Goal: Task Accomplishment & Management: Manage account settings

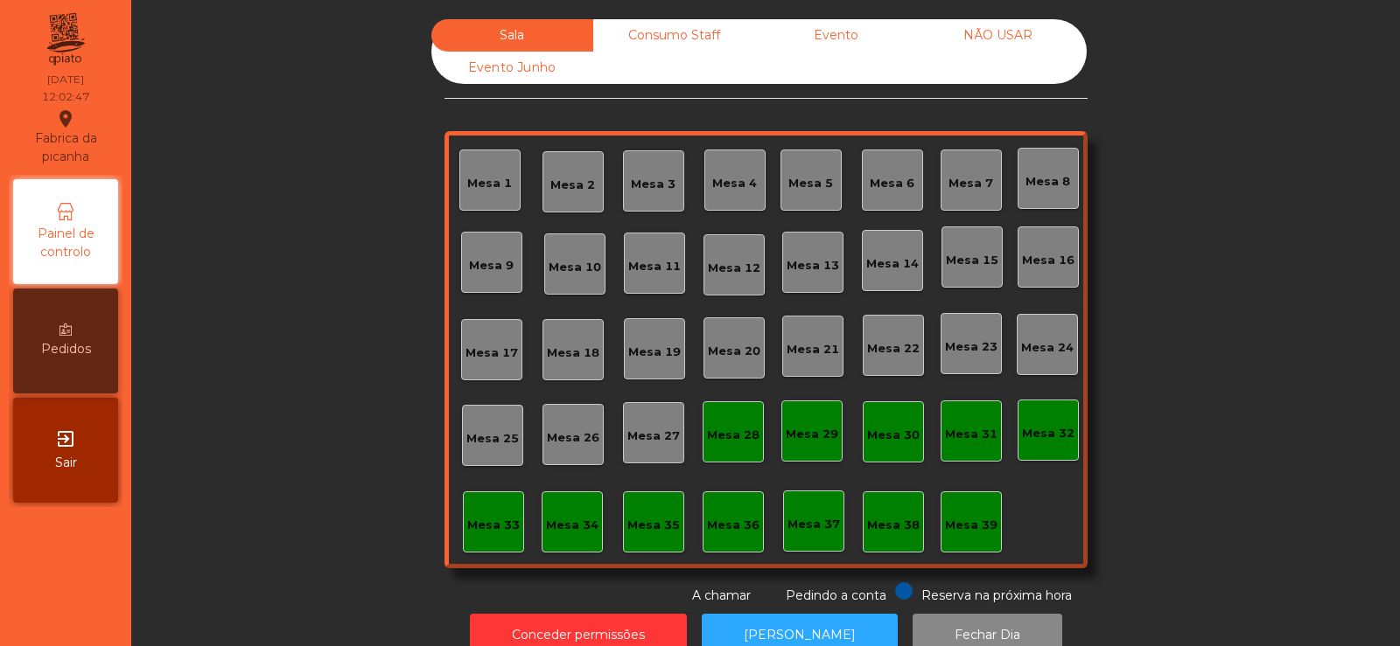
click at [481, 529] on div "Mesa 33" at bounding box center [493, 525] width 52 height 17
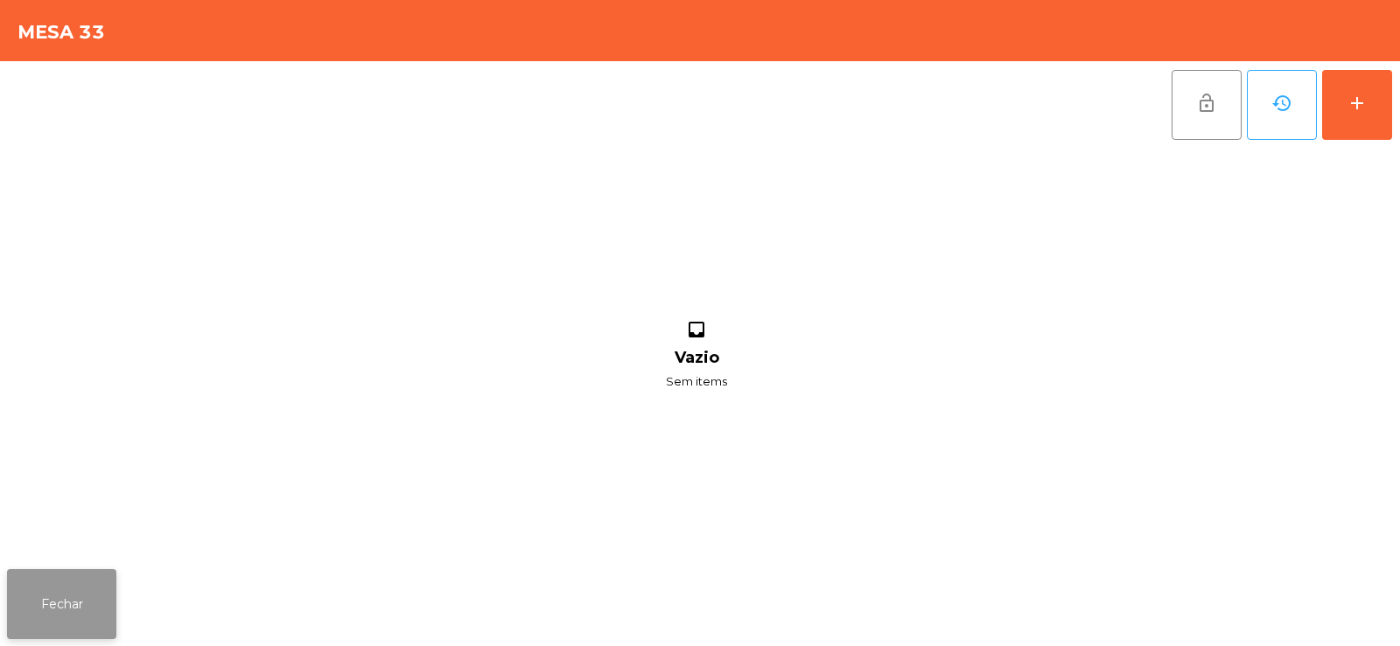
click at [79, 597] on button "Fechar" at bounding box center [61, 604] width 109 height 70
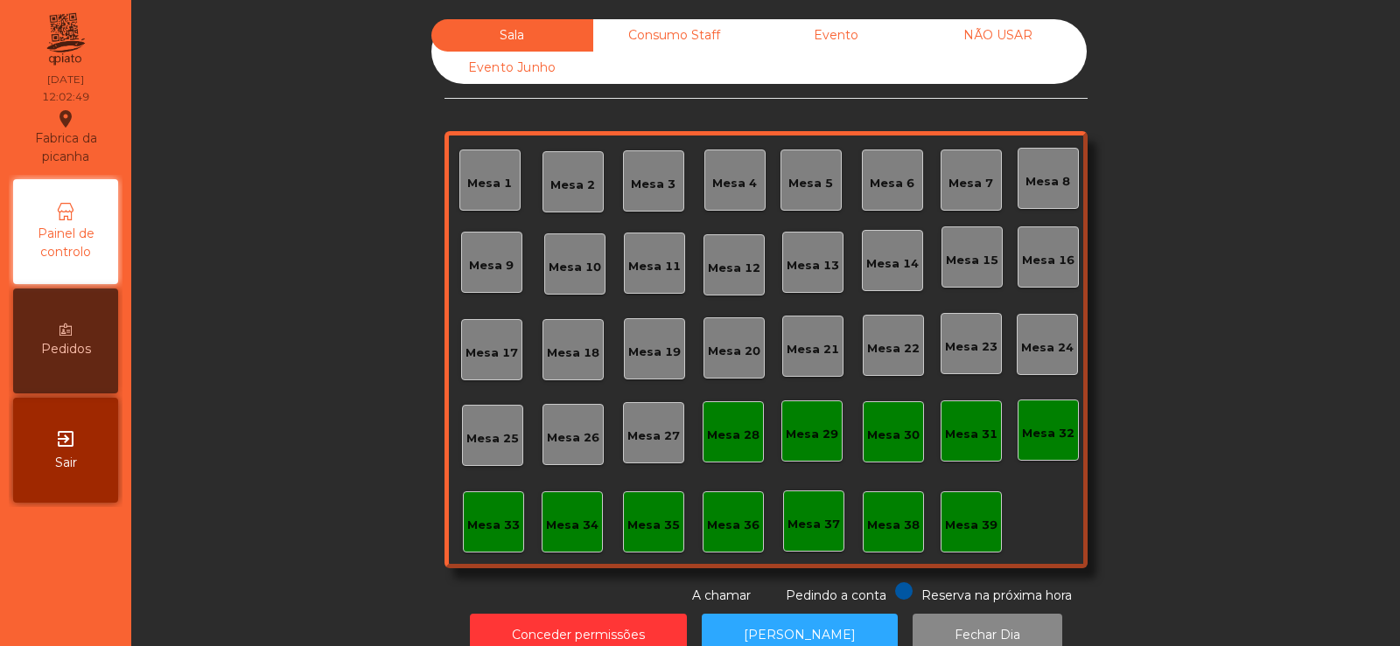
click at [967, 521] on div "Mesa 39" at bounding box center [971, 525] width 52 height 17
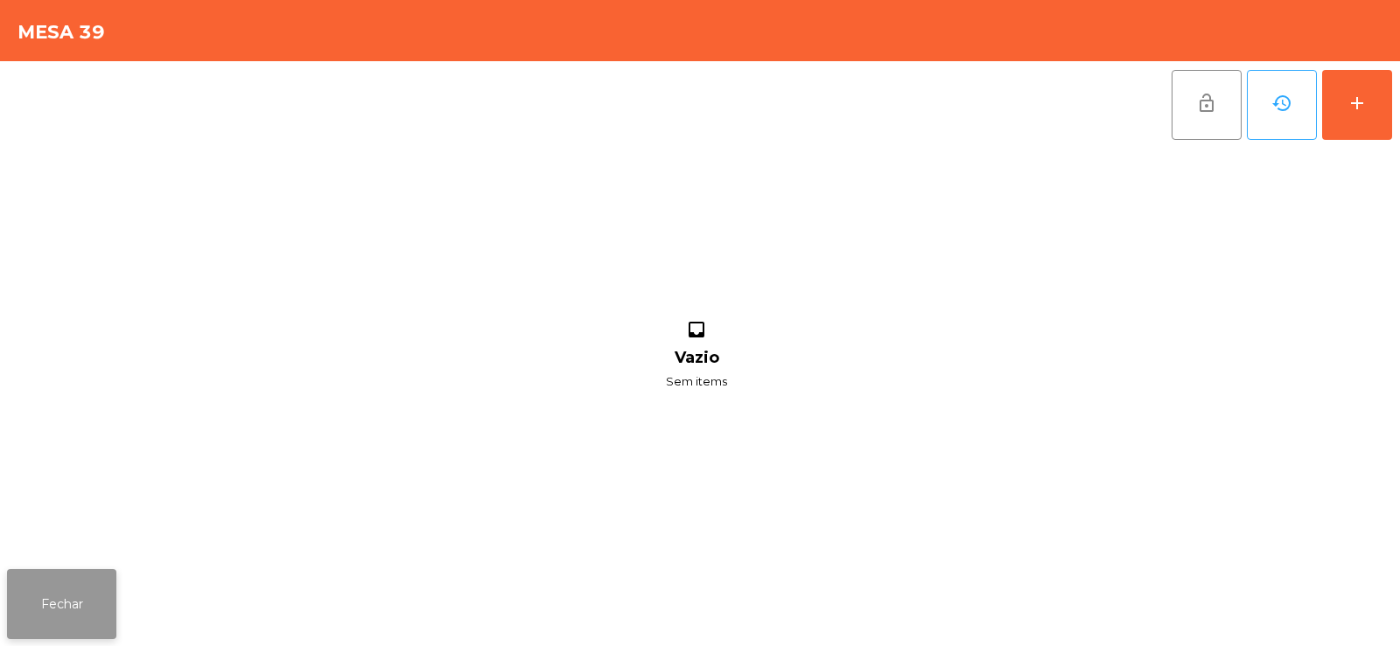
click at [61, 609] on button "Fechar" at bounding box center [61, 604] width 109 height 70
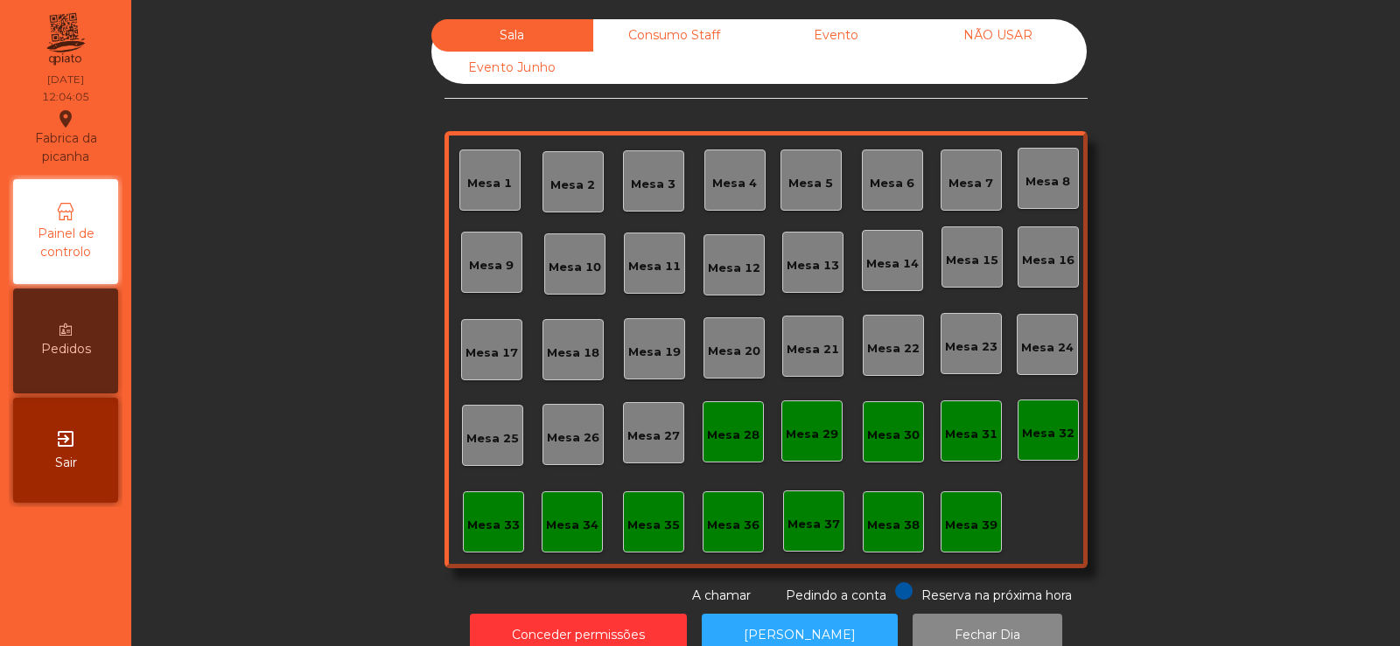
click at [950, 520] on div "Mesa 39" at bounding box center [971, 525] width 52 height 17
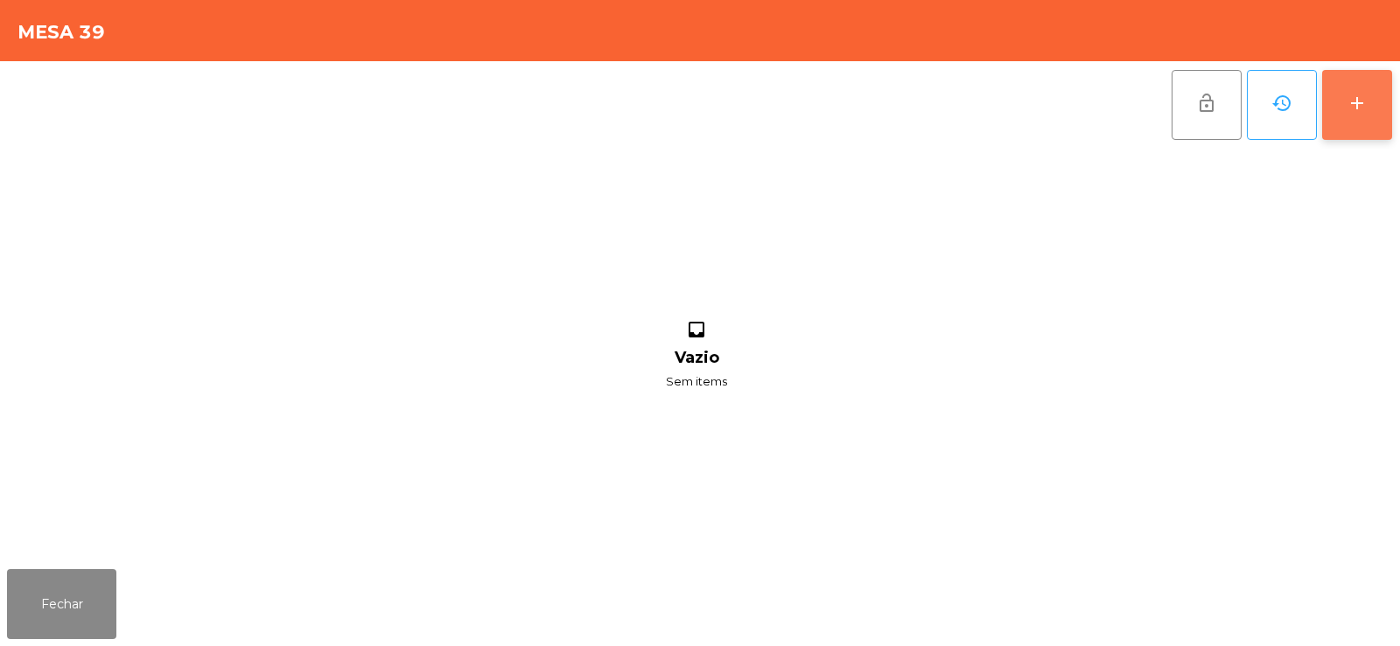
click at [1355, 101] on div "add" at bounding box center [1356, 103] width 21 height 21
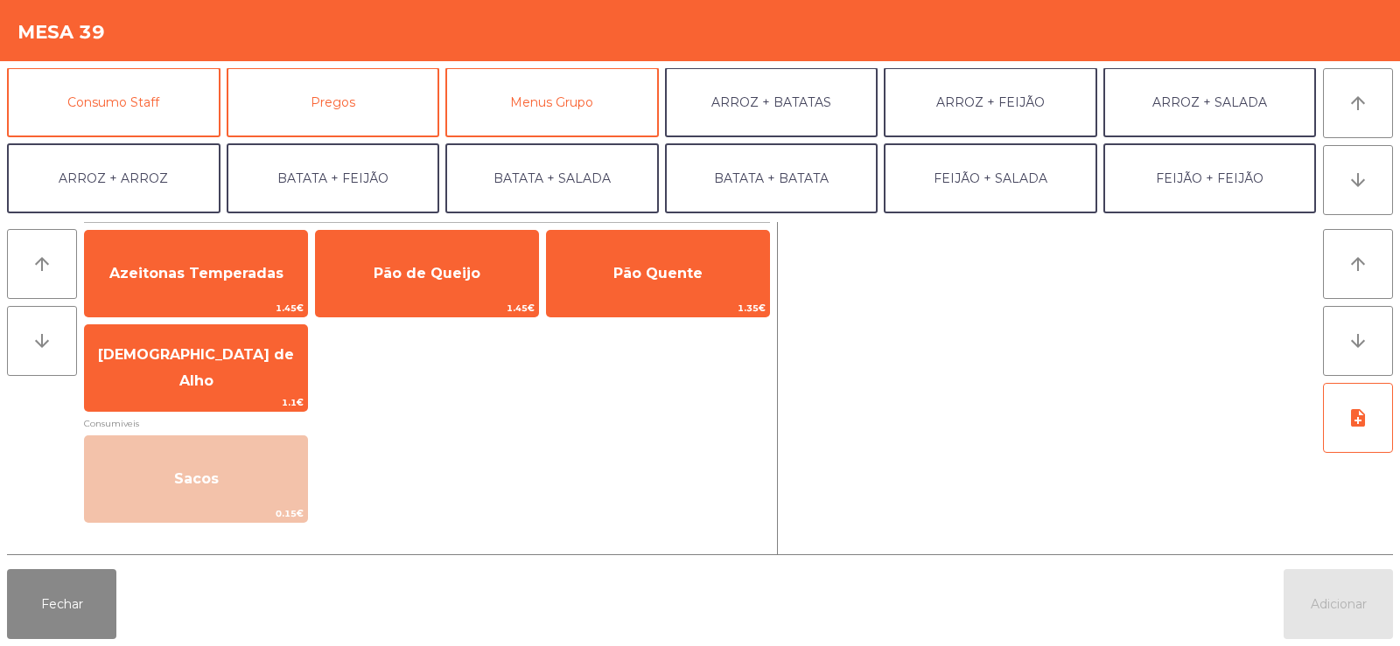
scroll to position [161, 0]
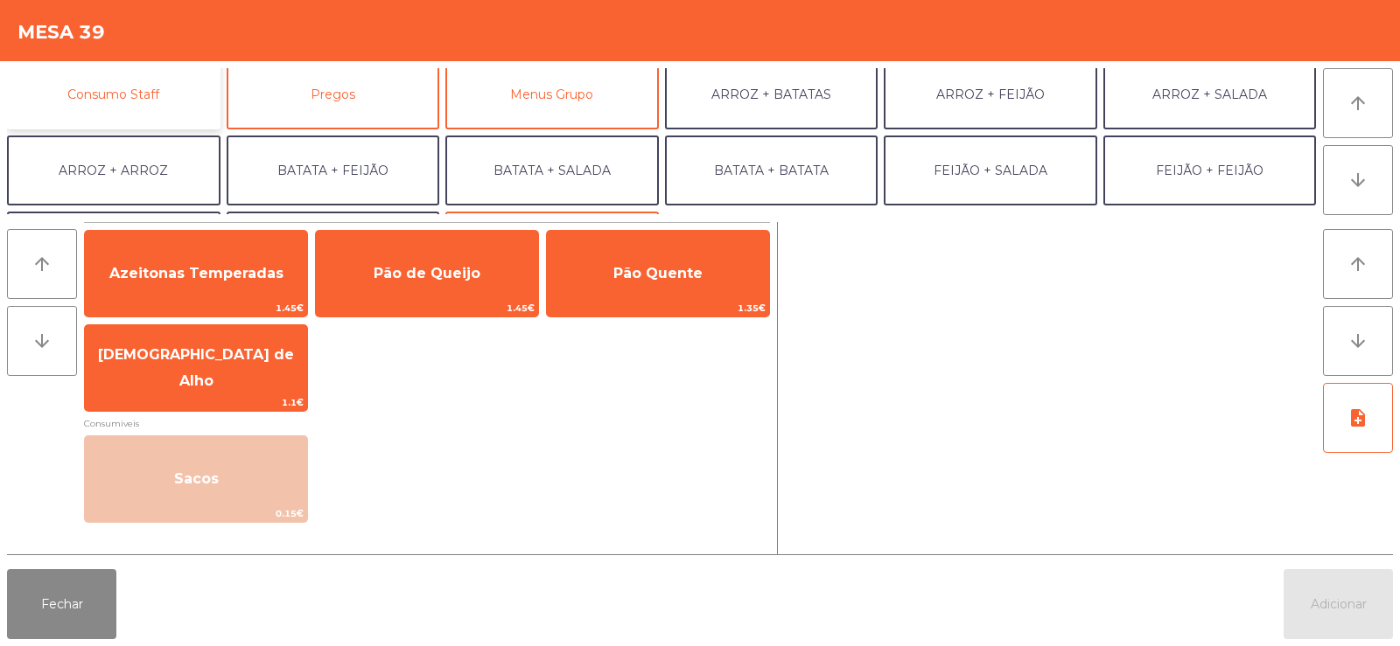
click at [180, 99] on button "Consumo Staff" at bounding box center [113, 94] width 213 height 70
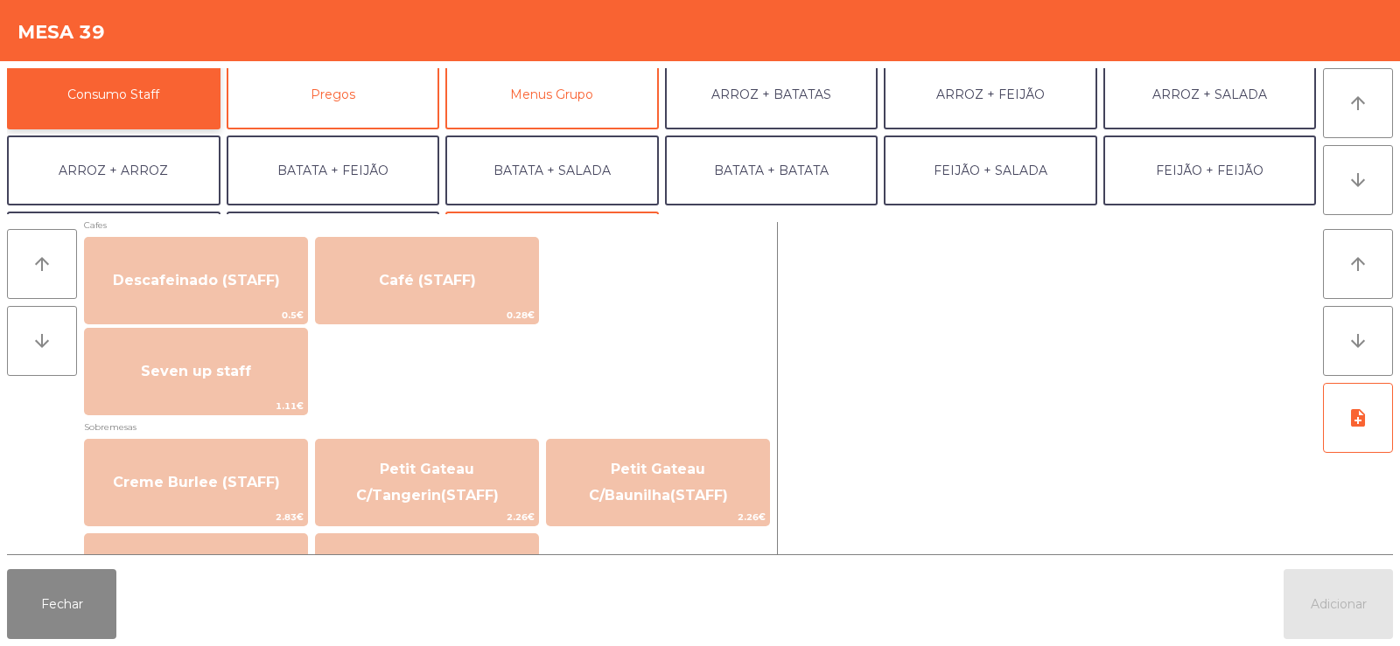
scroll to position [1026, 0]
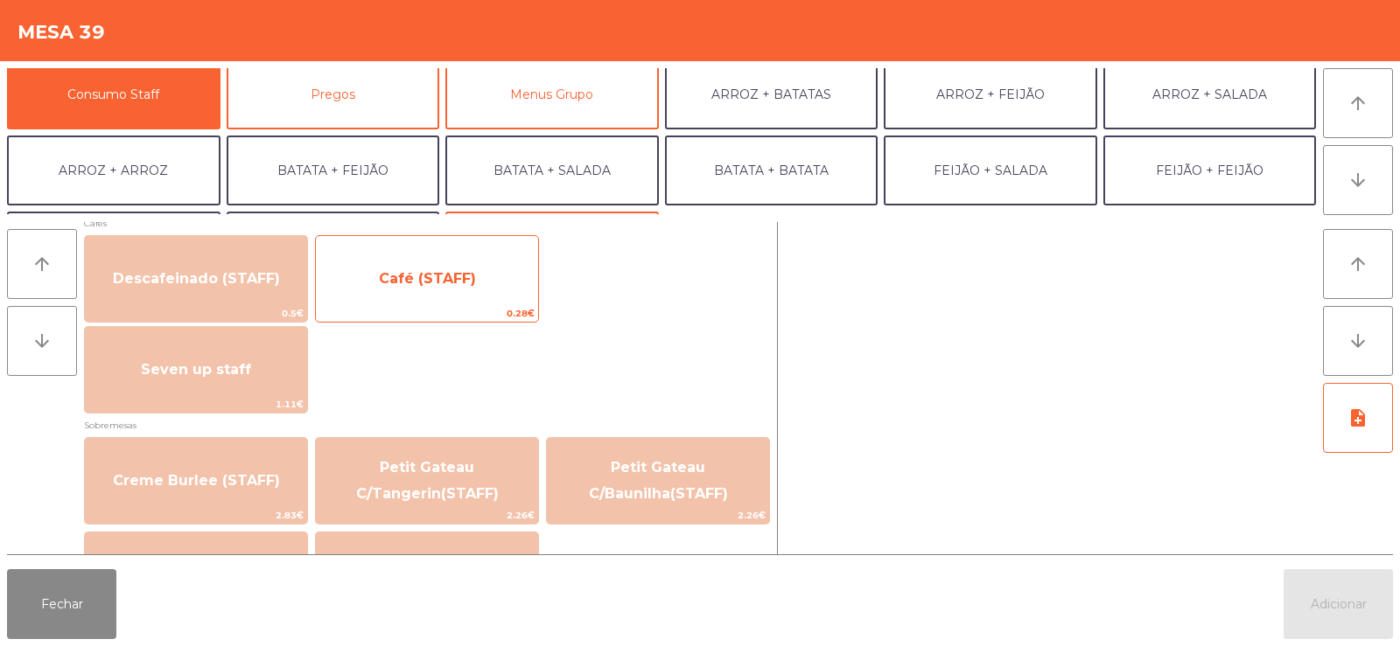
click at [428, 282] on span "Café (STAFF)" at bounding box center [427, 278] width 97 height 17
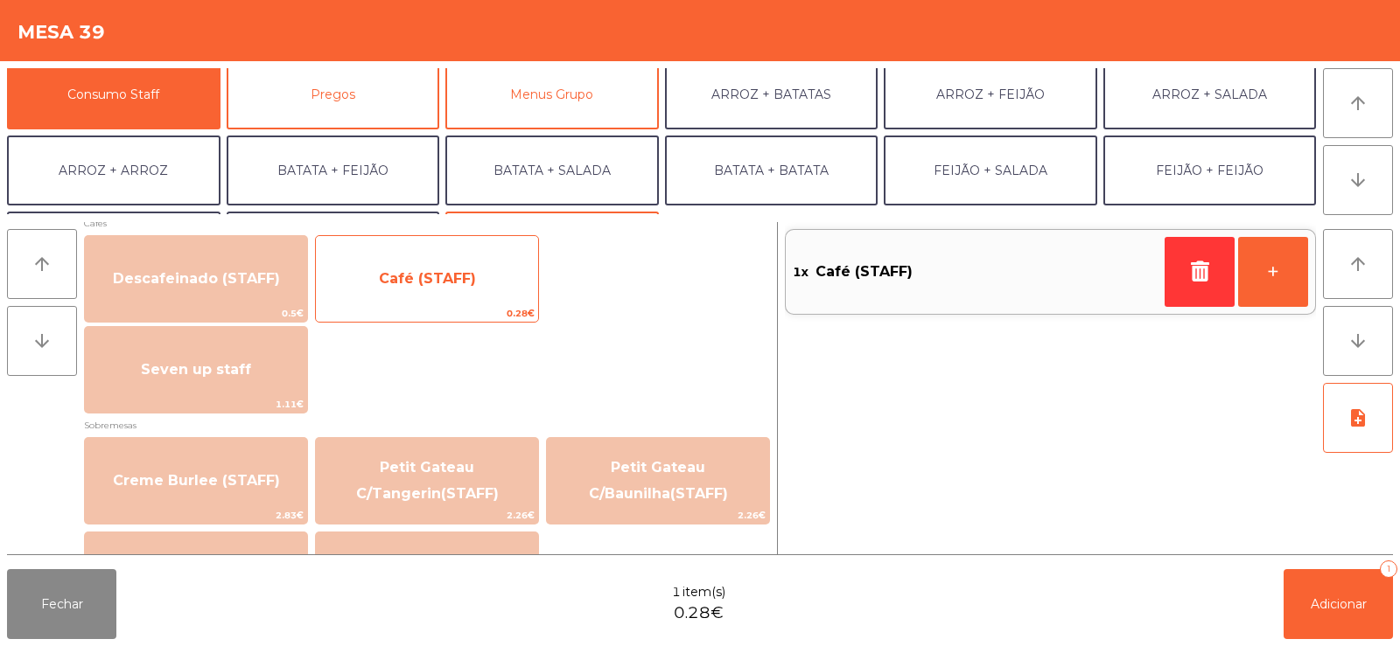
click at [441, 283] on span "Café (STAFF)" at bounding box center [427, 278] width 97 height 17
click at [433, 283] on span "Café (STAFF)" at bounding box center [427, 278] width 97 height 17
click at [382, 292] on span "Café (STAFF)" at bounding box center [427, 278] width 222 height 47
click at [386, 290] on span "Café (STAFF)" at bounding box center [427, 278] width 222 height 47
click at [390, 283] on span "Café (STAFF)" at bounding box center [427, 278] width 97 height 17
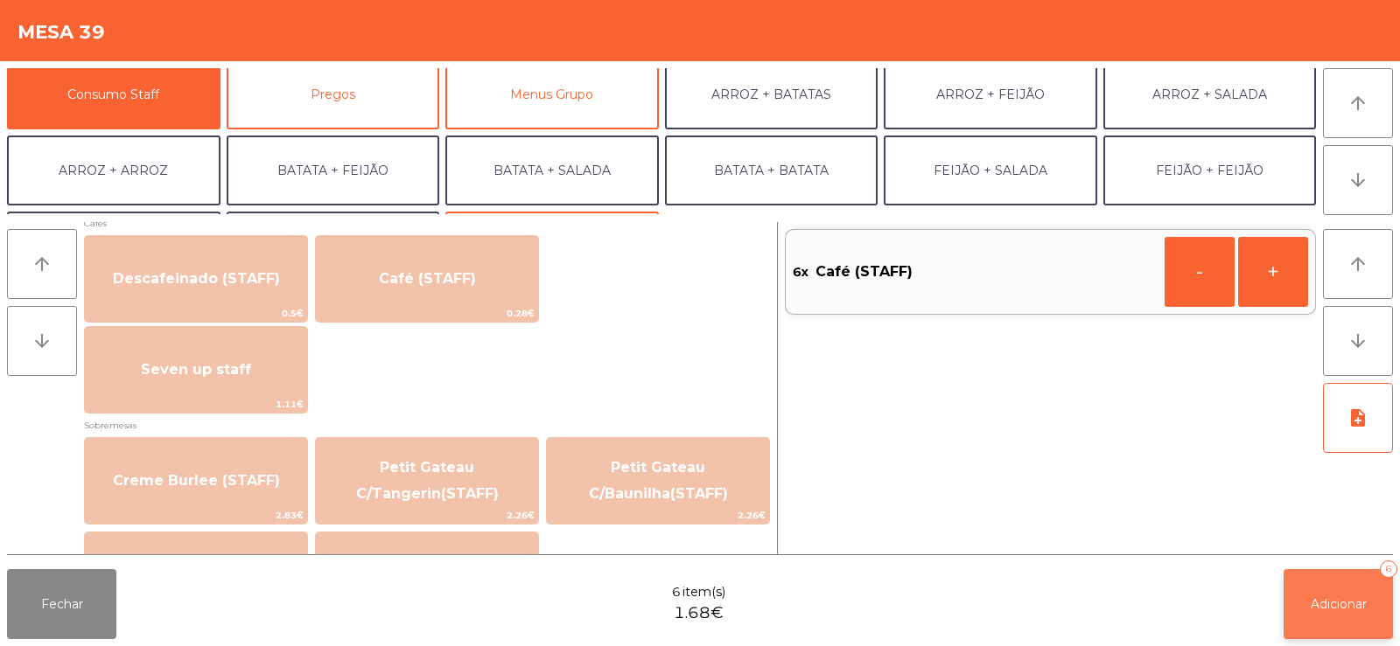
click at [1317, 575] on button "Adicionar 6" at bounding box center [1337, 604] width 109 height 70
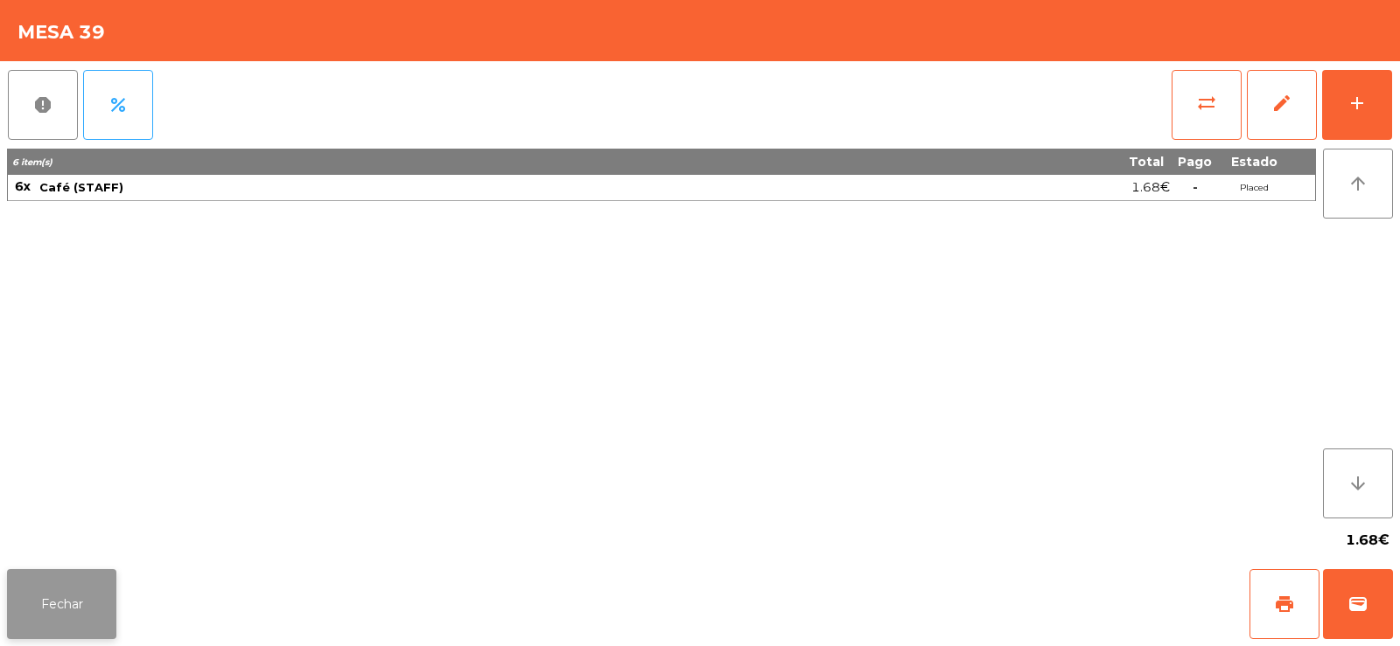
click at [78, 590] on button "Fechar" at bounding box center [61, 604] width 109 height 70
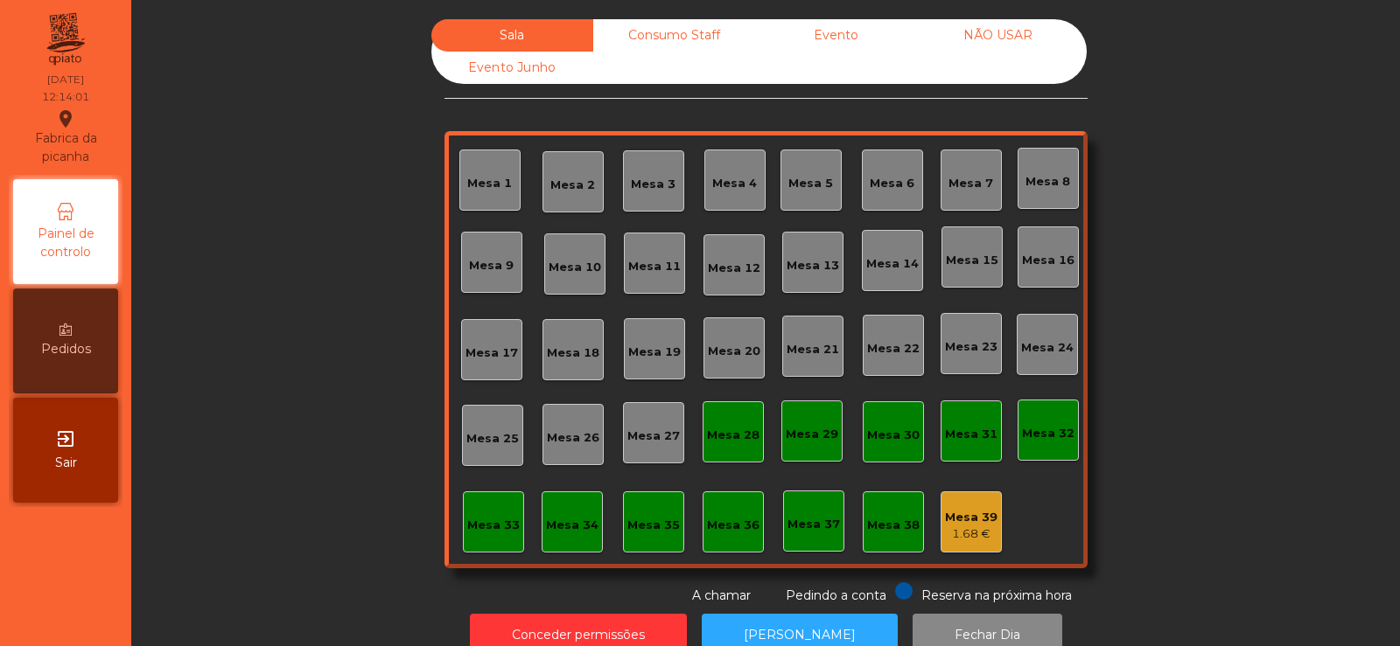
scroll to position [43, 0]
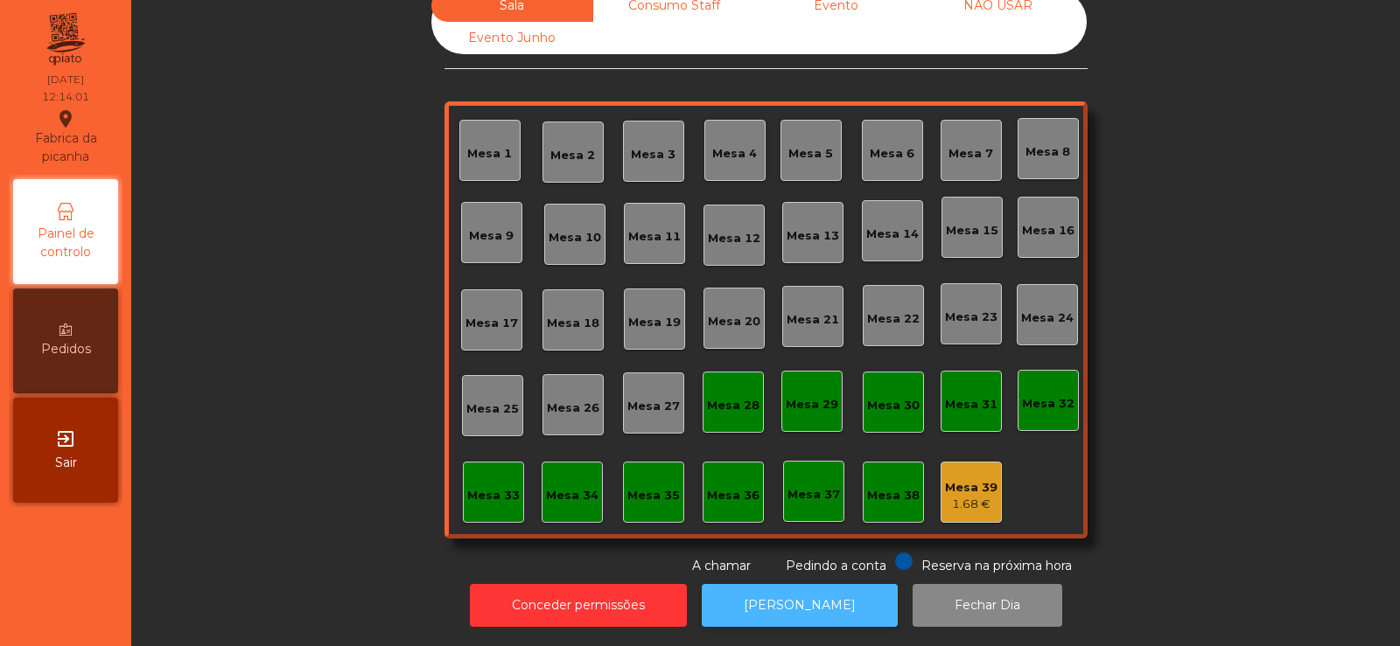
click at [780, 604] on button "[PERSON_NAME]" at bounding box center [800, 605] width 196 height 43
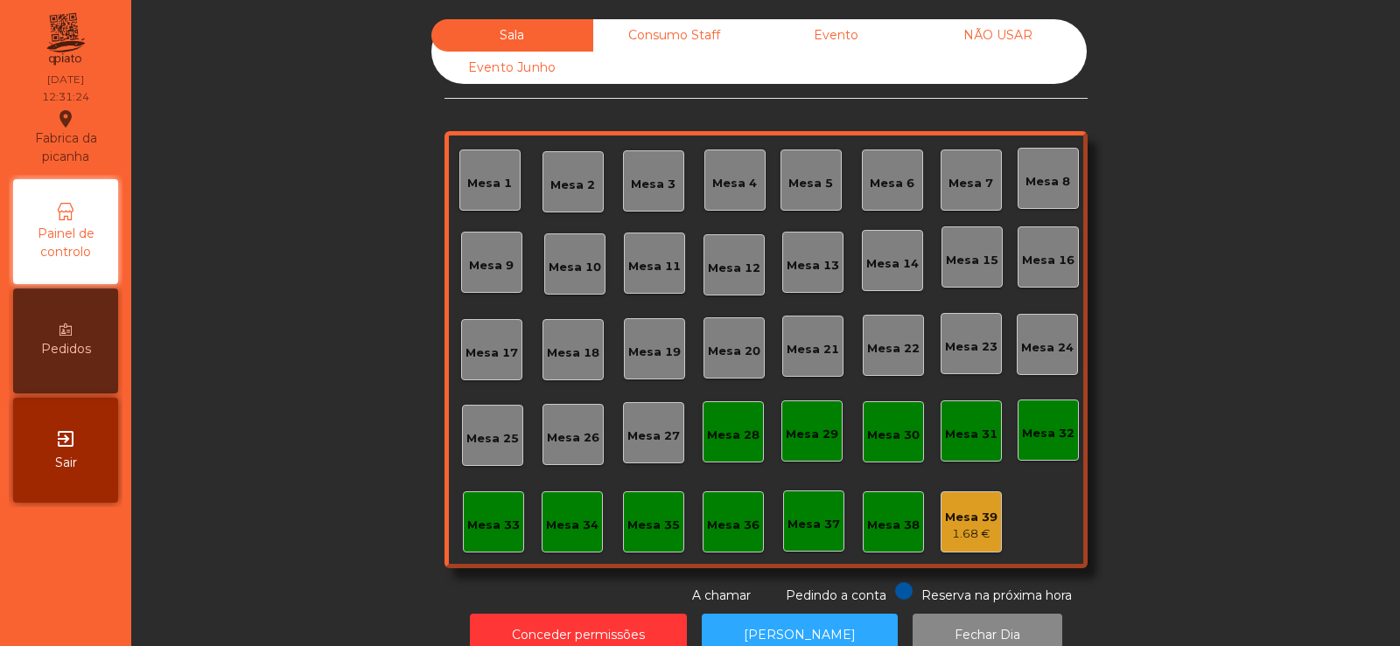
click at [894, 191] on div "Mesa 6" at bounding box center [891, 183] width 45 height 17
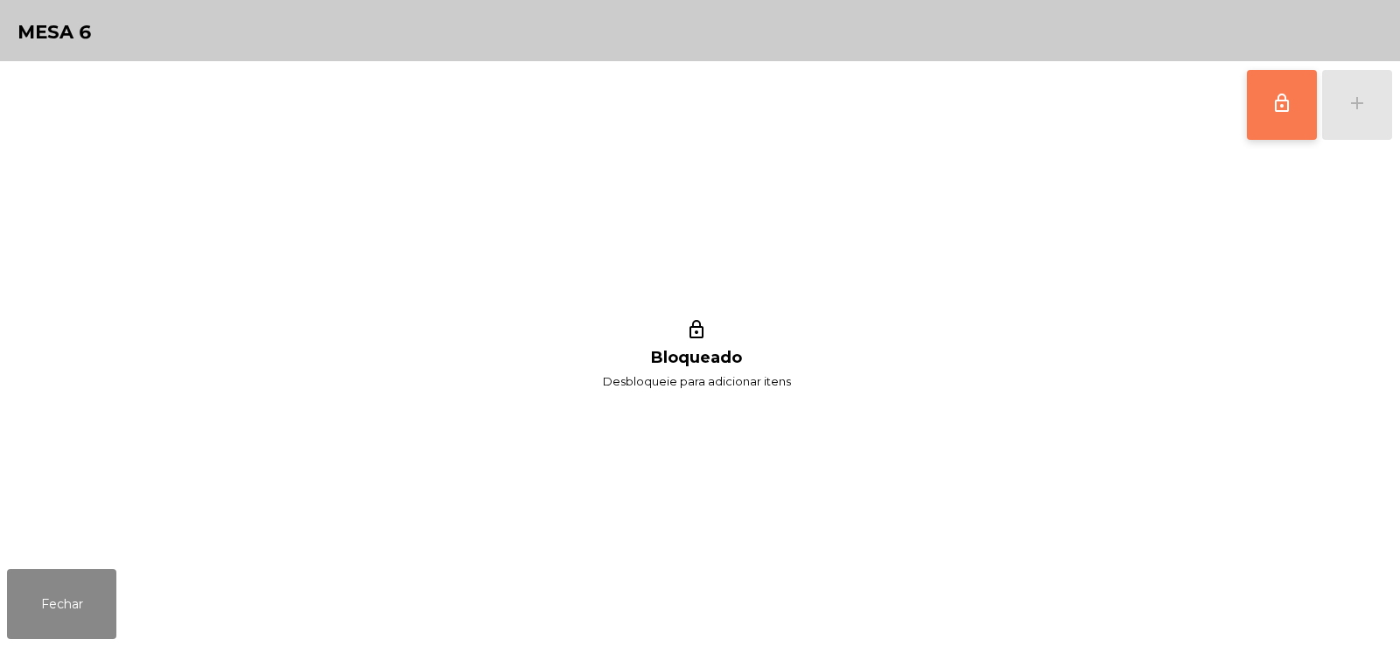
click at [1286, 132] on button "lock_outline" at bounding box center [1281, 105] width 70 height 70
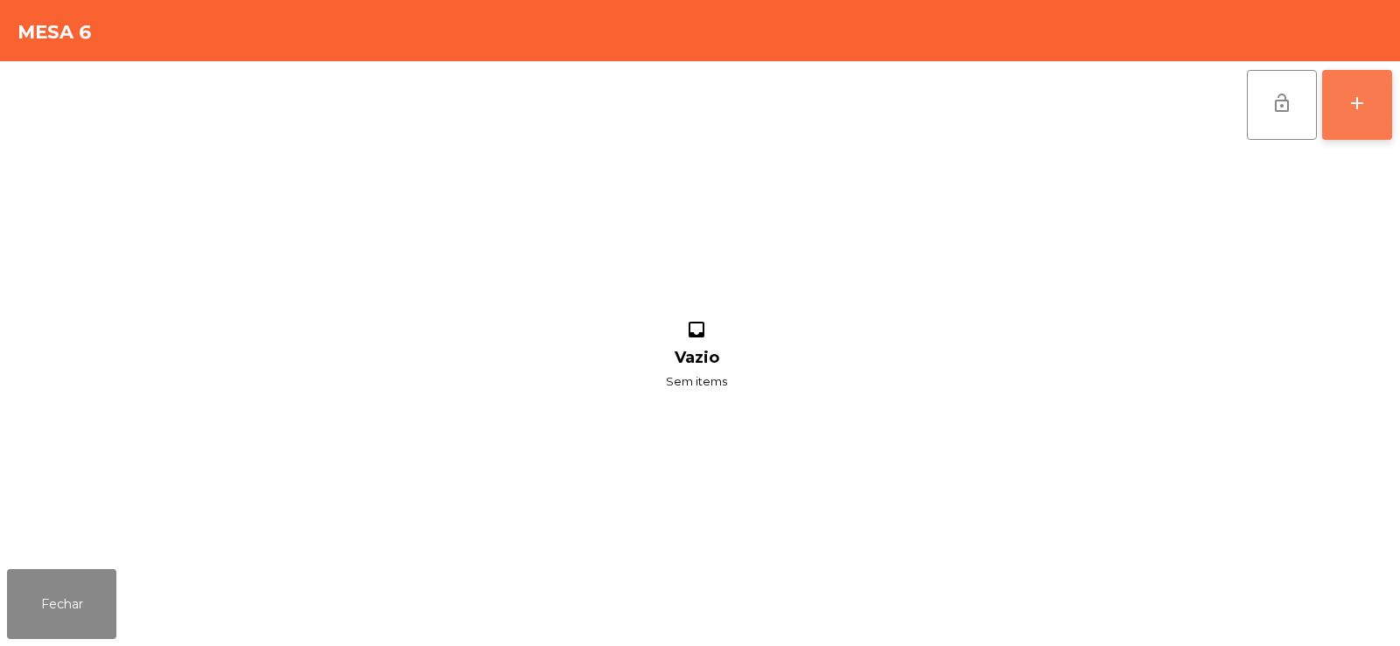
click at [1376, 118] on button "add" at bounding box center [1357, 105] width 70 height 70
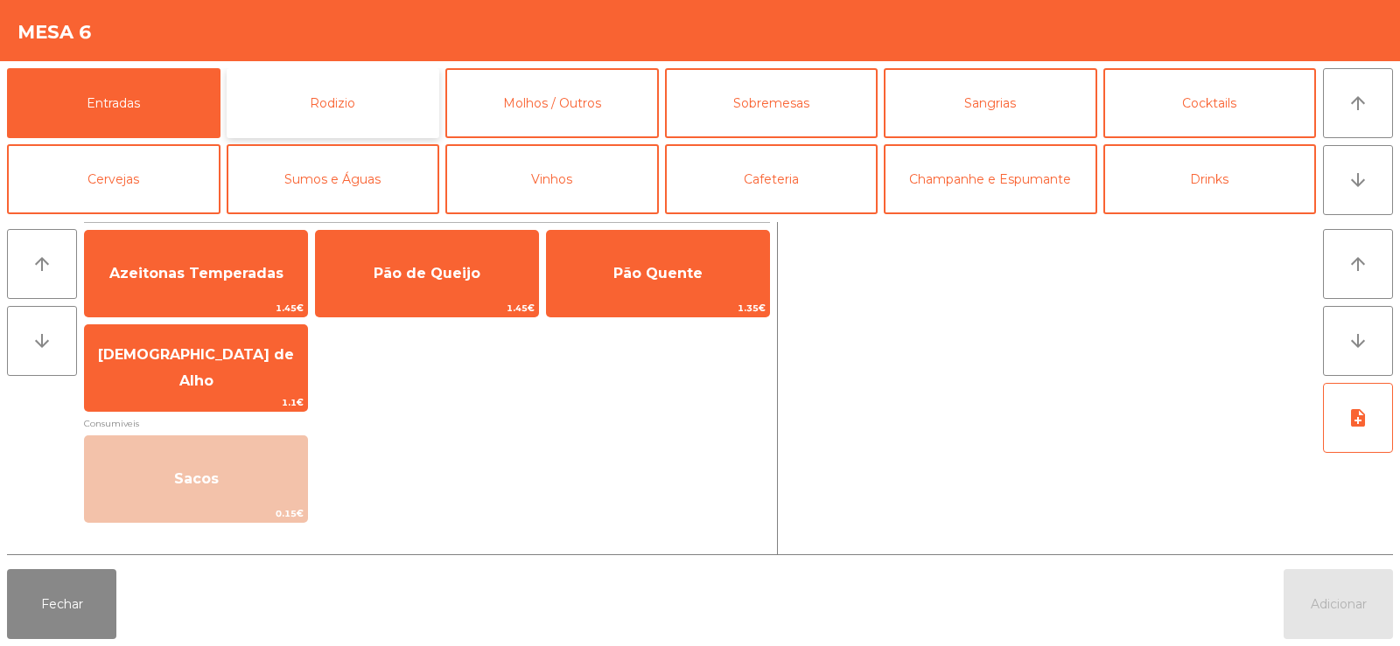
click at [301, 99] on button "Rodizio" at bounding box center [333, 103] width 213 height 70
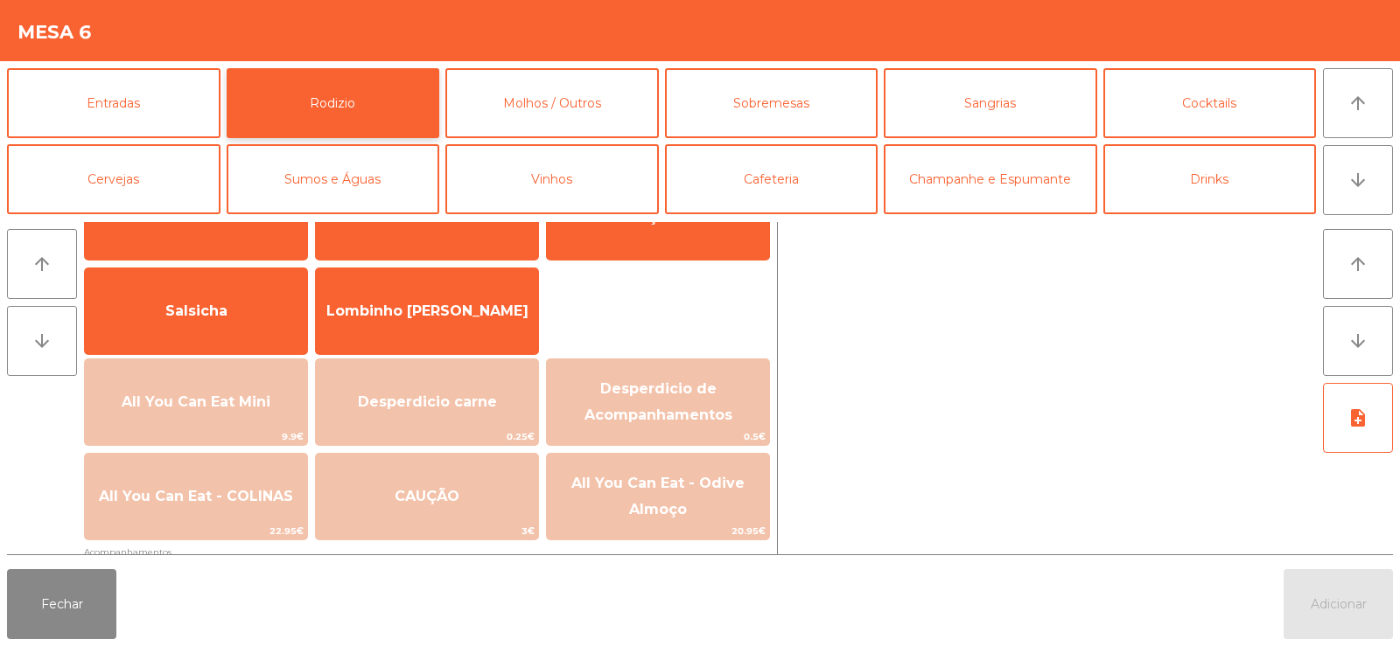
scroll to position [142, 0]
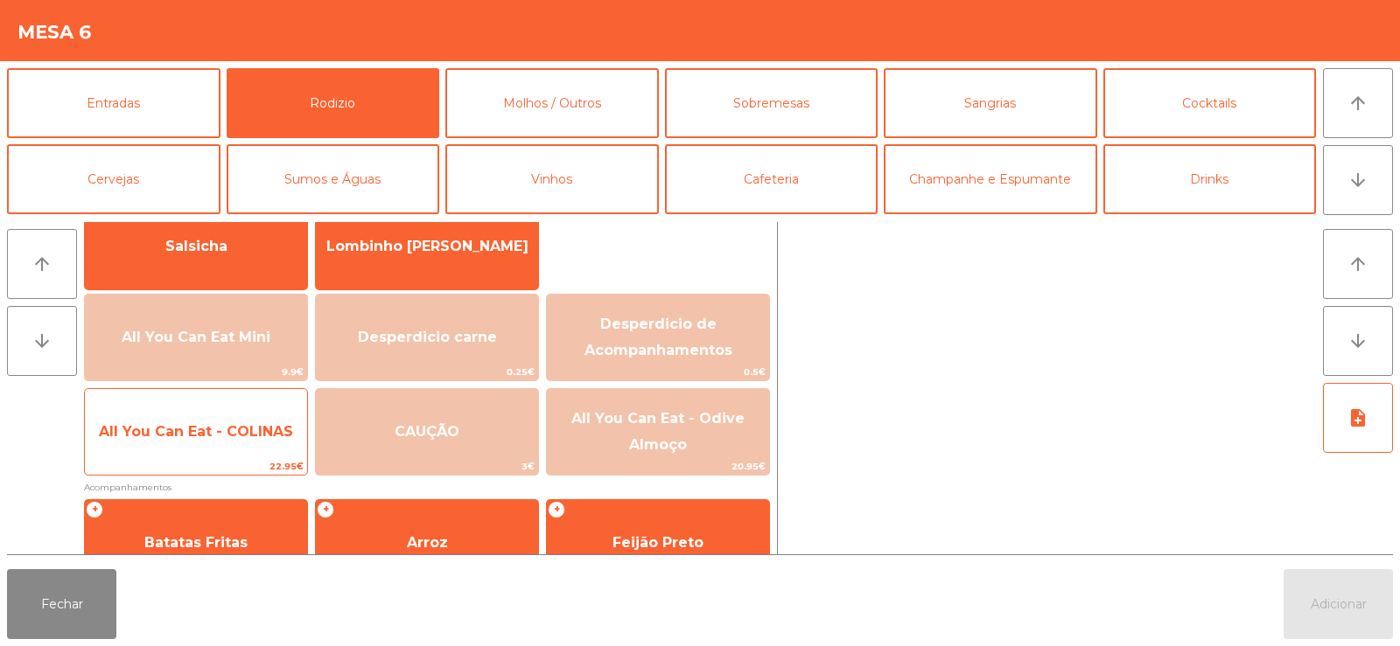
click at [201, 435] on span "All You Can Eat - COLINAS" at bounding box center [196, 431] width 194 height 17
click at [213, 428] on span "All You Can Eat - COLINAS" at bounding box center [196, 431] width 194 height 17
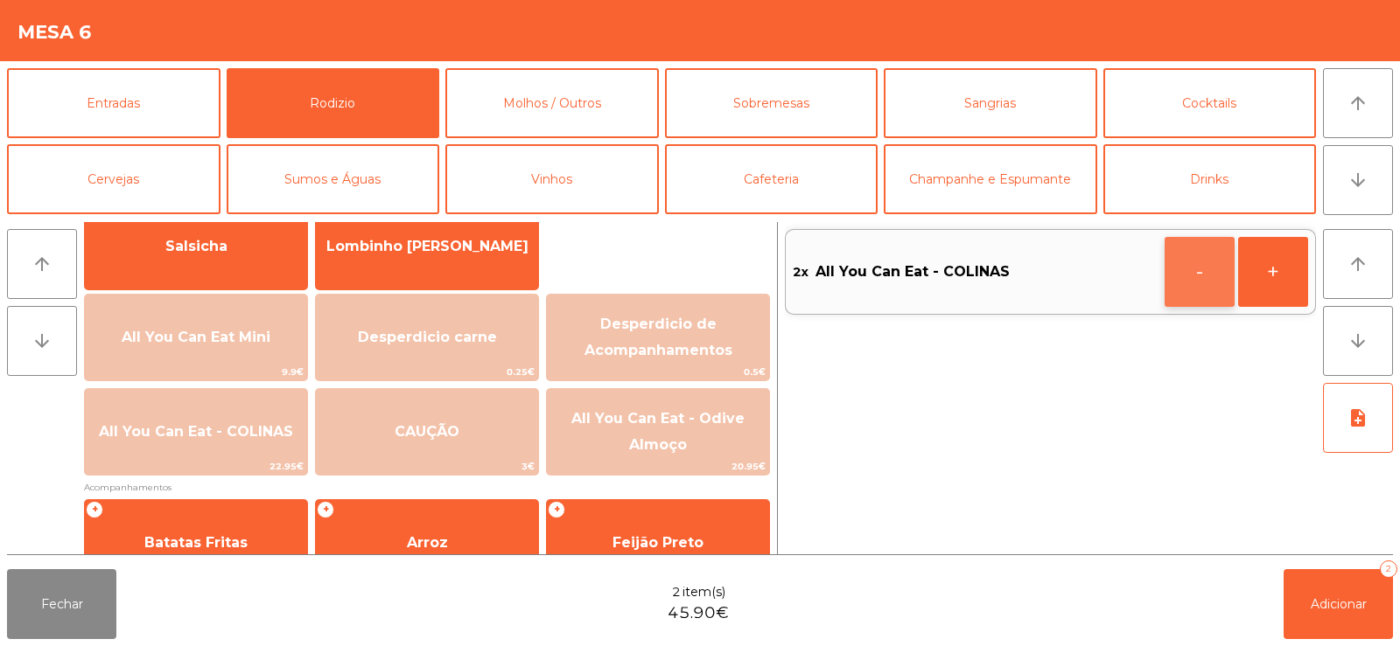
click at [1197, 274] on button "-" at bounding box center [1199, 272] width 70 height 70
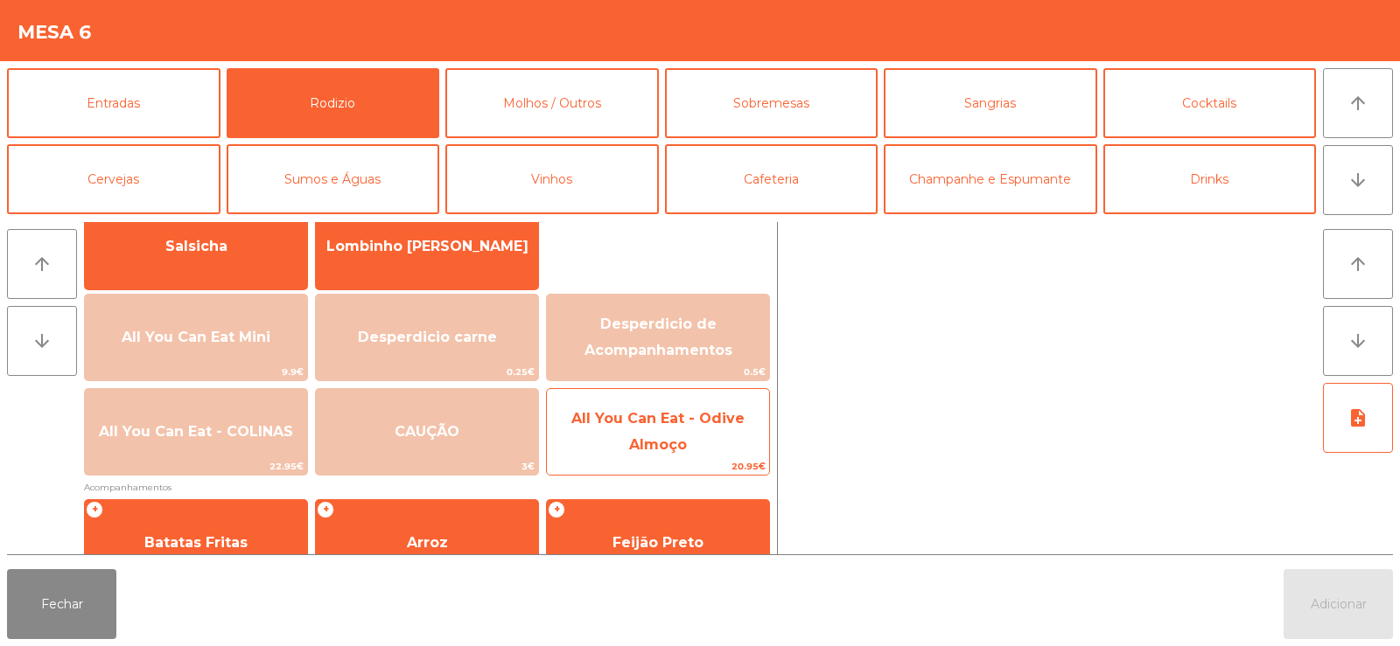
click at [623, 453] on span "All You Can Eat - Odive Almoço" at bounding box center [658, 432] width 222 height 74
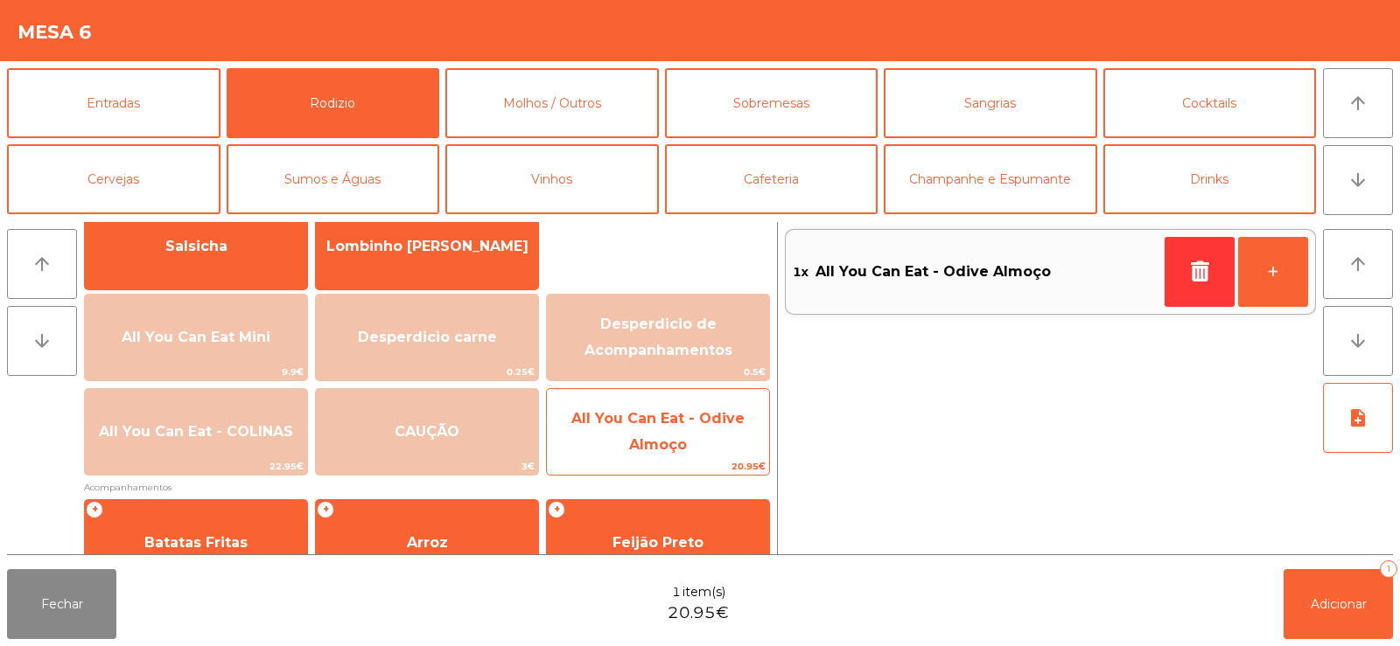
click at [668, 439] on span "All You Can Eat - Odive Almoço" at bounding box center [657, 431] width 173 height 43
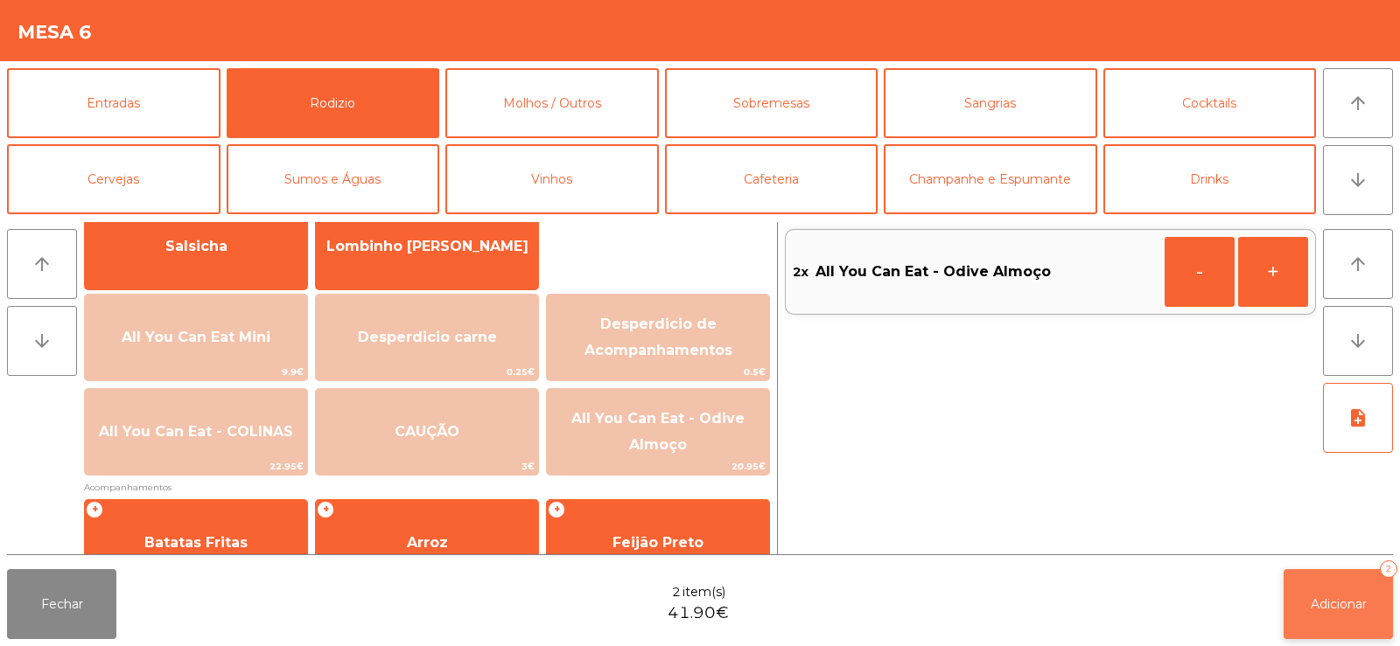
click at [1358, 587] on button "Adicionar 2" at bounding box center [1337, 604] width 109 height 70
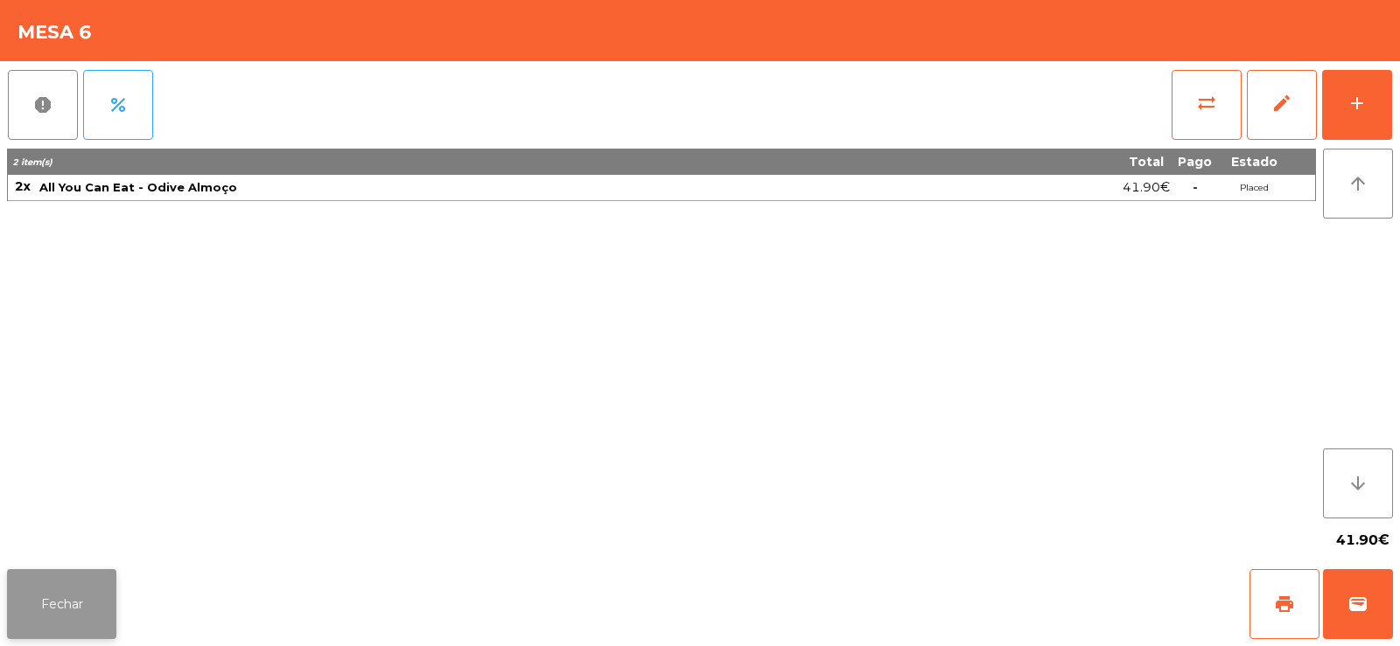
click at [40, 608] on button "Fechar" at bounding box center [61, 604] width 109 height 70
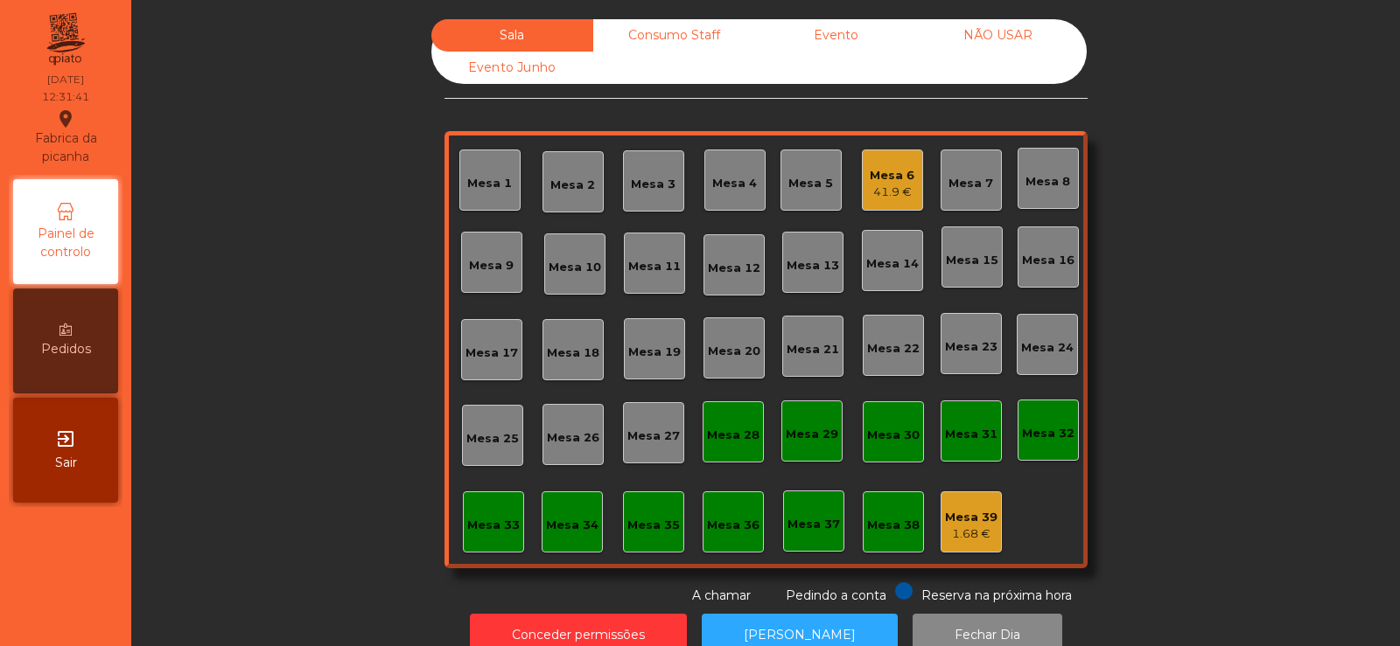
click at [799, 178] on div "Mesa 5" at bounding box center [810, 183] width 45 height 17
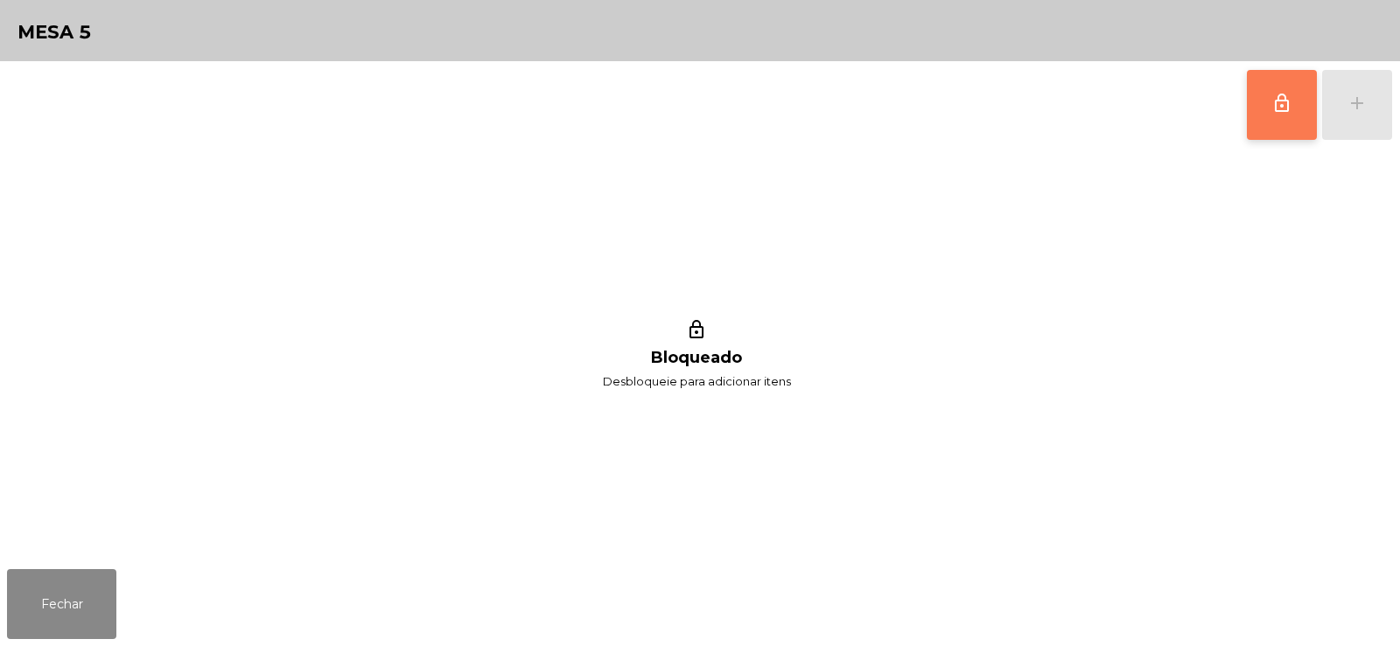
click at [1266, 93] on button "lock_outline" at bounding box center [1281, 105] width 70 height 70
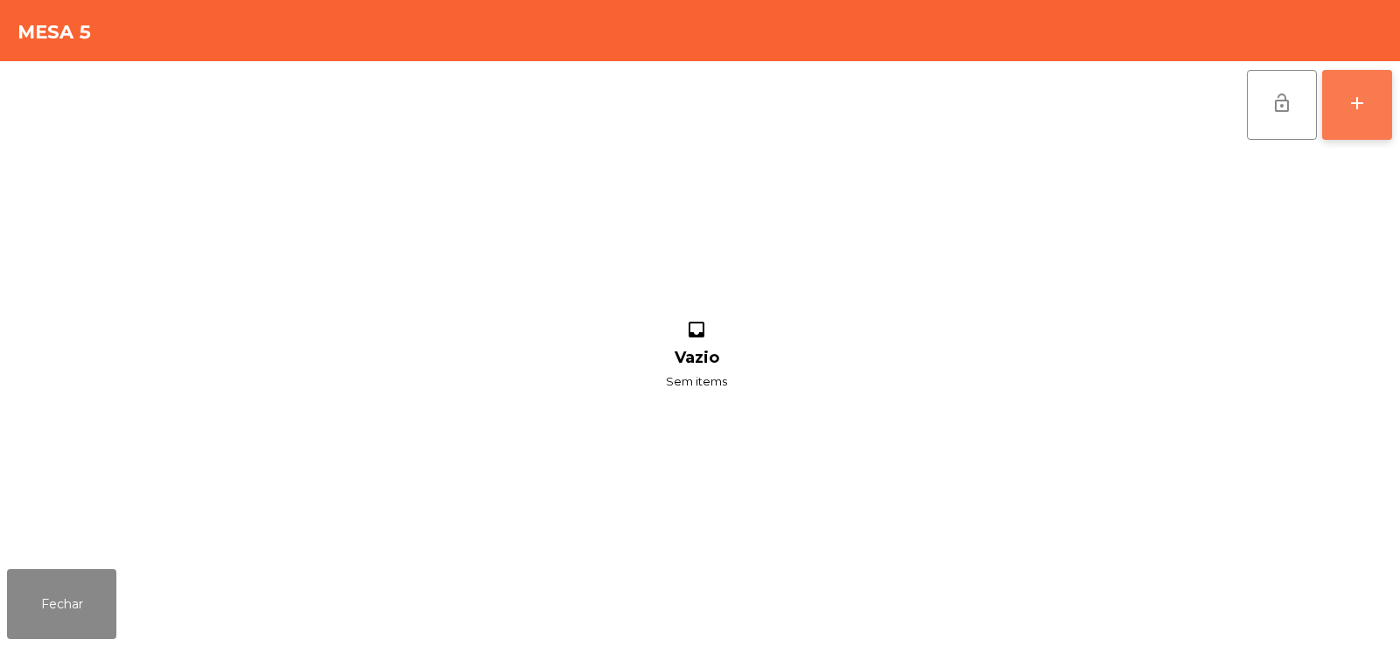
click at [1366, 109] on div "add" at bounding box center [1356, 103] width 21 height 21
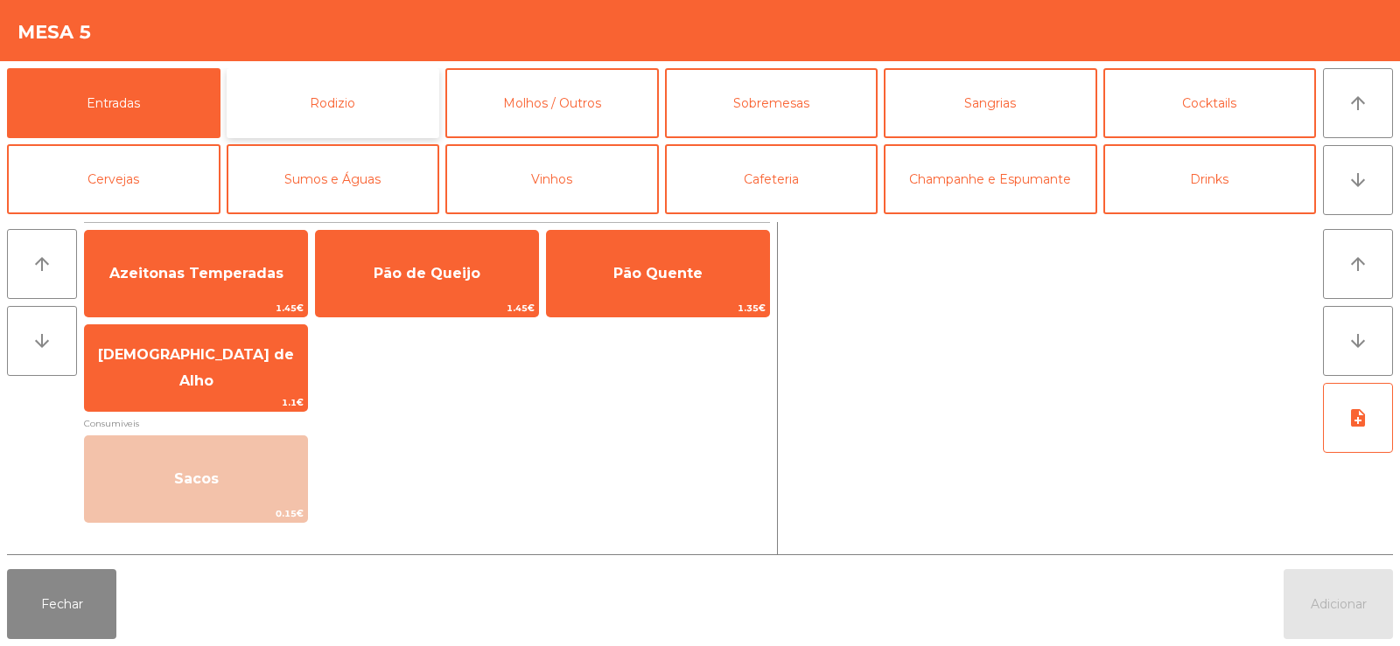
click at [332, 105] on button "Rodizio" at bounding box center [333, 103] width 213 height 70
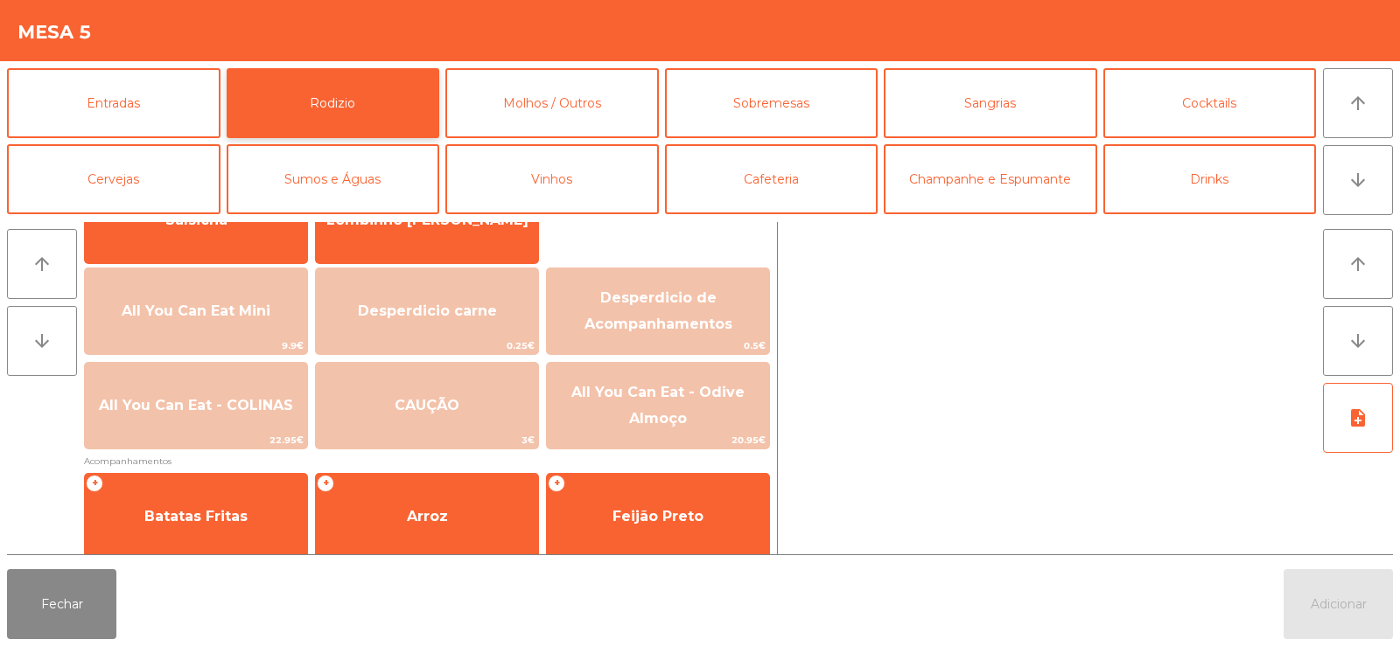
scroll to position [199, 0]
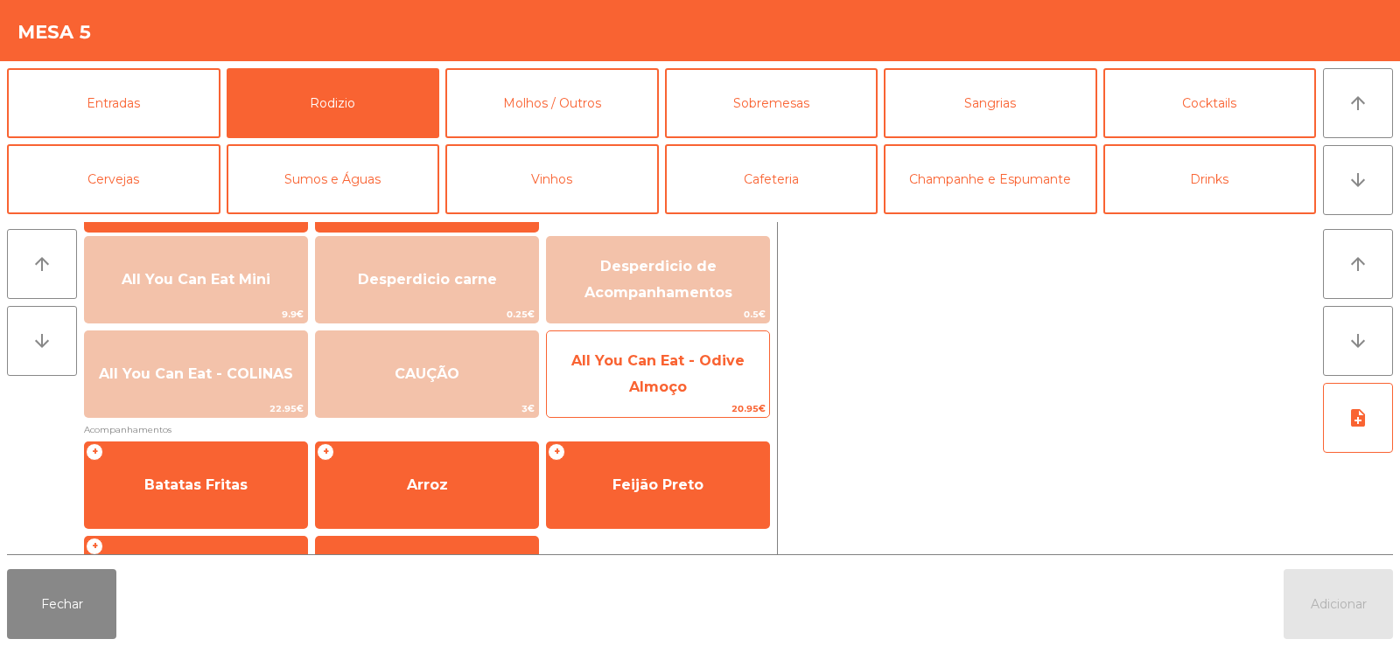
click at [645, 371] on span "All You Can Eat - Odive Almoço" at bounding box center [658, 375] width 222 height 74
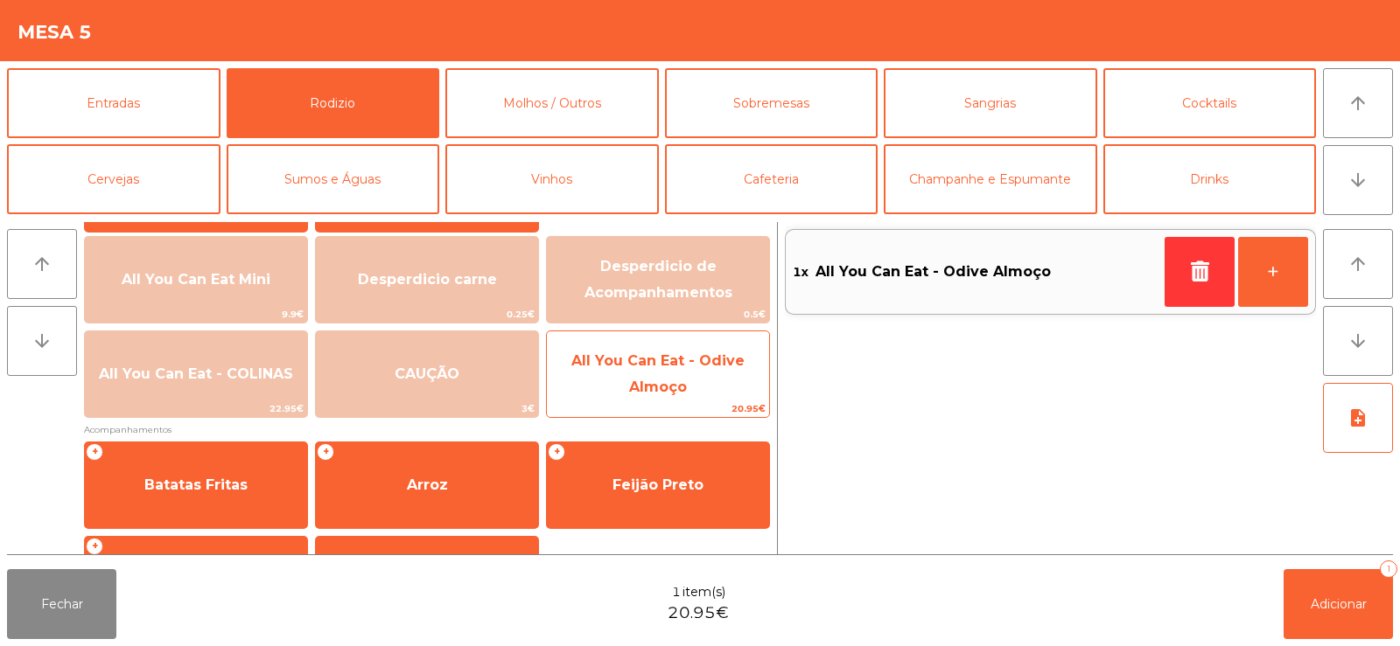
click at [674, 386] on span "All You Can Eat - Odive Almoço" at bounding box center [657, 374] width 173 height 43
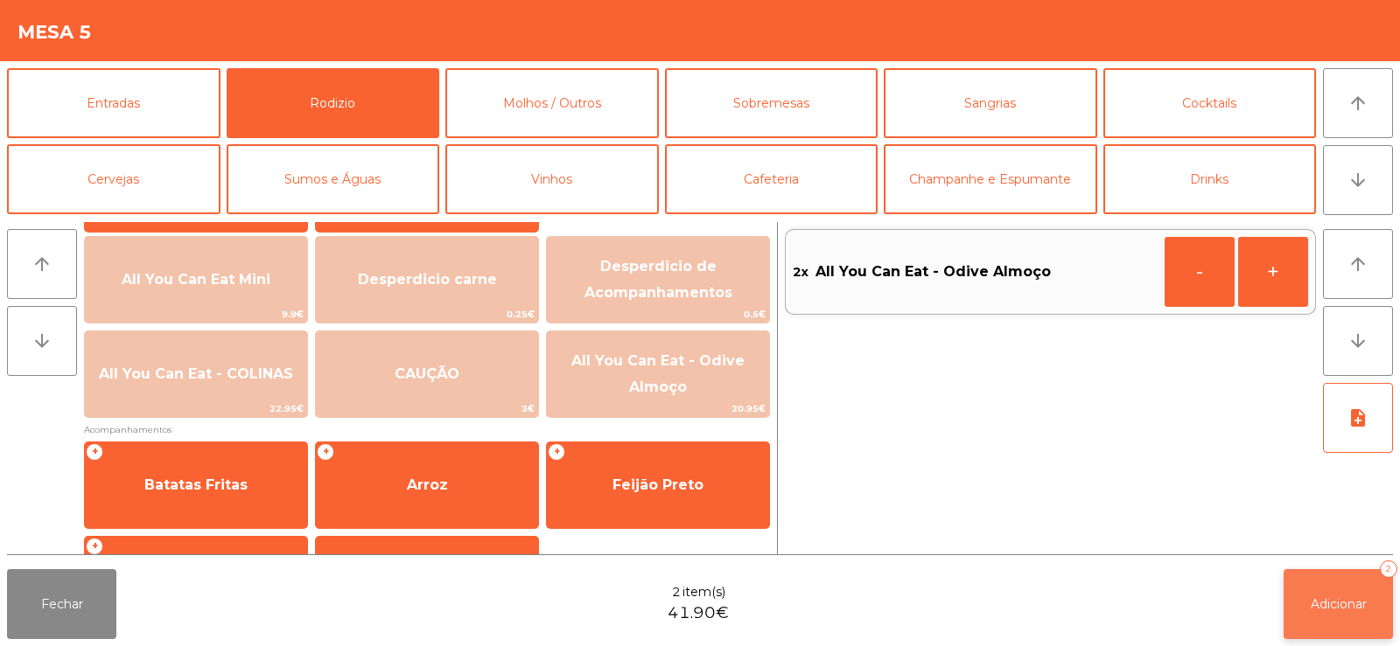
click at [1309, 613] on button "Adicionar 2" at bounding box center [1337, 604] width 109 height 70
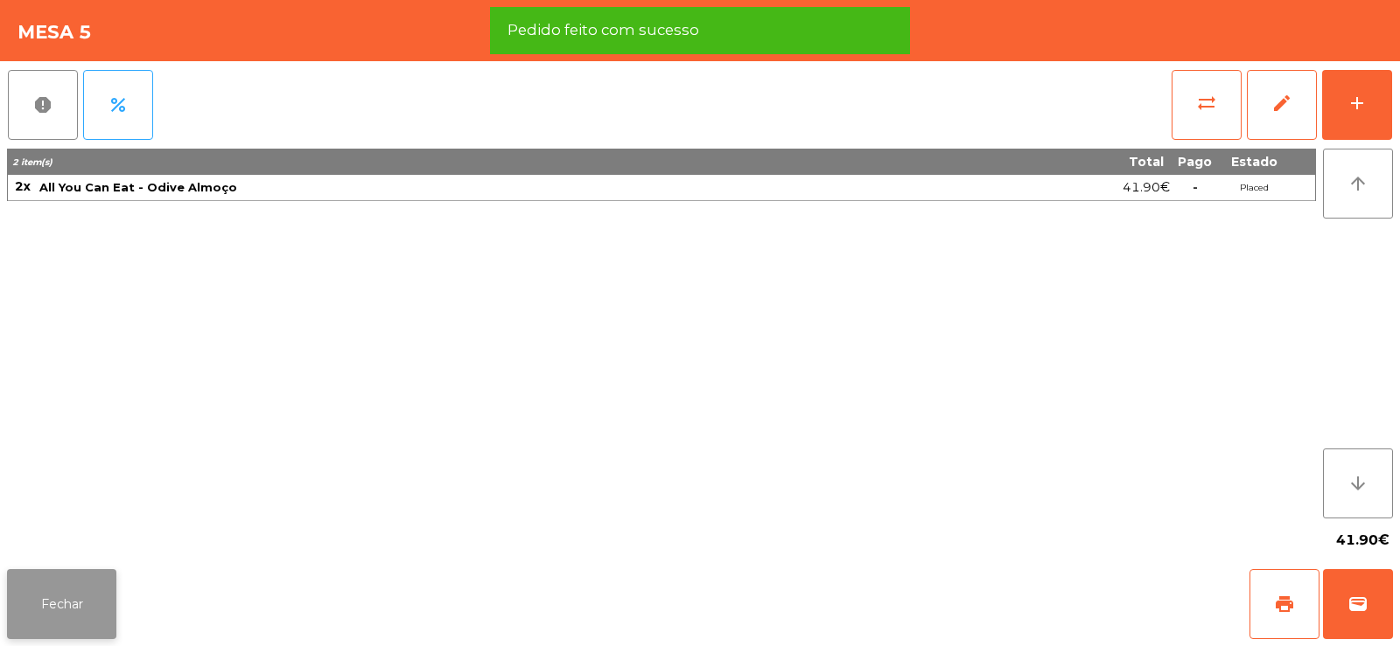
click at [50, 609] on button "Fechar" at bounding box center [61, 604] width 109 height 70
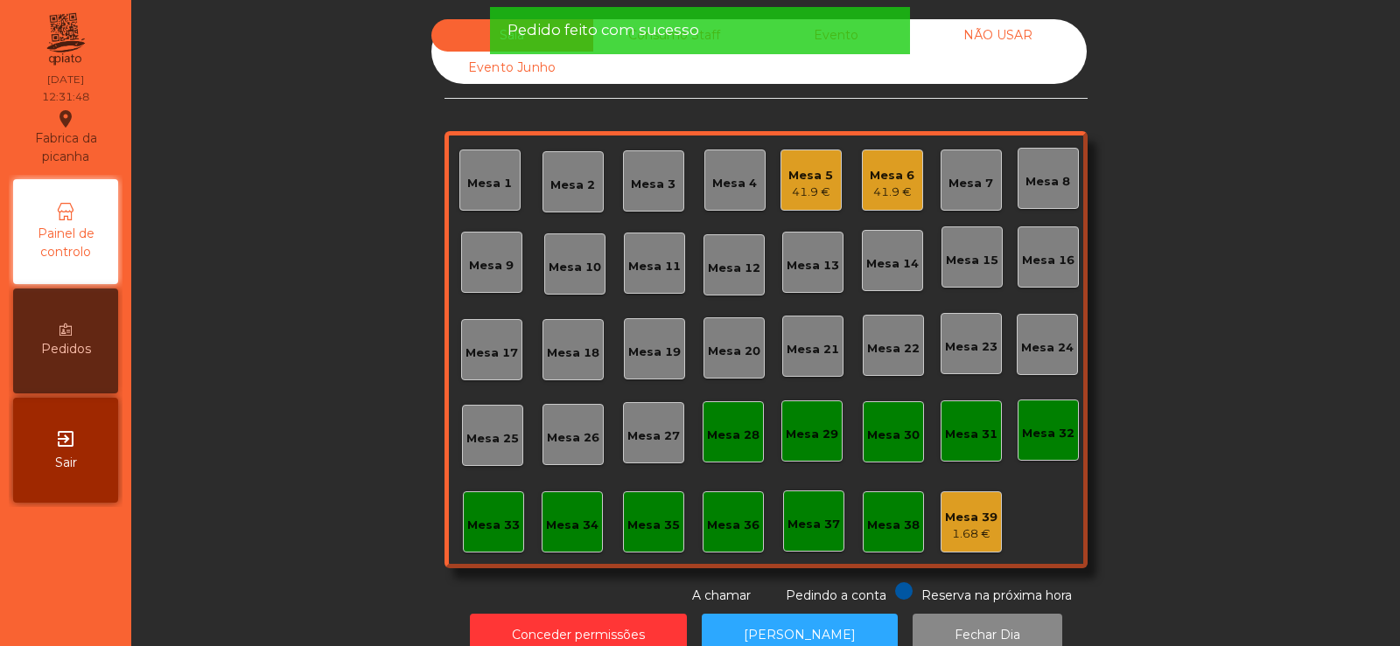
click at [862, 182] on div "Mesa 6 41.9 €" at bounding box center [892, 180] width 61 height 61
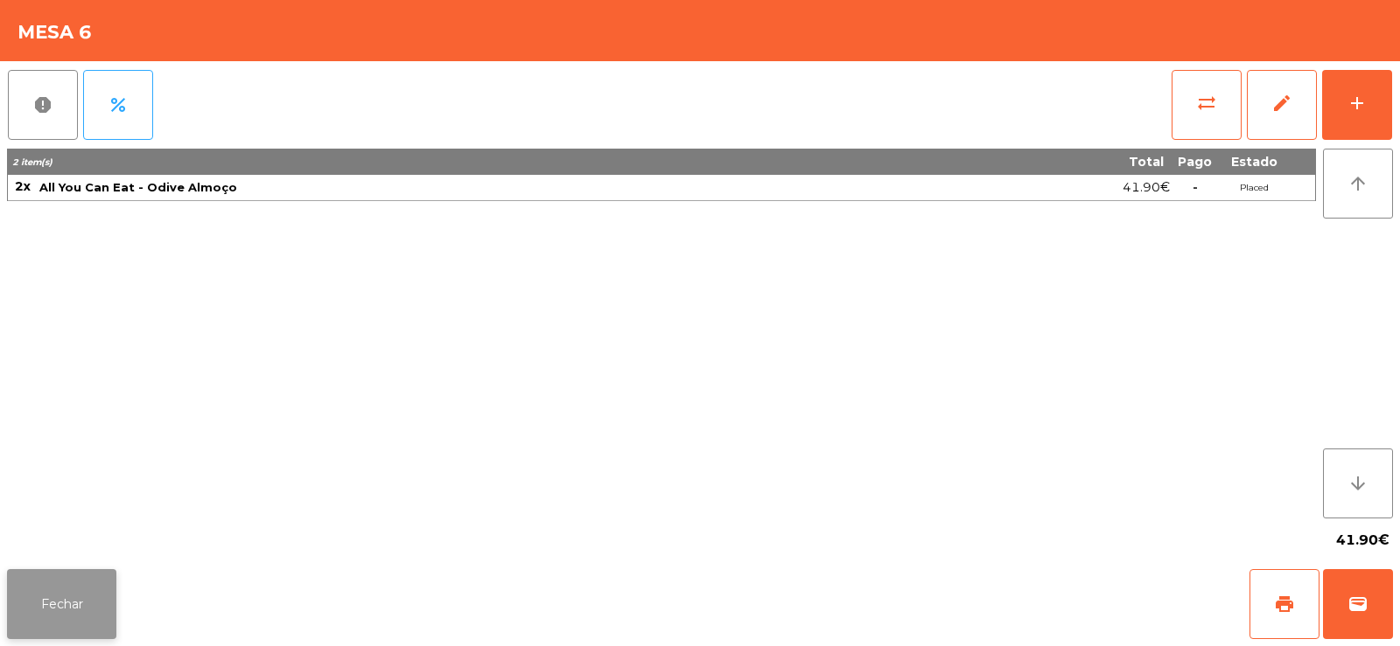
click at [62, 597] on button "Fechar" at bounding box center [61, 604] width 109 height 70
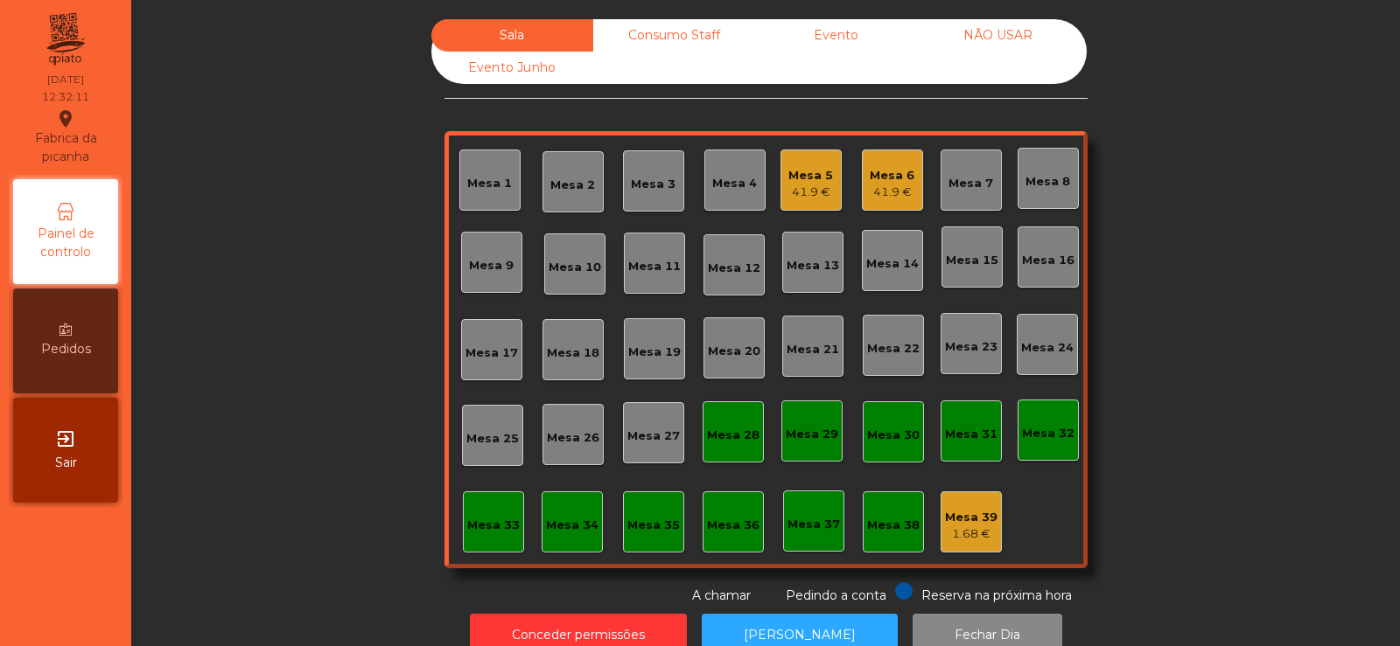
click at [950, 191] on div "Mesa 7" at bounding box center [970, 183] width 45 height 17
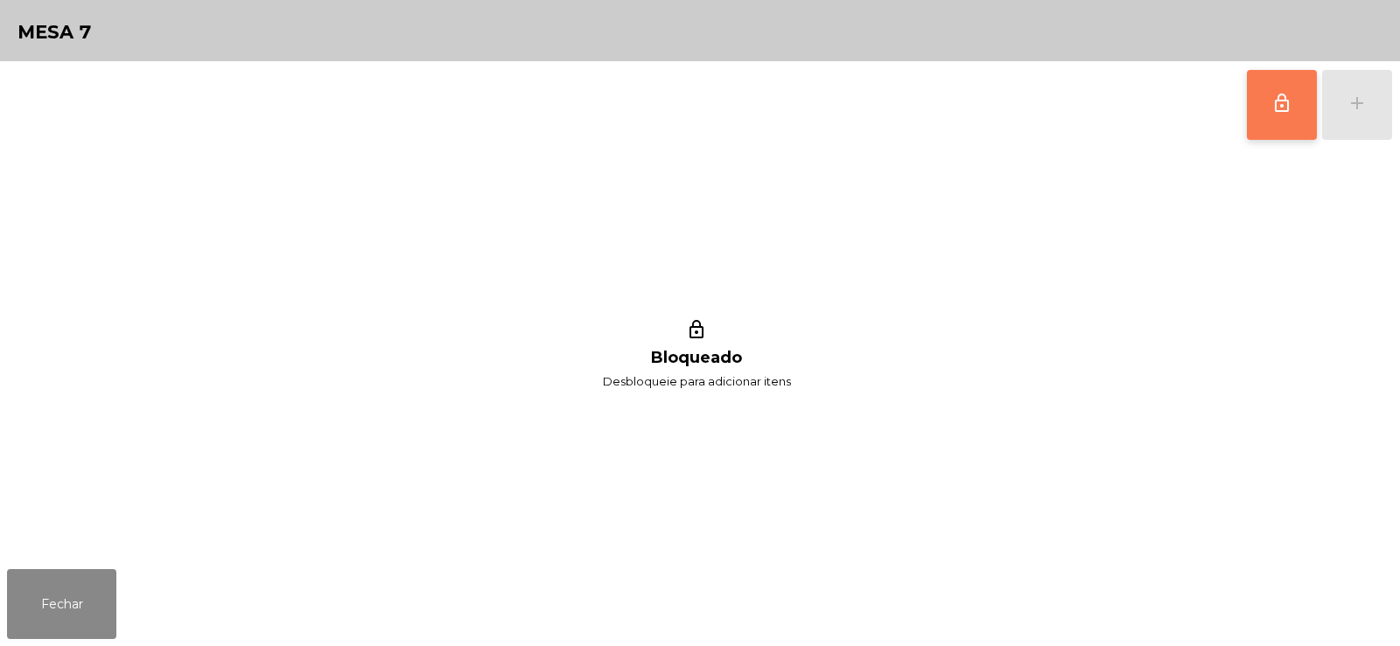
click at [1278, 93] on span "lock_outline" at bounding box center [1281, 103] width 21 height 21
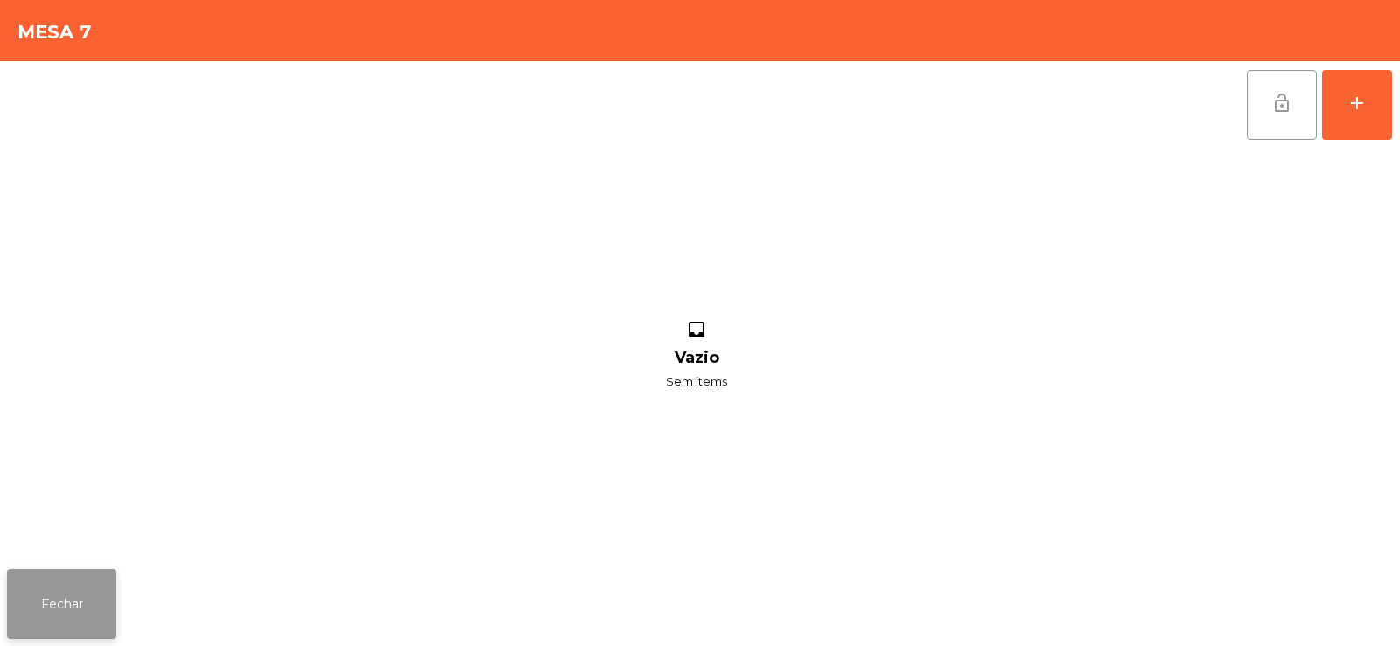
click at [78, 607] on button "Fechar" at bounding box center [61, 604] width 109 height 70
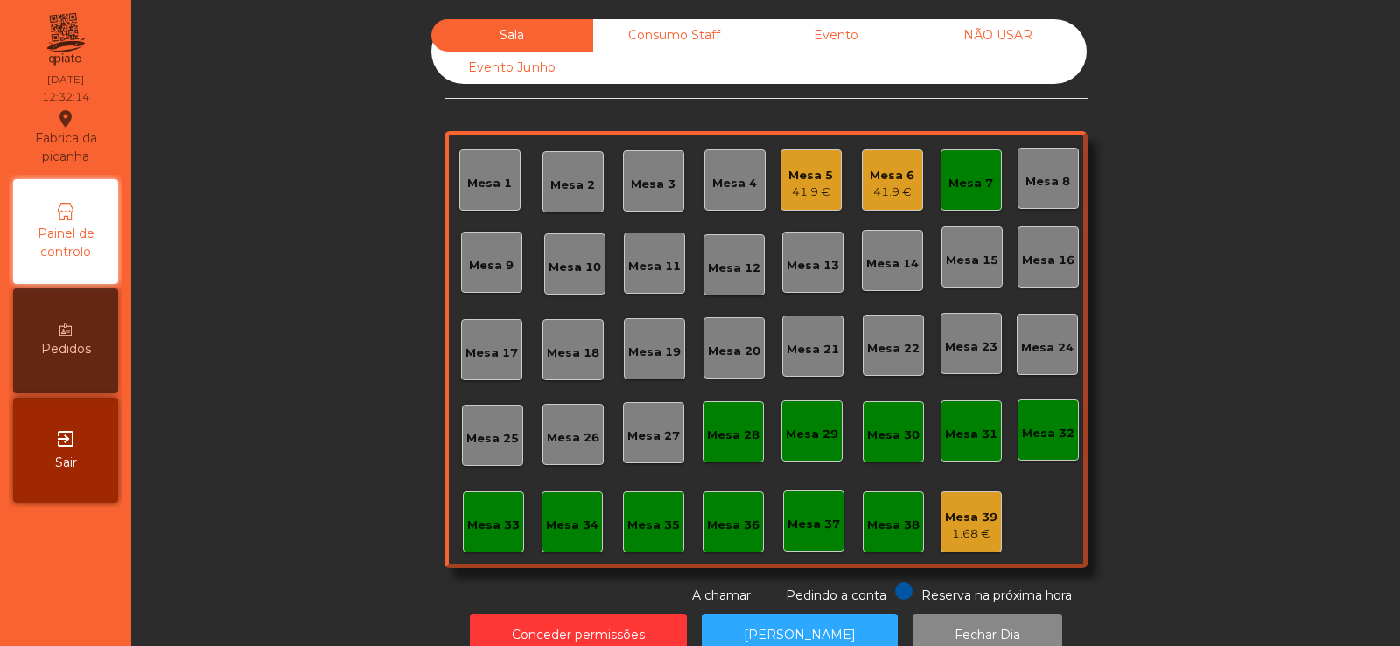
click at [887, 185] on div "41.9 €" at bounding box center [891, 192] width 45 height 17
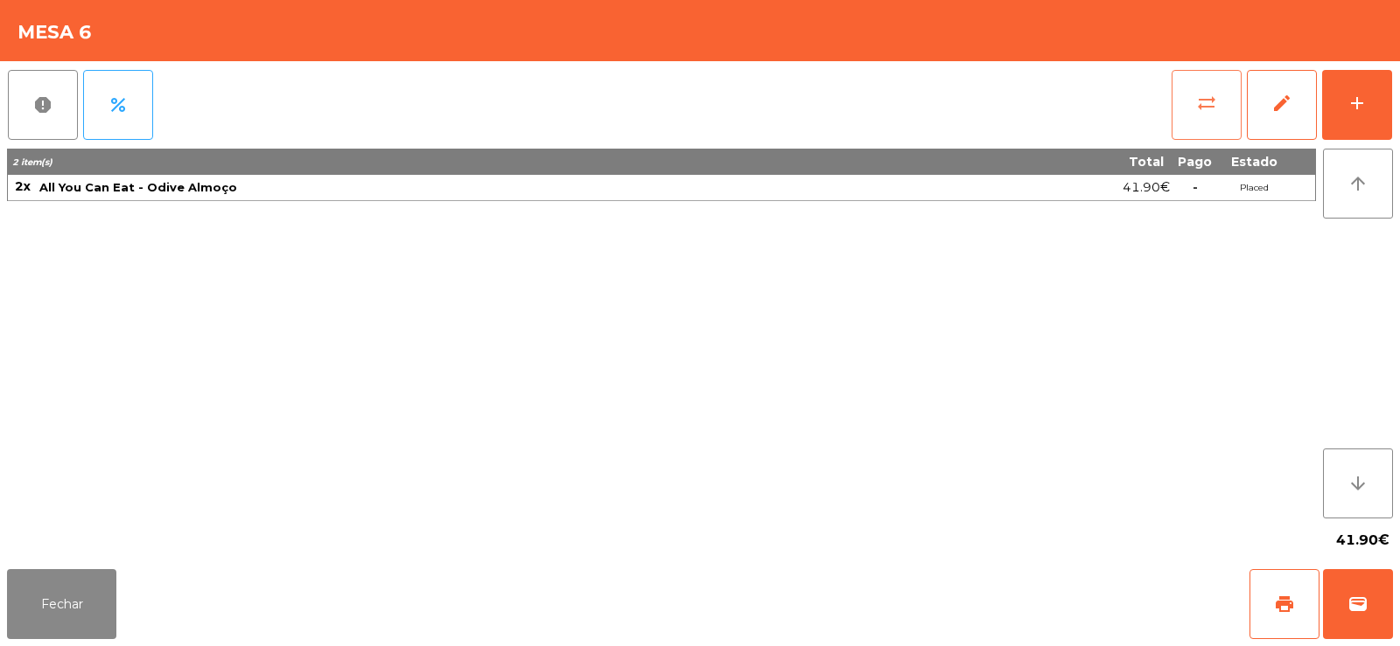
click at [1193, 101] on button "sync_alt" at bounding box center [1206, 105] width 70 height 70
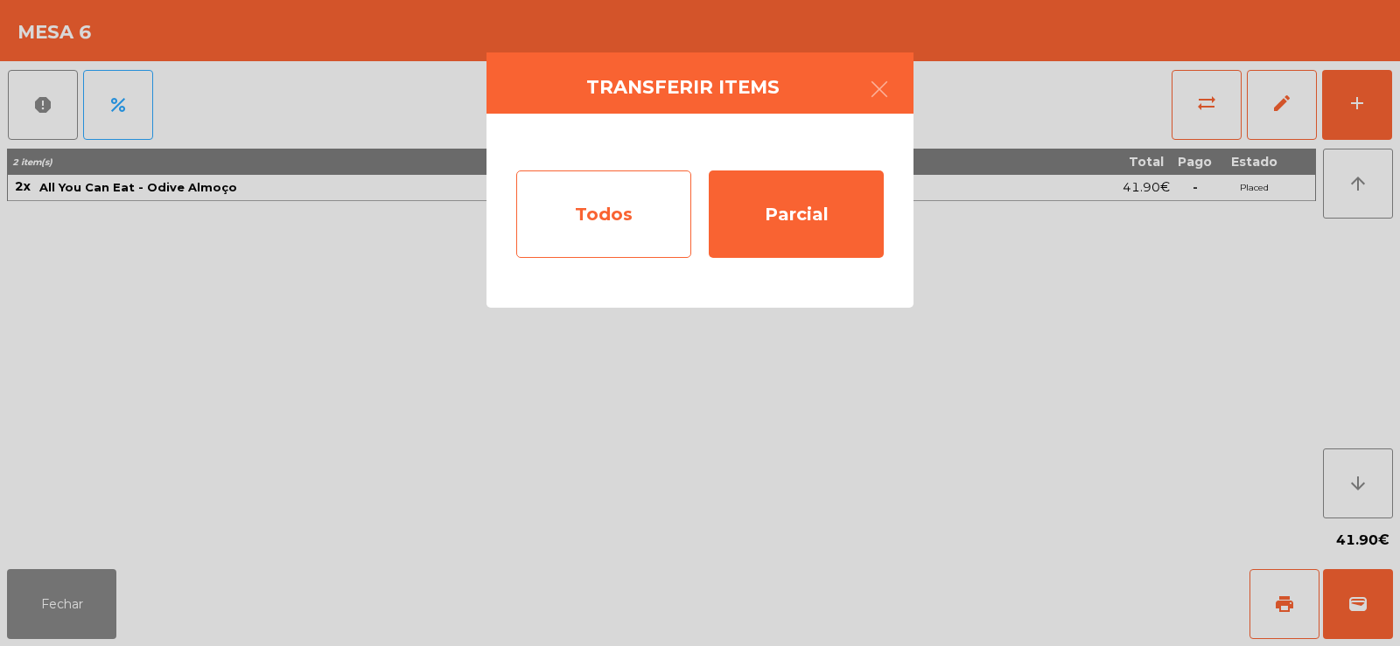
click at [634, 208] on div "Todos" at bounding box center [603, 214] width 175 height 87
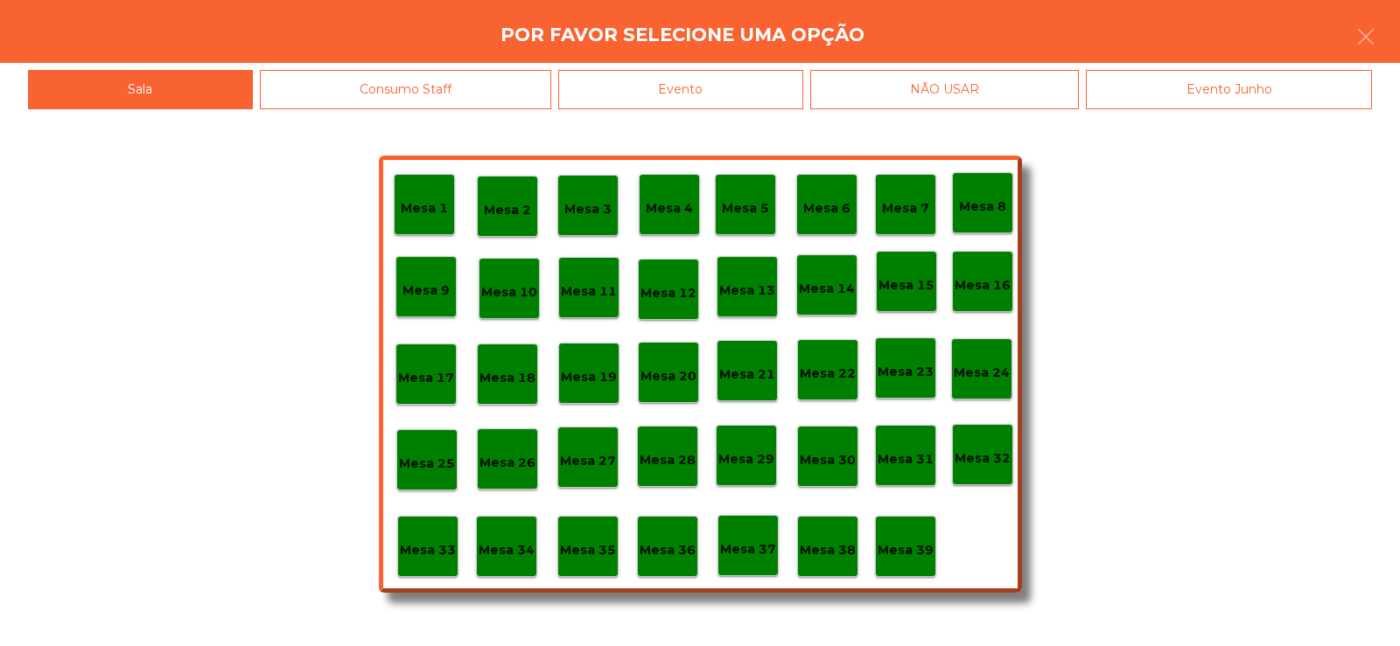
click at [907, 218] on p "Mesa 7" at bounding box center [905, 209] width 47 height 20
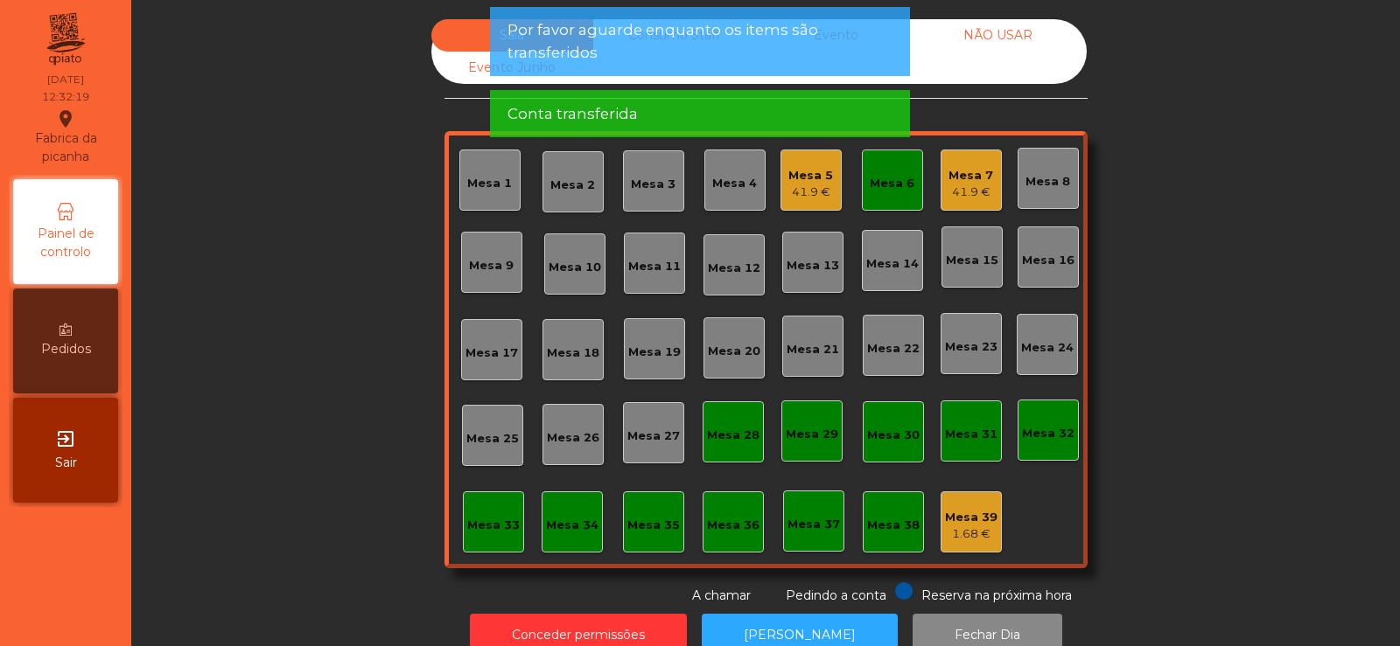
click at [868, 210] on div "Mesa 6" at bounding box center [892, 180] width 61 height 61
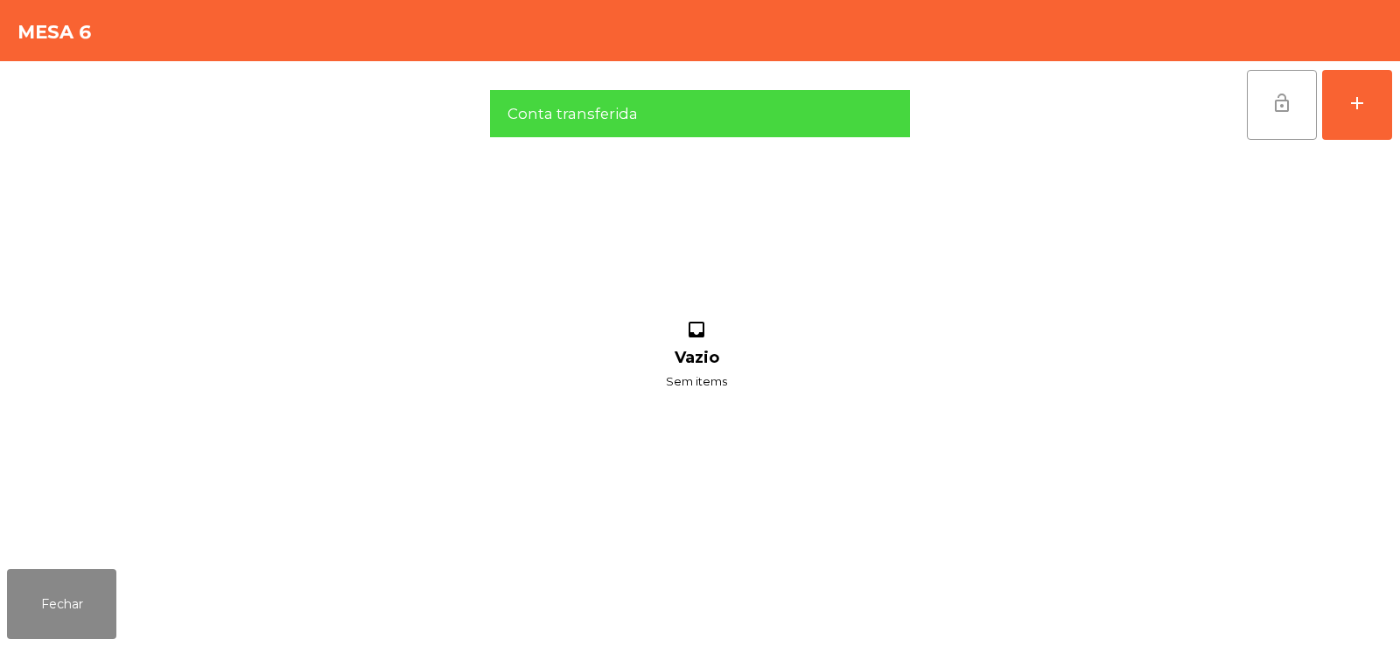
click at [1275, 110] on span "lock_open" at bounding box center [1281, 103] width 21 height 21
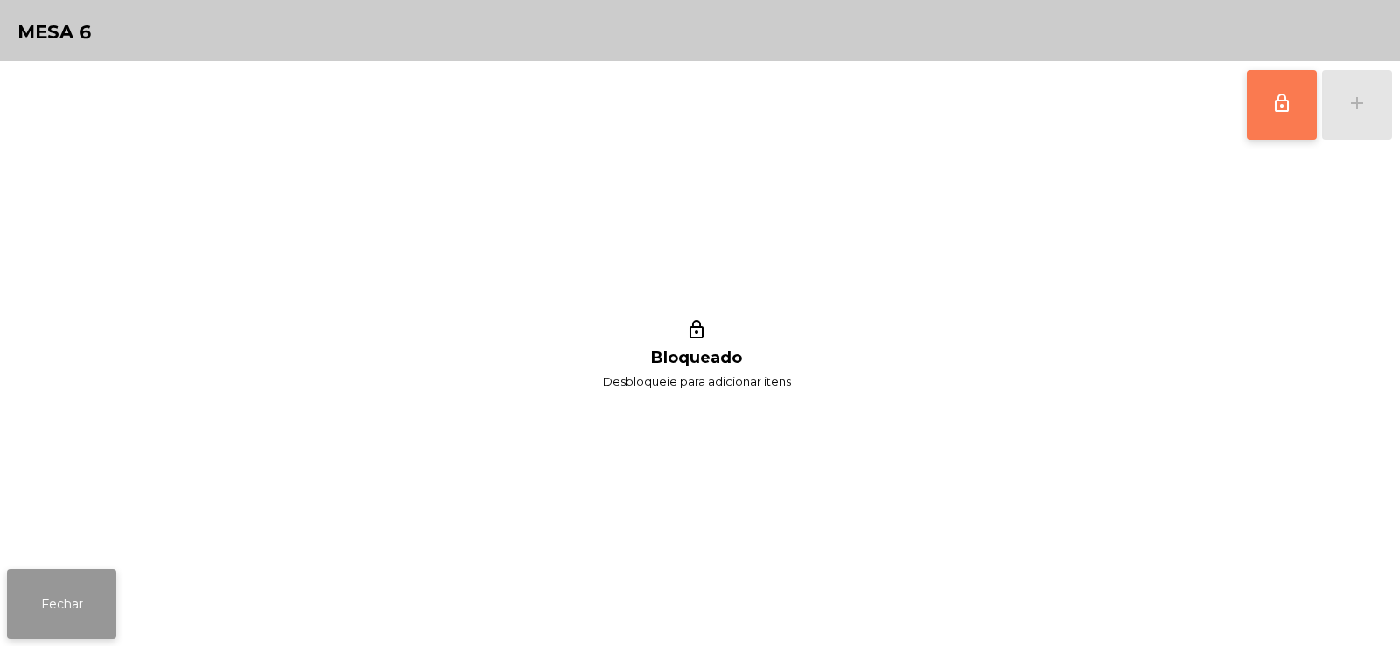
click at [91, 603] on button "Fechar" at bounding box center [61, 604] width 109 height 70
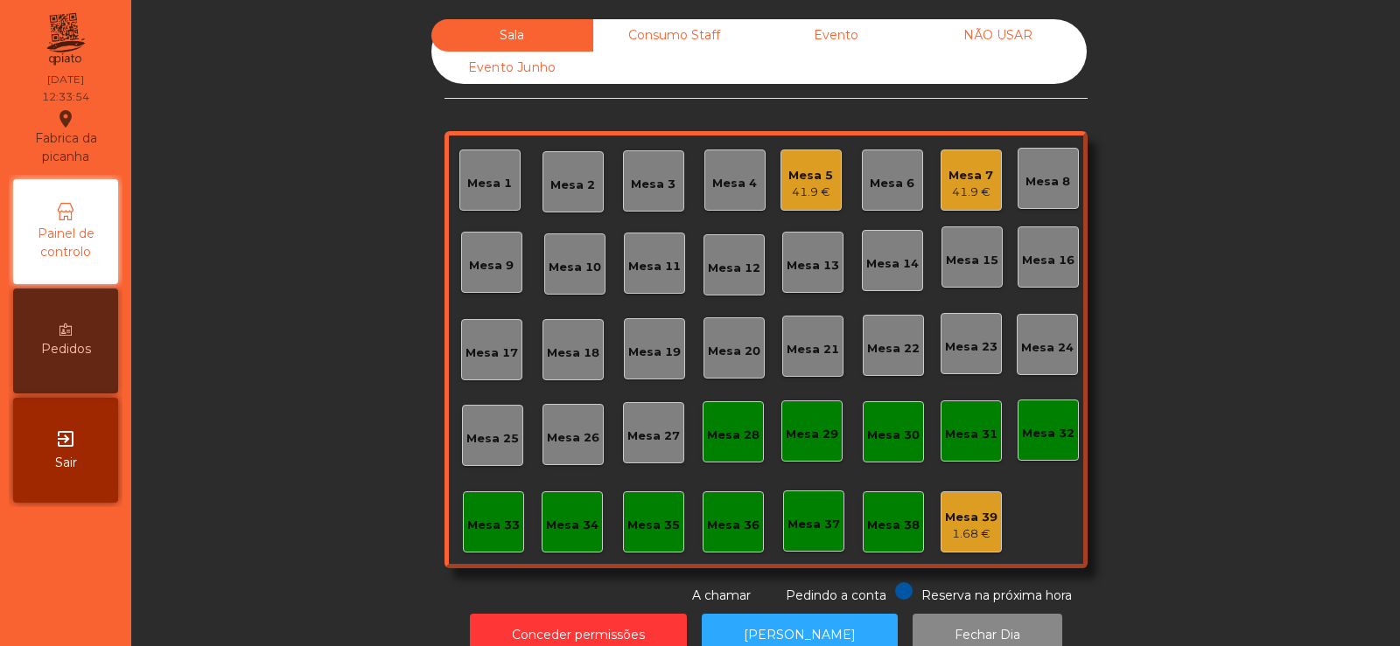
scroll to position [43, 0]
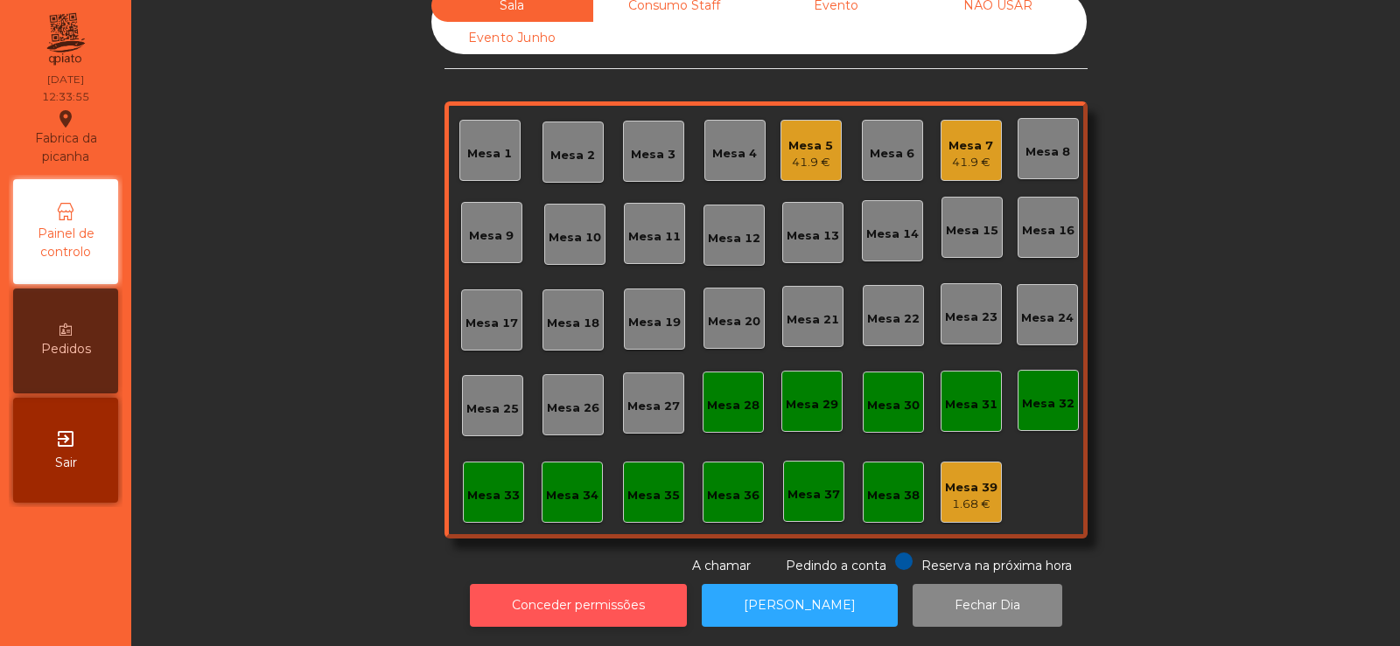
click at [615, 603] on button "Conceder permissões" at bounding box center [578, 605] width 217 height 43
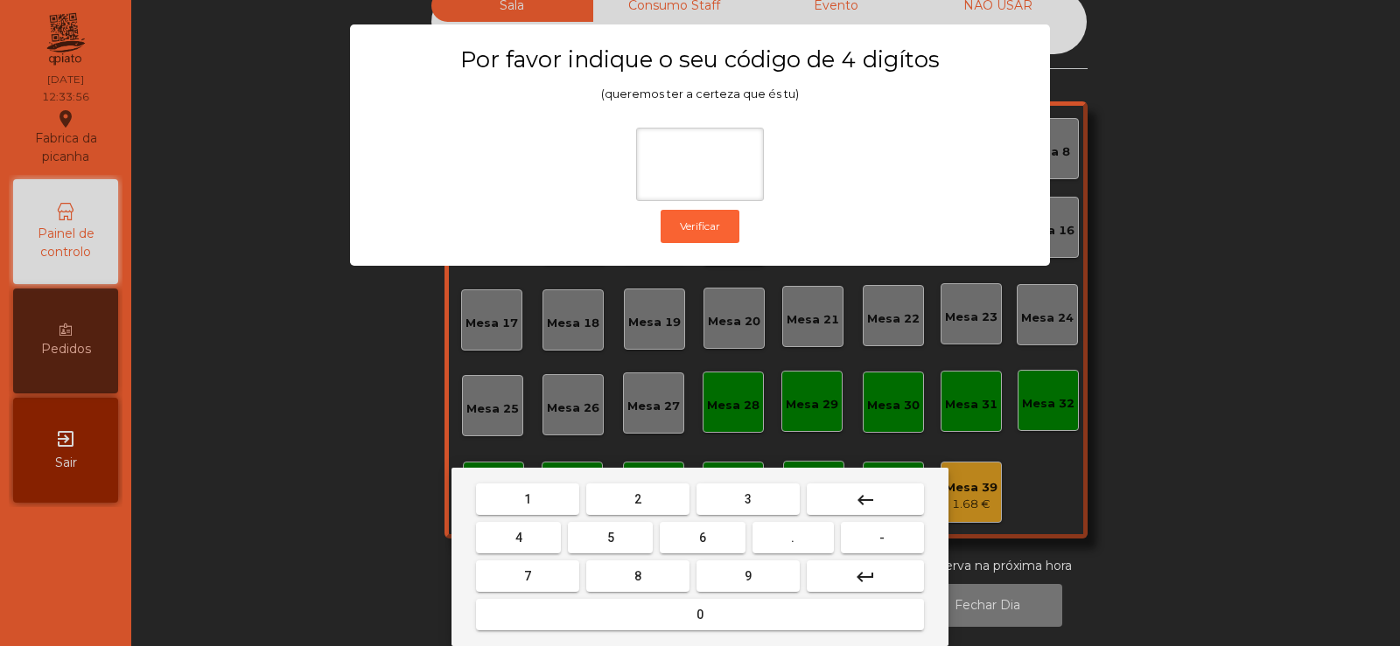
click at [638, 498] on span "2" at bounding box center [637, 499] width 7 height 14
click at [702, 535] on span "6" at bounding box center [702, 538] width 7 height 14
click at [541, 580] on button "7" at bounding box center [527, 576] width 103 height 31
click at [614, 539] on span "5" at bounding box center [610, 538] width 7 height 14
type input "****"
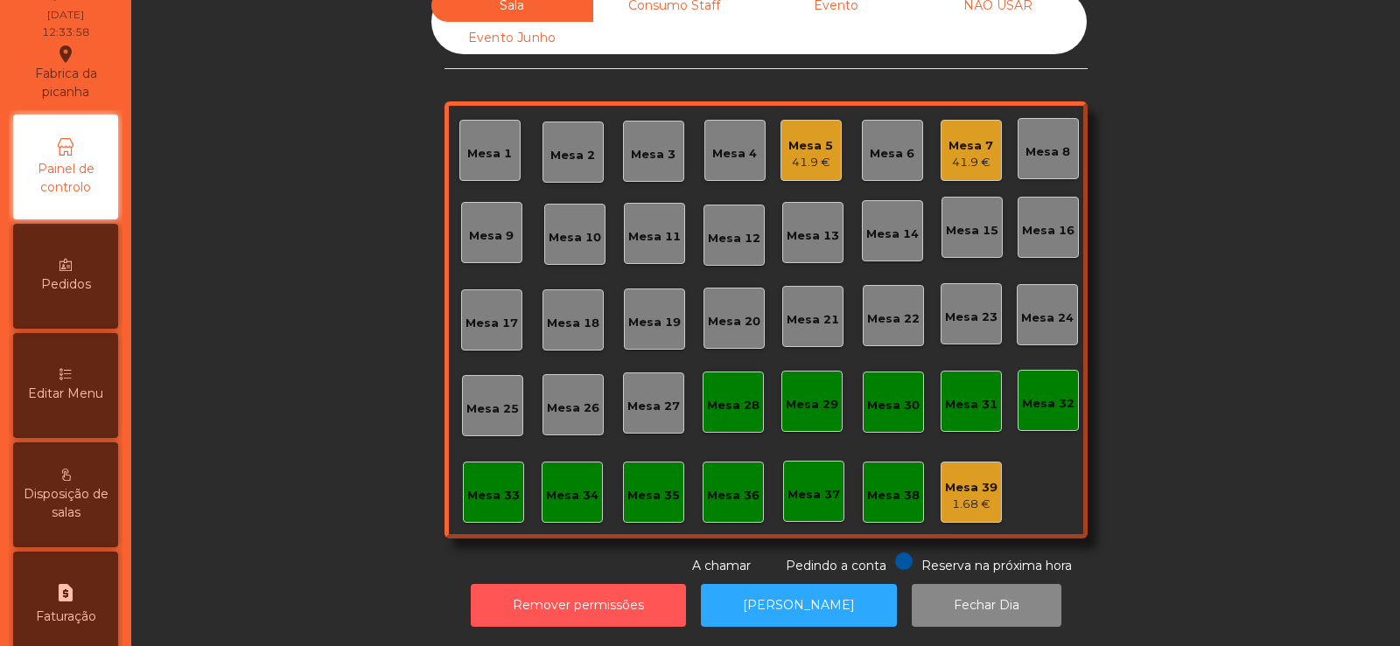
scroll to position [76, 0]
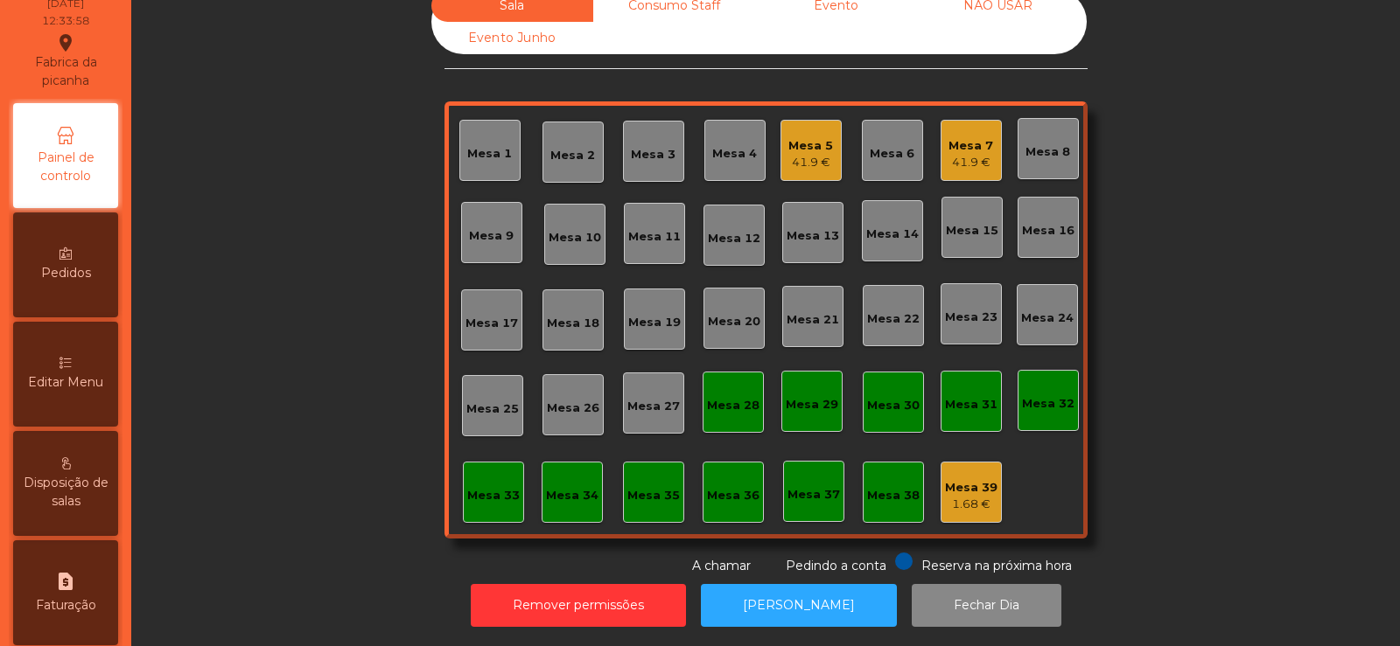
click at [60, 377] on span "Editar Menu" at bounding box center [65, 383] width 75 height 18
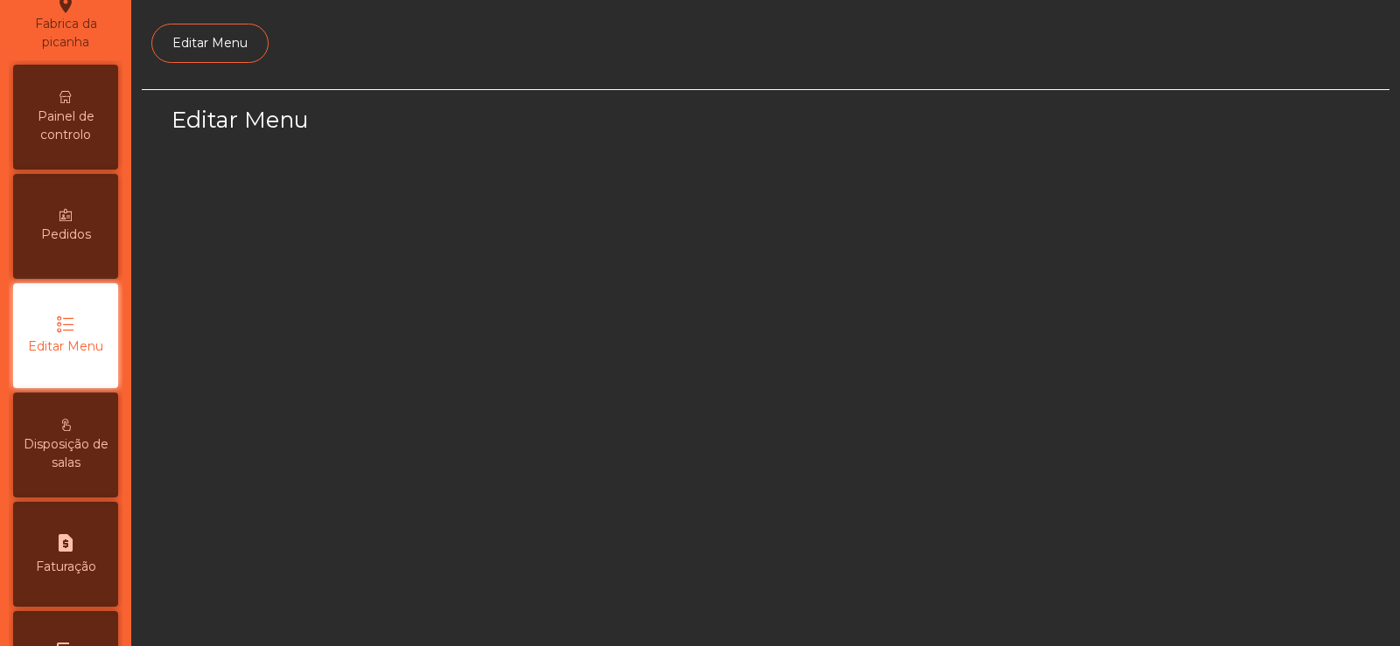
select select "*"
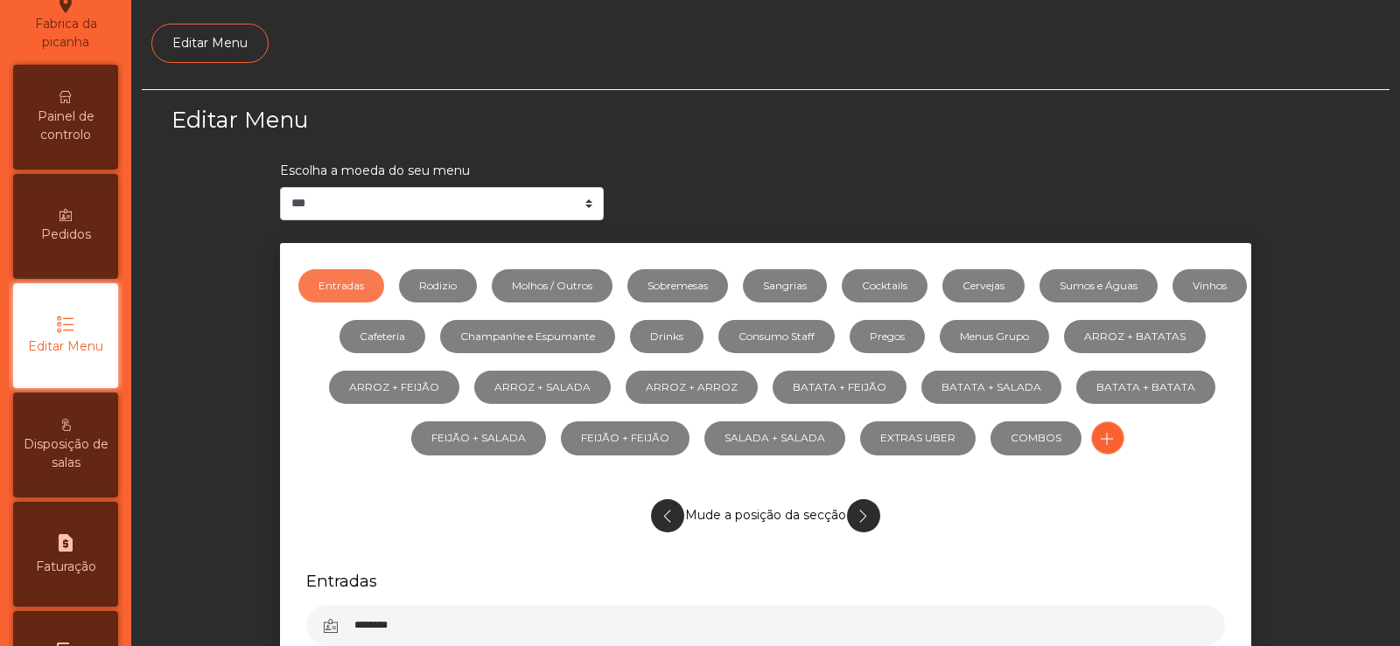
scroll to position [128, 0]
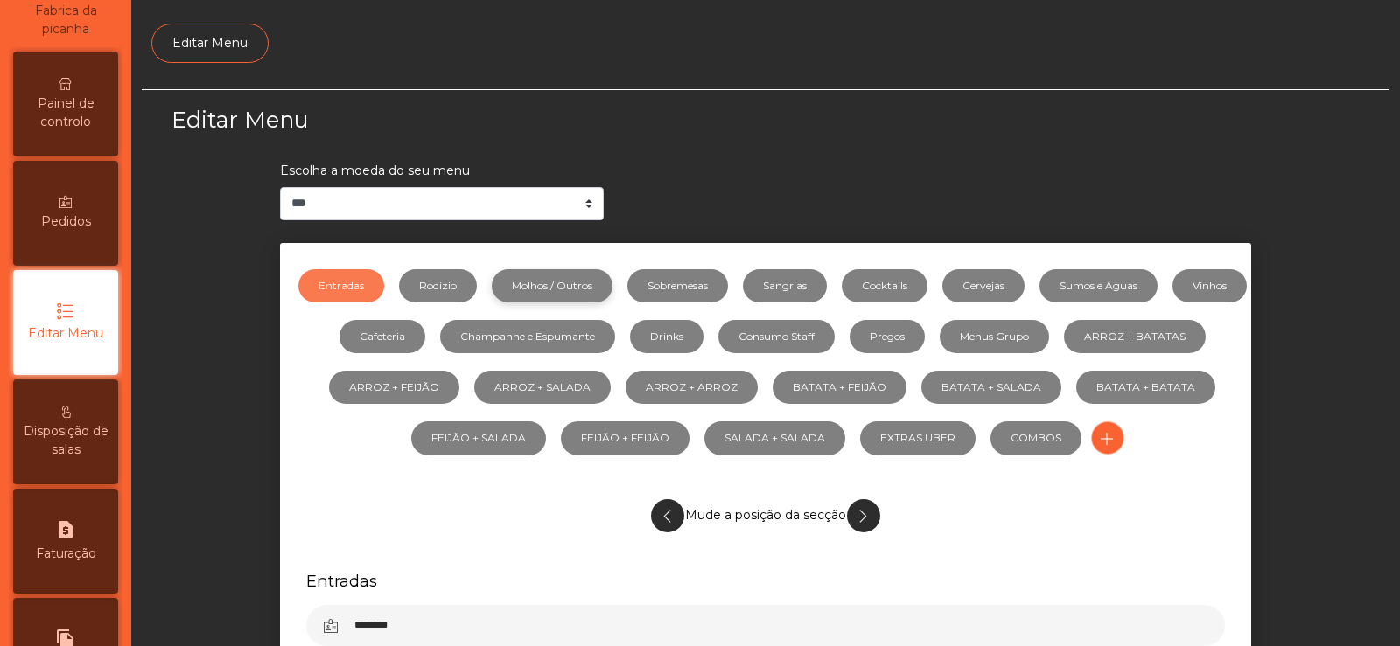
click at [583, 284] on link "Molhos / Outros" at bounding box center [552, 285] width 121 height 33
click at [474, 290] on link "Rodizio" at bounding box center [438, 285] width 78 height 33
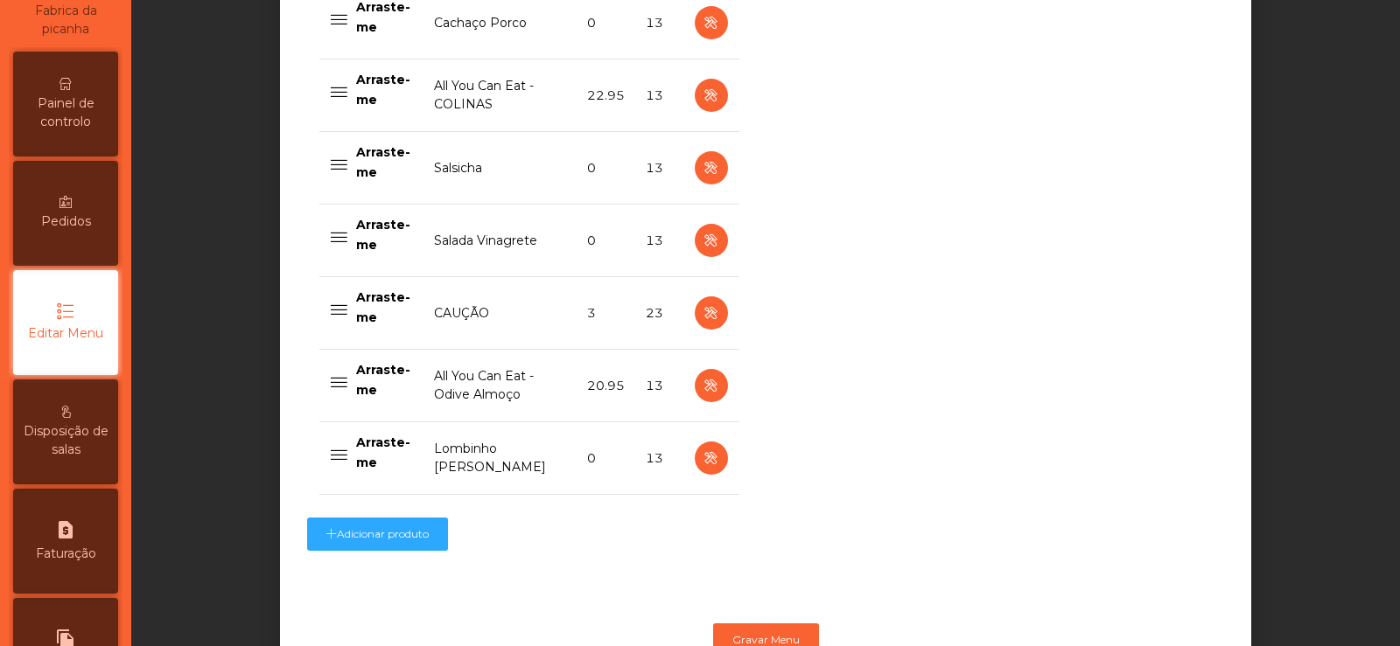
scroll to position [1452, 0]
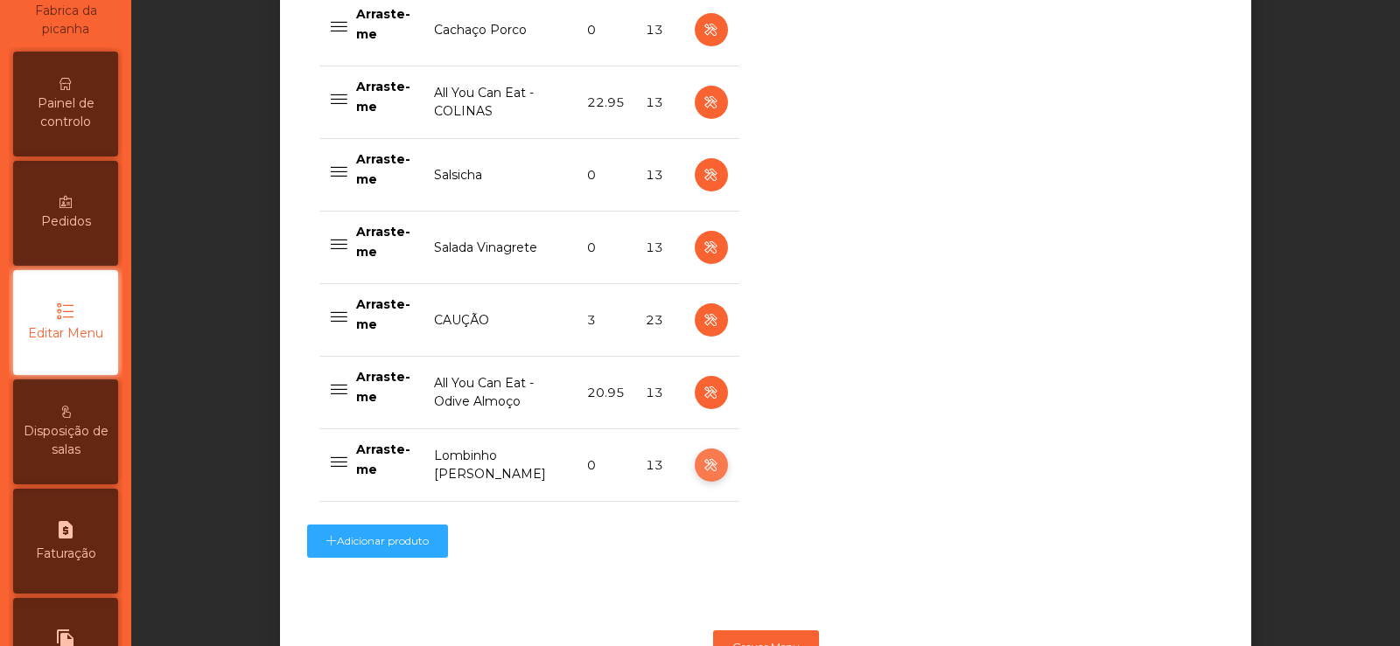
click at [701, 462] on icon "button" at bounding box center [711, 466] width 20 height 22
select select "**"
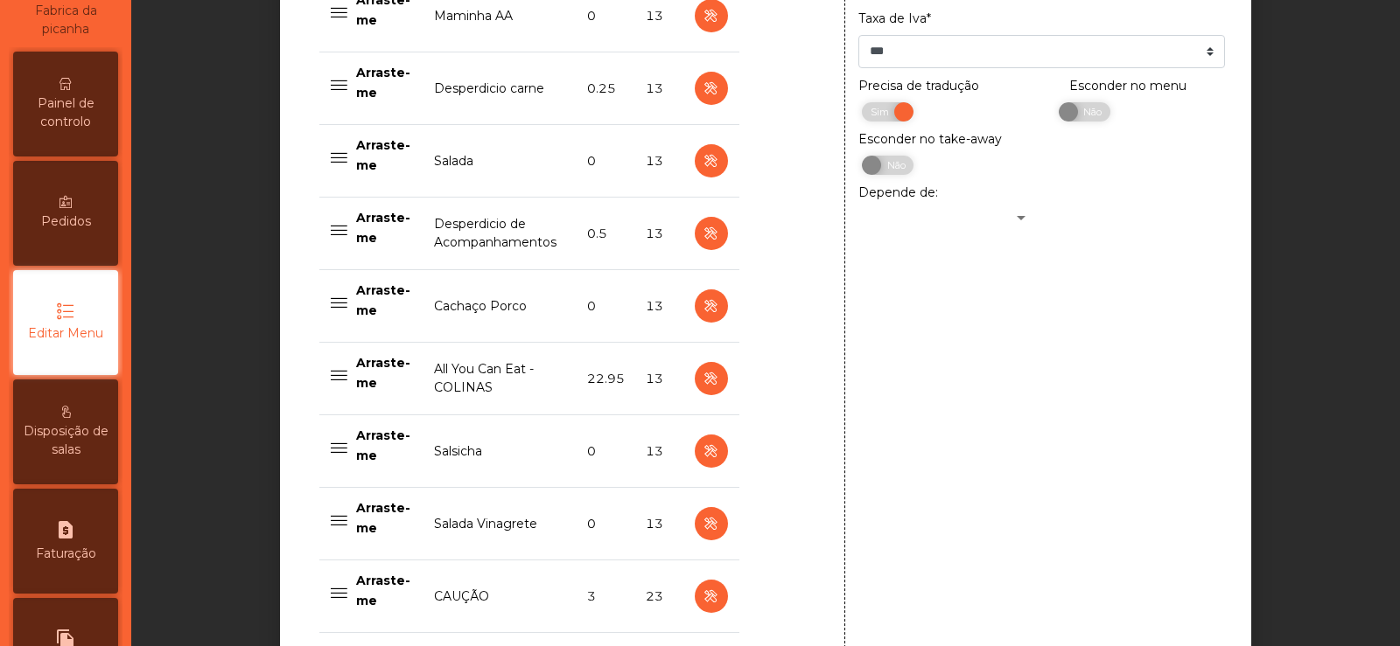
scroll to position [1519, 0]
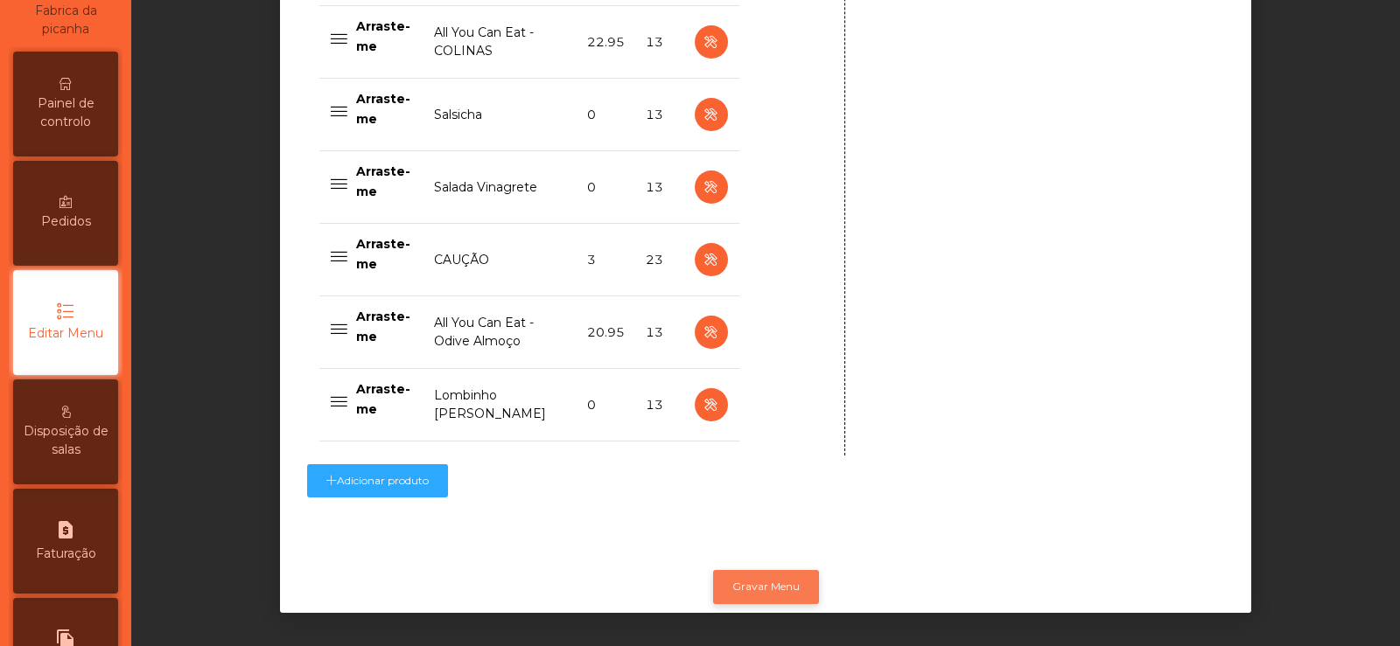
click at [748, 575] on button "Gravar Menu" at bounding box center [766, 586] width 106 height 33
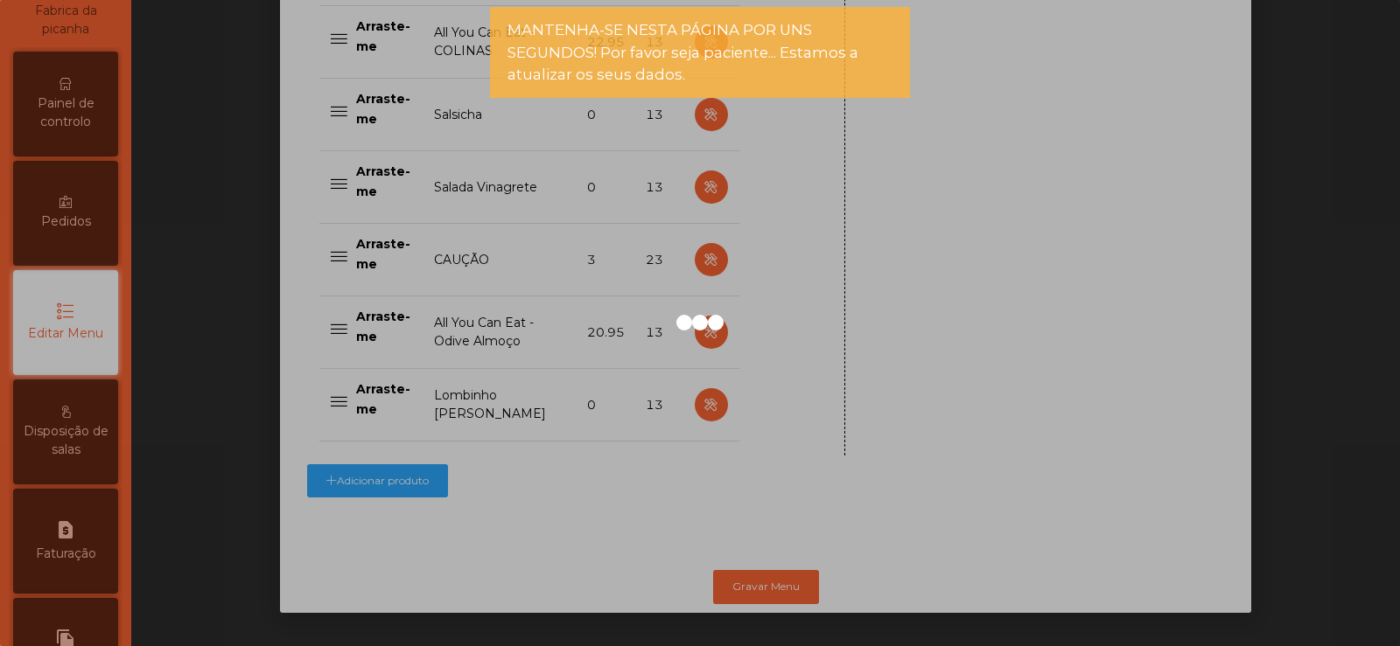
click at [80, 115] on div at bounding box center [700, 323] width 1400 height 646
click at [100, 124] on div at bounding box center [700, 323] width 1400 height 646
click at [76, 115] on div at bounding box center [700, 323] width 1400 height 646
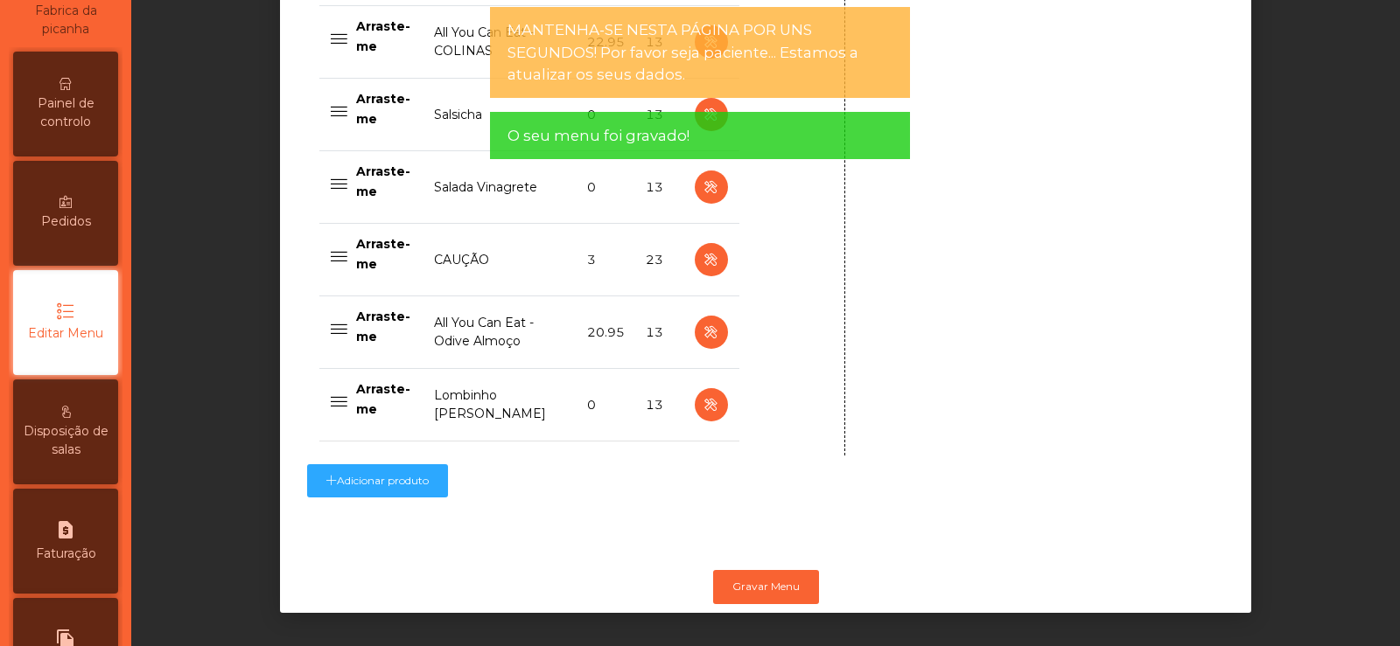
click at [84, 129] on span "Painel de controlo" at bounding box center [65, 112] width 96 height 37
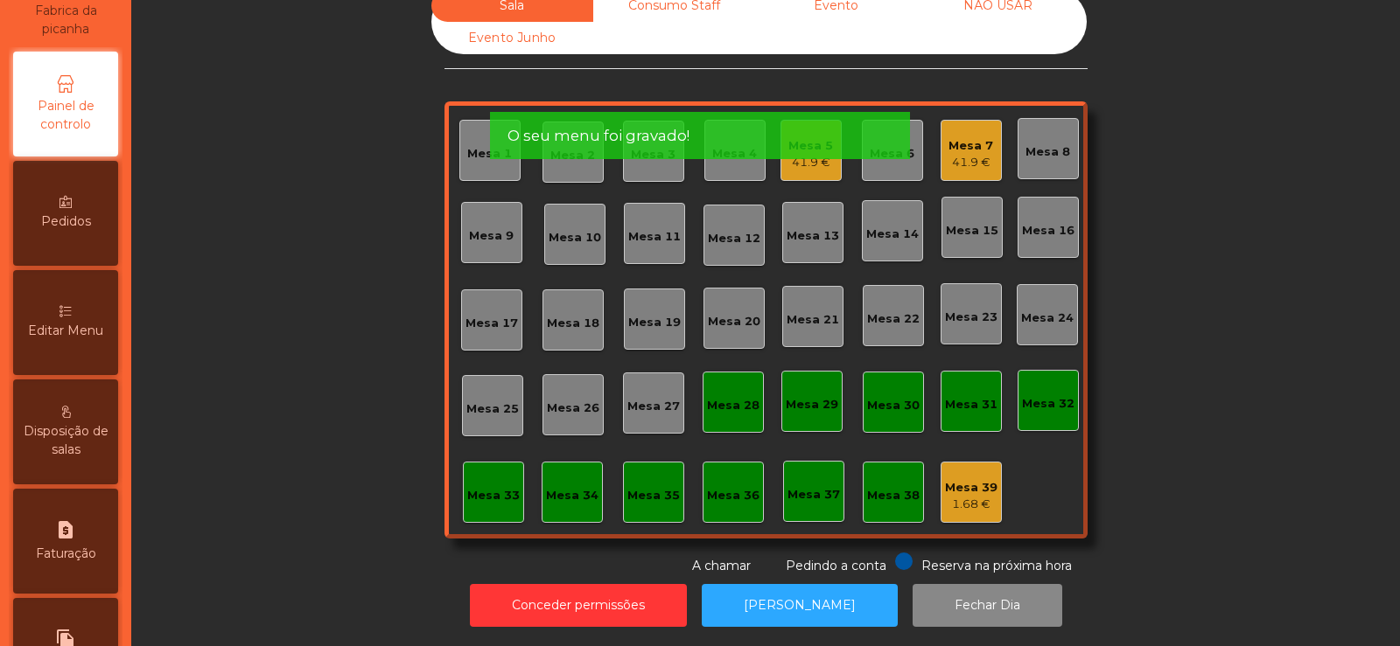
scroll to position [8, 0]
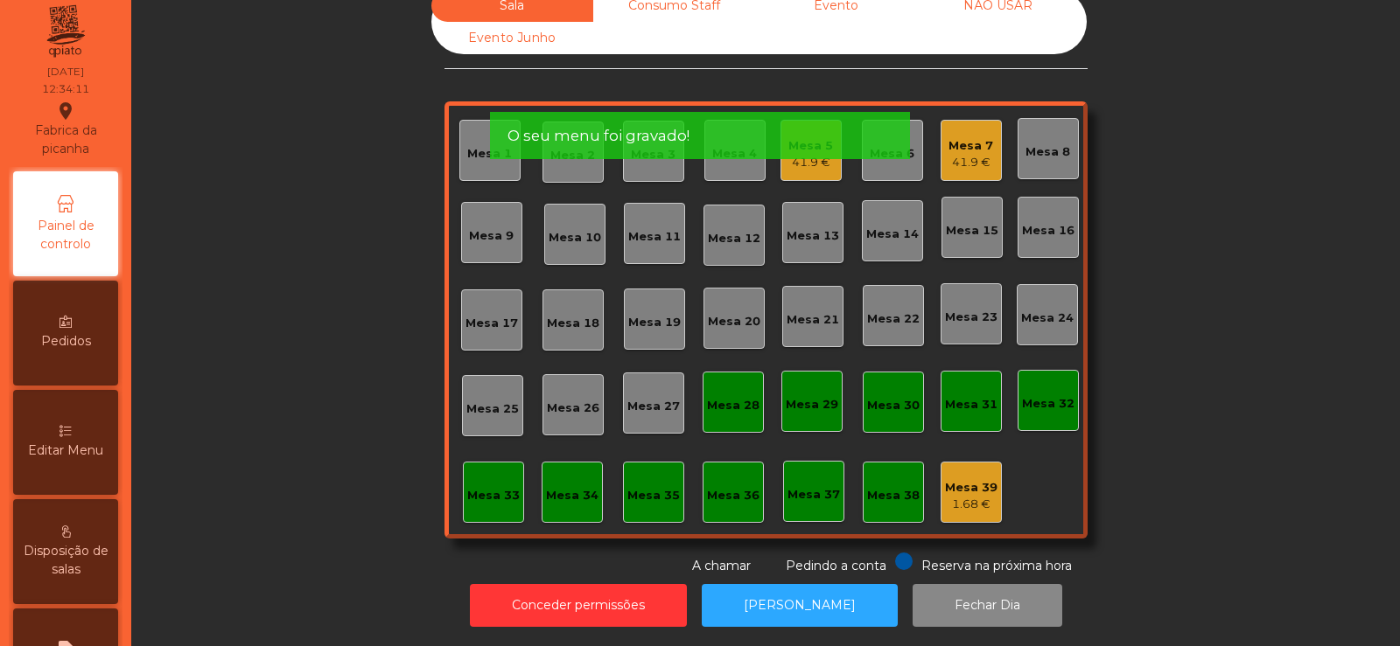
click at [75, 113] on icon "location_on" at bounding box center [65, 111] width 21 height 21
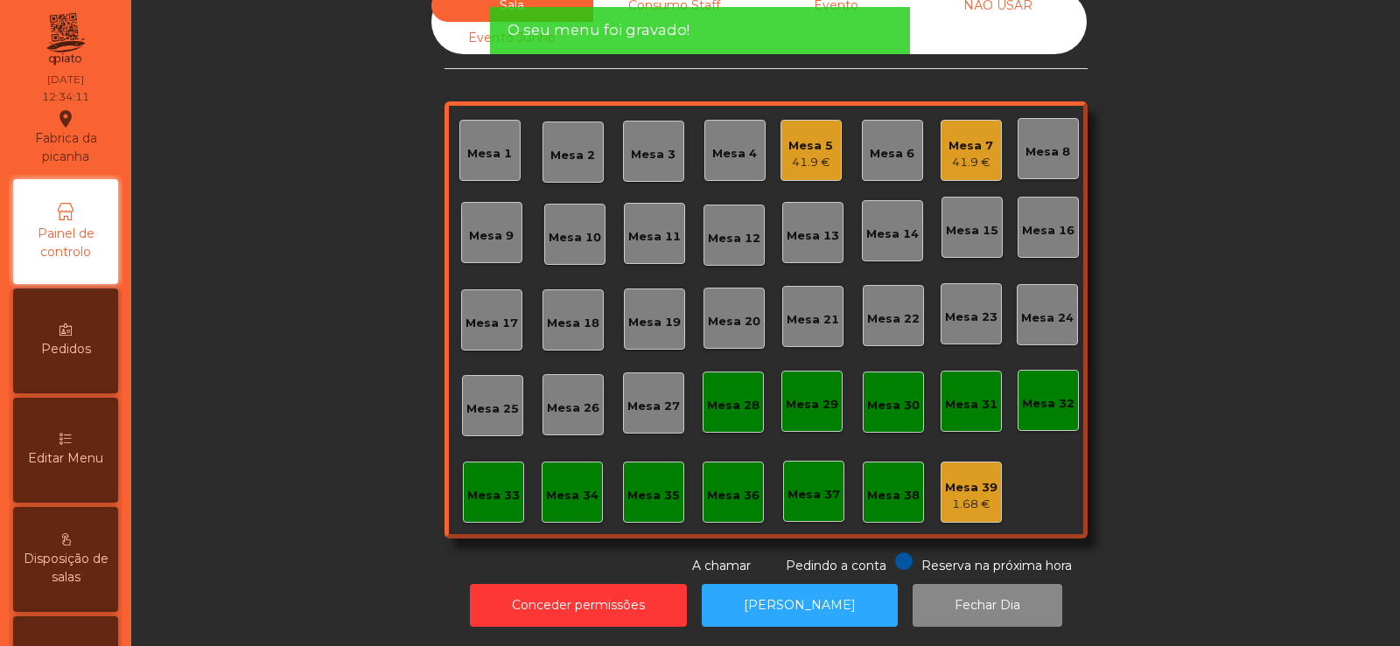
scroll to position [0, 0]
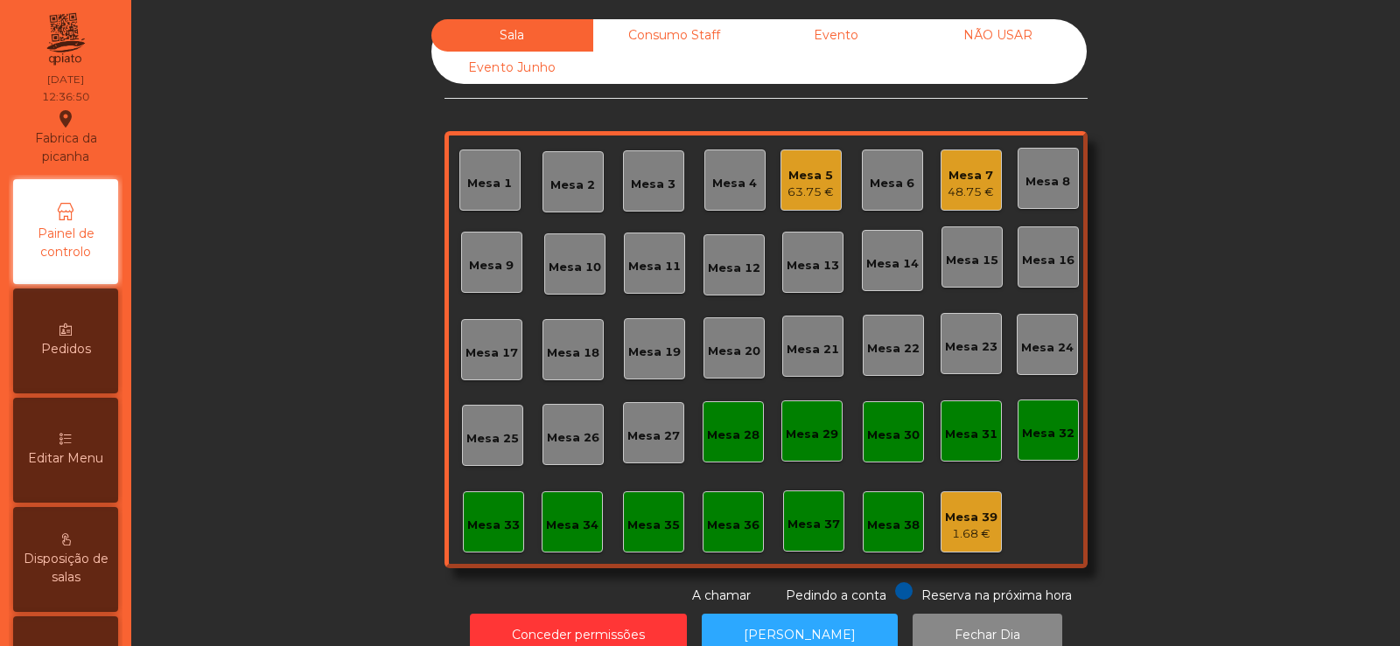
click at [1189, 268] on div "Sala Consumo Staff Evento NÃO USAR Evento Junho Mesa 1 Mesa 2 Mesa 3 Mesa 4 Mes…" at bounding box center [765, 312] width 1221 height 586
click at [1203, 206] on div "Sala Consumo Staff Evento NÃO USAR Evento Junho Mesa 1 Mesa 2 Mesa 3 Mesa 4 Mes…" at bounding box center [765, 312] width 1221 height 586
click at [895, 263] on div "Mesa 14" at bounding box center [892, 263] width 52 height 17
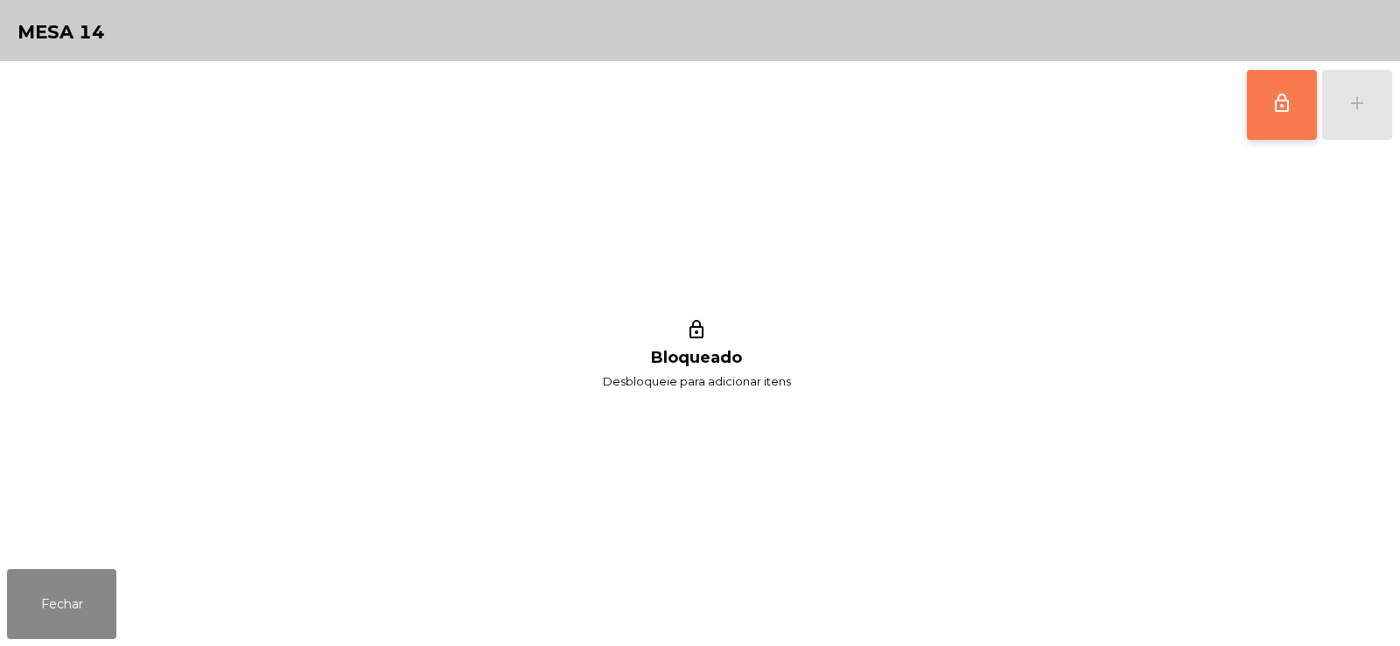
click at [1278, 99] on span "lock_outline" at bounding box center [1281, 103] width 21 height 21
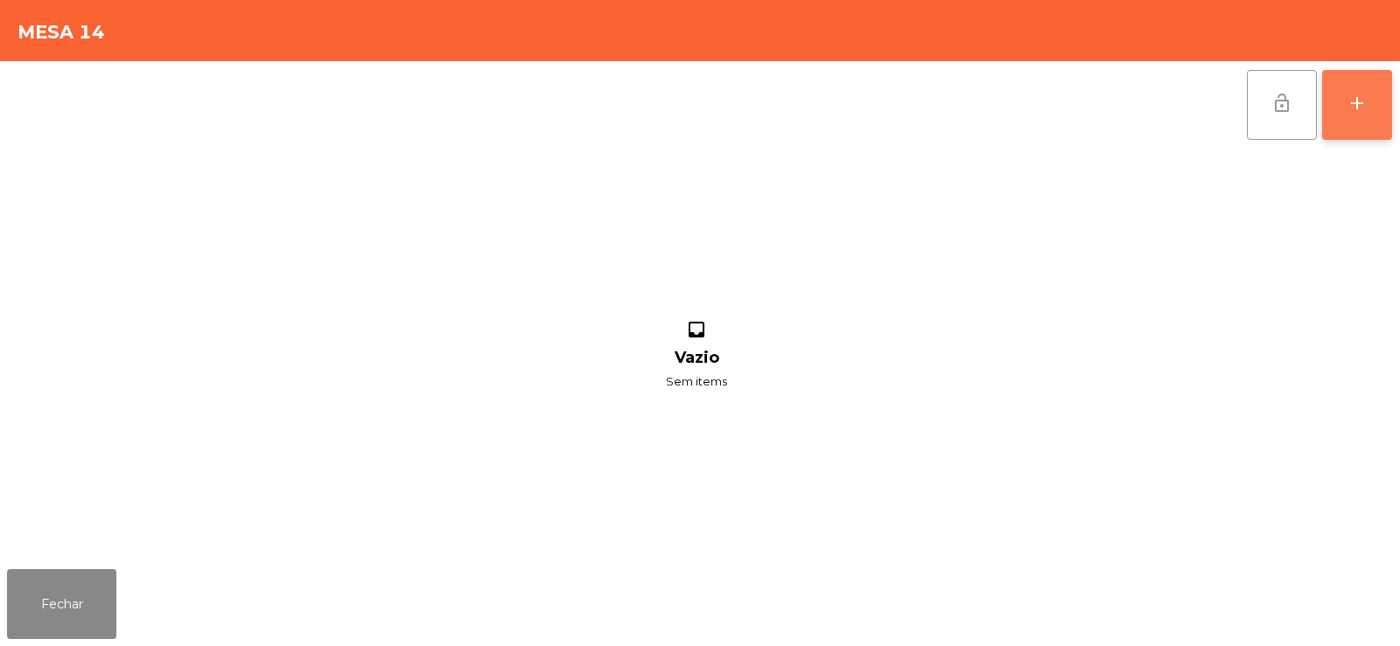
click at [1360, 99] on div "add" at bounding box center [1356, 103] width 21 height 21
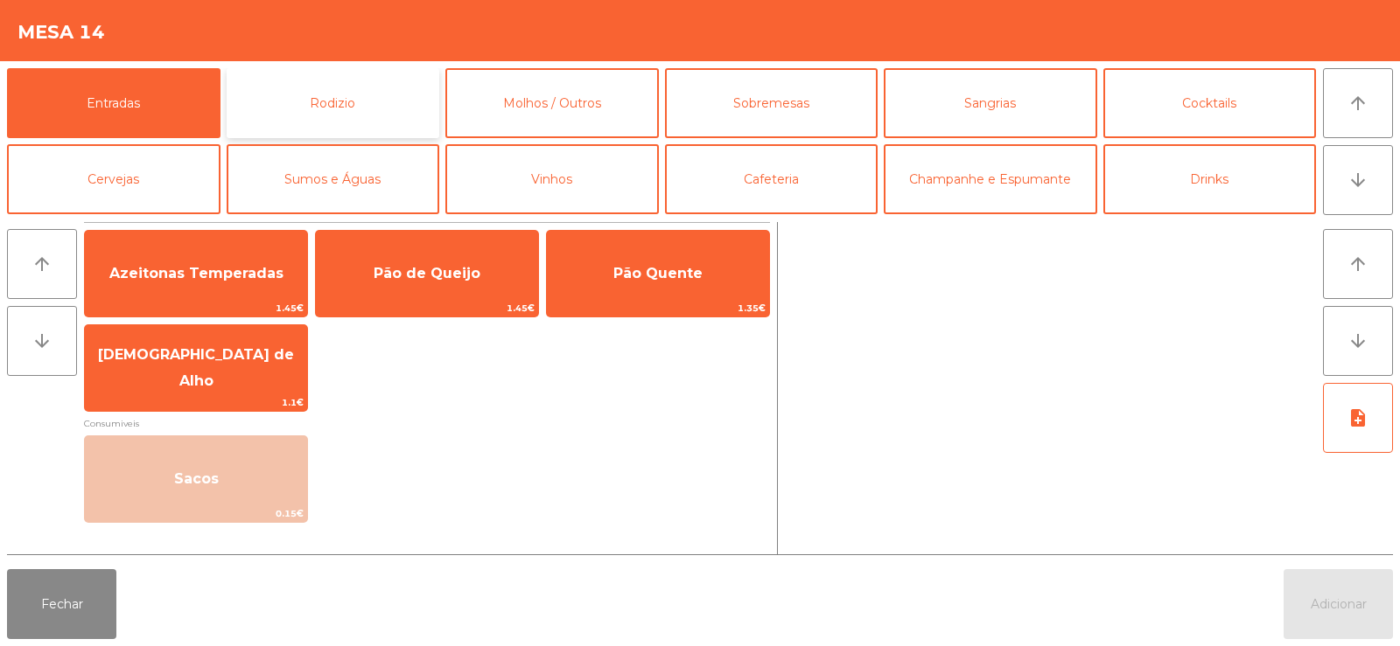
click at [367, 106] on button "Rodizio" at bounding box center [333, 103] width 213 height 70
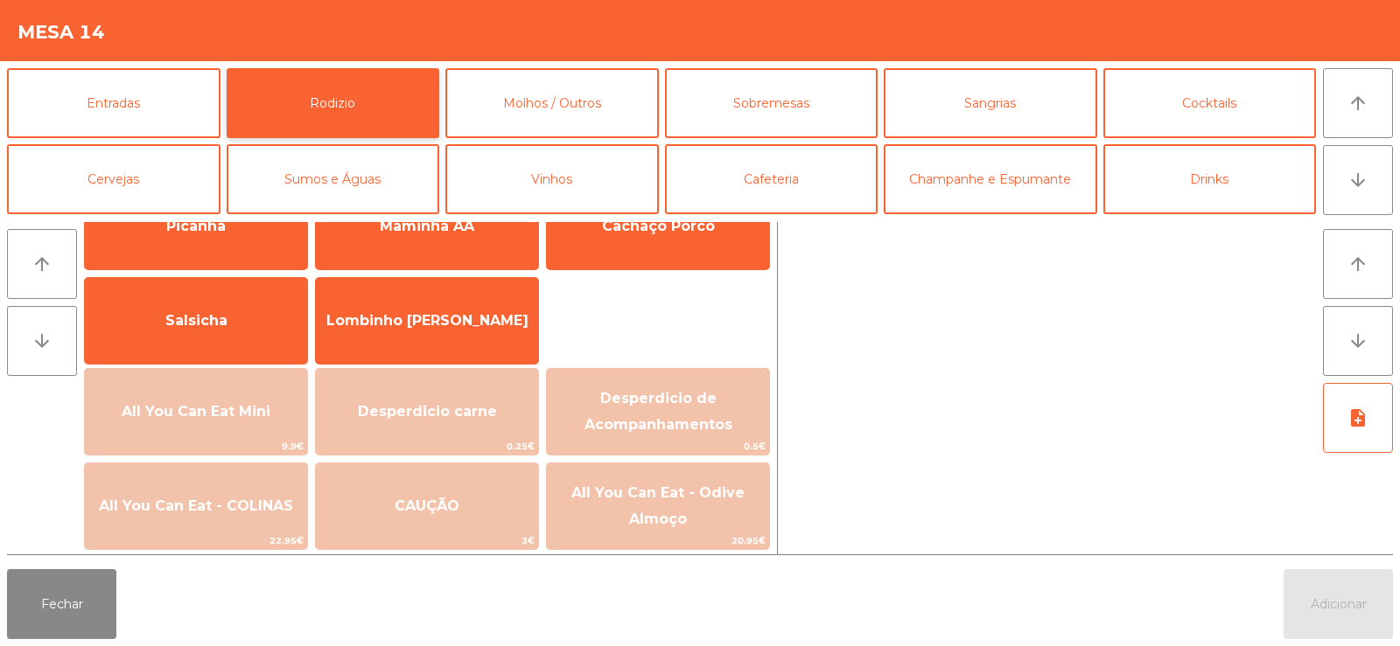
scroll to position [118, 0]
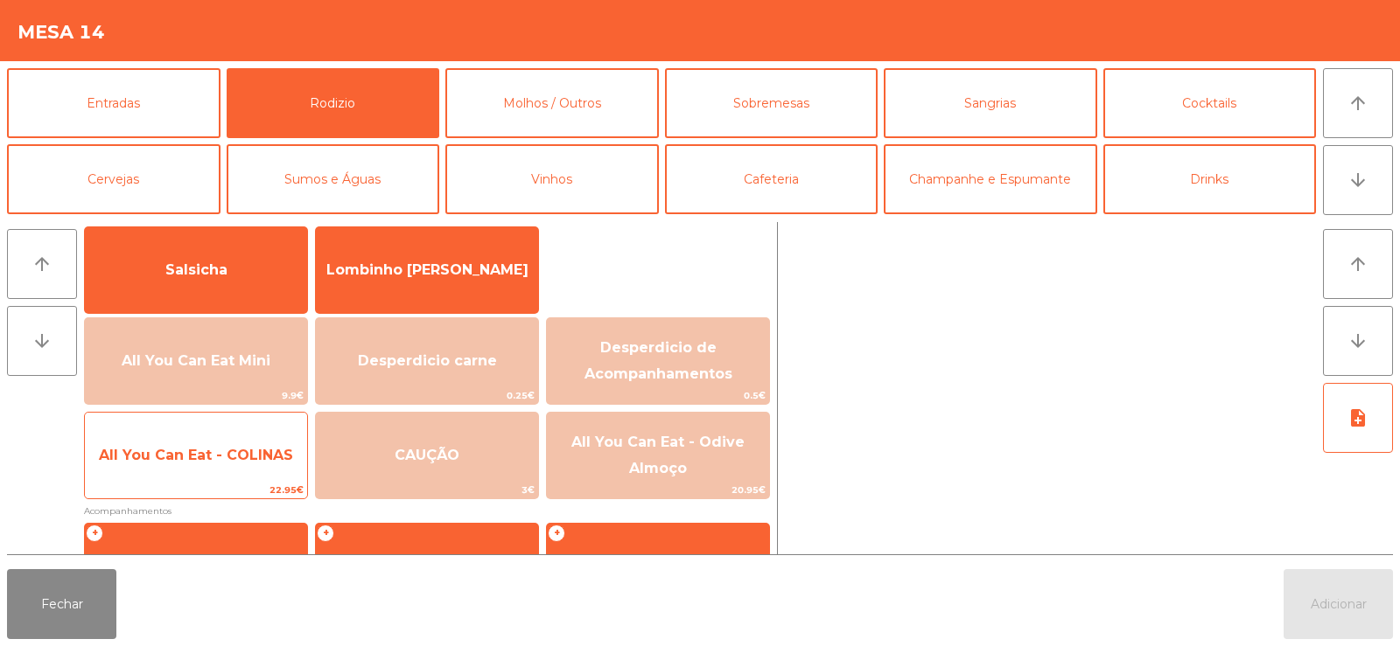
click at [165, 464] on span "All You Can Eat - COLINAS" at bounding box center [196, 455] width 222 height 47
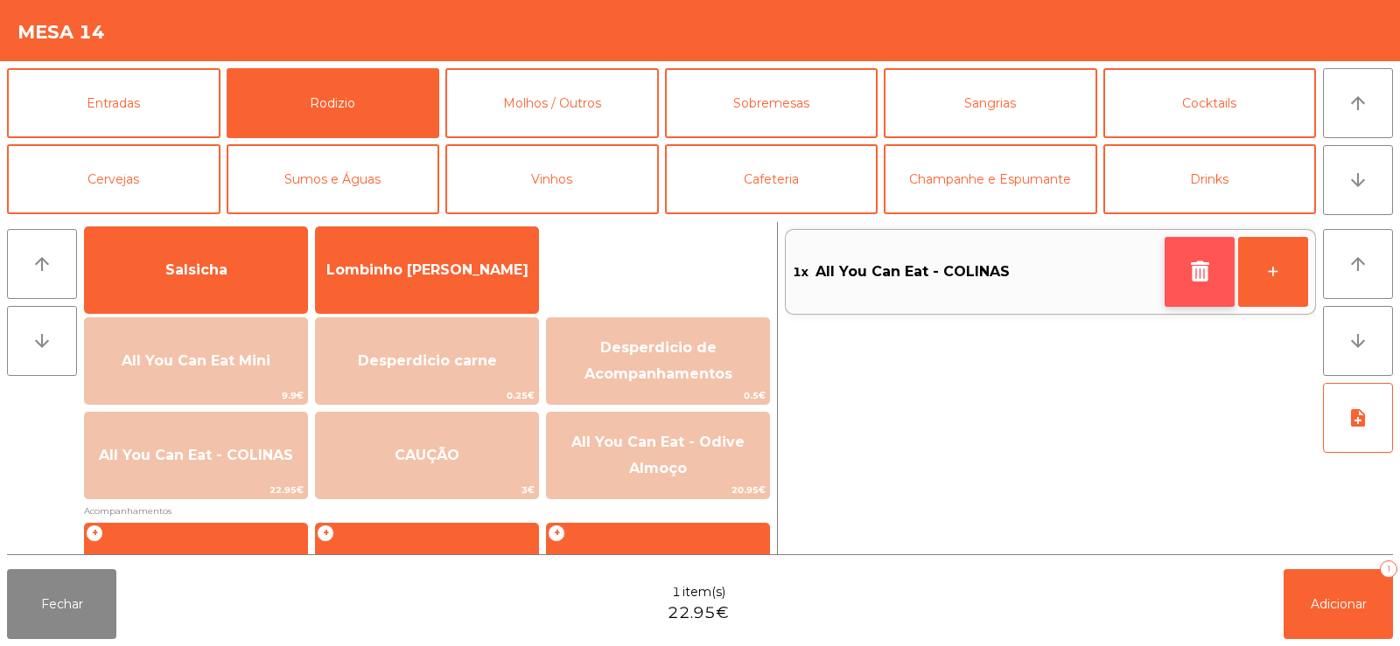
click at [1185, 262] on button "button" at bounding box center [1199, 272] width 70 height 70
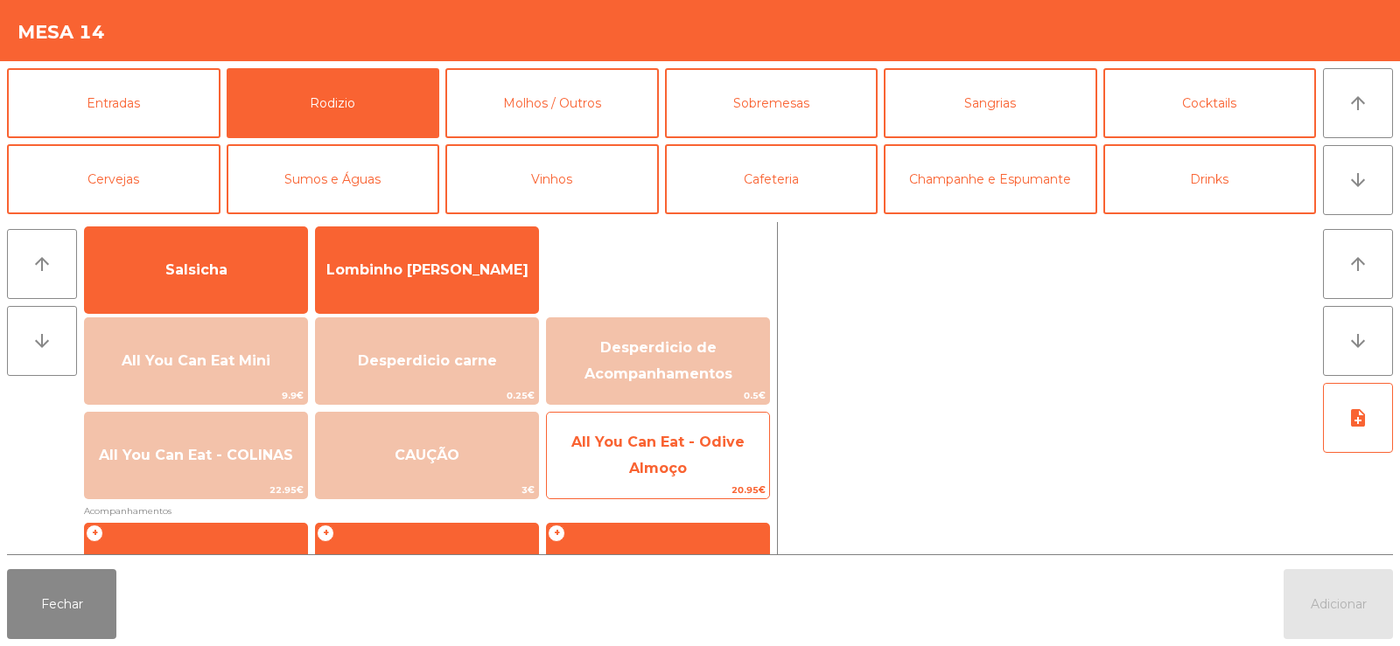
click at [702, 463] on span "All You Can Eat - Odive Almoço" at bounding box center [658, 456] width 222 height 74
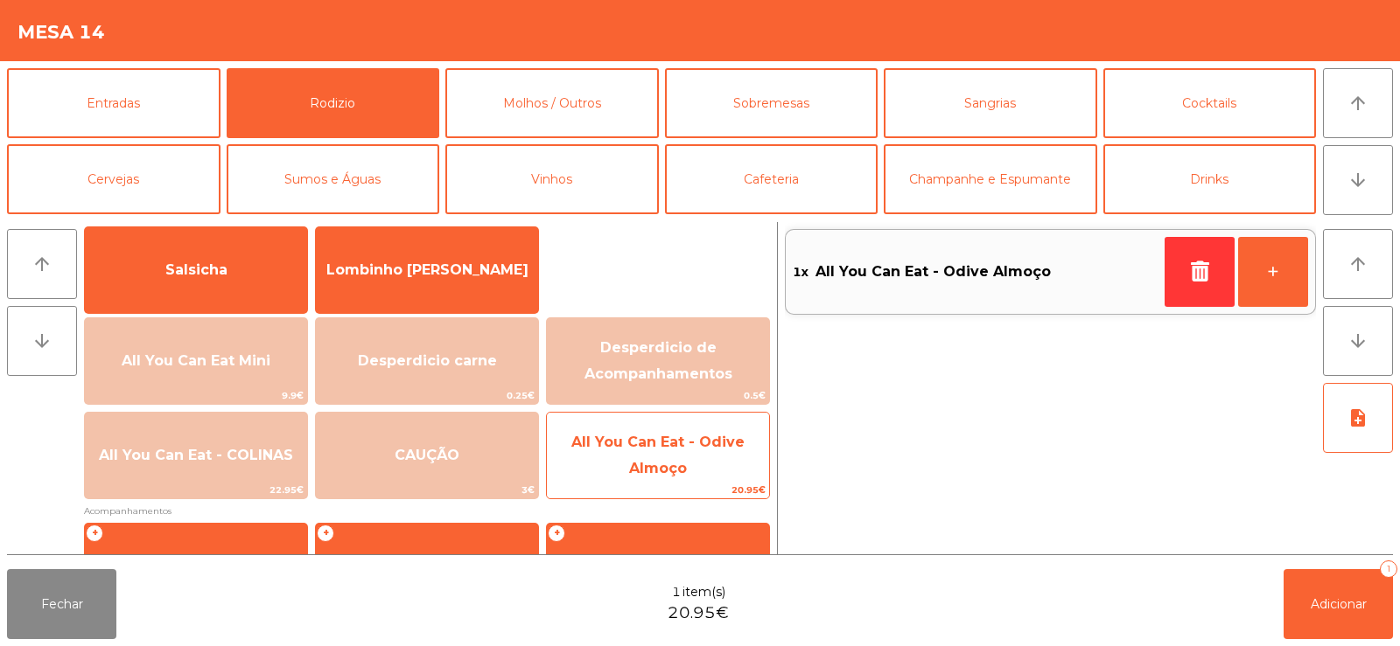
click at [714, 460] on span "All You Can Eat - Odive Almoço" at bounding box center [658, 456] width 222 height 74
click at [688, 460] on span "All You Can Eat - Odive Almoço" at bounding box center [658, 456] width 222 height 74
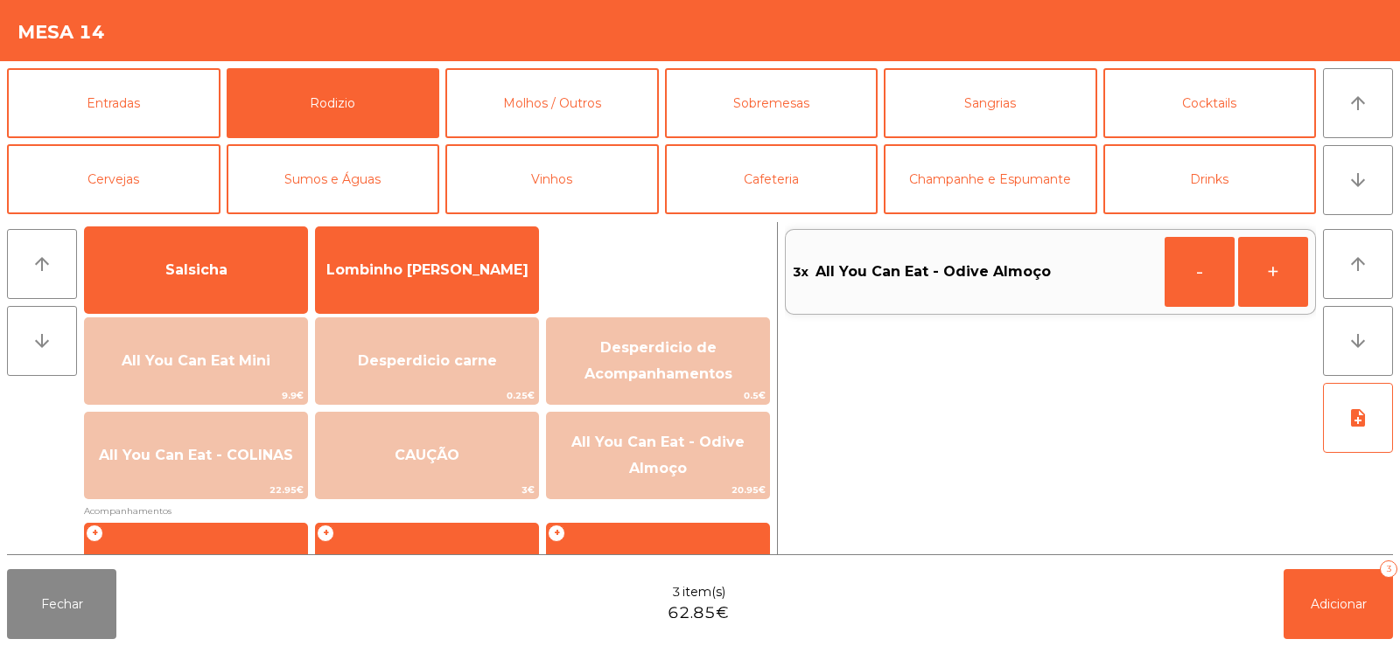
click at [966, 420] on div "3x All You Can Eat - Odive Almoço - +" at bounding box center [1050, 388] width 531 height 332
click at [1161, 405] on div "3x All You Can Eat - Odive Almoço - +" at bounding box center [1050, 388] width 531 height 332
click at [1093, 427] on div "3x All You Can Eat - Odive Almoço - +" at bounding box center [1050, 388] width 531 height 332
click at [1018, 416] on div "3x All You Can Eat - Odive Almoço - +" at bounding box center [1050, 388] width 531 height 332
click at [1317, 604] on span "Adicionar" at bounding box center [1338, 605] width 56 height 16
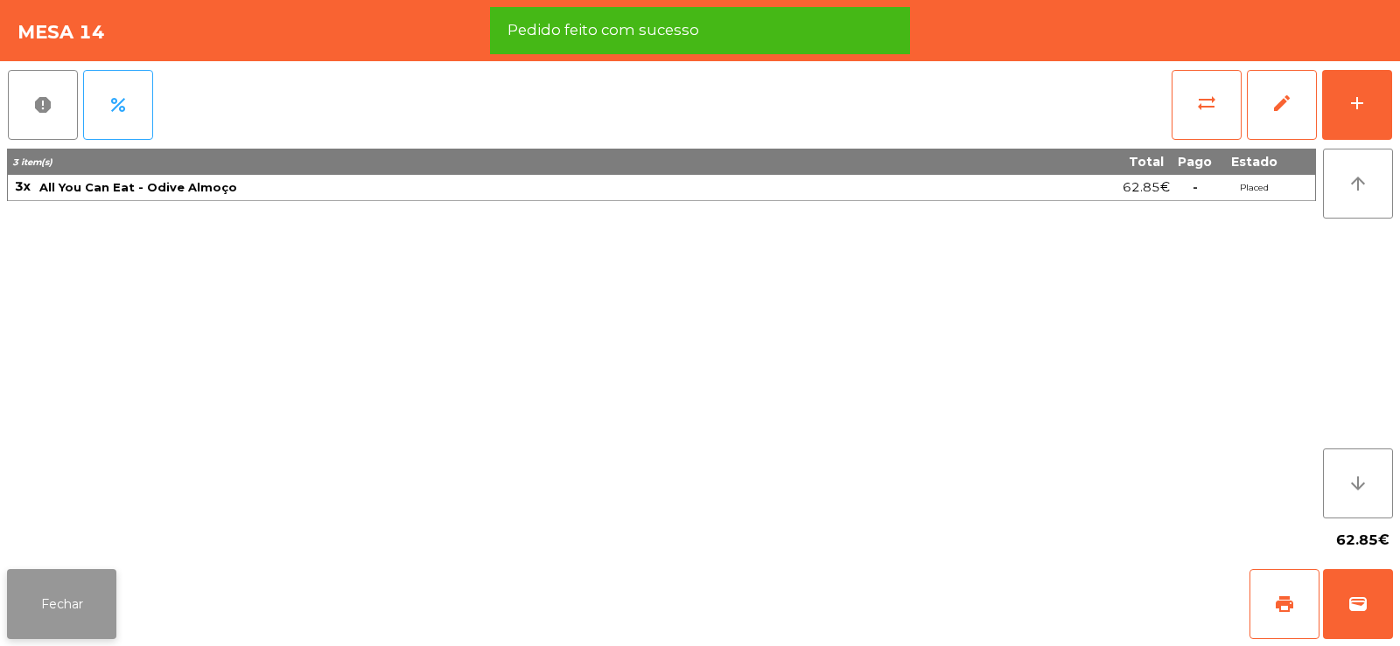
click at [52, 609] on button "Fechar" at bounding box center [61, 604] width 109 height 70
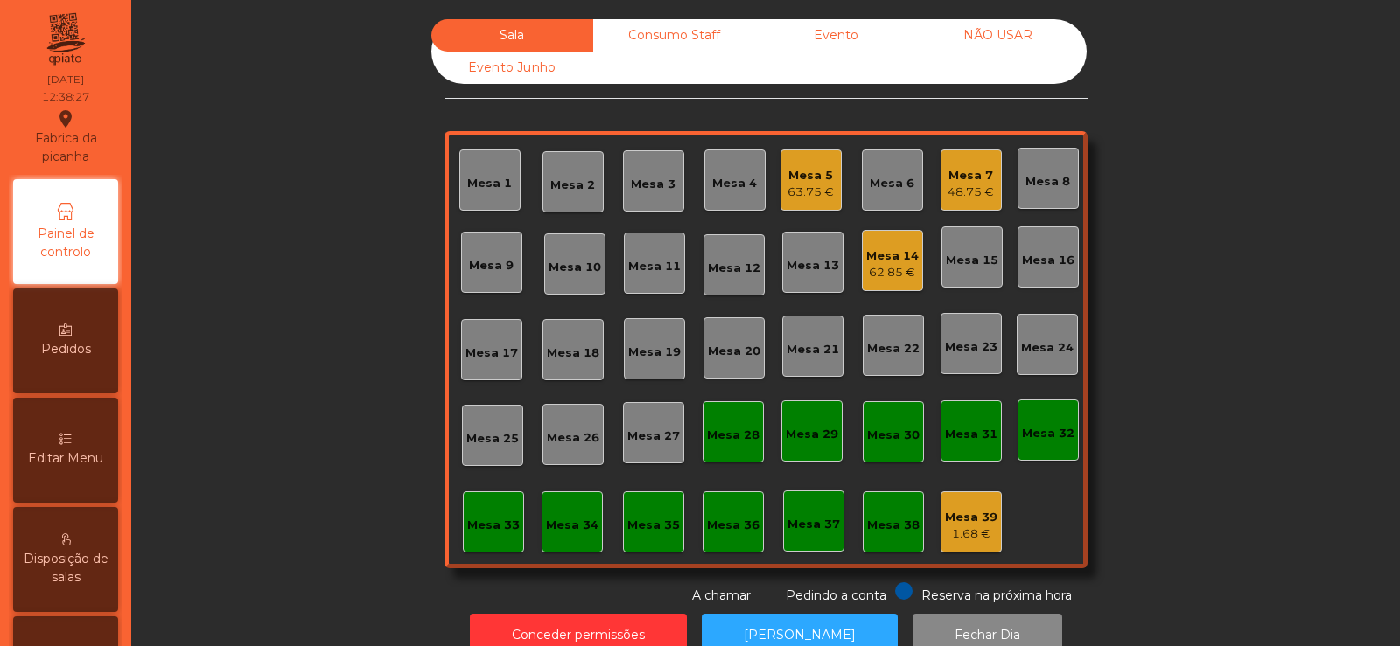
click at [311, 240] on div "Sala Consumo Staff Evento NÃO USAR Evento Junho Mesa 1 Mesa 2 Mesa 3 Mesa 4 Mes…" at bounding box center [765, 312] width 1221 height 586
click at [659, 199] on div "Mesa 3" at bounding box center [653, 180] width 61 height 61
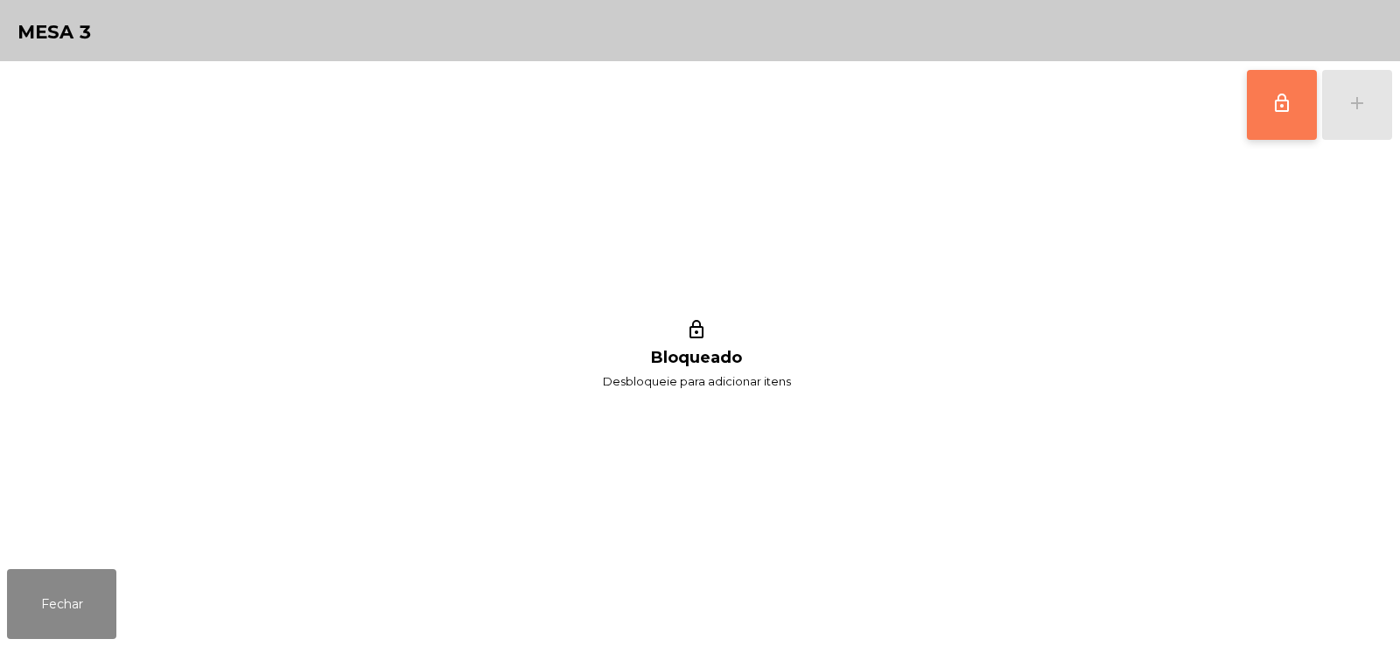
click at [1256, 96] on button "lock_outline" at bounding box center [1281, 105] width 70 height 70
click at [1364, 112] on div "add" at bounding box center [1356, 103] width 21 height 21
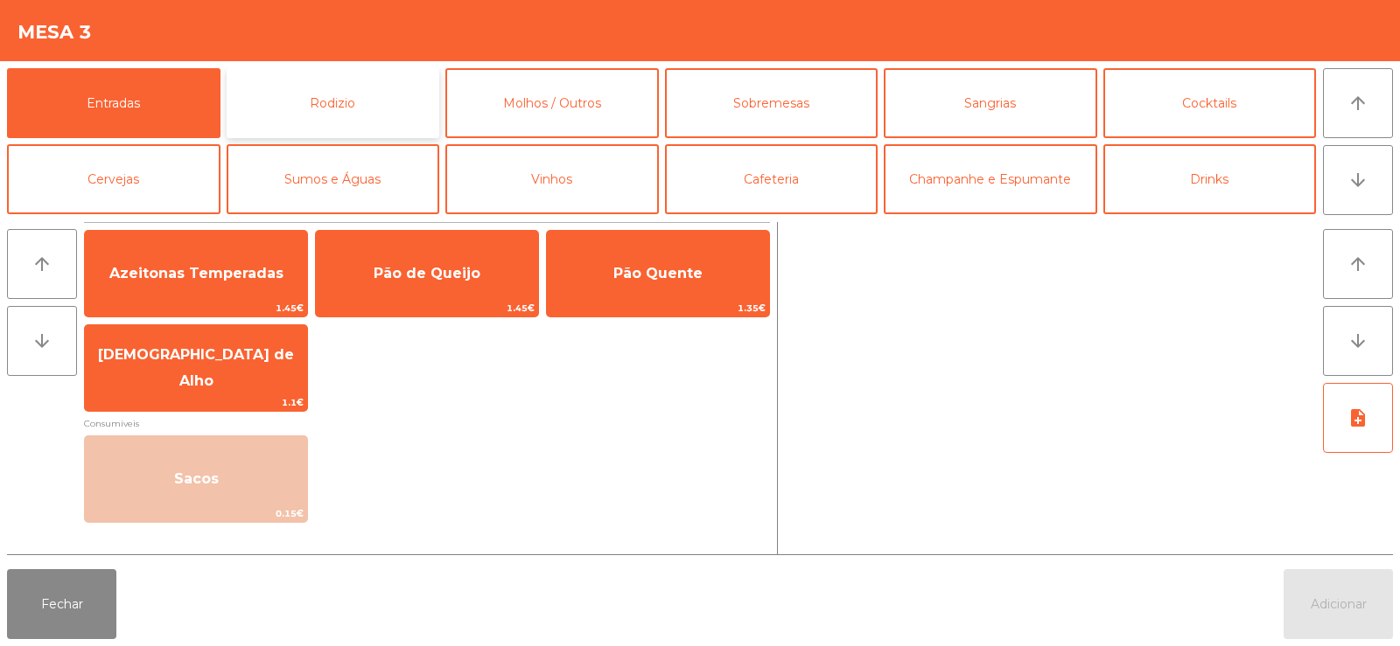
click at [352, 115] on button "Rodizio" at bounding box center [333, 103] width 213 height 70
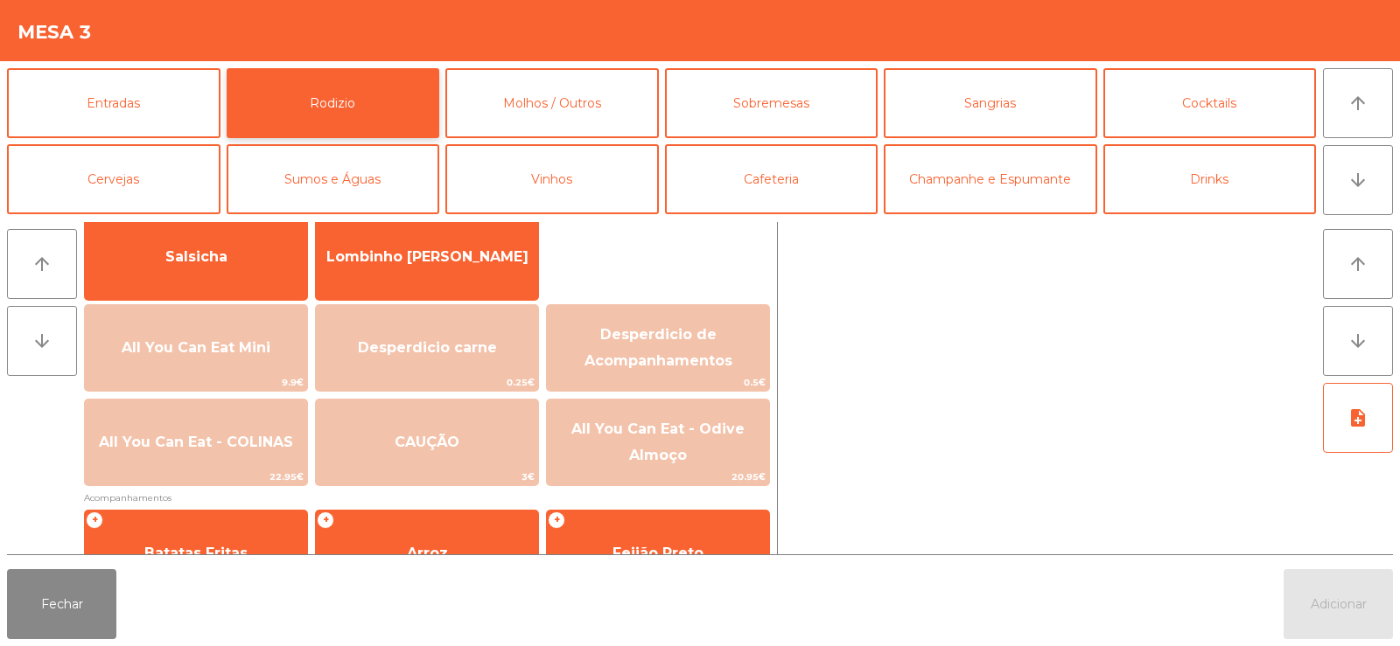
scroll to position [142, 0]
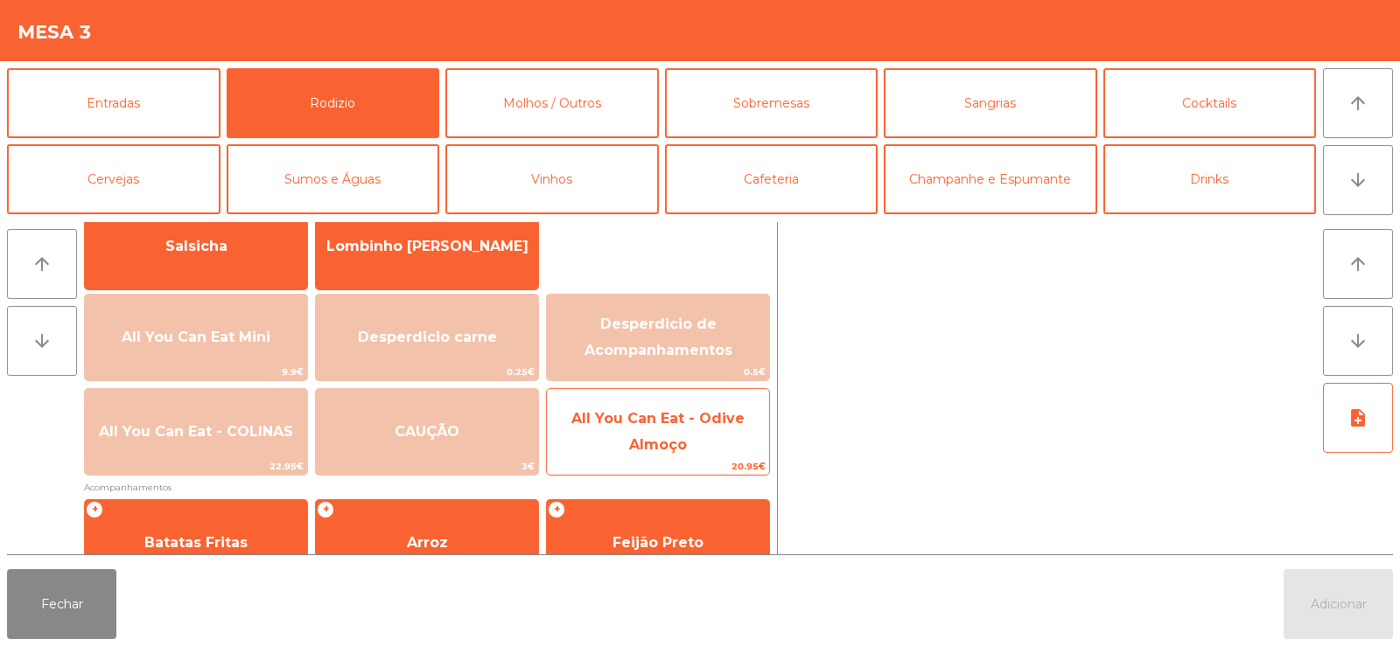
click at [646, 414] on span "All You Can Eat - Odive Almoço" at bounding box center [657, 431] width 173 height 43
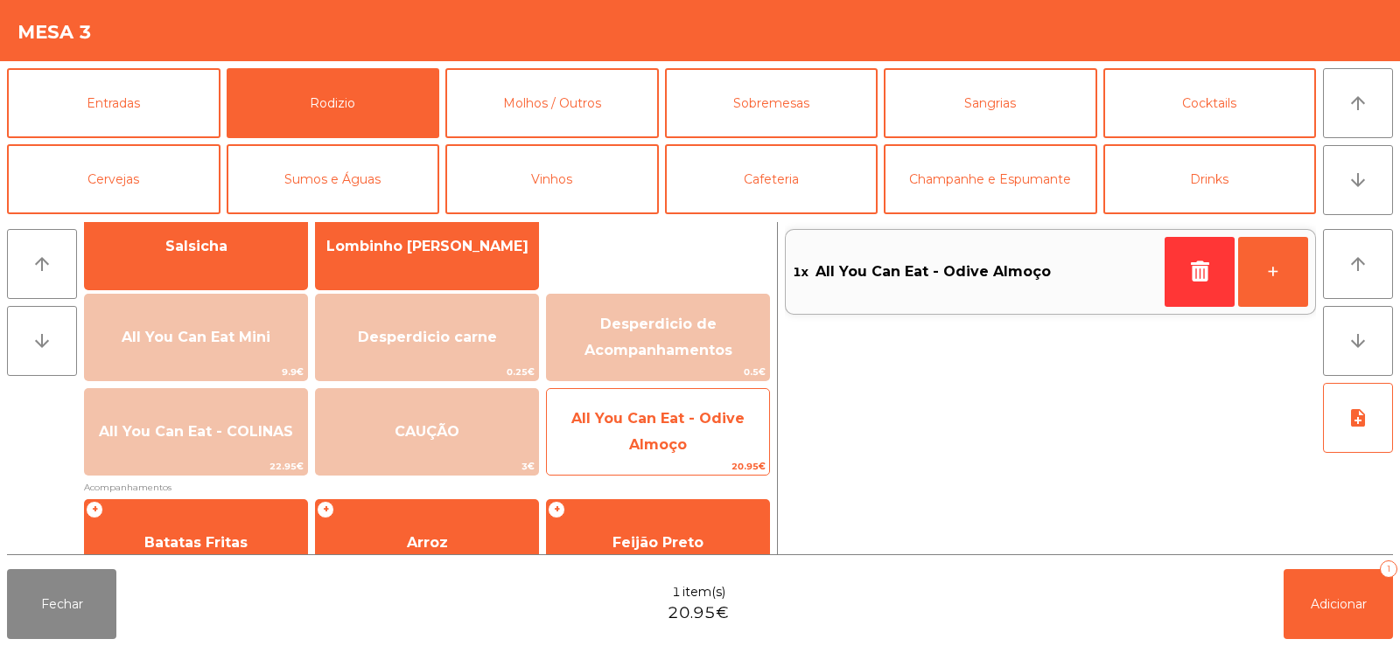
click at [602, 447] on span "All You Can Eat - Odive Almoço" at bounding box center [658, 432] width 222 height 74
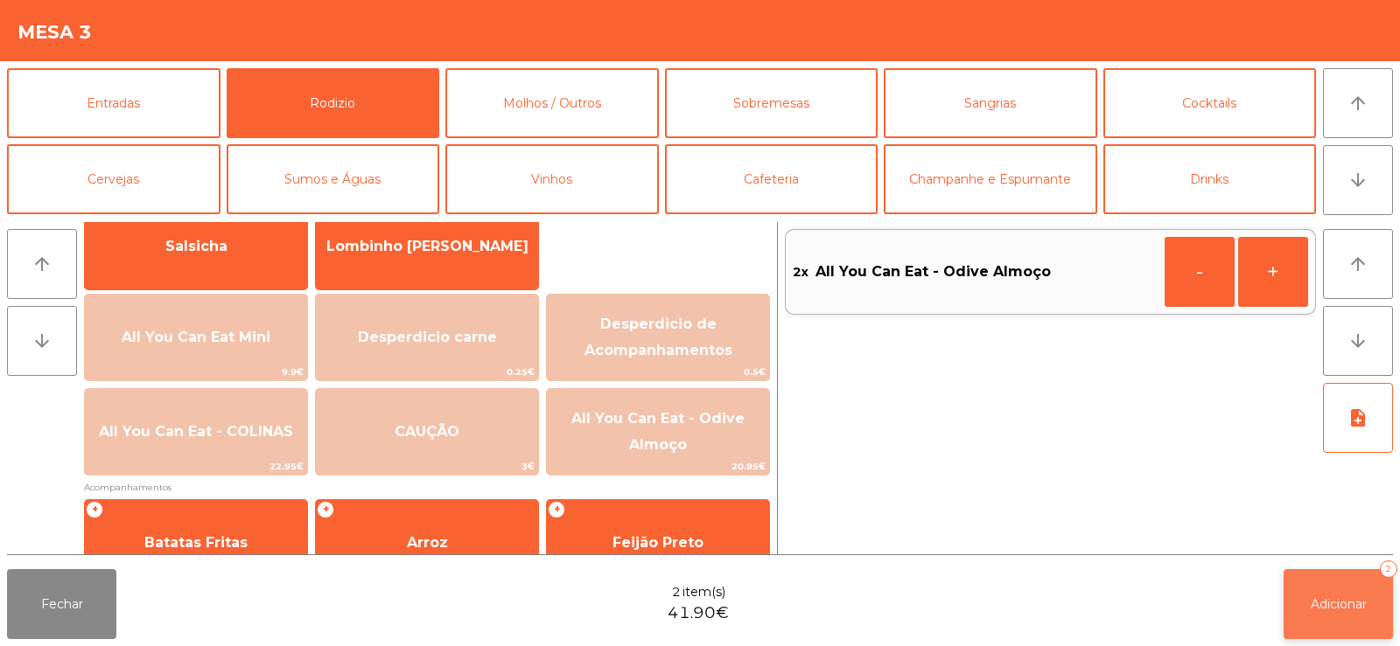
click at [1295, 583] on button "Adicionar 2" at bounding box center [1337, 604] width 109 height 70
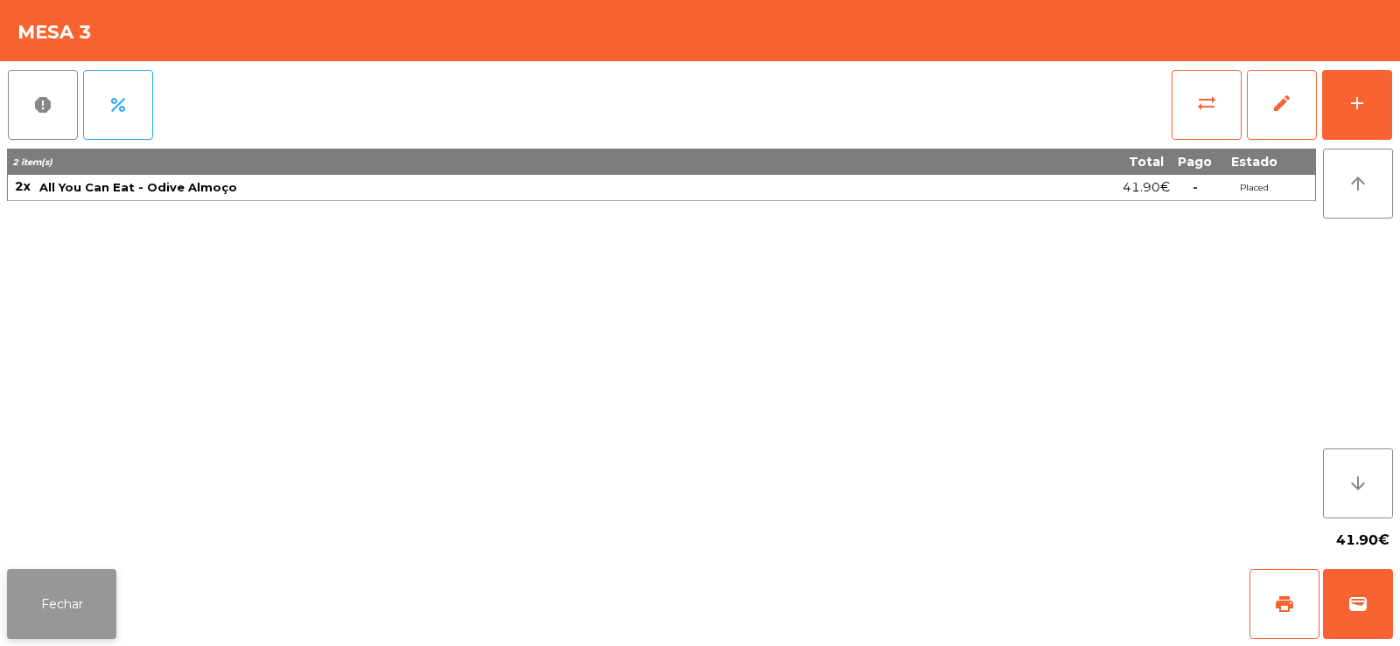
click at [66, 611] on button "Fechar" at bounding box center [61, 604] width 109 height 70
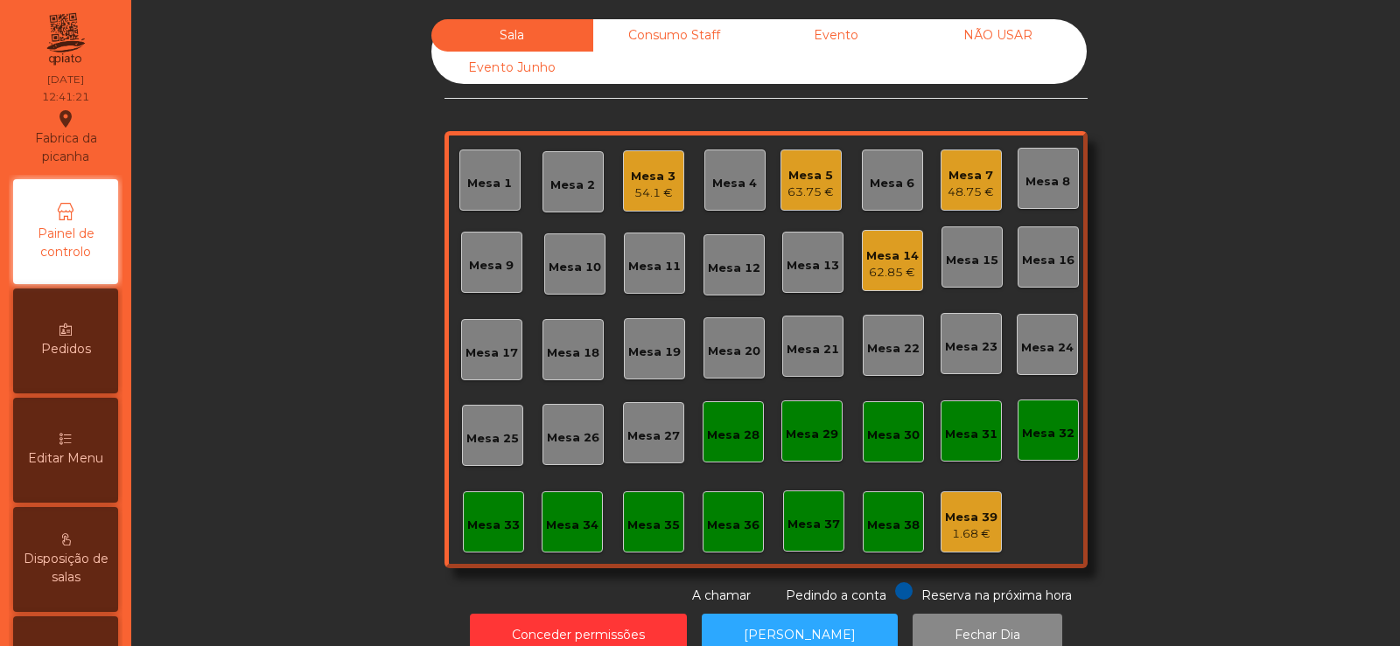
scroll to position [43, 0]
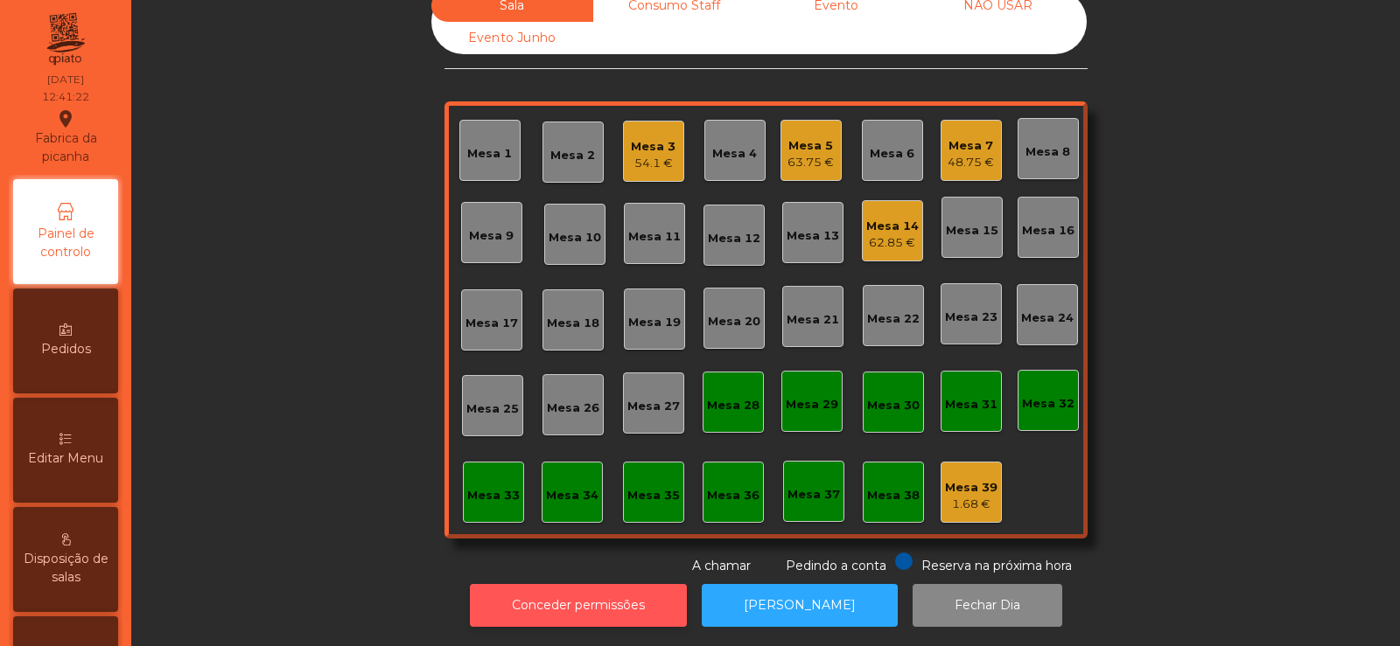
click at [617, 592] on button "Conceder permissões" at bounding box center [578, 605] width 217 height 43
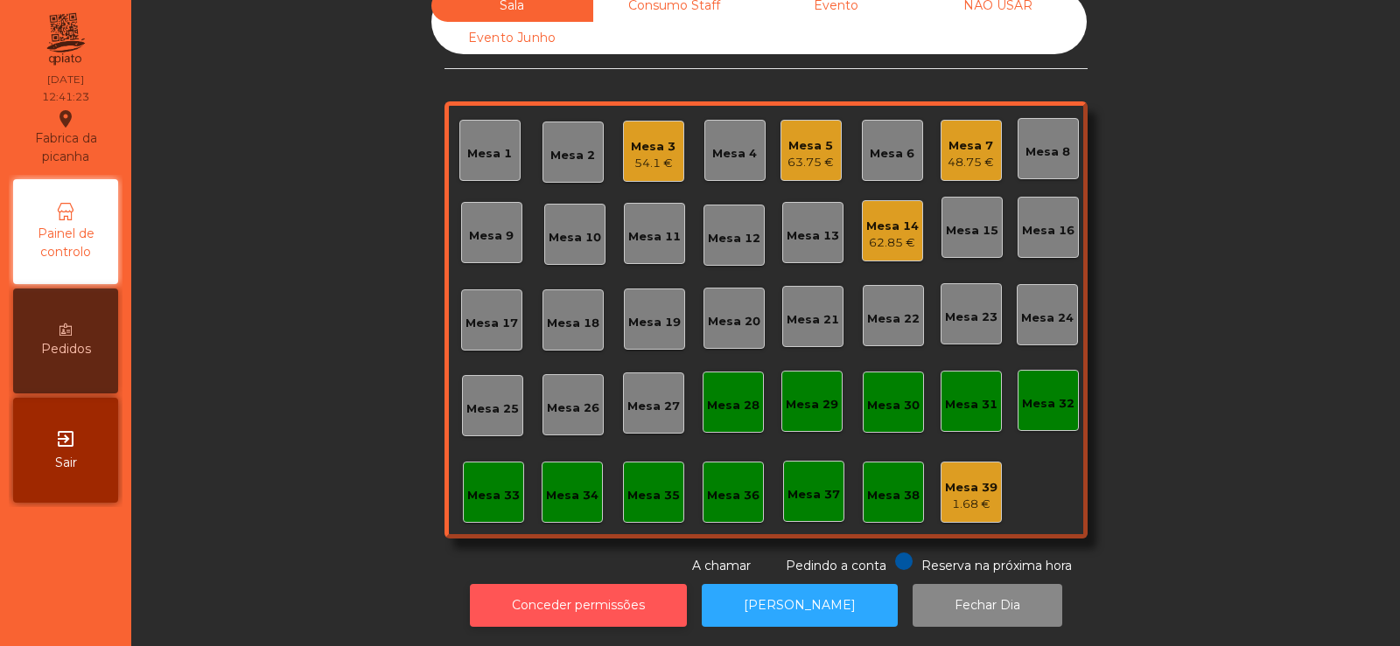
click at [571, 584] on button "Conceder permissões" at bounding box center [578, 605] width 217 height 43
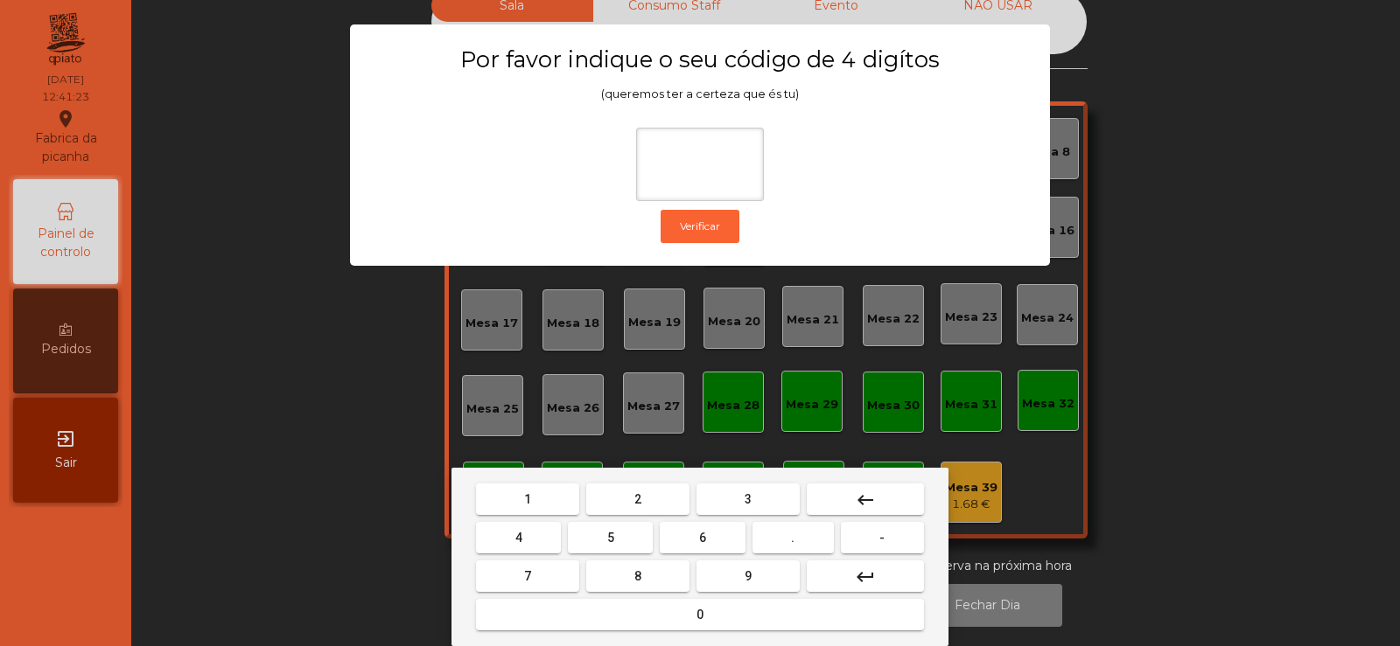
click at [658, 513] on button "2" at bounding box center [637, 499] width 103 height 31
click at [709, 539] on button "6" at bounding box center [702, 537] width 85 height 31
click at [527, 577] on span "7" at bounding box center [527, 576] width 7 height 14
click at [610, 523] on button "5" at bounding box center [610, 537] width 85 height 31
type input "****"
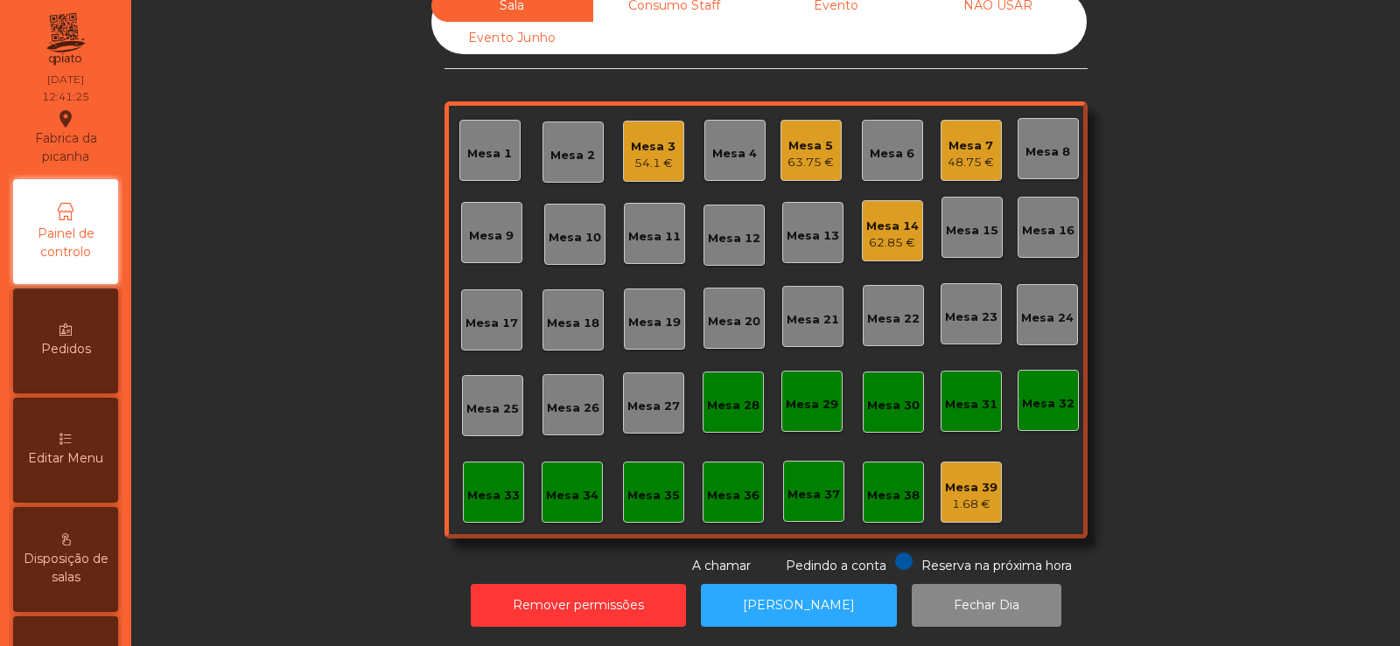
click at [72, 414] on div "Editar Menu" at bounding box center [65, 450] width 105 height 105
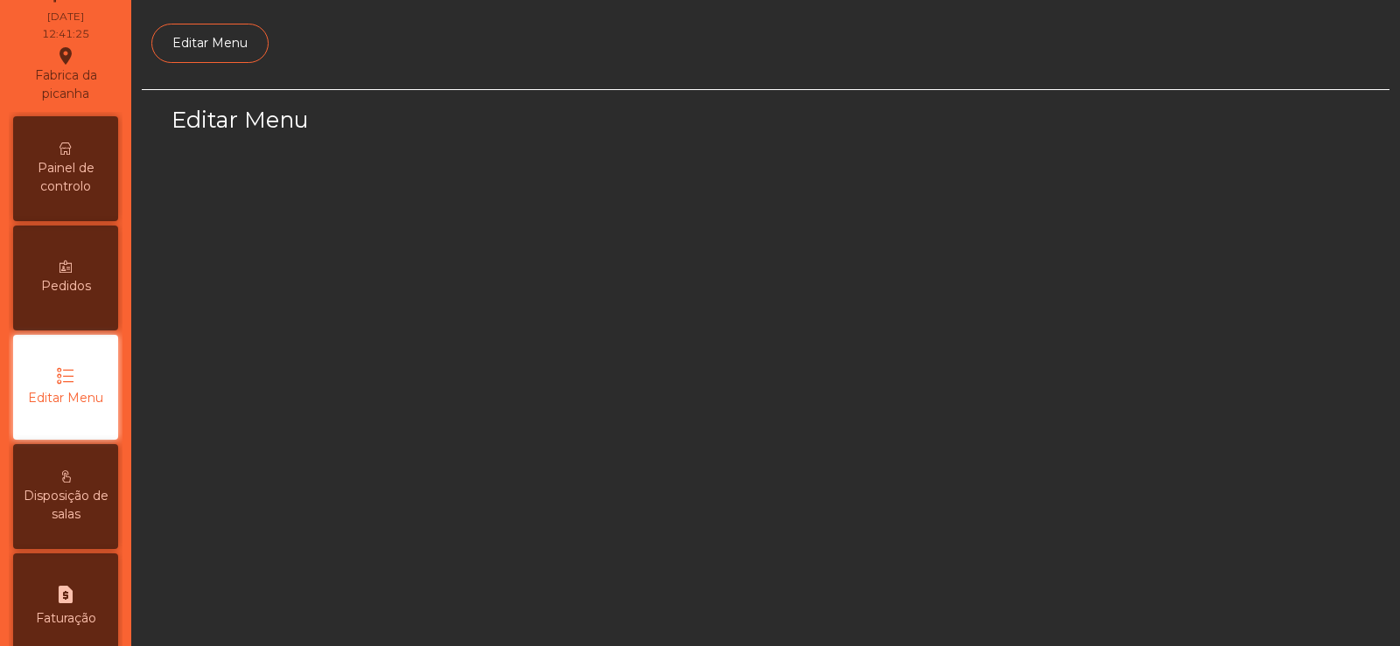
select select "*"
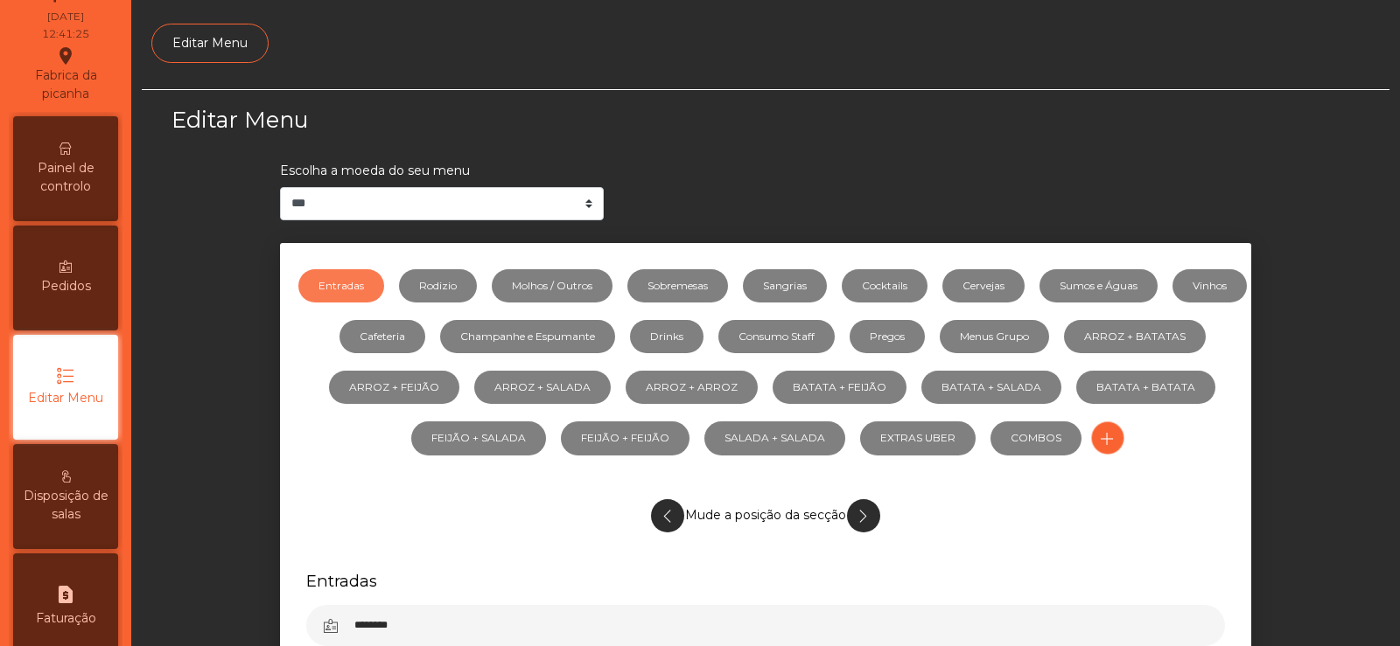
scroll to position [128, 0]
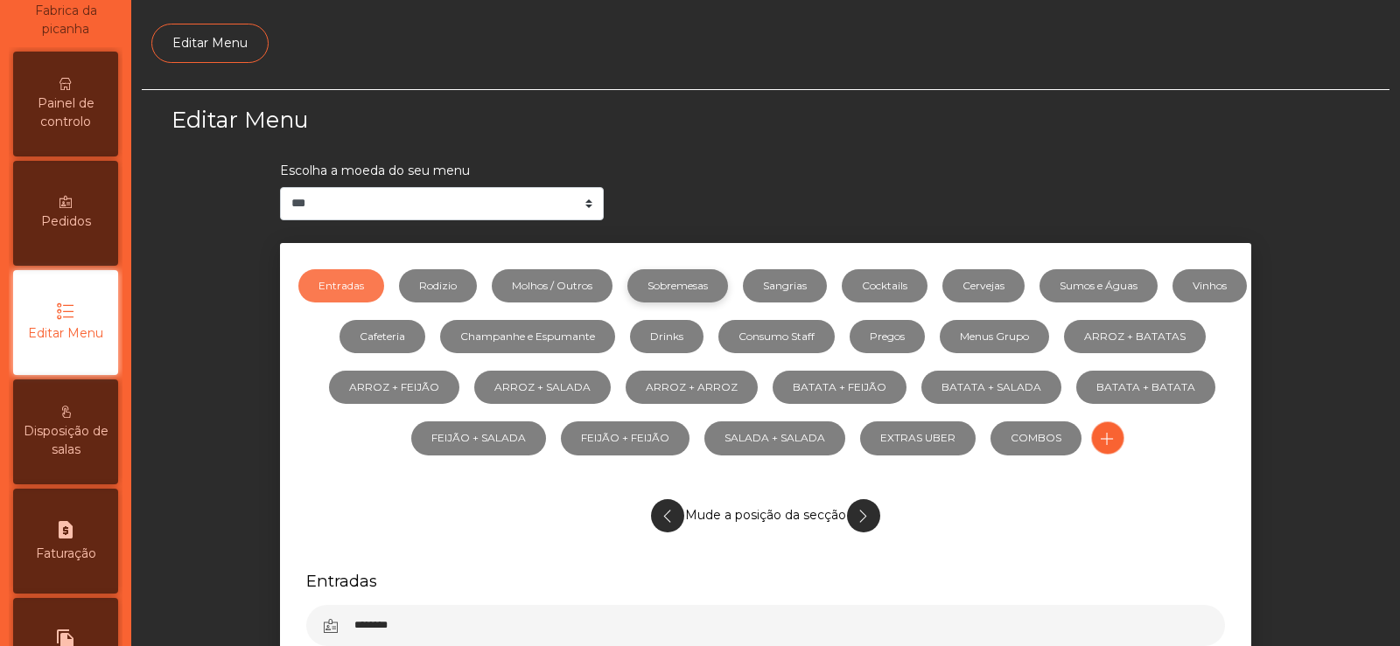
click at [681, 296] on link "Sobremesas" at bounding box center [677, 285] width 101 height 33
click at [550, 290] on link "Molhos / Outros" at bounding box center [552, 285] width 121 height 33
click at [1172, 303] on link "Vinhos" at bounding box center [1209, 285] width 74 height 33
click at [1128, 290] on link "Sumos e Águas" at bounding box center [1098, 285] width 118 height 33
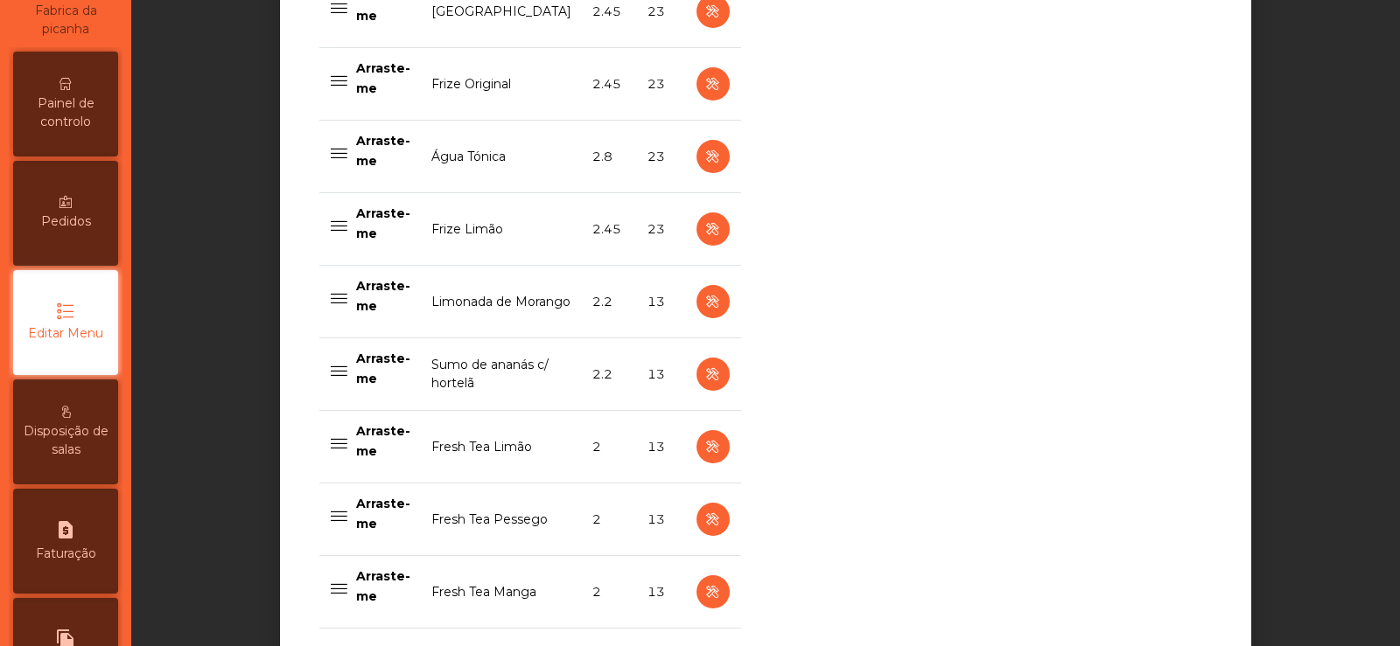
scroll to position [1611, 0]
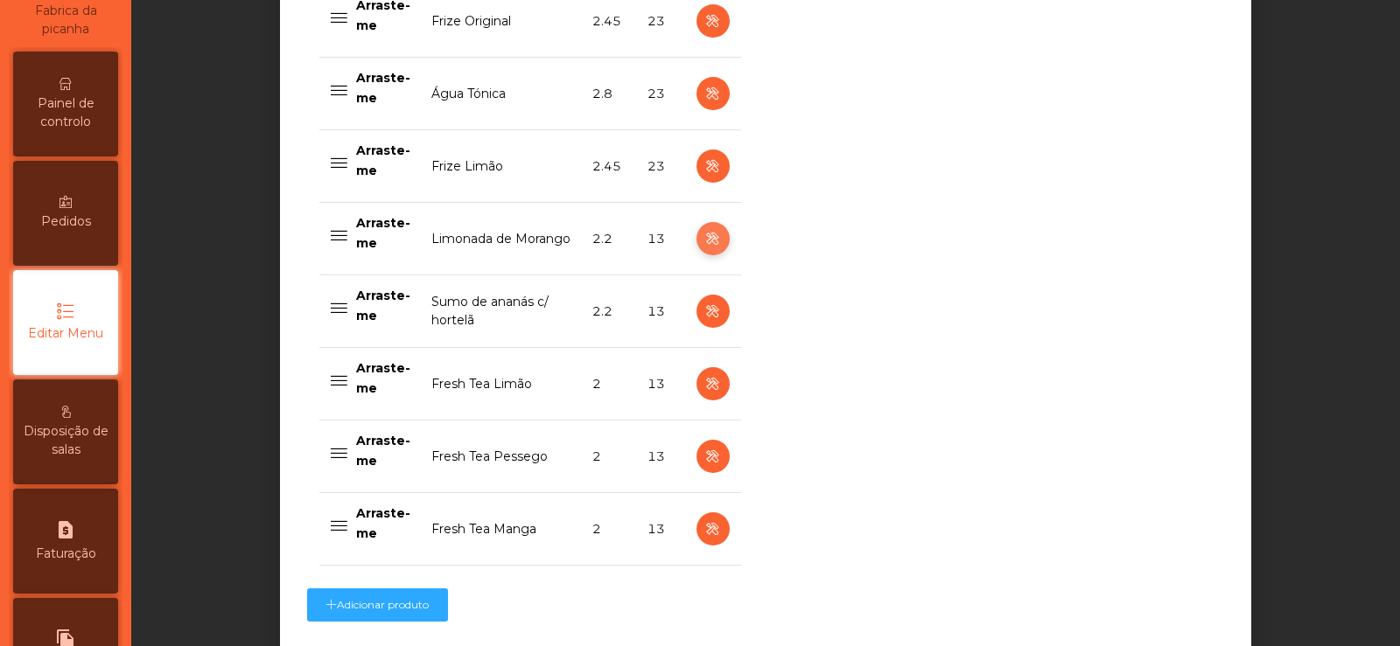
click at [707, 241] on icon "button" at bounding box center [712, 239] width 20 height 22
select select "***"
select select "**"
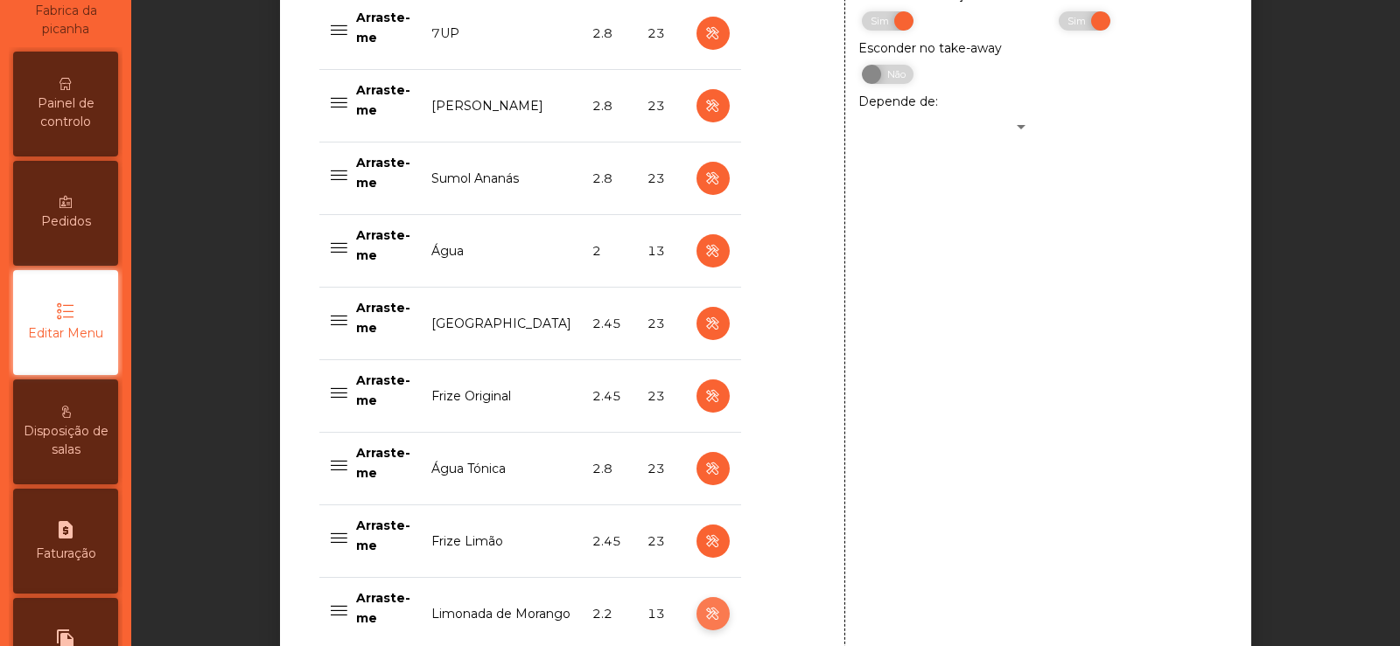
scroll to position [1810, 0]
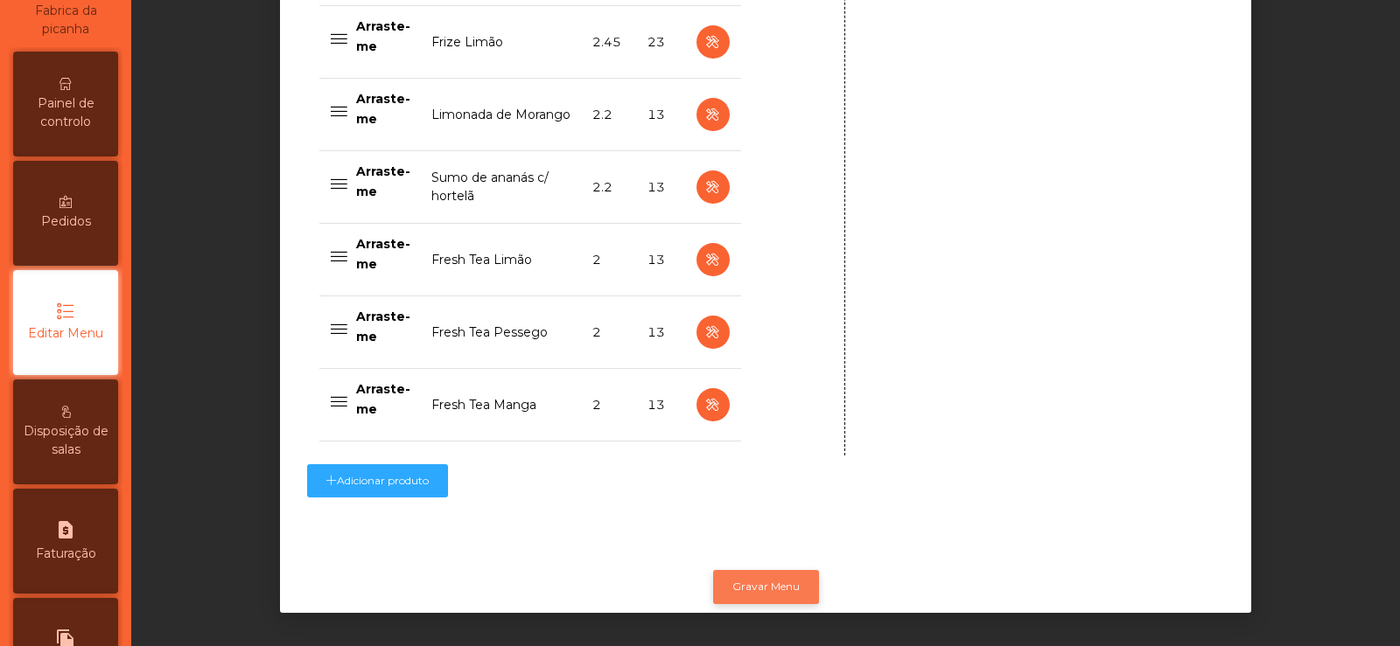
click at [768, 573] on button "Gravar Menu" at bounding box center [766, 586] width 106 height 33
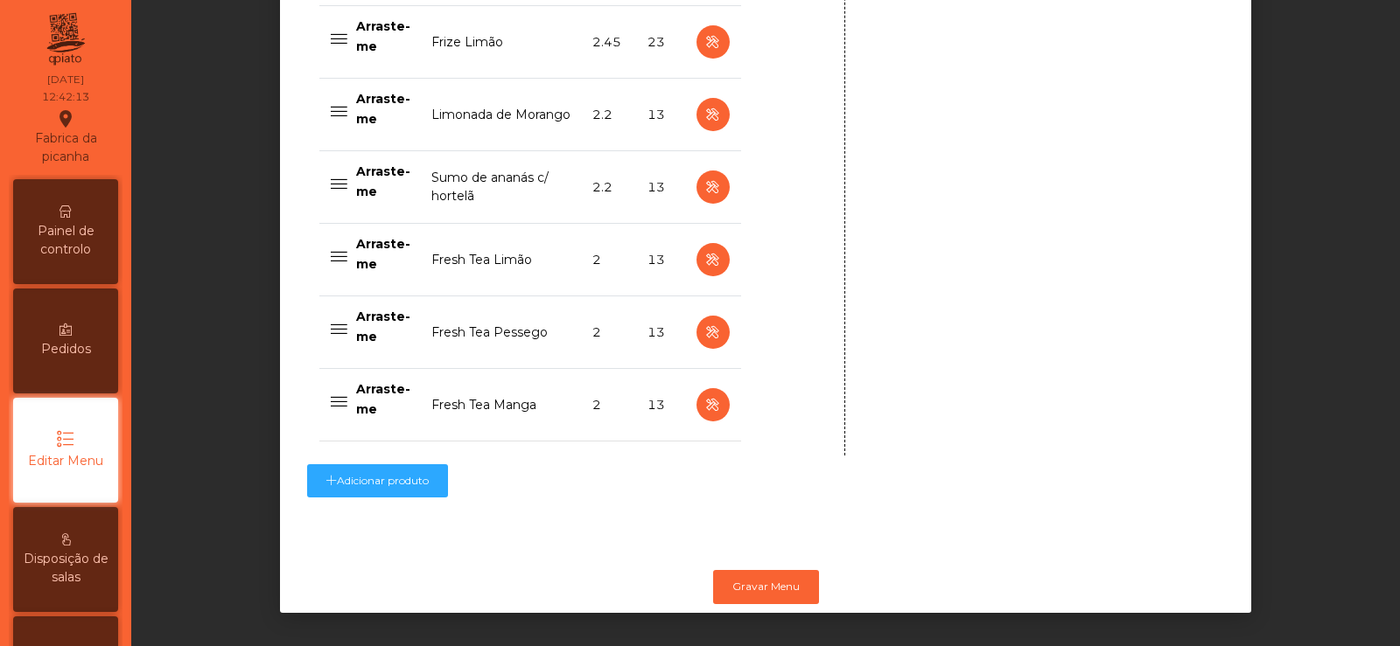
click at [80, 246] on span "Painel de controlo" at bounding box center [65, 240] width 96 height 37
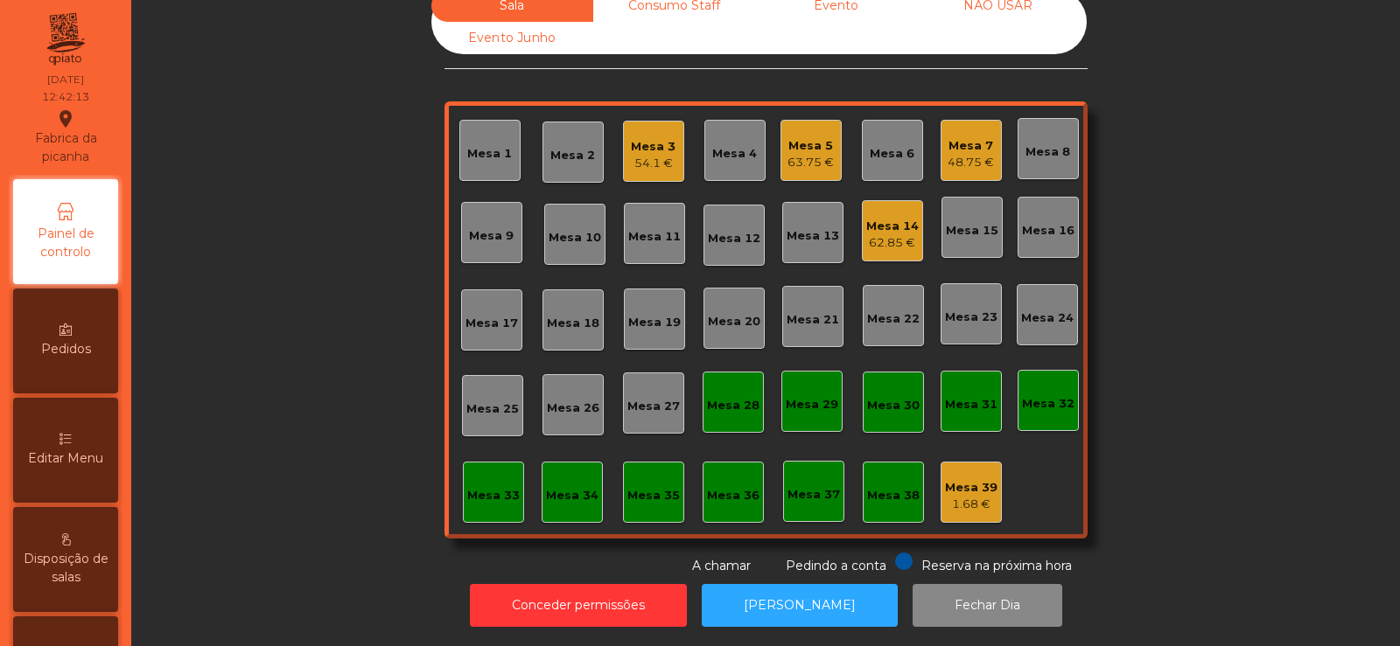
scroll to position [43, 0]
click at [902, 218] on div "Mesa 14" at bounding box center [892, 226] width 52 height 17
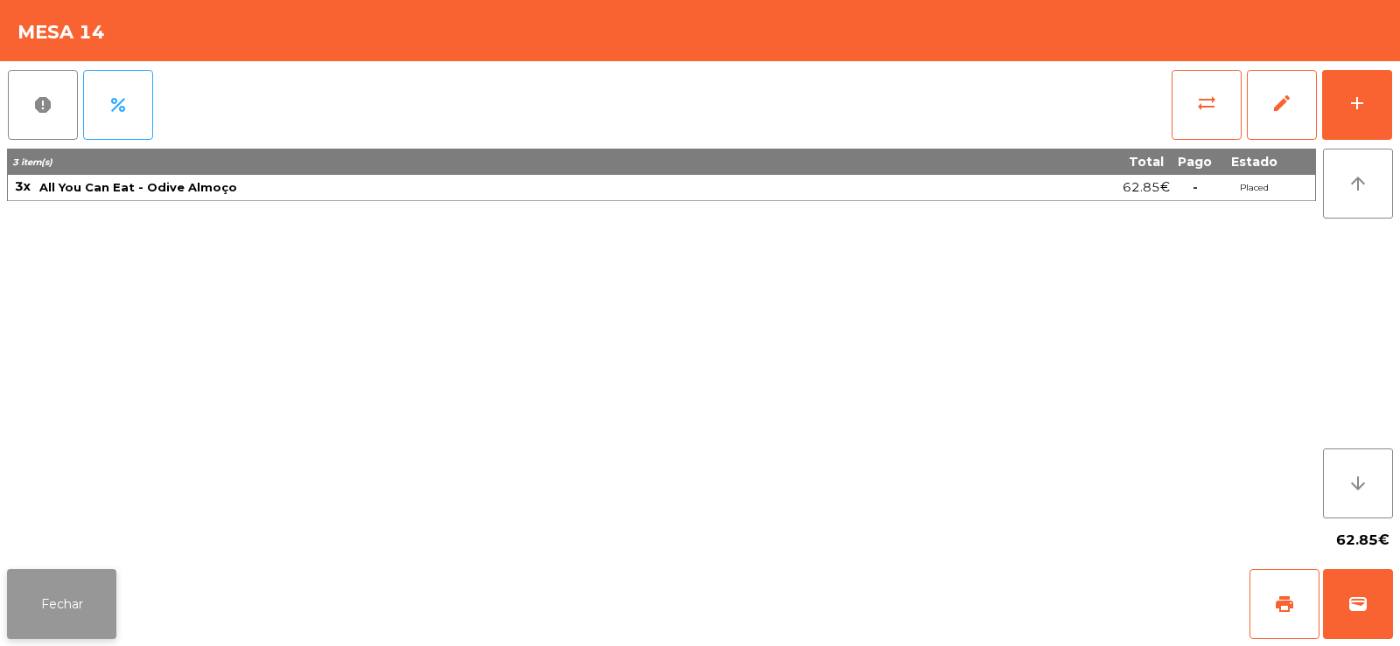
click at [38, 580] on button "Fechar" at bounding box center [61, 604] width 109 height 70
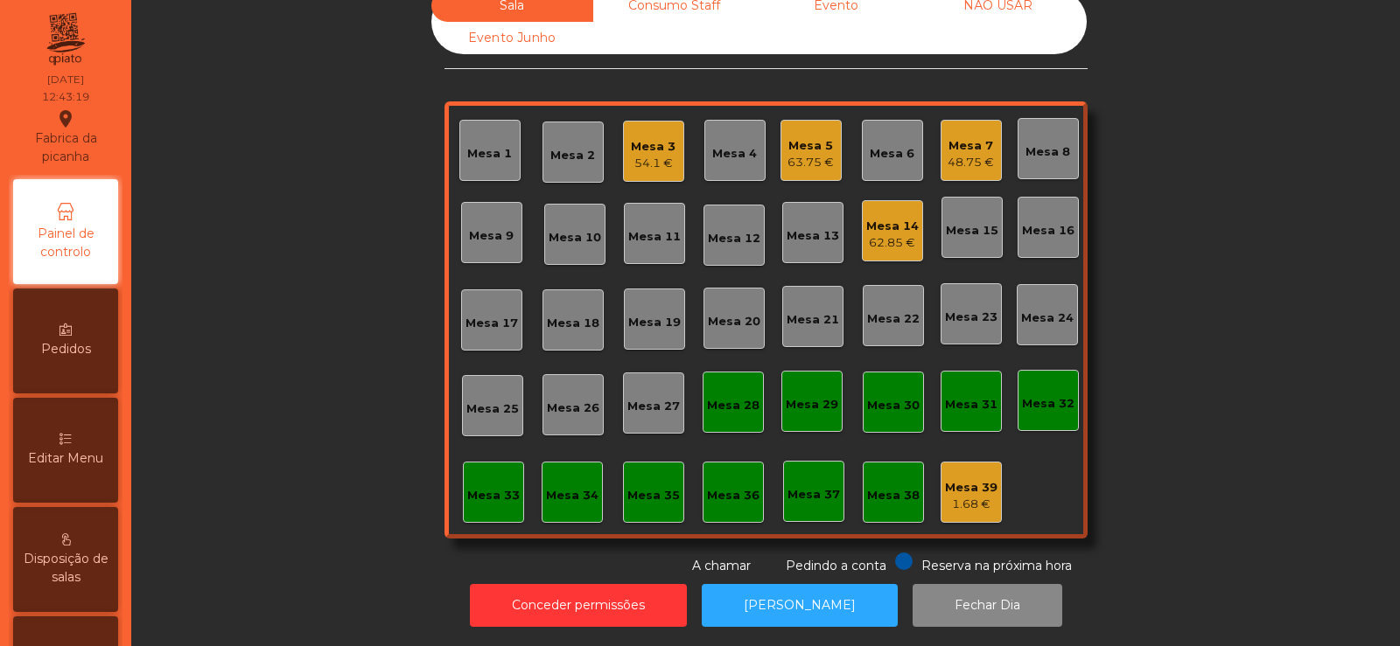
click at [881, 234] on div "62.85 €" at bounding box center [892, 242] width 52 height 17
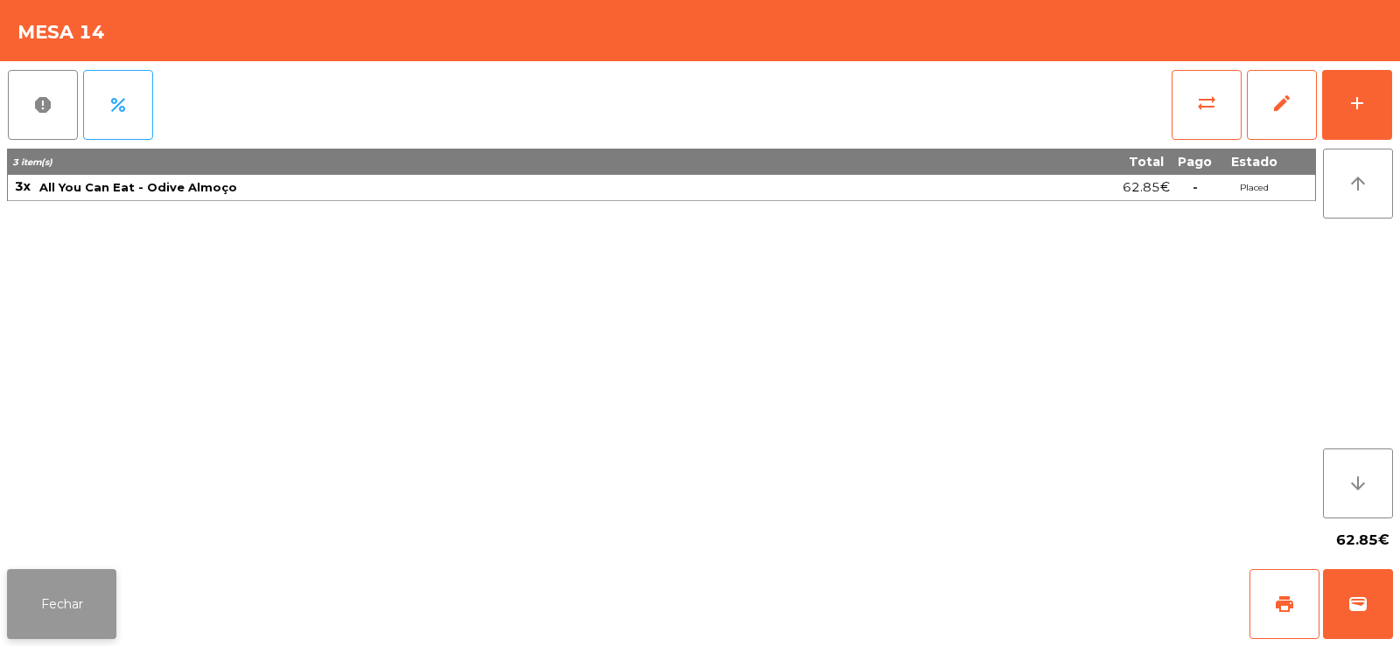
click at [38, 590] on button "Fechar" at bounding box center [61, 604] width 109 height 70
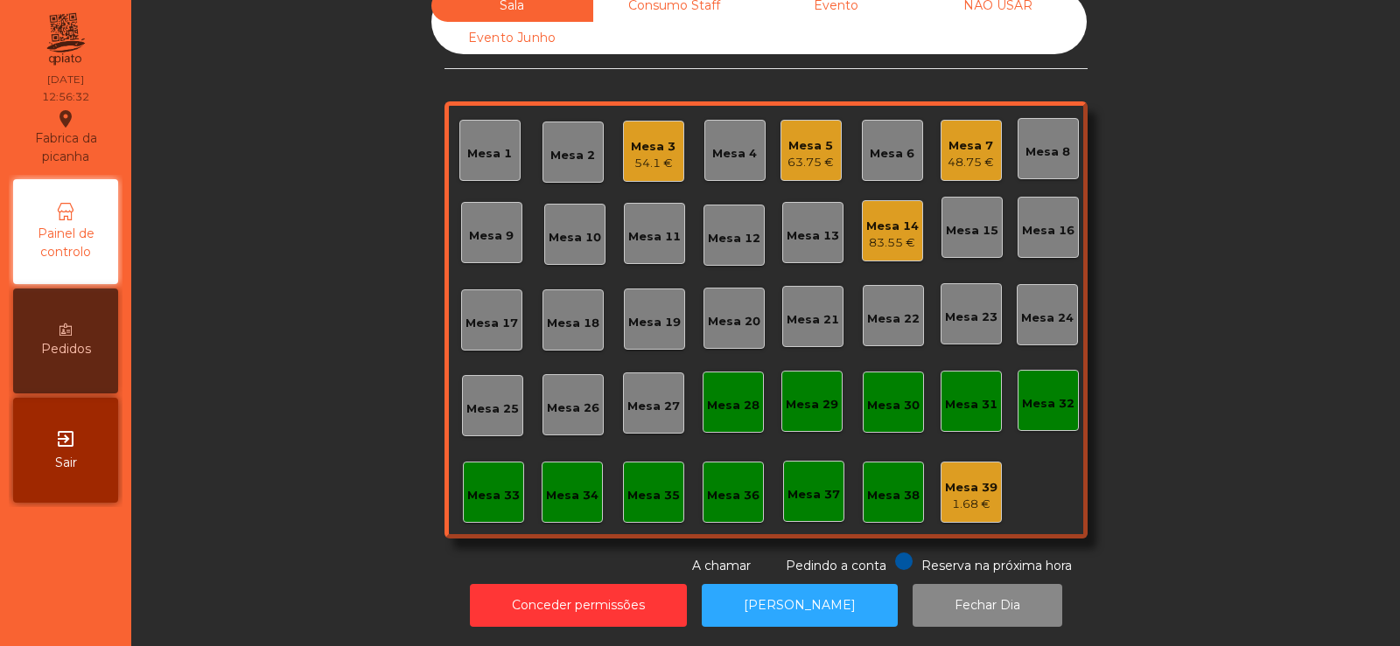
click at [967, 154] on div "48.75 €" at bounding box center [970, 162] width 46 height 17
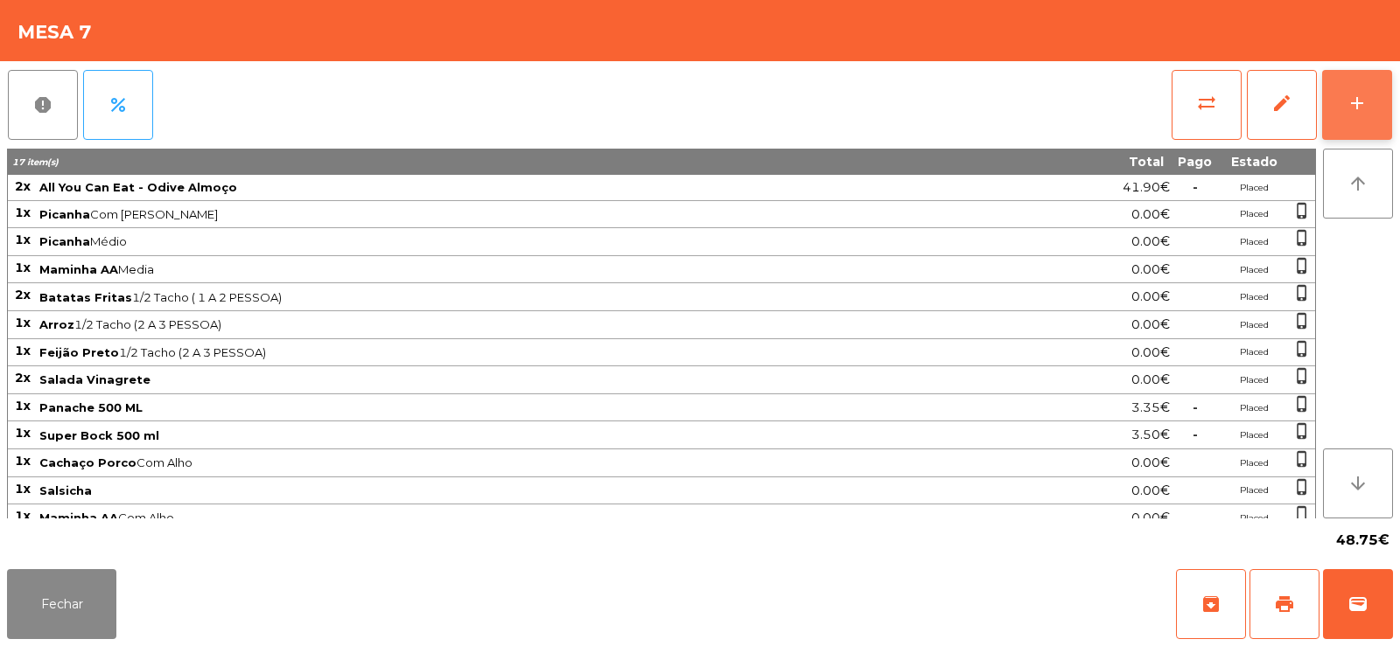
click at [1357, 105] on div "add" at bounding box center [1356, 103] width 21 height 21
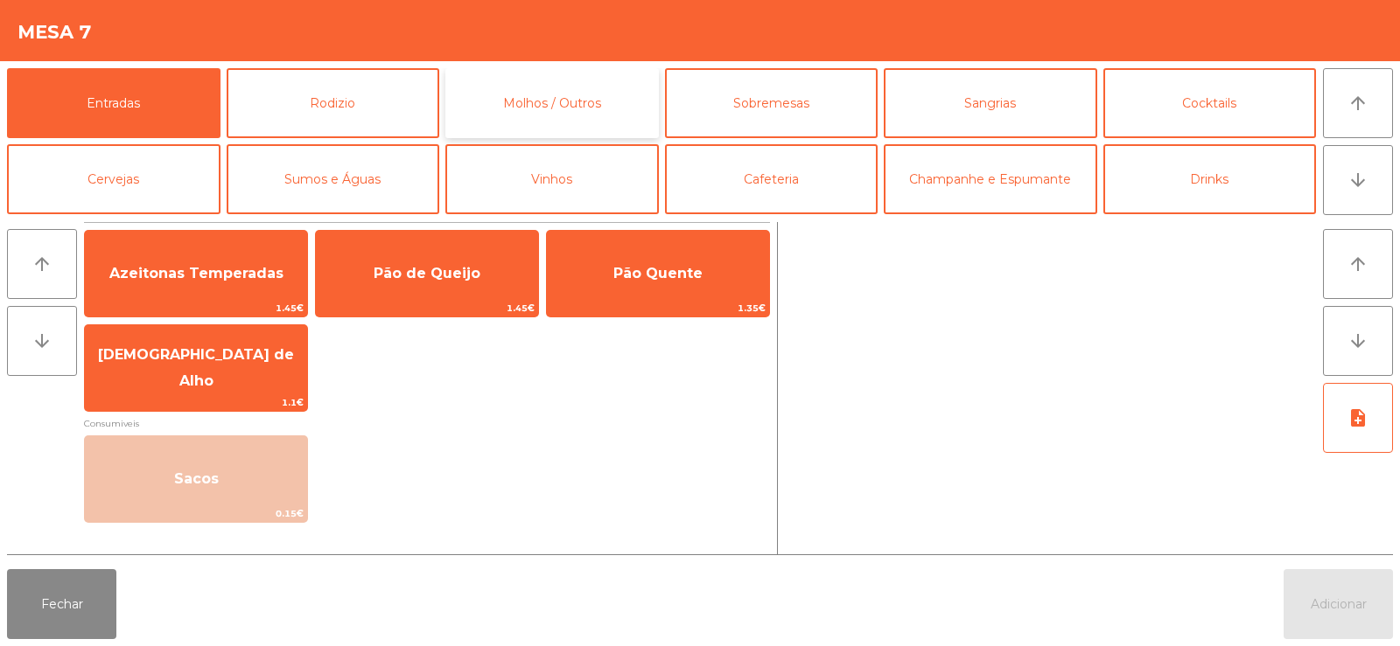
click at [604, 86] on button "Molhos / Outros" at bounding box center [551, 103] width 213 height 70
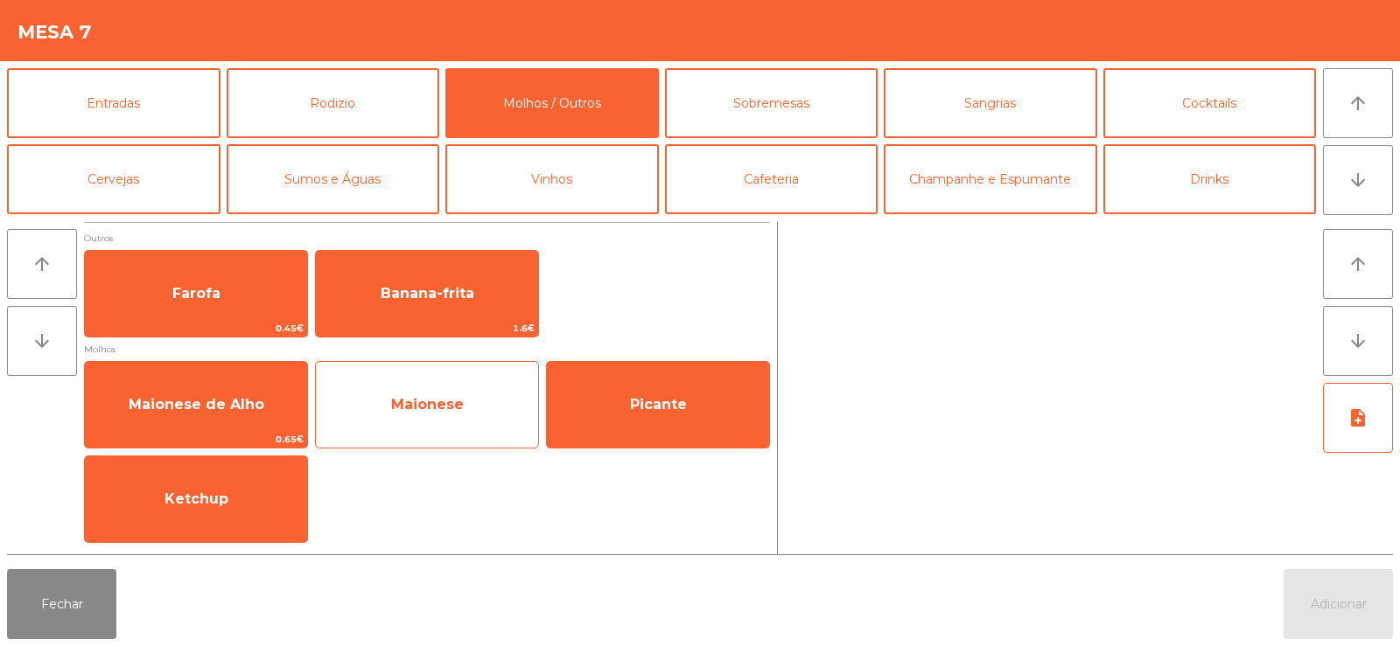
click at [414, 405] on span "Maionese" at bounding box center [427, 404] width 73 height 17
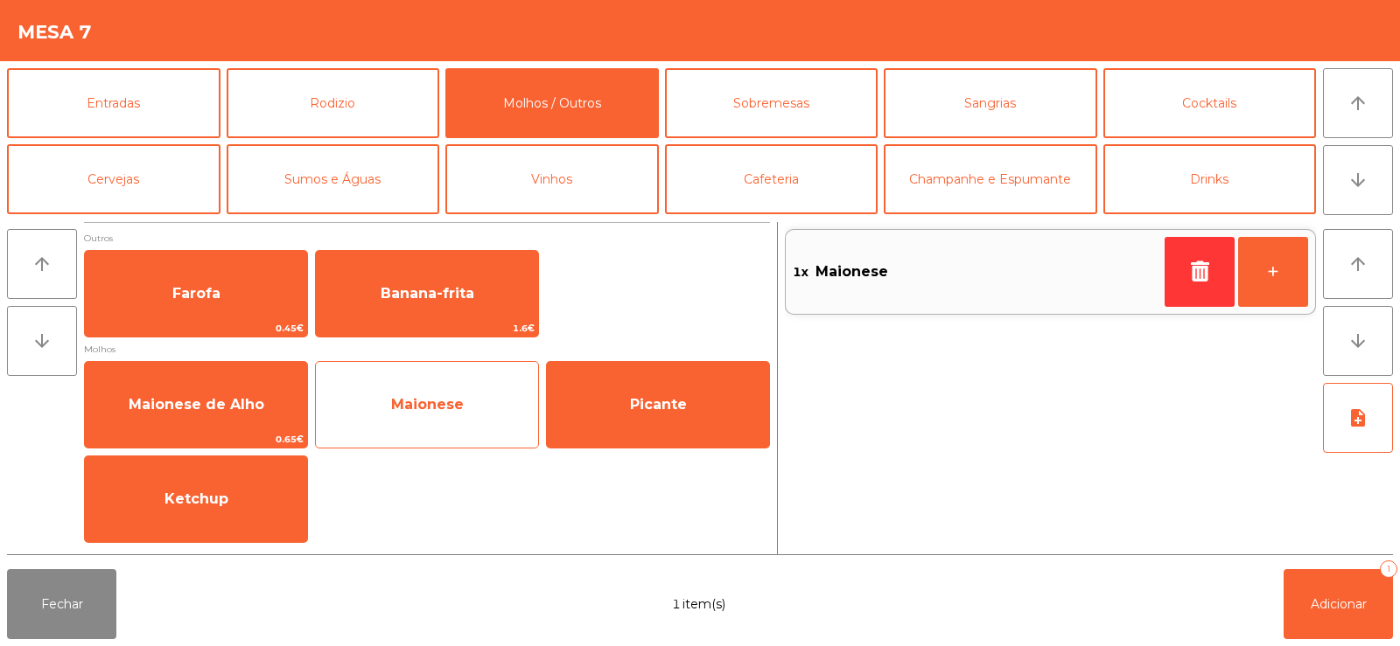
click at [432, 393] on span "Maionese" at bounding box center [427, 404] width 222 height 47
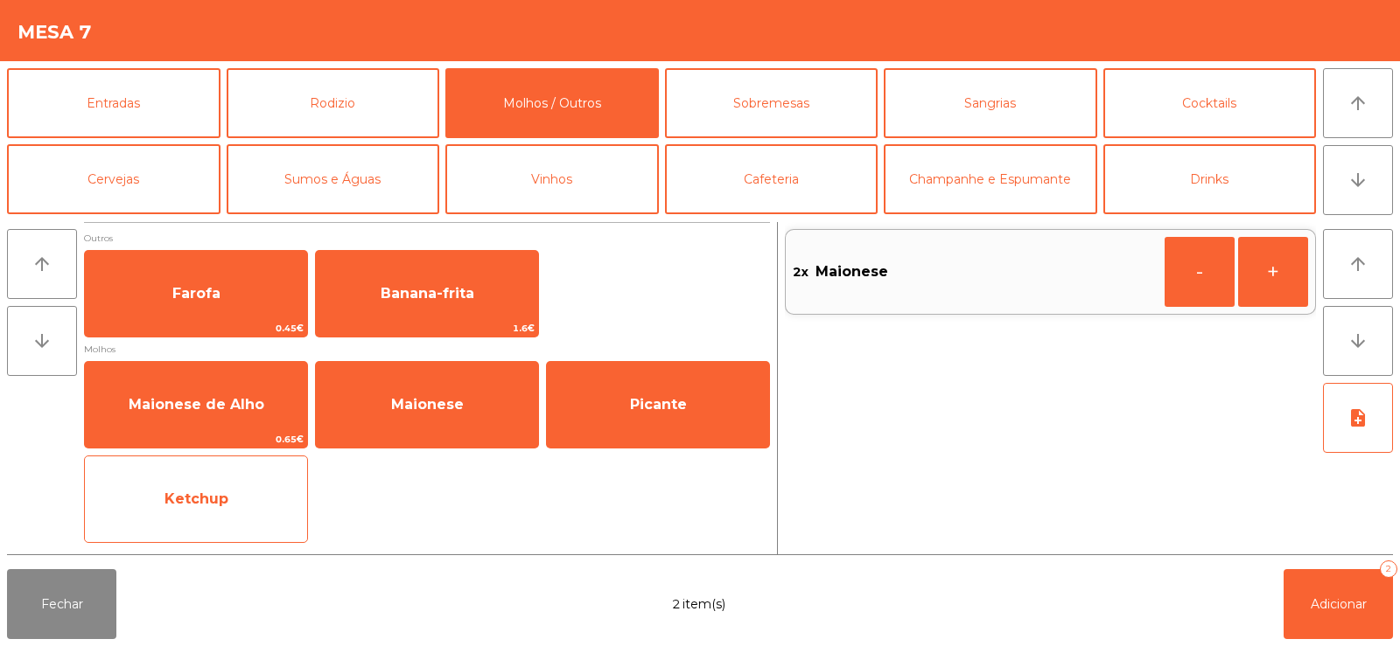
click at [195, 508] on span "Ketchup" at bounding box center [196, 499] width 222 height 47
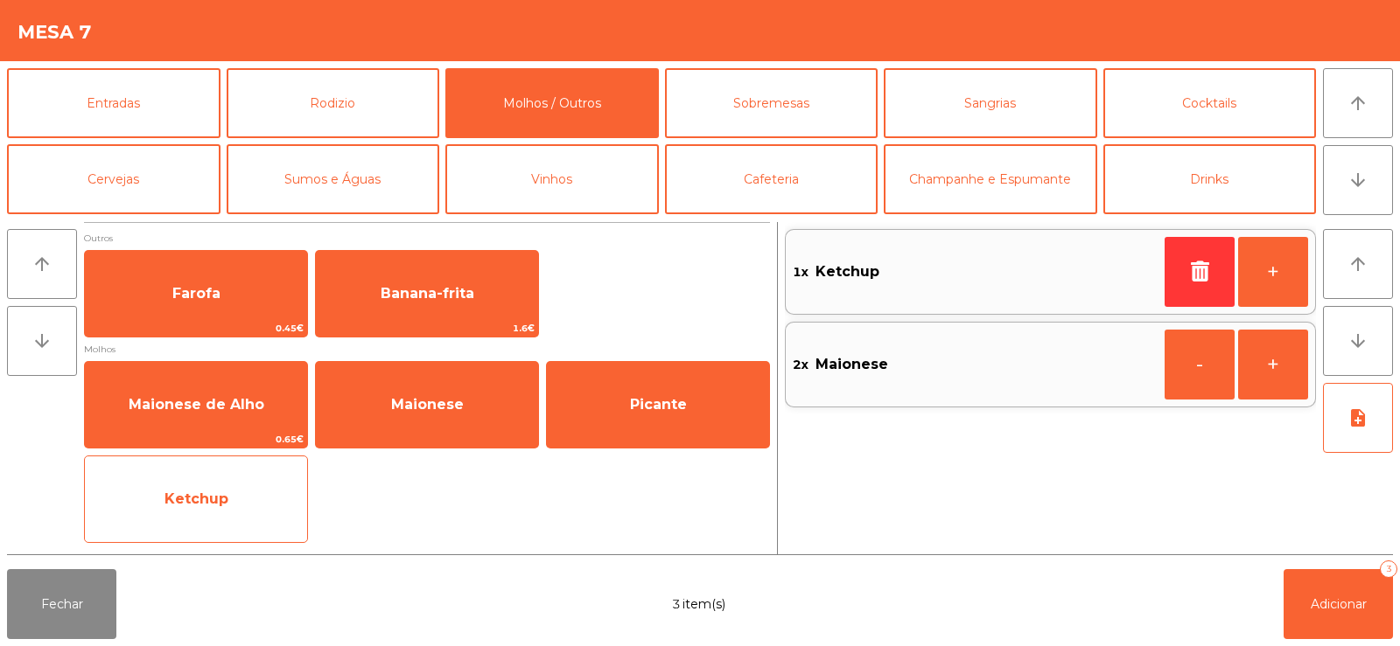
click at [188, 521] on span "Ketchup" at bounding box center [196, 499] width 222 height 47
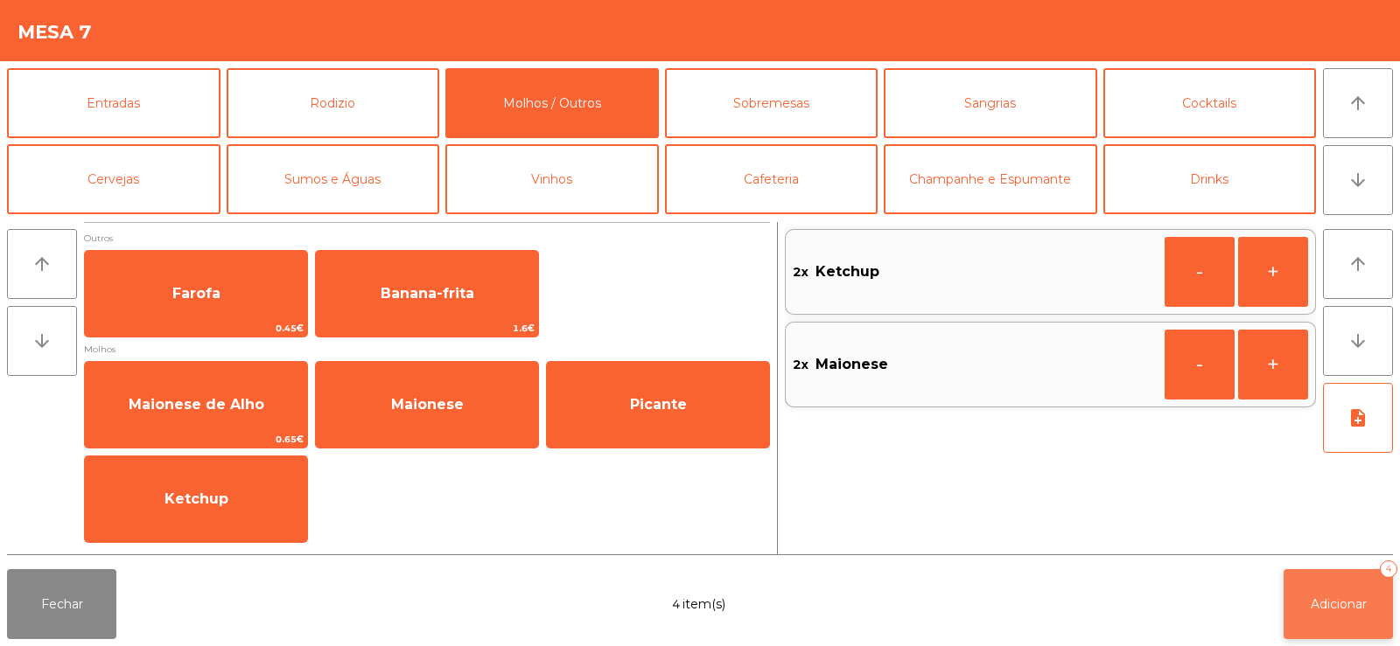
click at [1310, 597] on span "Adicionar" at bounding box center [1338, 605] width 56 height 16
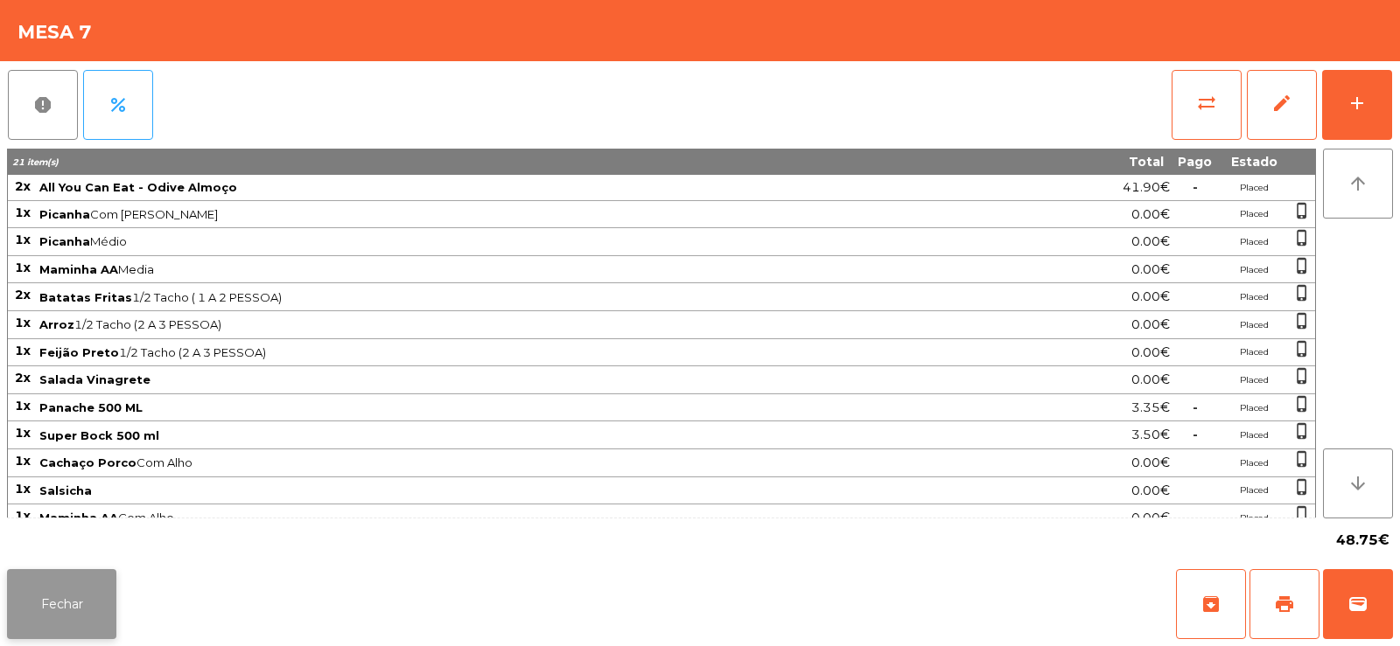
click at [47, 608] on button "Fechar" at bounding box center [61, 604] width 109 height 70
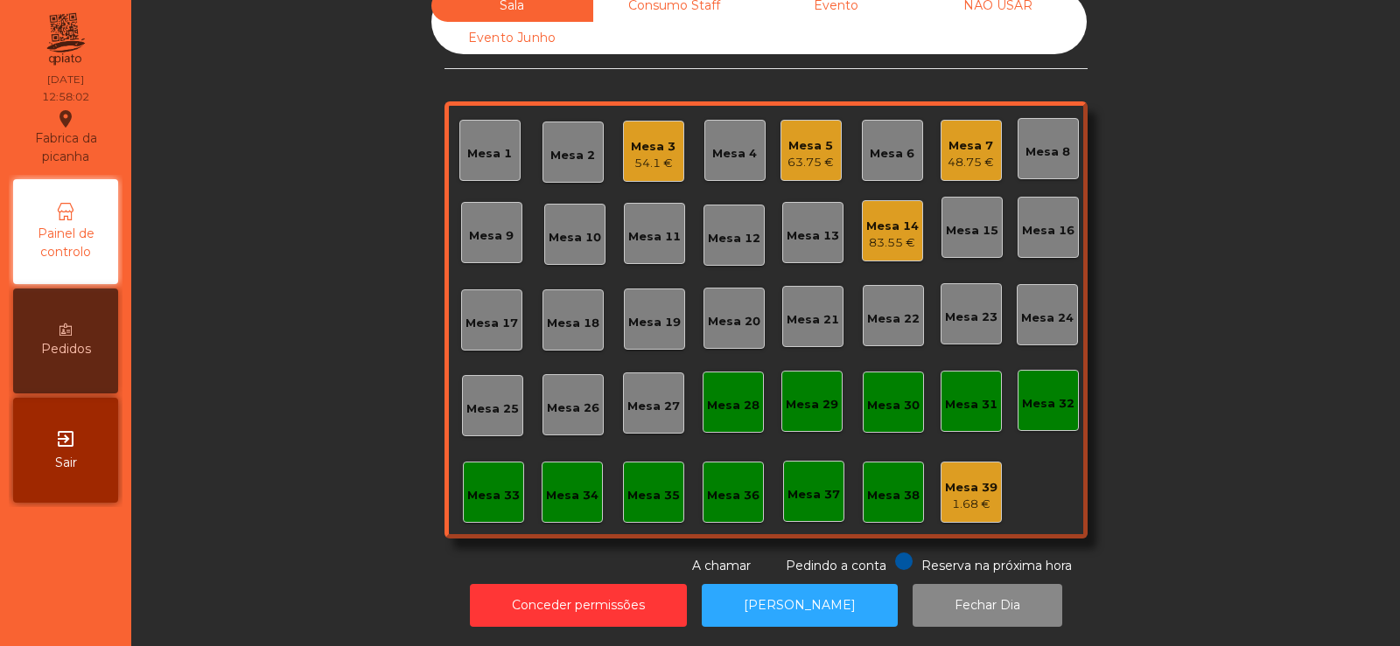
click at [798, 227] on div "Mesa 13" at bounding box center [812, 235] width 52 height 17
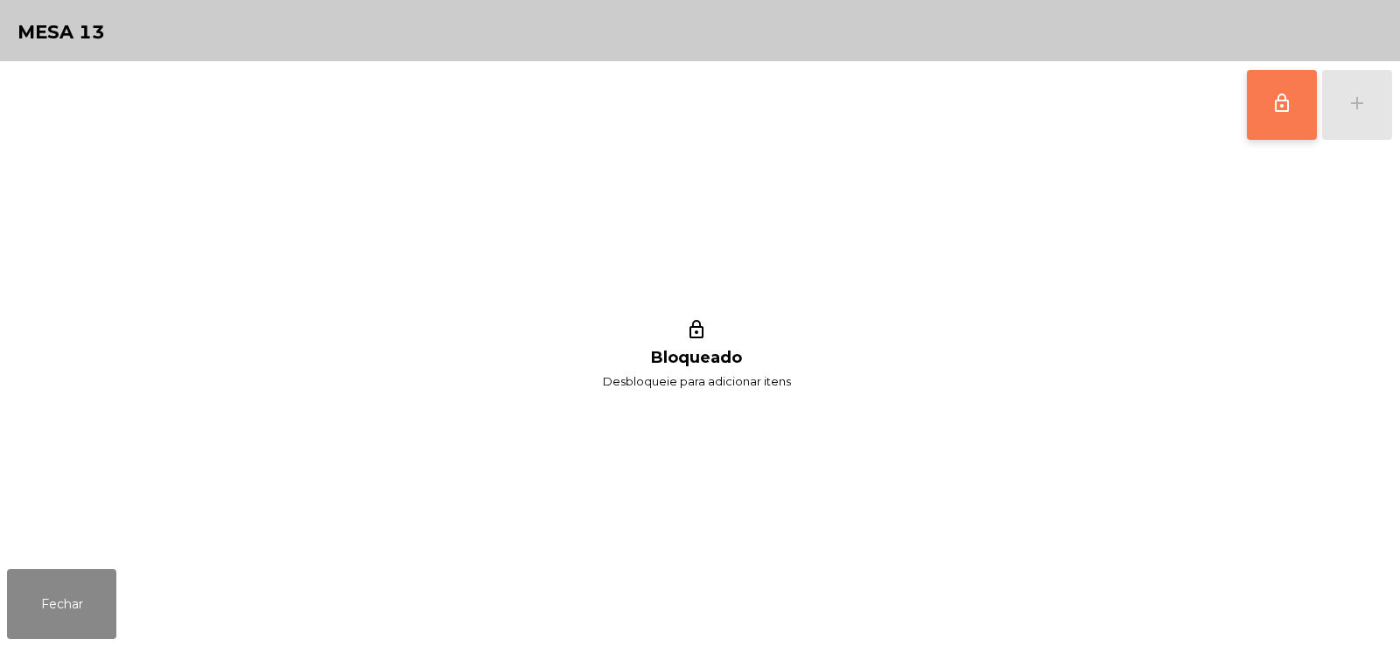
click at [1252, 110] on button "lock_outline" at bounding box center [1281, 105] width 70 height 70
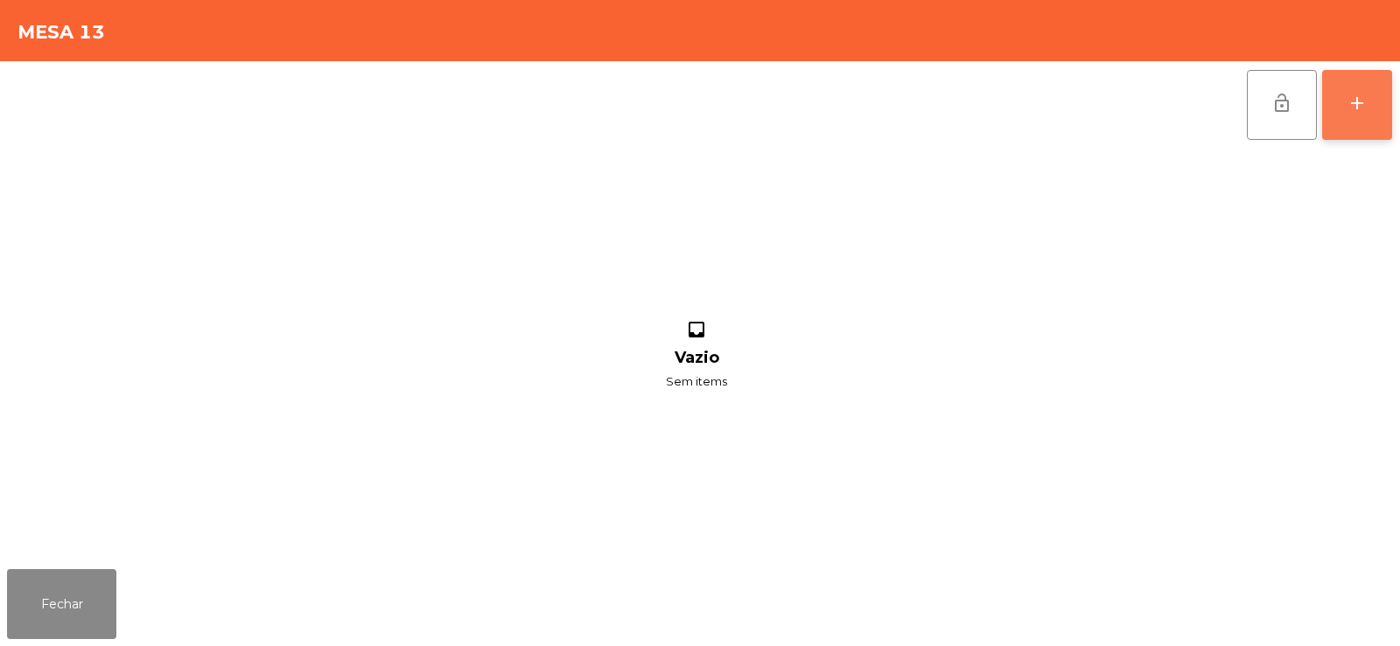
click at [1369, 94] on button "add" at bounding box center [1357, 105] width 70 height 70
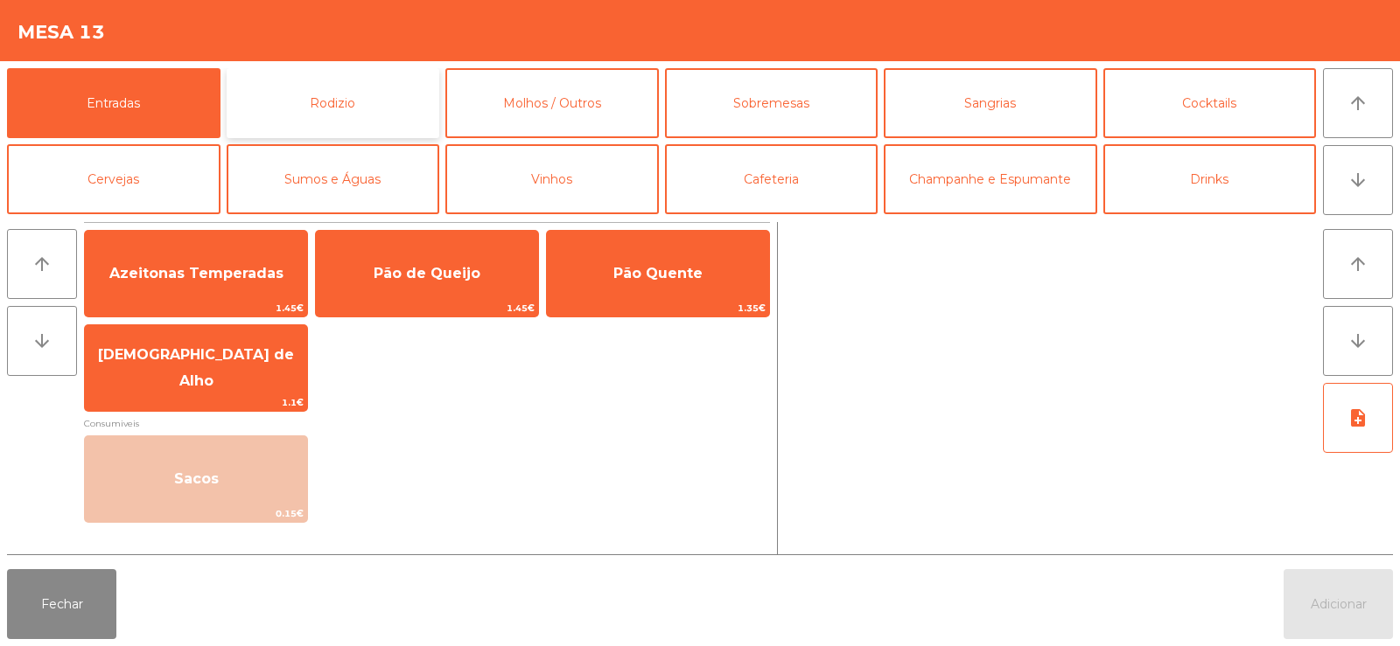
click at [295, 108] on button "Rodizio" at bounding box center [333, 103] width 213 height 70
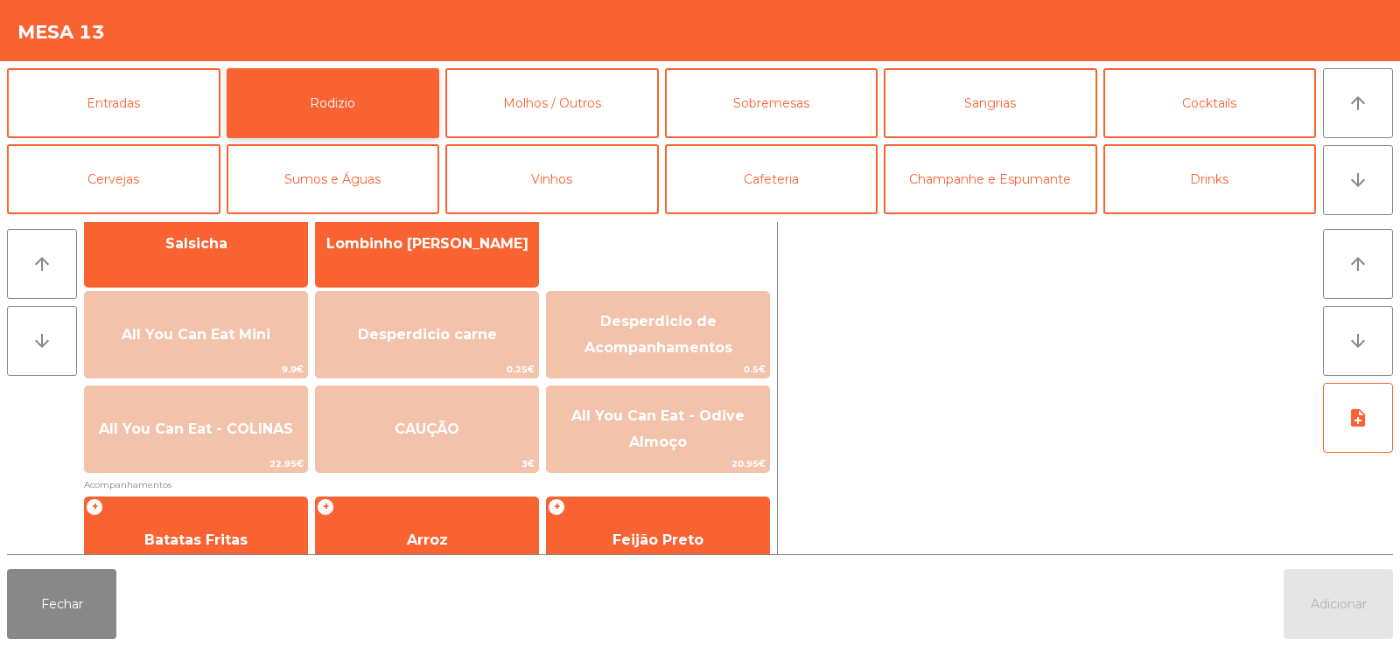
scroll to position [137, 0]
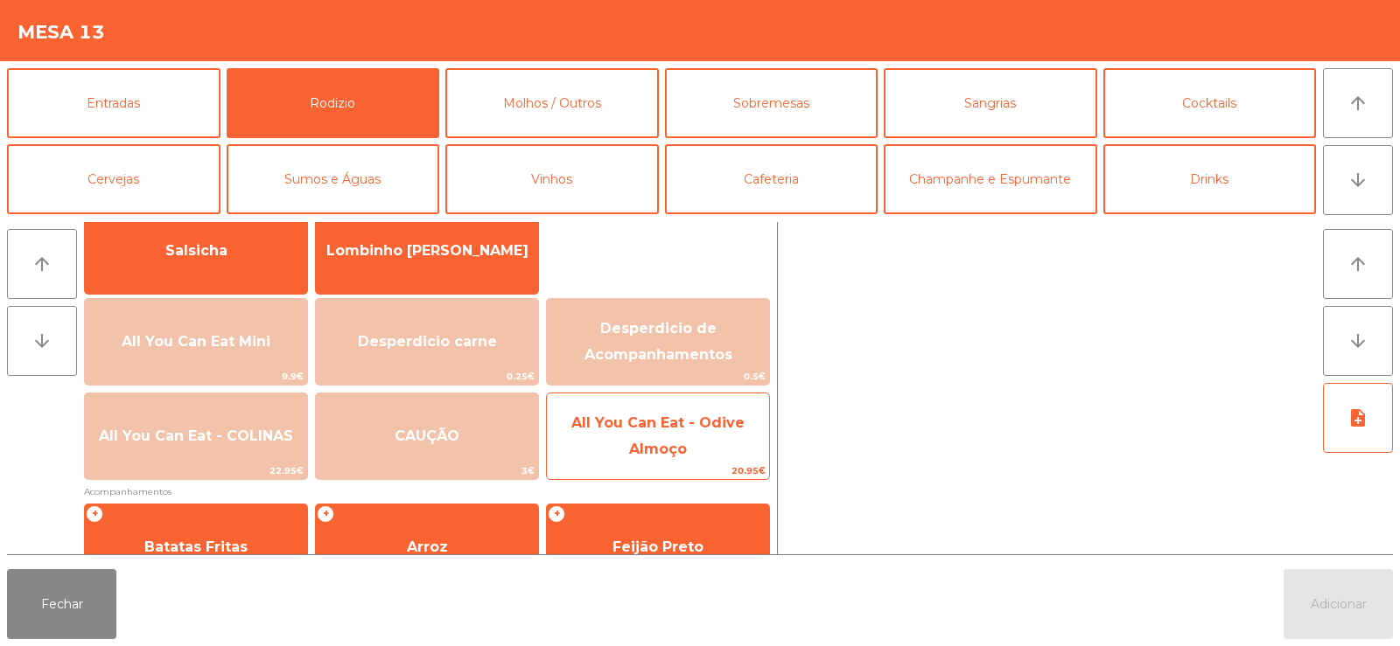
click at [649, 432] on span "All You Can Eat - Odive Almoço" at bounding box center [658, 437] width 222 height 74
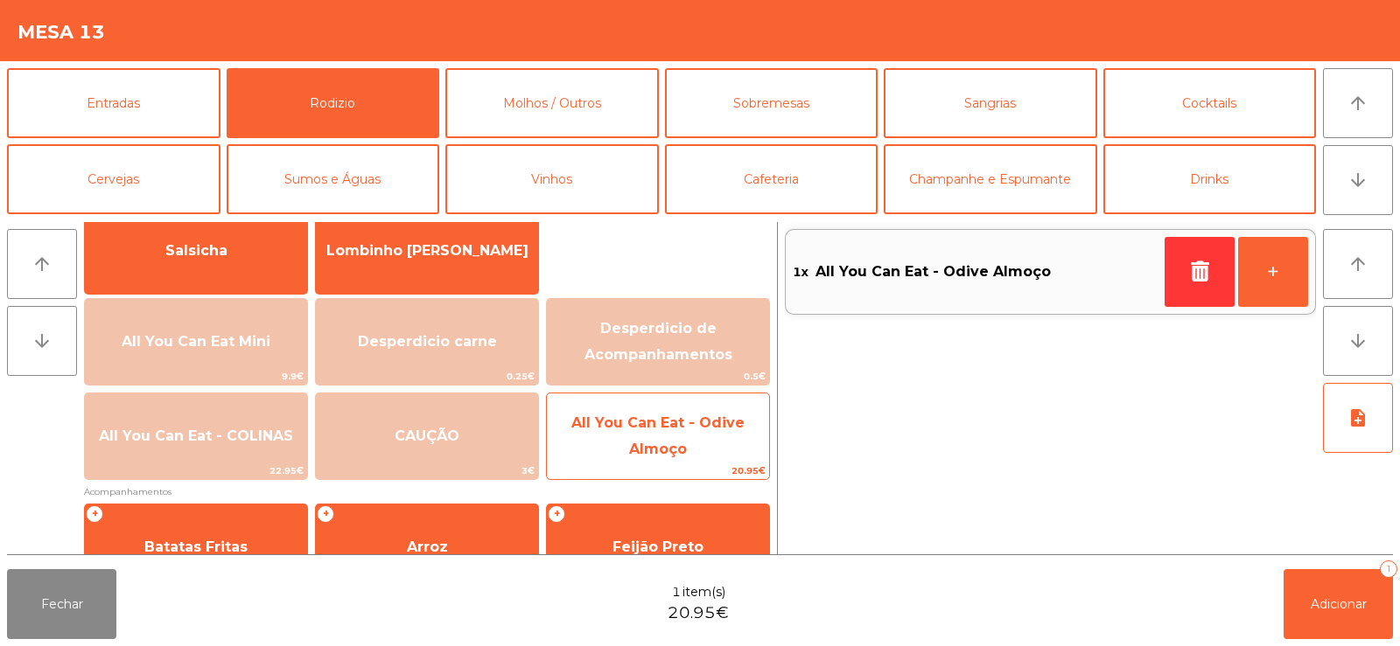
click at [648, 447] on span "All You Can Eat - Odive Almoço" at bounding box center [657, 436] width 173 height 43
click at [666, 461] on span "All You Can Eat - Odive Almoço" at bounding box center [658, 437] width 222 height 74
click at [679, 457] on span "All You Can Eat - Odive Almoço" at bounding box center [658, 437] width 222 height 74
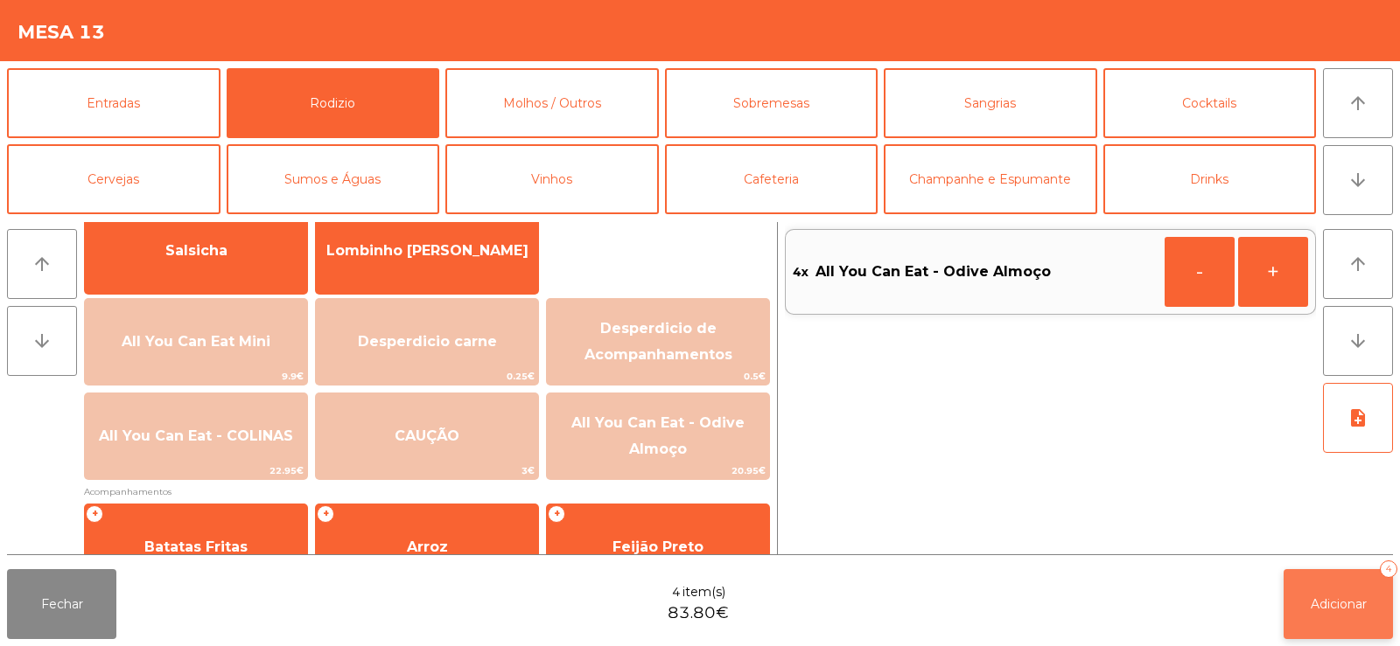
click at [1337, 605] on span "Adicionar" at bounding box center [1338, 605] width 56 height 16
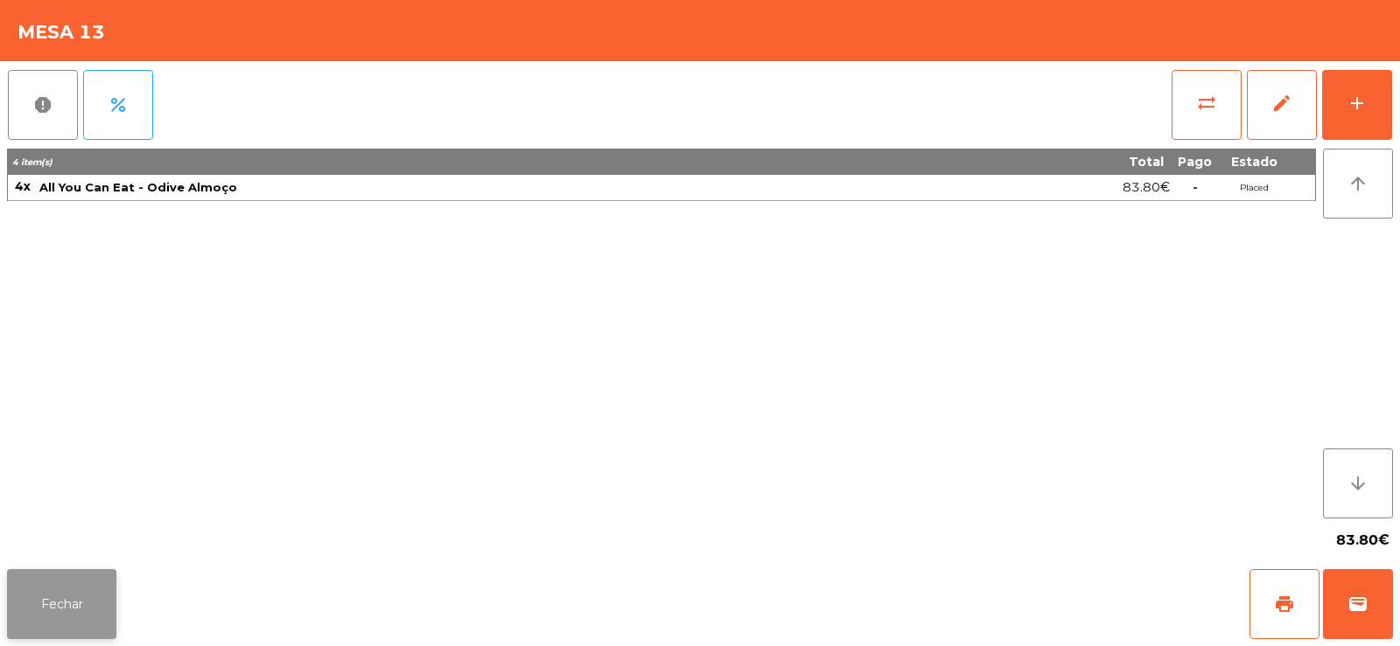
click at [71, 610] on button "Fechar" at bounding box center [61, 604] width 109 height 70
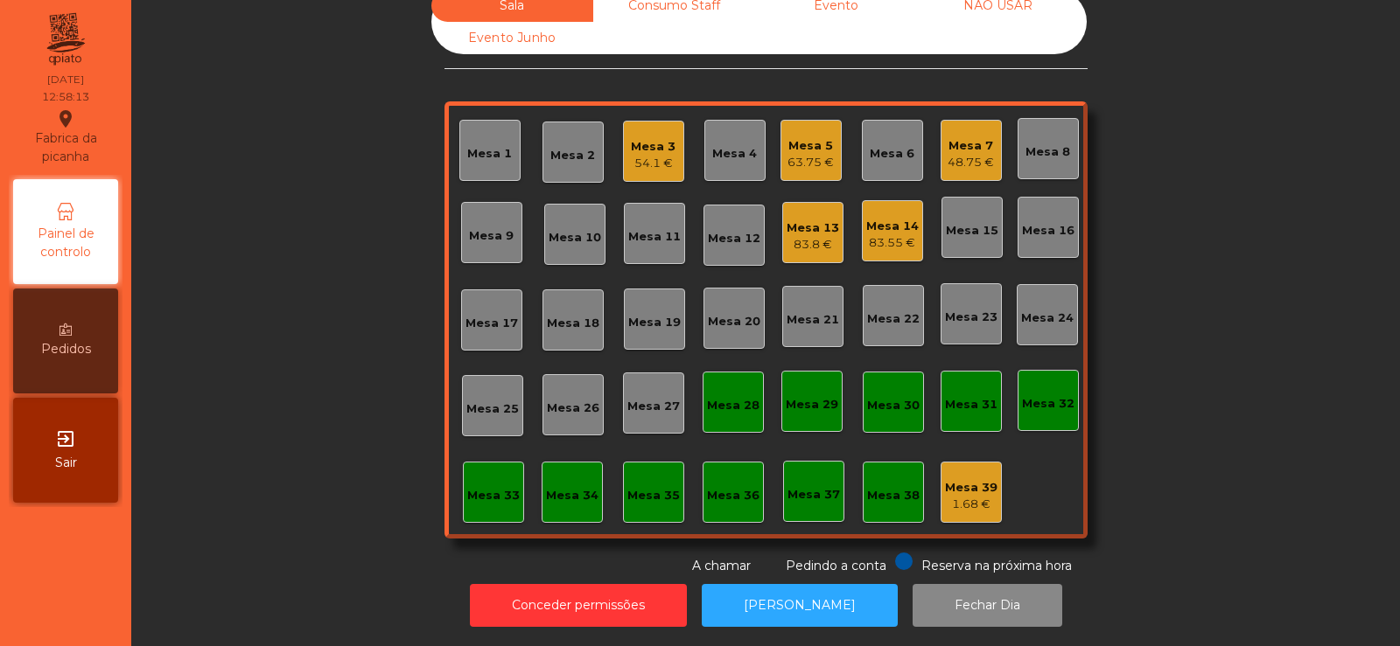
click at [316, 360] on div "Sala Consumo Staff Evento NÃO USAR Evento Junho Mesa 1 Mesa 2 Mesa 3 54.1 € Mes…" at bounding box center [765, 283] width 1221 height 586
click at [258, 240] on div "Sala Consumo Staff Evento NÃO USAR Evento Junho Mesa 1 Mesa 2 Mesa 3 54.1 € Mes…" at bounding box center [765, 283] width 1221 height 586
click at [559, 315] on div "Mesa 18" at bounding box center [573, 323] width 52 height 17
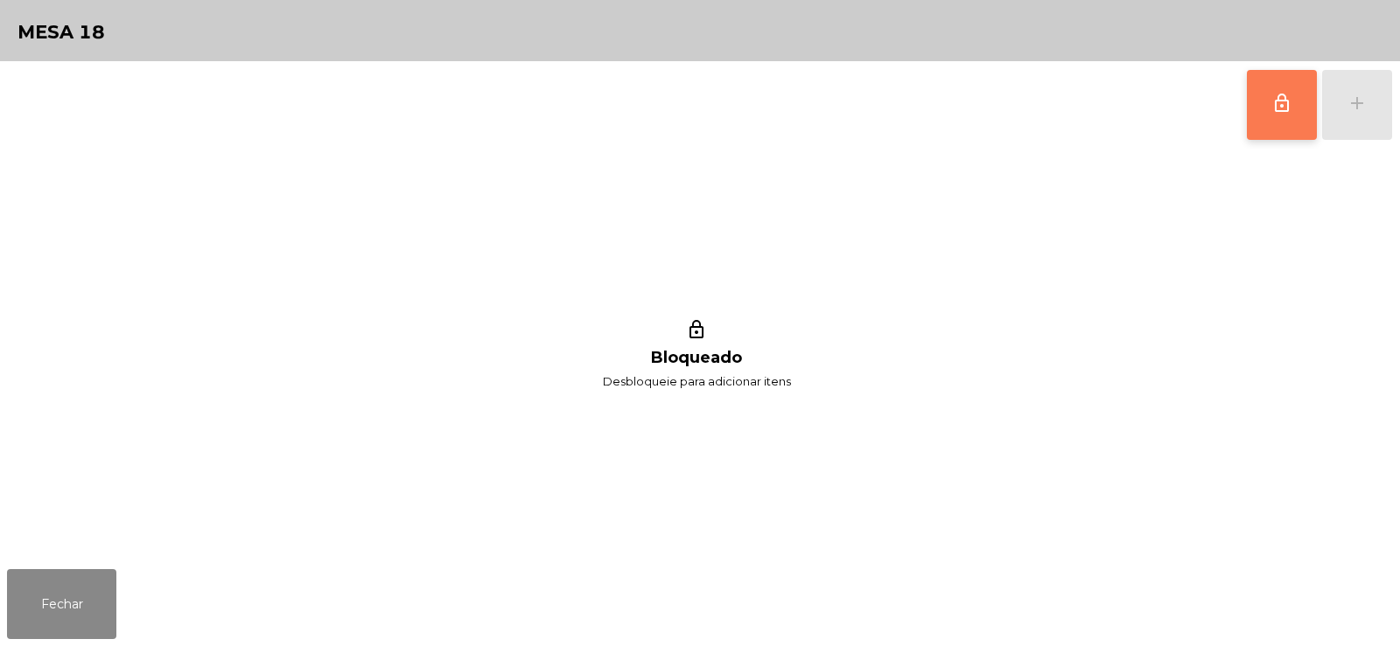
click at [1262, 138] on button "lock_outline" at bounding box center [1281, 105] width 70 height 70
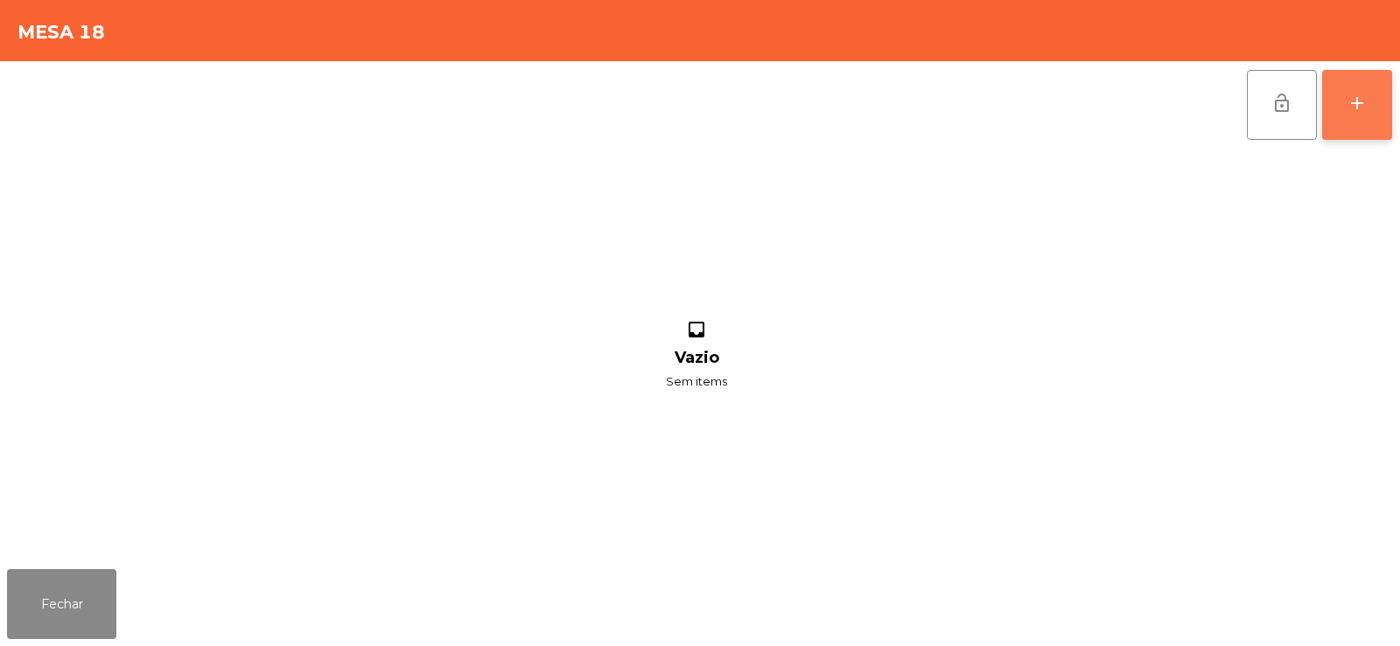
click at [1383, 90] on button "add" at bounding box center [1357, 105] width 70 height 70
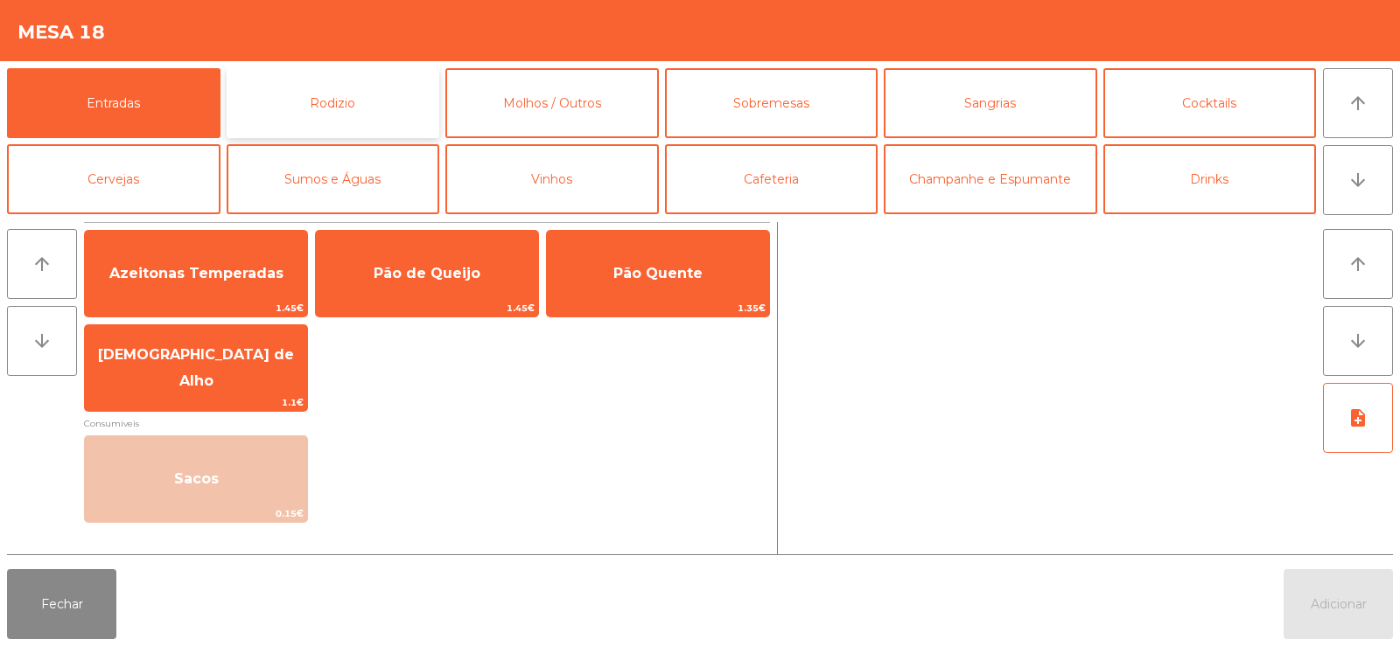
click at [305, 101] on button "Rodizio" at bounding box center [333, 103] width 213 height 70
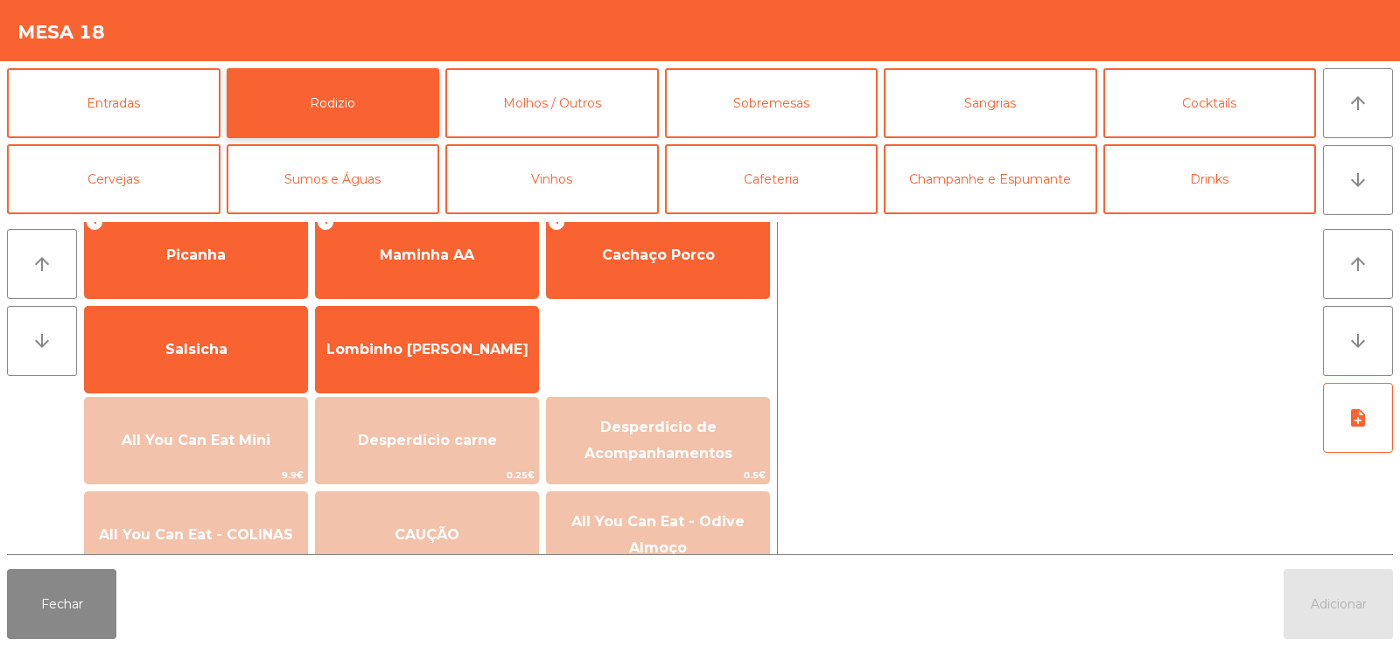
scroll to position [159, 0]
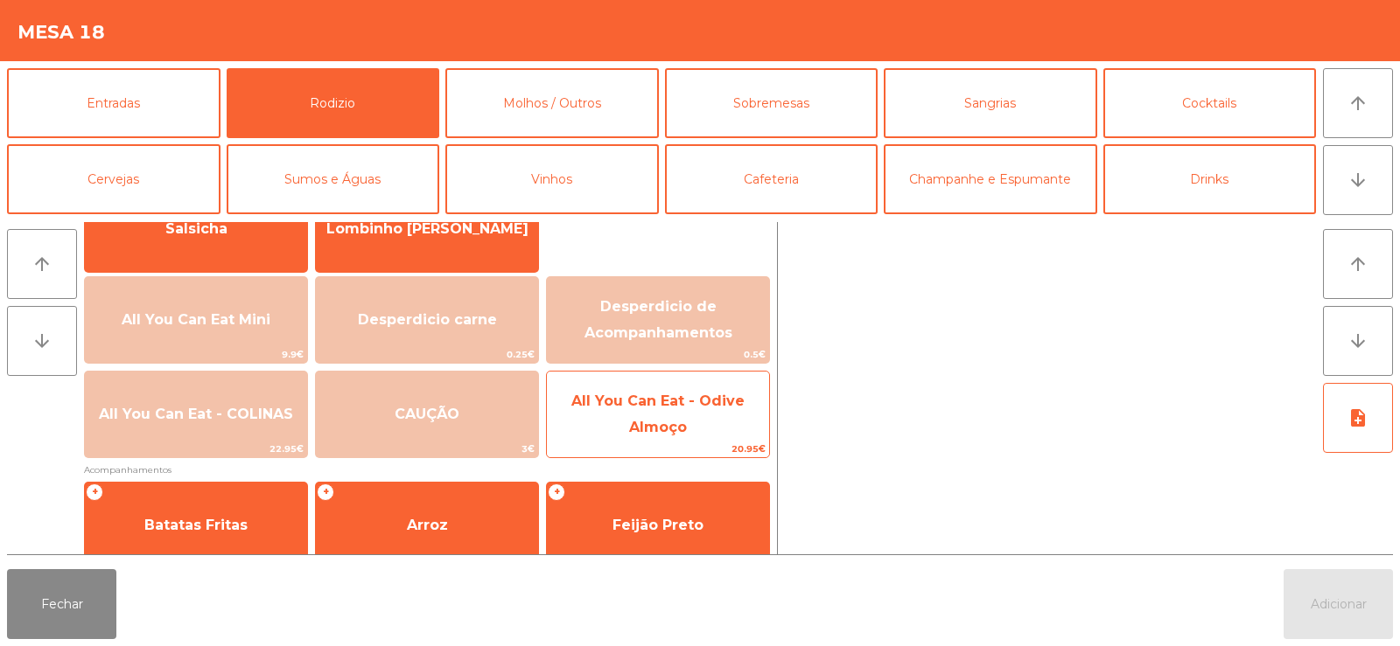
click at [699, 422] on span "All You Can Eat - Odive Almoço" at bounding box center [658, 415] width 222 height 74
click at [683, 416] on span "All You Can Eat - Odive Almoço" at bounding box center [658, 415] width 222 height 74
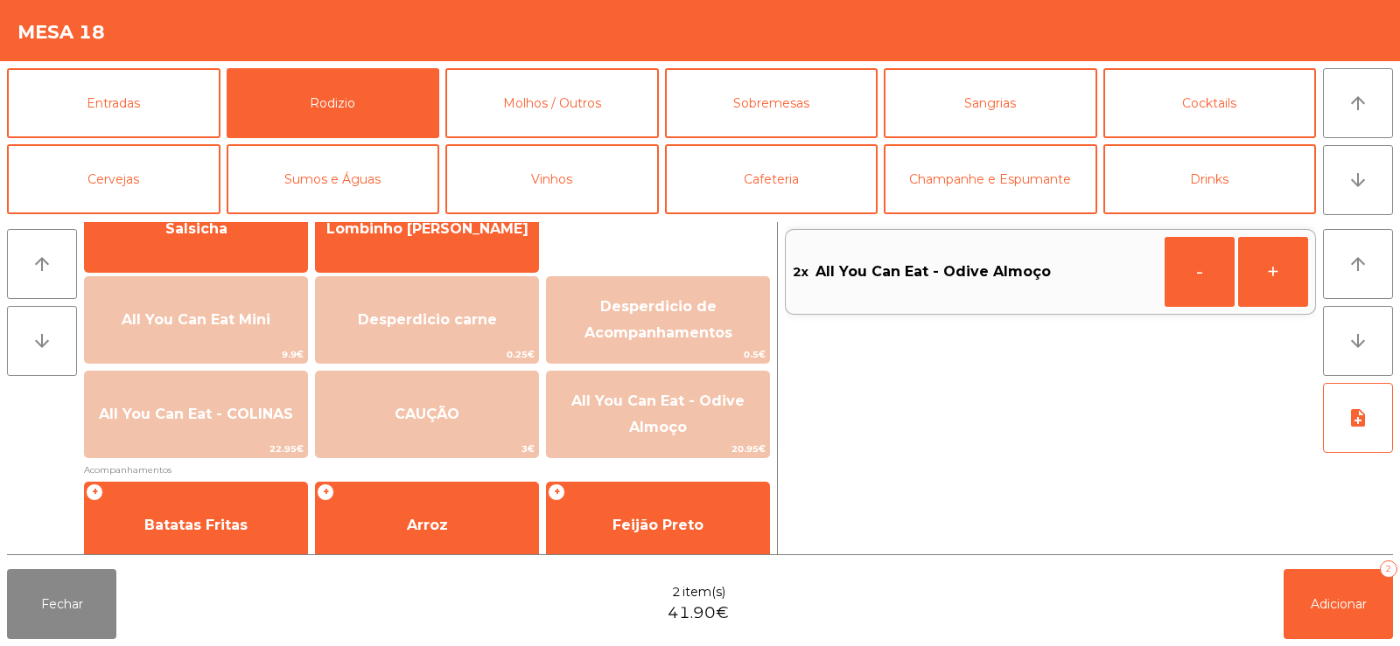
click at [1182, 415] on div "2x All You Can Eat - Odive Almoço - +" at bounding box center [1050, 388] width 531 height 332
click at [1255, 416] on div "2x All You Can Eat - Odive Almoço - +" at bounding box center [1050, 388] width 531 height 332
click at [1231, 433] on div "2x All You Can Eat - Odive Almoço - +" at bounding box center [1050, 388] width 531 height 332
click at [1206, 381] on div "2x All You Can Eat - Odive Almoço - +" at bounding box center [1050, 388] width 531 height 332
click at [1303, 606] on button "Adicionar 2" at bounding box center [1337, 604] width 109 height 70
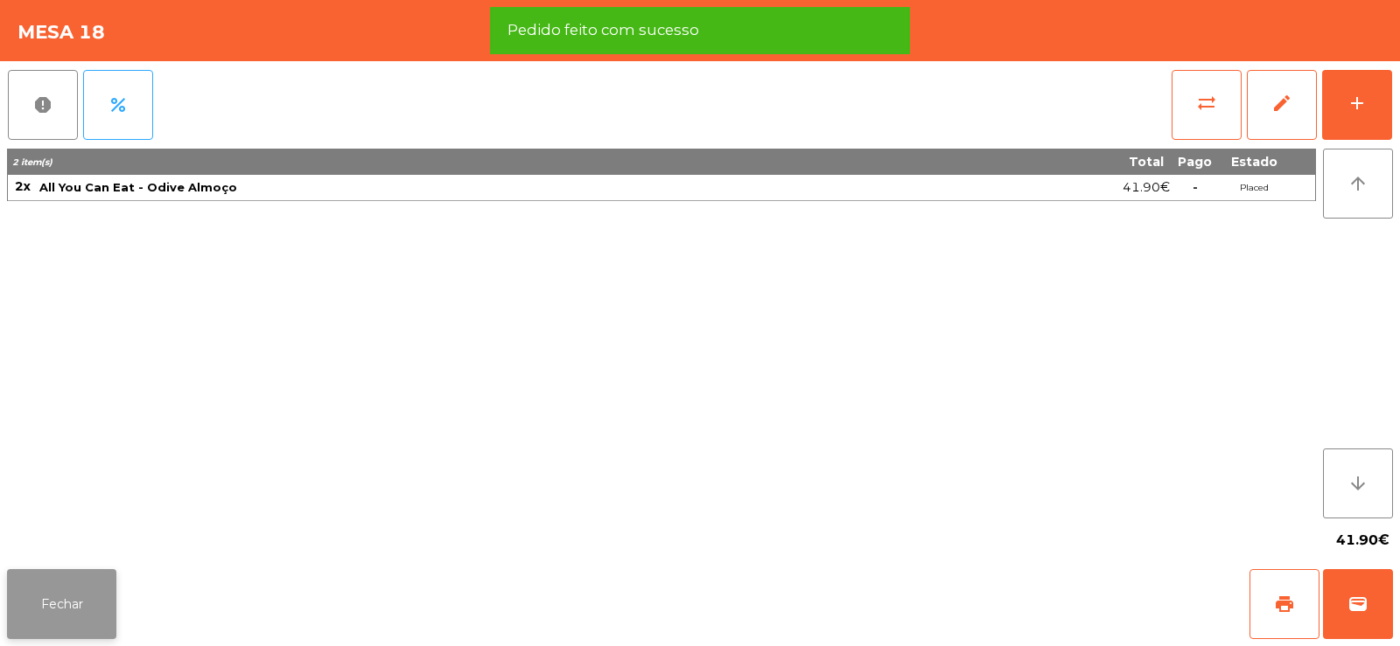
click at [69, 634] on button "Fechar" at bounding box center [61, 604] width 109 height 70
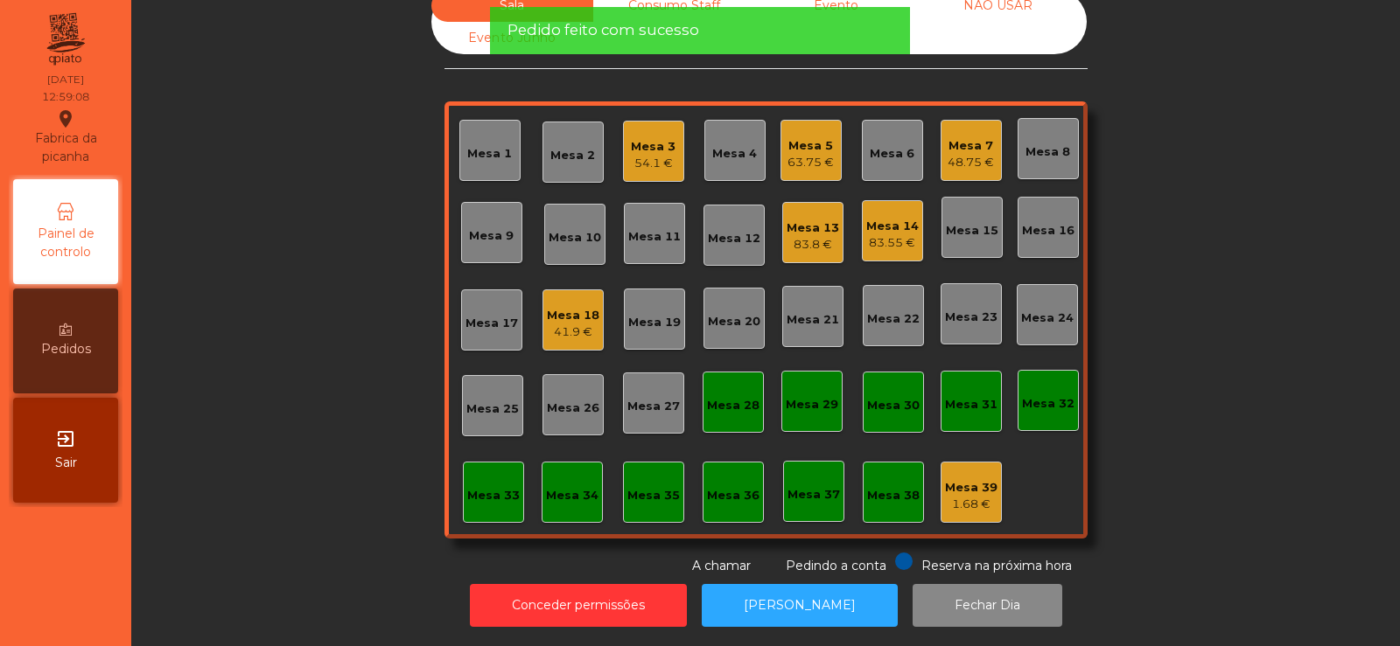
click at [299, 333] on div "Sala Consumo Staff Evento NÃO USAR Evento Junho Mesa 1 Mesa 2 Mesa 3 54.1 € Mes…" at bounding box center [765, 283] width 1221 height 586
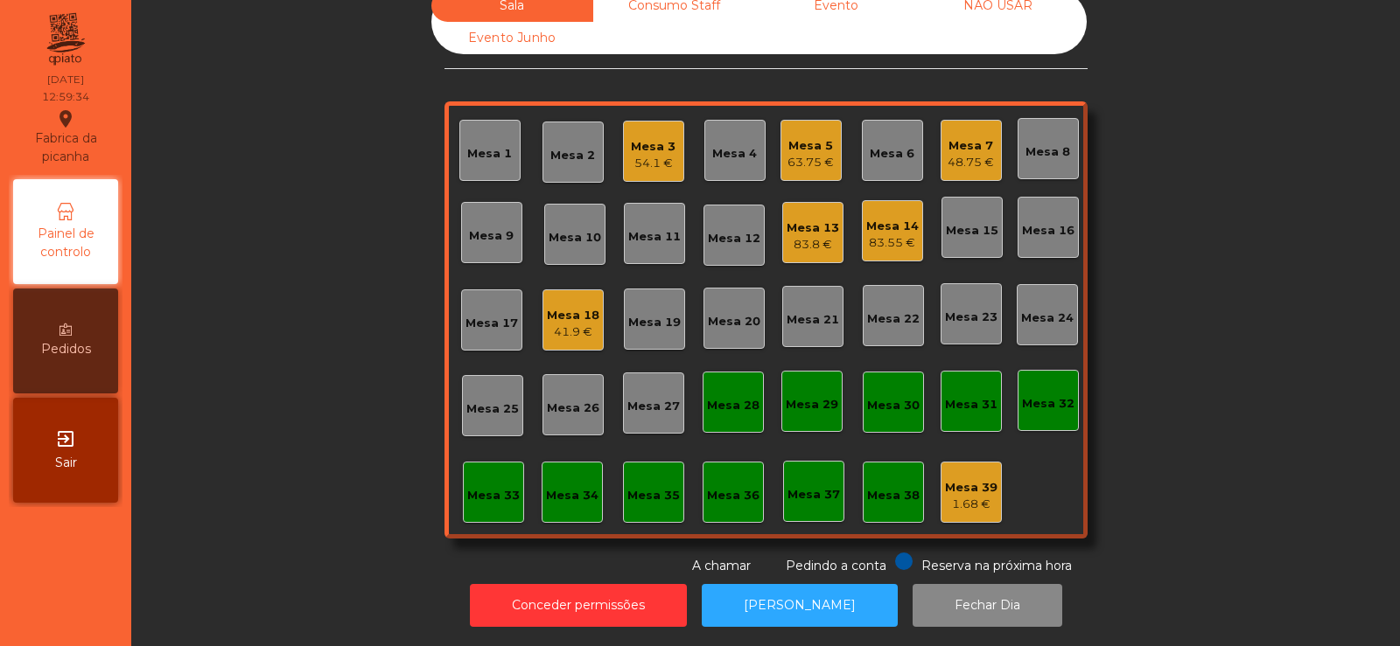
scroll to position [0, 0]
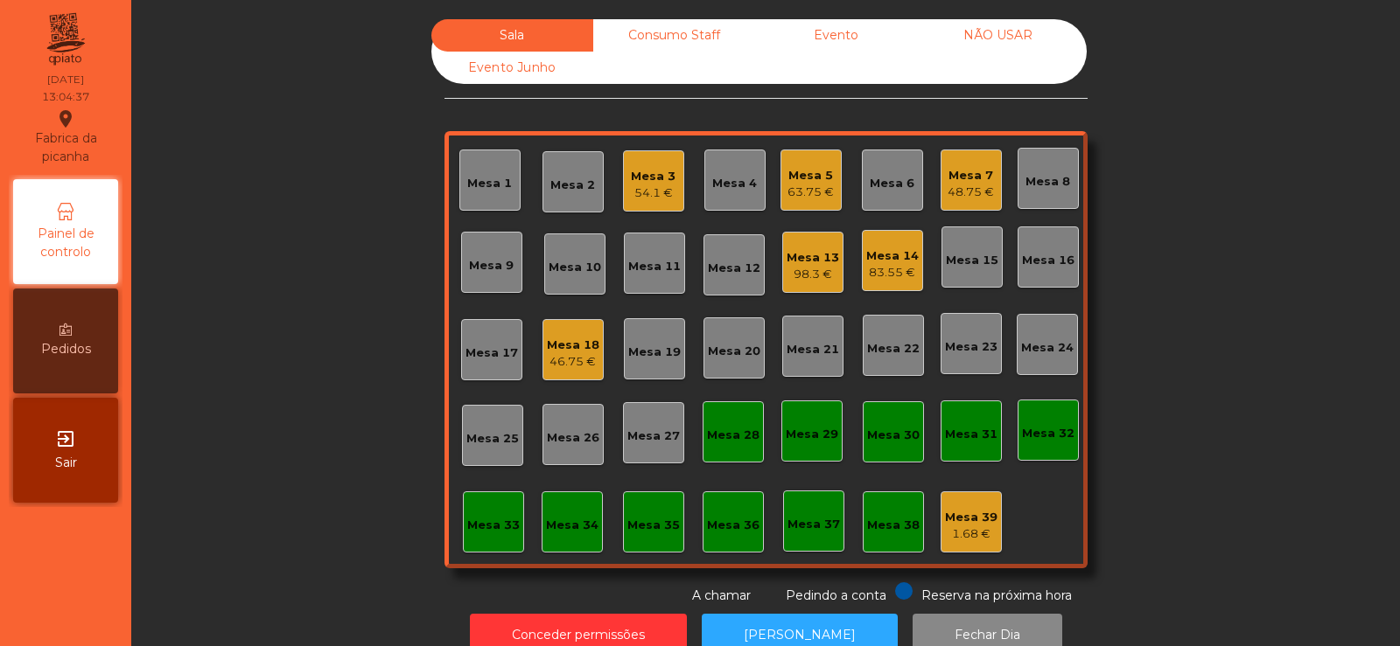
click at [363, 353] on div "Sala Consumo Staff Evento NÃO USAR Evento Junho Mesa 1 Mesa 2 Mesa 3 54.1 € Mes…" at bounding box center [765, 312] width 1221 height 586
click at [663, 365] on div "Mesa 19" at bounding box center [654, 348] width 61 height 61
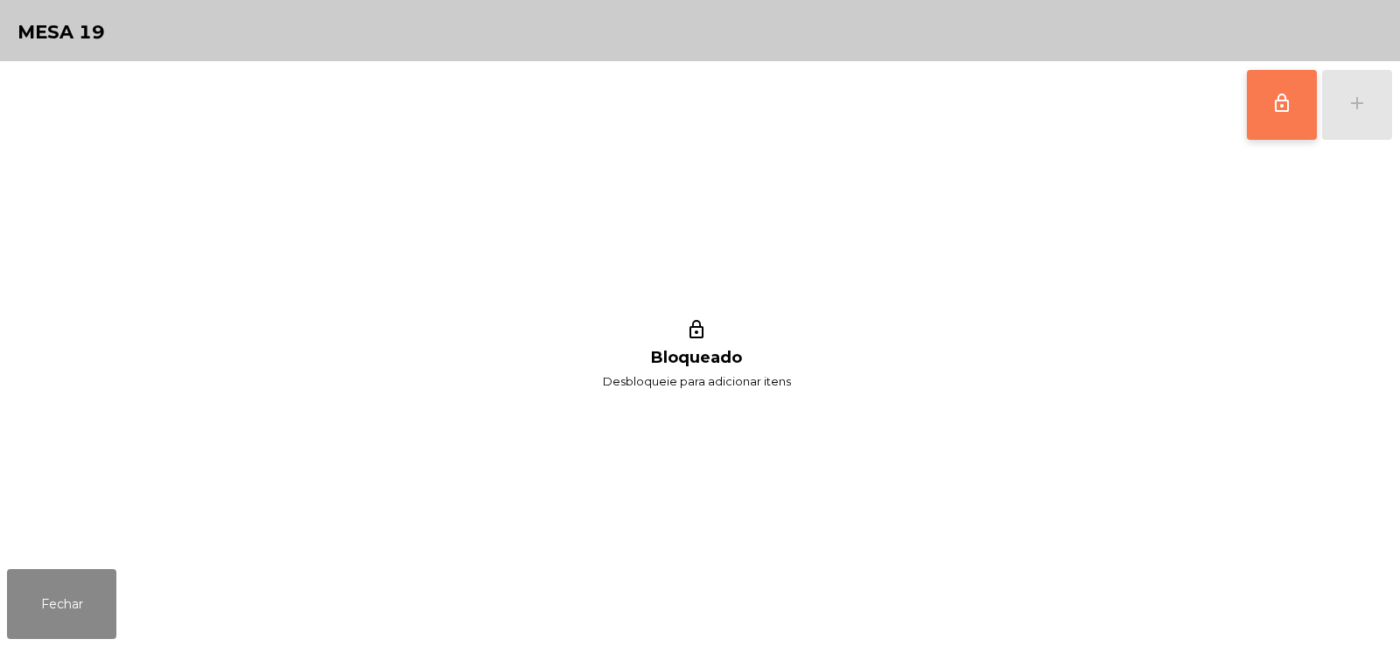
click at [1272, 136] on button "lock_outline" at bounding box center [1281, 105] width 70 height 70
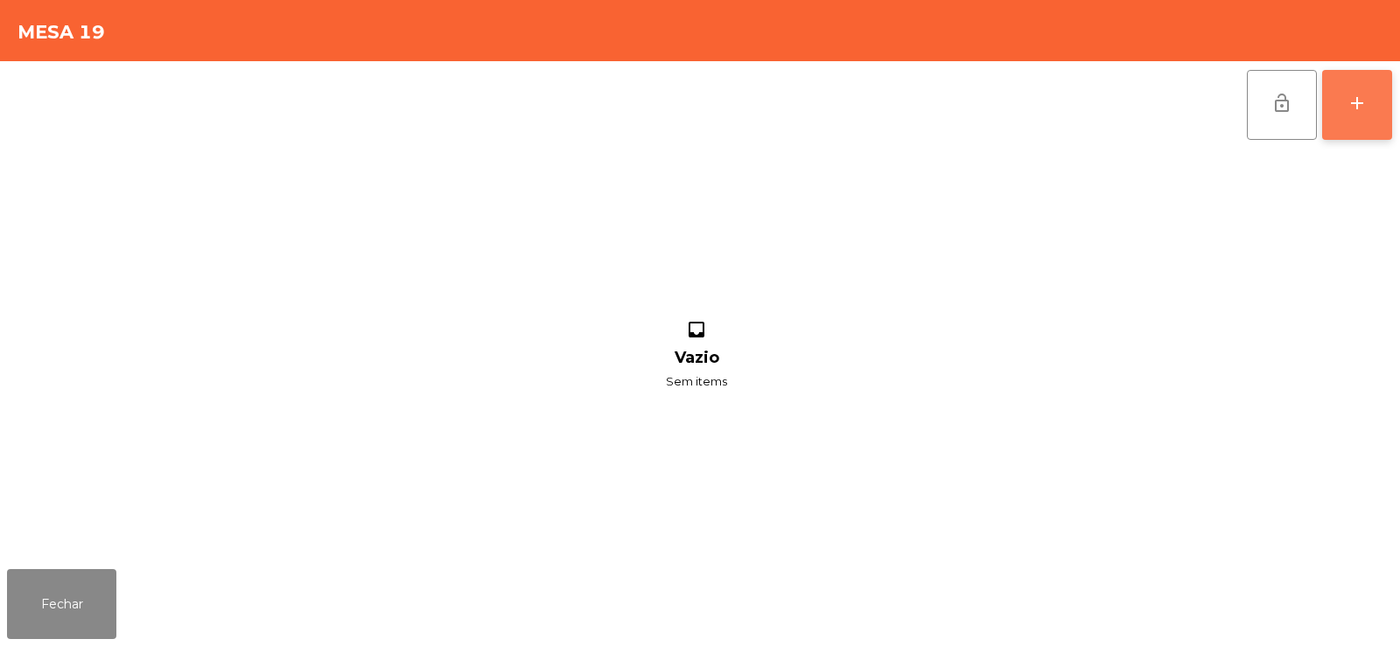
click at [1373, 105] on button "add" at bounding box center [1357, 105] width 70 height 70
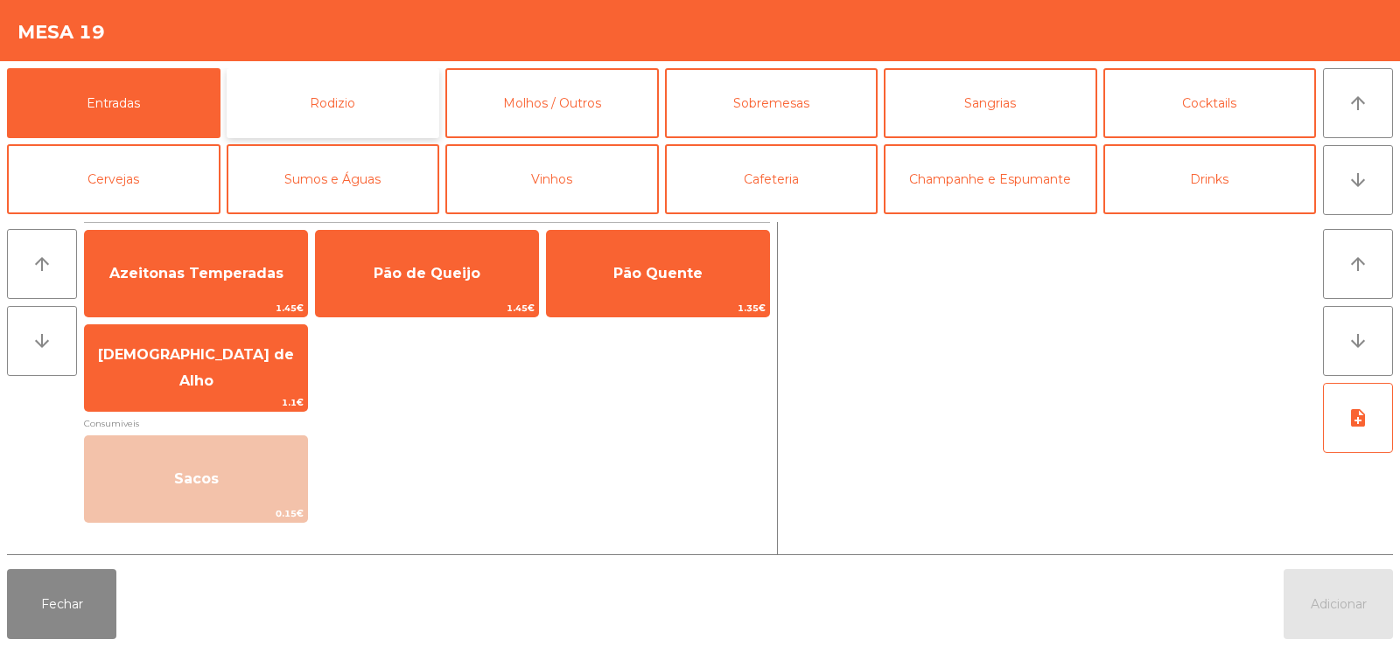
click at [367, 85] on button "Rodizio" at bounding box center [333, 103] width 213 height 70
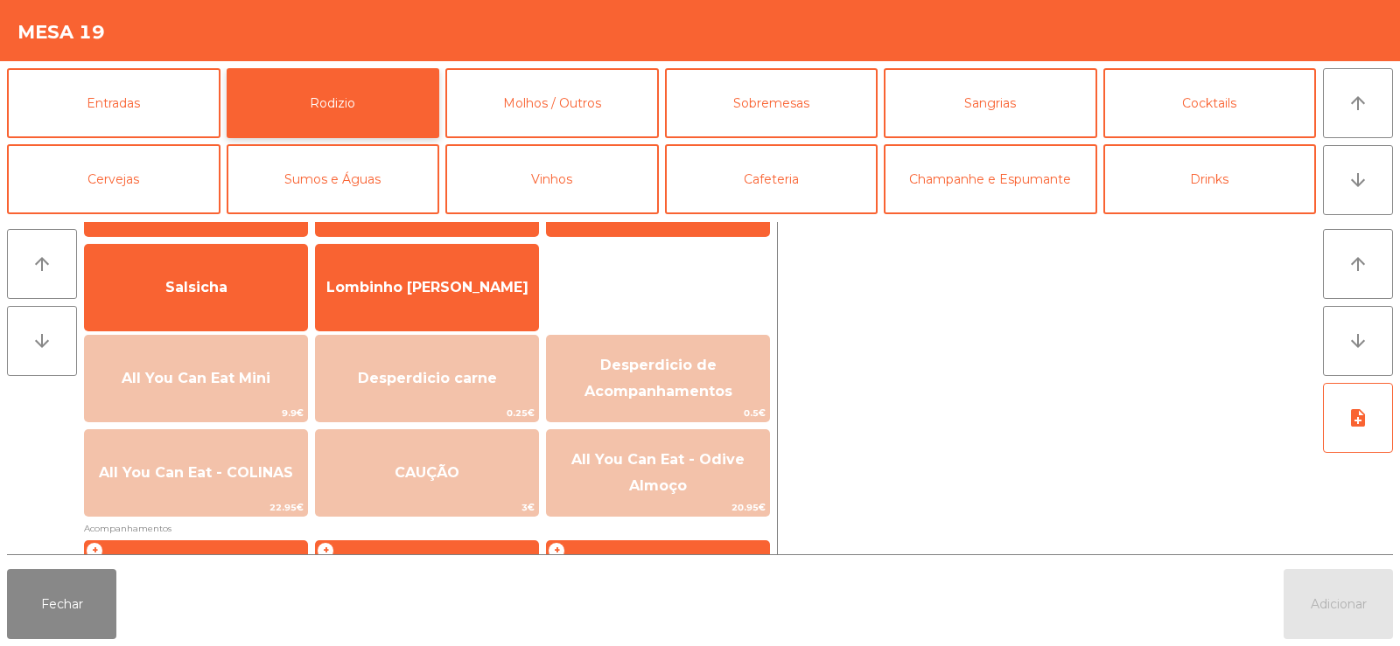
scroll to position [276, 0]
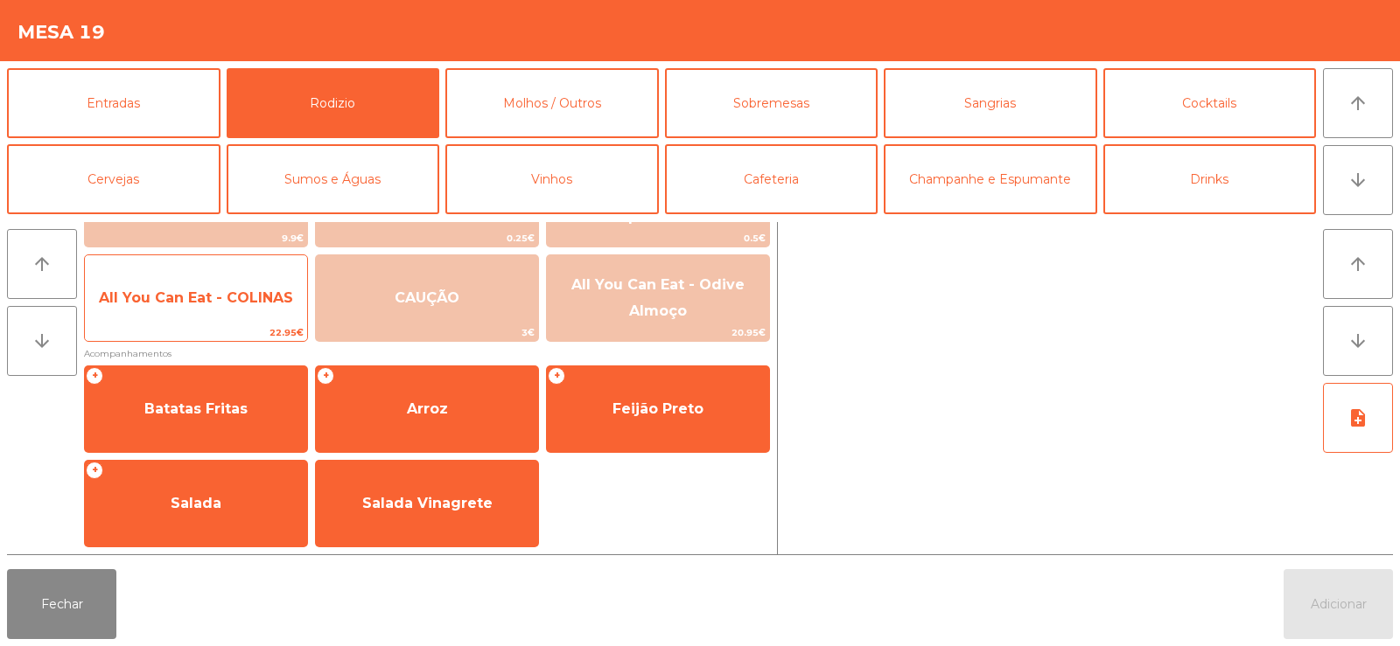
click at [230, 311] on span "All You Can Eat - COLINAS" at bounding box center [196, 298] width 222 height 47
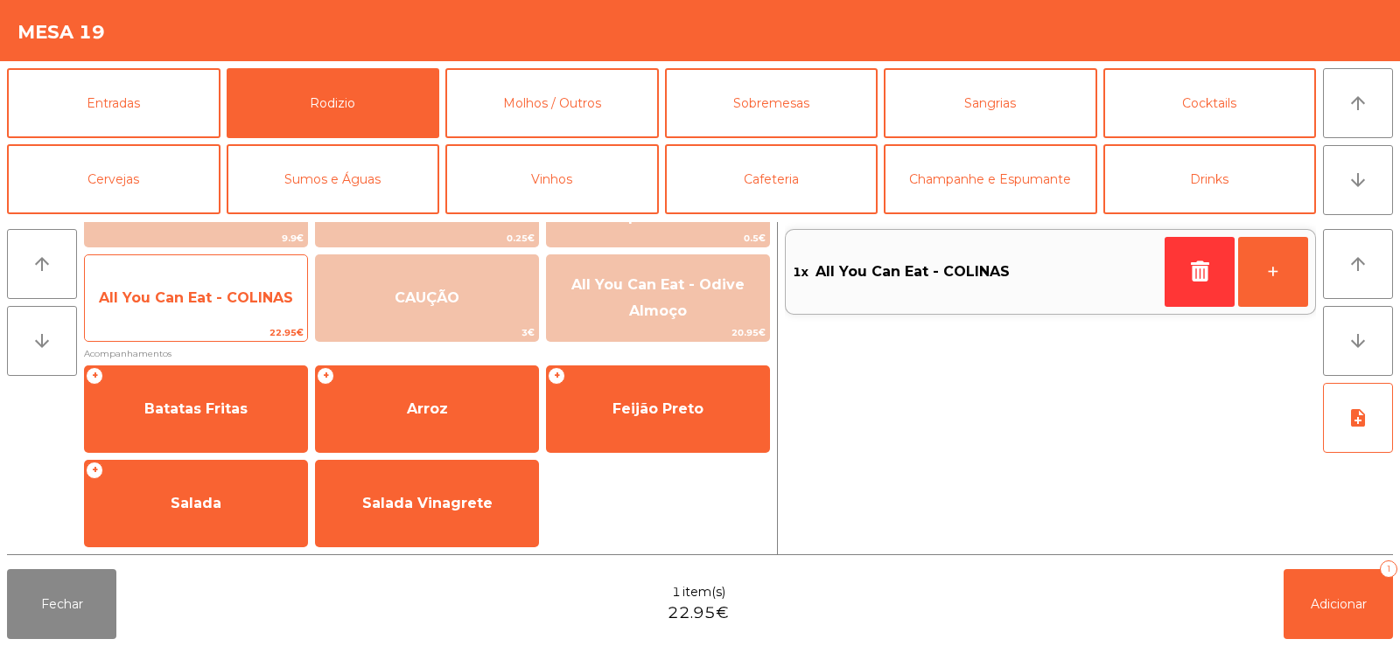
click at [219, 312] on span "All You Can Eat - COLINAS" at bounding box center [196, 298] width 222 height 47
click at [134, 293] on span "All You Can Eat - COLINAS" at bounding box center [196, 298] width 194 height 17
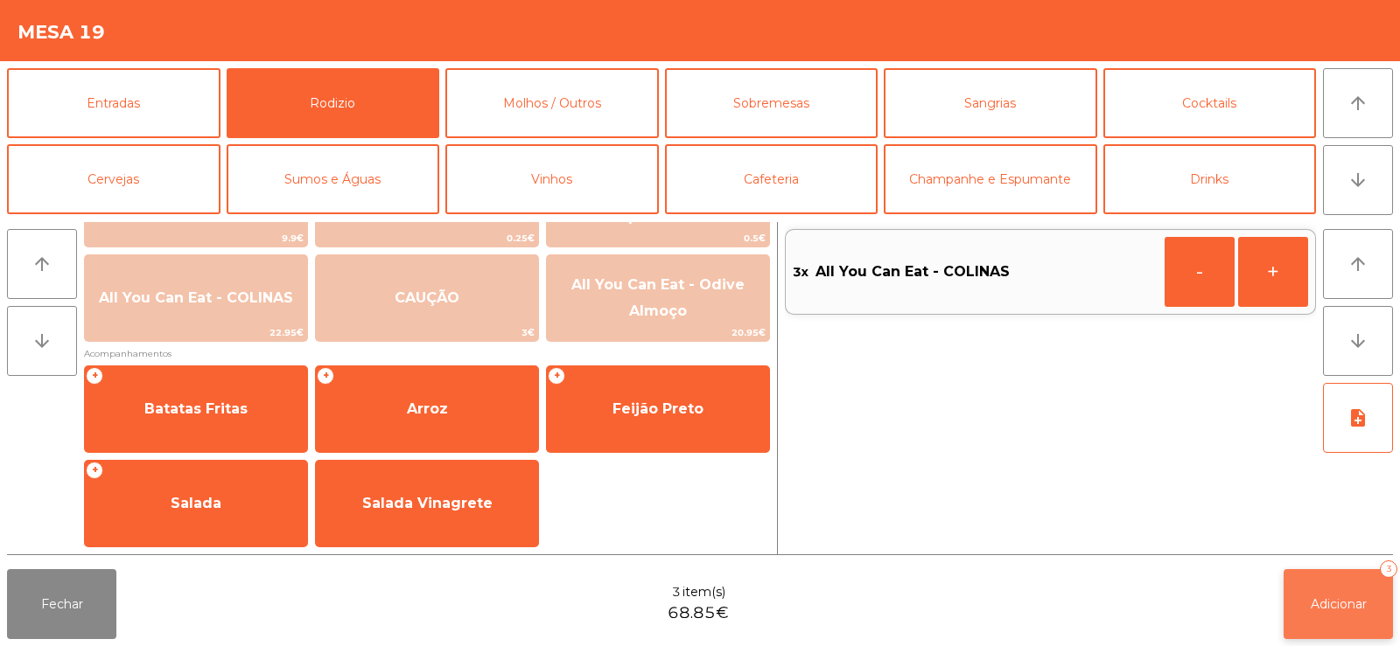
click at [1344, 608] on span "Adicionar" at bounding box center [1338, 605] width 56 height 16
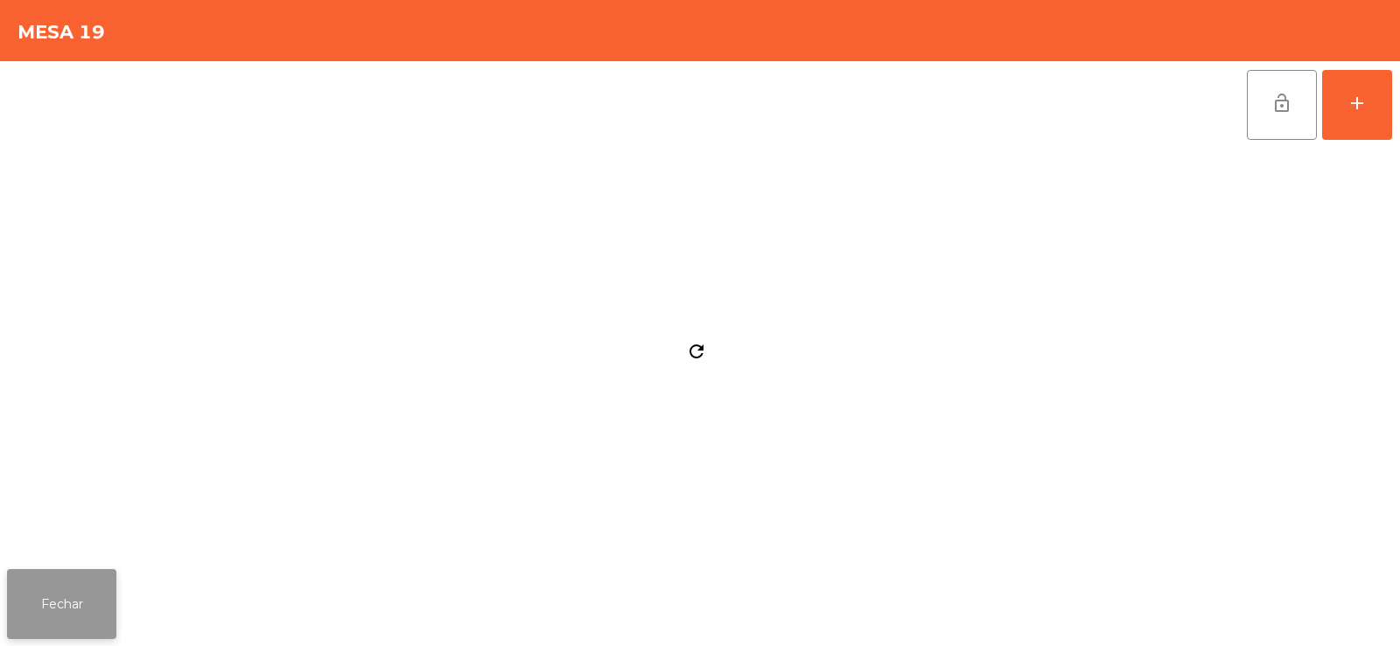
click at [58, 595] on button "Fechar" at bounding box center [61, 604] width 109 height 70
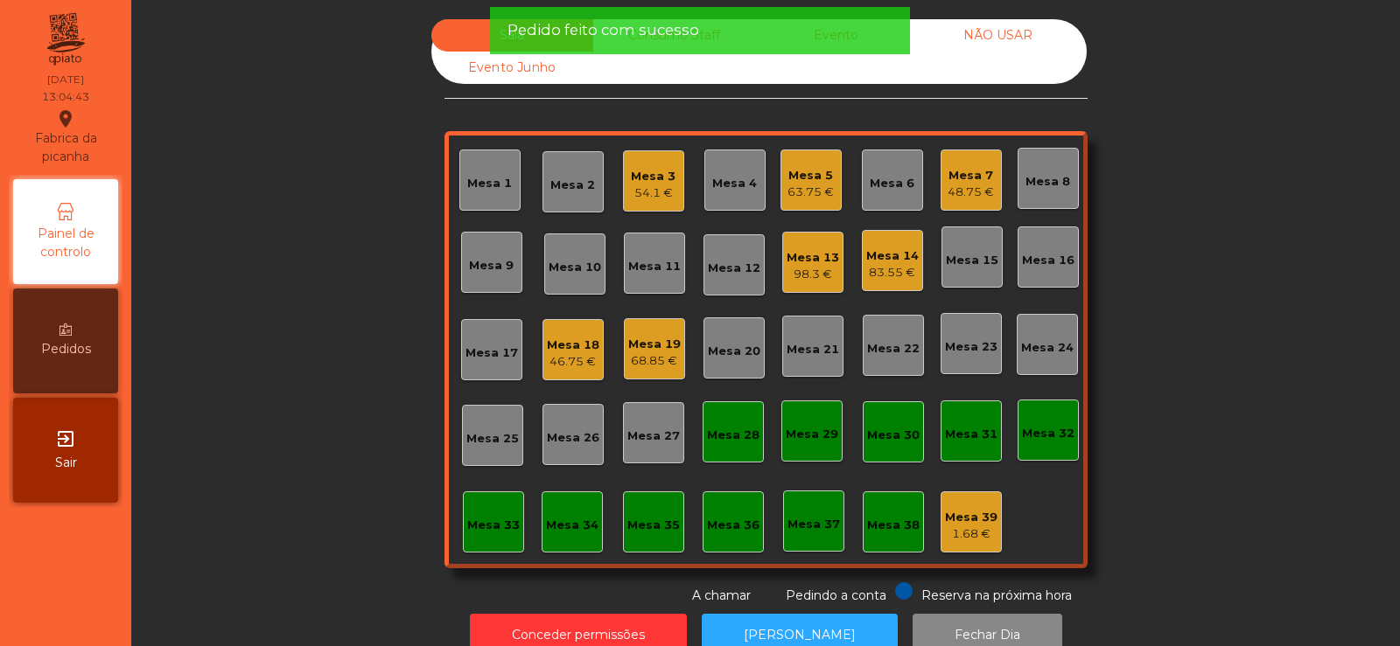
click at [223, 382] on div "Sala Consumo Staff Evento NÃO USAR Evento Junho Mesa 1 Mesa 2 Mesa 3 54.1 € Mes…" at bounding box center [765, 312] width 1221 height 586
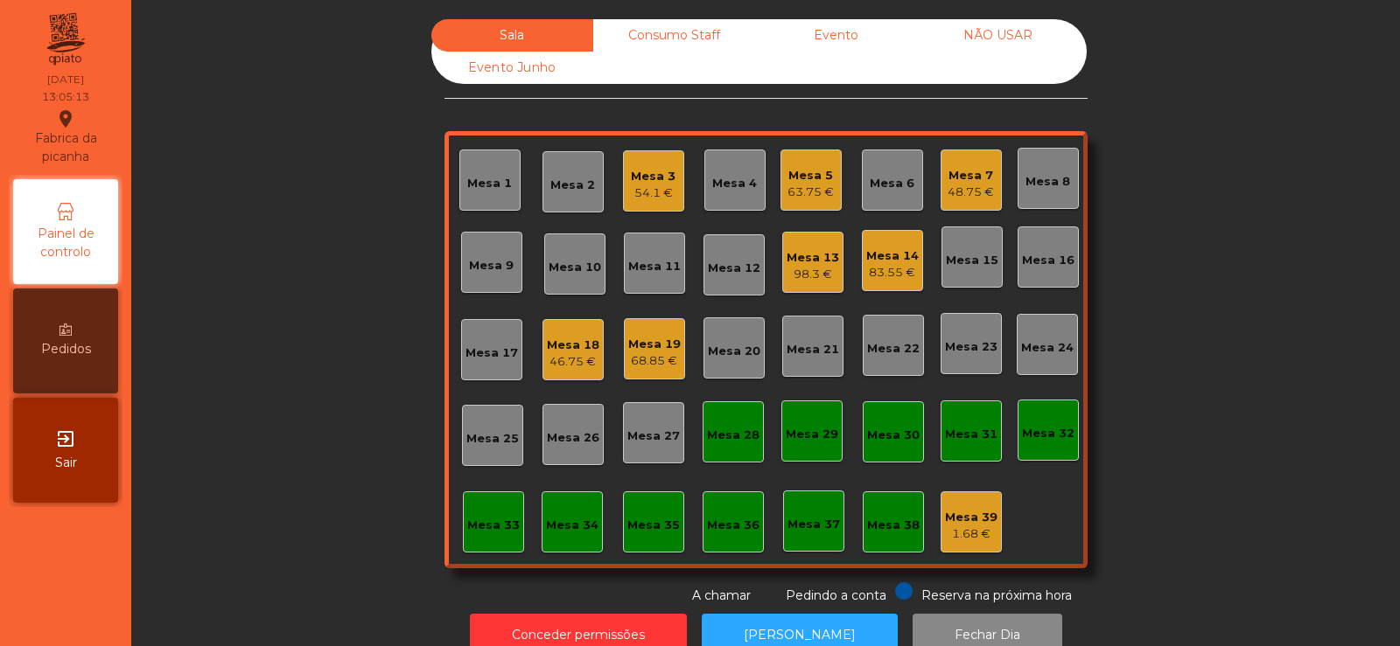
click at [662, 357] on div "68.85 €" at bounding box center [654, 361] width 52 height 17
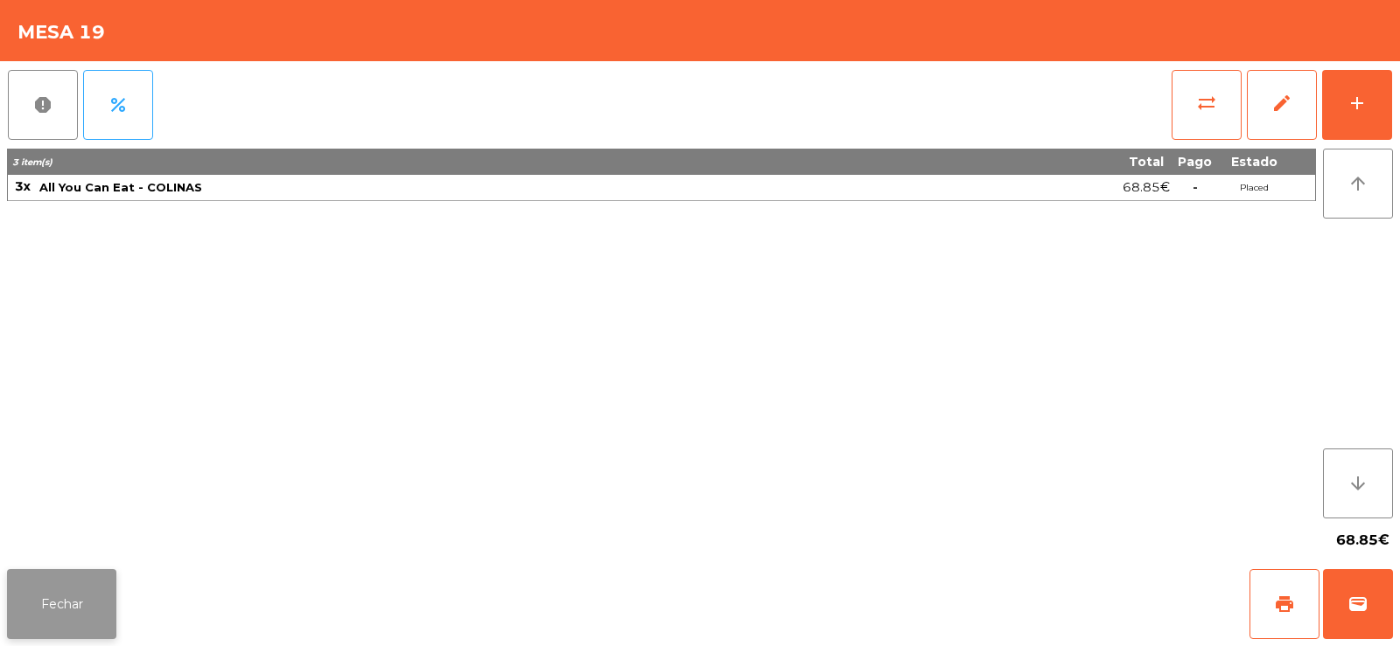
click at [51, 601] on button "Fechar" at bounding box center [61, 604] width 109 height 70
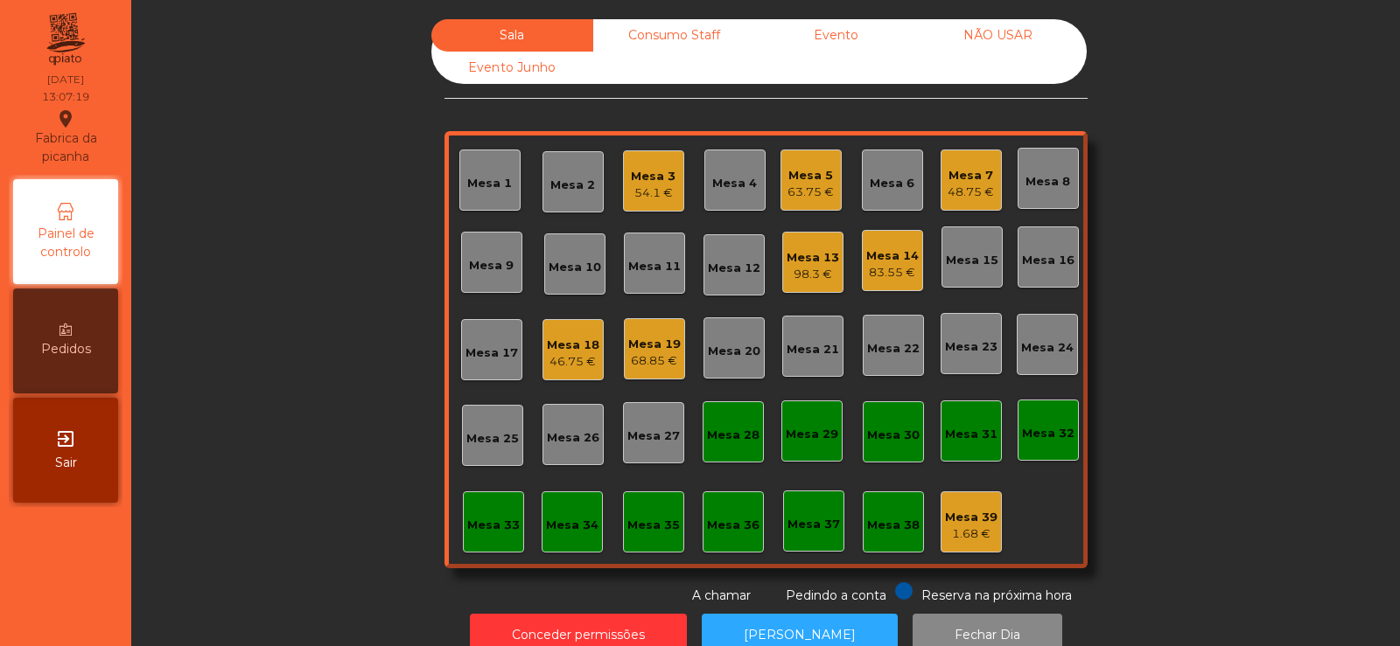
click at [1215, 113] on div "Sala Consumo Staff Evento NÃO USAR Evento Junho Mesa 1 Mesa 2 Mesa 3 54.1 € Mes…" at bounding box center [765, 312] width 1221 height 586
click at [648, 185] on div "54.1 €" at bounding box center [653, 193] width 45 height 17
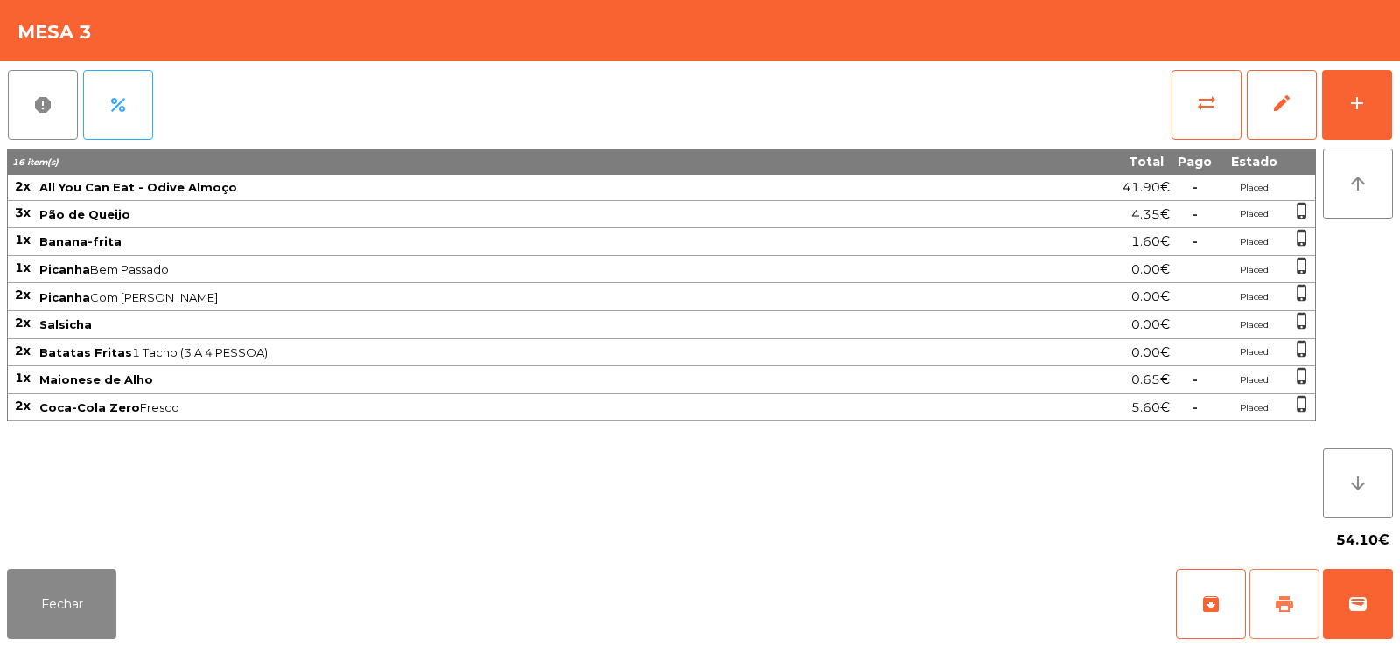
click at [1281, 612] on span "print" at bounding box center [1284, 604] width 21 height 21
click at [1363, 613] on span "wallet" at bounding box center [1357, 604] width 21 height 21
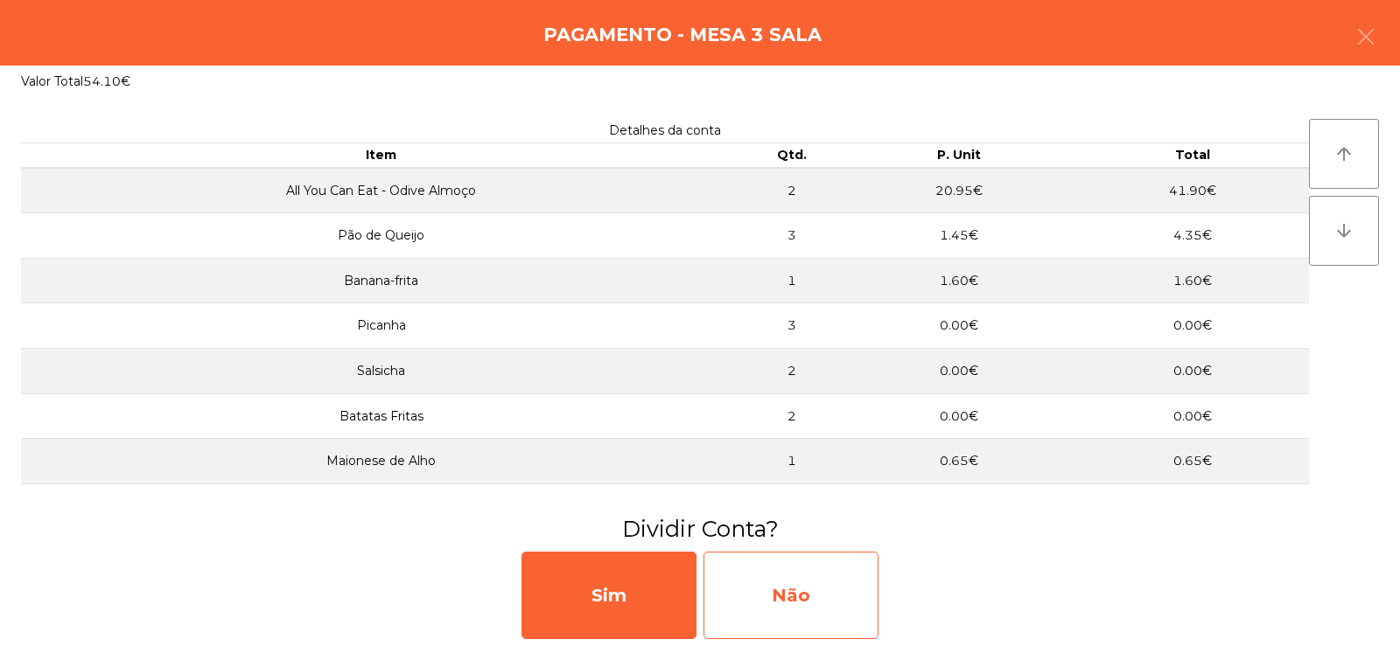
click at [768, 590] on div "Não" at bounding box center [790, 595] width 175 height 87
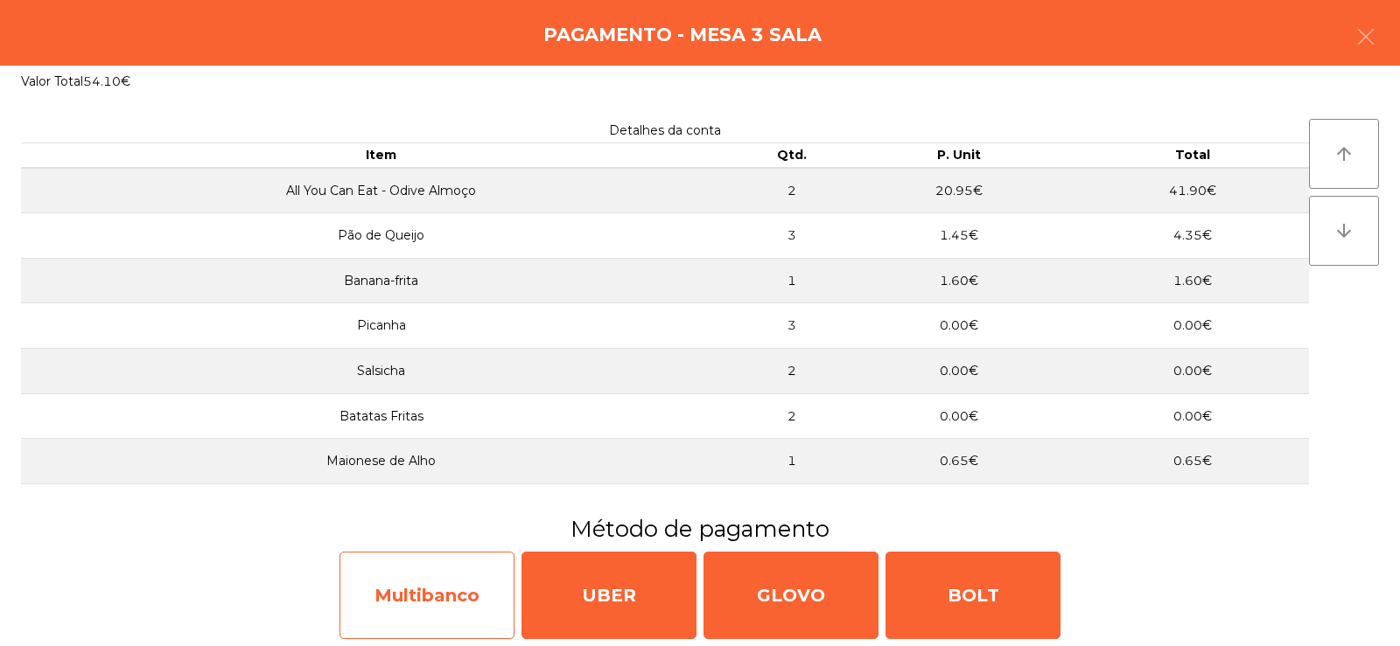
click at [463, 597] on div "Multibanco" at bounding box center [426, 595] width 175 height 87
select select "**"
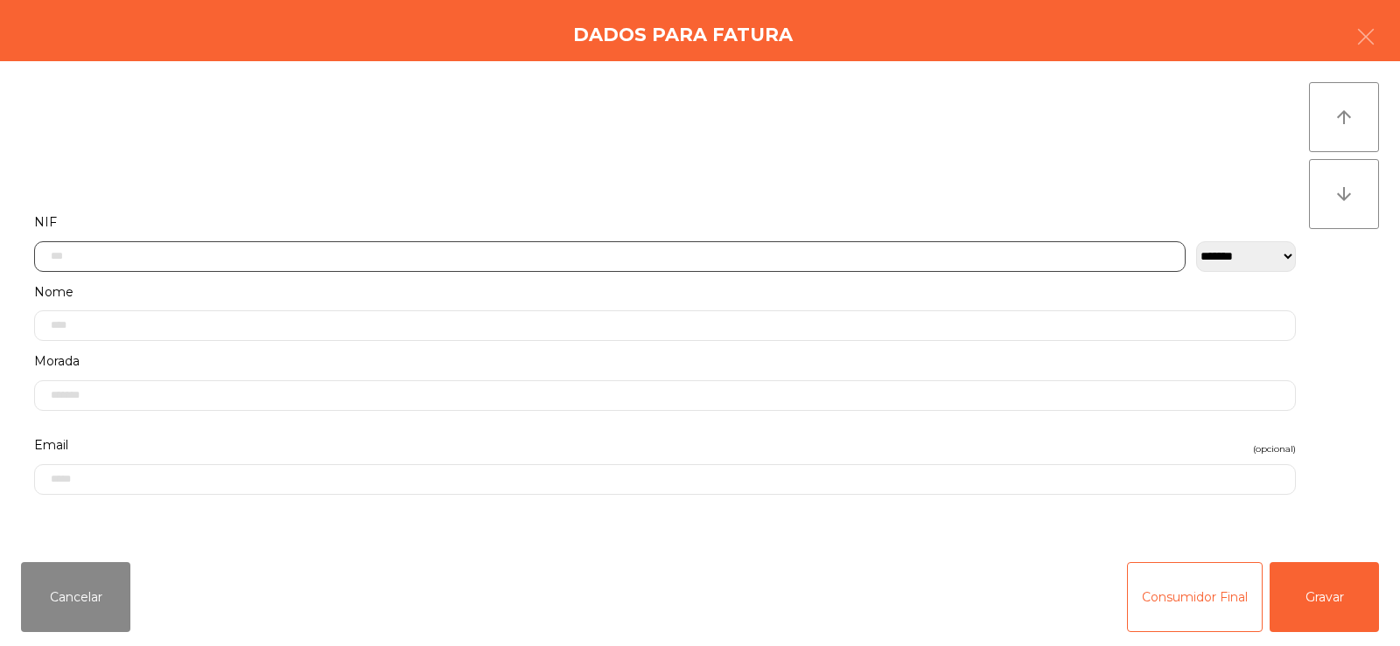
click at [653, 261] on input "text" at bounding box center [609, 256] width 1151 height 31
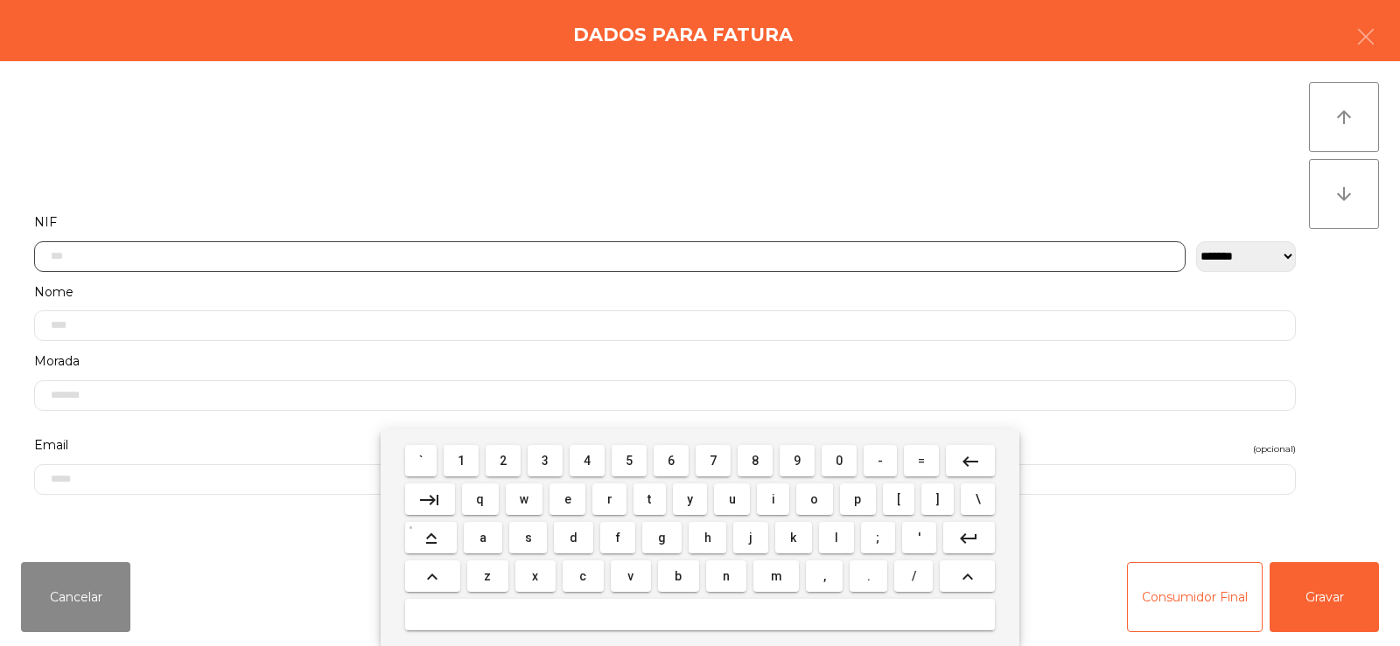
scroll to position [128, 0]
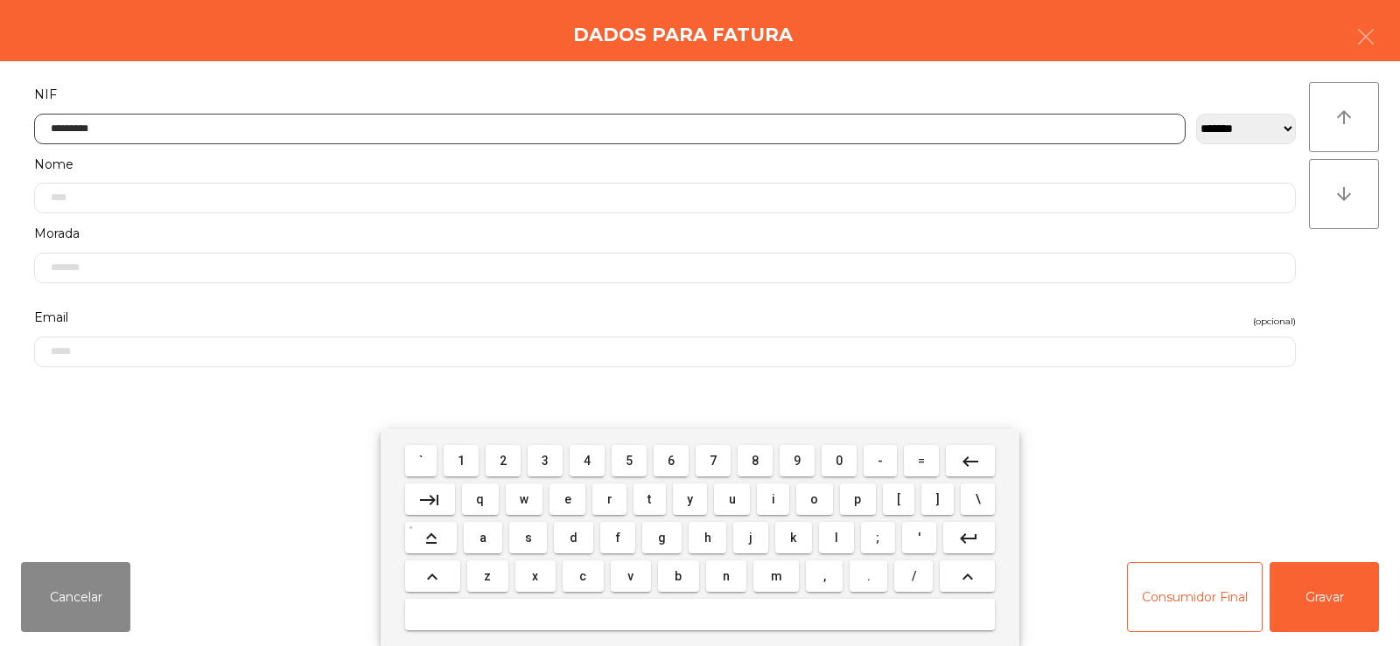
type input "*********"
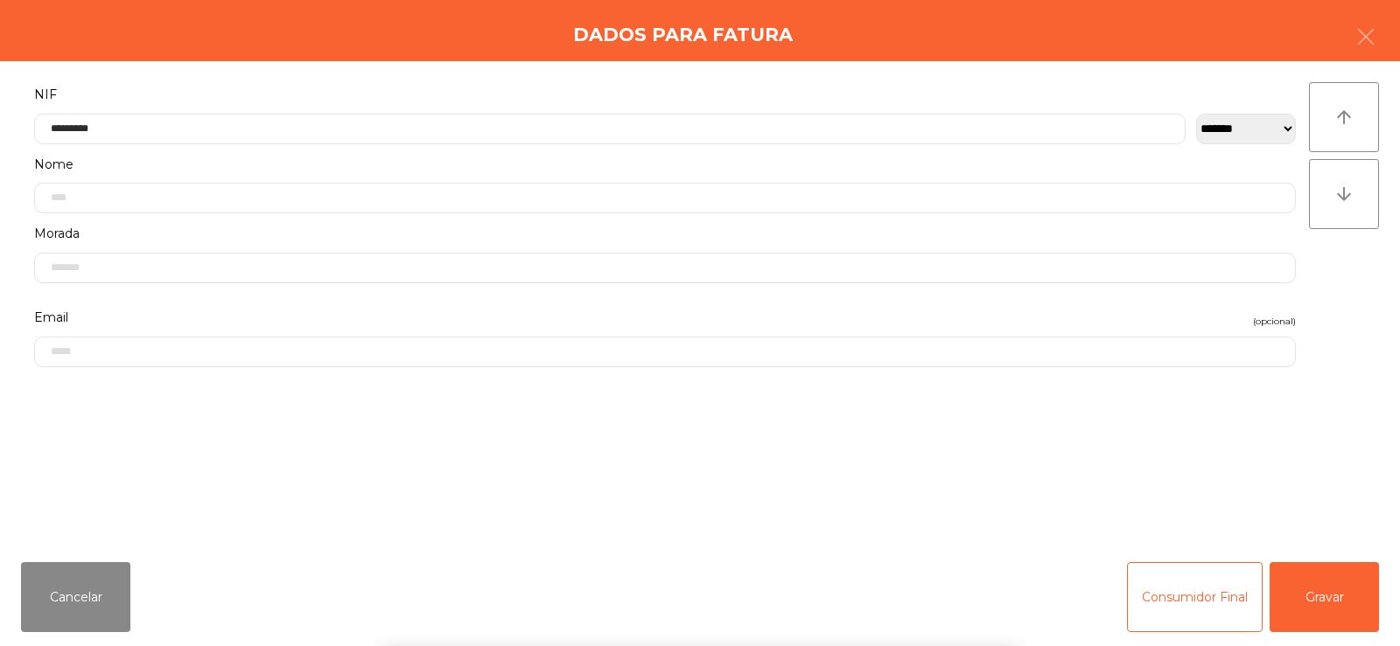
click at [1316, 598] on div "` 1 2 3 4 5 6 7 8 9 0 - = keyboard_backspace keyboard_tab q w e r t y u i o p […" at bounding box center [700, 537] width 1400 height 217
click at [1336, 590] on button "Gravar" at bounding box center [1323, 597] width 109 height 70
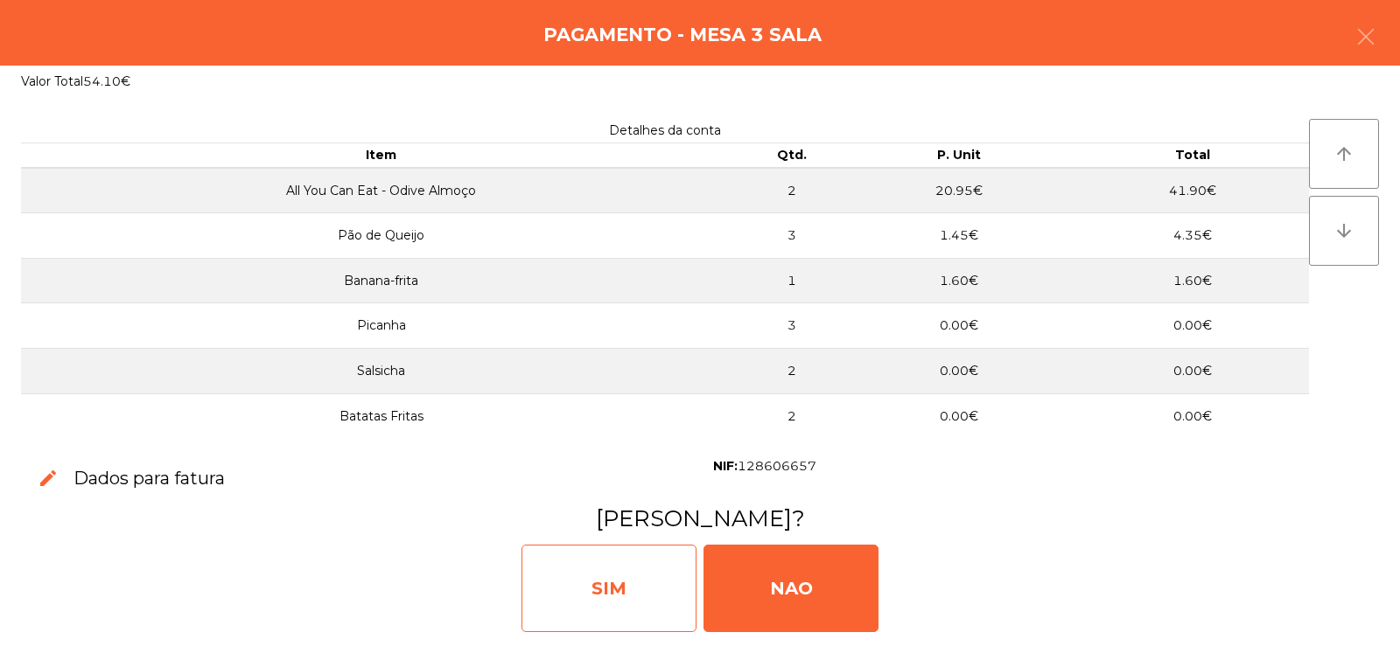
click at [616, 602] on div "SIM" at bounding box center [608, 588] width 175 height 87
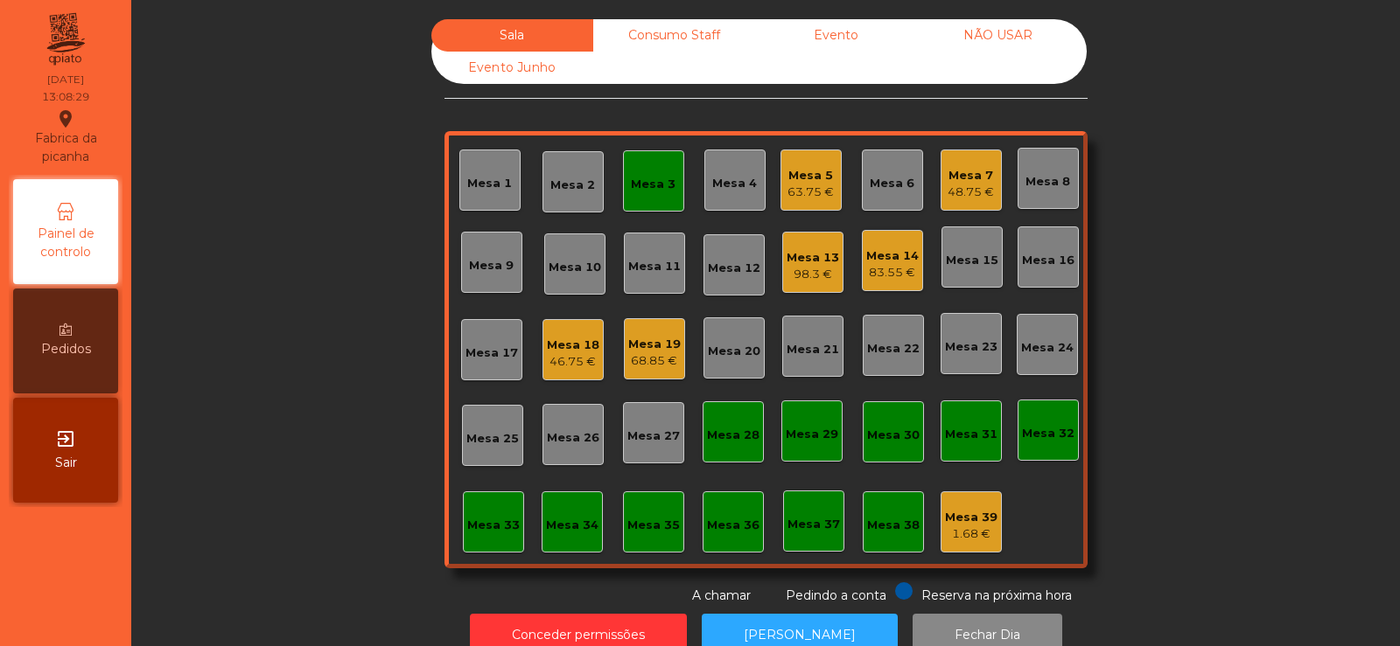
click at [631, 187] on div "Mesa 3" at bounding box center [653, 184] width 45 height 17
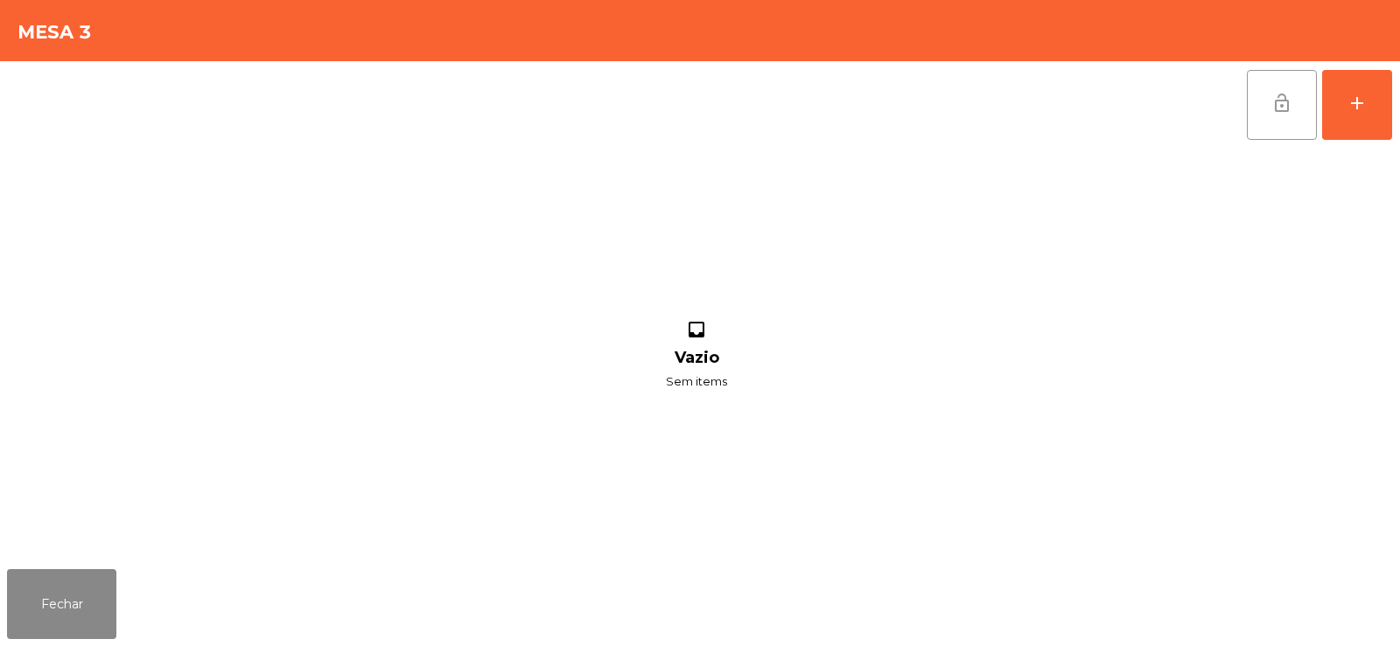
click at [1257, 135] on button "lock_open" at bounding box center [1281, 105] width 70 height 70
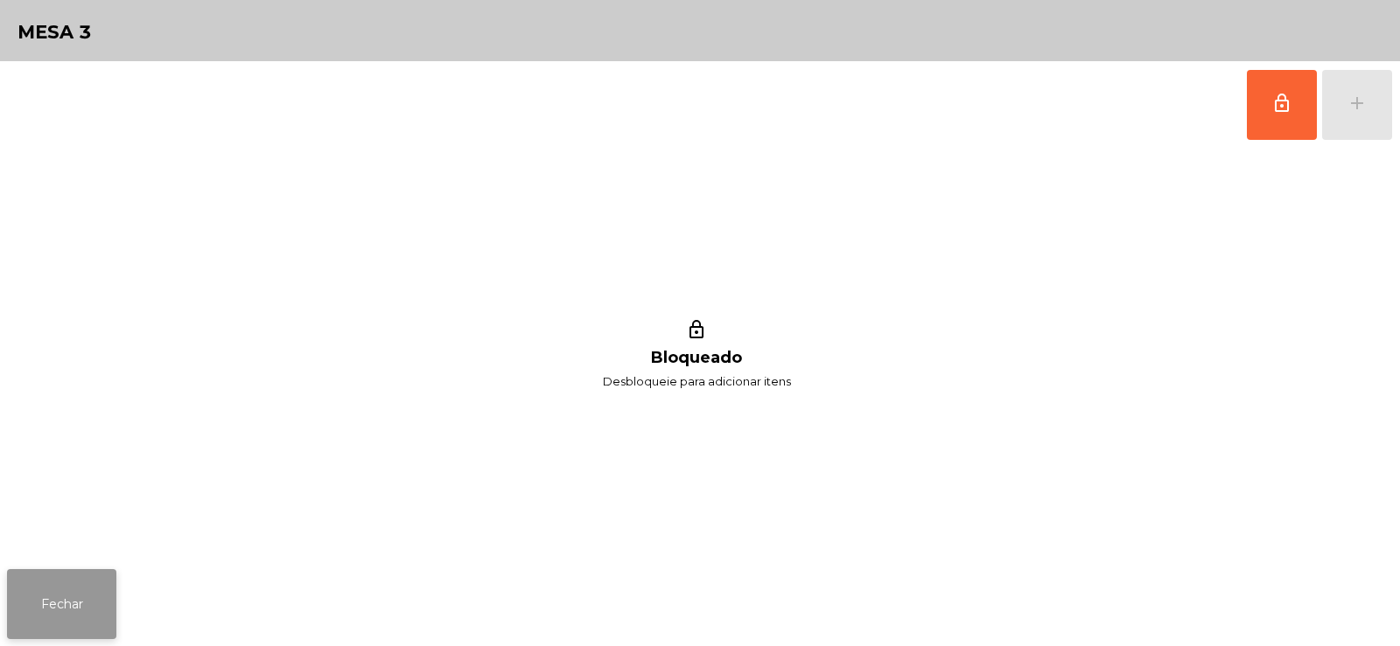
click at [95, 620] on button "Fechar" at bounding box center [61, 604] width 109 height 70
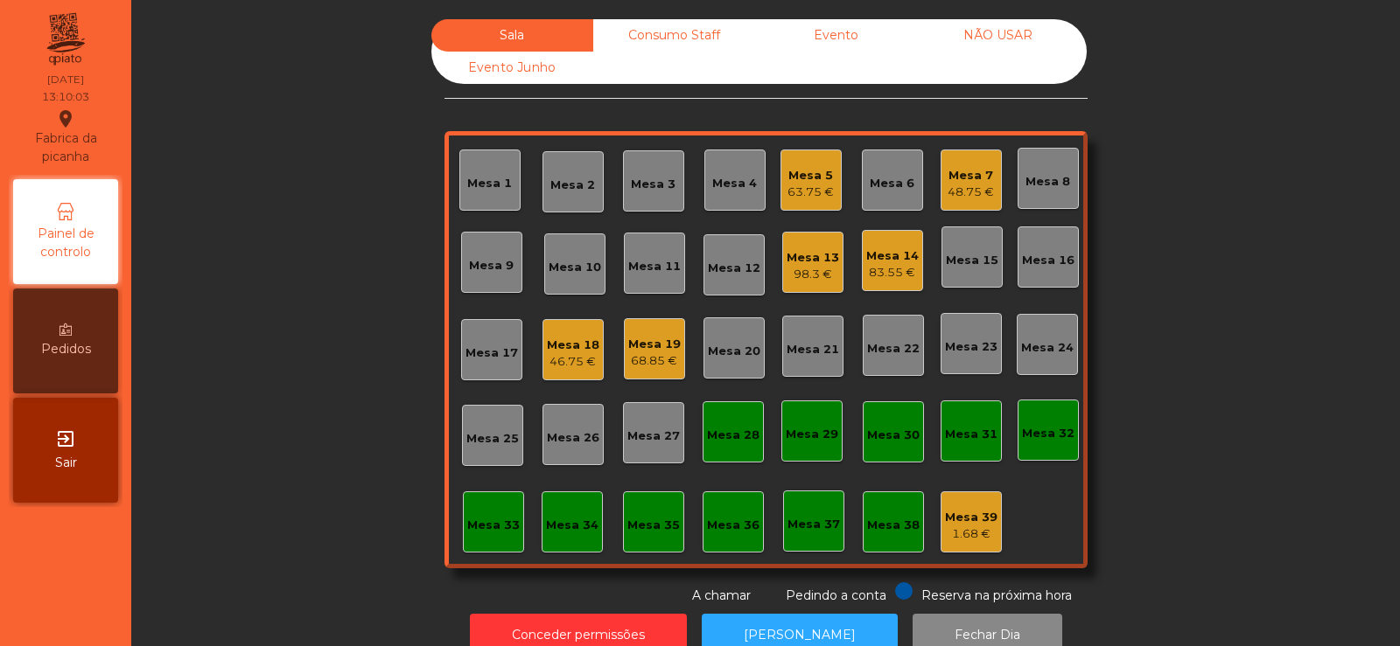
click at [484, 365] on div "Mesa 17" at bounding box center [491, 349] width 61 height 61
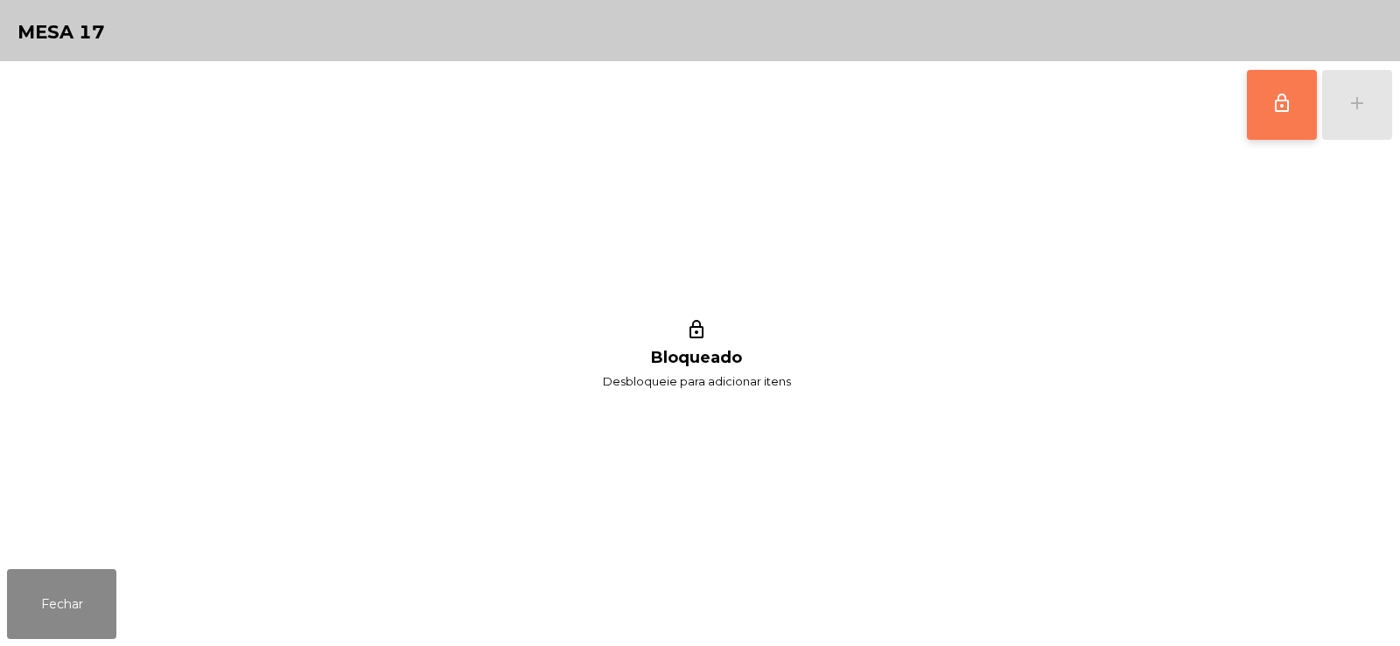
click at [1260, 113] on button "lock_outline" at bounding box center [1281, 105] width 70 height 70
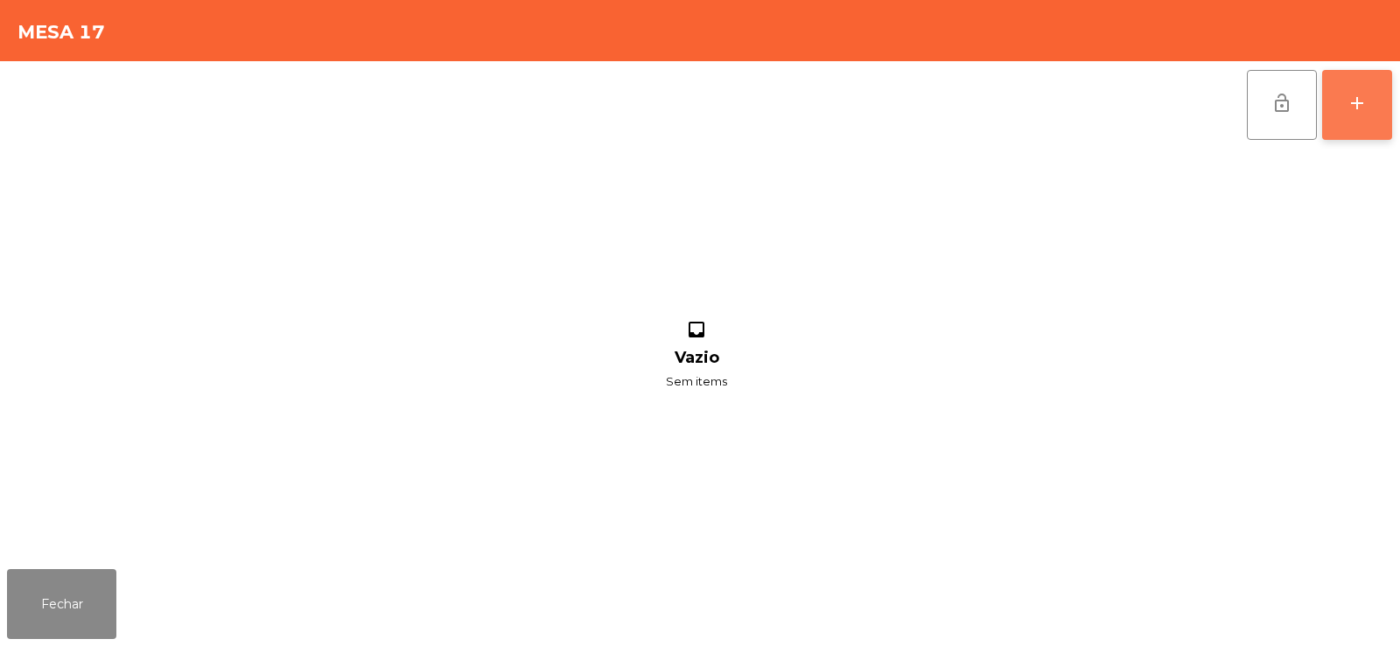
click at [1363, 109] on div "add" at bounding box center [1356, 103] width 21 height 21
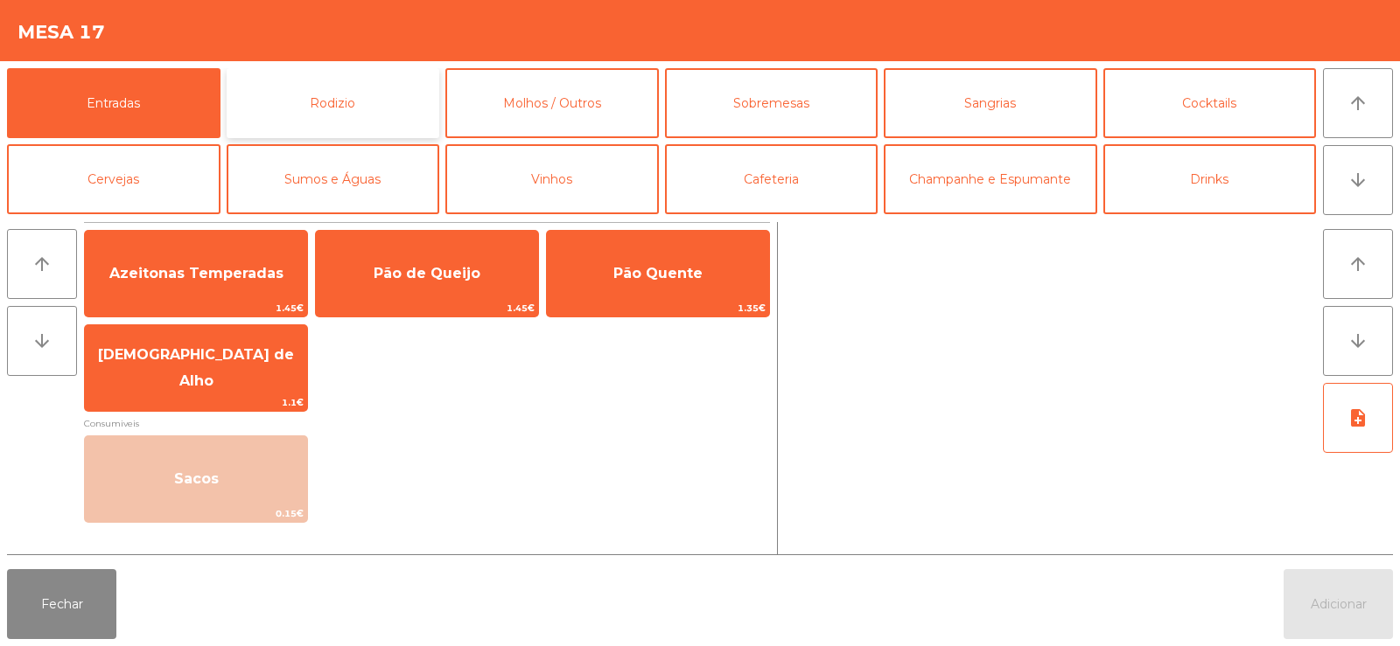
click at [302, 128] on button "Rodizio" at bounding box center [333, 103] width 213 height 70
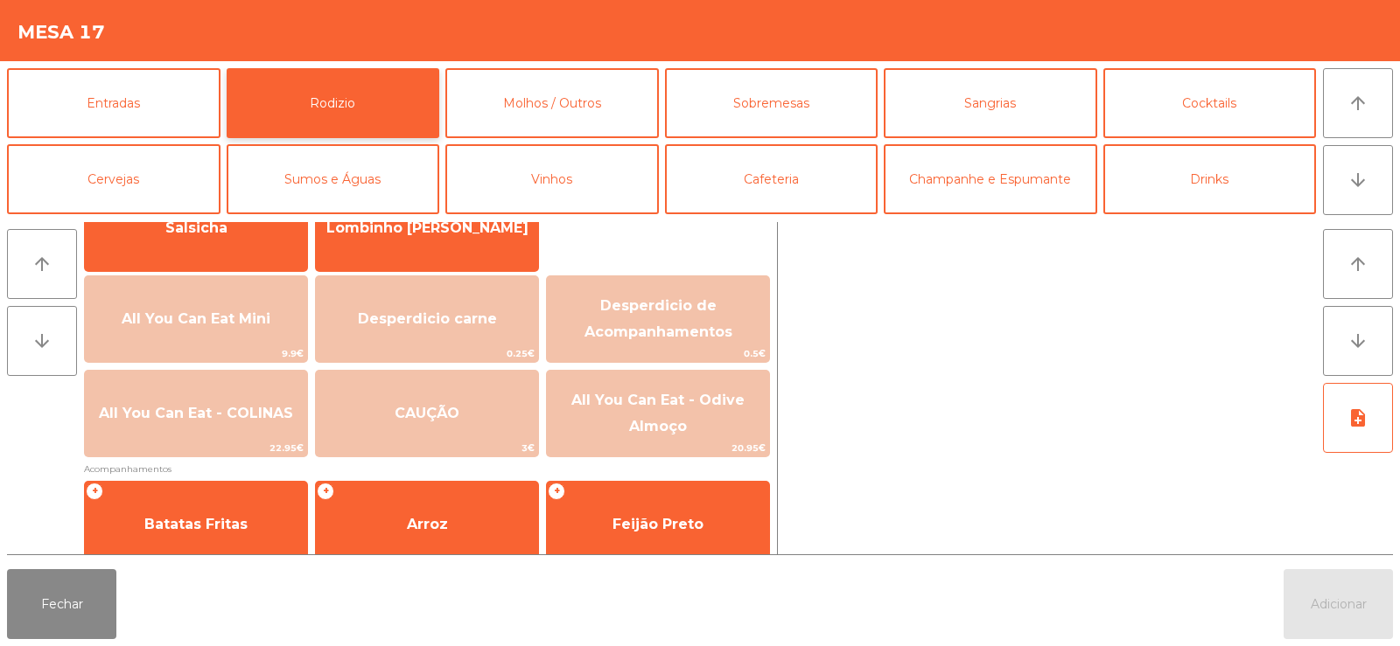
scroll to position [166, 0]
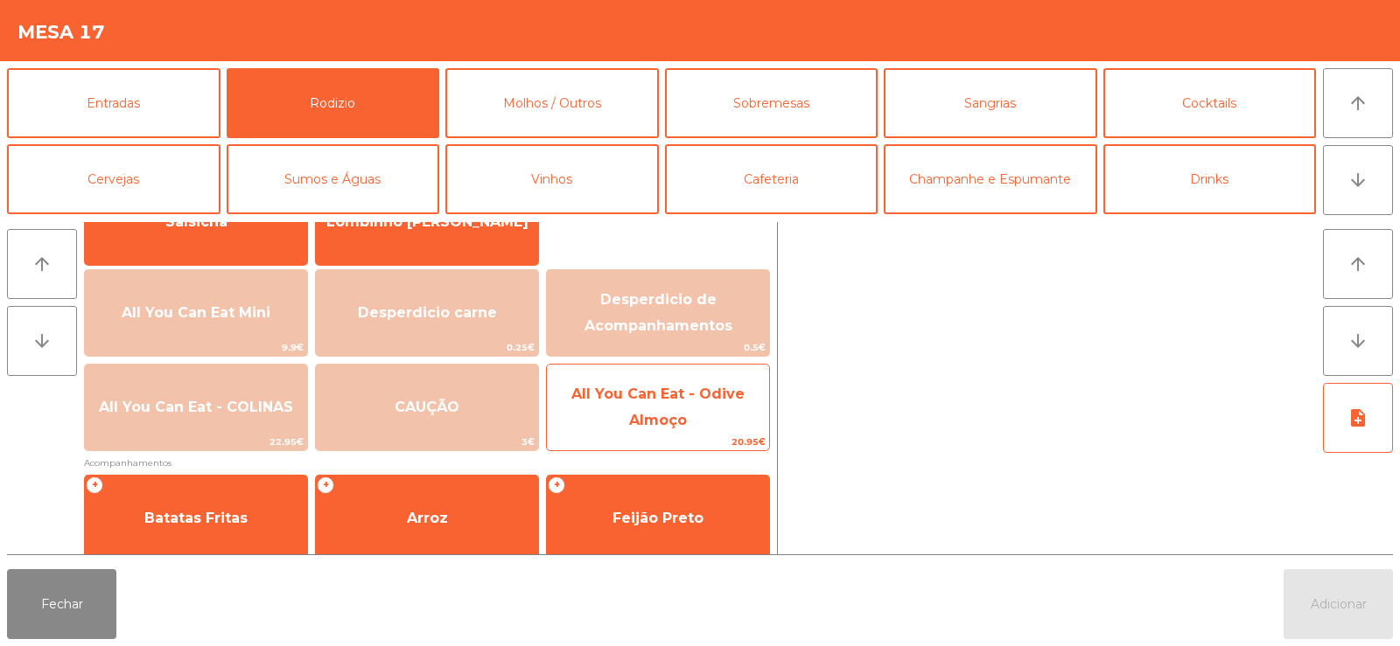
click at [684, 423] on span "All You Can Eat - Odive Almoço" at bounding box center [657, 407] width 173 height 43
click at [680, 422] on span "All You Can Eat - Odive Almoço" at bounding box center [657, 407] width 173 height 43
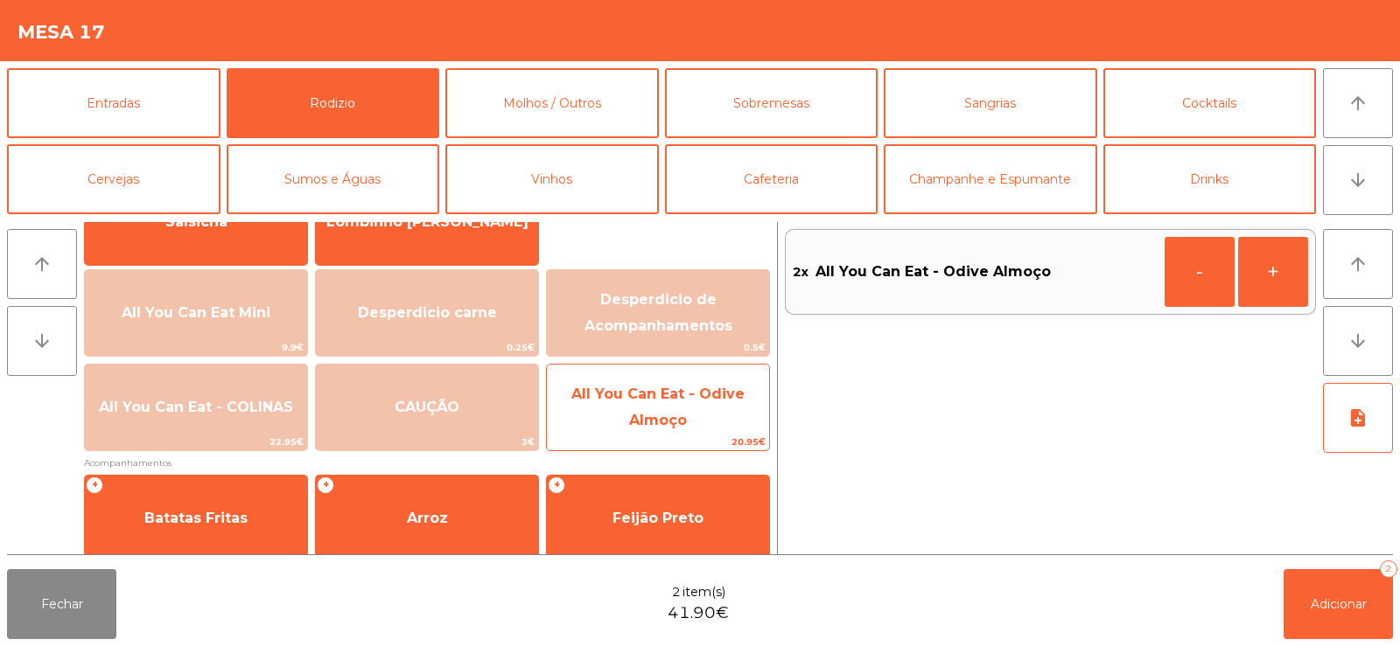
click at [672, 419] on span "All You Can Eat - Odive Almoço" at bounding box center [657, 407] width 173 height 43
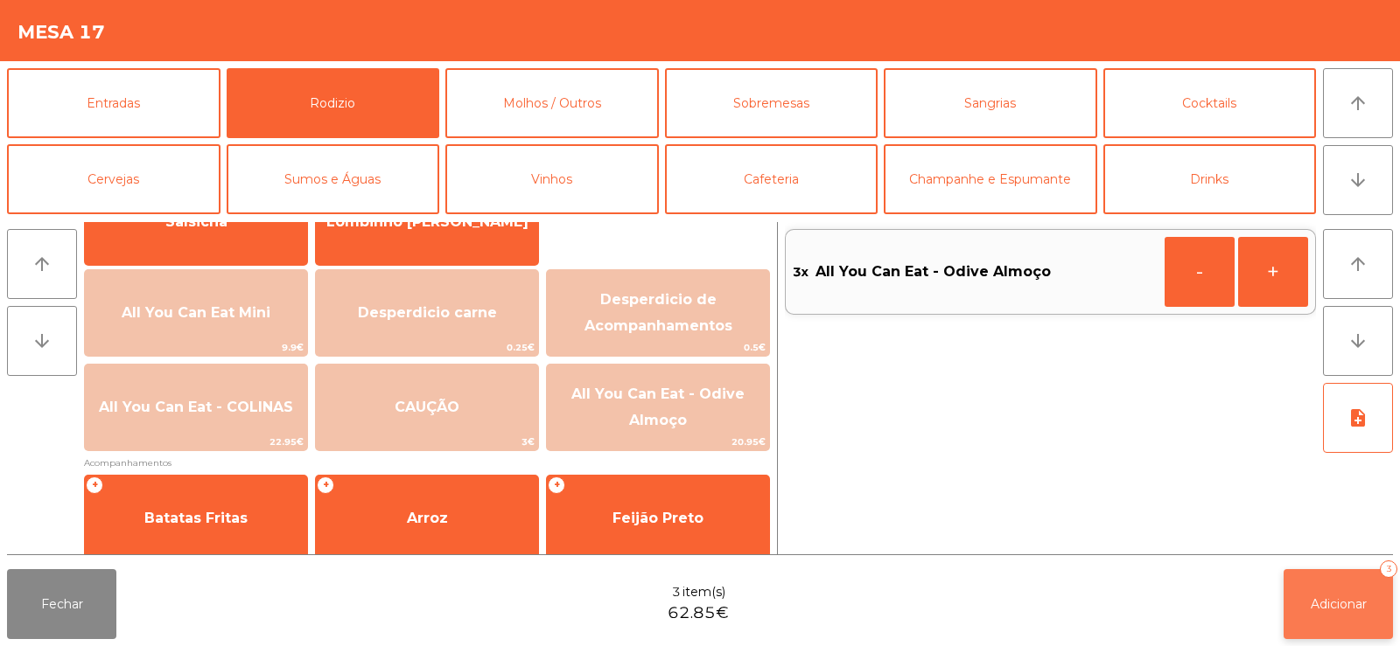
click at [1340, 618] on button "Adicionar 3" at bounding box center [1337, 604] width 109 height 70
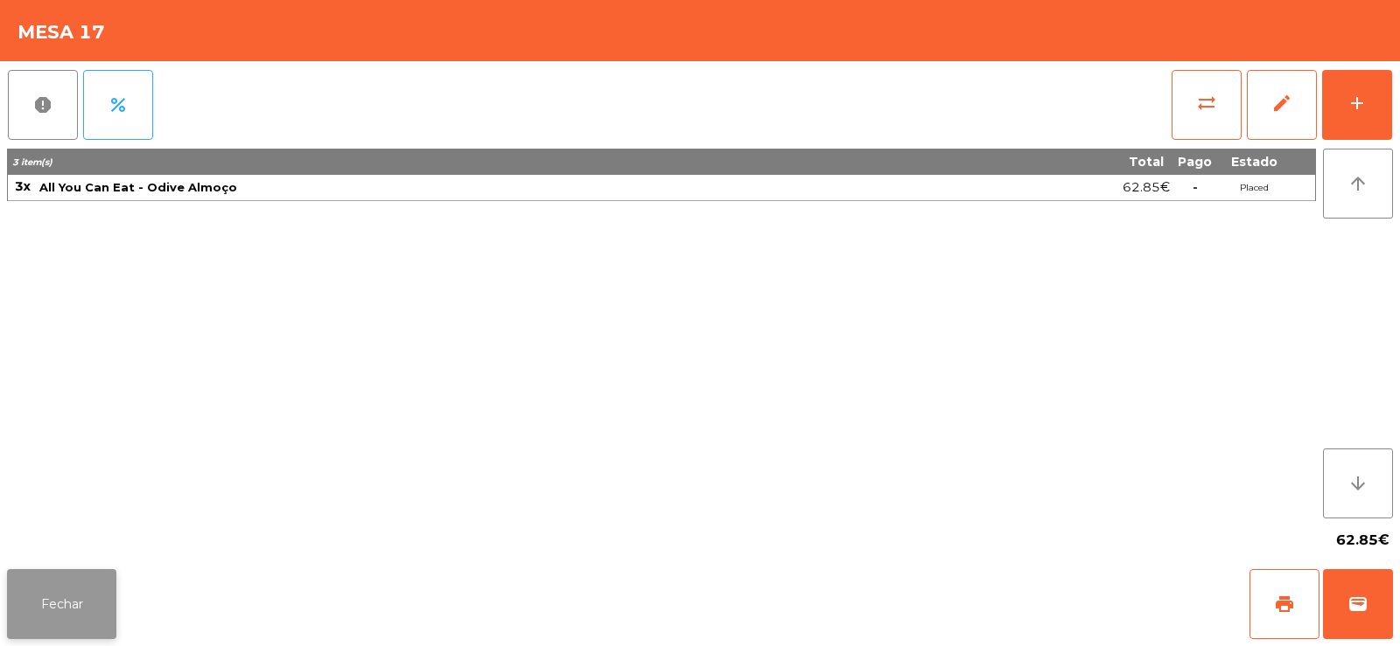
click at [78, 615] on button "Fechar" at bounding box center [61, 604] width 109 height 70
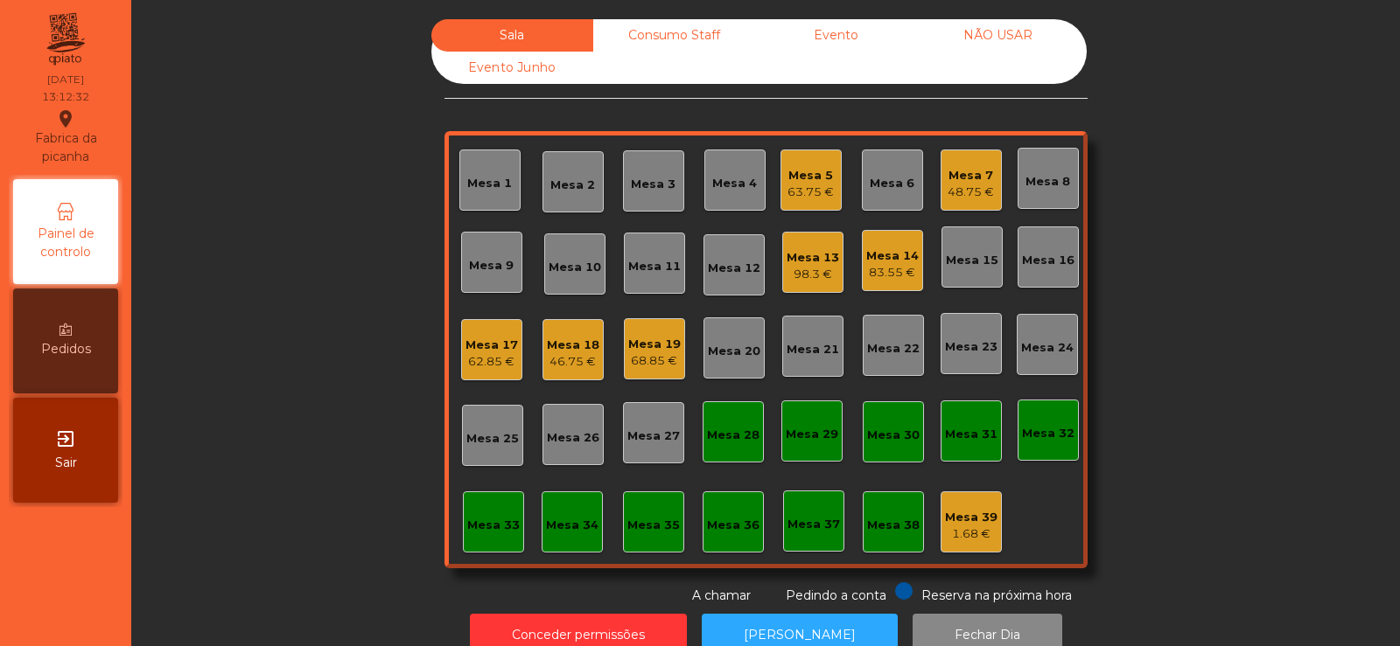
click at [313, 244] on div "Sala Consumo Staff Evento NÃO USAR Evento Junho Mesa 1 Mesa 2 Mesa 3 Mesa 4 Mes…" at bounding box center [765, 312] width 1221 height 586
click at [578, 188] on div "Mesa 2" at bounding box center [572, 185] width 45 height 17
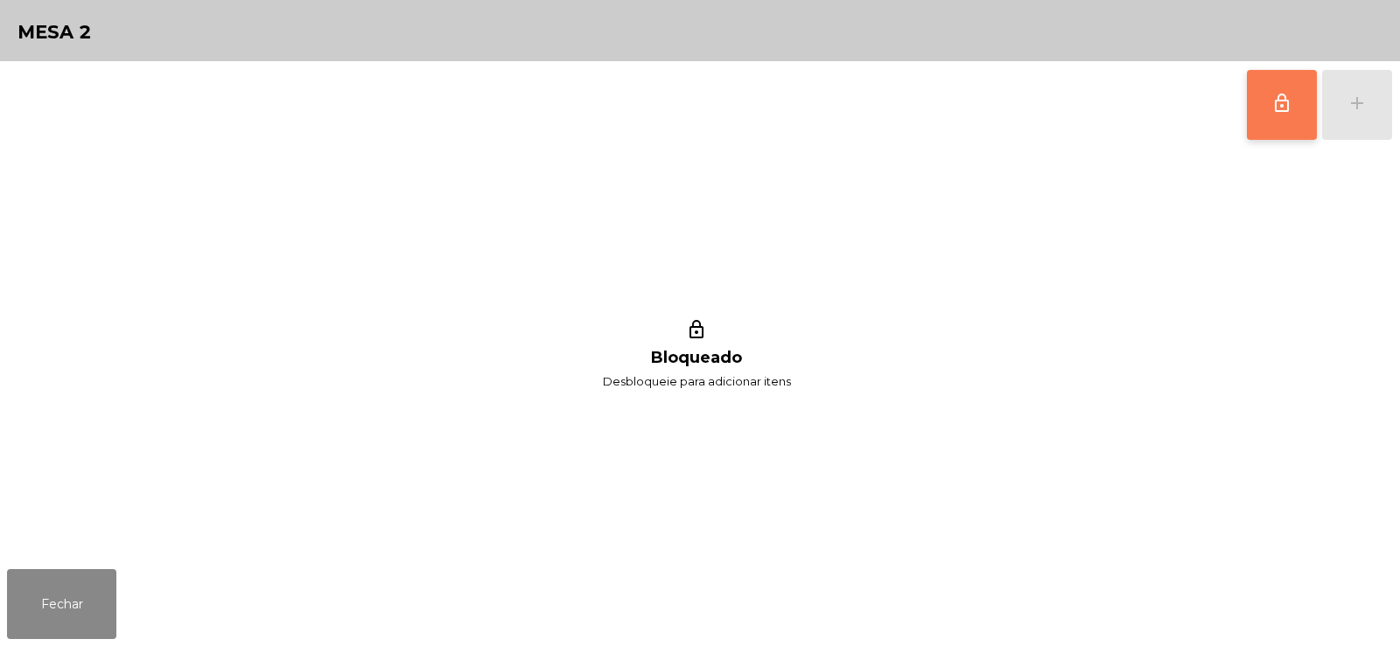
click at [1273, 122] on button "lock_outline" at bounding box center [1281, 105] width 70 height 70
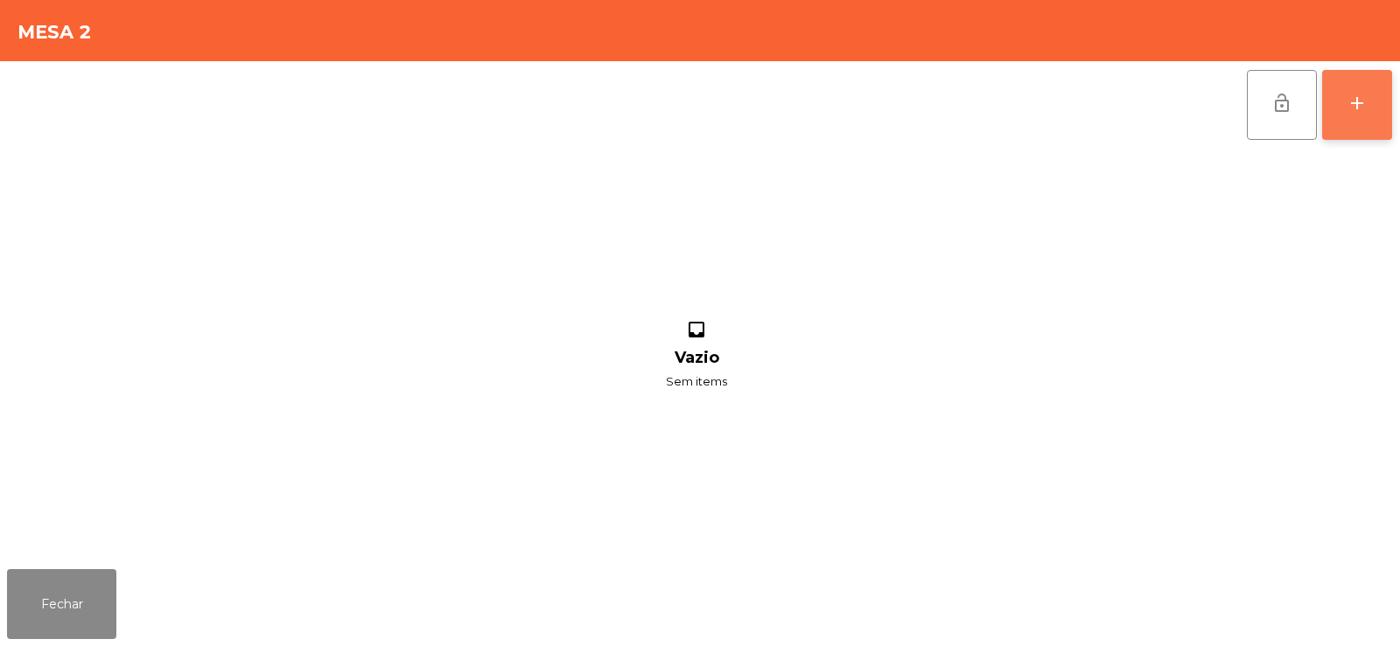
click at [1356, 118] on button "add" at bounding box center [1357, 105] width 70 height 70
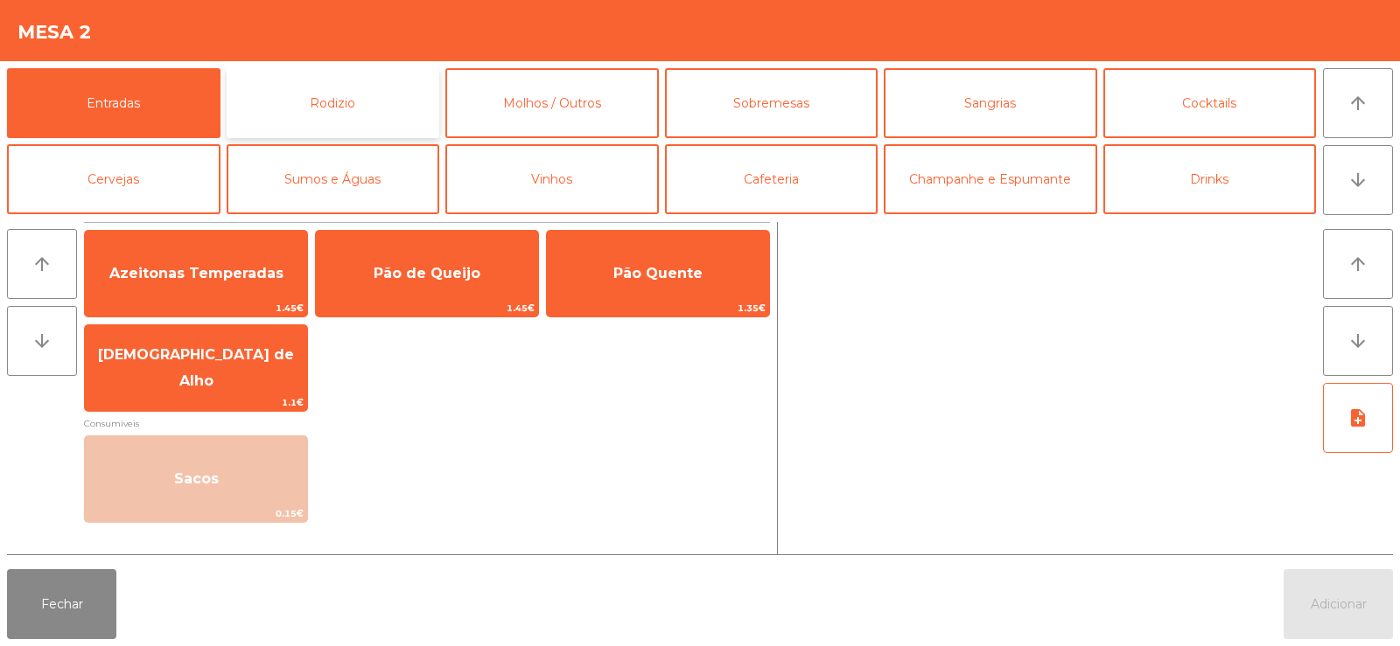
click at [415, 105] on button "Rodizio" at bounding box center [333, 103] width 213 height 70
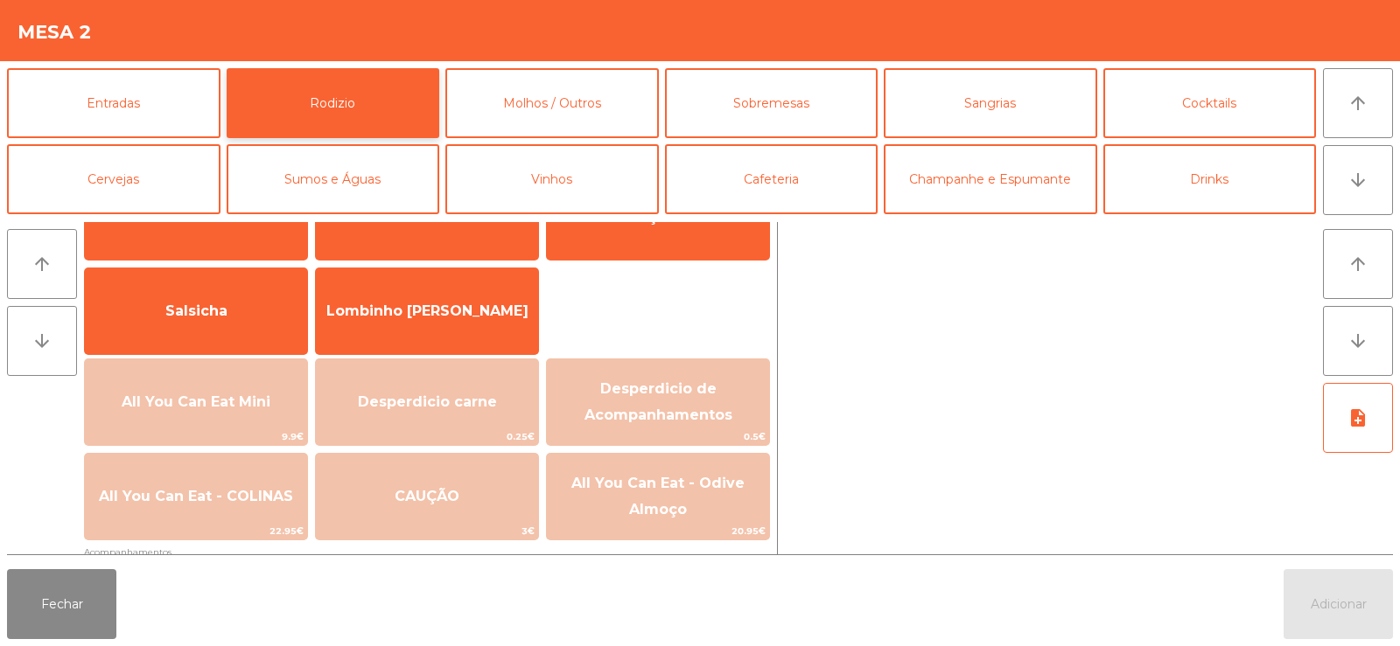
scroll to position [90, 0]
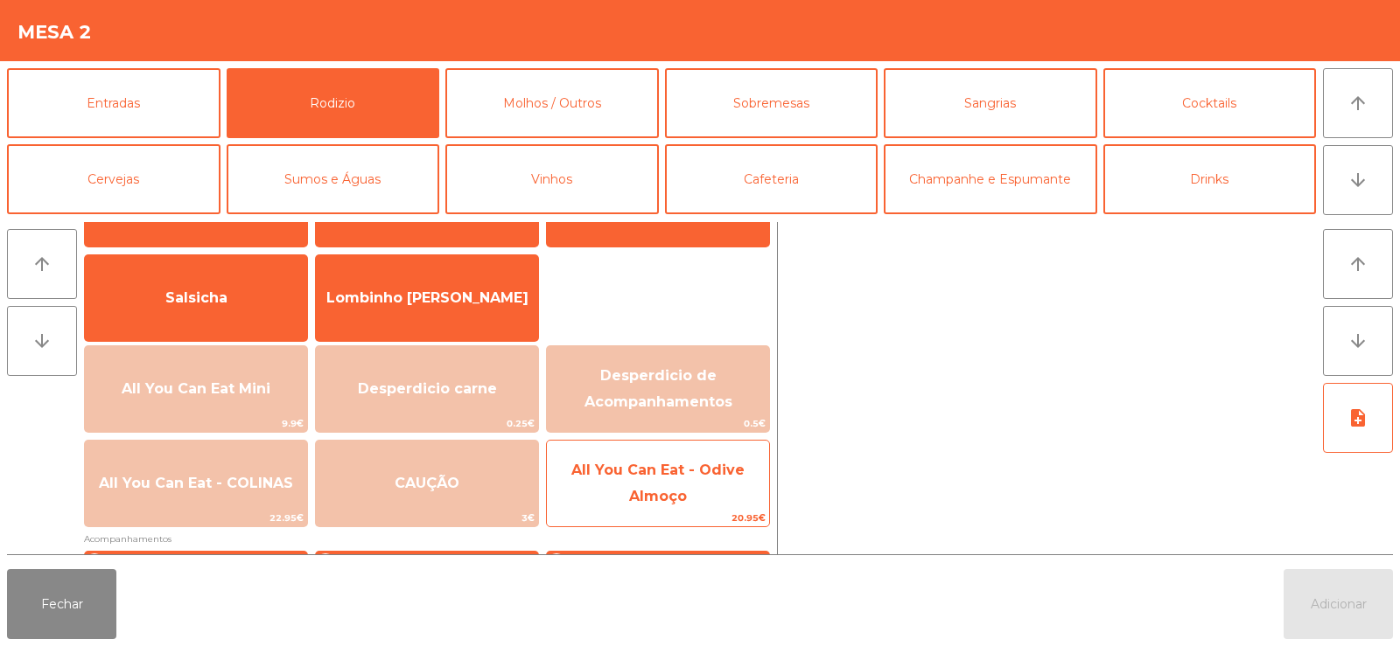
click at [661, 493] on span "All You Can Eat - Odive Almoço" at bounding box center [657, 483] width 173 height 43
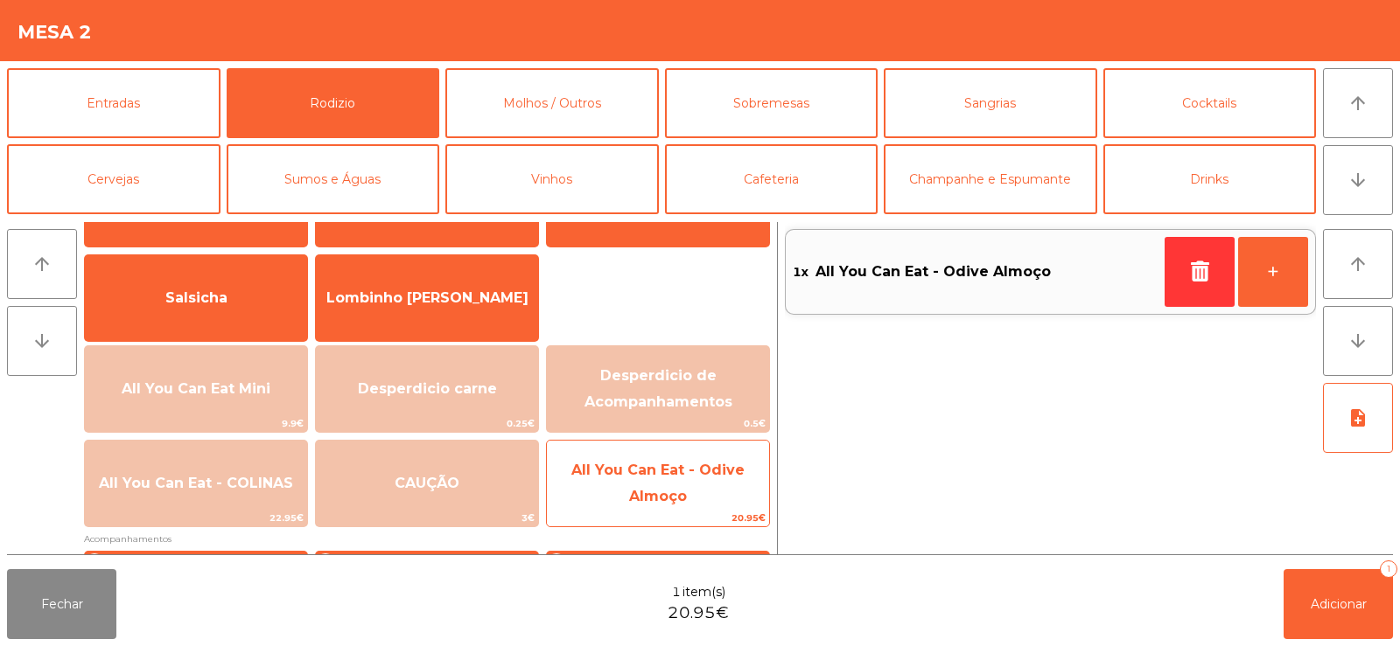
click at [658, 492] on span "All You Can Eat - Odive Almoço" at bounding box center [657, 483] width 173 height 43
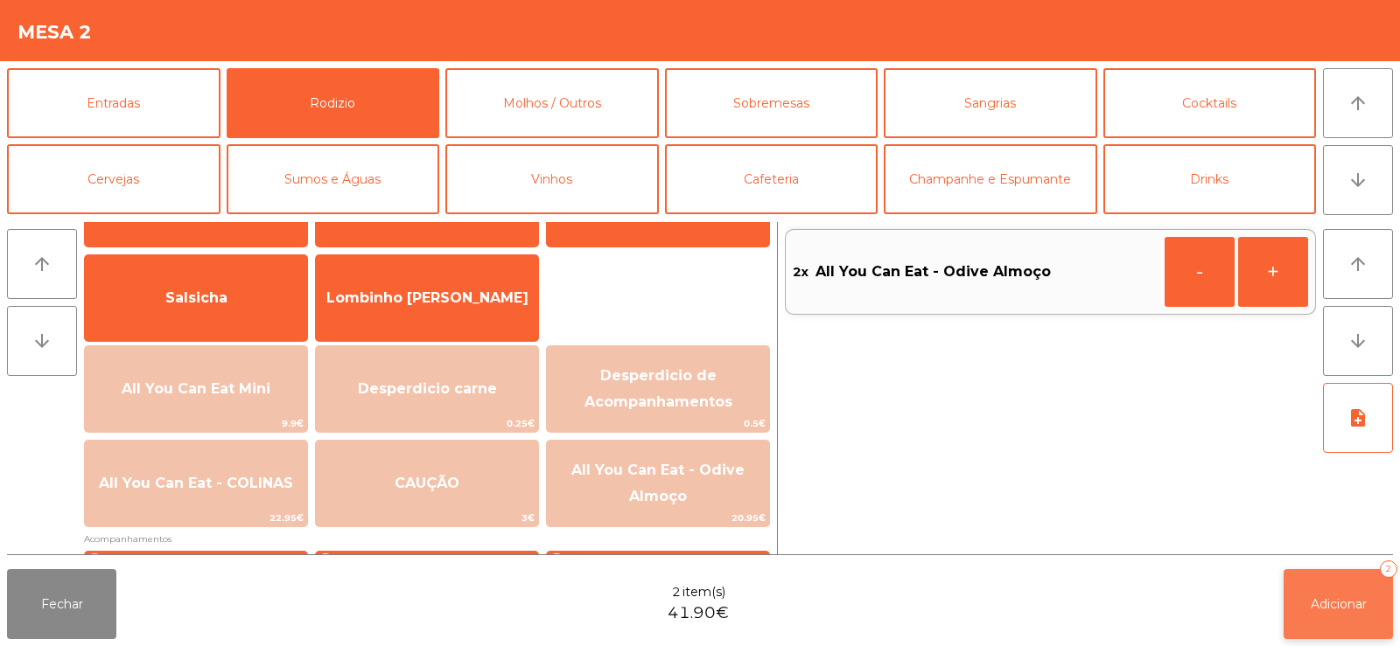
click at [1304, 601] on button "Adicionar 2" at bounding box center [1337, 604] width 109 height 70
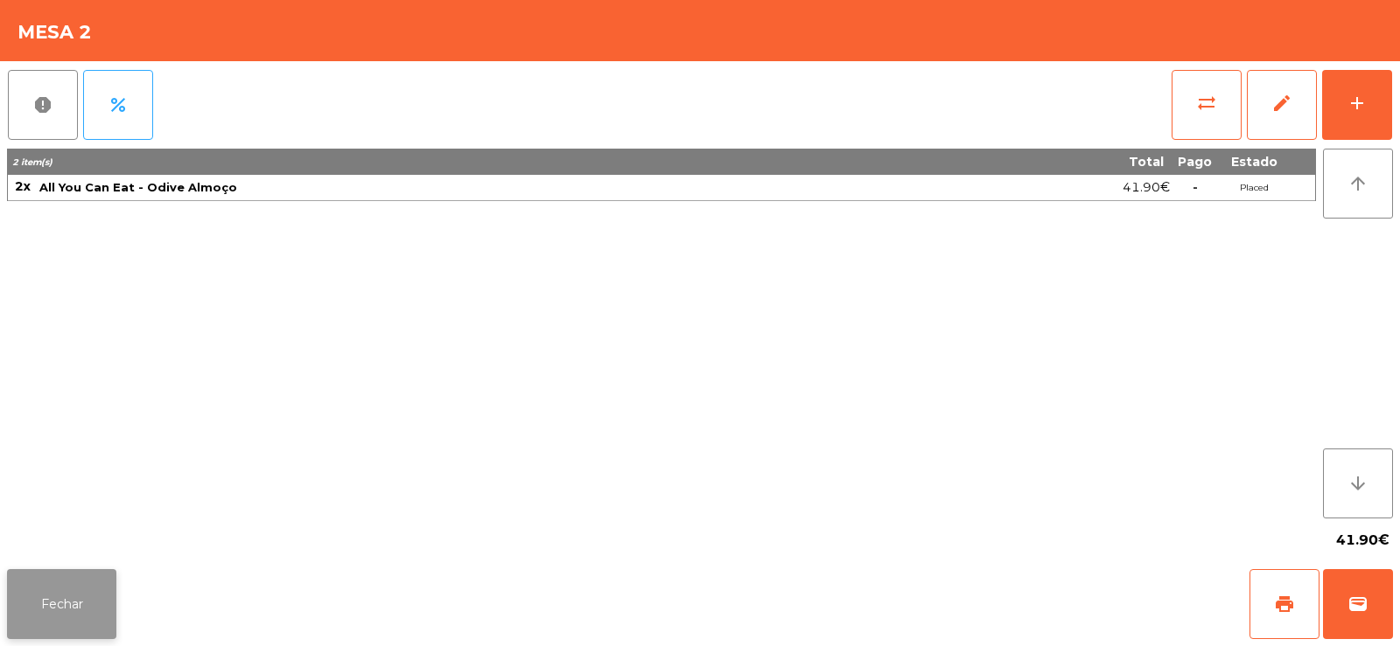
click at [19, 573] on button "Fechar" at bounding box center [61, 604] width 109 height 70
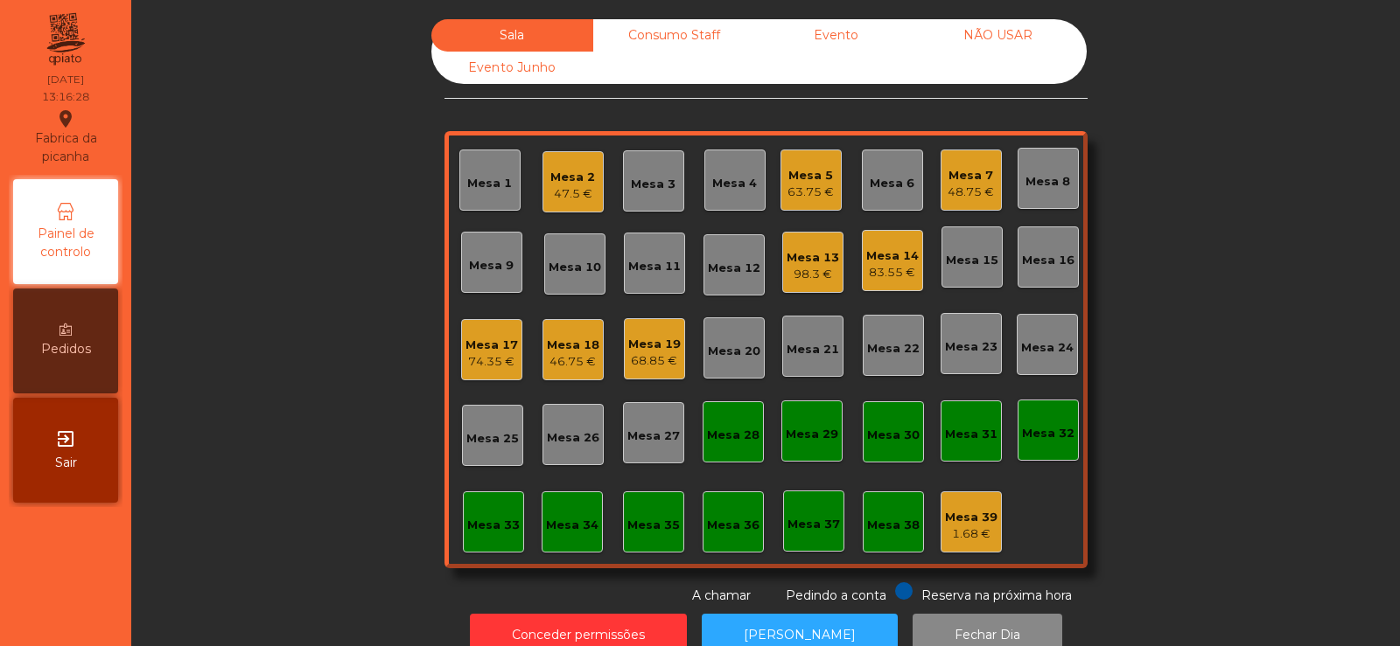
click at [499, 359] on div "74.35 €" at bounding box center [491, 361] width 52 height 17
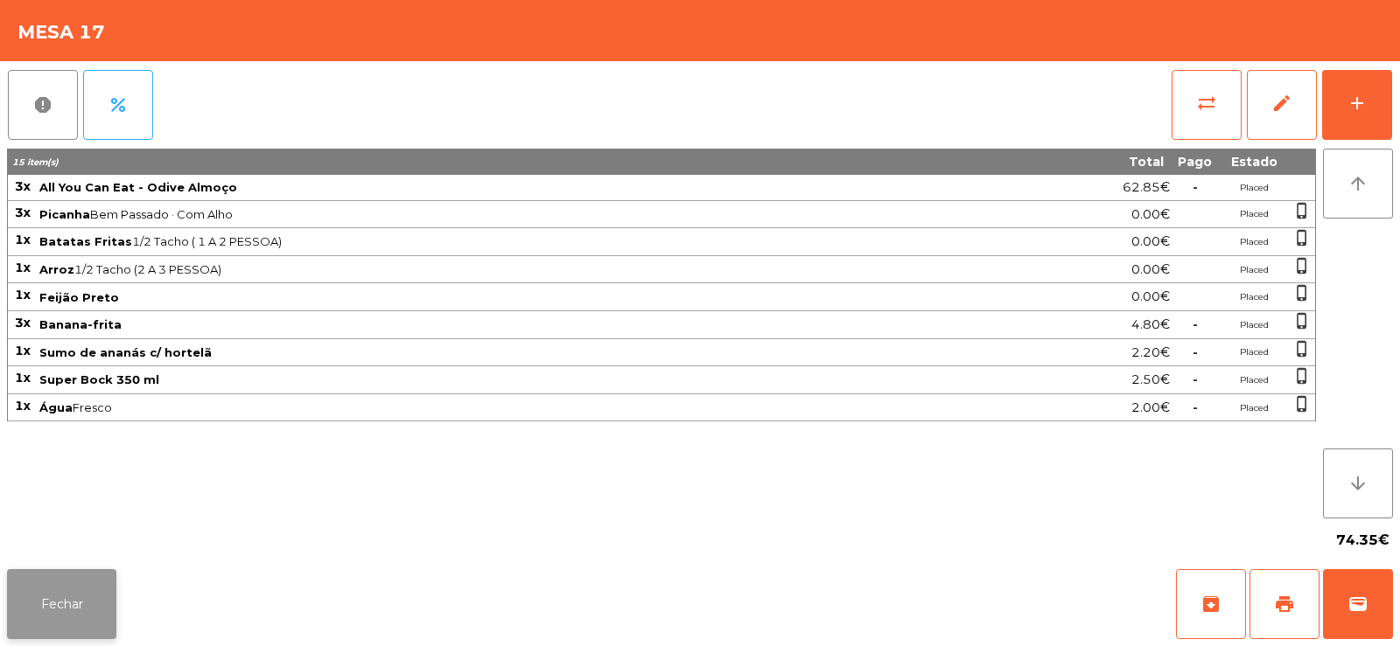
click at [101, 580] on button "Fechar" at bounding box center [61, 604] width 109 height 70
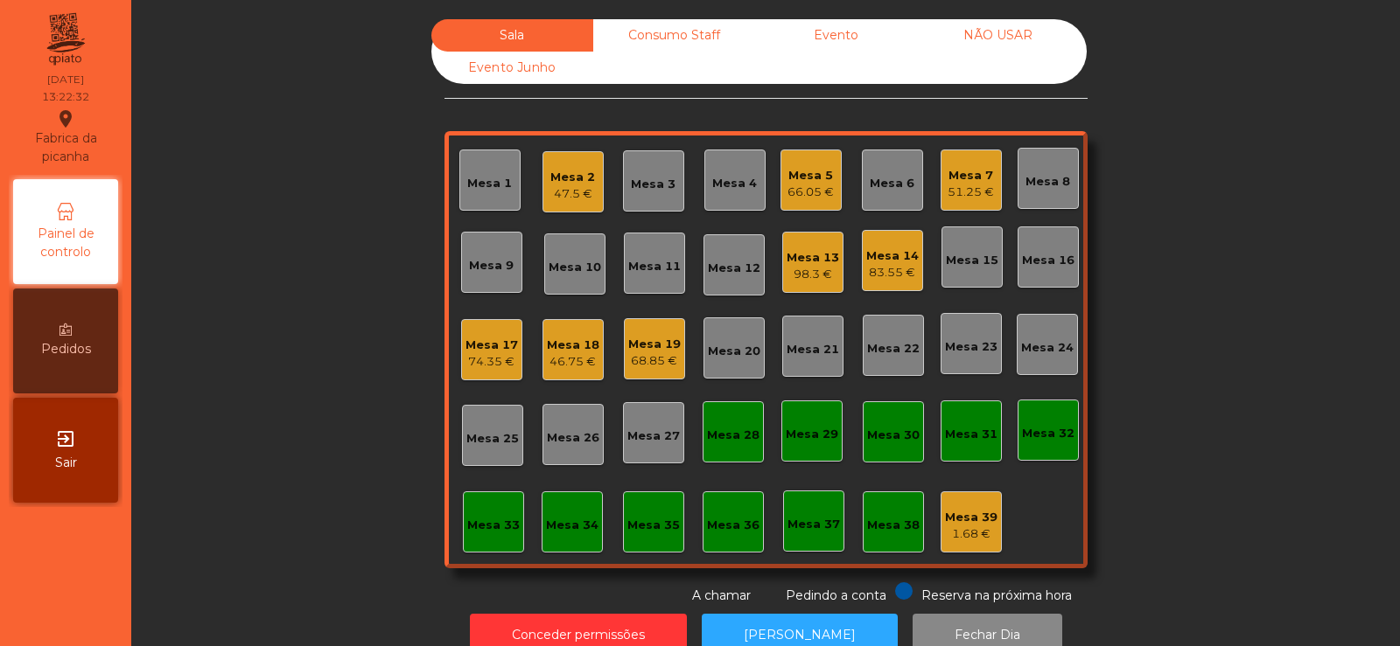
click at [799, 175] on div "Mesa 5" at bounding box center [810, 175] width 46 height 17
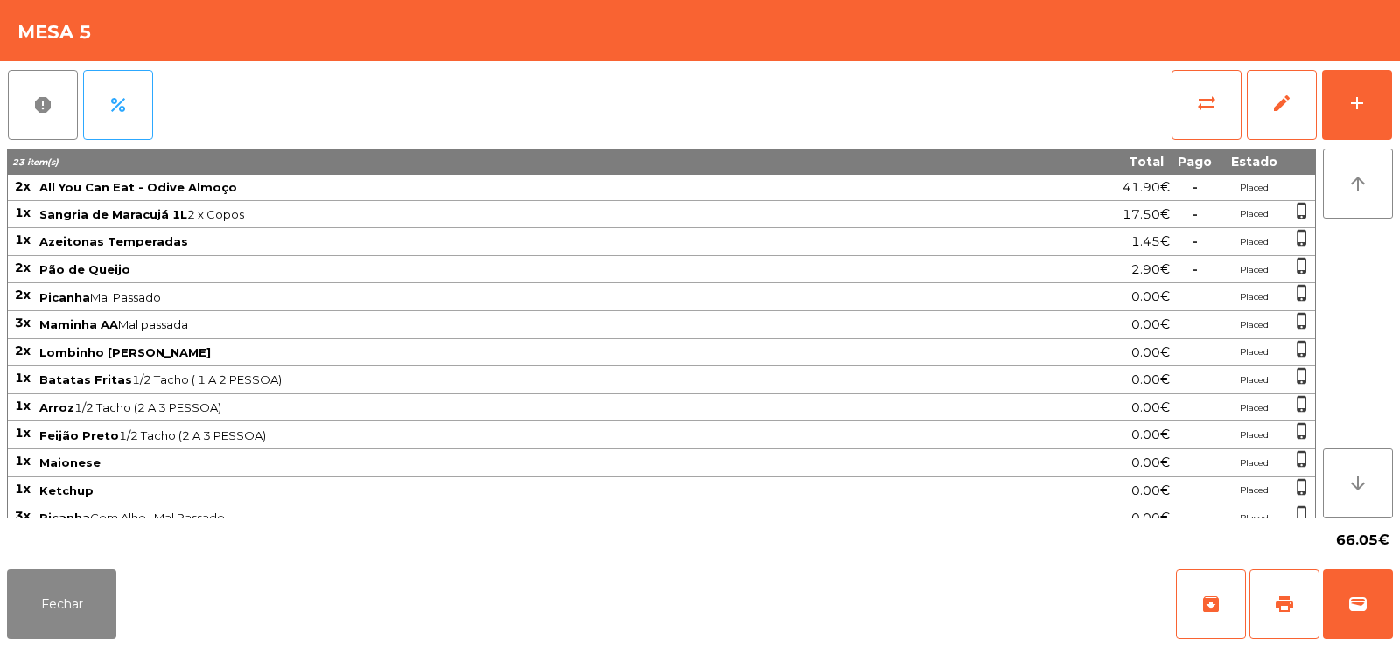
scroll to position [41, 0]
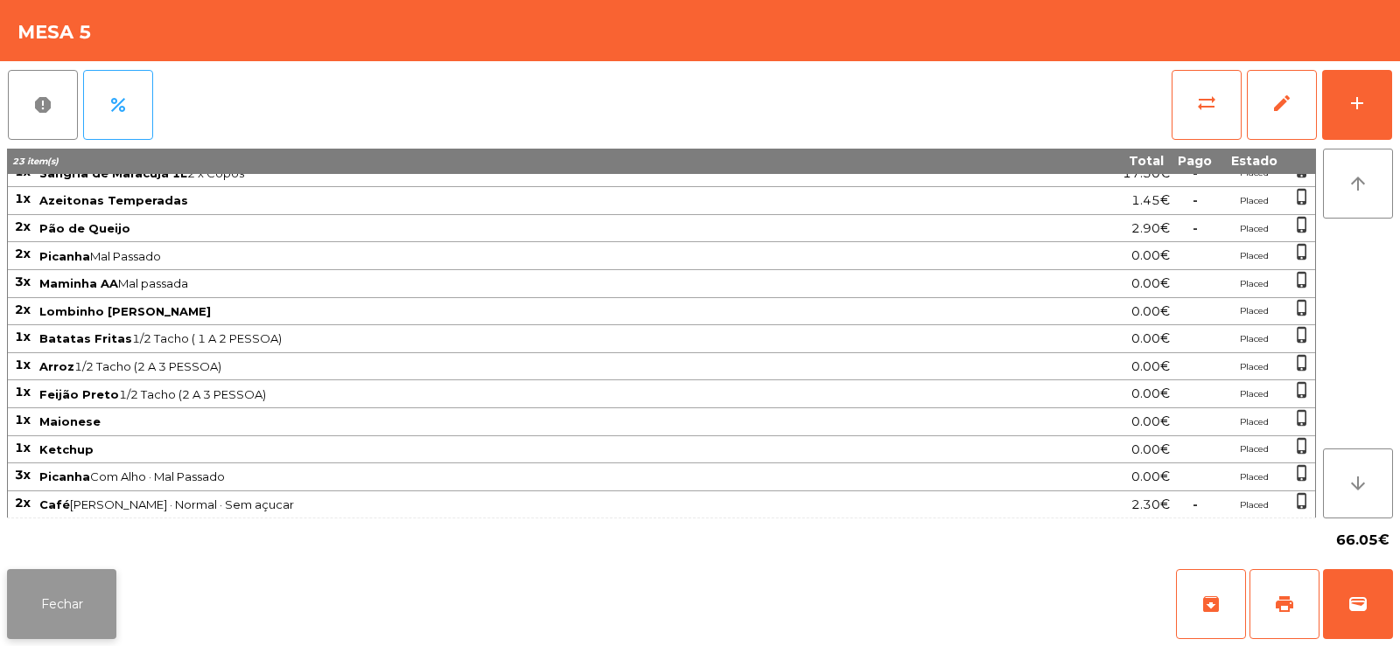
click at [91, 608] on button "Fechar" at bounding box center [61, 604] width 109 height 70
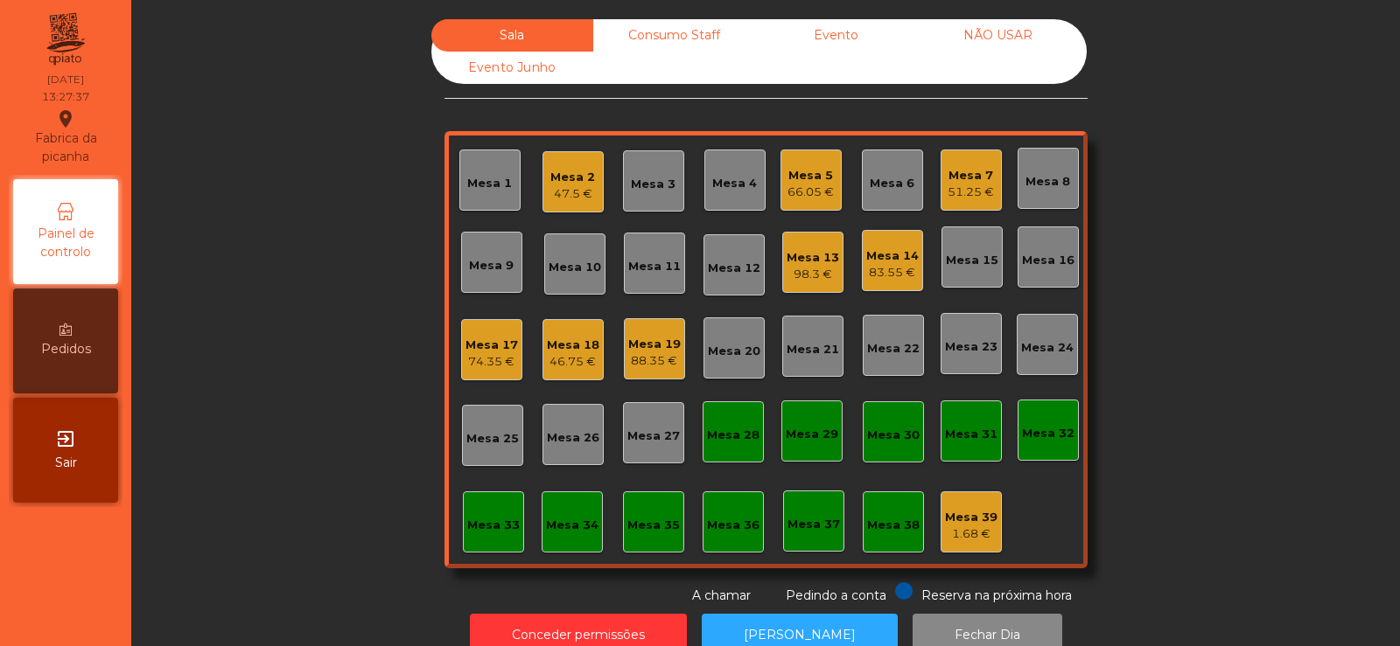
click at [306, 197] on div "Sala Consumo Staff Evento NÃO USAR Evento Junho Mesa 1 Mesa 2 47.5 € Mesa 3 Mes…" at bounding box center [765, 312] width 1221 height 586
click at [661, 261] on div "Mesa 11" at bounding box center [654, 266] width 52 height 17
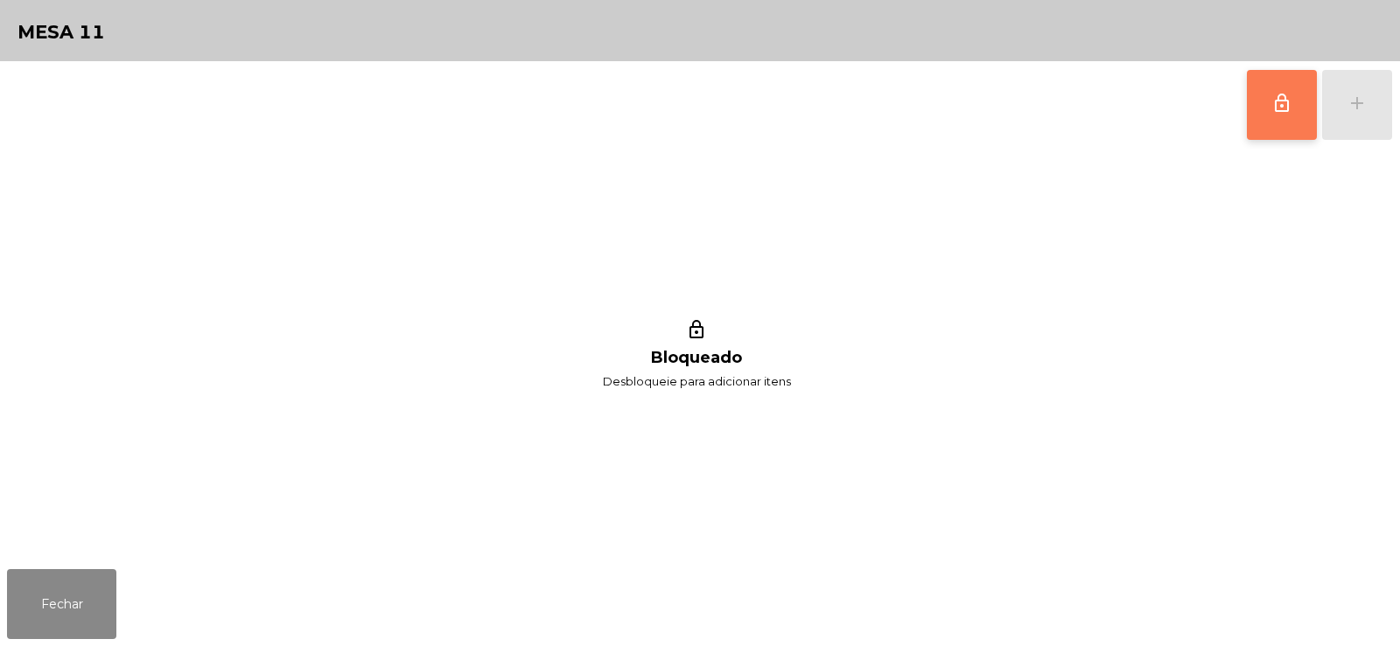
click at [1264, 123] on button "lock_outline" at bounding box center [1281, 105] width 70 height 70
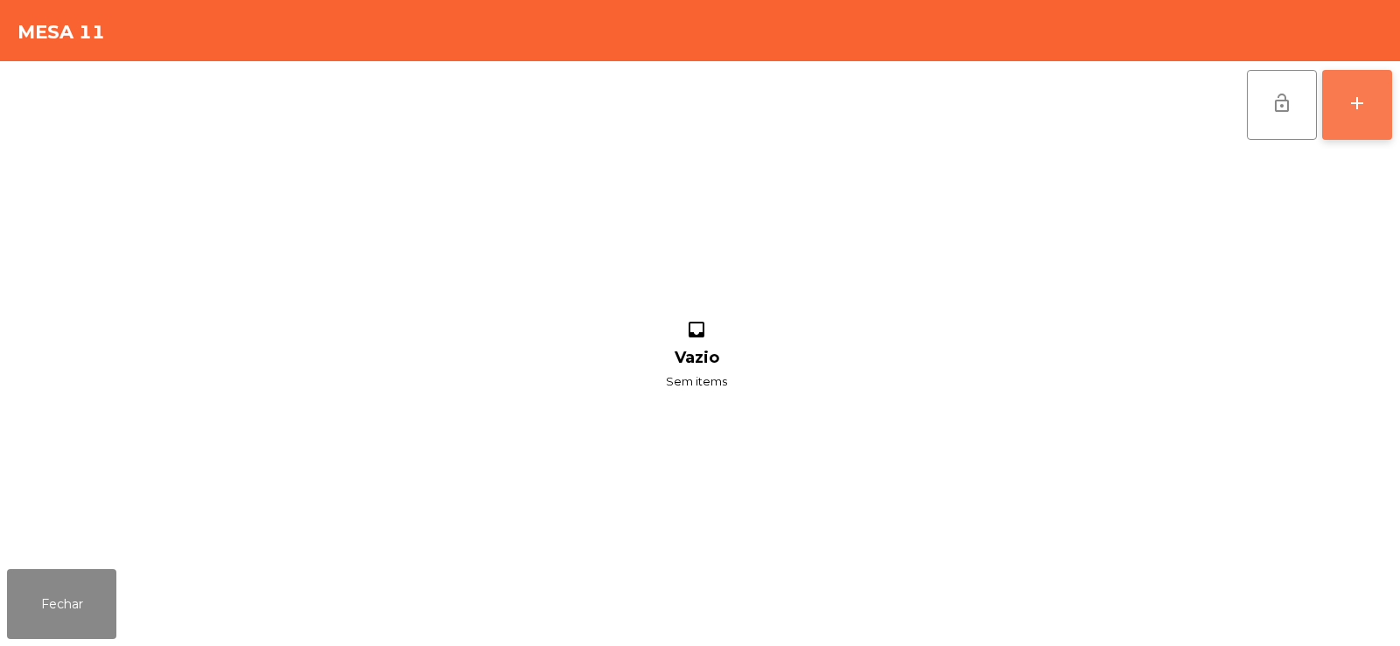
click at [1370, 108] on button "add" at bounding box center [1357, 105] width 70 height 70
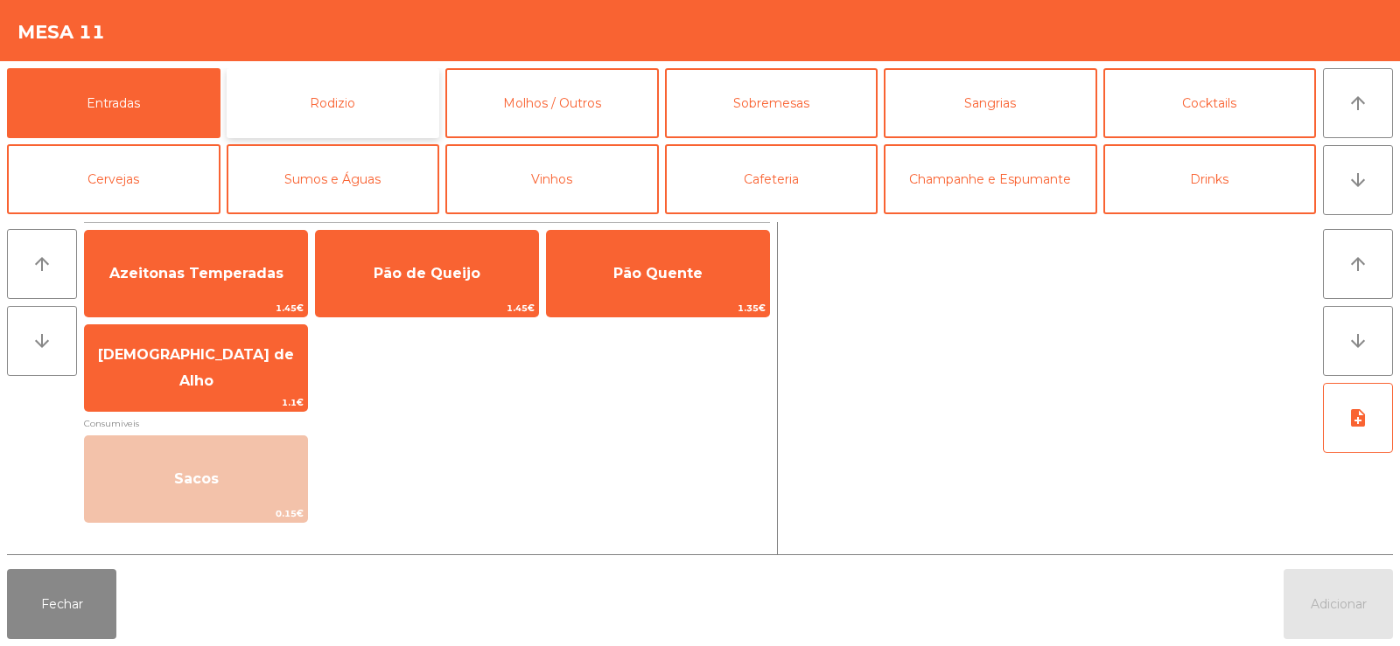
click at [294, 100] on button "Rodizio" at bounding box center [333, 103] width 213 height 70
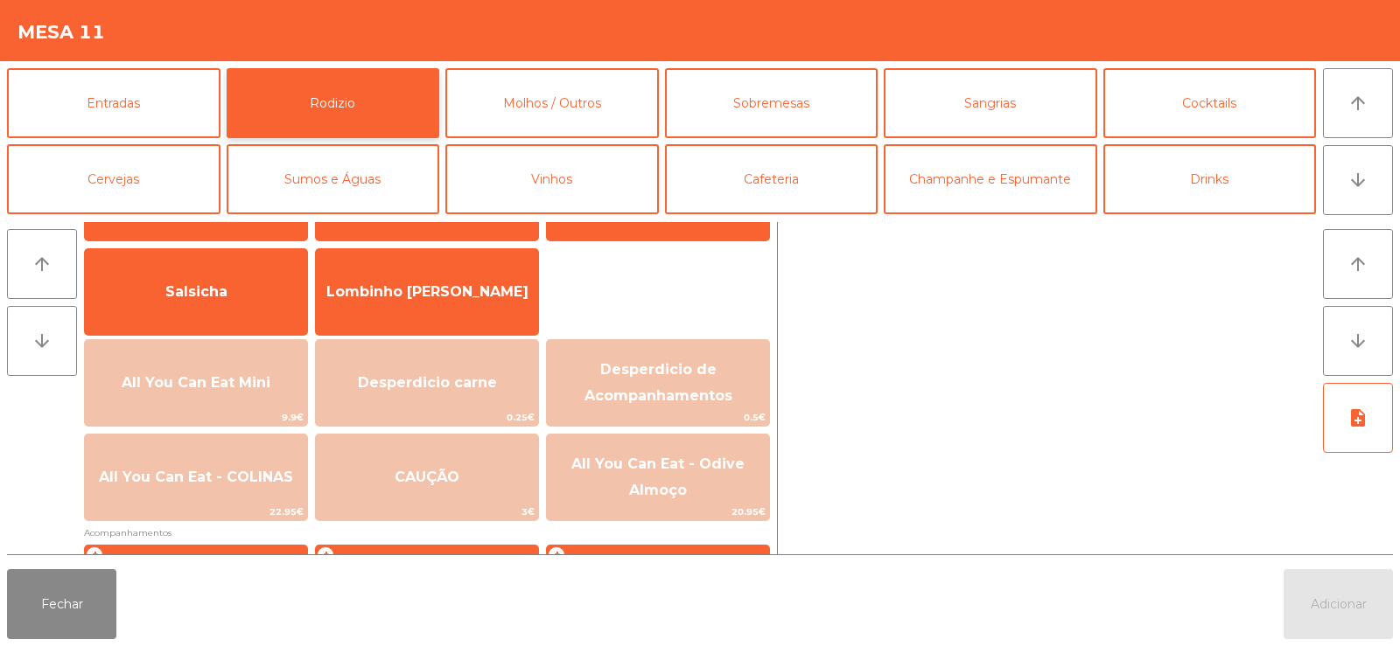
scroll to position [101, 0]
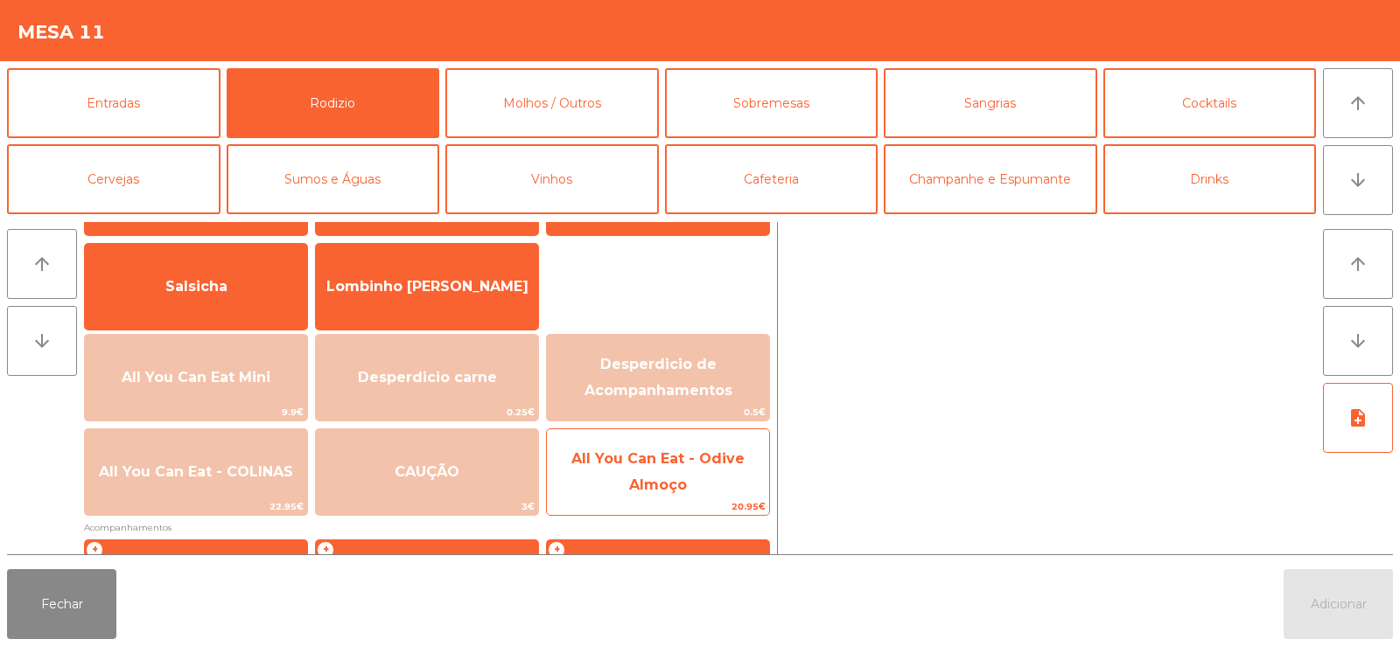
click at [664, 472] on span "All You Can Eat - Odive Almoço" at bounding box center [658, 473] width 222 height 74
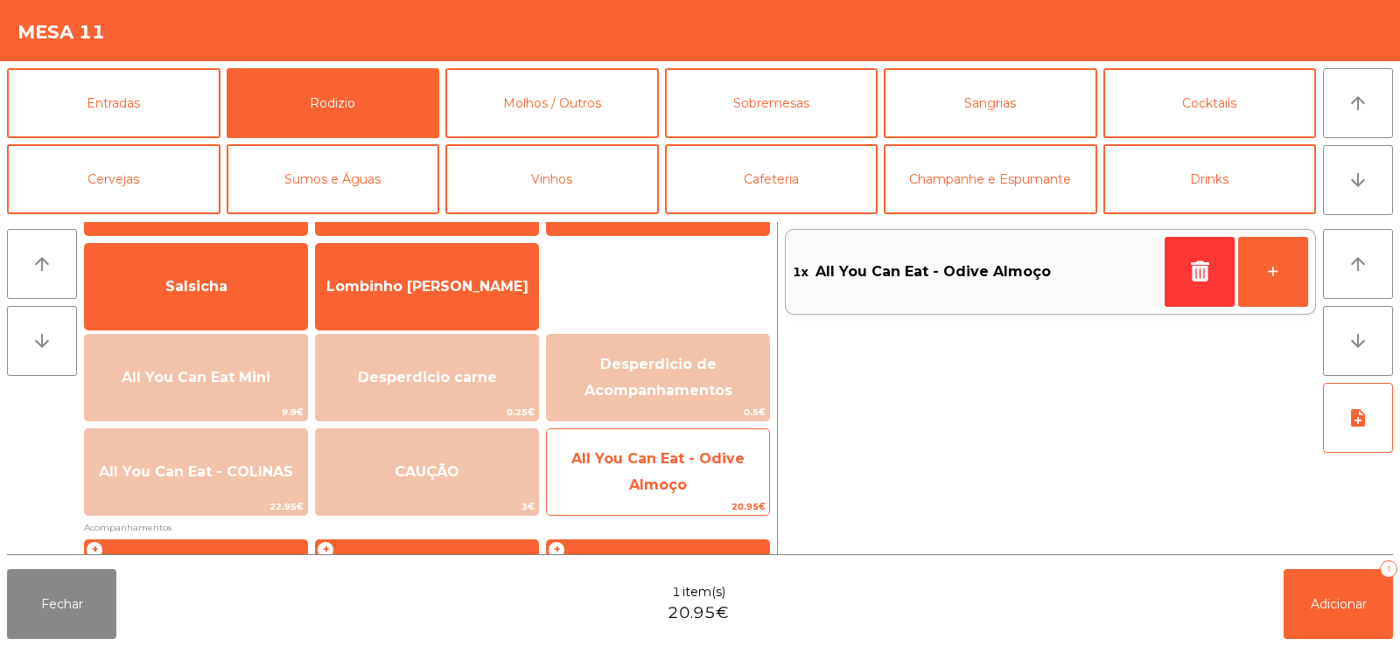
click at [675, 478] on span "All You Can Eat - Odive Almoço" at bounding box center [657, 471] width 173 height 43
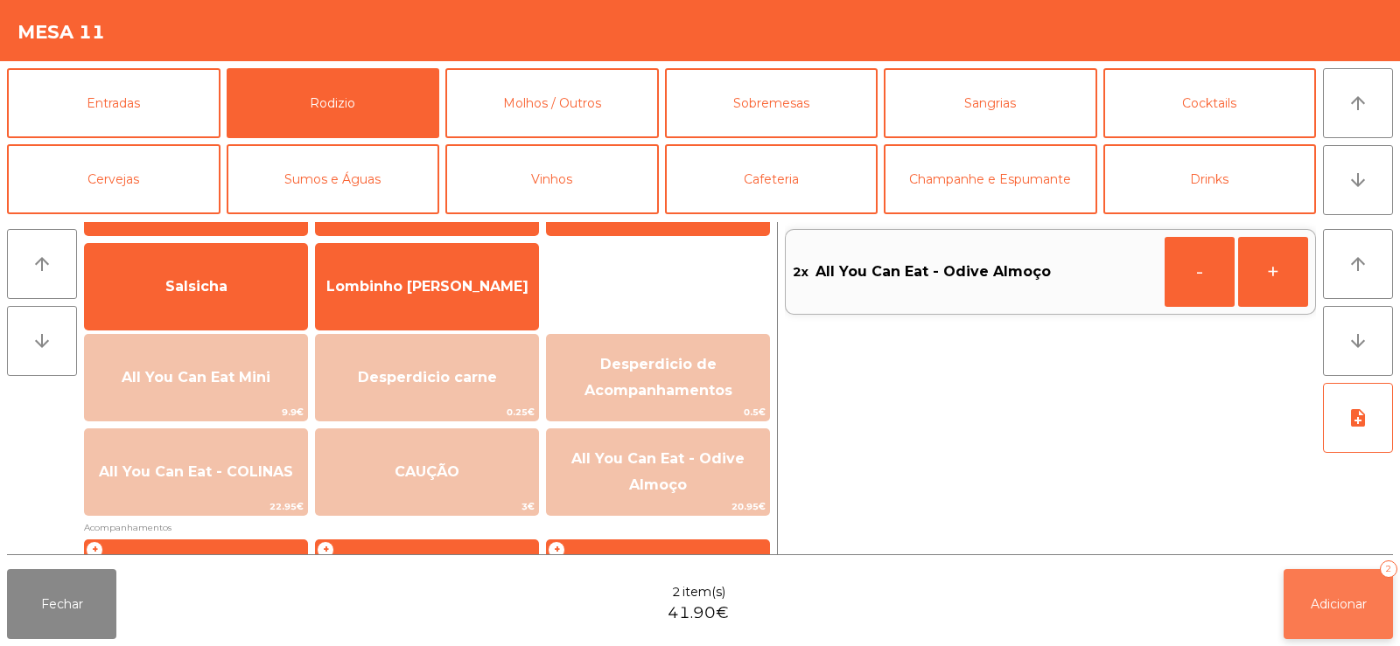
click at [1325, 597] on span "Adicionar" at bounding box center [1338, 605] width 56 height 16
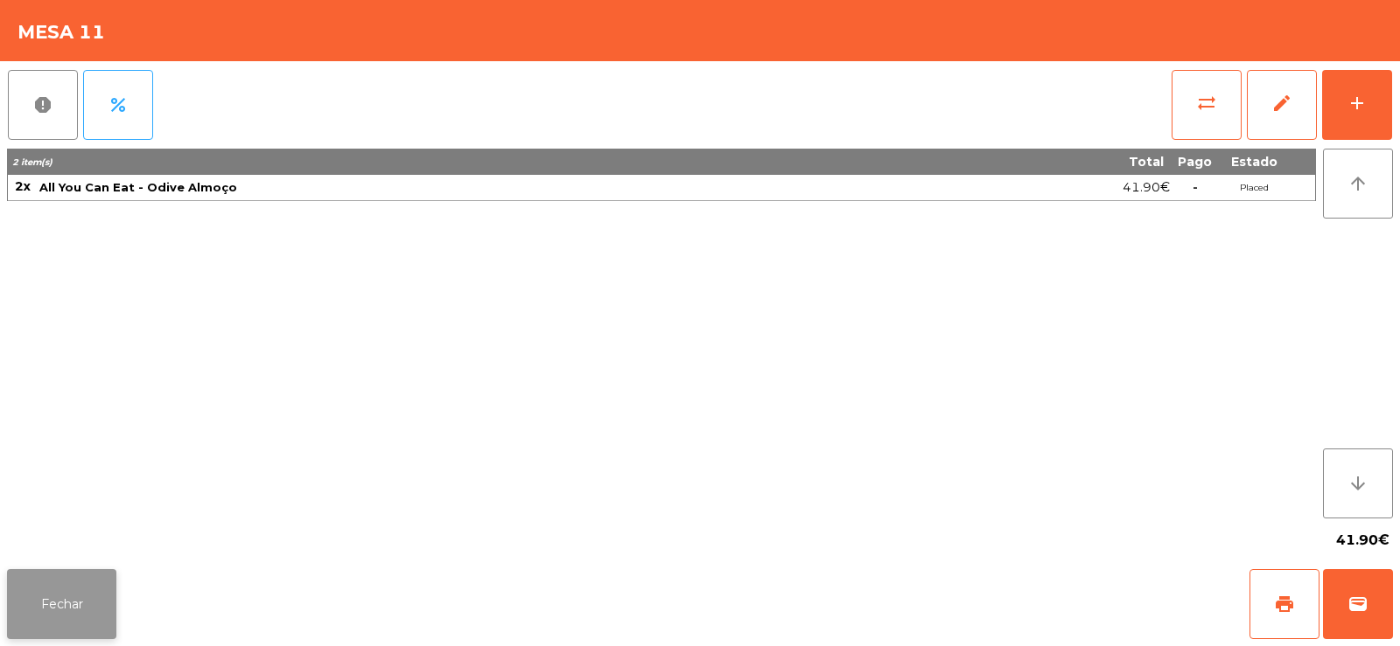
click at [79, 601] on button "Fechar" at bounding box center [61, 604] width 109 height 70
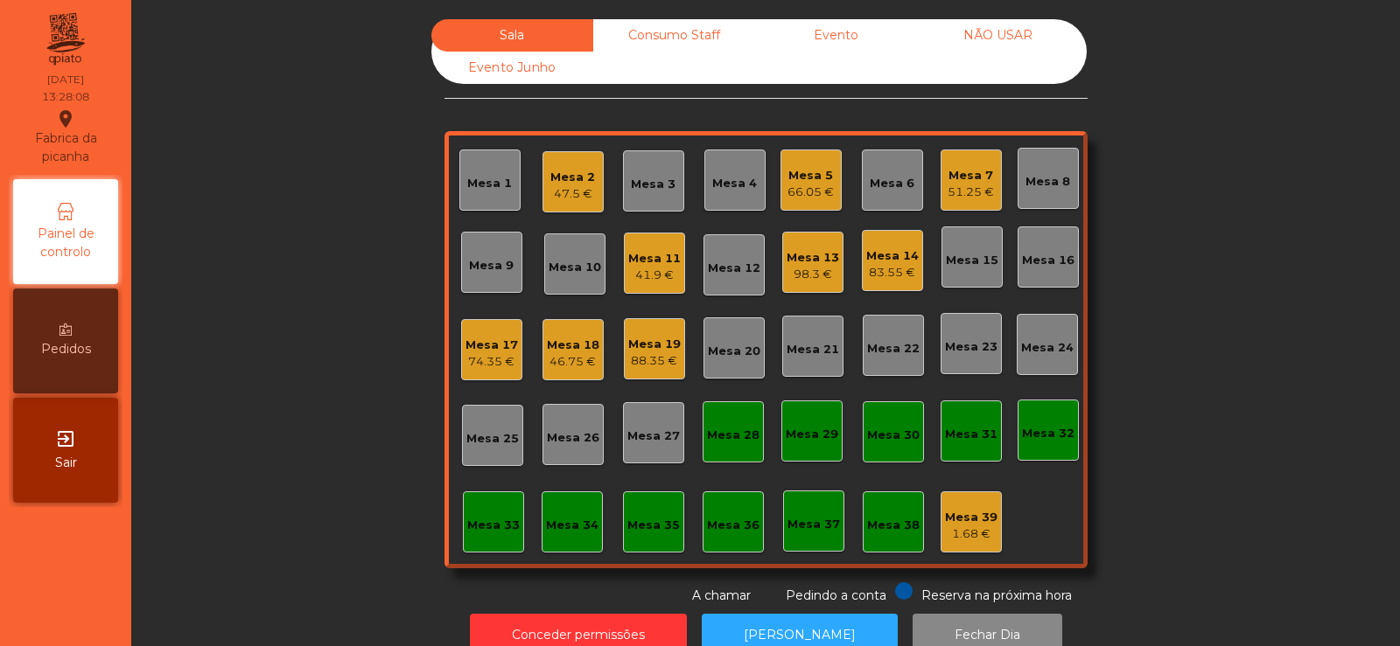
click at [255, 451] on div "Sala Consumo Staff Evento NÃO USAR Evento Junho Mesa 1 Mesa 2 47.5 € Mesa 3 Mes…" at bounding box center [765, 312] width 1221 height 586
click at [292, 377] on div "Sala Consumo Staff Evento NÃO USAR Evento Junho Mesa 1 Mesa 2 47.5 € Mesa 3 Mes…" at bounding box center [765, 312] width 1221 height 586
click at [646, 366] on div "88.35 €" at bounding box center [654, 361] width 52 height 17
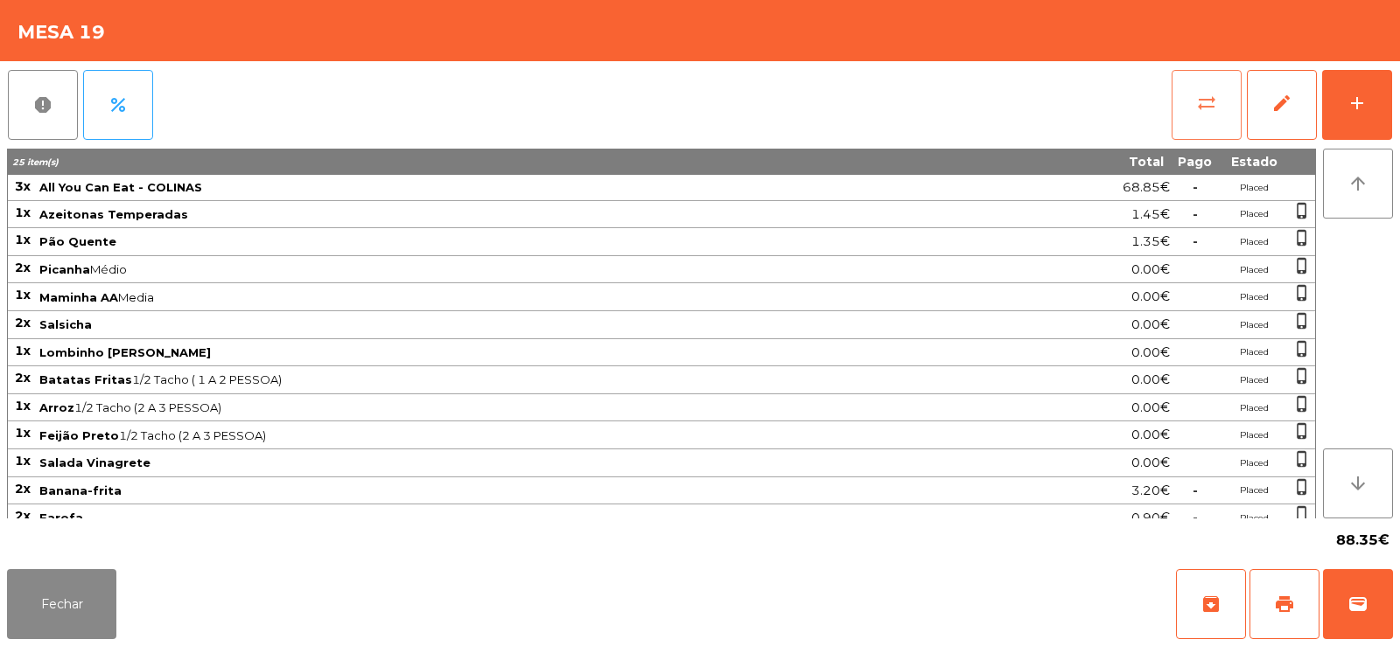
click at [1209, 99] on span "sync_alt" at bounding box center [1206, 103] width 21 height 21
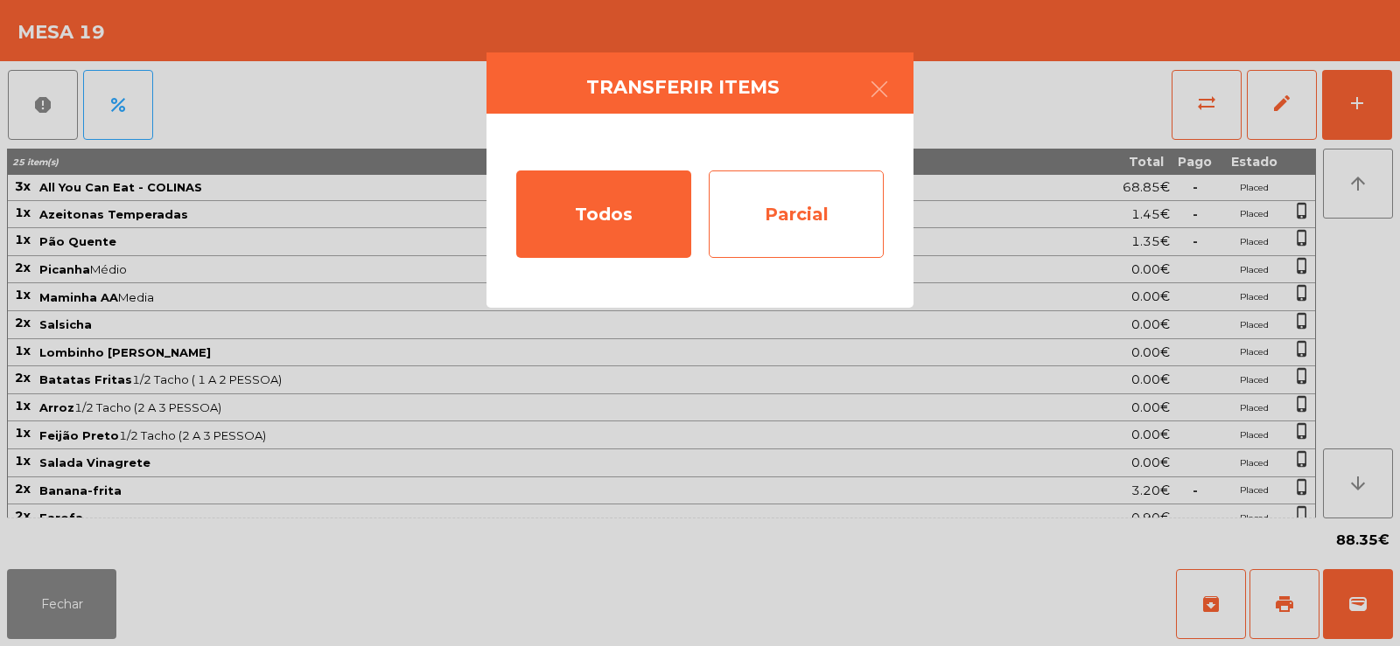
click at [805, 224] on div "Parcial" at bounding box center [796, 214] width 175 height 87
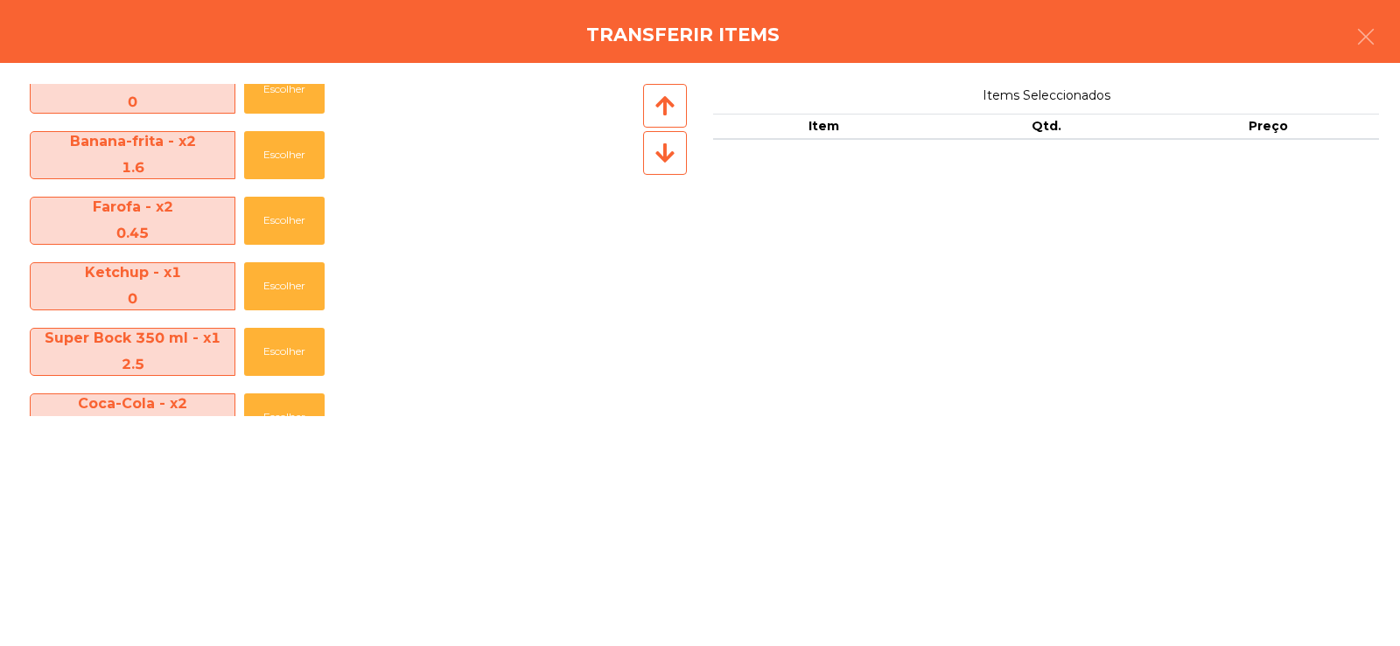
scroll to position [790, 0]
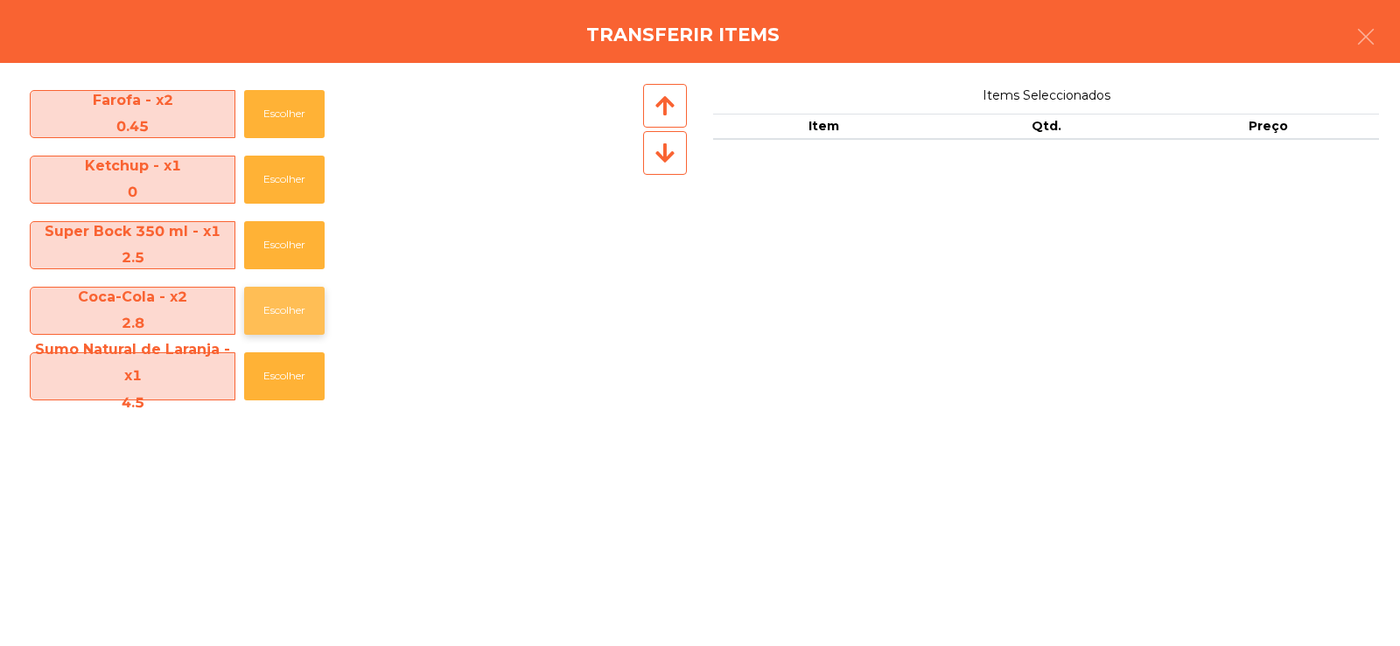
click at [301, 315] on button "Escolher" at bounding box center [284, 311] width 80 height 48
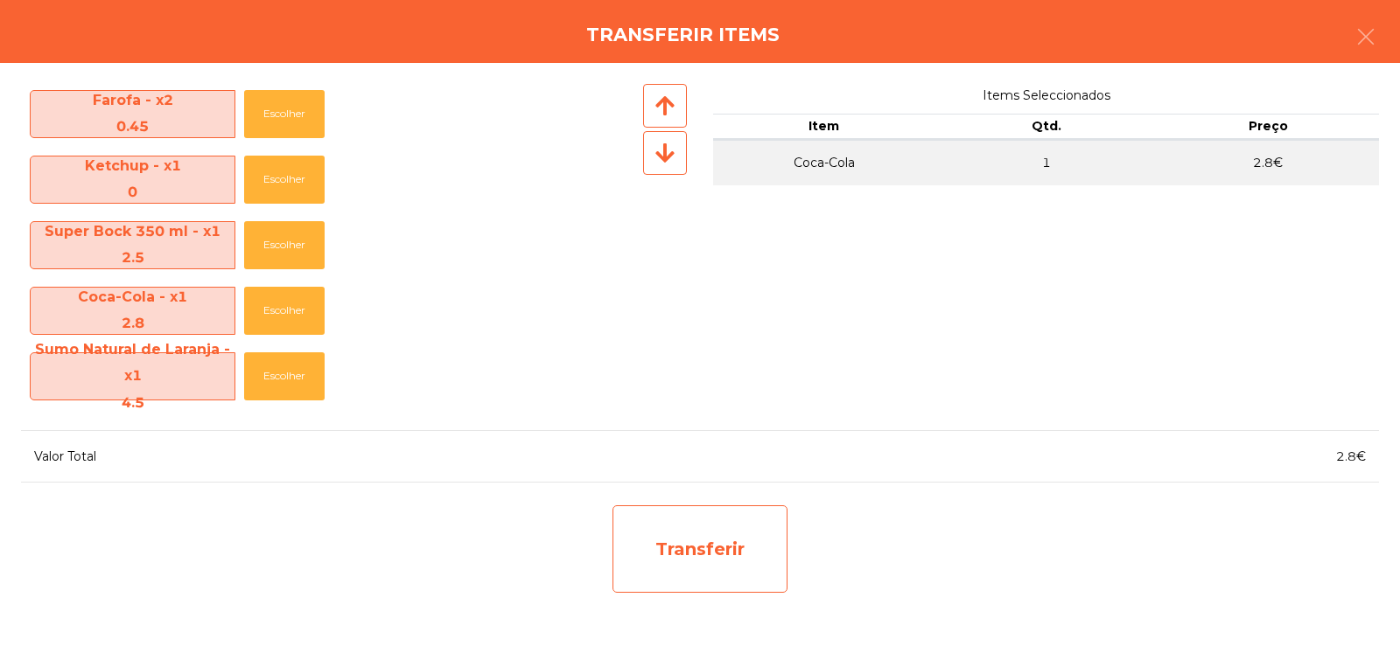
click at [731, 565] on div "Transferir" at bounding box center [699, 549] width 175 height 87
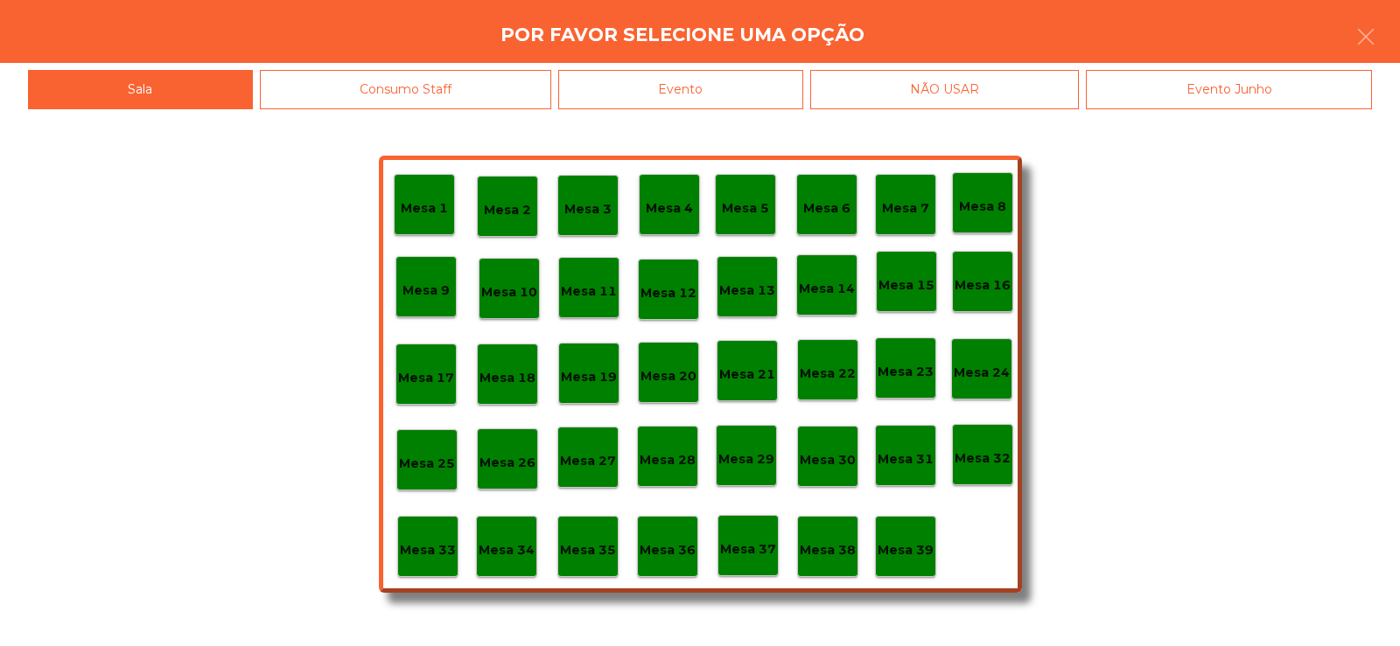
click at [753, 551] on p "Mesa 37" at bounding box center [748, 550] width 56 height 20
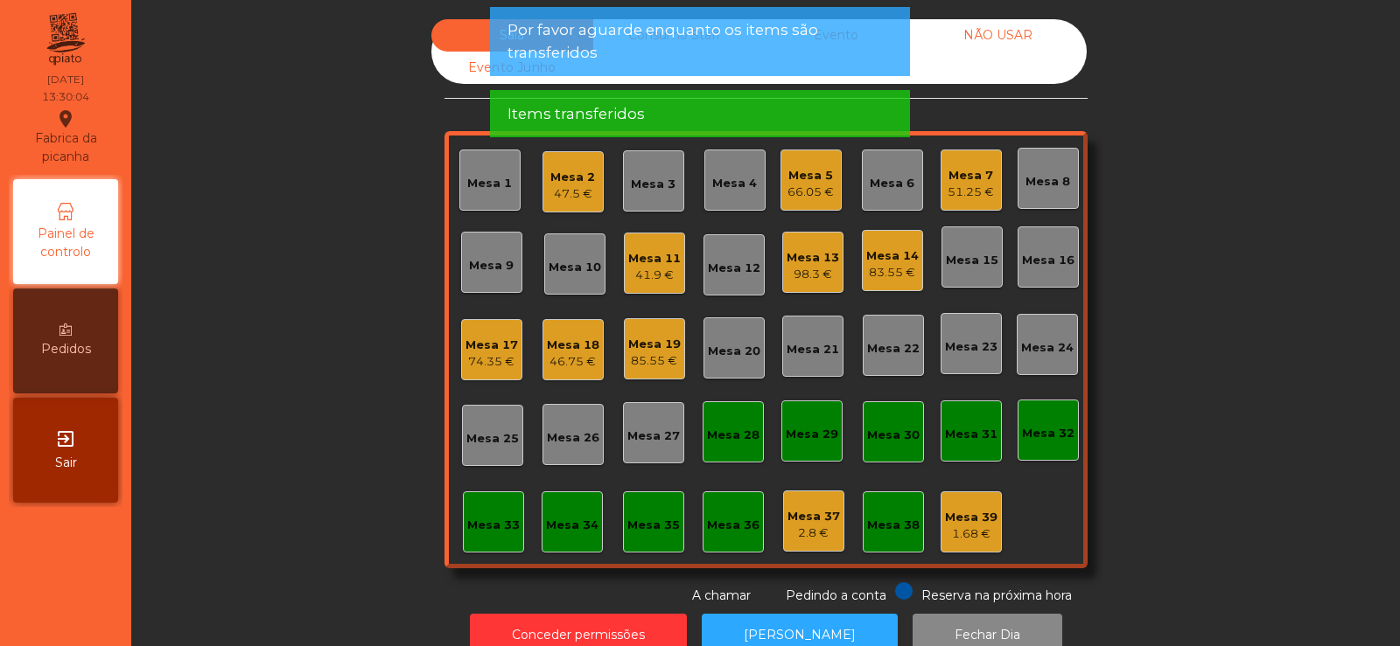
click at [632, 354] on div "85.55 €" at bounding box center [654, 361] width 52 height 17
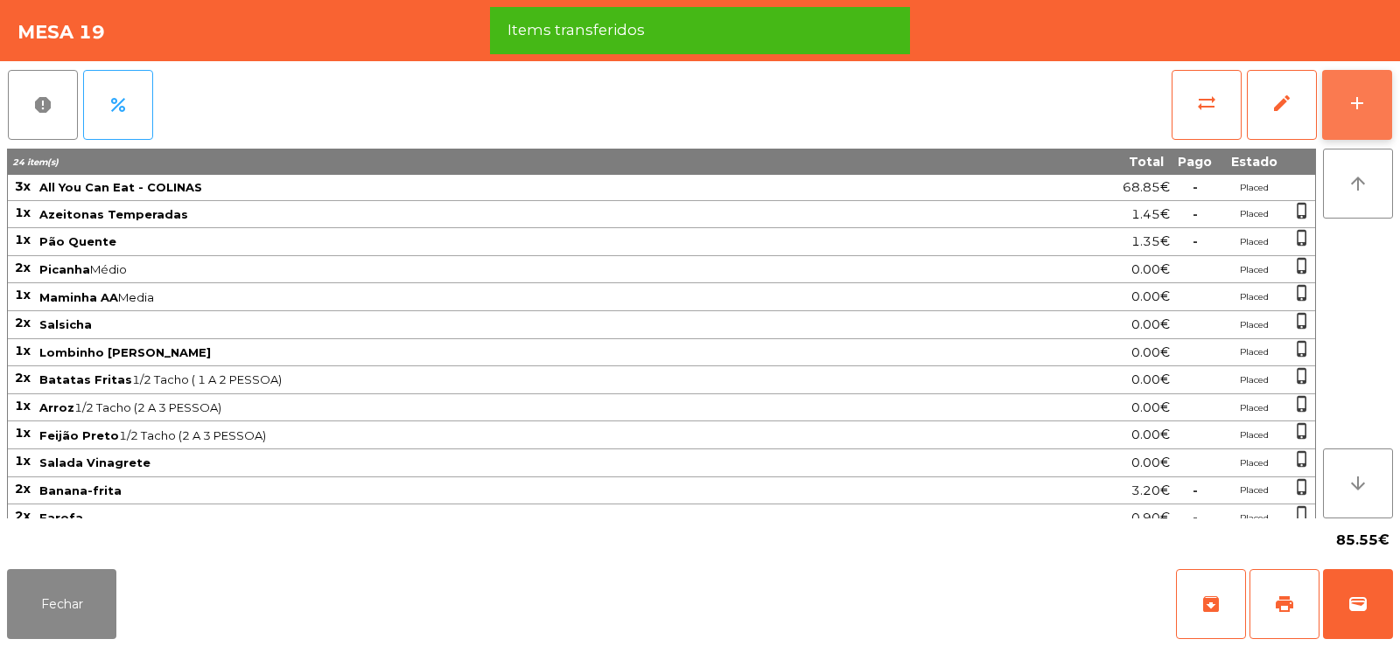
click at [1341, 103] on button "add" at bounding box center [1357, 105] width 70 height 70
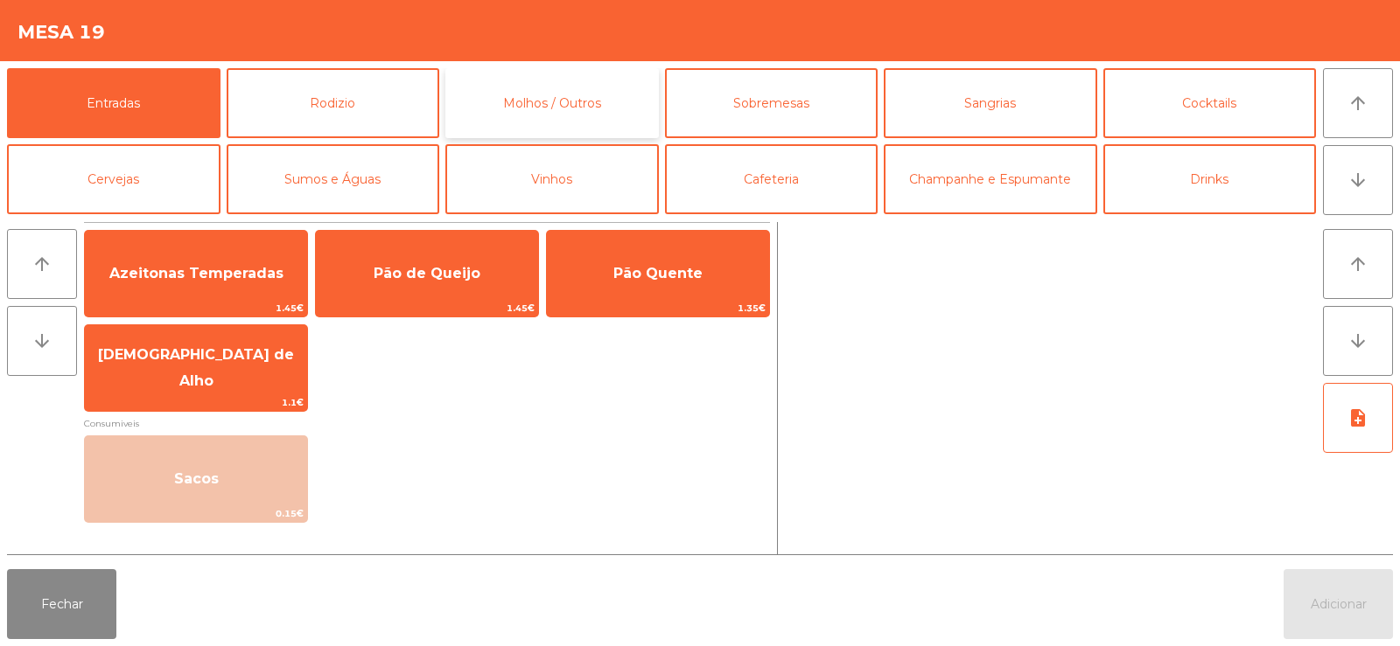
click at [582, 89] on button "Molhos / Outros" at bounding box center [551, 103] width 213 height 70
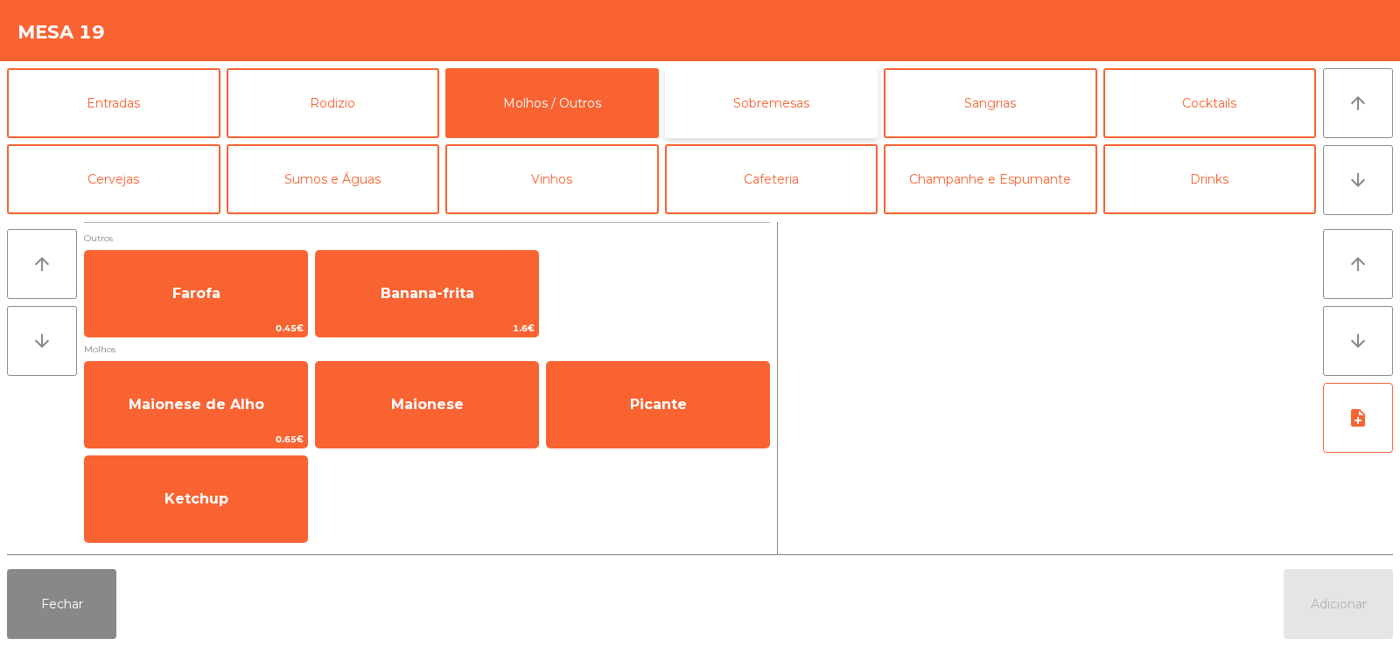
click at [779, 111] on button "Sobremesas" at bounding box center [771, 103] width 213 height 70
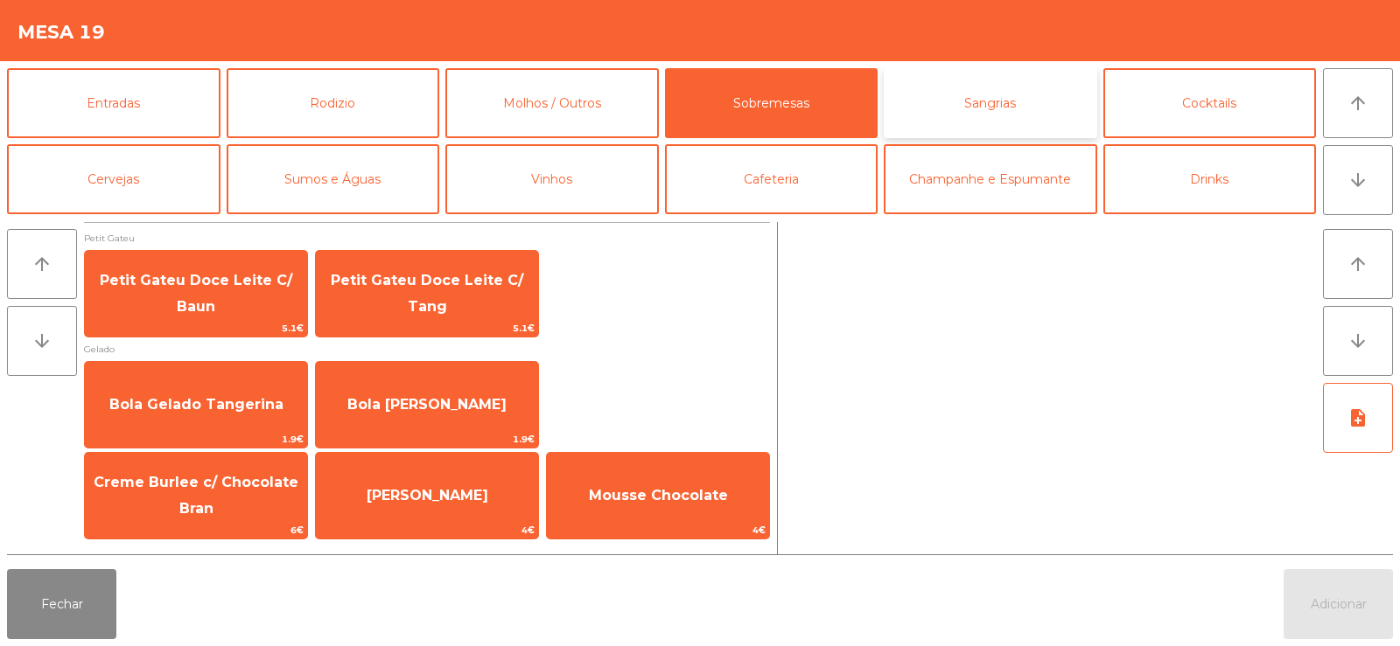
click at [998, 89] on button "Sangrias" at bounding box center [989, 103] width 213 height 70
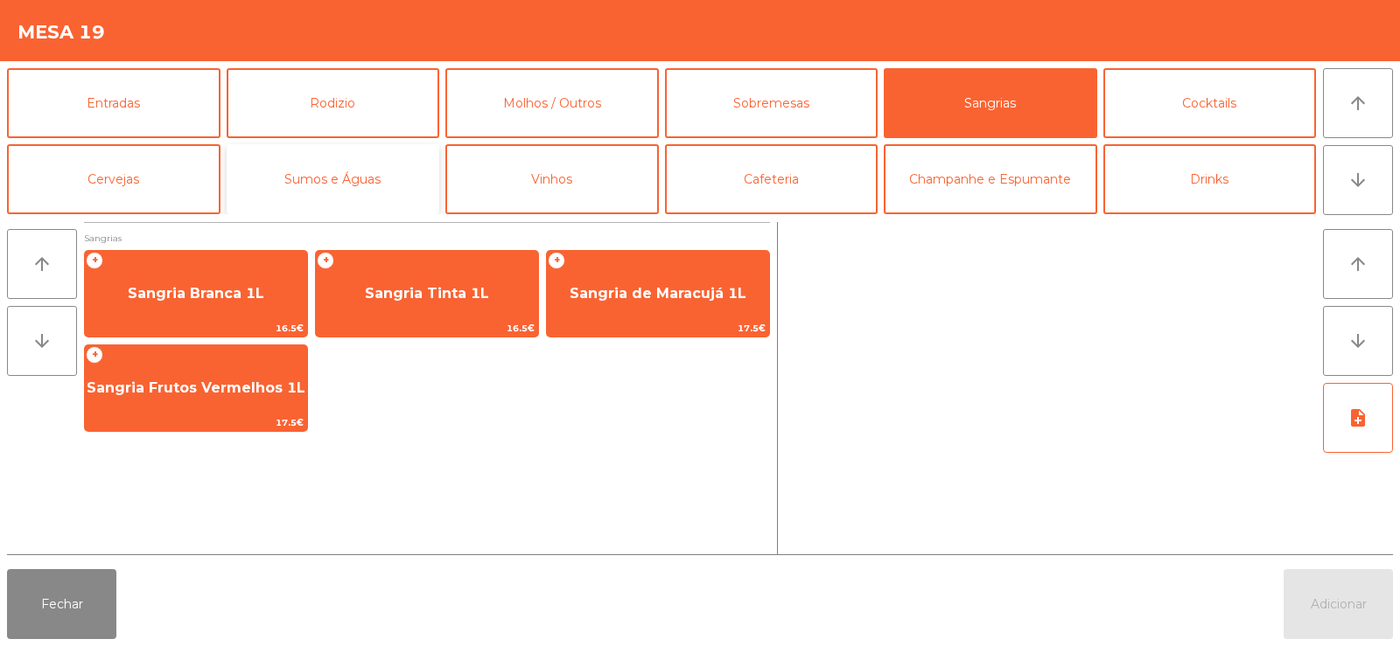
click at [286, 179] on button "Sumos e Águas" at bounding box center [333, 179] width 213 height 70
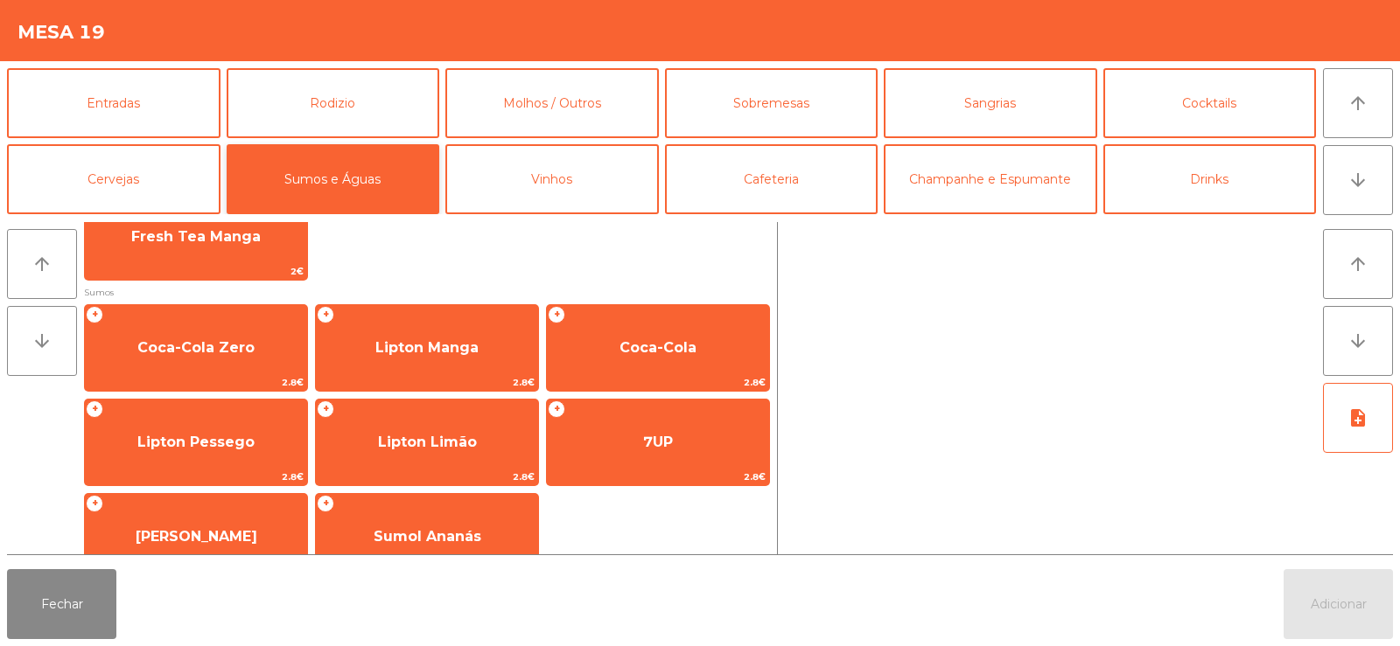
scroll to position [233, 0]
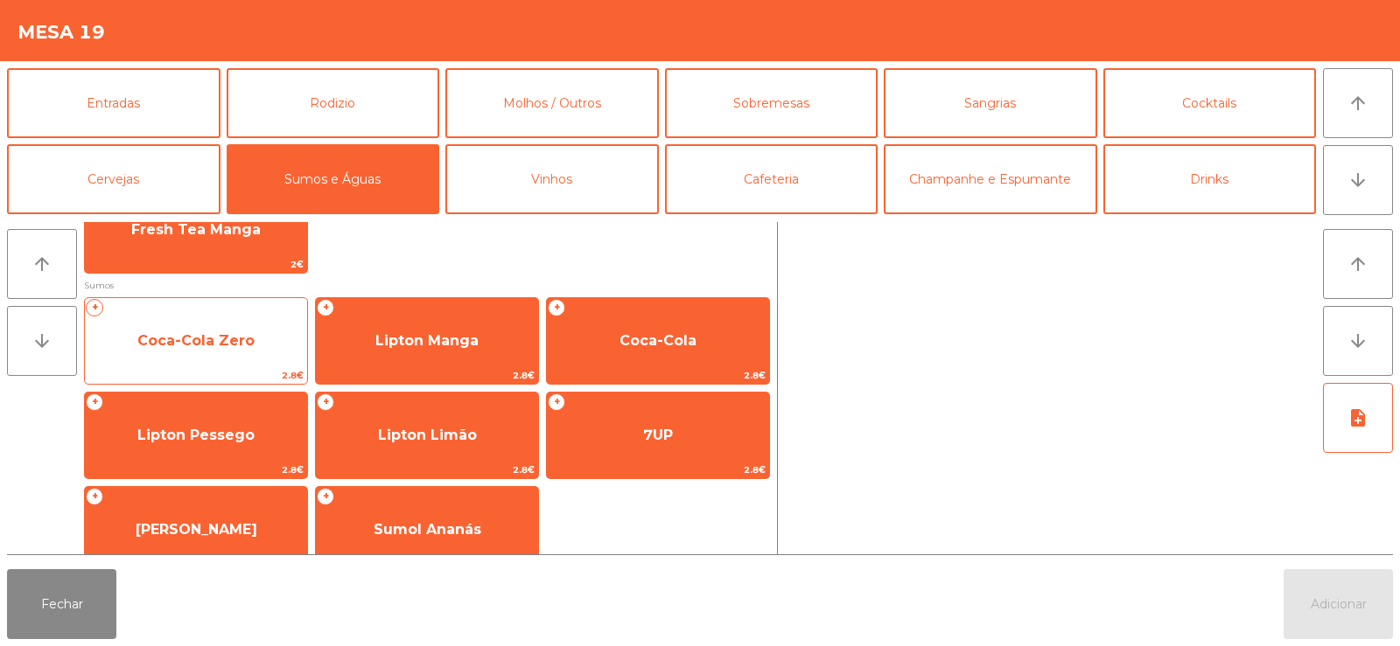
click at [209, 345] on span "Coca-Cola Zero" at bounding box center [195, 340] width 117 height 17
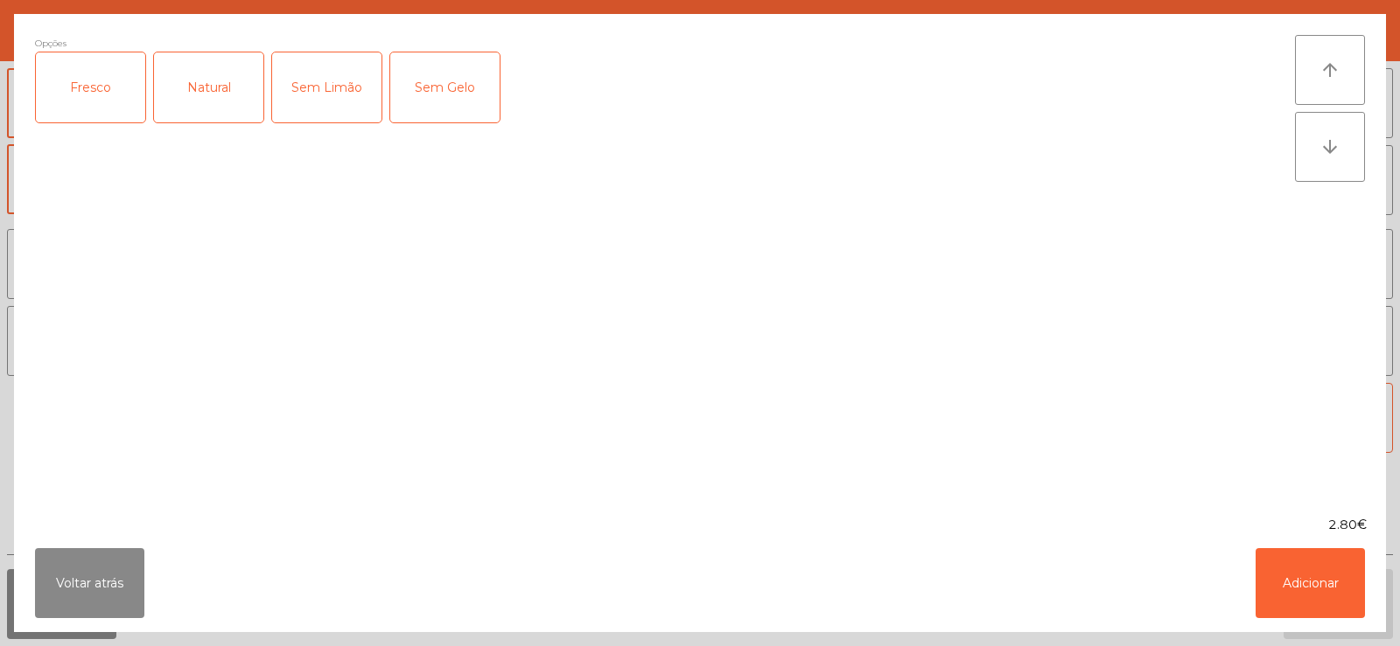
click at [83, 108] on div "Fresco" at bounding box center [90, 87] width 109 height 70
click at [1301, 557] on button "Adicionar" at bounding box center [1309, 583] width 109 height 70
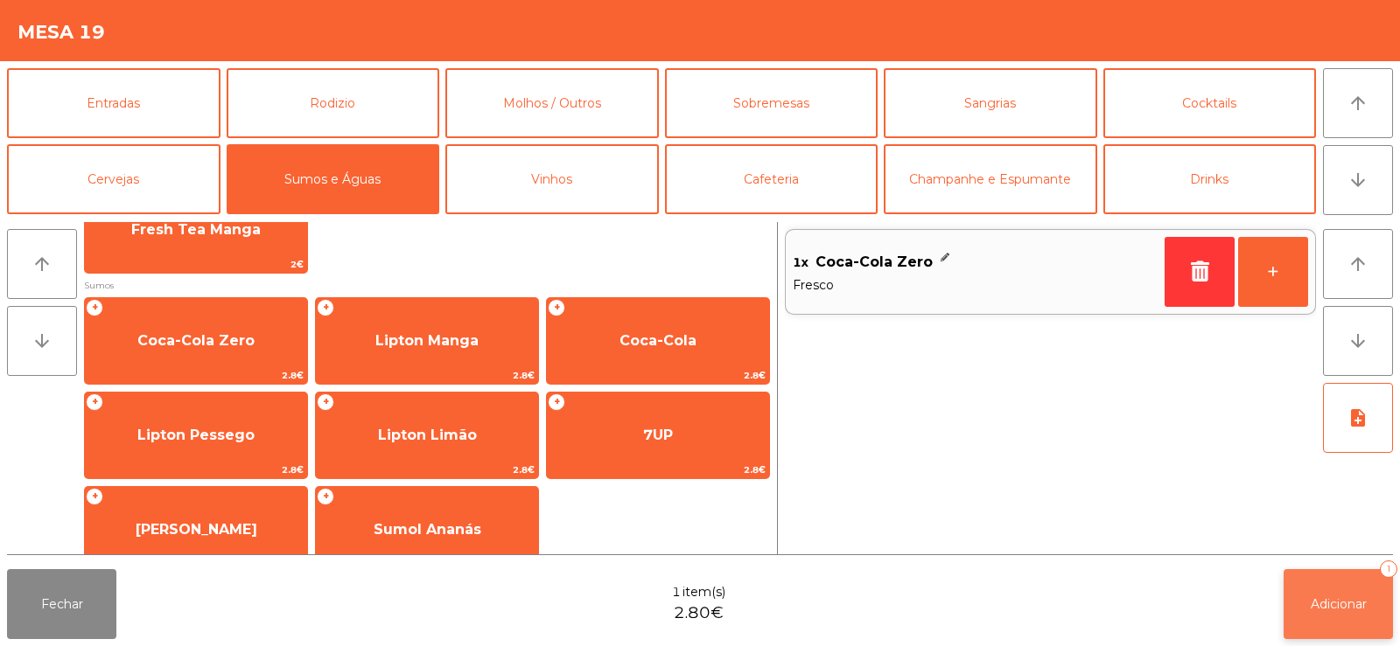
click at [1343, 612] on button "Adicionar 1" at bounding box center [1337, 604] width 109 height 70
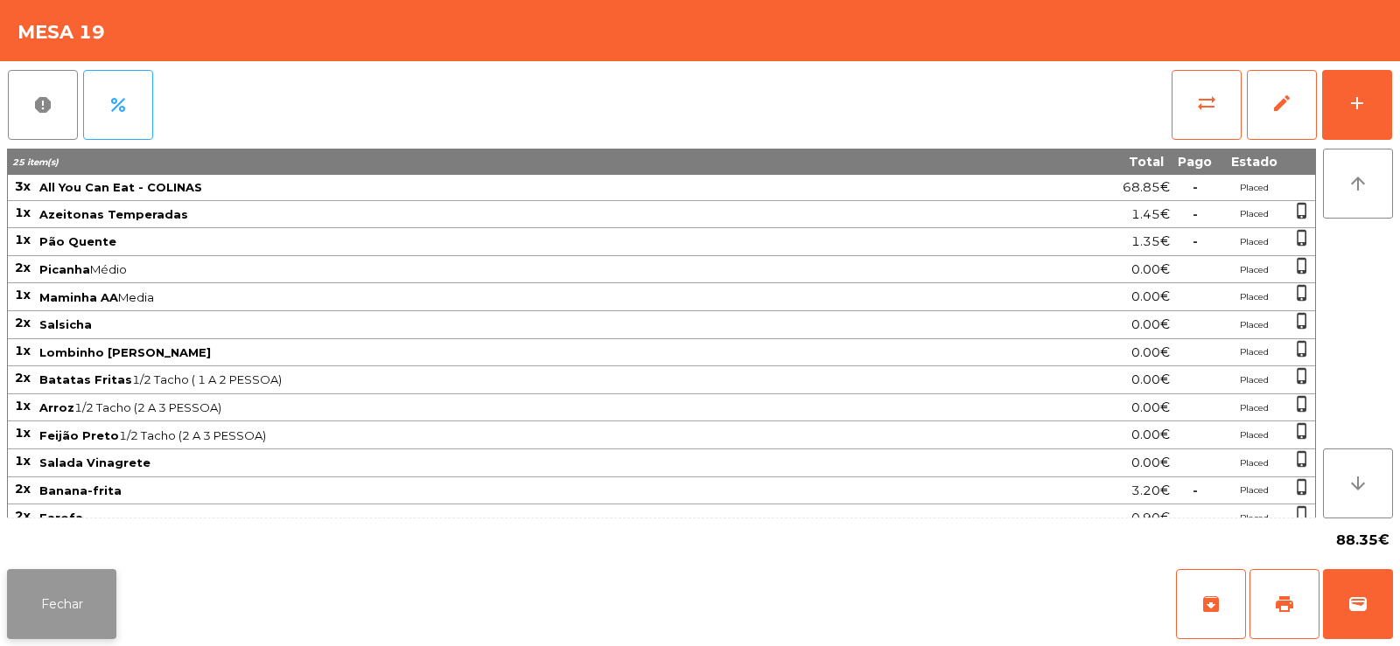
click at [101, 596] on button "Fechar" at bounding box center [61, 604] width 109 height 70
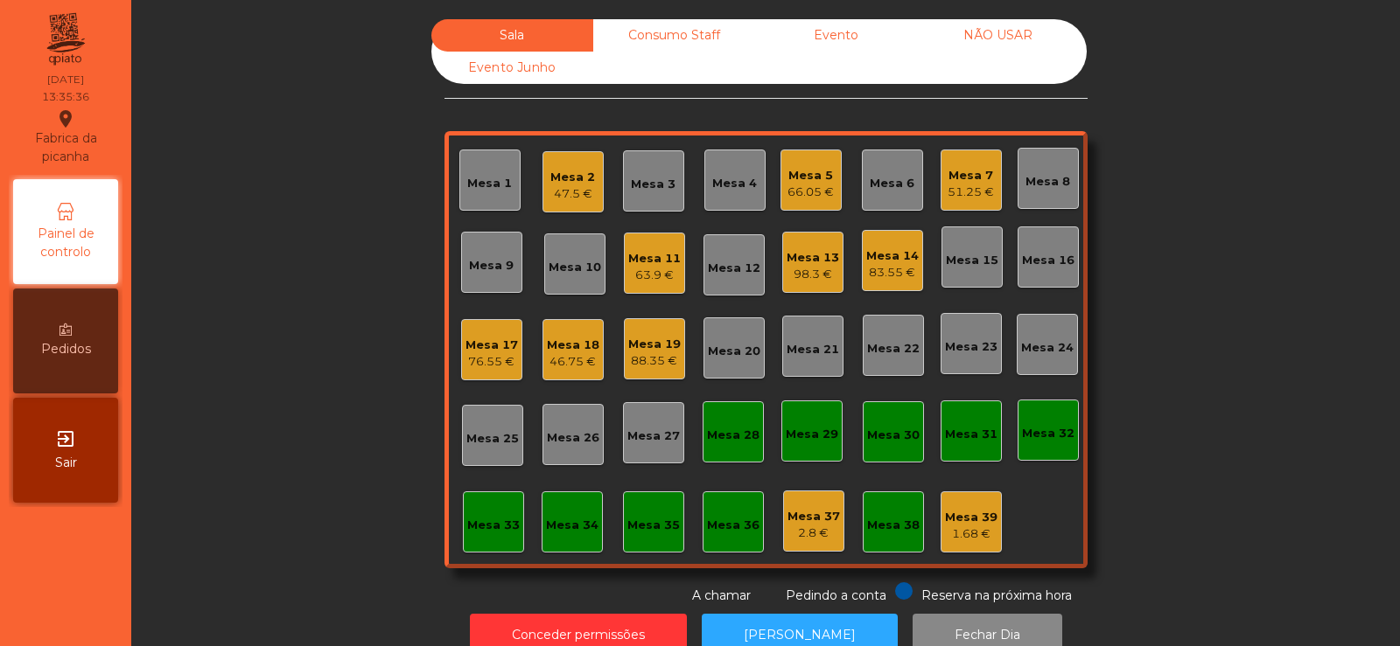
click at [972, 178] on div "Mesa 7" at bounding box center [970, 175] width 46 height 17
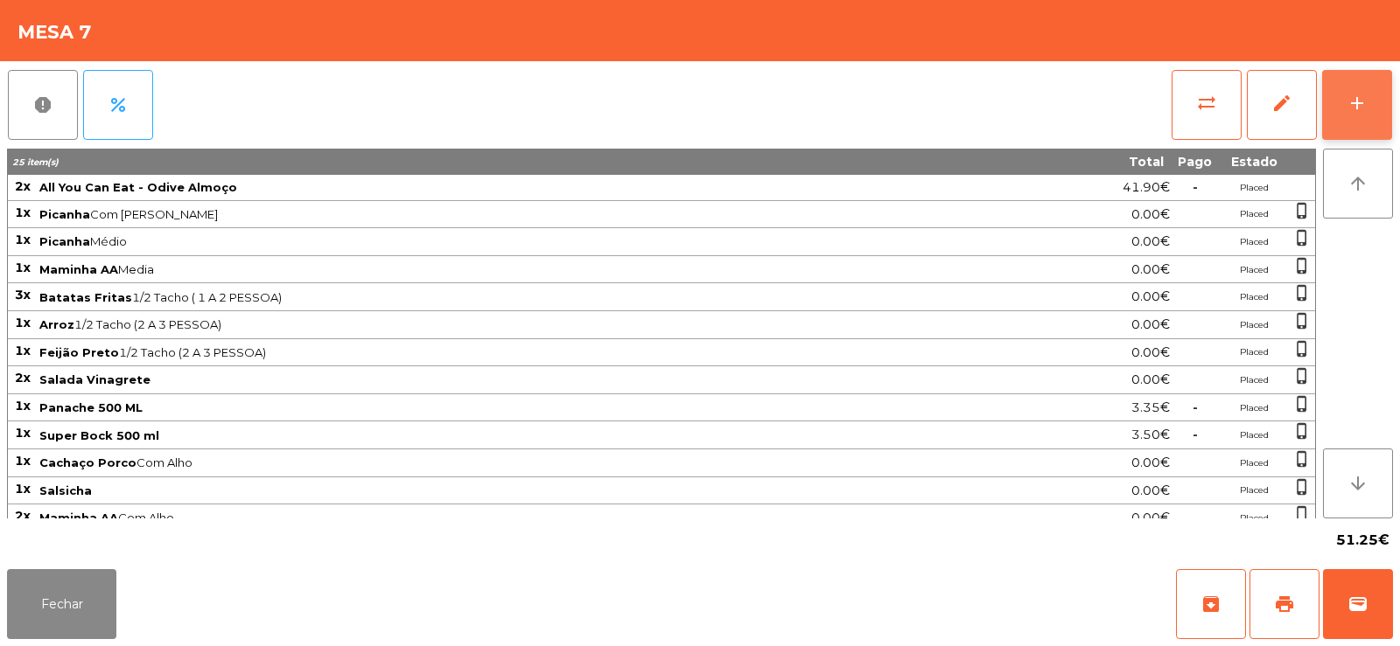
click at [1337, 107] on button "add" at bounding box center [1357, 105] width 70 height 70
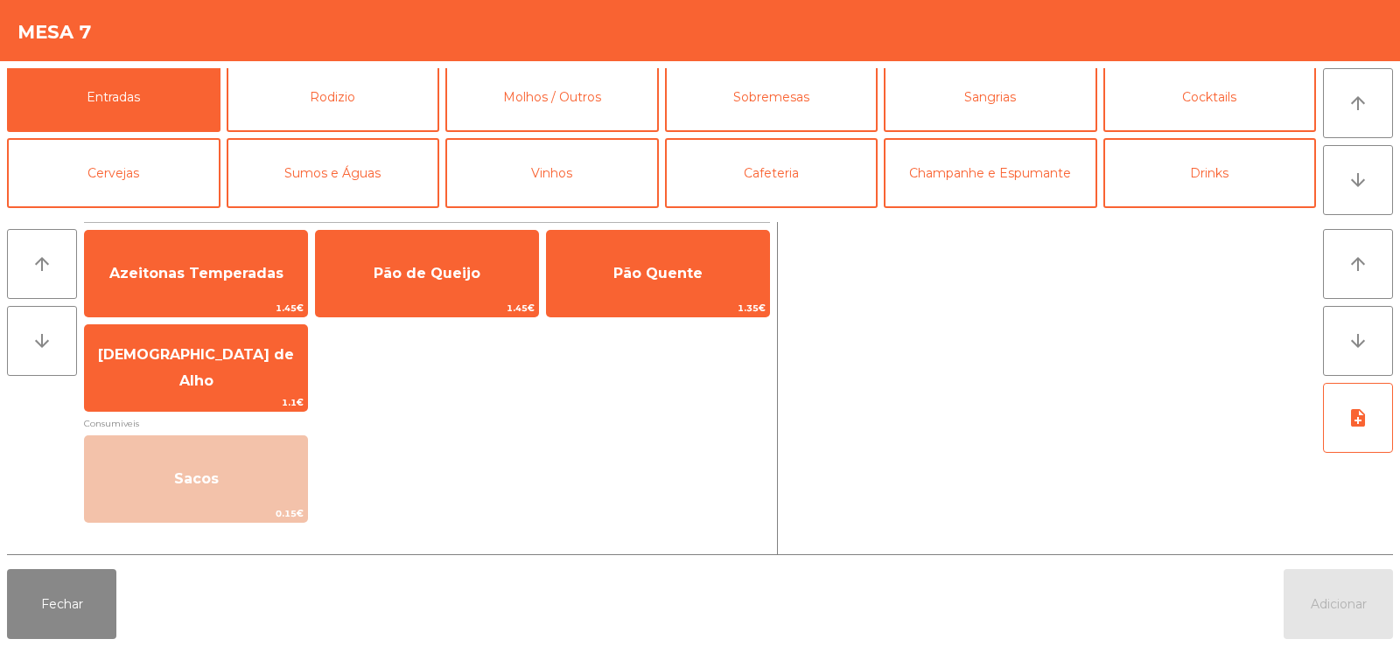
scroll to position [0, 0]
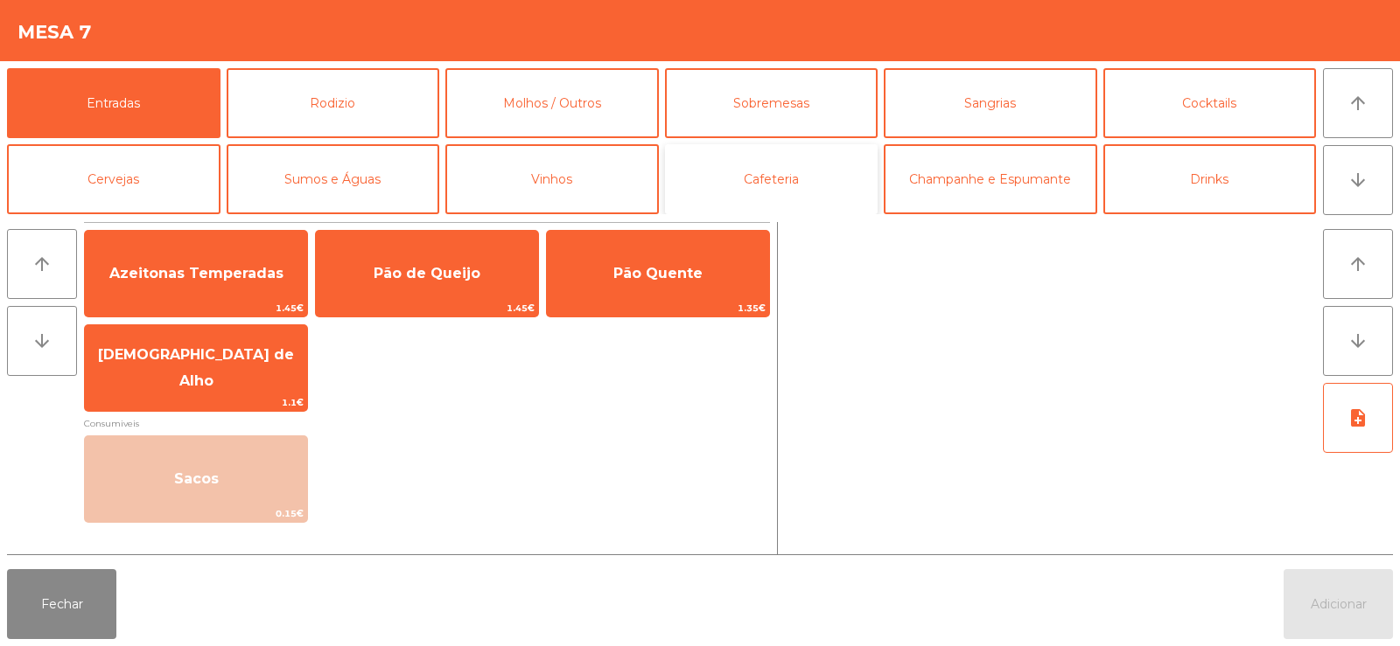
click at [751, 172] on button "Cafeteria" at bounding box center [771, 179] width 213 height 70
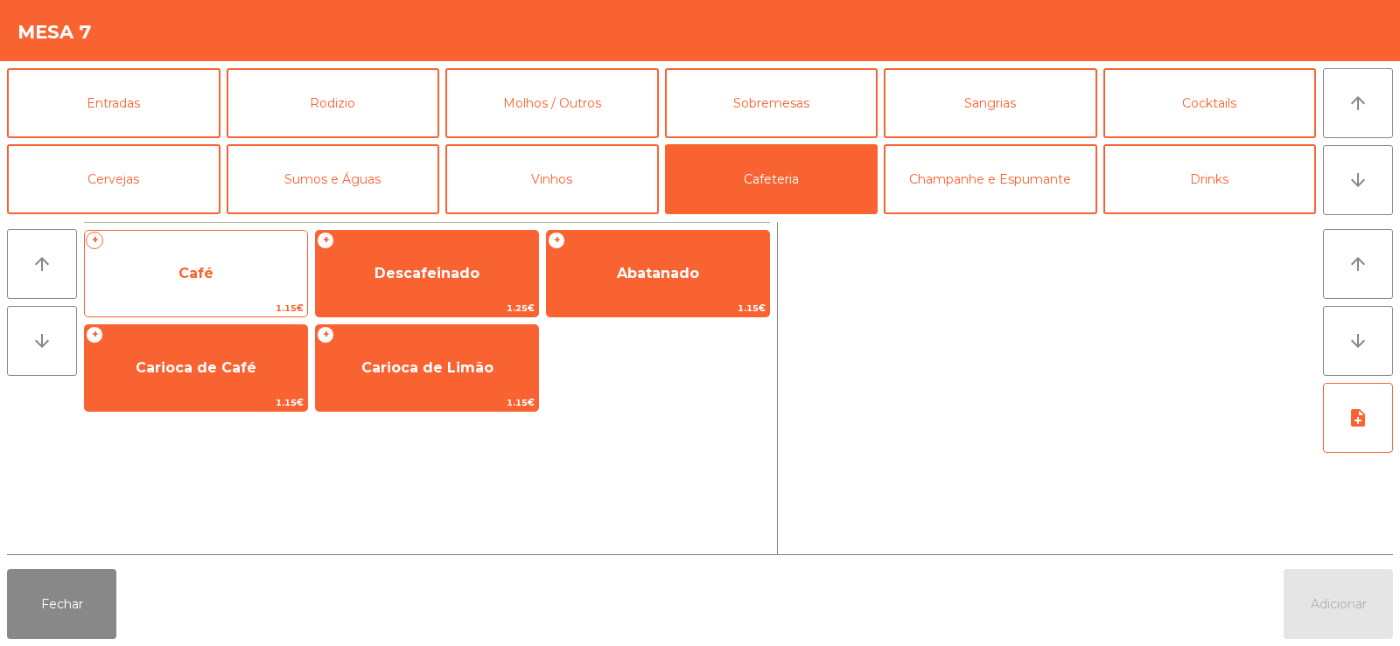
click at [197, 281] on span "Café" at bounding box center [195, 273] width 35 height 17
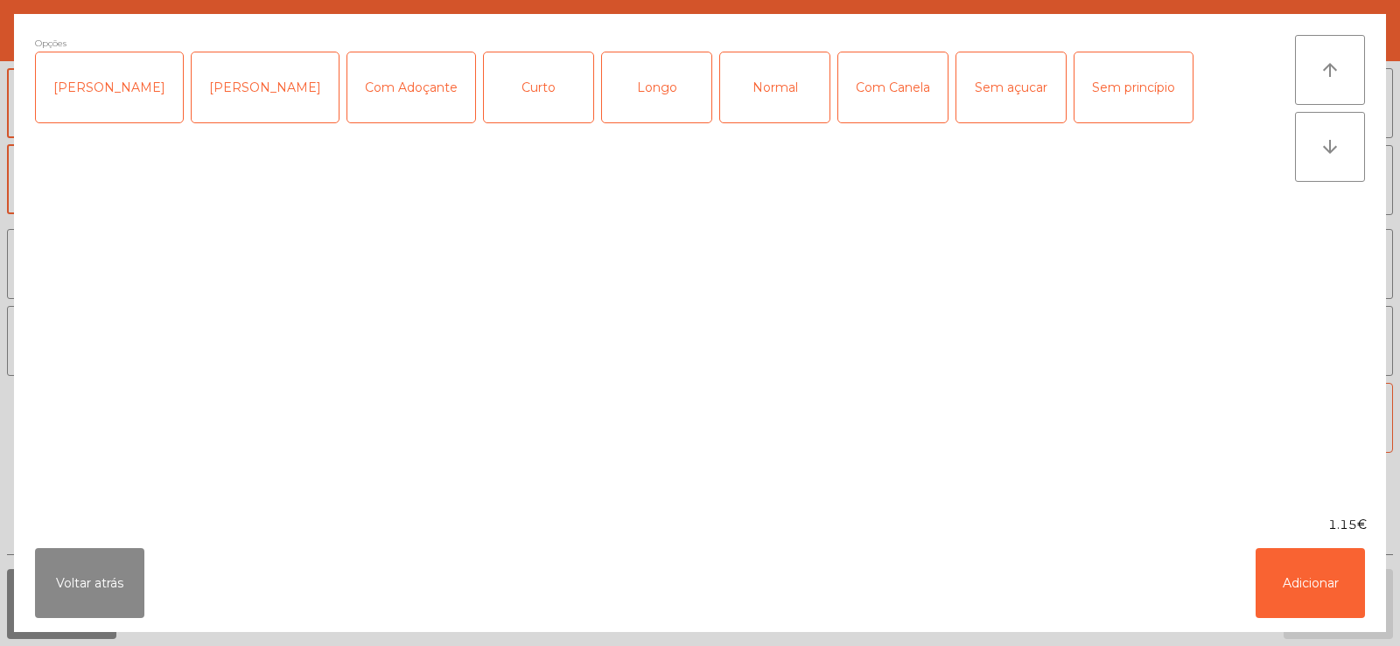
click at [745, 91] on div "Normal" at bounding box center [774, 87] width 109 height 70
click at [1309, 587] on button "Adicionar" at bounding box center [1309, 583] width 109 height 70
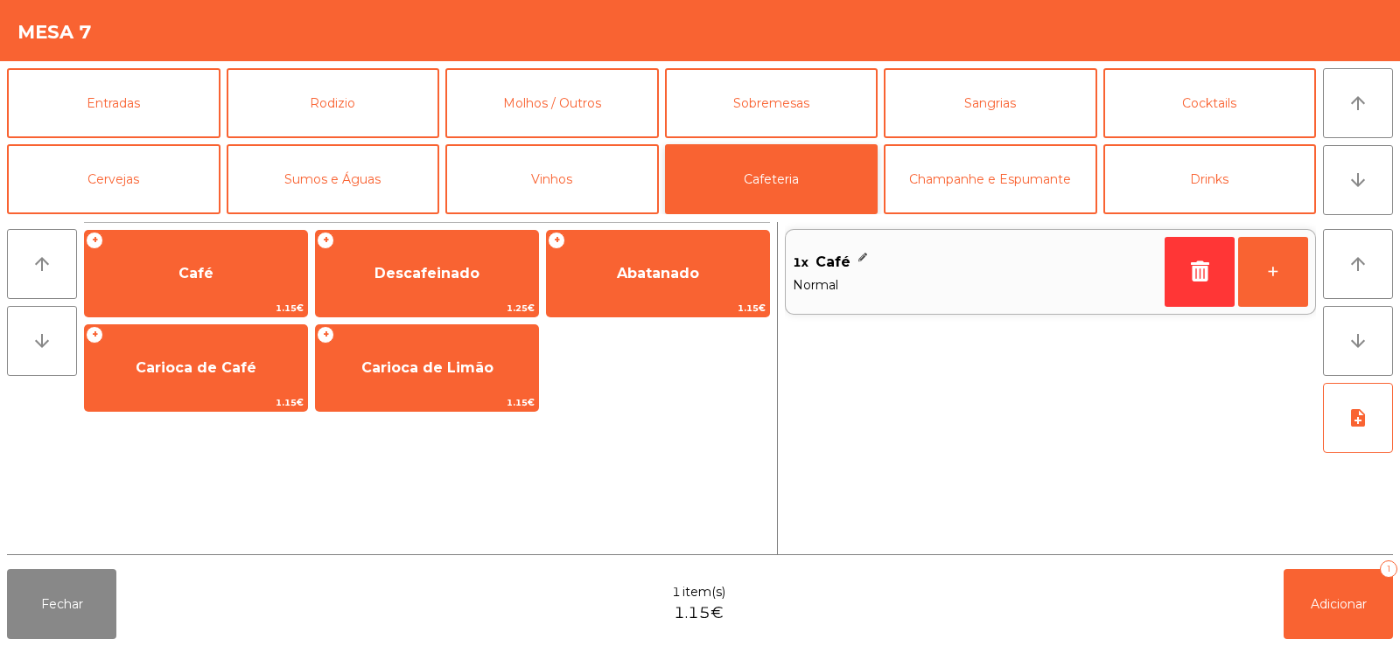
click at [712, 177] on button "Cafeteria" at bounding box center [771, 179] width 213 height 70
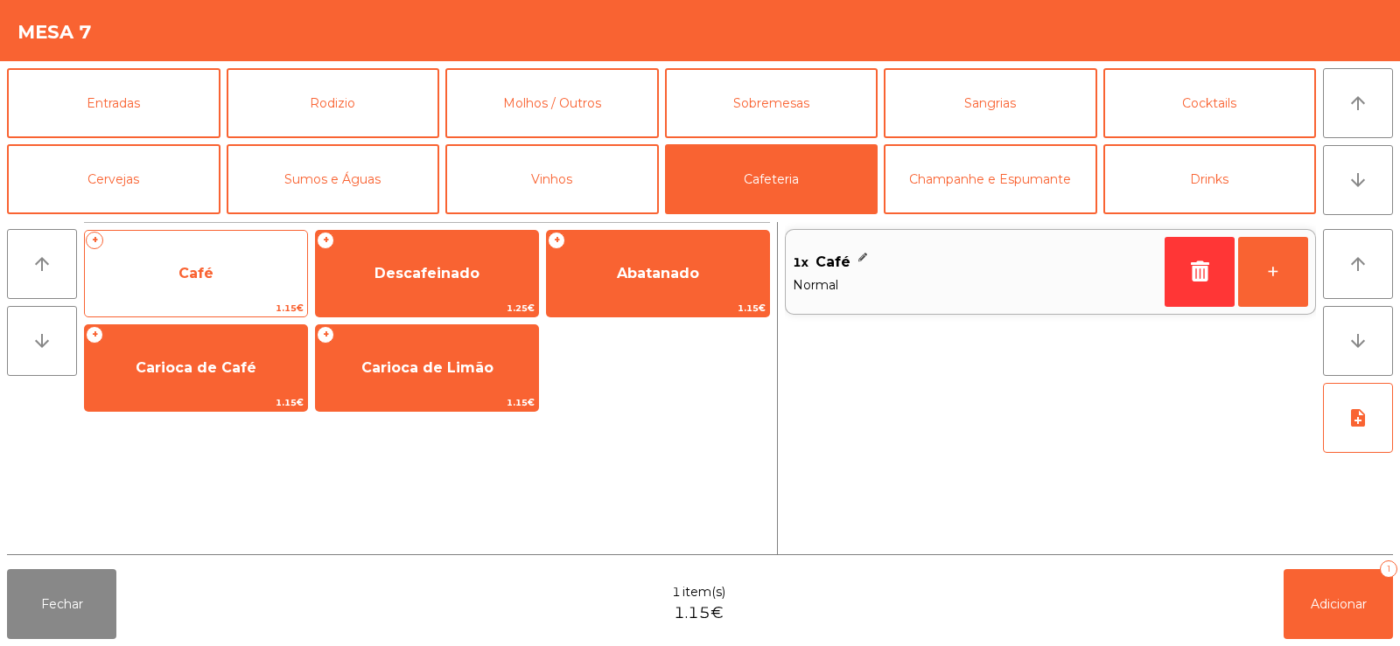
click at [219, 282] on span "Café" at bounding box center [196, 273] width 222 height 47
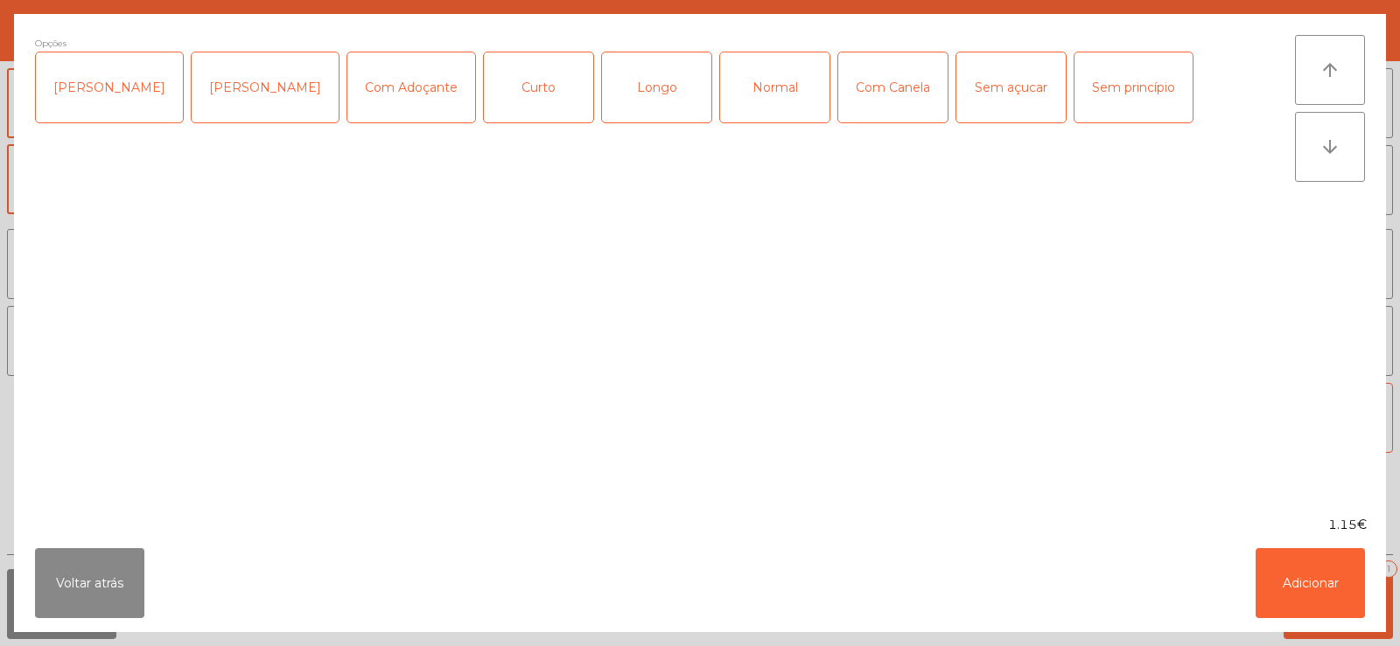
click at [89, 89] on div "[PERSON_NAME]" at bounding box center [109, 87] width 147 height 70
click at [763, 105] on div "Normal" at bounding box center [774, 87] width 109 height 70
click at [1300, 583] on button "Adicionar" at bounding box center [1309, 583] width 109 height 70
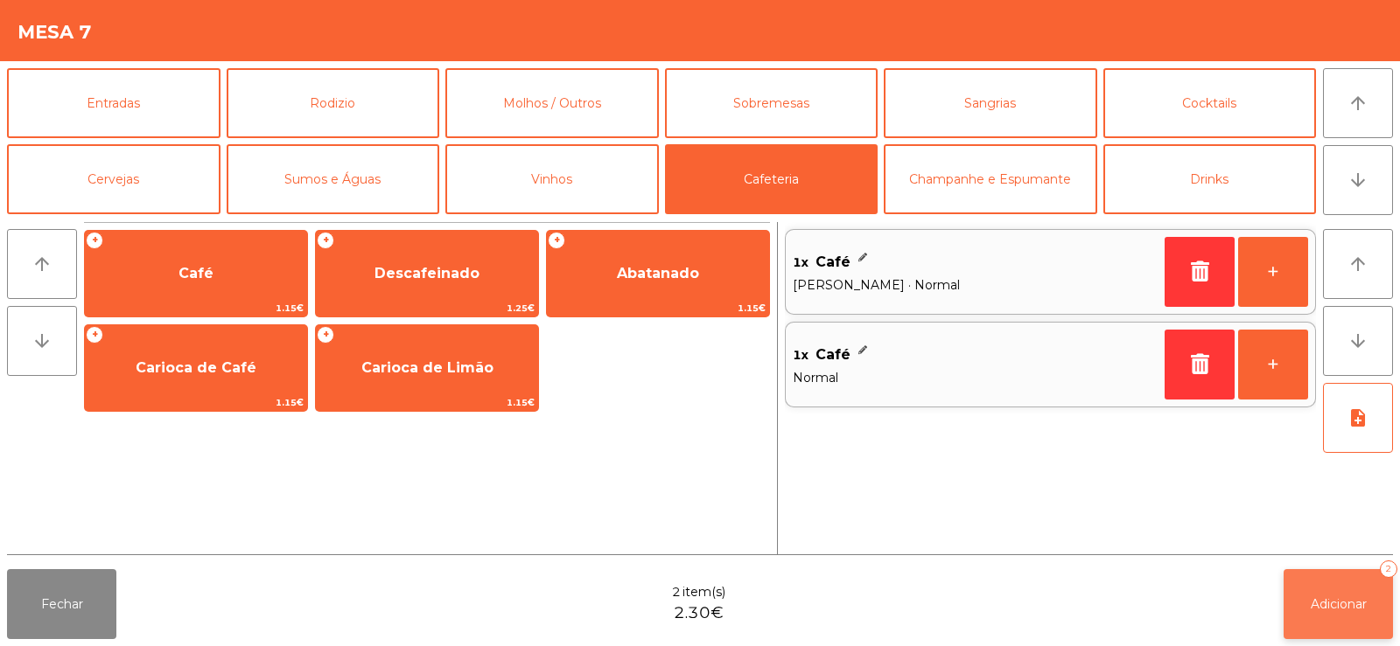
click at [1379, 604] on button "Adicionar 2" at bounding box center [1337, 604] width 109 height 70
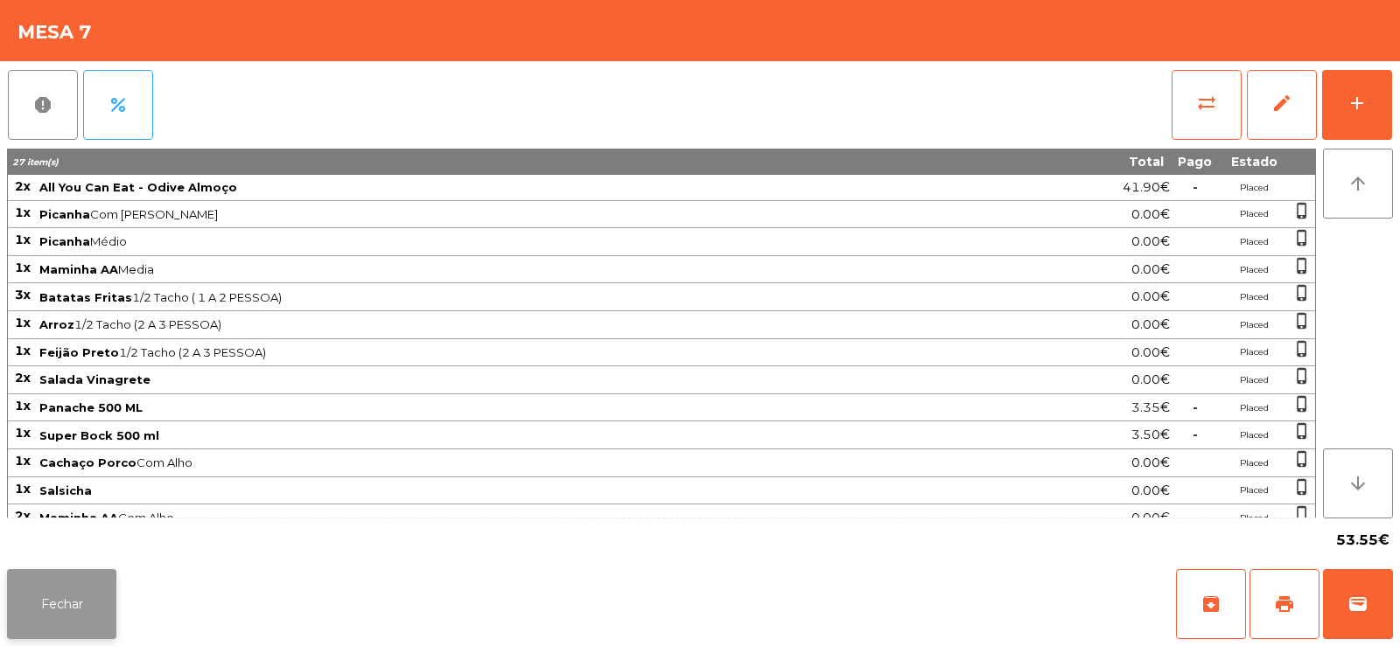
click at [43, 581] on button "Fechar" at bounding box center [61, 604] width 109 height 70
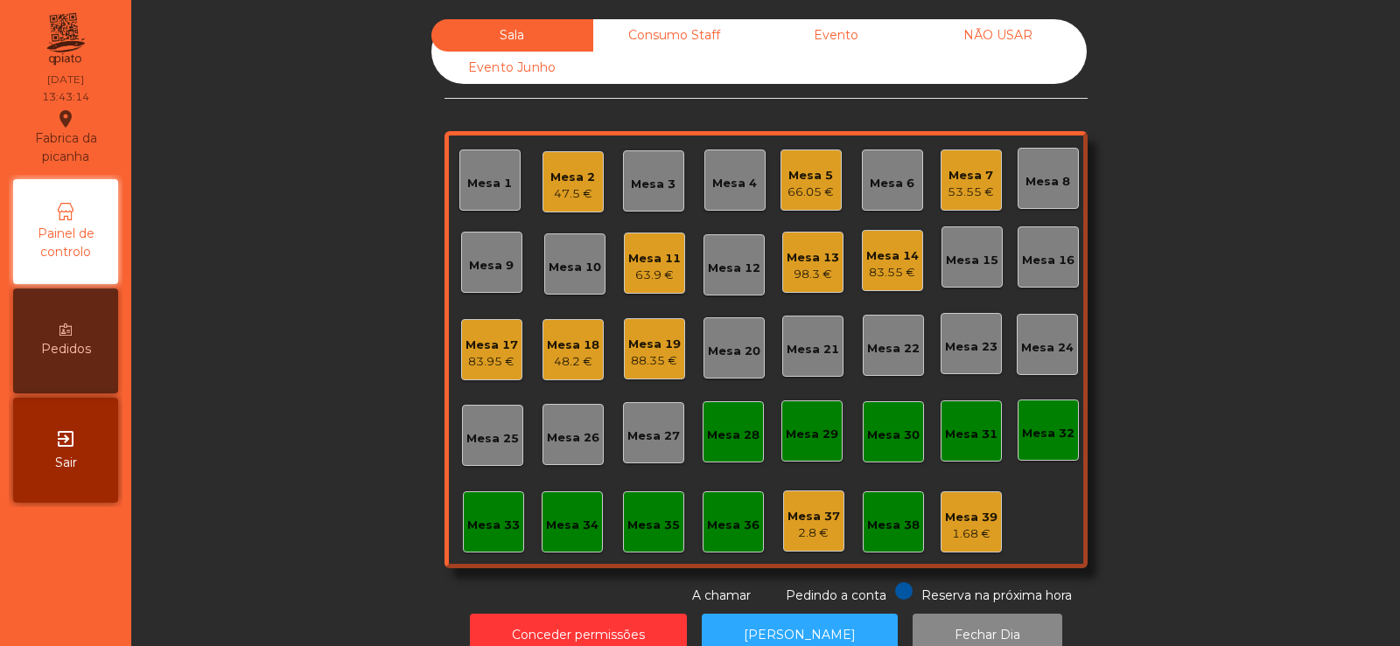
click at [895, 271] on div "83.55 €" at bounding box center [892, 272] width 52 height 17
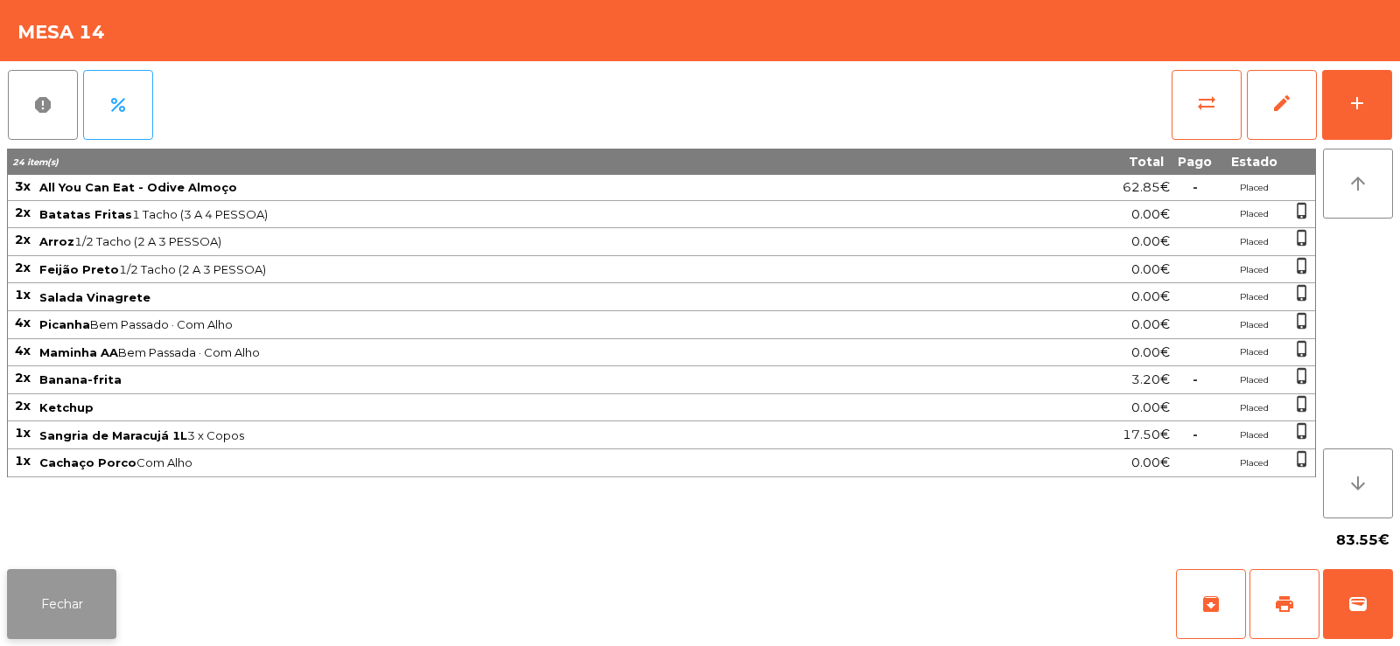
click at [80, 580] on button "Fechar" at bounding box center [61, 604] width 109 height 70
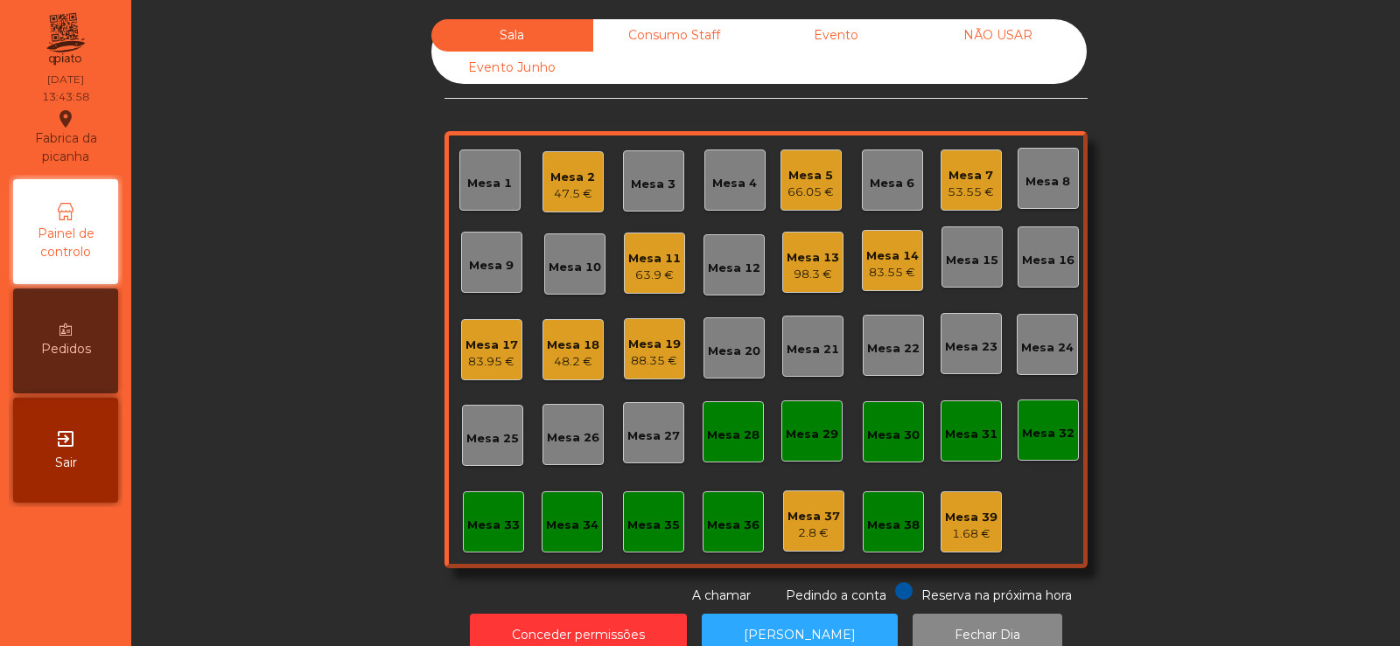
click at [896, 241] on div "Mesa 14 83.55 €" at bounding box center [892, 261] width 52 height 41
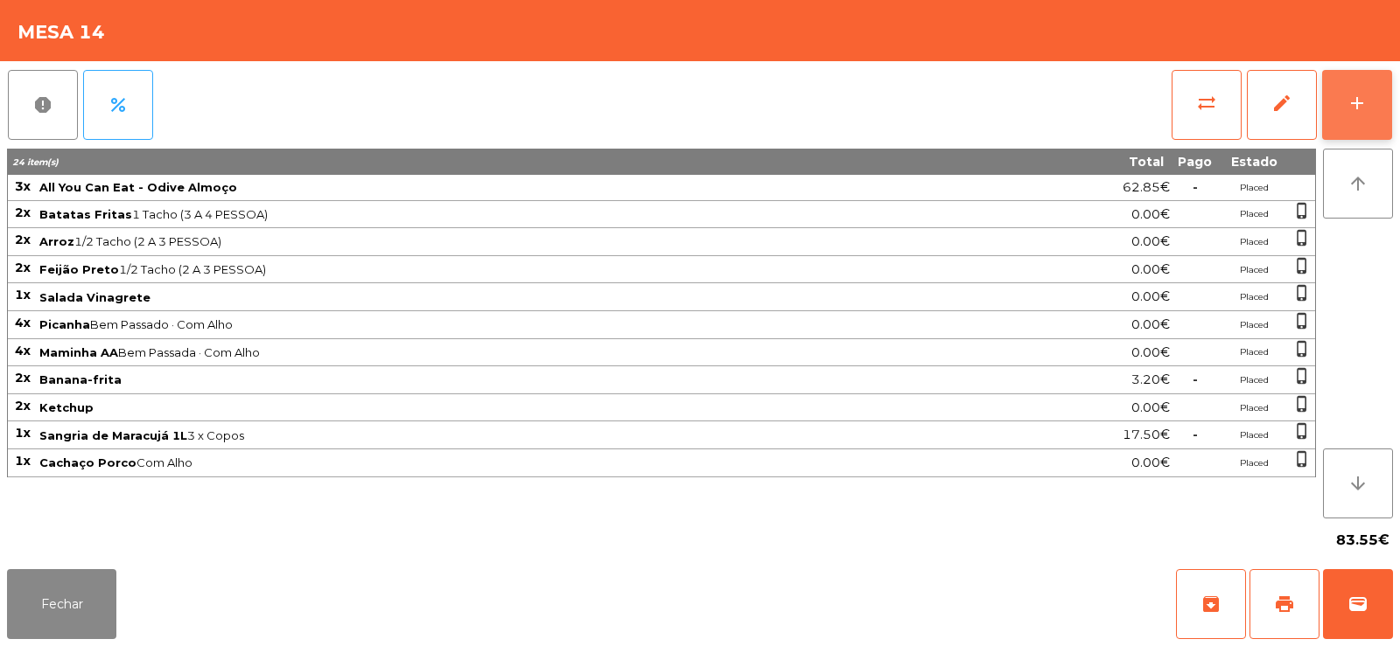
click at [1367, 104] on button "add" at bounding box center [1357, 105] width 70 height 70
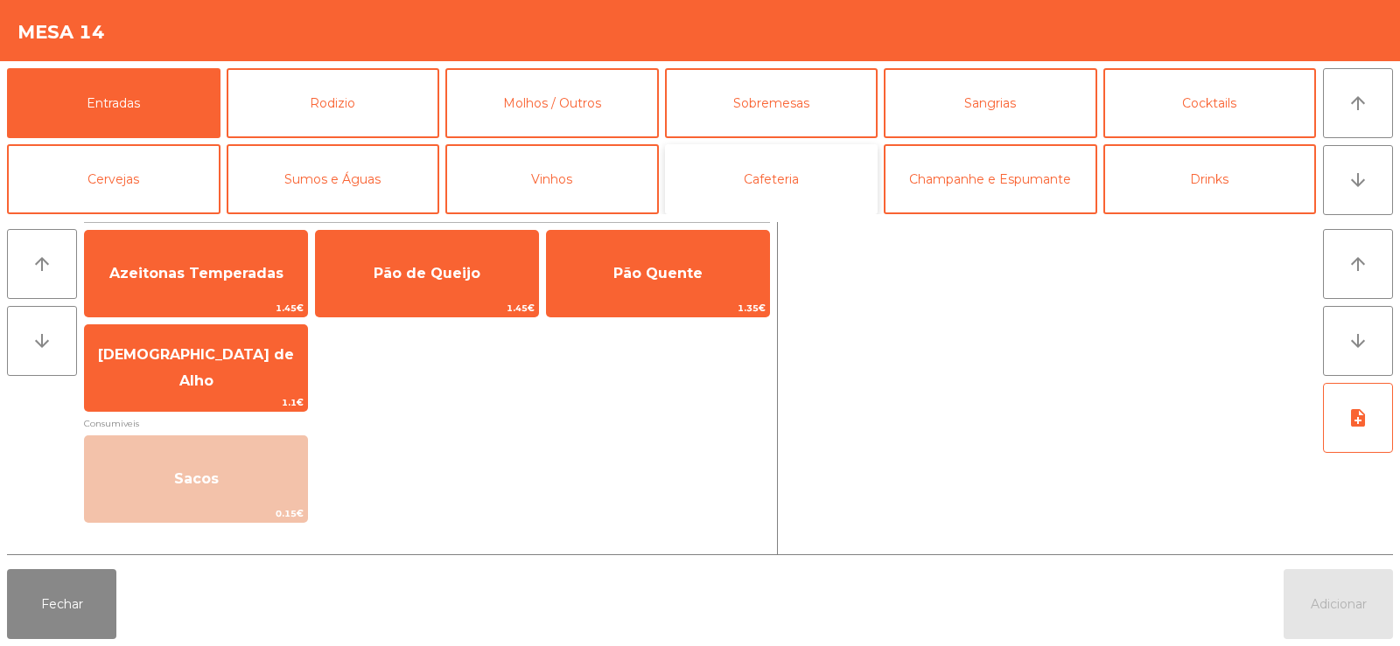
click at [811, 182] on button "Cafeteria" at bounding box center [771, 179] width 213 height 70
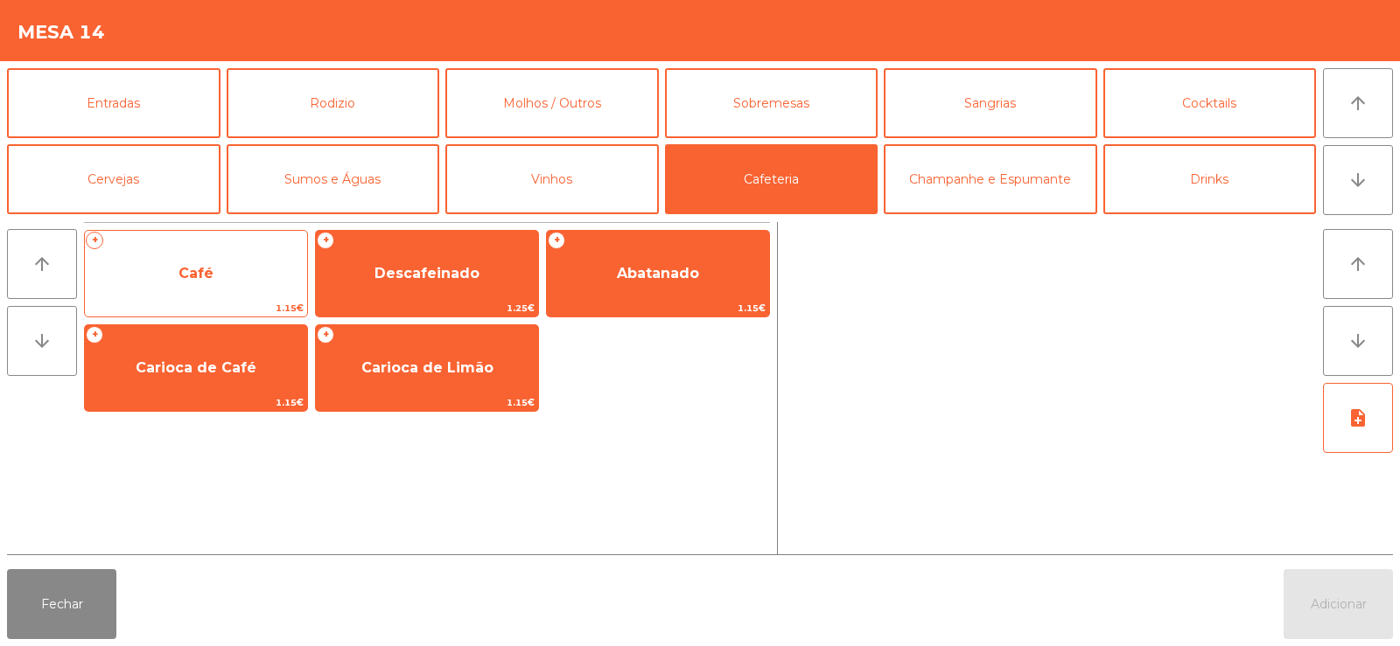
click at [202, 290] on span "Café" at bounding box center [196, 273] width 222 height 47
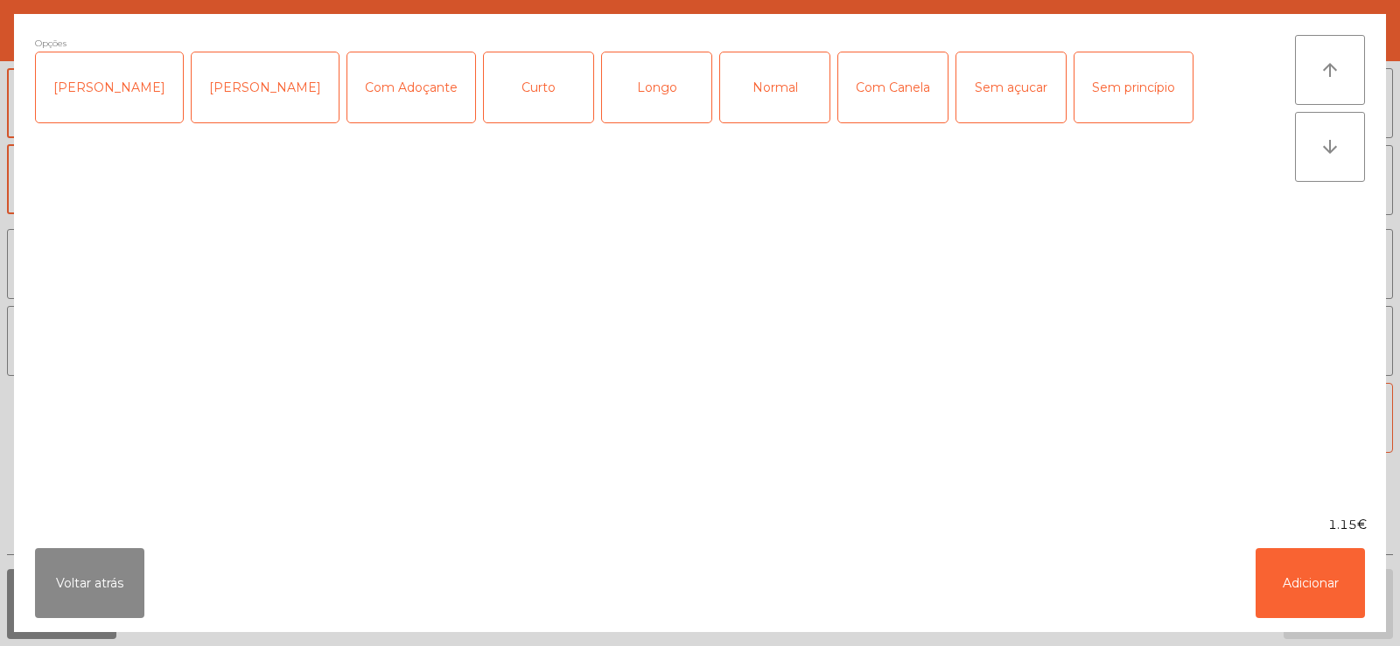
click at [245, 87] on div "[PERSON_NAME]" at bounding box center [265, 87] width 147 height 70
click at [1100, 92] on div "Sem princípio" at bounding box center [1133, 87] width 118 height 70
click at [737, 73] on div "Normal" at bounding box center [774, 87] width 109 height 70
click at [1301, 582] on button "Adicionar" at bounding box center [1309, 583] width 109 height 70
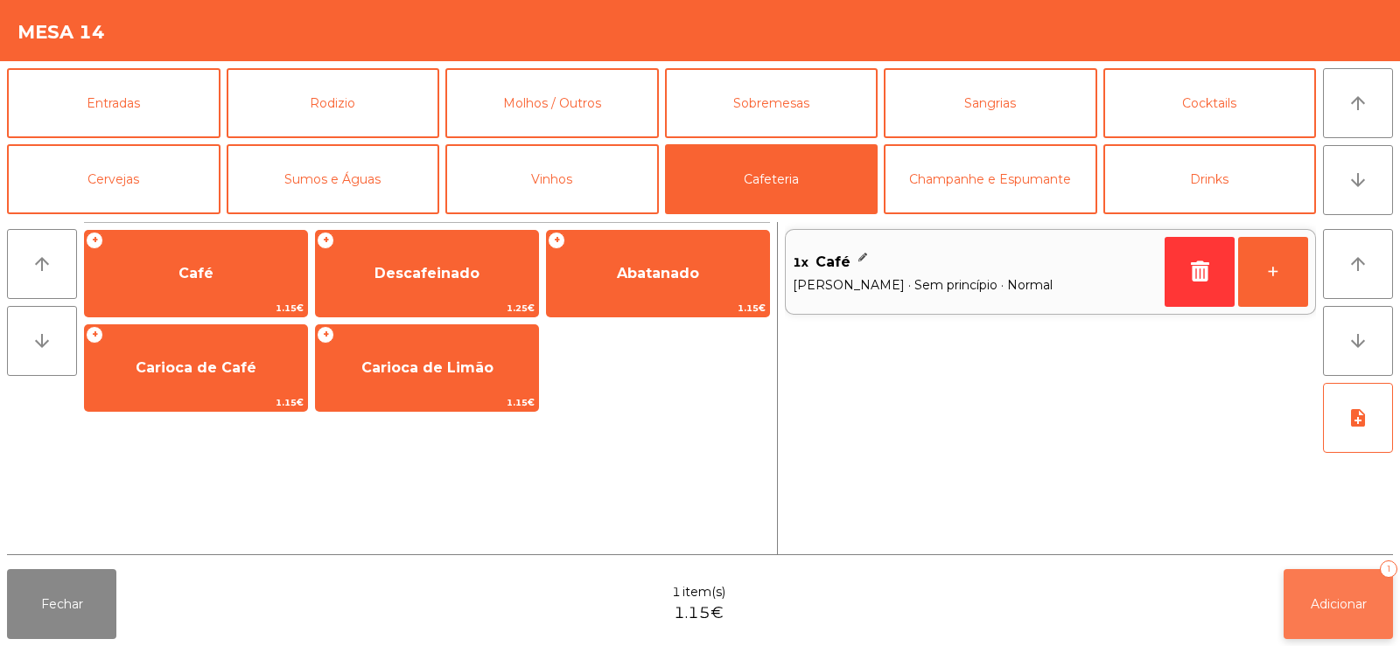
click at [1378, 590] on button "Adicionar 1" at bounding box center [1337, 604] width 109 height 70
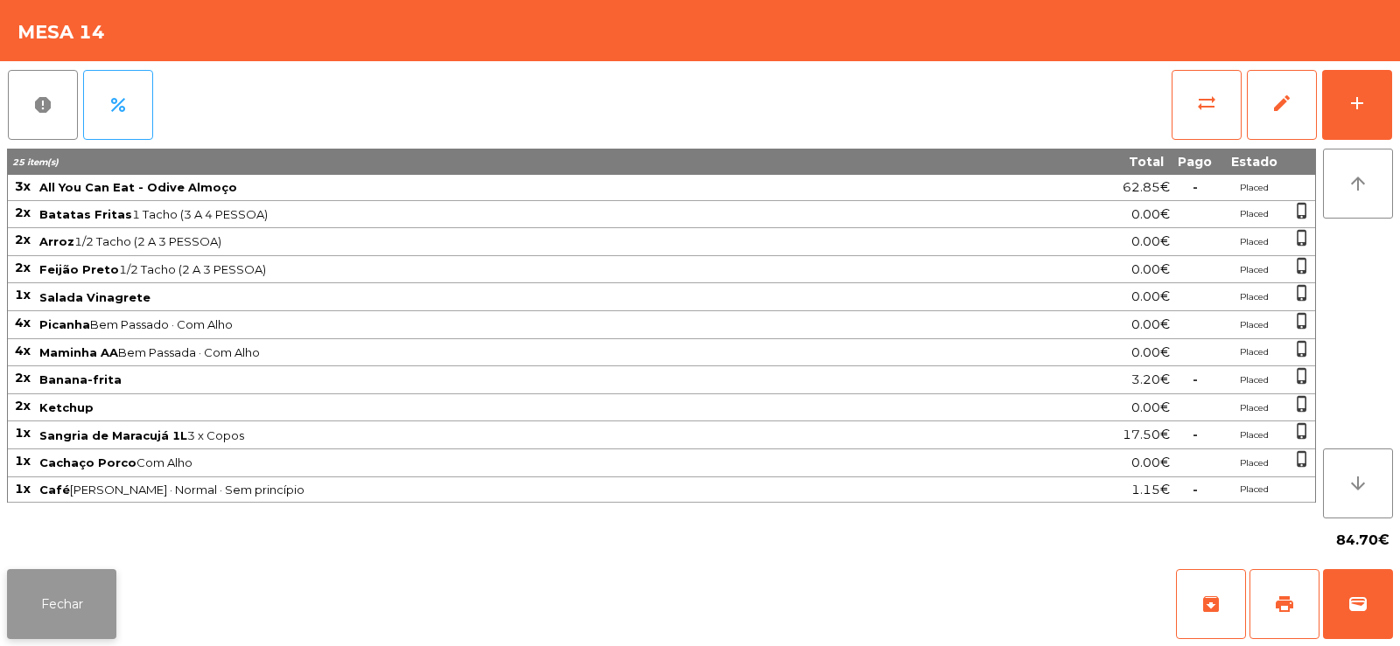
click at [78, 610] on button "Fechar" at bounding box center [61, 604] width 109 height 70
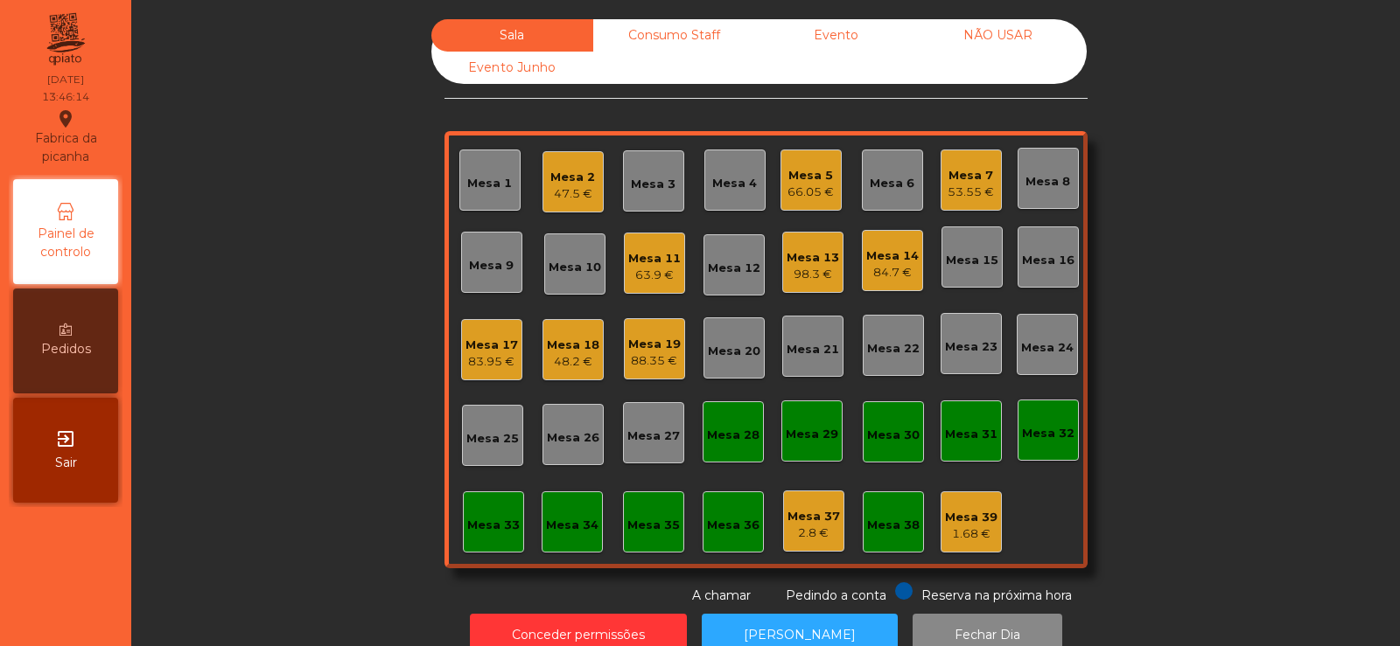
click at [976, 183] on div "Mesa 7" at bounding box center [970, 175] width 46 height 17
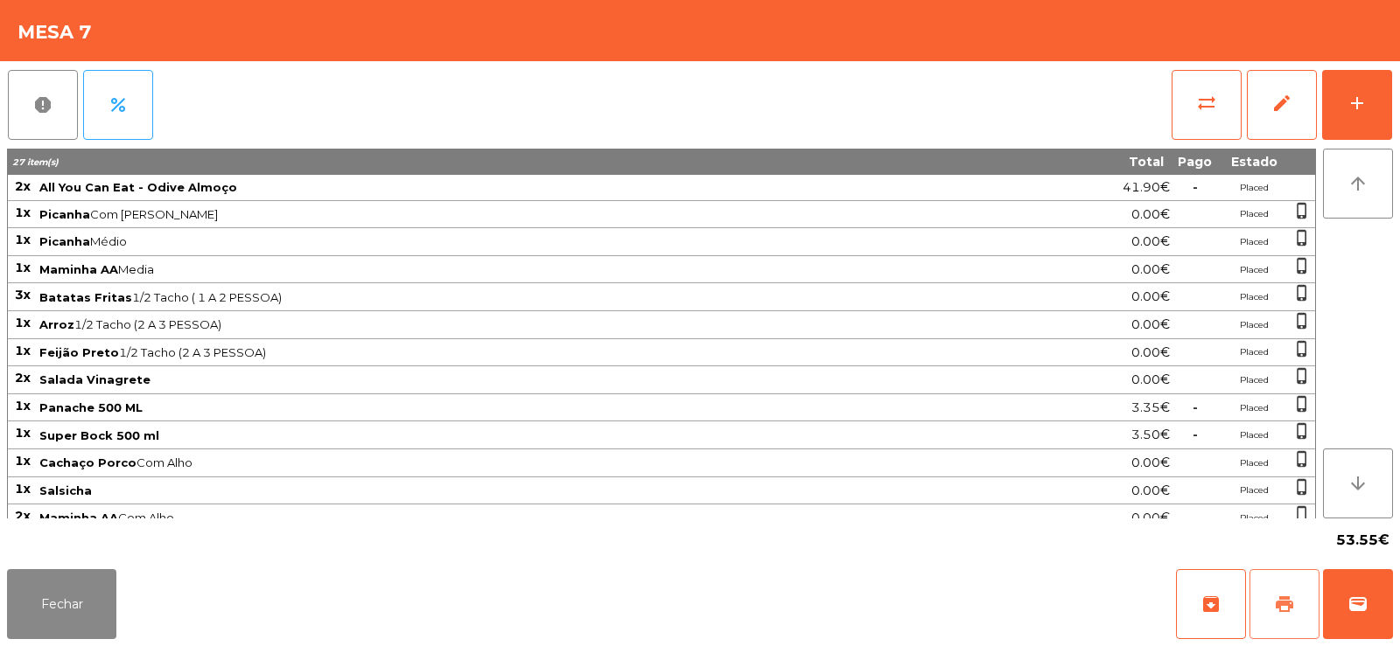
click at [1287, 583] on button "print" at bounding box center [1284, 604] width 70 height 70
click at [1364, 623] on button "wallet" at bounding box center [1358, 604] width 70 height 70
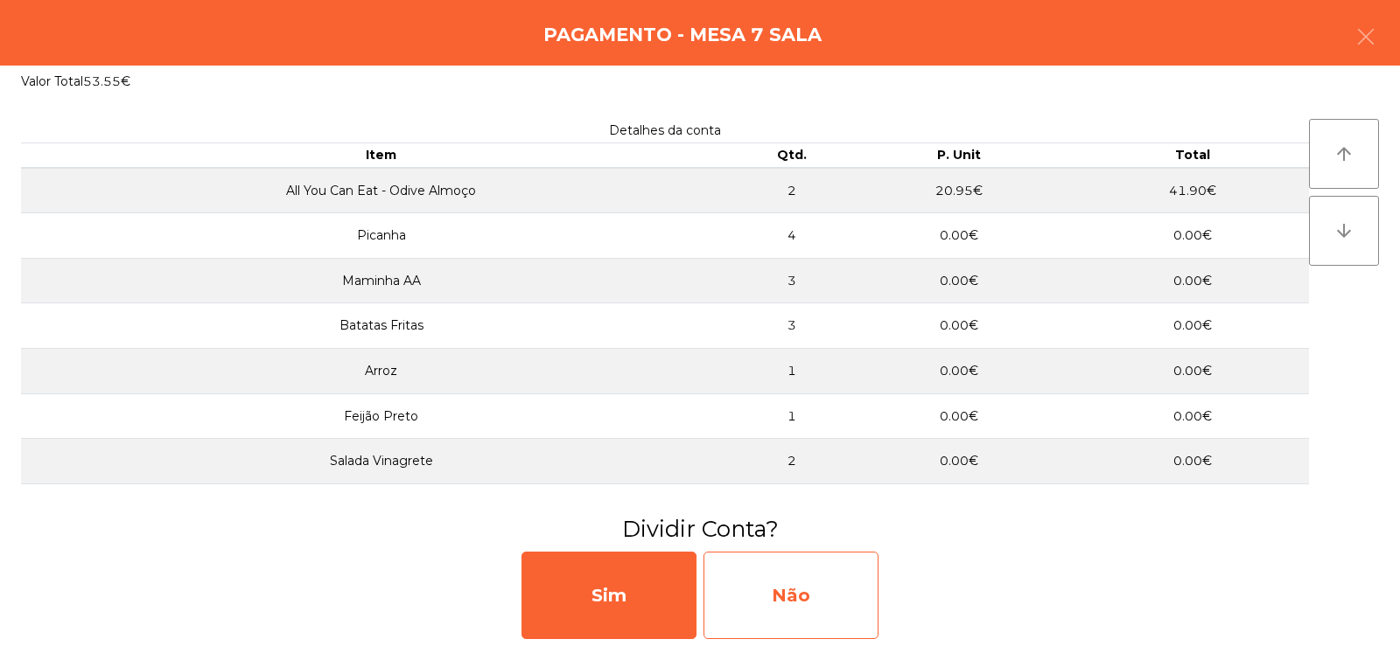
click at [750, 619] on div "Não" at bounding box center [790, 595] width 175 height 87
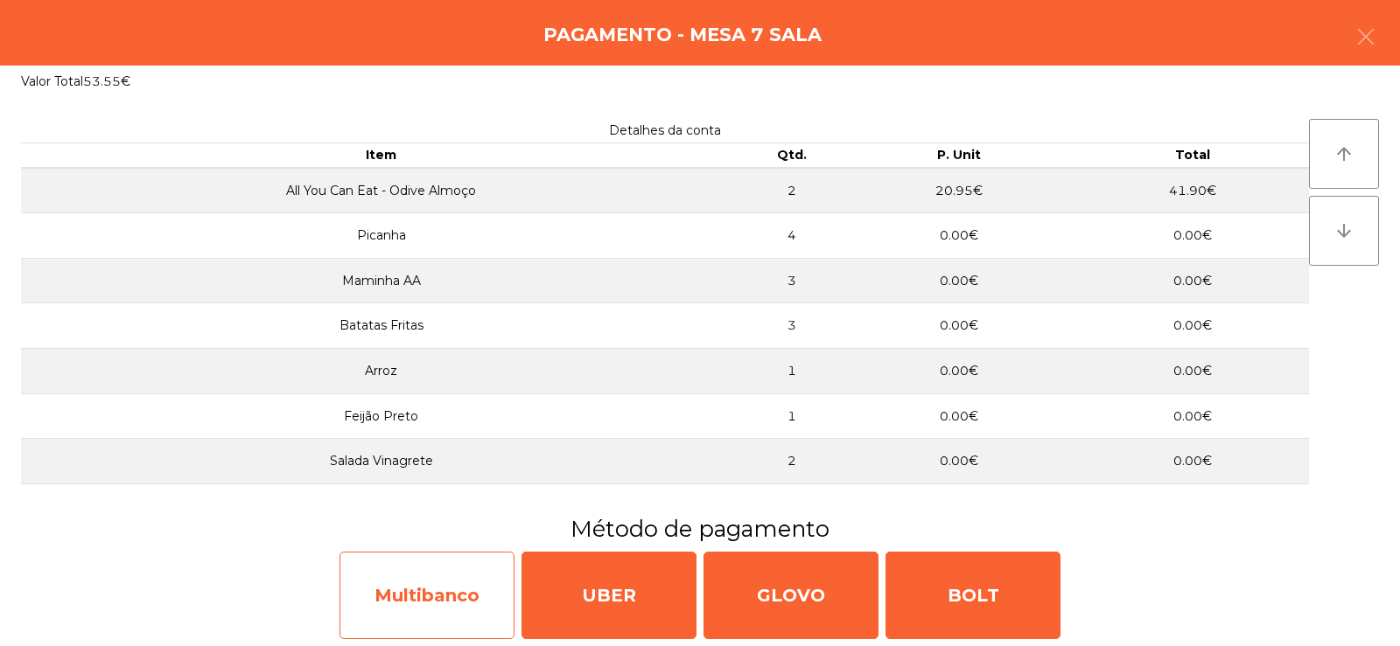
click at [404, 617] on div "Multibanco" at bounding box center [426, 595] width 175 height 87
select select "**"
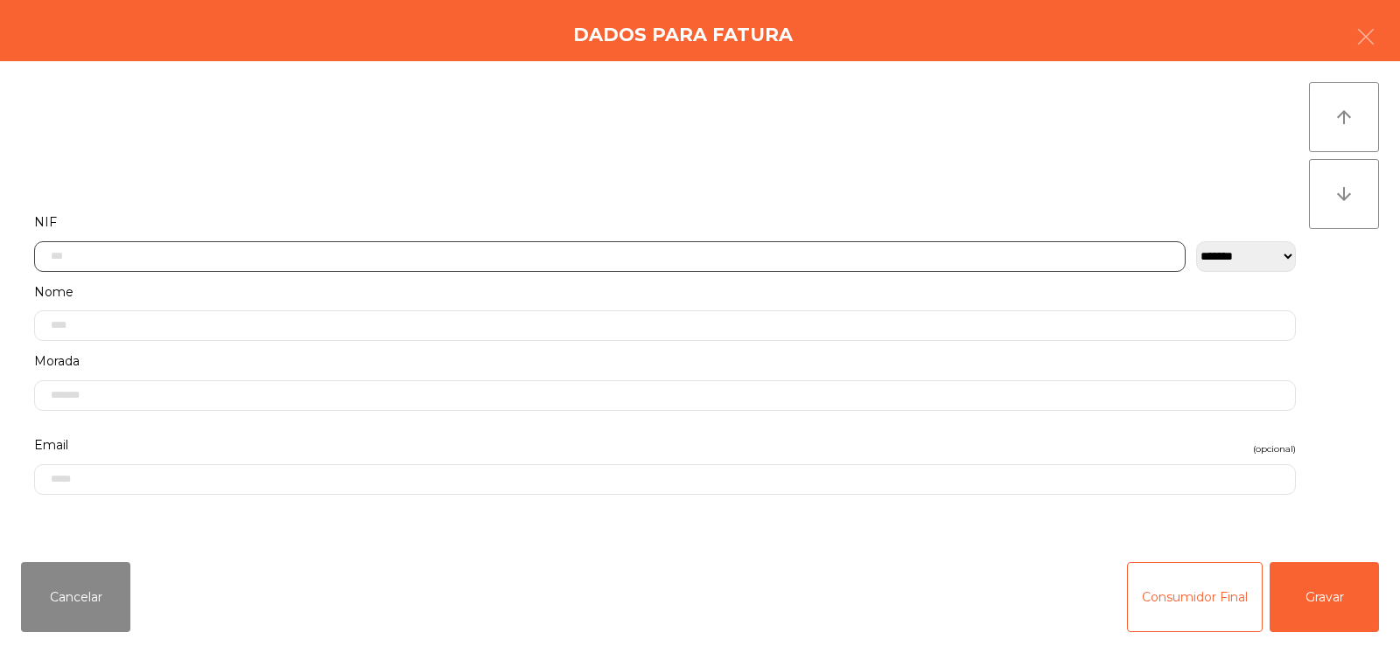
click at [474, 254] on input "text" at bounding box center [609, 256] width 1151 height 31
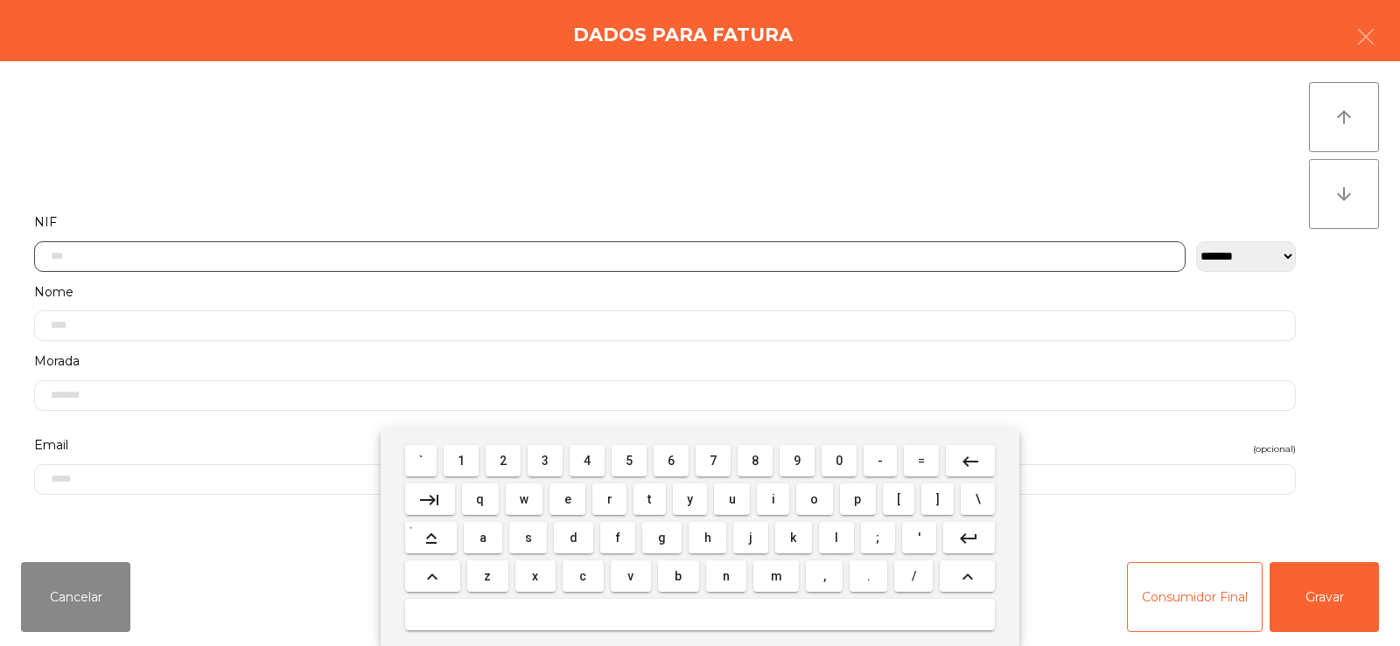
scroll to position [128, 0]
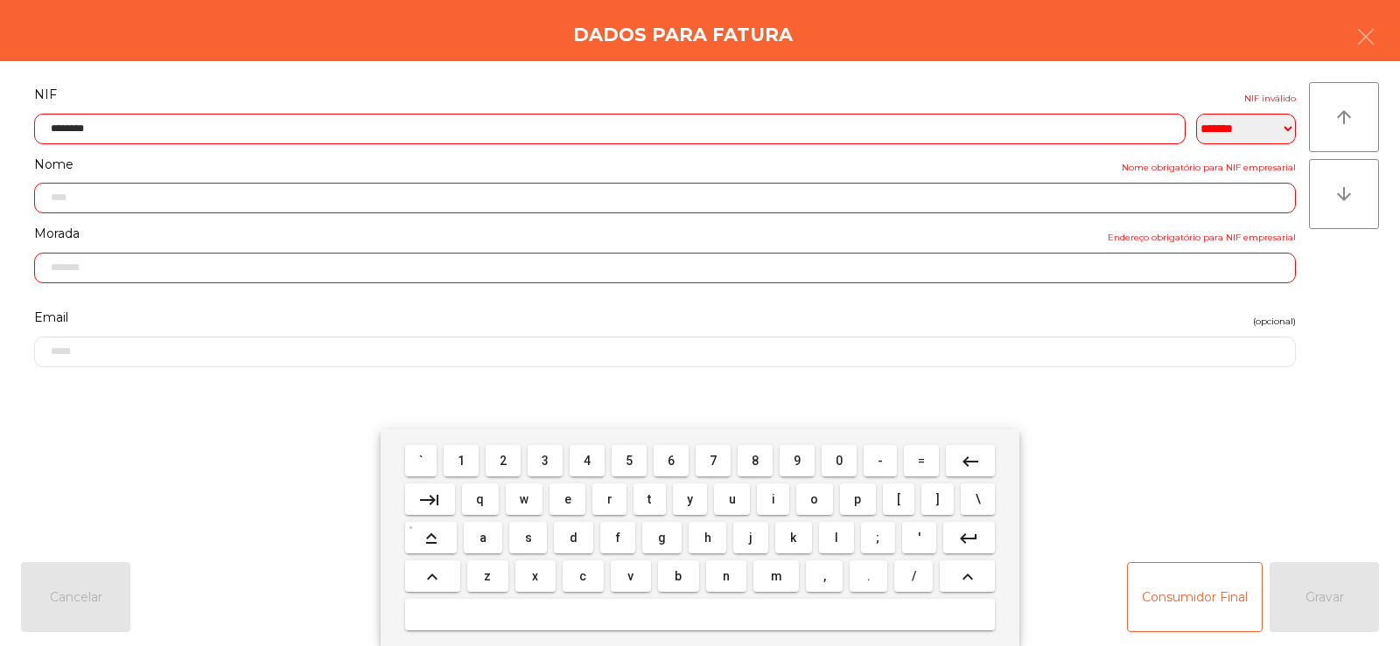
type input "*********"
type input "**********"
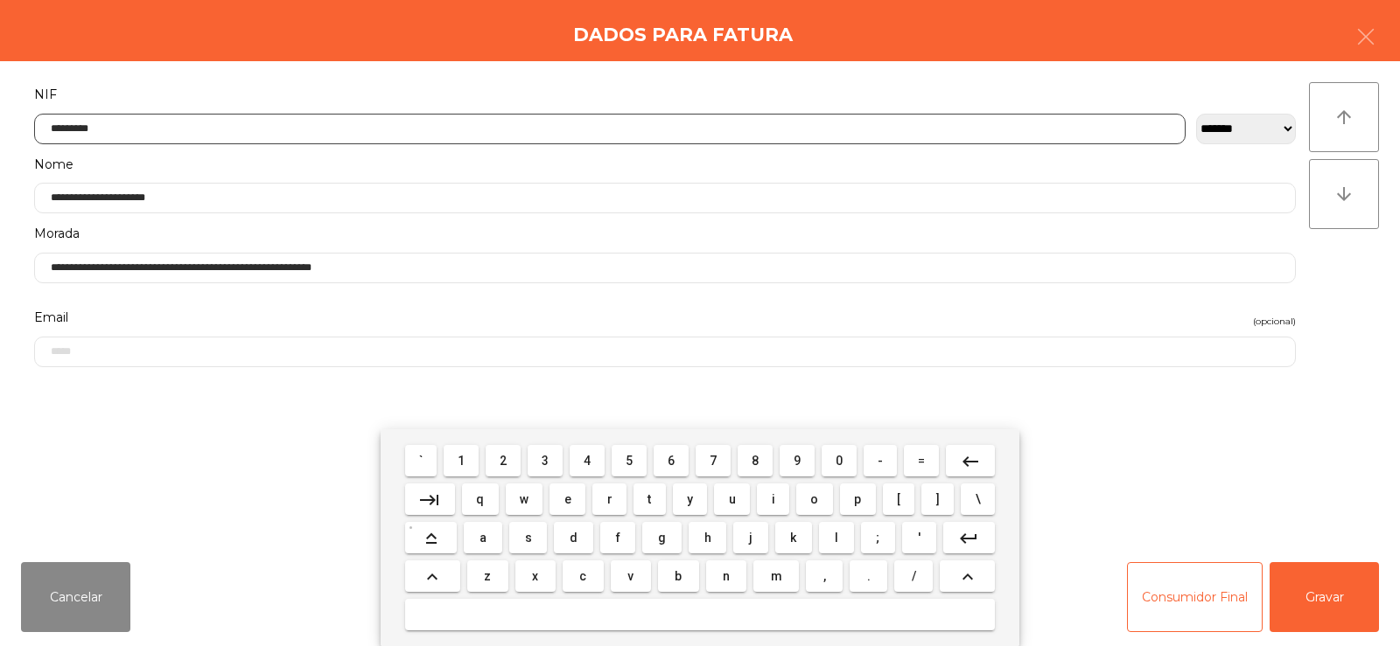
type input "*********"
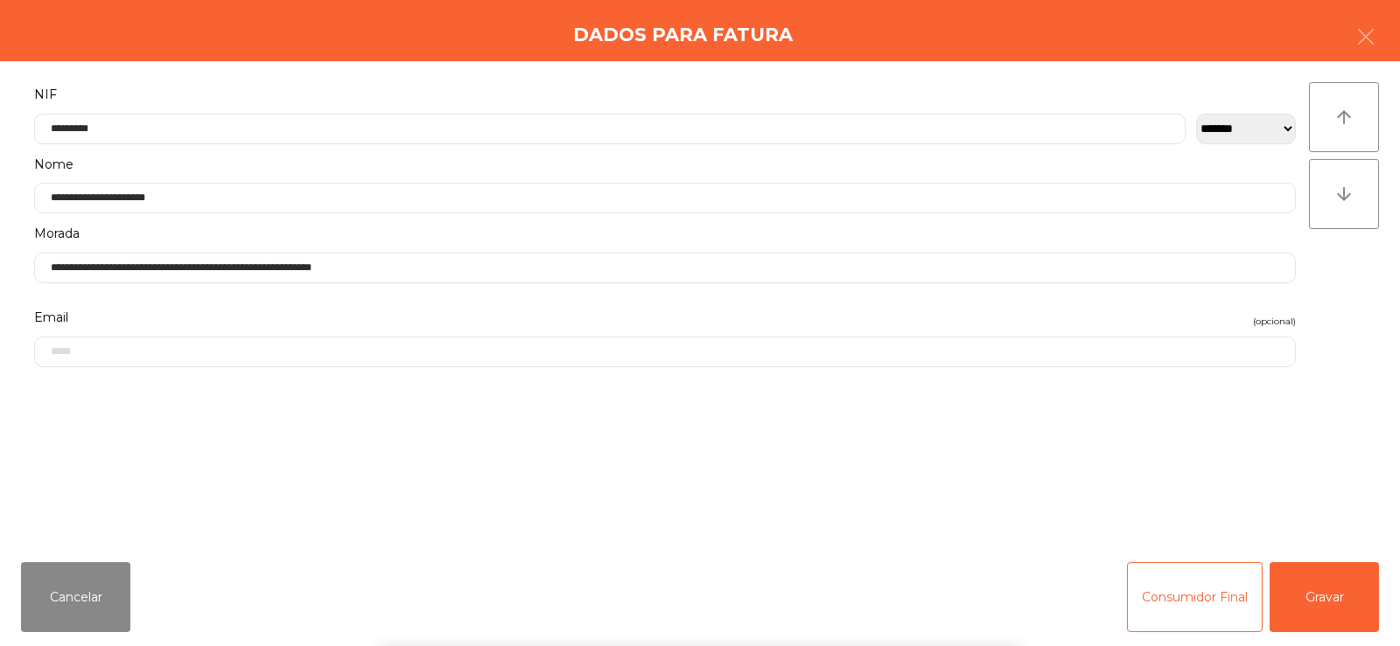
click at [1297, 617] on div "` 1 2 3 4 5 6 7 8 9 0 - = keyboard_backspace keyboard_tab q w e r t y u i o p […" at bounding box center [700, 537] width 1400 height 217
click at [1330, 618] on button "Gravar" at bounding box center [1323, 597] width 109 height 70
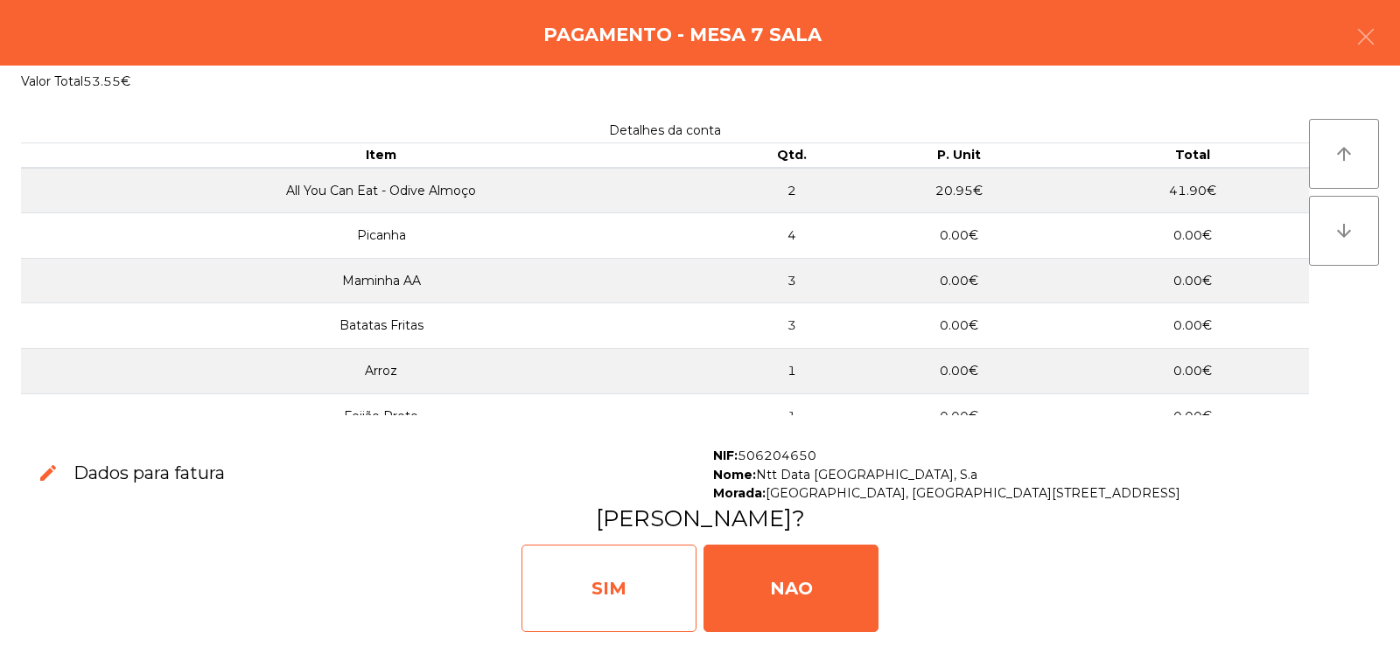
click at [567, 580] on div "SIM" at bounding box center [608, 588] width 175 height 87
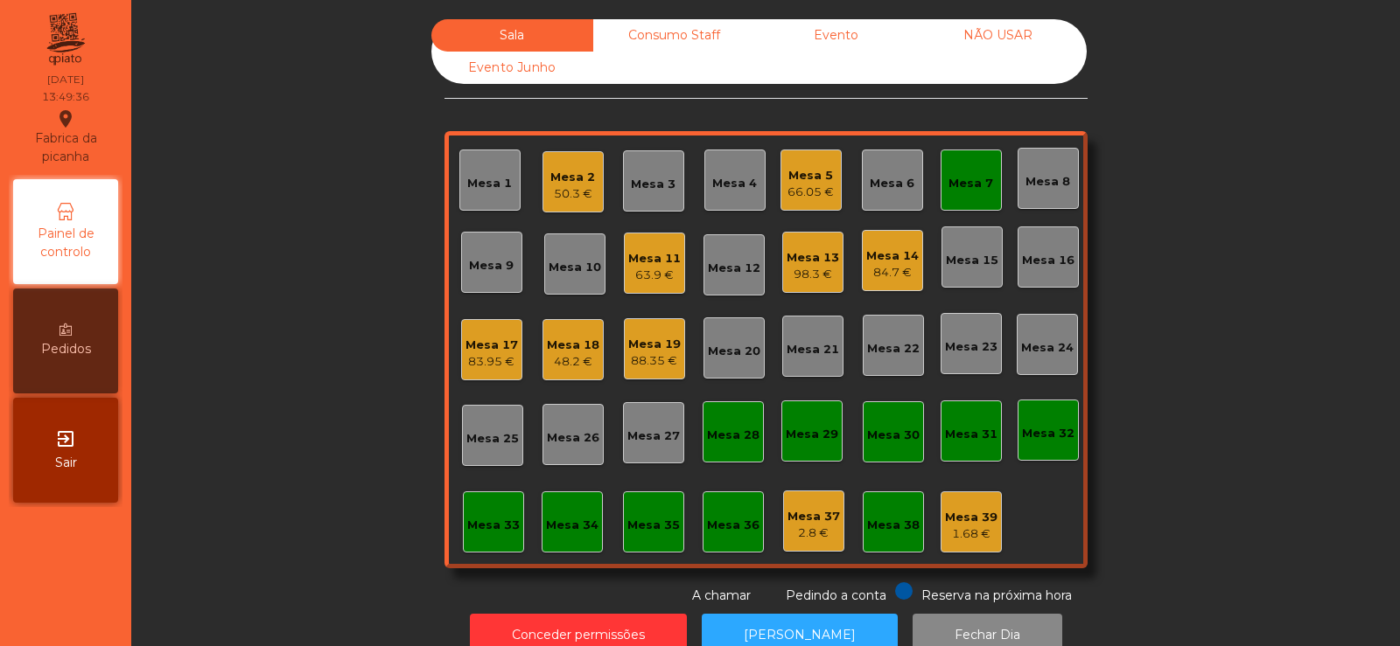
click at [887, 259] on div "Mesa 14" at bounding box center [892, 256] width 52 height 17
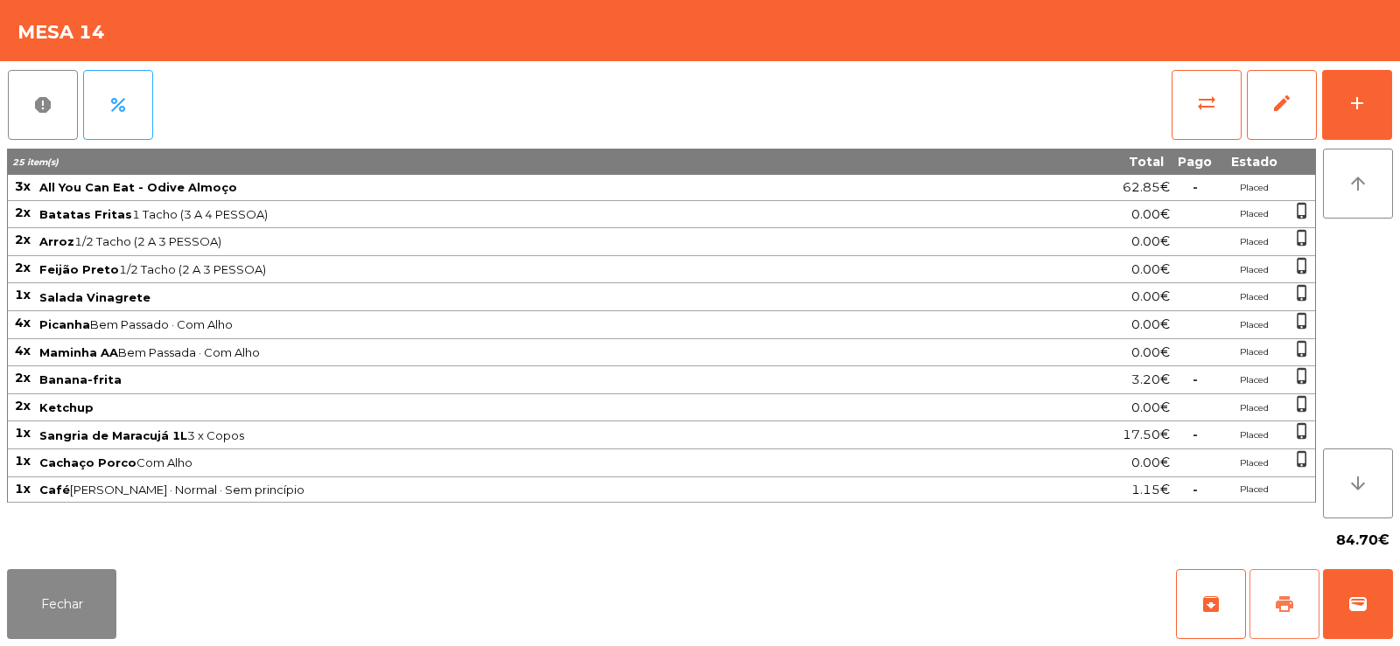
click at [1262, 596] on button "print" at bounding box center [1284, 604] width 70 height 70
click at [1365, 610] on span "wallet" at bounding box center [1357, 604] width 21 height 21
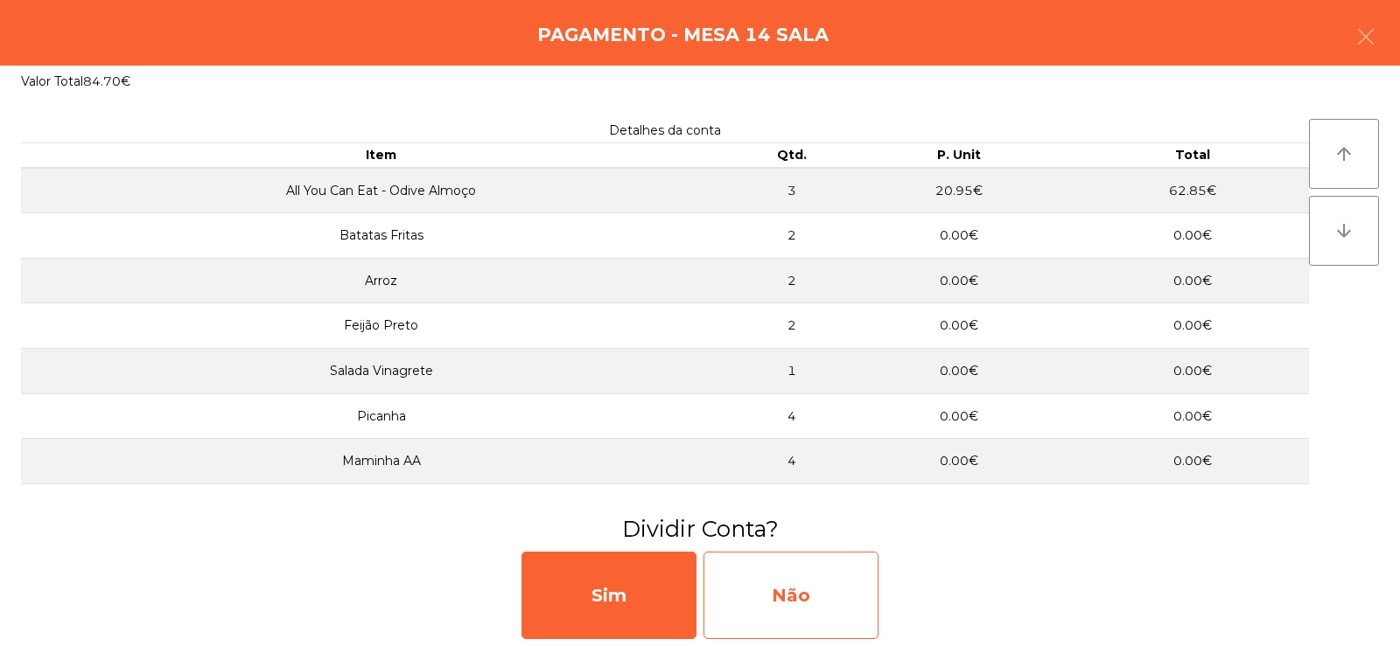
click at [796, 588] on div "Não" at bounding box center [790, 595] width 175 height 87
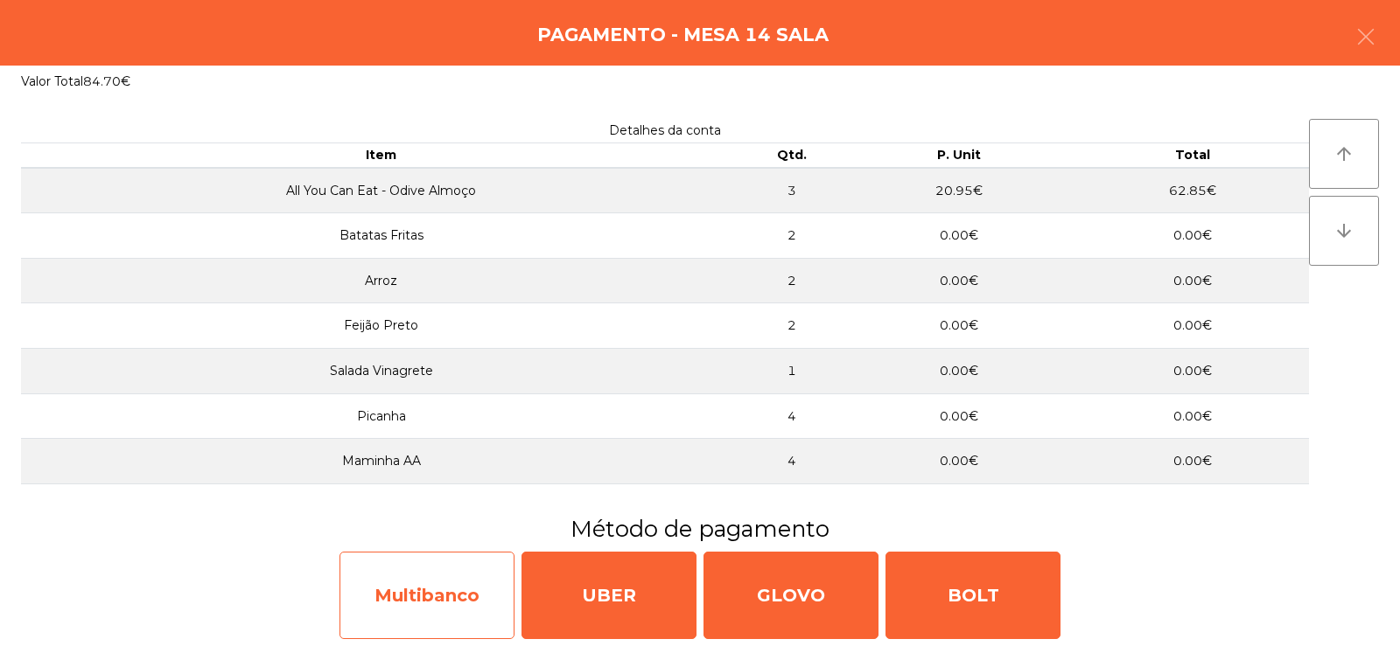
click at [402, 626] on div "Multibanco" at bounding box center [426, 595] width 175 height 87
select select "**"
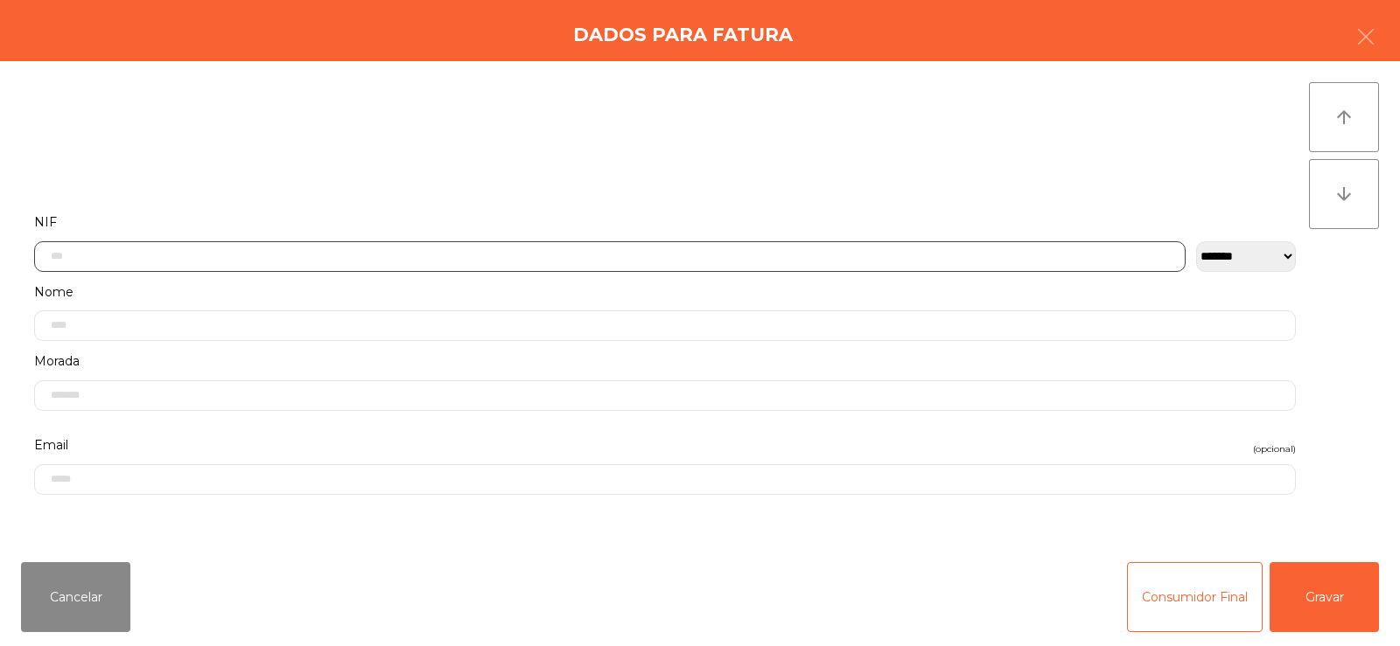
click at [313, 260] on input "text" at bounding box center [609, 256] width 1151 height 31
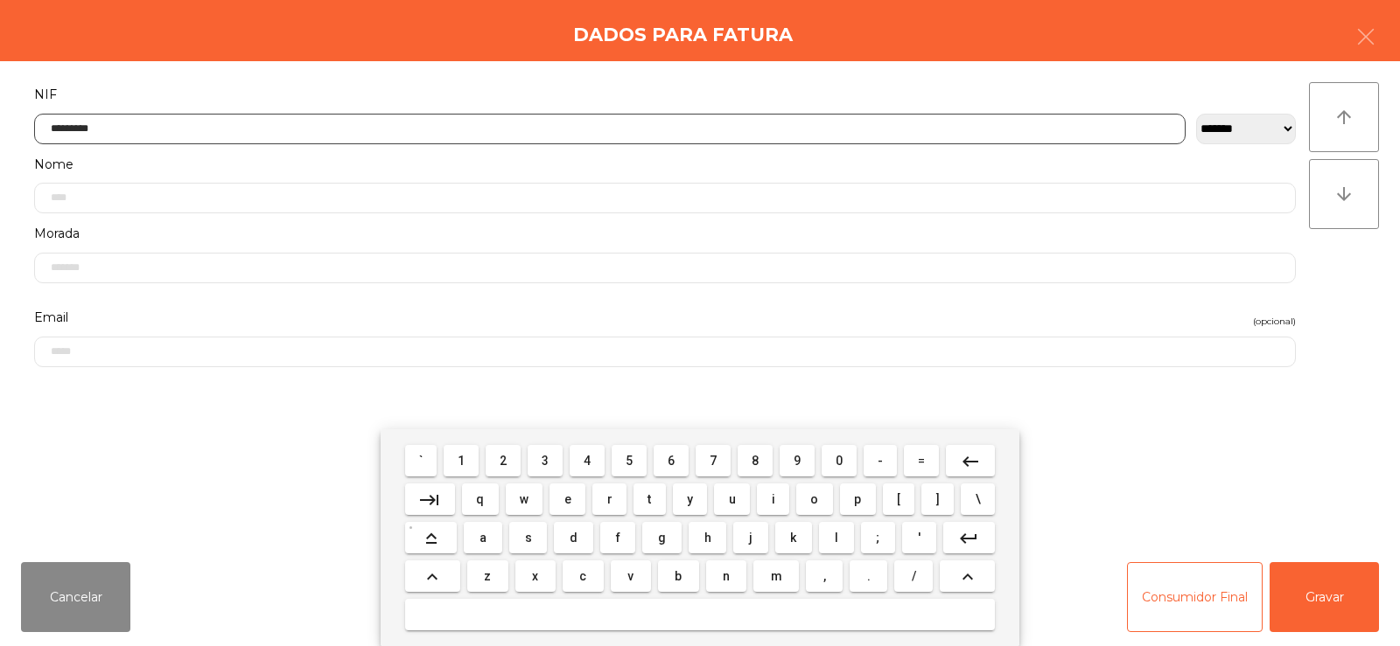
type input "*********"
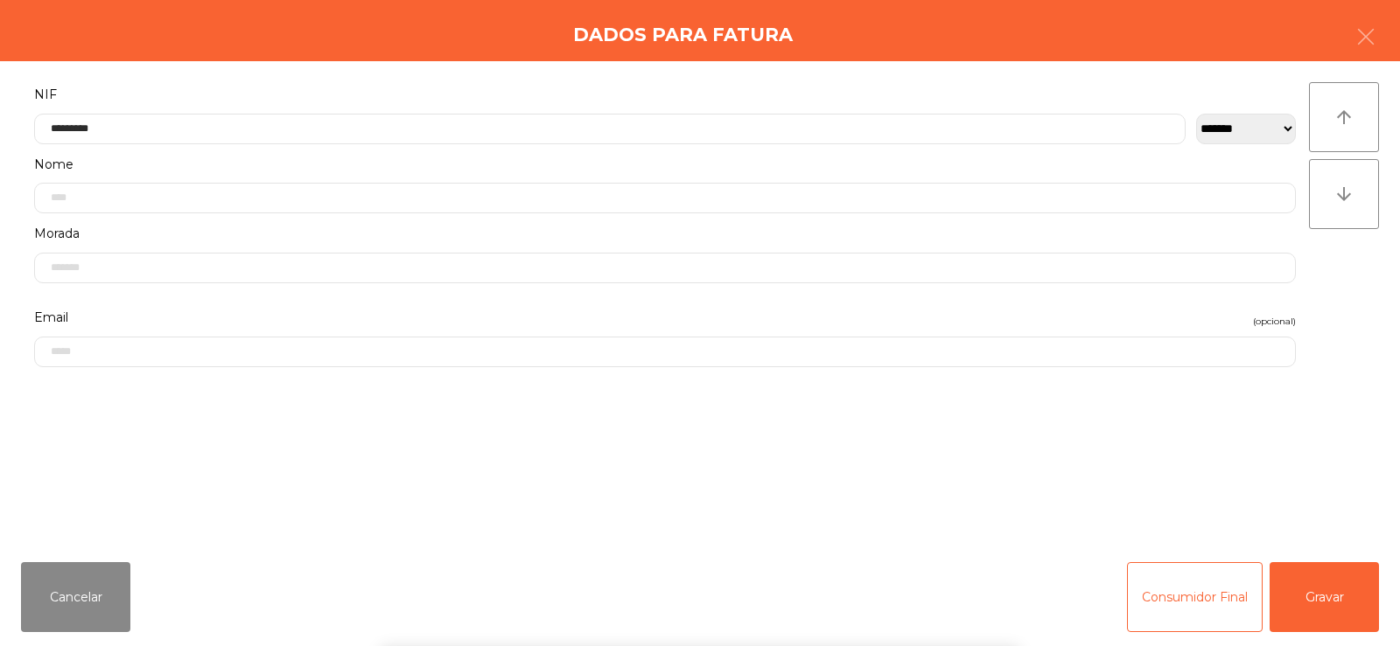
click at [1320, 607] on div "` 1 2 3 4 5 6 7 8 9 0 - = keyboard_backspace keyboard_tab q w e r t y u i o p […" at bounding box center [700, 537] width 1400 height 217
click at [1324, 609] on button "Gravar" at bounding box center [1323, 597] width 109 height 70
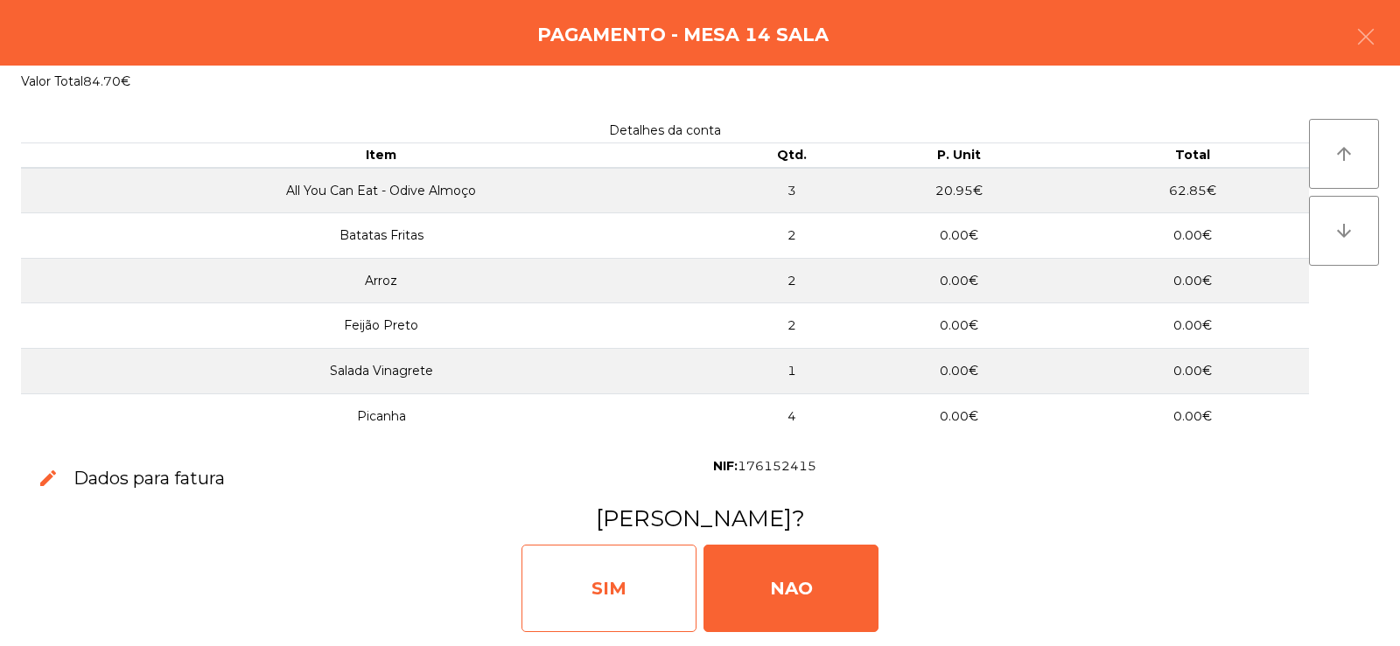
click at [605, 579] on div "SIM" at bounding box center [608, 588] width 175 height 87
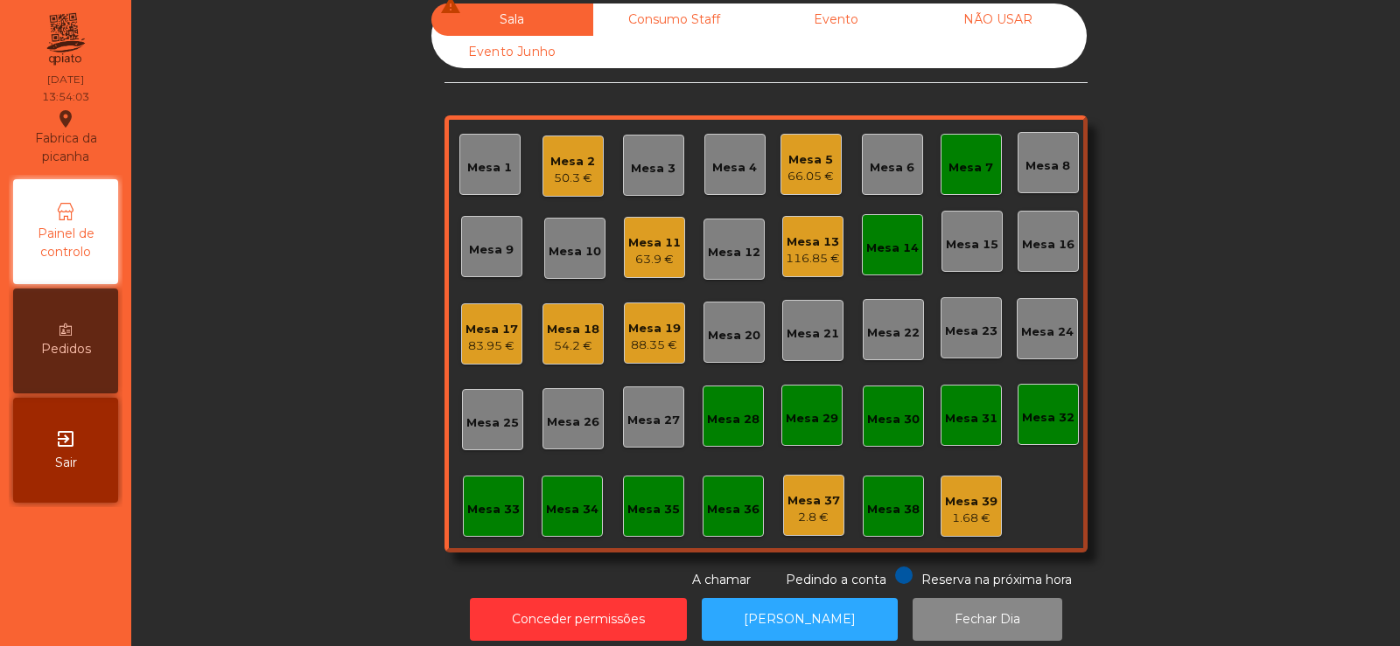
scroll to position [22, 0]
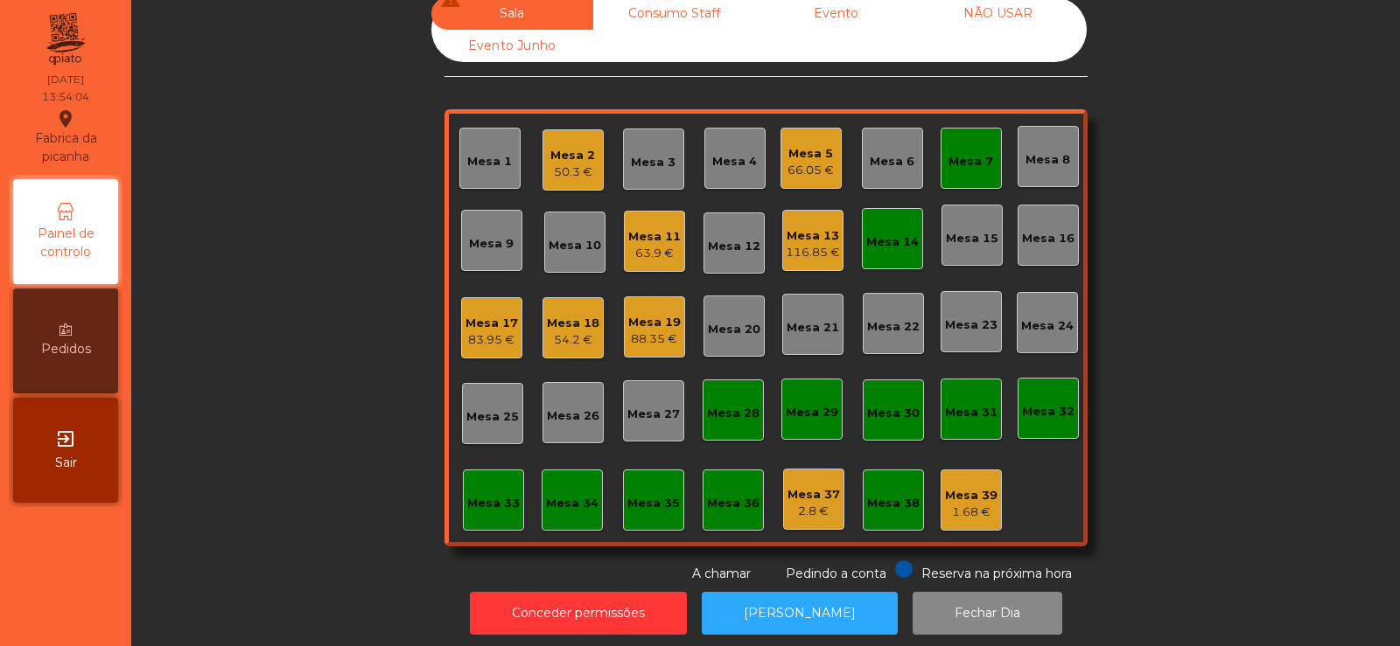
click at [808, 170] on div "66.05 €" at bounding box center [810, 170] width 46 height 17
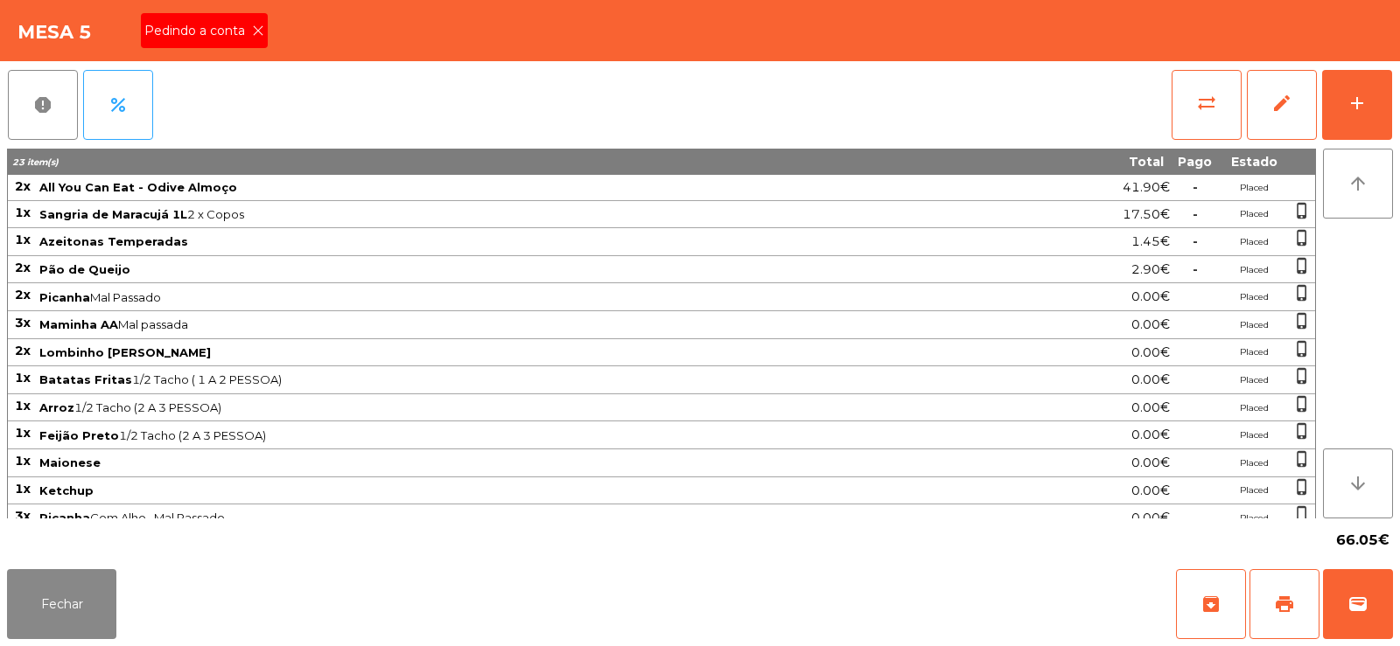
click at [241, 41] on div "Pedindo a conta" at bounding box center [204, 30] width 127 height 35
click at [1281, 610] on span "print" at bounding box center [1284, 604] width 21 height 21
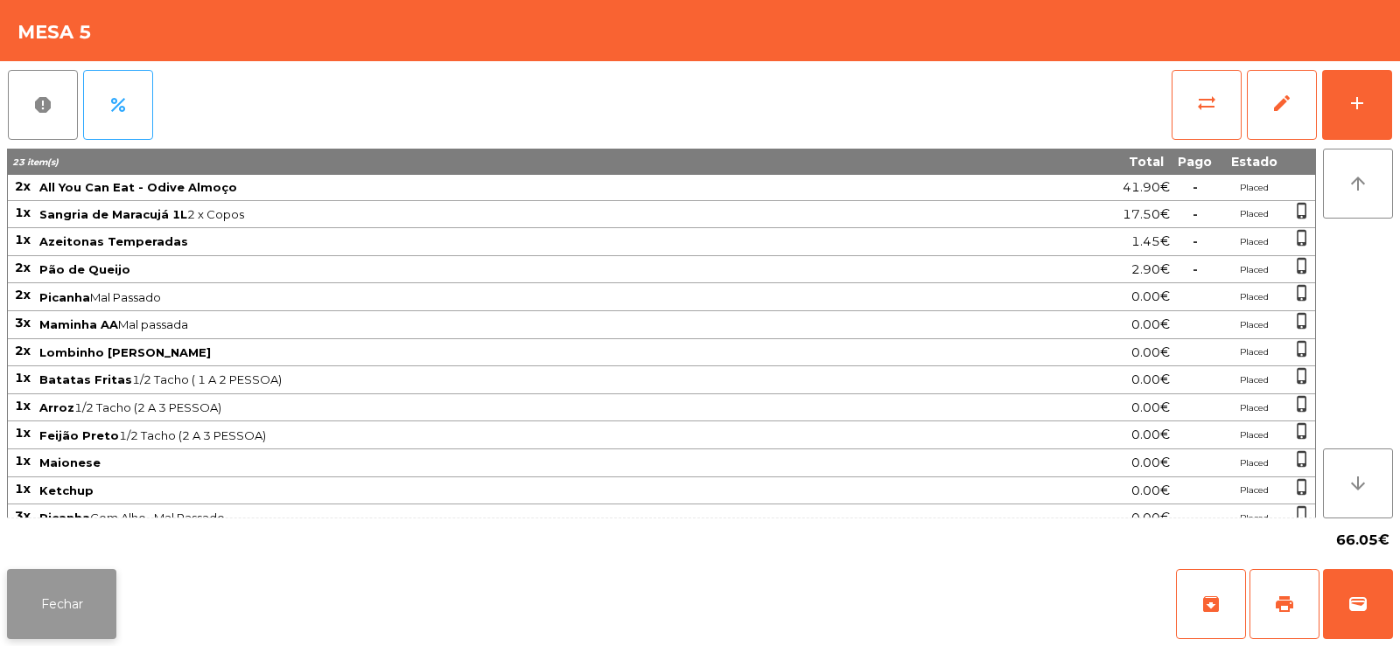
click at [51, 627] on button "Fechar" at bounding box center [61, 604] width 109 height 70
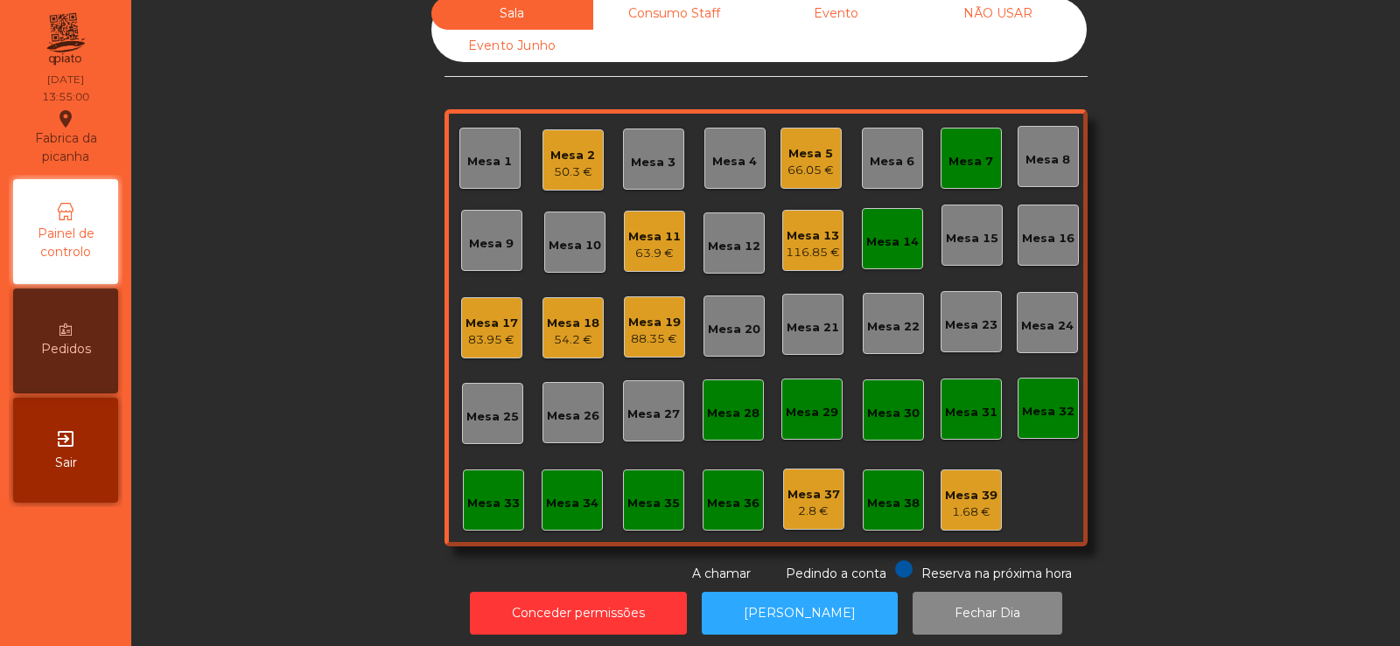
click at [817, 244] on div "116.85 €" at bounding box center [813, 252] width 54 height 17
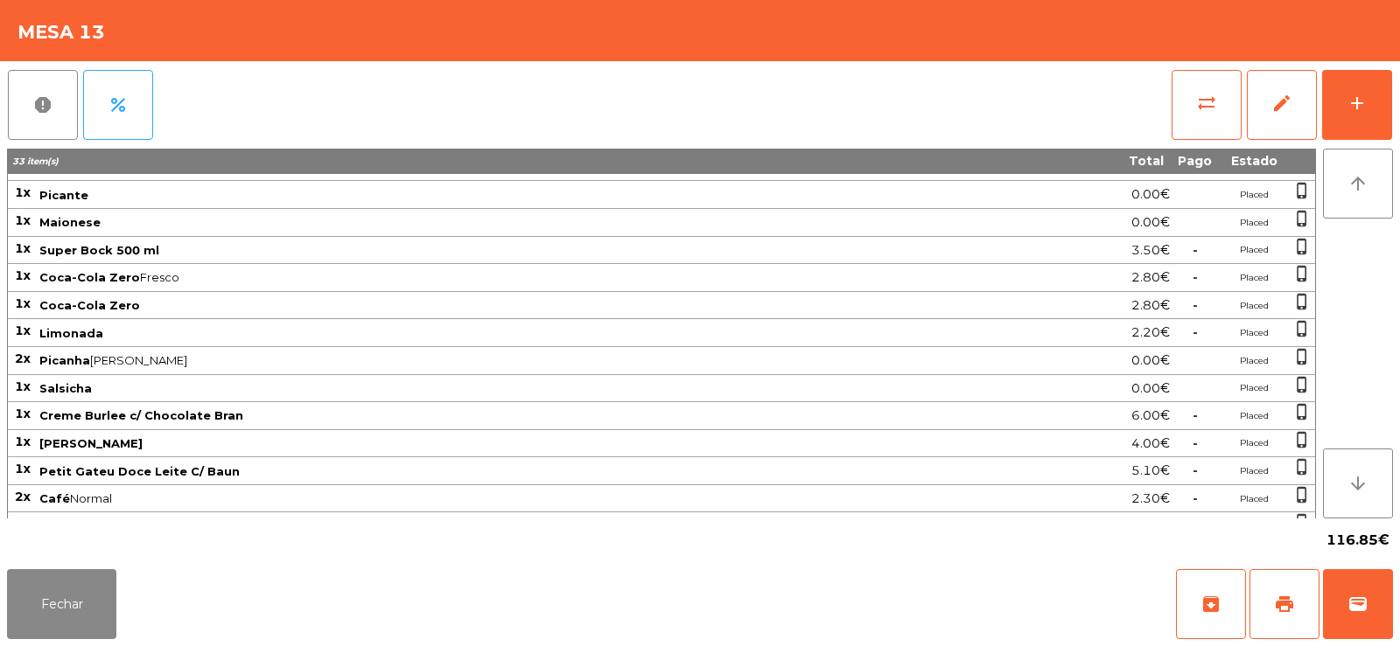
scroll to position [262, 0]
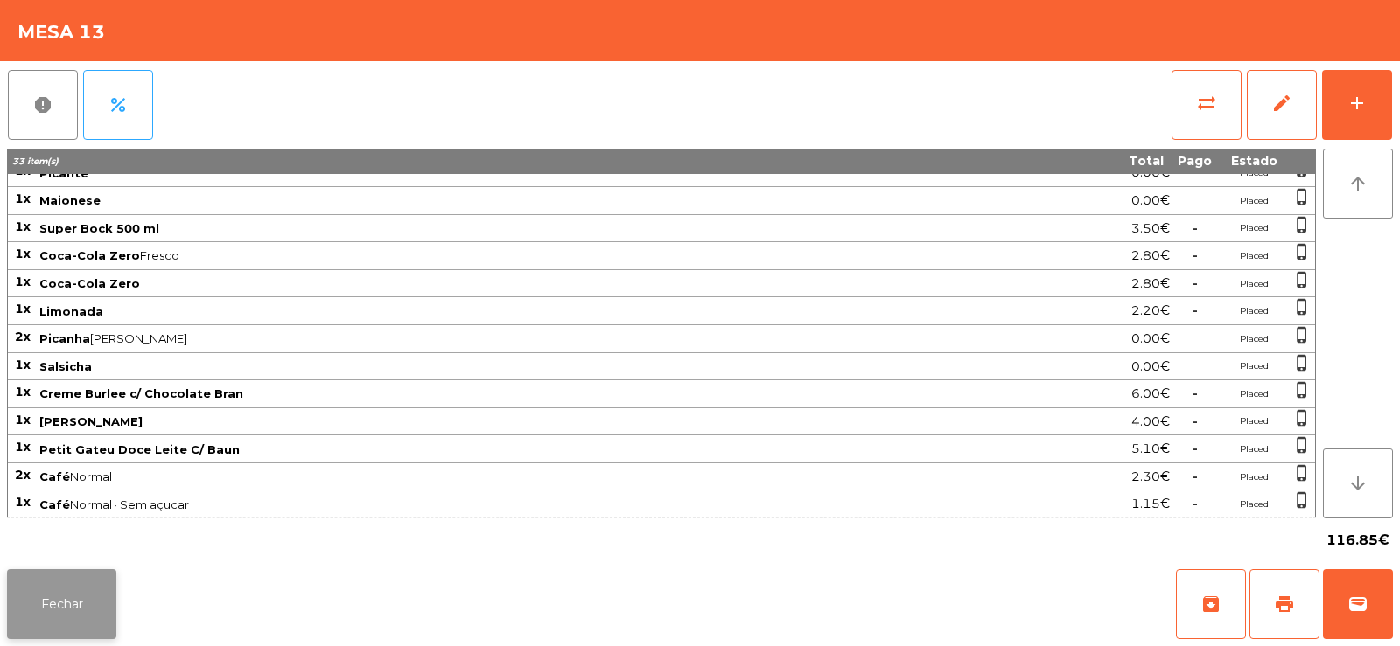
click at [71, 607] on button "Fechar" at bounding box center [61, 604] width 109 height 70
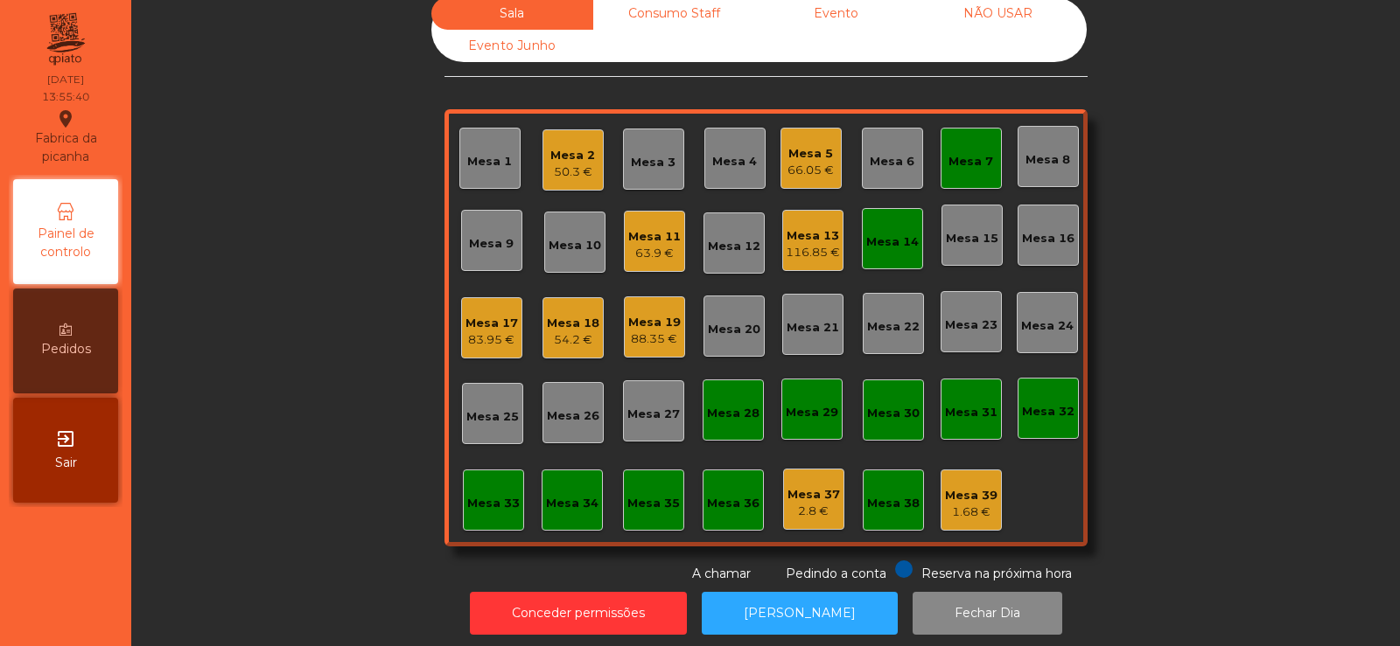
scroll to position [43, 0]
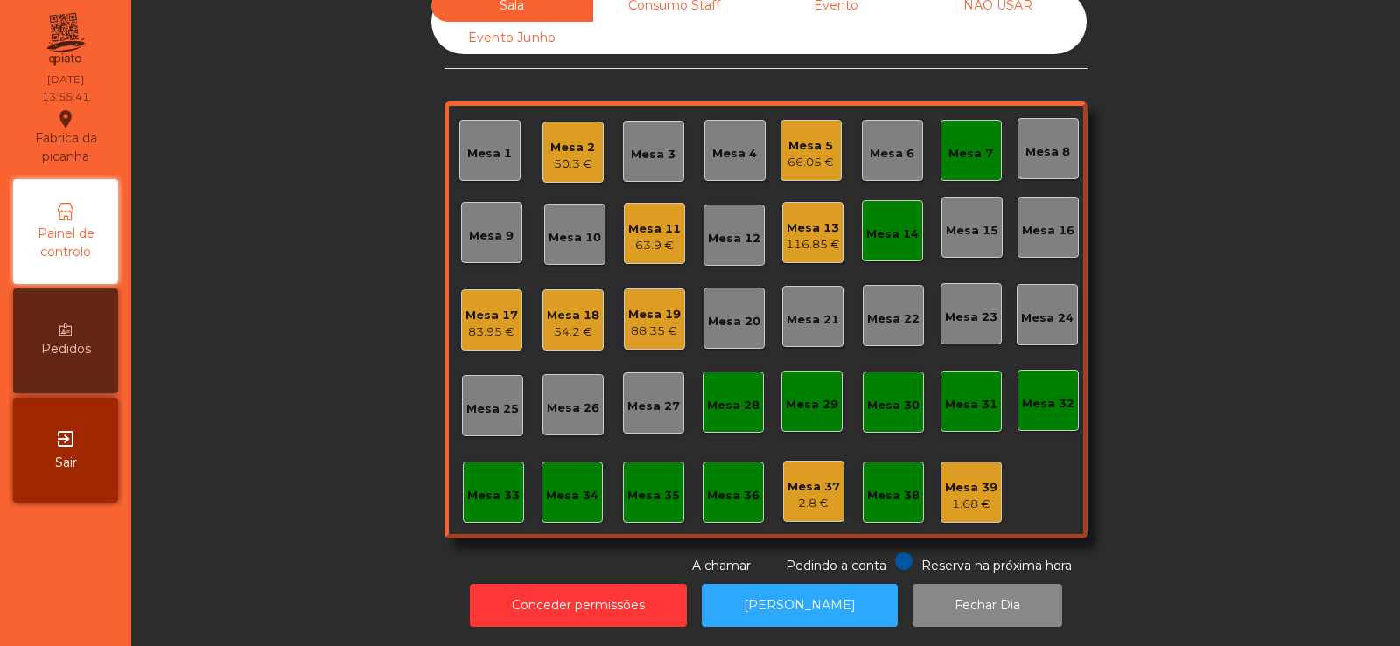
click at [792, 137] on div "Mesa 5" at bounding box center [810, 145] width 46 height 17
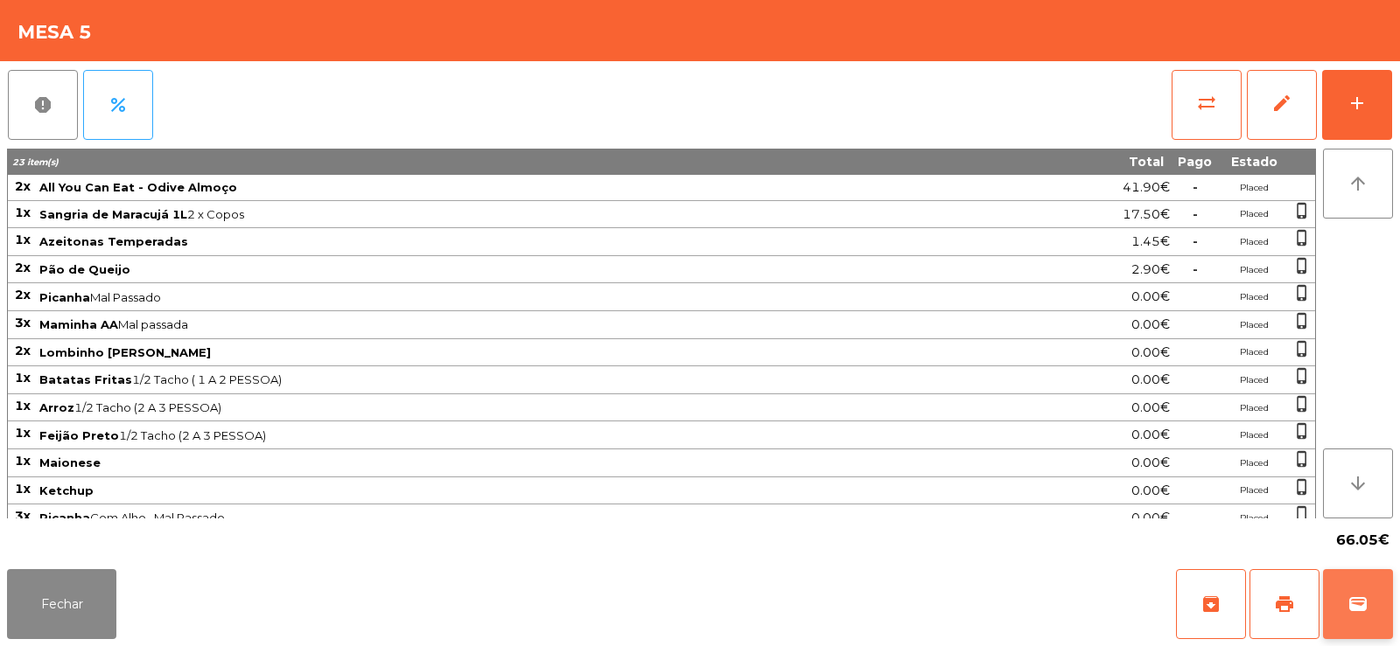
click at [1352, 623] on button "wallet" at bounding box center [1358, 604] width 70 height 70
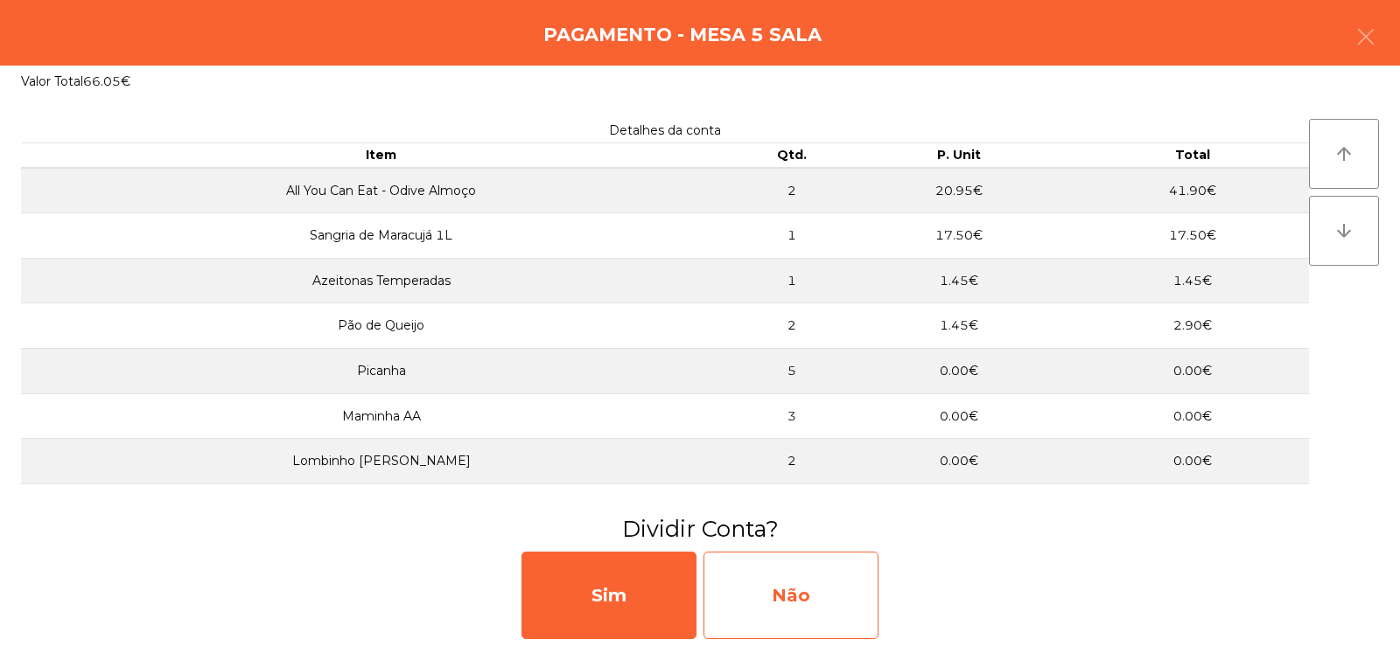
click at [779, 576] on div "Não" at bounding box center [790, 595] width 175 height 87
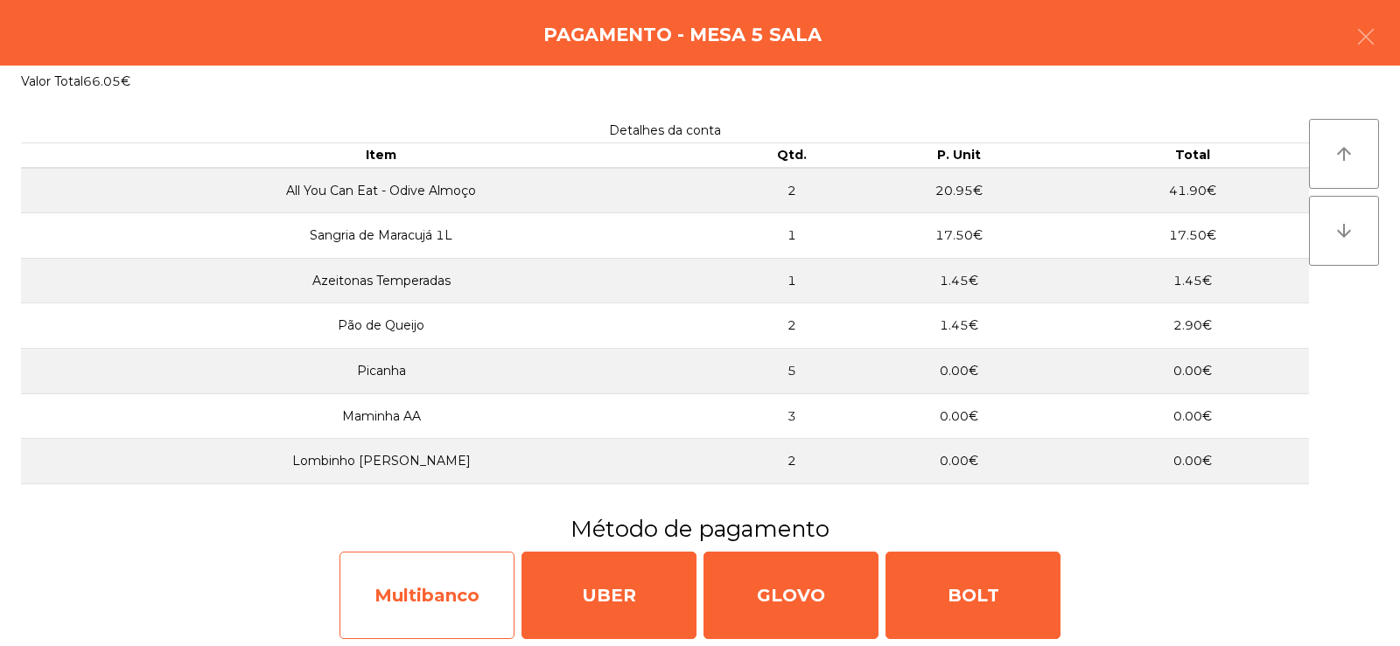
click at [437, 598] on div "Multibanco" at bounding box center [426, 595] width 175 height 87
select select "**"
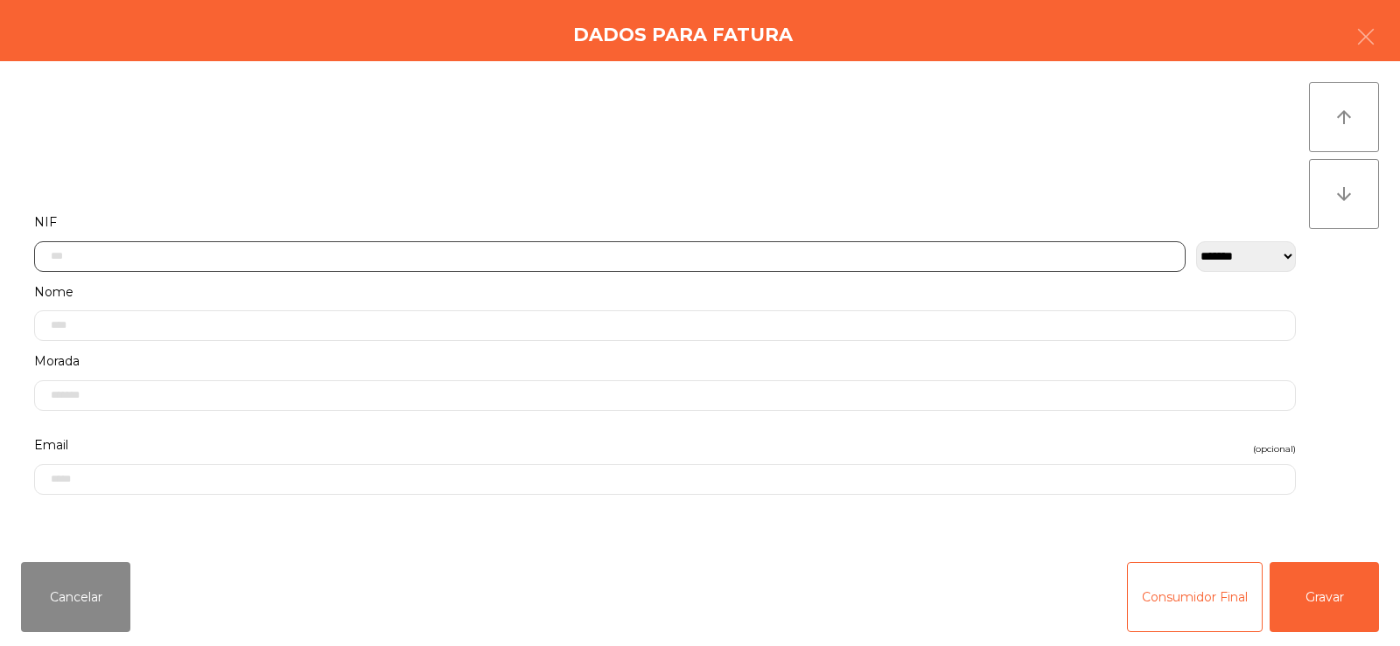
click at [487, 255] on input "text" at bounding box center [609, 256] width 1151 height 31
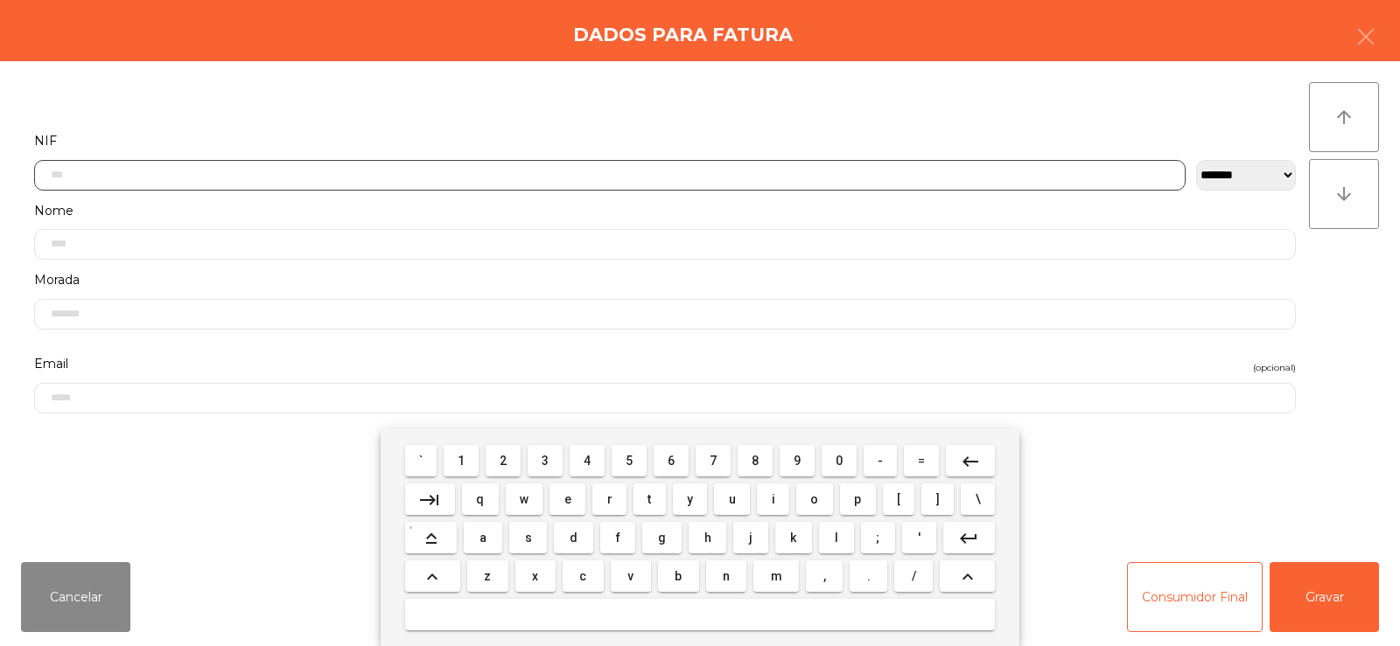
scroll to position [128, 0]
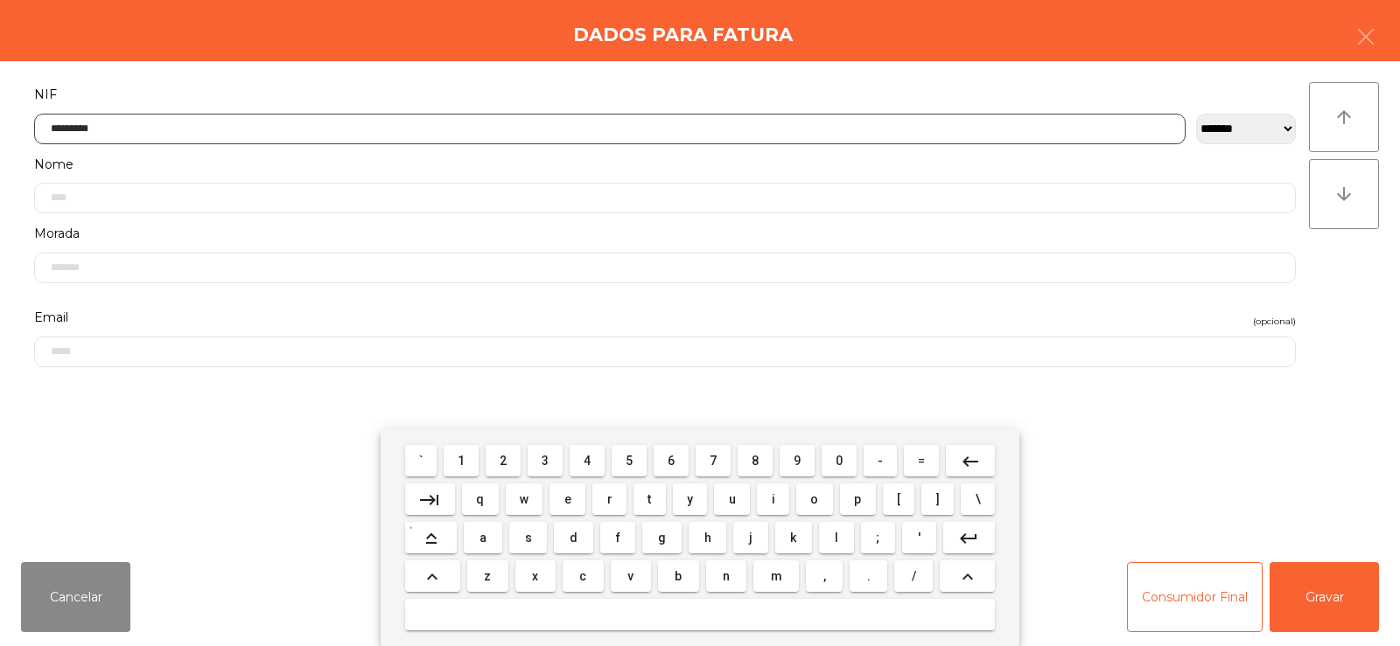
type input "*********"
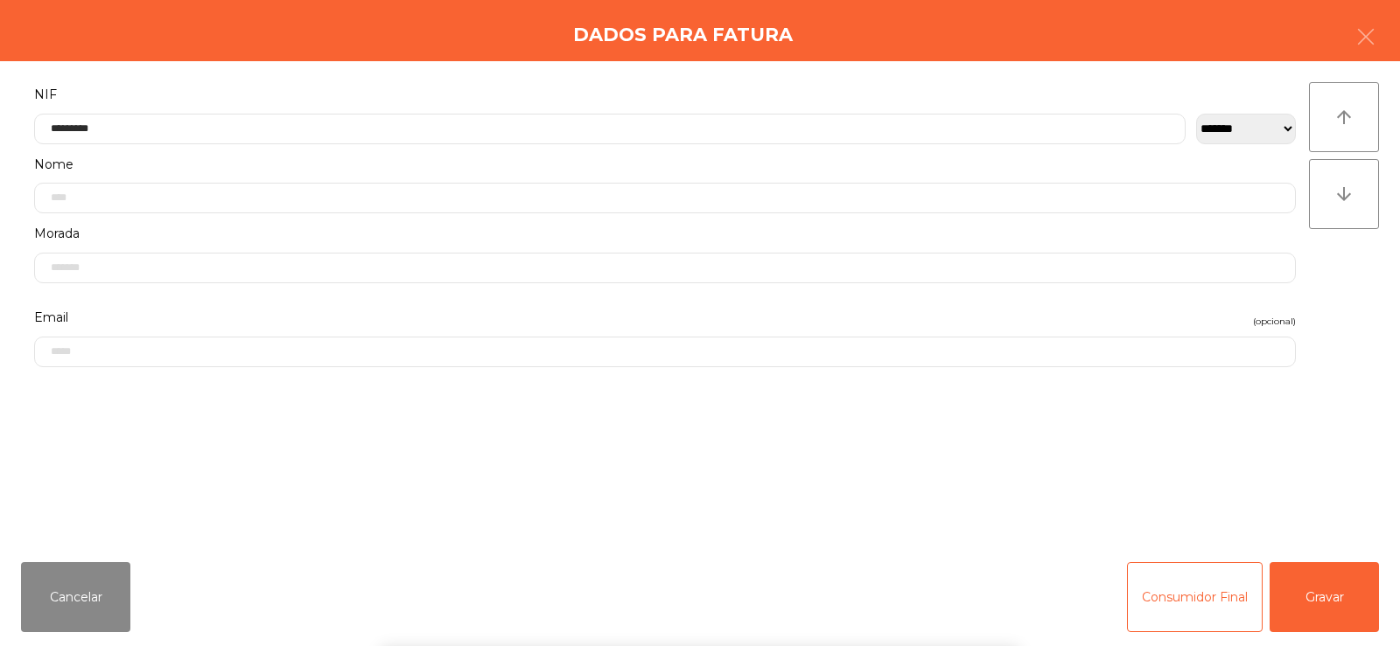
click at [1336, 610] on div "` 1 2 3 4 5 6 7 8 9 0 - = keyboard_backspace keyboard_tab q w e r t y u i o p […" at bounding box center [700, 537] width 1400 height 217
click at [1336, 606] on button "Gravar" at bounding box center [1323, 597] width 109 height 70
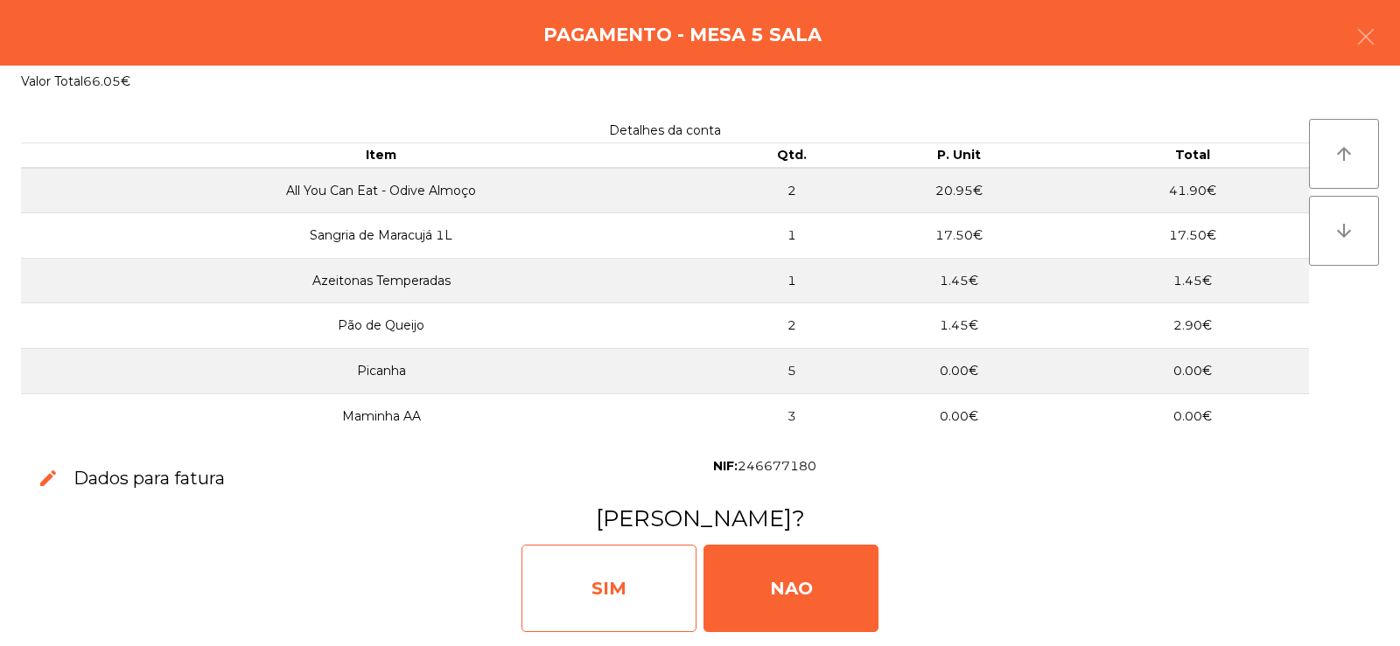
click at [605, 588] on div "SIM" at bounding box center [608, 588] width 175 height 87
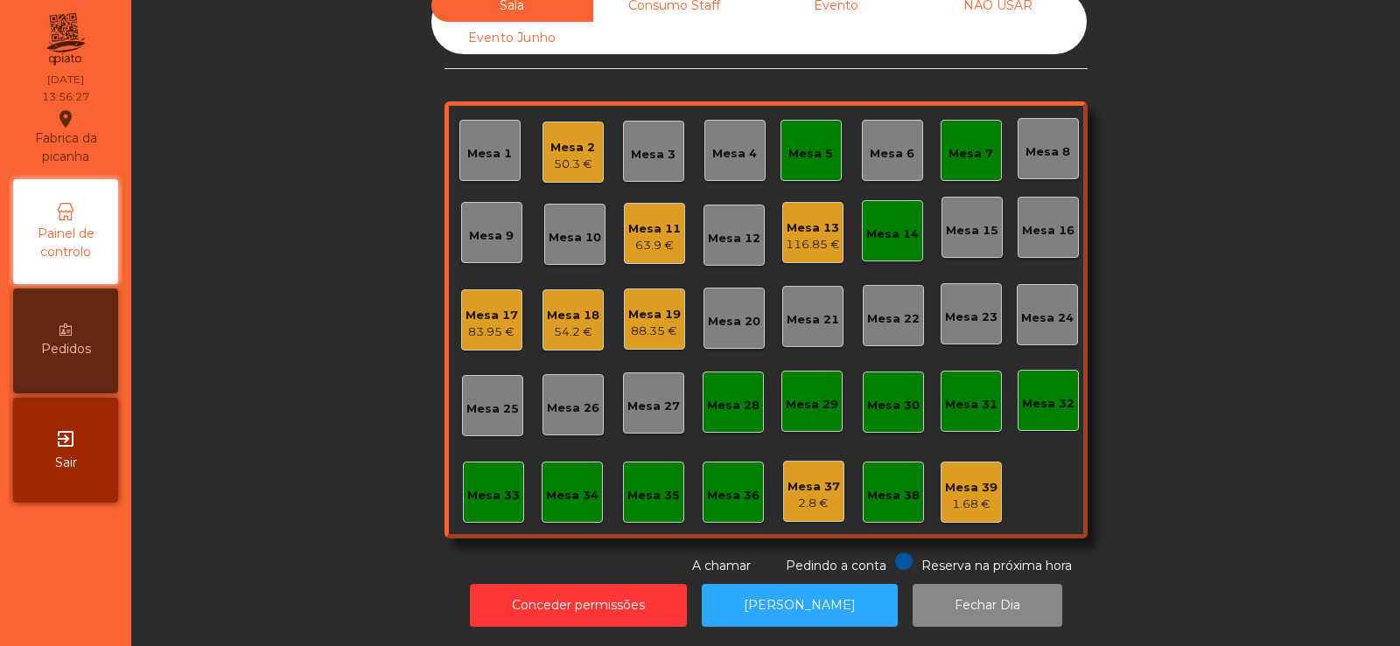
click at [792, 236] on div "116.85 €" at bounding box center [813, 244] width 54 height 17
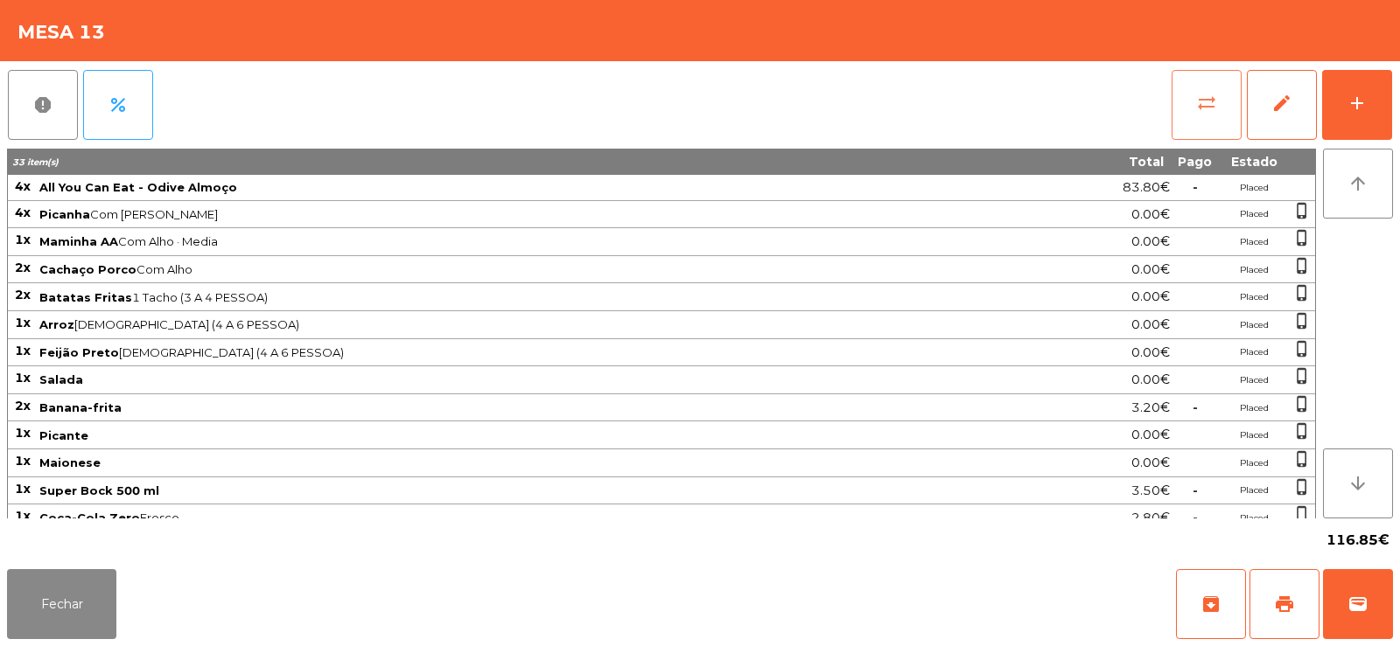
click at [1172, 119] on button "sync_alt" at bounding box center [1206, 105] width 70 height 70
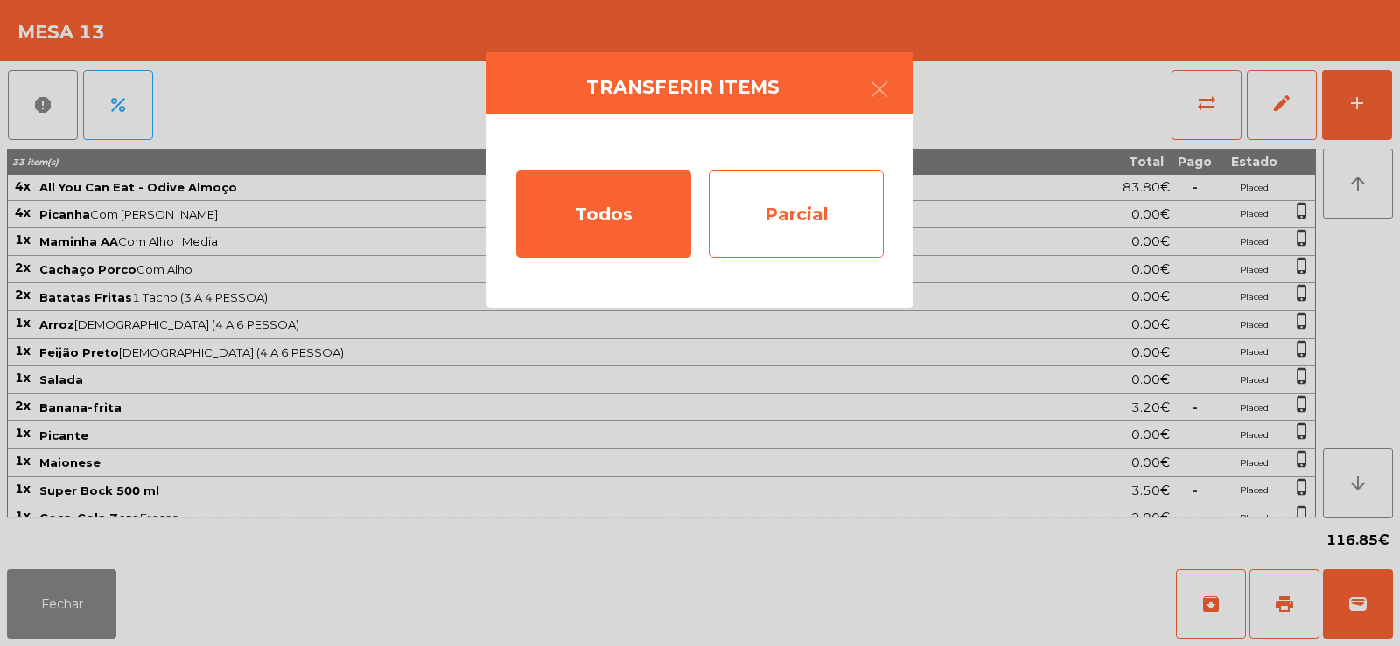
click at [809, 224] on div "Parcial" at bounding box center [796, 214] width 175 height 87
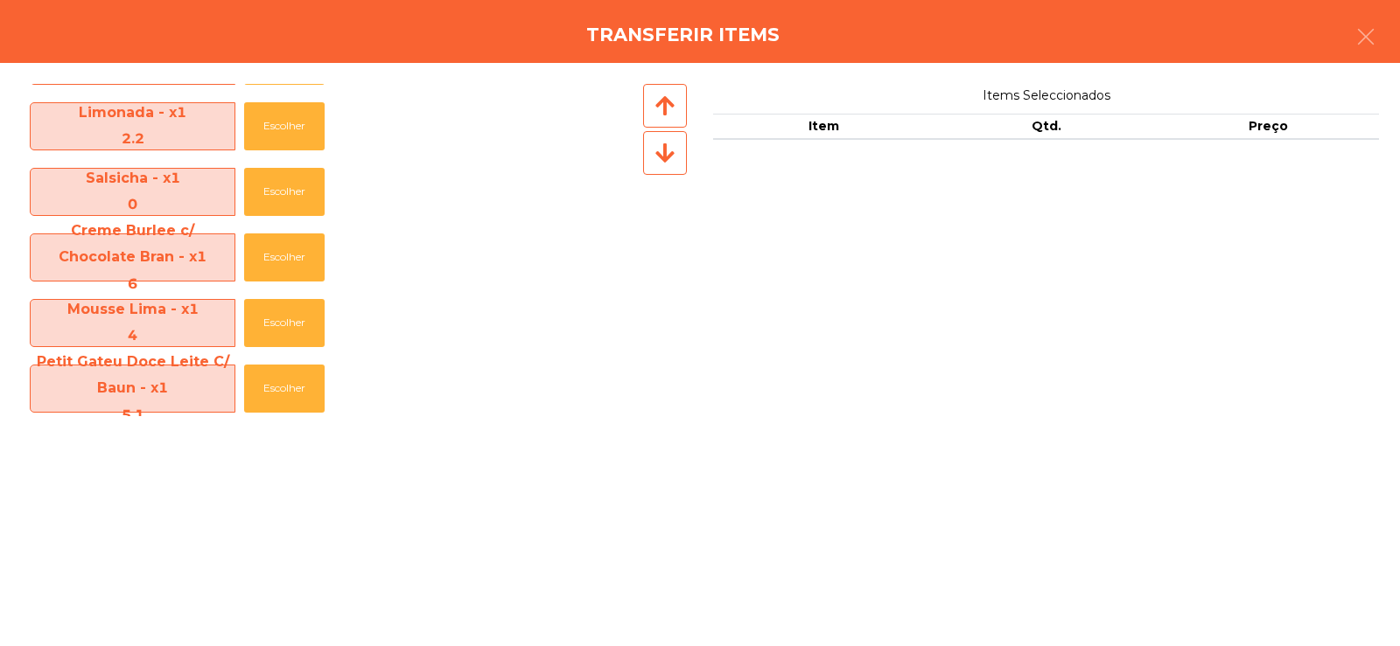
scroll to position [914, 0]
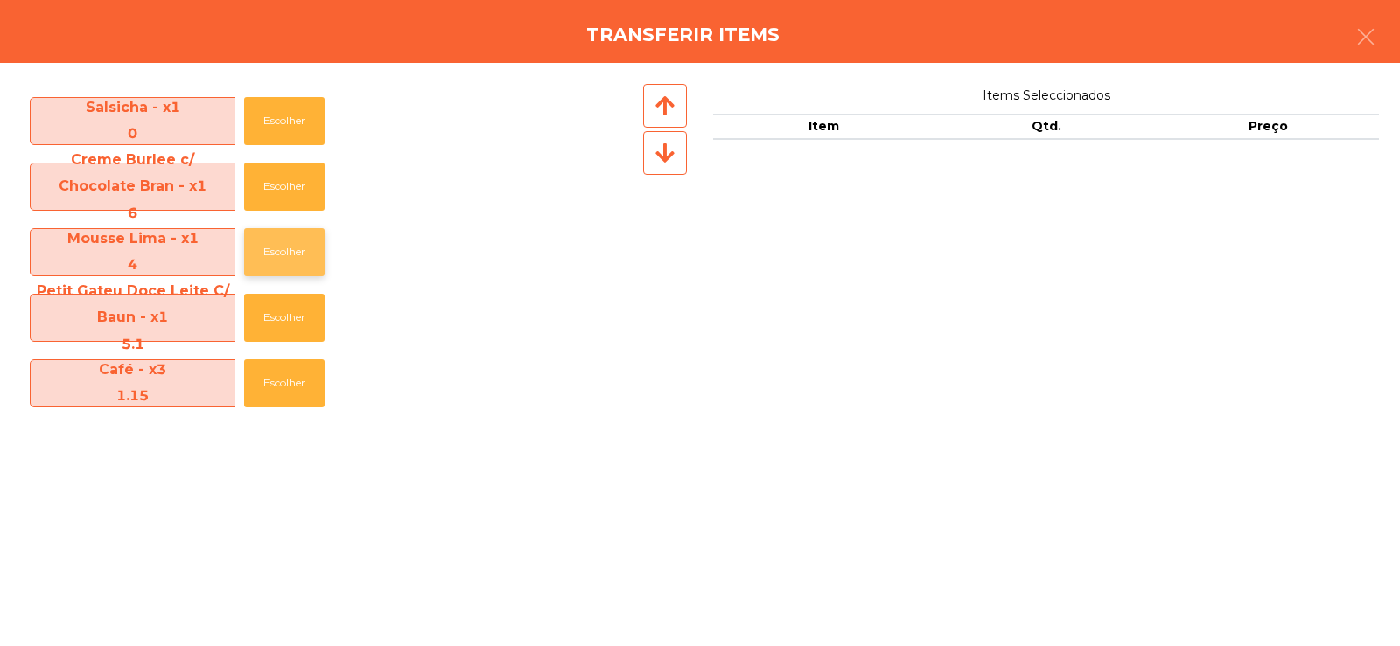
click at [290, 236] on button "Escolher" at bounding box center [284, 252] width 80 height 48
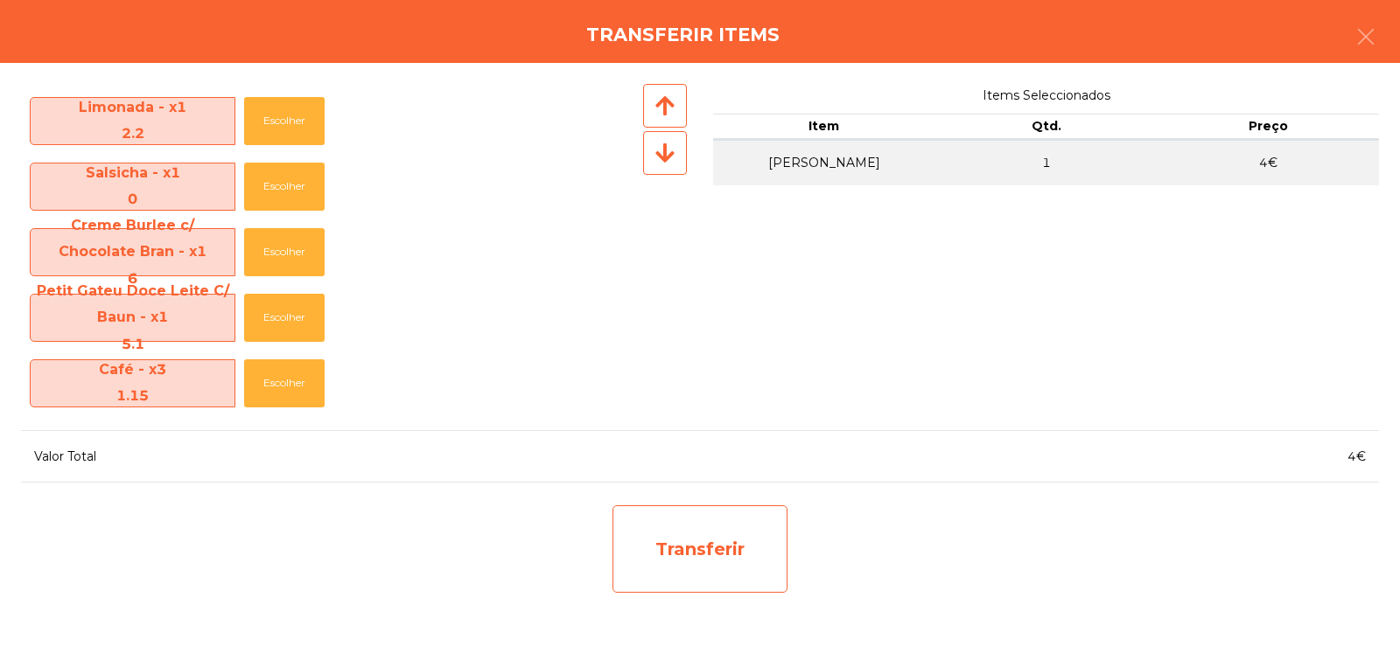
click at [679, 555] on div "Transferir" at bounding box center [699, 549] width 175 height 87
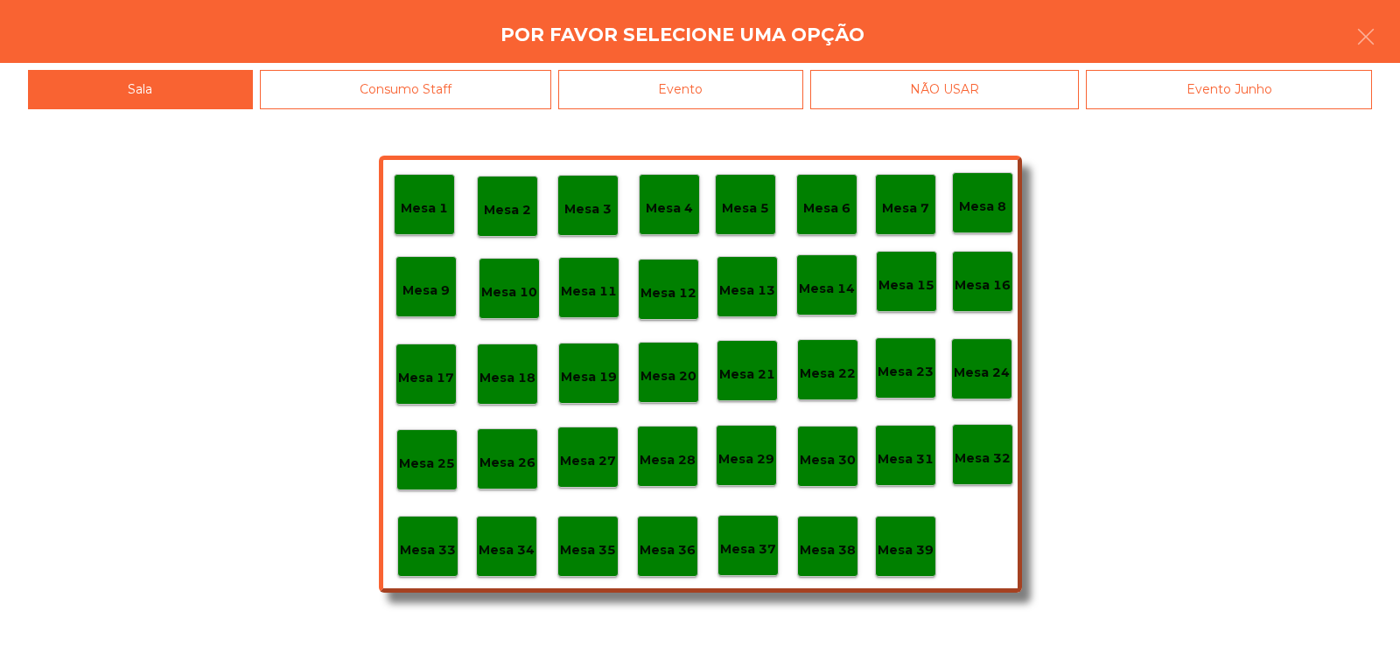
click at [747, 546] on p "Mesa 37" at bounding box center [748, 550] width 56 height 20
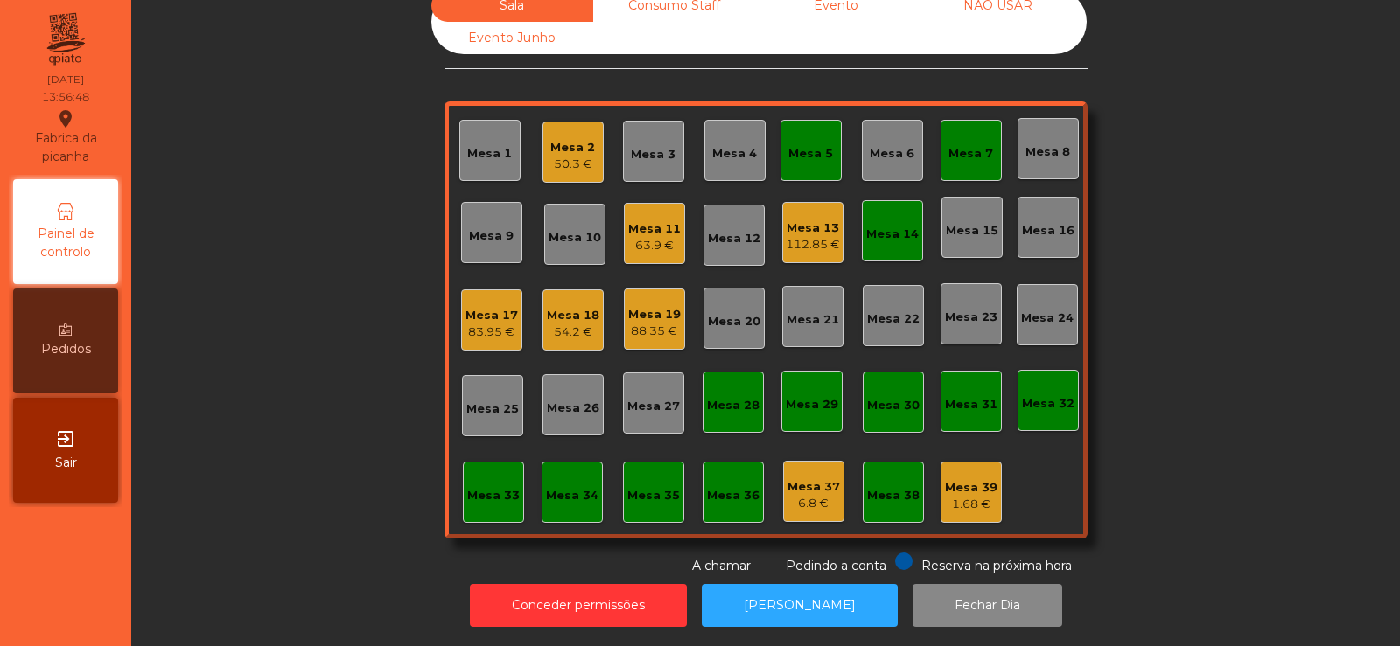
click at [805, 222] on div "Mesa 13" at bounding box center [813, 228] width 54 height 17
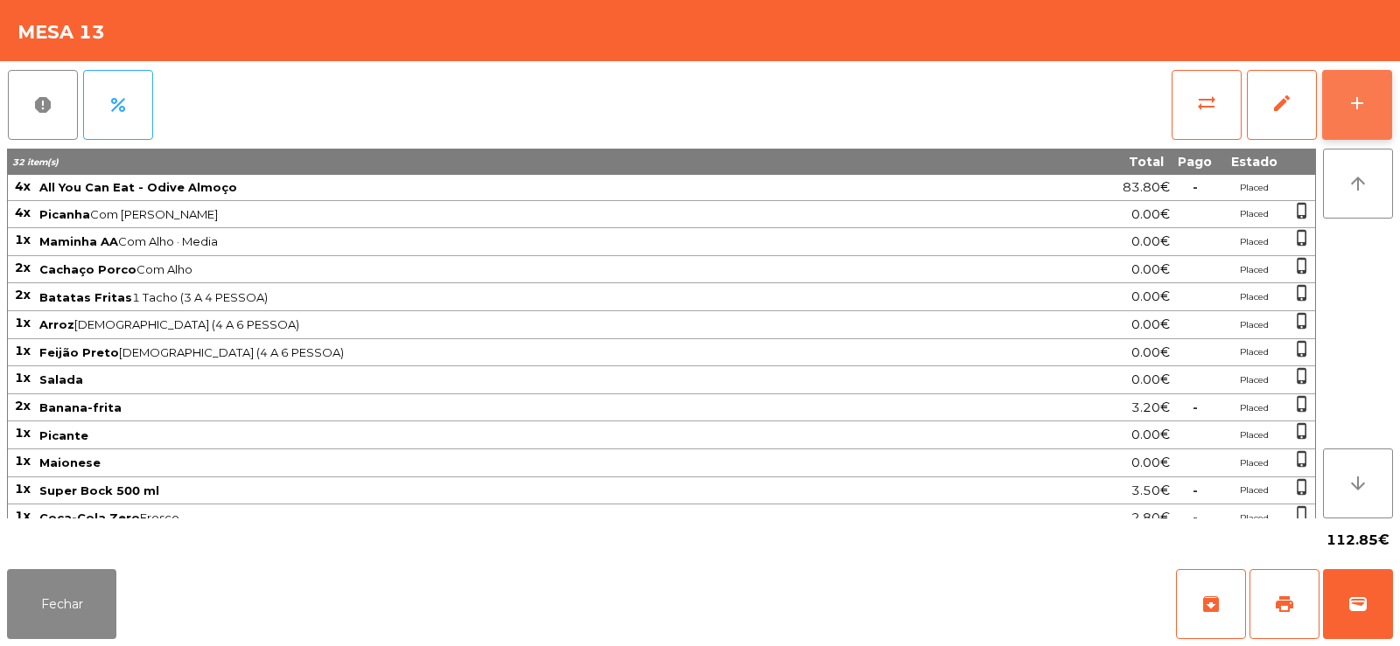
click at [1369, 99] on button "add" at bounding box center [1357, 105] width 70 height 70
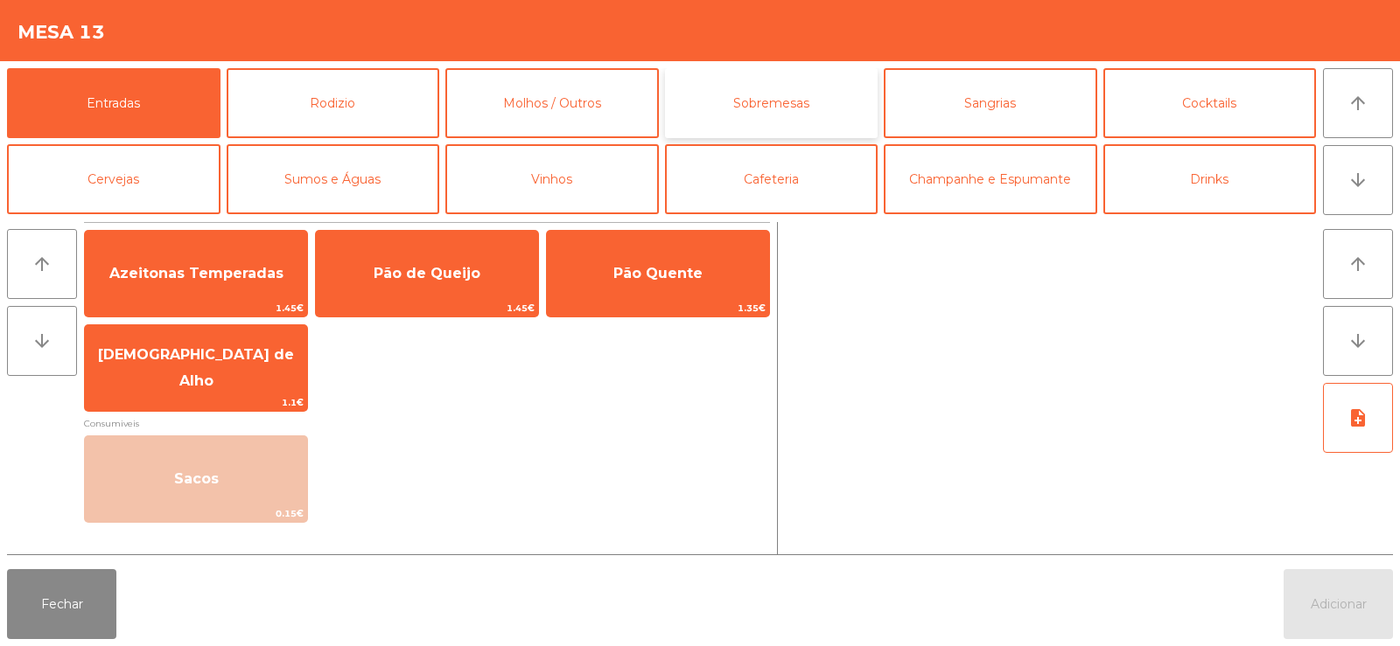
click at [811, 93] on button "Sobremesas" at bounding box center [771, 103] width 213 height 70
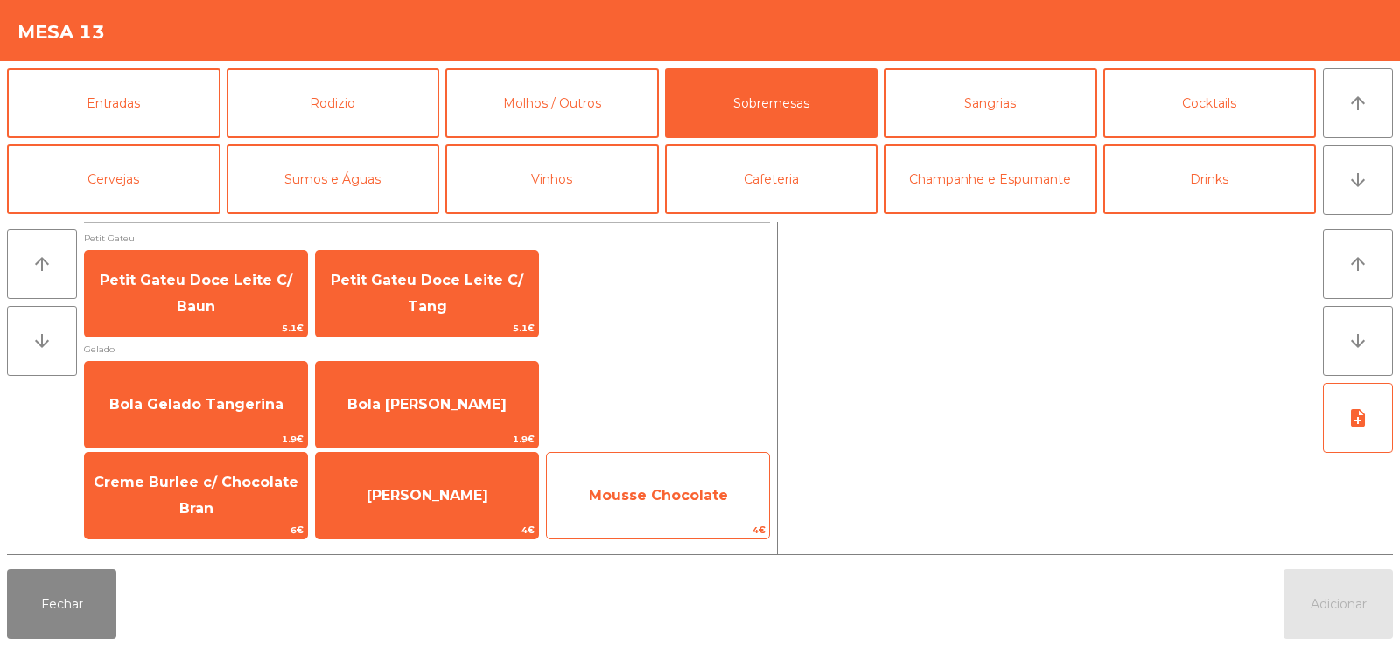
click at [604, 506] on span "Mousse Chocolate" at bounding box center [658, 495] width 222 height 47
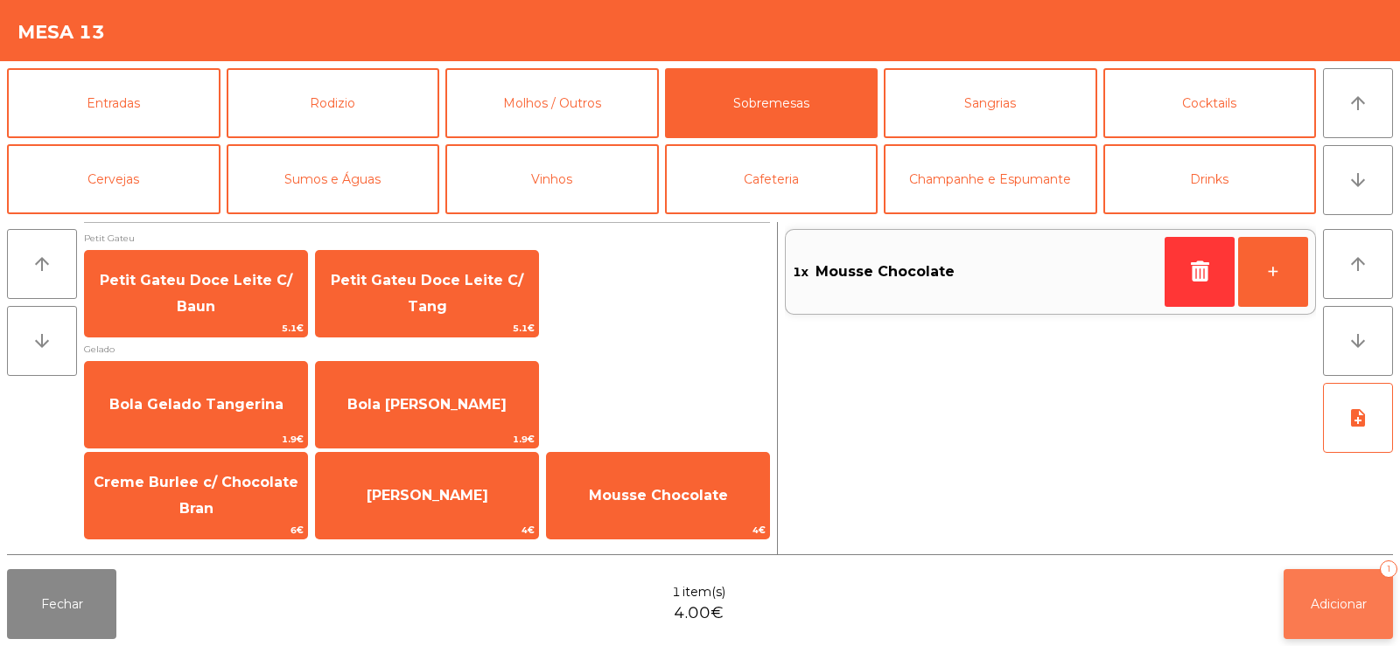
click at [1356, 598] on span "Adicionar" at bounding box center [1338, 605] width 56 height 16
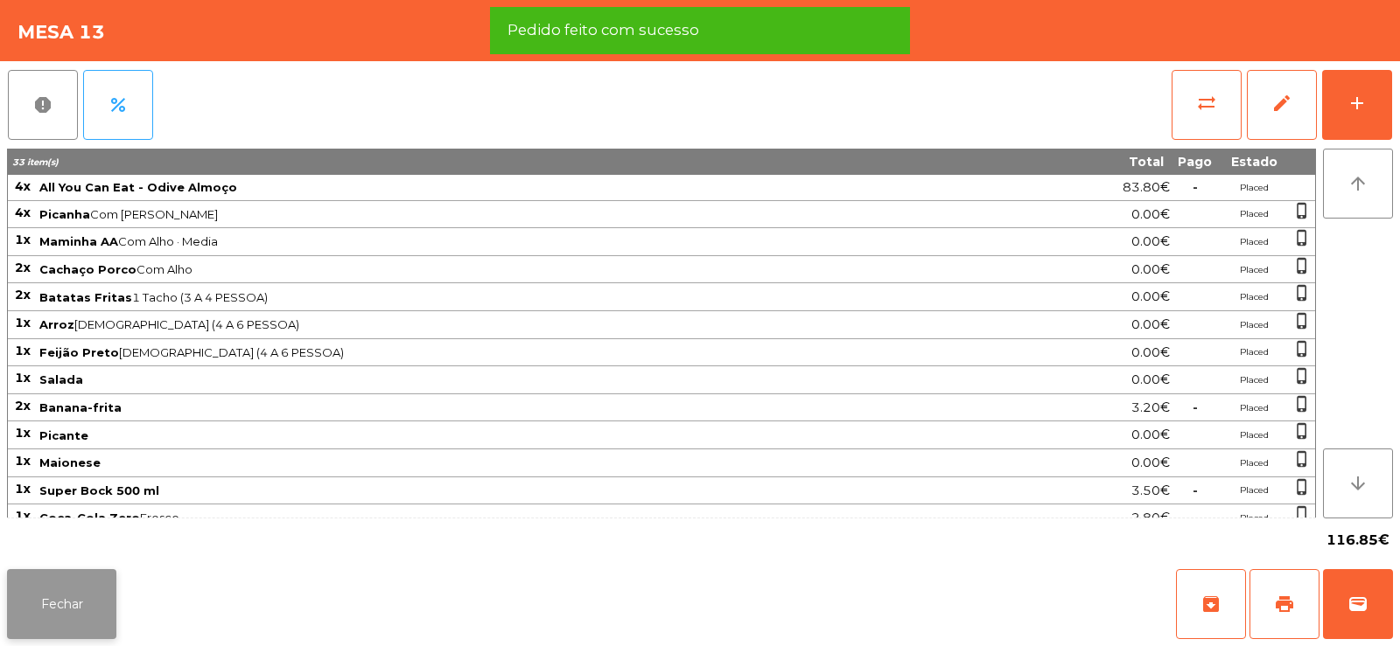
click at [52, 593] on button "Fechar" at bounding box center [61, 604] width 109 height 70
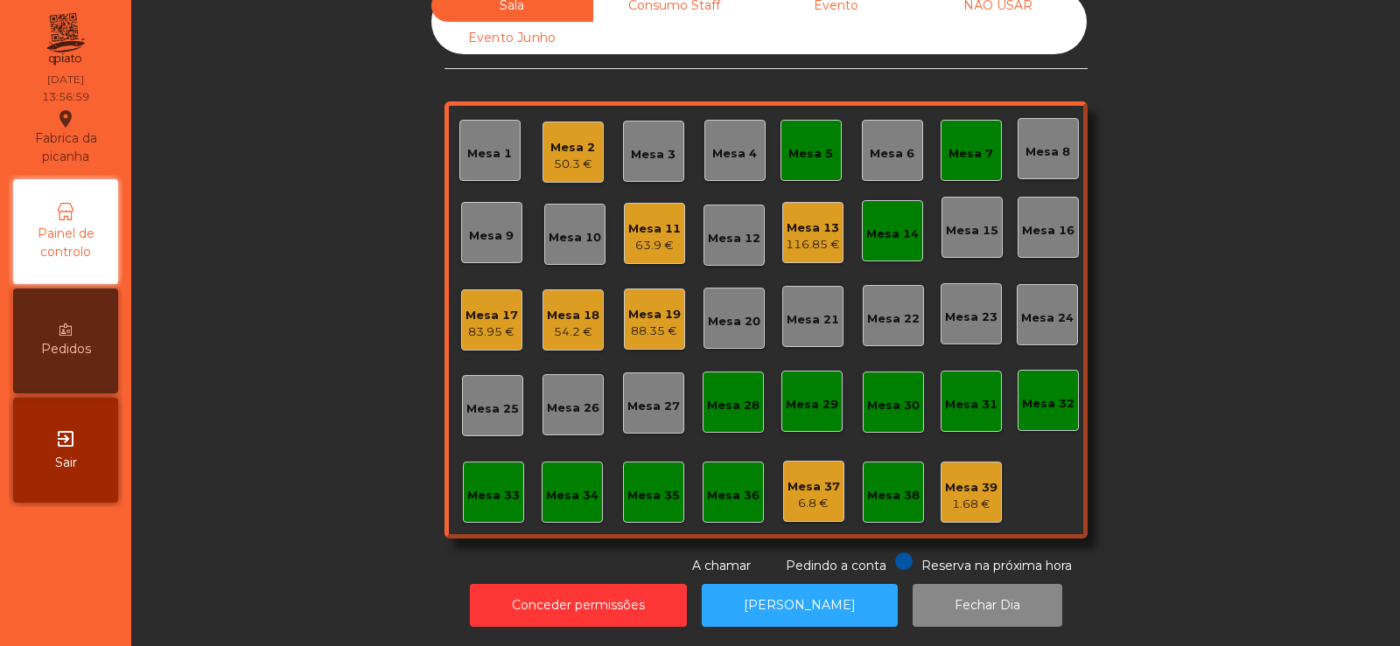
click at [966, 138] on div "Mesa 7" at bounding box center [970, 150] width 45 height 24
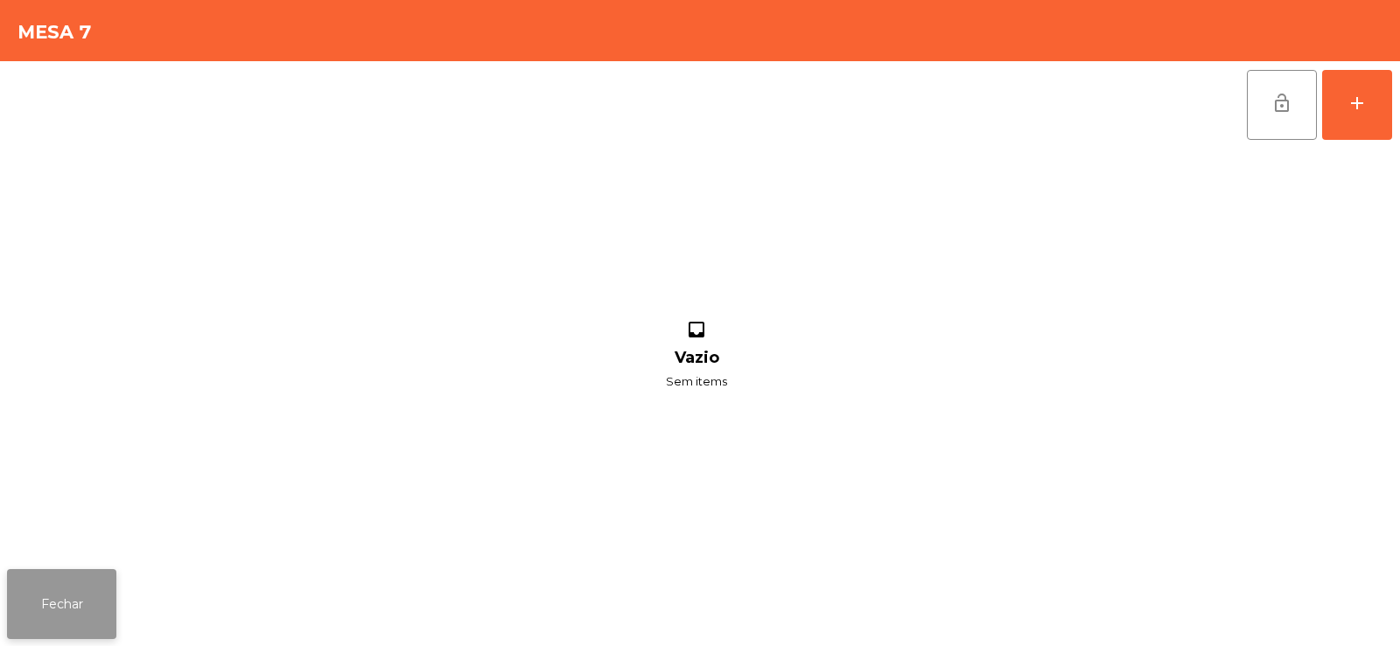
click at [81, 624] on button "Fechar" at bounding box center [61, 604] width 109 height 70
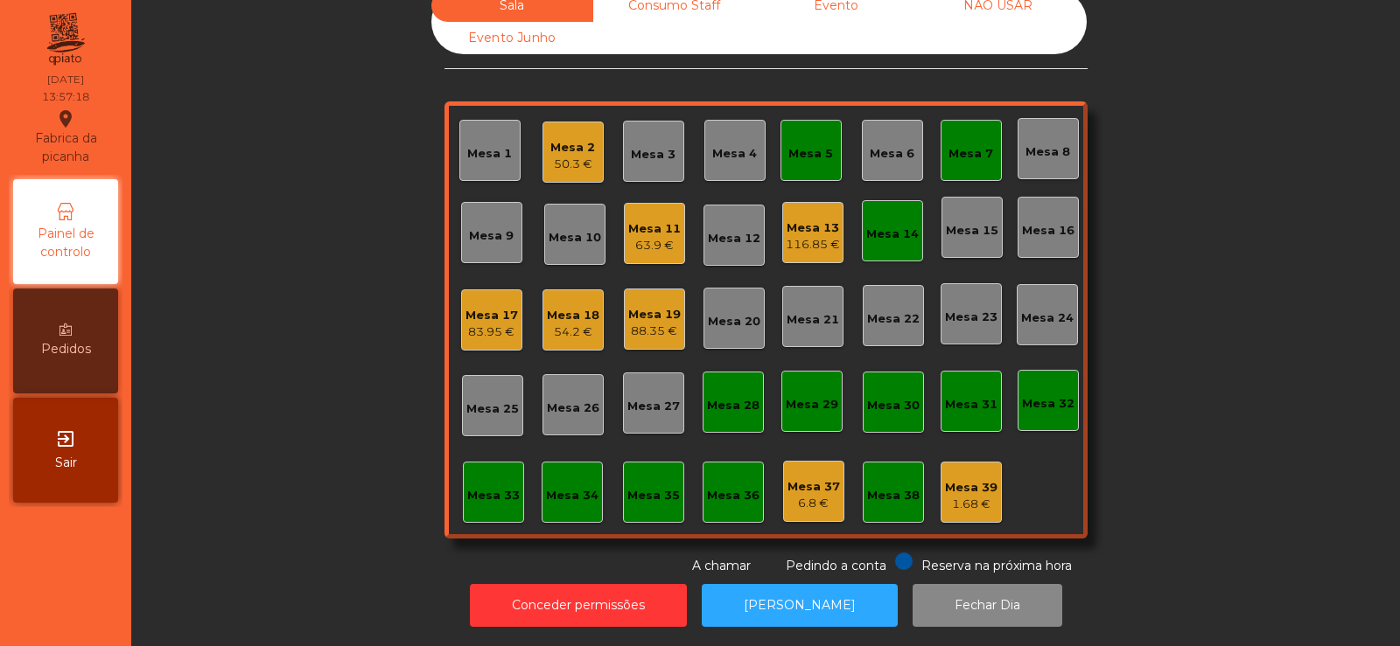
click at [795, 146] on div "Mesa 5" at bounding box center [810, 153] width 45 height 17
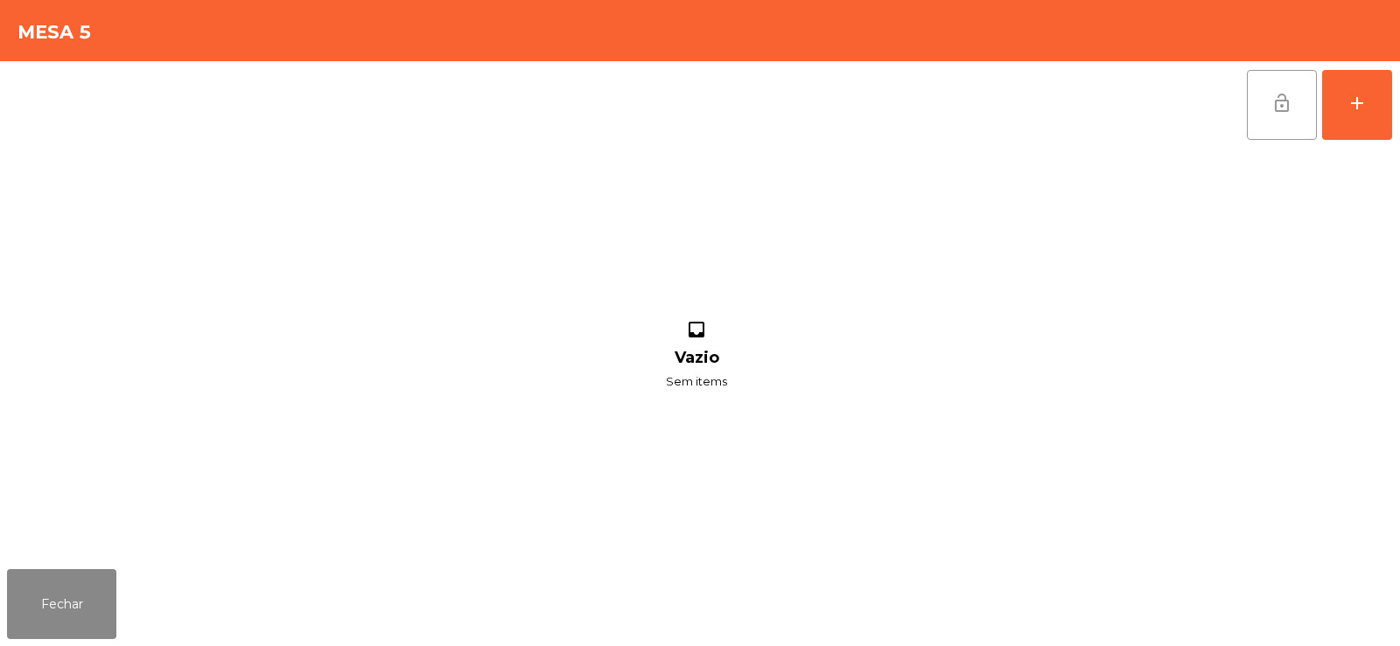
click at [1284, 88] on button "lock_open" at bounding box center [1281, 105] width 70 height 70
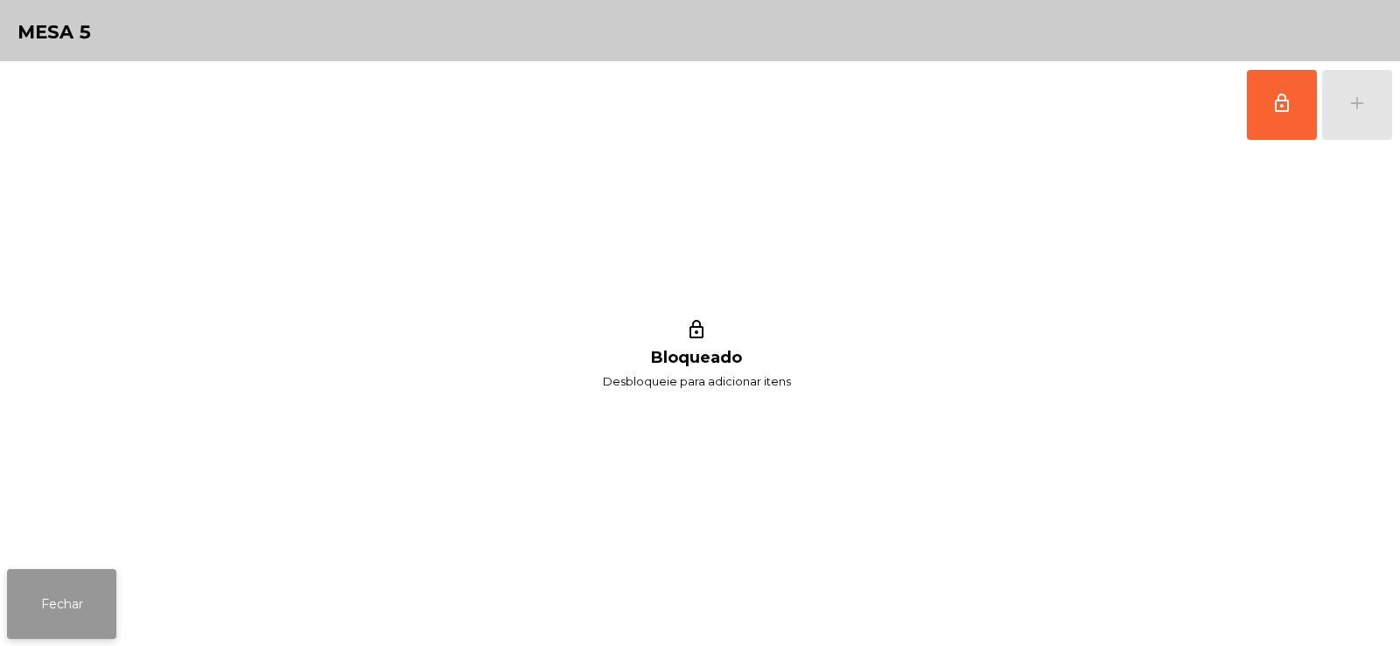
click at [51, 615] on button "Fechar" at bounding box center [61, 604] width 109 height 70
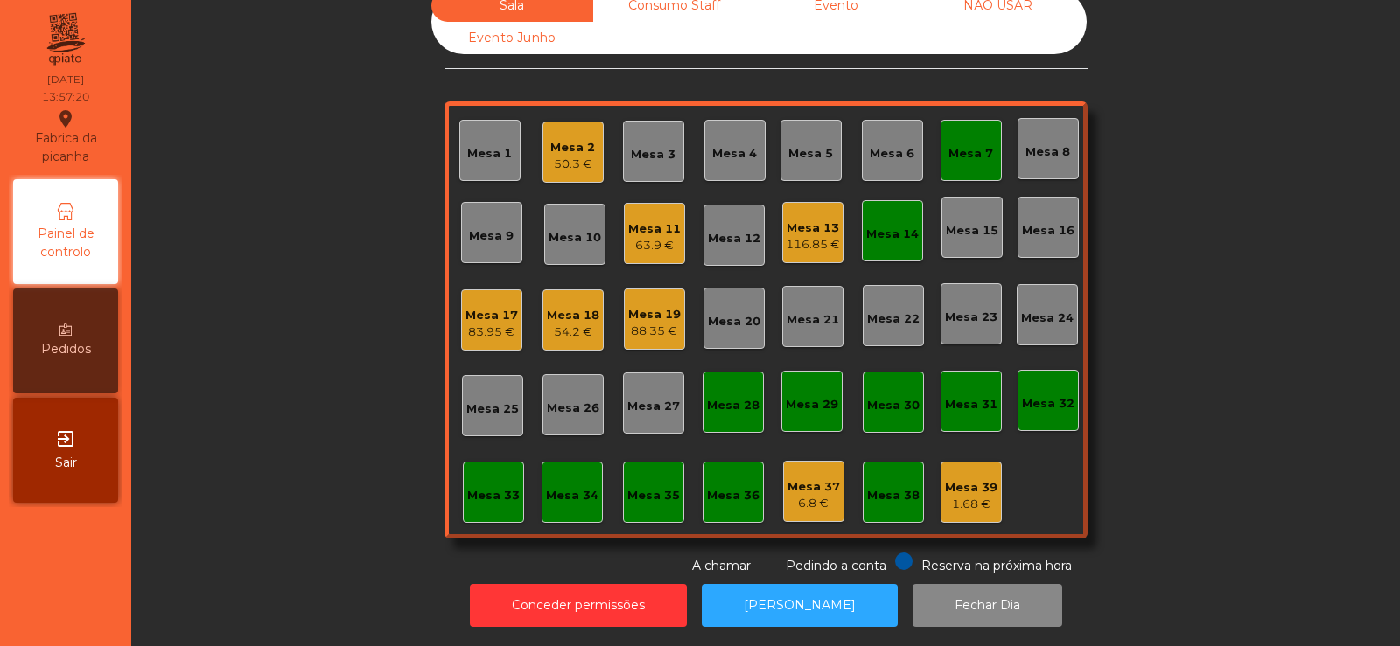
click at [980, 150] on div "Mesa 7" at bounding box center [970, 150] width 61 height 61
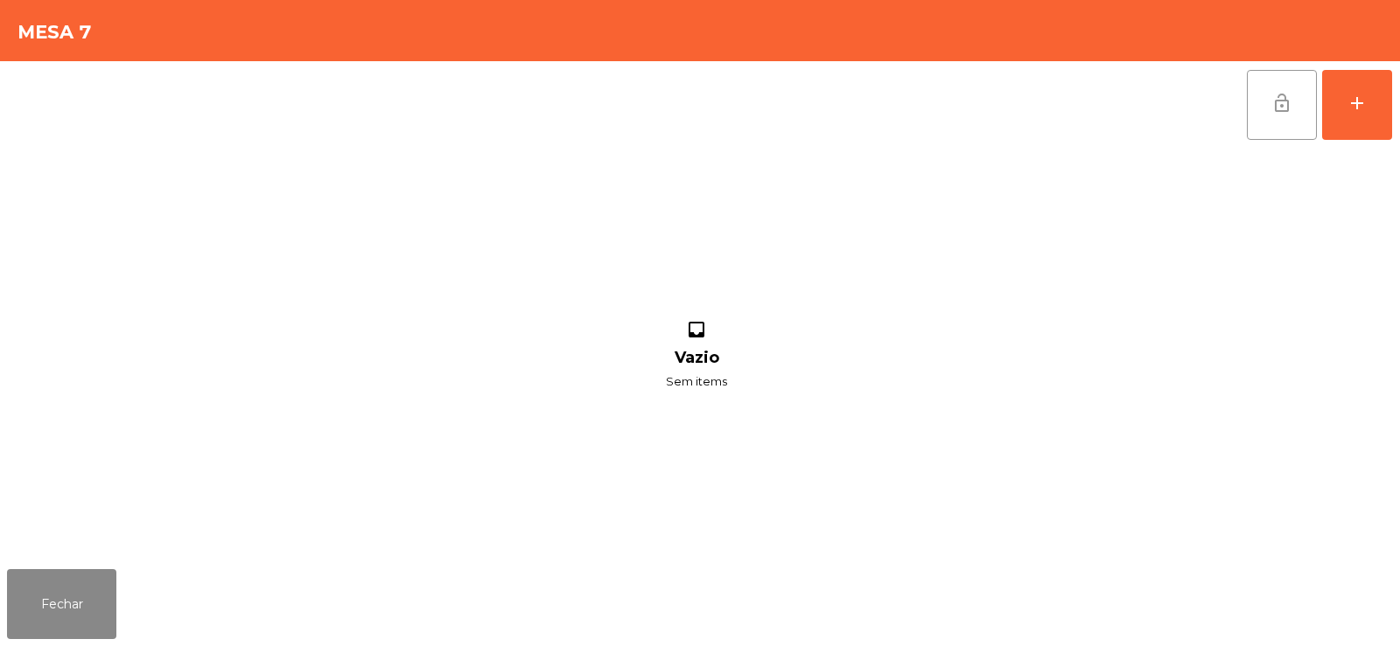
click at [1284, 103] on span "lock_open" at bounding box center [1281, 103] width 21 height 21
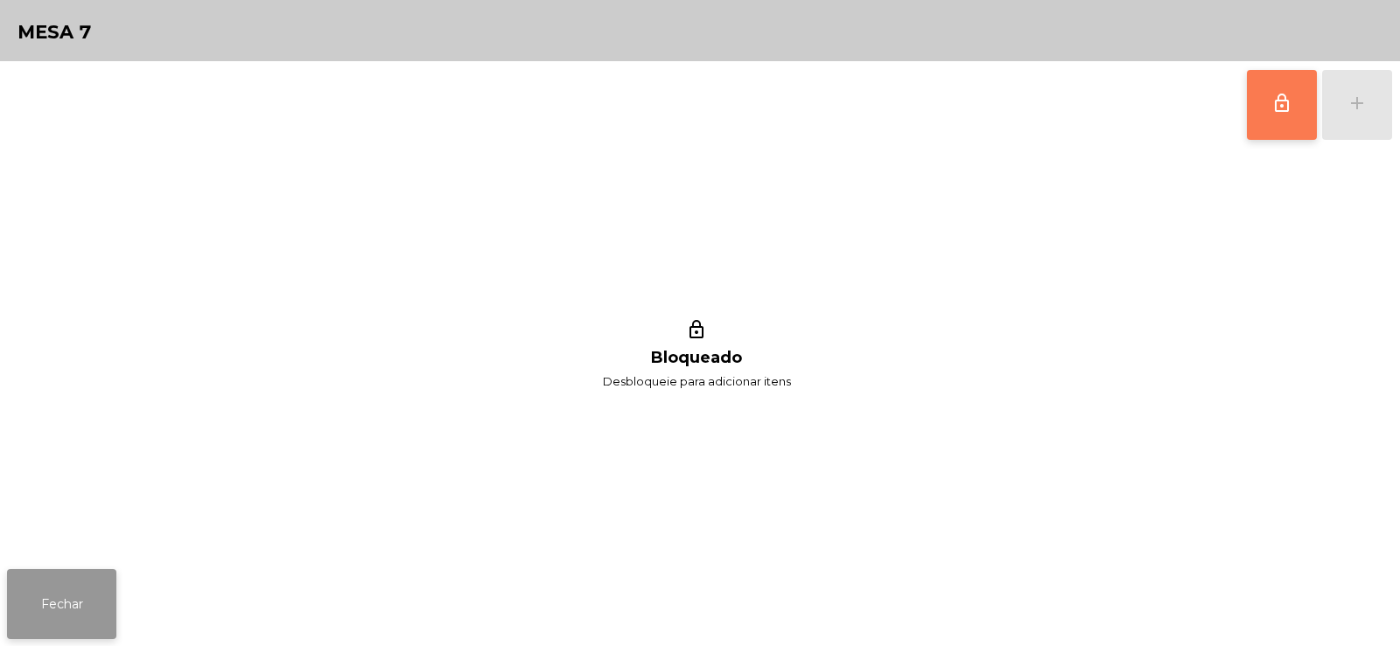
click at [73, 614] on button "Fechar" at bounding box center [61, 604] width 109 height 70
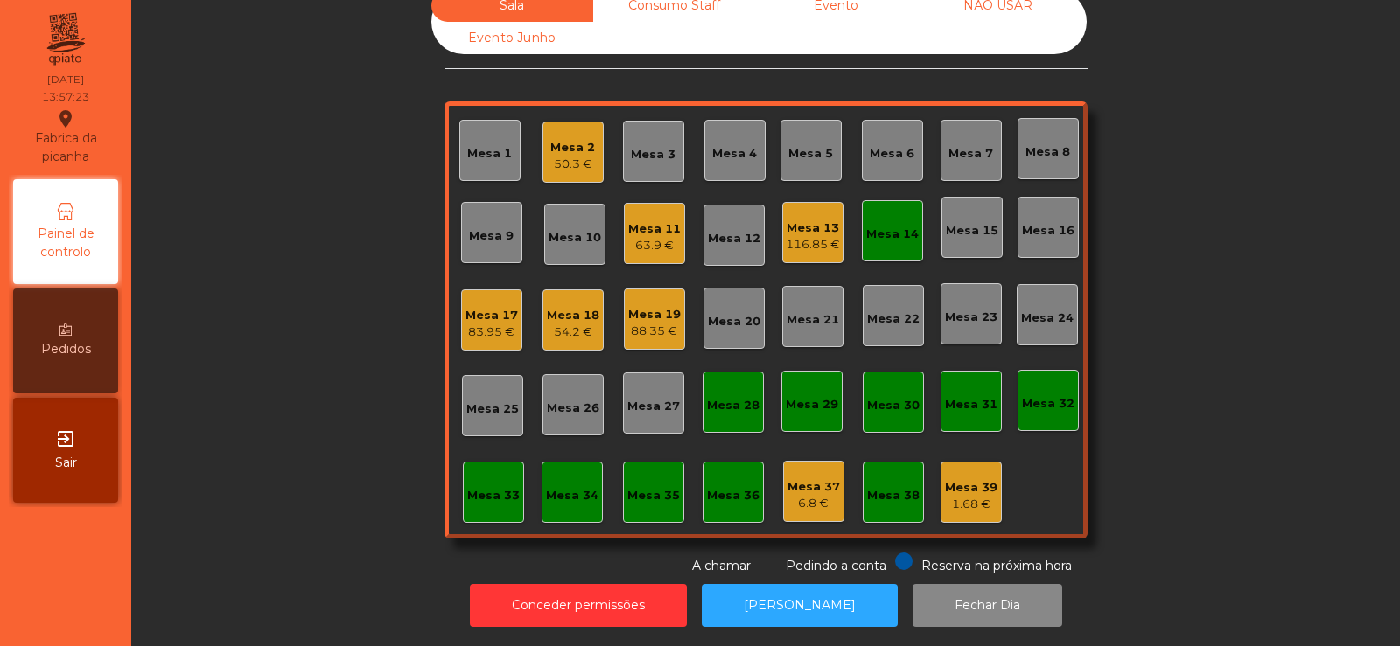
click at [874, 226] on div "Mesa 14" at bounding box center [892, 234] width 52 height 17
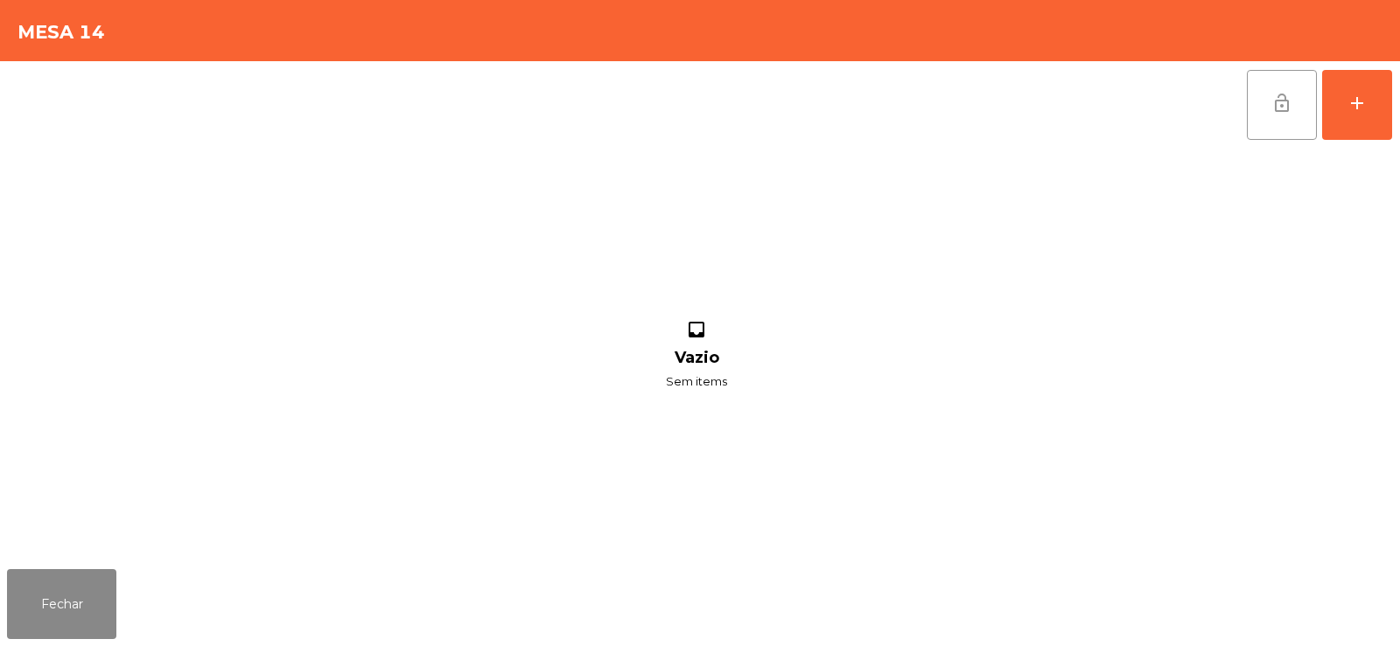
click at [1272, 107] on span "lock_open" at bounding box center [1281, 103] width 21 height 21
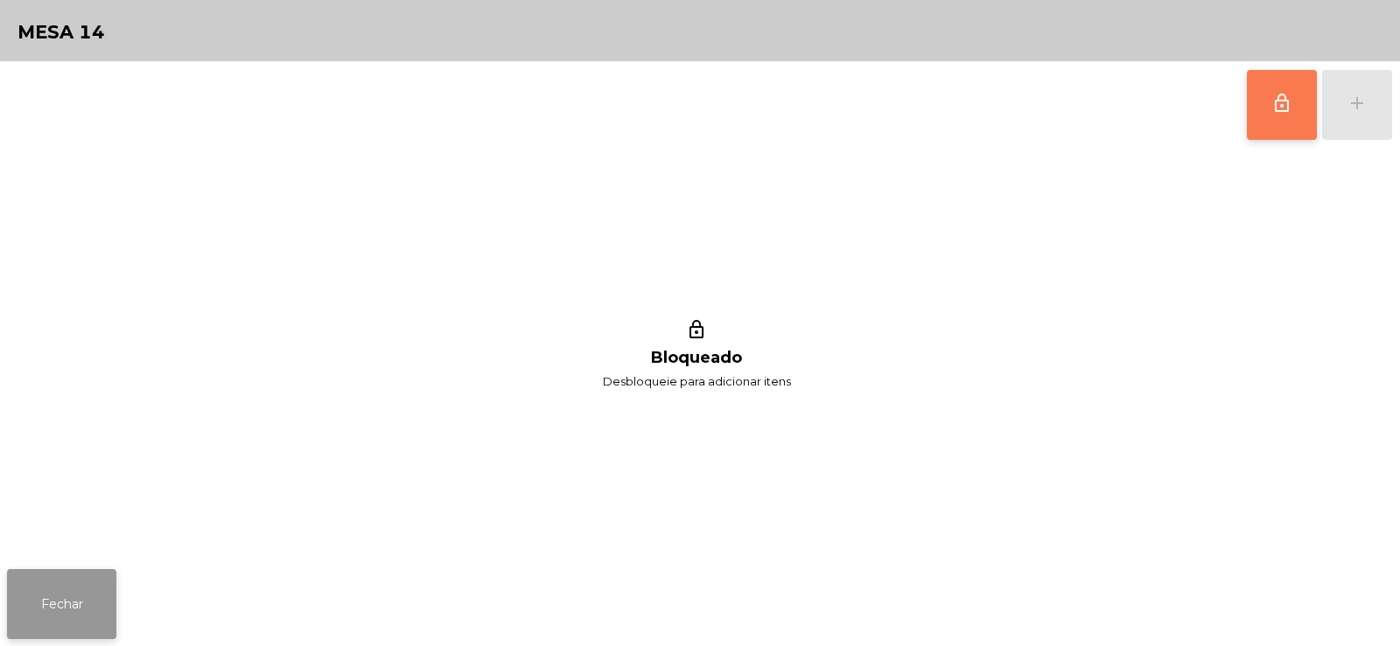
click at [77, 600] on button "Fechar" at bounding box center [61, 604] width 109 height 70
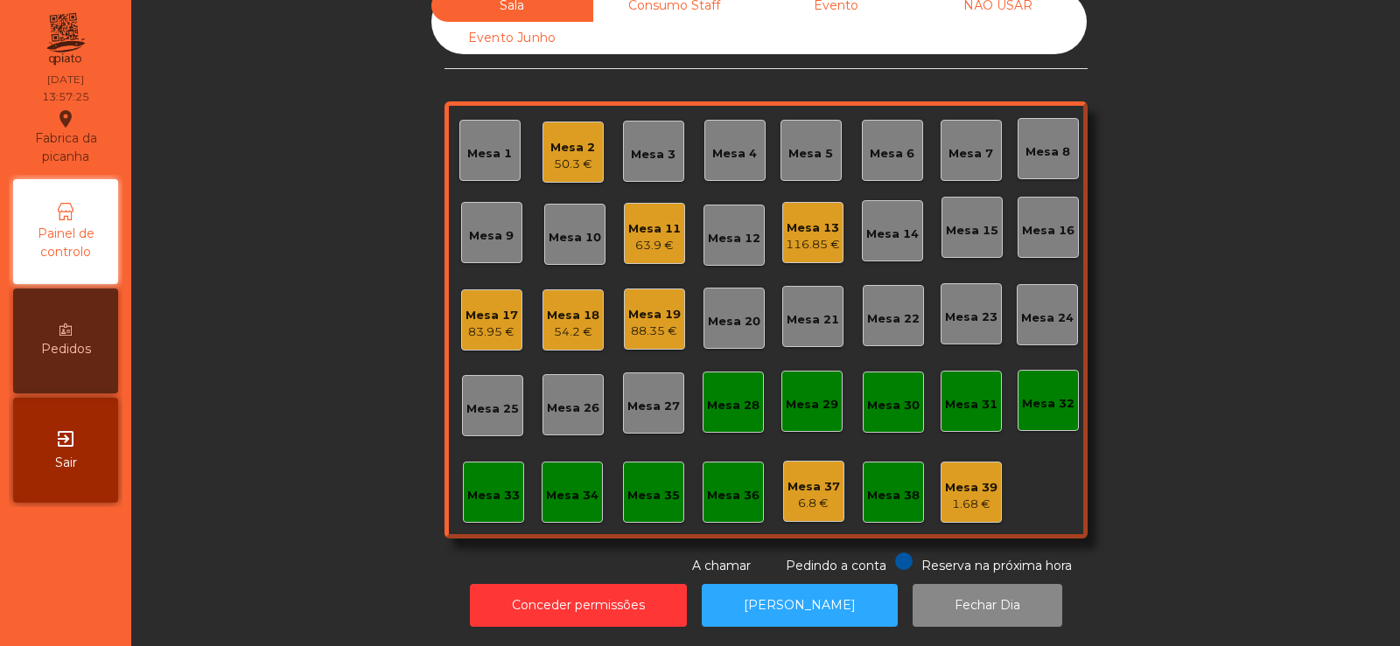
click at [312, 339] on div "Sala Consumo Staff Evento NÃO USAR Evento Junho Mesa 1 Mesa 2 50.3 € Mesa 3 Mes…" at bounding box center [765, 283] width 1221 height 586
click at [813, 220] on div "Mesa 13" at bounding box center [813, 228] width 54 height 17
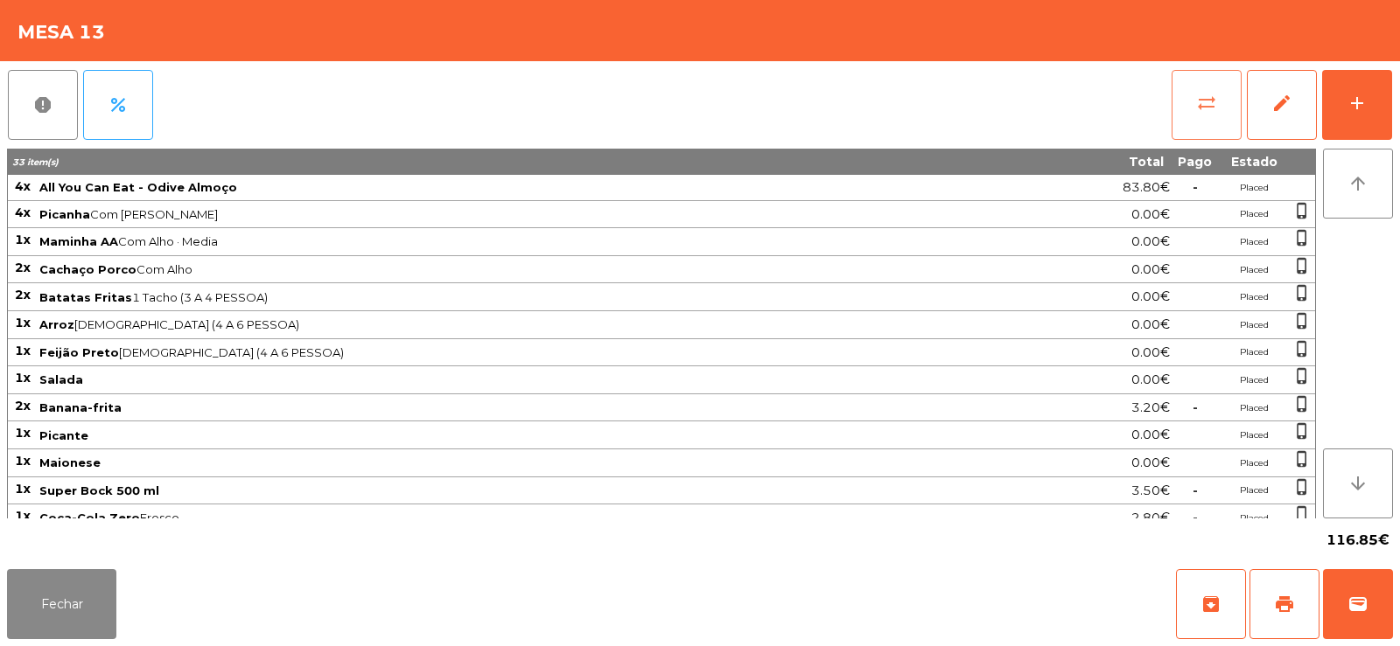
click at [1172, 80] on button "sync_alt" at bounding box center [1206, 105] width 70 height 70
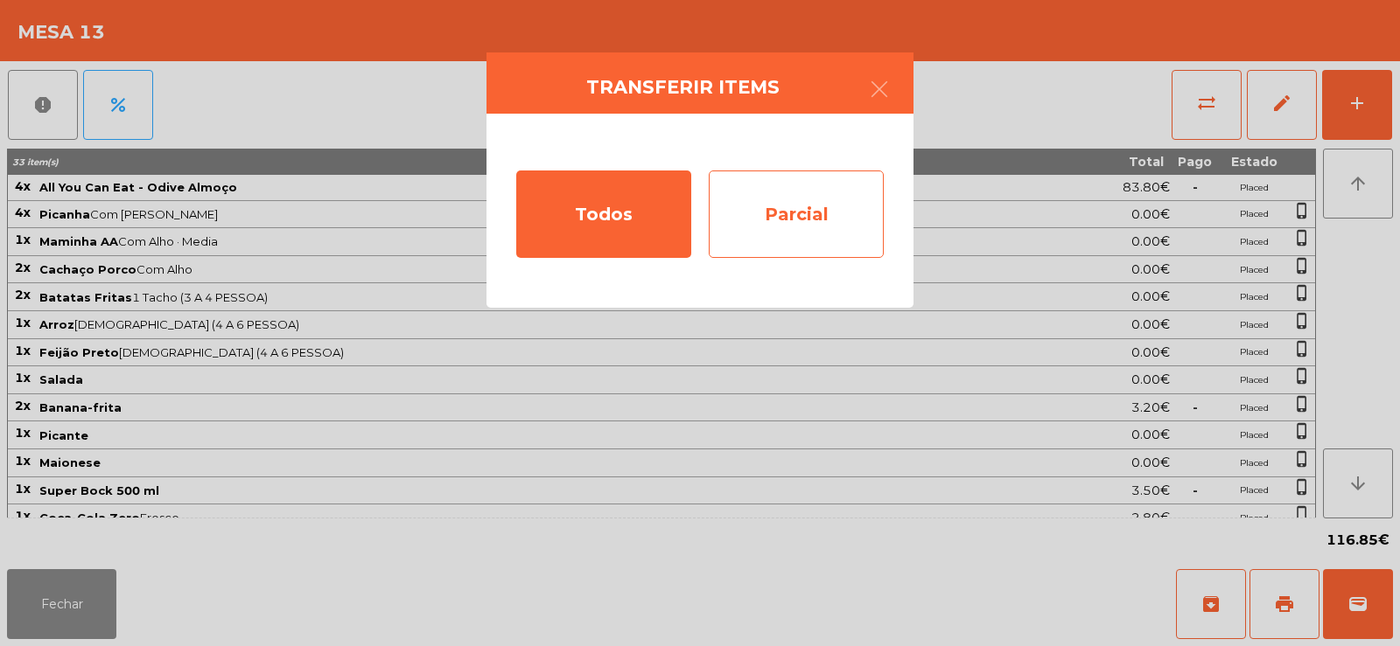
click at [787, 250] on div "Parcial" at bounding box center [796, 214] width 175 height 87
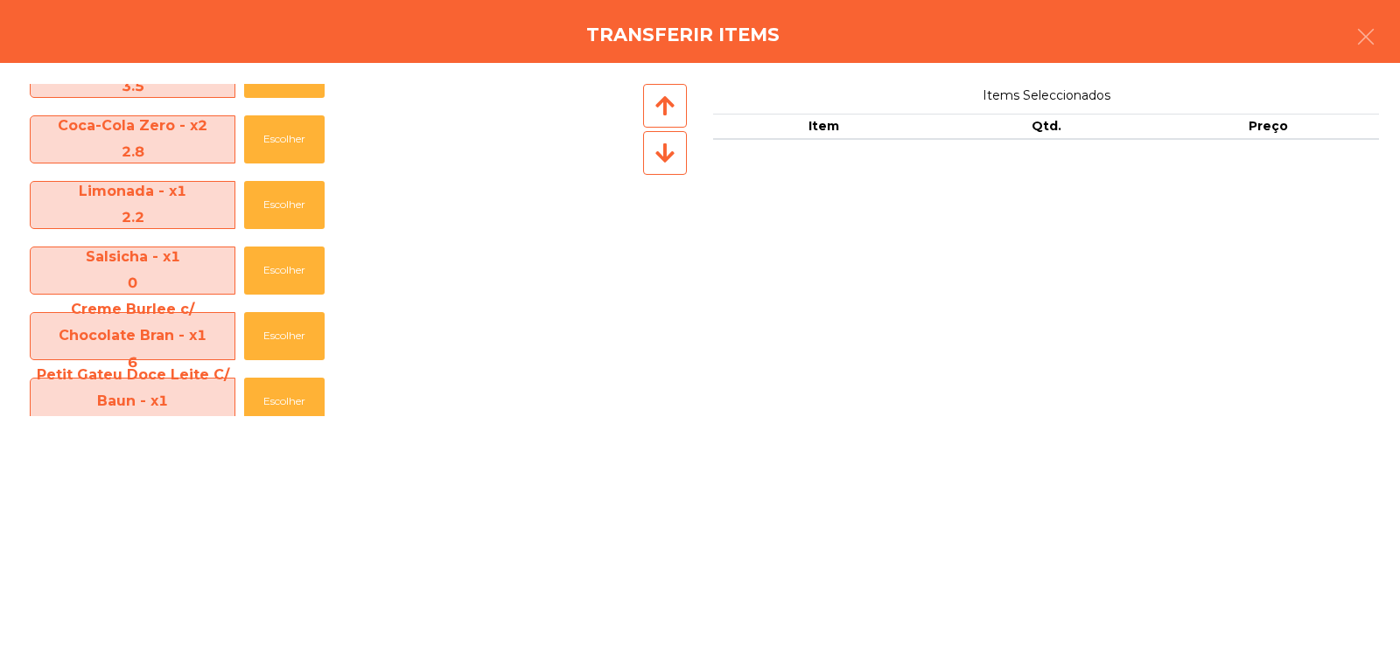
scroll to position [914, 0]
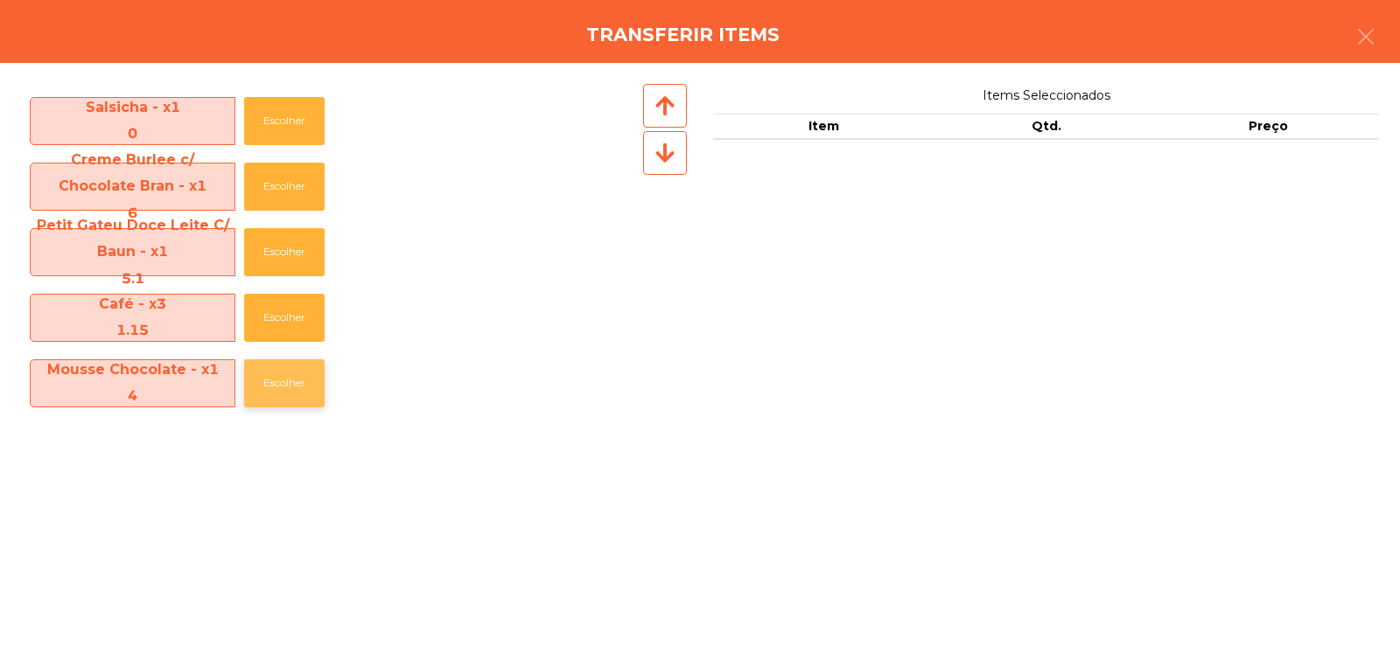
click at [262, 380] on button "Escolher" at bounding box center [284, 384] width 80 height 48
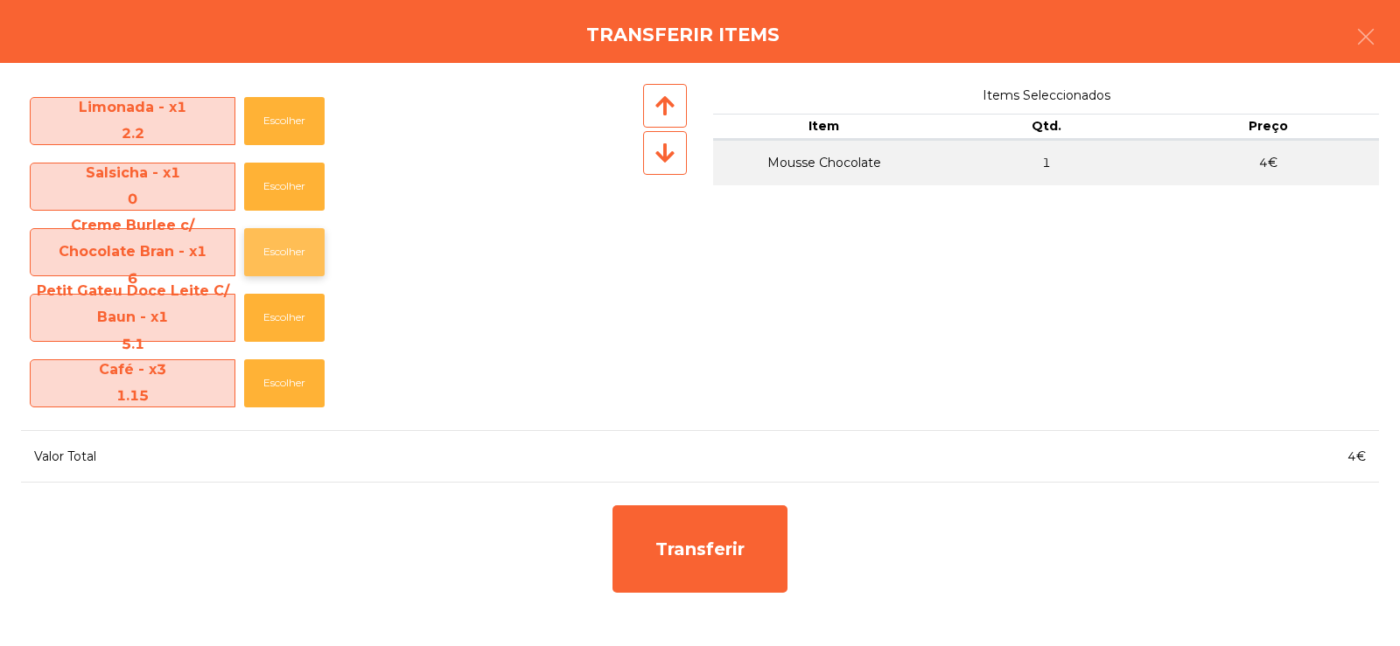
click at [286, 257] on button "Escolher" at bounding box center [284, 252] width 80 height 48
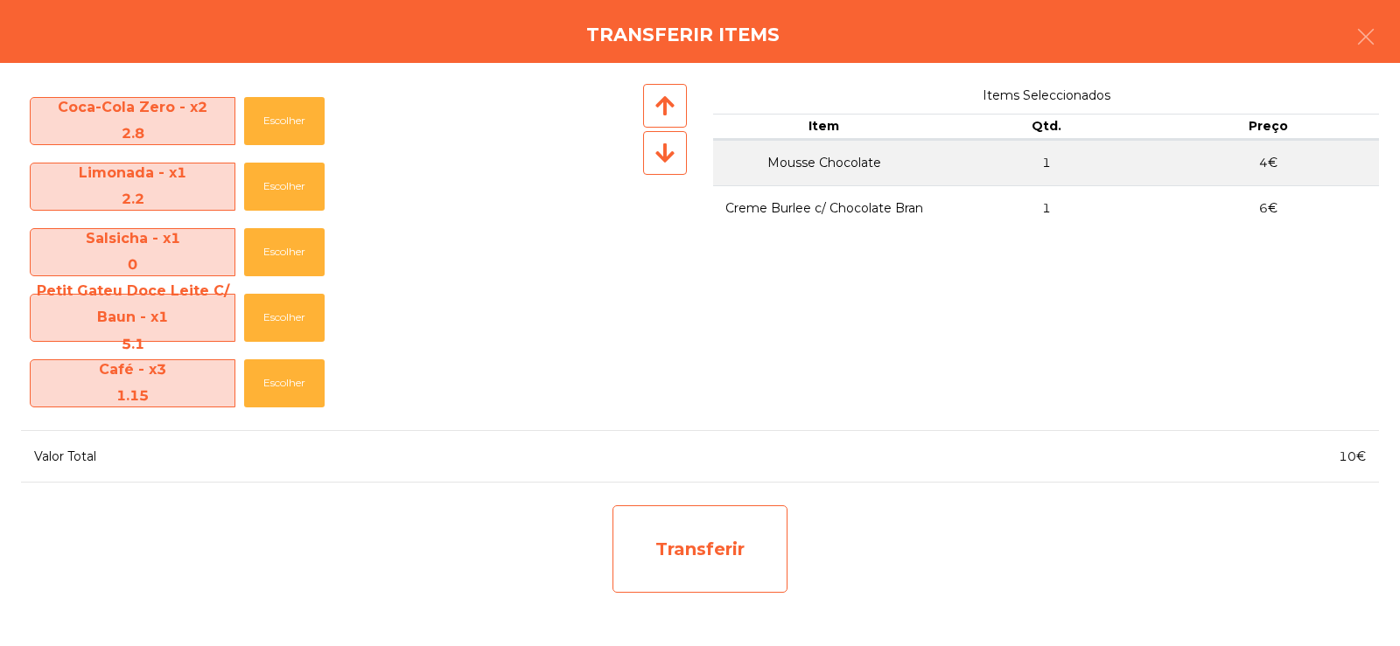
click at [725, 568] on div "Transferir" at bounding box center [699, 549] width 175 height 87
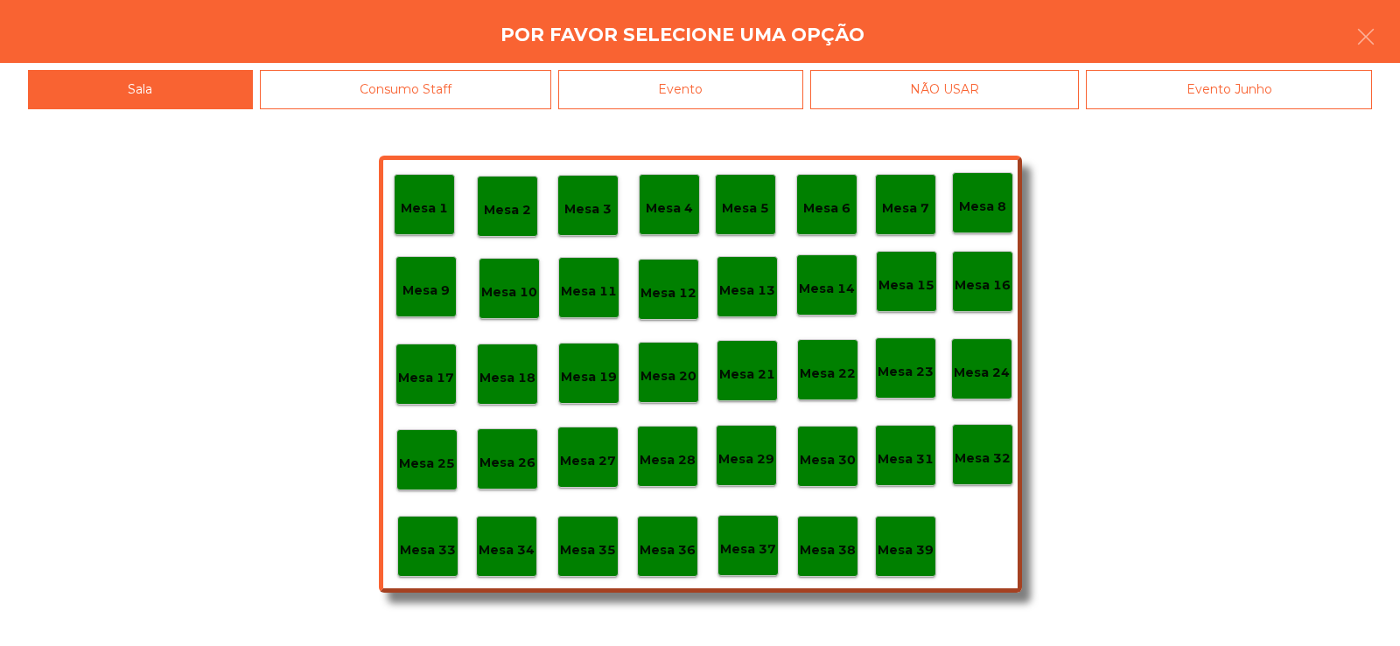
click at [918, 550] on p "Mesa 39" at bounding box center [905, 551] width 56 height 20
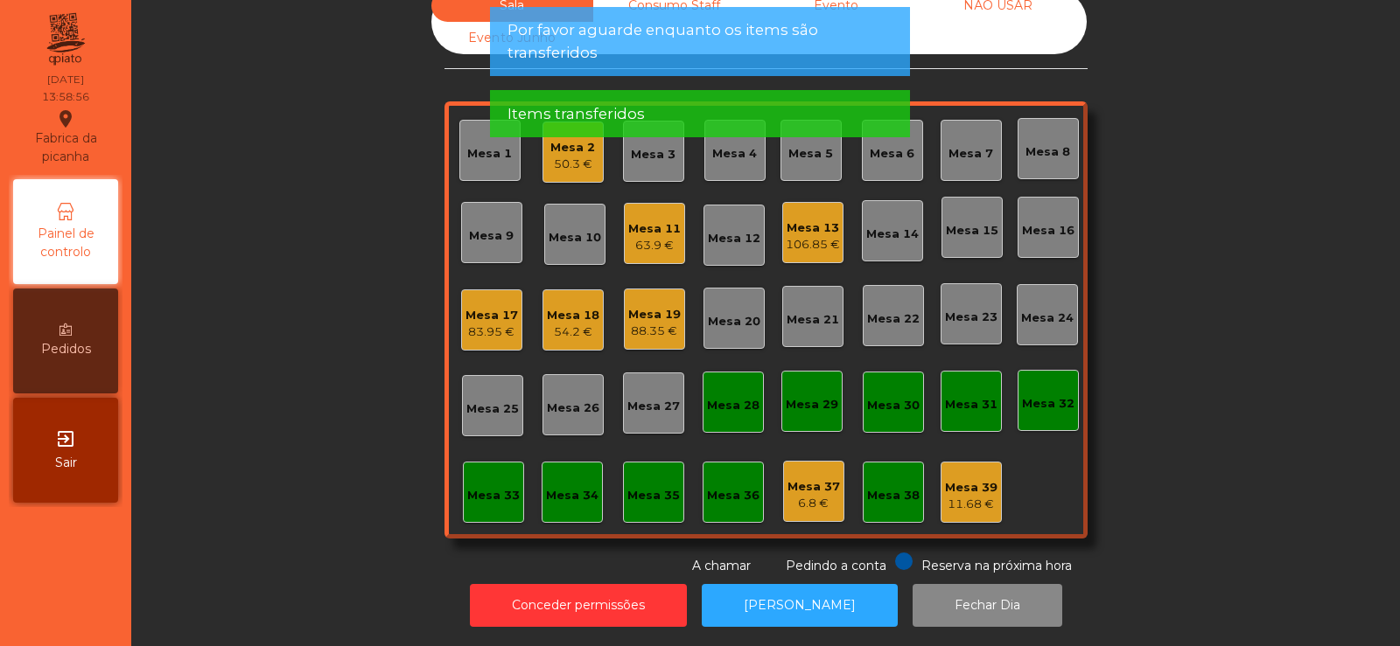
click at [965, 479] on div "Mesa 39" at bounding box center [971, 487] width 52 height 17
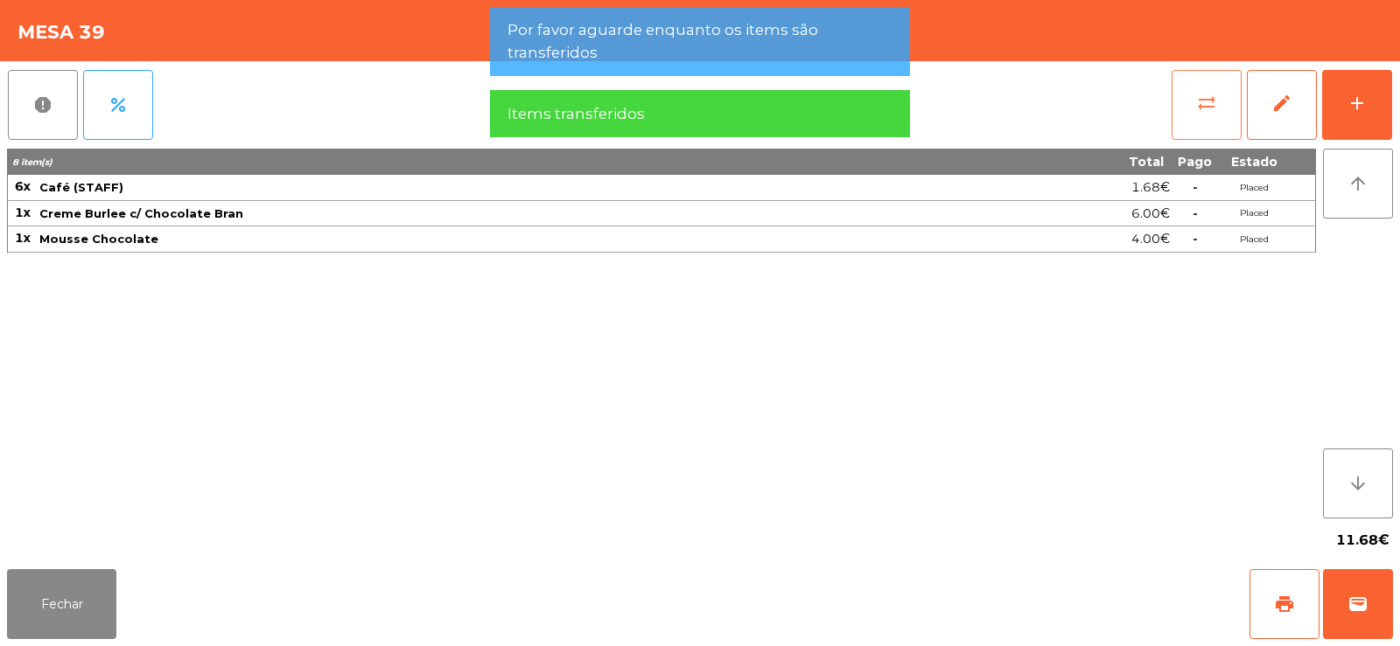
click at [1201, 122] on button "sync_alt" at bounding box center [1206, 105] width 70 height 70
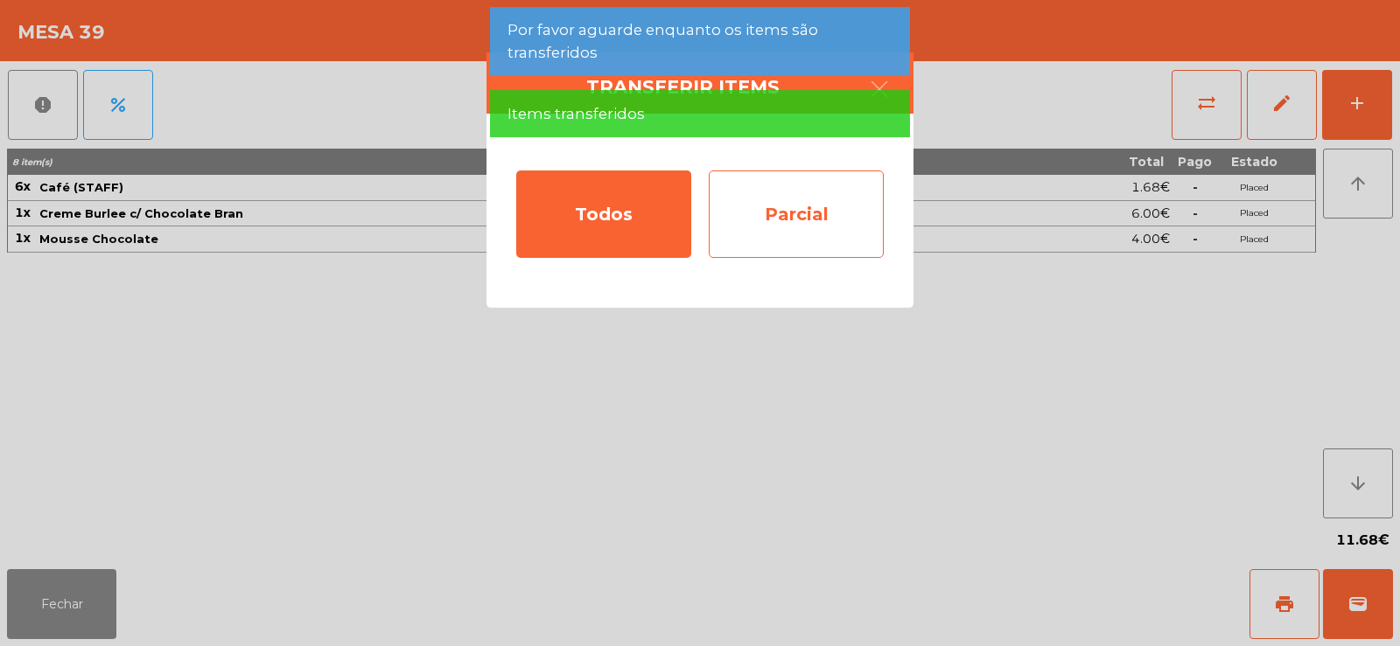
click at [801, 229] on div "Parcial" at bounding box center [796, 214] width 175 height 87
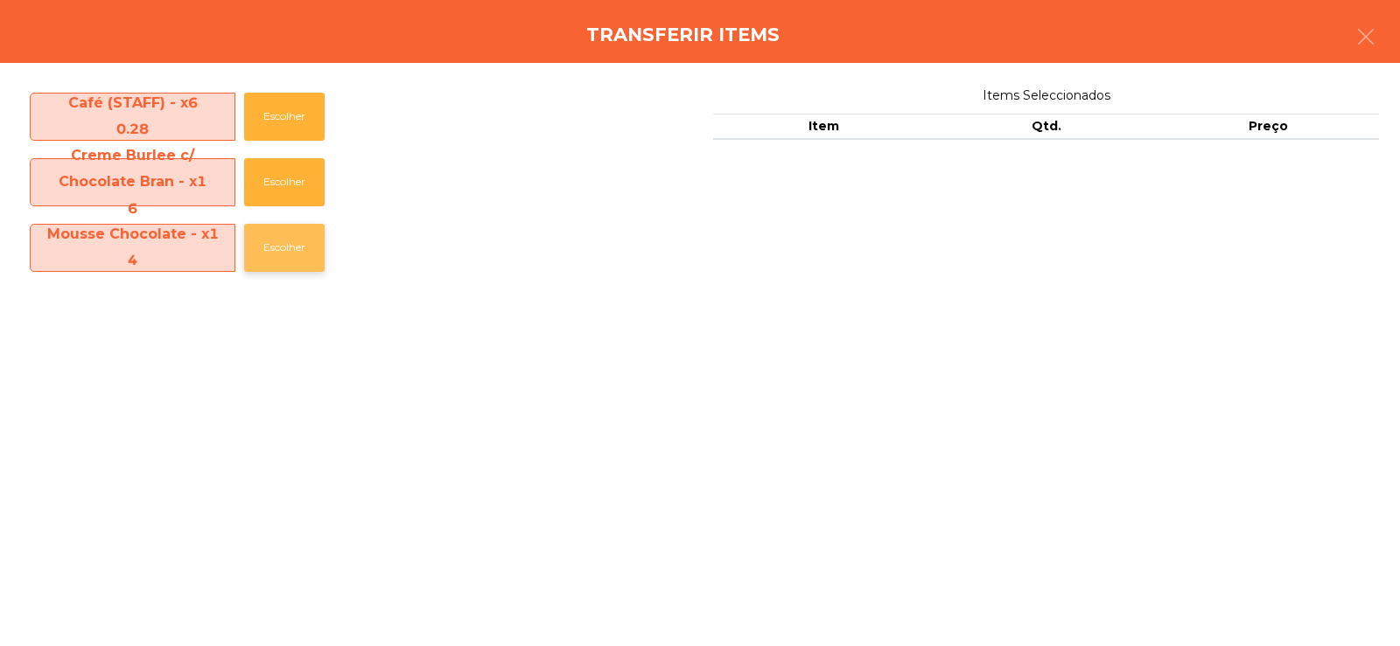
click at [297, 252] on button "Escolher" at bounding box center [284, 248] width 80 height 48
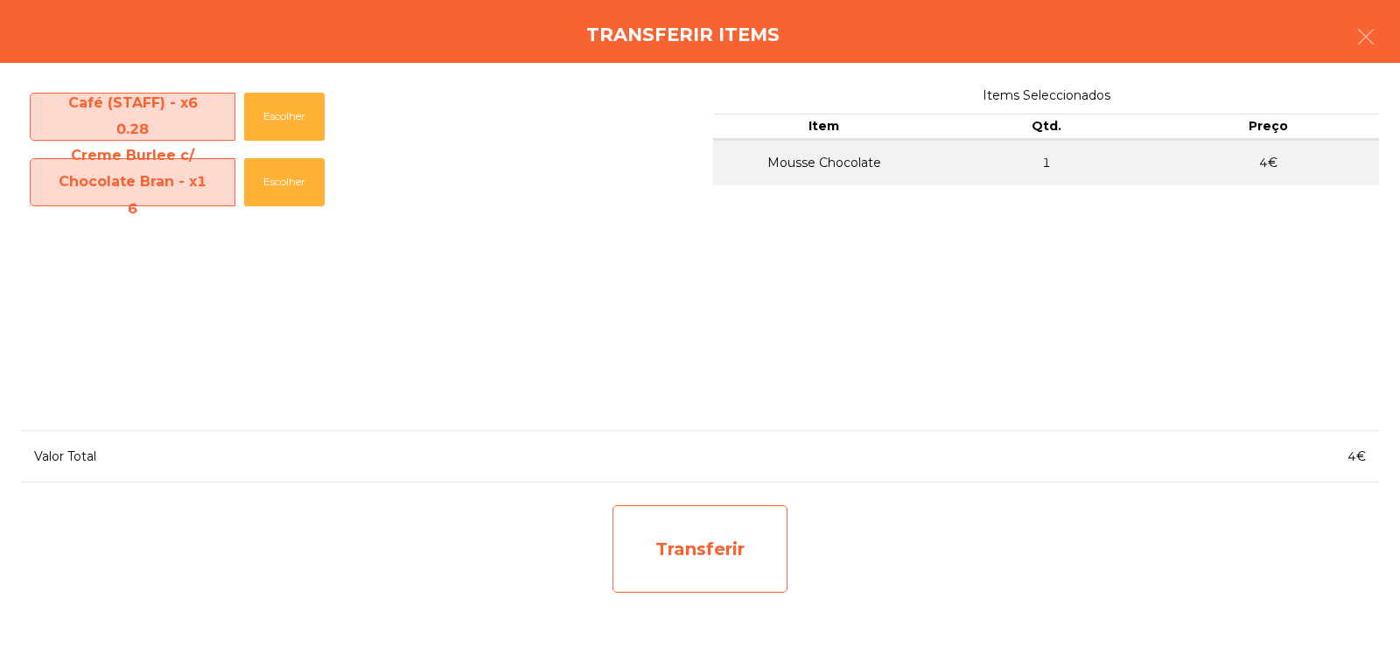
click at [707, 559] on div "Transferir" at bounding box center [699, 549] width 175 height 87
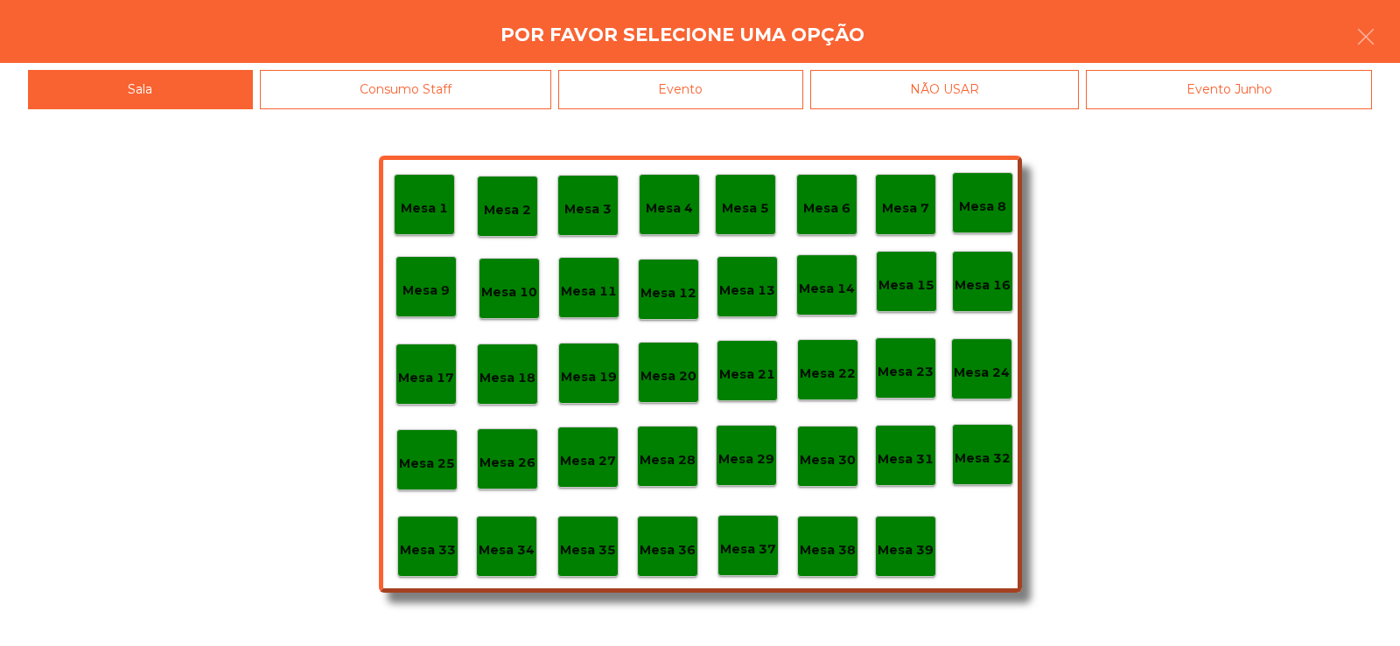
click at [742, 547] on p "Mesa 37" at bounding box center [748, 550] width 56 height 20
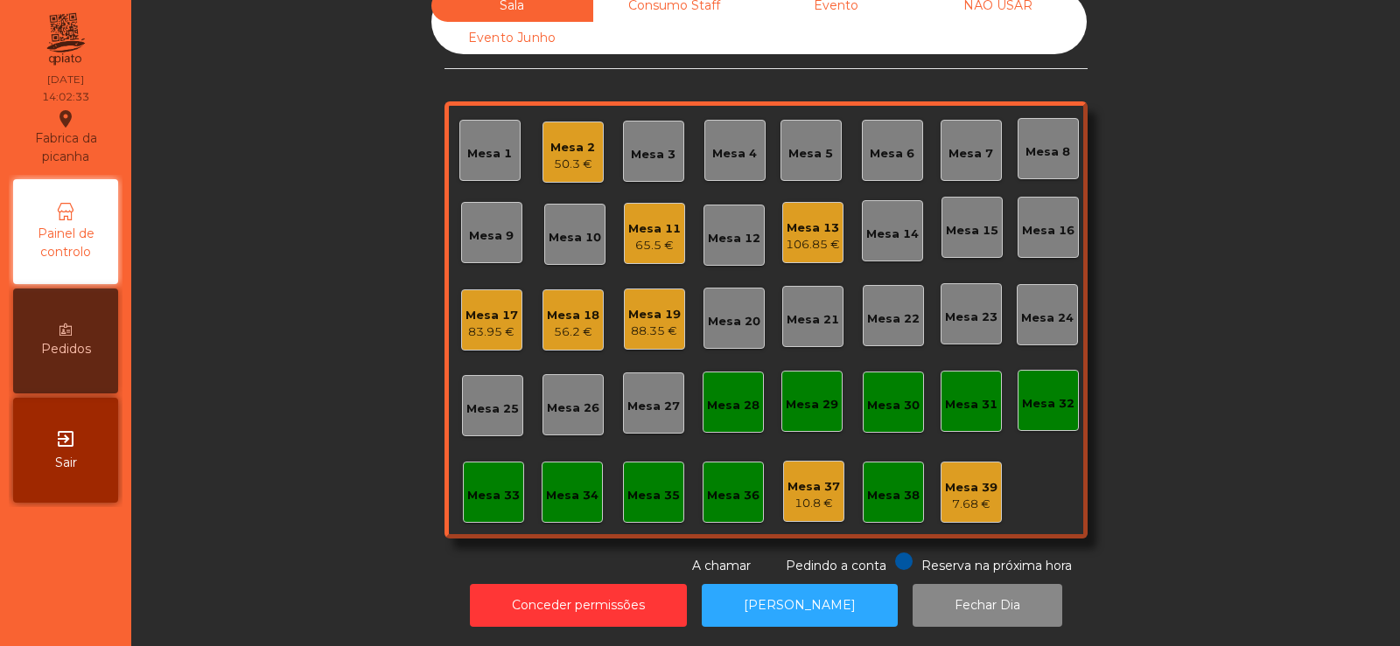
click at [656, 323] on div "88.35 €" at bounding box center [654, 331] width 52 height 17
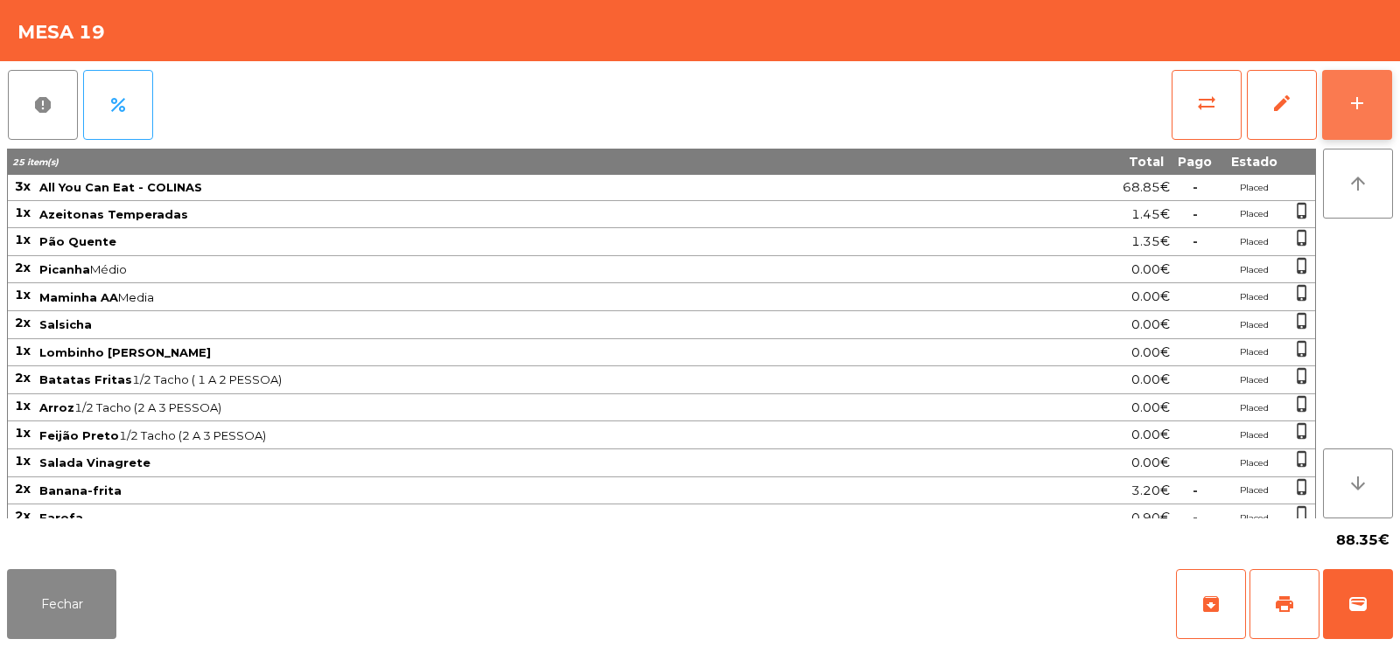
click at [1352, 112] on div "add" at bounding box center [1356, 103] width 21 height 21
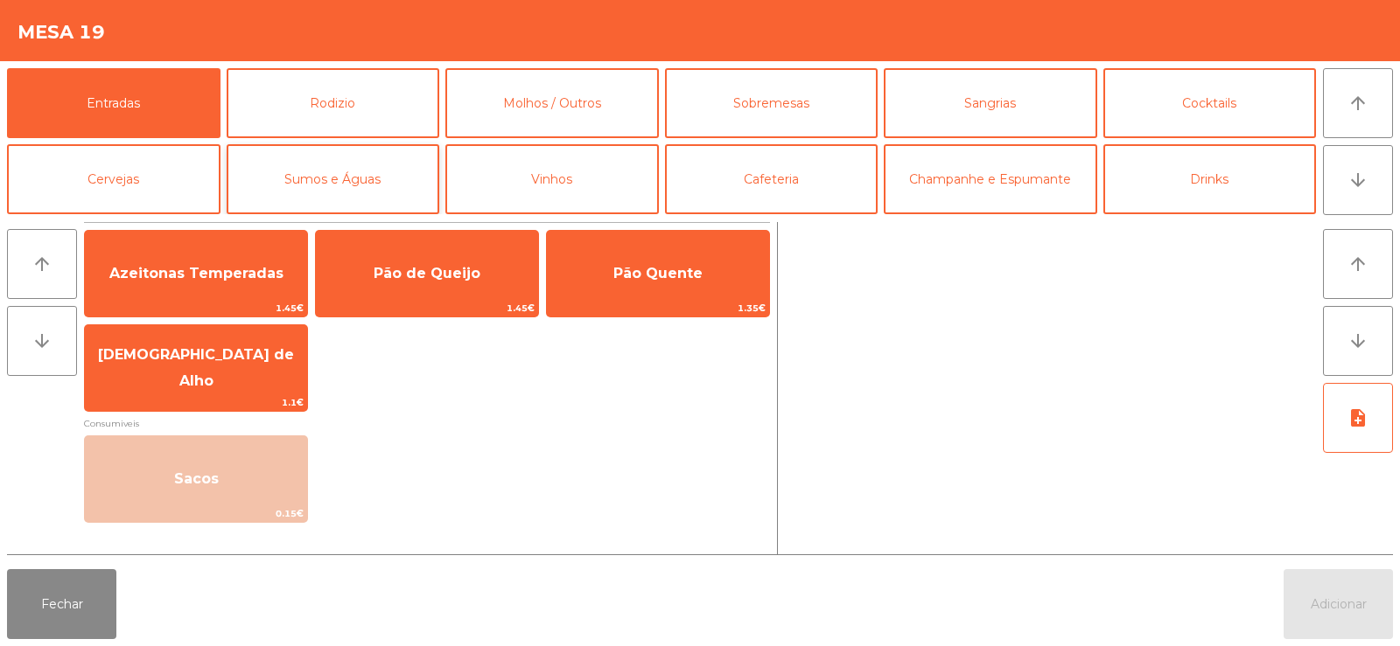
click at [374, 188] on button "Sumos e Águas" at bounding box center [333, 179] width 213 height 70
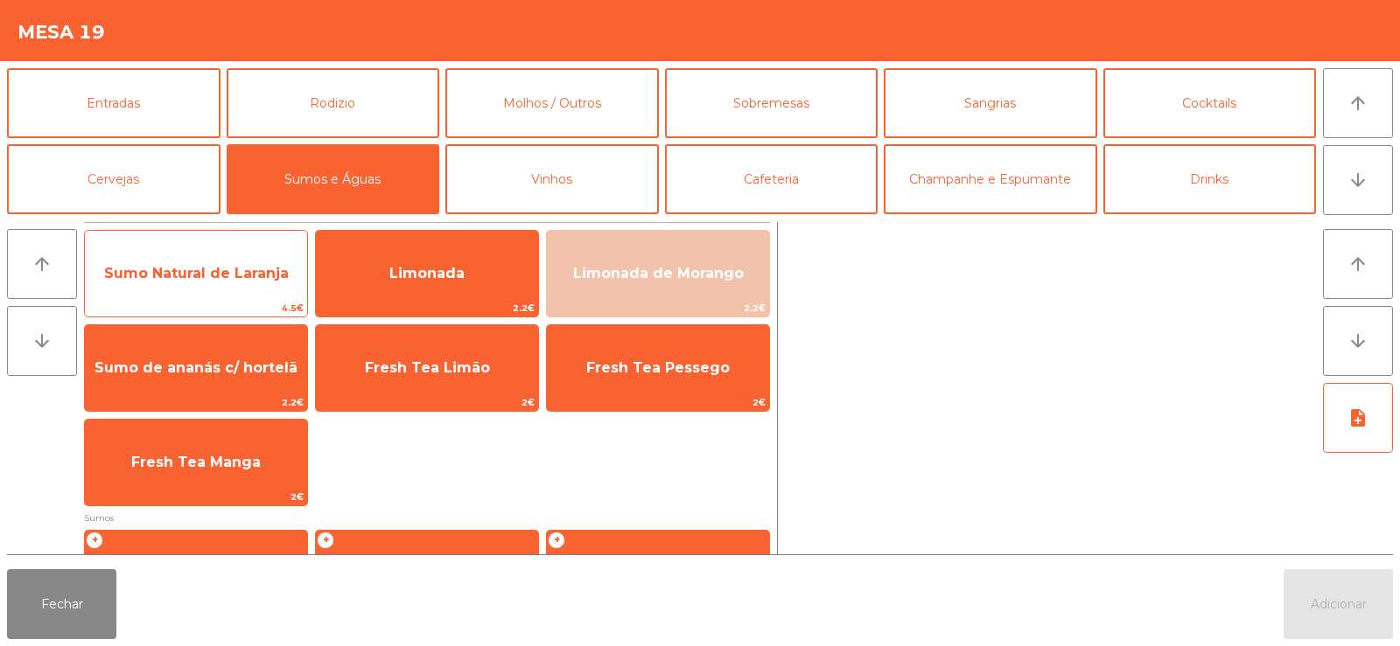
click at [216, 278] on span "Sumo Natural de Laranja" at bounding box center [196, 273] width 185 height 17
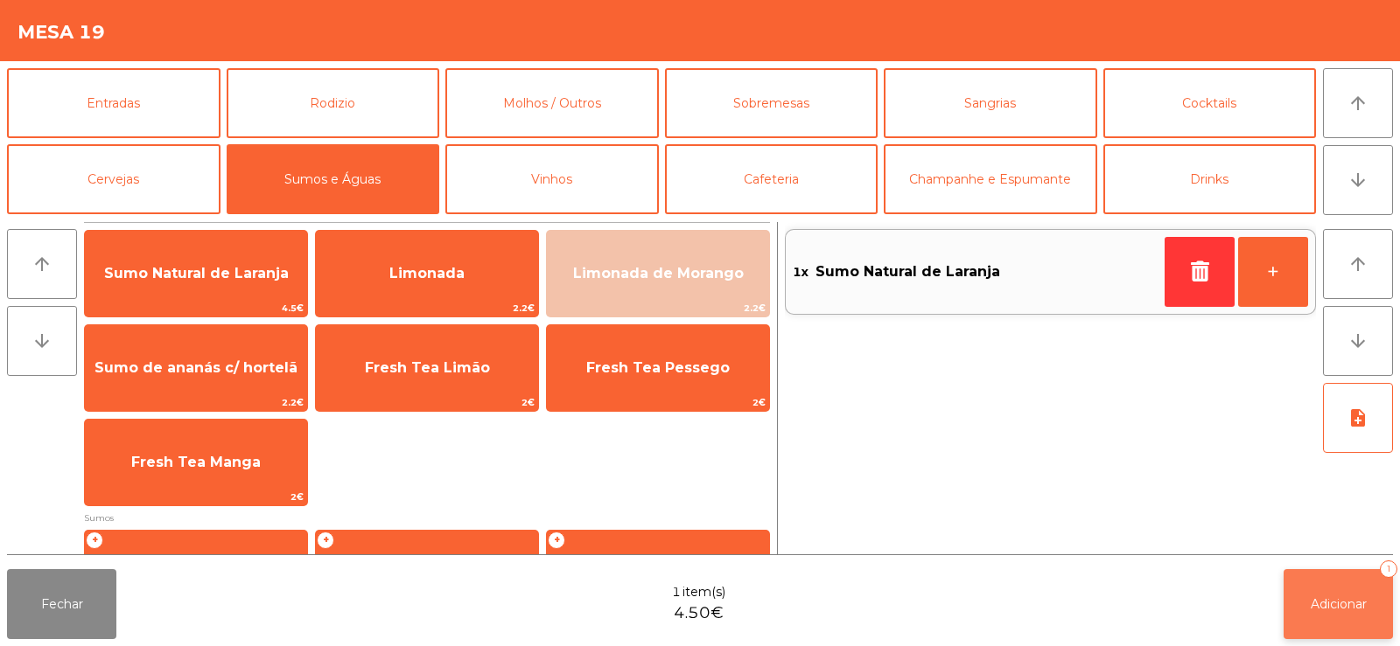
click at [1323, 609] on span "Adicionar" at bounding box center [1338, 605] width 56 height 16
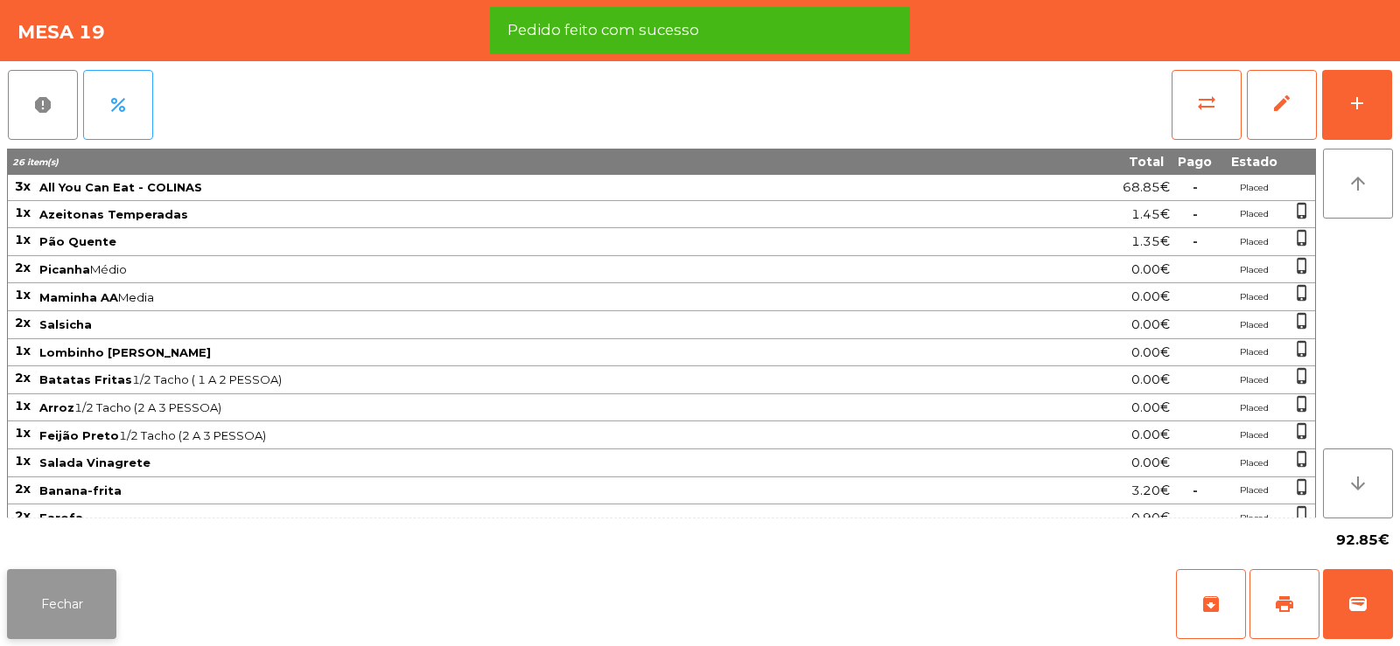
click at [72, 592] on button "Fechar" at bounding box center [61, 604] width 109 height 70
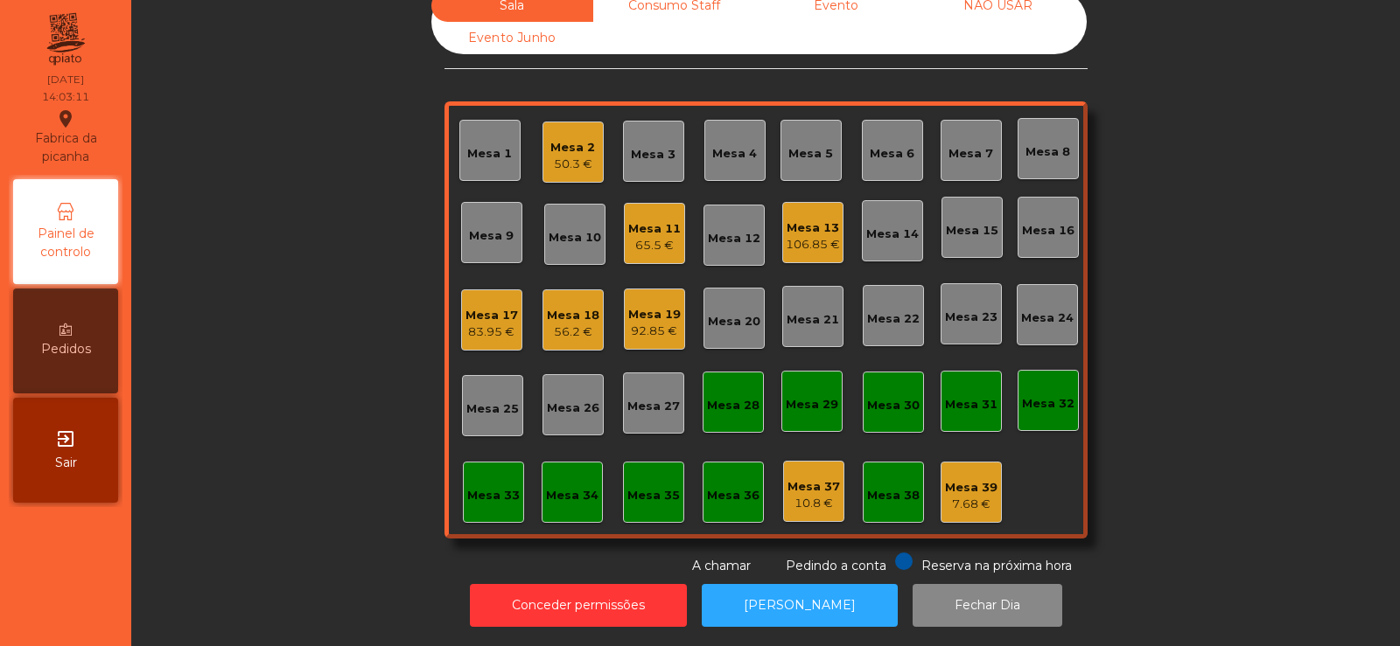
click at [342, 224] on div "Sala warning Consumo Staff Evento NÃO USAR Evento Junho Mesa 1 Mesa 2 50.3 € [G…" at bounding box center [765, 283] width 1221 height 586
click at [1042, 143] on div "Mesa 8" at bounding box center [1047, 151] width 45 height 17
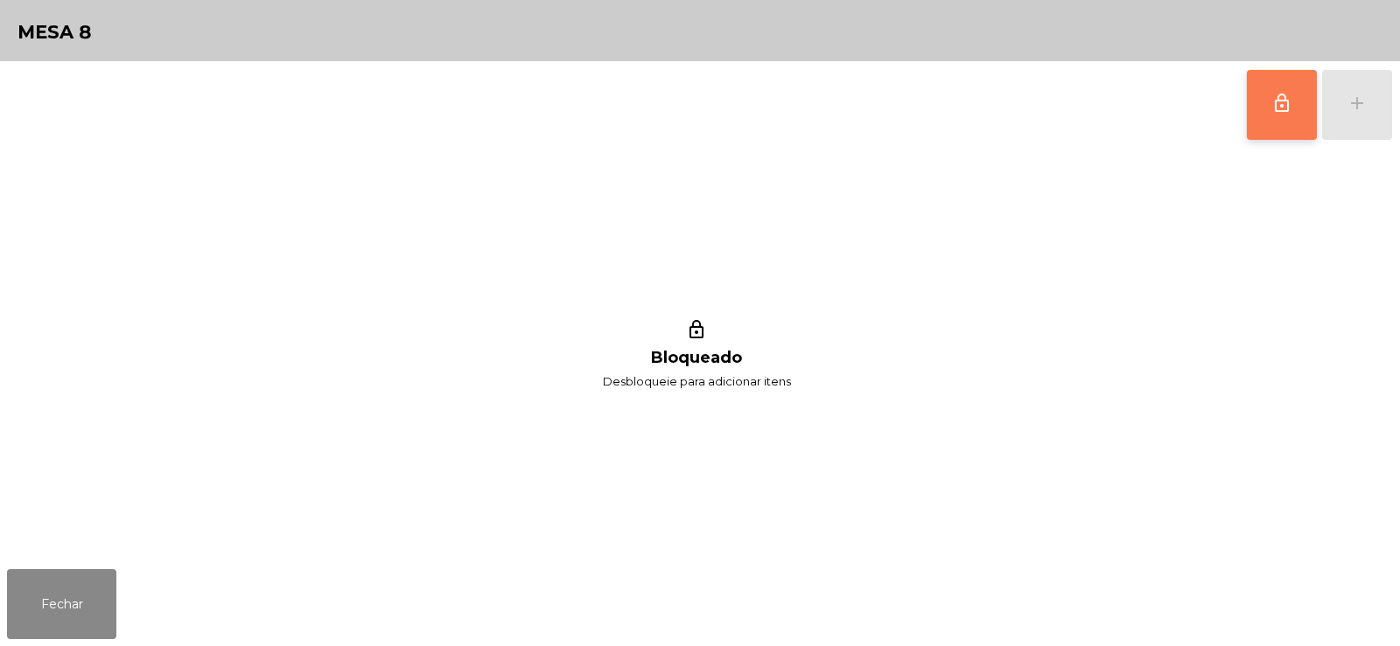
click at [1296, 124] on button "lock_outline" at bounding box center [1281, 105] width 70 height 70
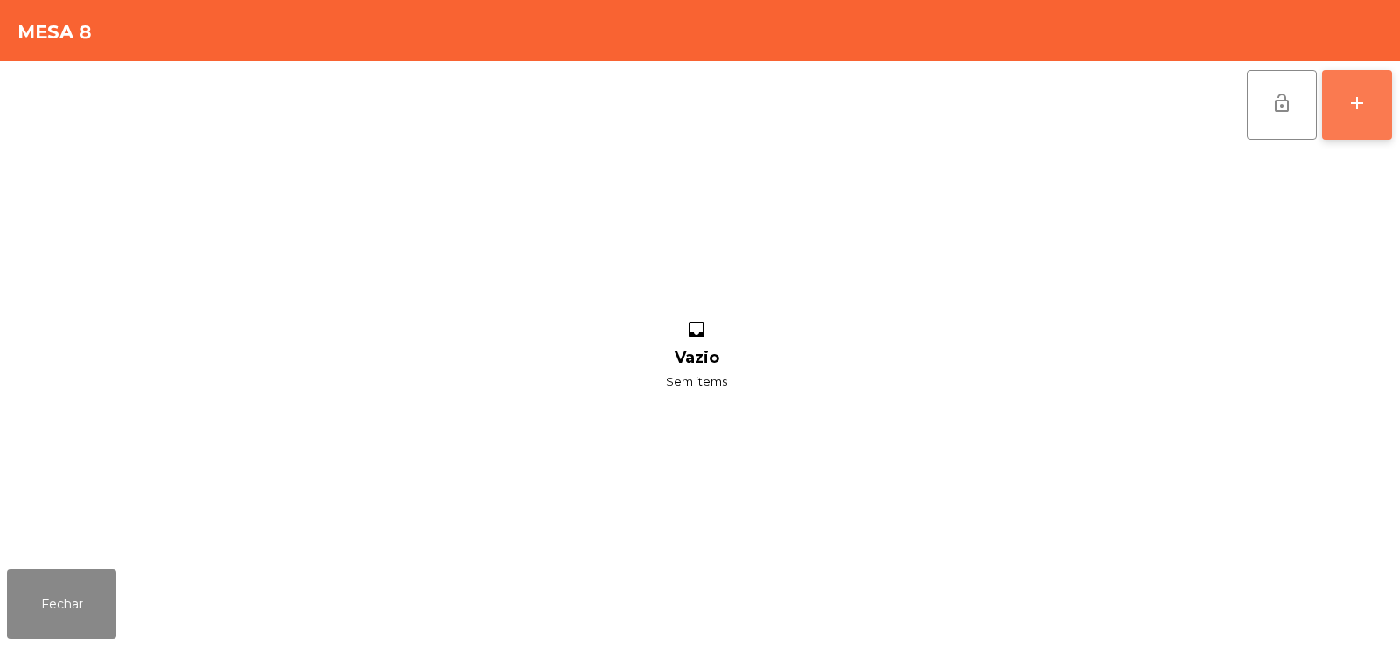
click at [1365, 105] on div "add" at bounding box center [1356, 103] width 21 height 21
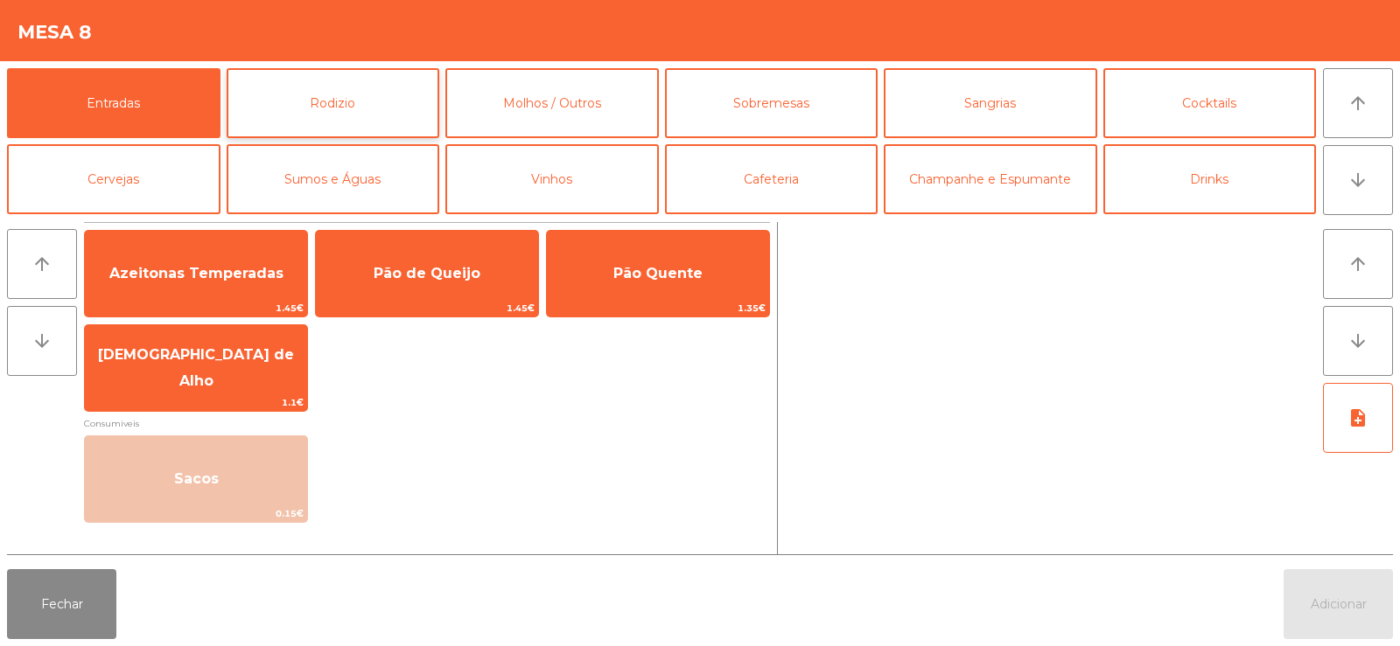
click at [340, 87] on button "Rodizio" at bounding box center [333, 103] width 213 height 70
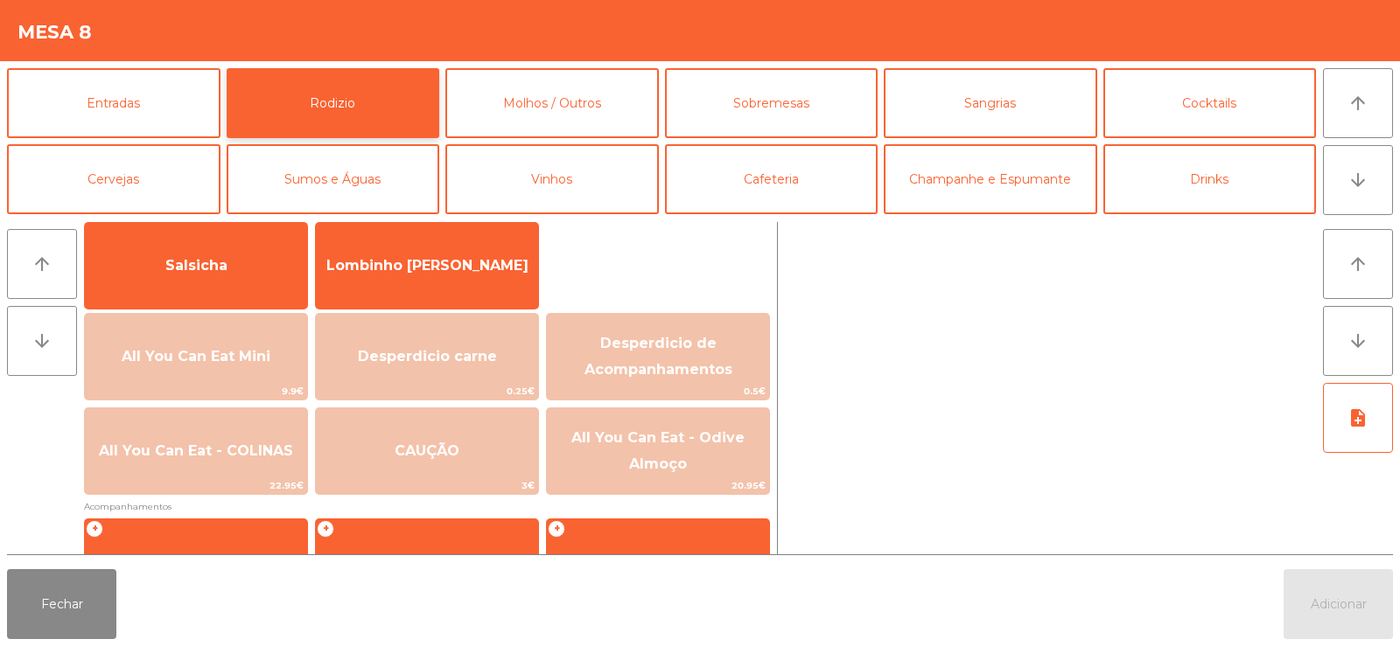
scroll to position [129, 0]
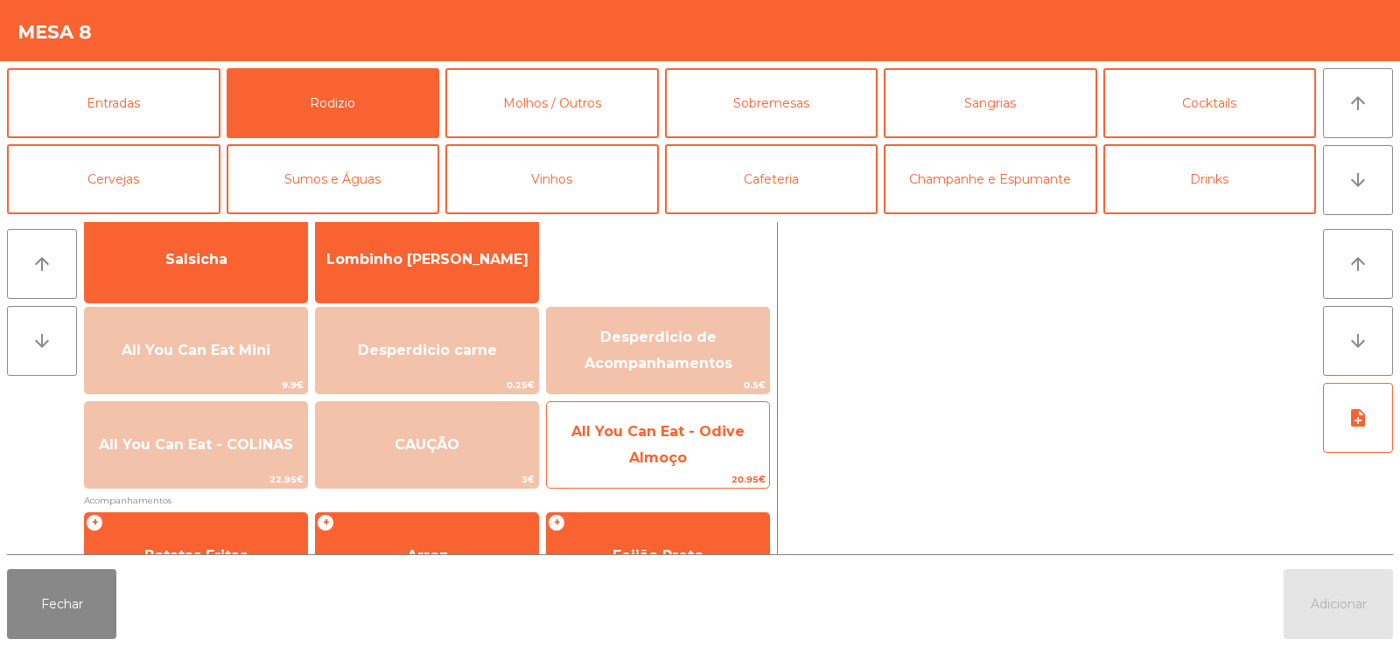
click at [667, 436] on span "All You Can Eat - Odive Almoço" at bounding box center [657, 444] width 173 height 43
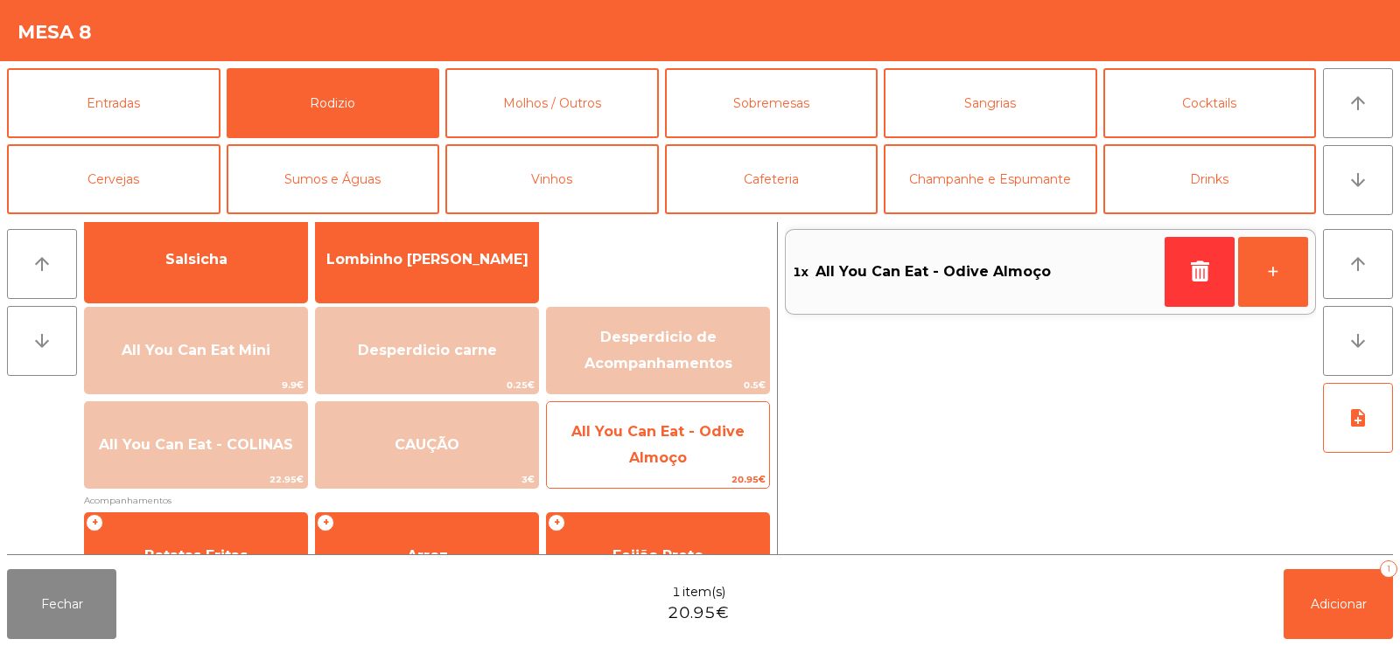
click at [681, 453] on span "All You Can Eat - Odive Almoço" at bounding box center [657, 444] width 173 height 43
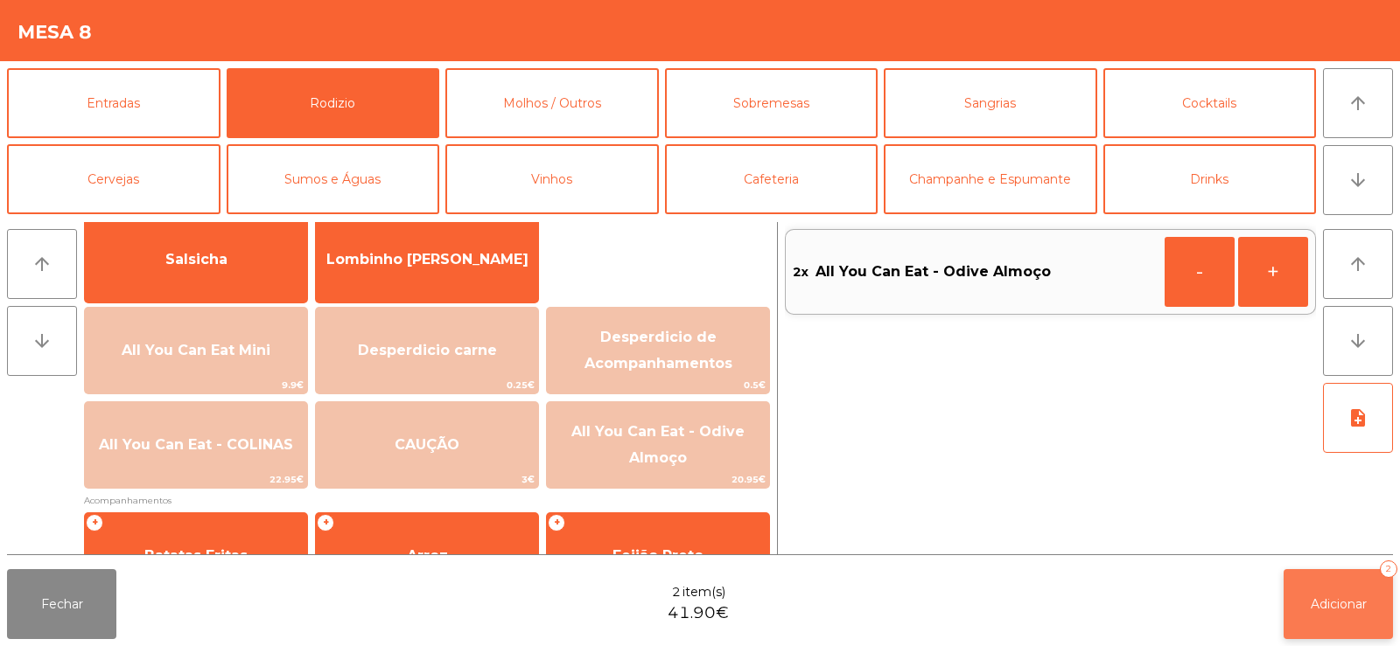
click at [1347, 602] on span "Adicionar" at bounding box center [1338, 605] width 56 height 16
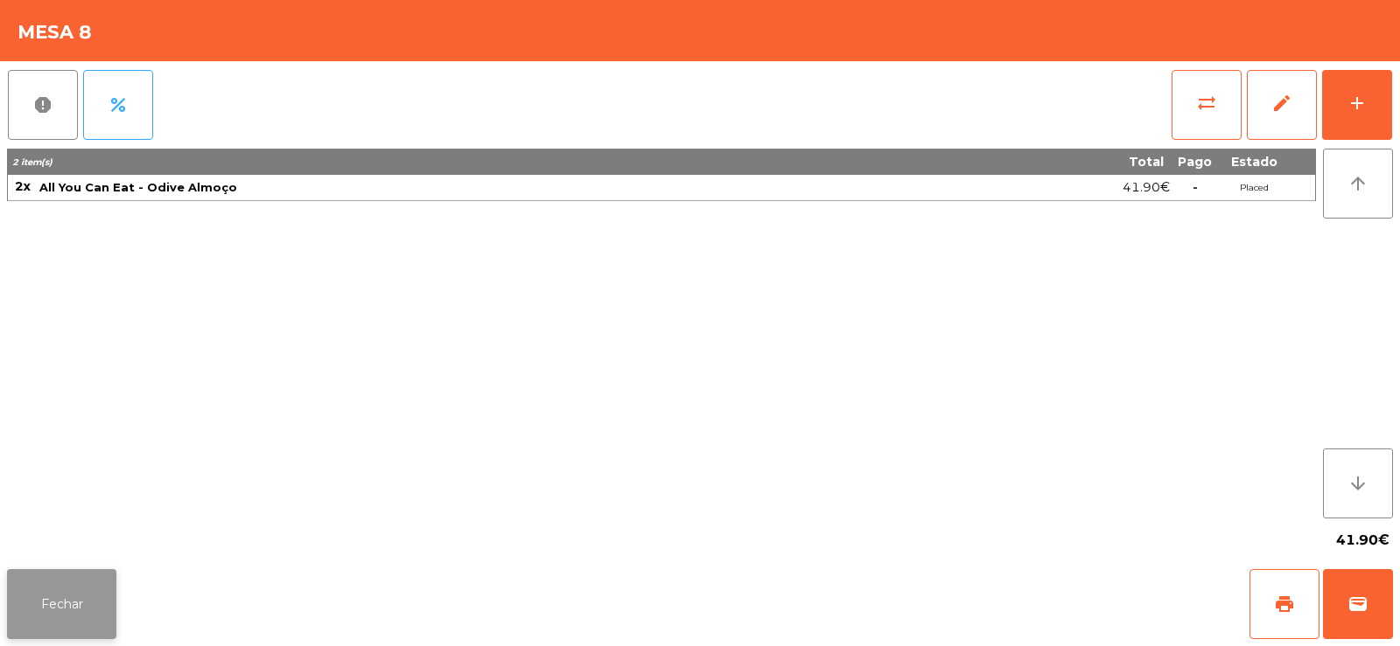
click at [55, 611] on button "Fechar" at bounding box center [61, 604] width 109 height 70
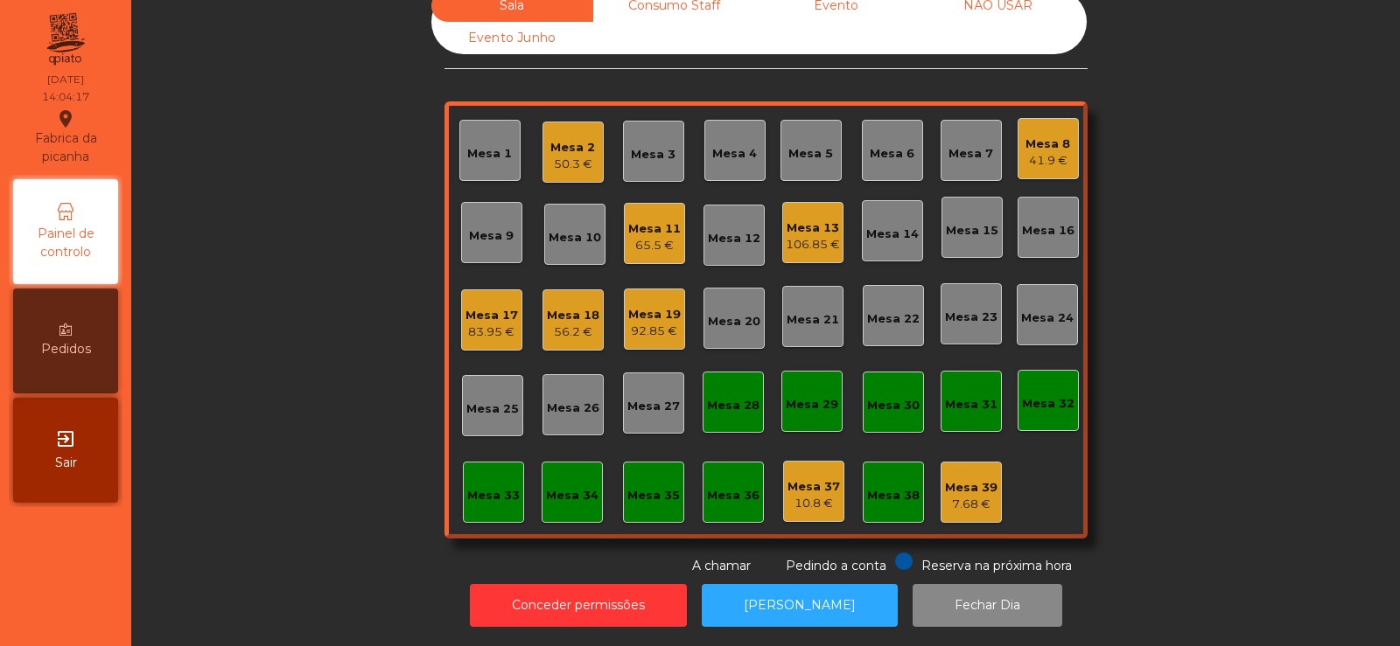
click at [499, 307] on div "Mesa 17" at bounding box center [491, 315] width 52 height 17
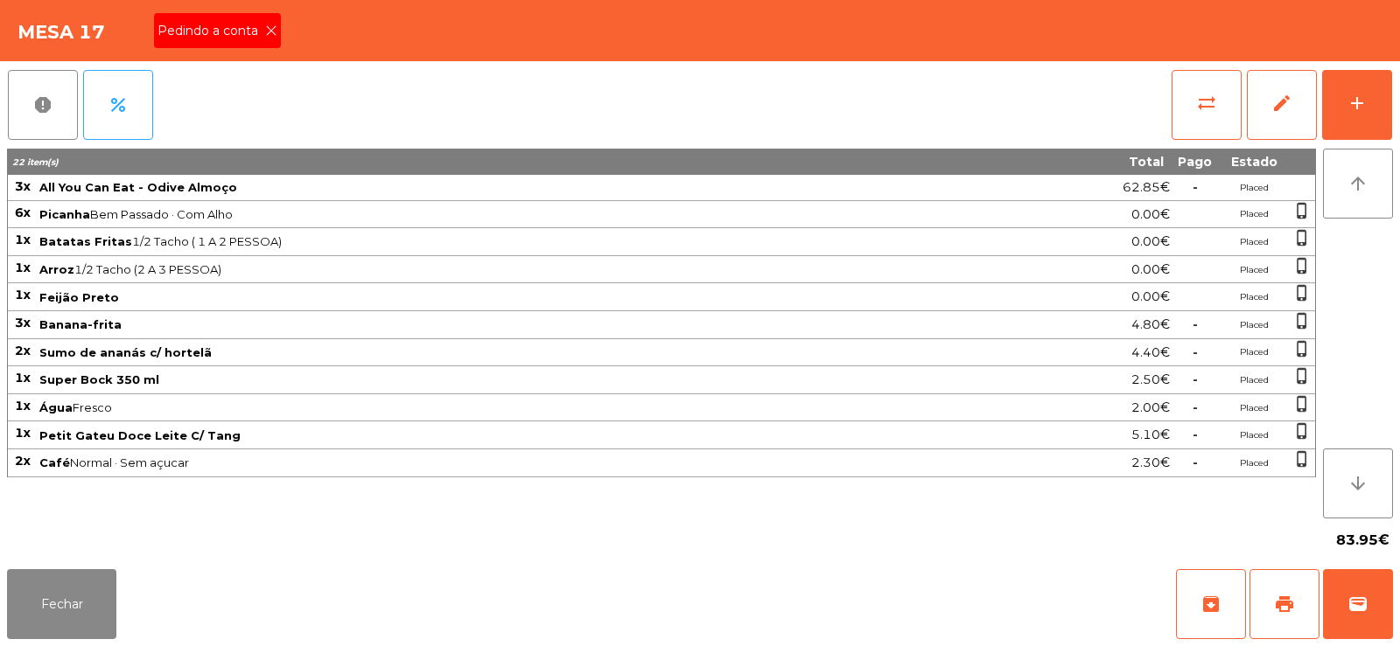
click at [247, 41] on div "Pedindo a conta" at bounding box center [217, 30] width 127 height 35
click at [1262, 597] on button "print" at bounding box center [1284, 604] width 70 height 70
click at [1192, 117] on button "sync_alt" at bounding box center [1206, 105] width 70 height 70
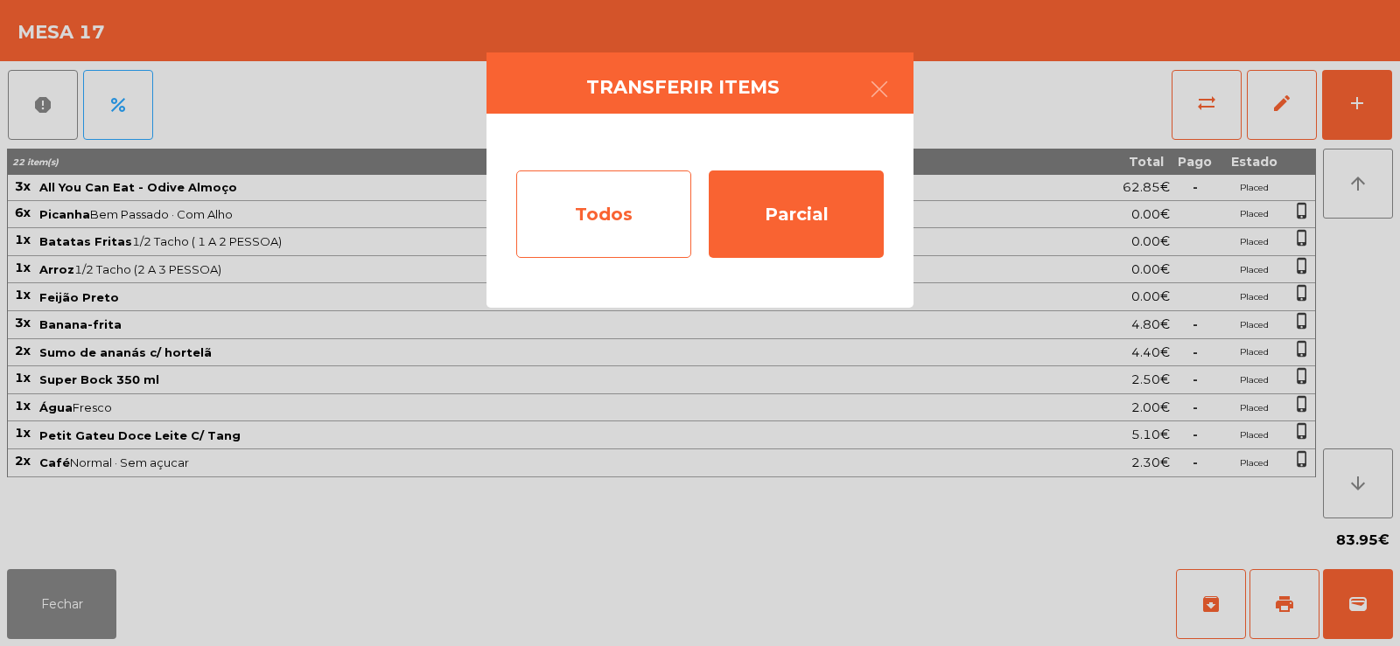
click at [620, 198] on div "Todos" at bounding box center [603, 214] width 175 height 87
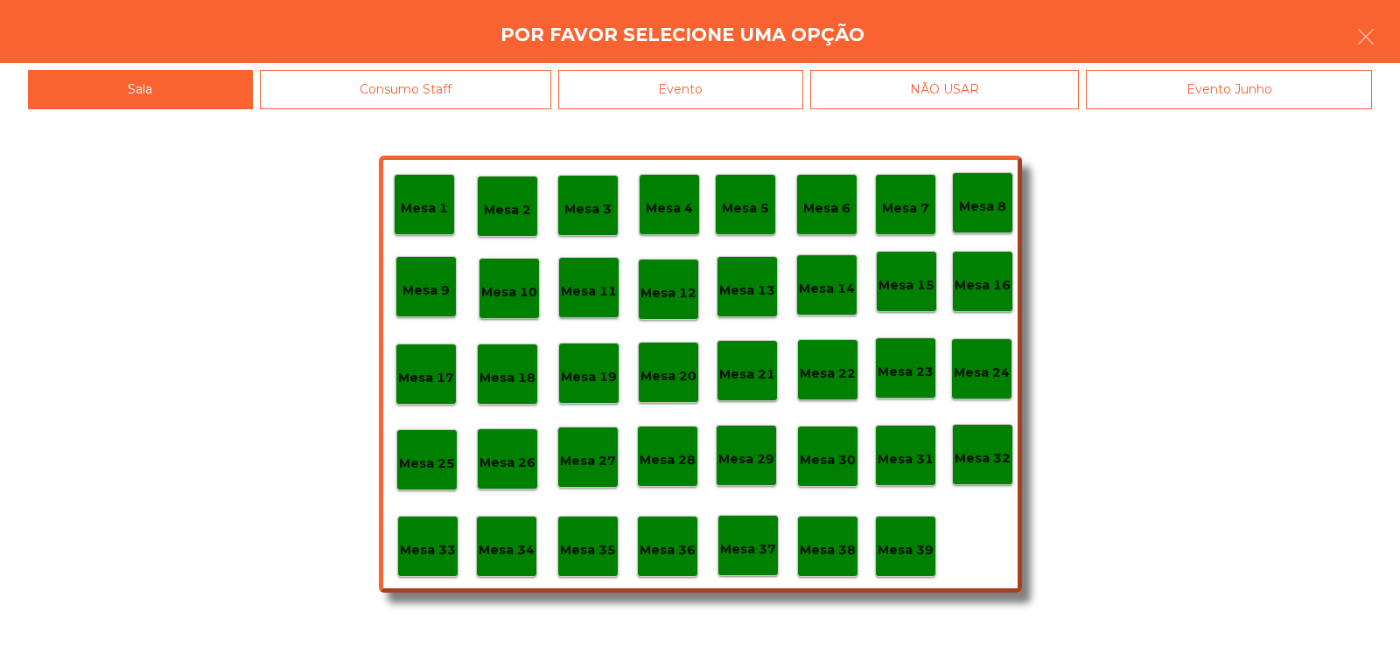
click at [712, 83] on div "Evento" at bounding box center [680, 89] width 245 height 39
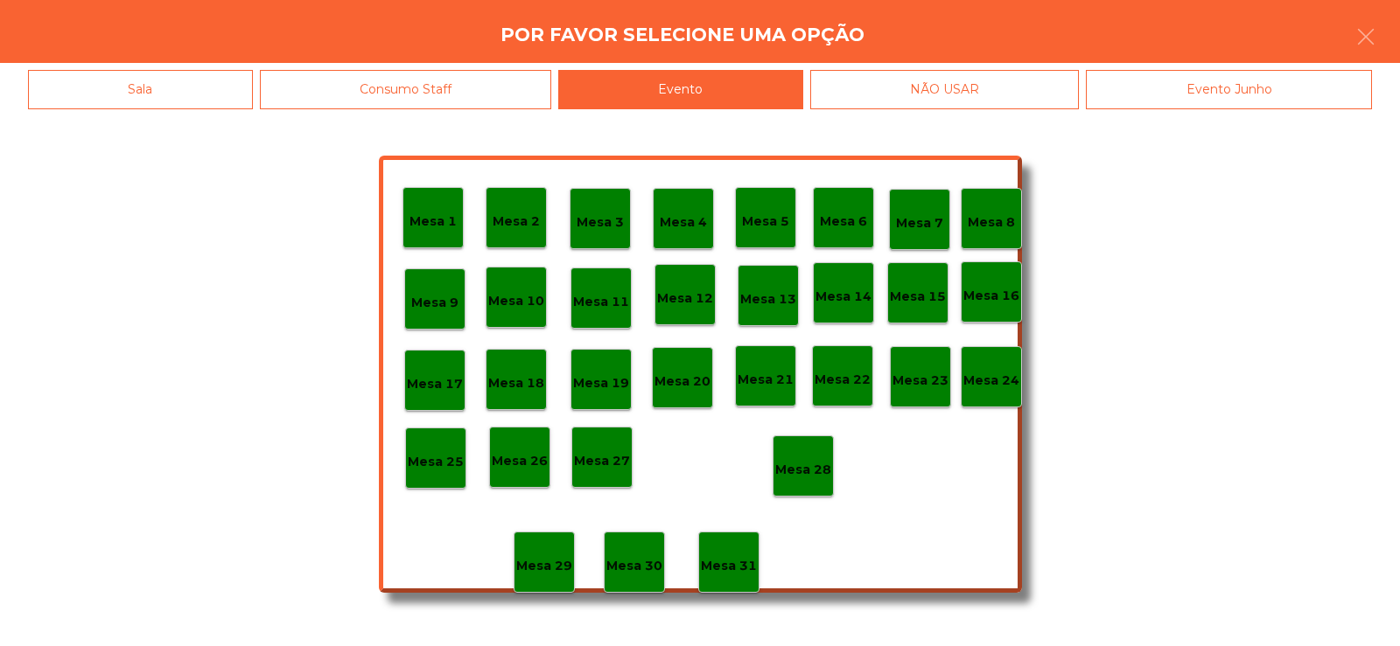
click at [807, 478] on p "Mesa 28" at bounding box center [803, 470] width 56 height 20
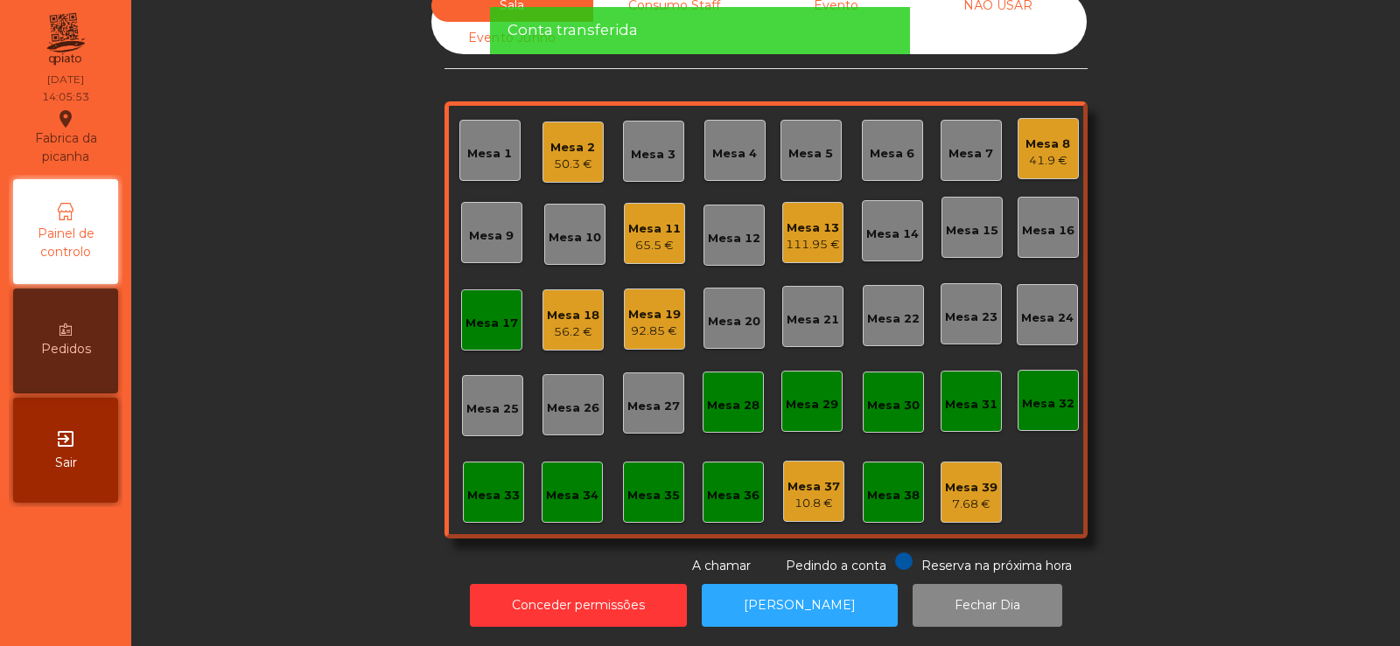
click at [473, 319] on div "Mesa 17" at bounding box center [491, 320] width 61 height 61
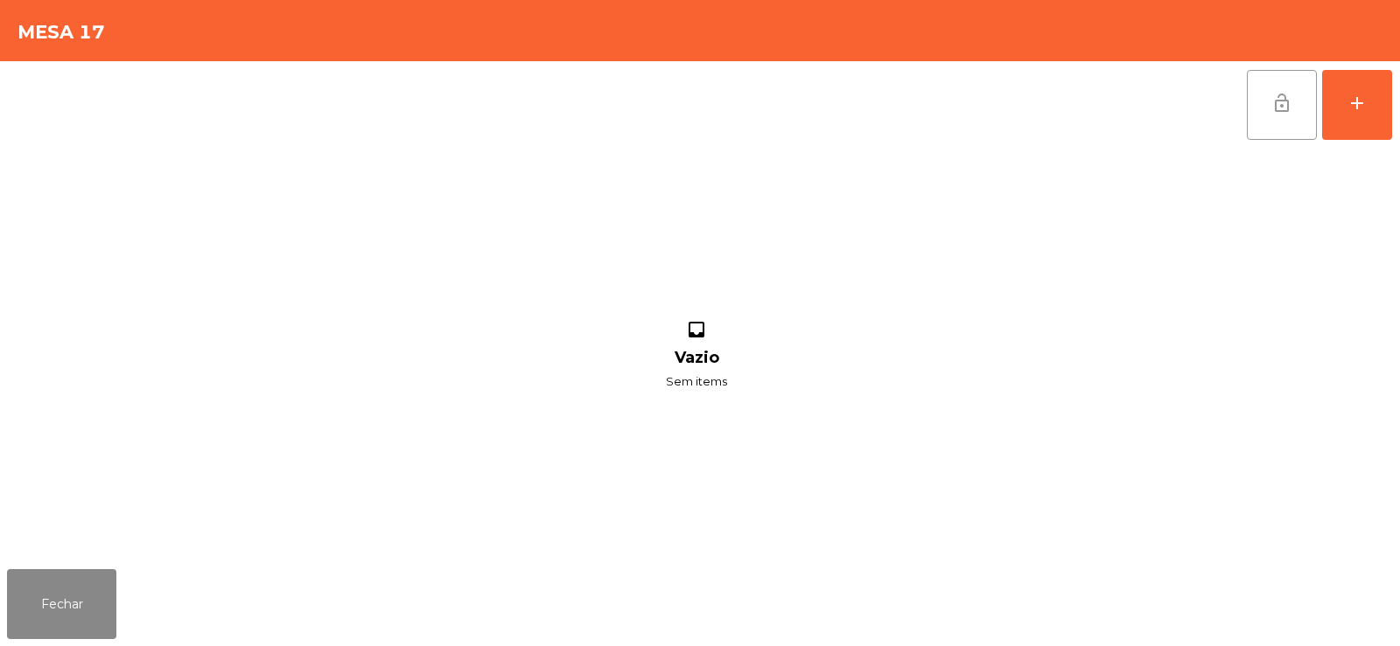
click at [1297, 108] on button "lock_open" at bounding box center [1281, 105] width 70 height 70
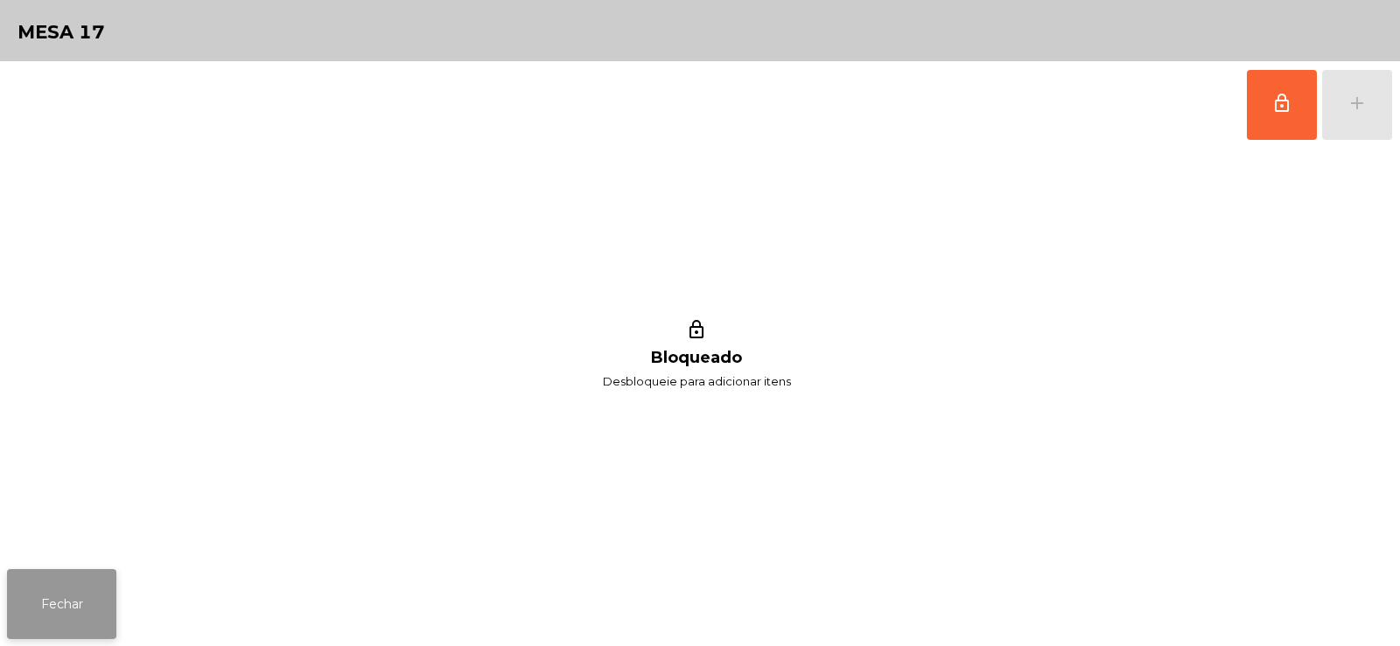
click at [79, 590] on button "Fechar" at bounding box center [61, 604] width 109 height 70
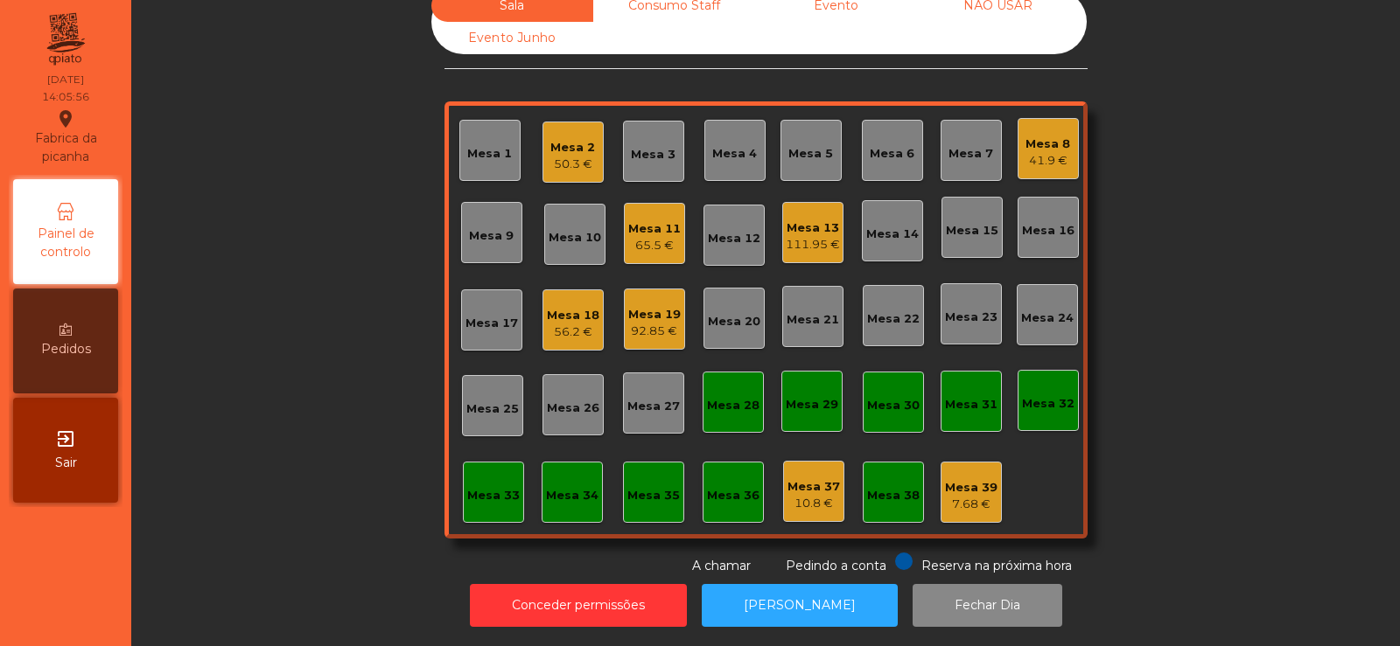
click at [1179, 188] on div "Sala Consumo Staff Evento NÃO USAR Evento Junho Mesa 1 Mesa 2 50.3 € Mesa 3 Mes…" at bounding box center [765, 283] width 1221 height 586
click at [278, 305] on div "Sala Consumo Staff Evento NÃO USAR Evento Junho Mesa 1 Mesa 2 50.3 € Mesa 3 Mes…" at bounding box center [765, 283] width 1221 height 586
click at [555, 309] on div "Mesa 18" at bounding box center [573, 315] width 52 height 17
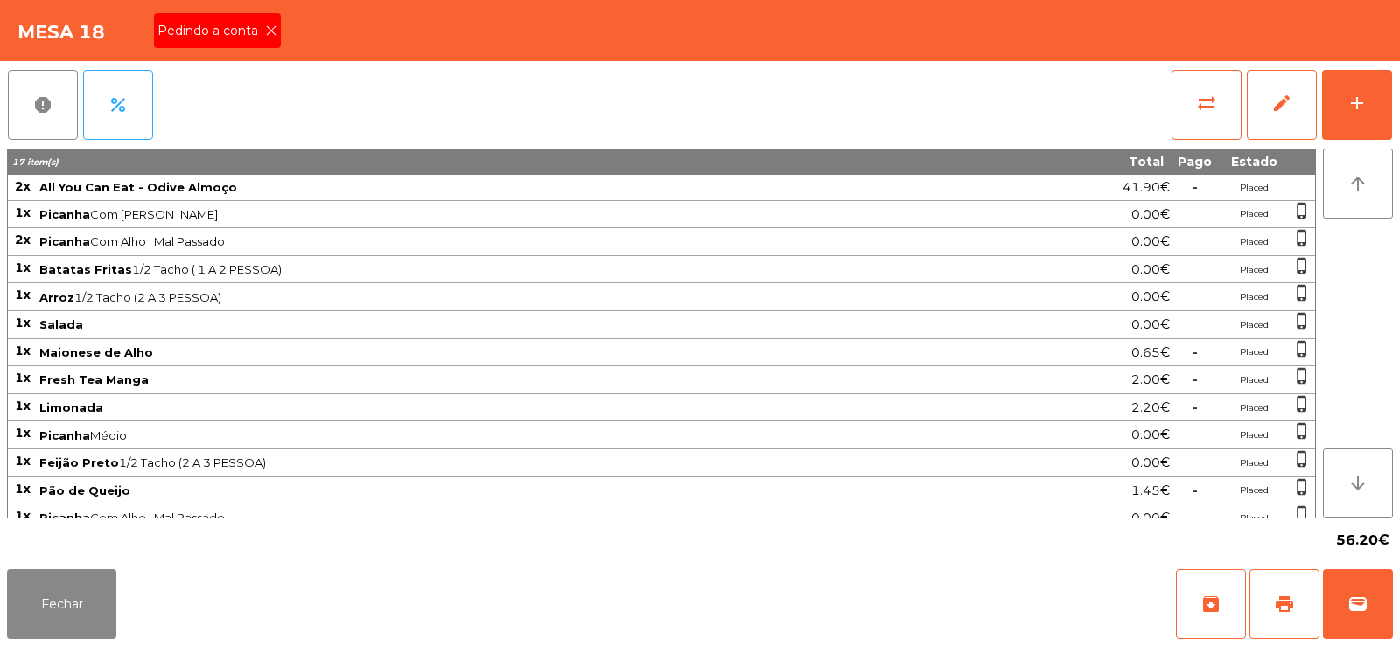
click at [241, 37] on span "Pedindo a conta" at bounding box center [211, 31] width 108 height 18
click at [1290, 586] on button "print" at bounding box center [1284, 604] width 70 height 70
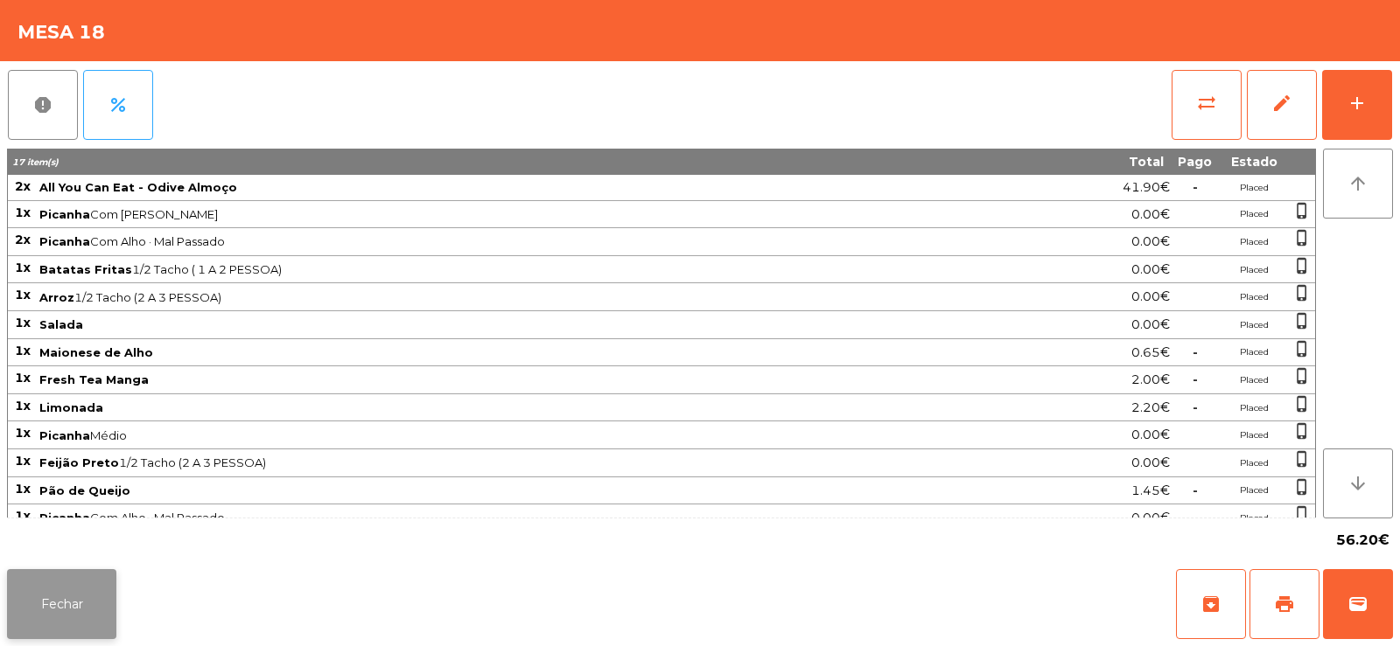
click at [73, 597] on button "Fechar" at bounding box center [61, 604] width 109 height 70
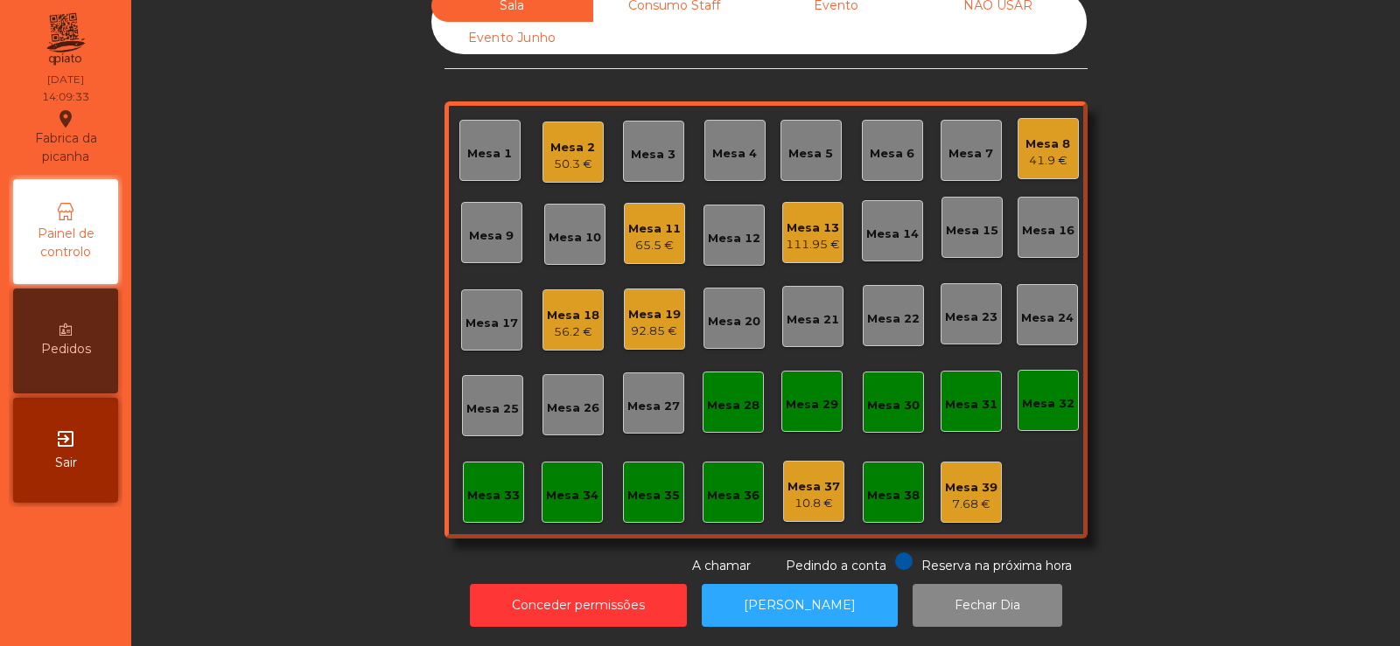
click at [477, 487] on div "Mesa 33" at bounding box center [493, 495] width 52 height 17
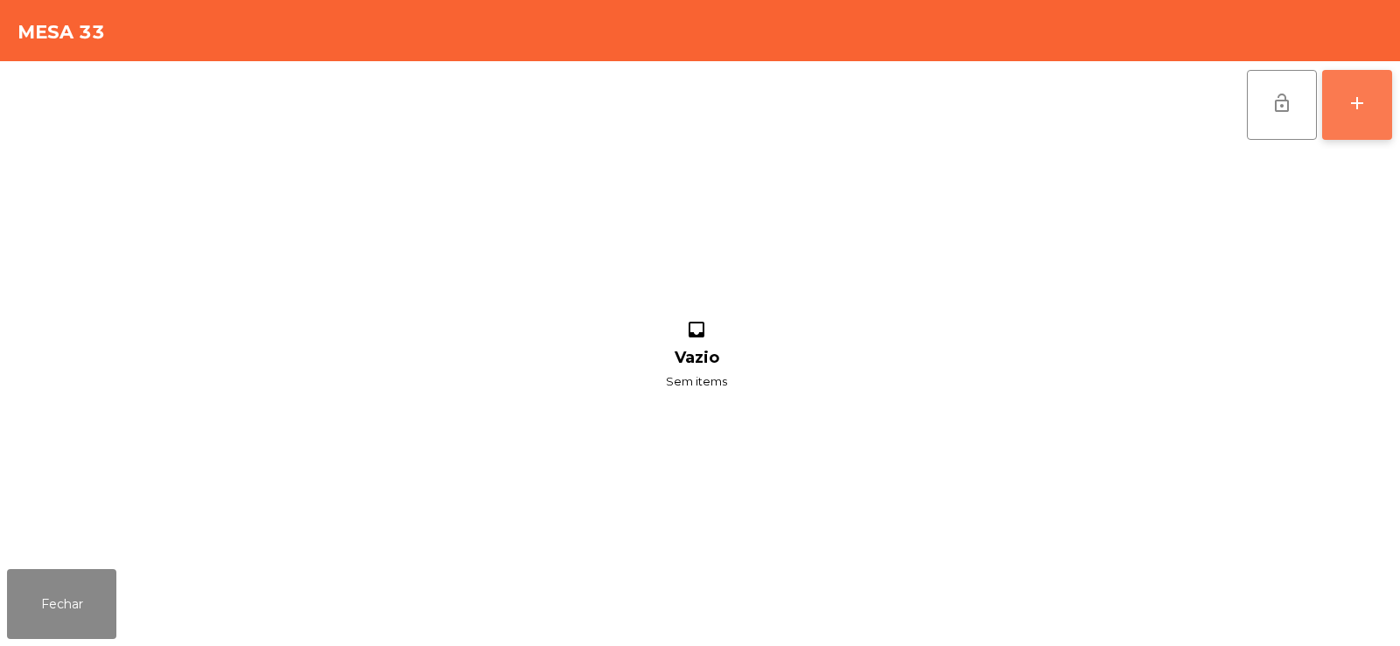
click at [1358, 107] on div "add" at bounding box center [1356, 103] width 21 height 21
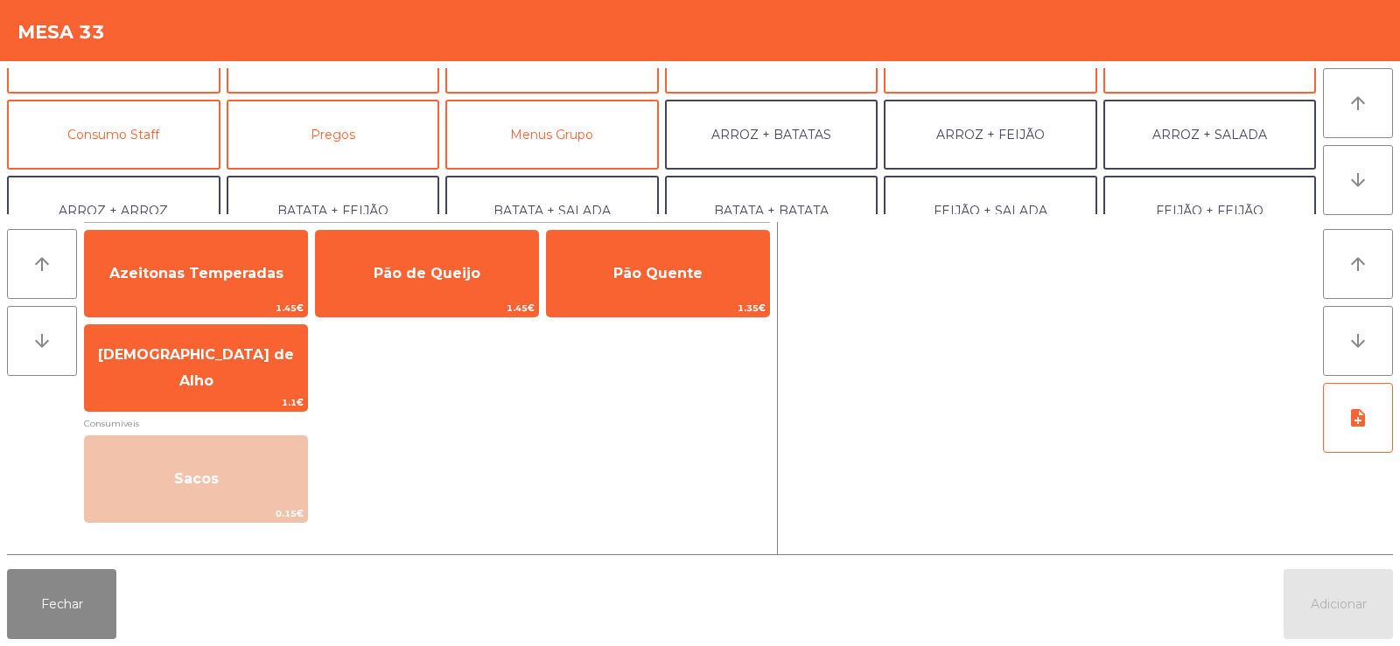
scroll to position [120, 0]
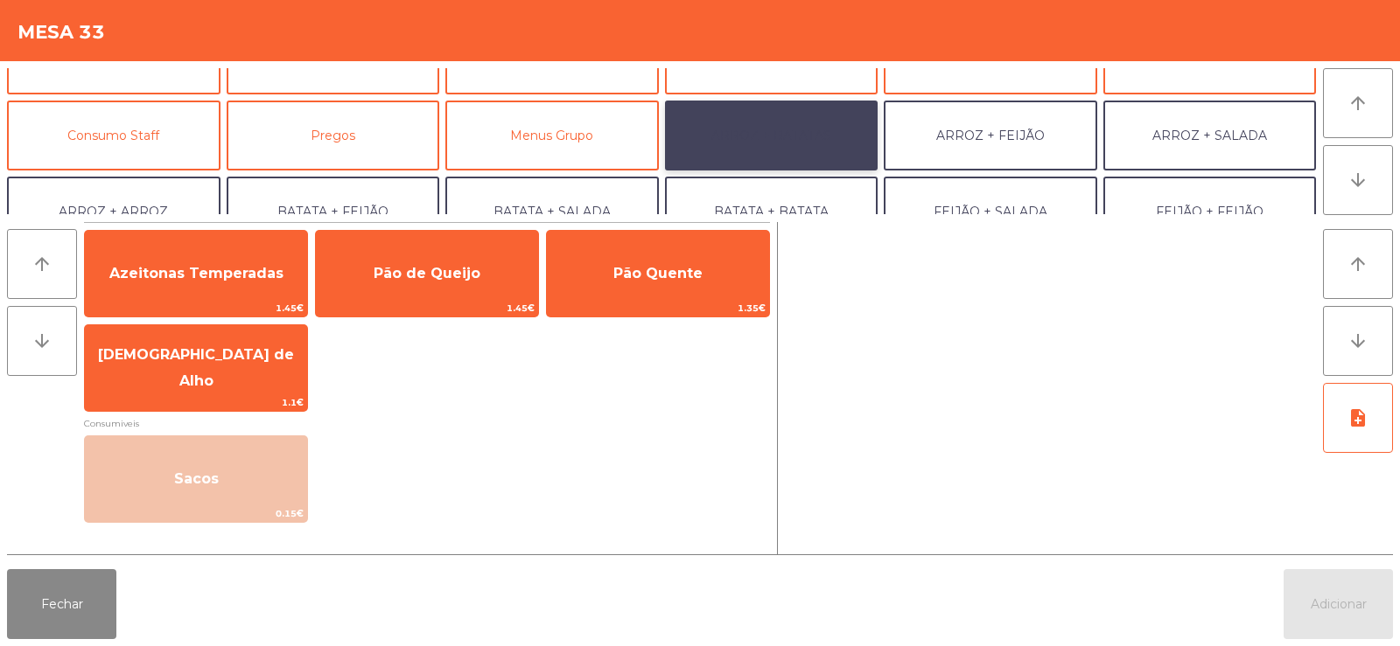
click at [799, 143] on button "ARROZ + BATATAS" at bounding box center [771, 136] width 213 height 70
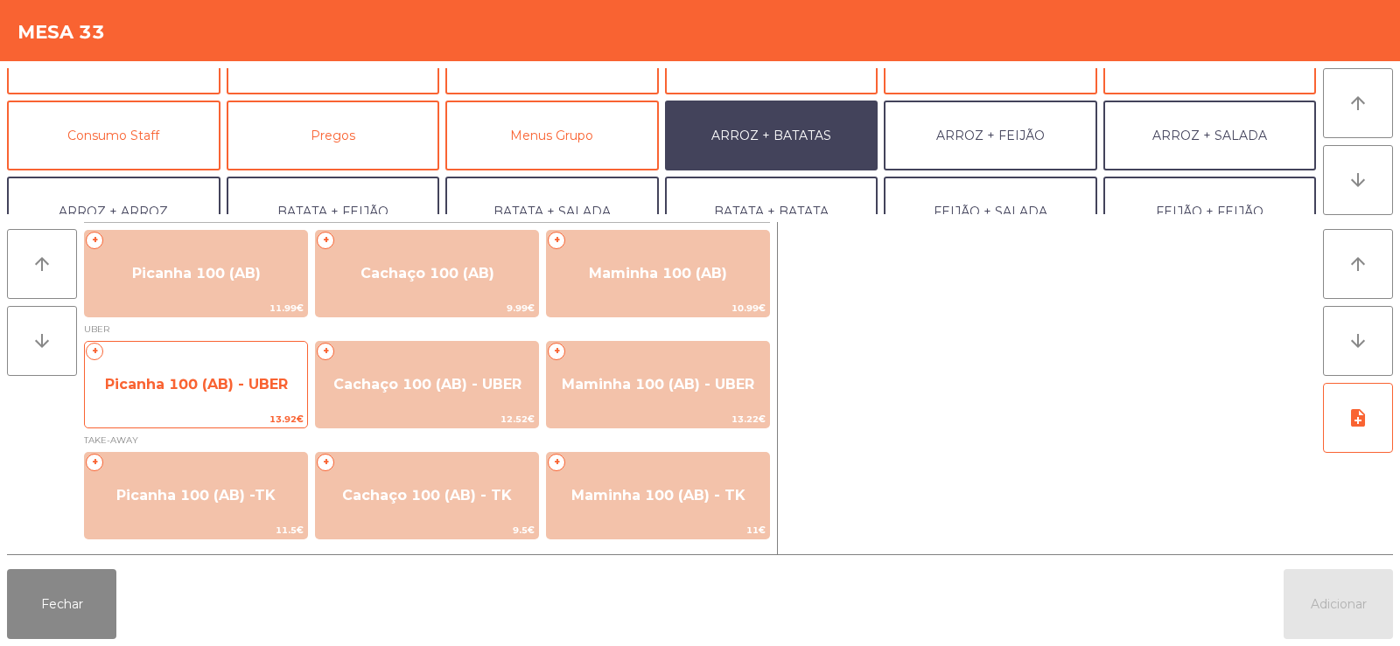
click at [250, 395] on span "Picanha 100 (AB) - UBER" at bounding box center [196, 384] width 222 height 47
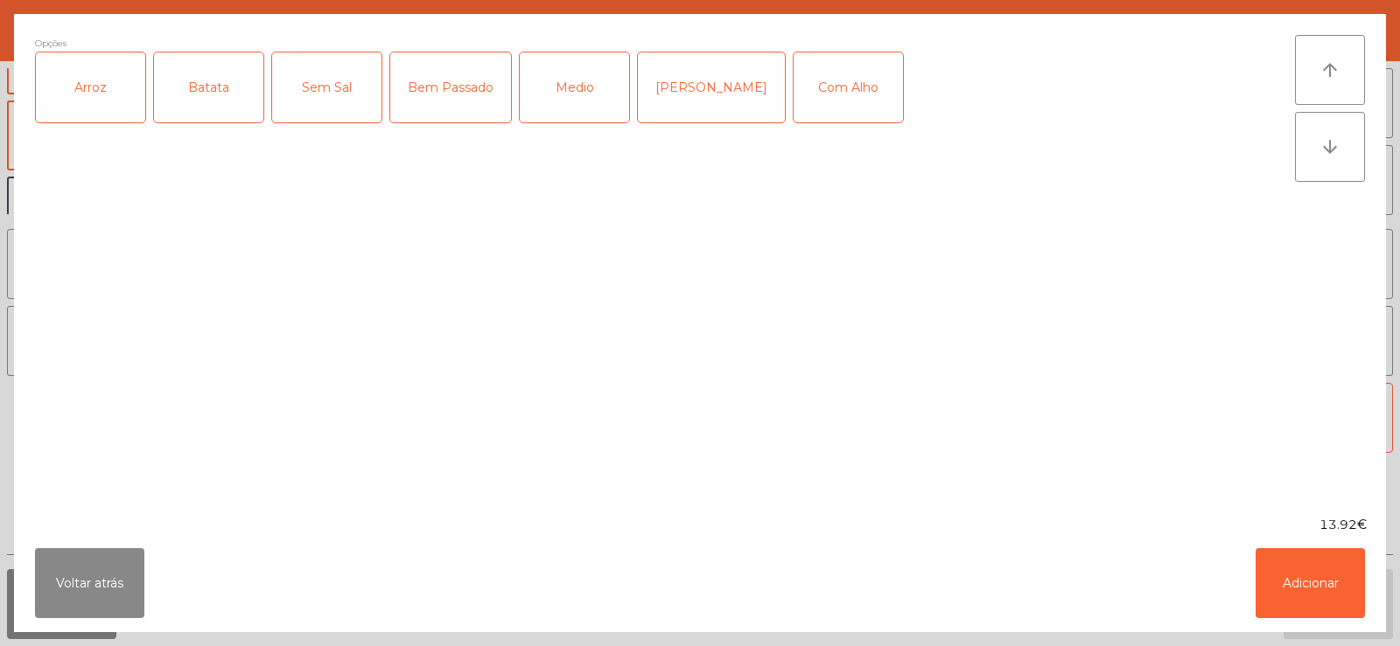
click at [101, 93] on div "Arroz" at bounding box center [90, 87] width 109 height 70
click at [216, 87] on div "Batata" at bounding box center [208, 87] width 109 height 70
click at [594, 87] on div "Medio" at bounding box center [574, 87] width 109 height 70
click at [811, 86] on div "Com Alho" at bounding box center [847, 87] width 109 height 70
click at [1308, 588] on button "Adicionar" at bounding box center [1309, 583] width 109 height 70
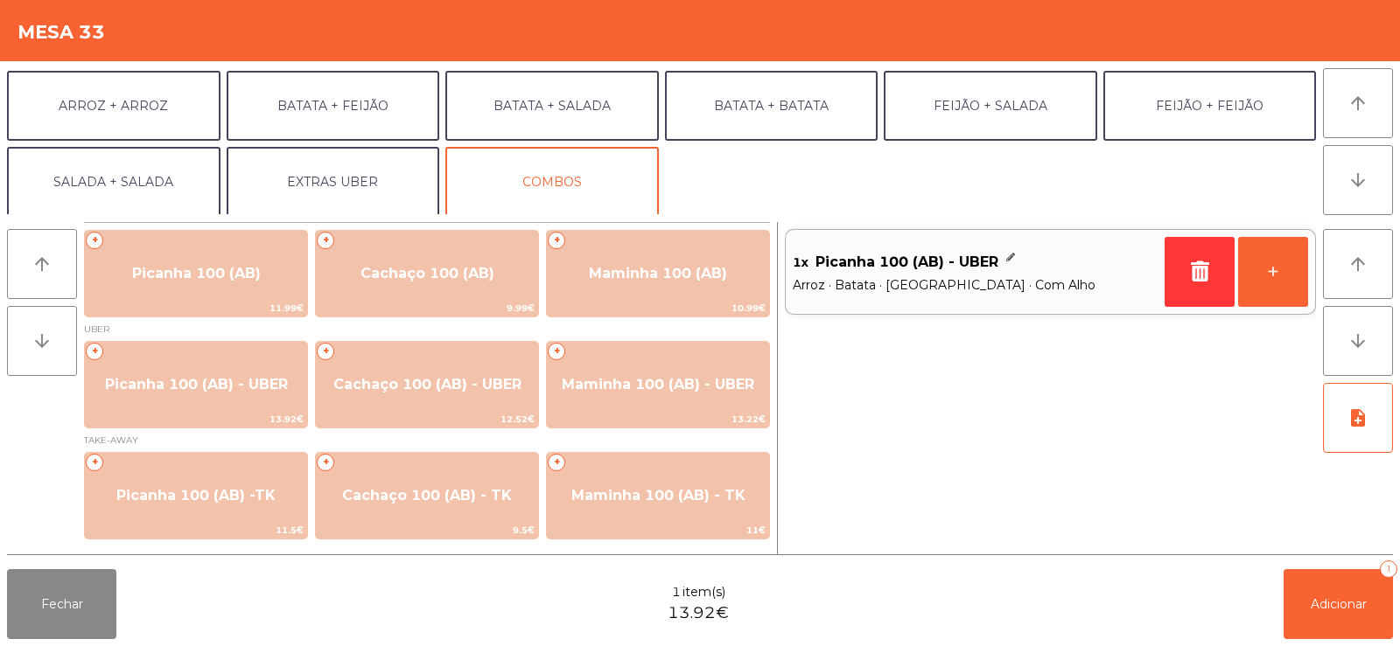
scroll to position [228, 0]
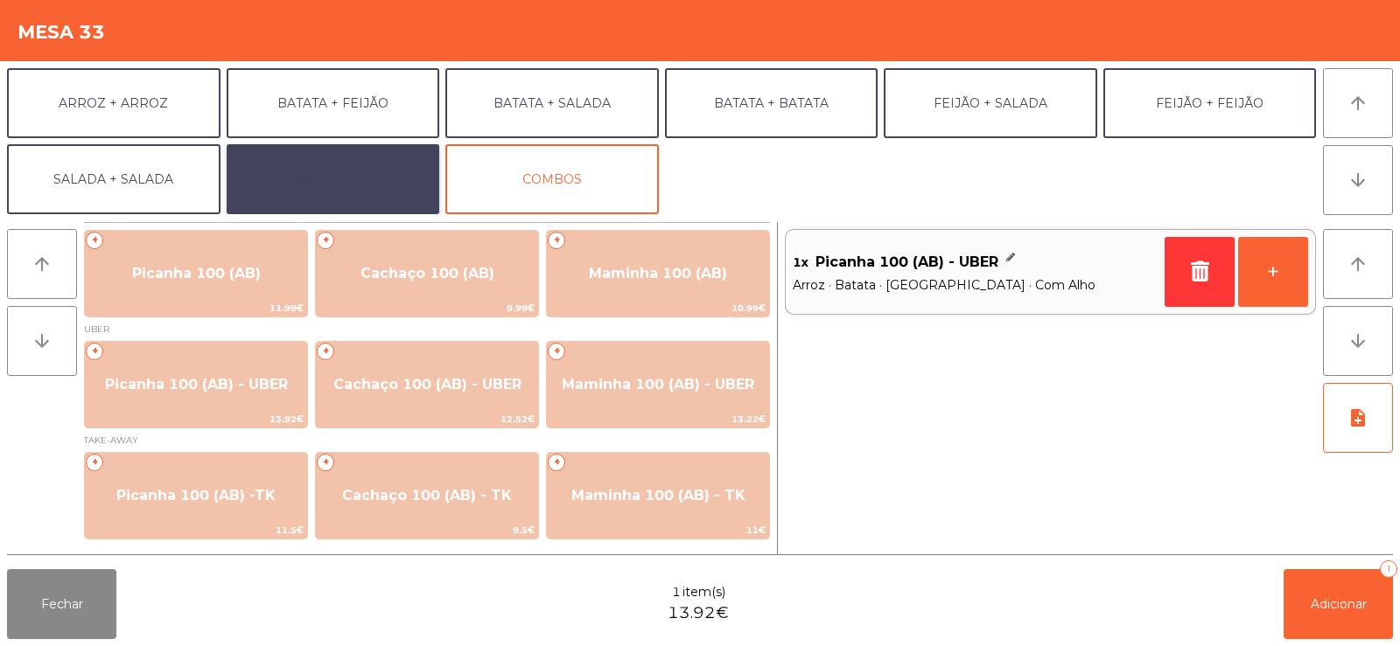
click at [383, 183] on button "EXTRAS UBER" at bounding box center [333, 179] width 213 height 70
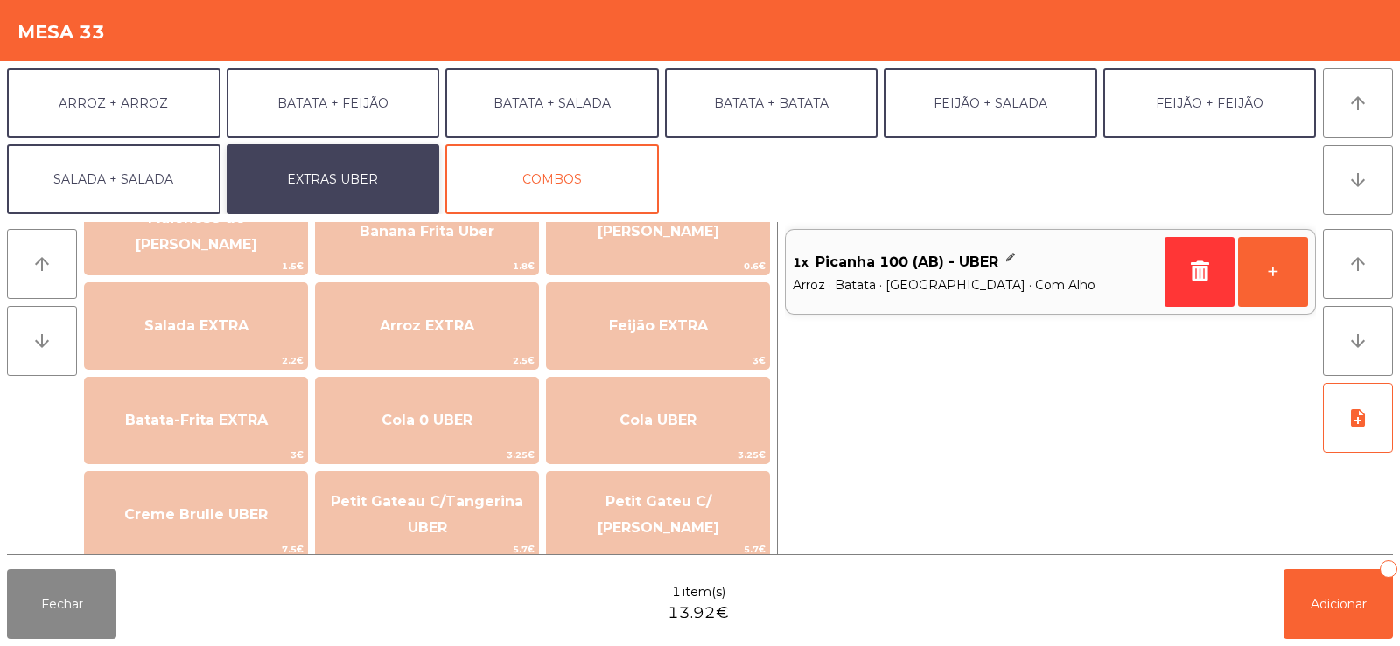
scroll to position [164, 0]
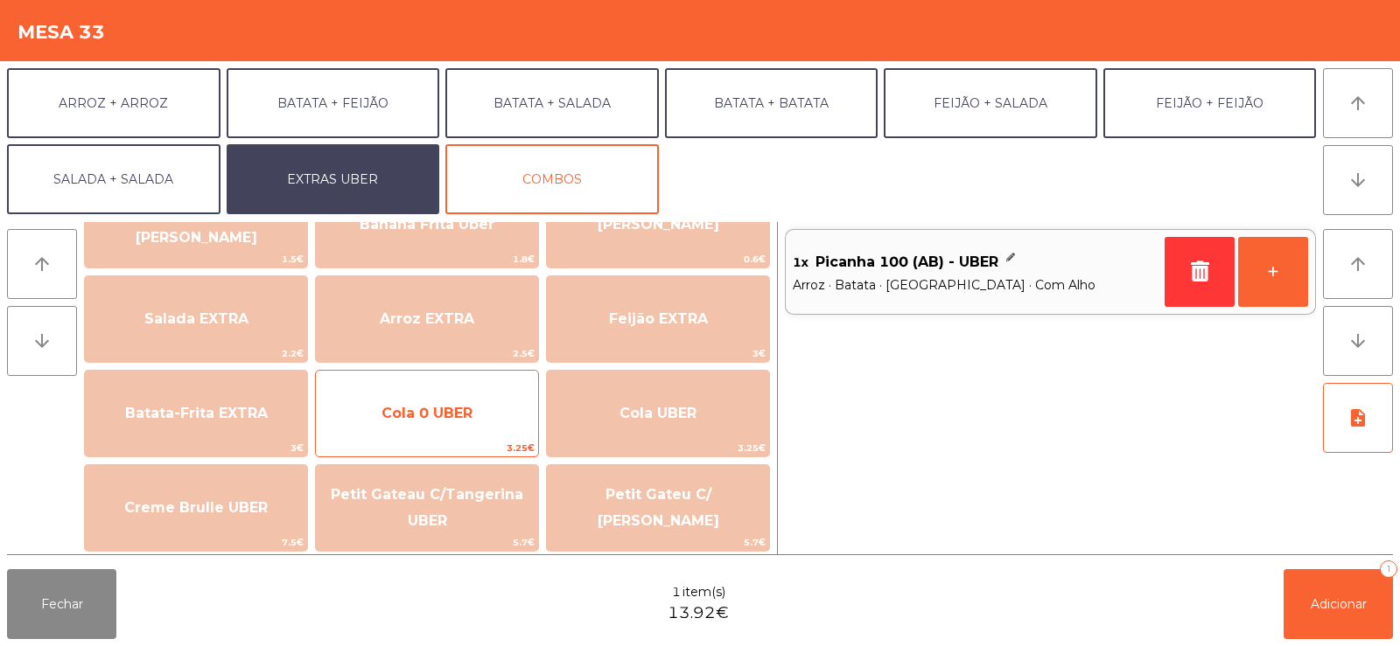
click at [469, 423] on span "Cola 0 UBER" at bounding box center [427, 413] width 222 height 47
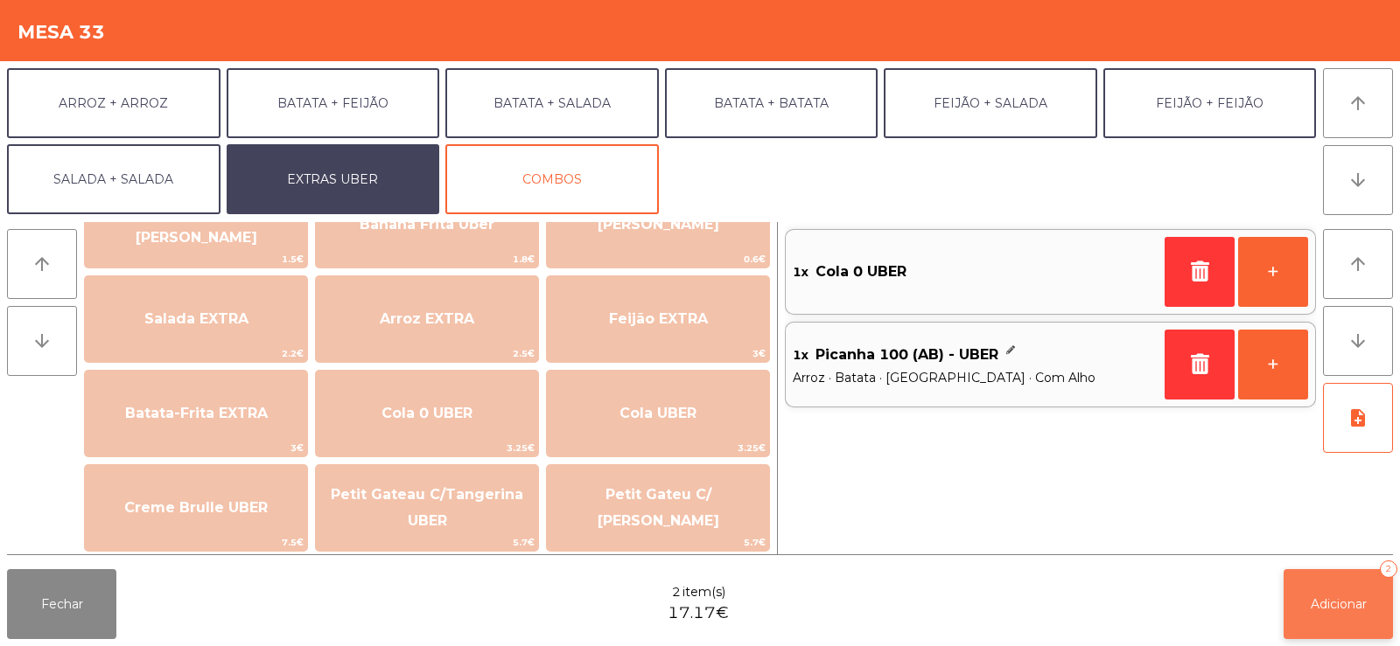
click at [1309, 614] on button "Adicionar 2" at bounding box center [1337, 604] width 109 height 70
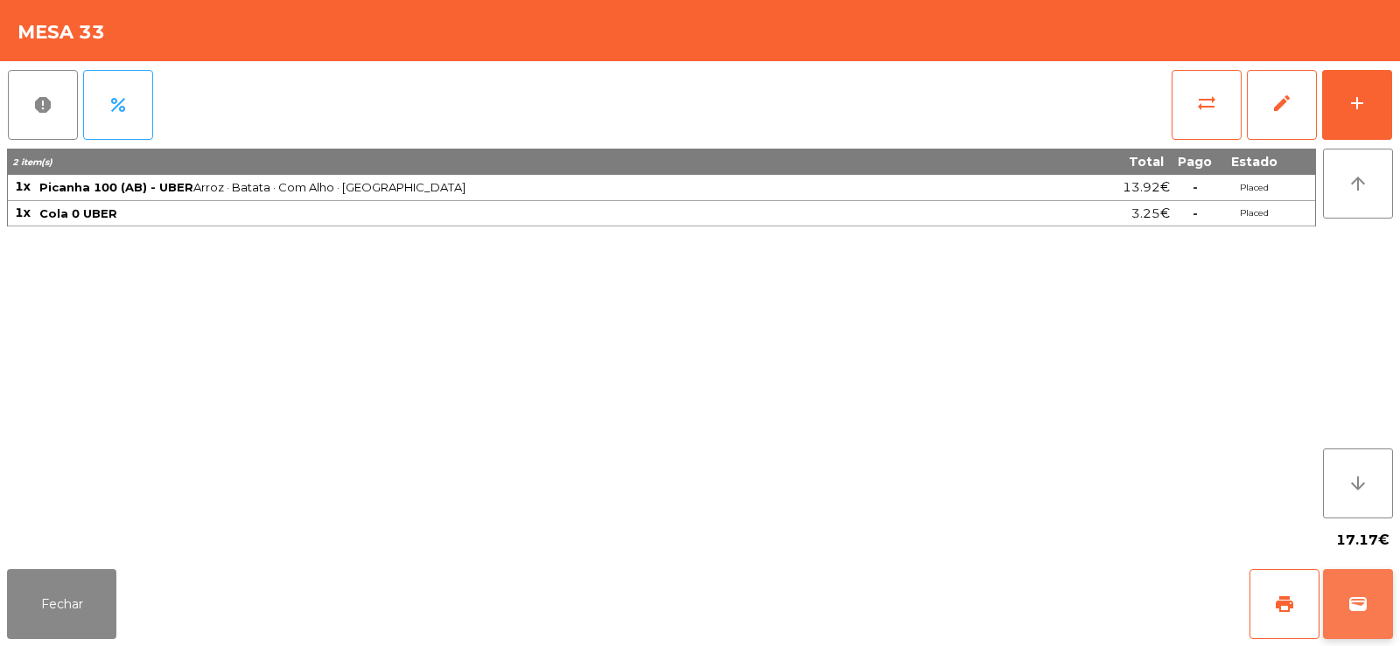
click at [1365, 599] on span "wallet" at bounding box center [1357, 604] width 21 height 21
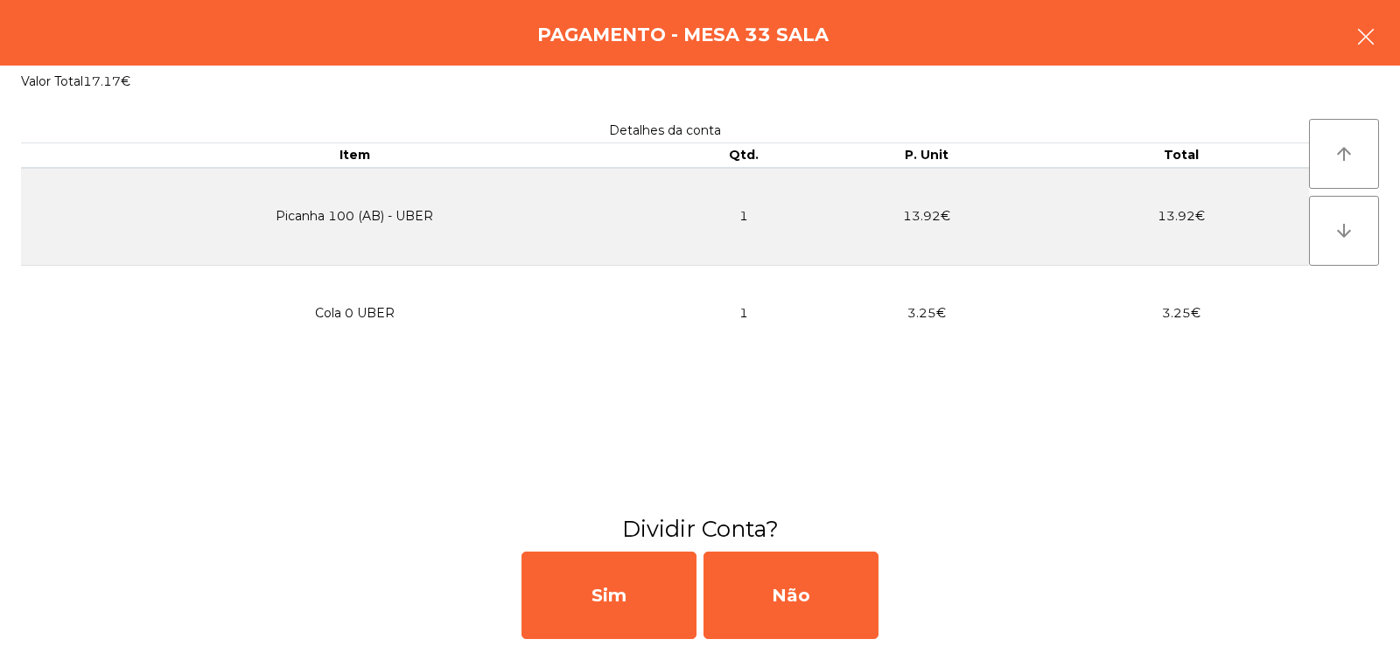
click at [1358, 55] on button "button" at bounding box center [1365, 38] width 49 height 52
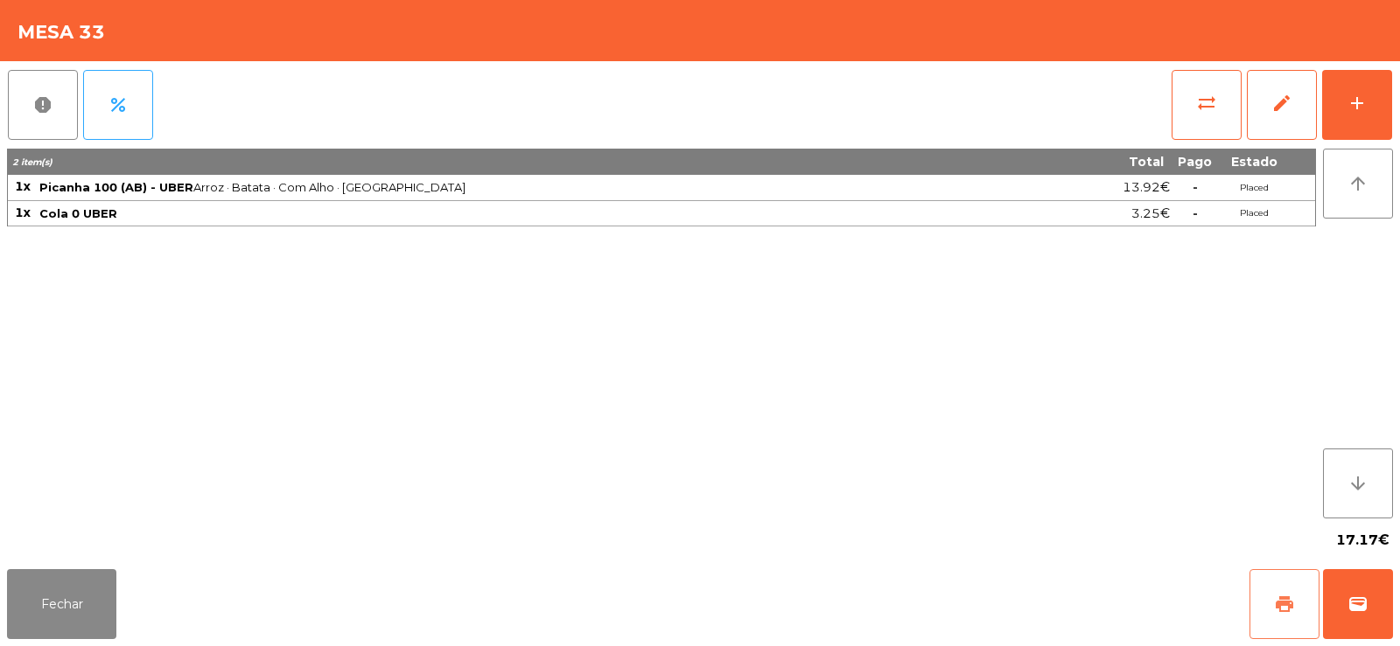
click at [1262, 610] on button "print" at bounding box center [1284, 604] width 70 height 70
click at [1360, 599] on span "wallet" at bounding box center [1357, 604] width 21 height 21
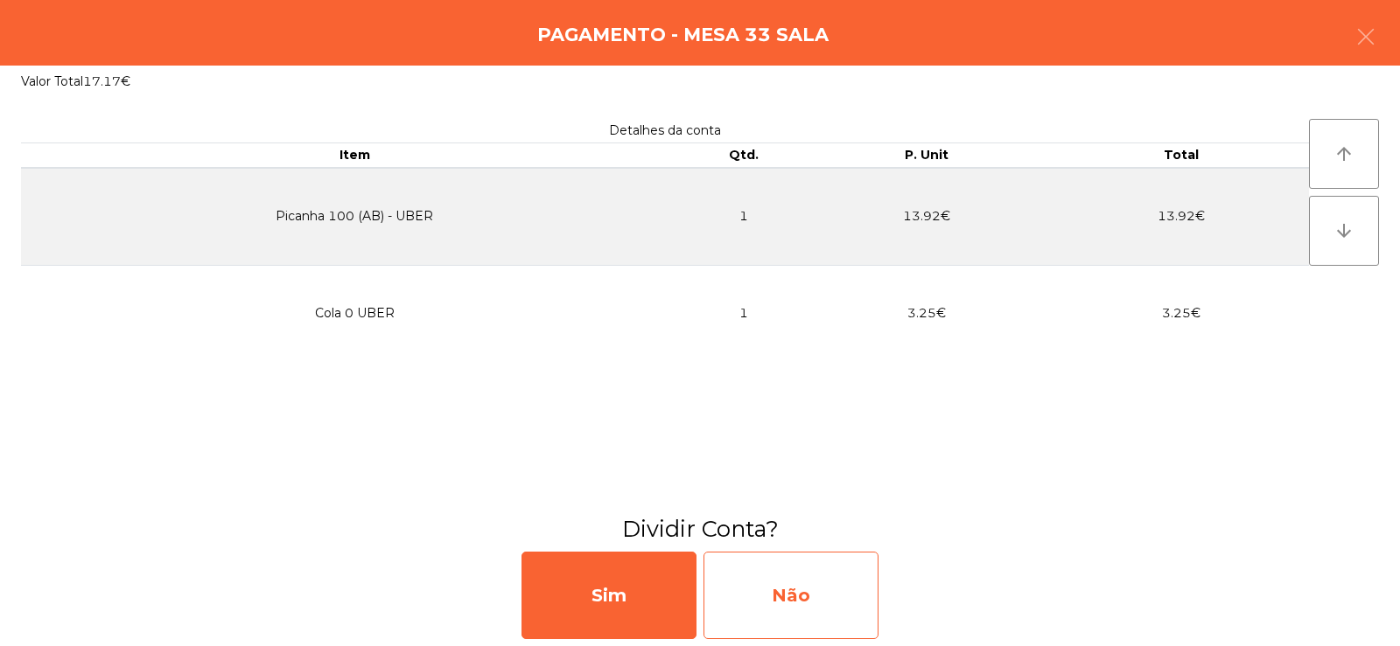
click at [806, 606] on div "Não" at bounding box center [790, 595] width 175 height 87
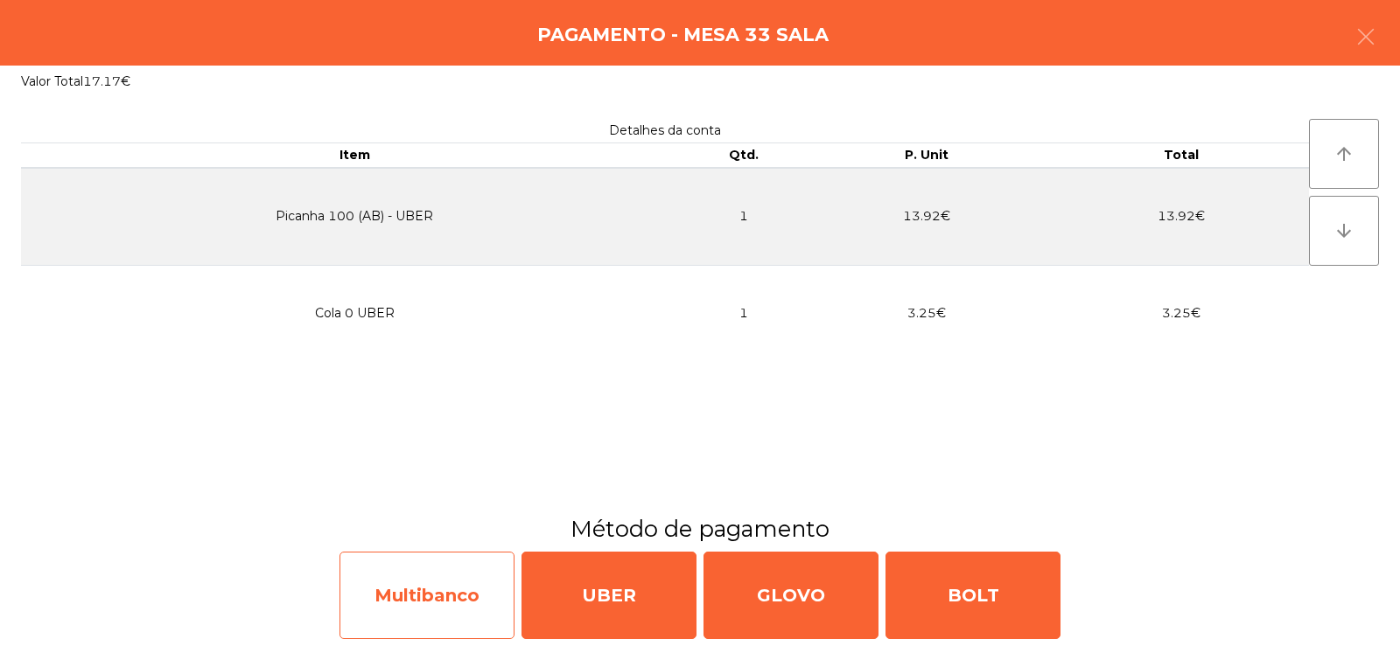
click at [447, 606] on div "Multibanco" at bounding box center [426, 595] width 175 height 87
select select "**"
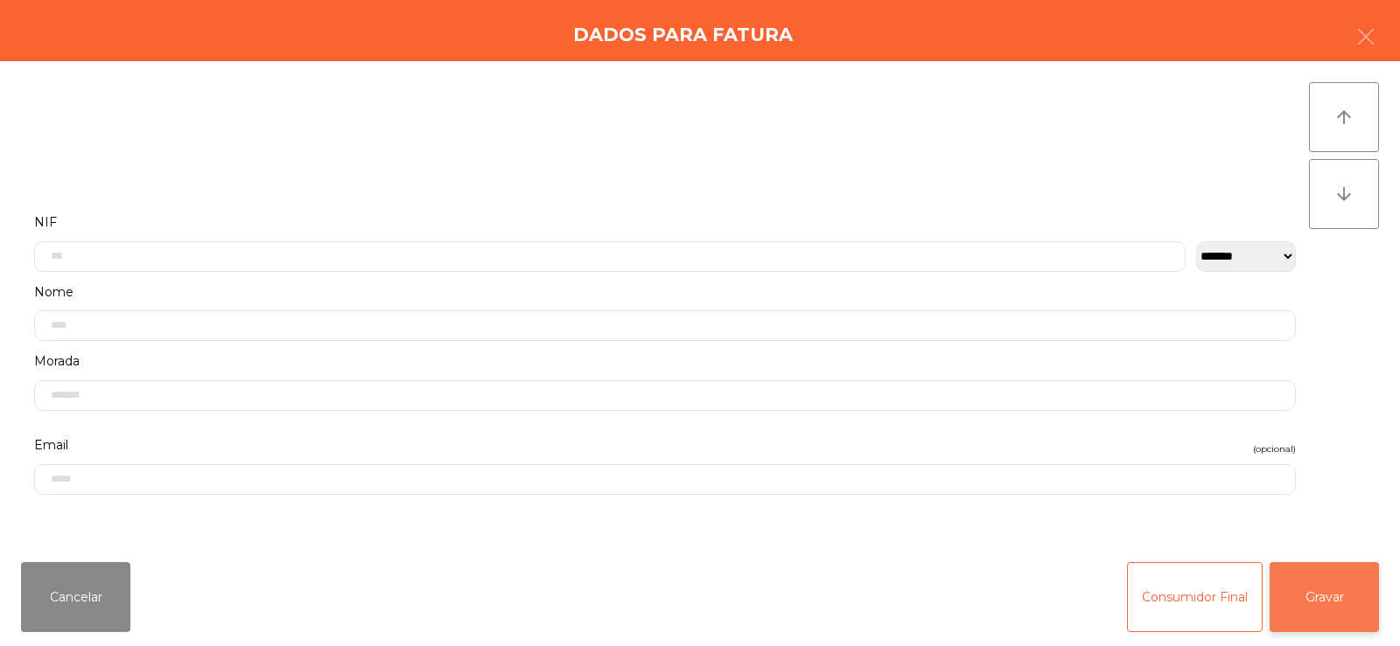
click at [1300, 597] on button "Gravar" at bounding box center [1323, 597] width 109 height 70
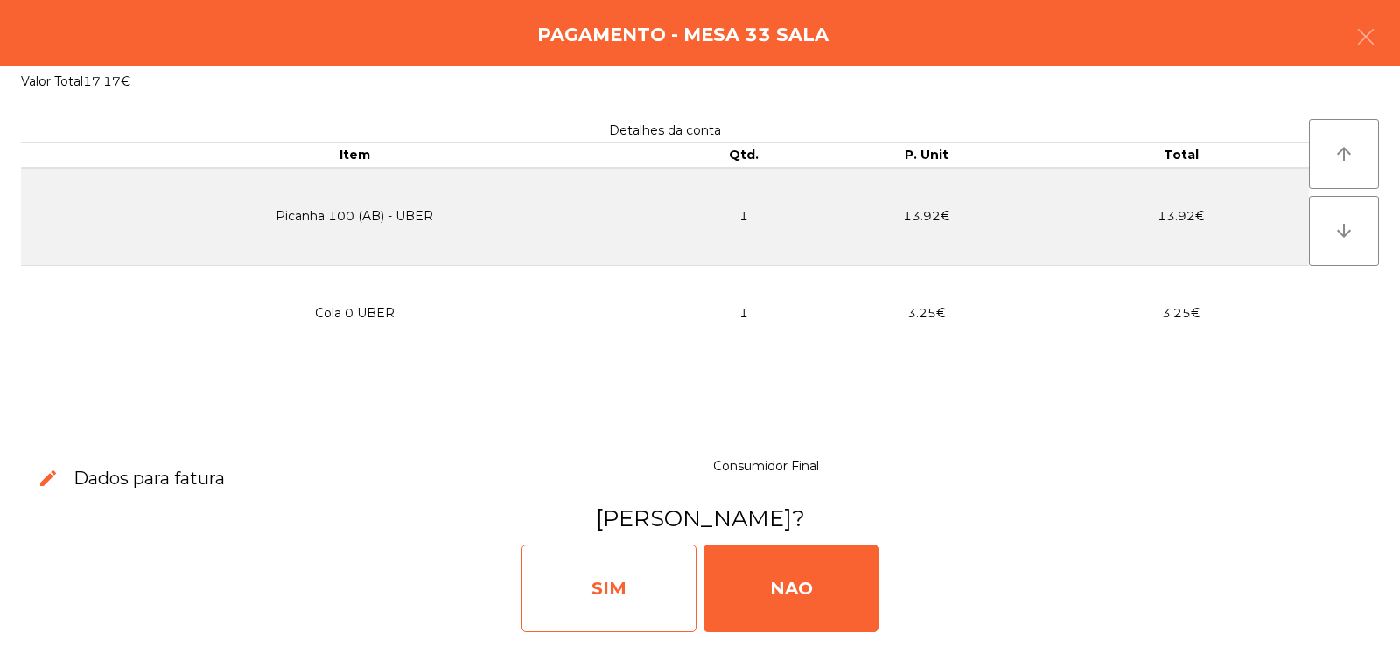
click at [612, 585] on div "SIM" at bounding box center [608, 588] width 175 height 87
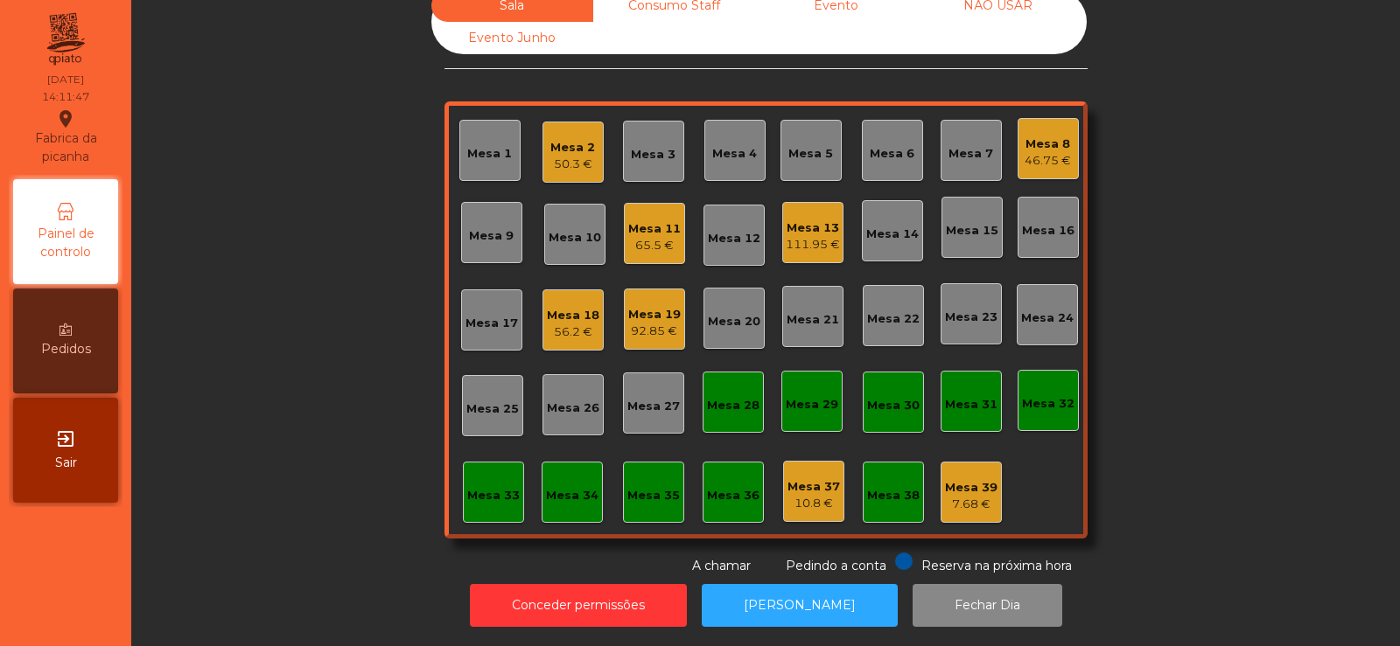
click at [561, 307] on div "Mesa 18" at bounding box center [573, 315] width 52 height 17
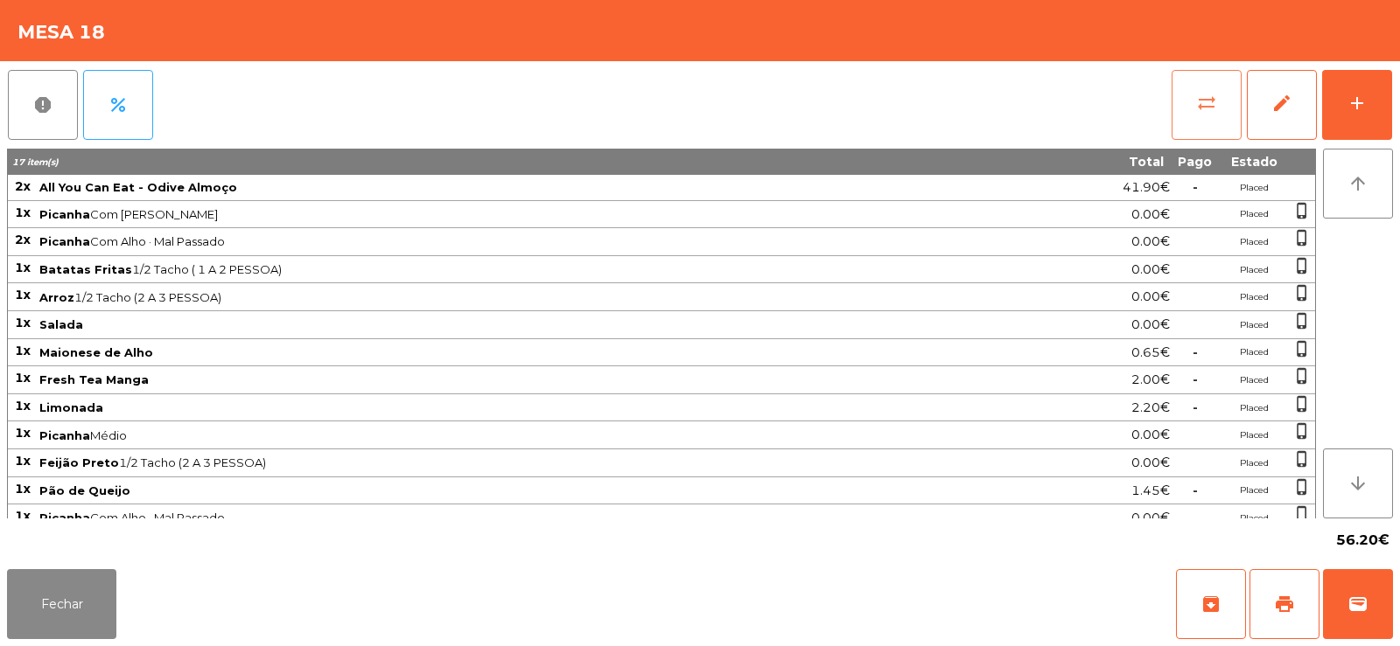
click at [1219, 102] on button "sync_alt" at bounding box center [1206, 105] width 70 height 70
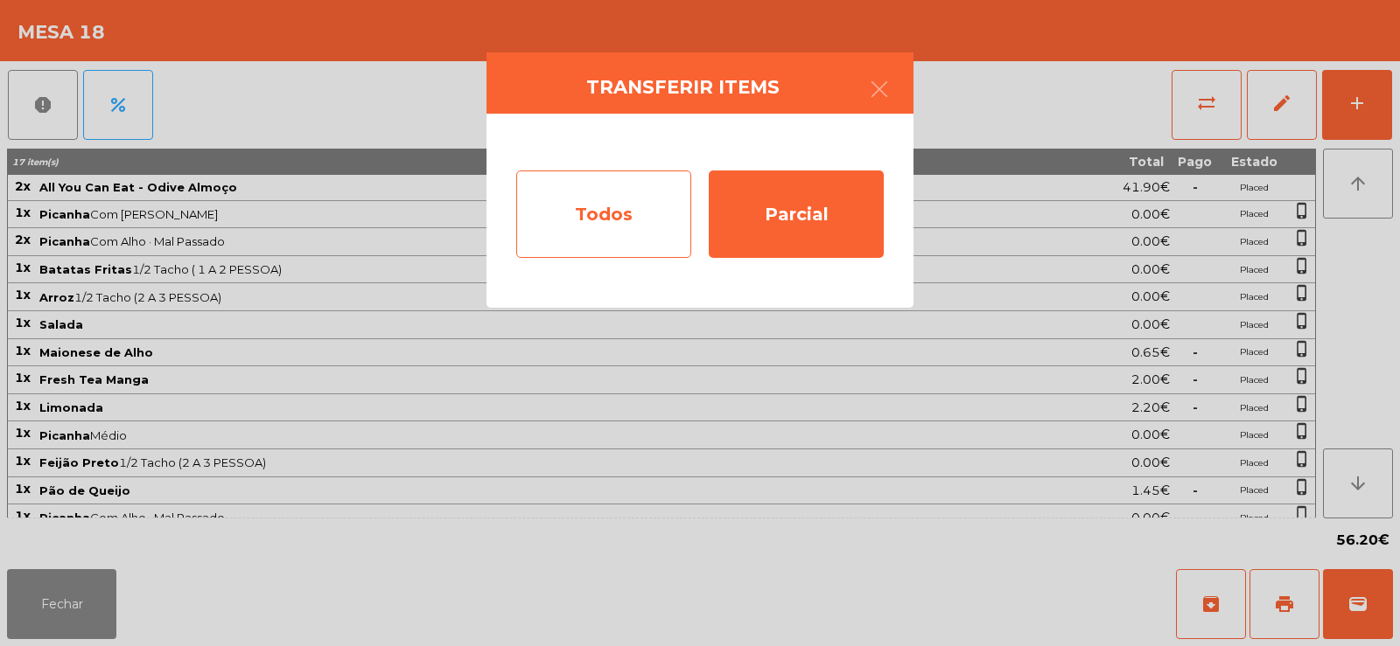
click at [625, 227] on div "Todos" at bounding box center [603, 214] width 175 height 87
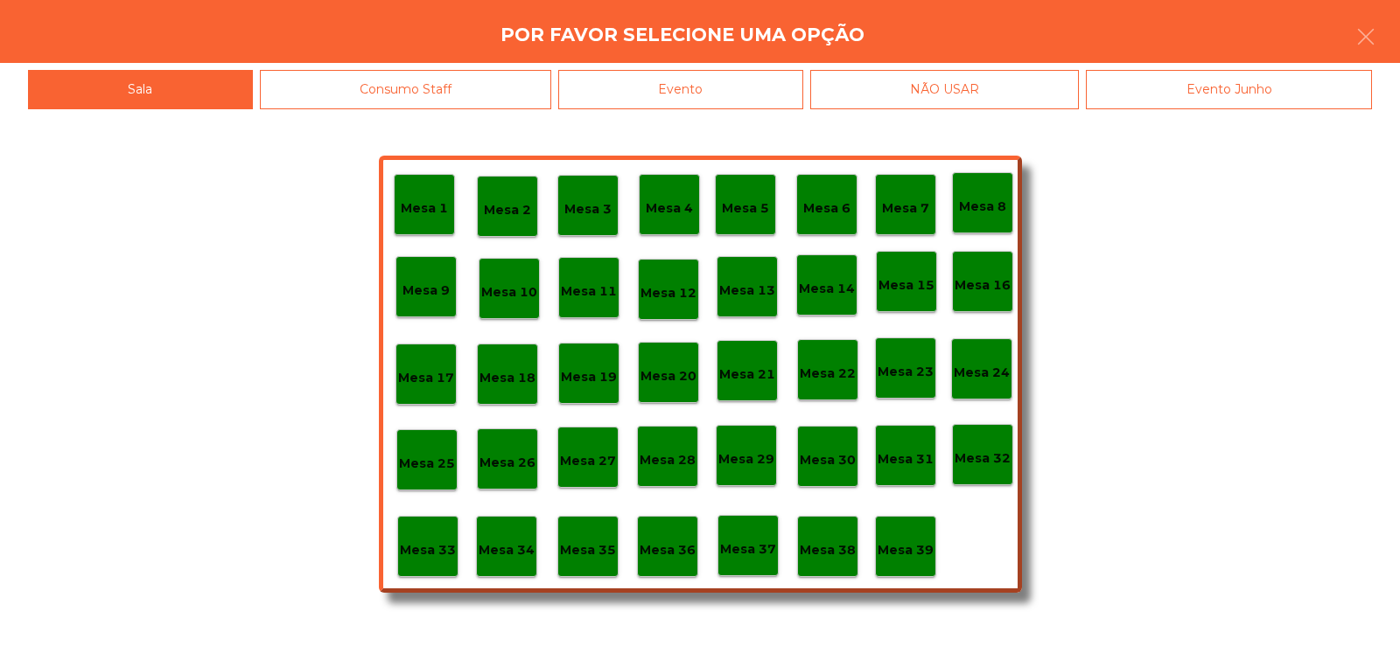
click at [705, 89] on div "Evento" at bounding box center [680, 89] width 245 height 39
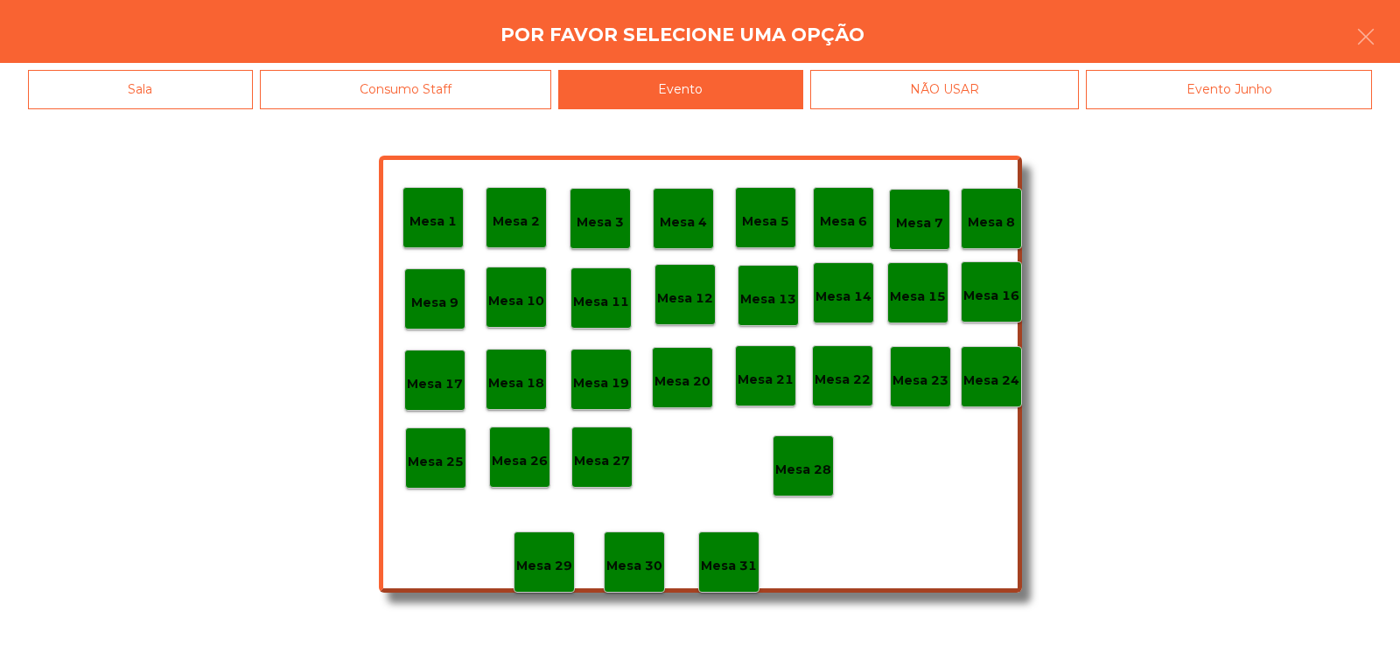
click at [813, 467] on p "Mesa 28" at bounding box center [803, 470] width 56 height 20
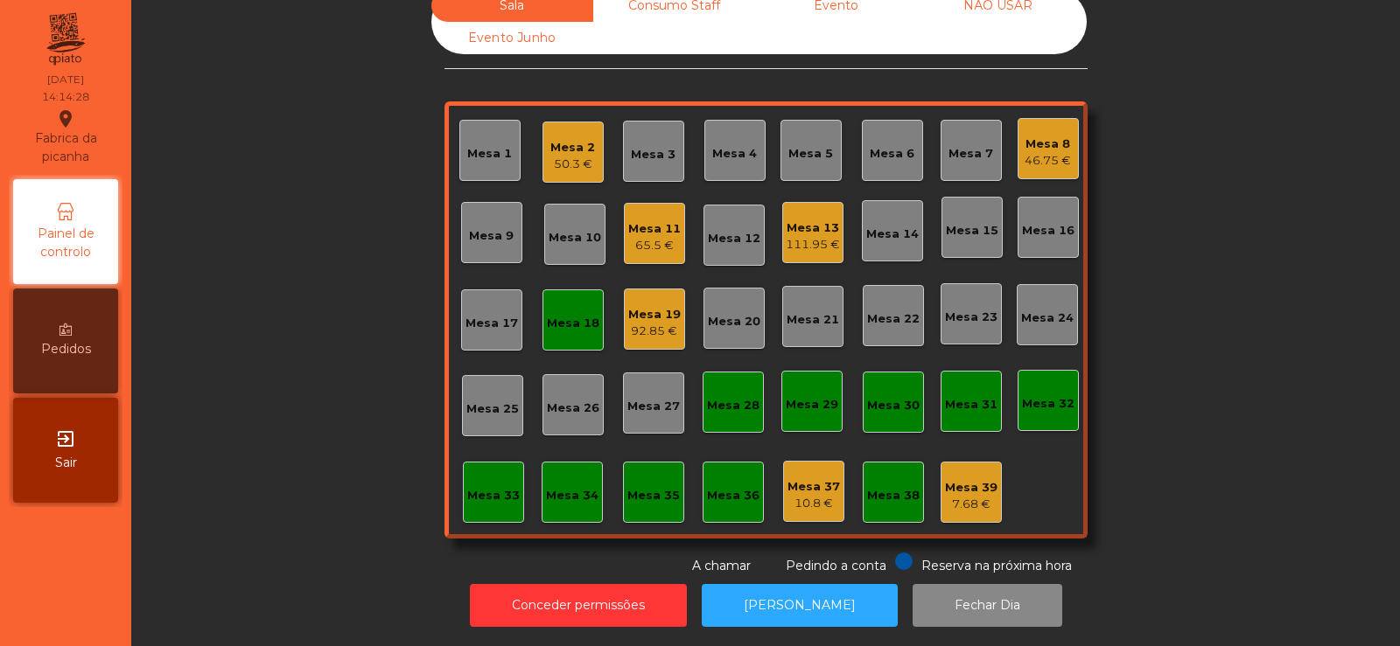
click at [563, 321] on div "Mesa 18" at bounding box center [572, 320] width 61 height 61
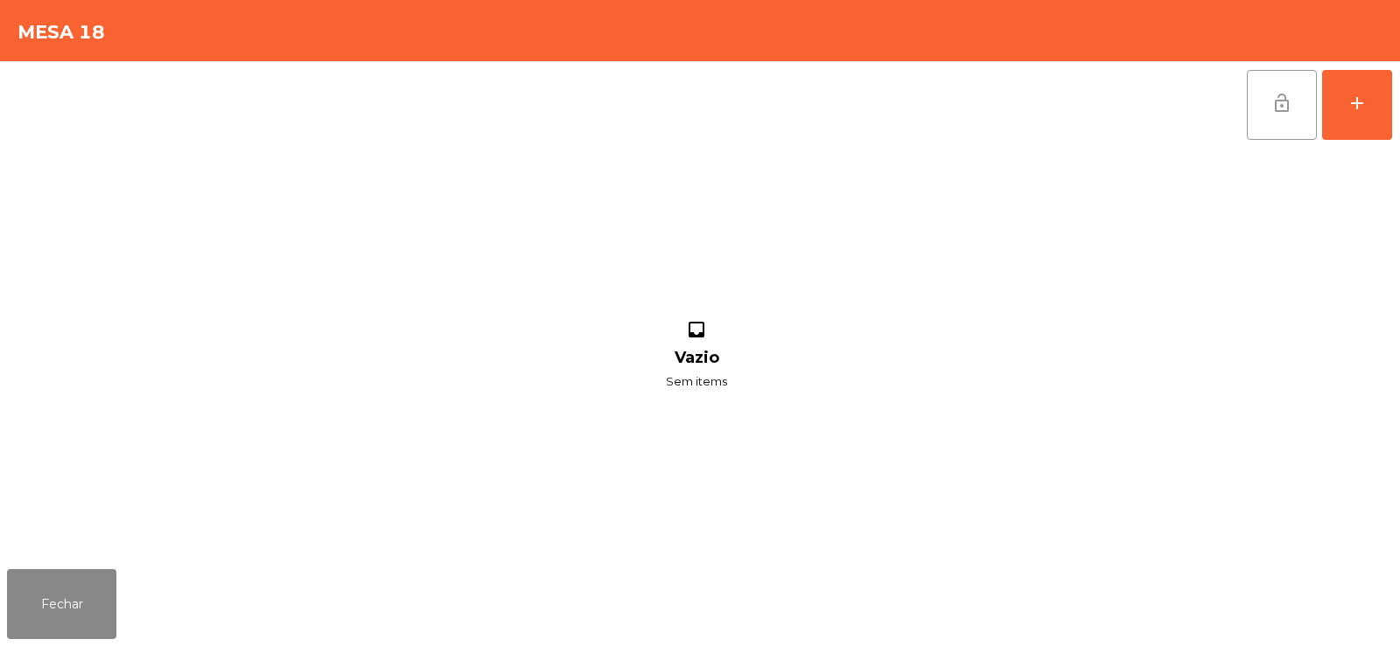
click at [1263, 108] on button "lock_open" at bounding box center [1281, 105] width 70 height 70
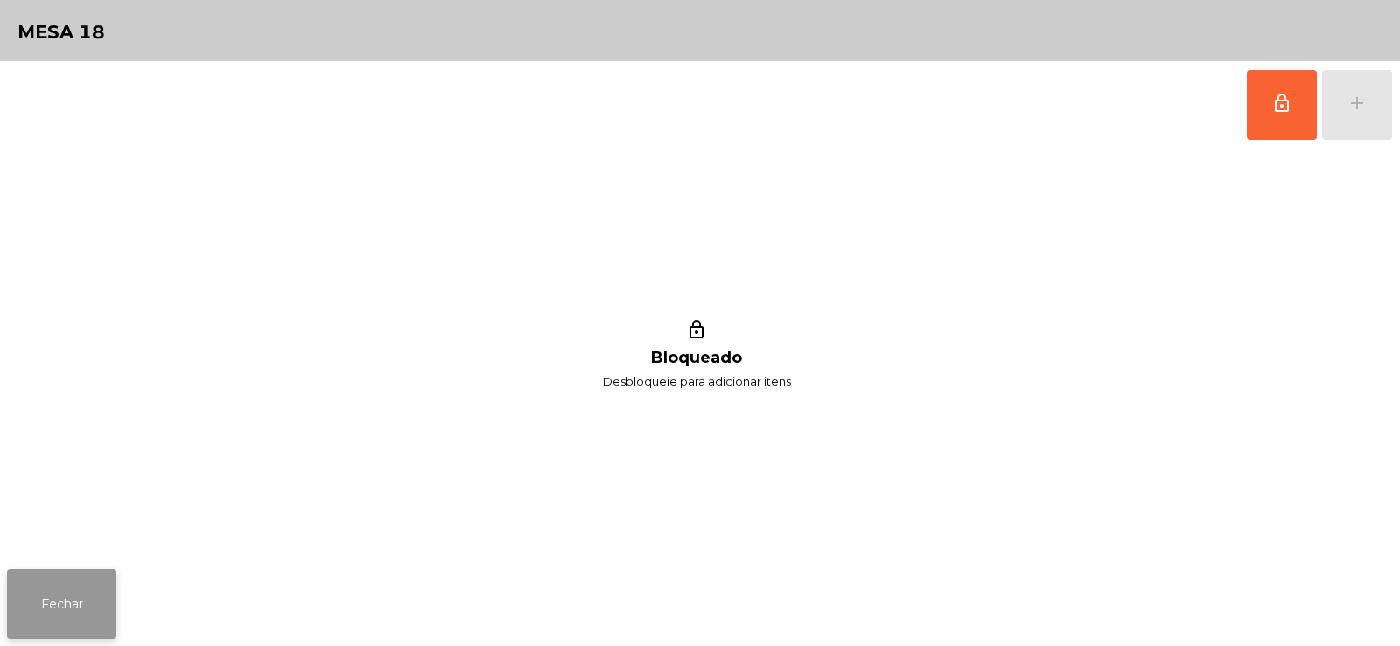
click at [56, 635] on button "Fechar" at bounding box center [61, 604] width 109 height 70
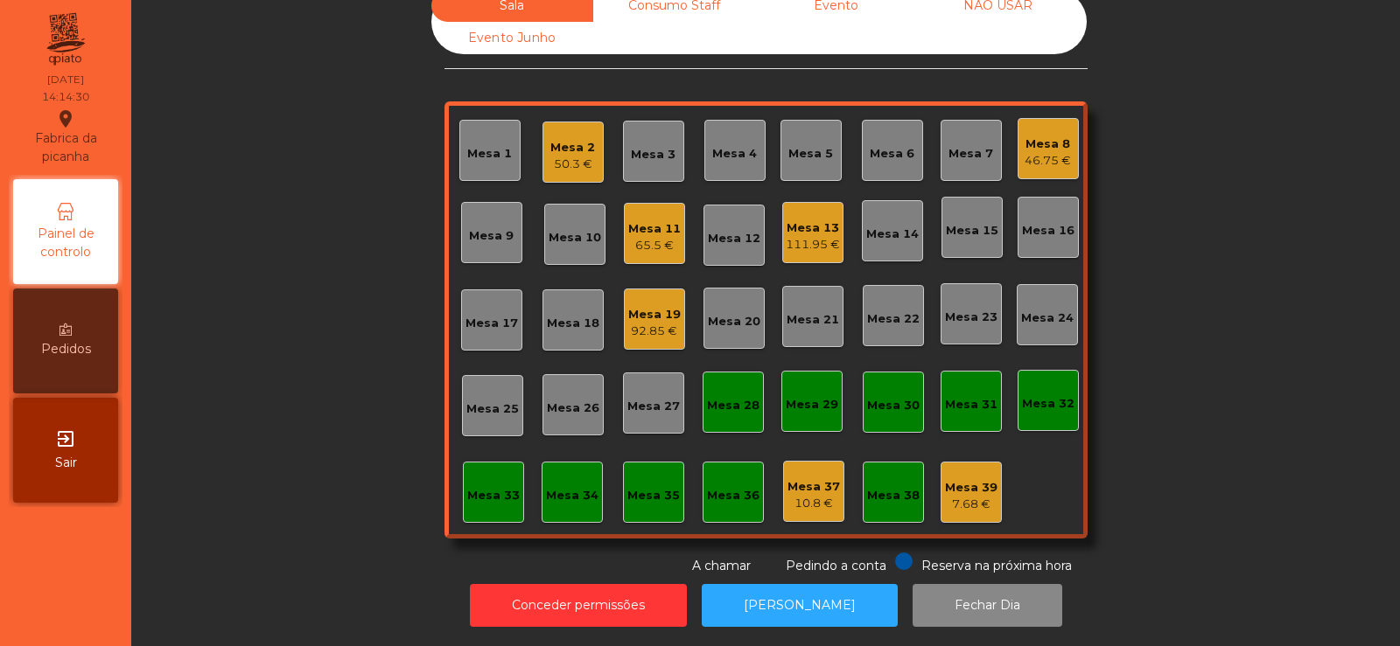
click at [555, 156] on div "50.3 €" at bounding box center [572, 164] width 45 height 17
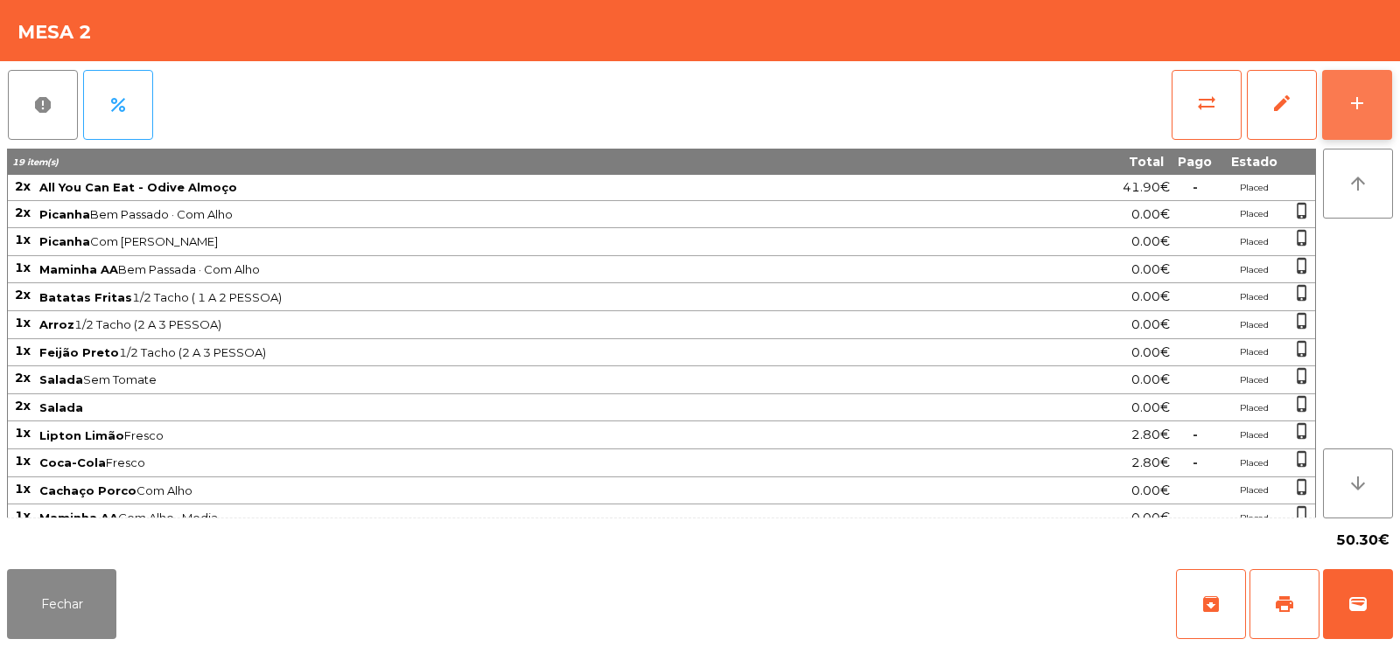
click at [1360, 100] on div "add" at bounding box center [1356, 103] width 21 height 21
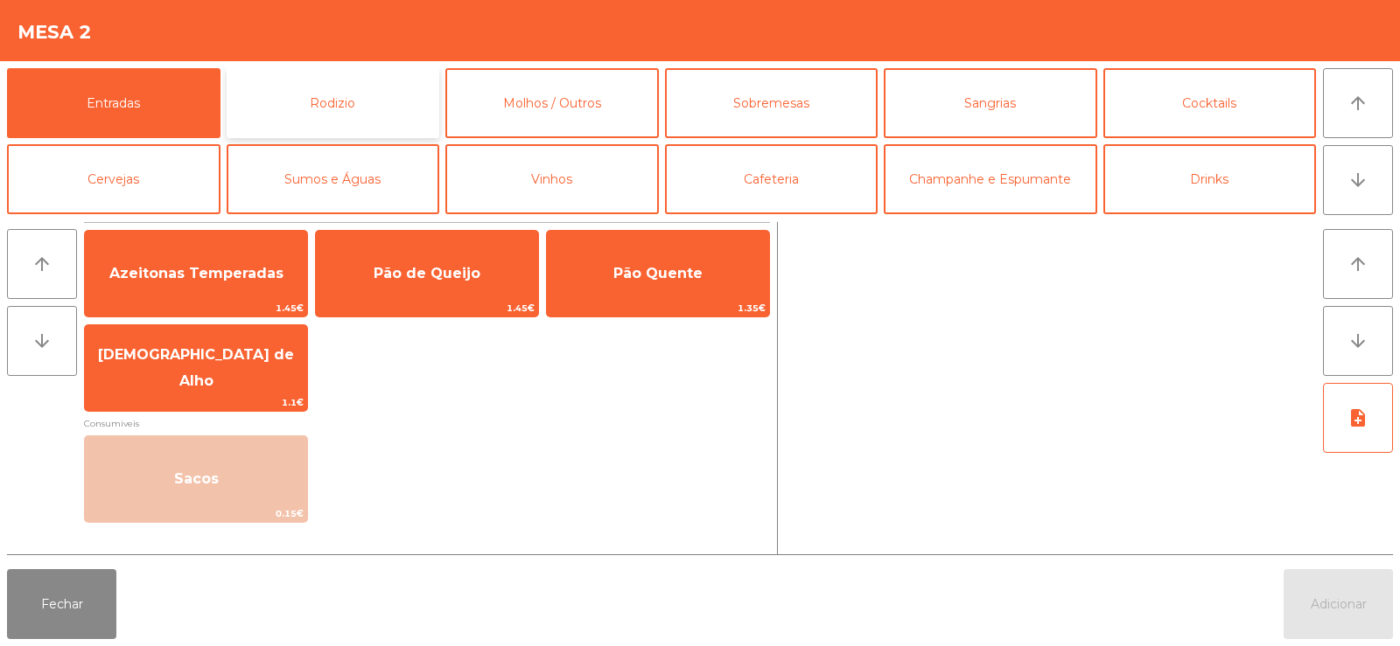
click at [360, 109] on button "Rodizio" at bounding box center [333, 103] width 213 height 70
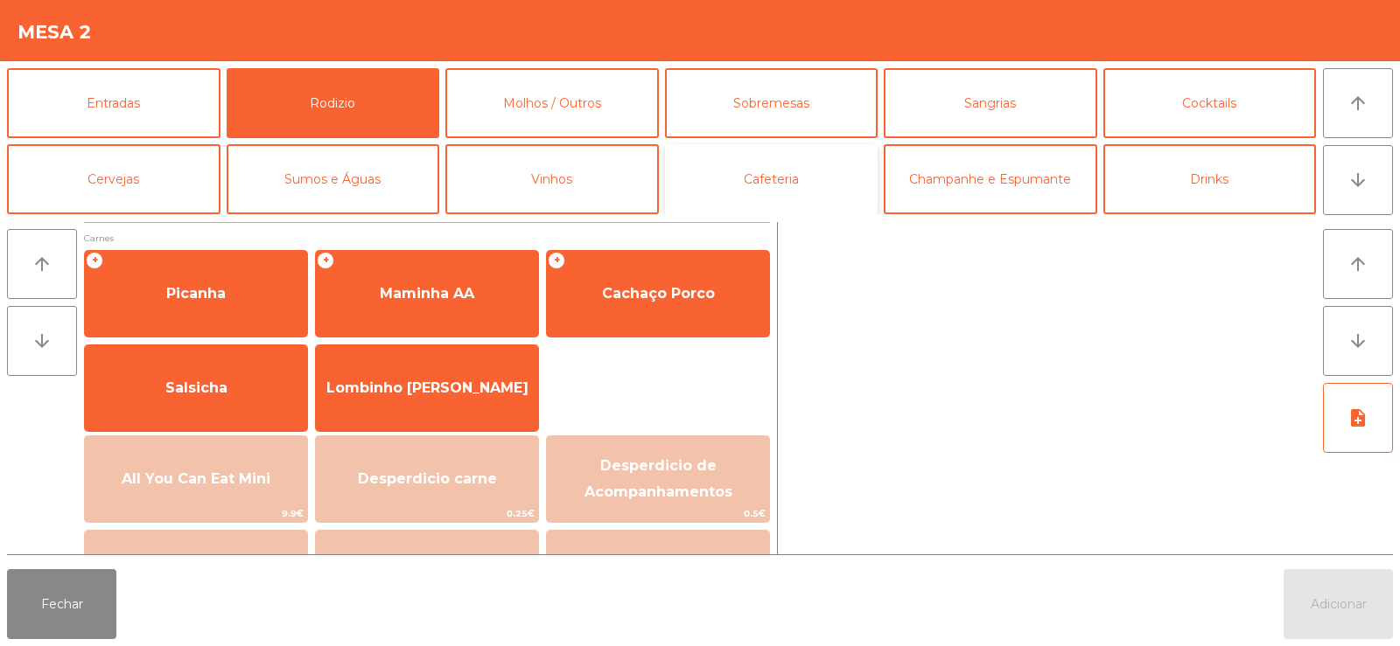
click at [728, 185] on button "Cafeteria" at bounding box center [771, 179] width 213 height 70
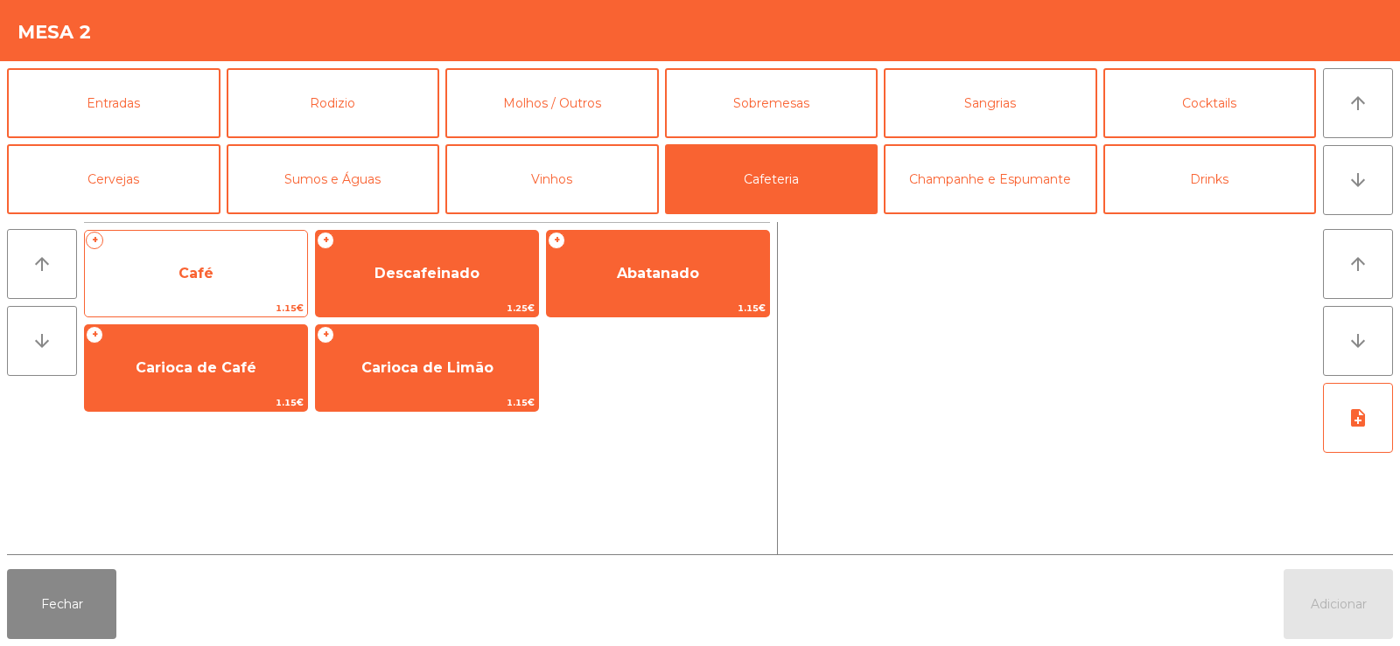
click at [228, 263] on span "Café" at bounding box center [196, 273] width 222 height 47
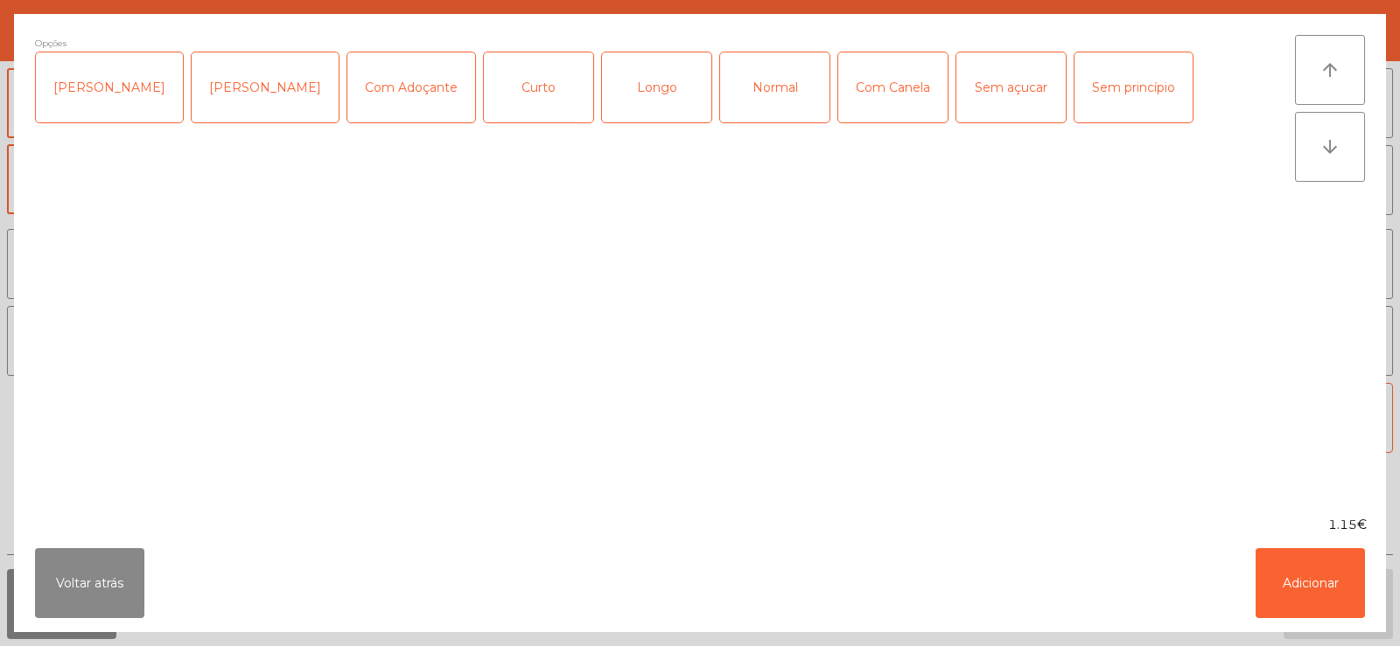
click at [753, 87] on div "Normal" at bounding box center [774, 87] width 109 height 70
click at [1314, 568] on button "Adicionar" at bounding box center [1309, 583] width 109 height 70
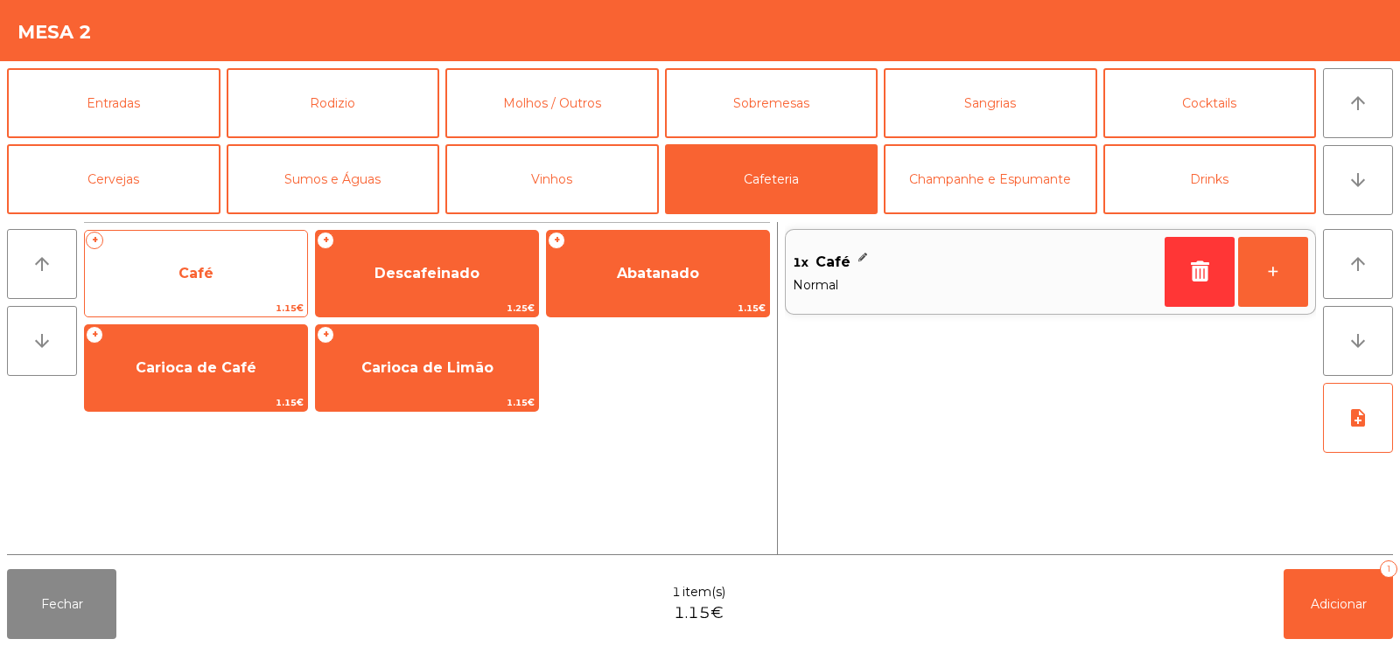
click at [215, 283] on span "Café" at bounding box center [196, 273] width 222 height 47
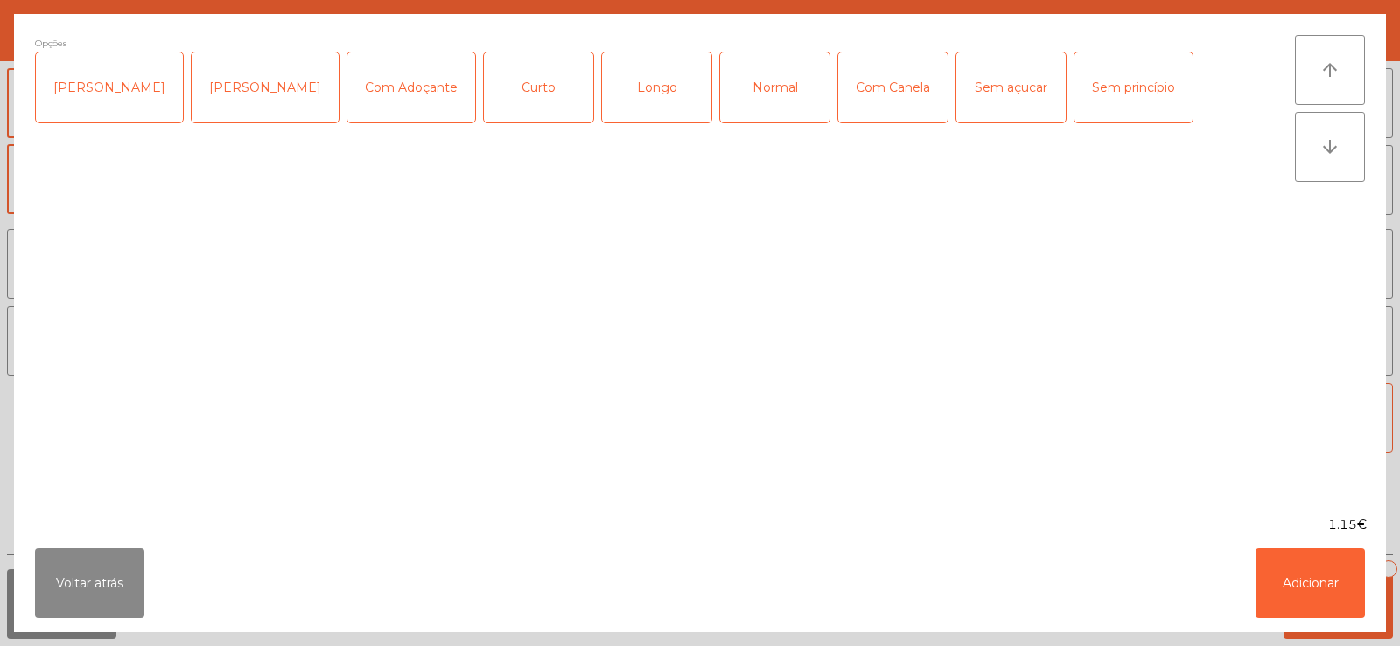
click at [617, 94] on div "Longo" at bounding box center [656, 87] width 109 height 70
click at [1281, 562] on button "Adicionar" at bounding box center [1309, 583] width 109 height 70
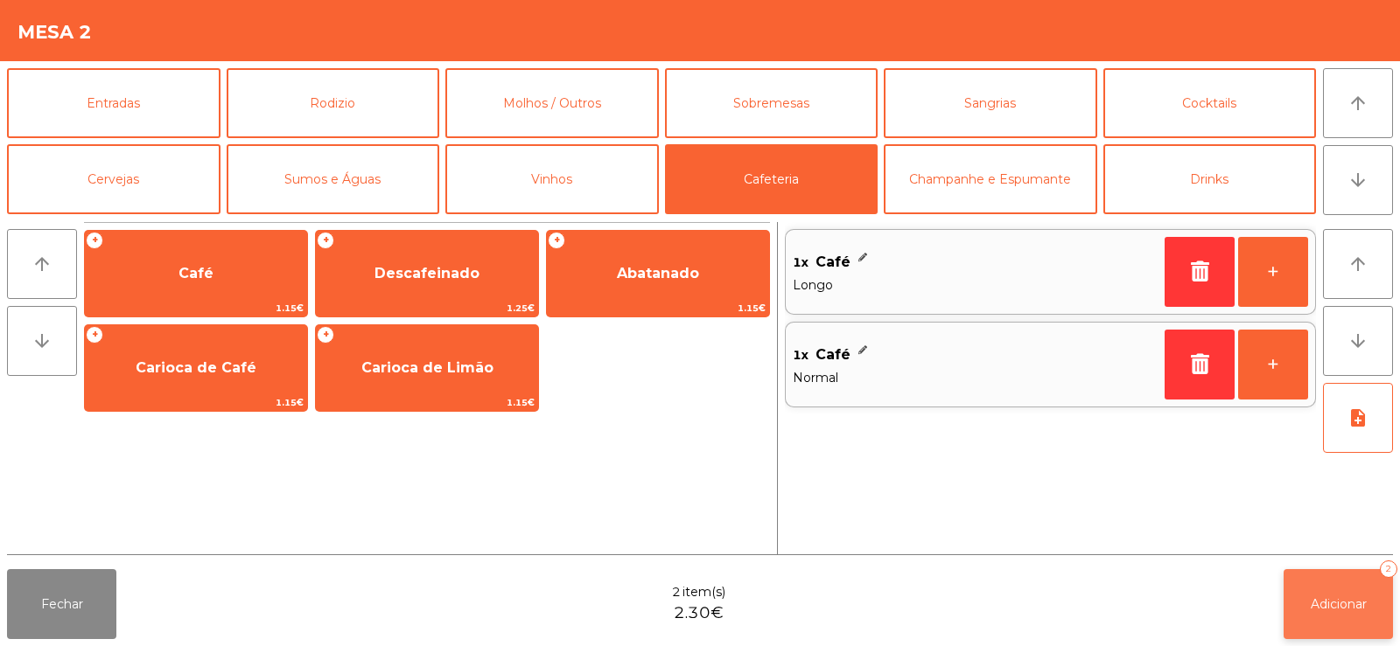
click at [1338, 601] on span "Adicionar" at bounding box center [1338, 605] width 56 height 16
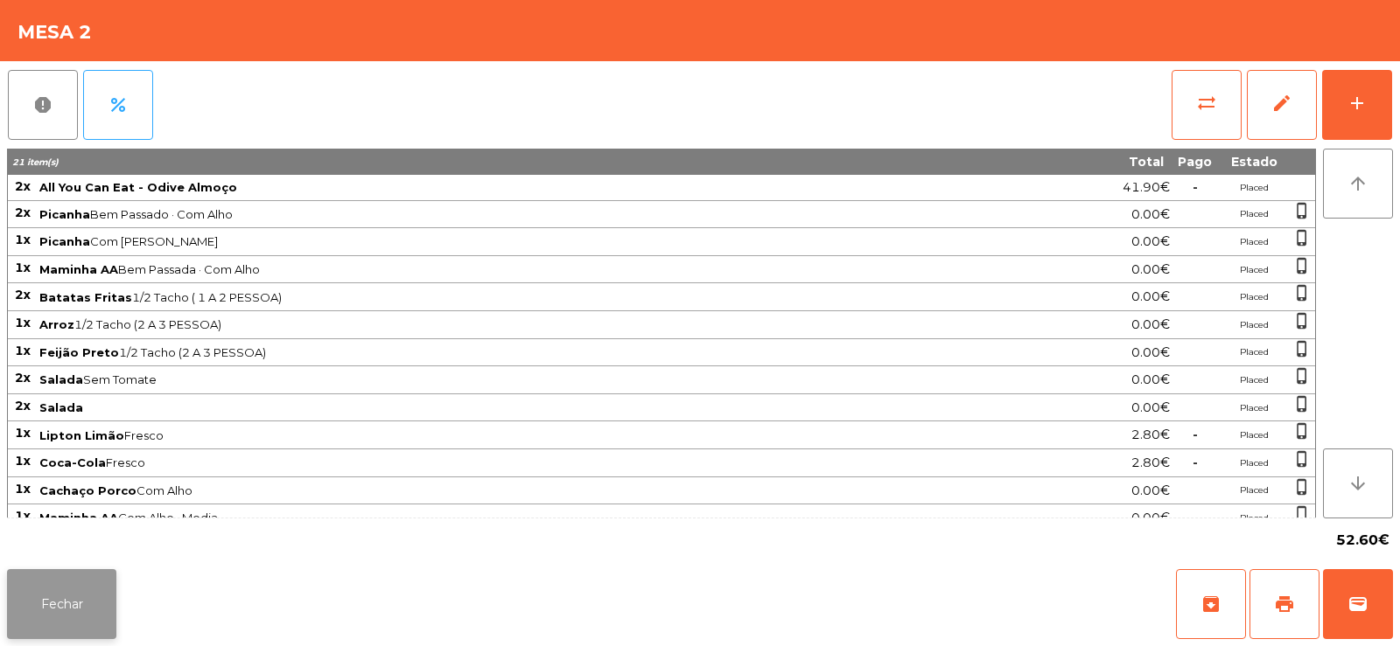
click at [20, 599] on button "Fechar" at bounding box center [61, 604] width 109 height 70
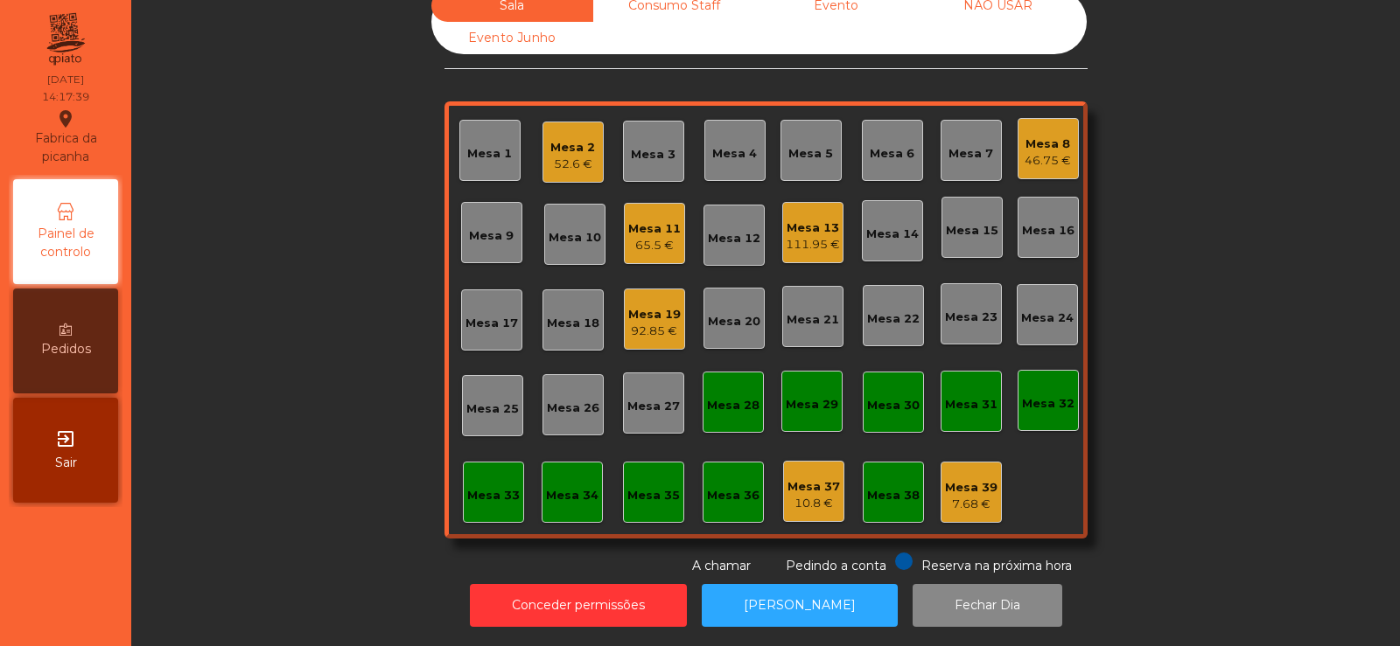
click at [311, 353] on div "Sala Consumo Staff Evento NÃO USAR Evento Junho Mesa 1 Mesa 2 52.6 € Mesa 3 Mes…" at bounding box center [765, 283] width 1221 height 586
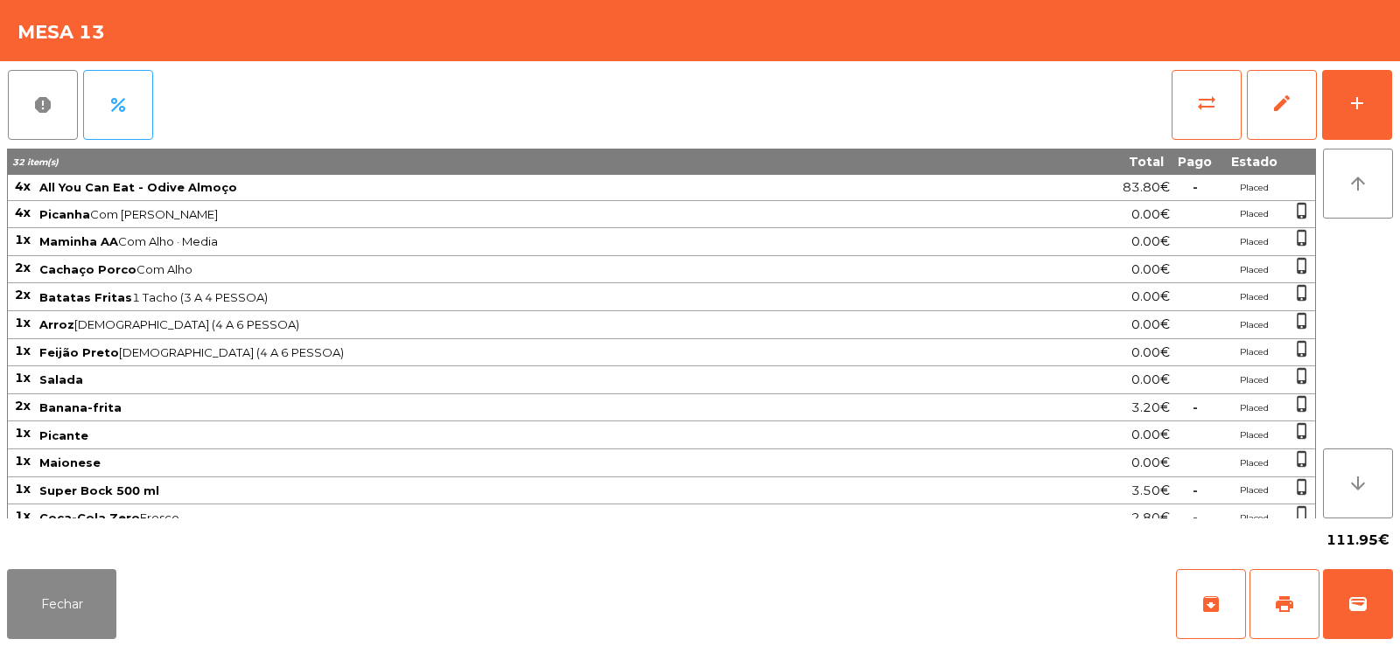
scroll to position [234, 0]
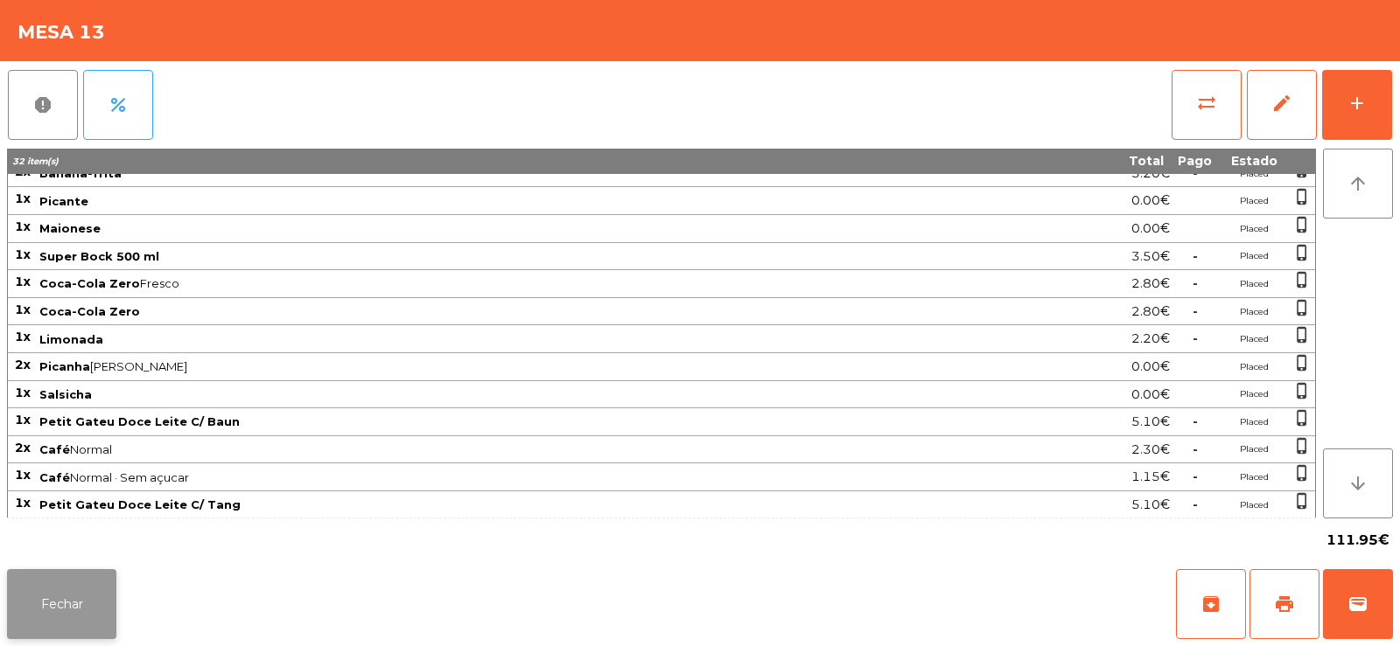
click at [55, 604] on button "Fechar" at bounding box center [61, 604] width 109 height 70
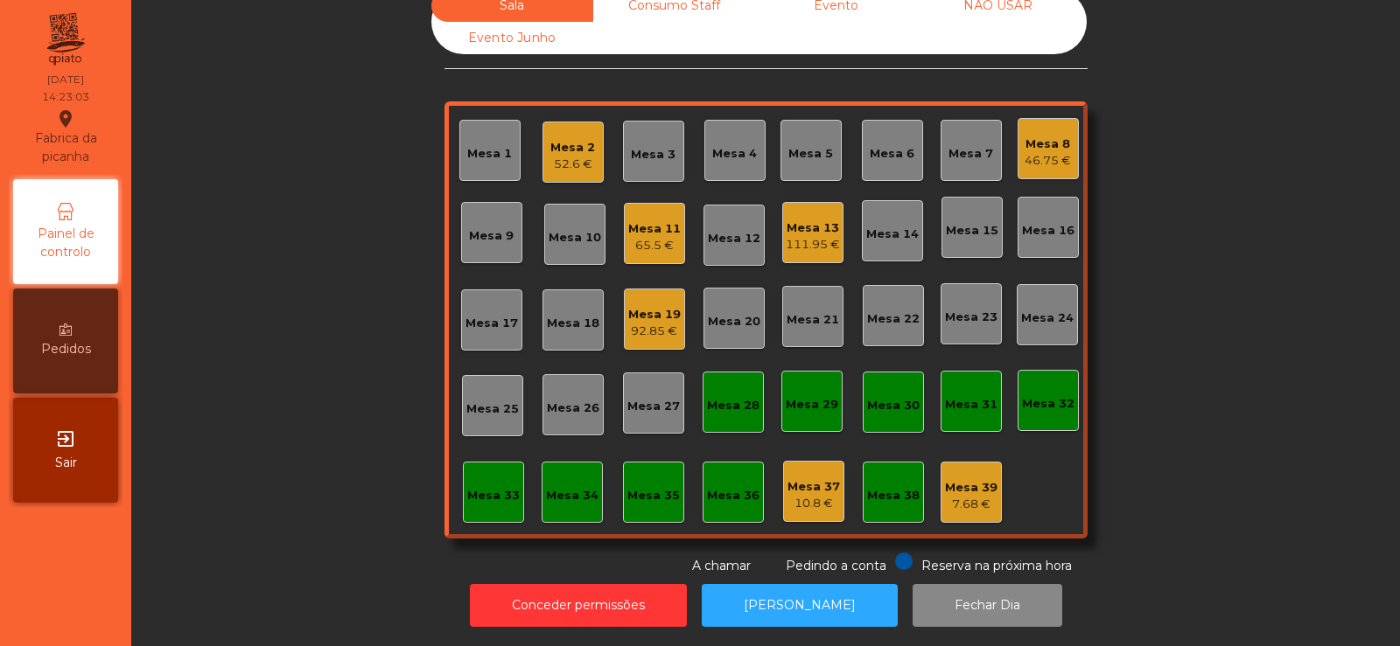
click at [294, 374] on div "Sala Consumo Staff Evento NÃO USAR Evento Junho Mesa 1 Mesa 2 52.6 € Mesa 3 Mes…" at bounding box center [765, 283] width 1221 height 586
click at [244, 283] on div "Sala Consumo Staff Evento NÃO USAR Evento Junho Mesa 1 Mesa 2 52.6 € Mesa 3 Mes…" at bounding box center [765, 283] width 1221 height 586
click at [475, 315] on div "Mesa 17" at bounding box center [491, 323] width 52 height 17
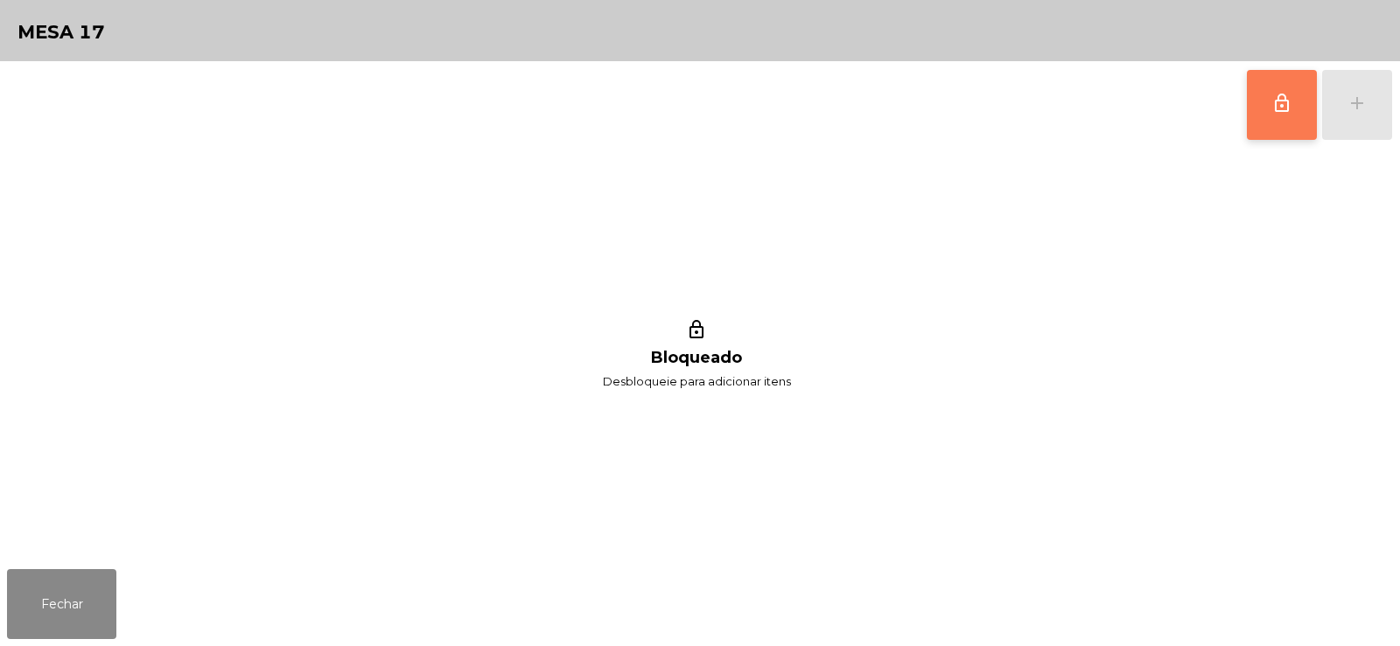
click at [1281, 93] on span "lock_outline" at bounding box center [1281, 103] width 21 height 21
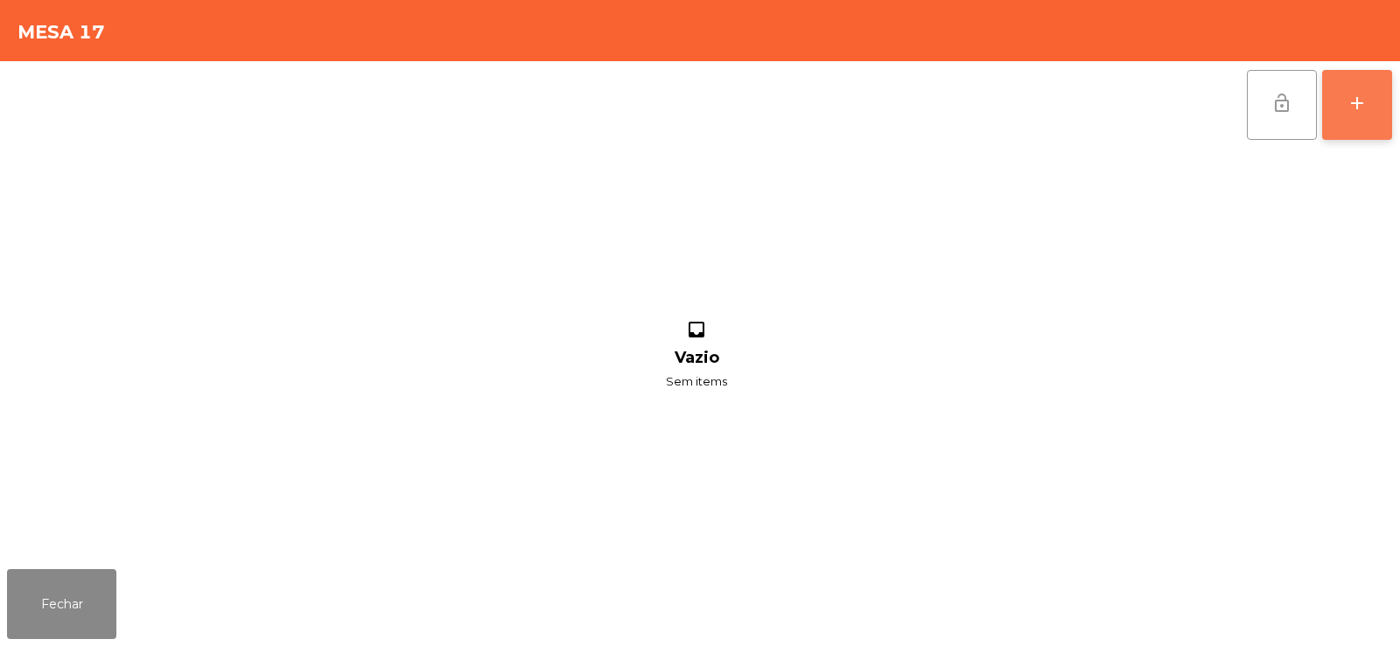
click at [1358, 103] on div "add" at bounding box center [1356, 103] width 21 height 21
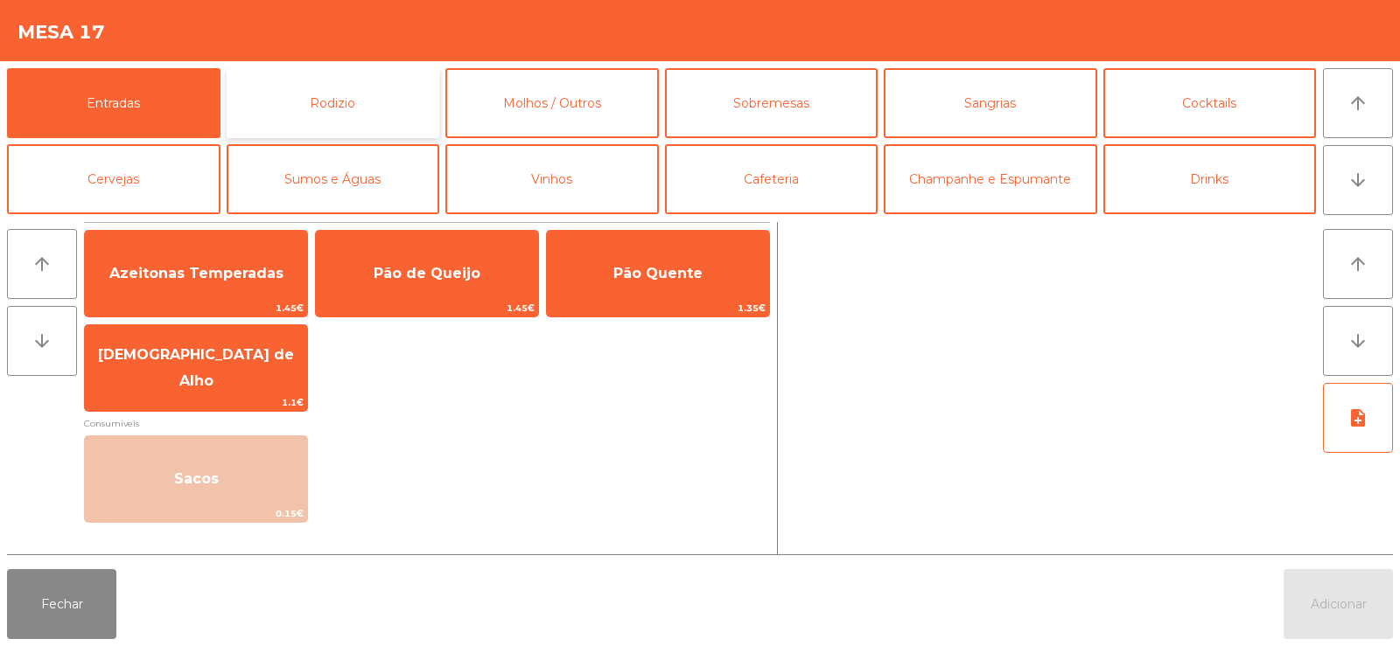
click at [334, 102] on button "Rodizio" at bounding box center [333, 103] width 213 height 70
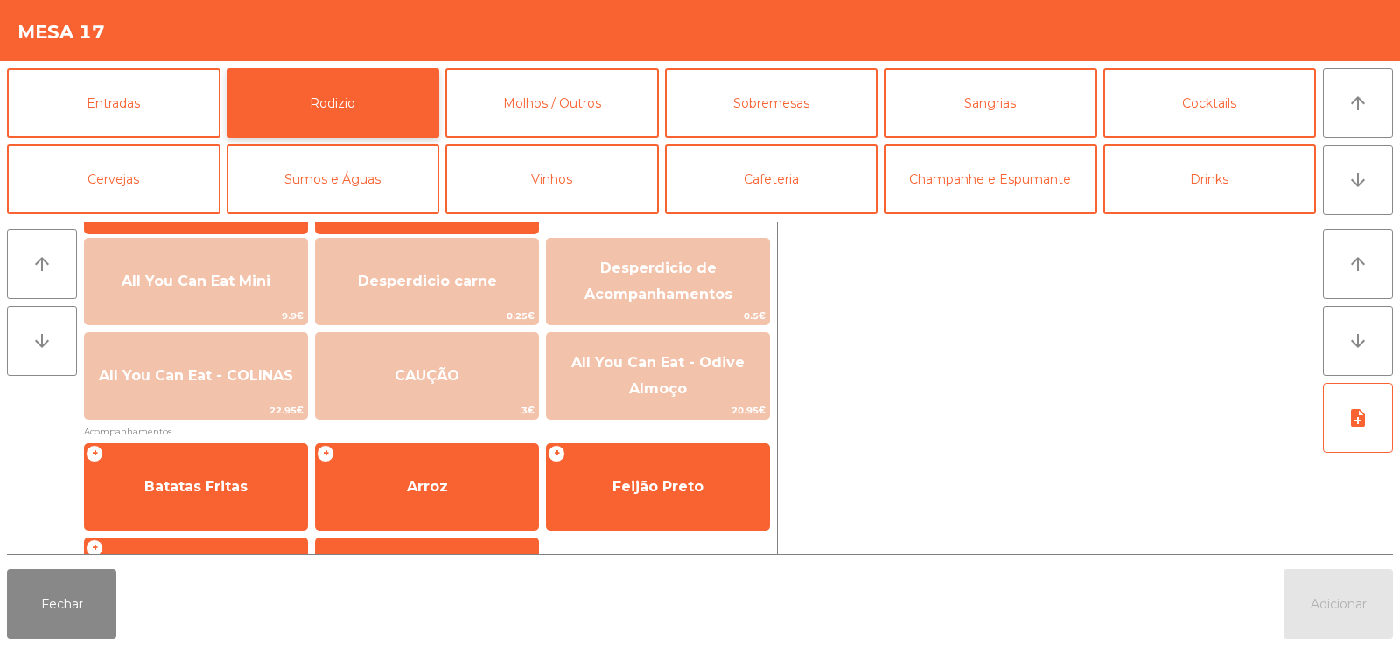
scroll to position [222, 0]
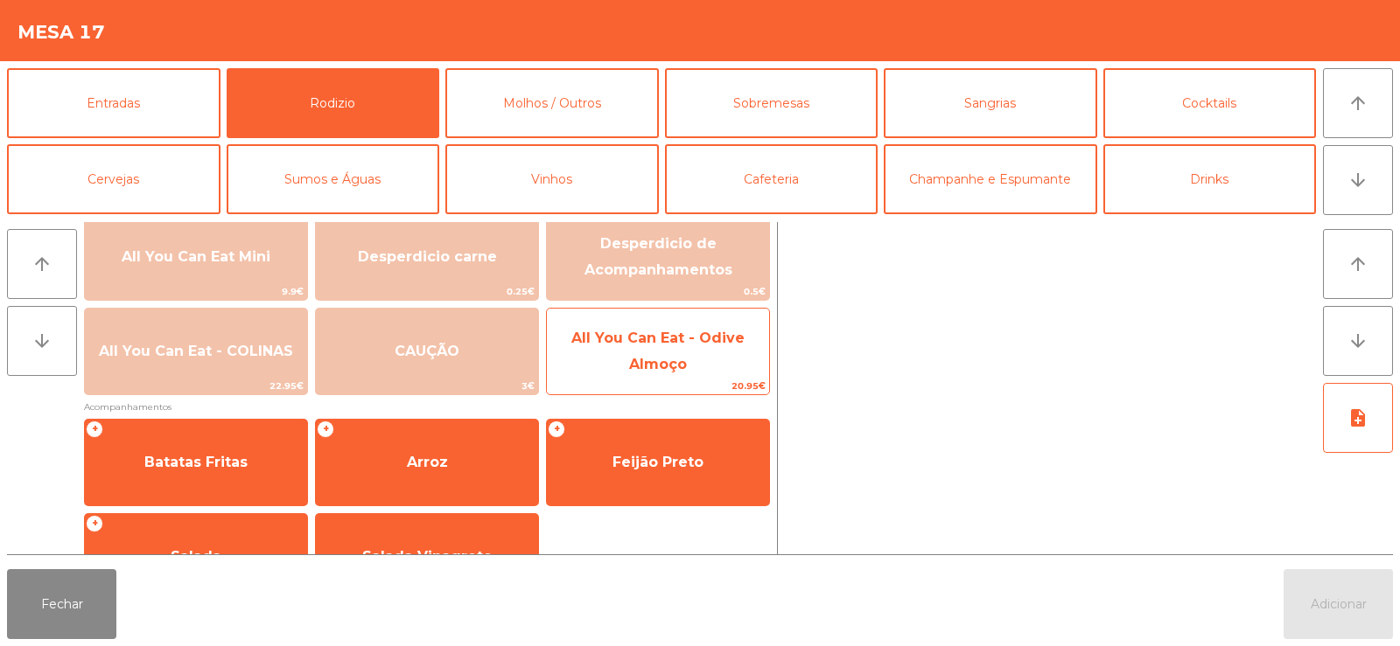
click at [674, 369] on span "All You Can Eat - Odive Almoço" at bounding box center [657, 351] width 173 height 43
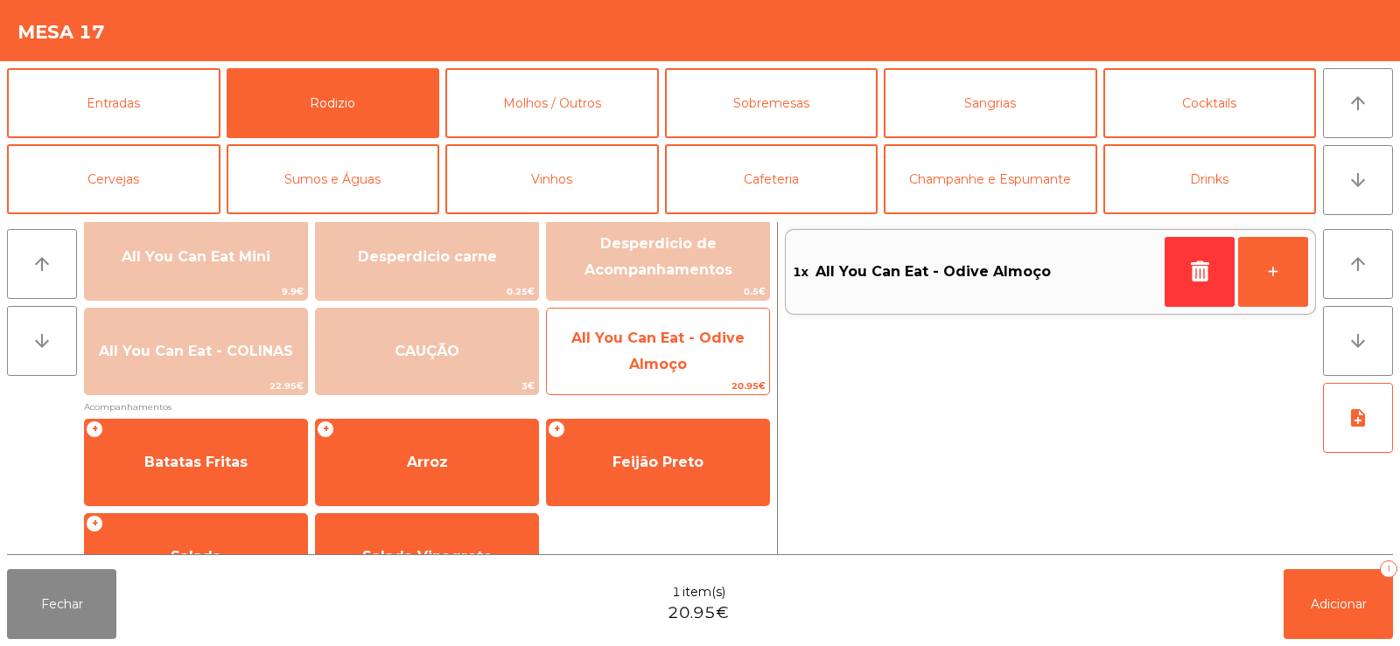
click at [681, 346] on span "All You Can Eat - Odive Almoço" at bounding box center [658, 352] width 222 height 74
click at [653, 360] on span "All You Can Eat - Odive Almoço" at bounding box center [657, 351] width 173 height 43
click at [643, 360] on span "All You Can Eat - Odive Almoço" at bounding box center [657, 351] width 173 height 43
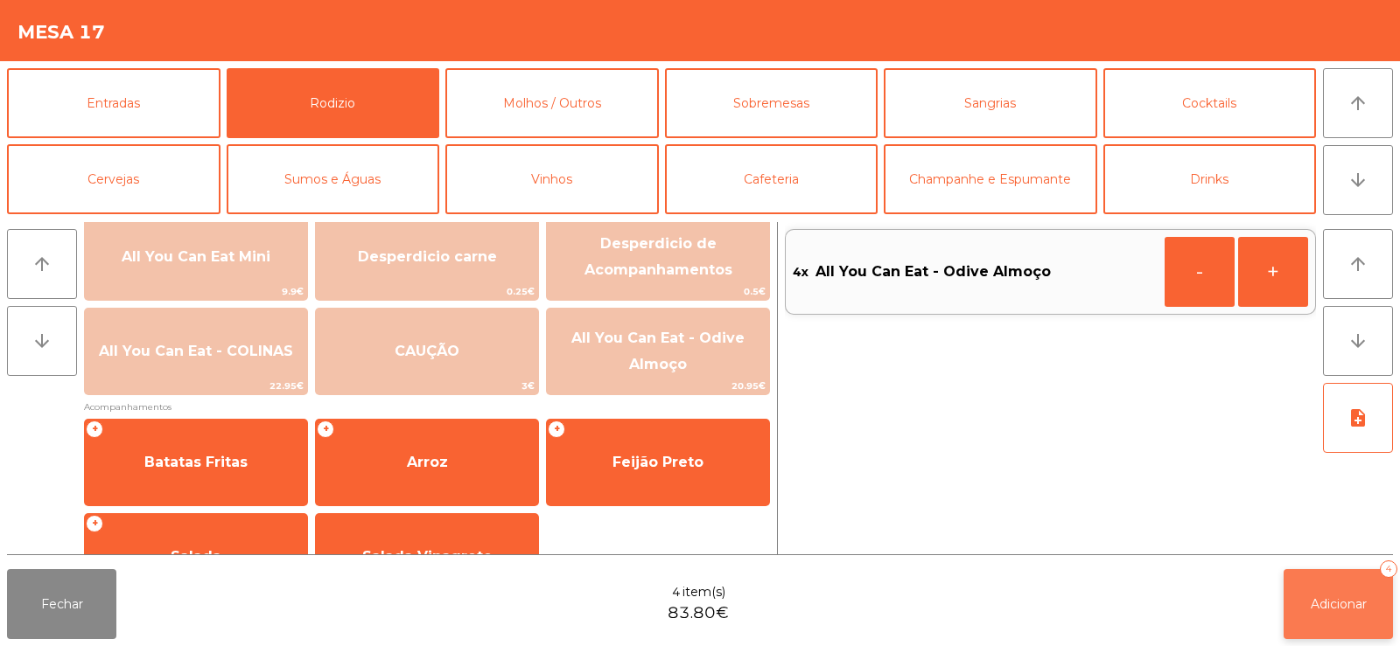
click at [1288, 598] on button "Adicionar 4" at bounding box center [1337, 604] width 109 height 70
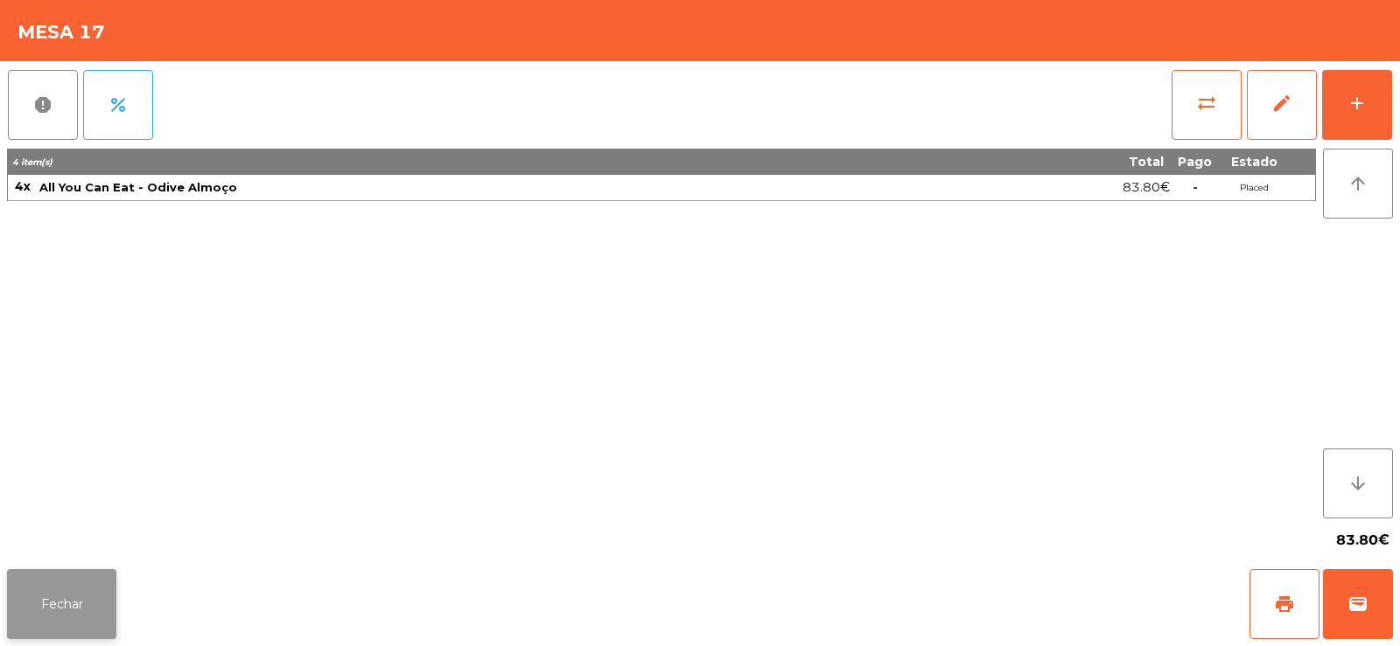
click at [52, 609] on button "Fechar" at bounding box center [61, 604] width 109 height 70
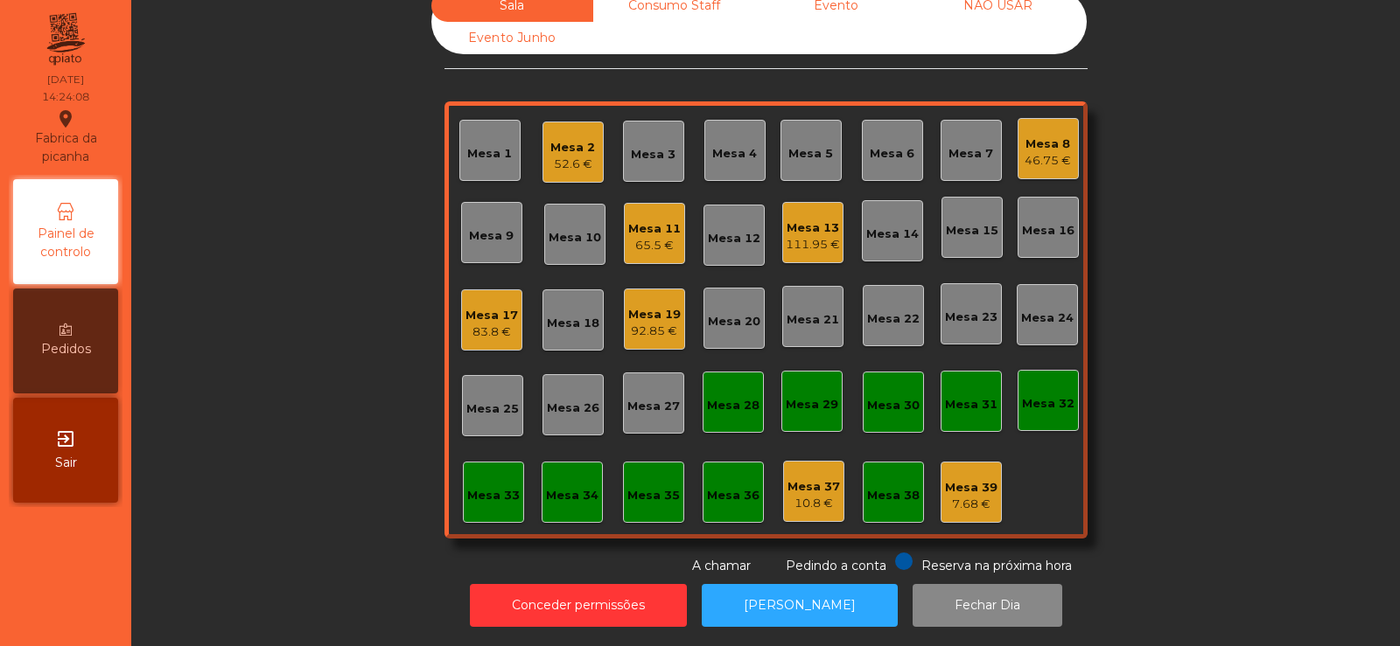
click at [814, 311] on div "Mesa 21" at bounding box center [812, 319] width 52 height 17
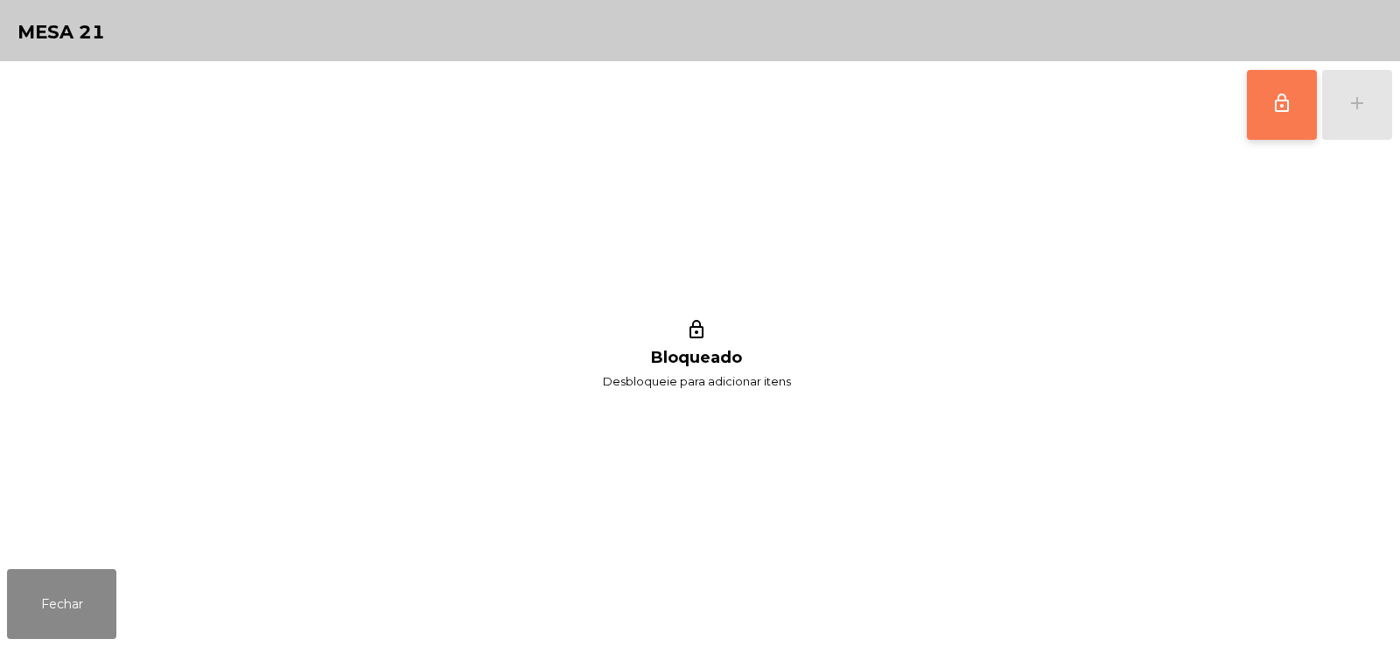
click at [1276, 115] on button "lock_outline" at bounding box center [1281, 105] width 70 height 70
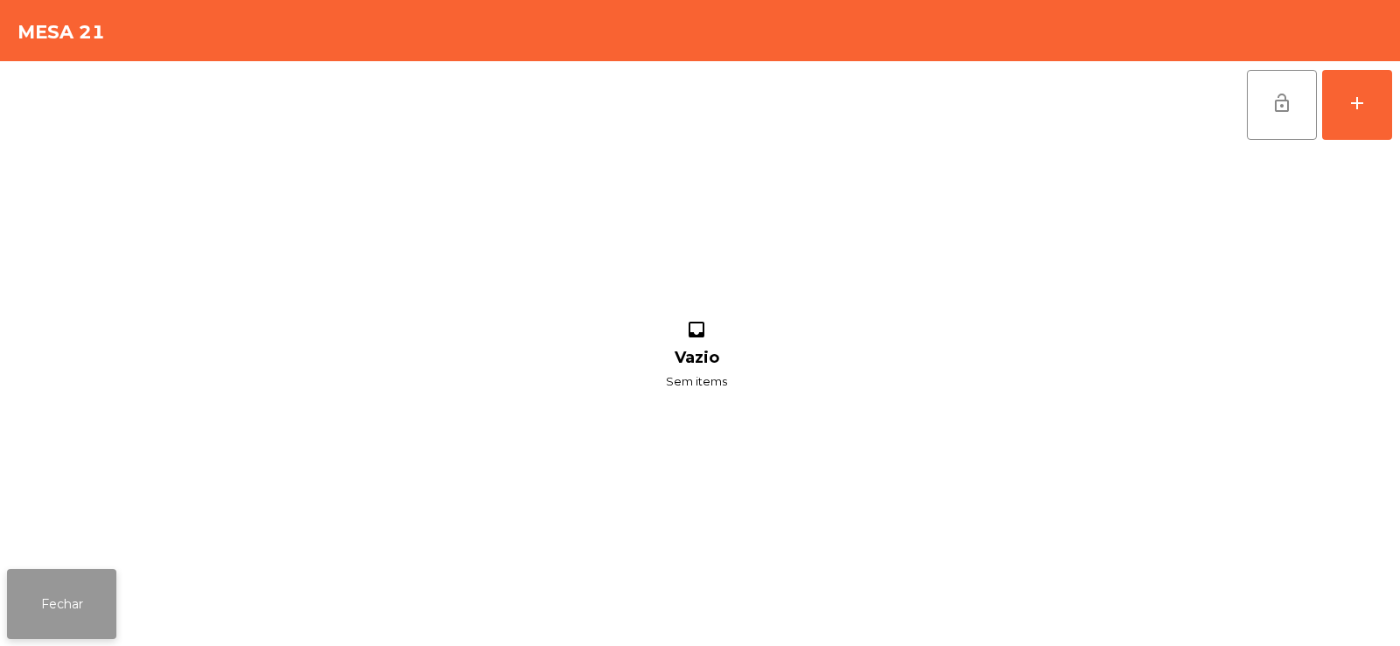
click at [39, 633] on button "Fechar" at bounding box center [61, 604] width 109 height 70
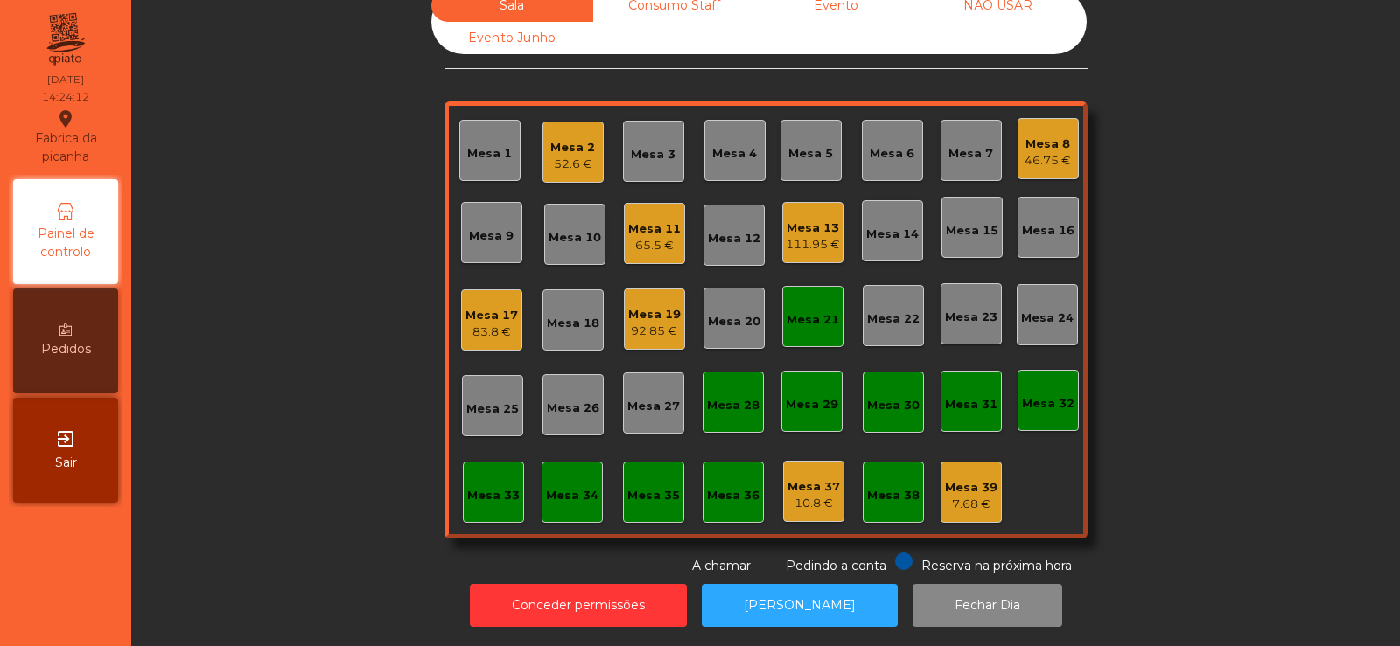
click at [468, 307] on div "Mesa 17" at bounding box center [491, 315] width 52 height 17
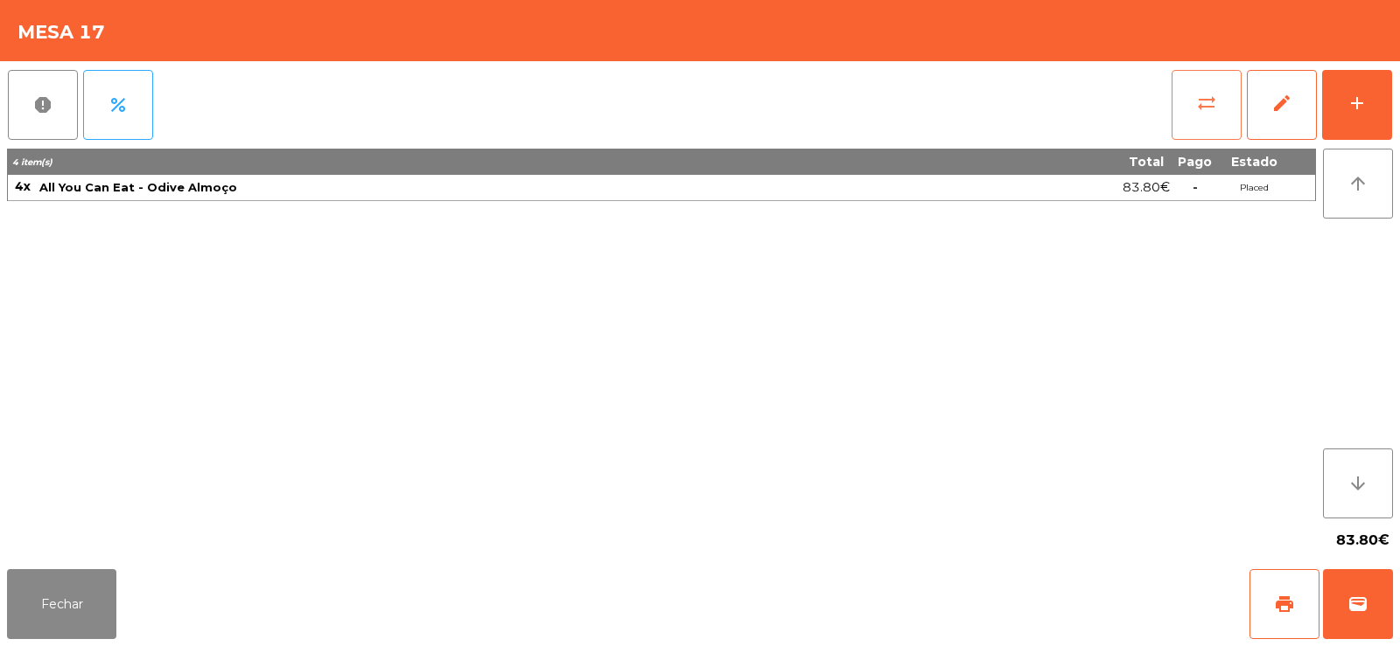
click at [1217, 99] on button "sync_alt" at bounding box center [1206, 105] width 70 height 70
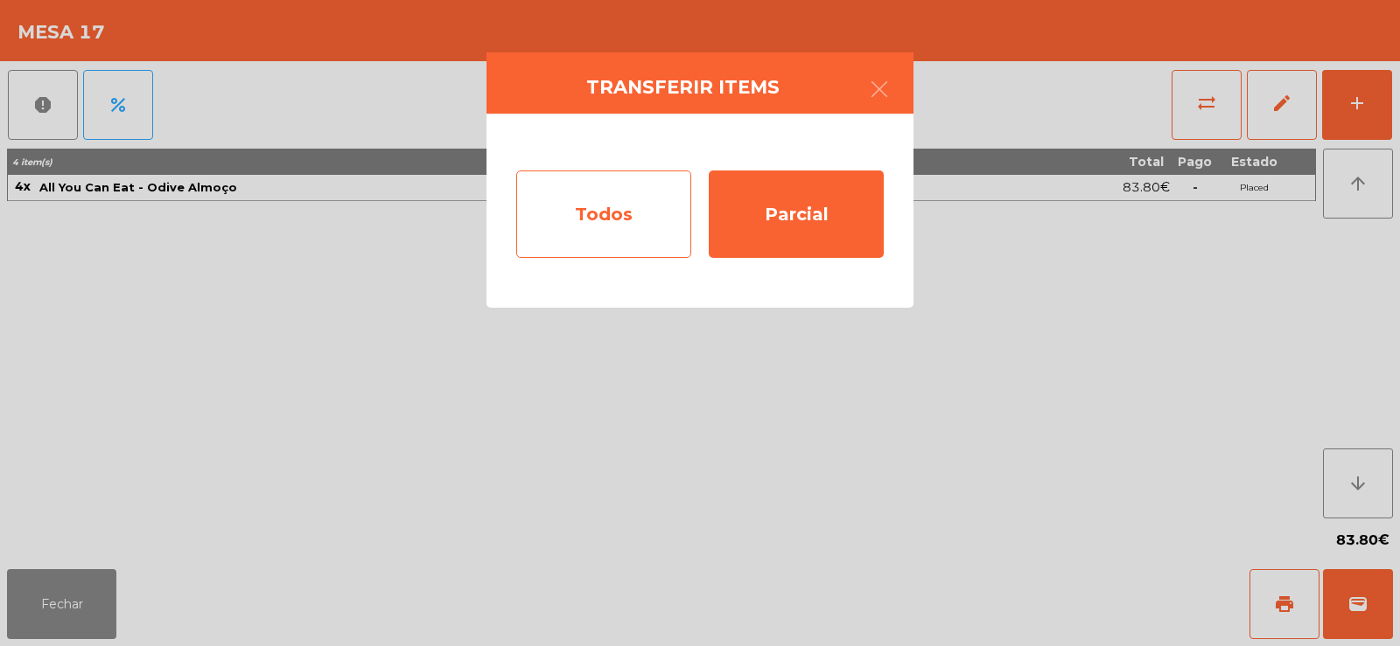
click at [601, 226] on div "Todos" at bounding box center [603, 214] width 175 height 87
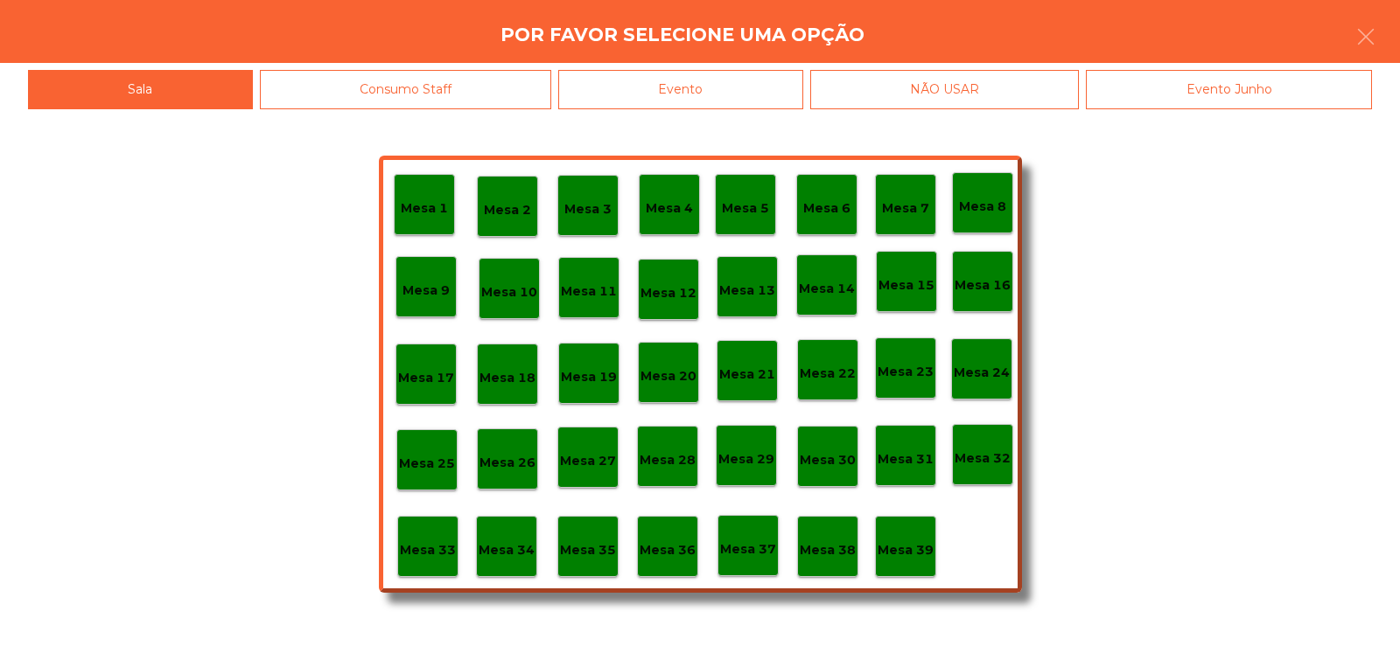
click at [762, 369] on p "Mesa 21" at bounding box center [747, 375] width 56 height 20
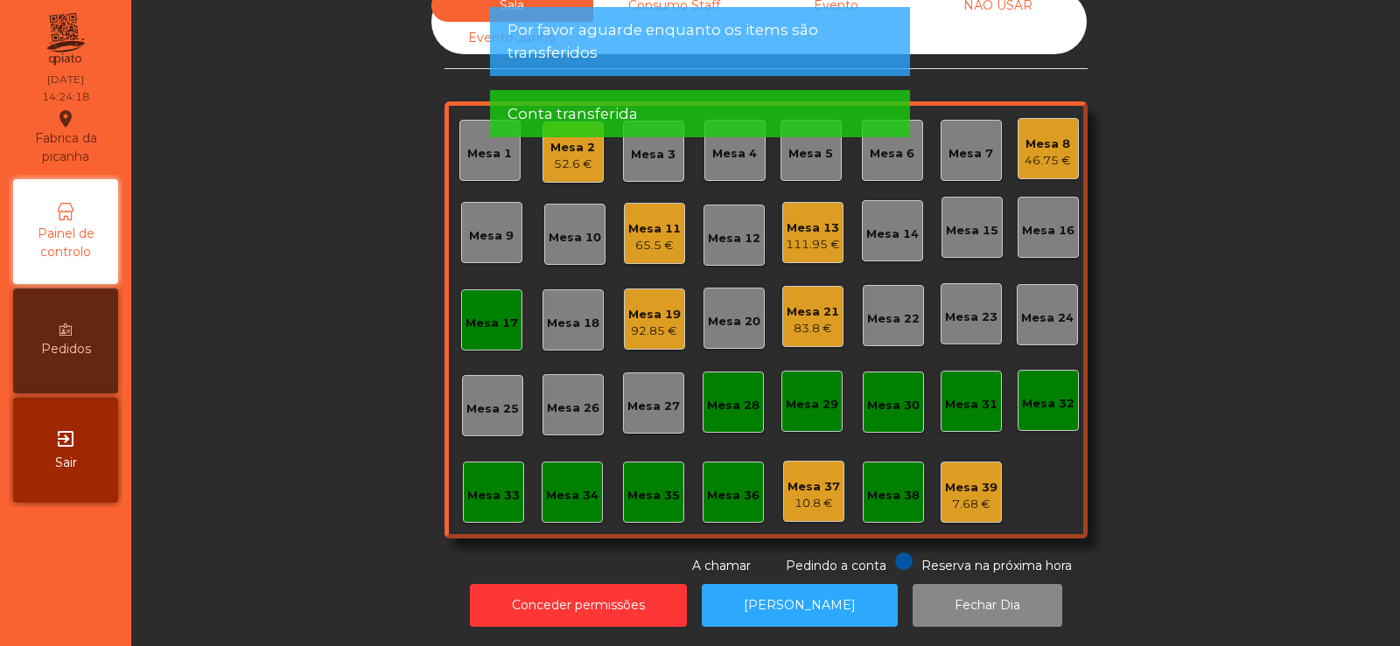
click at [478, 321] on div "Mesa 17" at bounding box center [491, 320] width 61 height 61
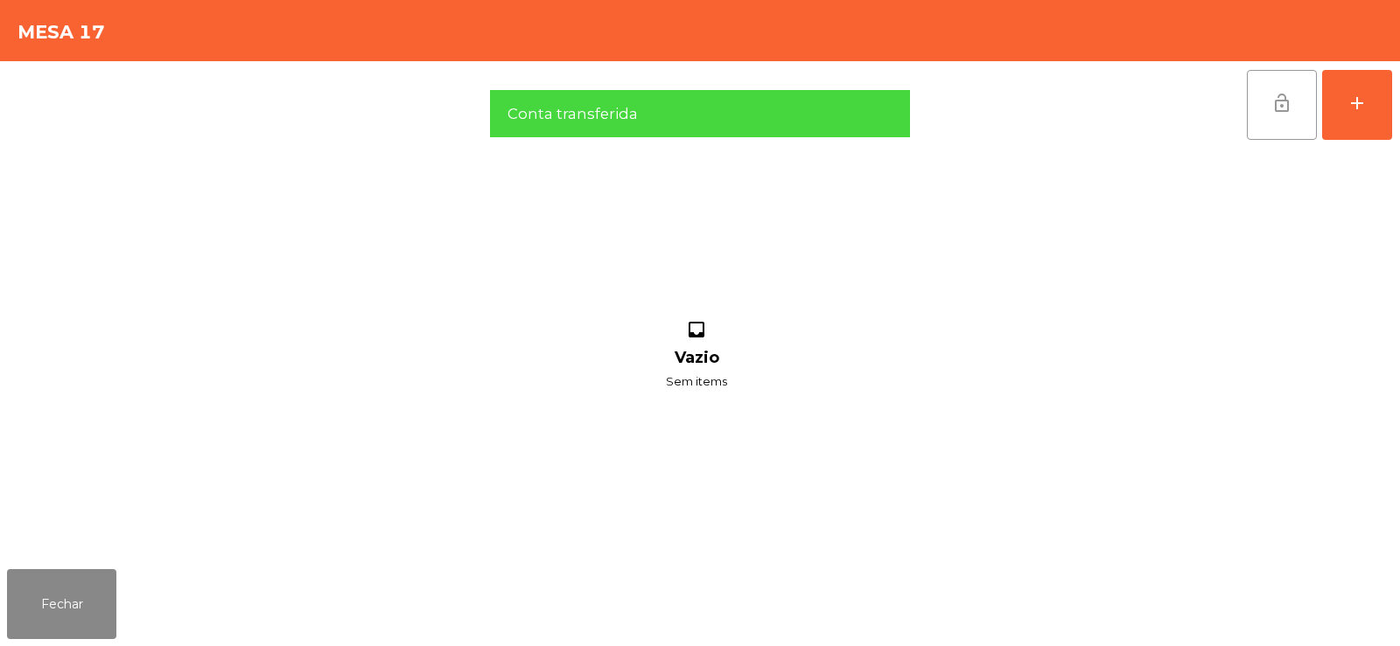
click at [1277, 103] on span "lock_open" at bounding box center [1281, 103] width 21 height 21
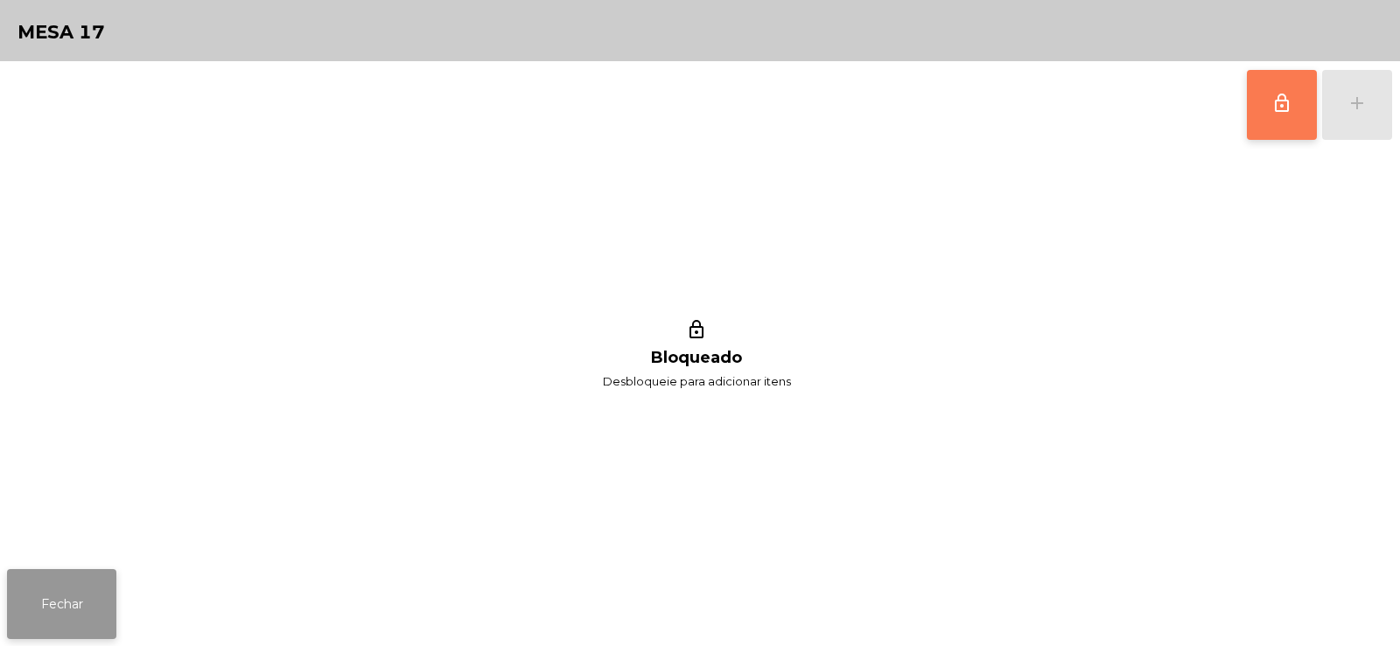
click at [60, 612] on button "Fechar" at bounding box center [61, 604] width 109 height 70
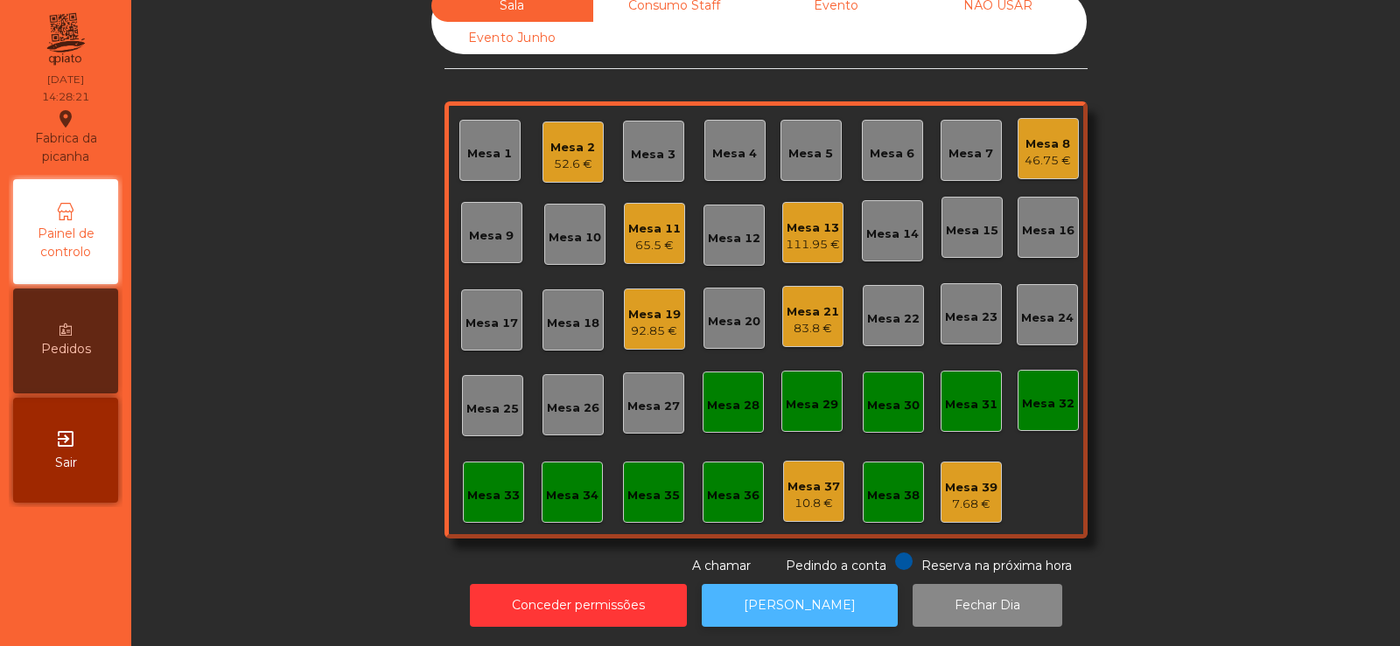
click at [768, 606] on button "[PERSON_NAME]" at bounding box center [800, 605] width 196 height 43
click at [336, 210] on div "Sala Consumo Staff Evento NÃO USAR Evento Junho Mesa 1 Mesa 2 52.6 € Mesa 3 Mes…" at bounding box center [765, 283] width 1221 height 586
click at [801, 120] on div "Mesa 5" at bounding box center [810, 150] width 61 height 61
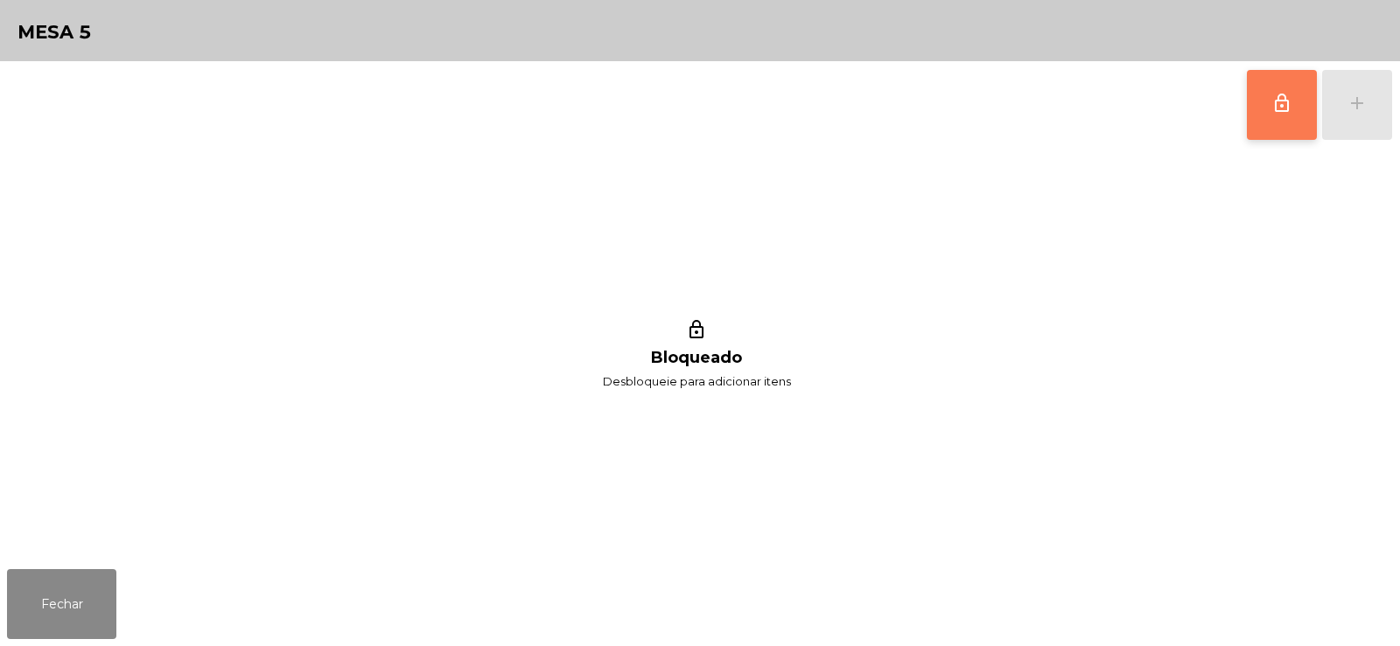
click at [1275, 109] on span "lock_outline" at bounding box center [1281, 103] width 21 height 21
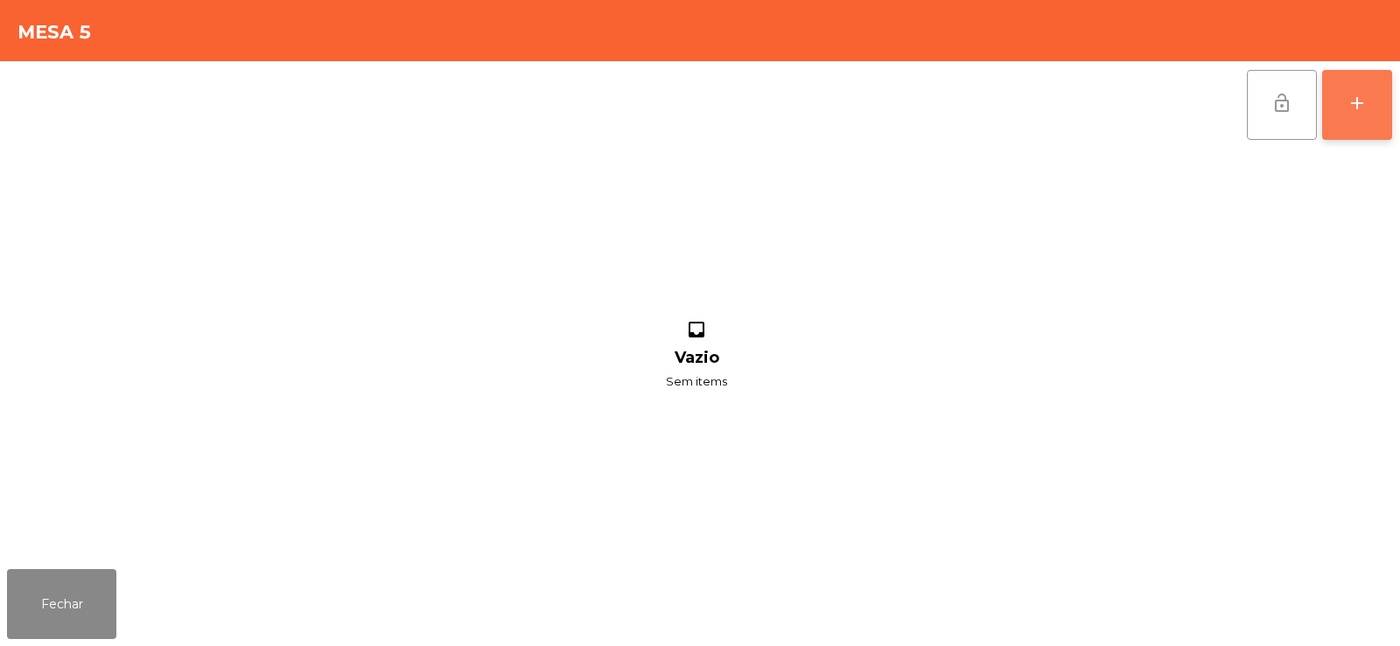
click at [1351, 104] on div "add" at bounding box center [1356, 103] width 21 height 21
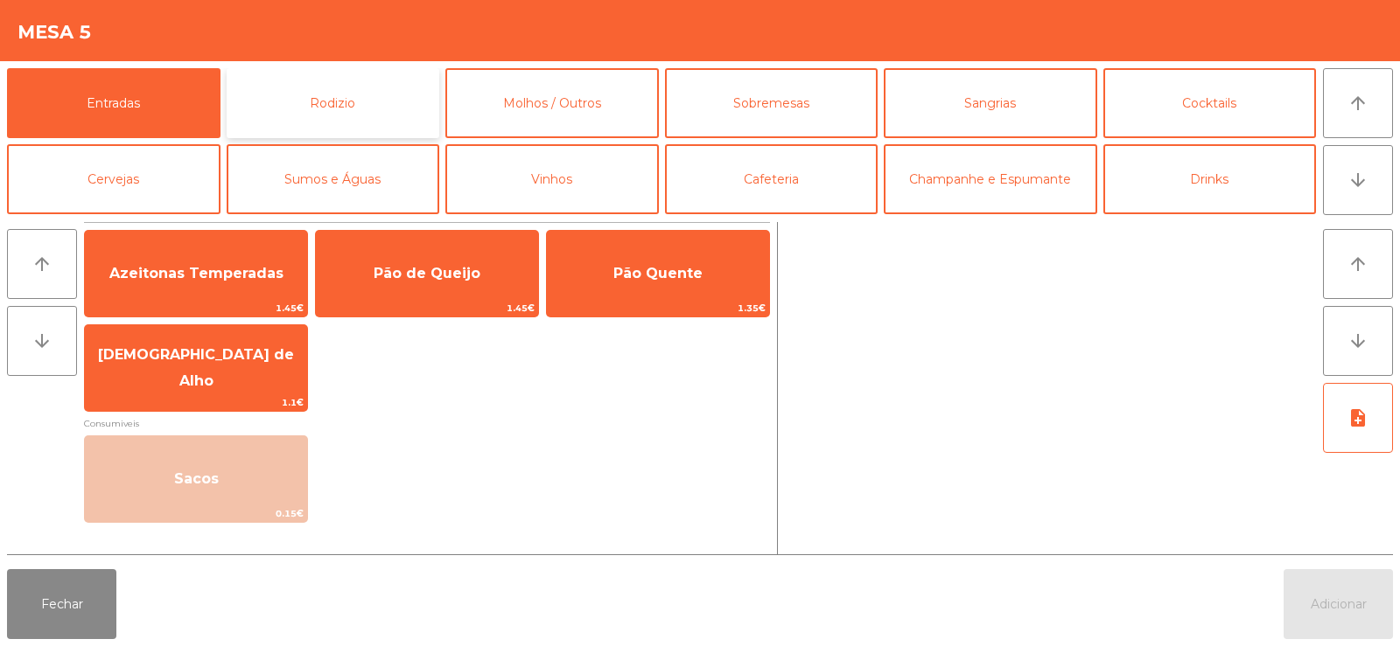
click at [324, 119] on button "Rodizio" at bounding box center [333, 103] width 213 height 70
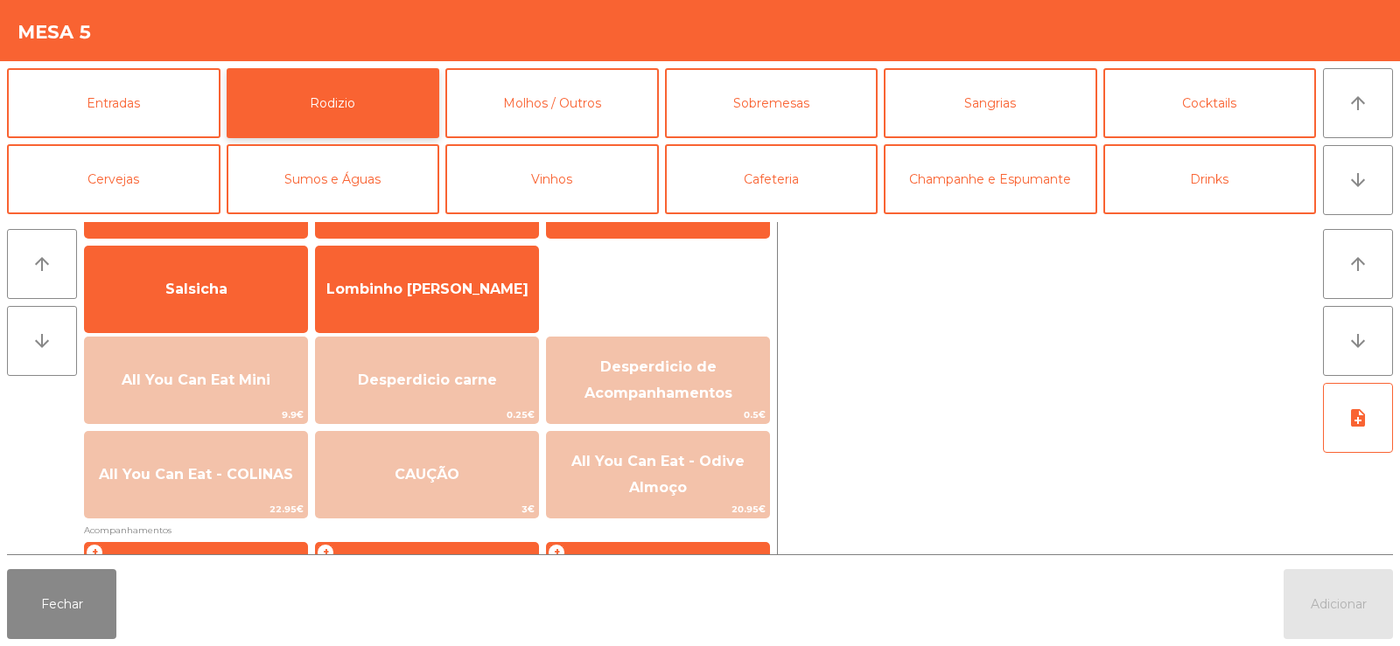
scroll to position [87, 0]
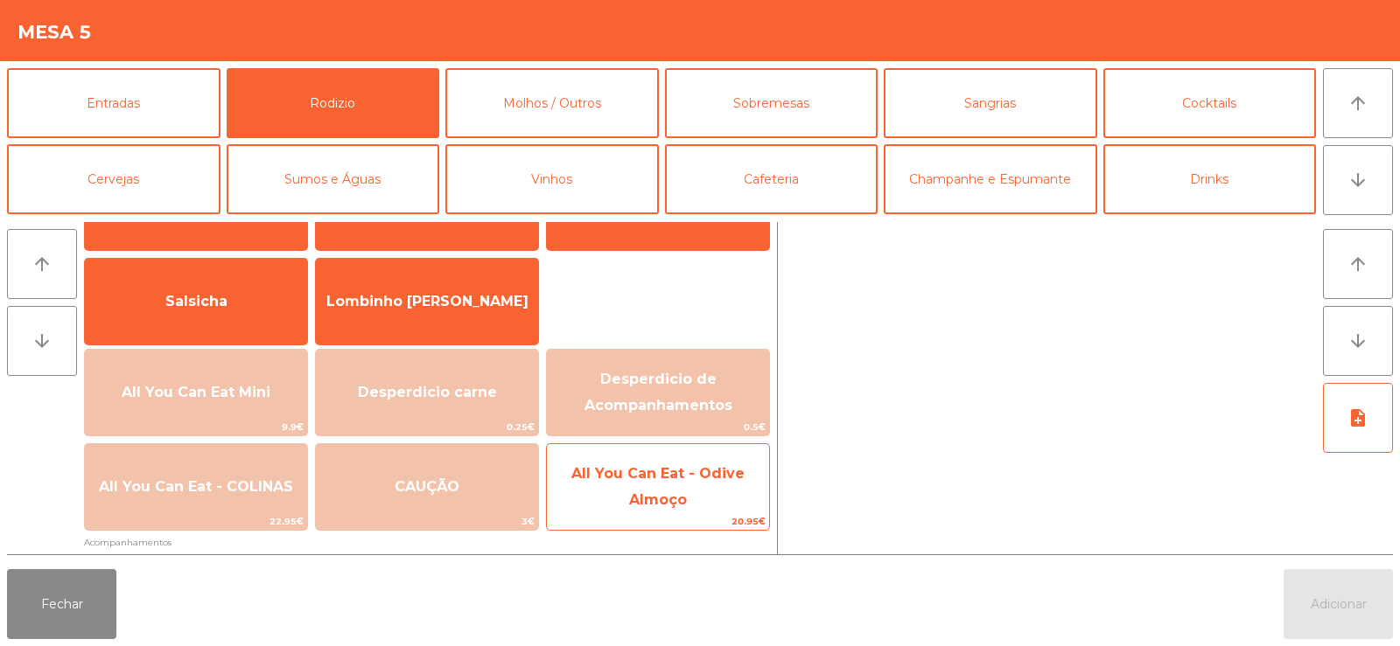
click at [666, 494] on span "All You Can Eat - Odive Almoço" at bounding box center [657, 486] width 173 height 43
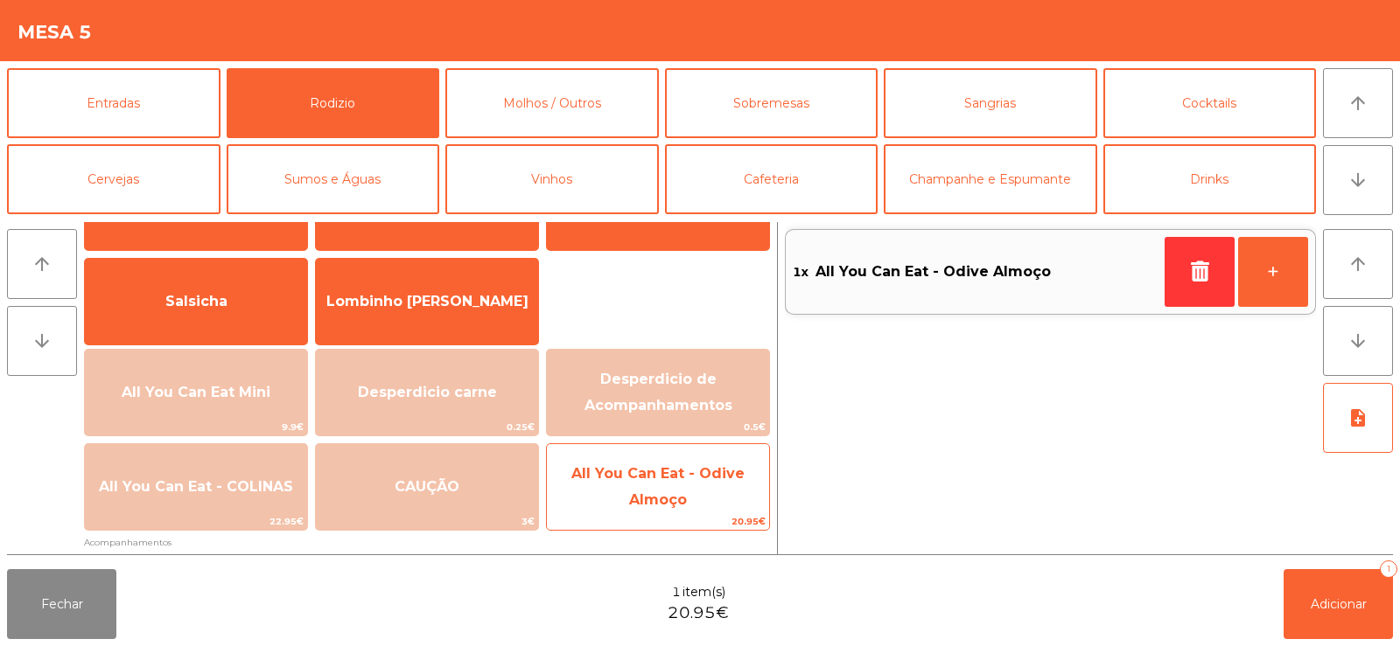
click at [667, 494] on span "All You Can Eat - Odive Almoço" at bounding box center [657, 486] width 173 height 43
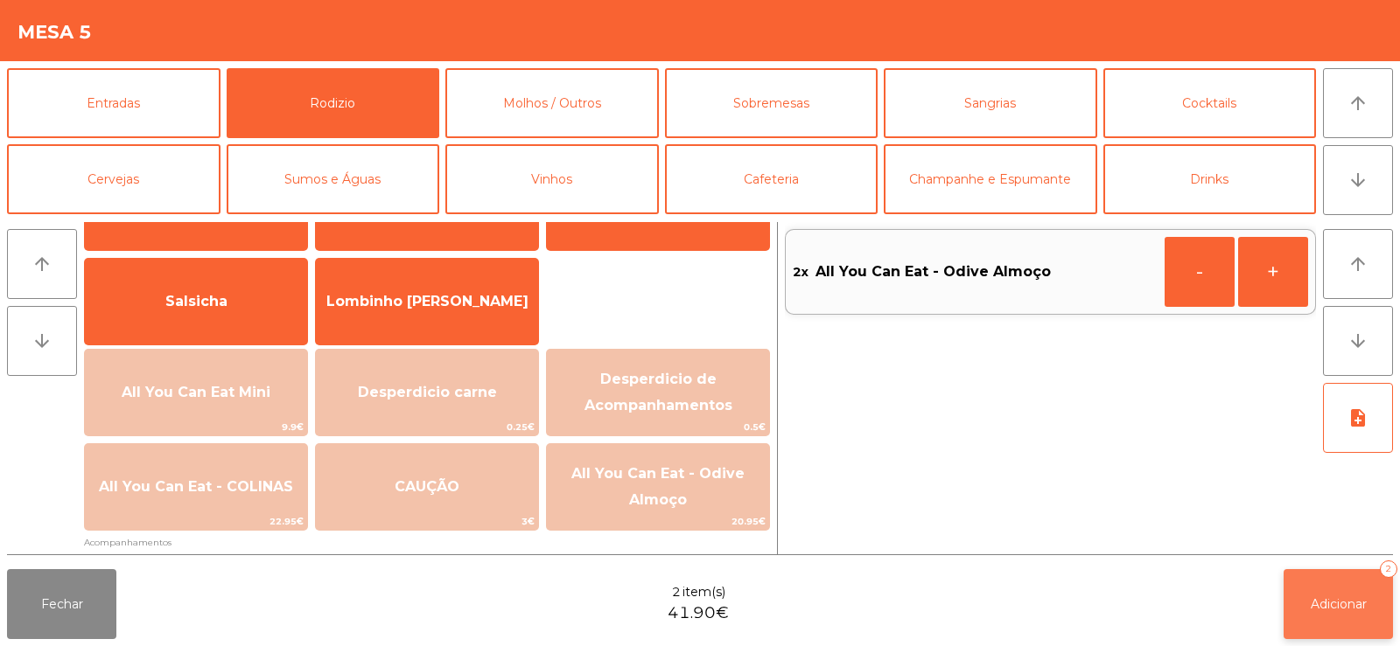
click at [1316, 615] on button "Adicionar 2" at bounding box center [1337, 604] width 109 height 70
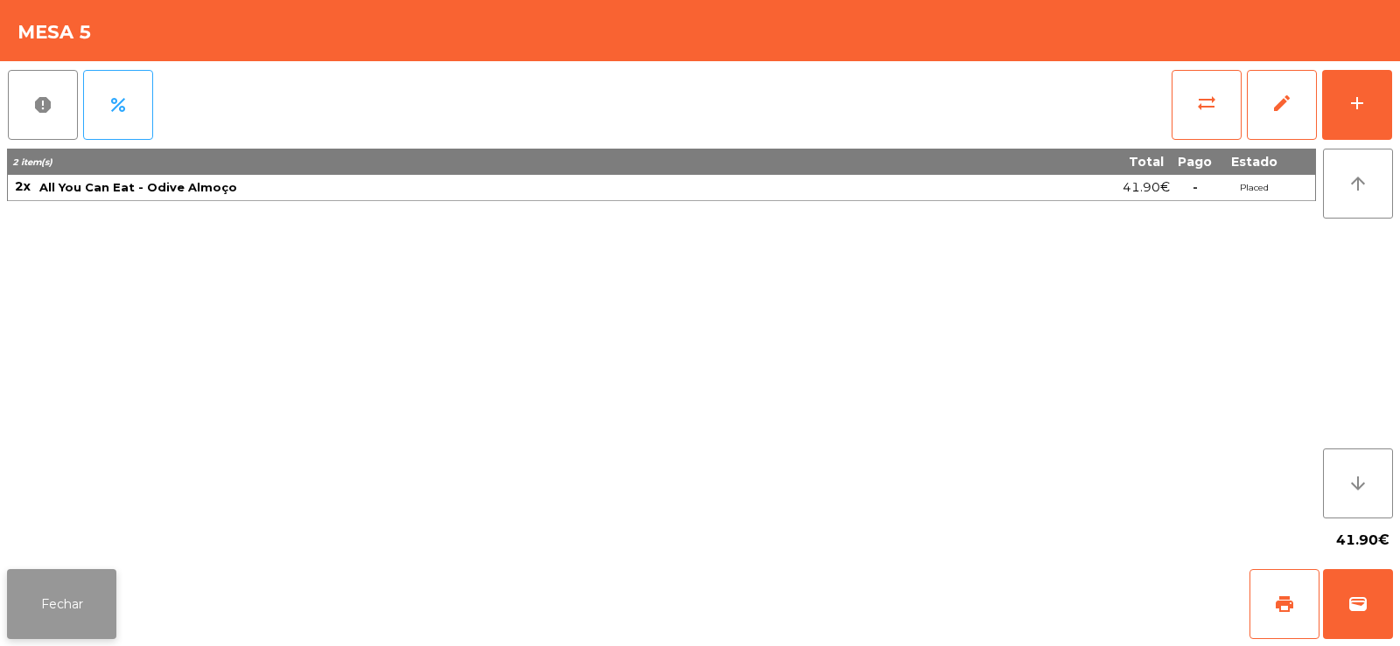
click at [74, 597] on button "Fechar" at bounding box center [61, 604] width 109 height 70
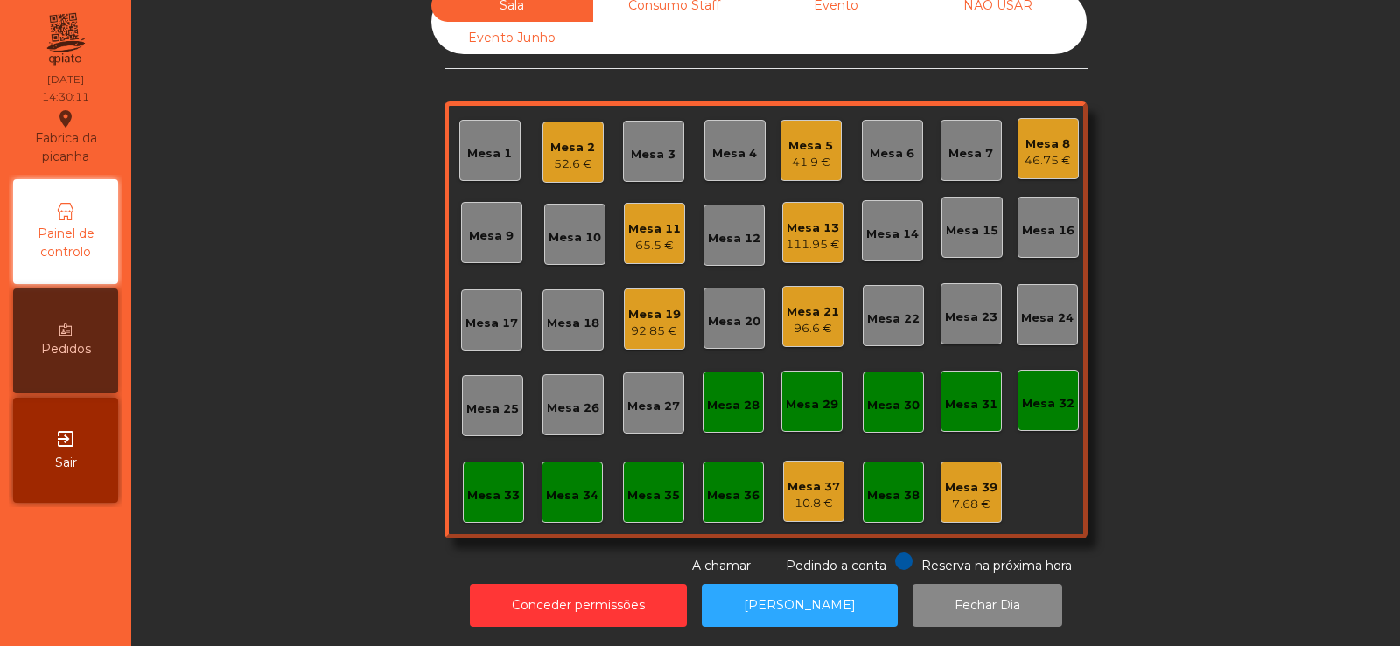
click at [283, 363] on div "Sala Consumo Staff Evento NÃO USAR Evento Junho Mesa 1 Mesa 2 52.6 € Mesa 3 Mes…" at bounding box center [765, 283] width 1221 height 586
click at [802, 320] on div "96.6 €" at bounding box center [812, 328] width 52 height 17
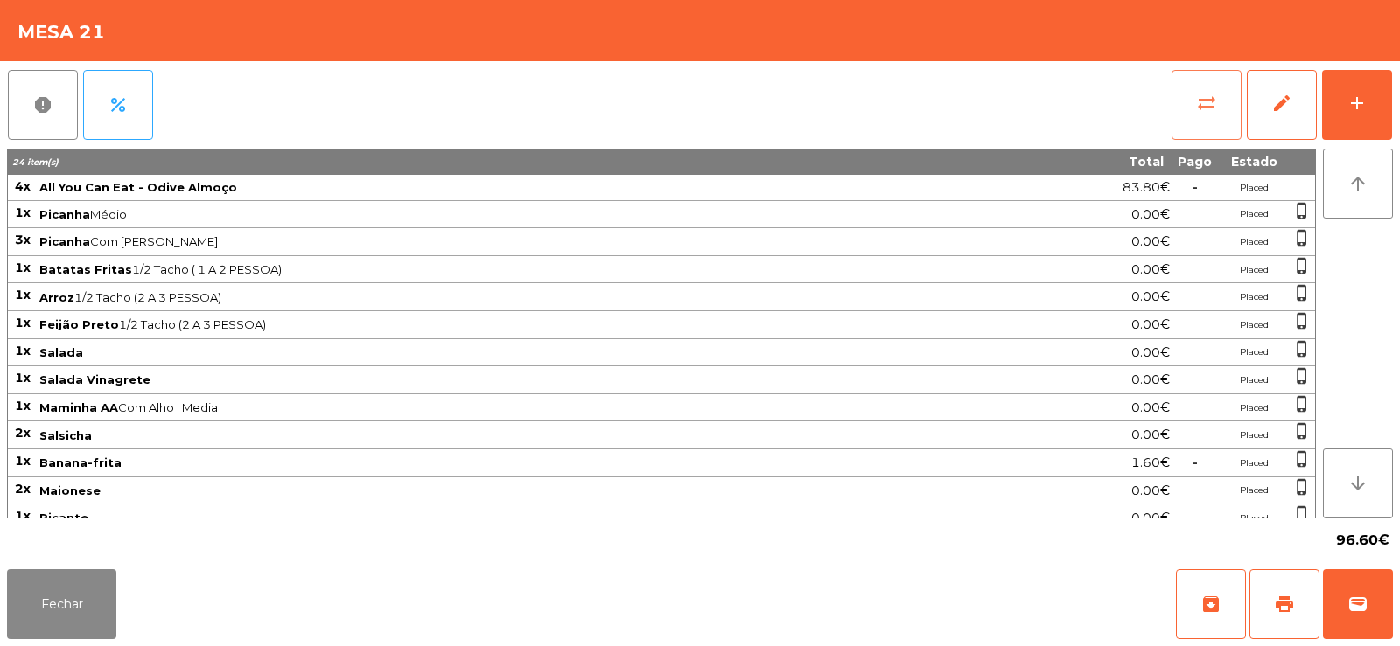
click at [1210, 100] on span "sync_alt" at bounding box center [1206, 103] width 21 height 21
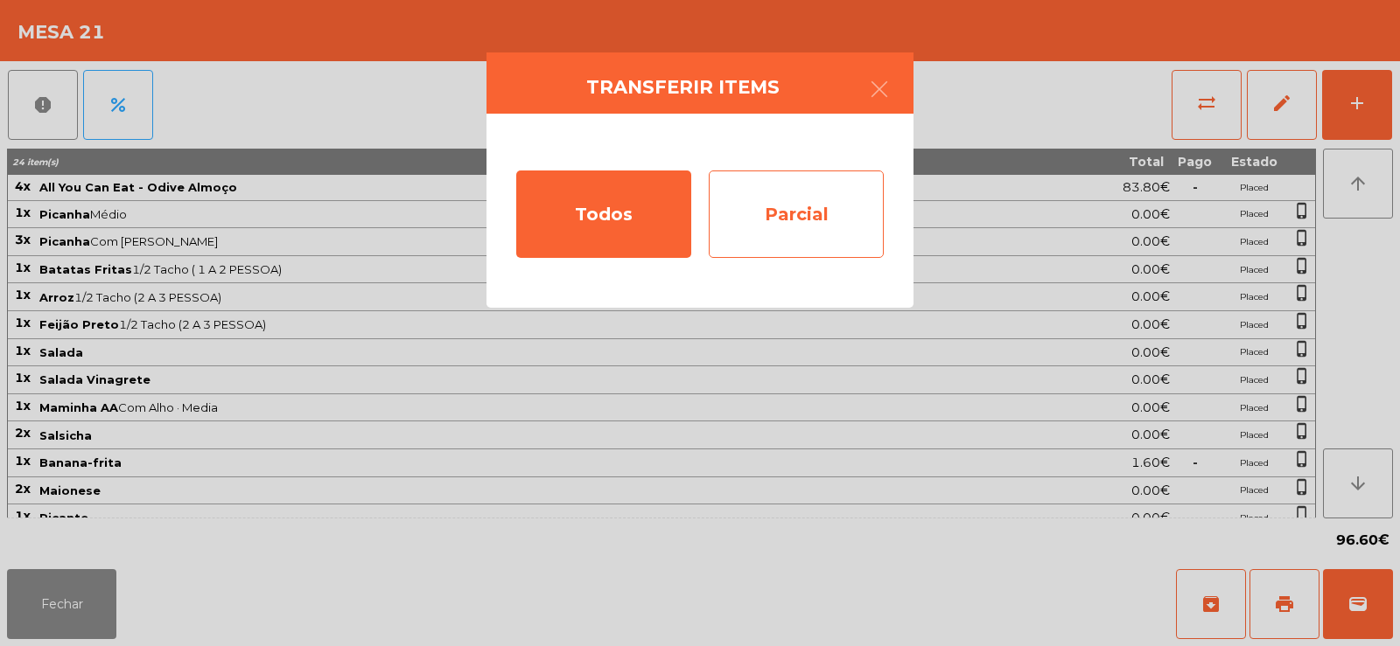
click at [811, 207] on div "Parcial" at bounding box center [796, 214] width 175 height 87
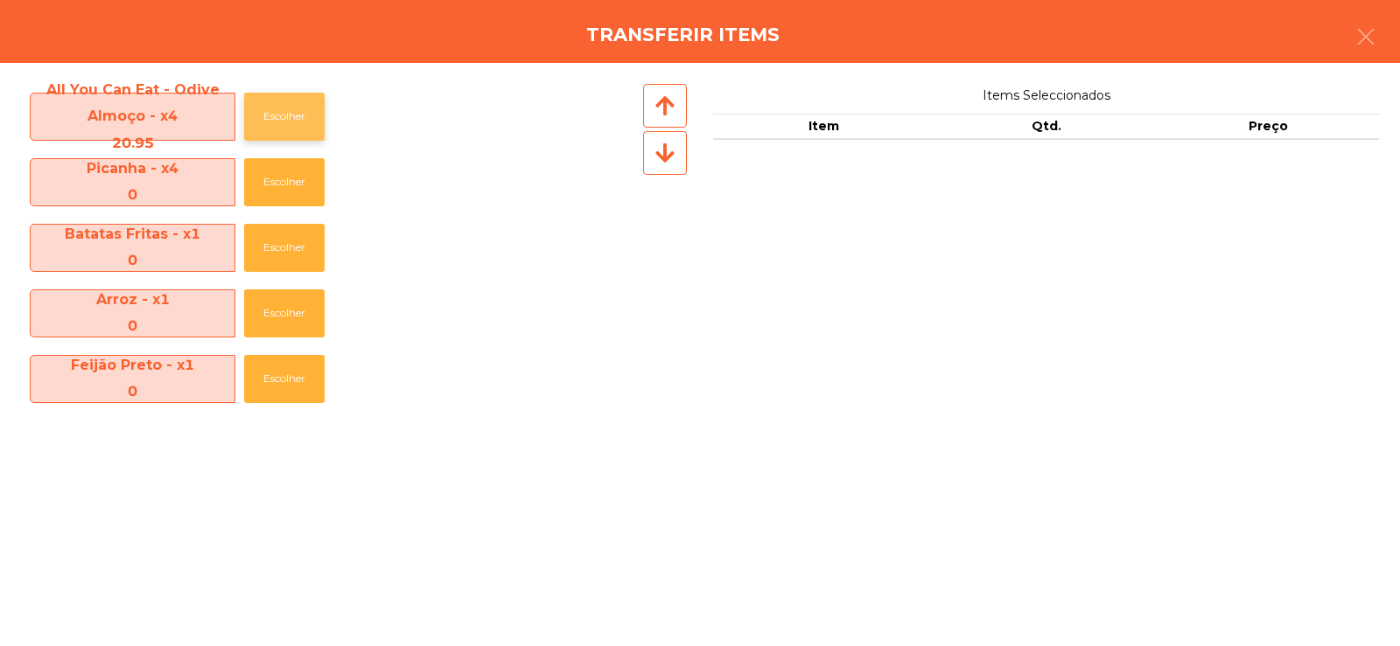
click at [277, 117] on button "Escolher" at bounding box center [284, 117] width 80 height 48
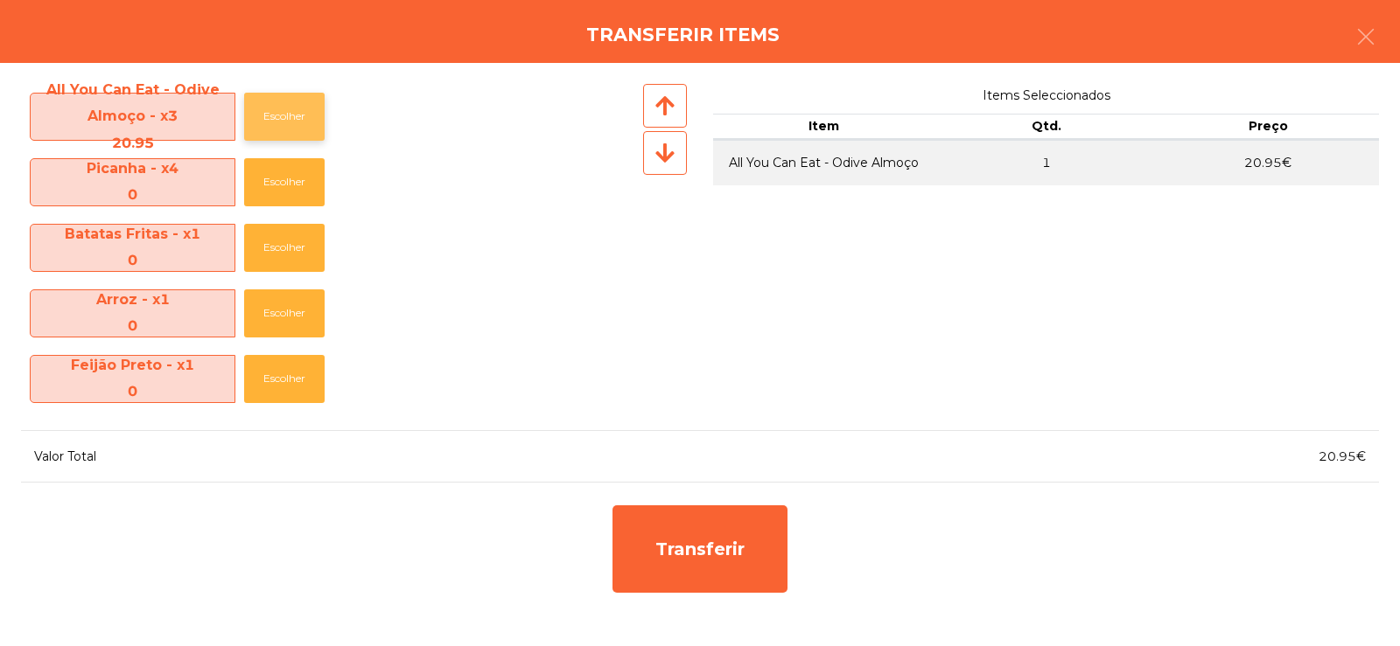
click at [275, 118] on button "Escolher" at bounding box center [284, 117] width 80 height 48
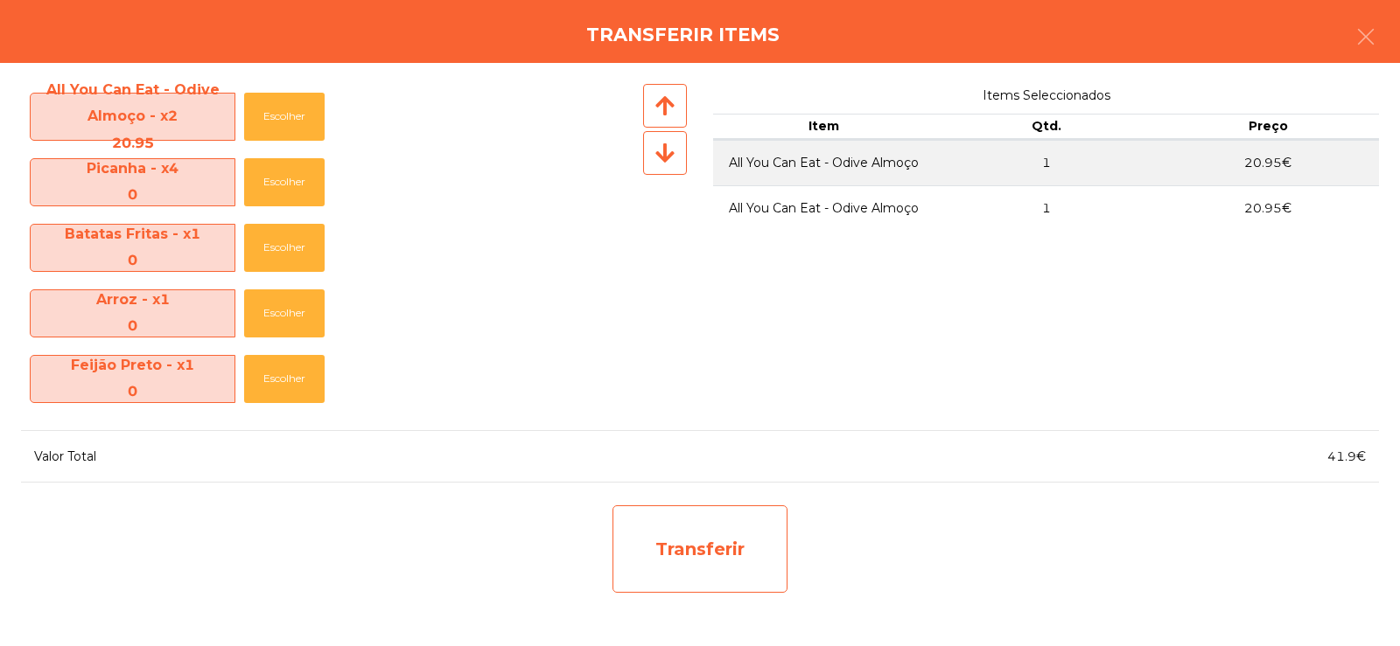
click at [696, 555] on div "Transferir" at bounding box center [699, 549] width 175 height 87
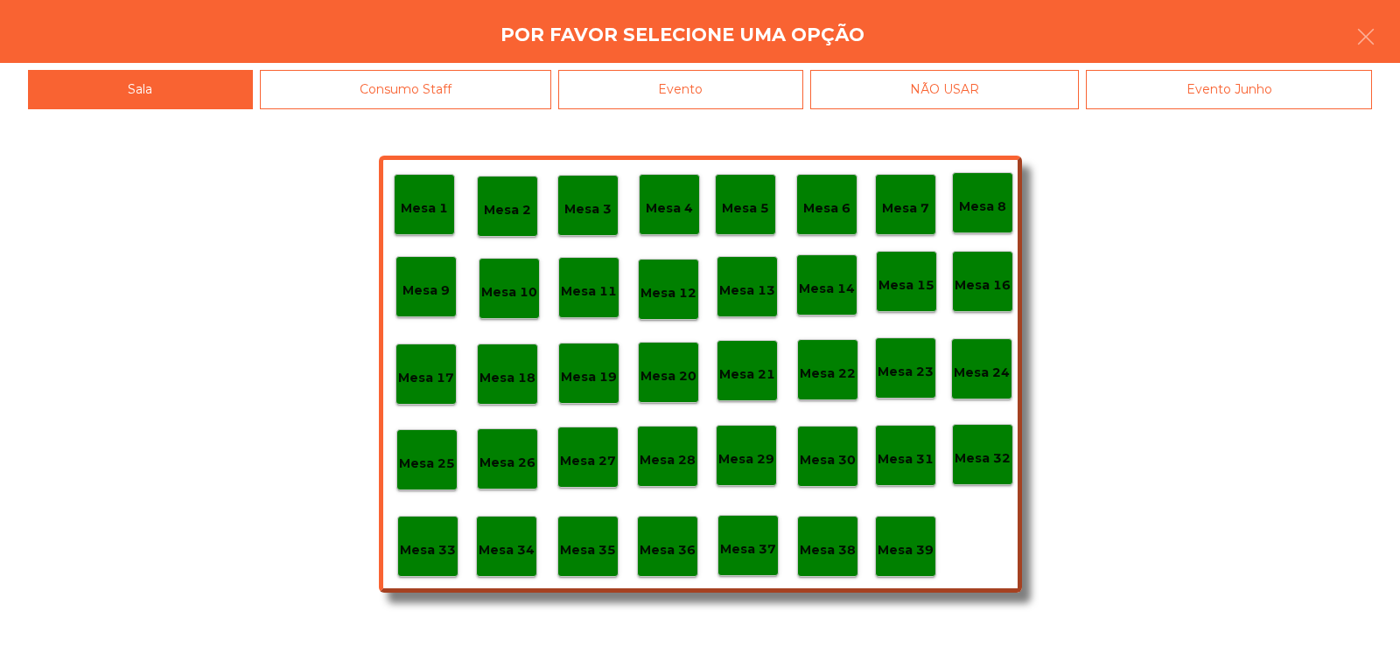
click at [745, 549] on p "Mesa 37" at bounding box center [748, 550] width 56 height 20
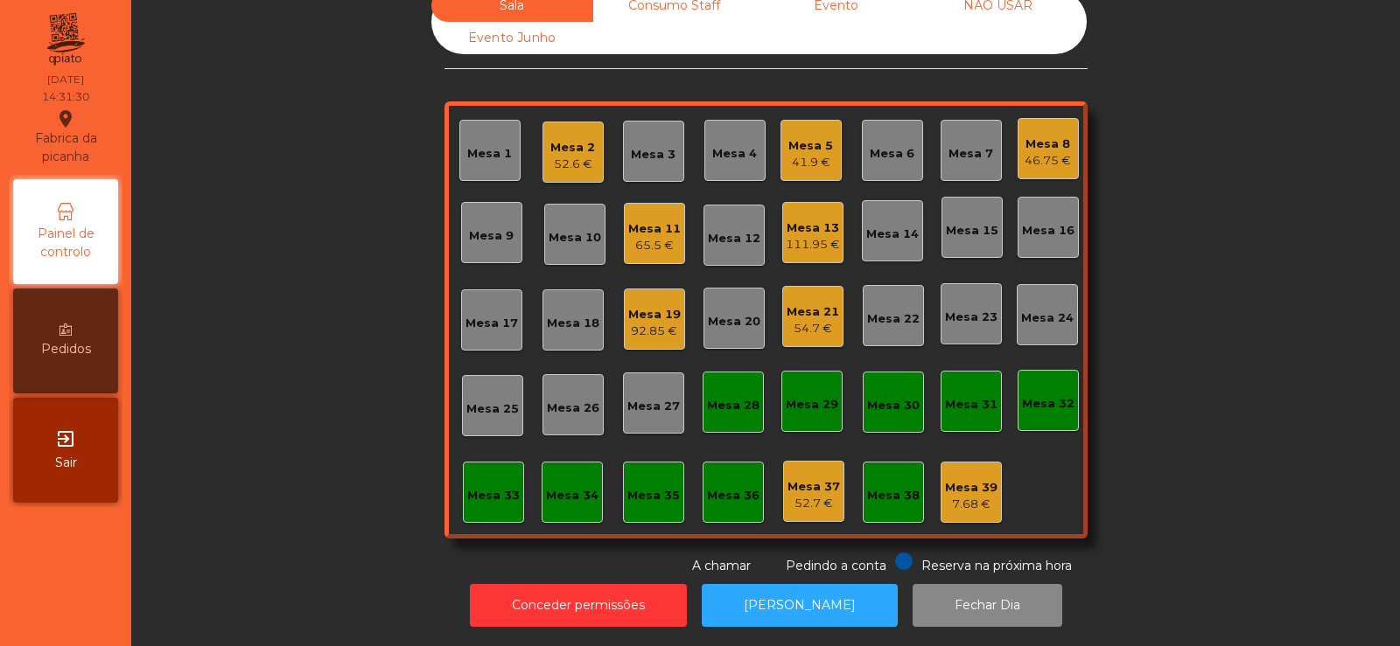
click at [1221, 271] on div "Sala Consumo Staff Evento NÃO USAR Evento Junho Mesa 1 Mesa 2 52.6 € Mesa 3 Mes…" at bounding box center [765, 283] width 1221 height 586
click at [806, 220] on div "Mesa 13" at bounding box center [813, 228] width 54 height 17
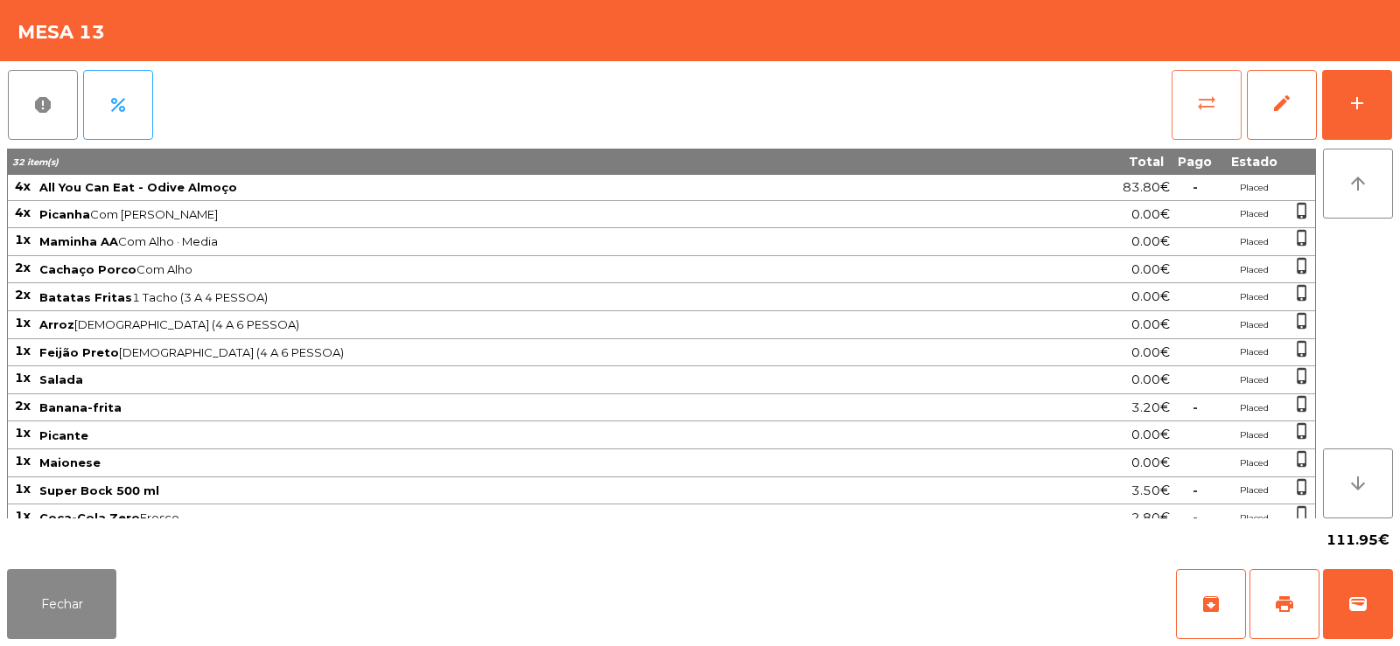
click at [1182, 97] on button "sync_alt" at bounding box center [1206, 105] width 70 height 70
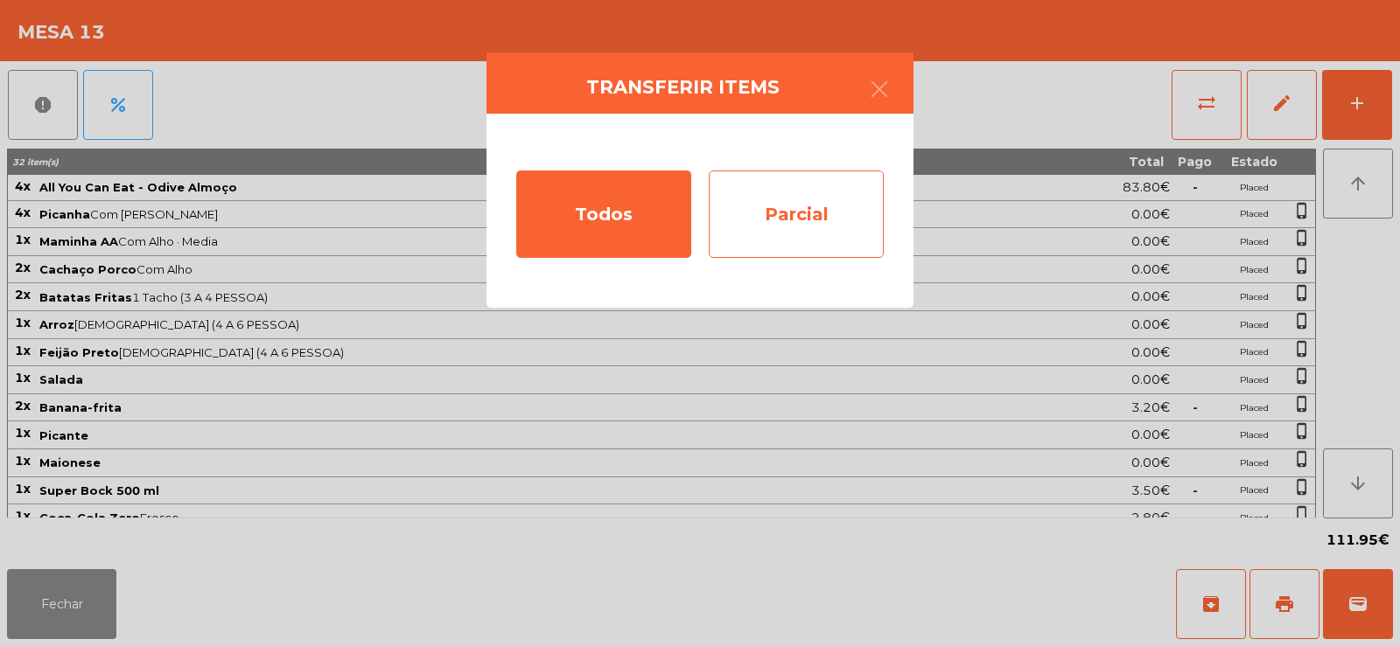
click at [797, 214] on div "Parcial" at bounding box center [796, 214] width 175 height 87
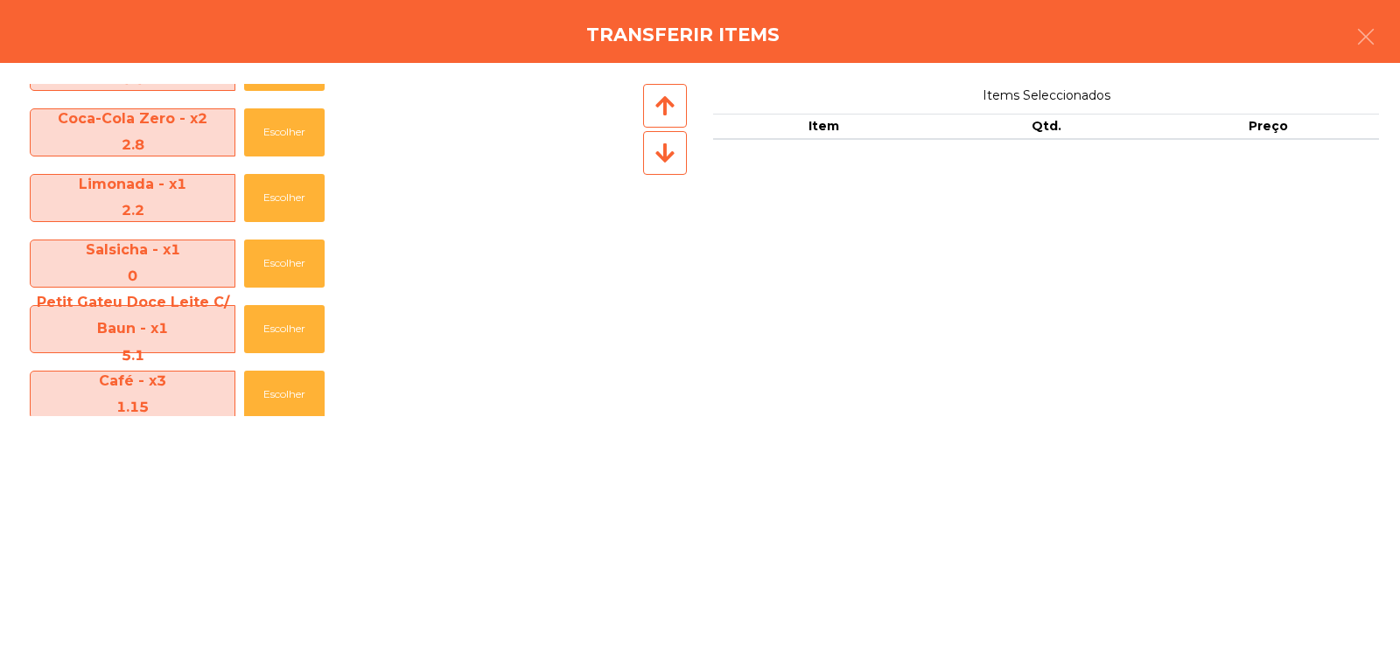
scroll to position [855, 0]
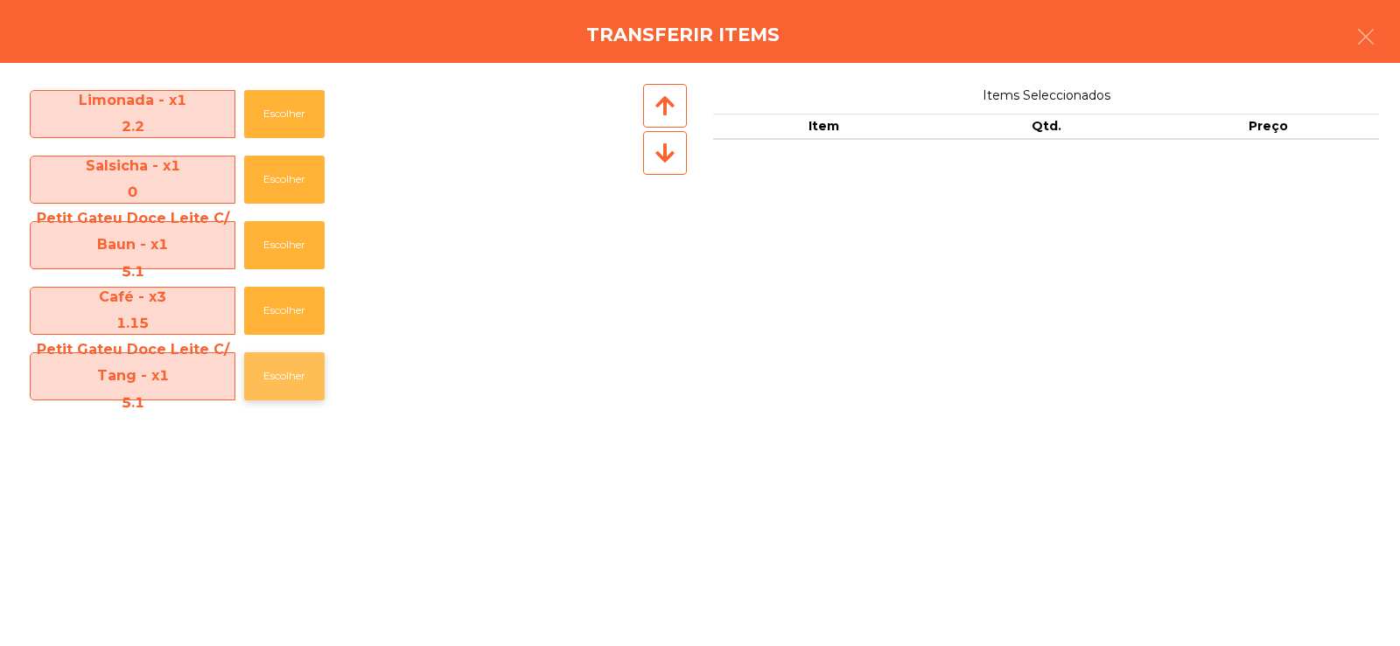
click at [290, 381] on button "Escolher" at bounding box center [284, 377] width 80 height 48
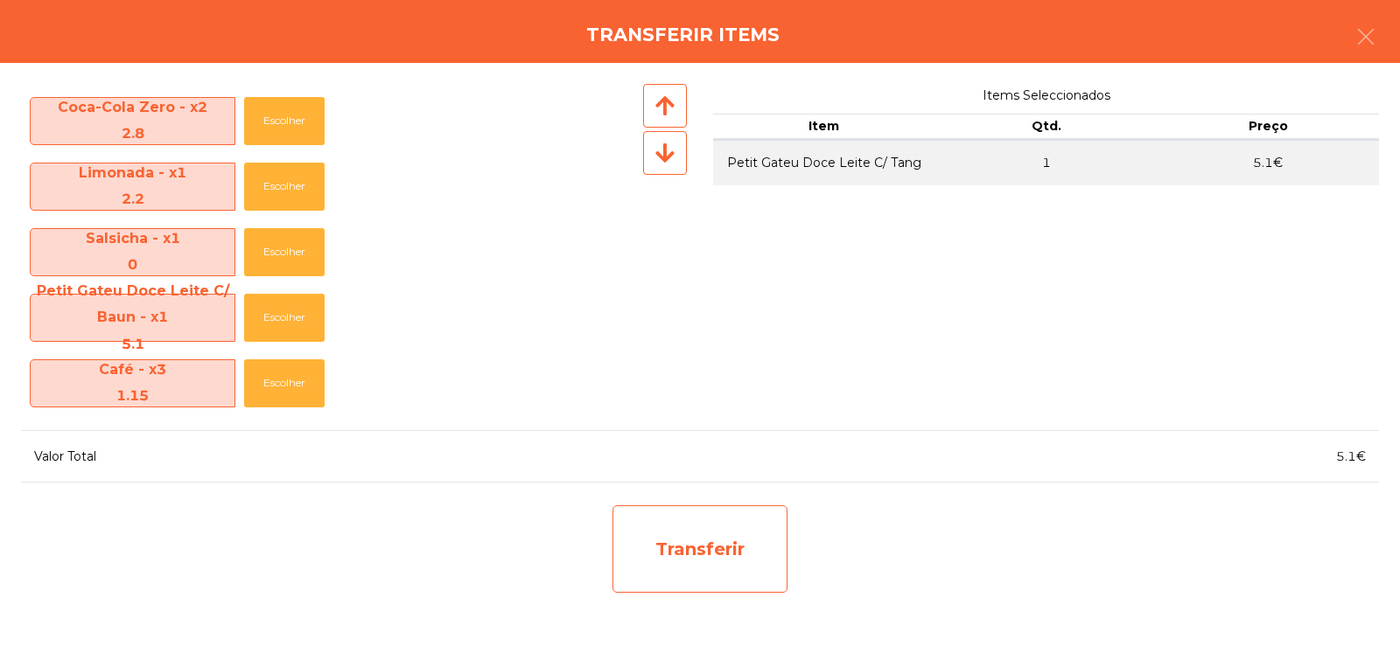
click at [687, 551] on div "Transferir" at bounding box center [699, 549] width 175 height 87
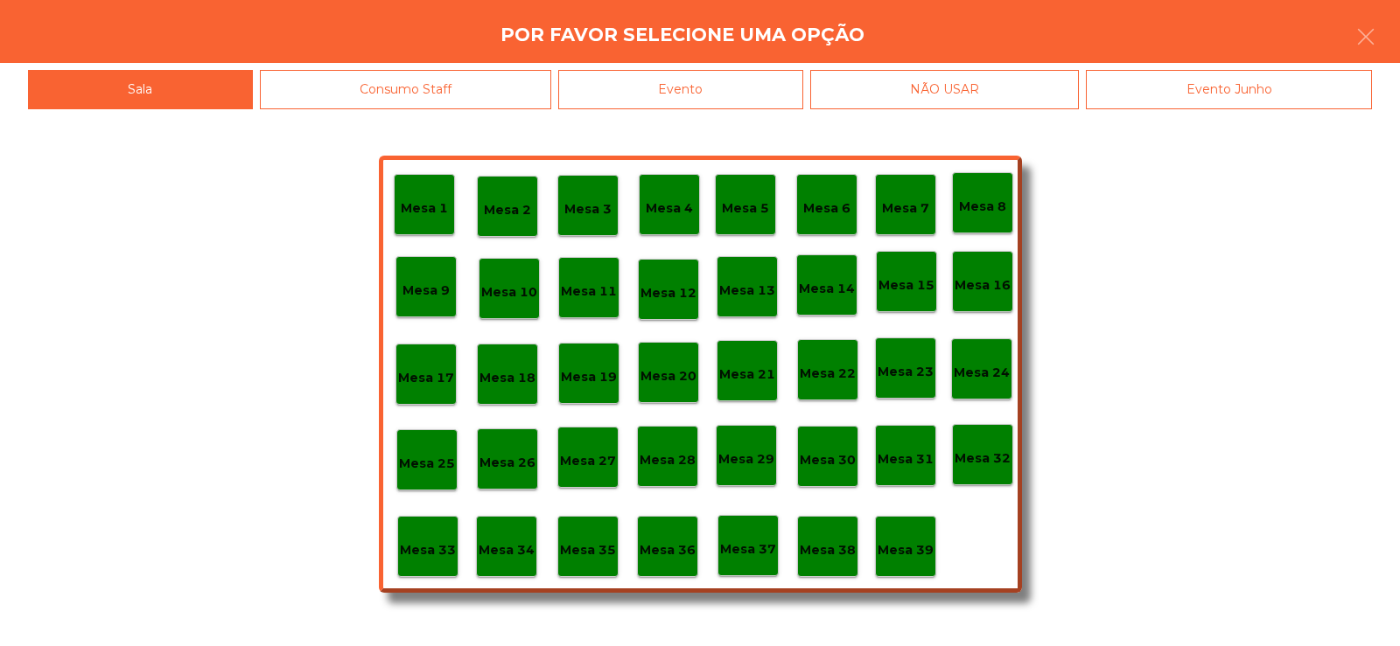
click at [756, 543] on p "Mesa 37" at bounding box center [748, 550] width 56 height 20
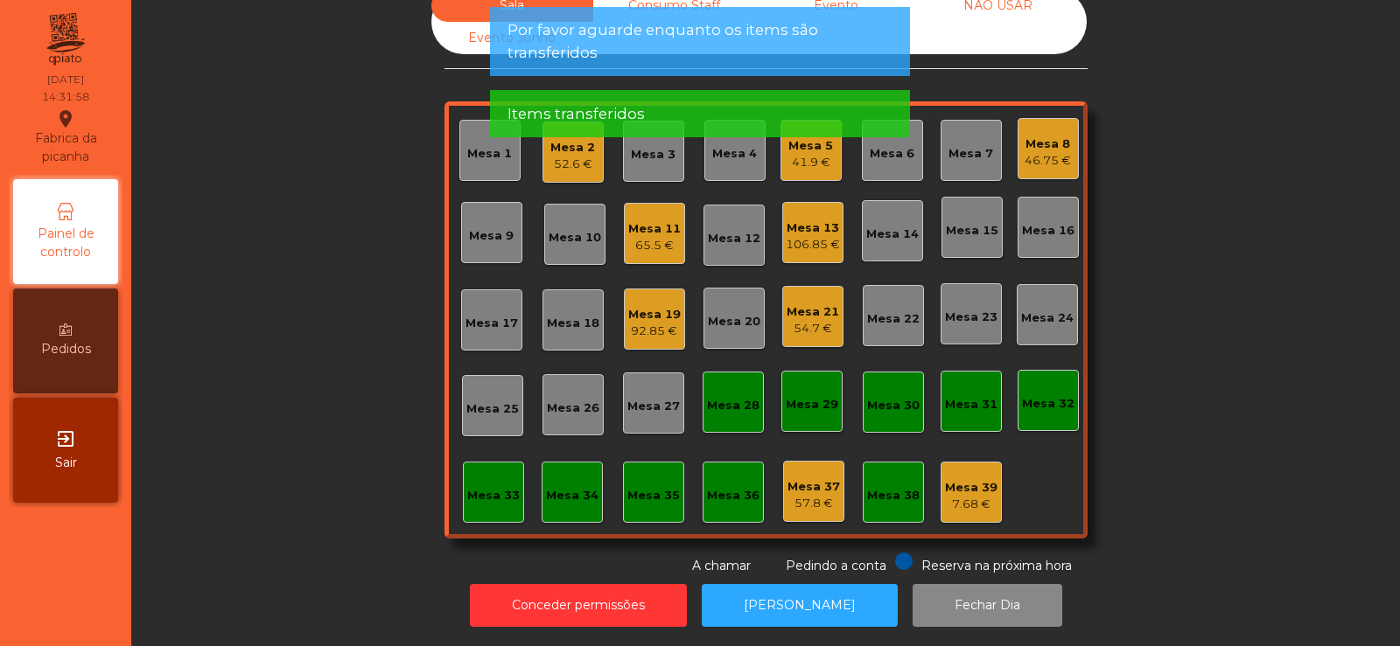
click at [1173, 344] on div "Sala Consumo Staff Evento NÃO USAR Evento Junho Mesa 1 Mesa 2 52.6 € Mesa 3 Mes…" at bounding box center [765, 283] width 1221 height 586
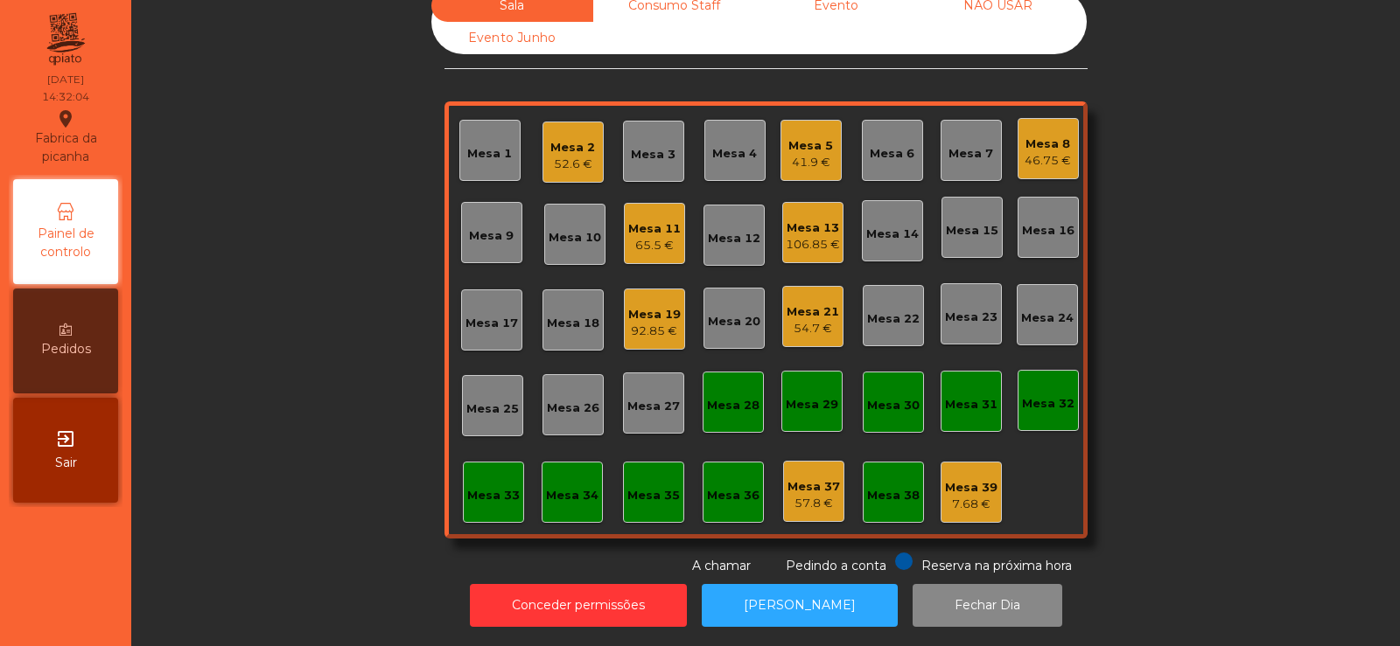
click at [801, 481] on div "Mesa 37" at bounding box center [813, 486] width 52 height 17
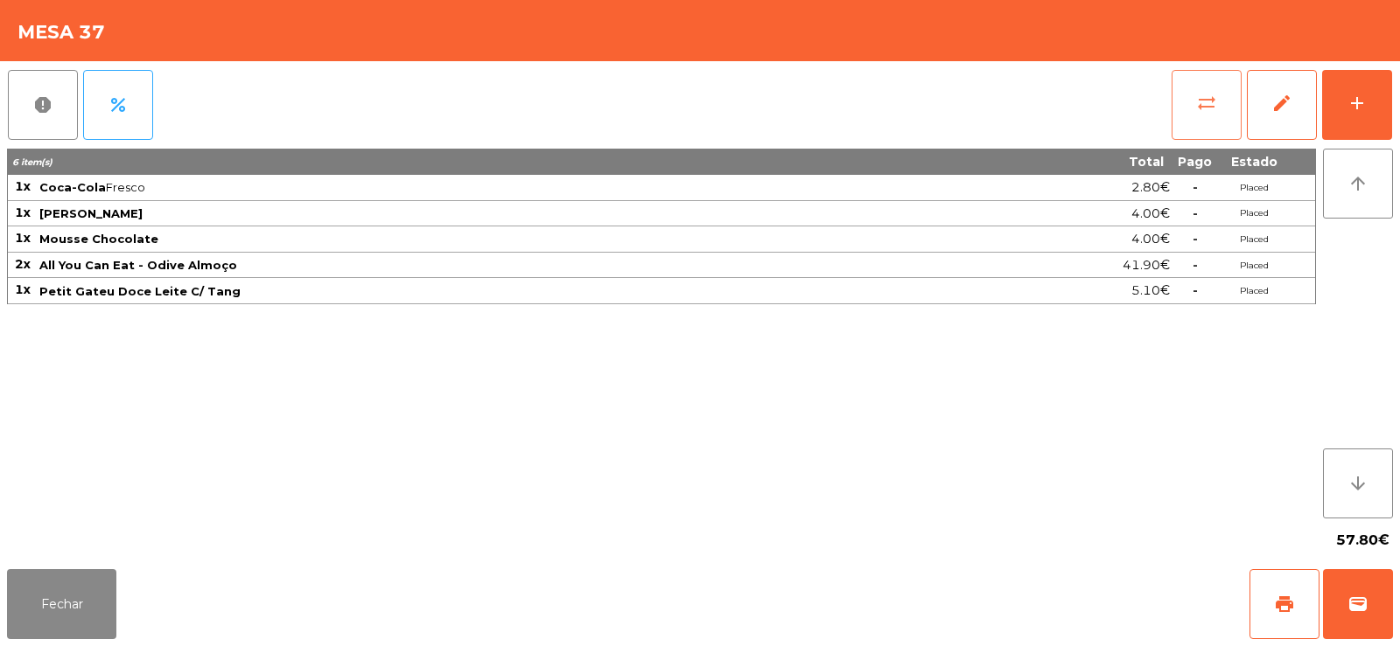
click at [1185, 99] on button "sync_alt" at bounding box center [1206, 105] width 70 height 70
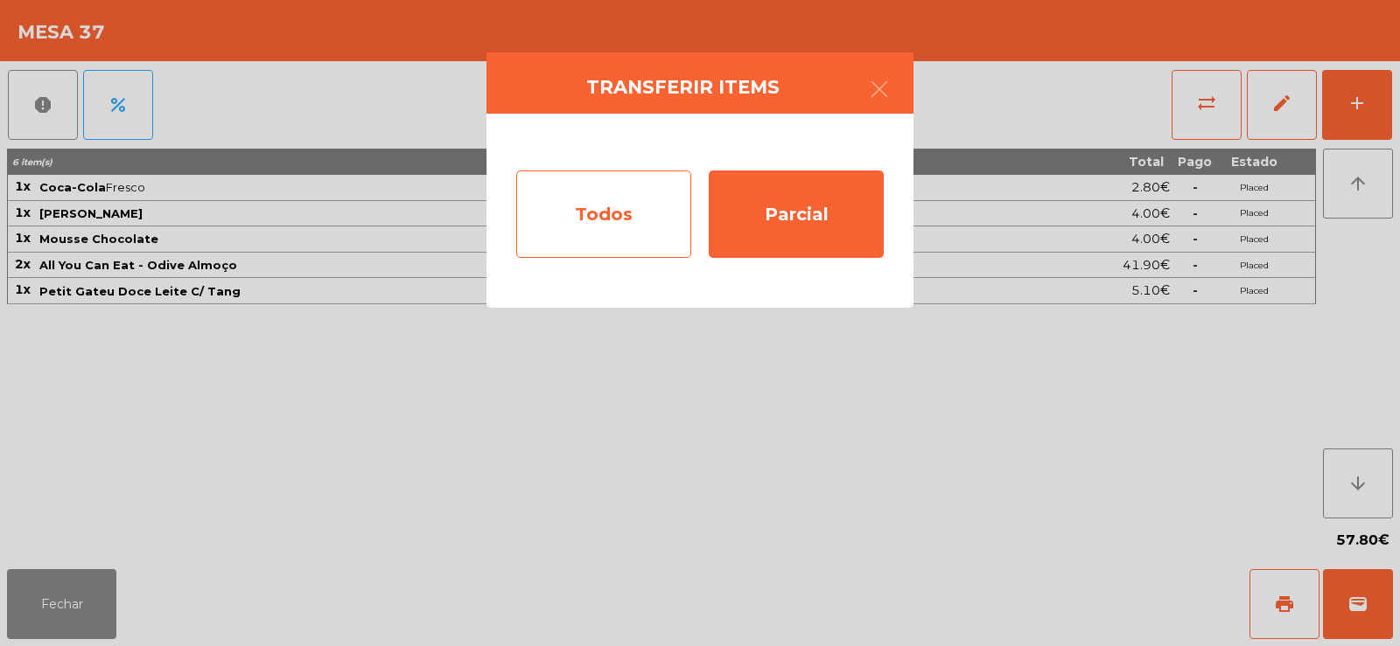
click at [652, 208] on div "Todos" at bounding box center [603, 214] width 175 height 87
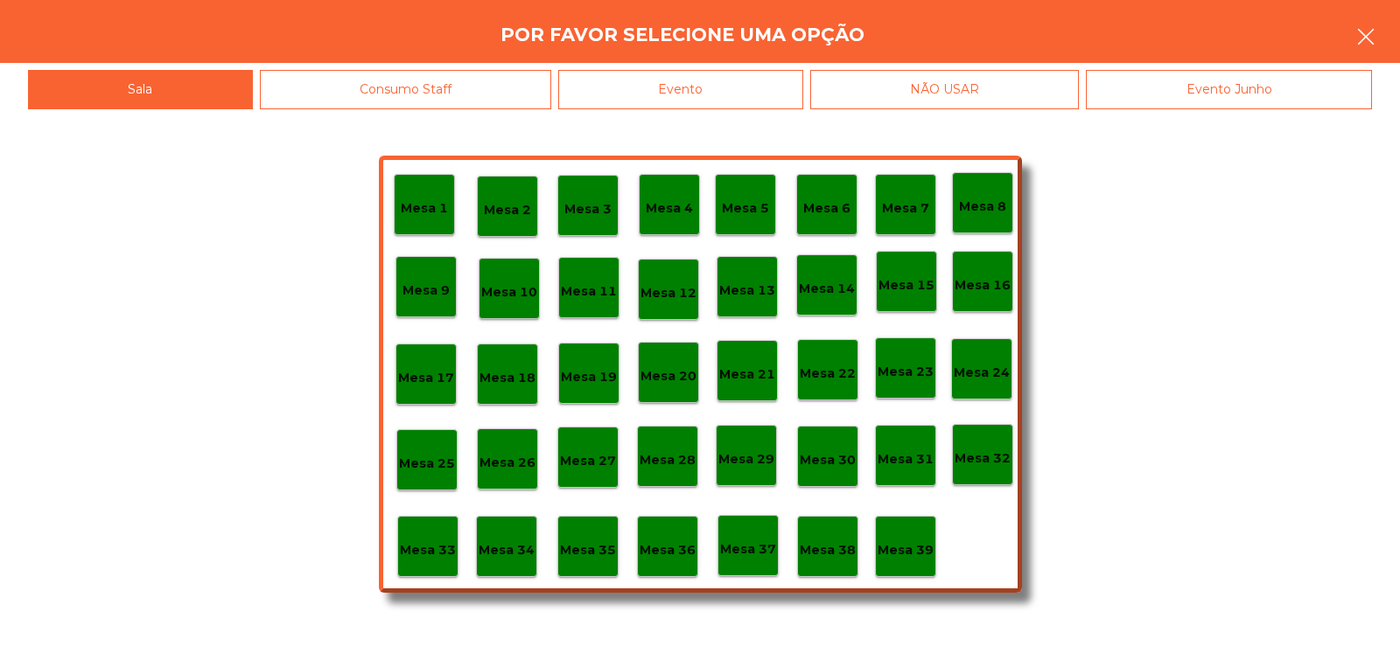
click at [1365, 32] on icon "button" at bounding box center [1365, 36] width 21 height 21
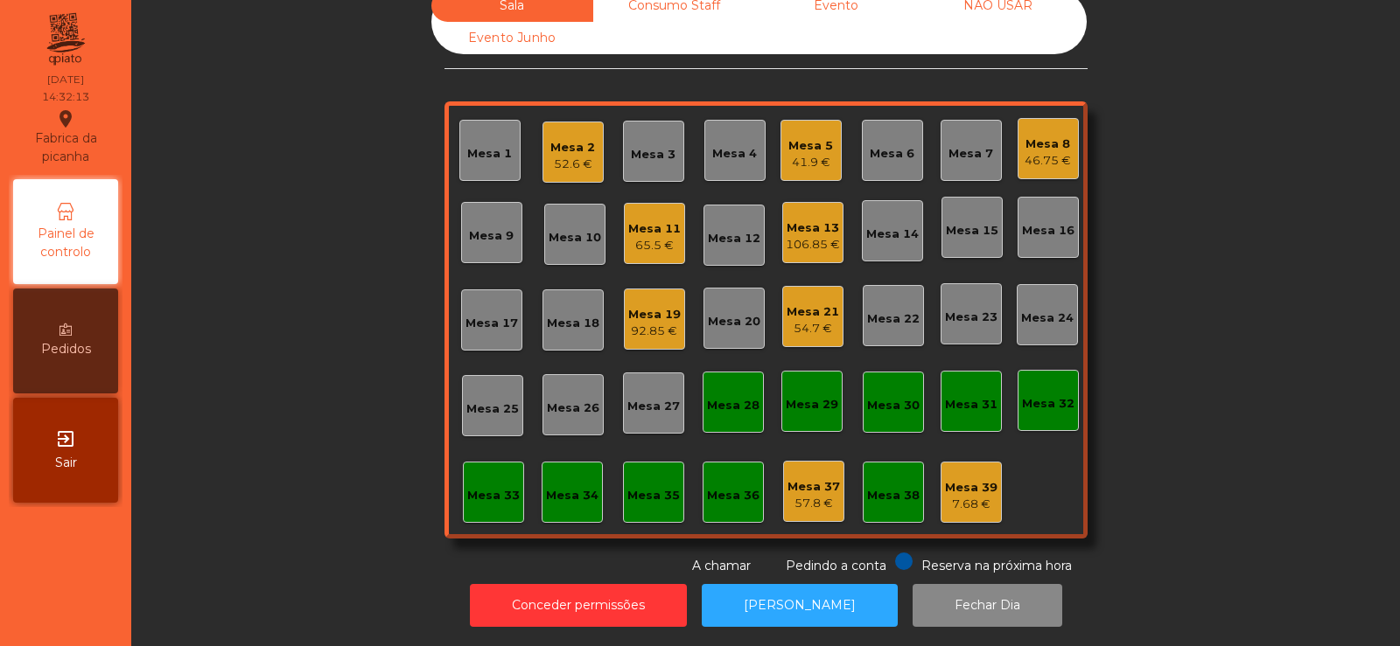
click at [799, 478] on div "Mesa 37" at bounding box center [813, 486] width 52 height 17
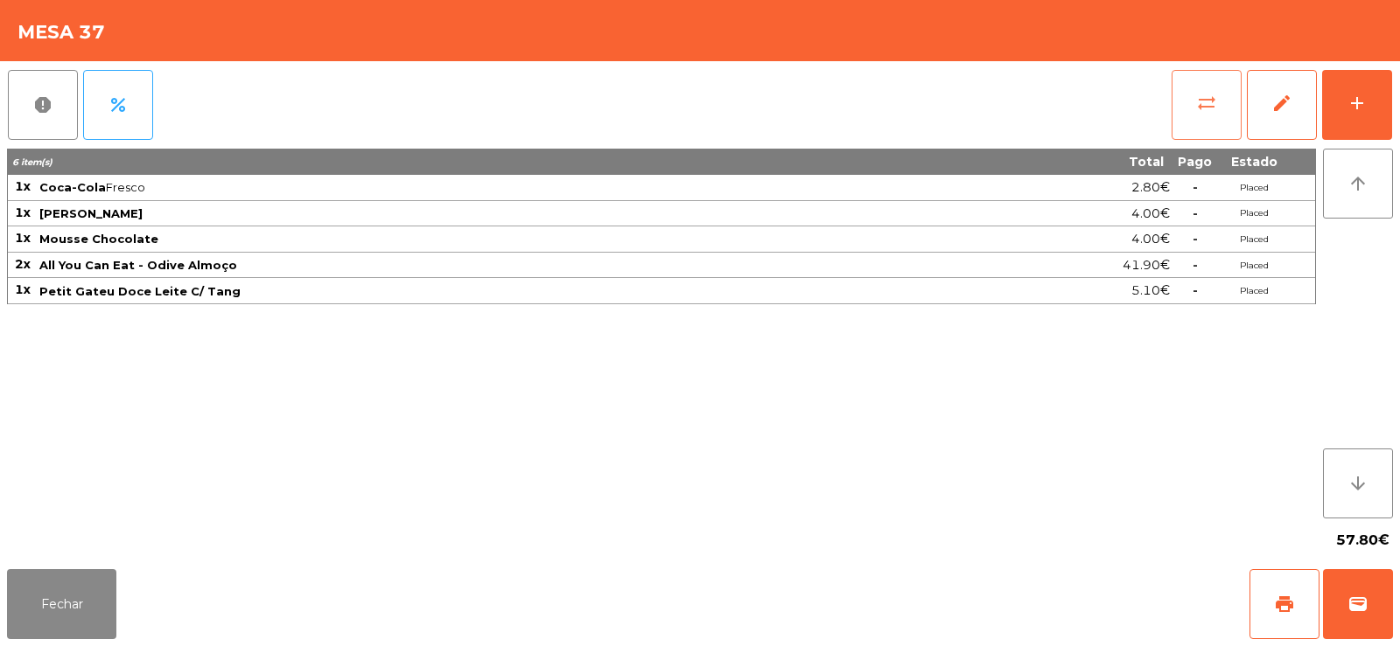
click at [1195, 118] on button "sync_alt" at bounding box center [1206, 105] width 70 height 70
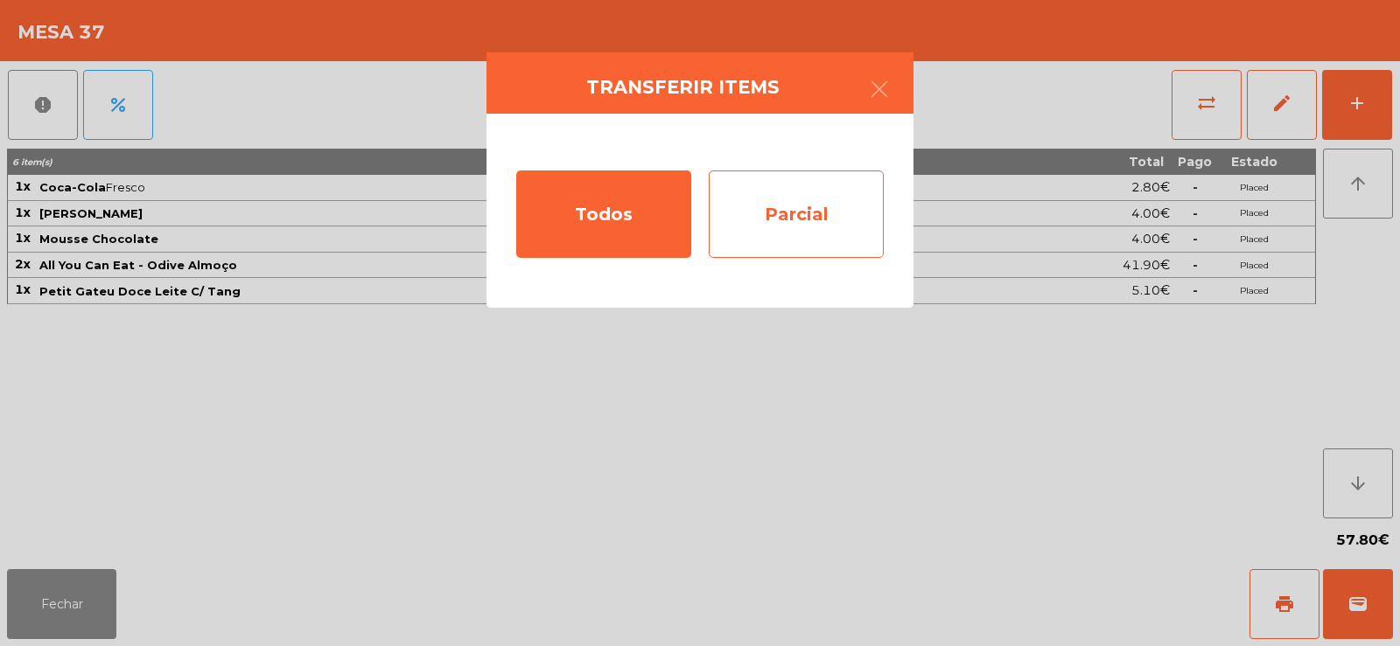
click at [794, 207] on div "Parcial" at bounding box center [796, 214] width 175 height 87
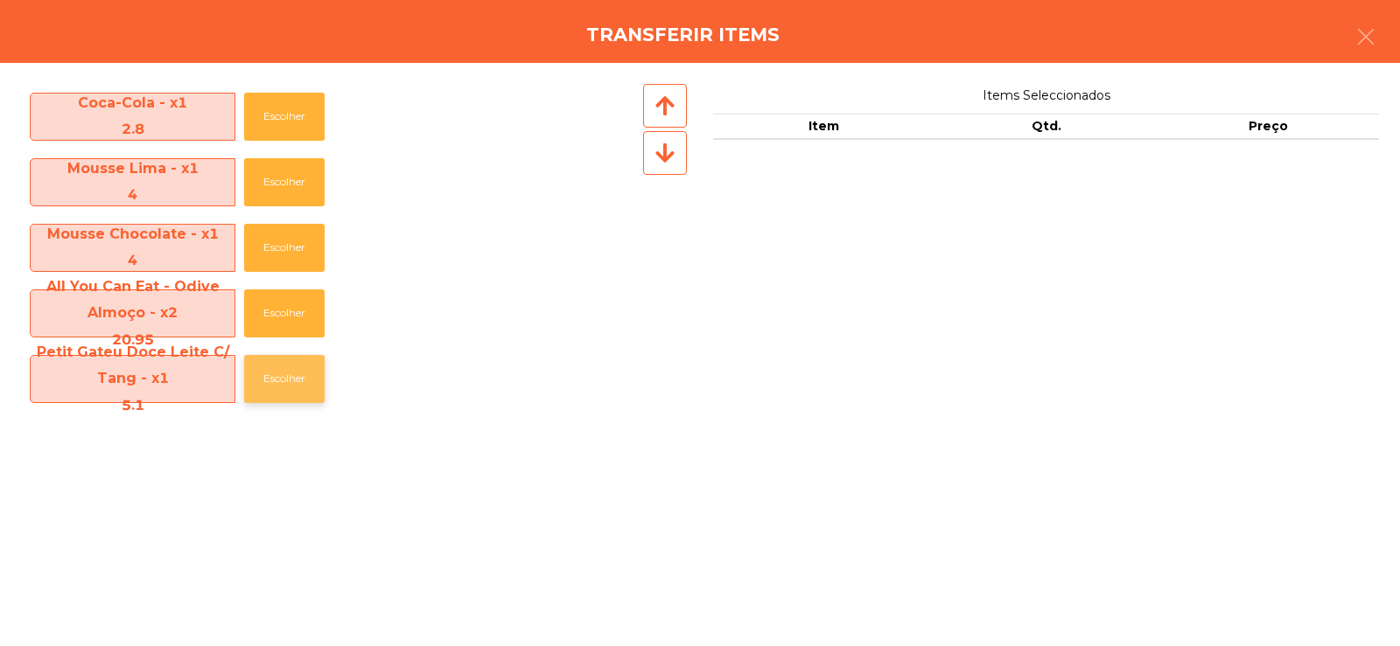
click at [277, 377] on button "Escolher" at bounding box center [284, 379] width 80 height 48
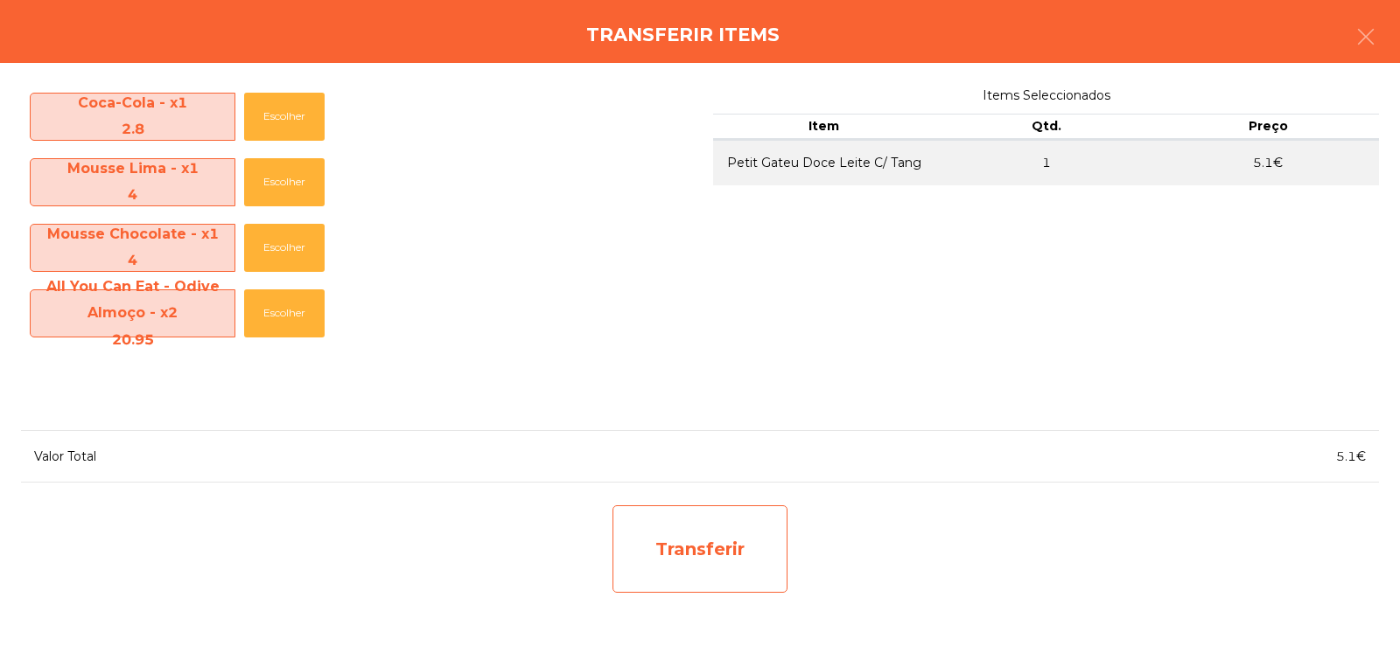
click at [672, 572] on div "Transferir" at bounding box center [699, 549] width 175 height 87
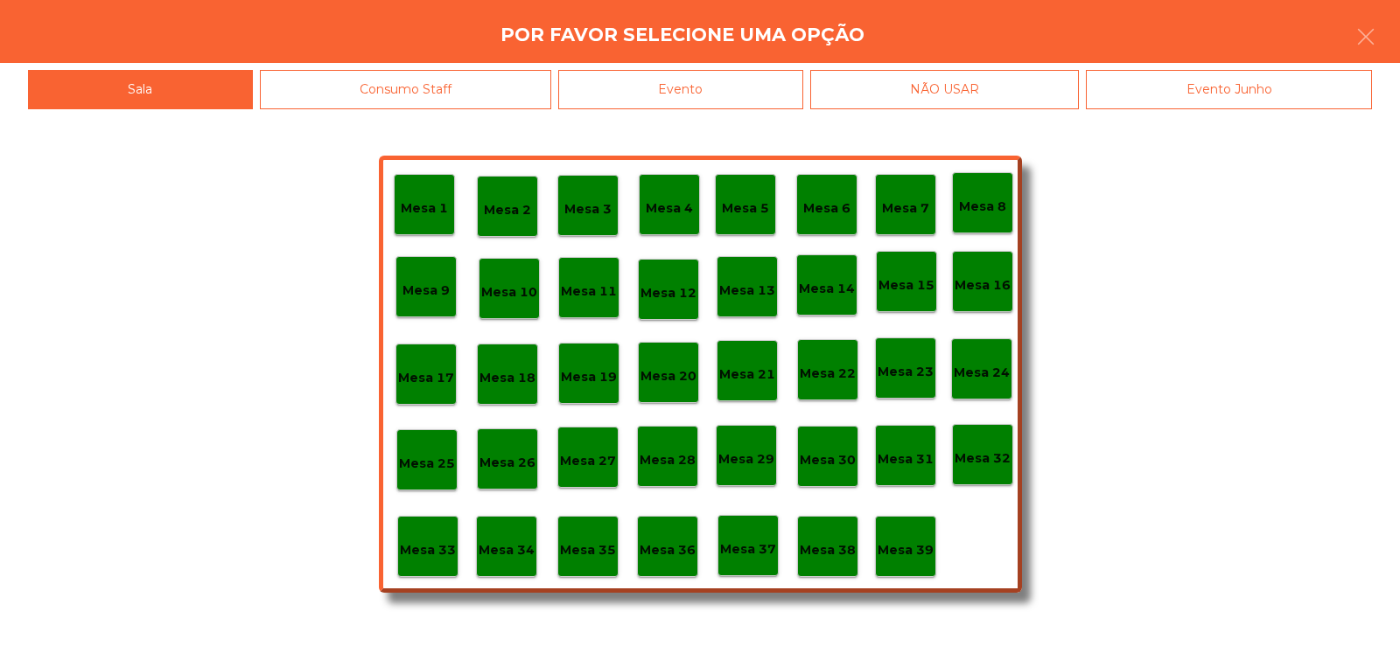
click at [918, 555] on p "Mesa 39" at bounding box center [905, 551] width 56 height 20
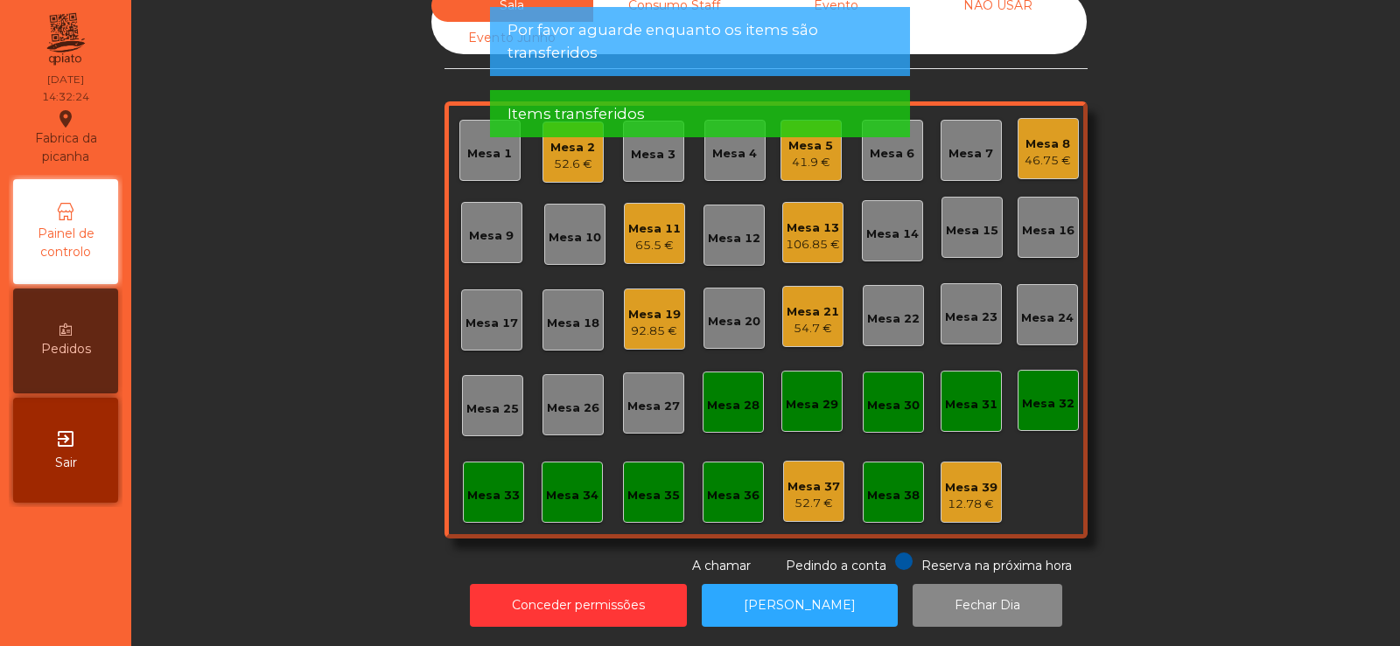
click at [293, 352] on div "Sala Consumo Staff Evento NÃO USAR Evento Junho Mesa 1 Mesa 2 52.6 € Mesa 3 Mes…" at bounding box center [765, 283] width 1221 height 586
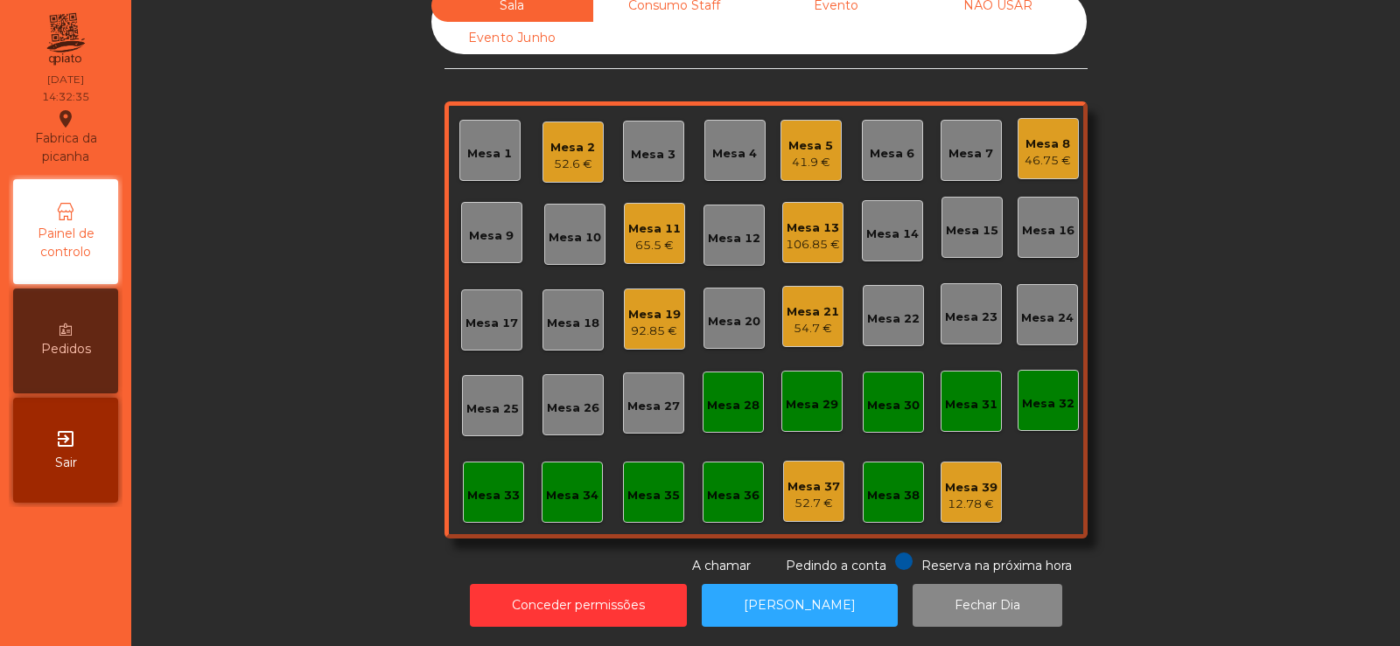
click at [810, 220] on div "Mesa 13" at bounding box center [813, 228] width 54 height 17
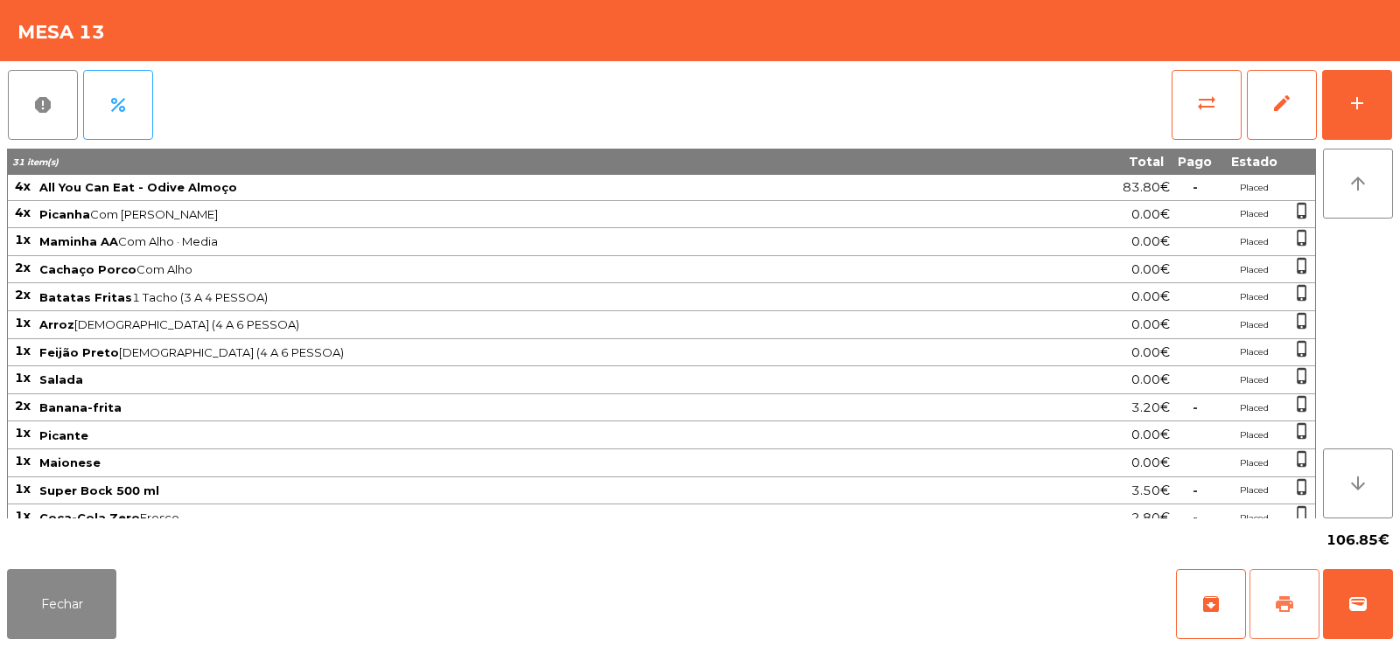
click at [1276, 610] on span "print" at bounding box center [1284, 604] width 21 height 21
click at [37, 598] on button "Fechar" at bounding box center [61, 604] width 109 height 70
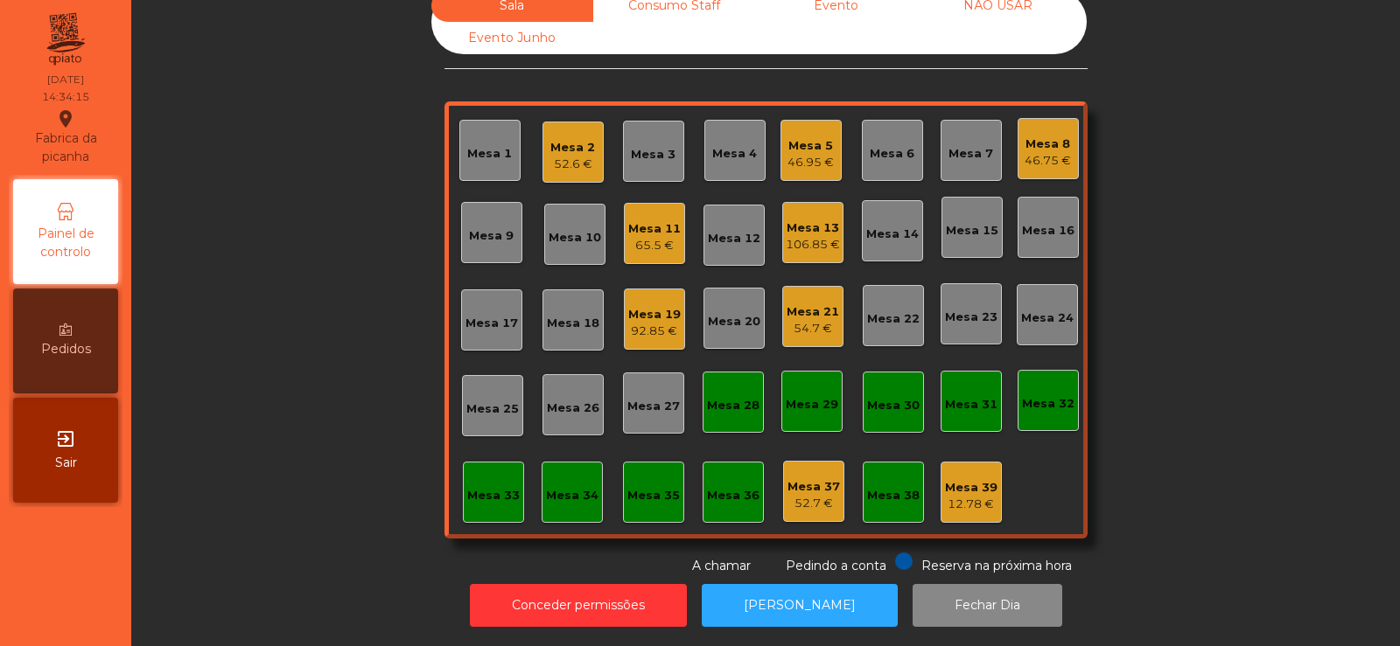
click at [786, 236] on div "106.85 €" at bounding box center [813, 244] width 54 height 17
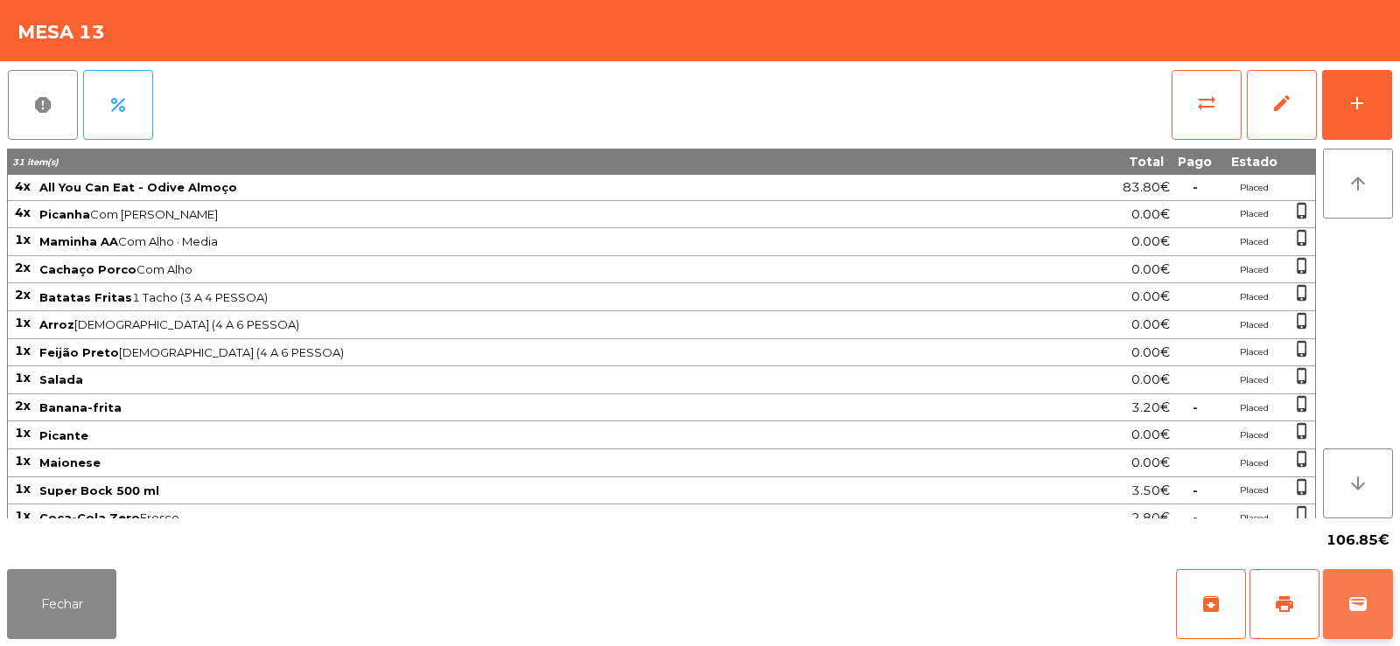
click at [1359, 604] on span "wallet" at bounding box center [1357, 604] width 21 height 21
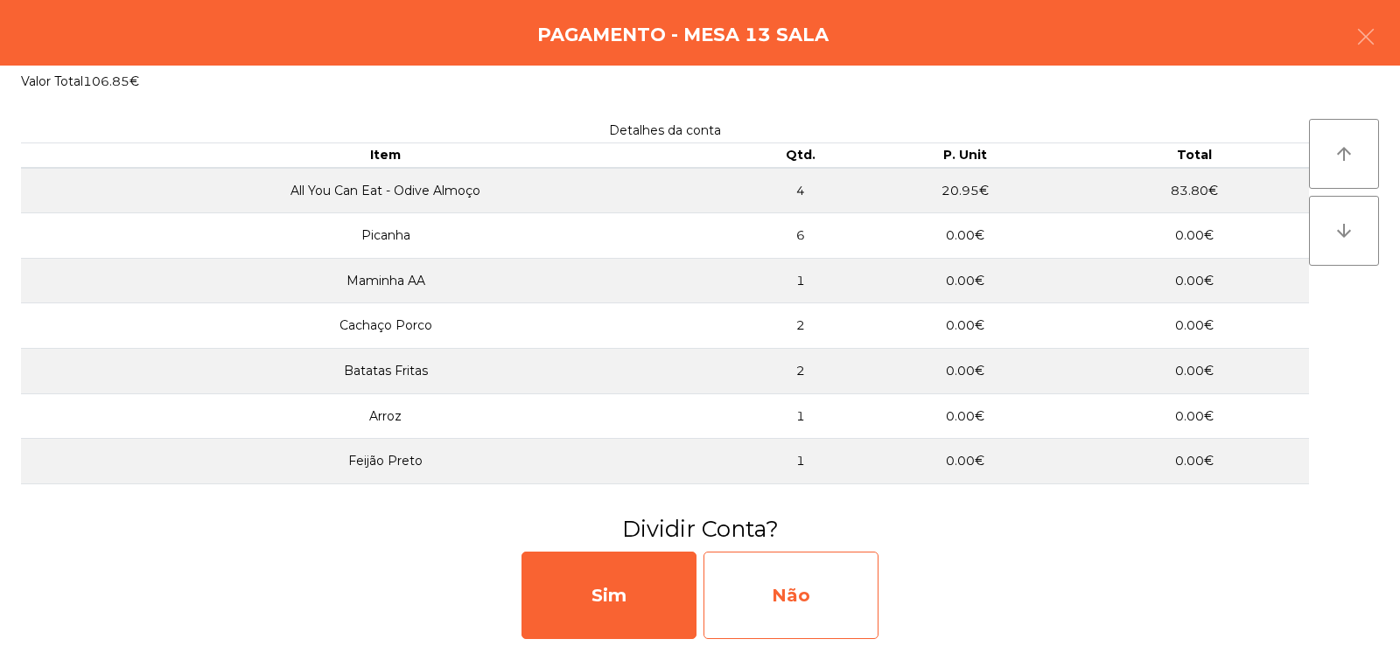
click at [790, 599] on div "Não" at bounding box center [790, 595] width 175 height 87
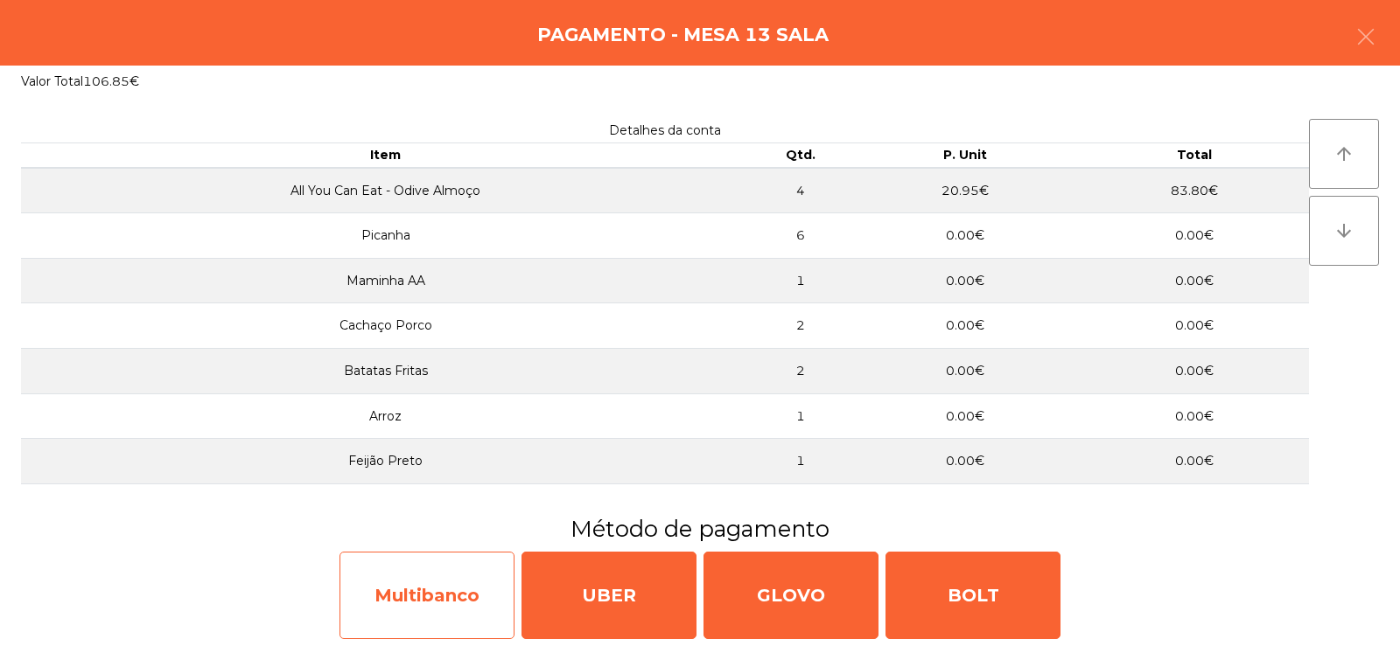
click at [415, 597] on div "Multibanco" at bounding box center [426, 595] width 175 height 87
select select "**"
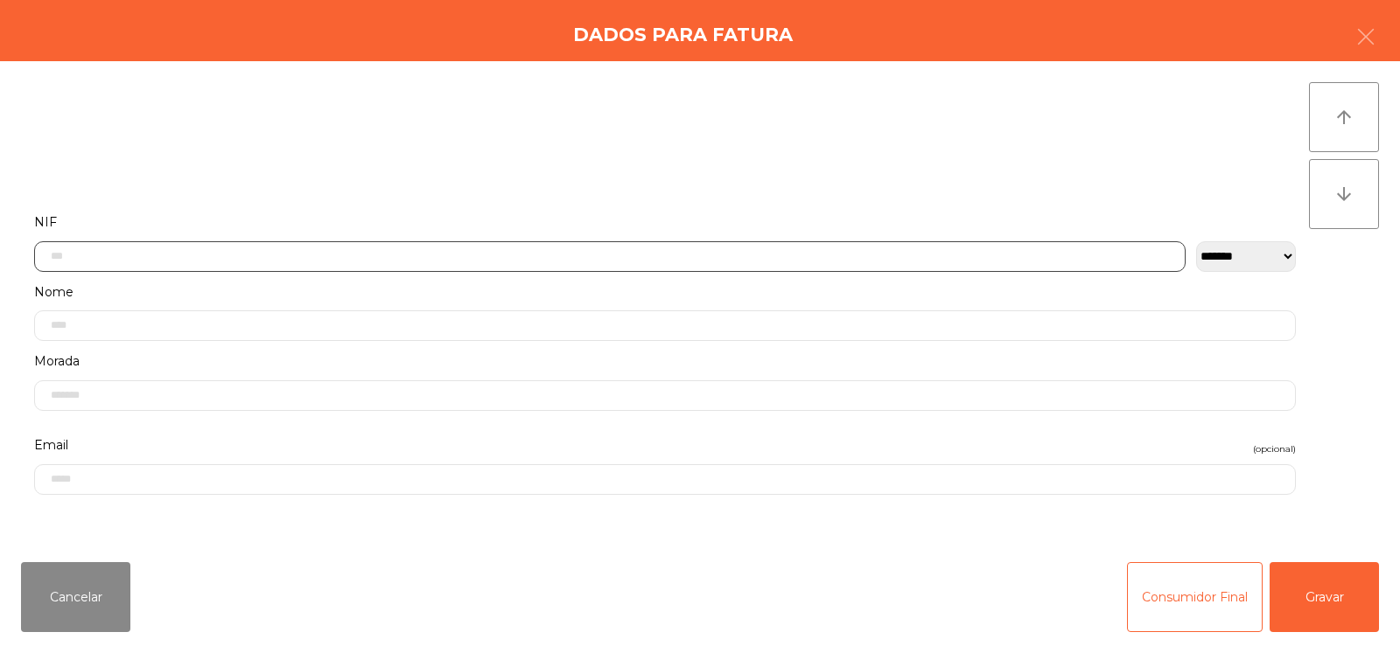
click at [382, 255] on input "text" at bounding box center [609, 256] width 1151 height 31
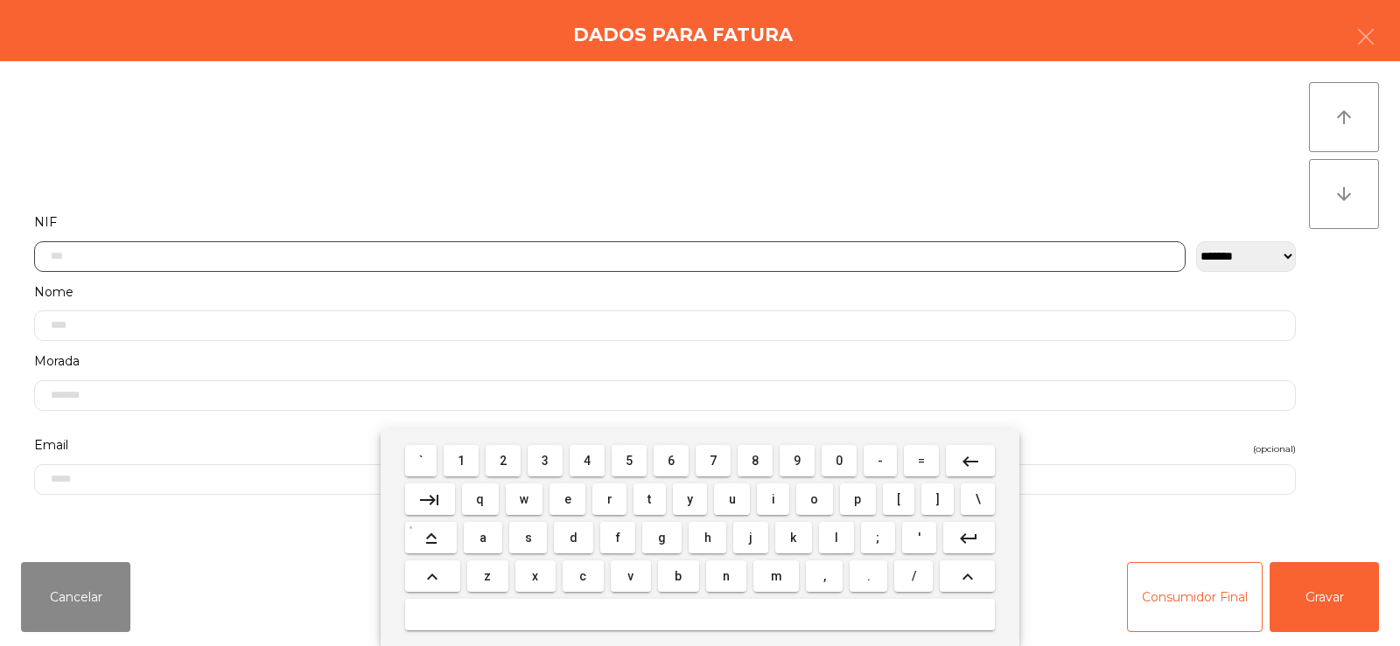
scroll to position [128, 0]
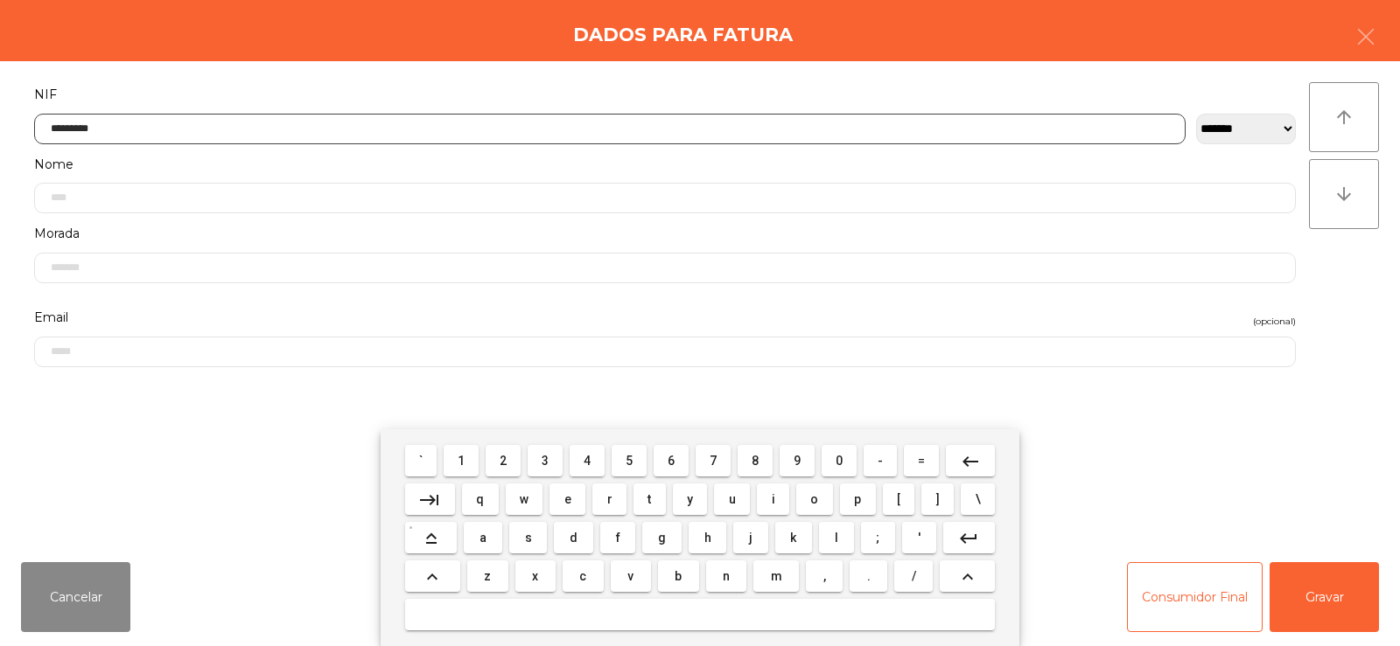
type input "*********"
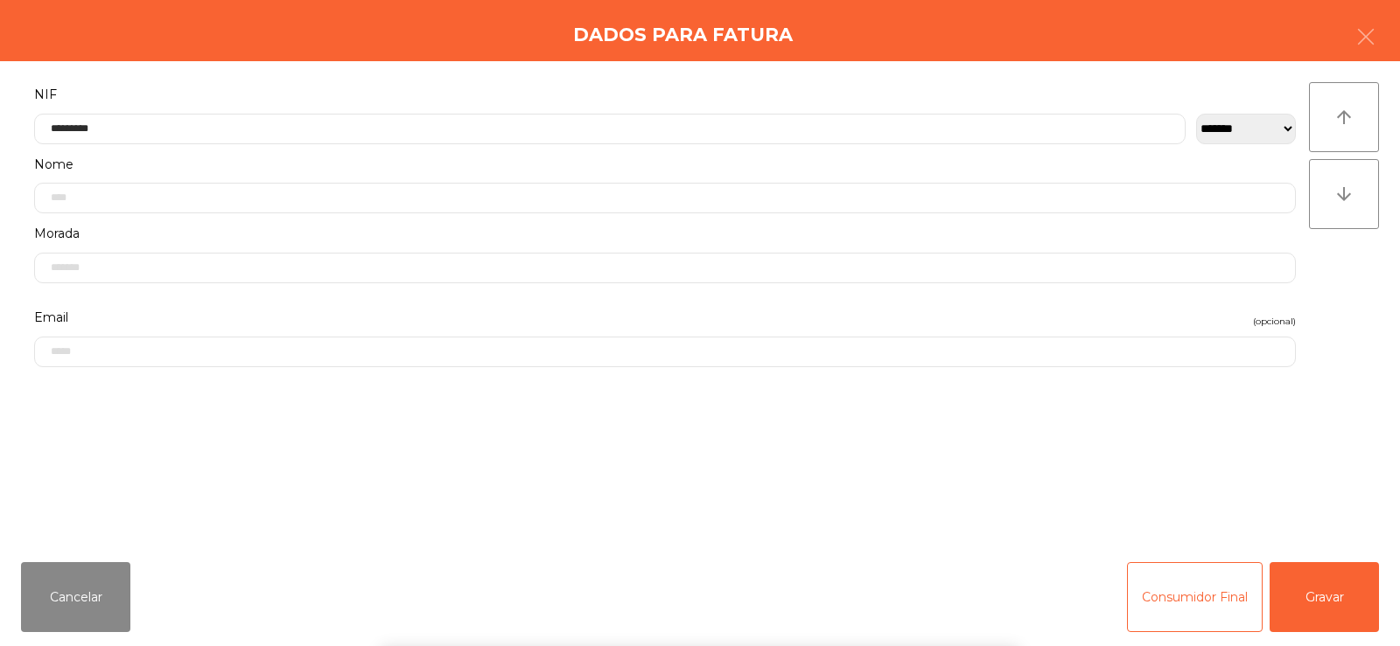
click at [1309, 599] on div "` 1 2 3 4 5 6 7 8 9 0 - = keyboard_backspace keyboard_tab q w e r t y u i o p […" at bounding box center [700, 537] width 1400 height 217
click at [1327, 589] on button "Gravar" at bounding box center [1323, 597] width 109 height 70
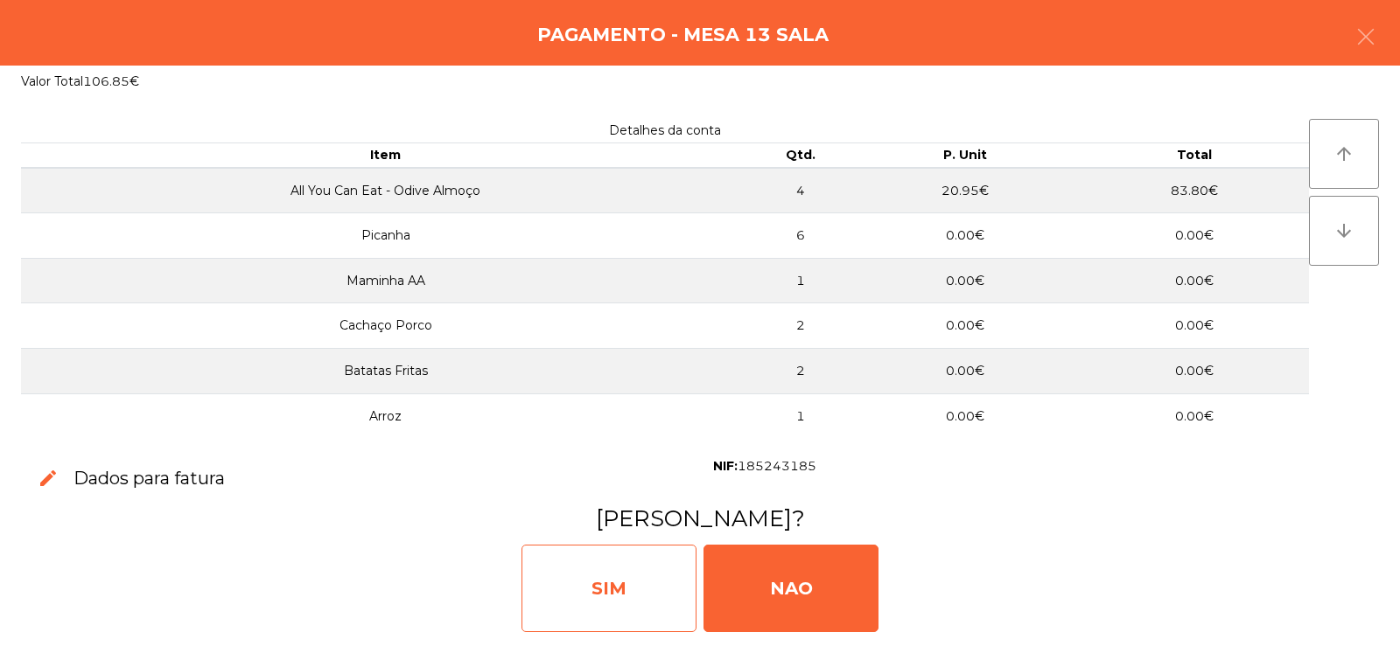
click at [652, 580] on div "SIM" at bounding box center [608, 588] width 175 height 87
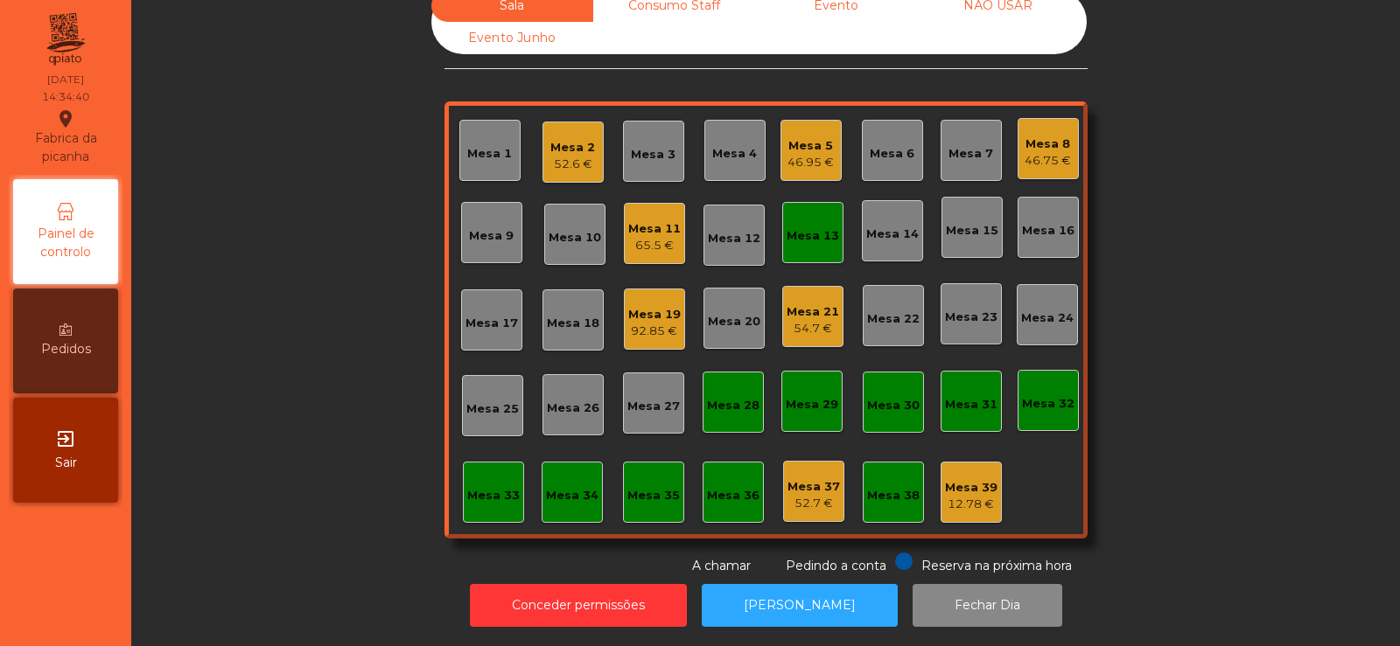
click at [813, 241] on div "Mesa 13" at bounding box center [812, 232] width 61 height 61
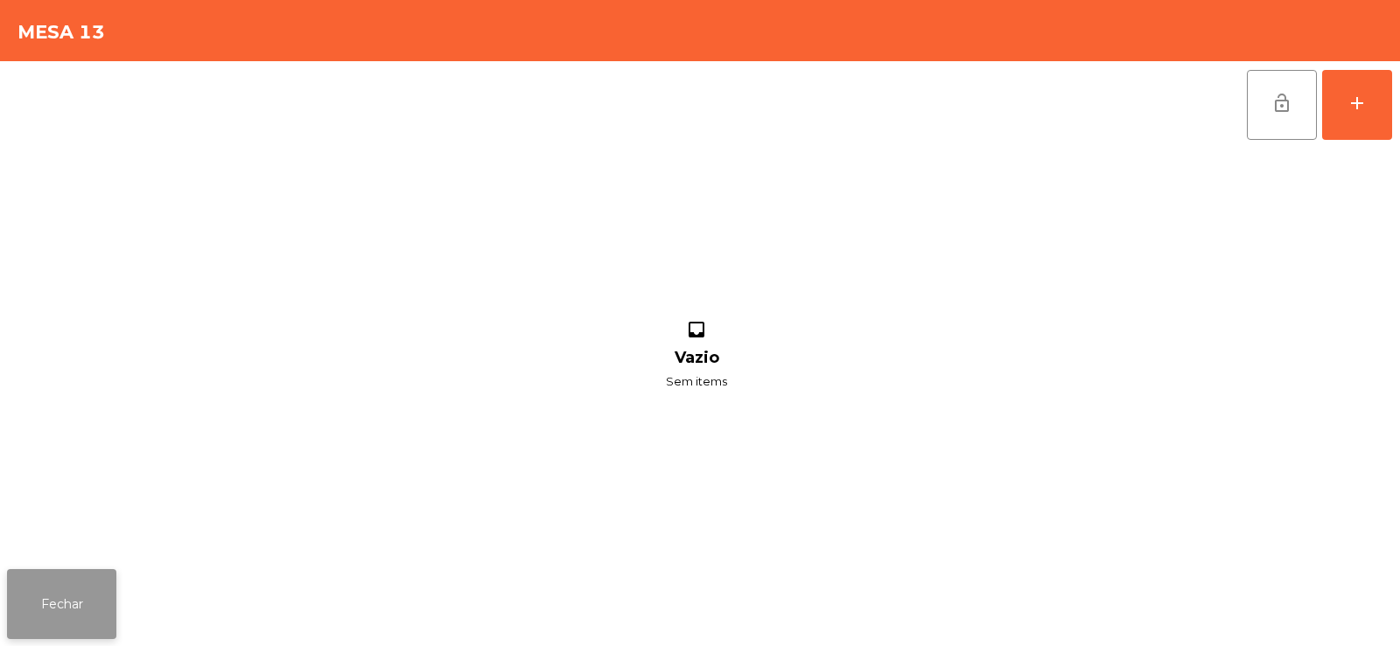
click at [100, 603] on button "Fechar" at bounding box center [61, 604] width 109 height 70
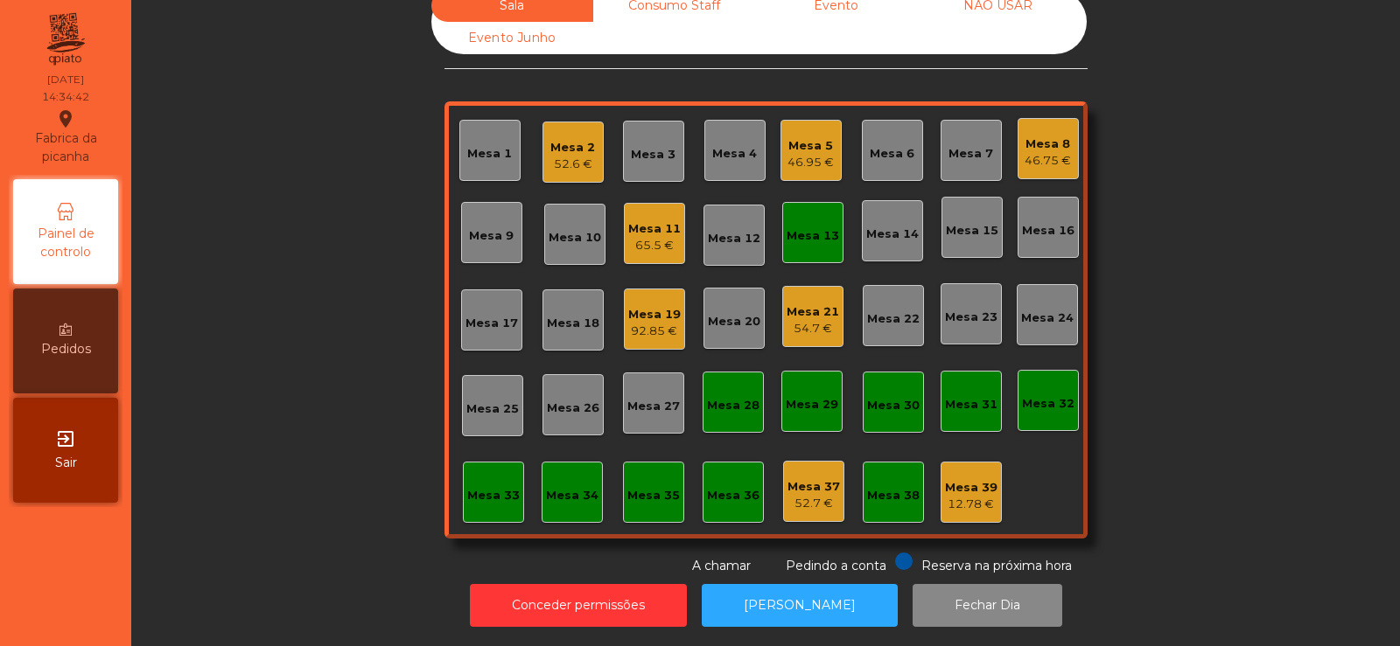
click at [1194, 183] on div "Sala Consumo Staff Evento NÃO USAR Evento Junho Mesa 1 Mesa 2 52.6 € Mesa 3 Mes…" at bounding box center [765, 283] width 1221 height 586
click at [880, 230] on div "Mesa 14" at bounding box center [892, 230] width 61 height 61
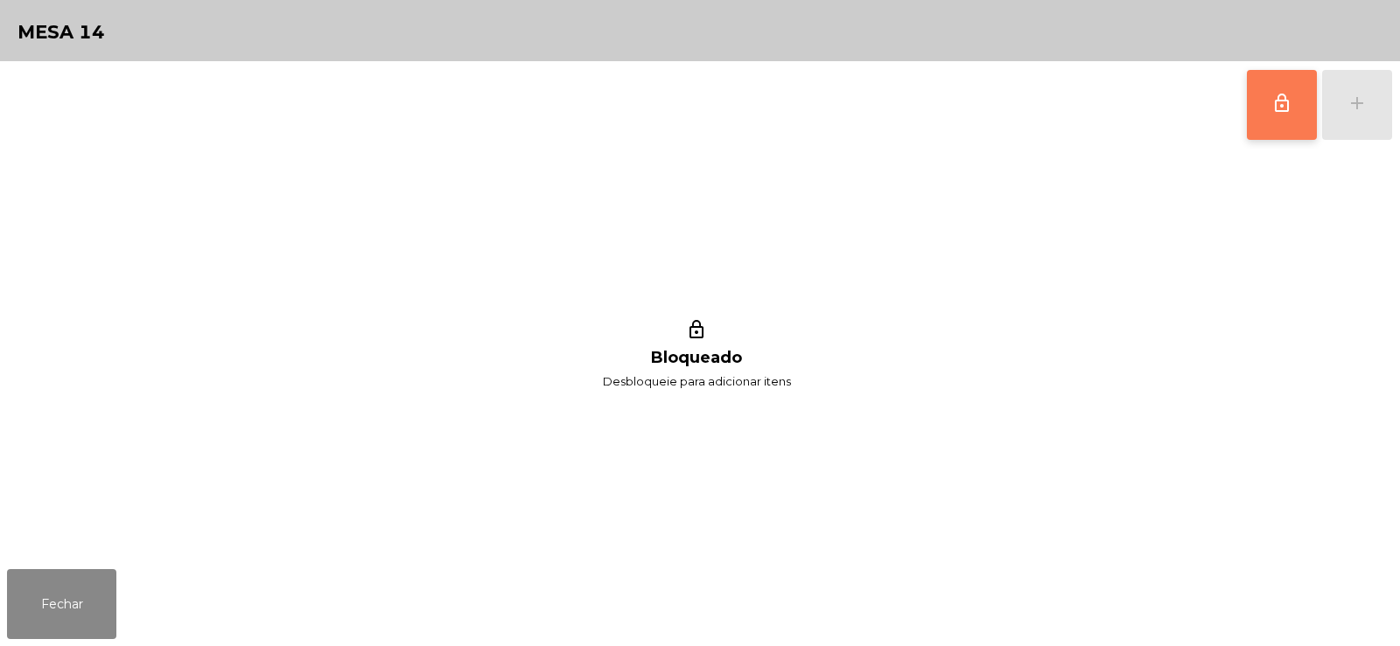
click at [1279, 118] on button "lock_outline" at bounding box center [1281, 105] width 70 height 70
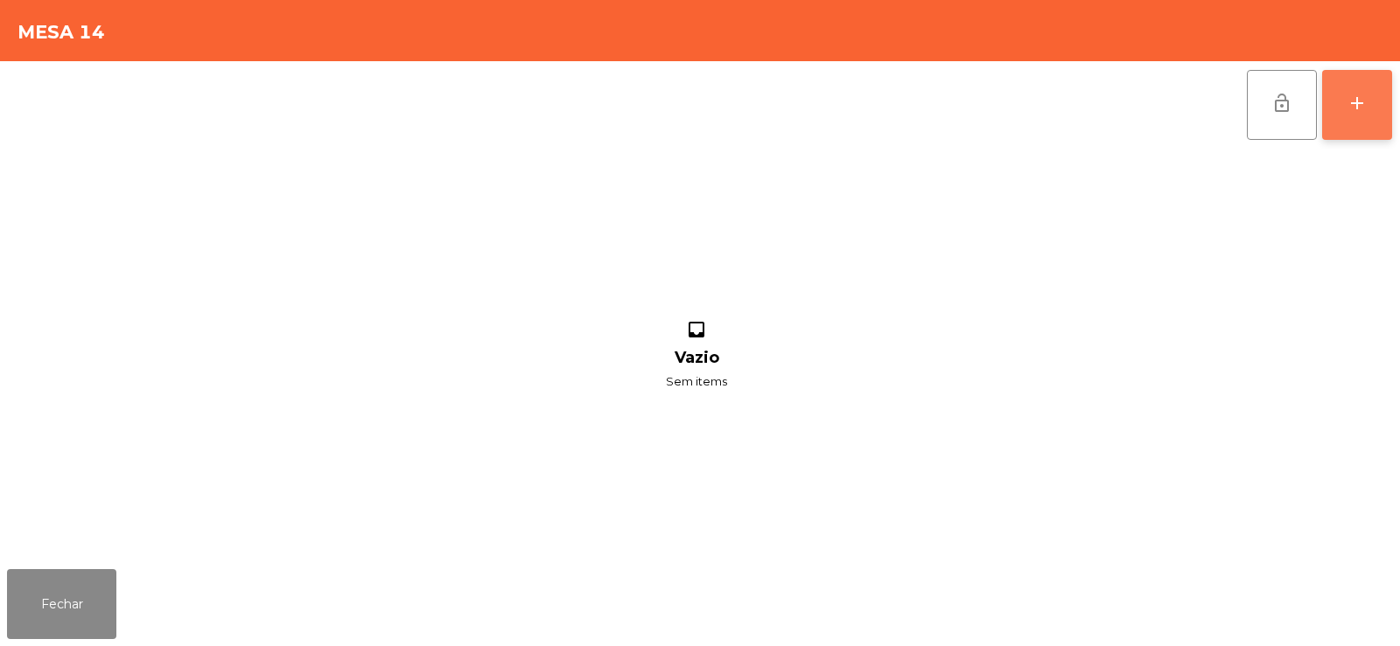
click at [1363, 108] on div "add" at bounding box center [1356, 103] width 21 height 21
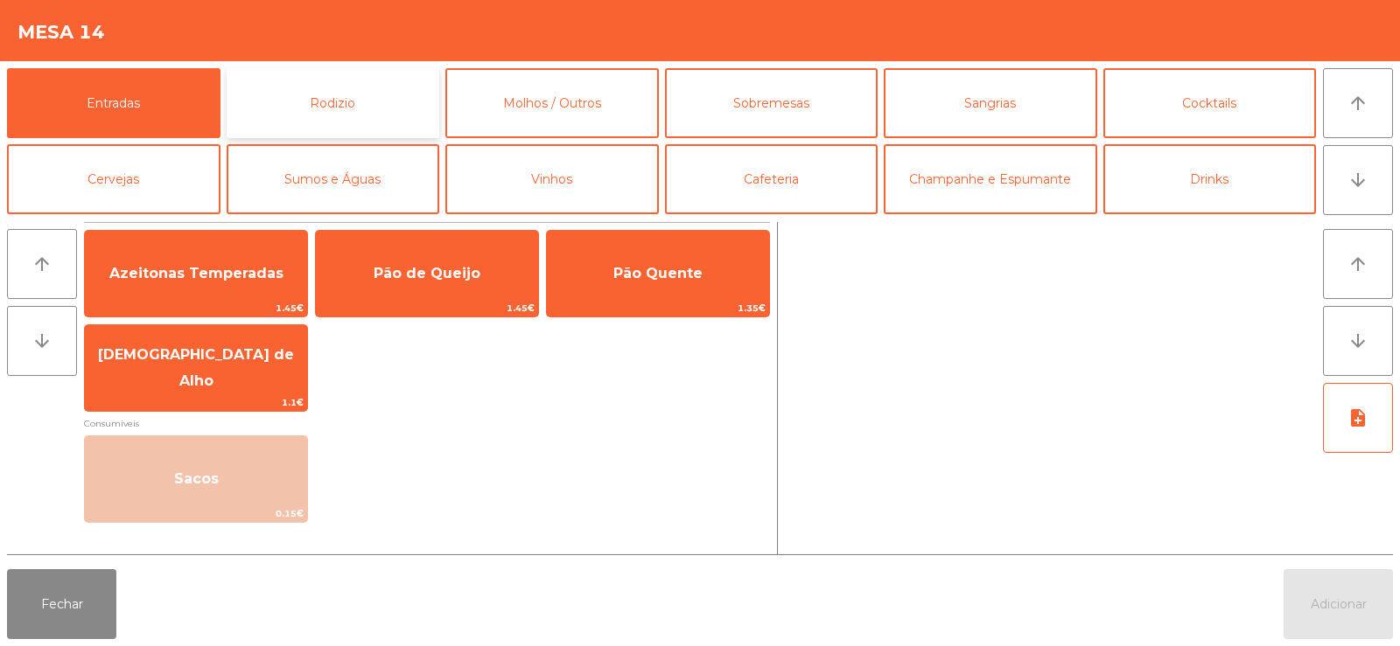
click at [346, 108] on button "Rodizio" at bounding box center [333, 103] width 213 height 70
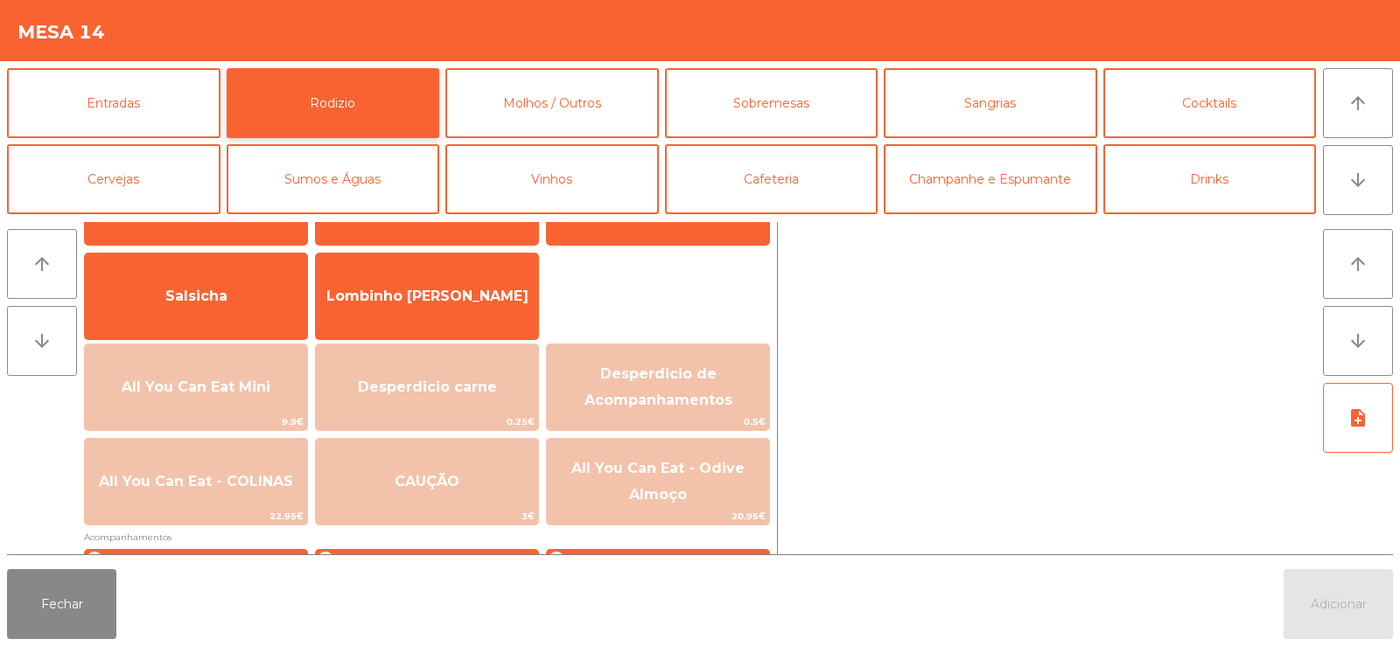
scroll to position [227, 0]
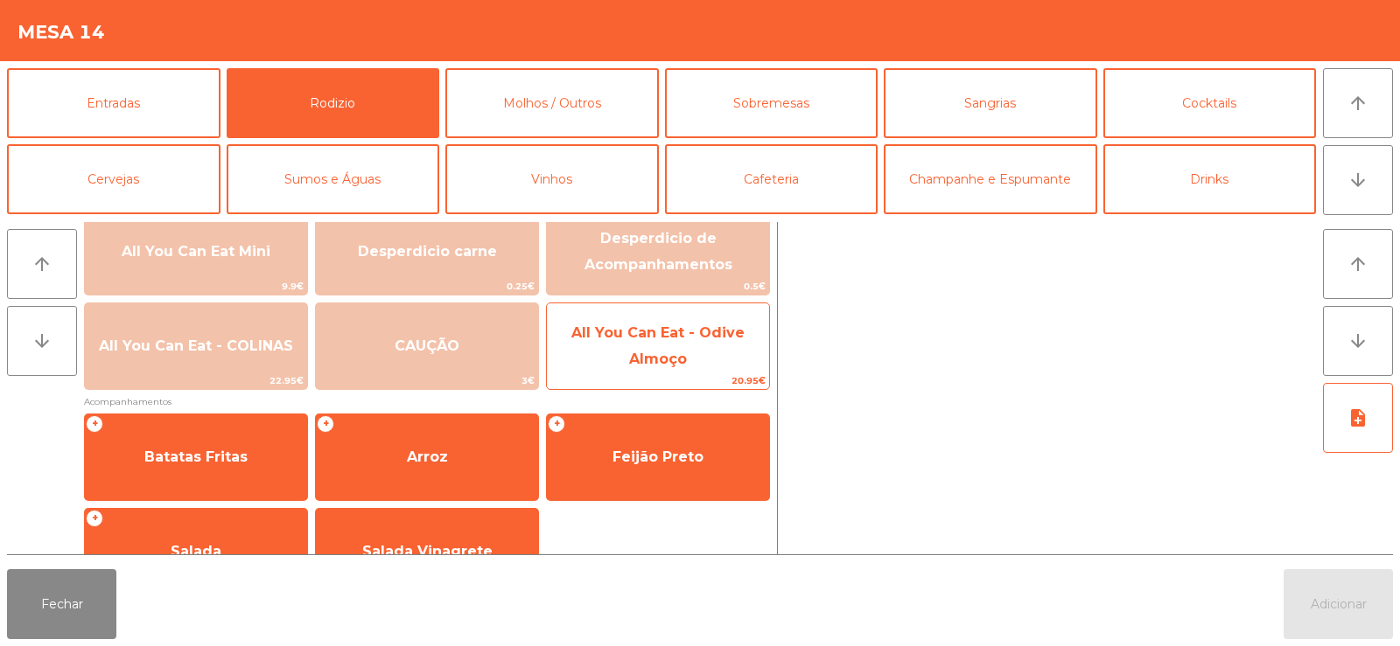
click at [663, 360] on span "All You Can Eat - Odive Almoço" at bounding box center [657, 346] width 173 height 43
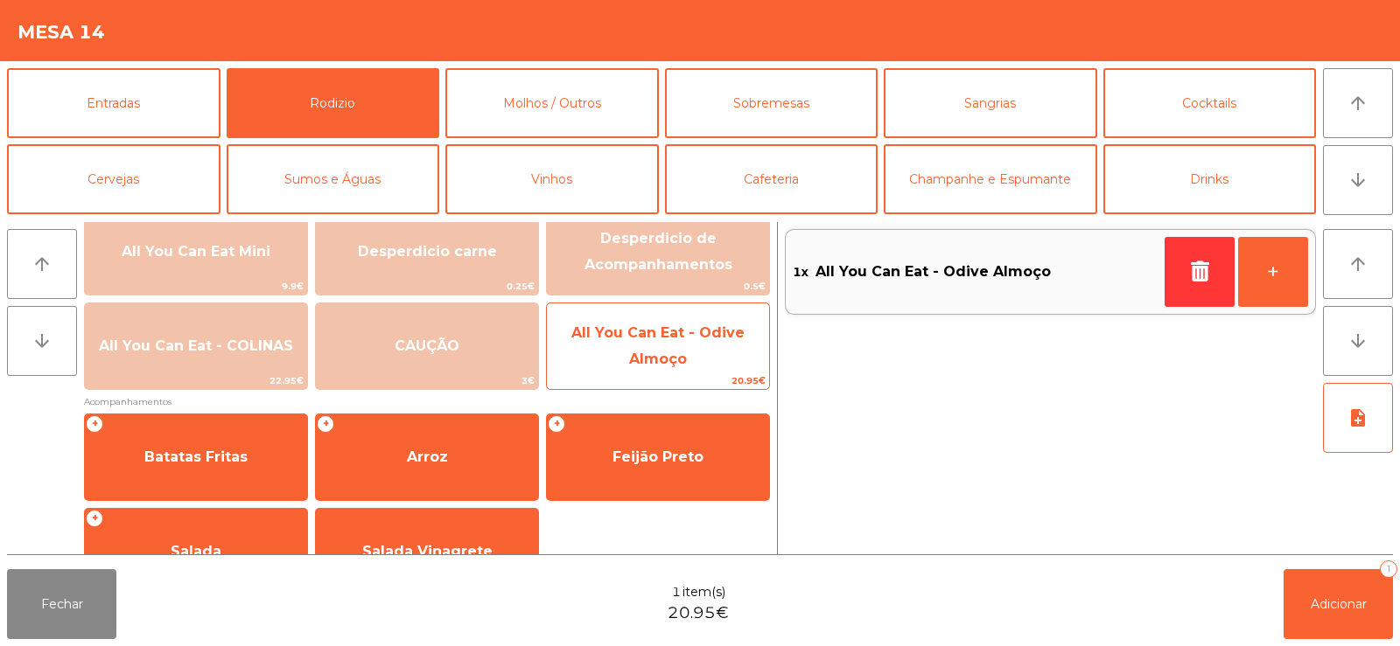
click at [667, 366] on span "All You Can Eat - Odive Almoço" at bounding box center [657, 346] width 173 height 43
click at [669, 351] on span "All You Can Eat - Odive Almoço" at bounding box center [657, 346] width 173 height 43
click at [652, 339] on span "All You Can Eat - Odive Almoço" at bounding box center [657, 346] width 173 height 43
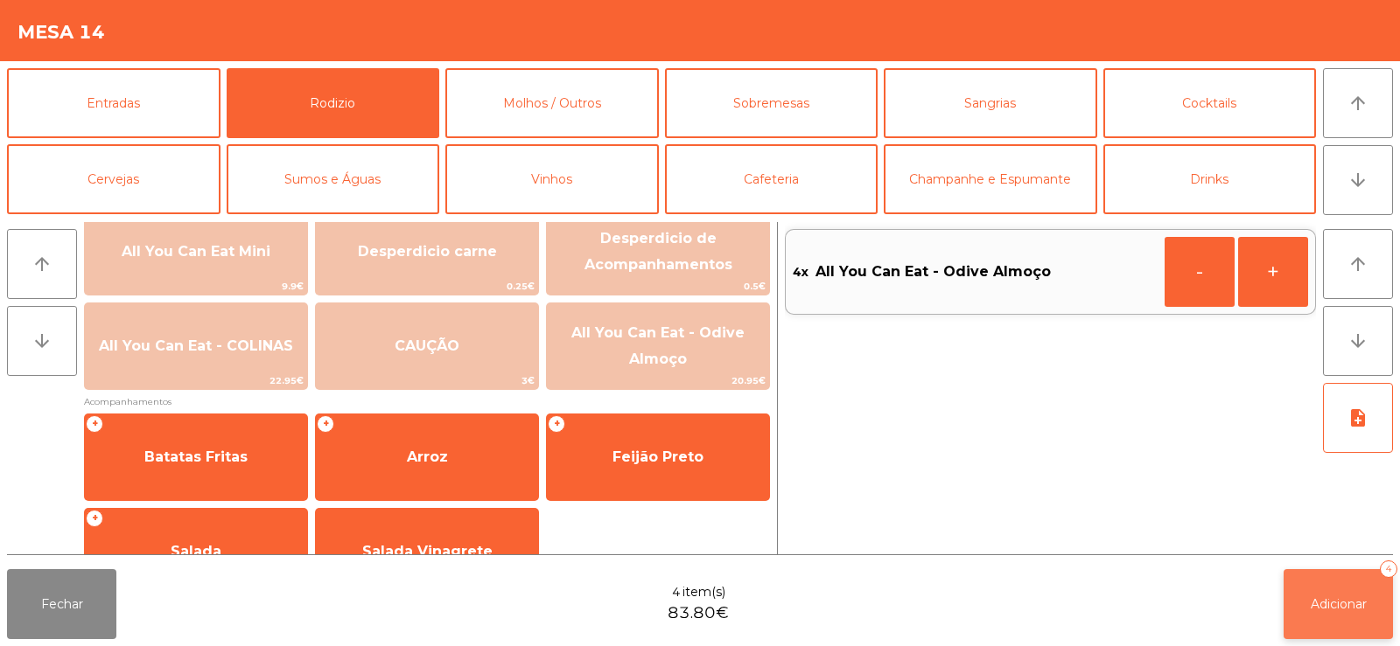
click at [1337, 584] on button "Adicionar 4" at bounding box center [1337, 604] width 109 height 70
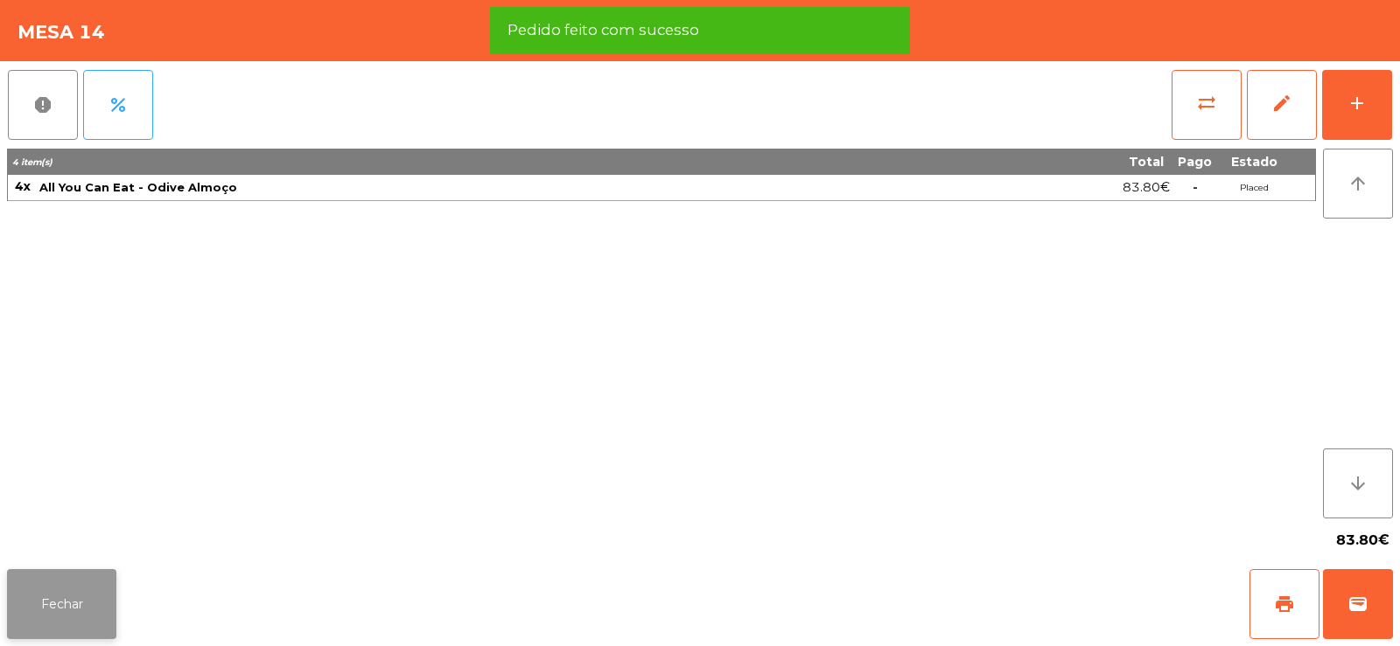
click at [76, 590] on button "Fechar" at bounding box center [61, 604] width 109 height 70
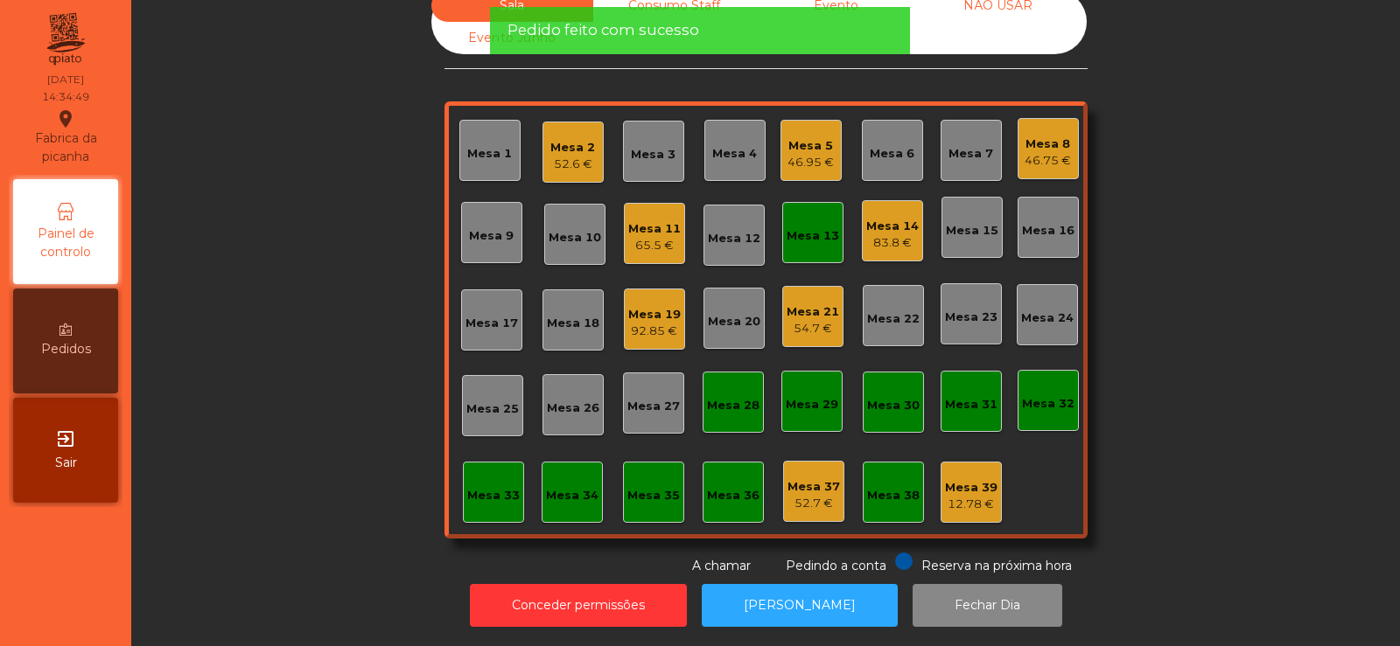
click at [289, 340] on div "Sala Consumo Staff Evento NÃO USAR Evento Junho Mesa 1 Mesa 2 52.6 € Mesa 3 Mes…" at bounding box center [765, 283] width 1221 height 586
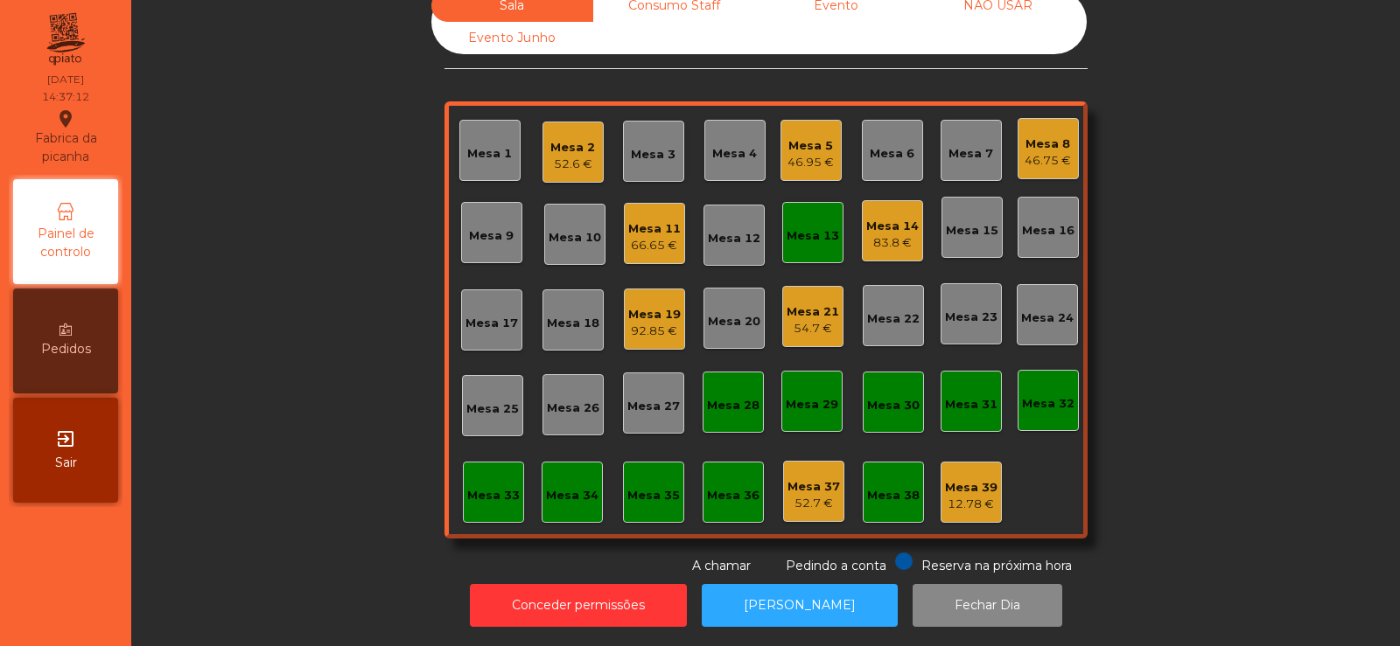
click at [782, 212] on div "Mesa 13" at bounding box center [812, 232] width 61 height 61
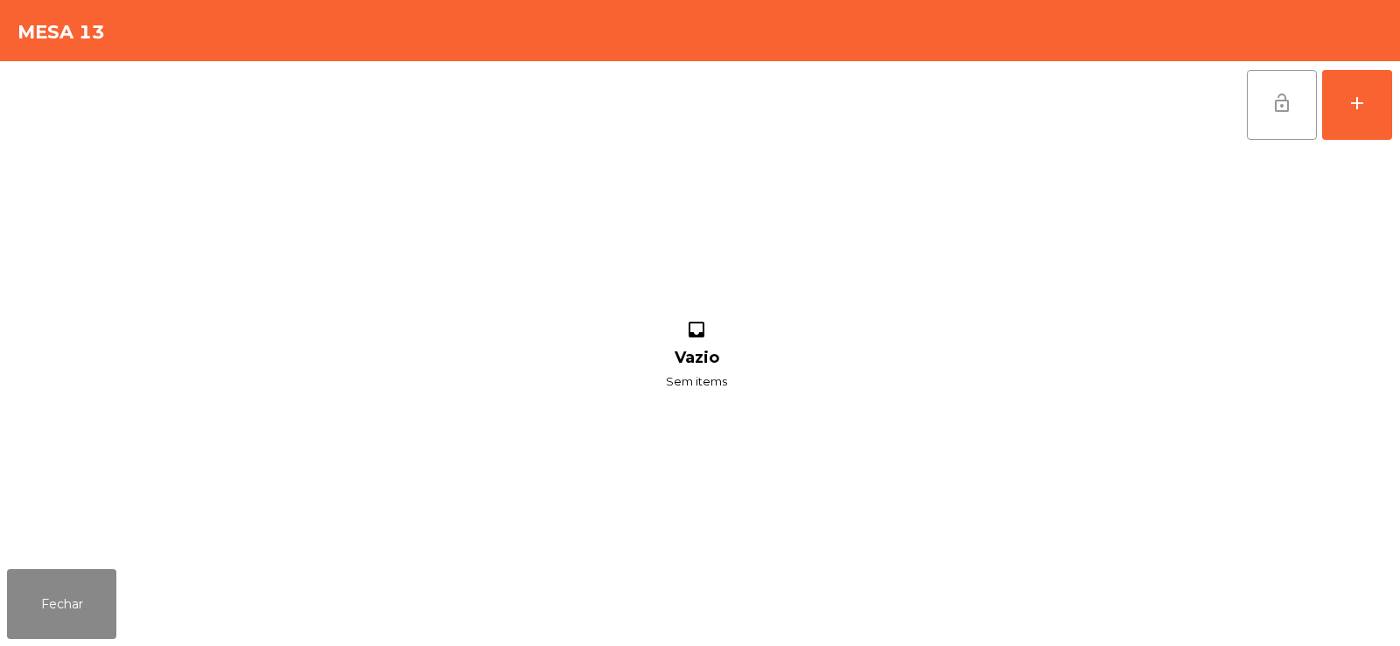
click at [1285, 86] on button "lock_open" at bounding box center [1281, 105] width 70 height 70
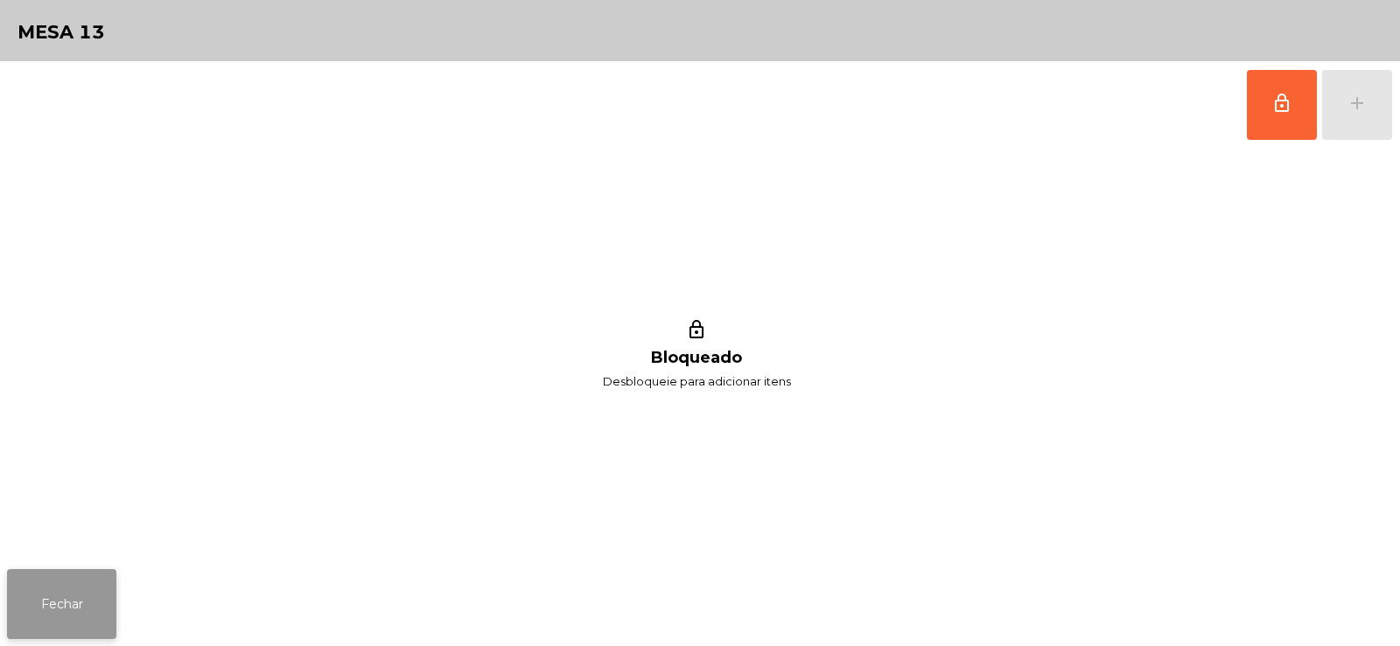
click at [68, 637] on button "Fechar" at bounding box center [61, 604] width 109 height 70
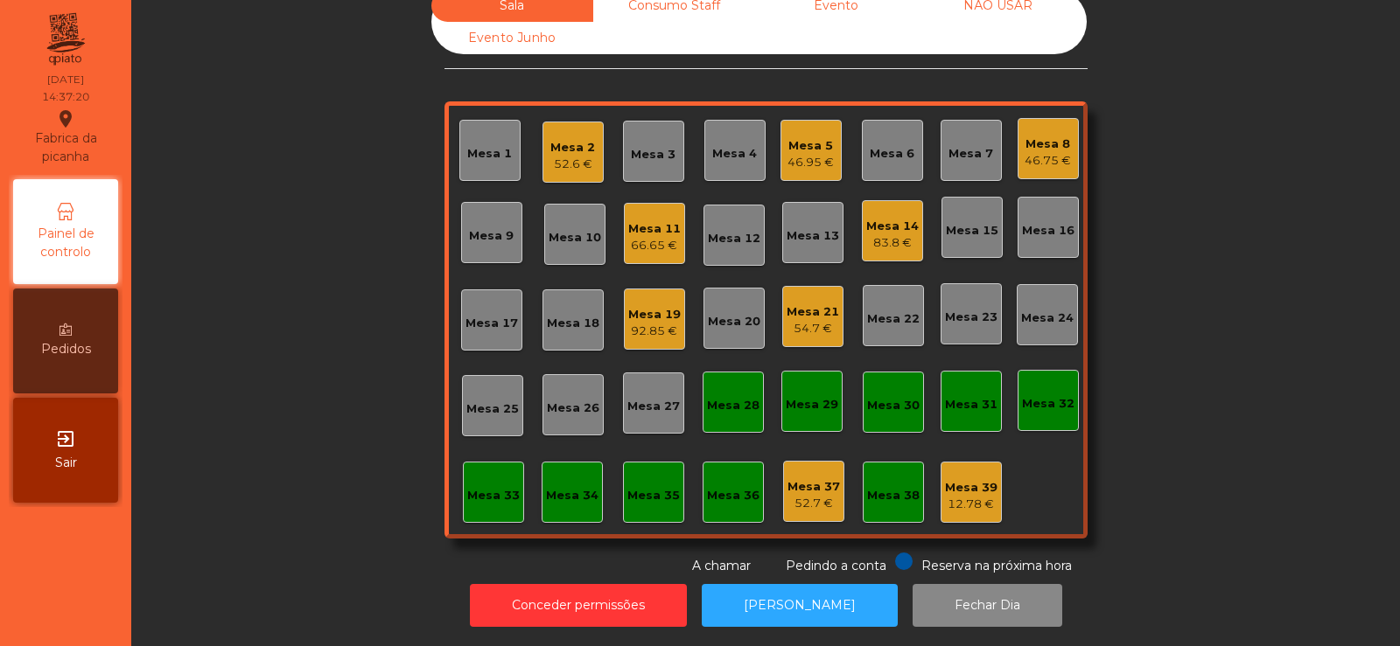
click at [1179, 304] on div "Sala Consumo Staff Evento NÃO USAR Evento Junho Mesa 1 Mesa 2 52.6 € Mesa 3 Mes…" at bounding box center [765, 283] width 1221 height 586
click at [806, 161] on div "Mesa 5 46.95 €" at bounding box center [810, 150] width 61 height 61
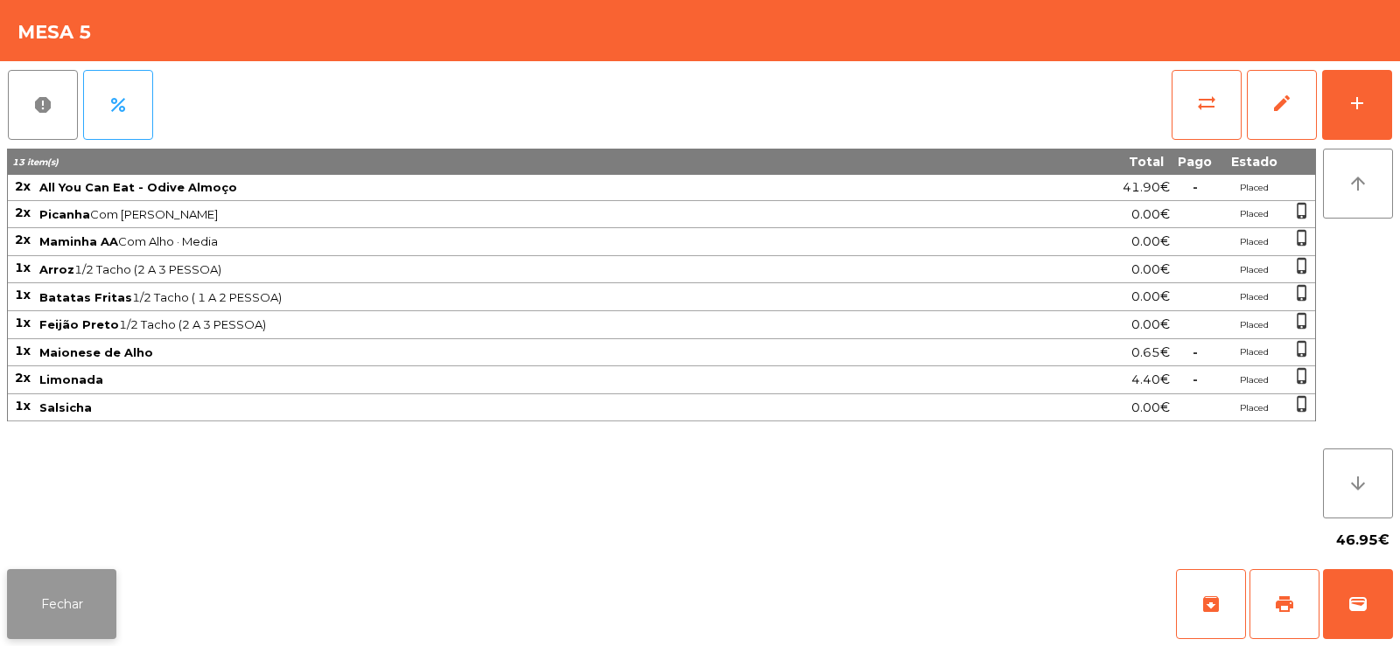
click at [56, 633] on button "Fechar" at bounding box center [61, 604] width 109 height 70
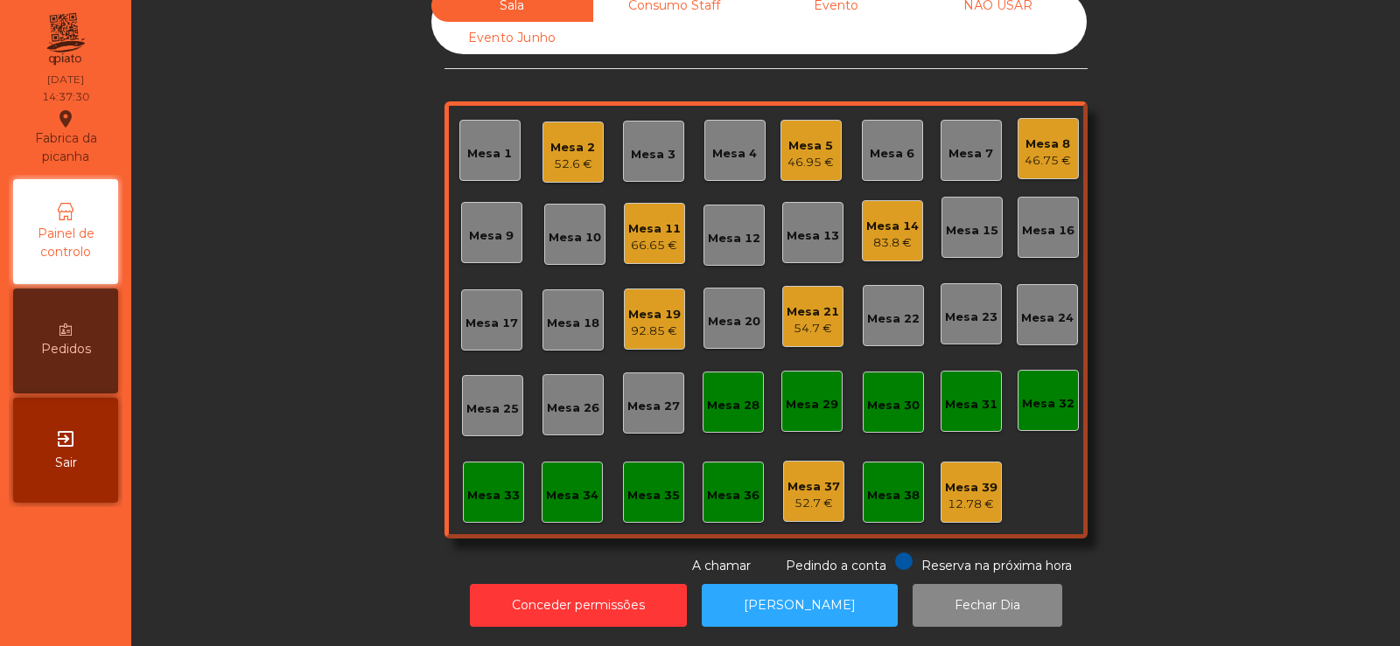
click at [796, 320] on div "54.7 €" at bounding box center [812, 328] width 52 height 17
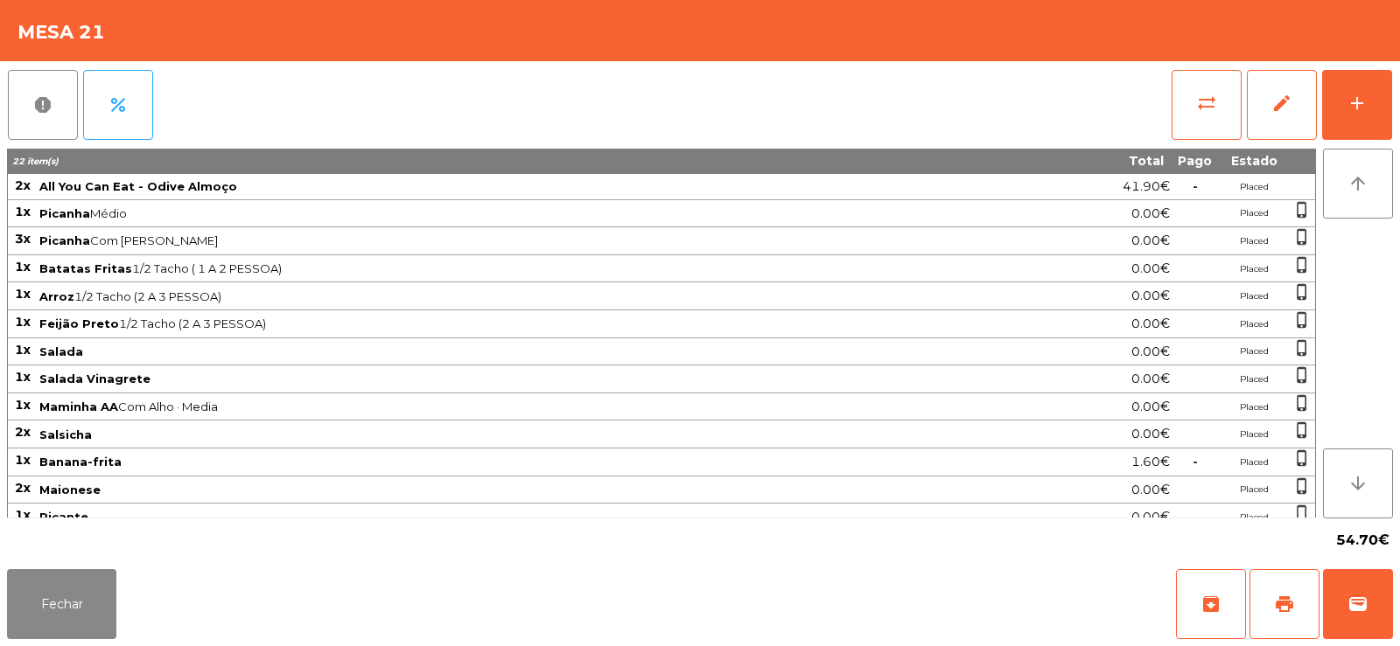
scroll to position [0, 0]
click at [62, 613] on button "Fechar" at bounding box center [61, 604] width 109 height 70
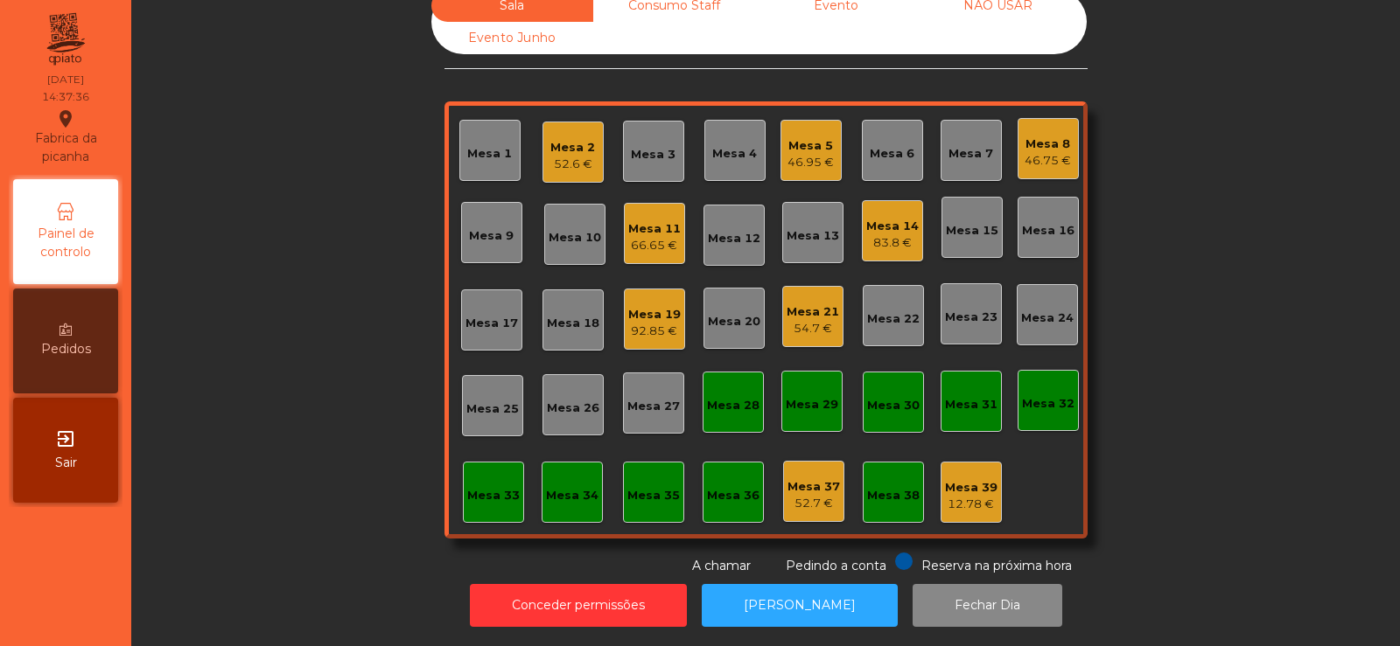
click at [900, 234] on div "83.8 €" at bounding box center [892, 242] width 52 height 17
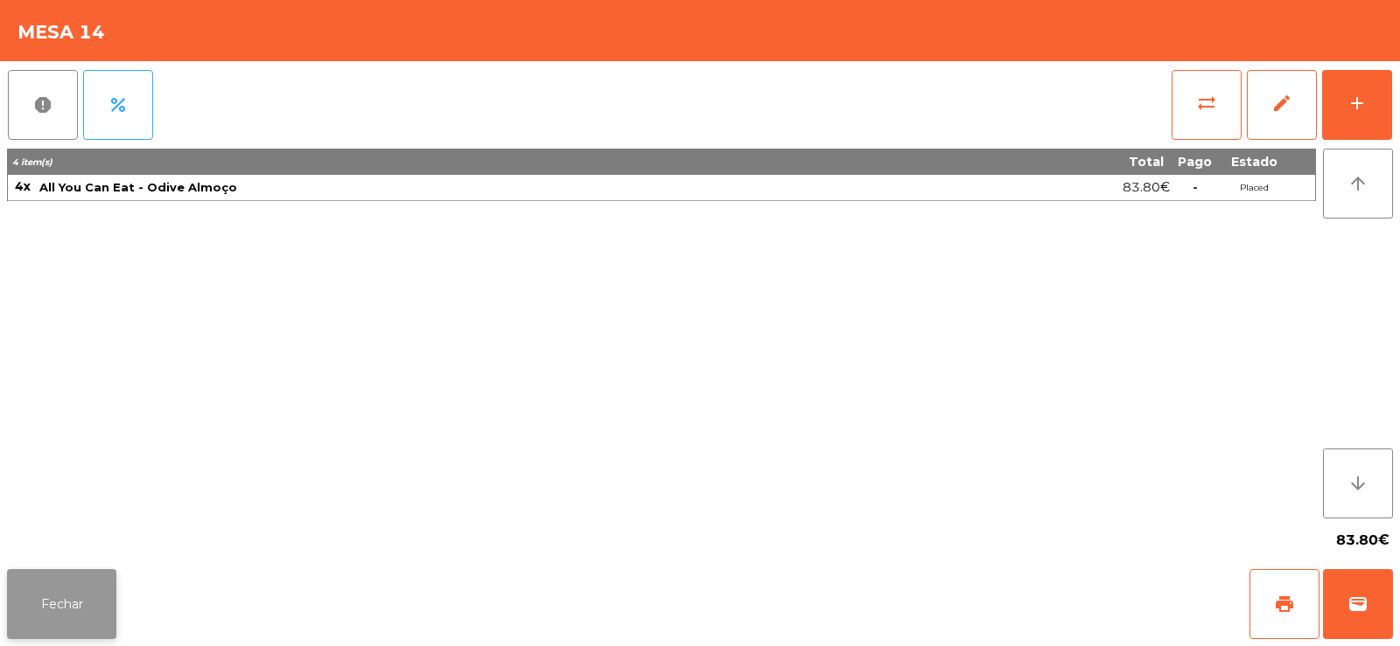
click at [73, 619] on button "Fechar" at bounding box center [61, 604] width 109 height 70
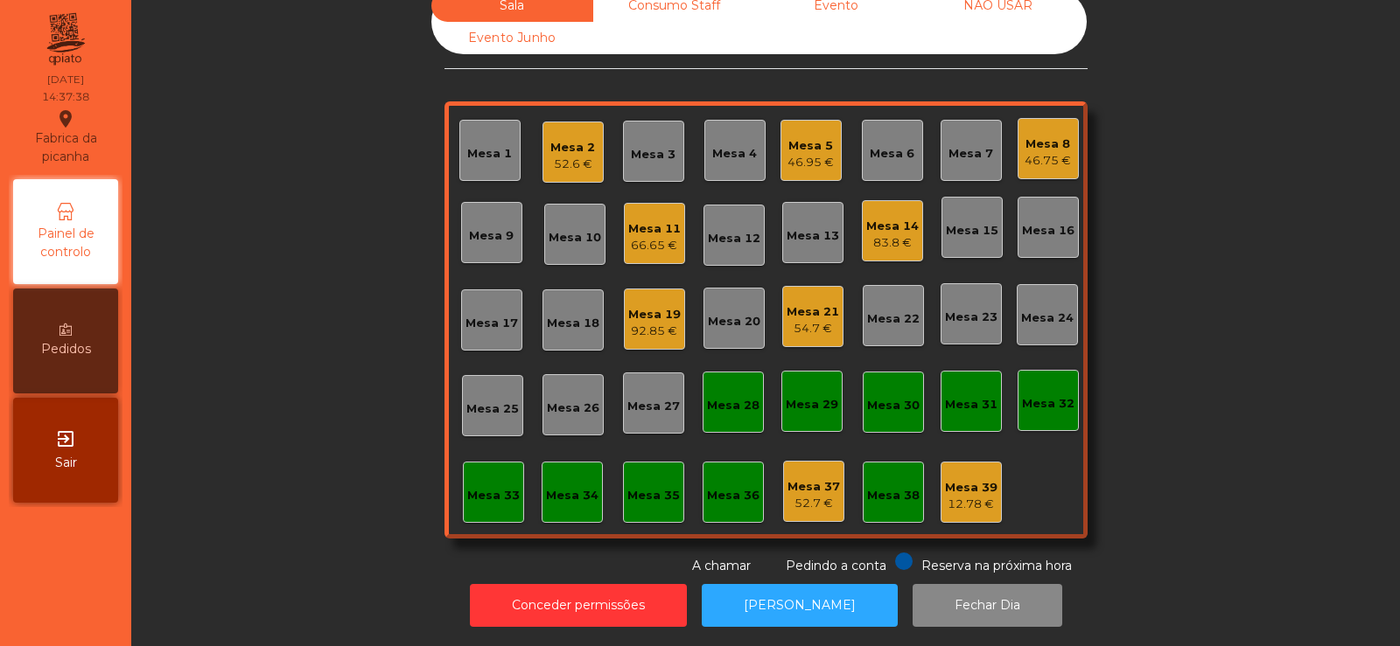
click at [1160, 205] on div "Sala Consumo Staff Evento NÃO USAR Evento Junho Mesa 1 Mesa 2 52.6 € Mesa 3 Mes…" at bounding box center [765, 283] width 1221 height 586
click at [636, 323] on div "92.85 €" at bounding box center [654, 331] width 52 height 17
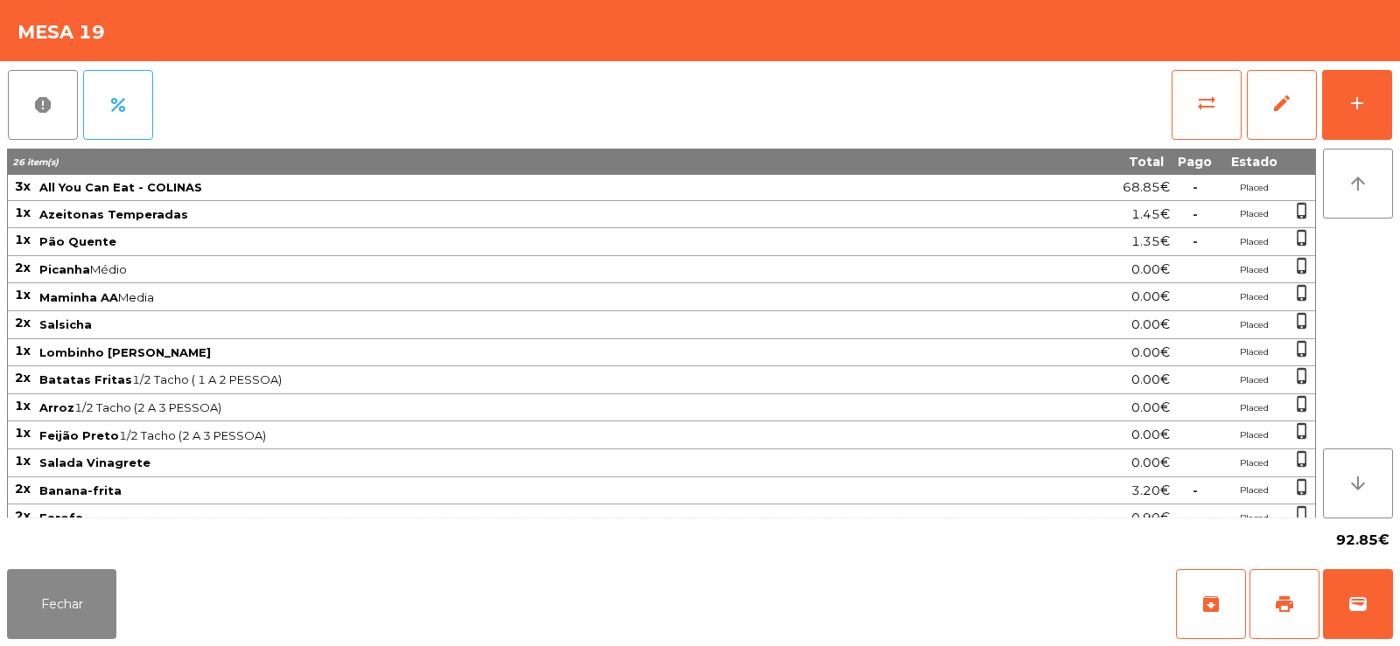
scroll to position [150, 0]
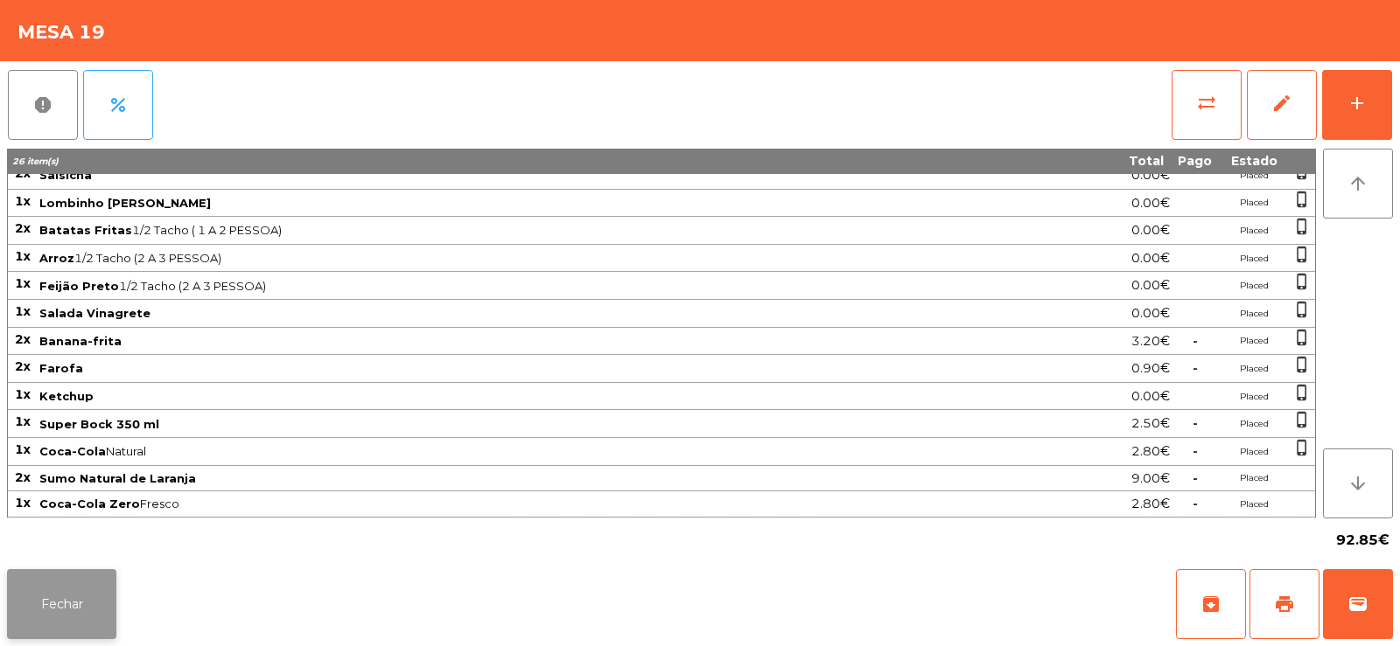
click at [45, 615] on button "Fechar" at bounding box center [61, 604] width 109 height 70
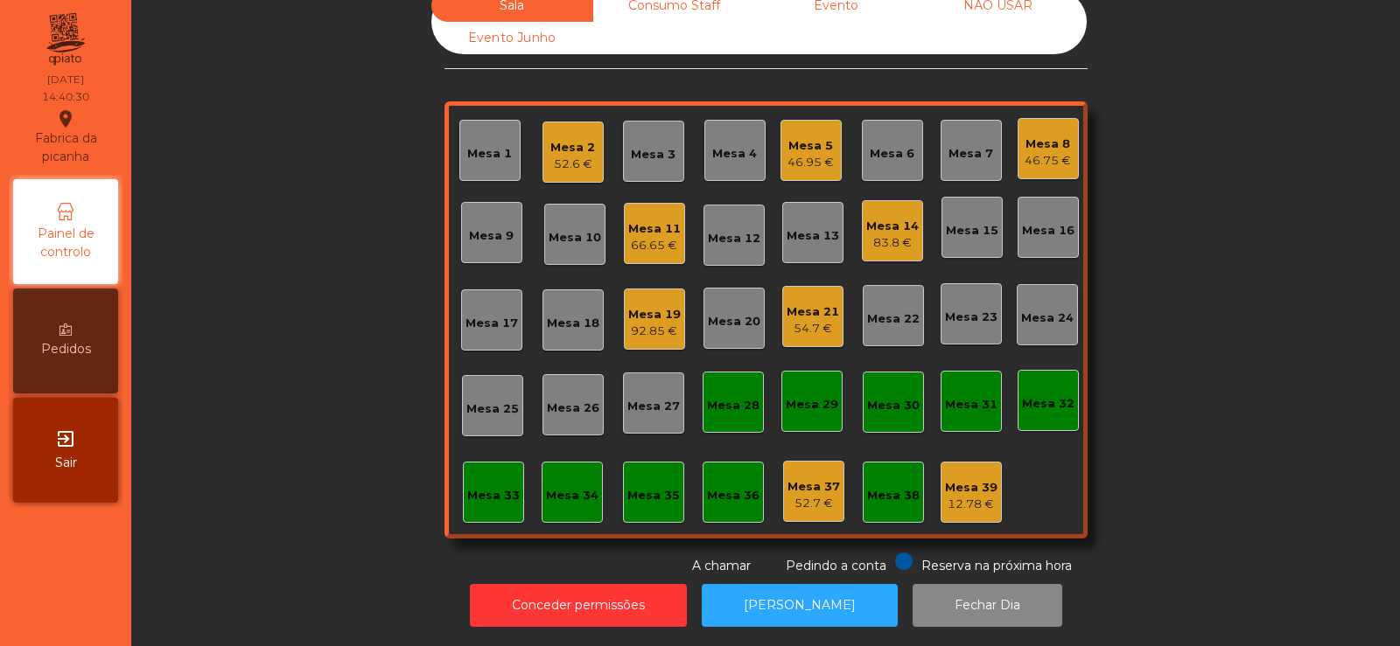
click at [897, 234] on div "83.8 €" at bounding box center [892, 242] width 52 height 17
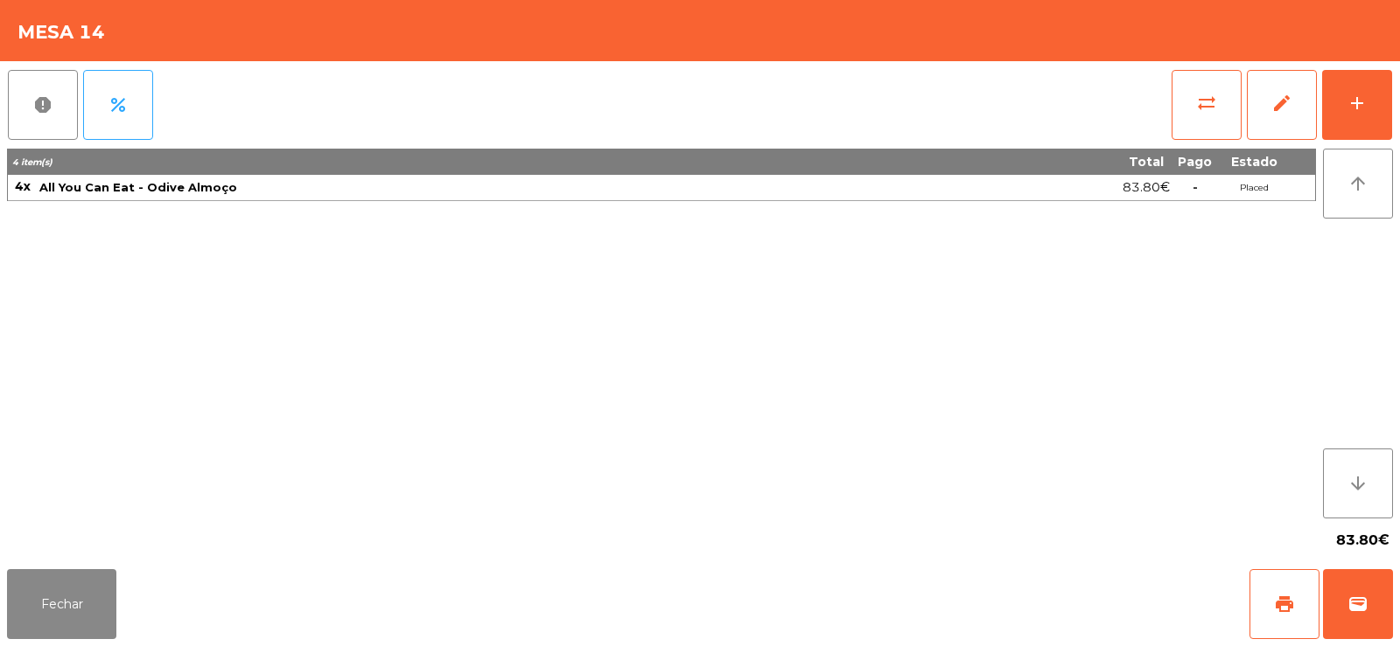
click at [877, 321] on div "4 item(s) Total Pago Estado 4x All You Can Eat - Odive Almoço 83.80€ - Placed" at bounding box center [661, 334] width 1309 height 370
click at [634, 382] on div "4 item(s) Total Pago Estado 4x All You Can Eat - Odive Almoço 83.80€ - Placed" at bounding box center [661, 334] width 1309 height 370
click at [69, 616] on button "Fechar" at bounding box center [61, 604] width 109 height 70
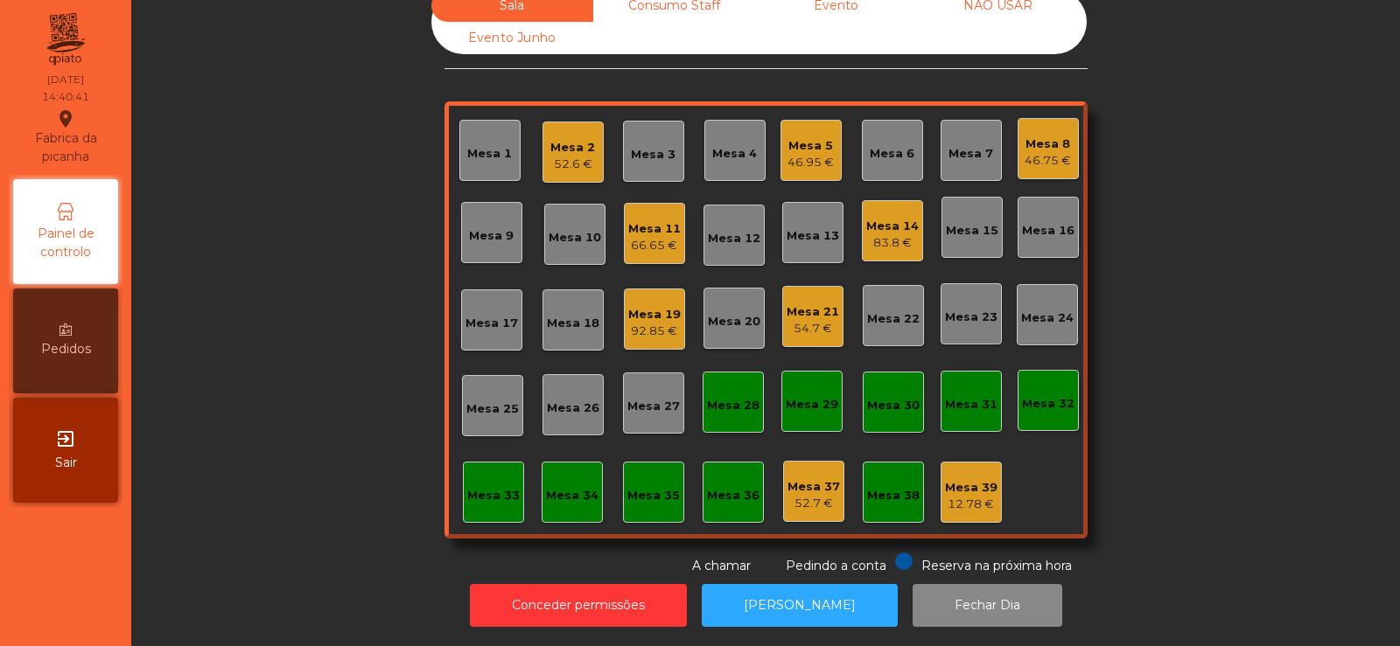
click at [874, 218] on div "Mesa 14" at bounding box center [892, 226] width 52 height 17
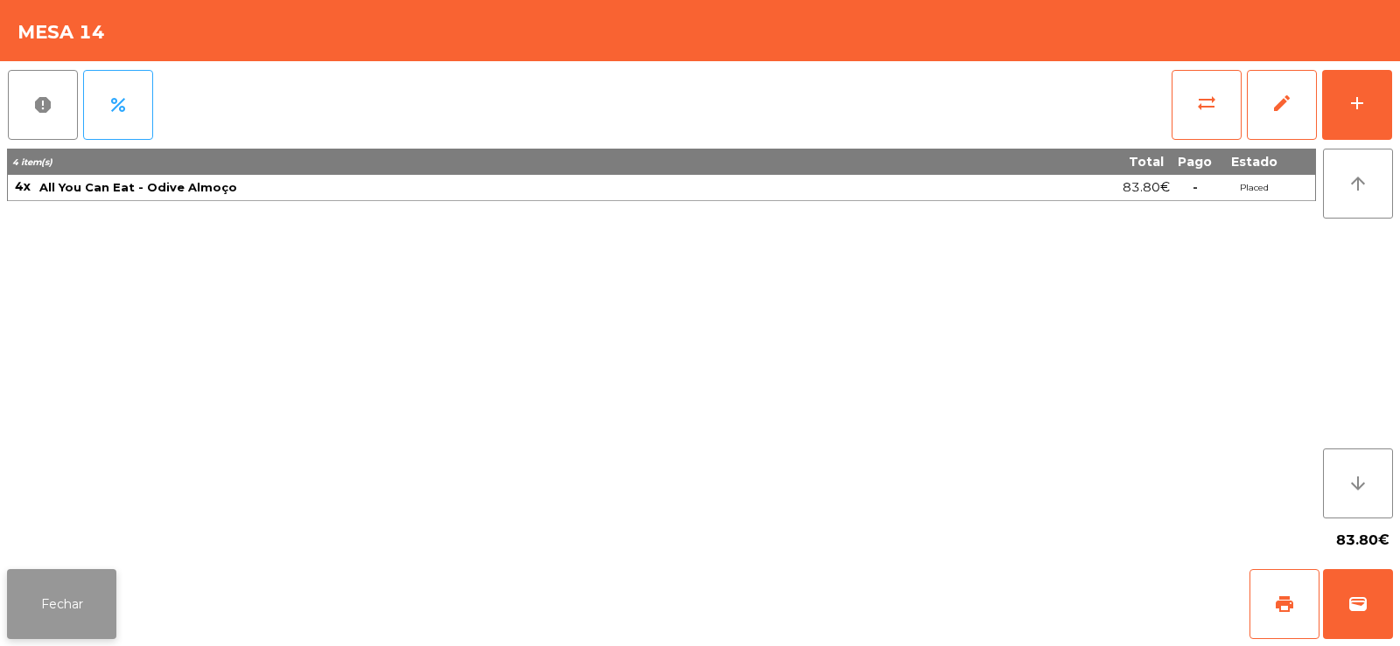
click at [64, 634] on button "Fechar" at bounding box center [61, 604] width 109 height 70
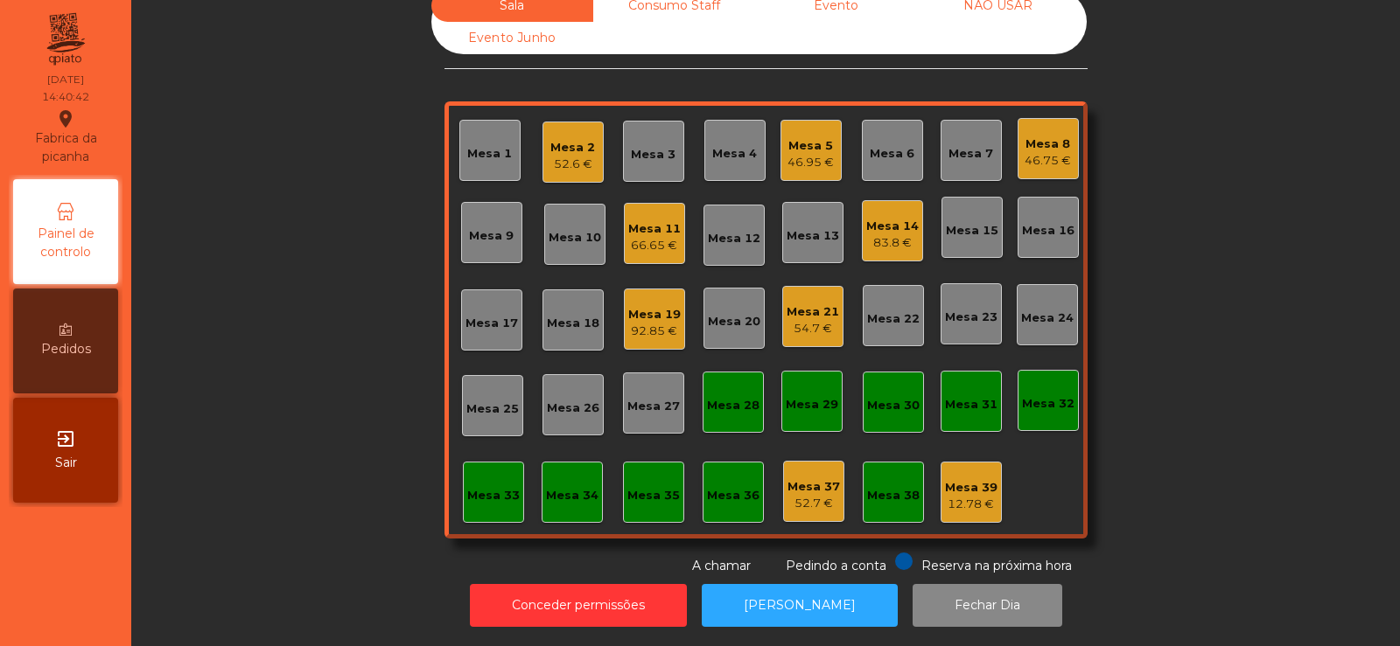
click at [350, 337] on div "Sala Consumo Staff Evento NÃO USAR Evento Junho Mesa 1 Mesa 2 52.6 € Mesa 3 Mes…" at bounding box center [765, 283] width 1221 height 586
click at [882, 234] on div "83.8 €" at bounding box center [892, 242] width 52 height 17
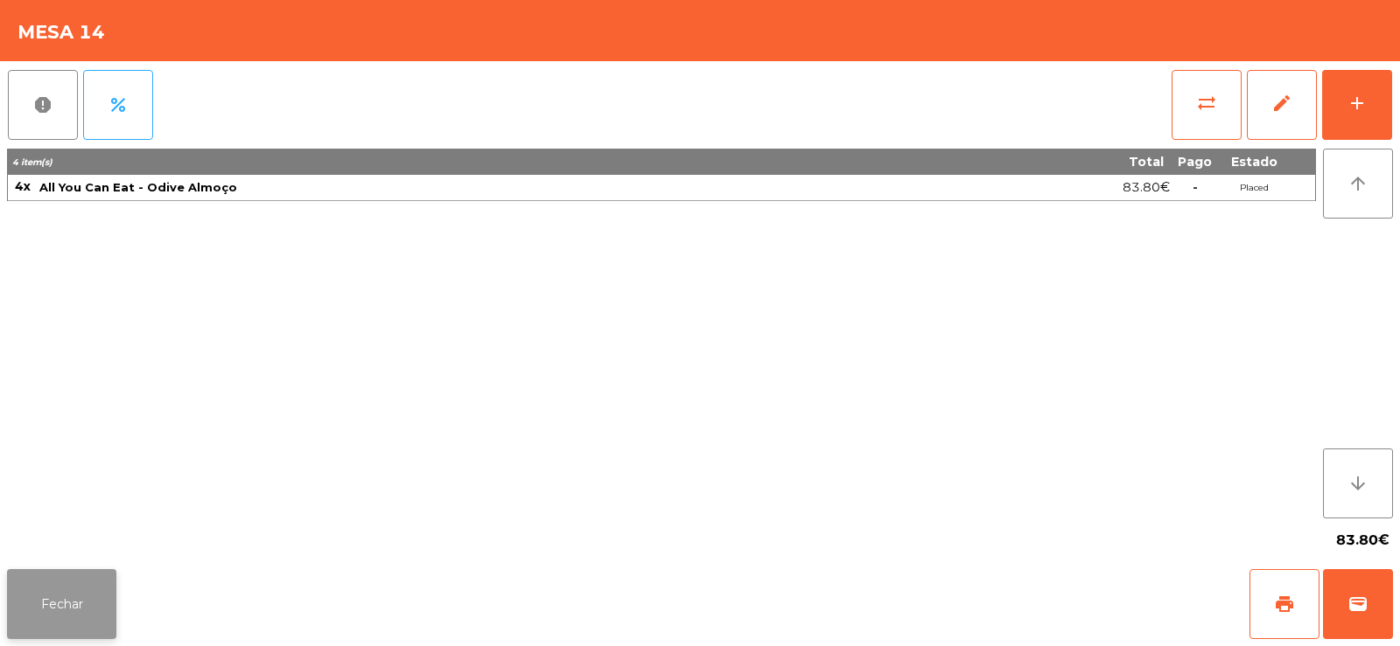
click at [62, 633] on button "Fechar" at bounding box center [61, 604] width 109 height 70
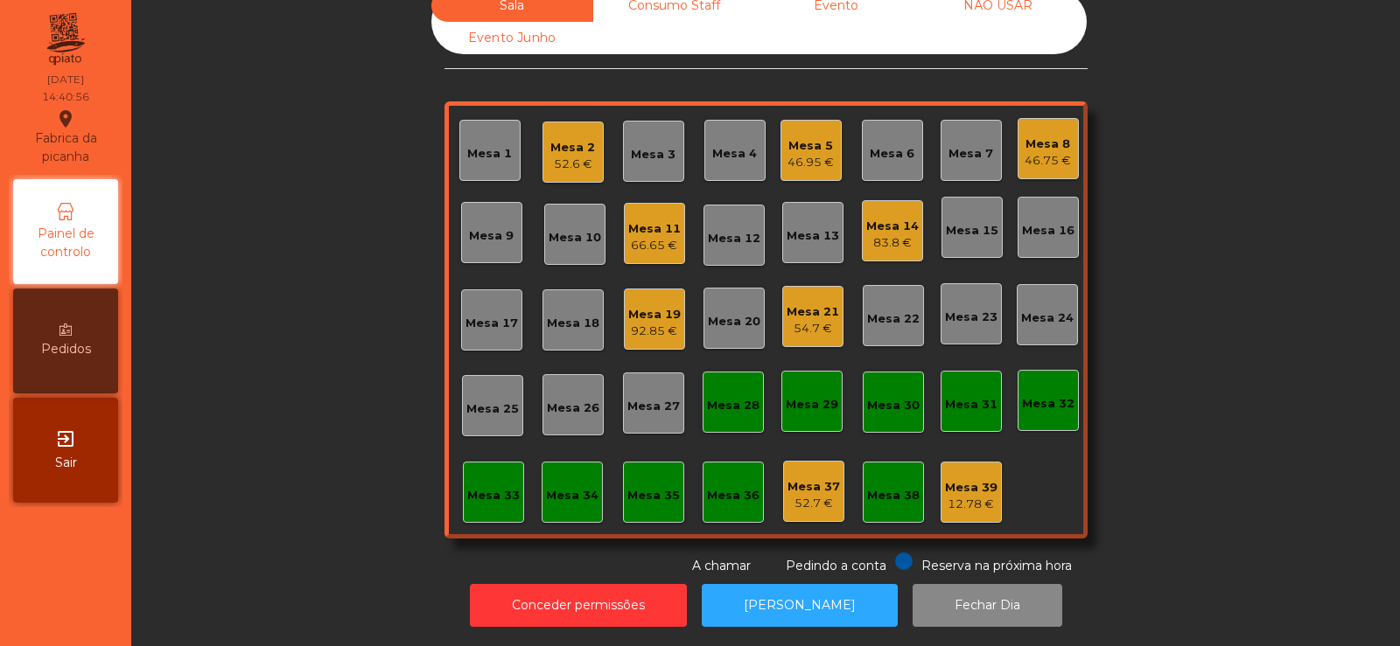
click at [241, 349] on div "Sala Consumo Staff Evento NÃO USAR Evento Junho Mesa 1 Mesa 2 52.6 € Mesa 3 Mes…" at bounding box center [765, 283] width 1221 height 586
click at [664, 237] on div "66.65 €" at bounding box center [654, 245] width 52 height 17
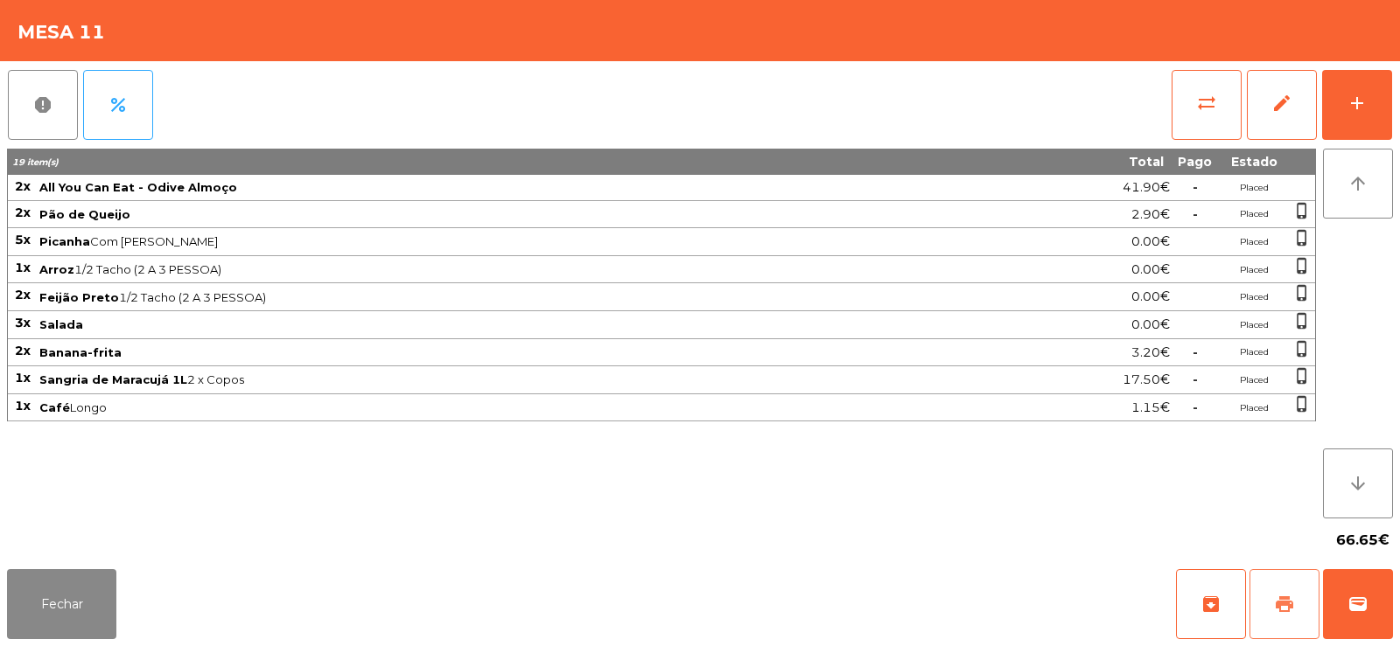
click at [1271, 583] on button "print" at bounding box center [1284, 604] width 70 height 70
click at [1364, 591] on button "wallet" at bounding box center [1358, 604] width 70 height 70
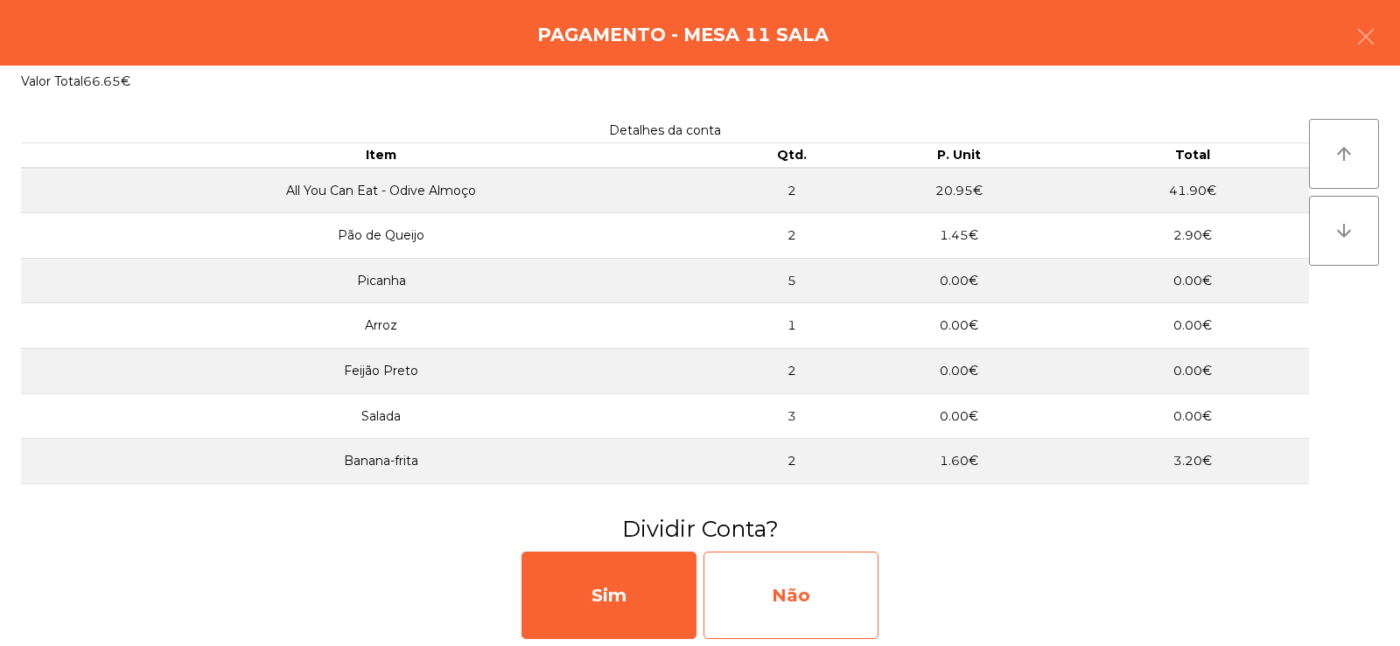
click at [795, 569] on div "Não" at bounding box center [790, 595] width 175 height 87
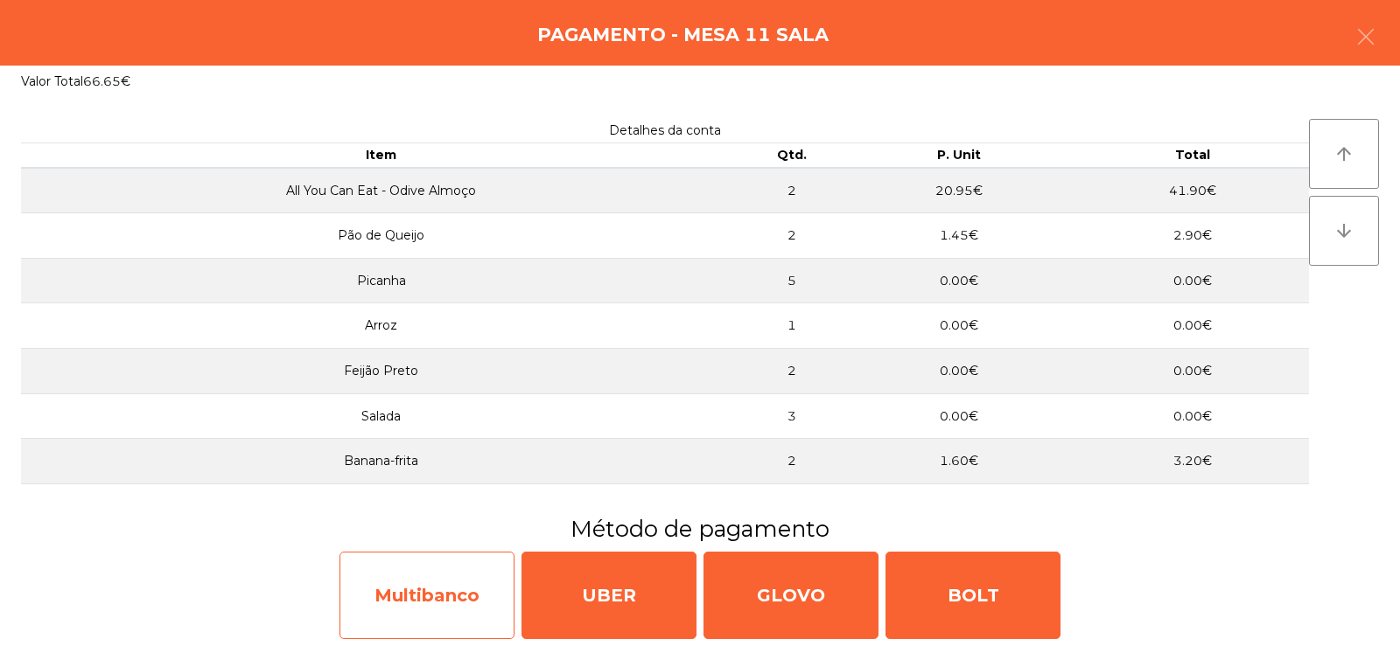
click at [431, 605] on div "Multibanco" at bounding box center [426, 595] width 175 height 87
select select "**"
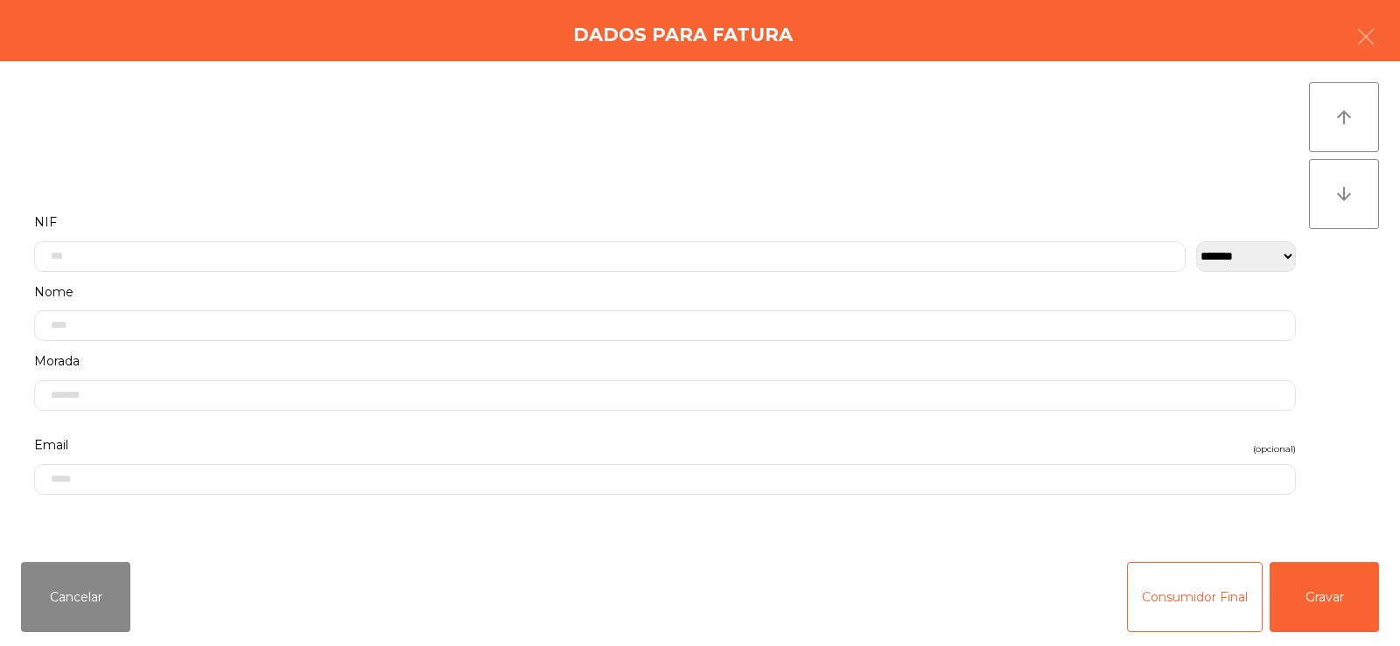
click at [558, 284] on label "Nome" at bounding box center [664, 293] width 1261 height 24
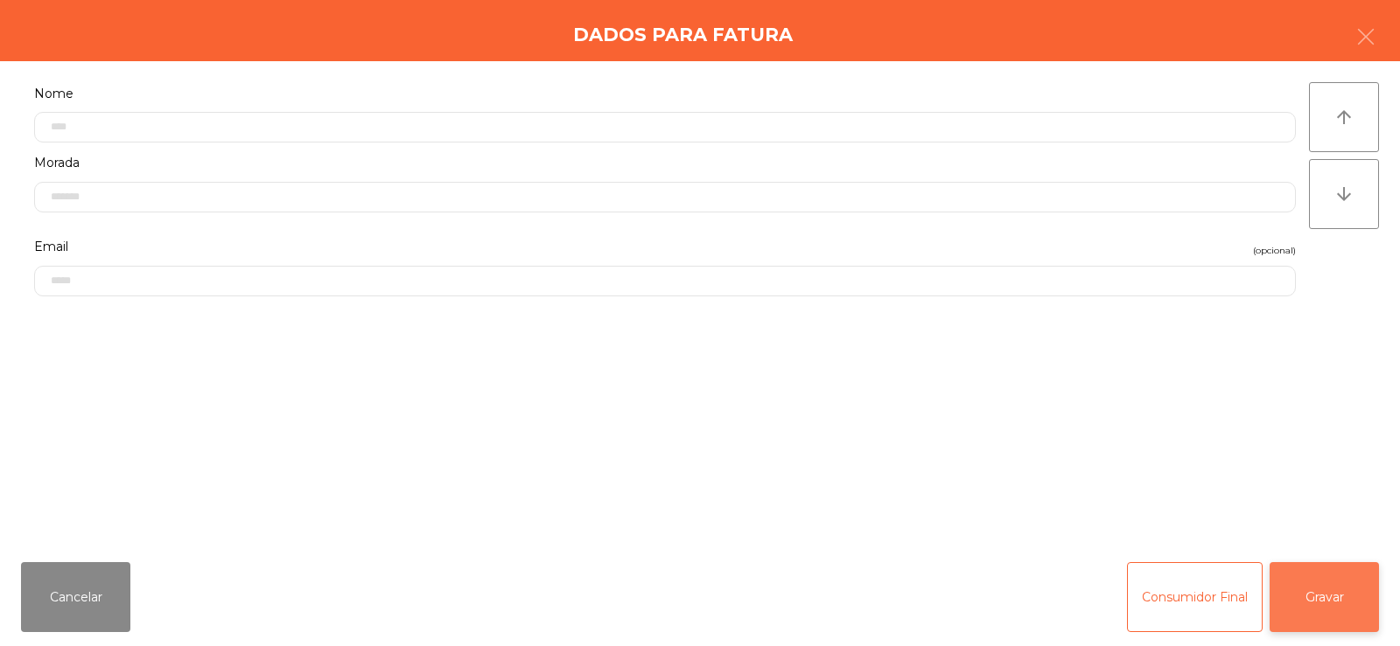
click at [1316, 610] on button "Gravar" at bounding box center [1323, 597] width 109 height 70
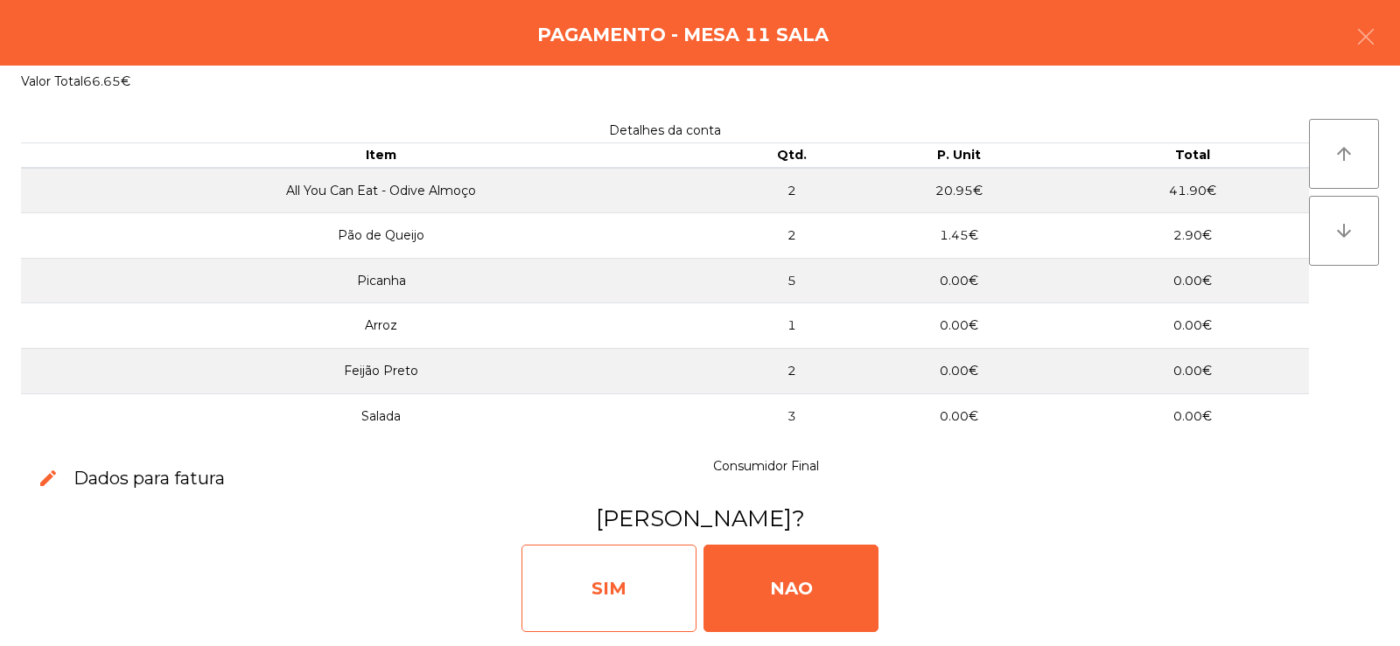
click at [573, 574] on div "SIM" at bounding box center [608, 588] width 175 height 87
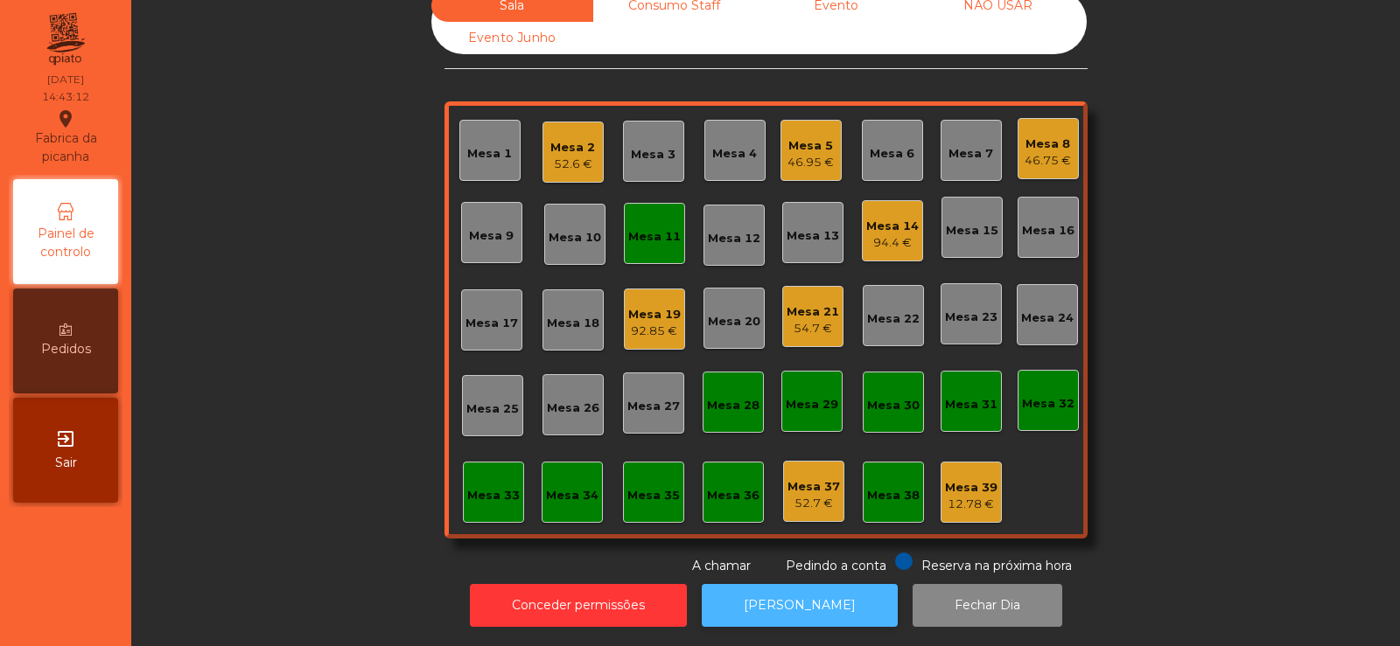
click at [764, 588] on button "[PERSON_NAME]" at bounding box center [800, 605] width 196 height 43
click at [624, 235] on div "Mesa 11" at bounding box center [654, 233] width 61 height 61
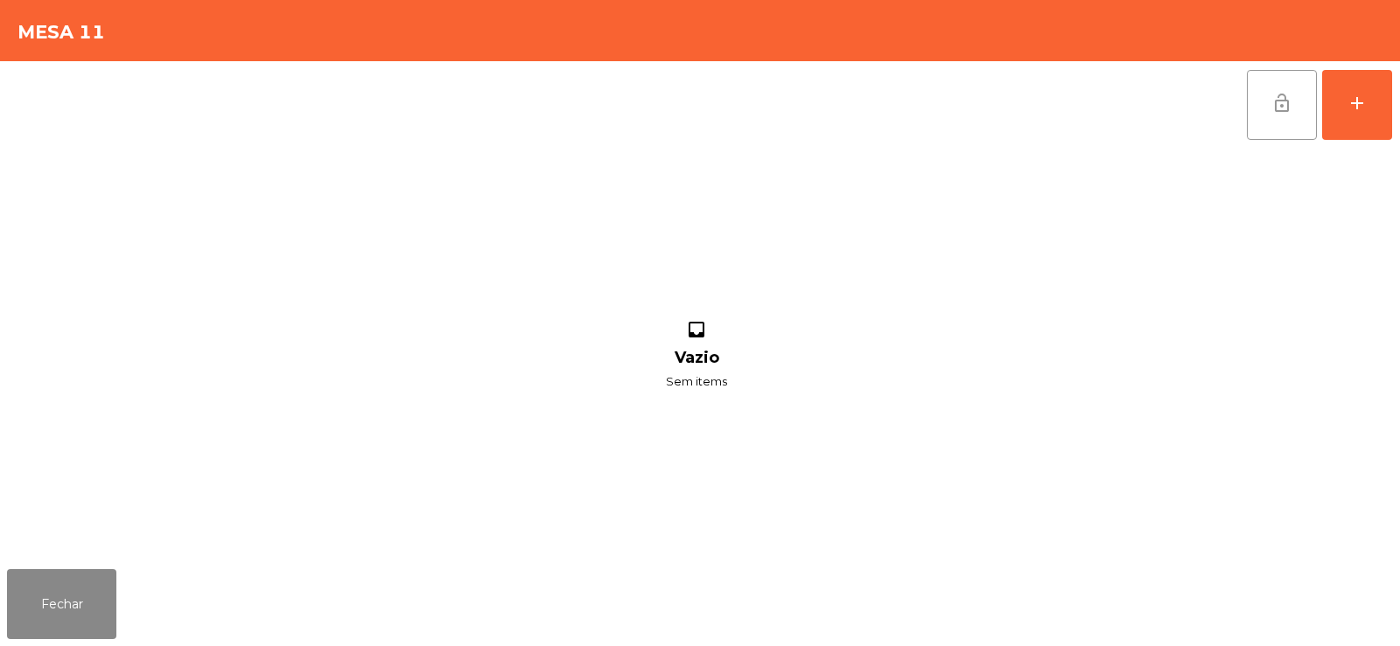
click at [1265, 110] on button "lock_open" at bounding box center [1281, 105] width 70 height 70
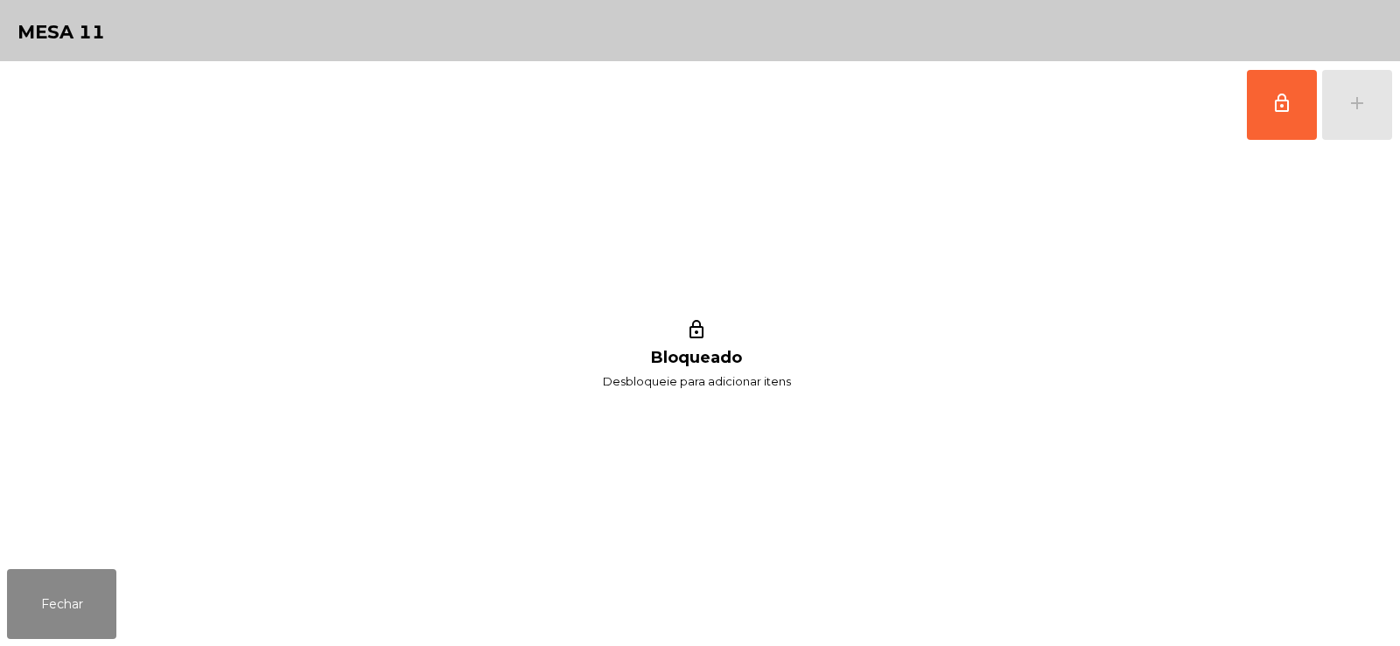
click at [914, 260] on div "lock_outline Bloqueado Desbloqueie para adicionar itens" at bounding box center [696, 356] width 1379 height 414
click at [16, 615] on button "Fechar" at bounding box center [61, 604] width 109 height 70
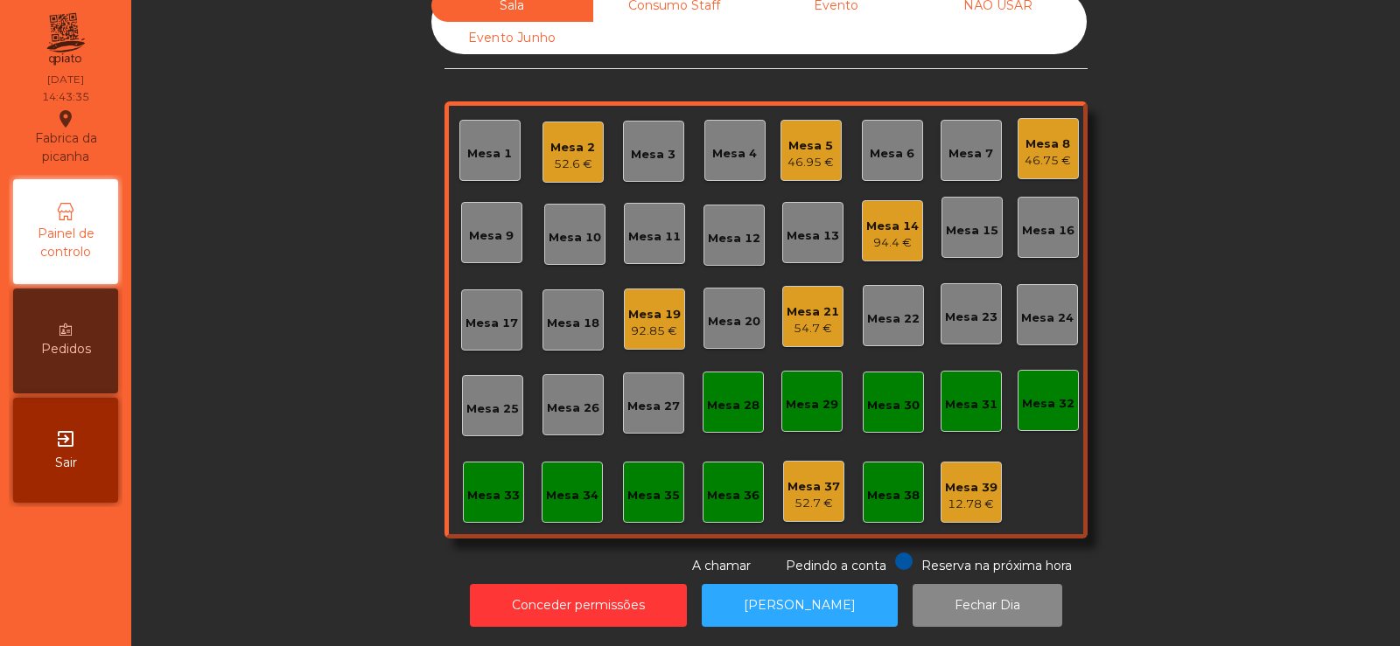
click at [1204, 322] on div "Sala Consumo Staff Evento NÃO USAR Evento Junho Mesa 1 Mesa 2 52.6 € Mesa 3 Mes…" at bounding box center [765, 283] width 1221 height 586
click at [1249, 379] on div "Sala Consumo Staff Evento NÃO USAR Evento Junho Mesa 1 Mesa 2 52.6 € Mesa 3 Mes…" at bounding box center [765, 283] width 1221 height 586
click at [876, 218] on div "Mesa 14" at bounding box center [892, 226] width 52 height 17
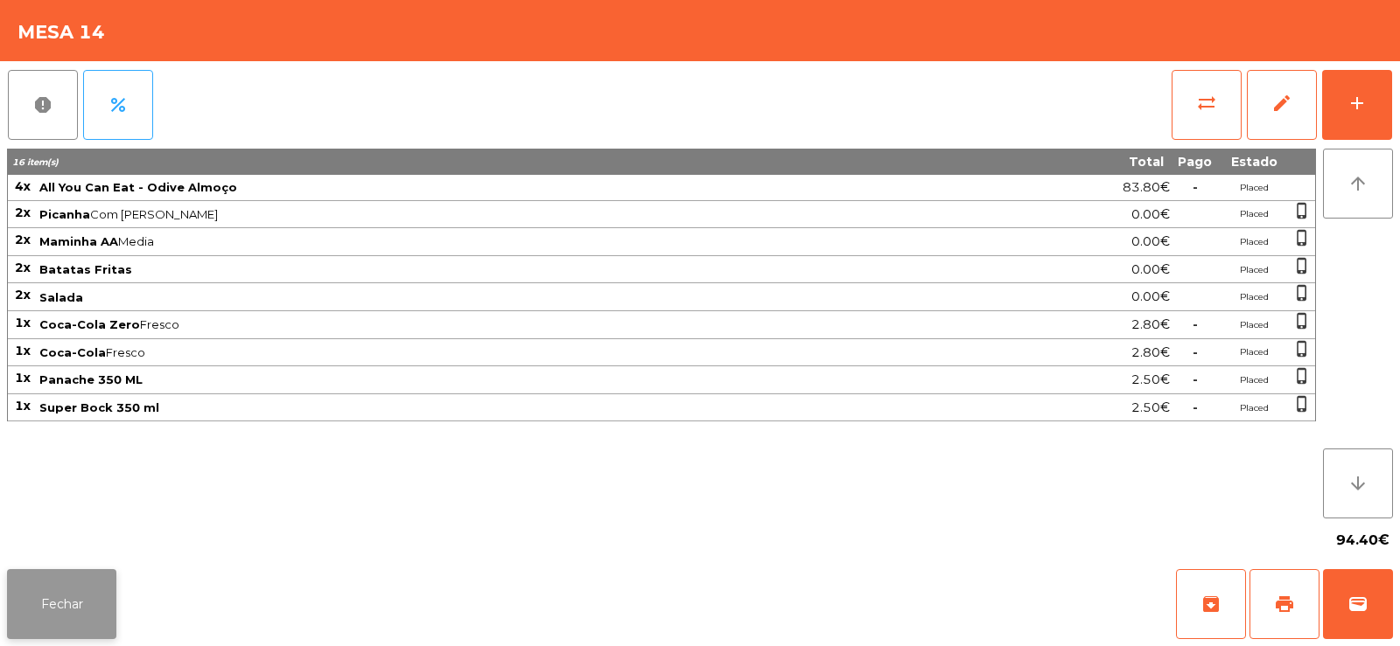
click at [67, 620] on button "Fechar" at bounding box center [61, 604] width 109 height 70
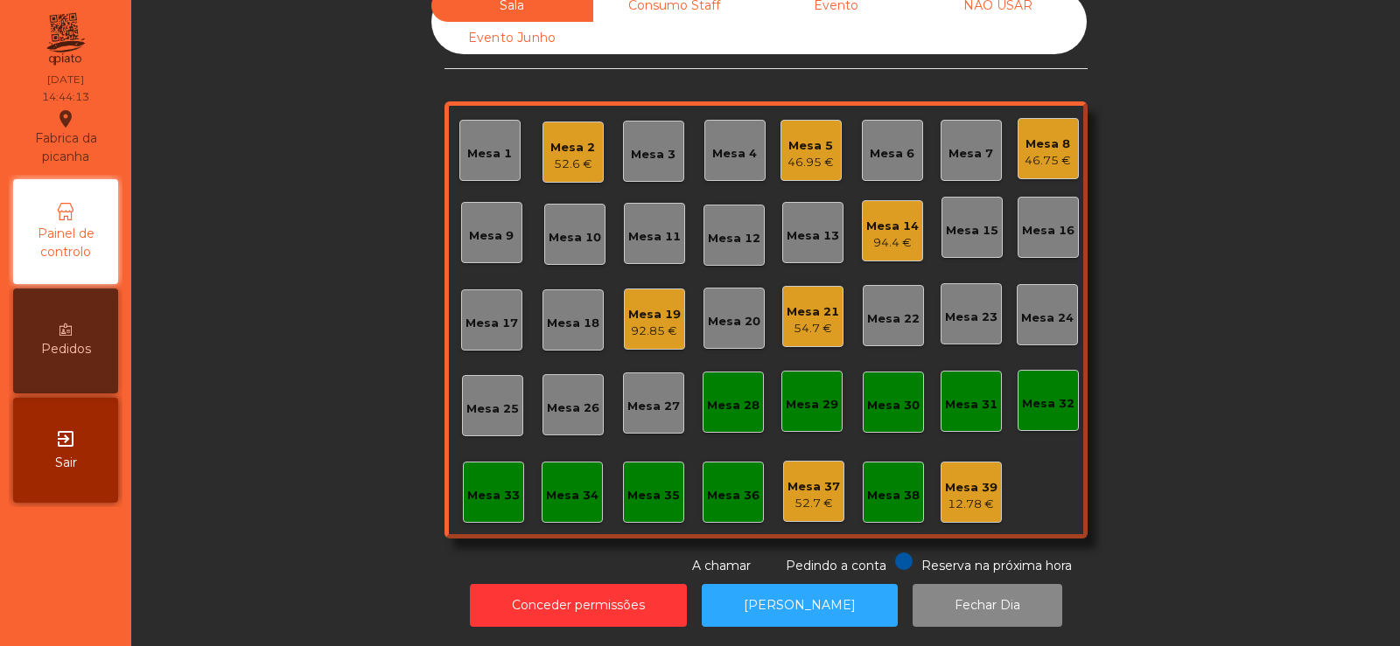
click at [315, 400] on div "Sala Consumo Staff Evento NÃO USAR Evento Junho Mesa 1 Mesa 2 52.6 € Mesa 3 Mes…" at bounding box center [765, 283] width 1221 height 586
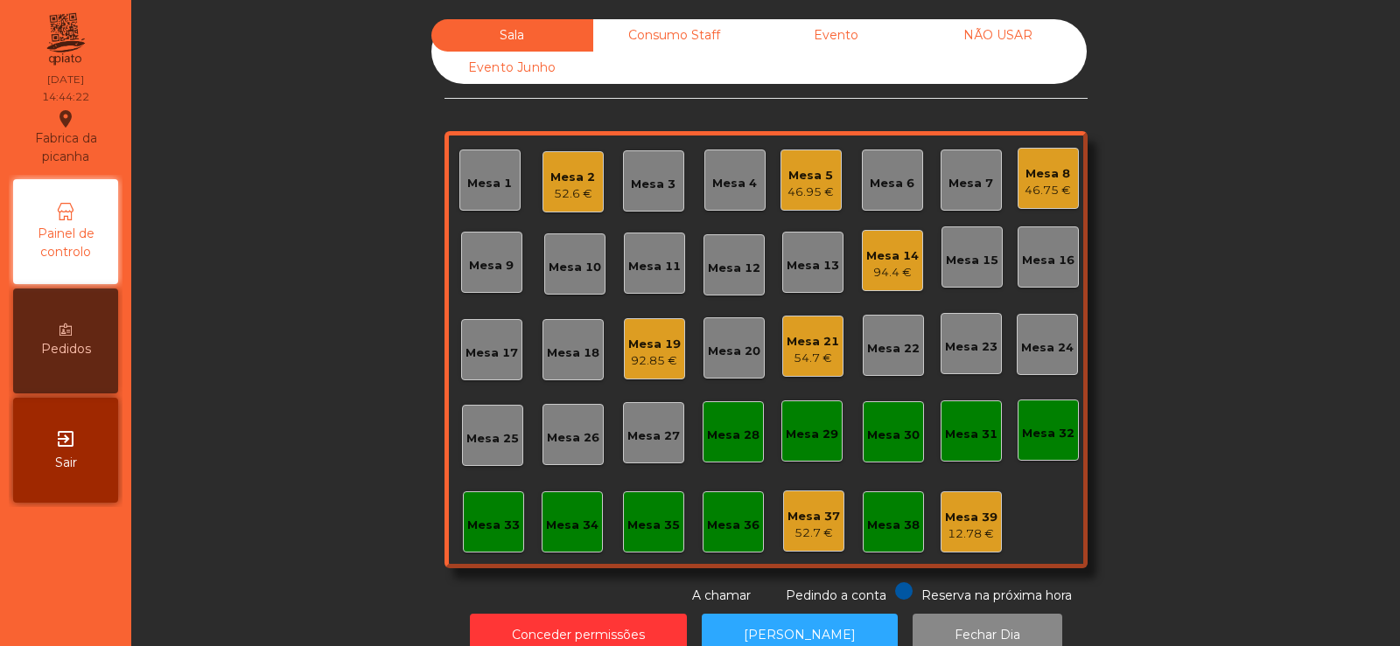
click at [638, 38] on div "Consumo Staff" at bounding box center [674, 35] width 162 height 32
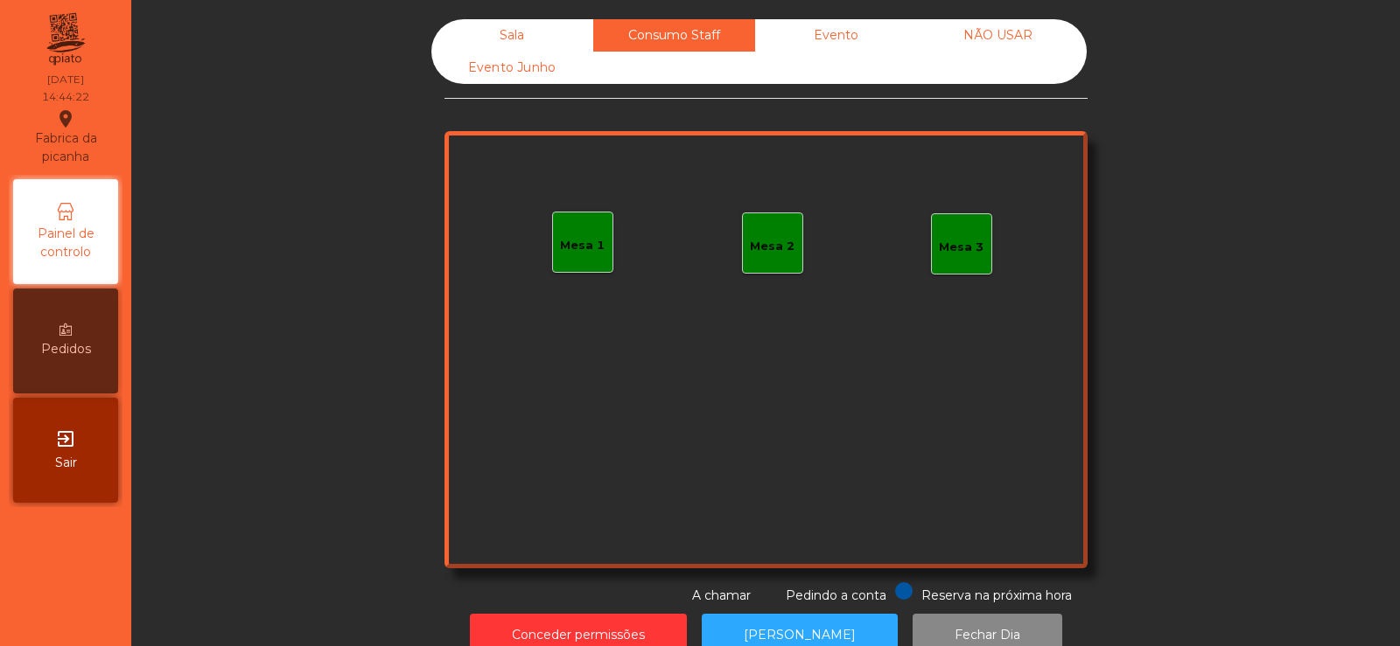
click at [573, 262] on div "Mesa 1" at bounding box center [582, 242] width 61 height 61
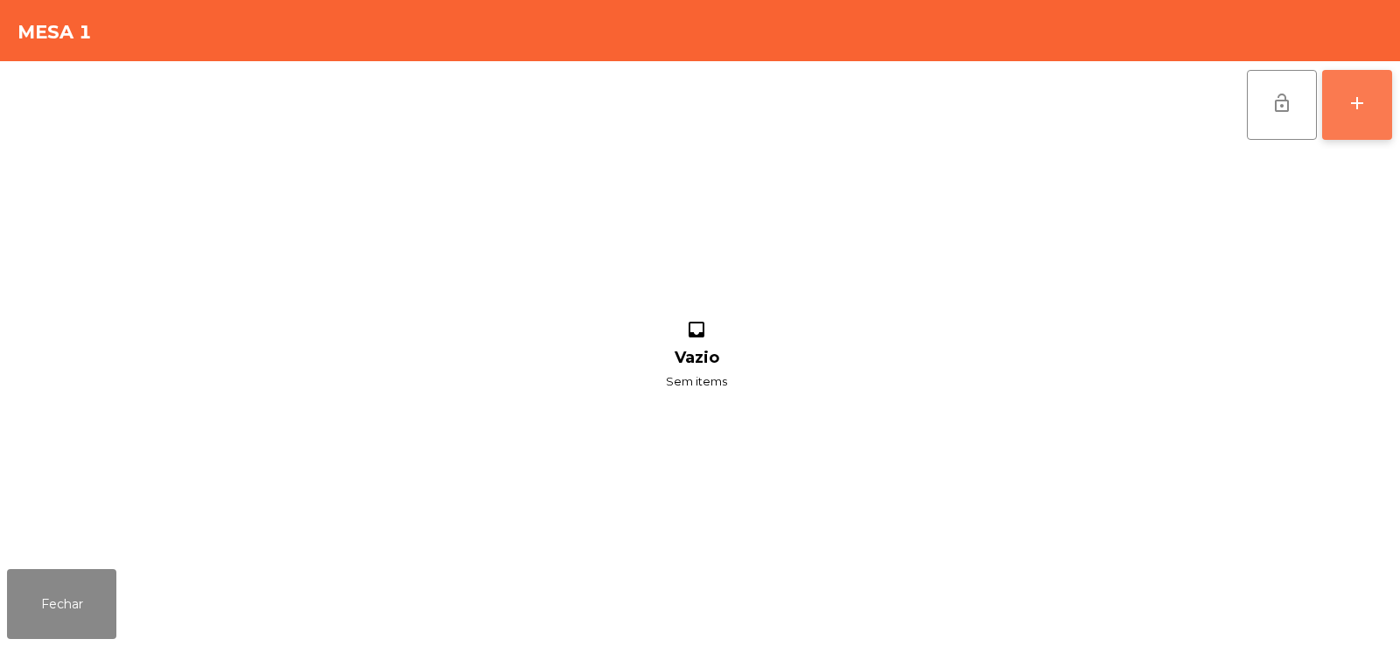
click at [1364, 89] on button "add" at bounding box center [1357, 105] width 70 height 70
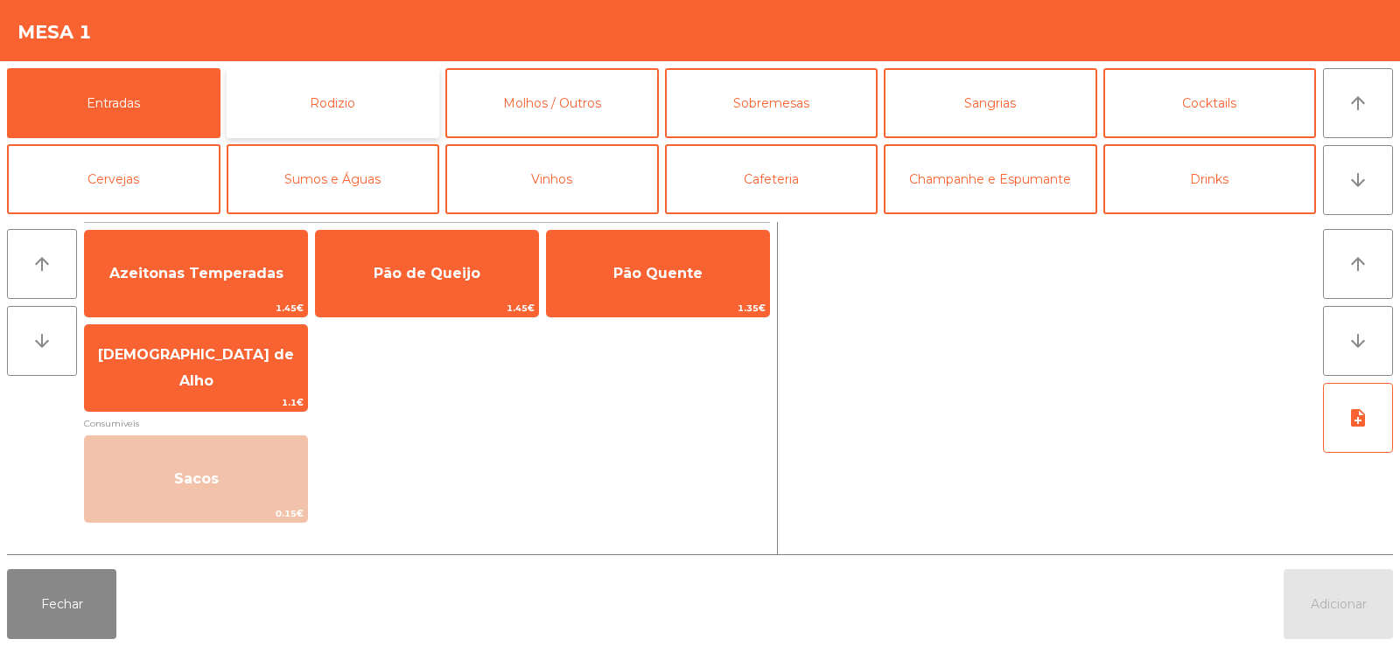
click at [365, 102] on button "Rodizio" at bounding box center [333, 103] width 213 height 70
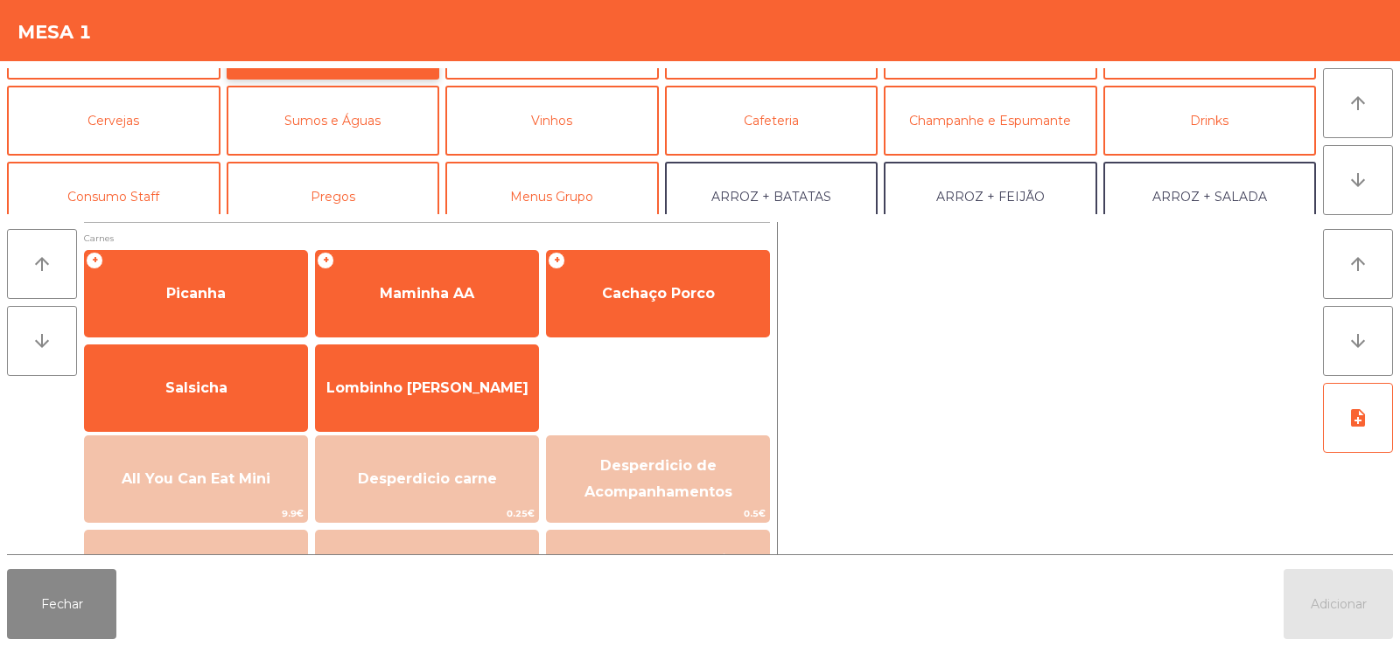
scroll to position [112, 0]
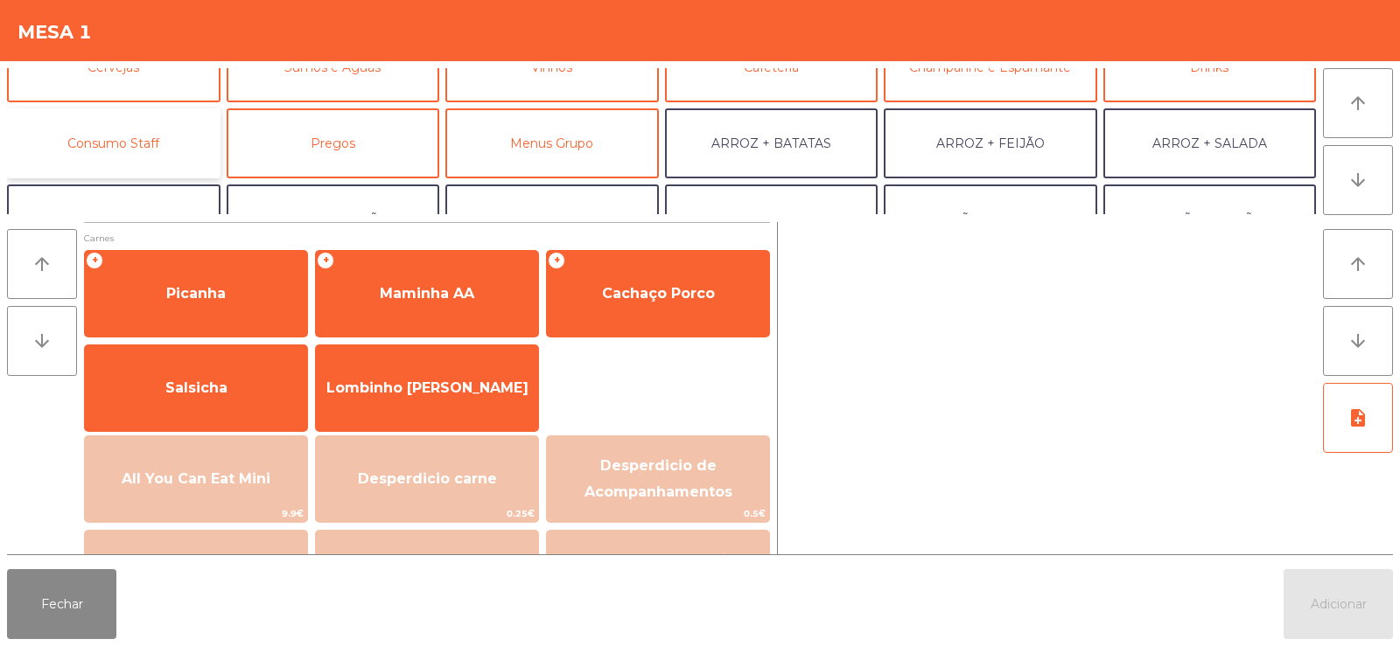
click at [151, 149] on button "Consumo Staff" at bounding box center [113, 143] width 213 height 70
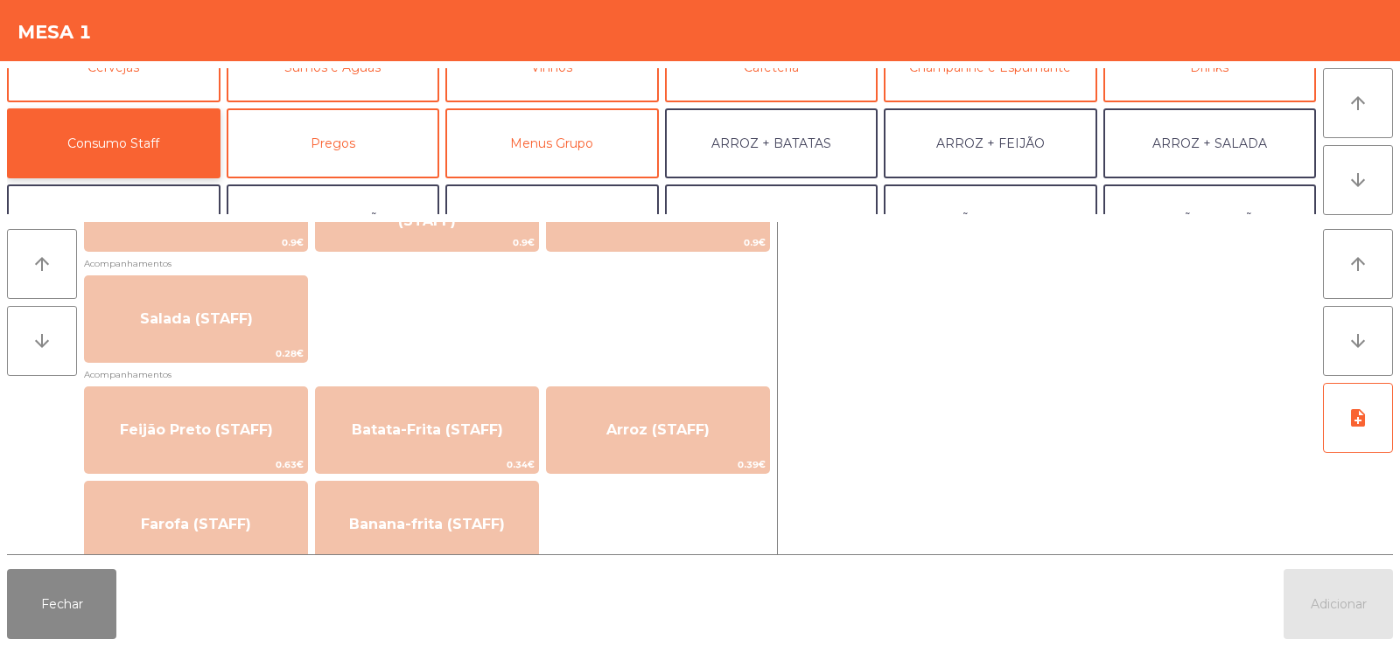
scroll to position [1072, 0]
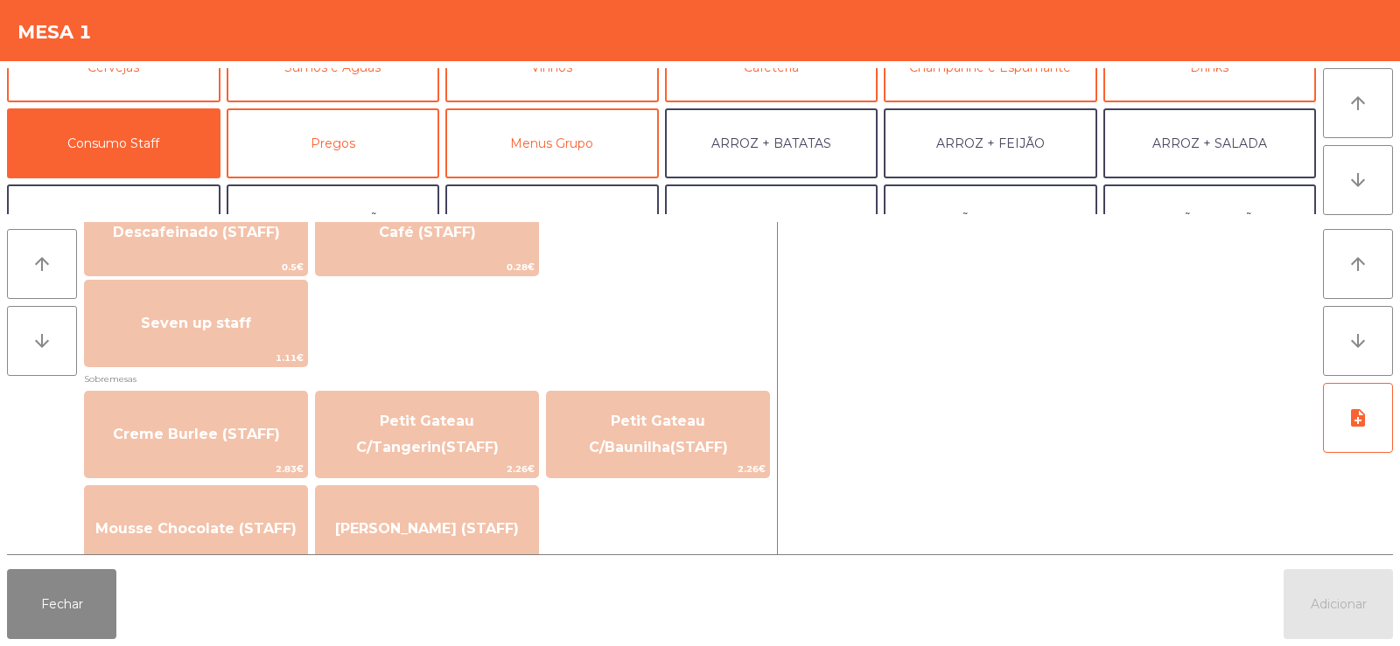
click at [1371, 47] on div "Mesa 1" at bounding box center [700, 30] width 1400 height 61
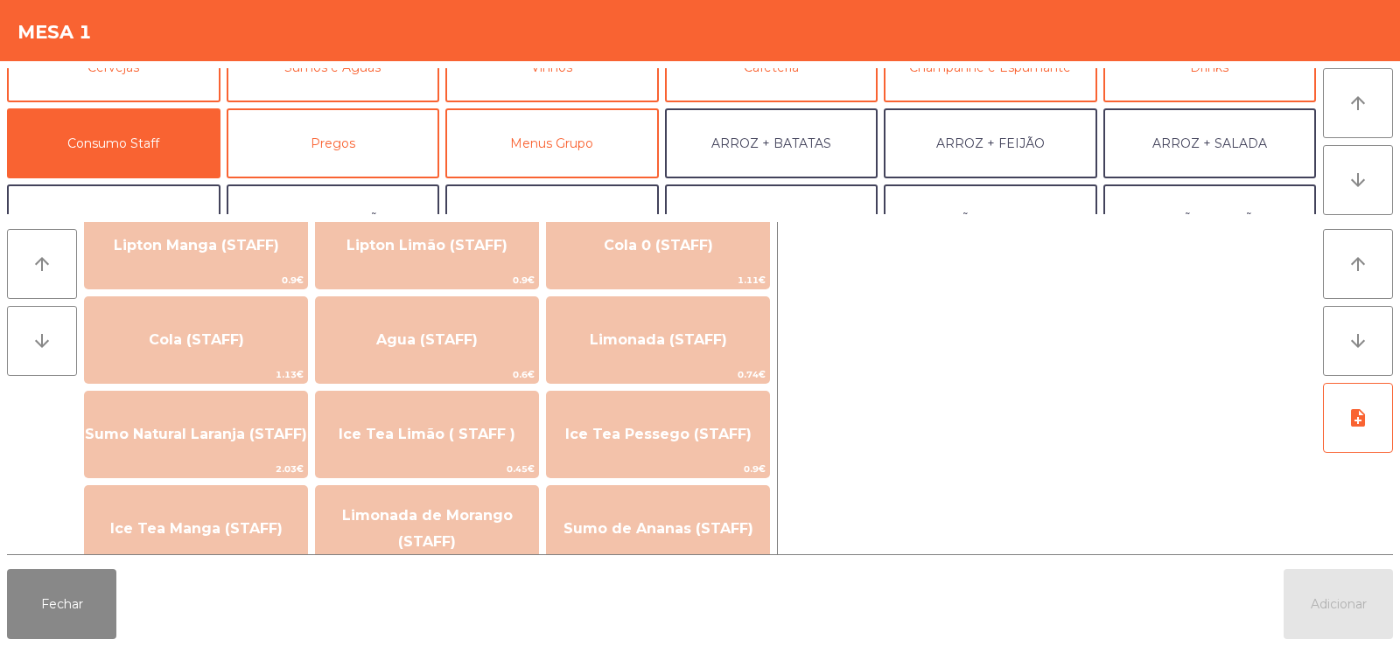
scroll to position [0, 0]
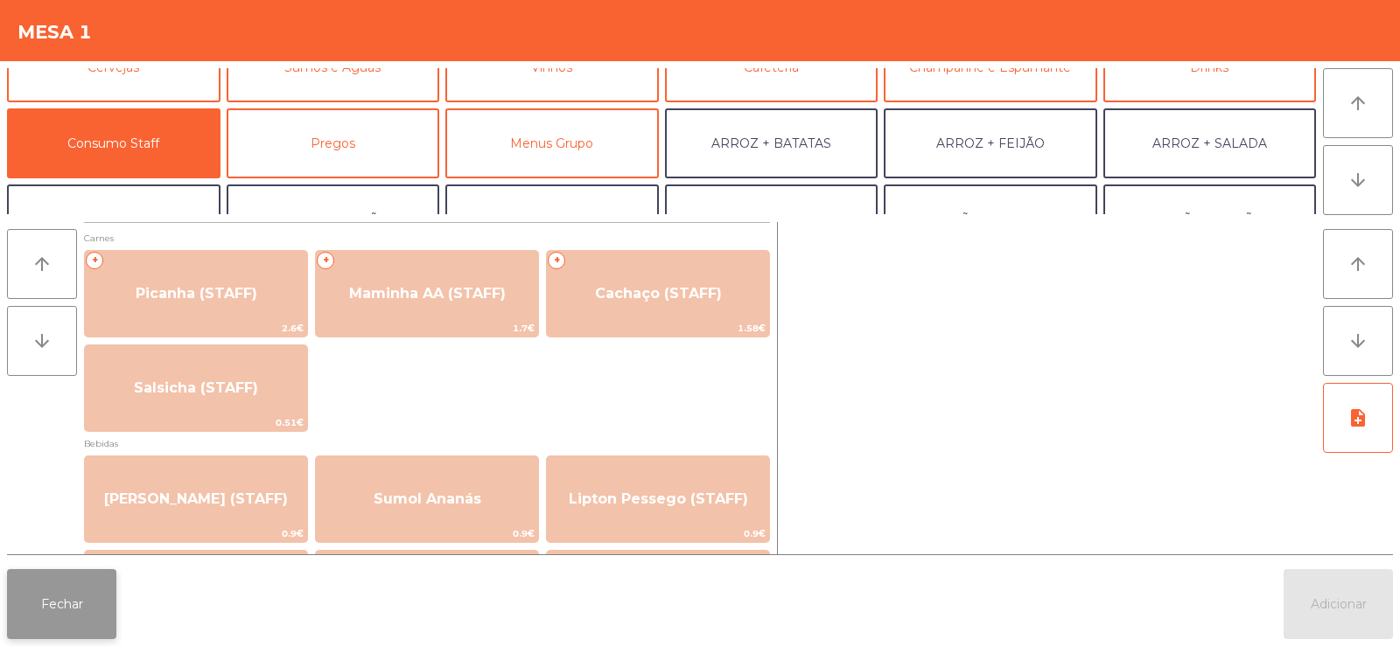
click at [34, 613] on button "Fechar" at bounding box center [61, 604] width 109 height 70
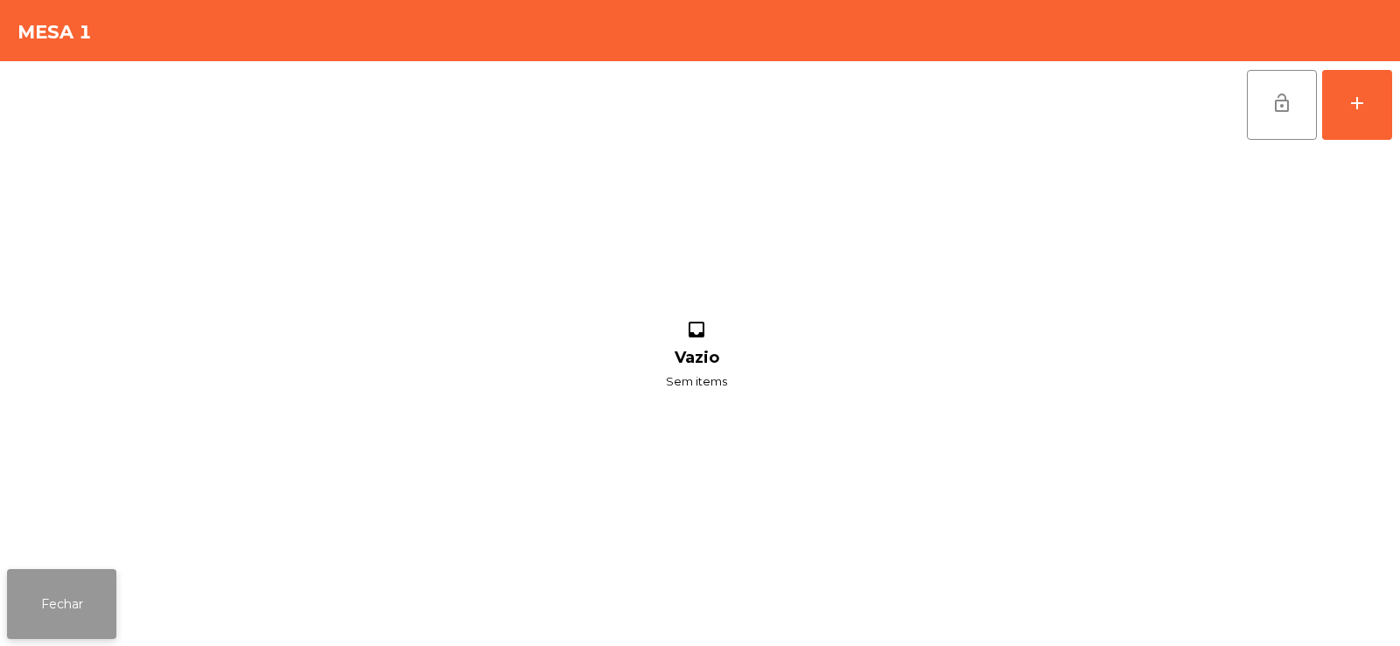
click at [36, 604] on button "Fechar" at bounding box center [61, 604] width 109 height 70
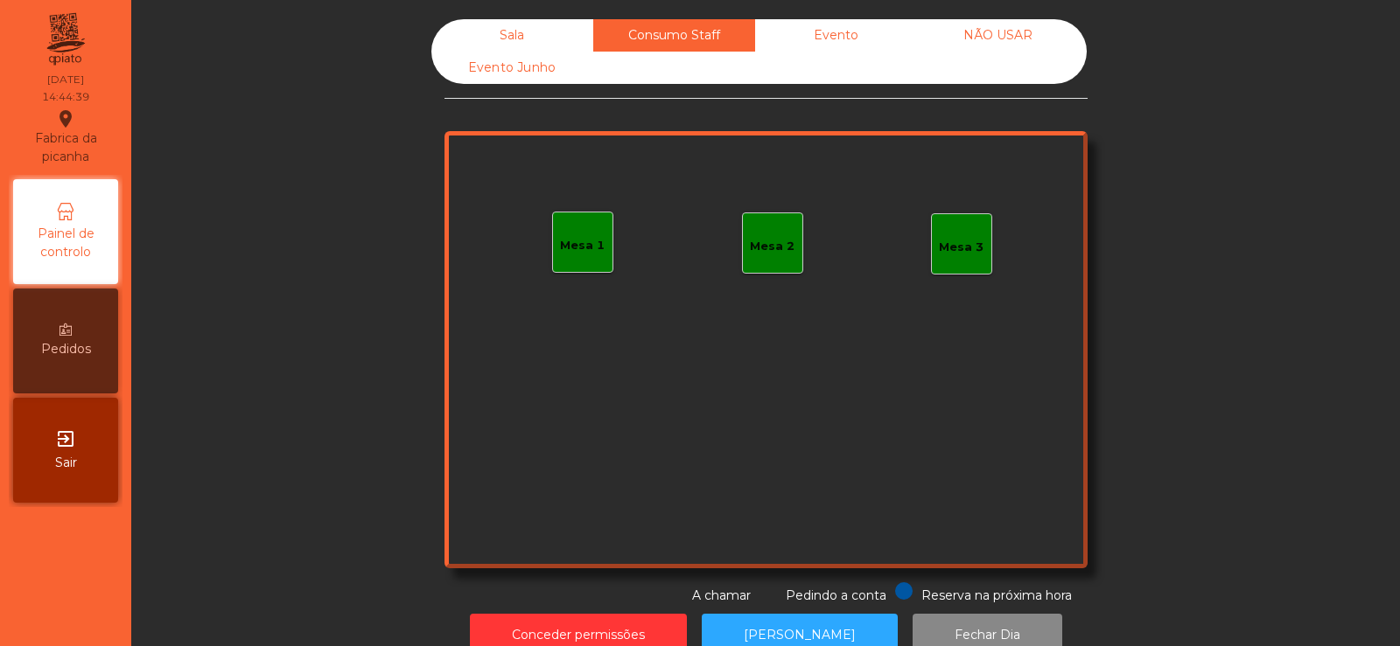
click at [525, 25] on div "Sala" at bounding box center [512, 35] width 162 height 32
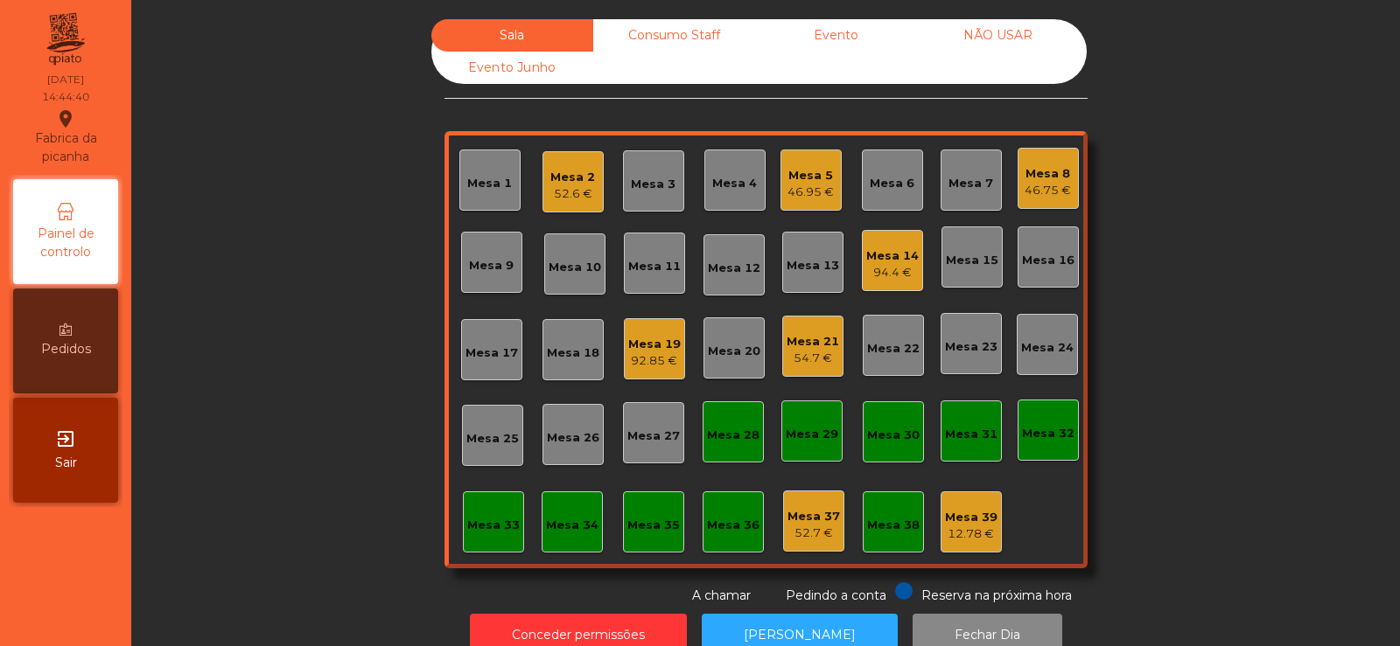
click at [550, 201] on div "52.6 €" at bounding box center [572, 193] width 45 height 17
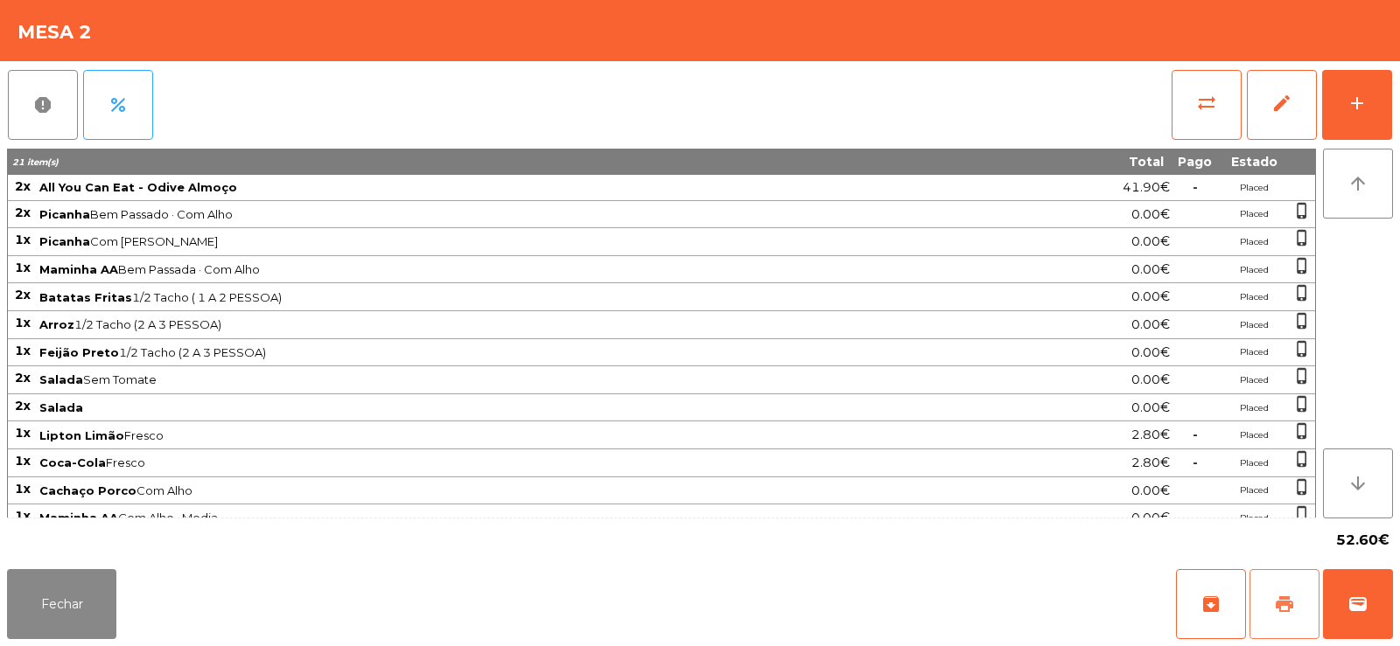
click at [1286, 580] on button "print" at bounding box center [1284, 604] width 70 height 70
click at [57, 607] on button "Fechar" at bounding box center [61, 604] width 109 height 70
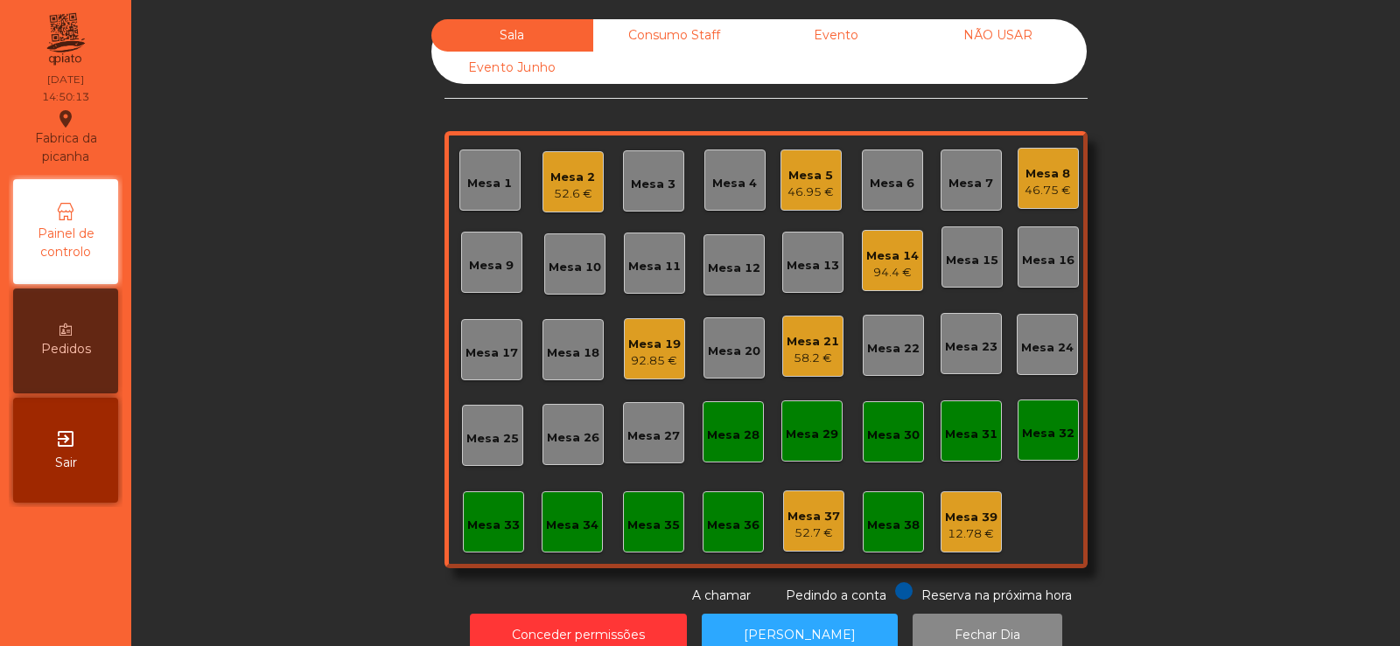
click at [489, 535] on div "Mesa 33" at bounding box center [493, 522] width 61 height 61
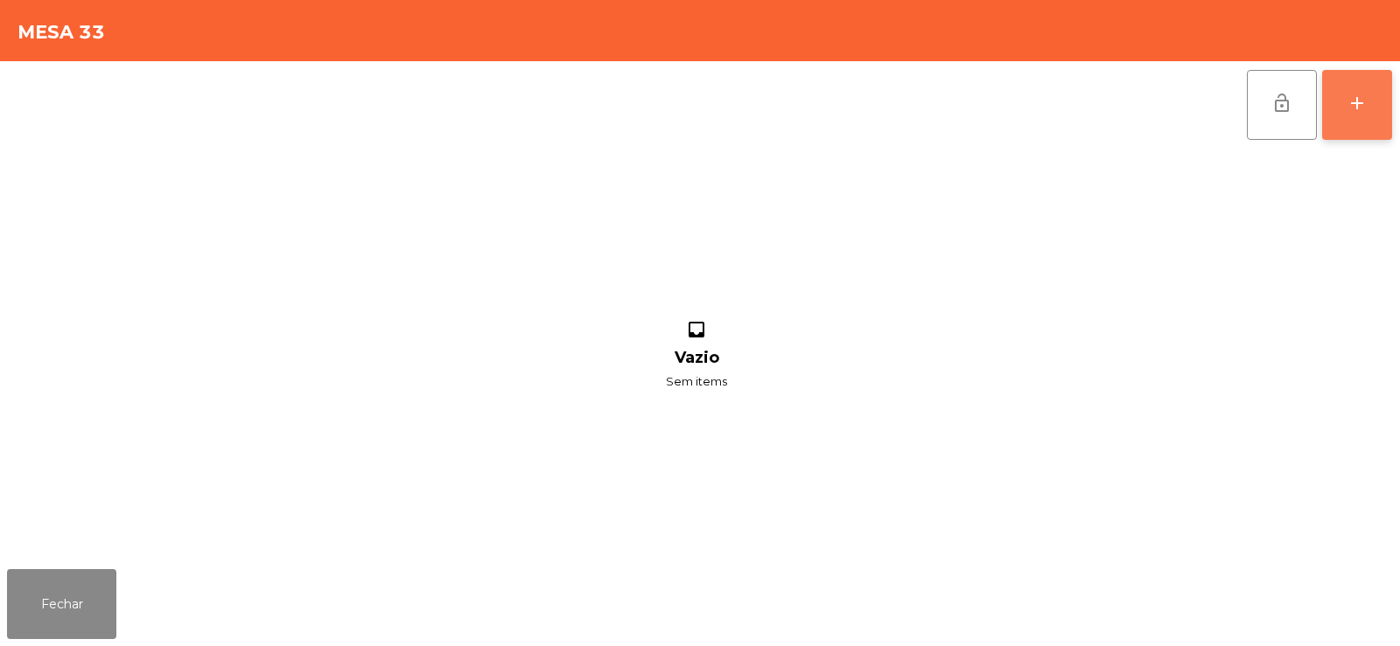
click at [1357, 124] on button "add" at bounding box center [1357, 105] width 70 height 70
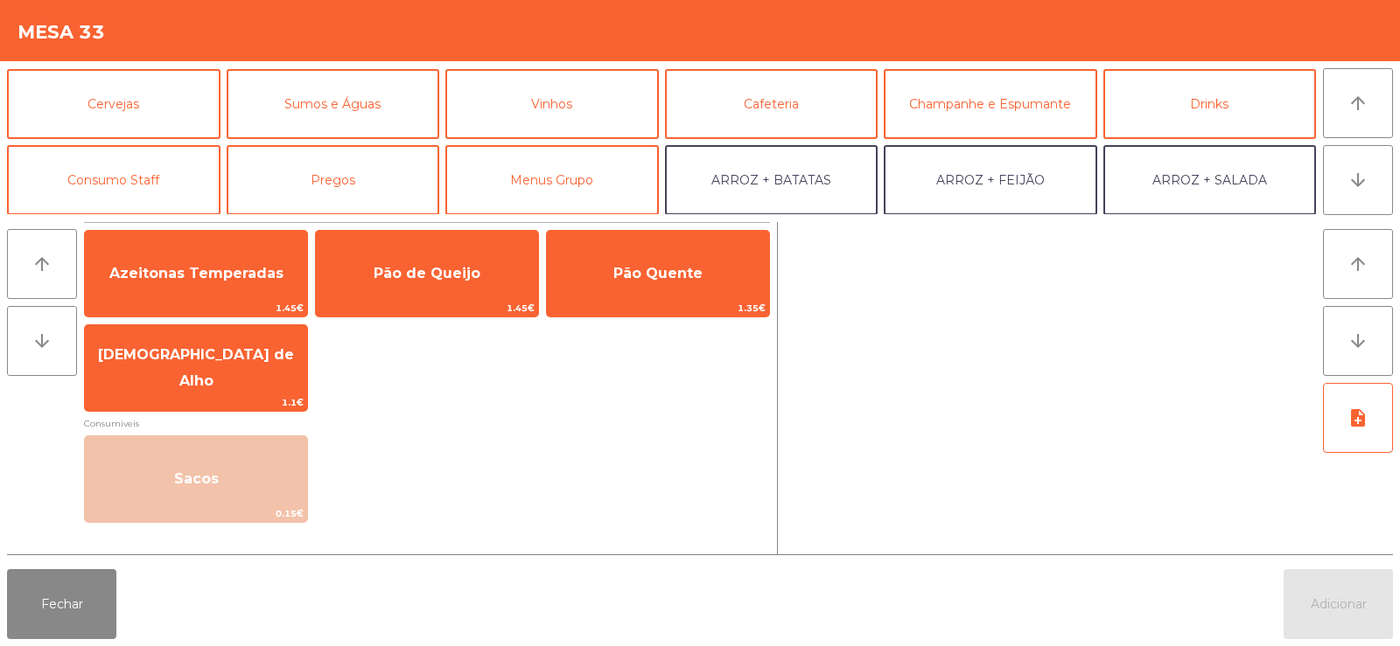
scroll to position [77, 0]
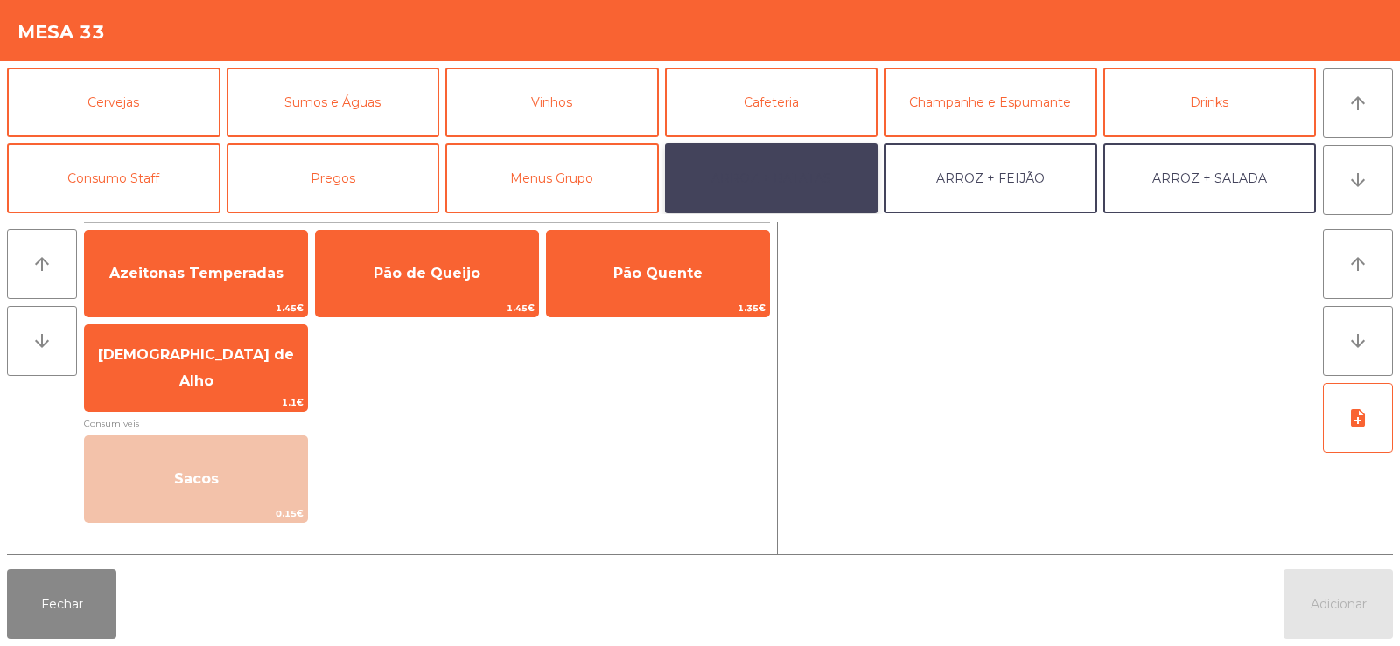
click at [775, 178] on button "ARROZ + BATATAS" at bounding box center [771, 178] width 213 height 70
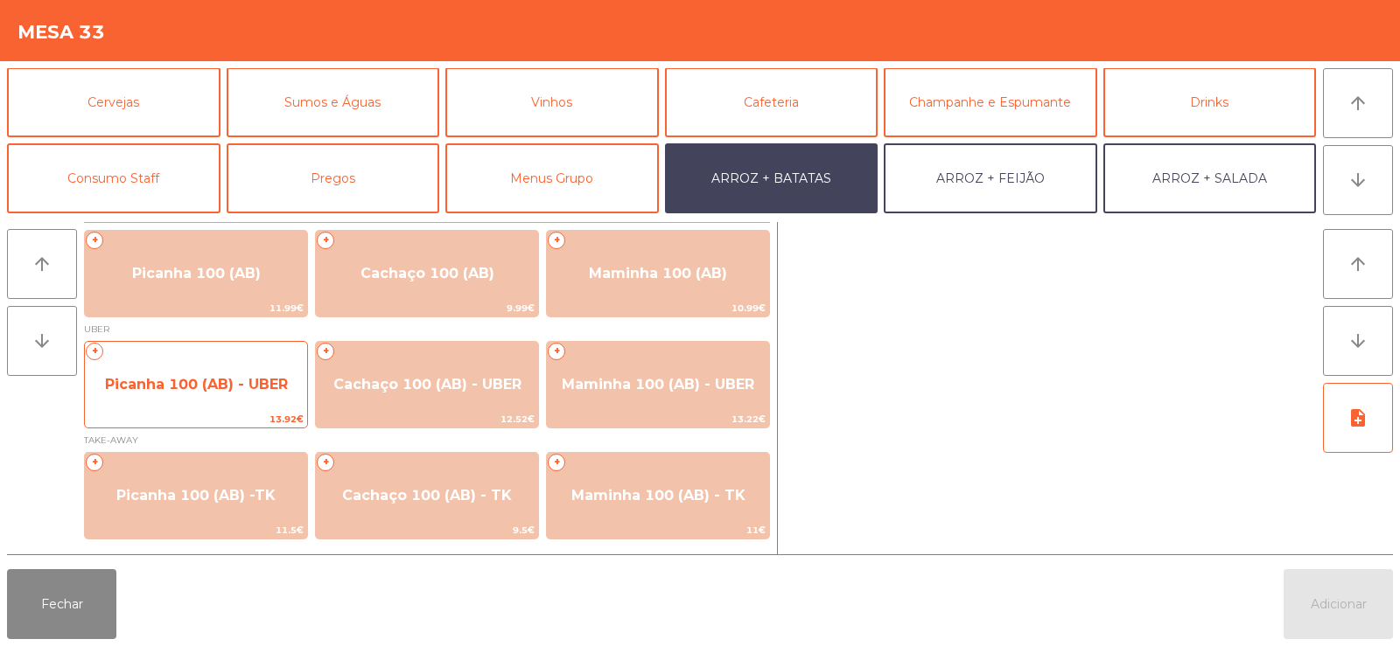
click at [147, 393] on span "Picanha 100 (AB) - UBER" at bounding box center [196, 384] width 222 height 47
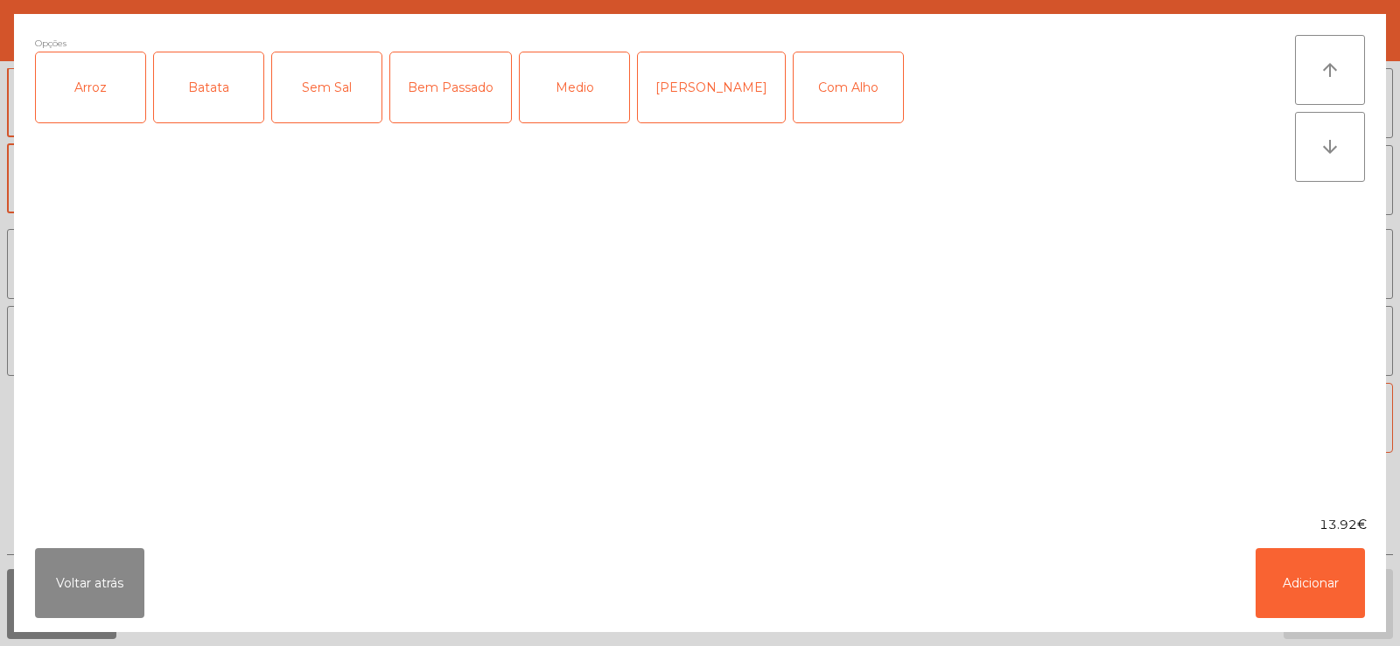
click at [87, 105] on div "Arroz" at bounding box center [90, 87] width 109 height 70
click at [216, 84] on div "Batata" at bounding box center [208, 87] width 109 height 70
click at [590, 97] on div "Medio" at bounding box center [574, 87] width 109 height 70
click at [814, 94] on div "Com Alho" at bounding box center [847, 87] width 109 height 70
click at [1299, 584] on button "Adicionar" at bounding box center [1309, 583] width 109 height 70
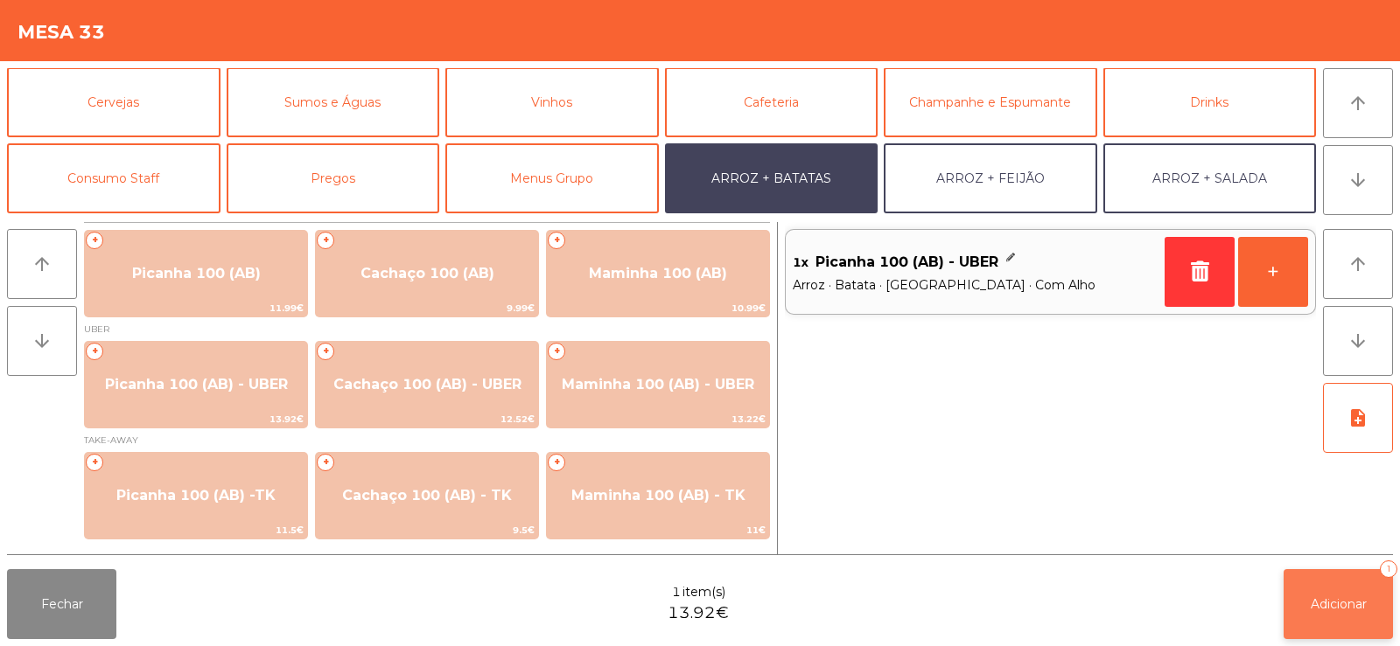
click at [1324, 623] on button "Adicionar 1" at bounding box center [1337, 604] width 109 height 70
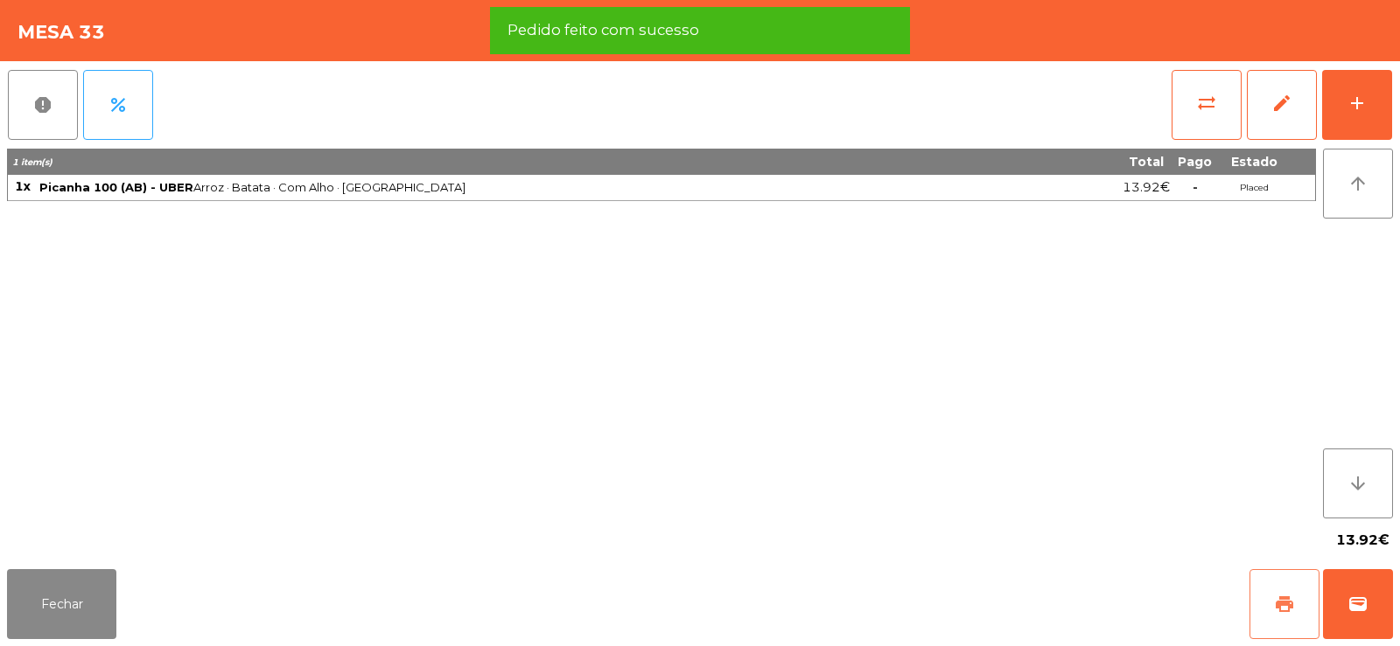
click at [1302, 609] on button "print" at bounding box center [1284, 604] width 70 height 70
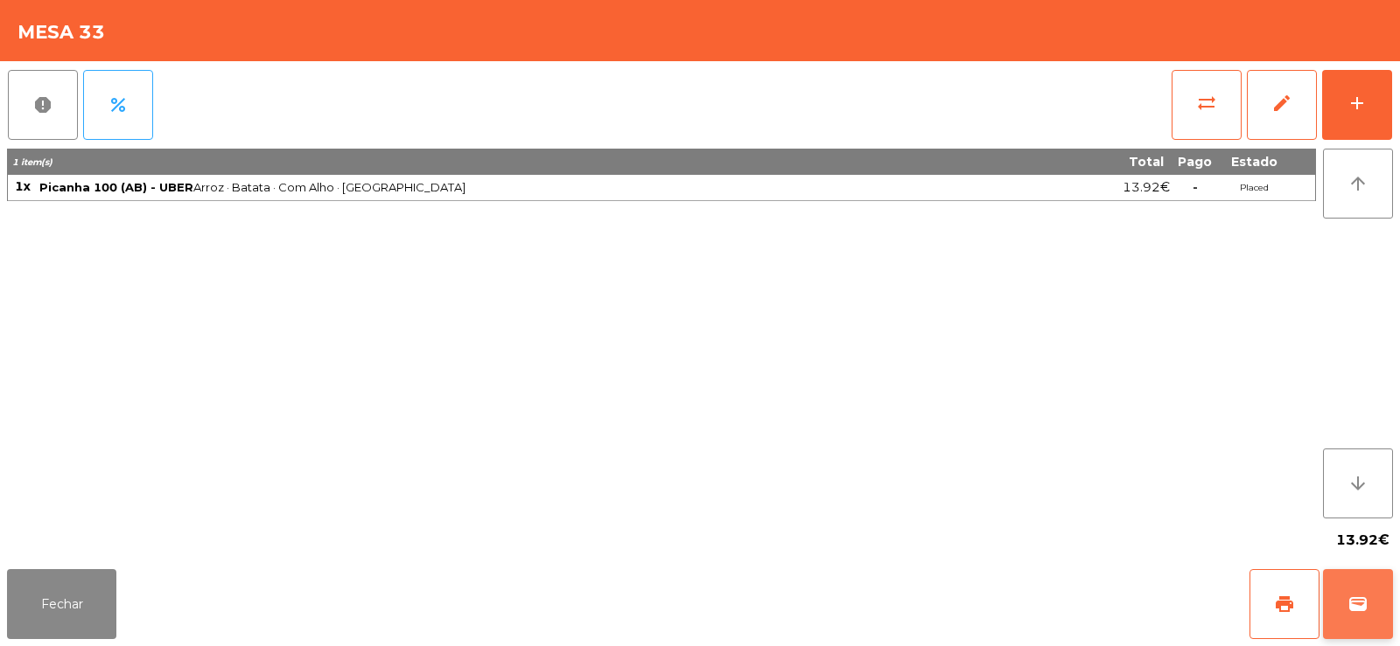
click at [1365, 598] on span "wallet" at bounding box center [1357, 604] width 21 height 21
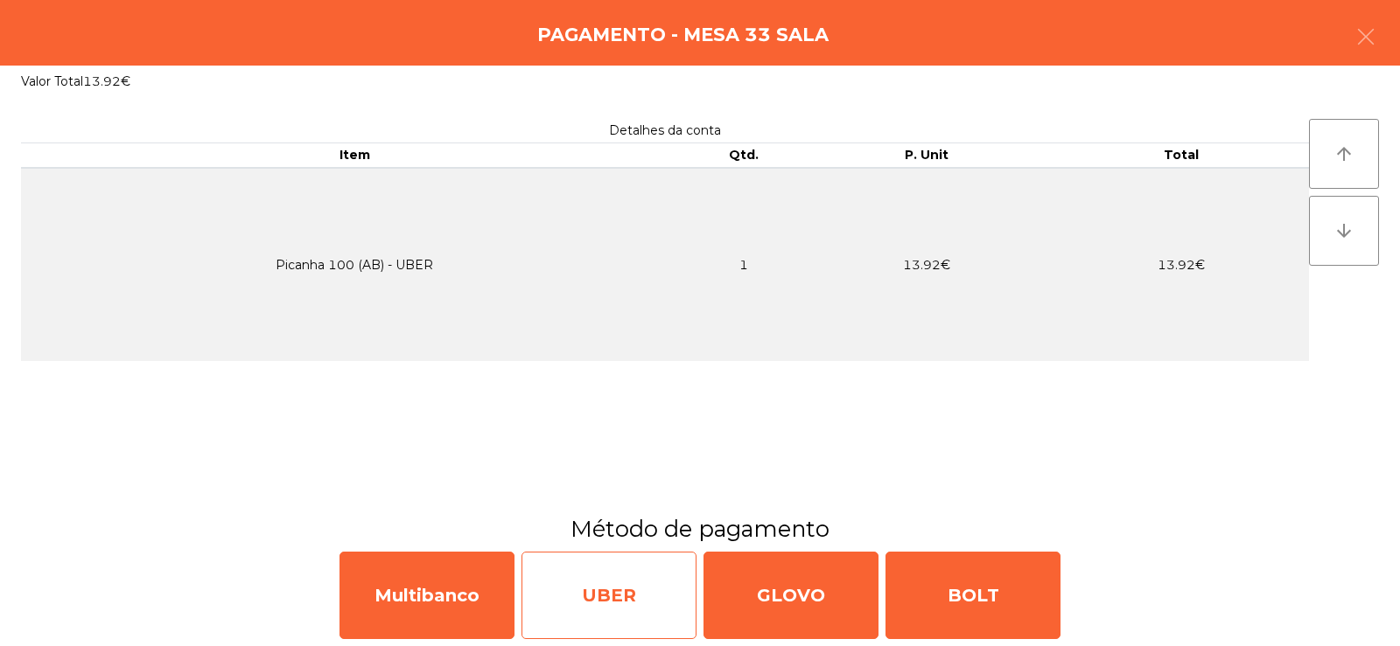
click at [612, 604] on div "UBER" at bounding box center [608, 595] width 175 height 87
select select "**"
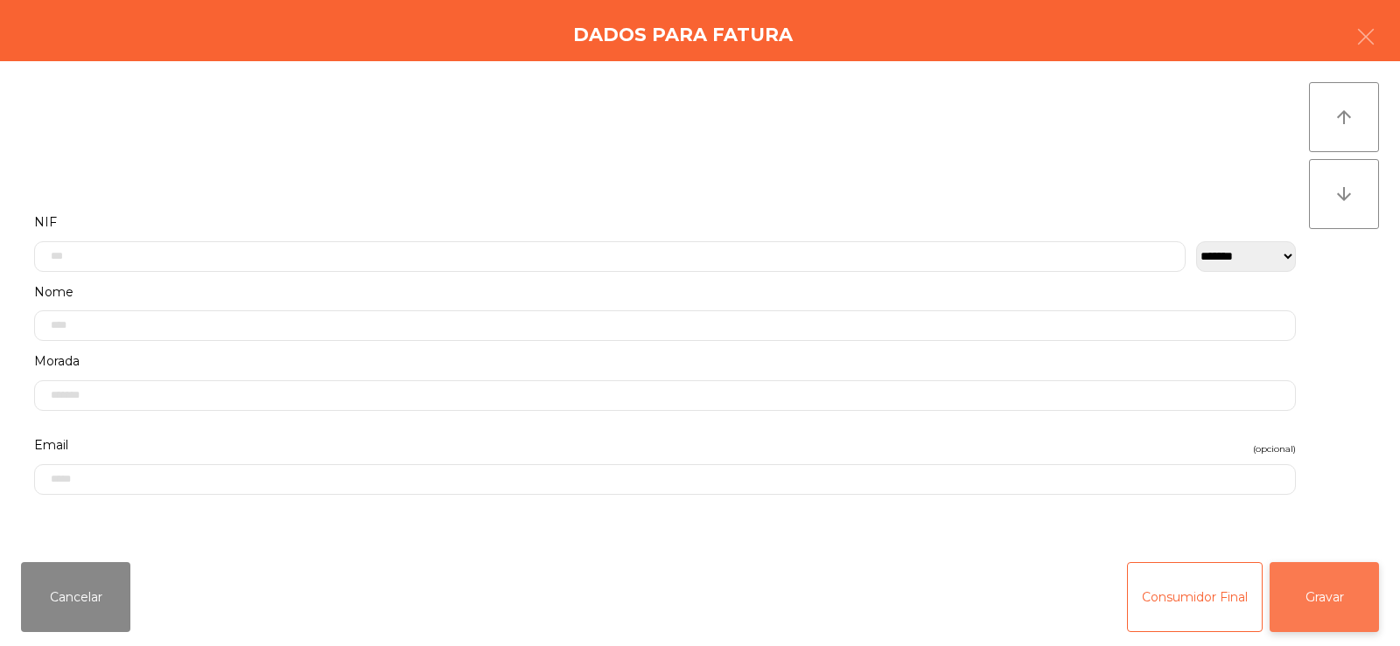
click at [1330, 600] on button "Gravar" at bounding box center [1323, 597] width 109 height 70
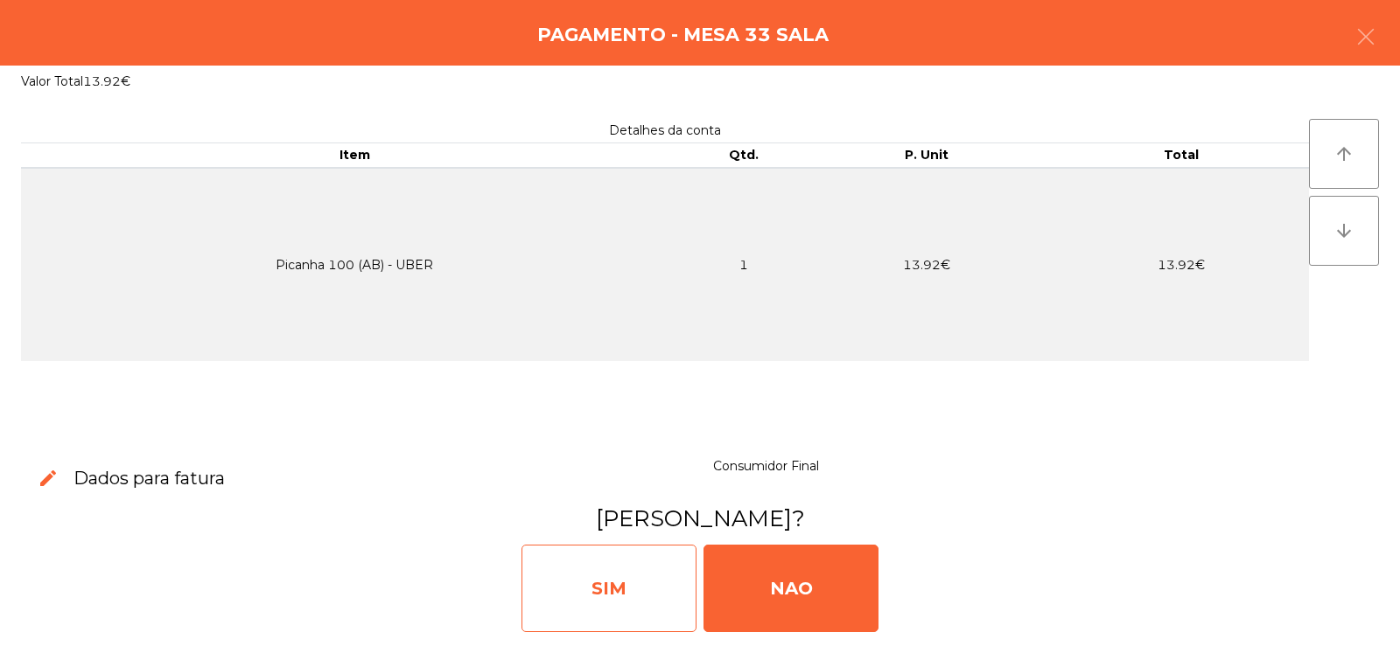
click at [632, 576] on div "SIM" at bounding box center [608, 588] width 175 height 87
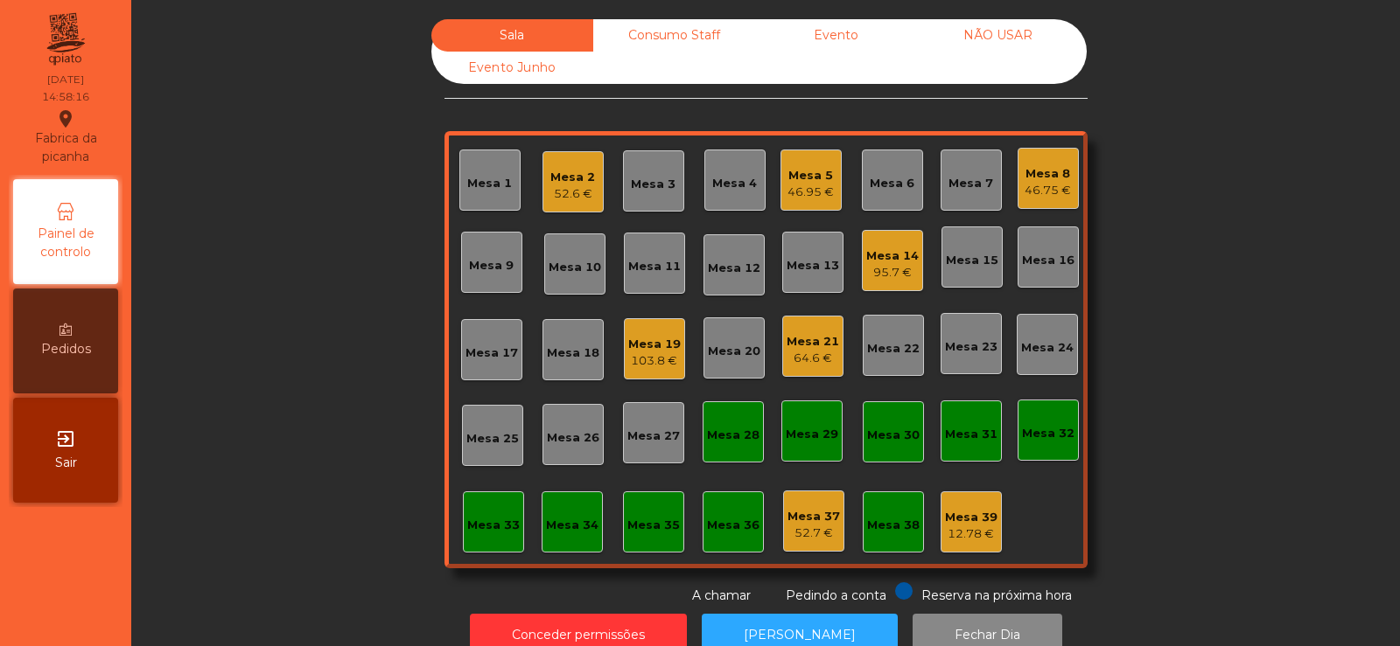
click at [677, 46] on div "Consumo Staff" at bounding box center [674, 35] width 162 height 32
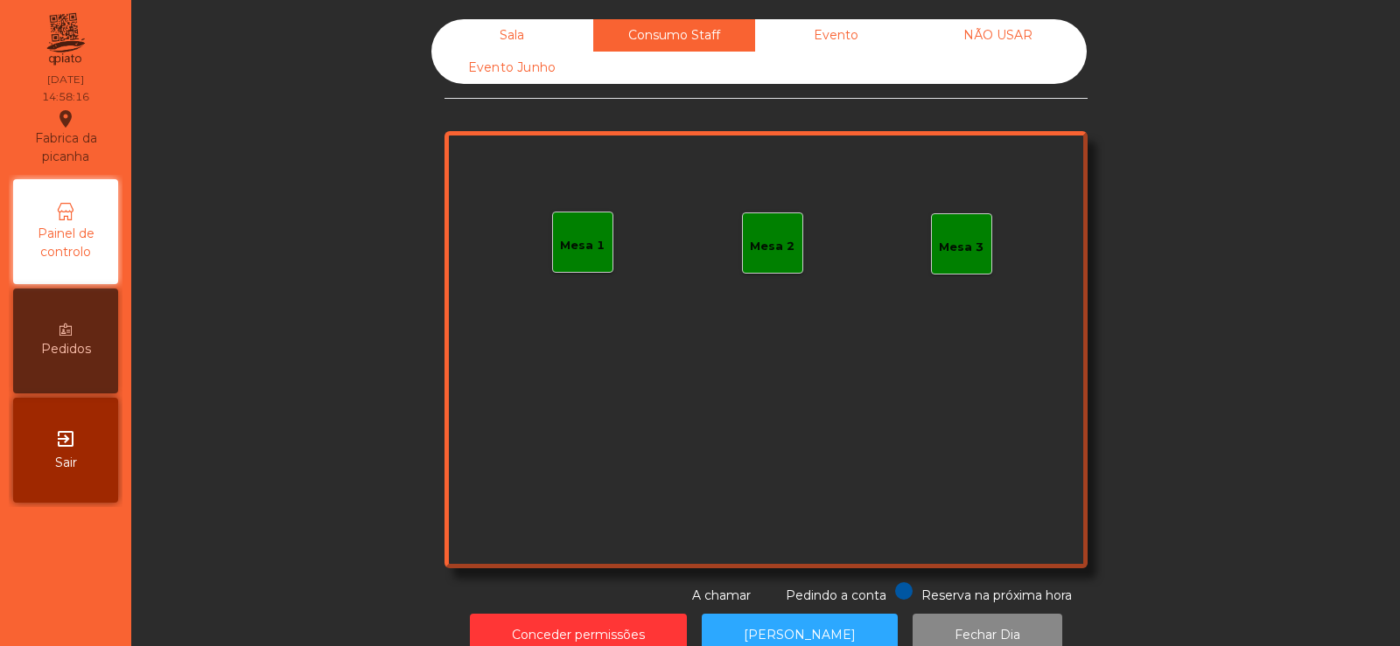
click at [529, 262] on div "Mesa 1 Mesa 2 Mesa 3" at bounding box center [765, 349] width 643 height 437
click at [576, 248] on div "Mesa 1" at bounding box center [582, 245] width 45 height 17
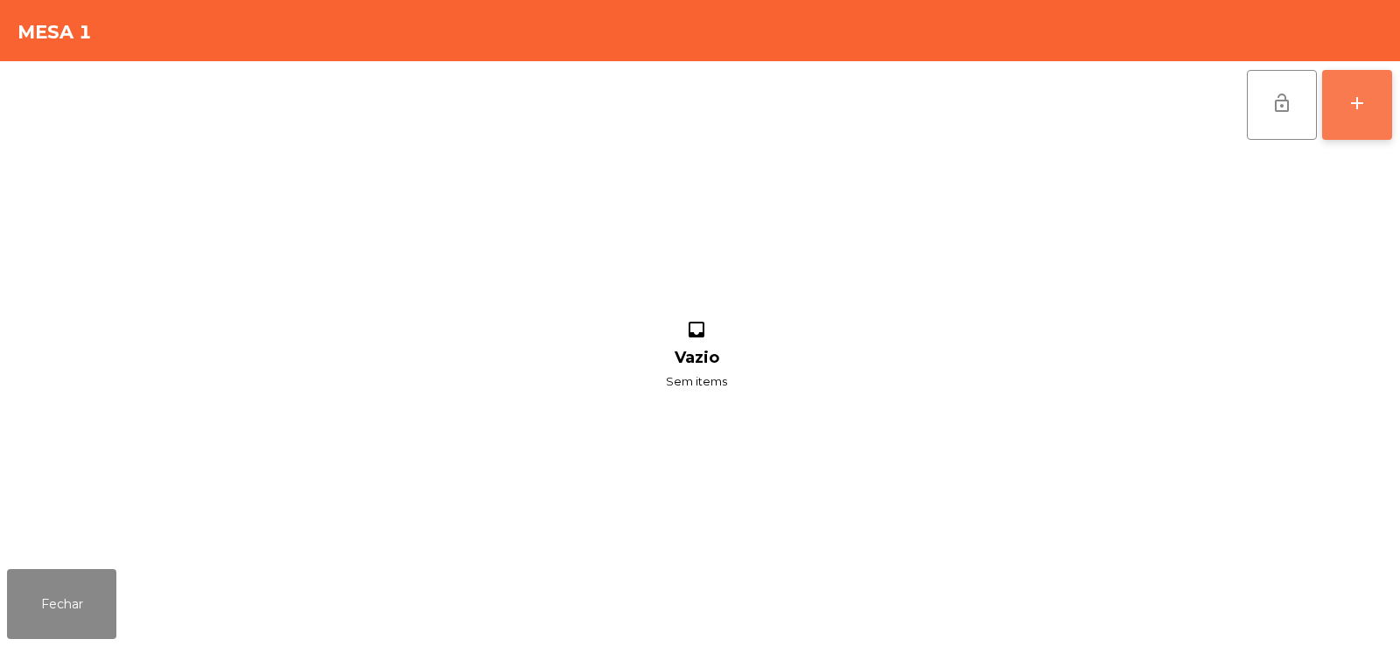
click at [1358, 119] on button "add" at bounding box center [1357, 105] width 70 height 70
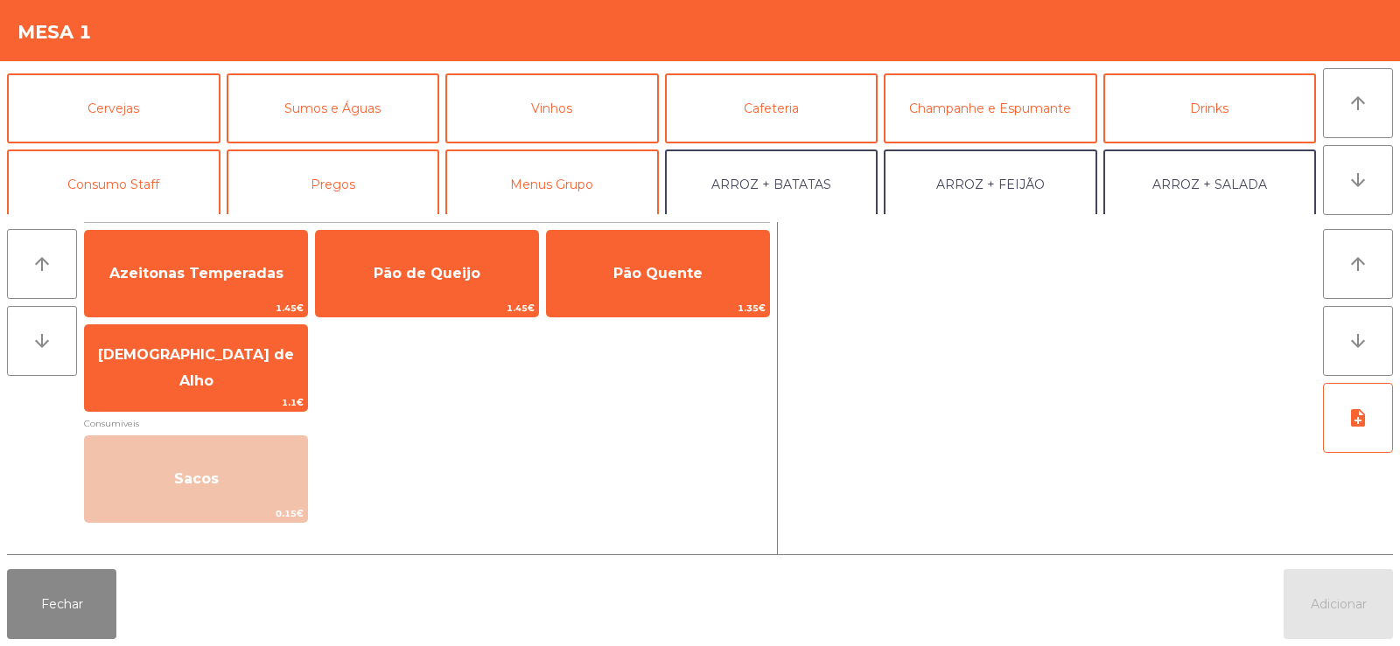
scroll to position [105, 0]
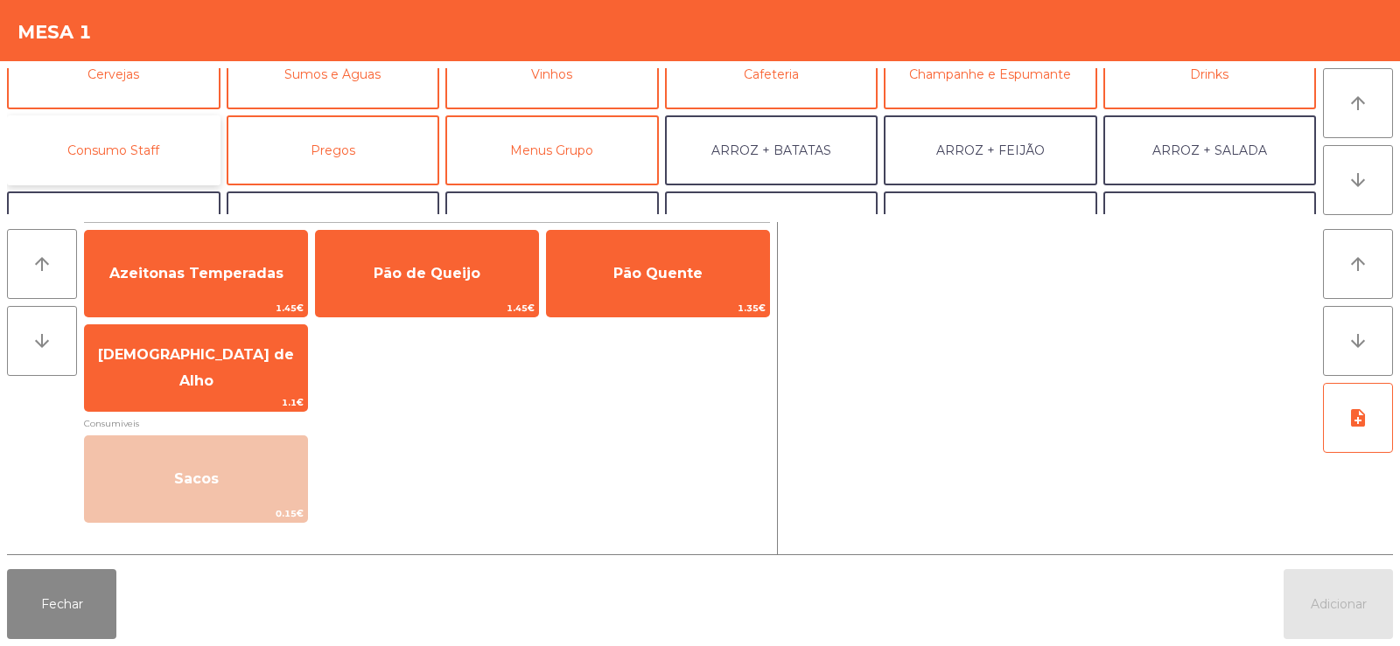
click at [120, 150] on button "Consumo Staff" at bounding box center [113, 150] width 213 height 70
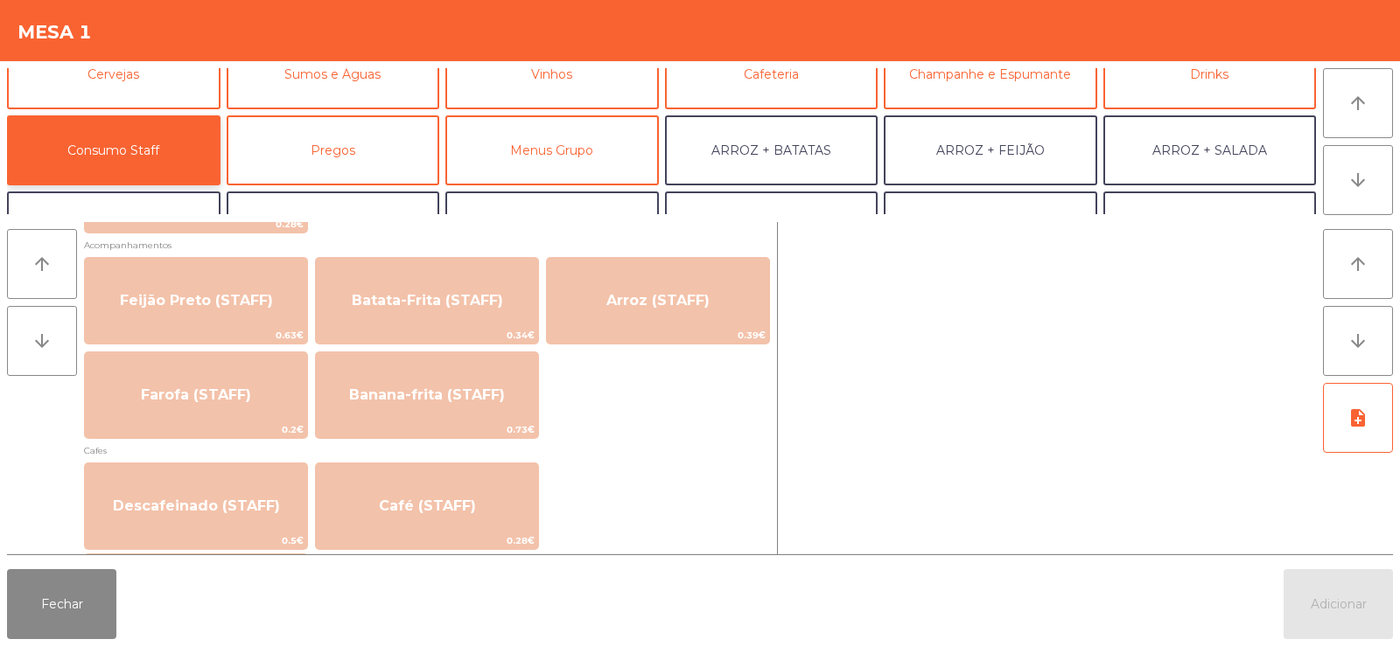
scroll to position [802, 0]
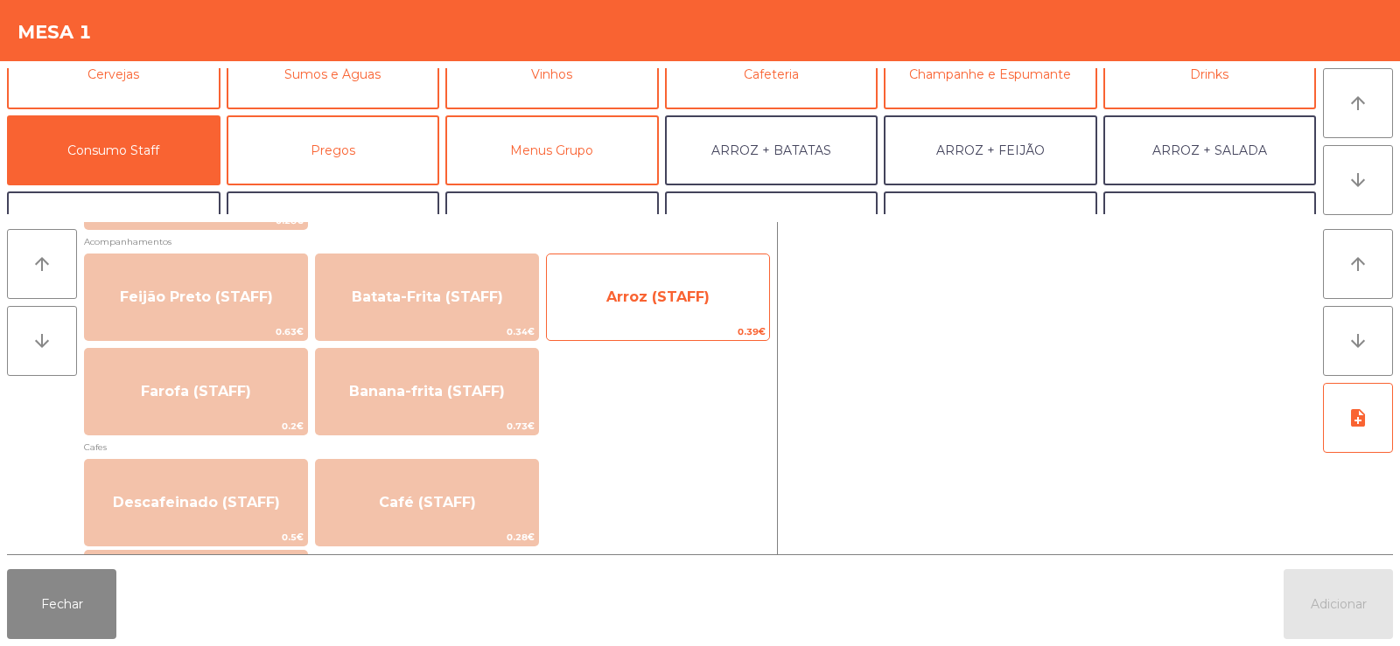
click at [648, 305] on span "Arroz (STAFF)" at bounding box center [658, 297] width 222 height 47
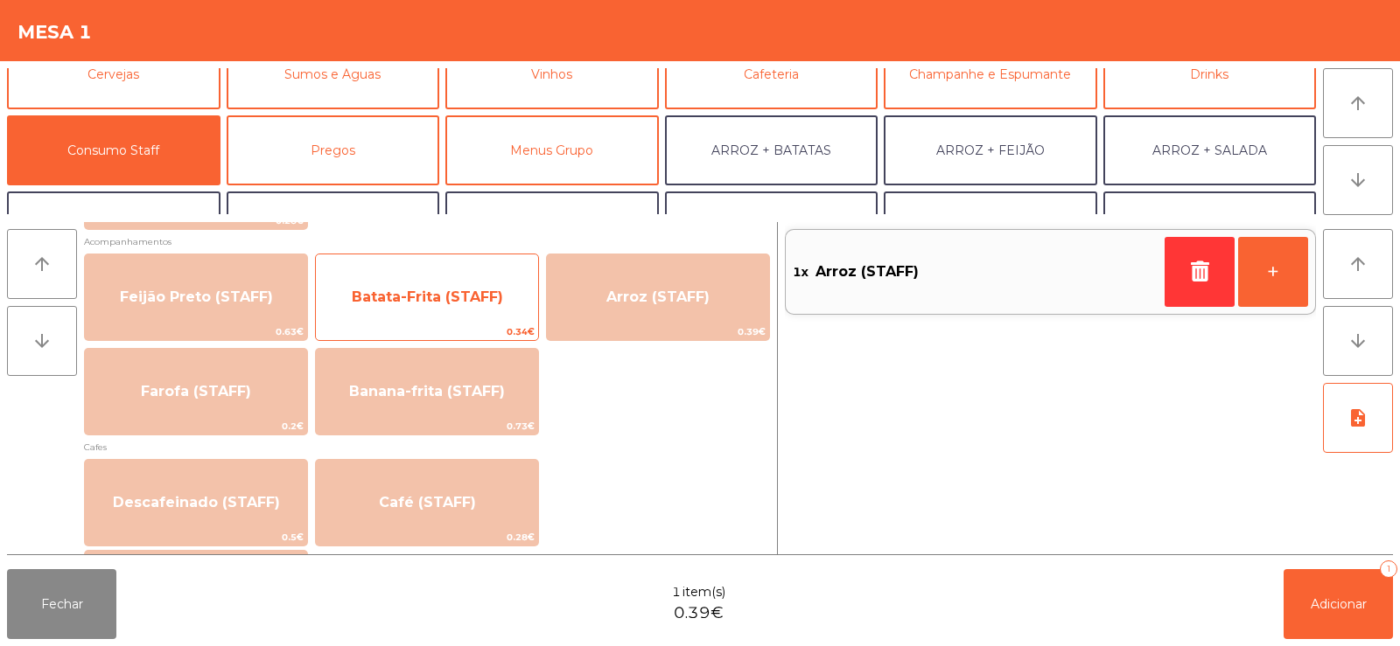
click at [414, 299] on span "Batata-Frita (STAFF)" at bounding box center [427, 297] width 151 height 17
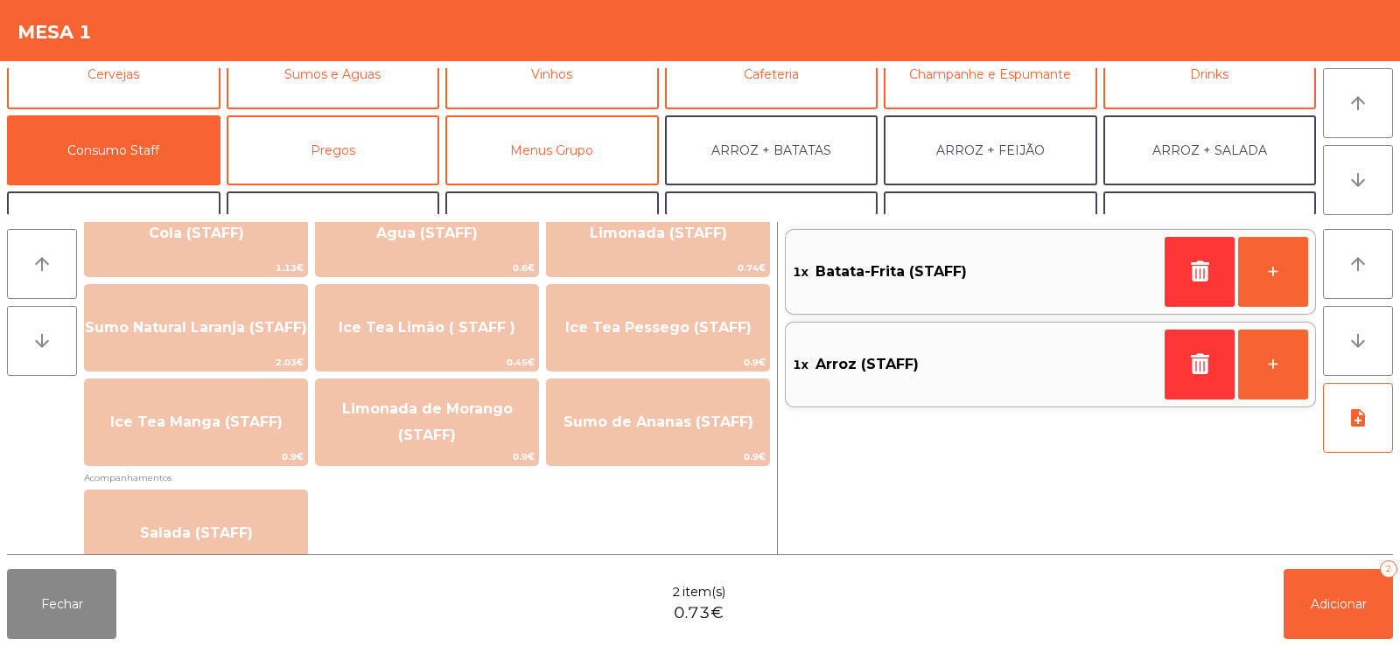
scroll to position [0, 0]
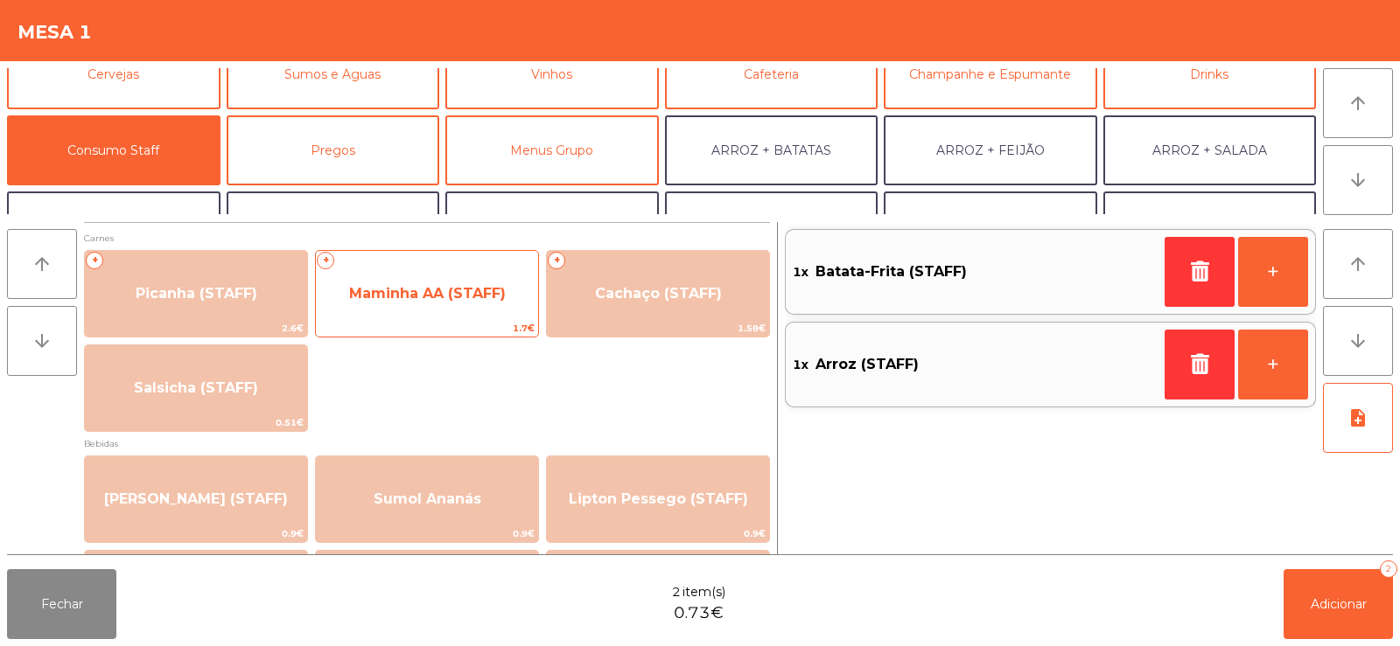
click at [413, 285] on span "Maminha AA (STAFF)" at bounding box center [427, 293] width 157 height 17
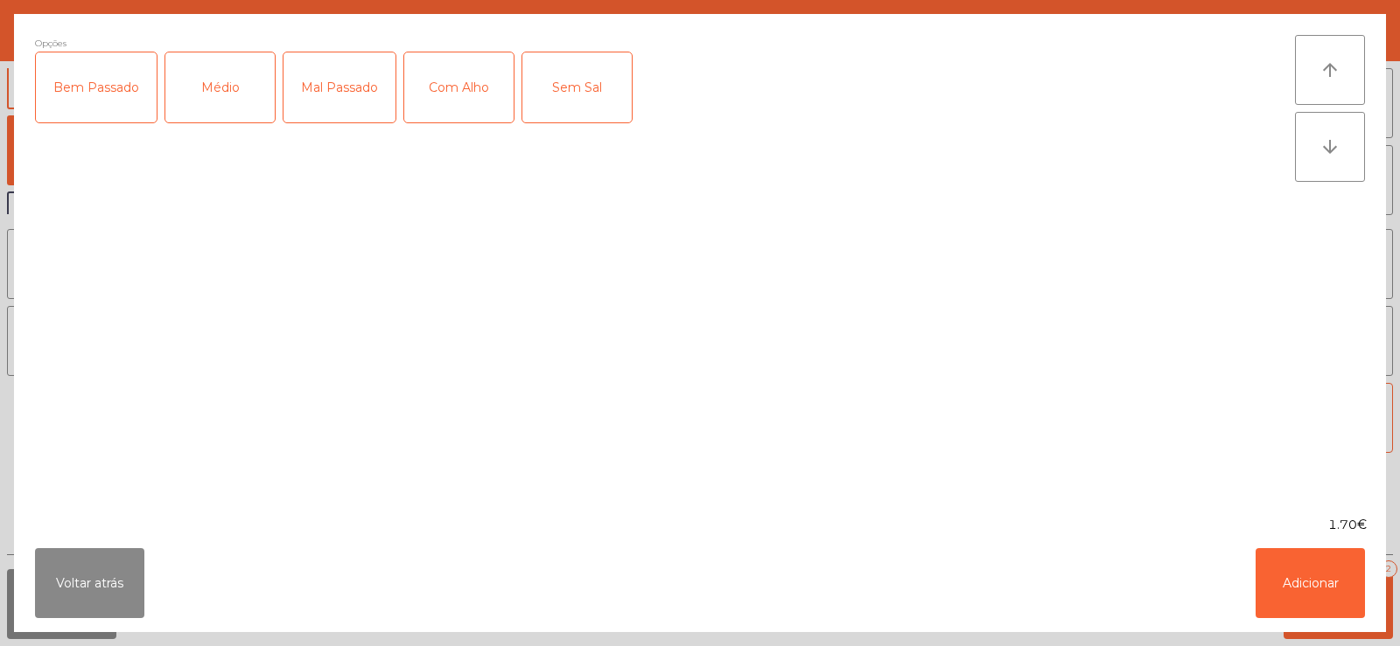
click at [225, 81] on div "Médio" at bounding box center [219, 87] width 109 height 70
click at [473, 87] on div "Com Alho" at bounding box center [458, 87] width 109 height 70
click at [1326, 585] on button "Adicionar" at bounding box center [1309, 583] width 109 height 70
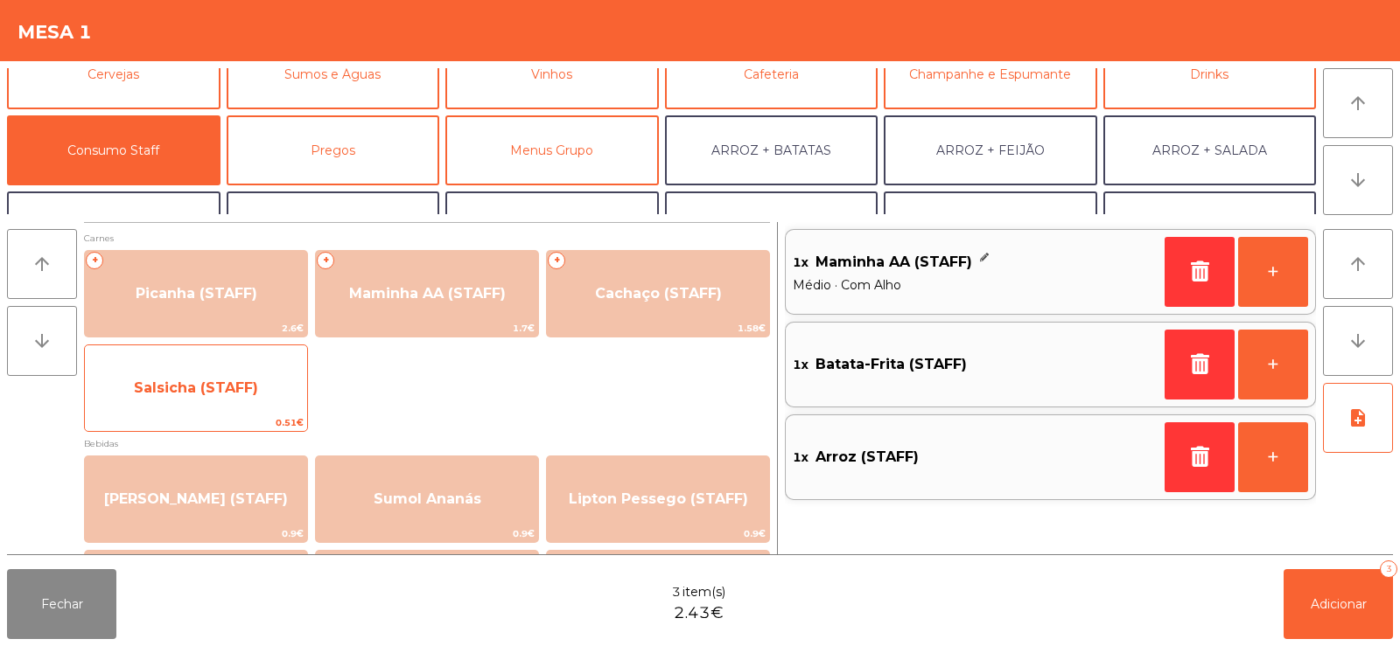
click at [185, 400] on span "Salsicha (STAFF)" at bounding box center [196, 388] width 222 height 47
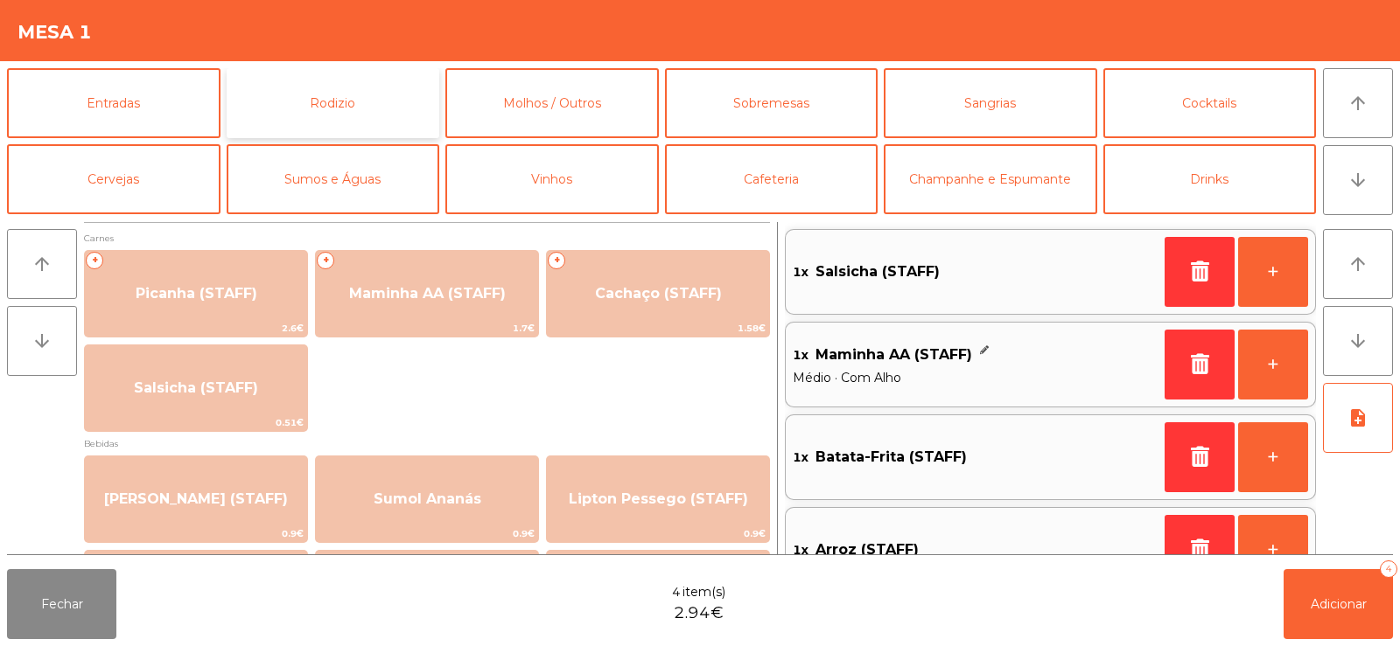
click at [360, 100] on button "Rodizio" at bounding box center [333, 103] width 213 height 70
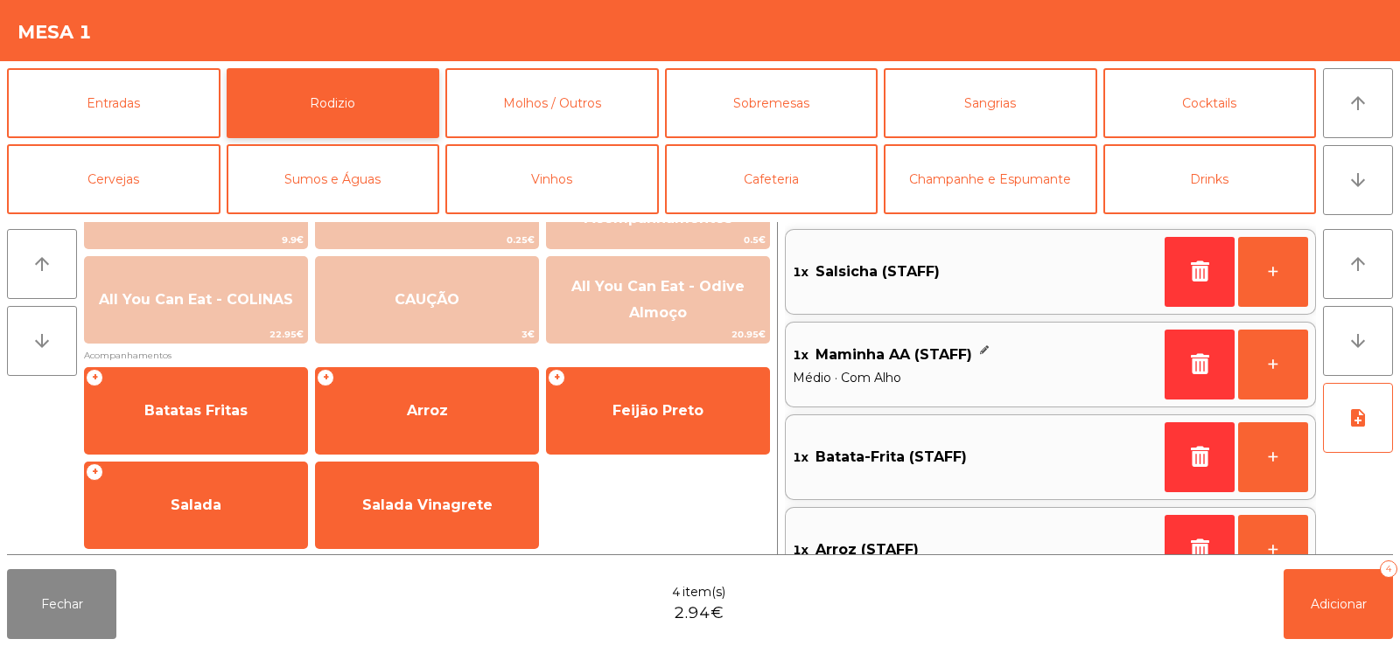
scroll to position [276, 0]
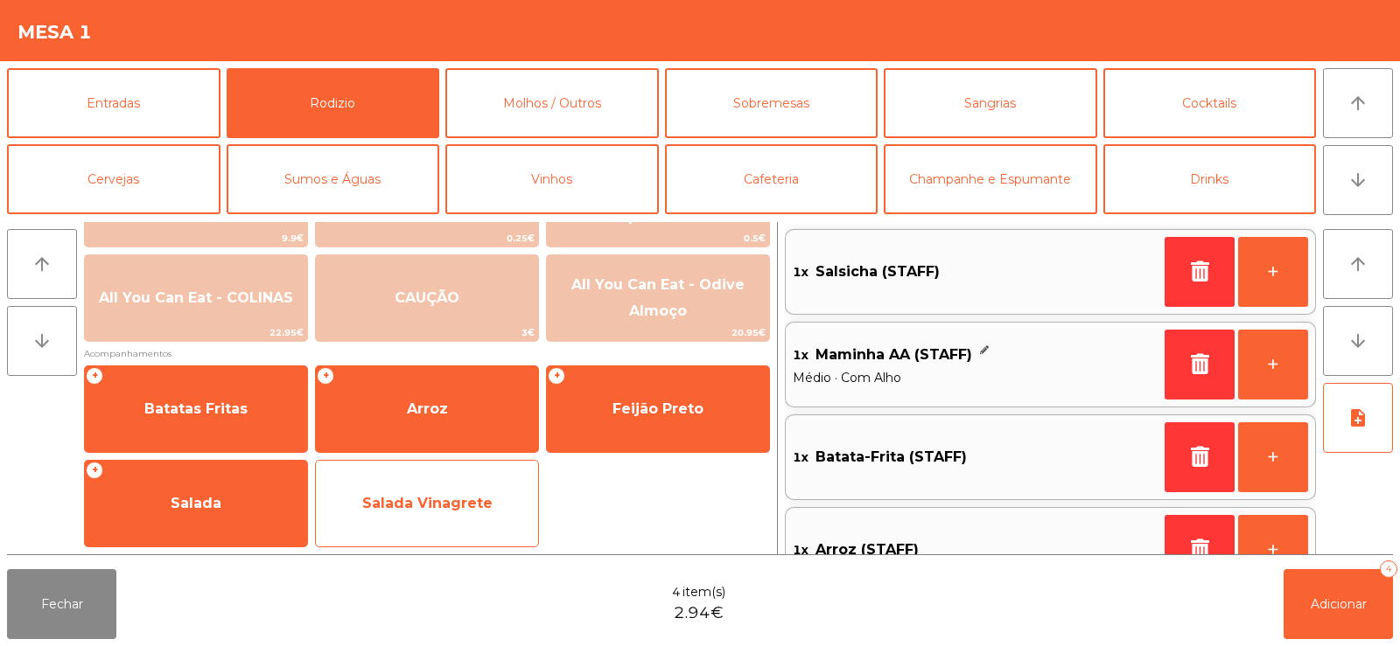
click at [422, 497] on span "Salada Vinagrete" at bounding box center [427, 503] width 130 height 17
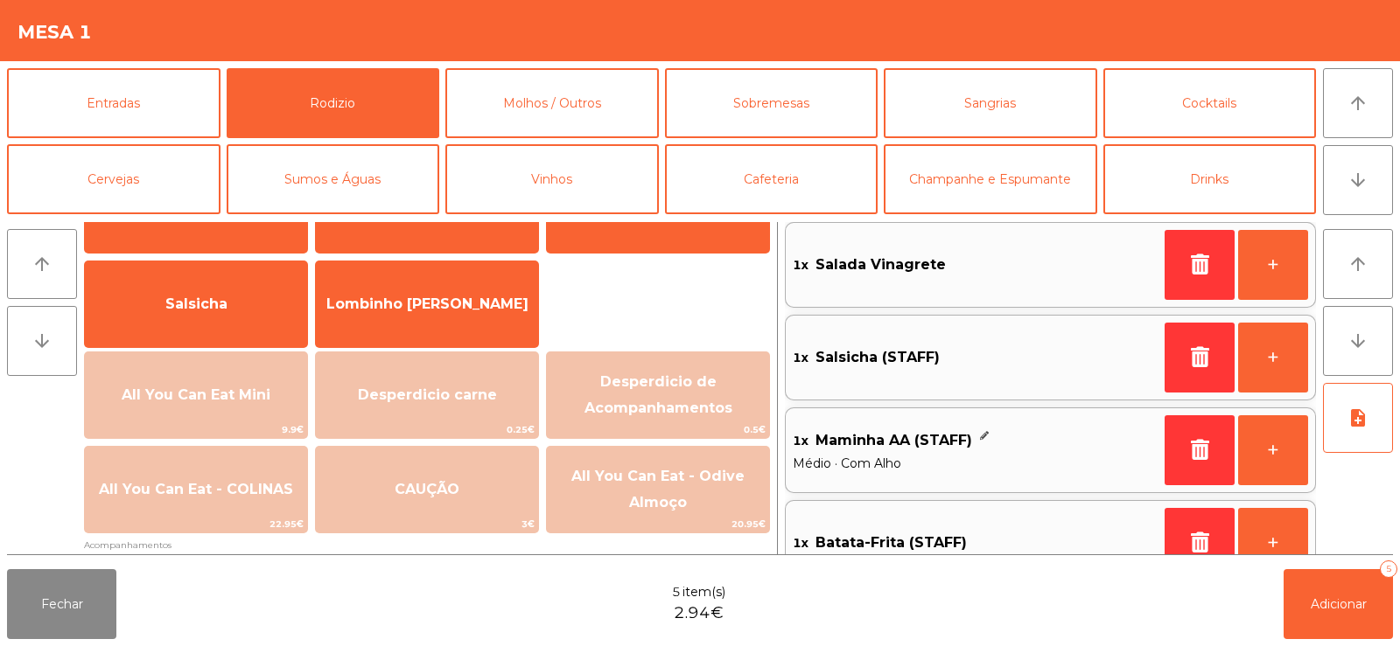
scroll to position [0, 0]
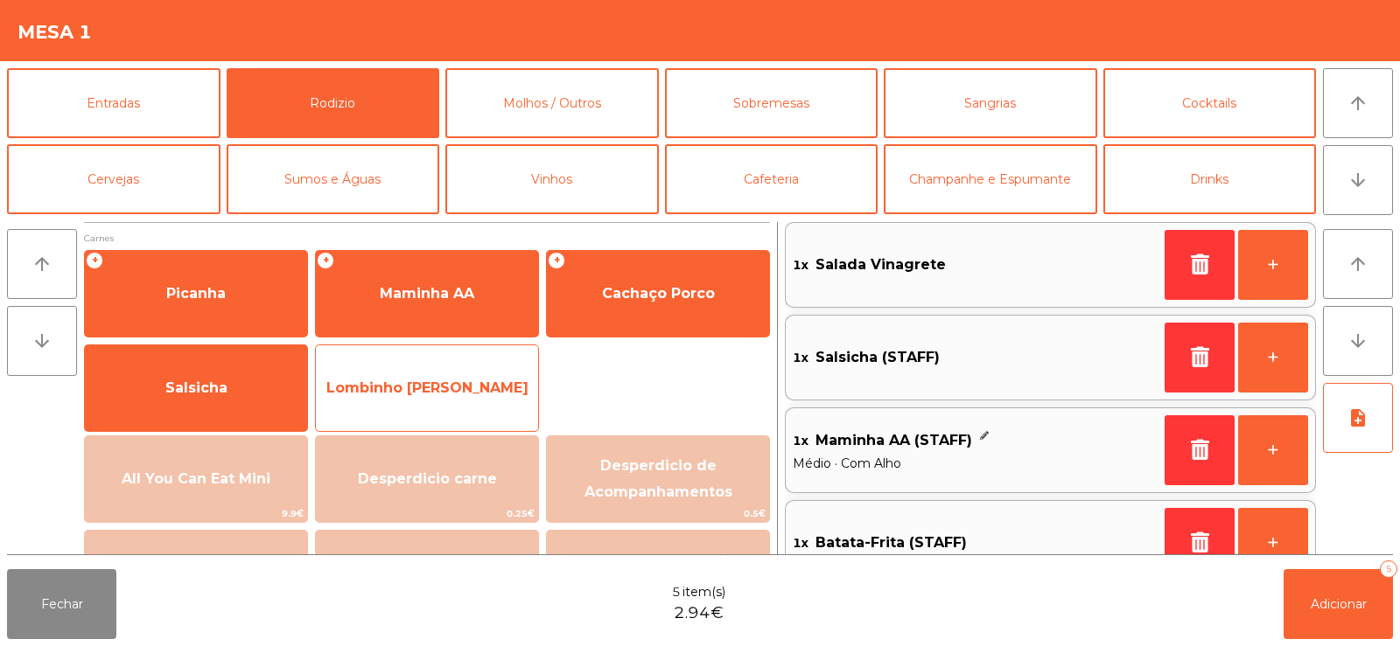
click at [453, 391] on span "Lombinho [PERSON_NAME]" at bounding box center [427, 388] width 202 height 17
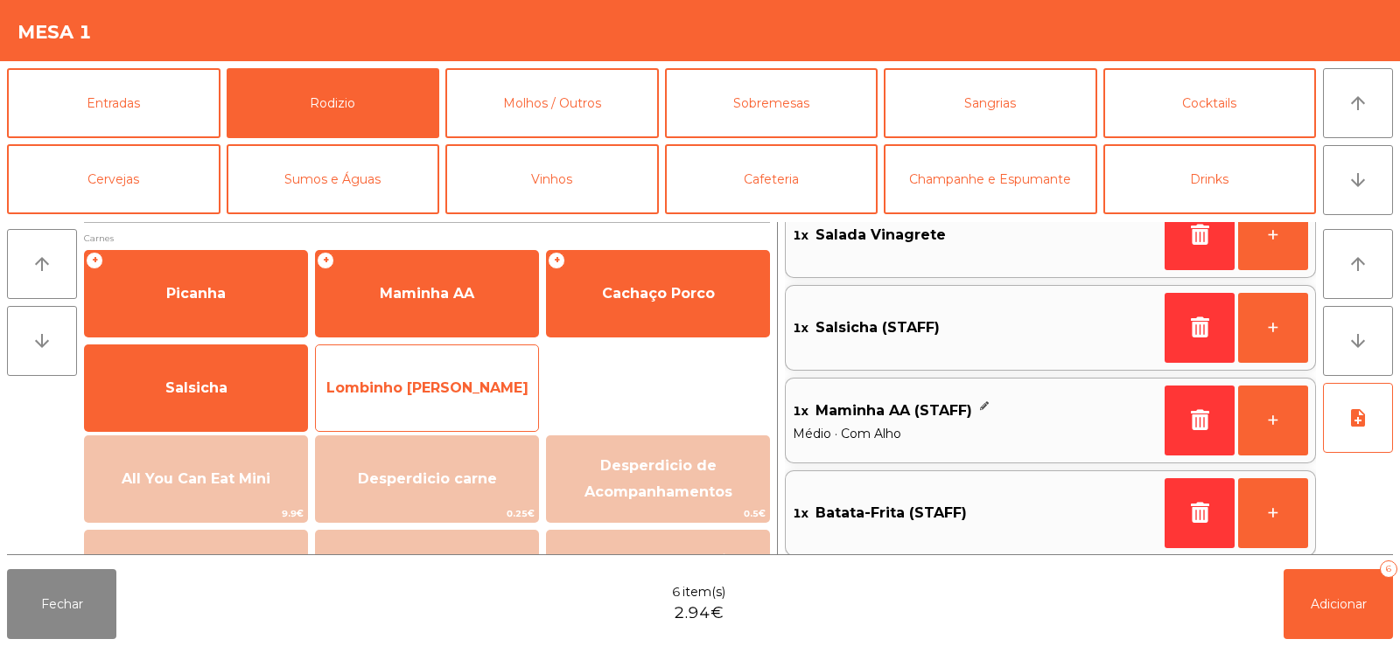
scroll to position [231, 0]
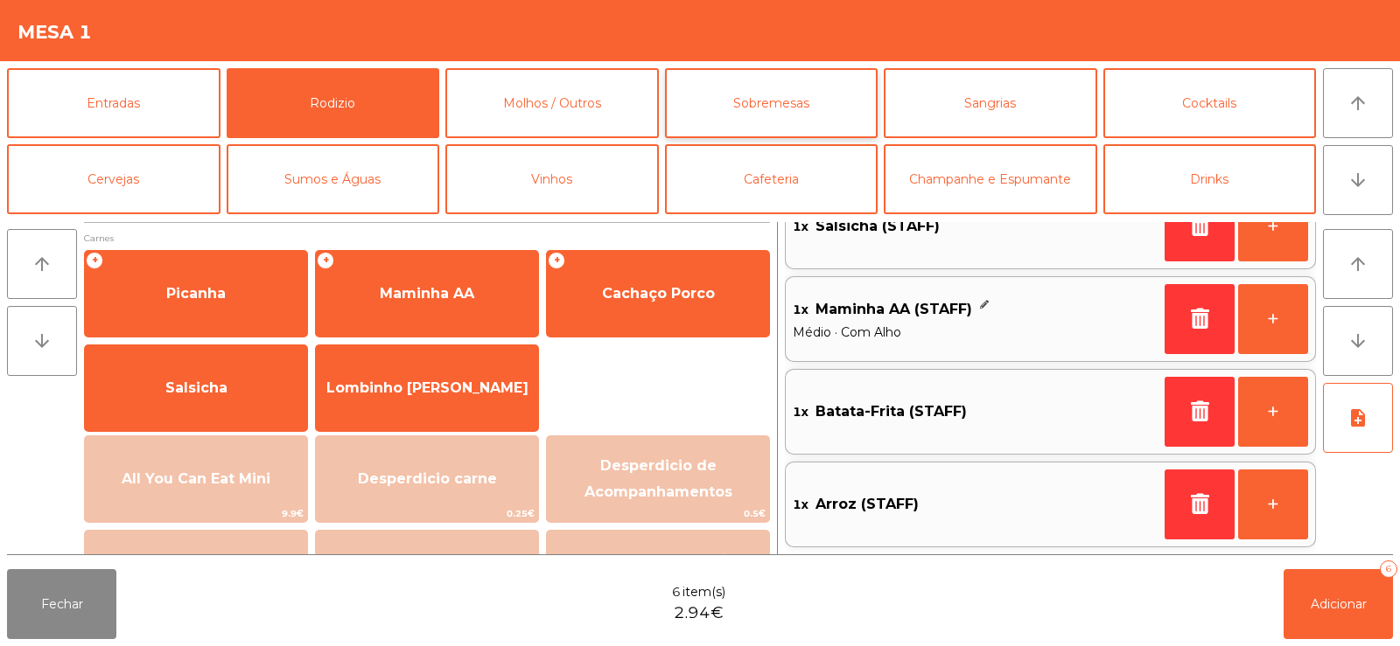
click at [754, 111] on button "Sobremesas" at bounding box center [771, 103] width 213 height 70
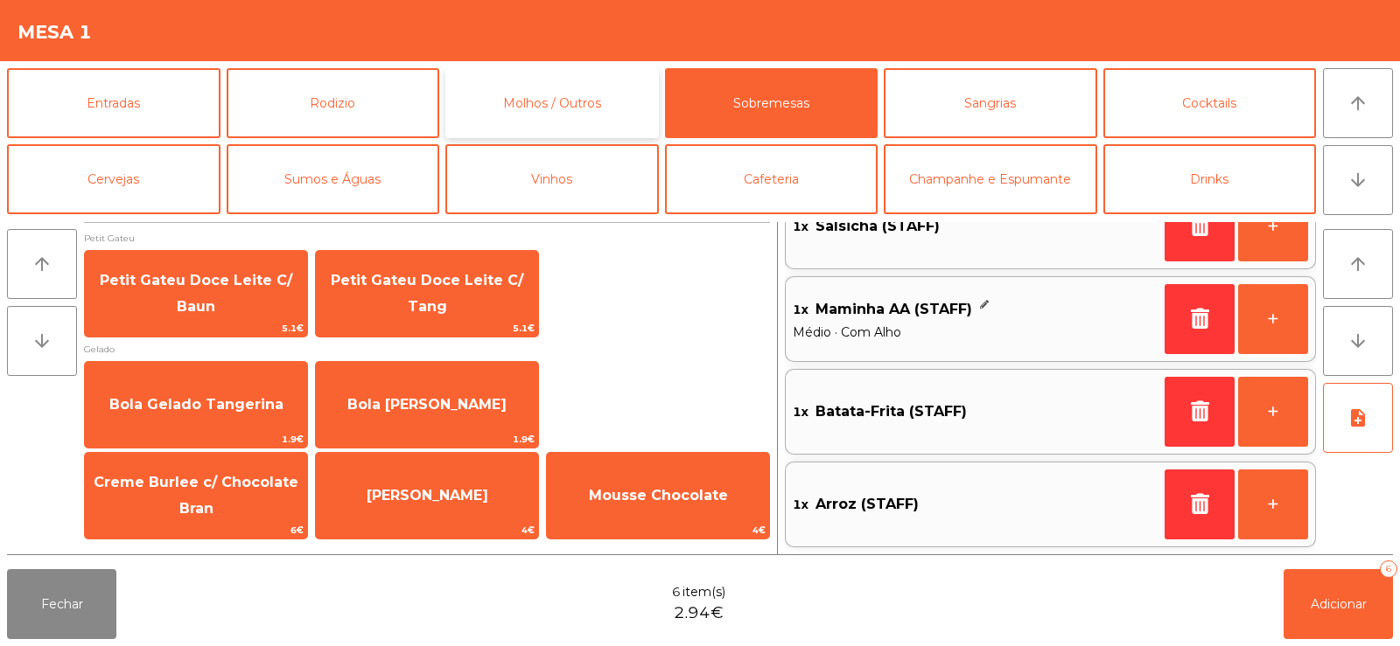
click at [575, 116] on button "Molhos / Outros" at bounding box center [551, 103] width 213 height 70
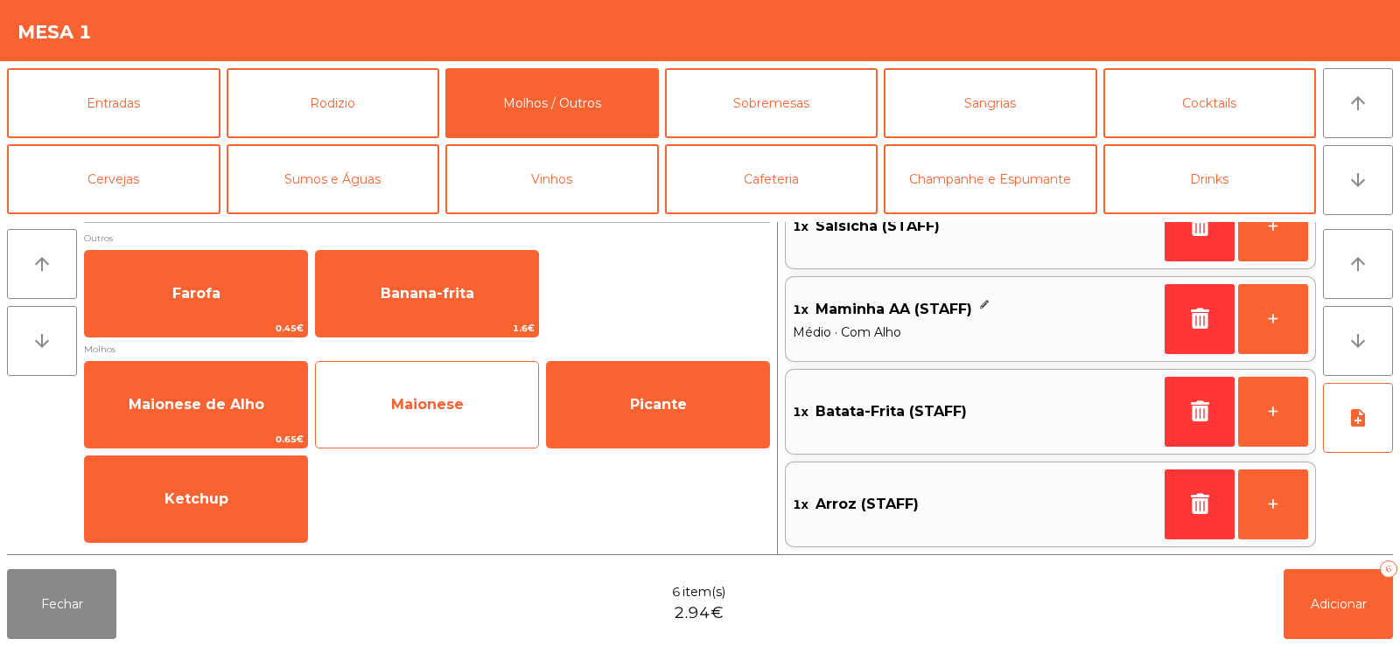
click at [441, 421] on span "Maionese" at bounding box center [427, 404] width 222 height 47
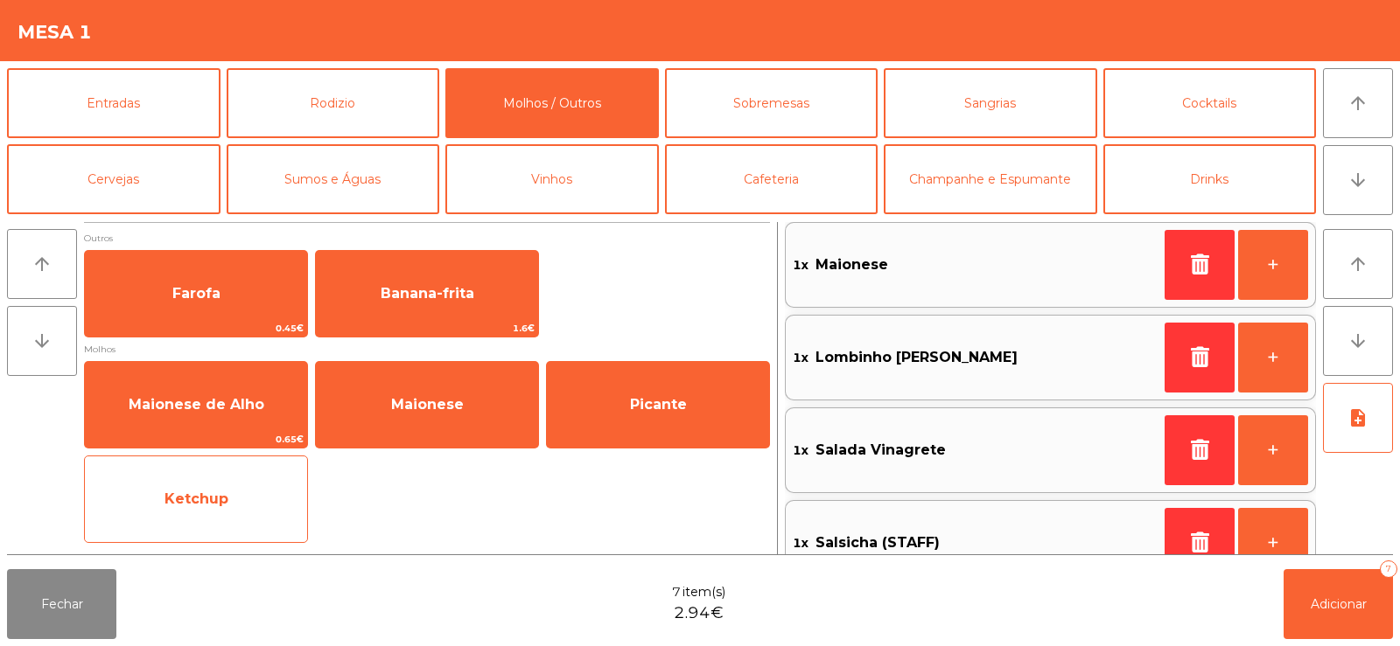
click at [228, 502] on span "Ketchup" at bounding box center [196, 499] width 222 height 47
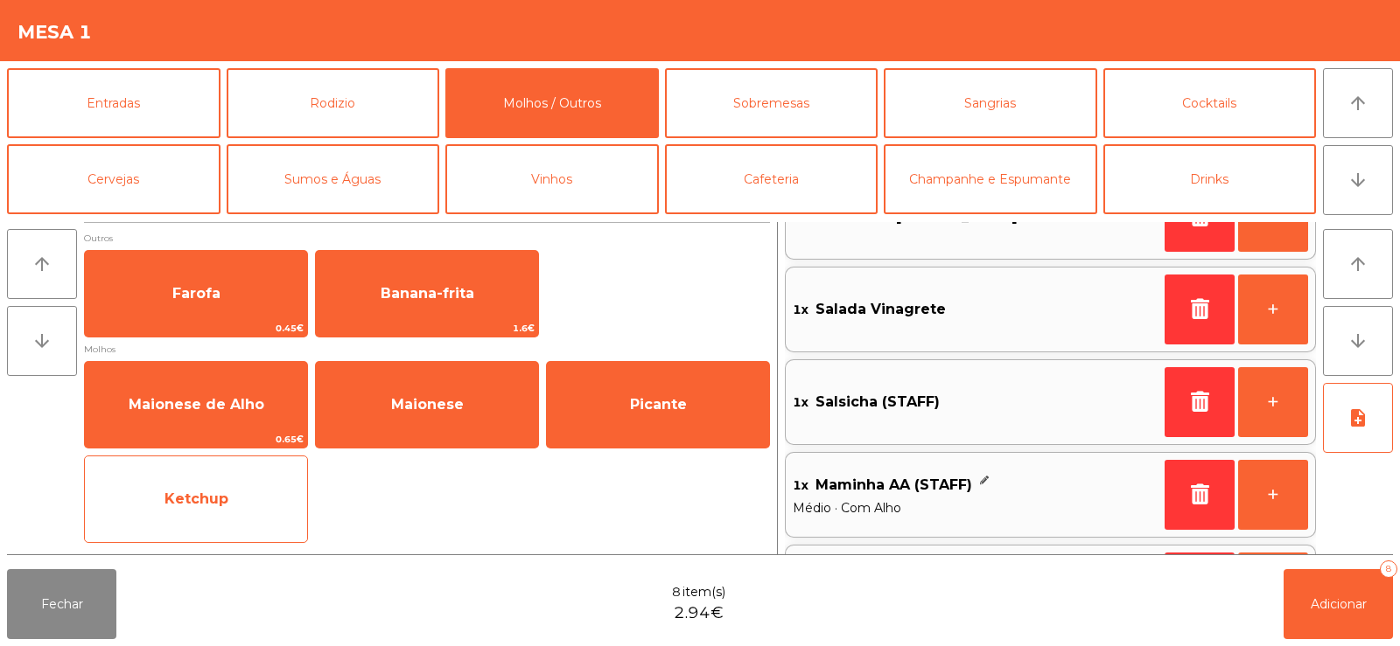
scroll to position [416, 0]
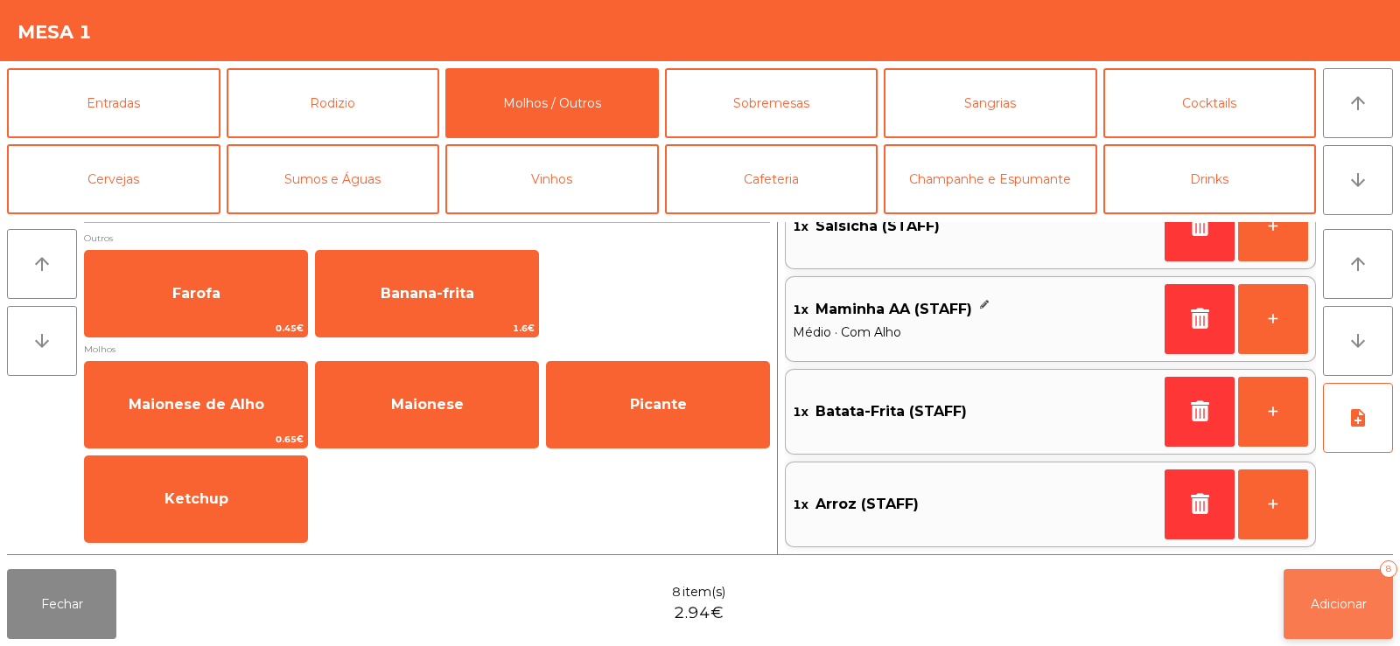
click at [1342, 590] on button "Adicionar 8" at bounding box center [1337, 604] width 109 height 70
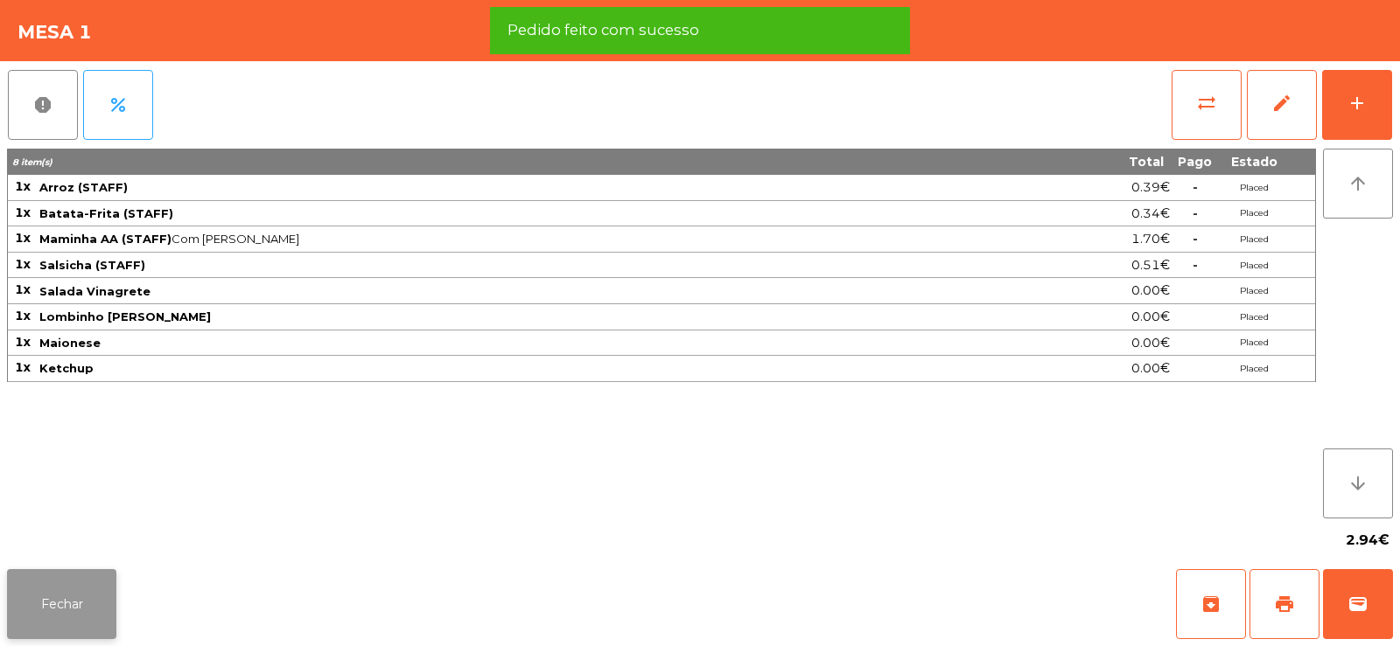
click at [72, 601] on button "Fechar" at bounding box center [61, 604] width 109 height 70
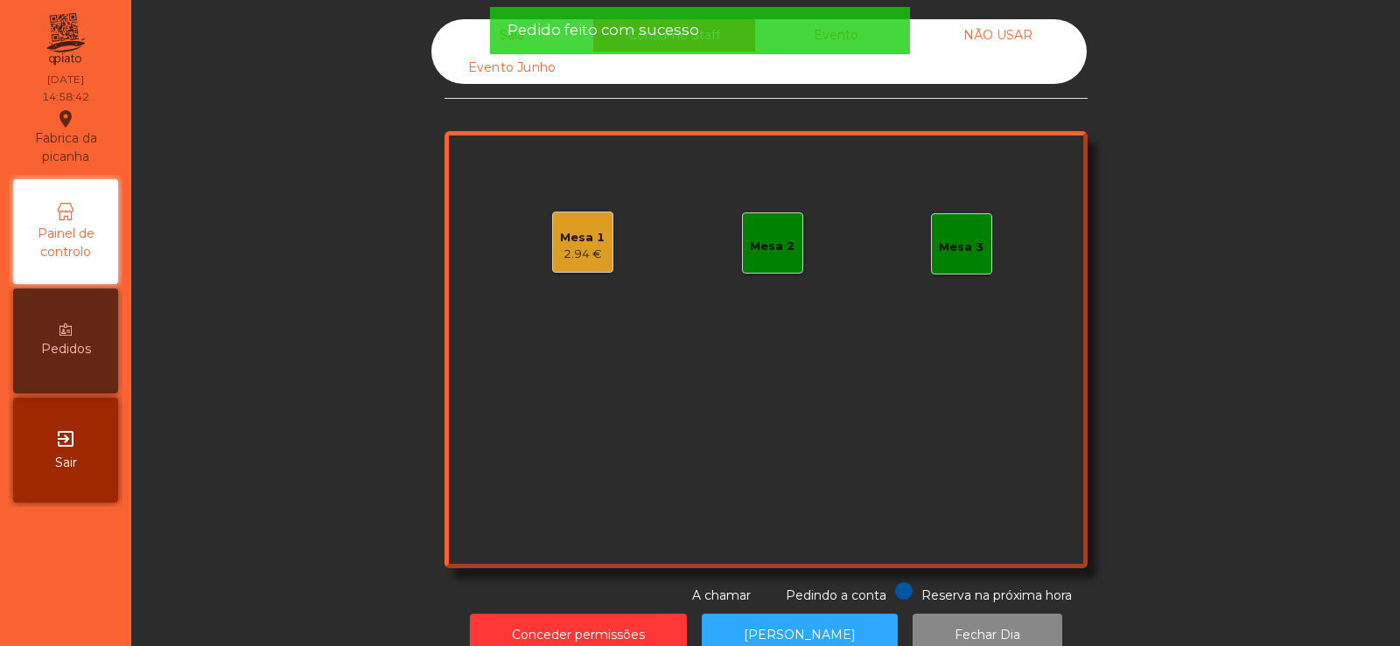
click at [778, 251] on div "Mesa 2" at bounding box center [772, 246] width 45 height 17
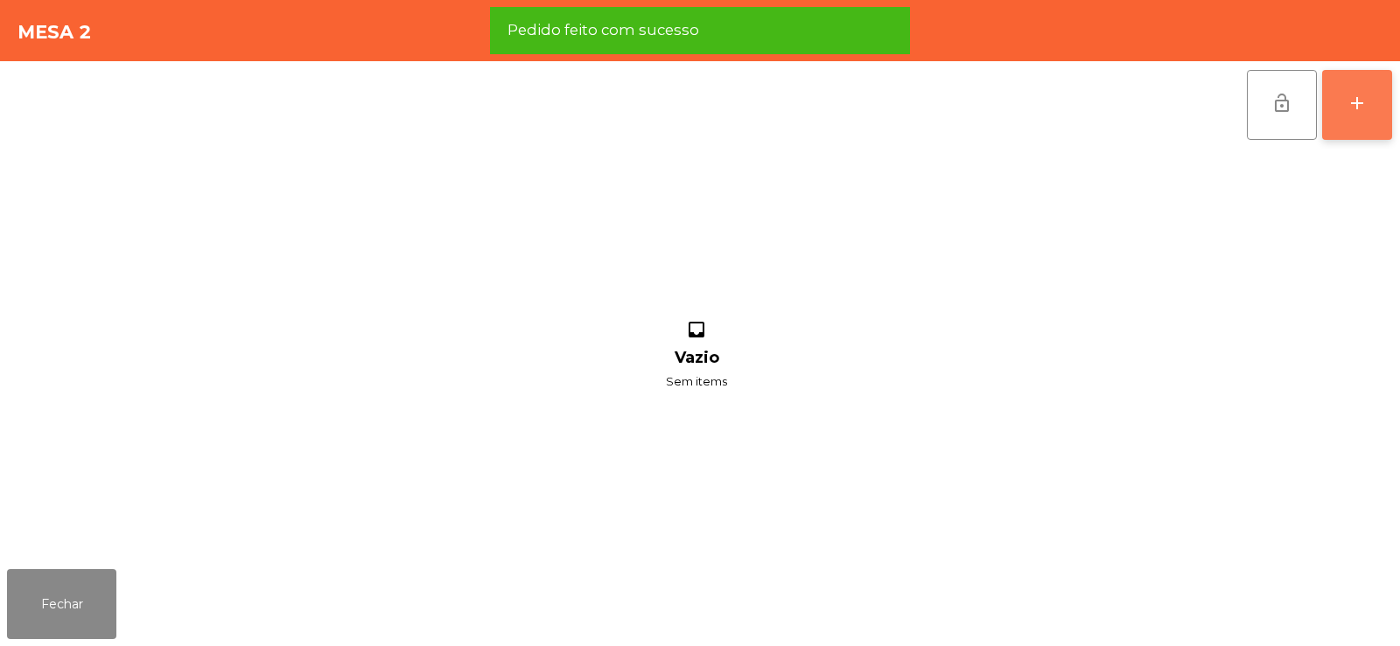
click at [1347, 108] on div "add" at bounding box center [1356, 103] width 21 height 21
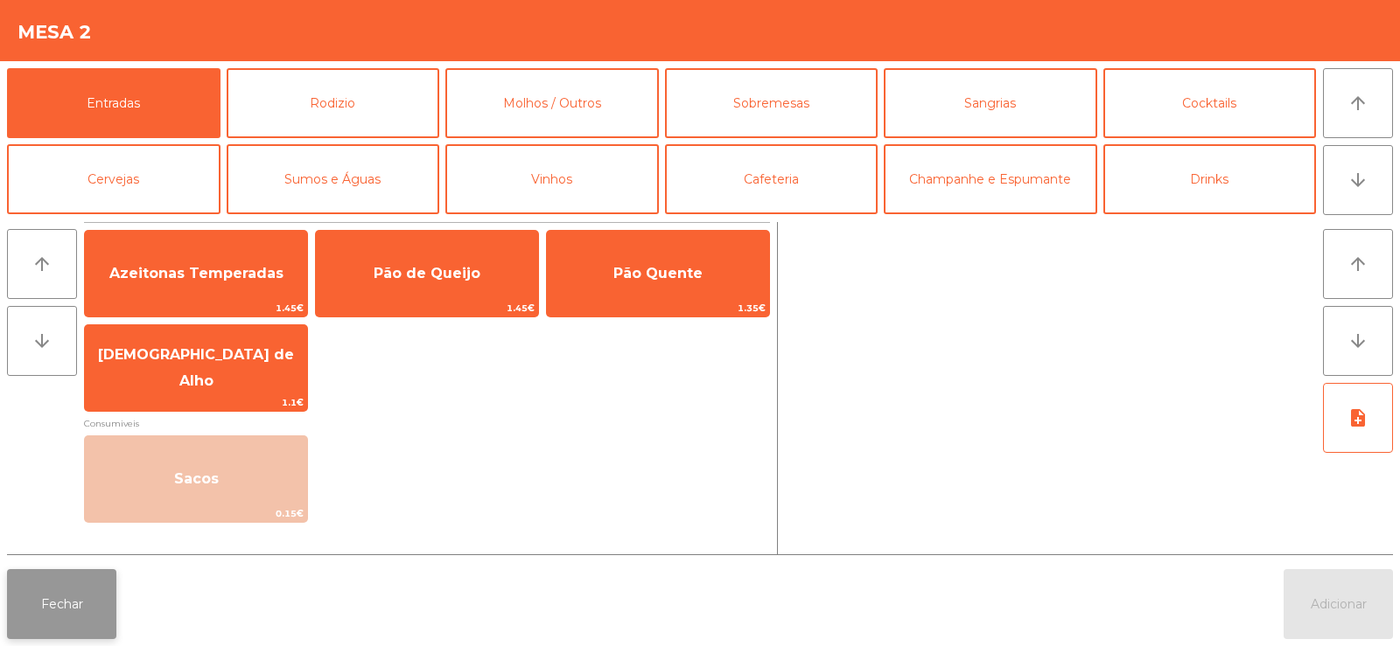
click at [104, 635] on button "Fechar" at bounding box center [61, 604] width 109 height 70
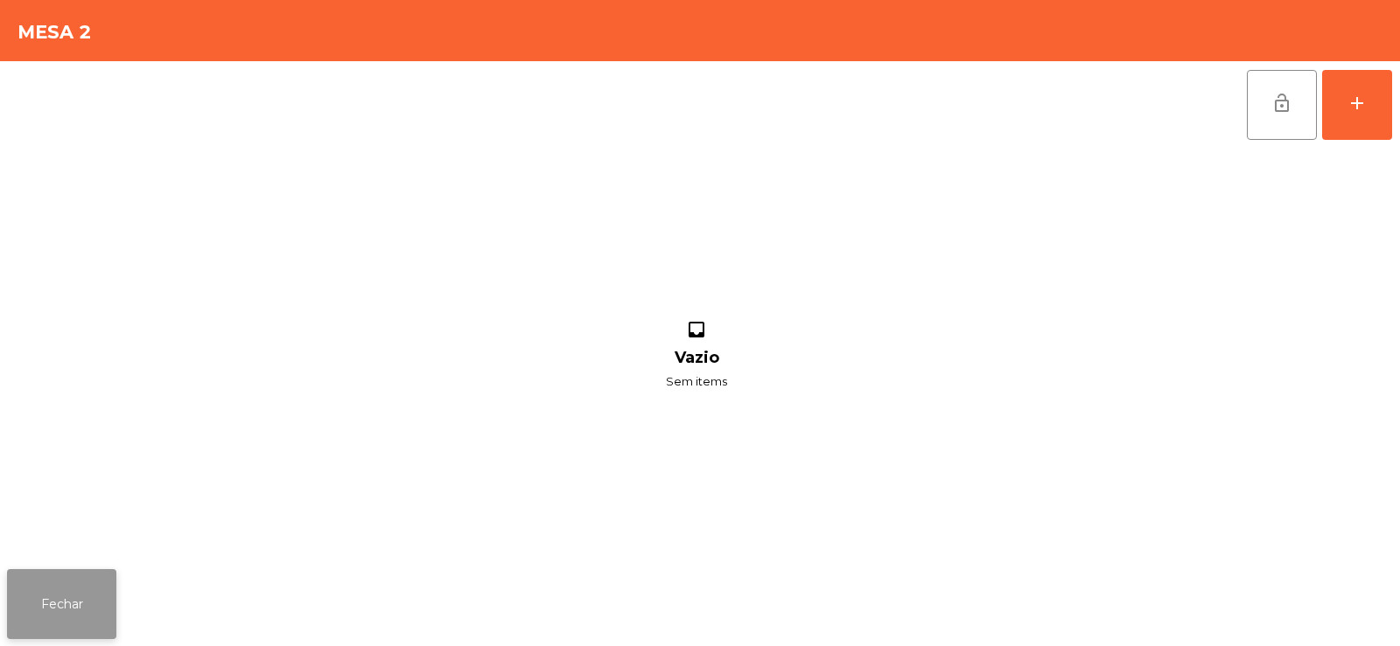
click at [43, 611] on button "Fechar" at bounding box center [61, 604] width 109 height 70
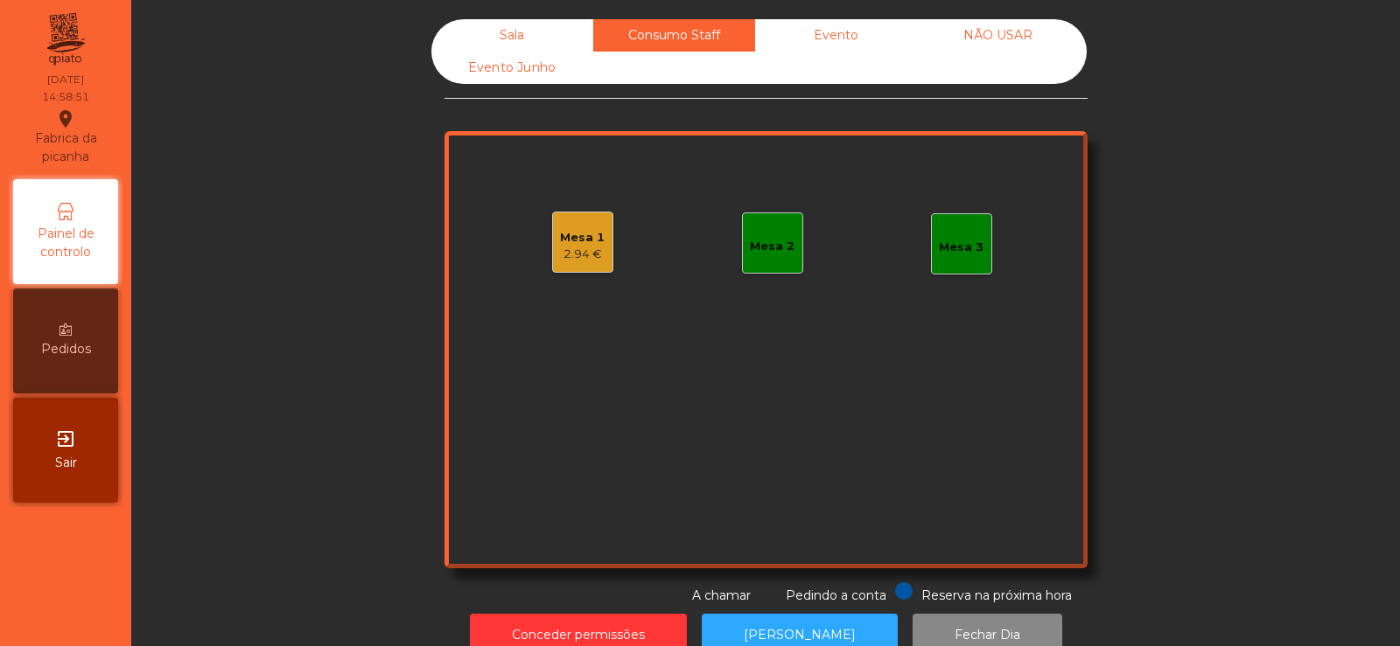
click at [511, 44] on div "Sala" at bounding box center [512, 35] width 162 height 32
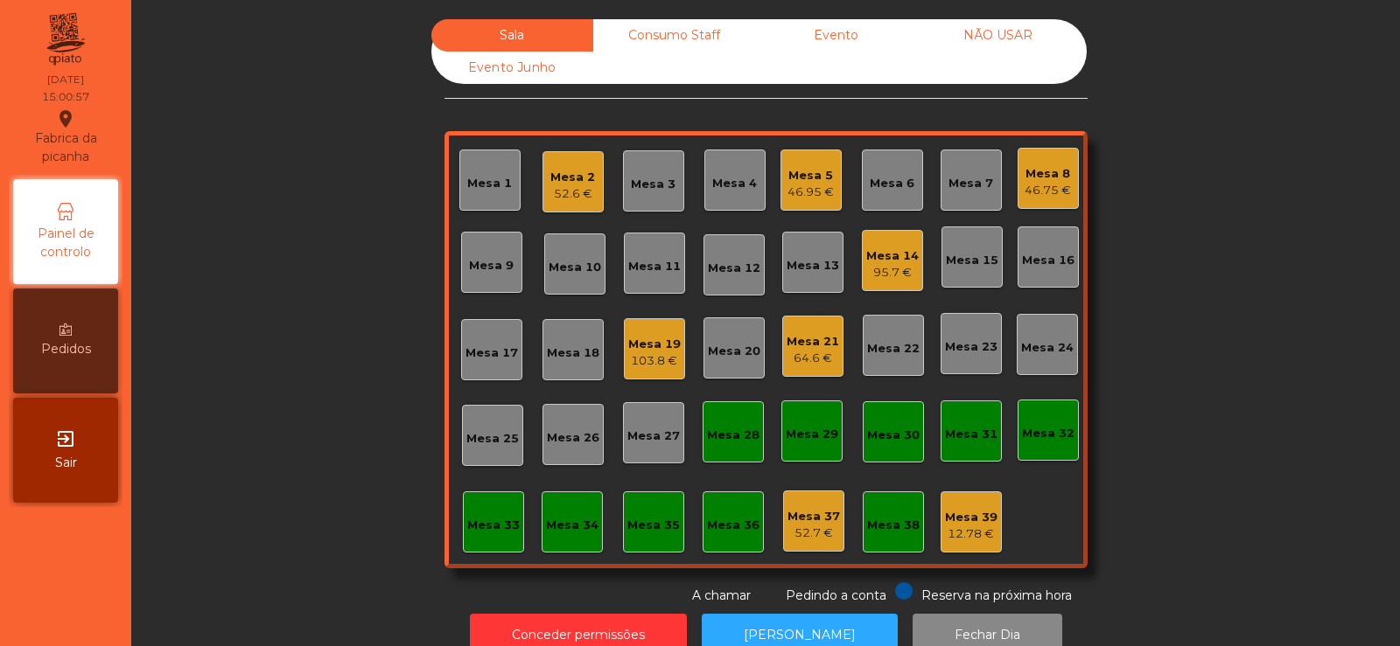
click at [667, 39] on div "Consumo Staff" at bounding box center [674, 35] width 162 height 32
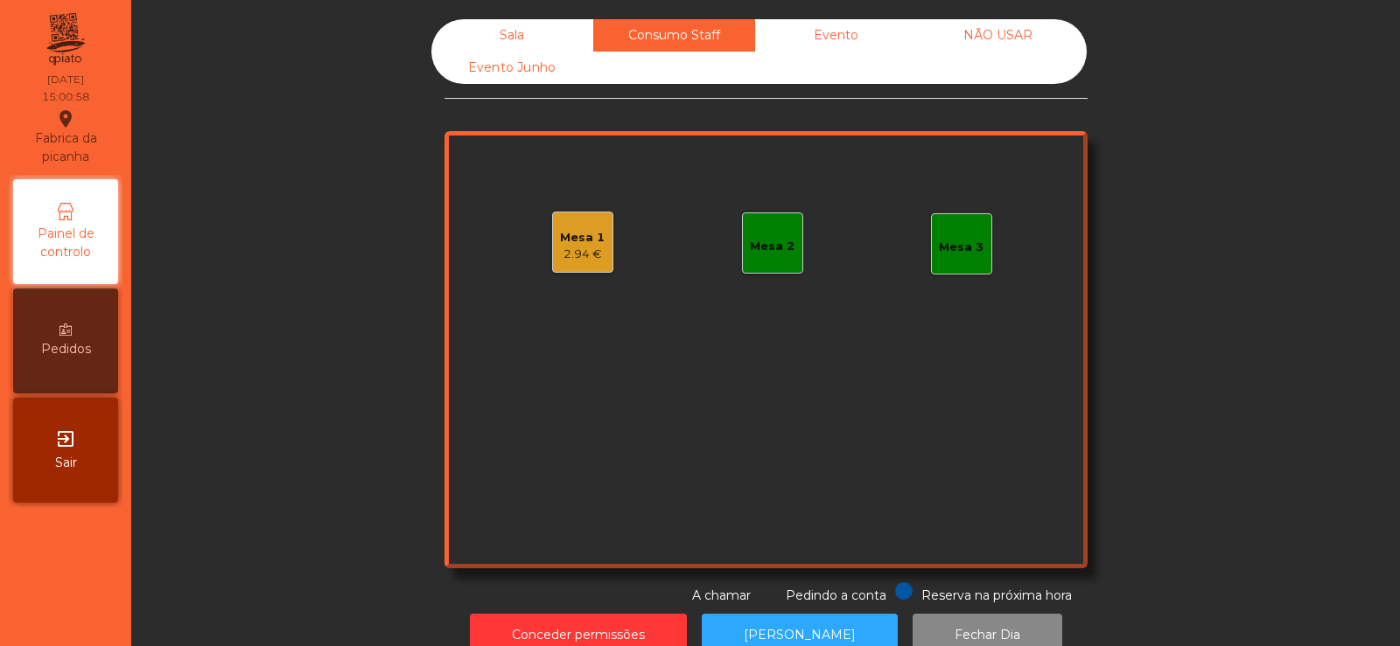
click at [569, 243] on div "Mesa 1" at bounding box center [582, 237] width 45 height 17
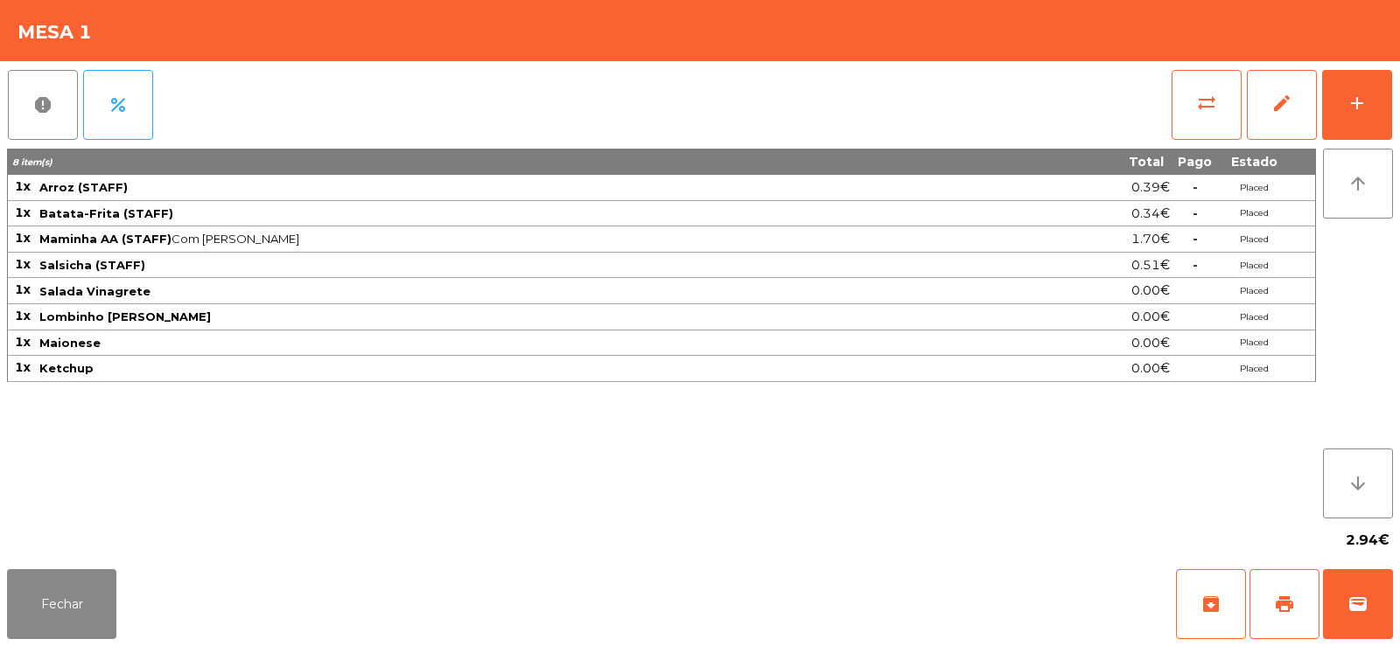
click at [443, 266] on span "Salsicha (STAFF)" at bounding box center [515, 265] width 952 height 14
click at [81, 590] on button "Fechar" at bounding box center [61, 604] width 109 height 70
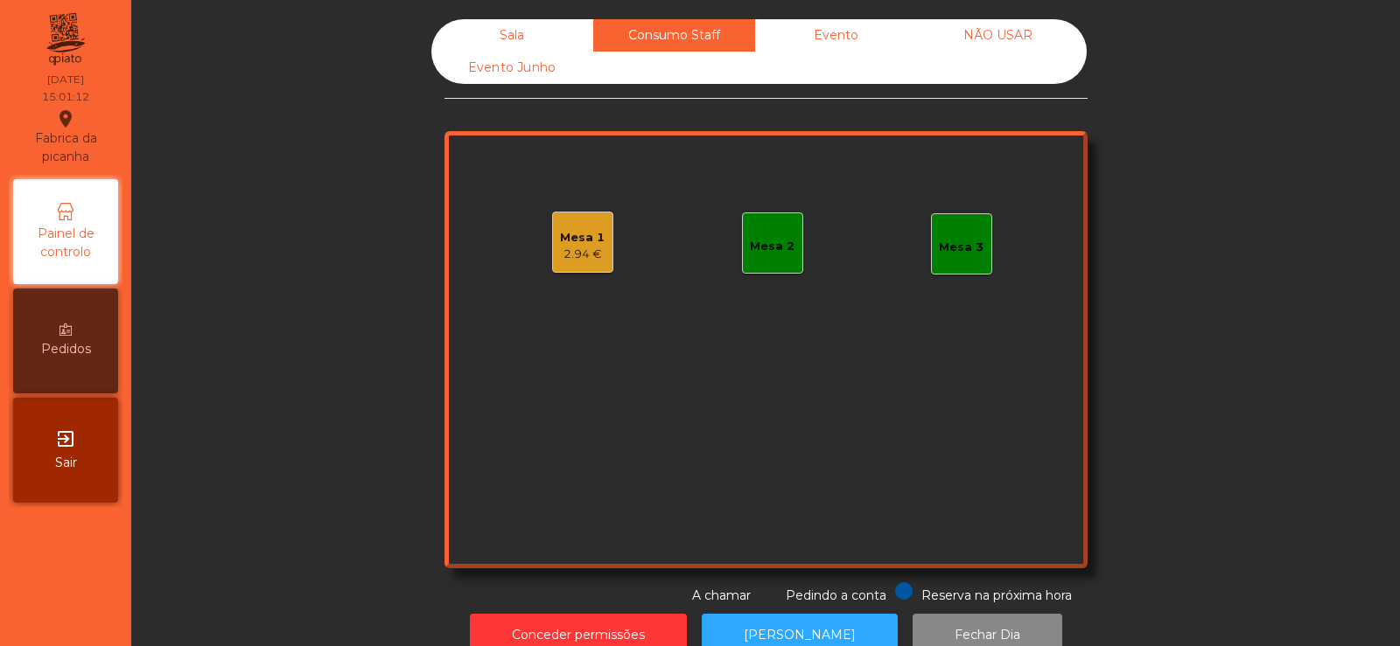
click at [171, 275] on div "Sala Consumo Staff Evento NÃO USAR Evento Junho Mesa 1 2.94 € Mesa 2 Mesa 3 Res…" at bounding box center [765, 312] width 1221 height 586
click at [489, 43] on div "Sala" at bounding box center [512, 35] width 162 height 32
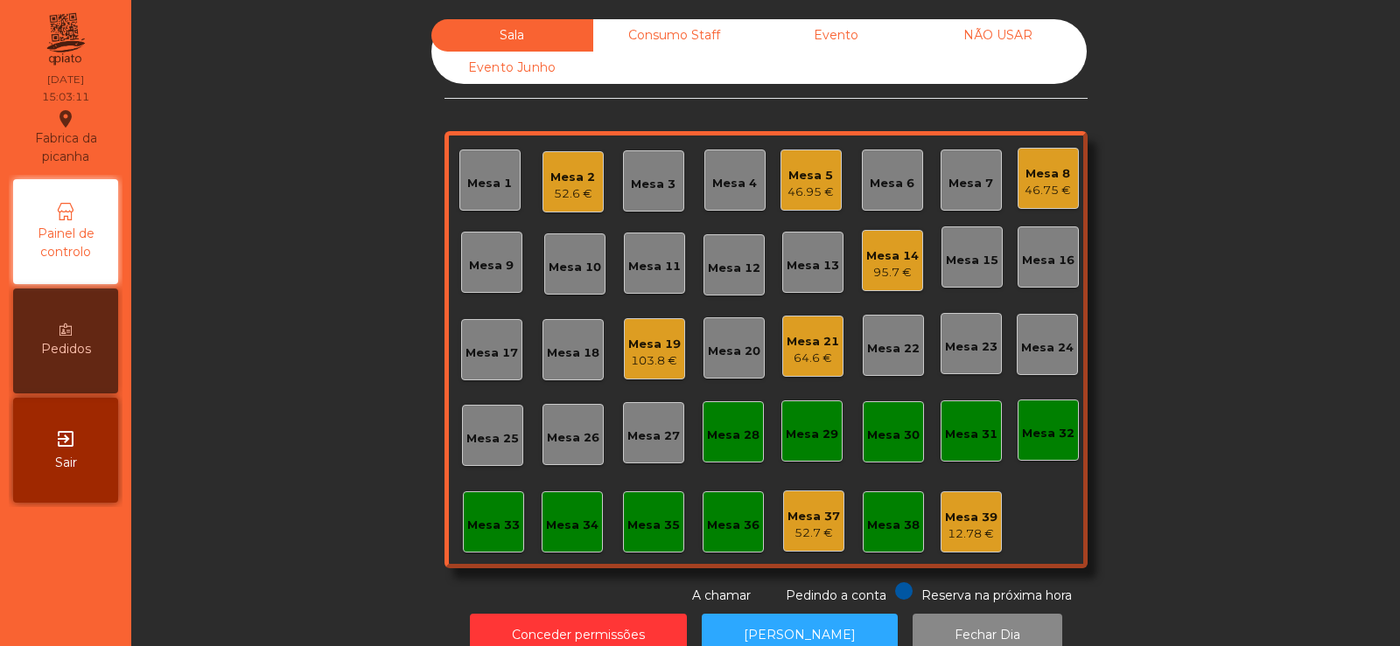
click at [322, 305] on div "Sala Consumo Staff Evento NÃO USAR Evento Junho Mesa 1 Mesa 2 52.6 € Mesa 3 Mes…" at bounding box center [765, 312] width 1221 height 586
click at [805, 196] on div "46.95 €" at bounding box center [810, 192] width 46 height 17
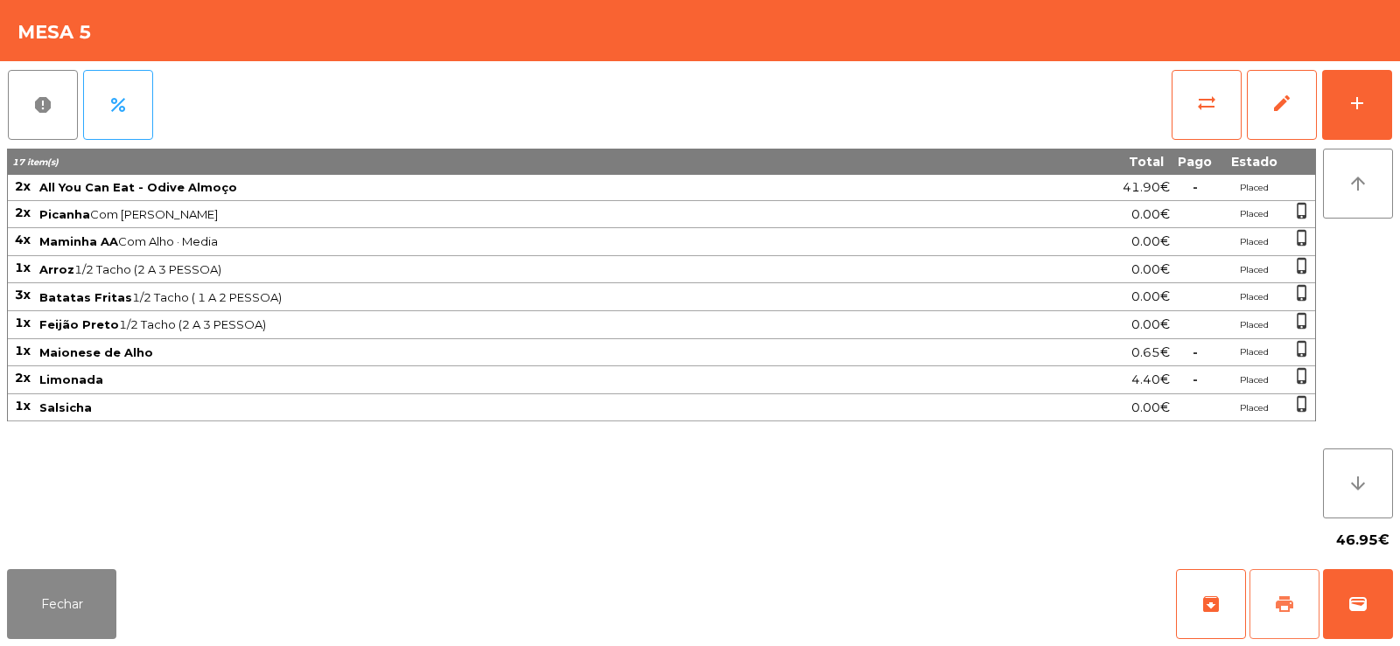
click at [1264, 599] on button "print" at bounding box center [1284, 604] width 70 height 70
click at [1225, 85] on button "sync_alt" at bounding box center [1206, 105] width 70 height 70
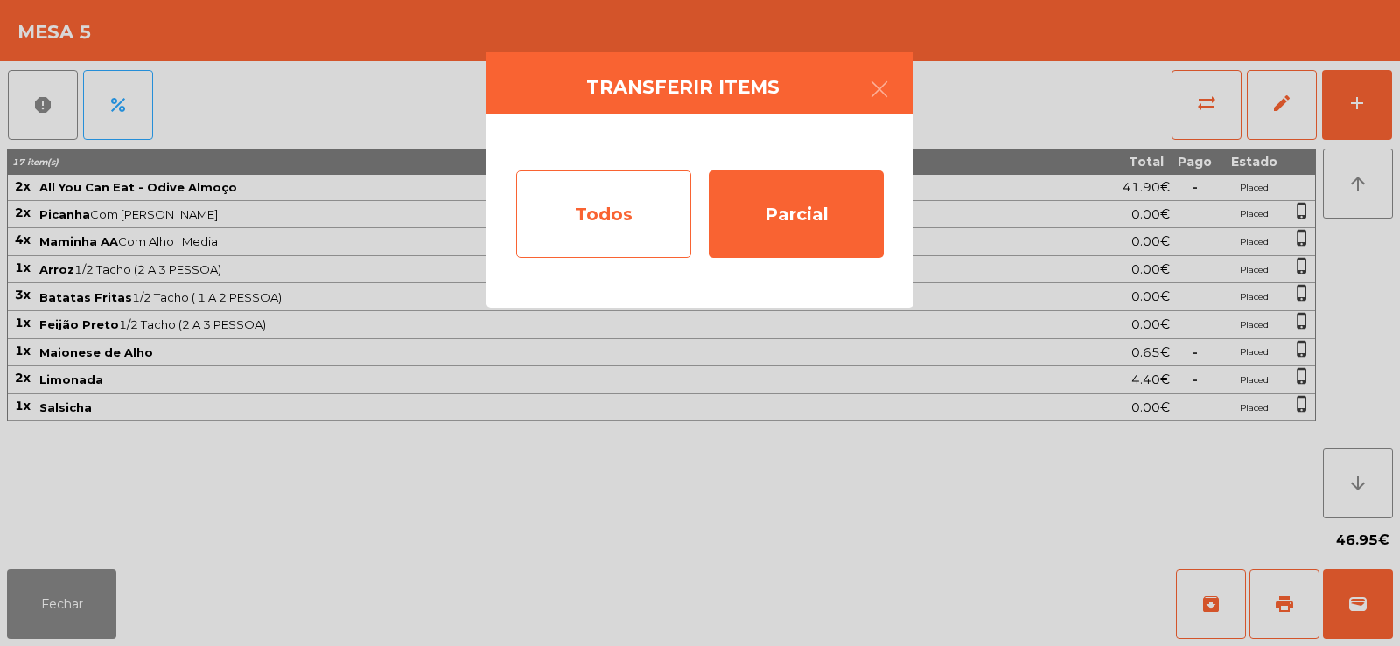
click at [584, 205] on div "Todos" at bounding box center [603, 214] width 175 height 87
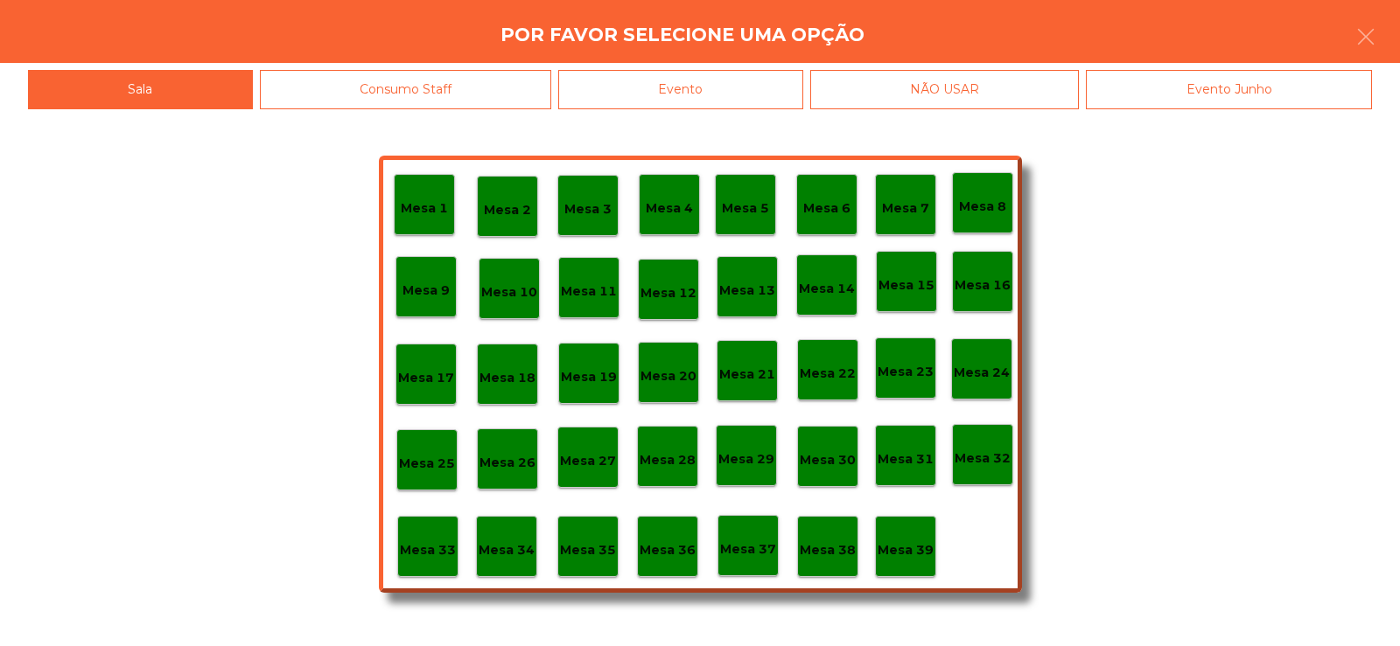
click at [684, 90] on div "Evento" at bounding box center [680, 89] width 245 height 39
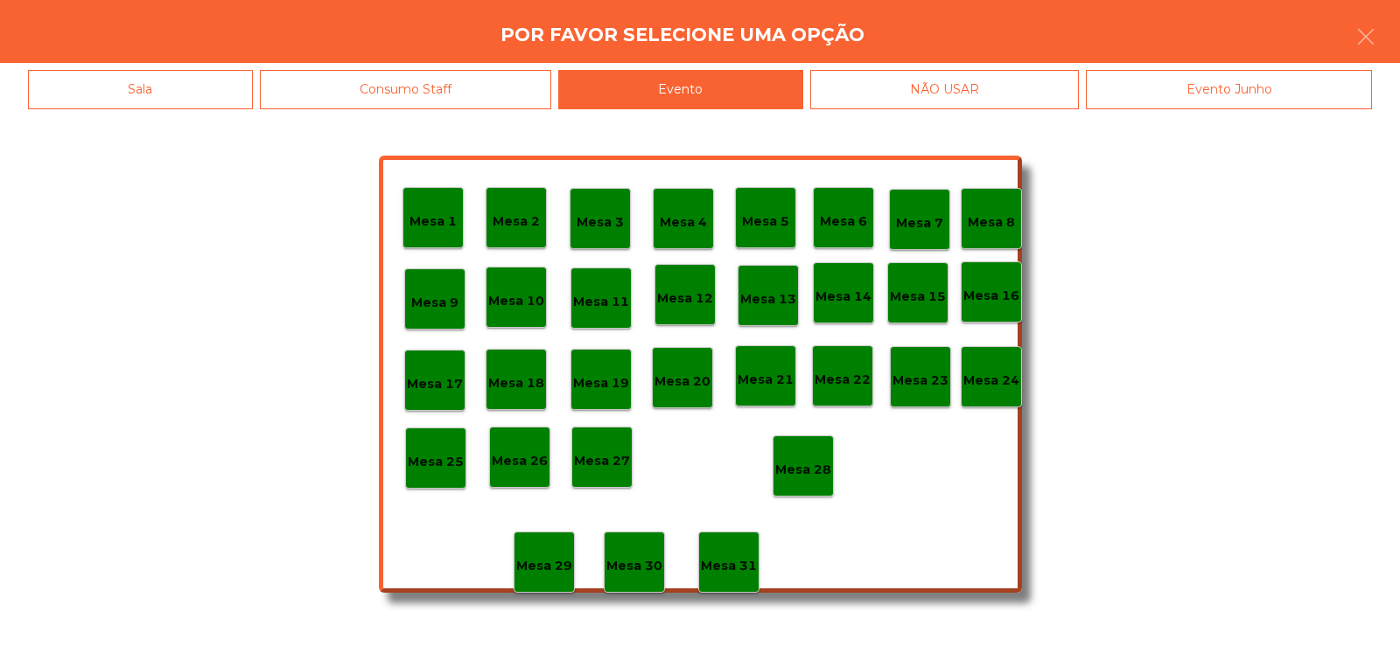
click at [814, 469] on p "Mesa 28" at bounding box center [803, 470] width 56 height 20
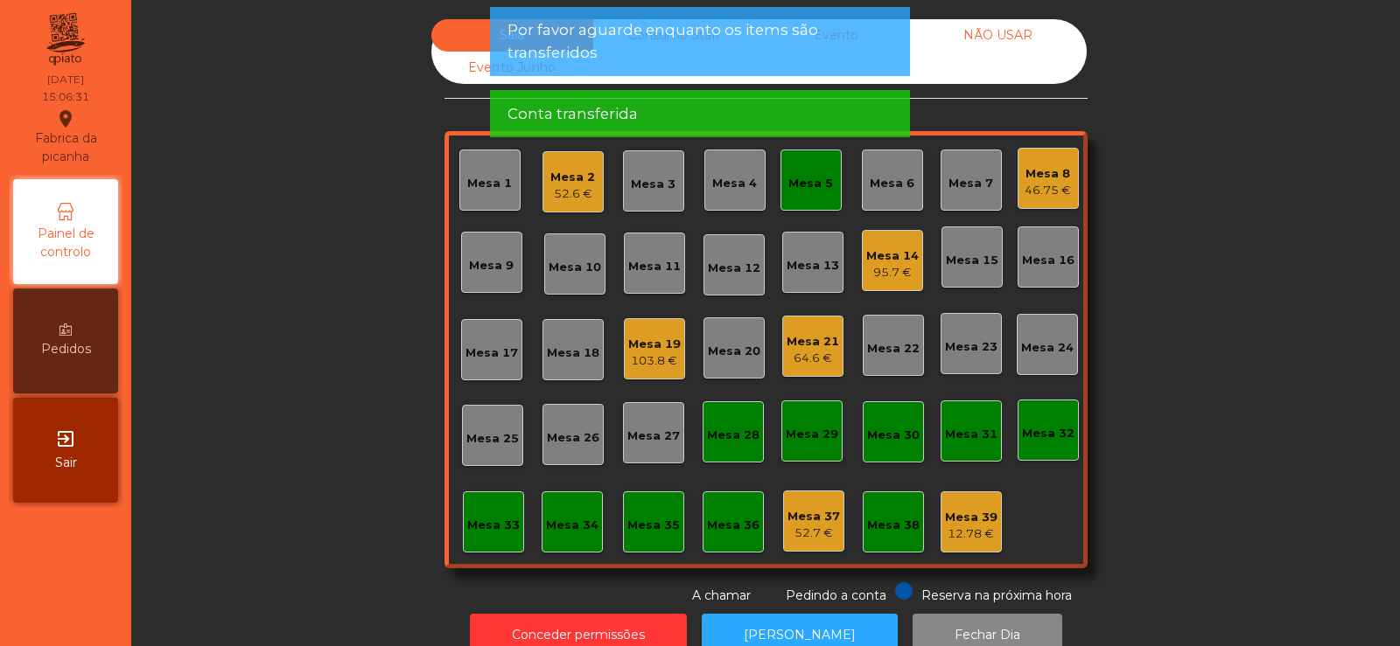
click at [780, 175] on div "Mesa 5" at bounding box center [810, 180] width 61 height 61
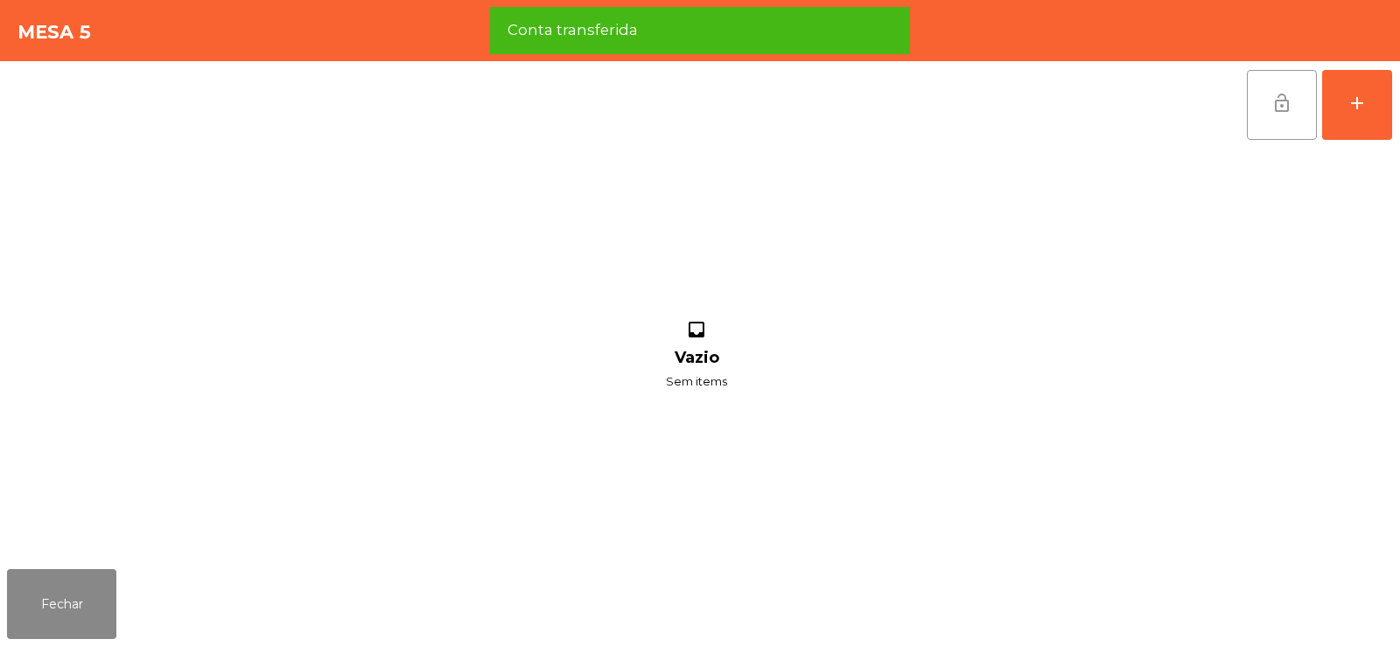
click at [1265, 108] on button "lock_open" at bounding box center [1281, 105] width 70 height 70
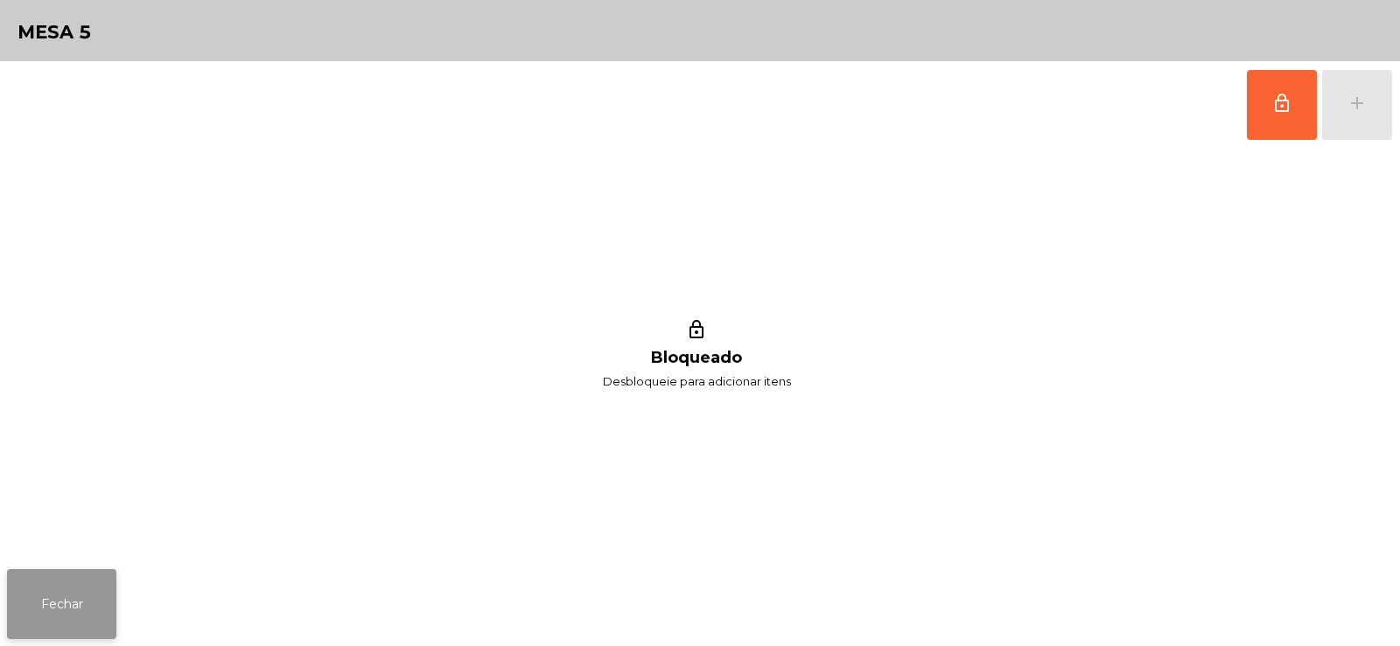
click at [49, 617] on button "Fechar" at bounding box center [61, 604] width 109 height 70
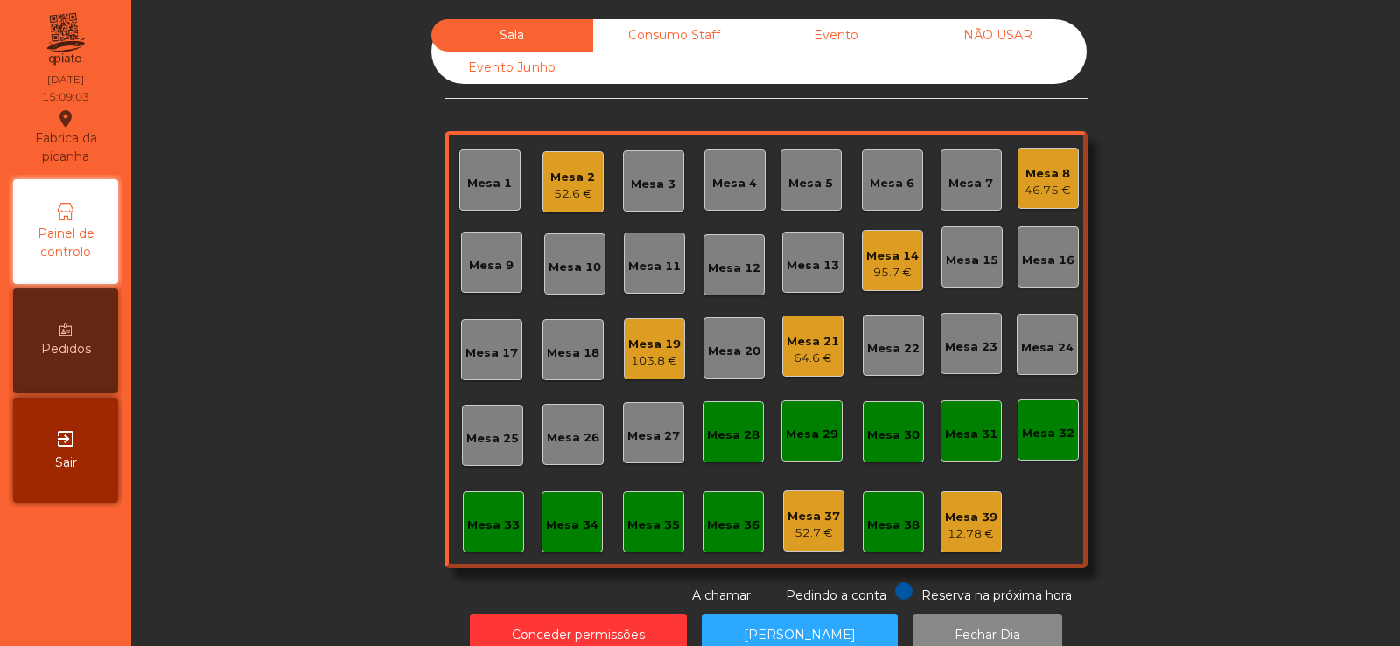
click at [569, 179] on div "Mesa 2" at bounding box center [572, 177] width 45 height 17
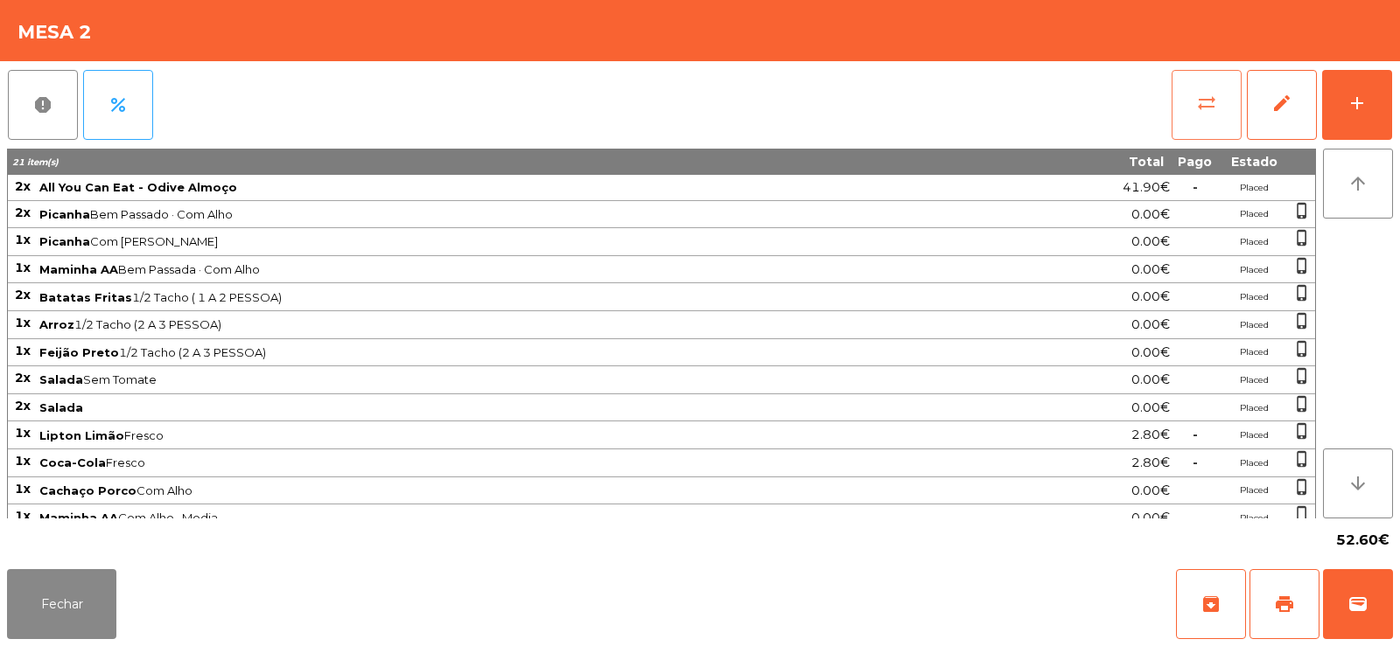
click at [1204, 105] on span "sync_alt" at bounding box center [1206, 103] width 21 height 21
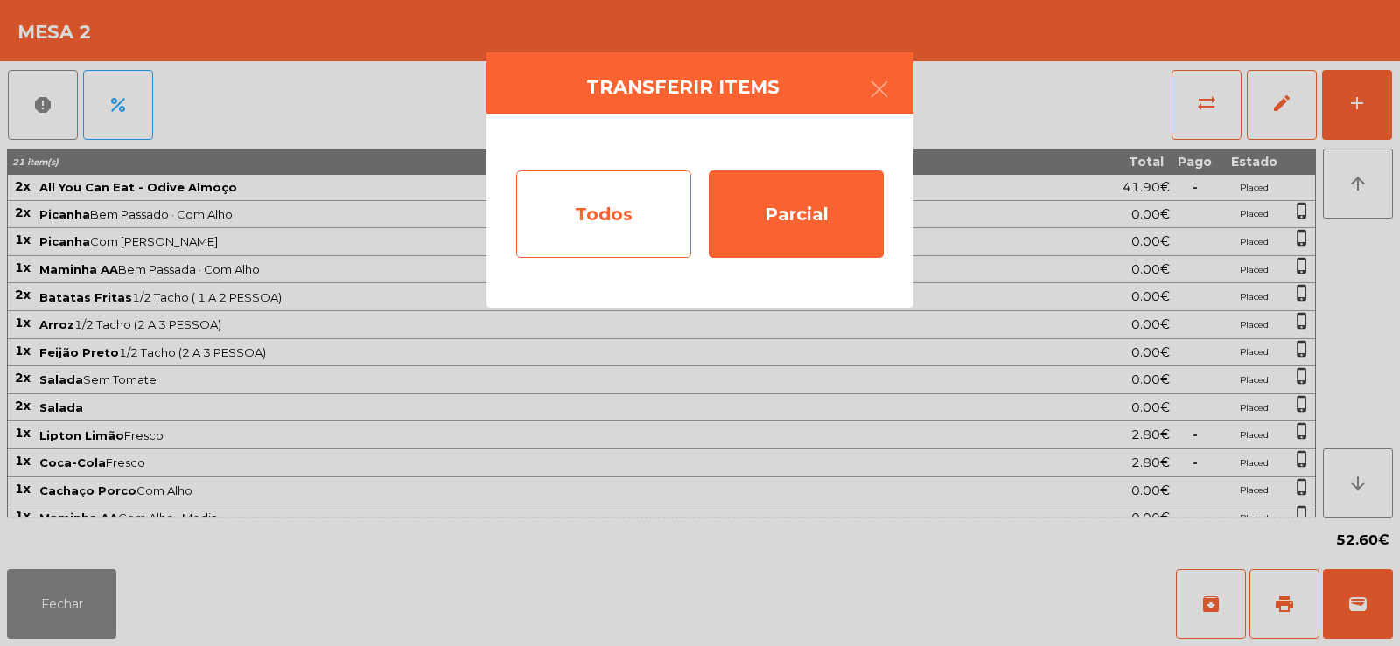
click at [628, 209] on div "Todos" at bounding box center [603, 214] width 175 height 87
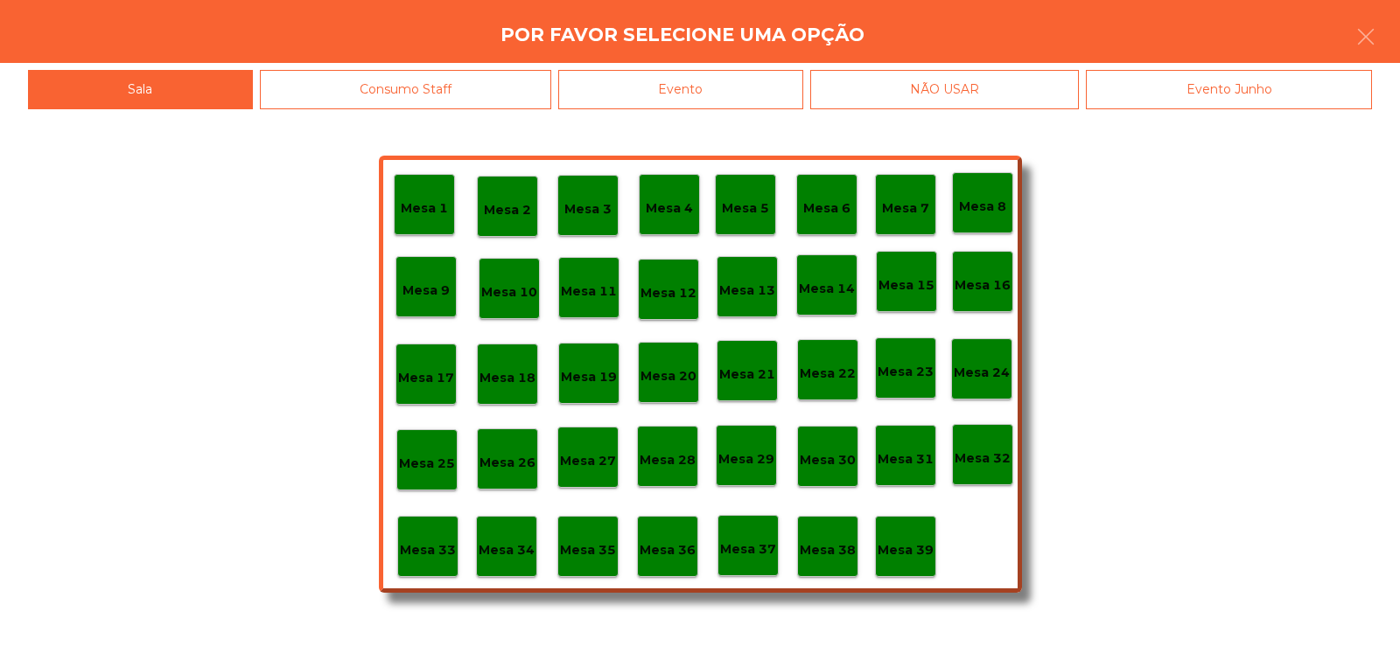
click at [696, 86] on div "Evento" at bounding box center [680, 89] width 245 height 39
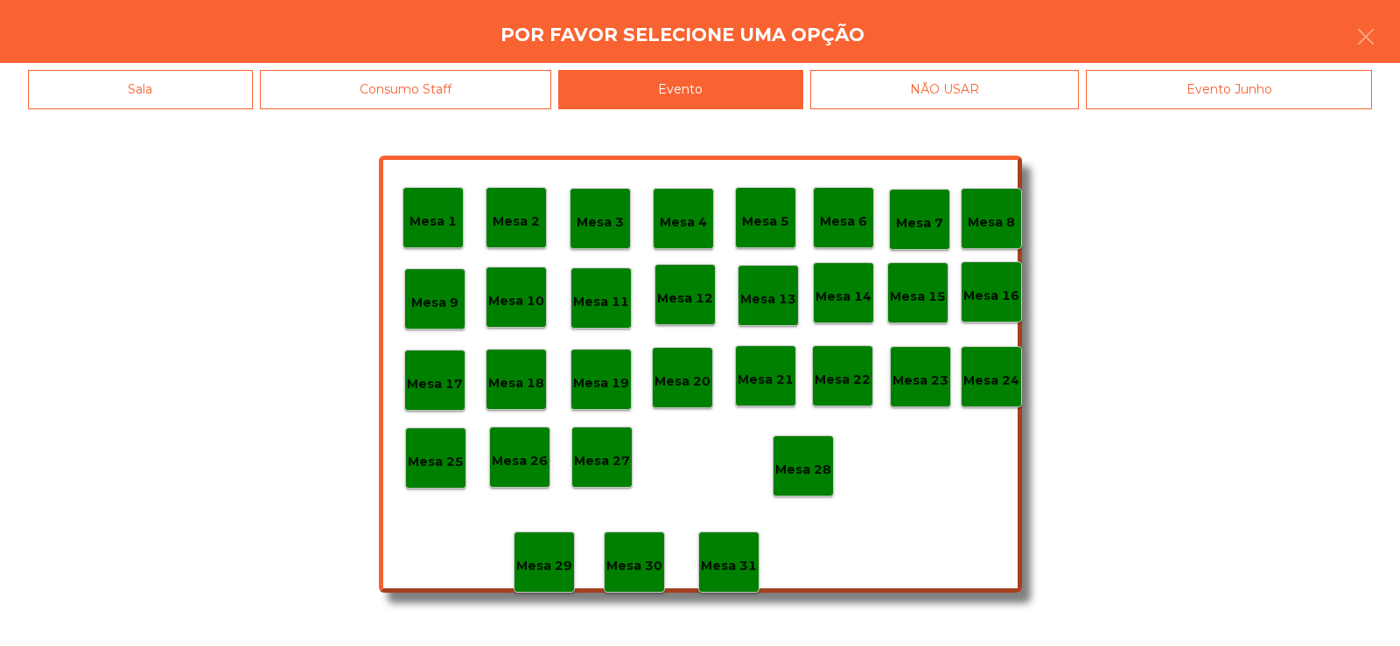
click at [815, 470] on p "Mesa 28" at bounding box center [803, 470] width 56 height 20
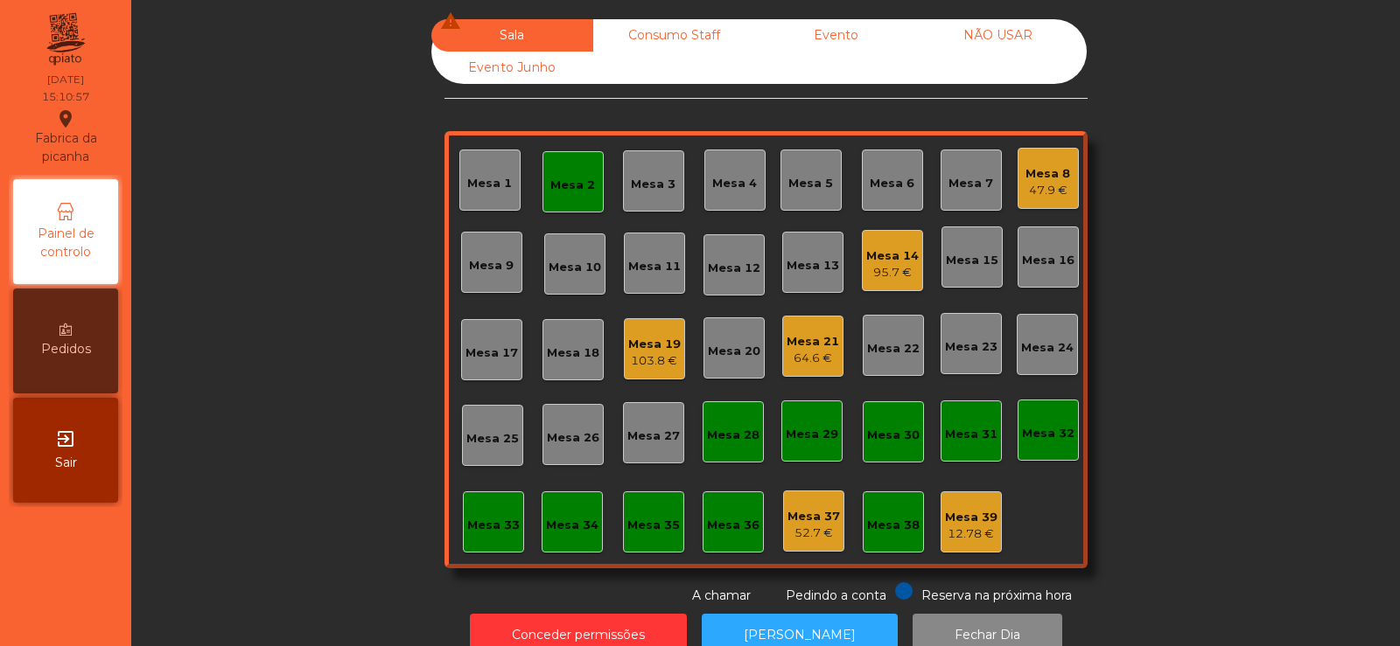
click at [1040, 179] on div "Mesa 8" at bounding box center [1047, 173] width 45 height 17
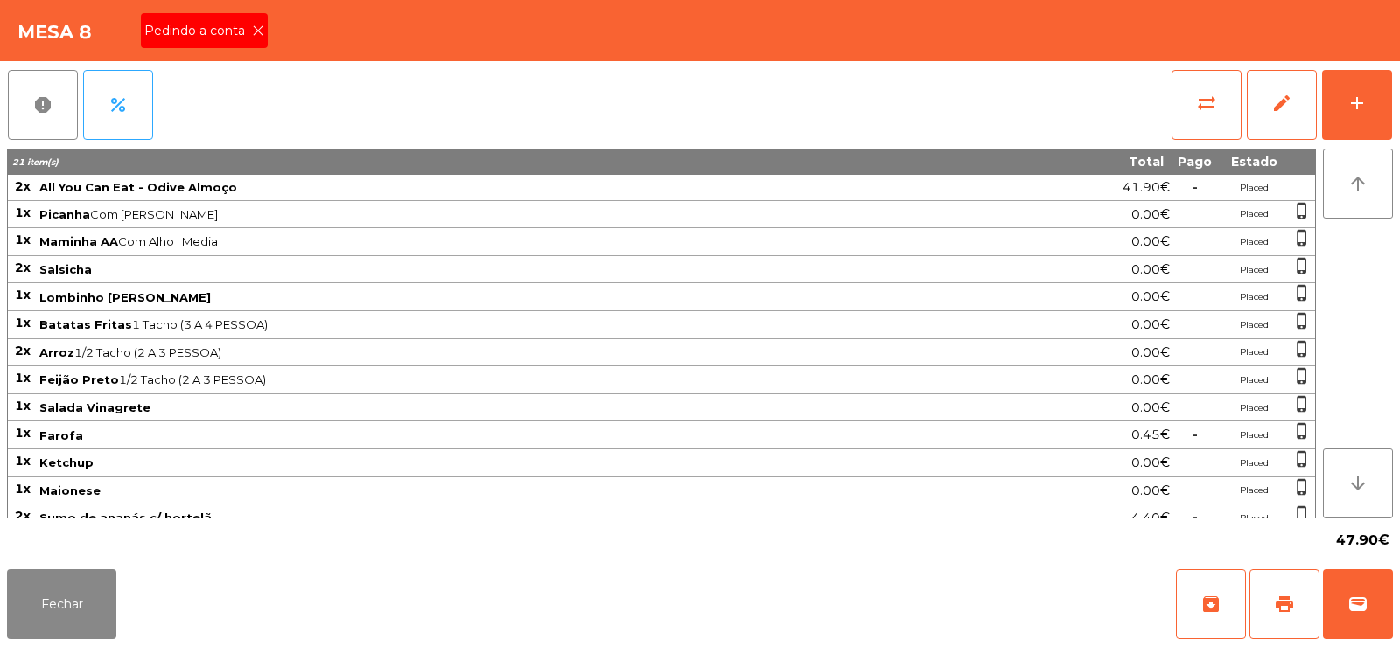
click at [236, 24] on span "Pedindo a conta" at bounding box center [198, 31] width 108 height 18
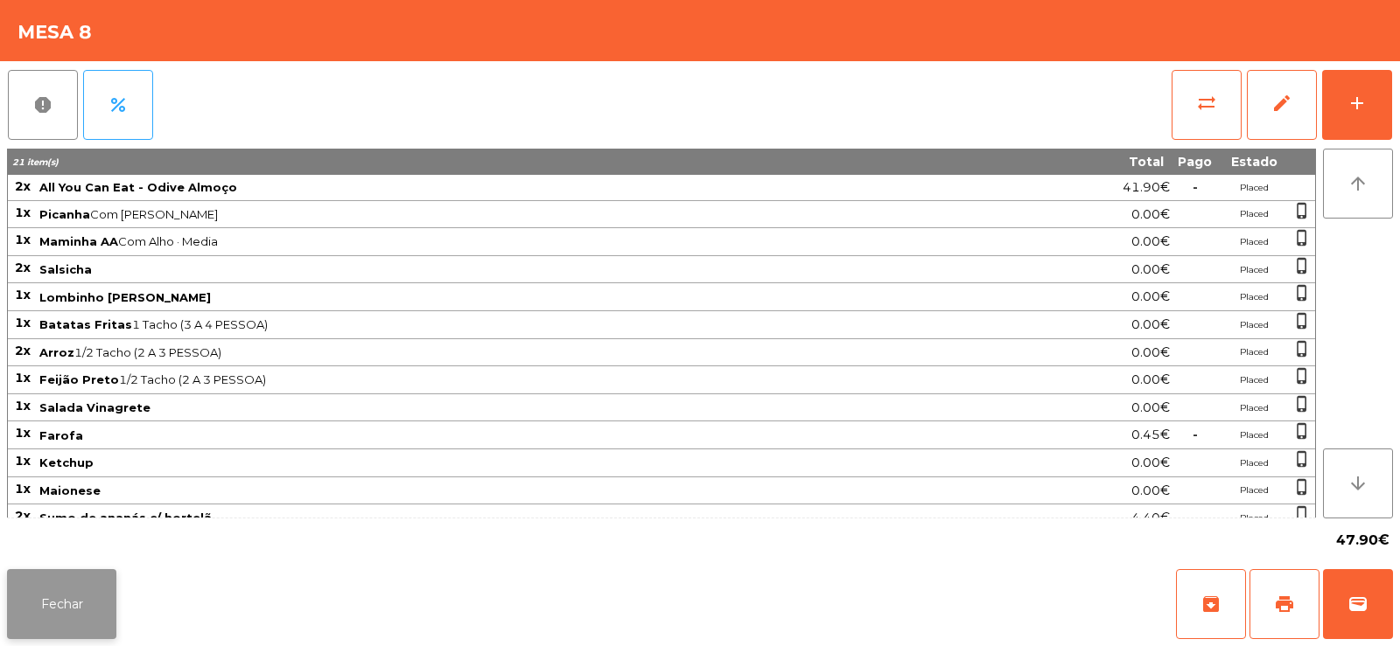
click at [70, 619] on button "Fechar" at bounding box center [61, 604] width 109 height 70
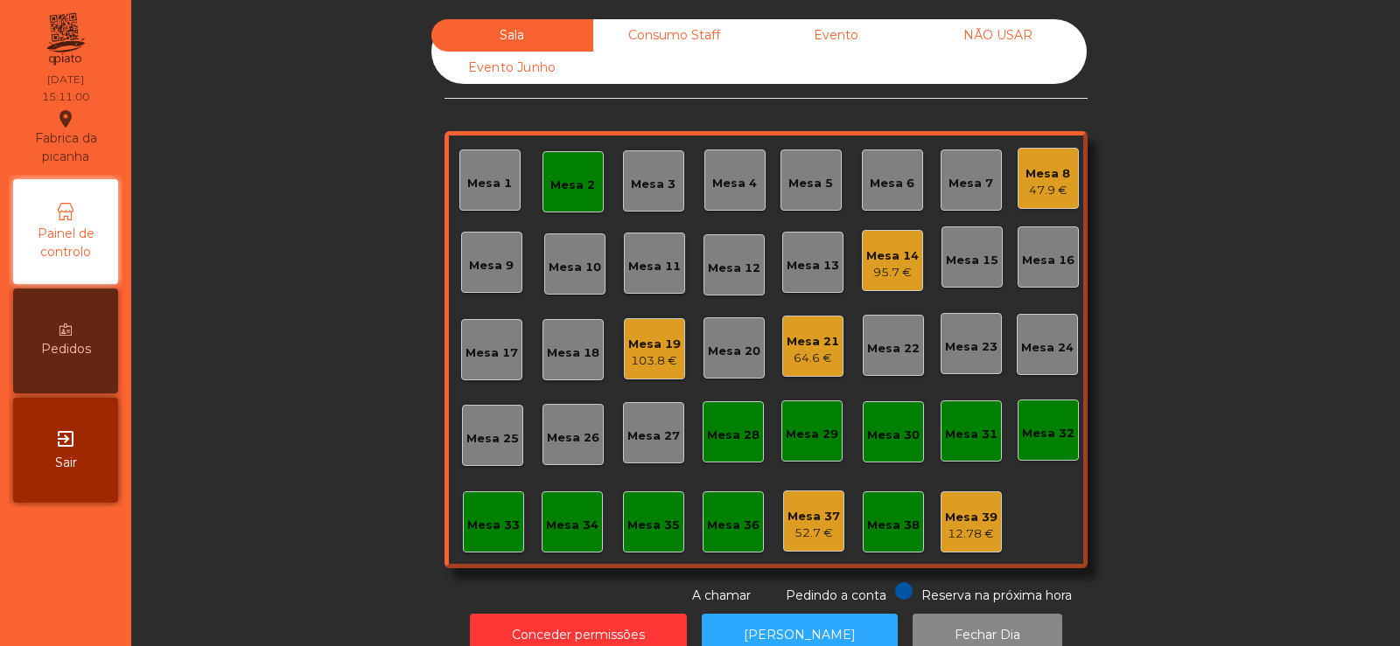
click at [869, 268] on div "95.7 €" at bounding box center [892, 272] width 52 height 17
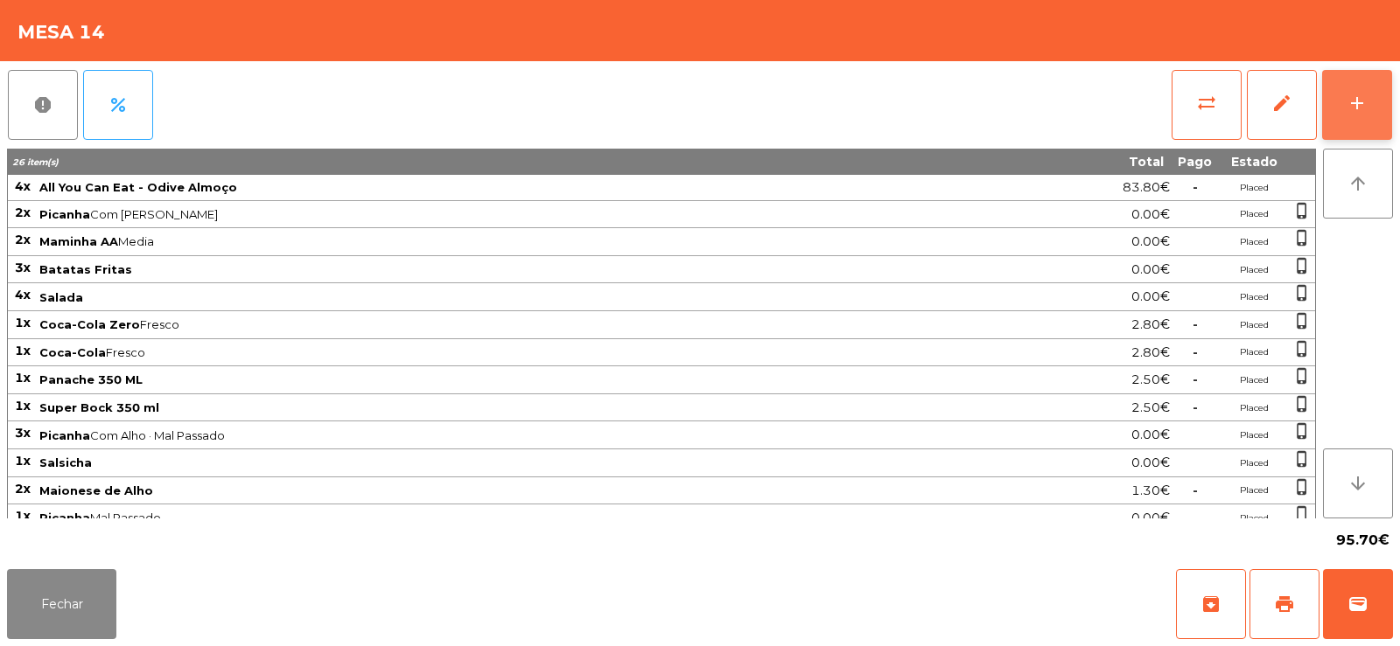
click at [1352, 108] on div "add" at bounding box center [1356, 103] width 21 height 21
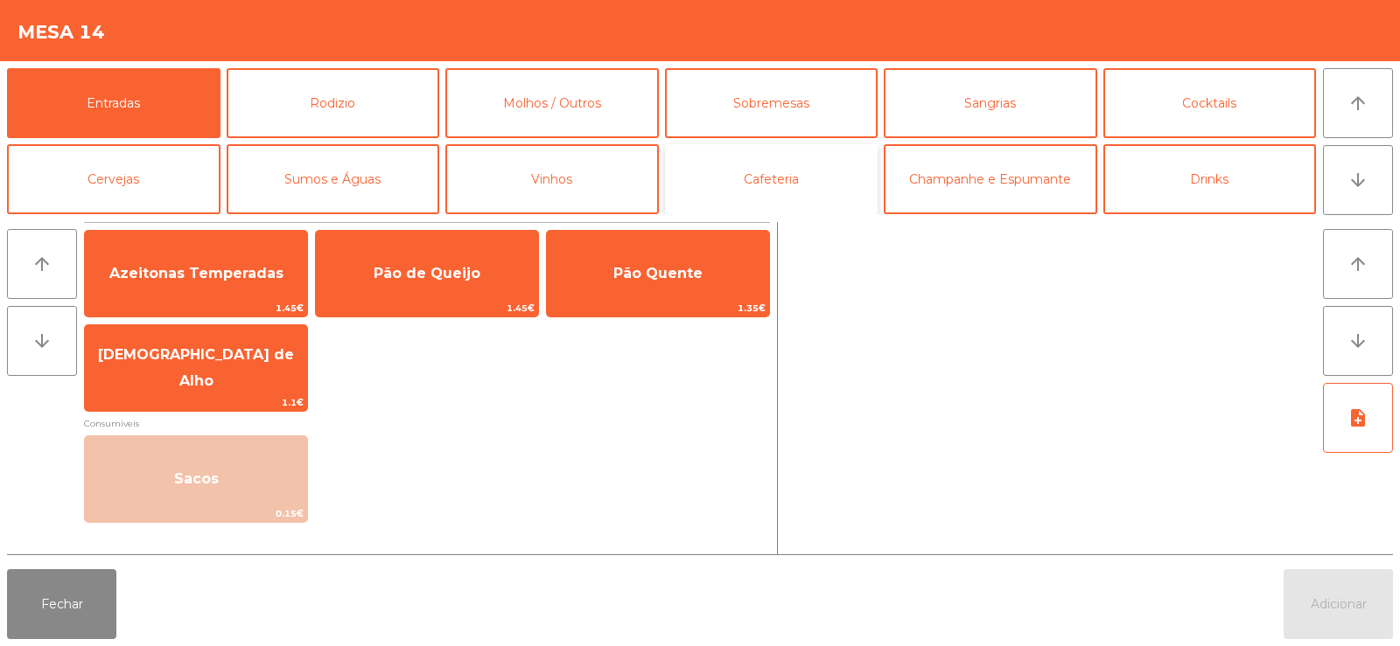
click at [795, 164] on button "Cafeteria" at bounding box center [771, 179] width 213 height 70
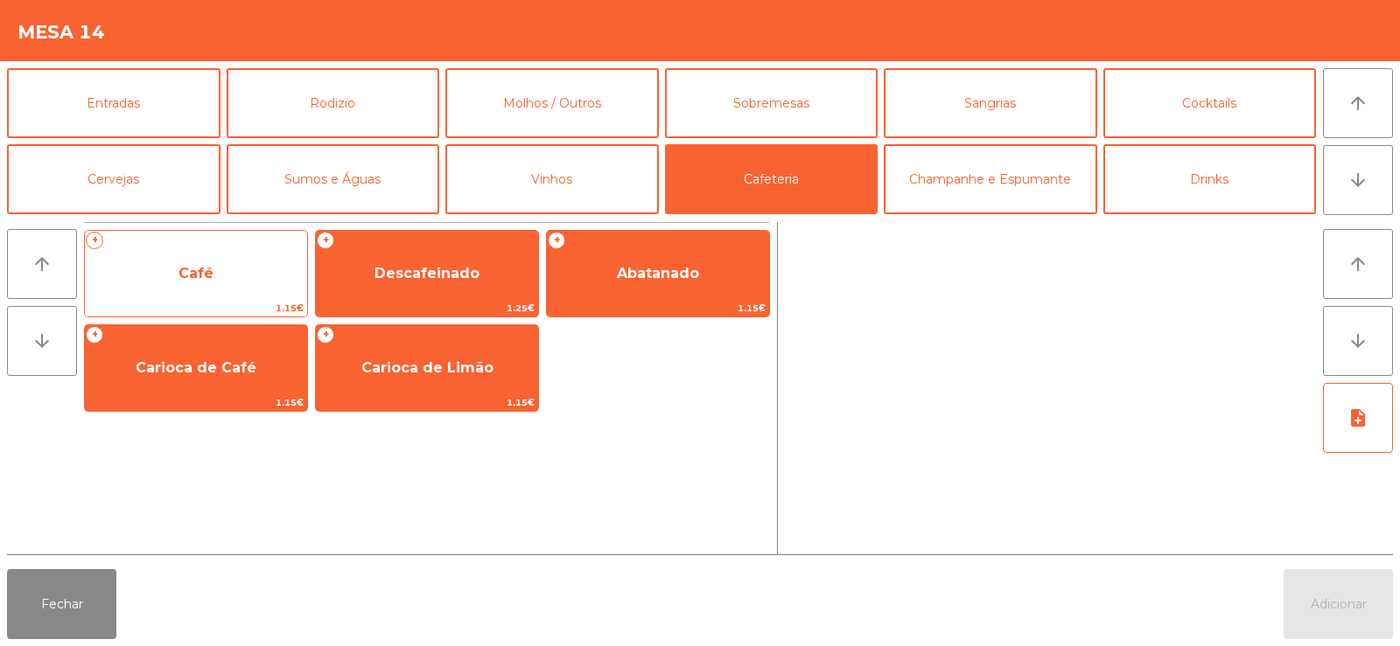
click at [220, 286] on span "Café" at bounding box center [196, 273] width 222 height 47
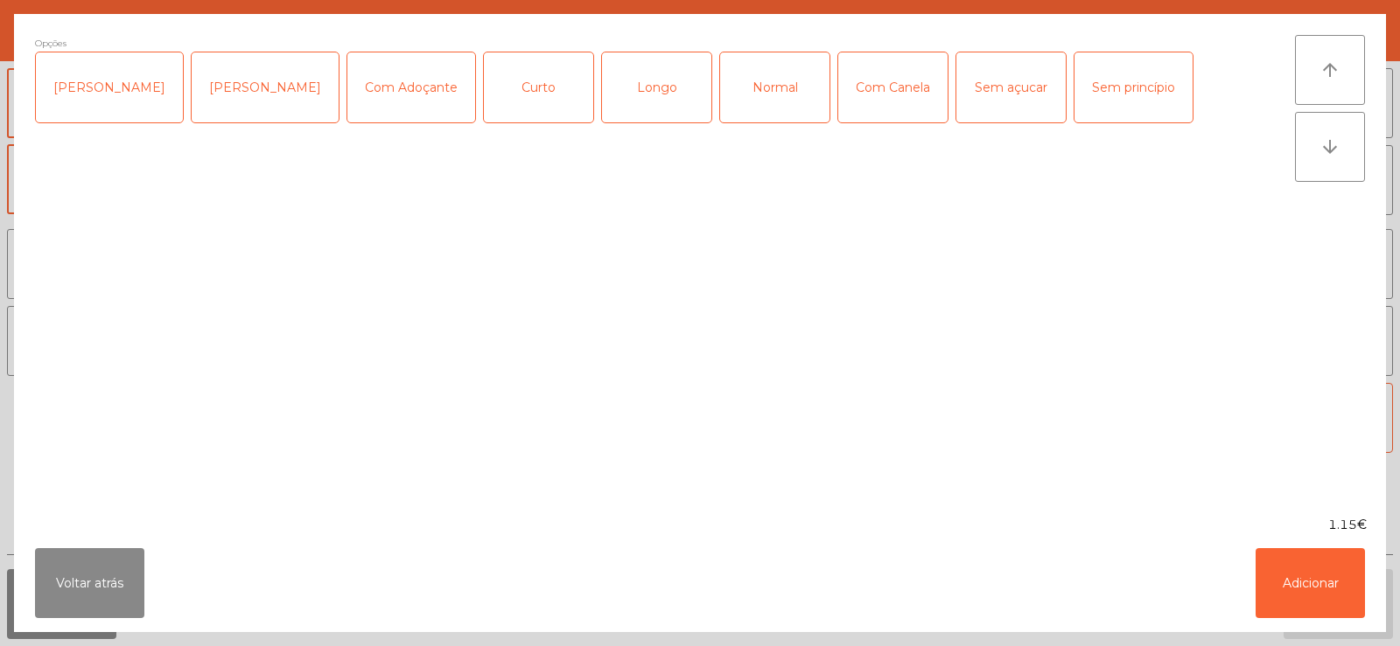
click at [631, 86] on div "Longo" at bounding box center [656, 87] width 109 height 70
click at [618, 89] on div "Longo" at bounding box center [656, 87] width 109 height 70
click at [1317, 579] on button "Adicionar" at bounding box center [1309, 583] width 109 height 70
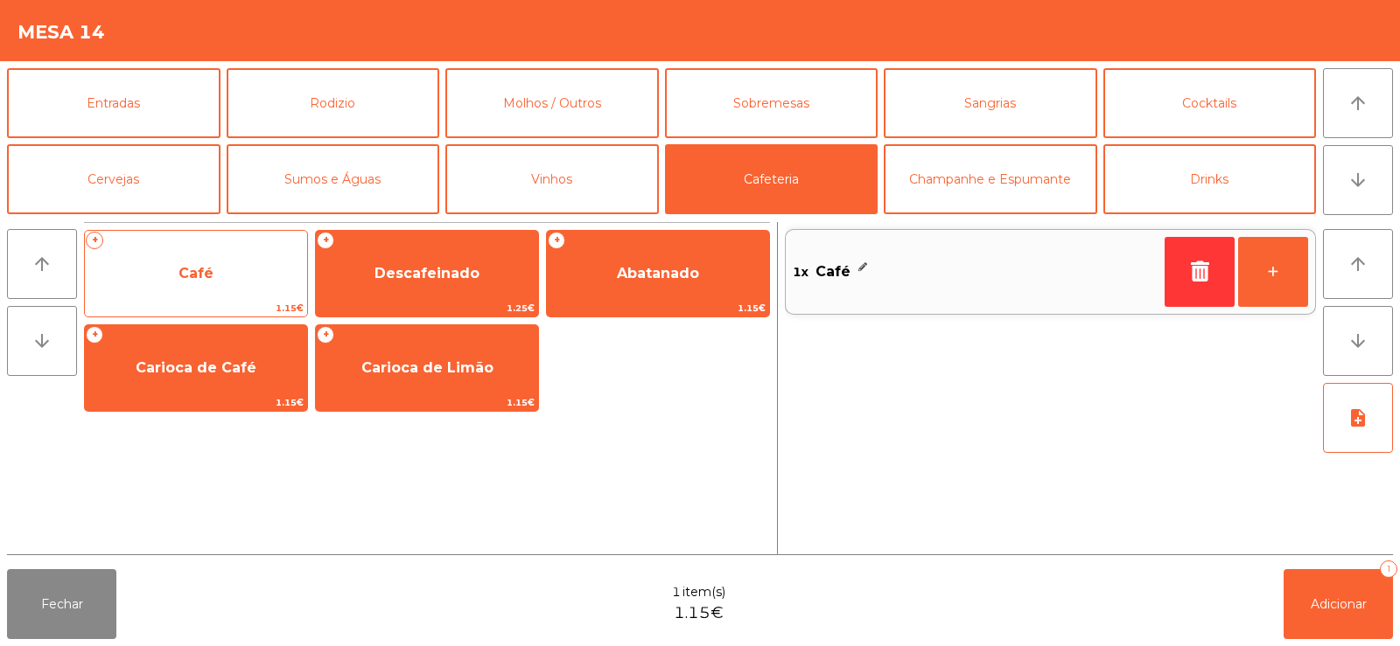
click at [221, 262] on span "Café" at bounding box center [196, 273] width 222 height 47
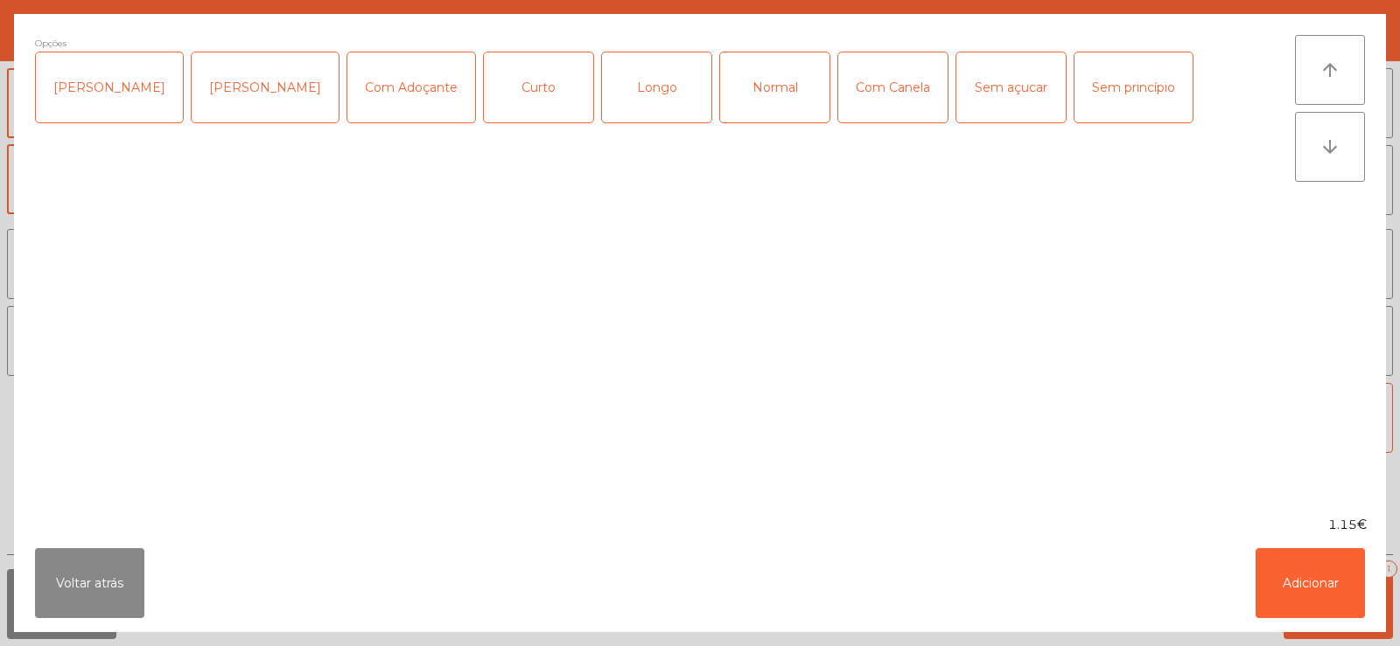
click at [751, 101] on div "Normal" at bounding box center [774, 87] width 109 height 70
click at [1320, 555] on button "Adicionar" at bounding box center [1309, 583] width 109 height 70
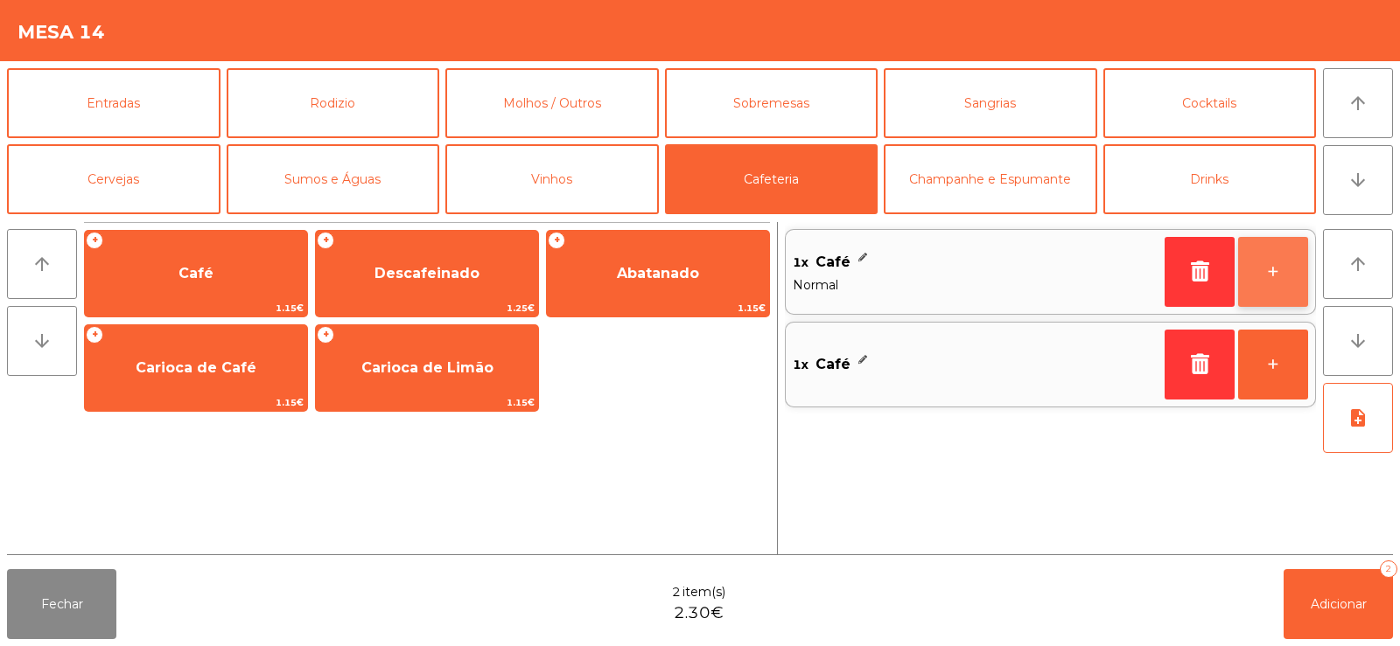
click at [1289, 271] on button "+" at bounding box center [1273, 272] width 70 height 70
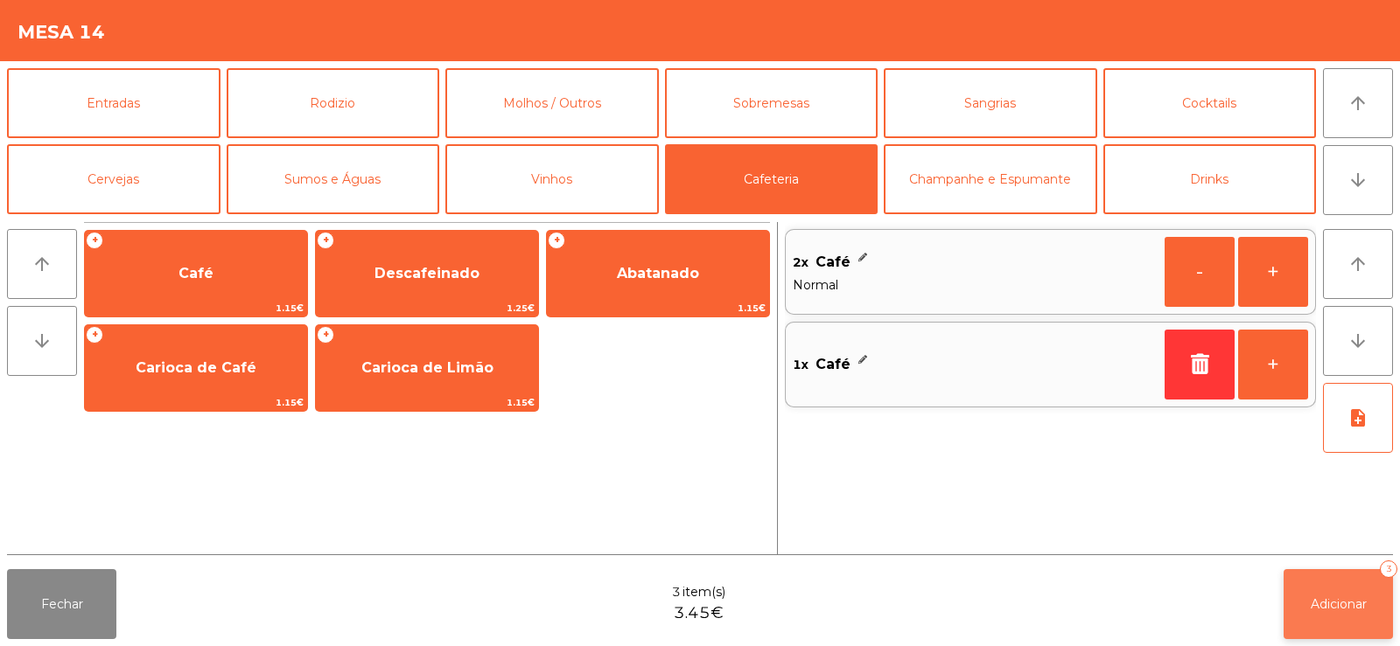
click at [1346, 599] on span "Adicionar" at bounding box center [1338, 605] width 56 height 16
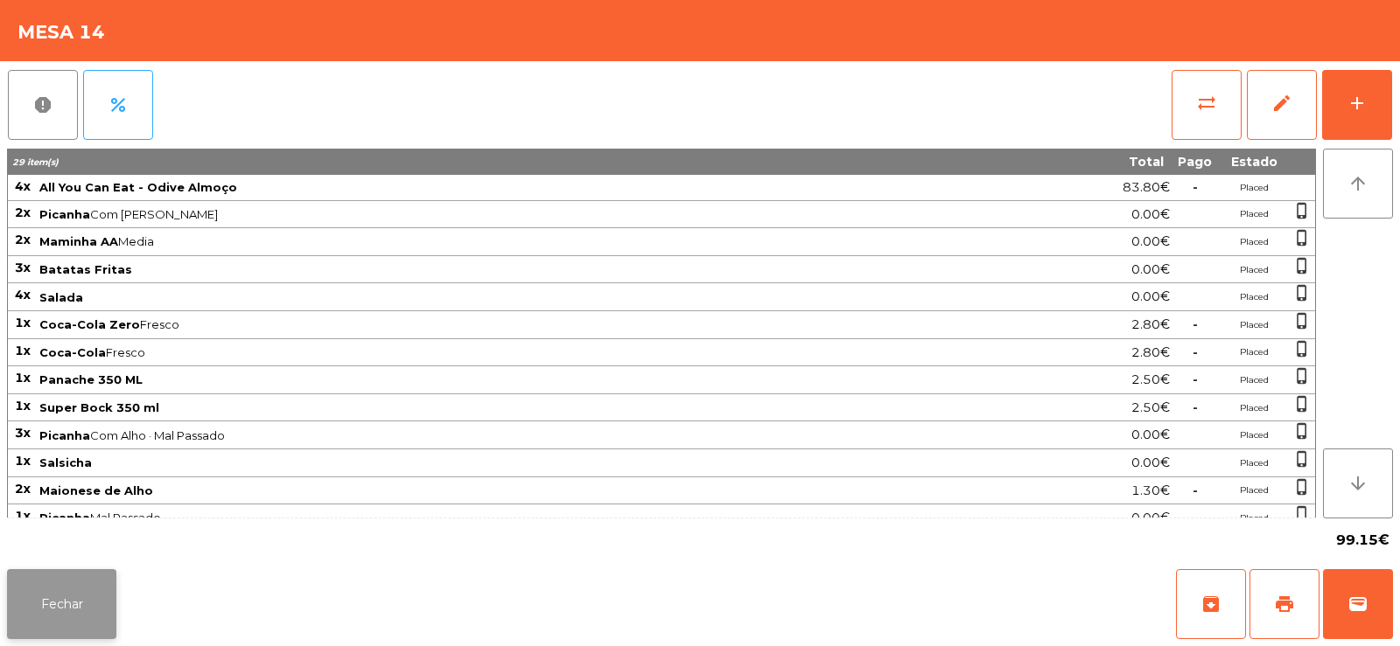
click at [67, 604] on button "Fechar" at bounding box center [61, 604] width 109 height 70
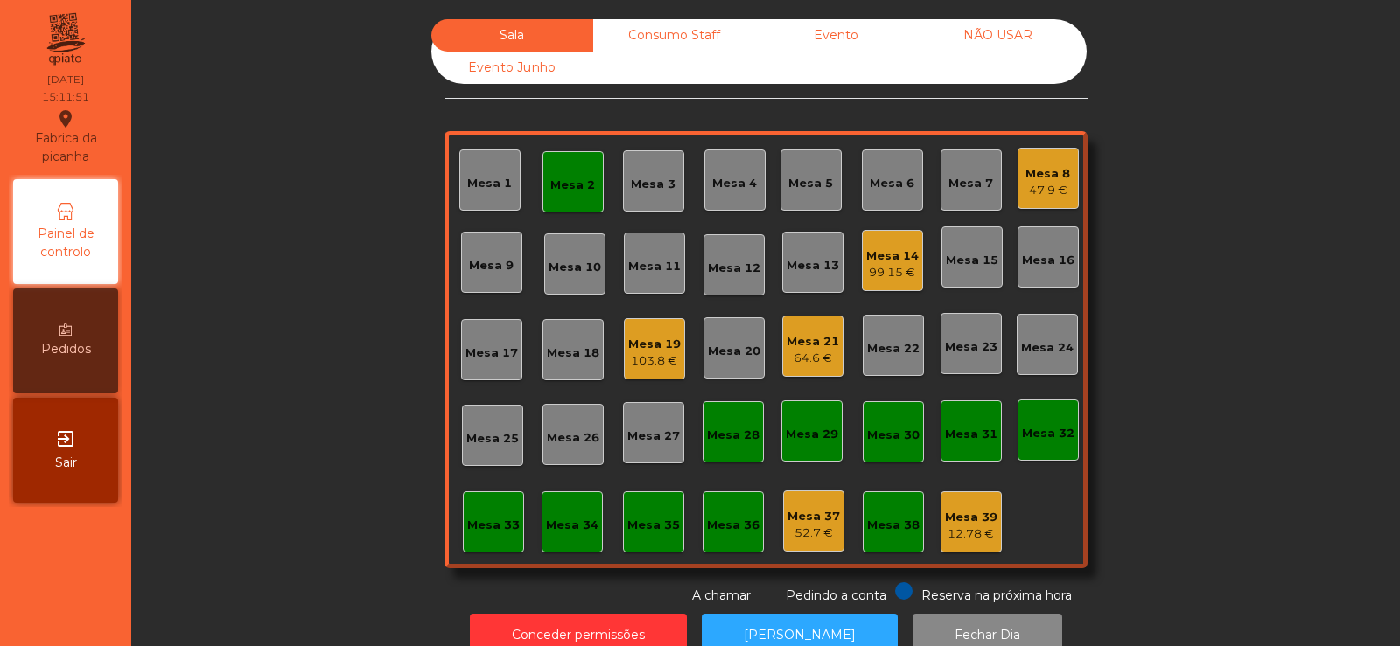
click at [1045, 188] on div "47.9 €" at bounding box center [1047, 190] width 45 height 17
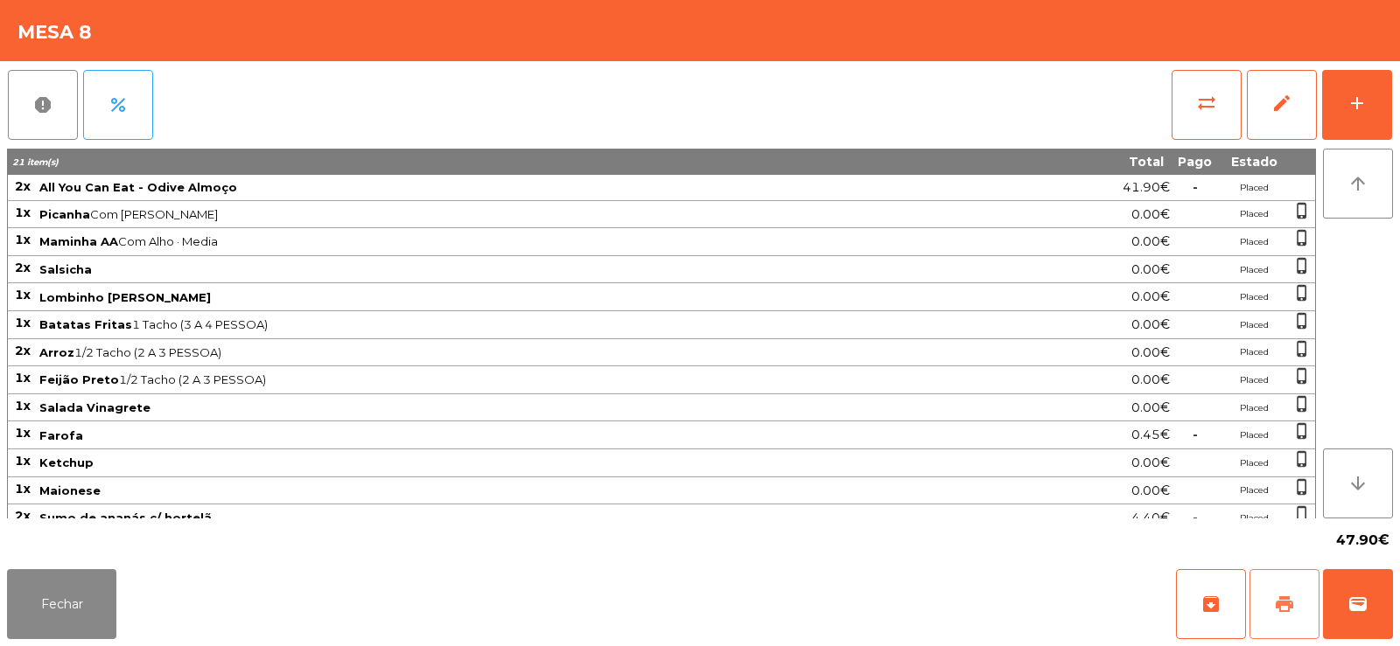
click at [1298, 611] on button "print" at bounding box center [1284, 604] width 70 height 70
click at [1379, 618] on button "wallet" at bounding box center [1358, 604] width 70 height 70
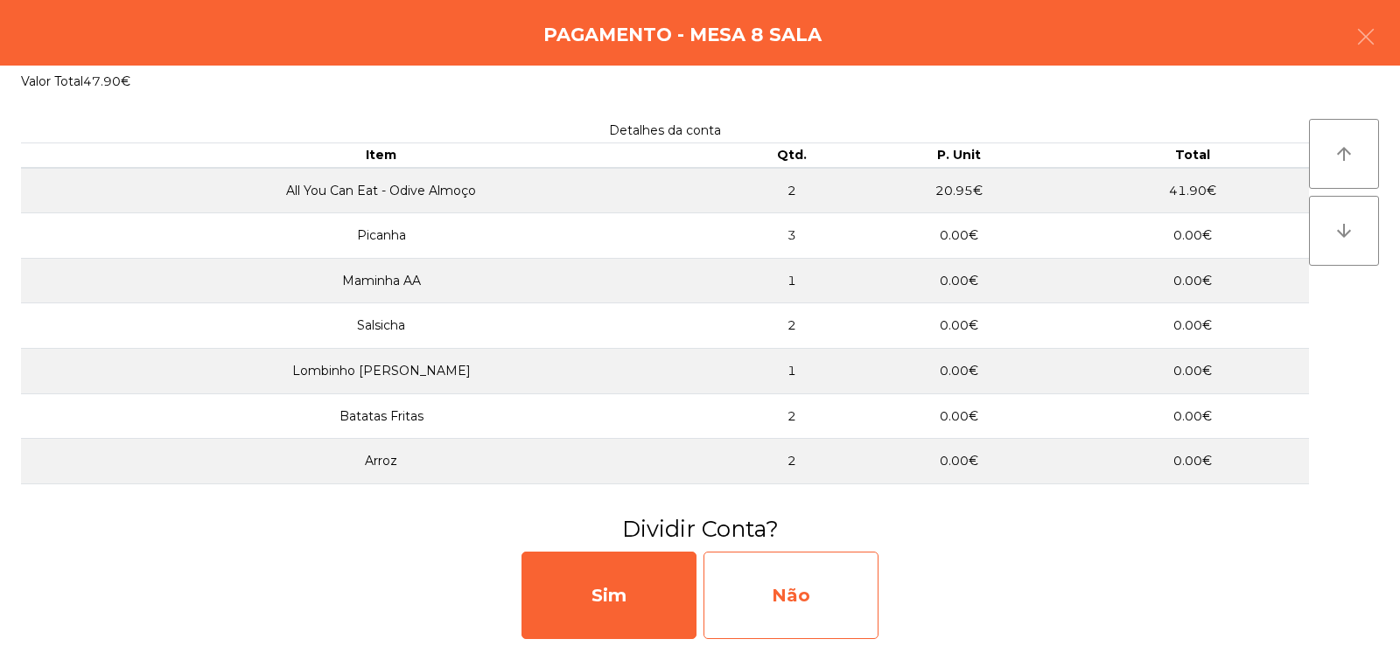
click at [783, 594] on div "Não" at bounding box center [790, 595] width 175 height 87
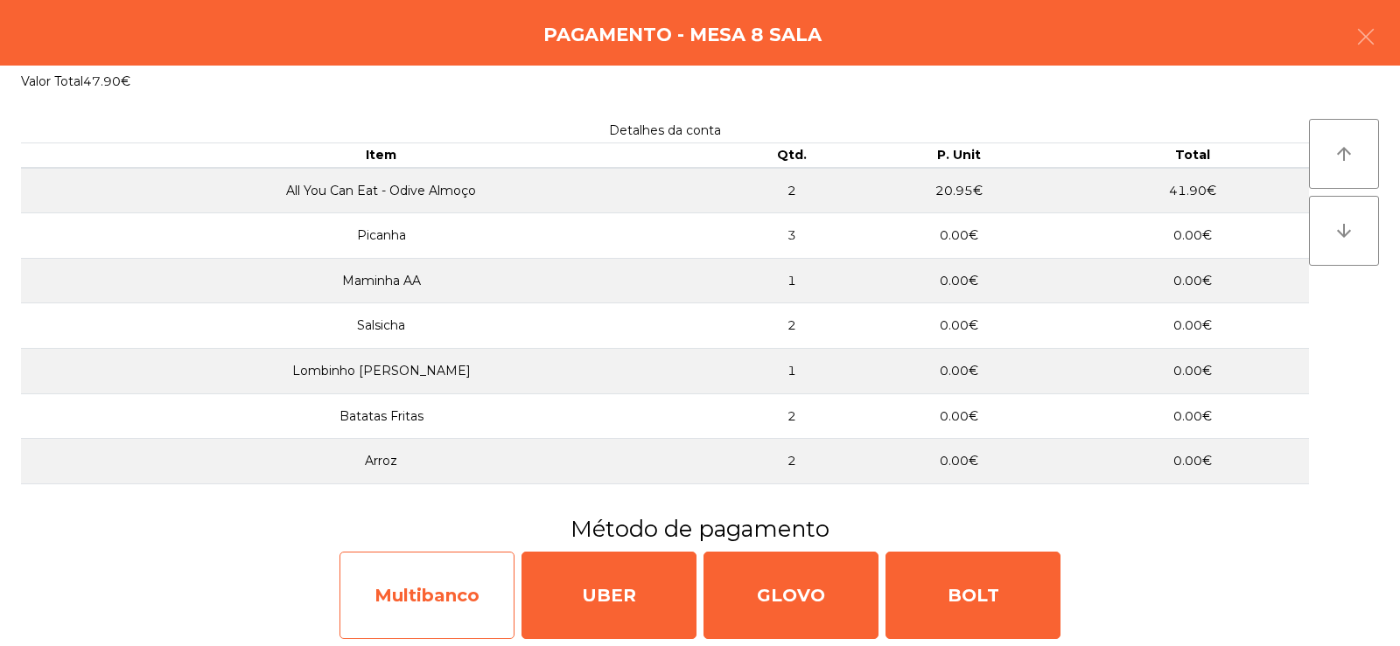
click at [433, 605] on div "Multibanco" at bounding box center [426, 595] width 175 height 87
select select "**"
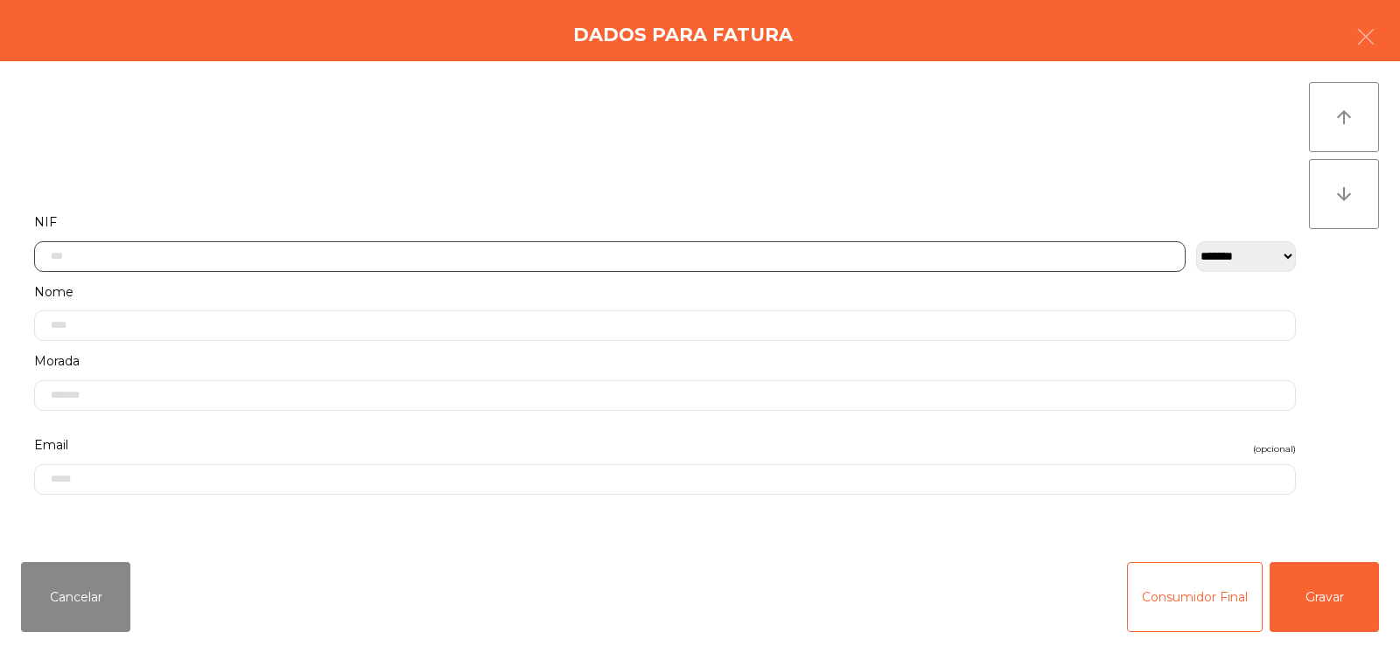
click at [400, 256] on input "text" at bounding box center [609, 256] width 1151 height 31
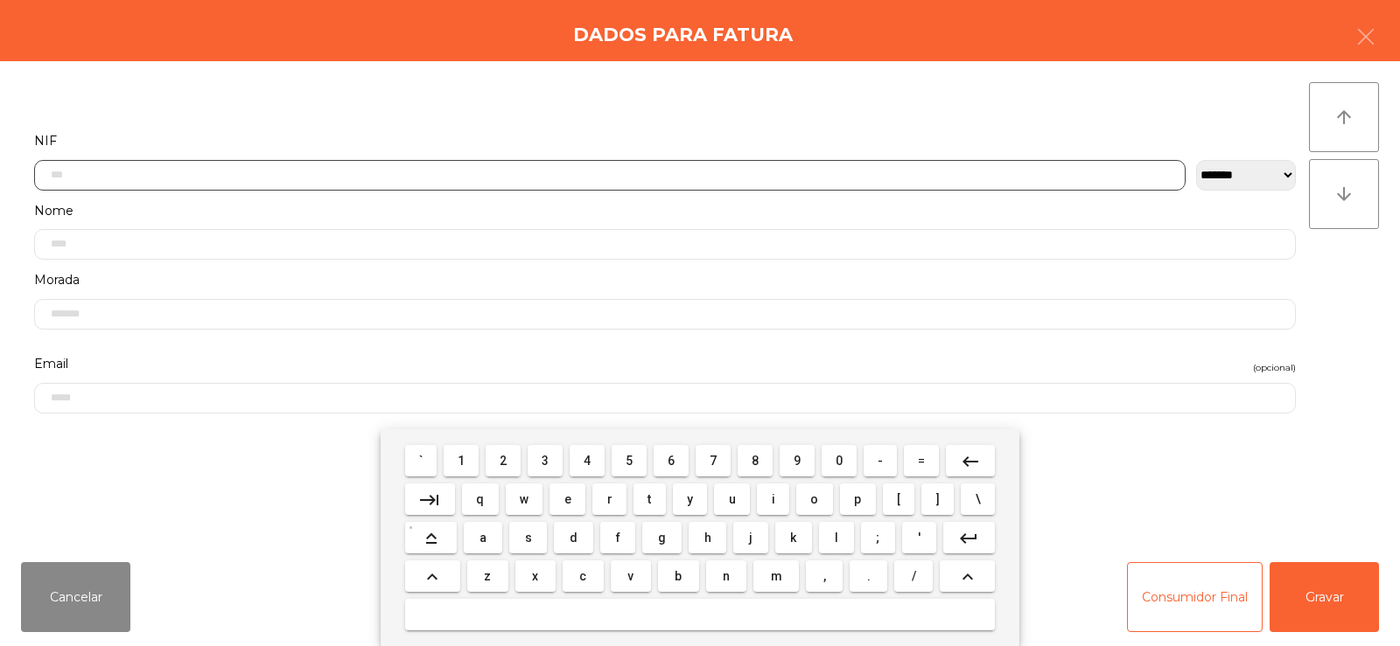
scroll to position [128, 0]
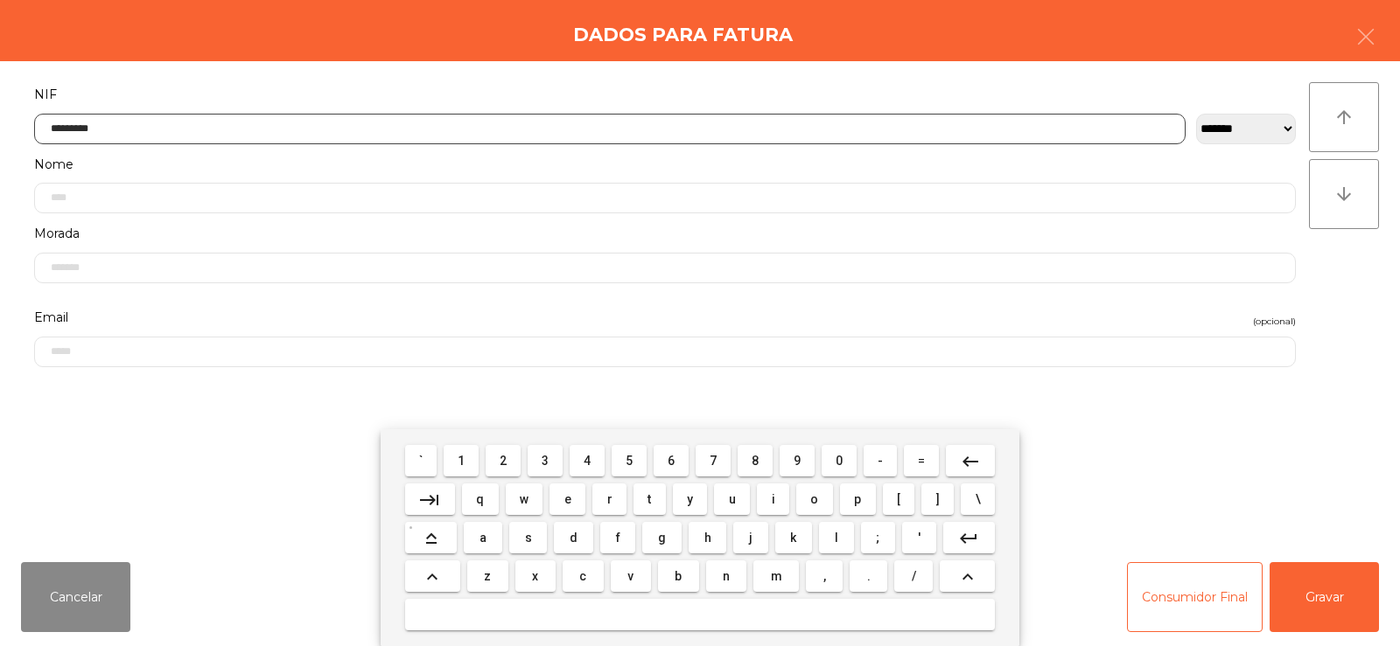
type input "*********"
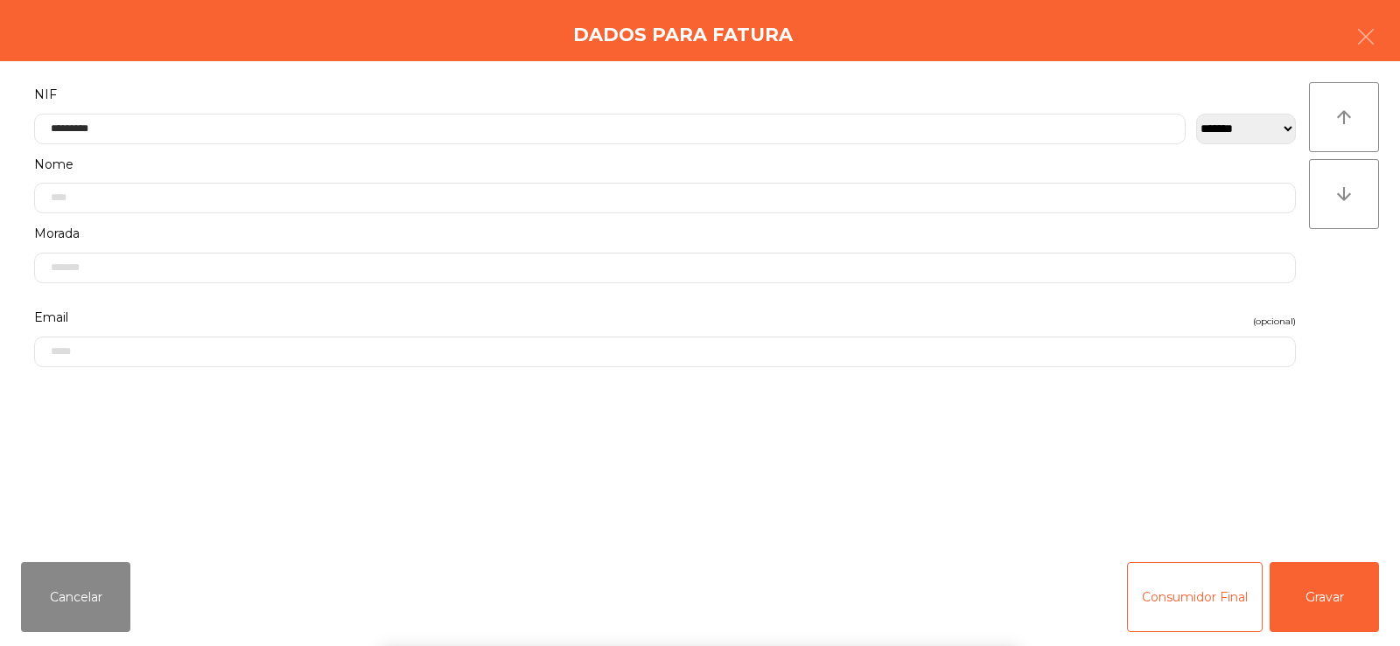
click at [1368, 576] on div "` 1 2 3 4 5 6 7 8 9 0 - = keyboard_backspace keyboard_tab q w e r t y u i o p […" at bounding box center [700, 537] width 1400 height 217
click at [1340, 601] on button "Gravar" at bounding box center [1323, 597] width 109 height 70
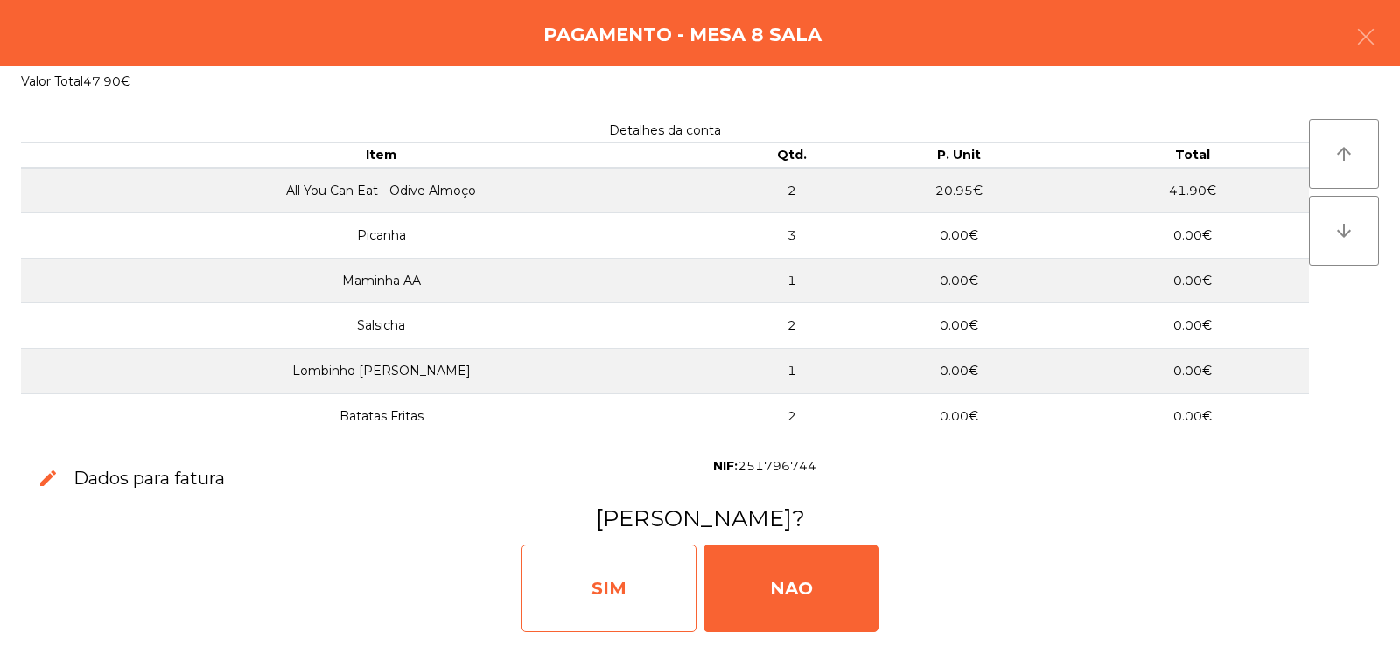
click at [590, 595] on div "SIM" at bounding box center [608, 588] width 175 height 87
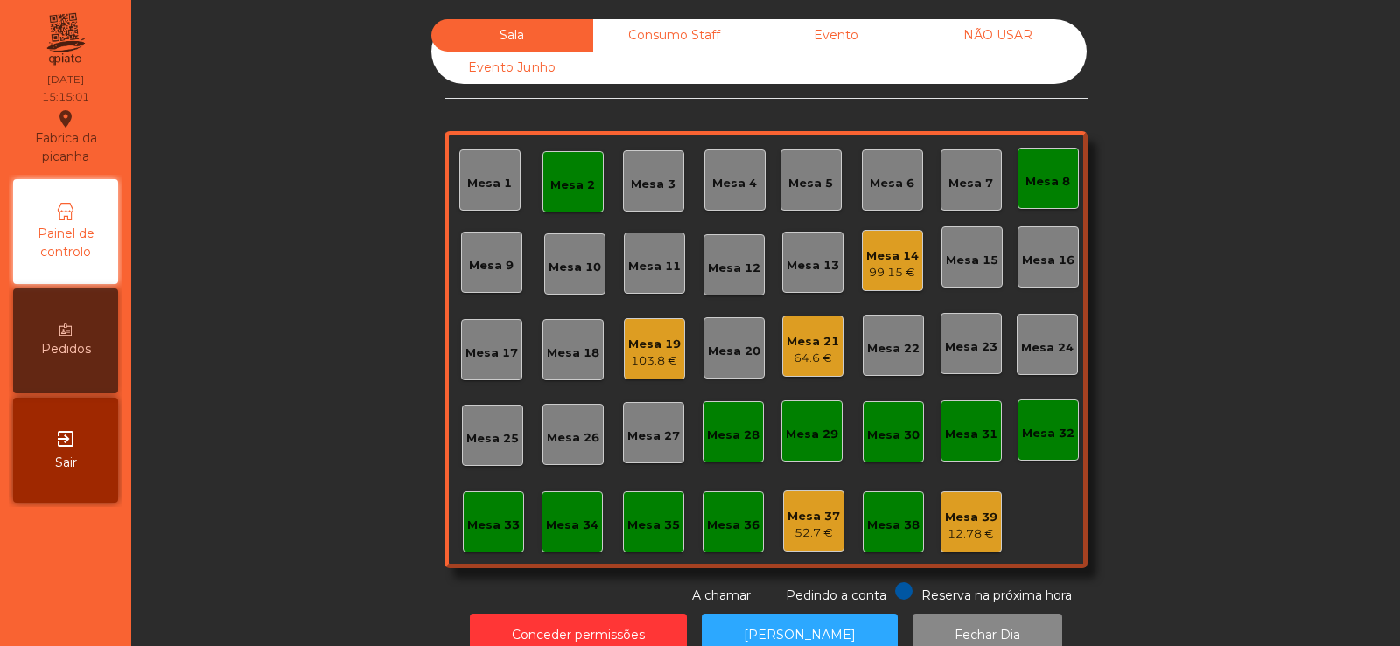
click at [564, 198] on div "Mesa 2" at bounding box center [572, 181] width 61 height 61
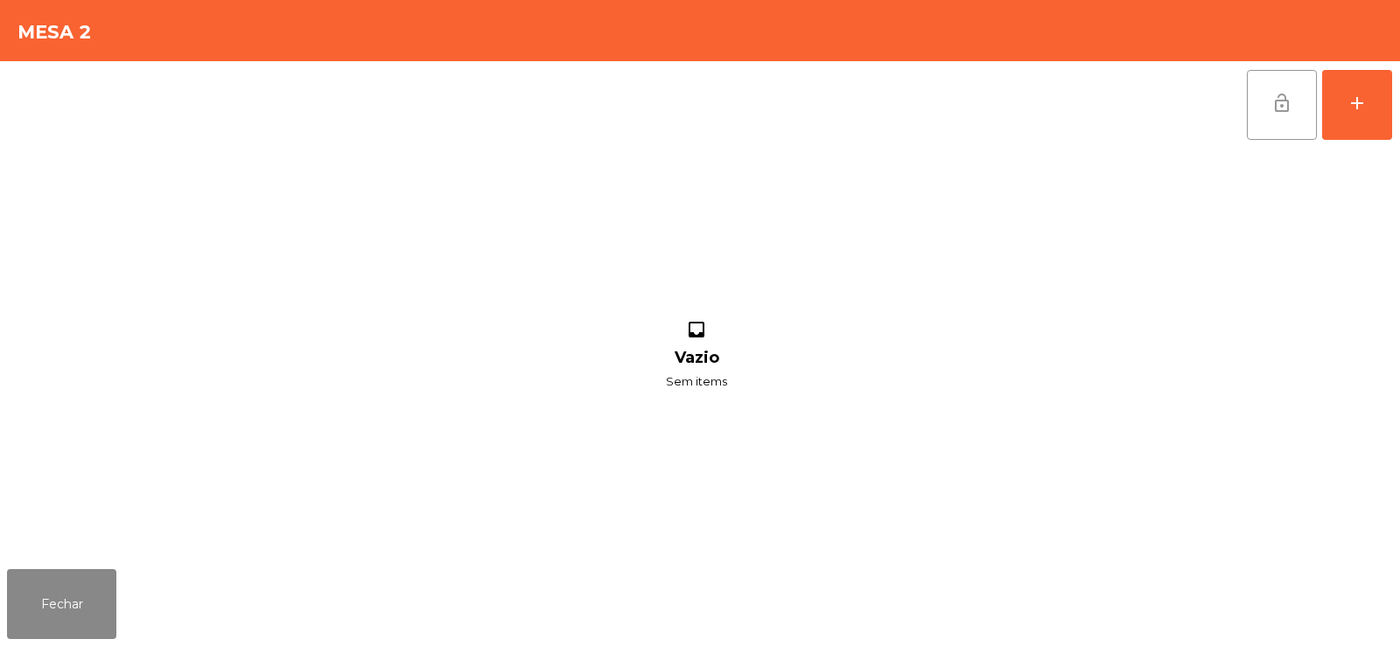
click at [1286, 112] on span "lock_open" at bounding box center [1281, 103] width 21 height 21
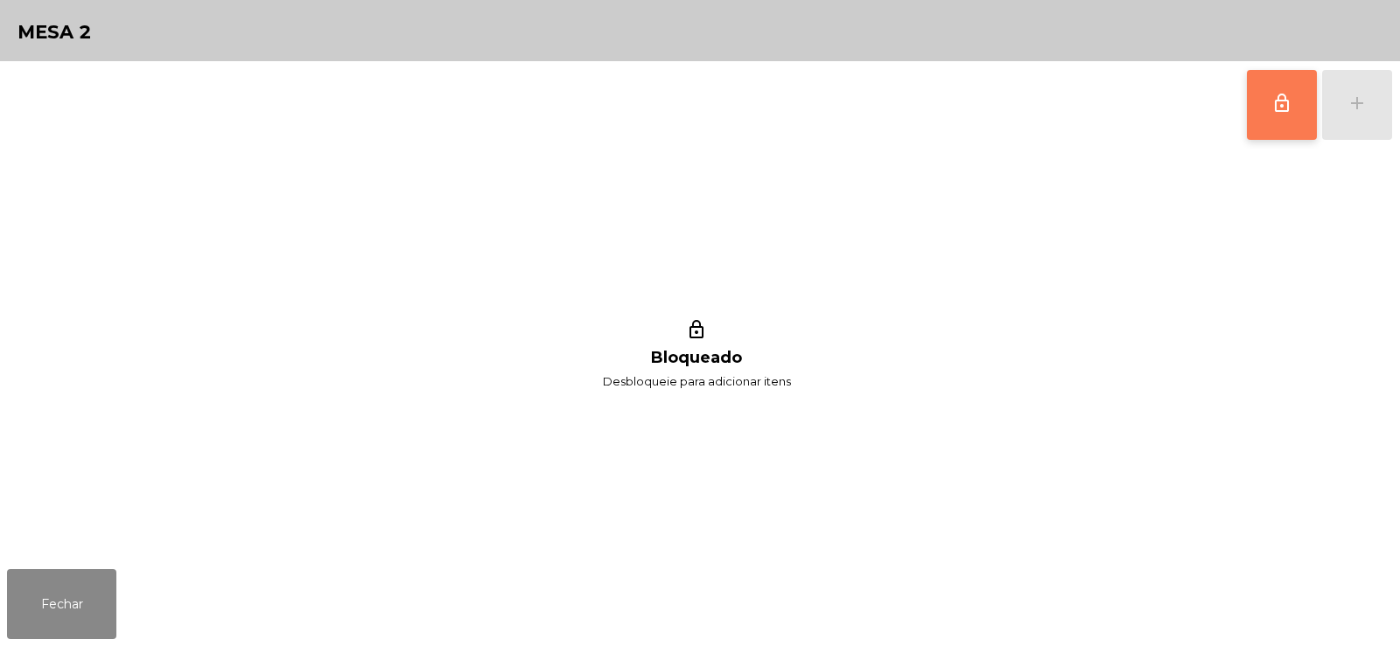
click at [972, 188] on div "lock_outline Bloqueado Desbloqueie para adicionar itens" at bounding box center [696, 356] width 1379 height 414
click at [48, 631] on button "Fechar" at bounding box center [61, 604] width 109 height 70
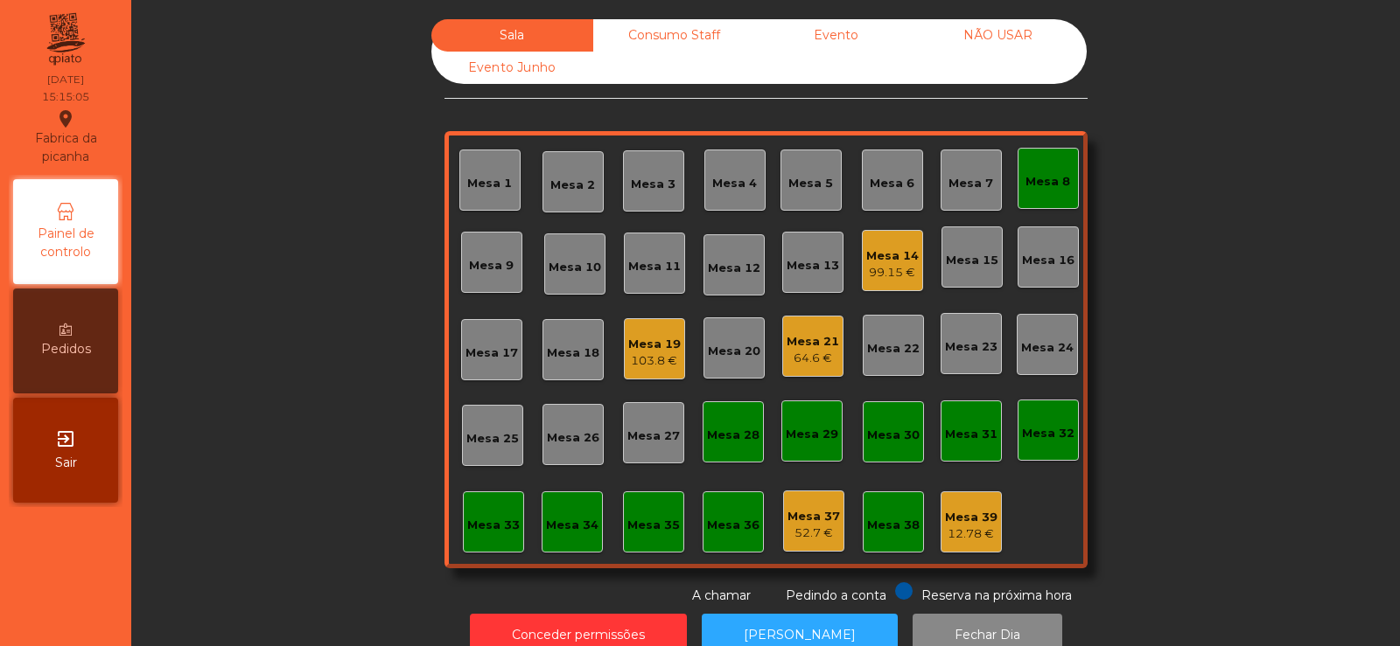
click at [1048, 169] on div "Mesa 8" at bounding box center [1047, 178] width 45 height 24
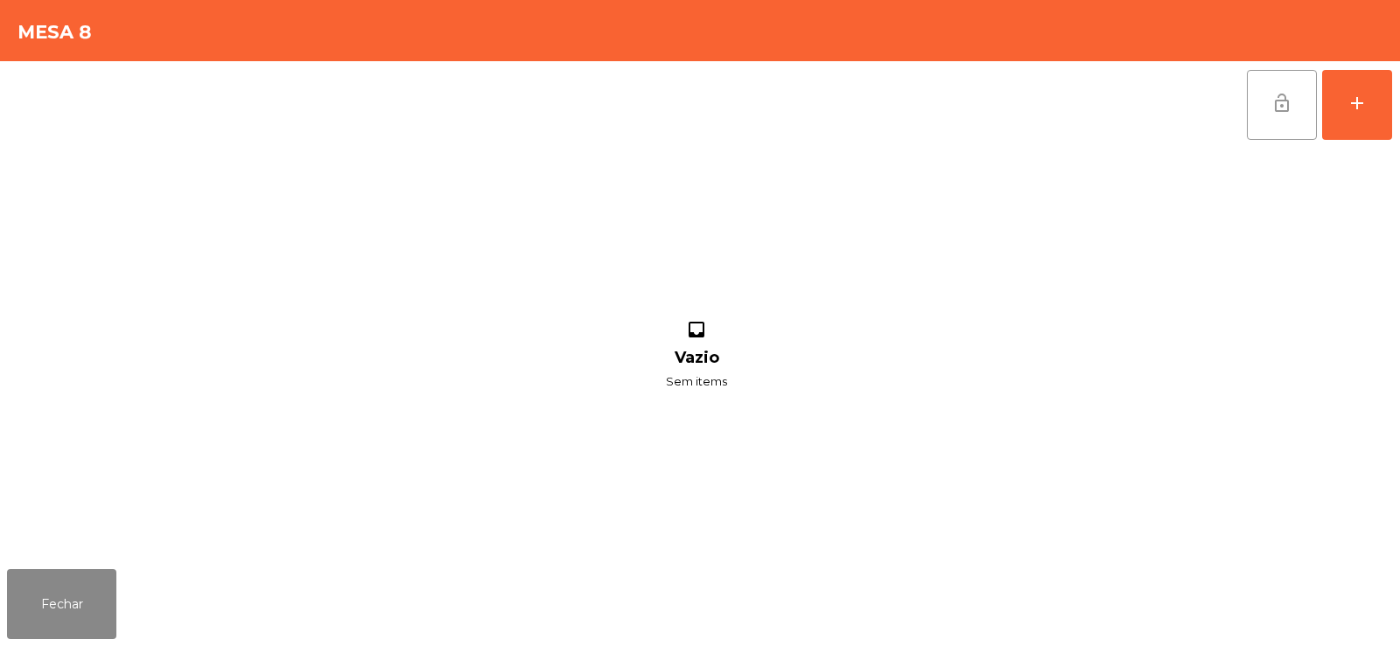
click at [1272, 104] on span "lock_open" at bounding box center [1281, 103] width 21 height 21
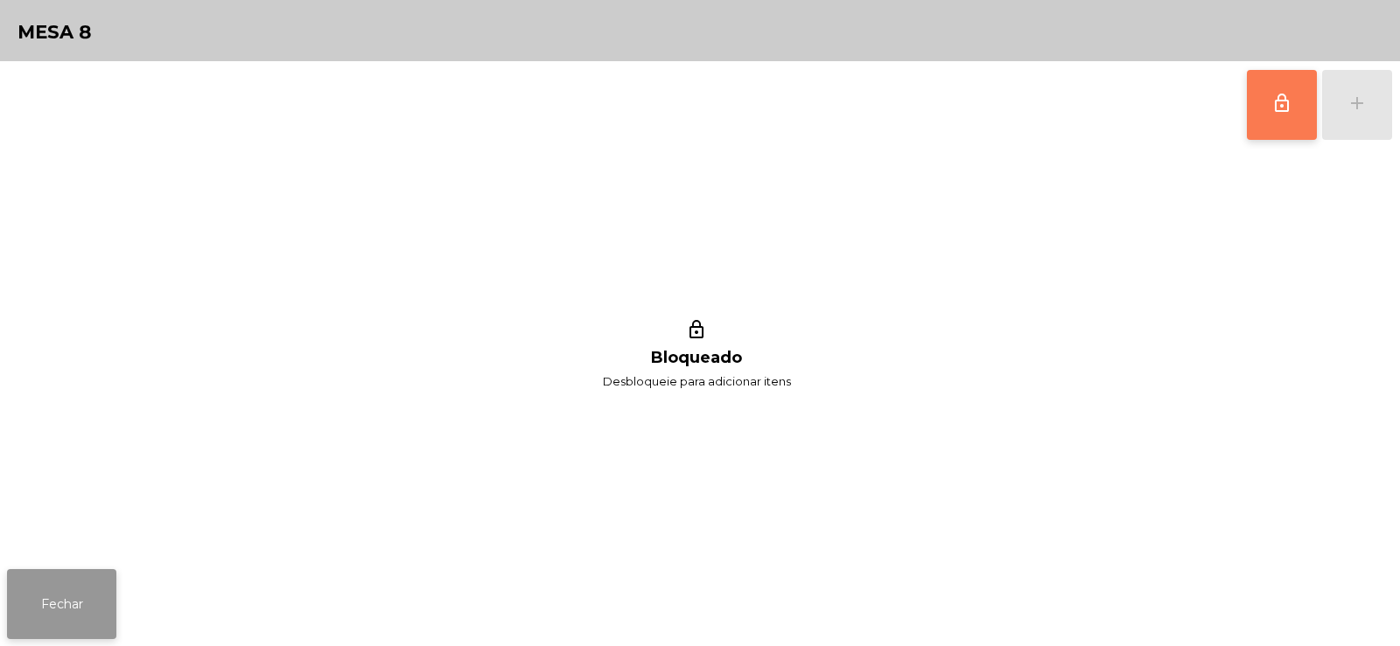
click at [58, 618] on button "Fechar" at bounding box center [61, 604] width 109 height 70
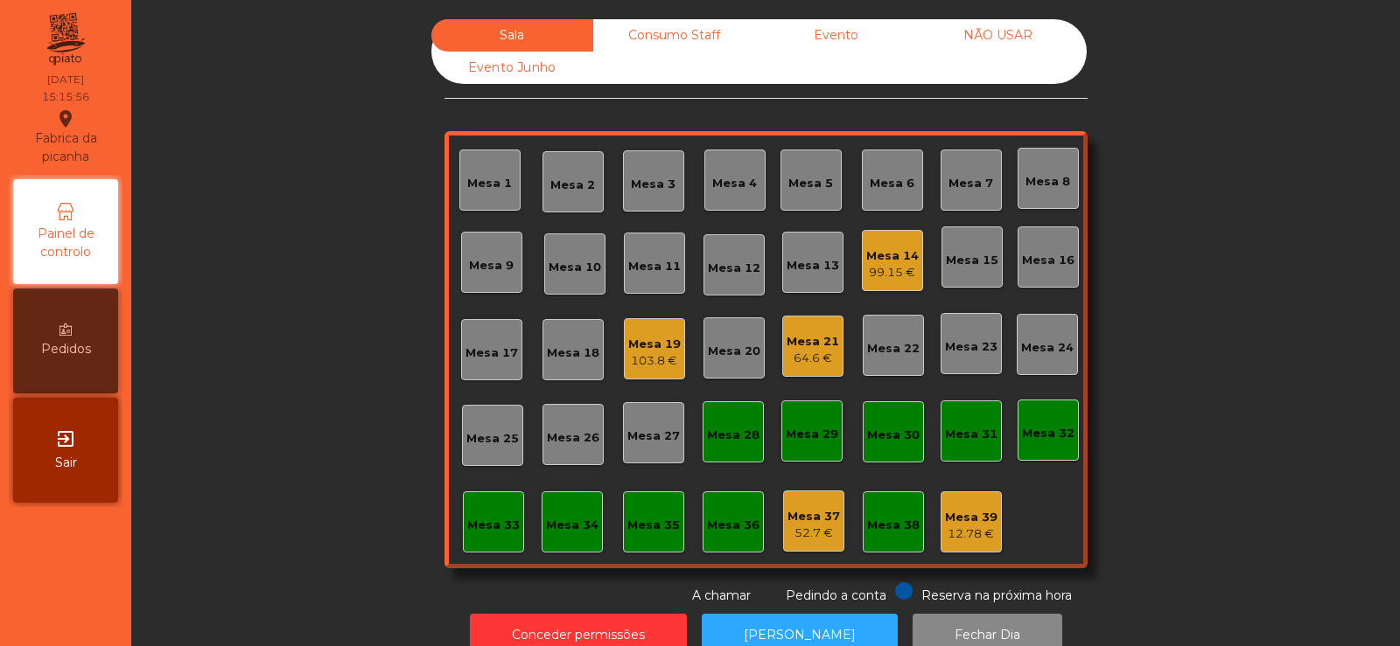
click at [1195, 245] on div "Sala Consumo Staff Evento NÃO USAR Evento Junho Mesa 1 Mesa 2 Mesa 3 Mesa 4 Mes…" at bounding box center [765, 312] width 1221 height 586
click at [866, 272] on div "99.15 €" at bounding box center [892, 272] width 52 height 17
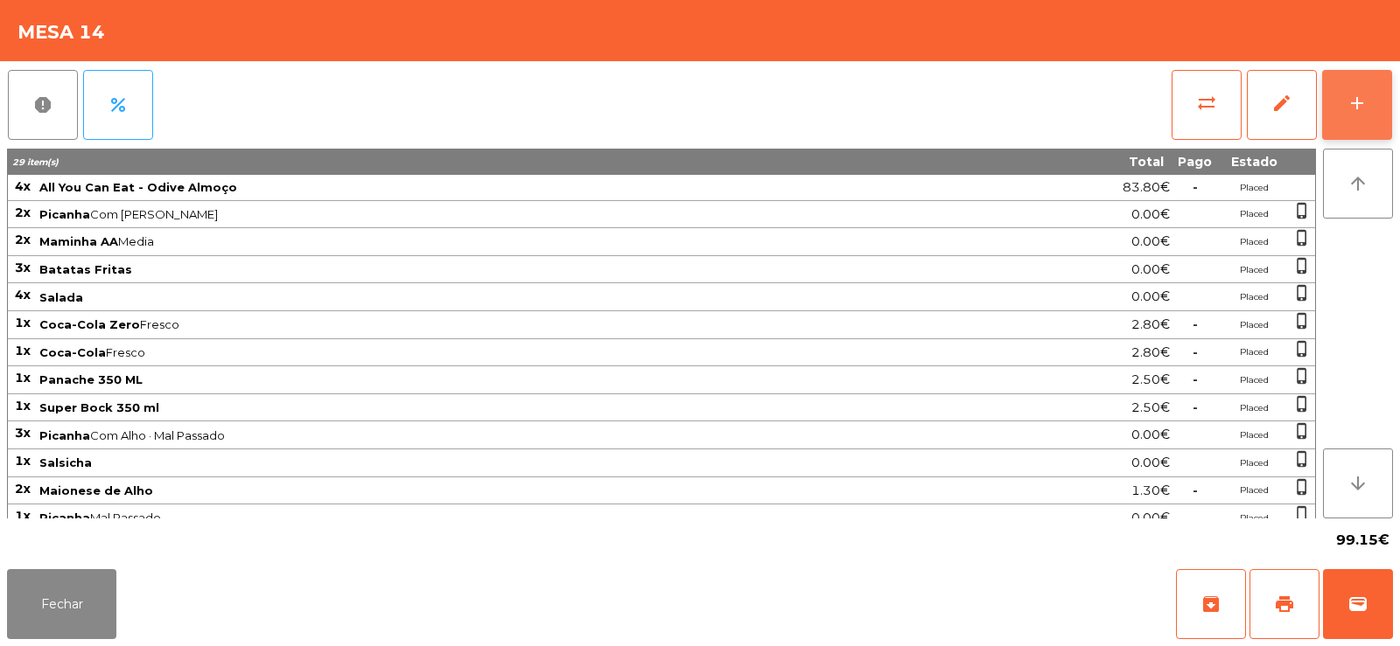
click at [1366, 85] on button "add" at bounding box center [1357, 105] width 70 height 70
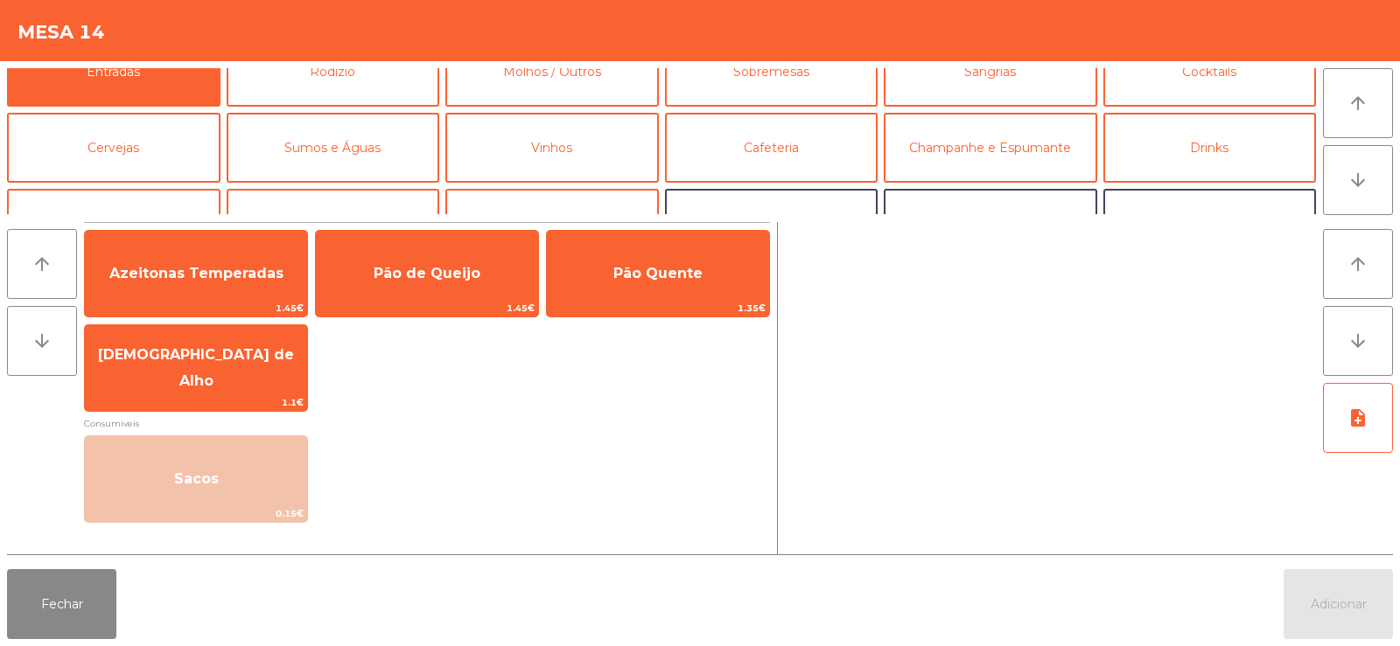
scroll to position [33, 0]
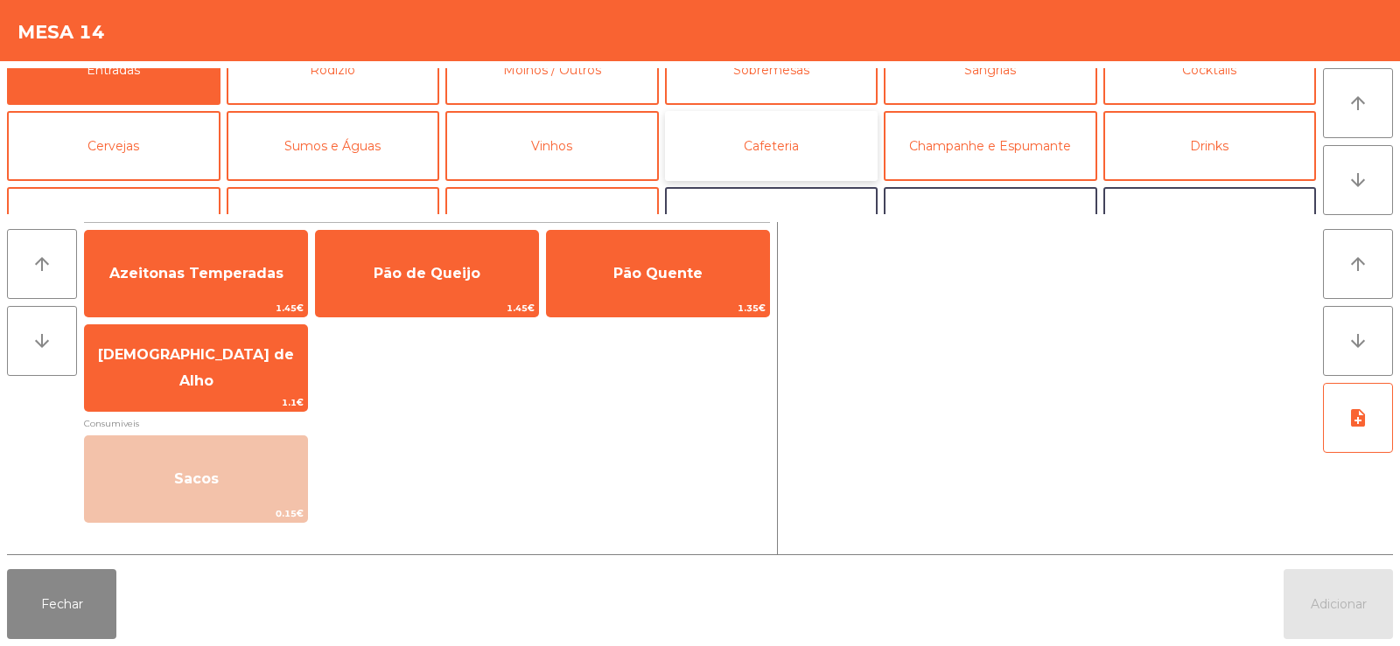
click at [772, 136] on button "Cafeteria" at bounding box center [771, 146] width 213 height 70
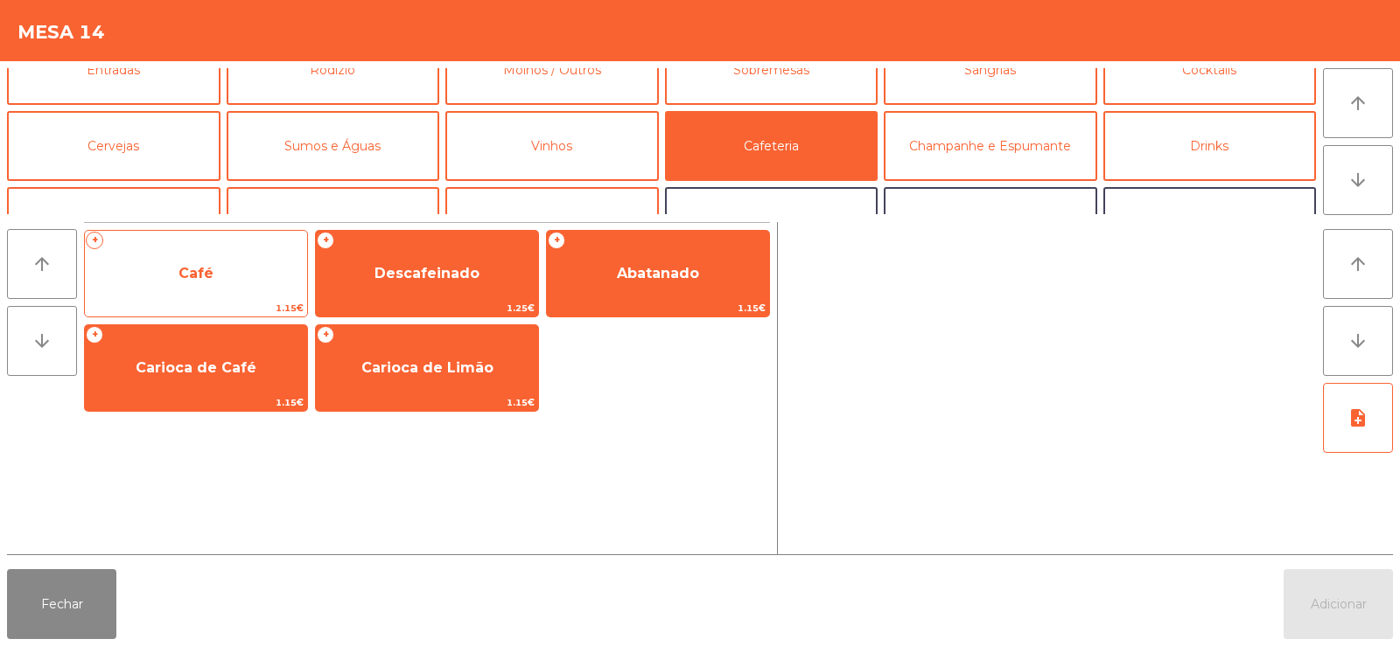
click at [223, 293] on span "Café" at bounding box center [196, 273] width 222 height 47
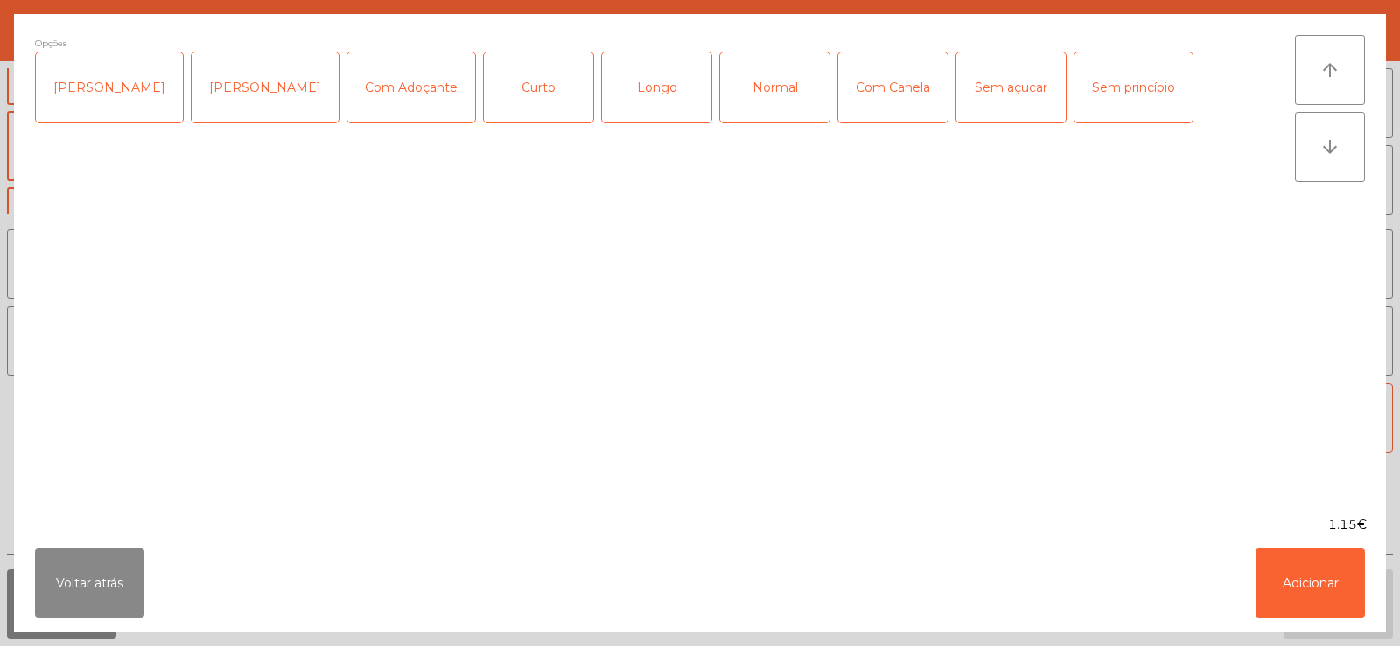
click at [737, 96] on div "Normal" at bounding box center [774, 87] width 109 height 70
click at [1298, 590] on button "Adicionar" at bounding box center [1309, 583] width 109 height 70
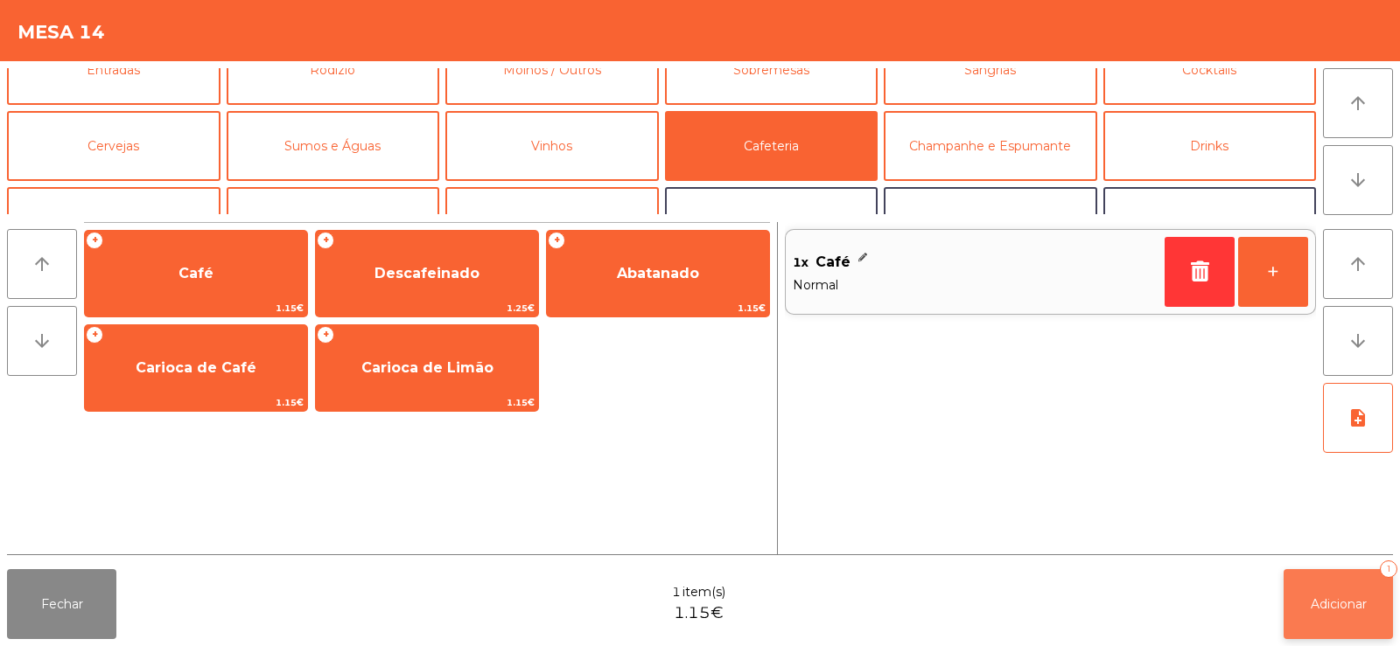
click at [1379, 592] on button "Adicionar 1" at bounding box center [1337, 604] width 109 height 70
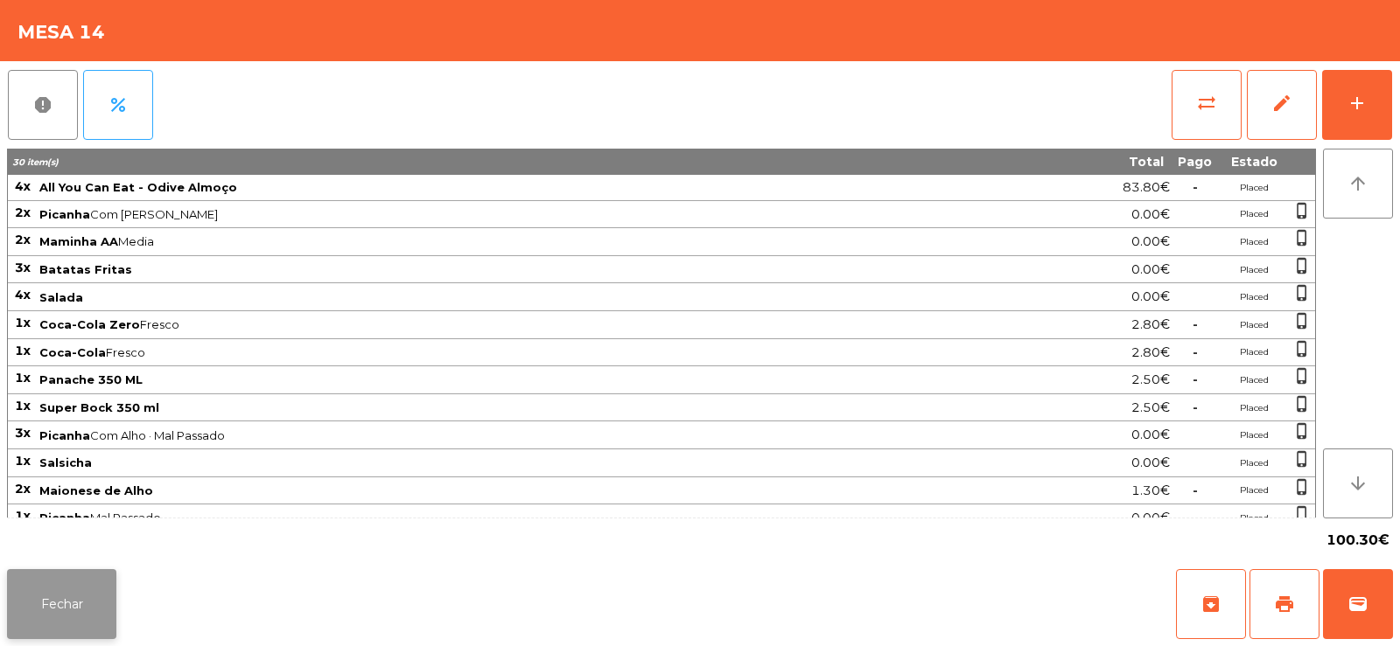
click at [39, 625] on button "Fechar" at bounding box center [61, 604] width 109 height 70
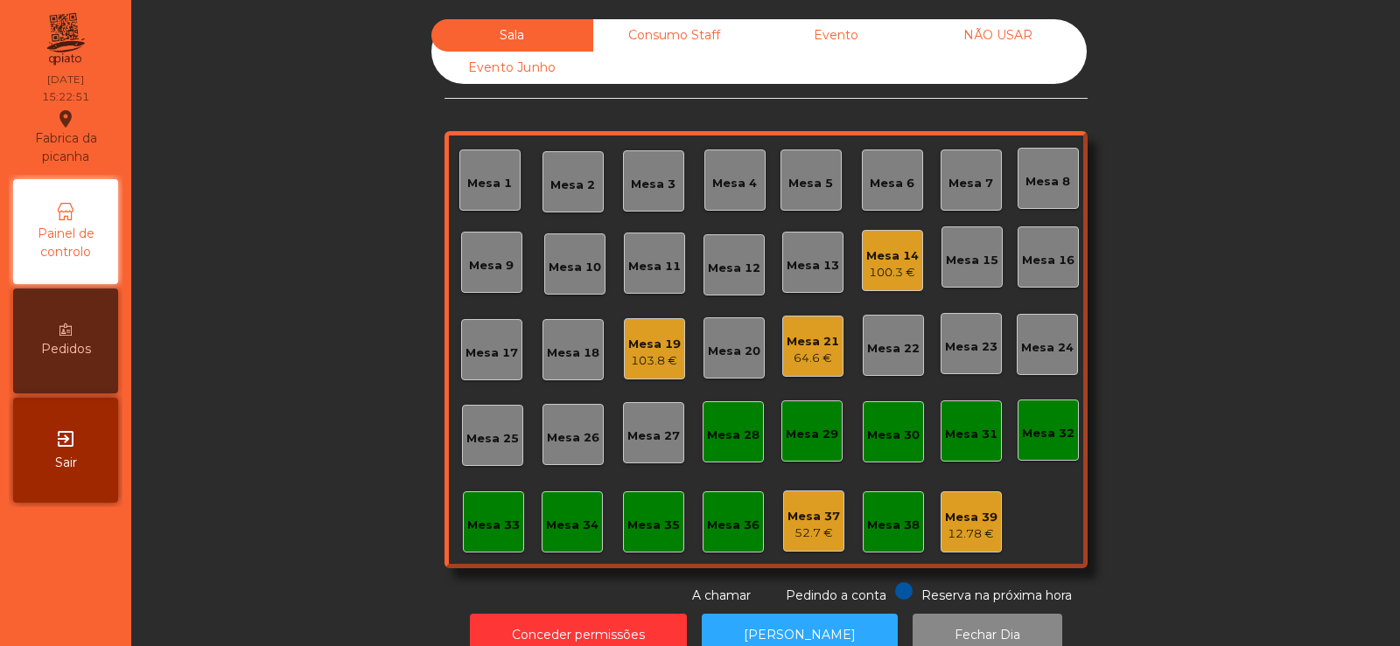
click at [798, 340] on div "Mesa 21" at bounding box center [812, 341] width 52 height 17
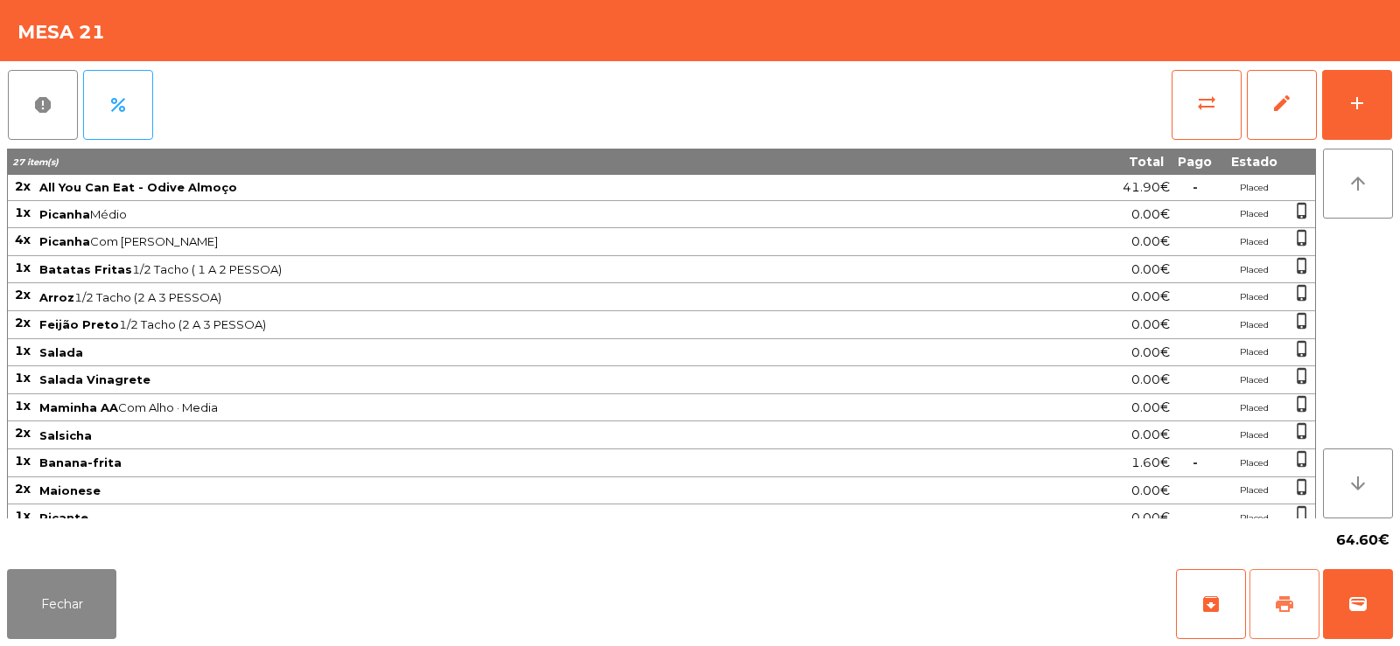
click at [1281, 613] on span "print" at bounding box center [1284, 604] width 21 height 21
click at [44, 605] on button "Fechar" at bounding box center [61, 604] width 109 height 70
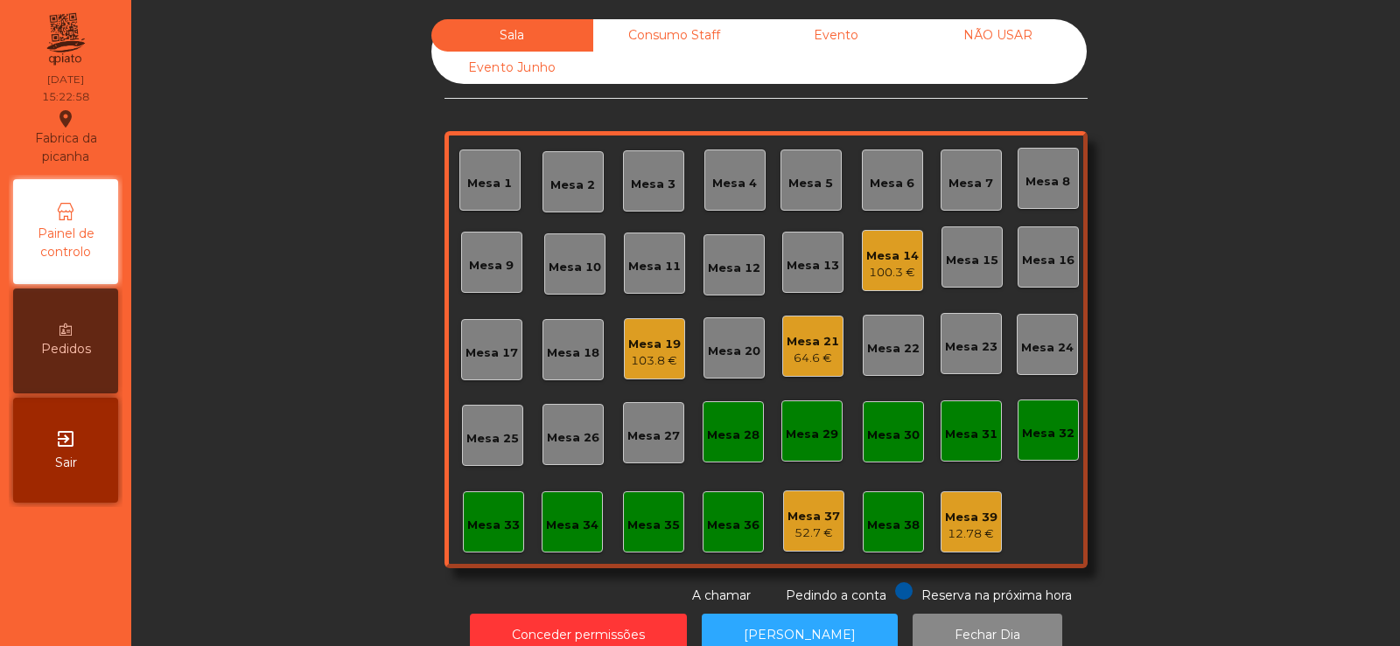
click at [640, 351] on div "Mesa 19" at bounding box center [654, 344] width 52 height 17
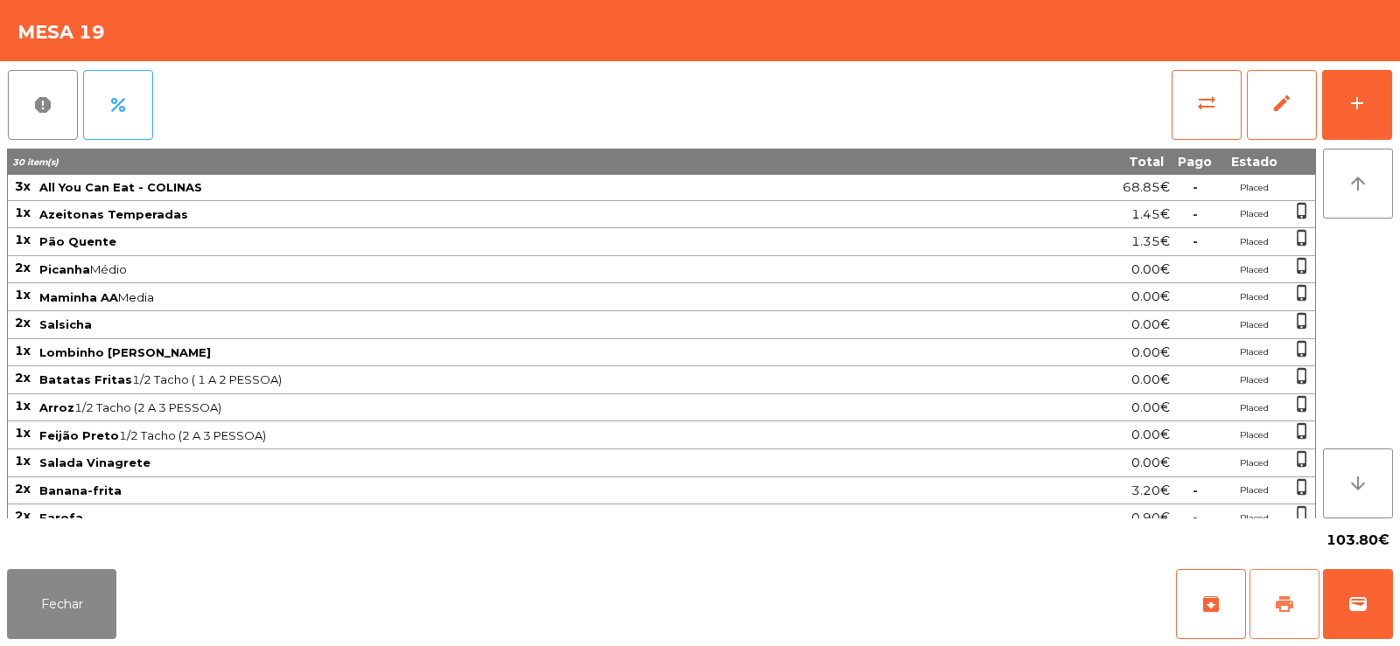
click at [1262, 601] on button "print" at bounding box center [1284, 604] width 70 height 70
click at [1343, 614] on button "wallet" at bounding box center [1358, 604] width 70 height 70
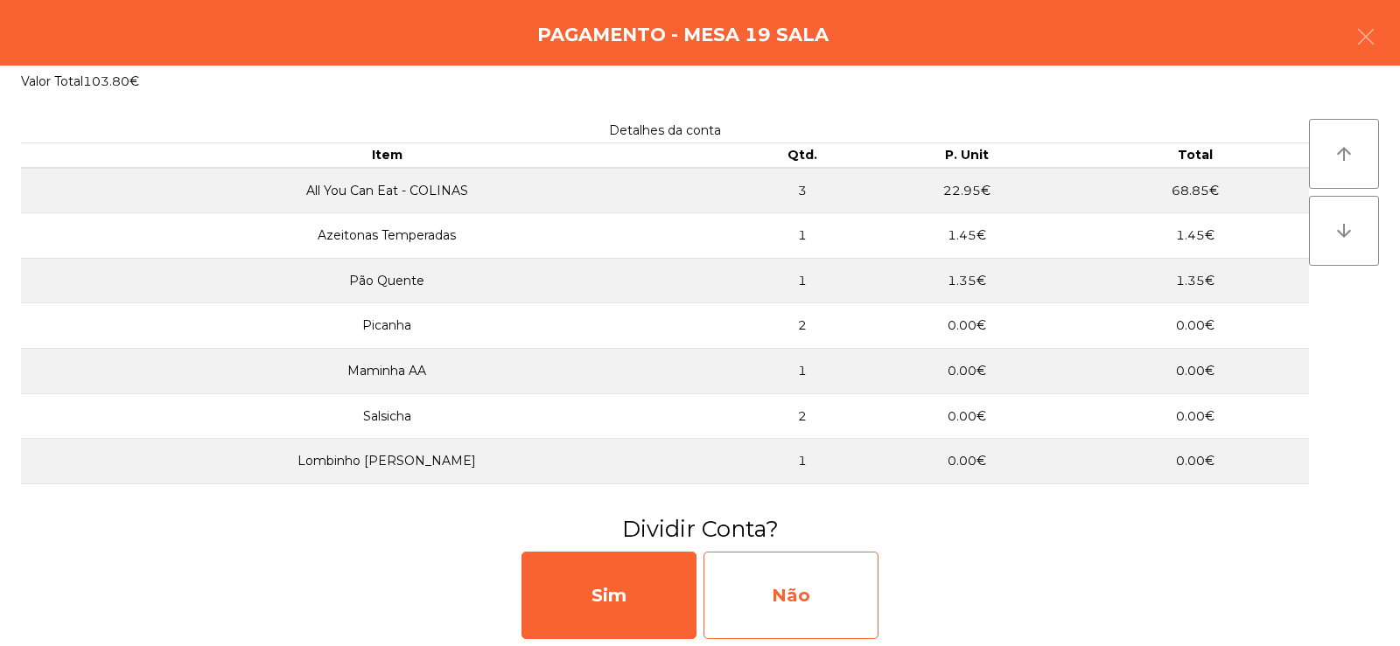
click at [803, 588] on div "Não" at bounding box center [790, 595] width 175 height 87
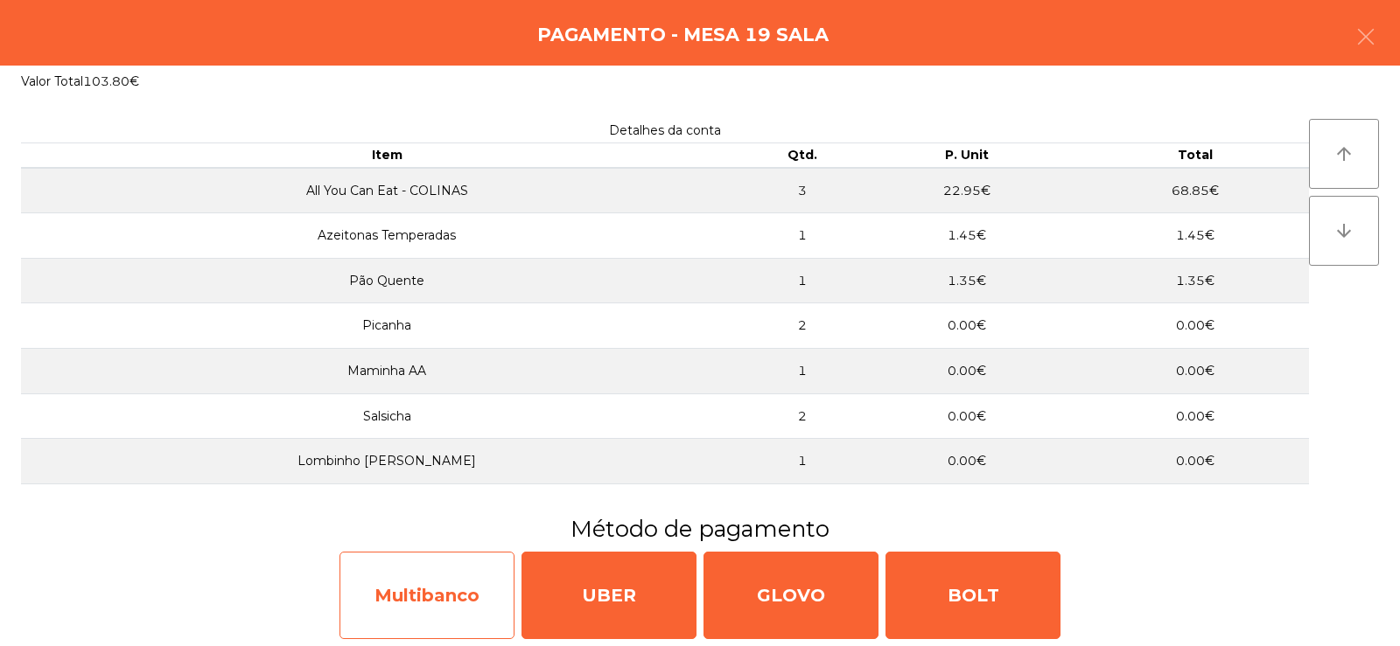
click at [445, 604] on div "Multibanco" at bounding box center [426, 595] width 175 height 87
select select "**"
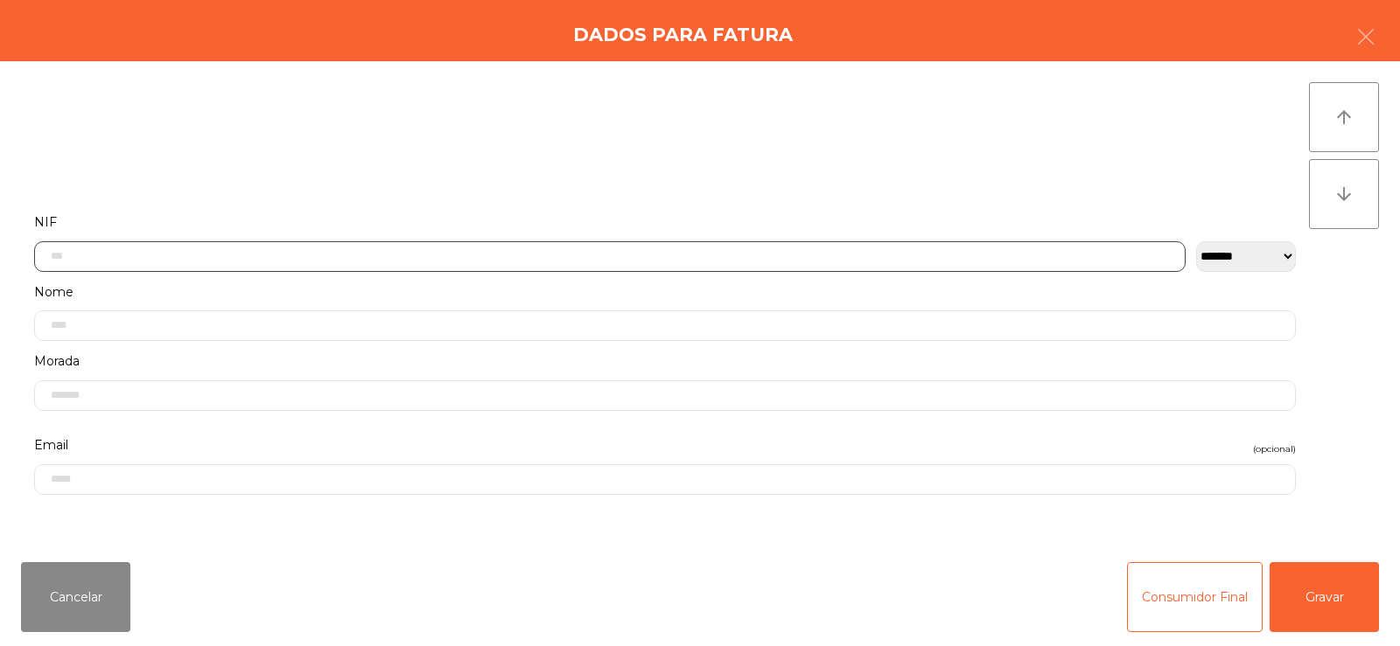
click at [425, 258] on input "text" at bounding box center [609, 256] width 1151 height 31
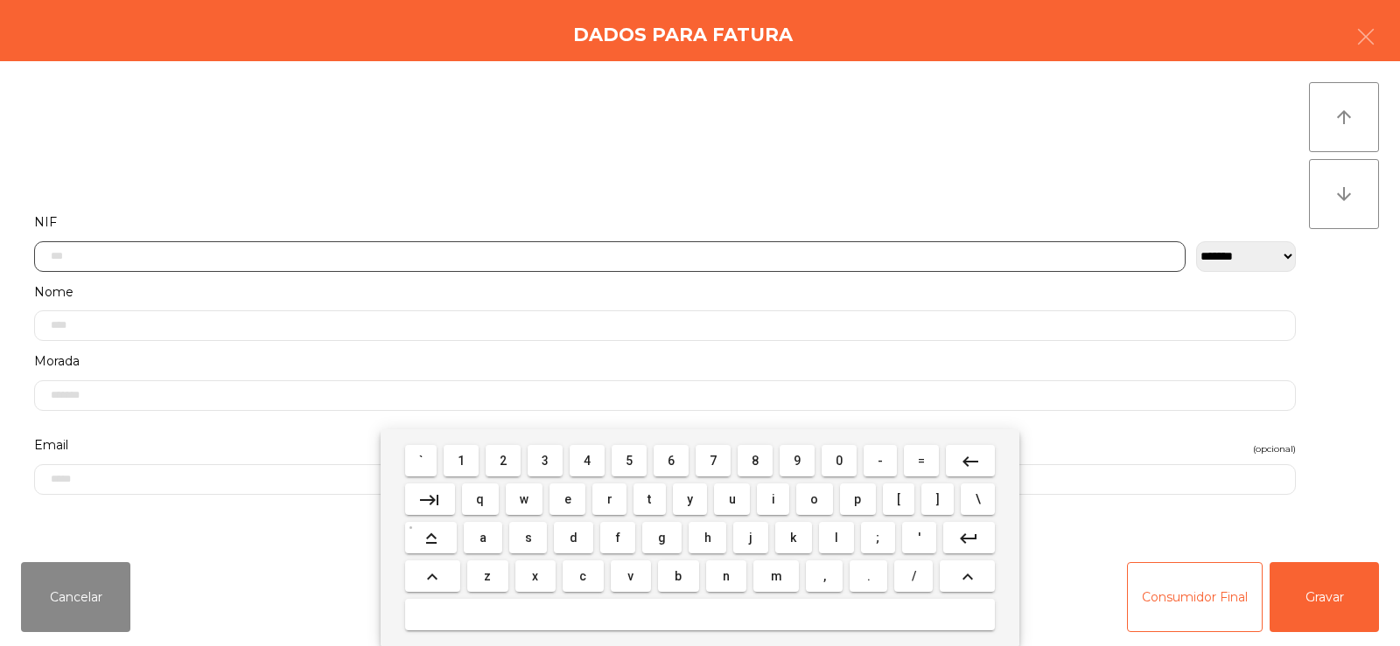
scroll to position [128, 0]
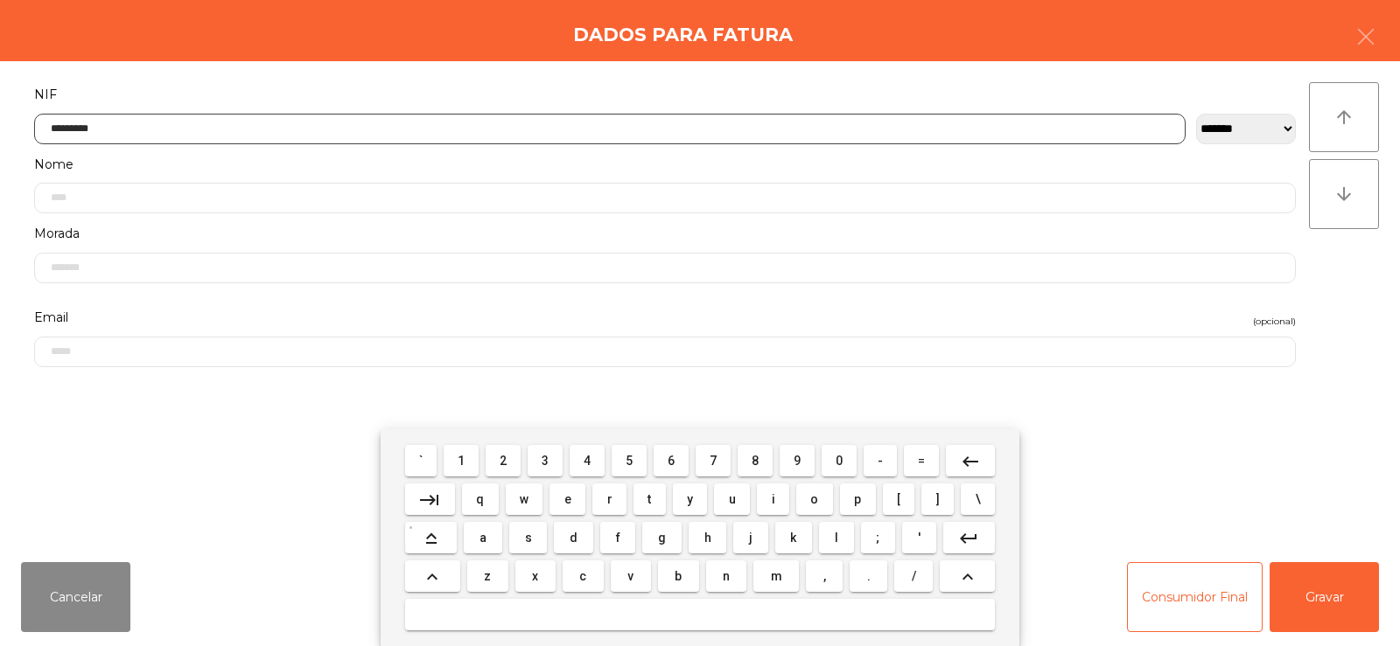
type input "*********"
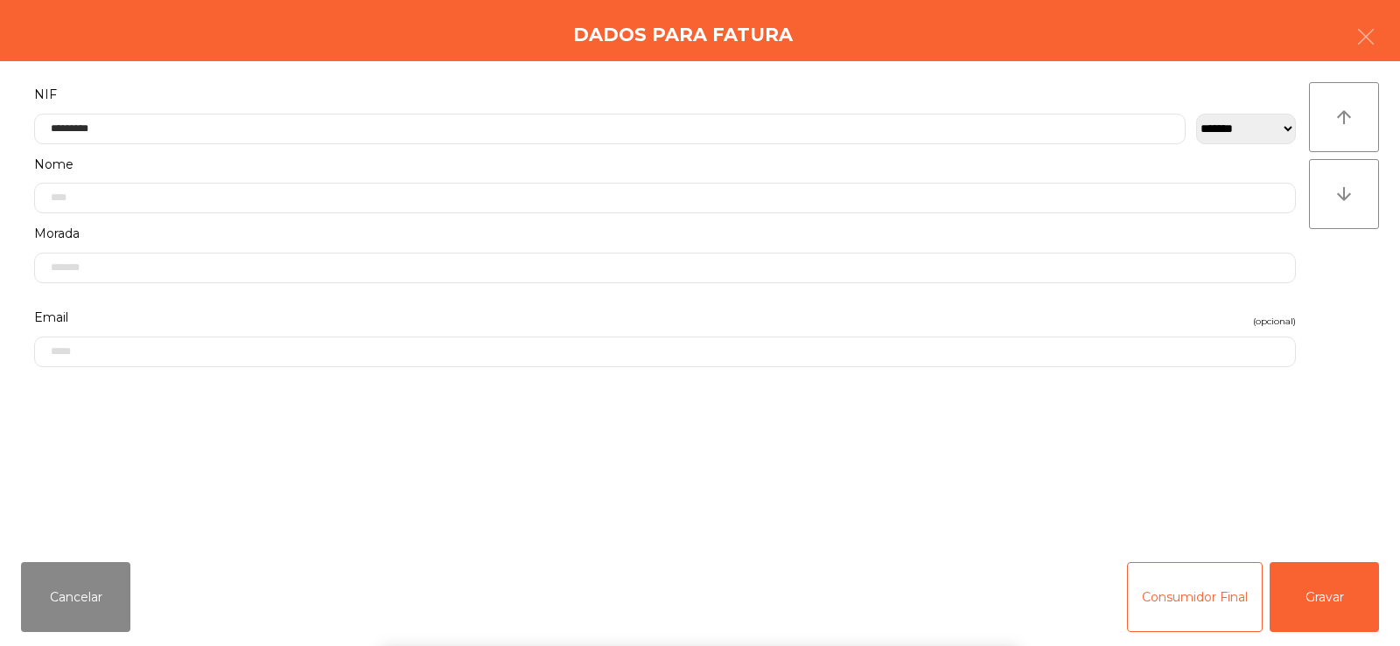
click at [1324, 585] on div "` 1 2 3 4 5 6 7 8 9 0 - = keyboard_backspace keyboard_tab q w e r t y u i o p […" at bounding box center [700, 537] width 1400 height 217
click at [1349, 567] on button "Gravar" at bounding box center [1323, 597] width 109 height 70
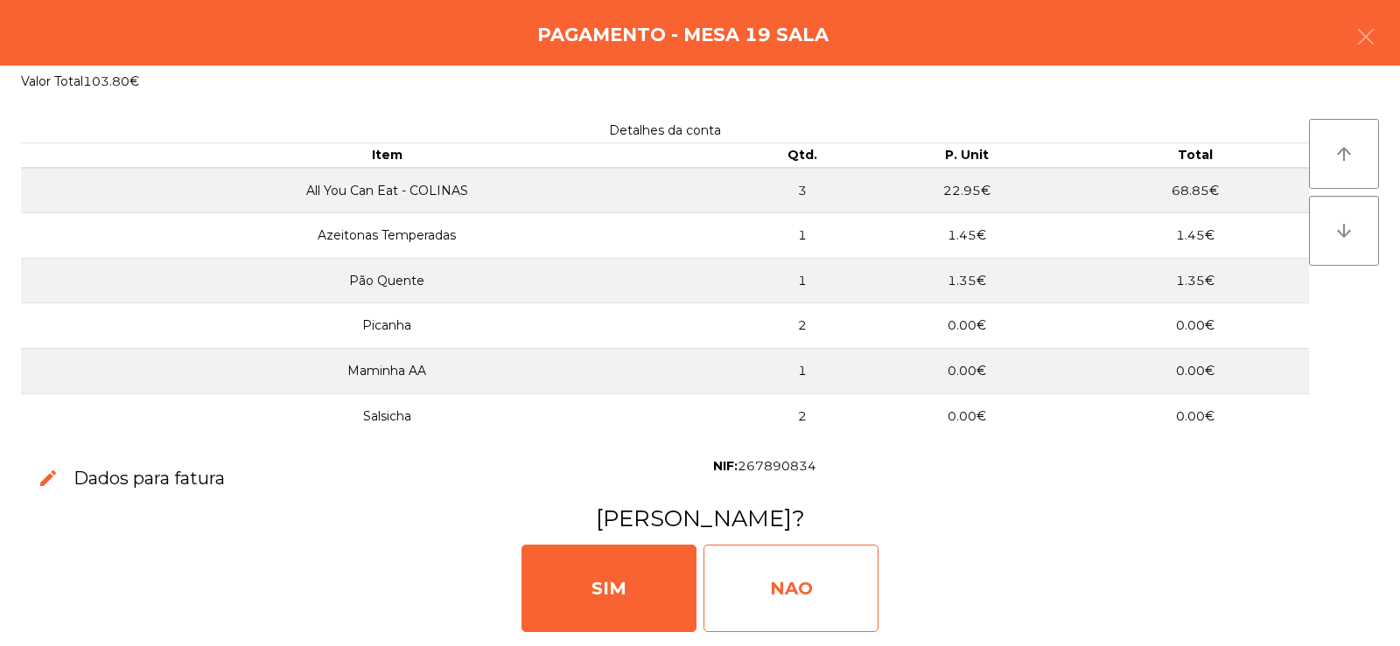
click at [757, 568] on div "NAO" at bounding box center [790, 588] width 175 height 87
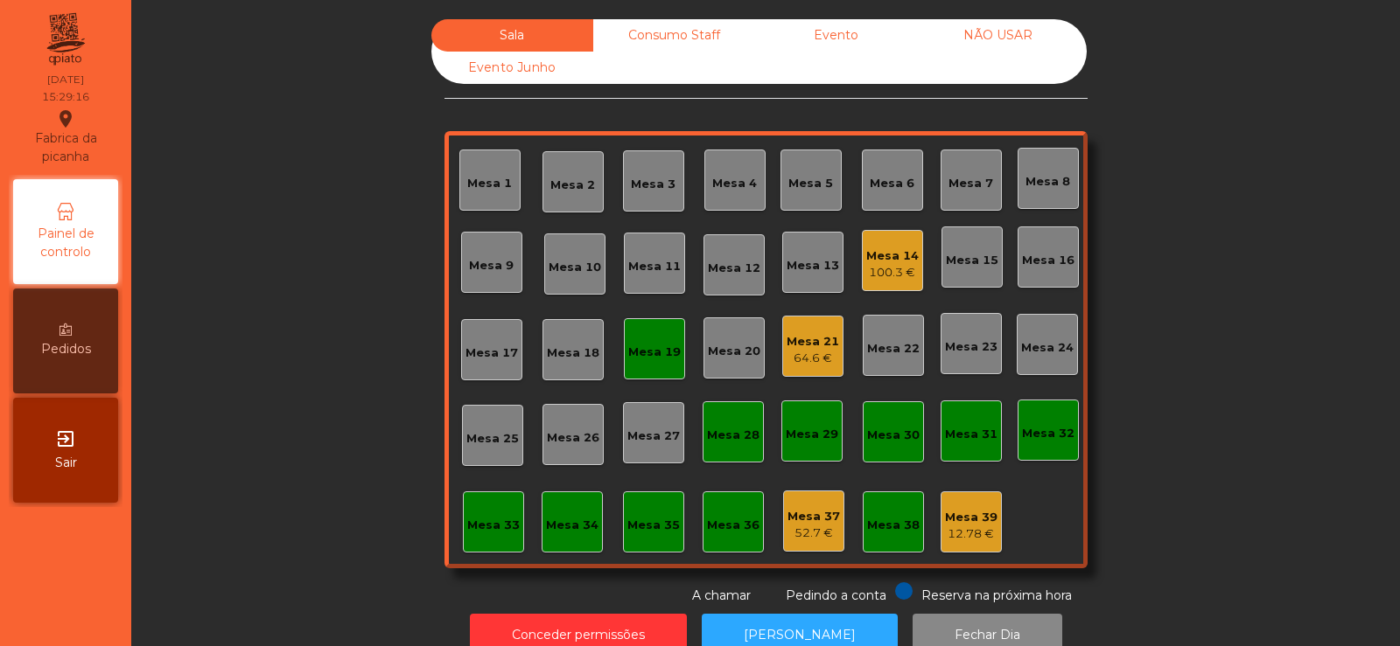
click at [819, 342] on div "Mesa 21" at bounding box center [812, 341] width 52 height 17
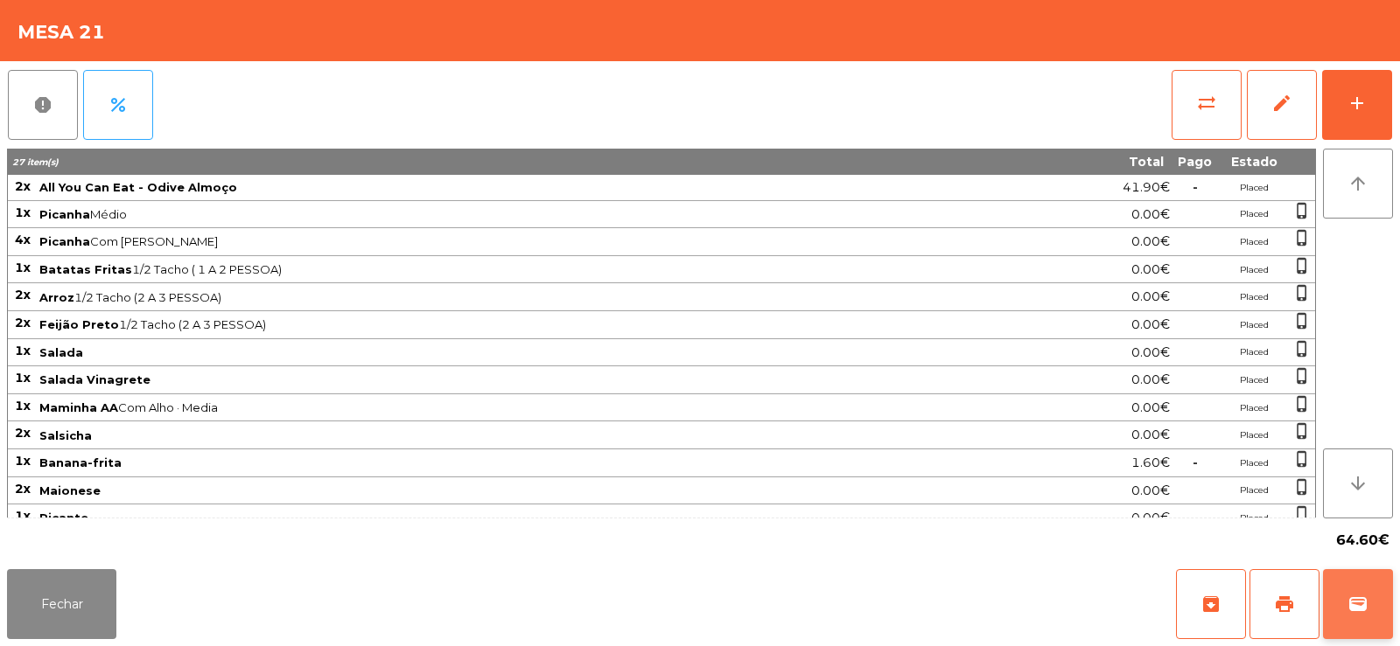
click at [1357, 590] on button "wallet" at bounding box center [1358, 604] width 70 height 70
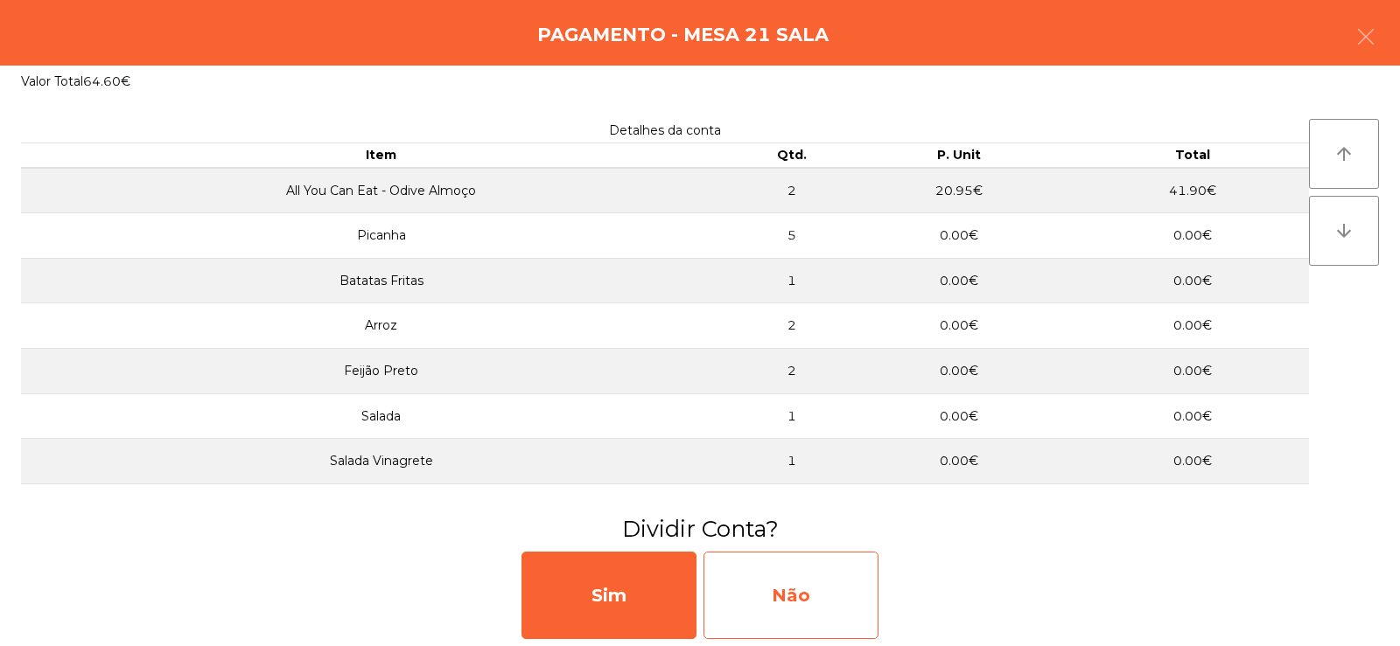
click at [774, 591] on div "Não" at bounding box center [790, 595] width 175 height 87
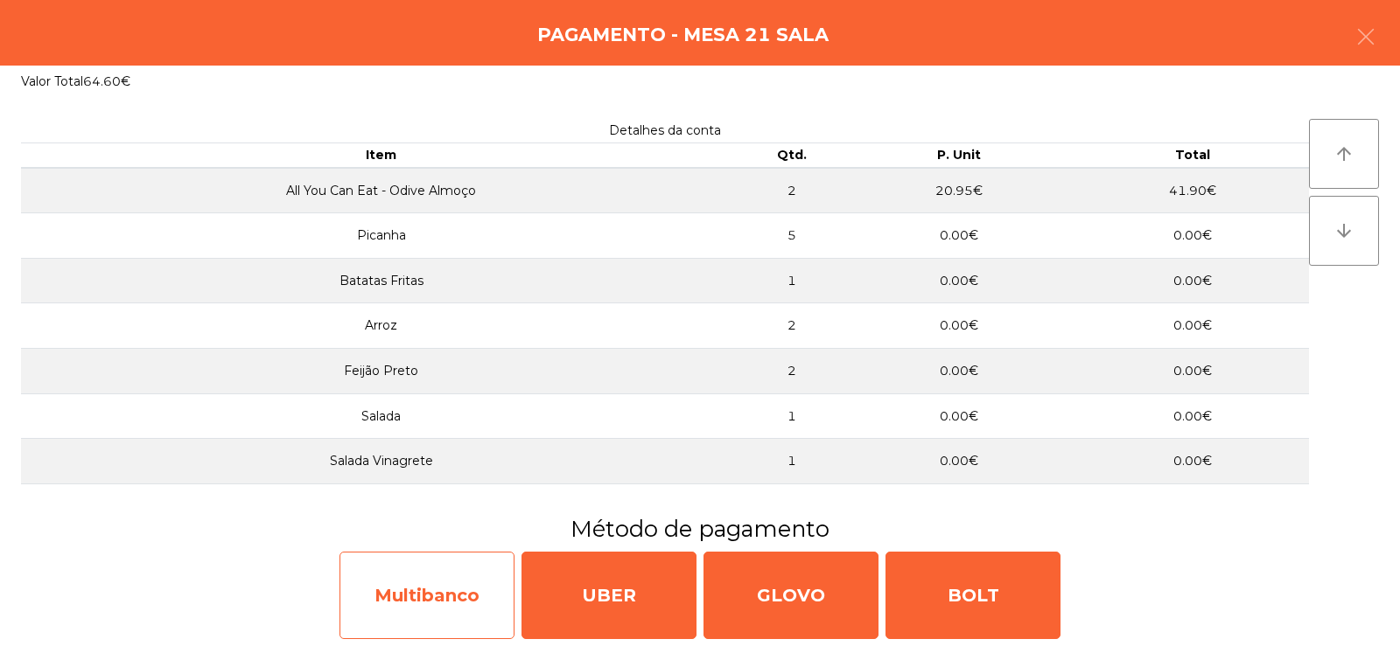
click at [436, 613] on div "Multibanco" at bounding box center [426, 595] width 175 height 87
select select "**"
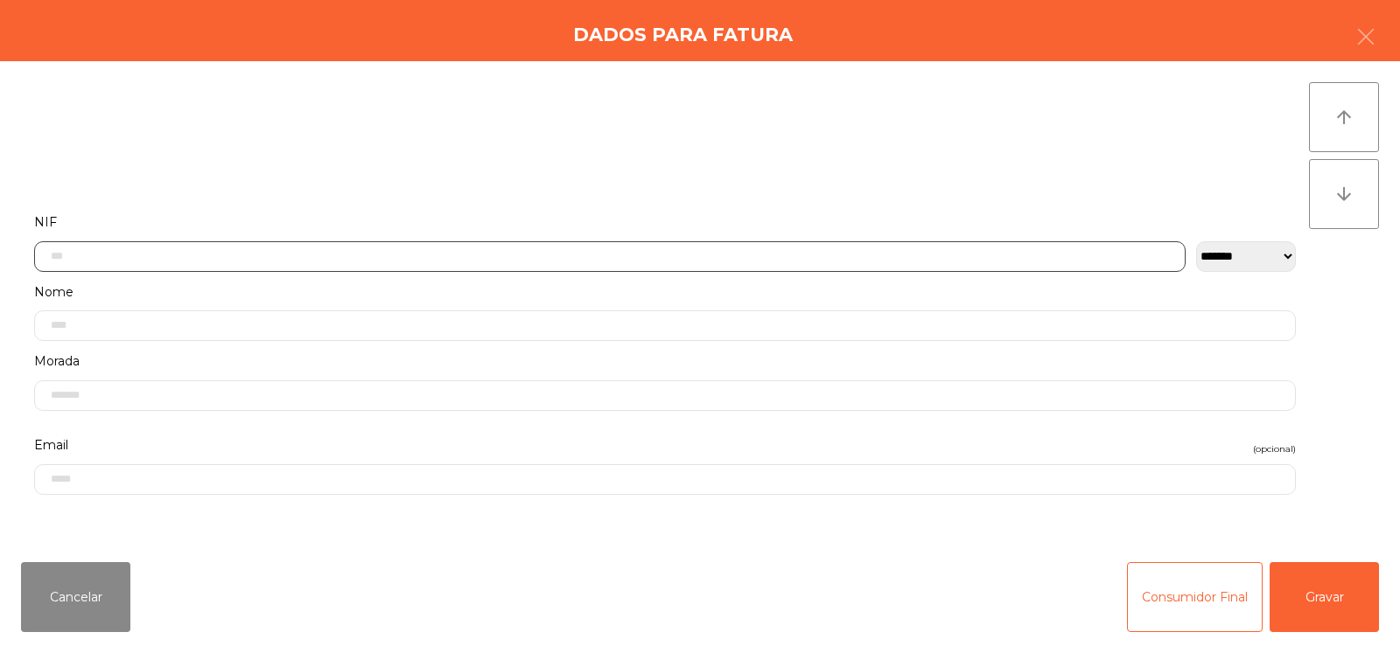
click at [383, 256] on input "text" at bounding box center [609, 256] width 1151 height 31
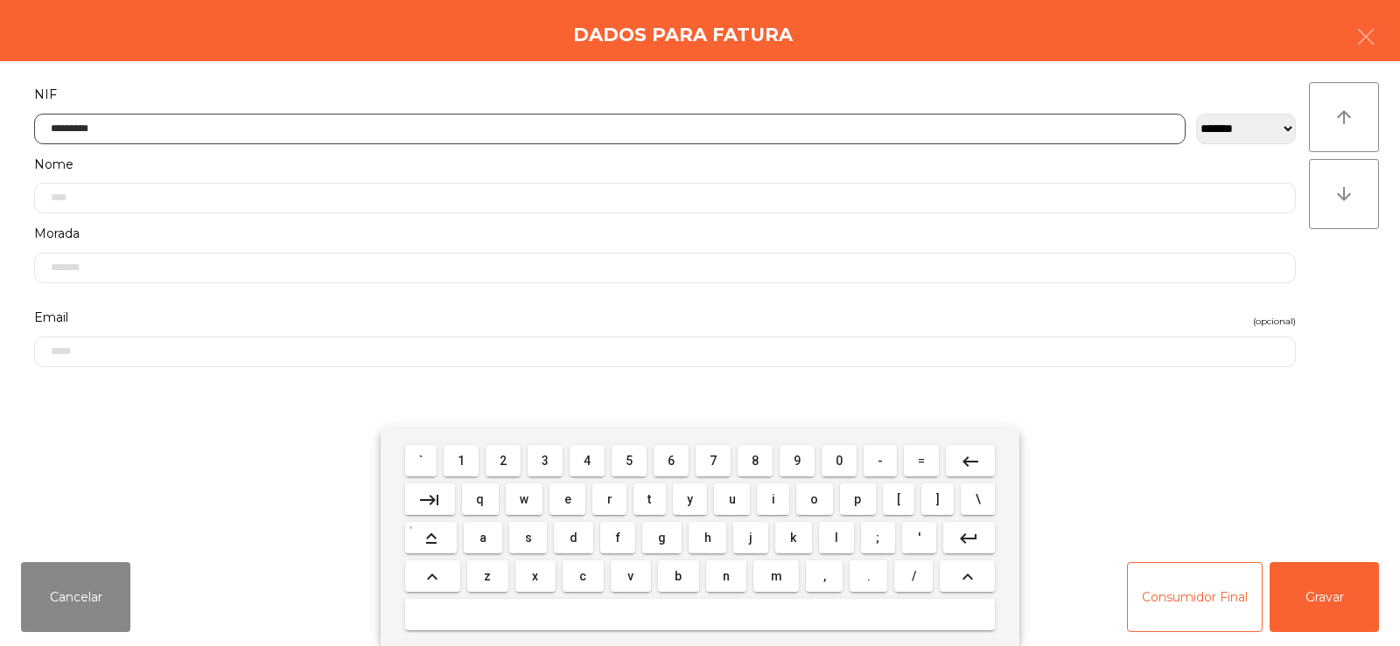
type input "*********"
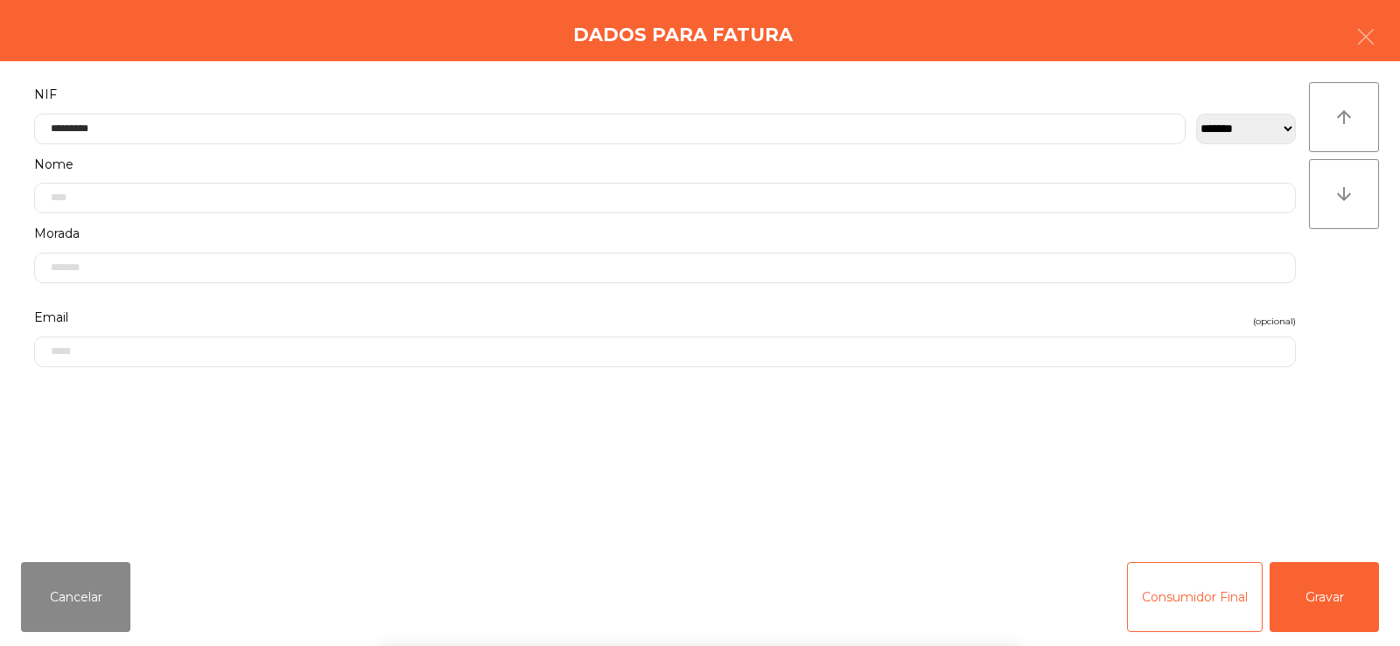
click at [1353, 591] on div "` 1 2 3 4 5 6 7 8 9 0 - = keyboard_backspace keyboard_tab q w e r t y u i o p […" at bounding box center [700, 537] width 1400 height 217
click at [1337, 606] on button "Gravar" at bounding box center [1323, 597] width 109 height 70
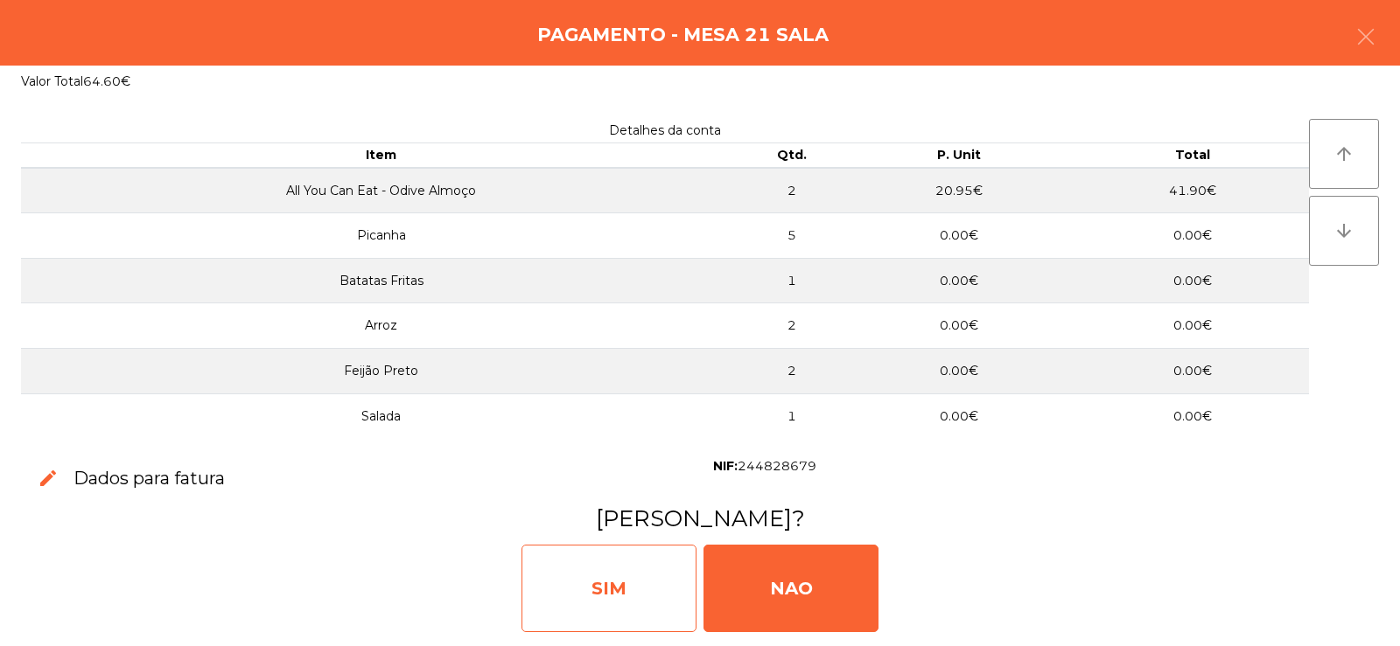
click at [588, 583] on div "SIM" at bounding box center [608, 588] width 175 height 87
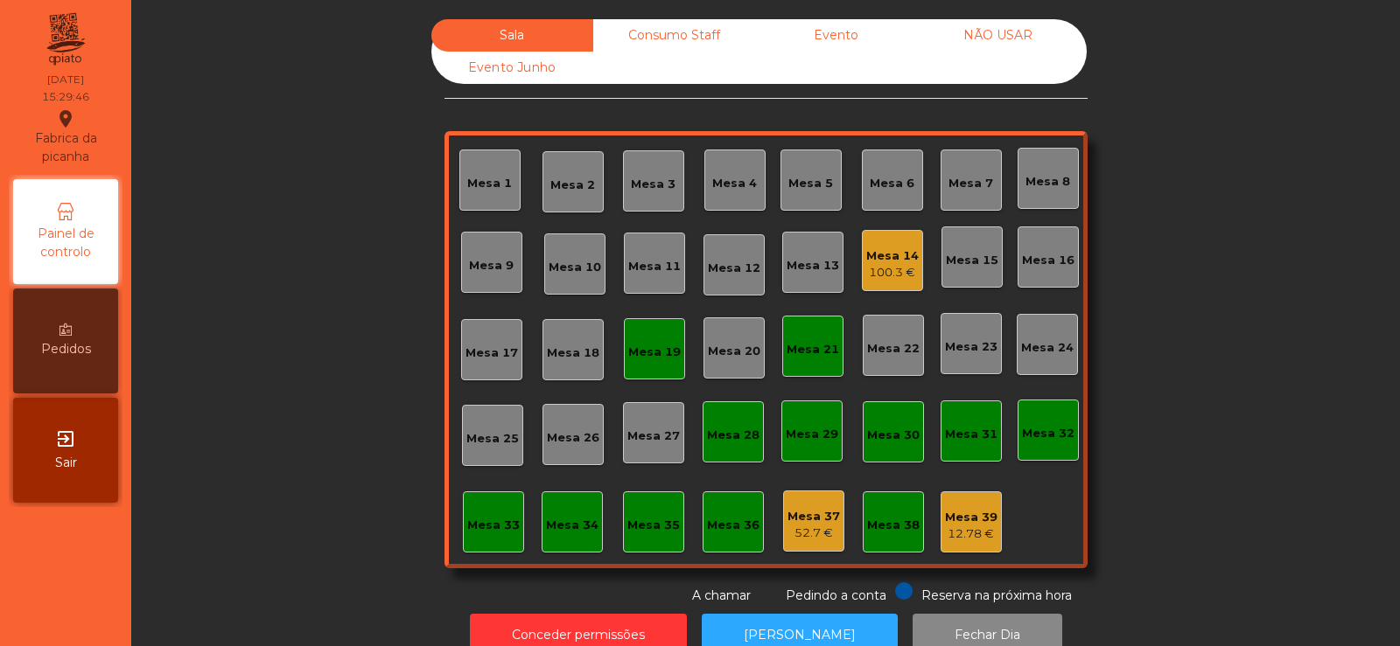
click at [889, 246] on div "Mesa 14 100.3 €" at bounding box center [892, 261] width 52 height 41
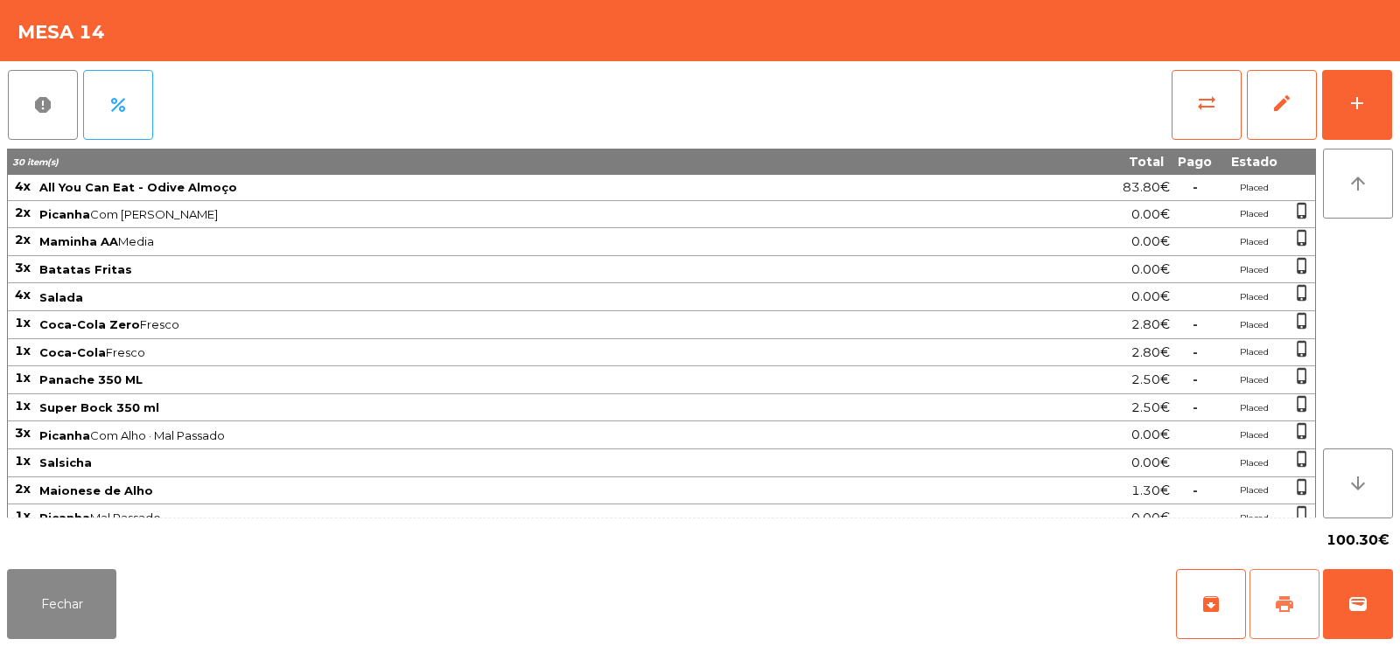
click at [1281, 597] on span "print" at bounding box center [1284, 604] width 21 height 21
click at [81, 533] on div "100.30€" at bounding box center [700, 541] width 1386 height 44
click at [69, 598] on button "Fechar" at bounding box center [61, 604] width 109 height 70
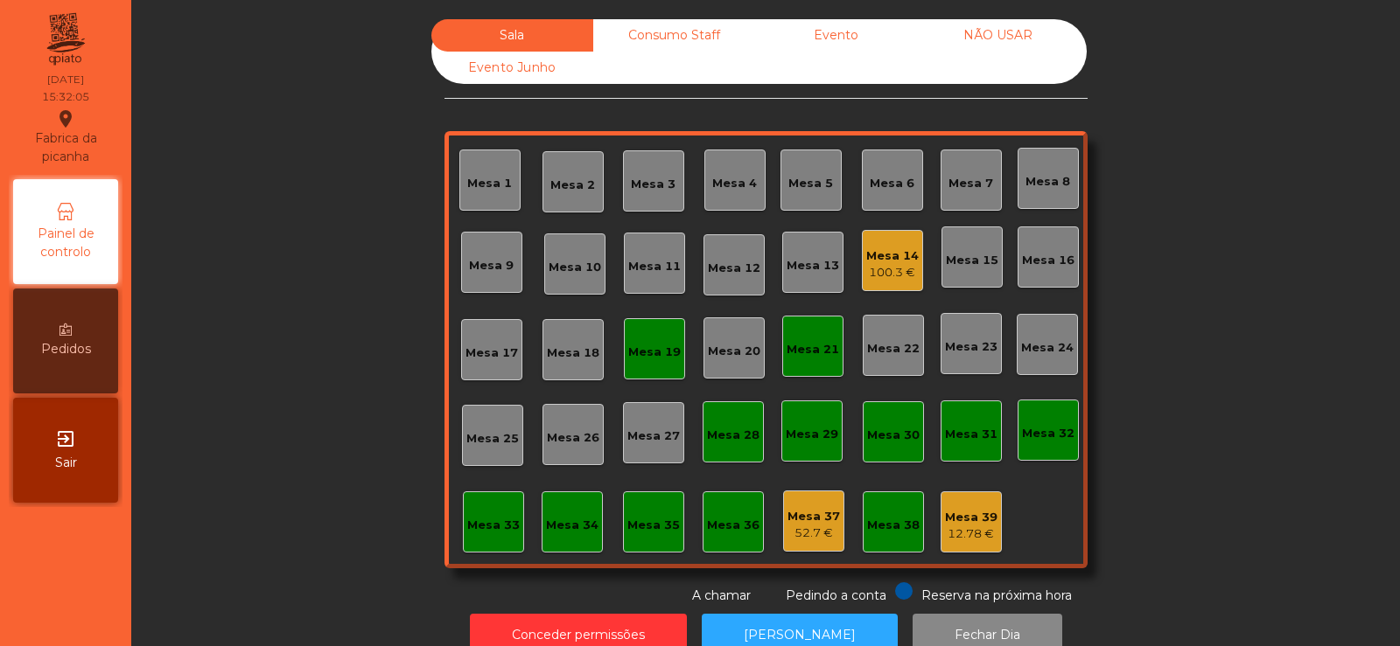
click at [867, 273] on div "100.3 €" at bounding box center [892, 272] width 52 height 17
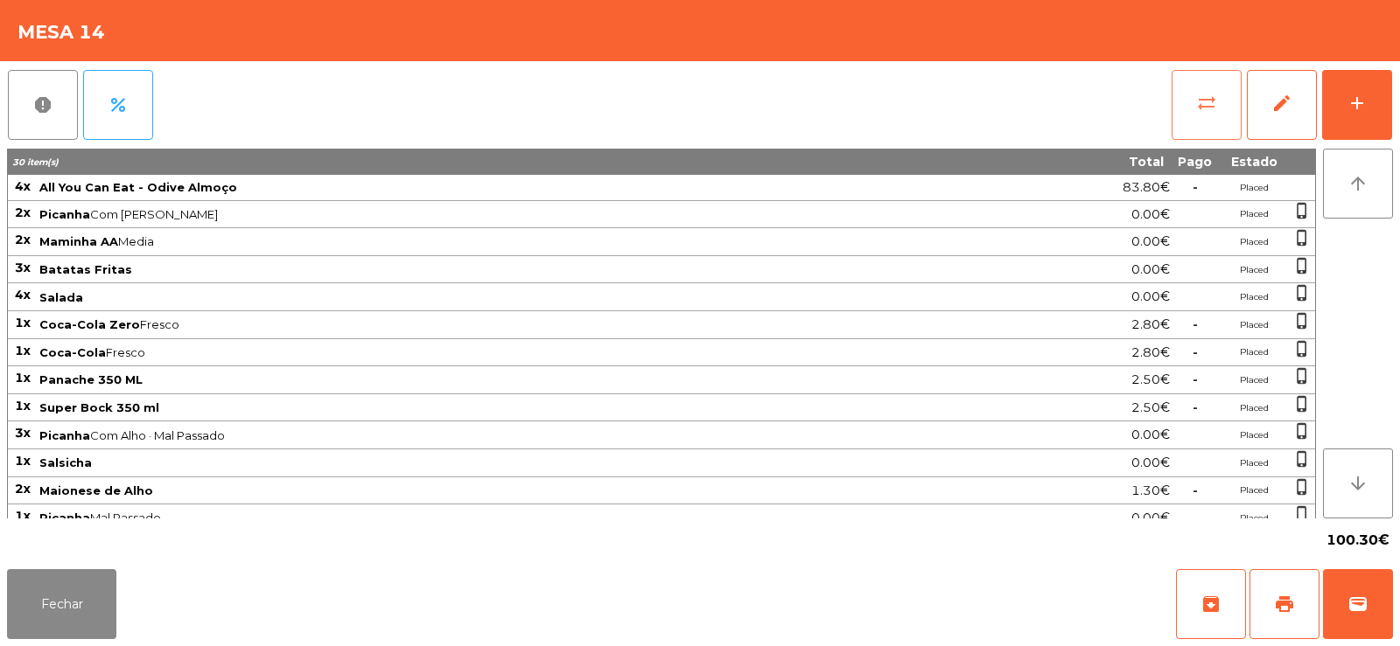
click at [1210, 121] on button "sync_alt" at bounding box center [1206, 105] width 70 height 70
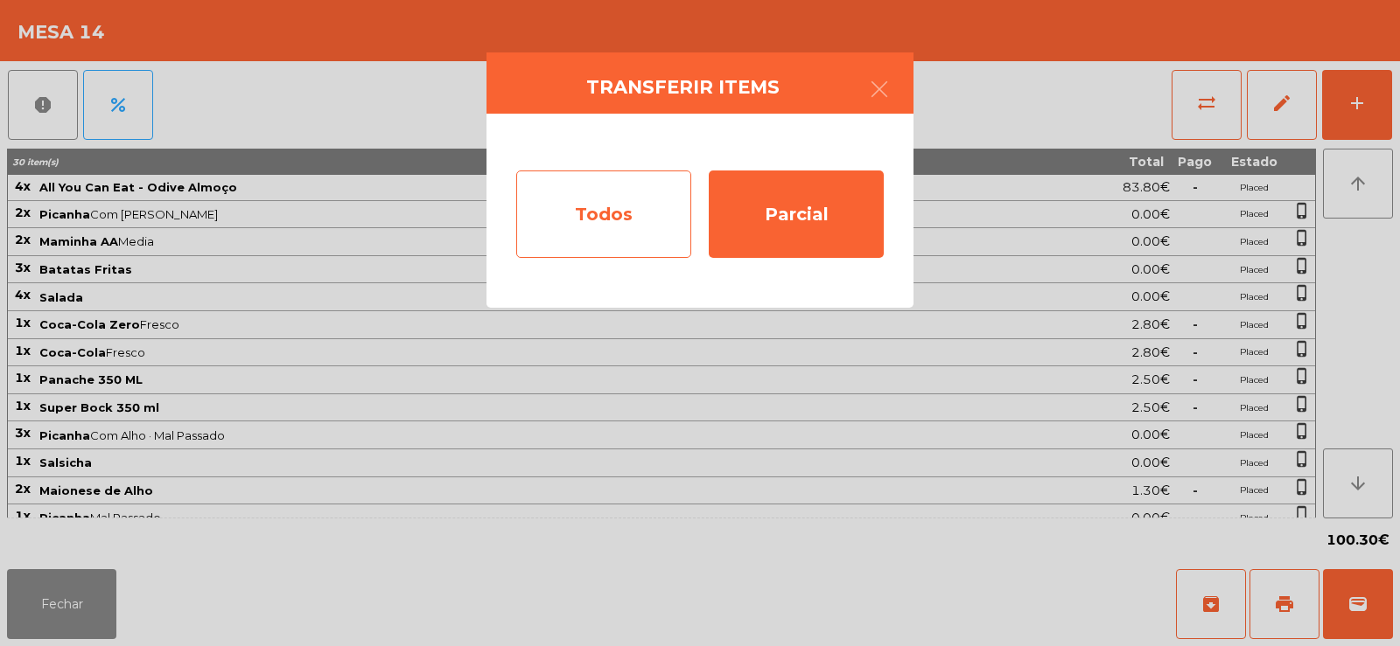
click at [610, 211] on div "Todos" at bounding box center [603, 214] width 175 height 87
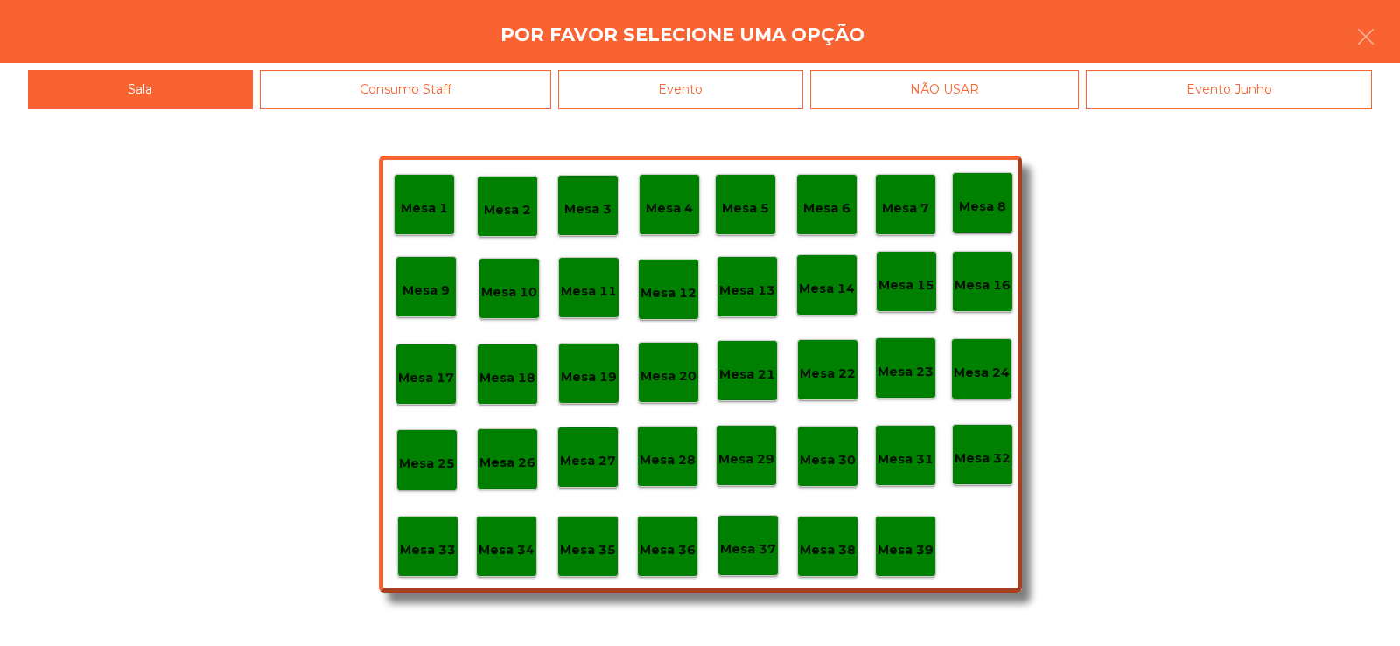
click at [720, 102] on div "Evento" at bounding box center [680, 89] width 245 height 39
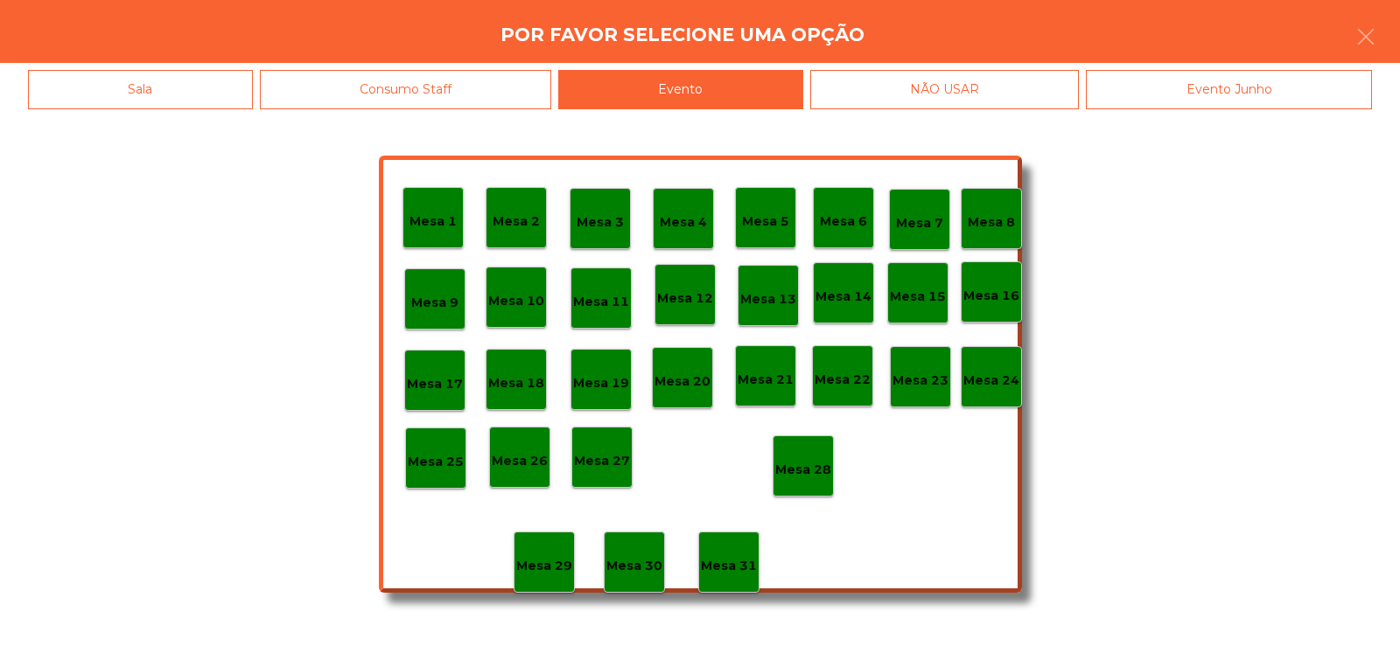
click at [827, 478] on p "Mesa 28" at bounding box center [803, 470] width 56 height 20
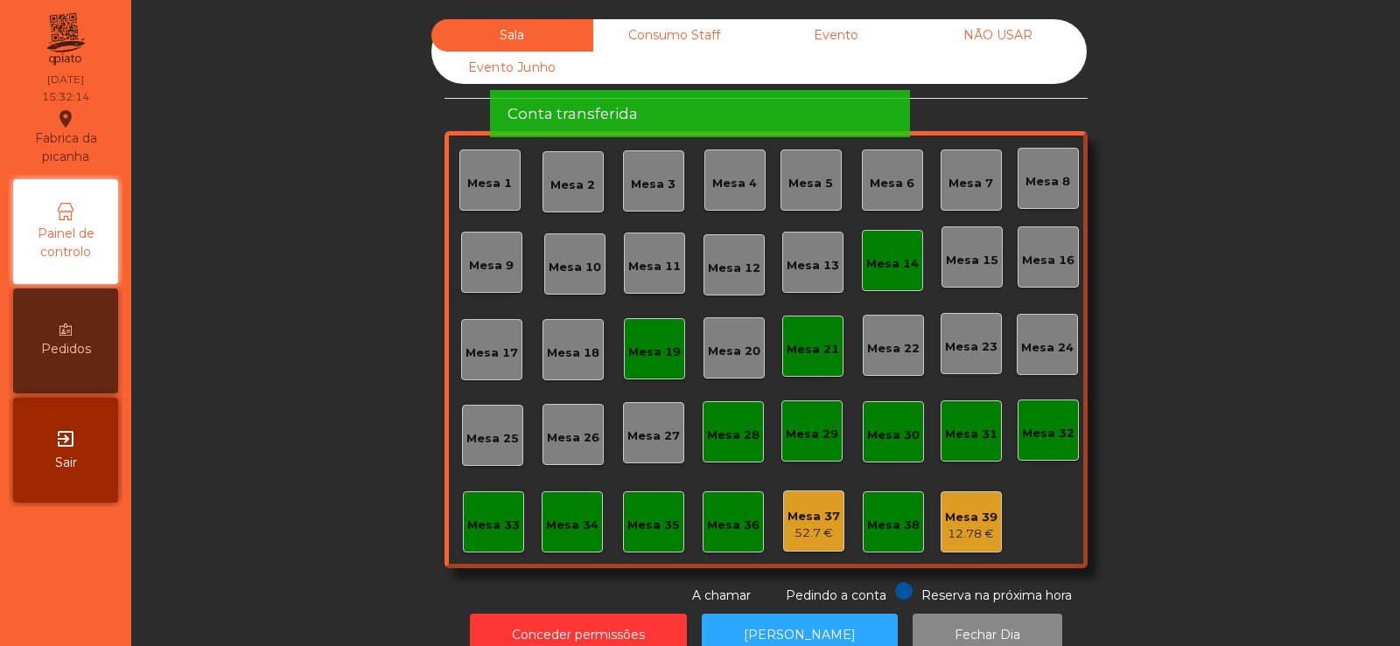
click at [893, 275] on div "Mesa 14" at bounding box center [892, 260] width 61 height 61
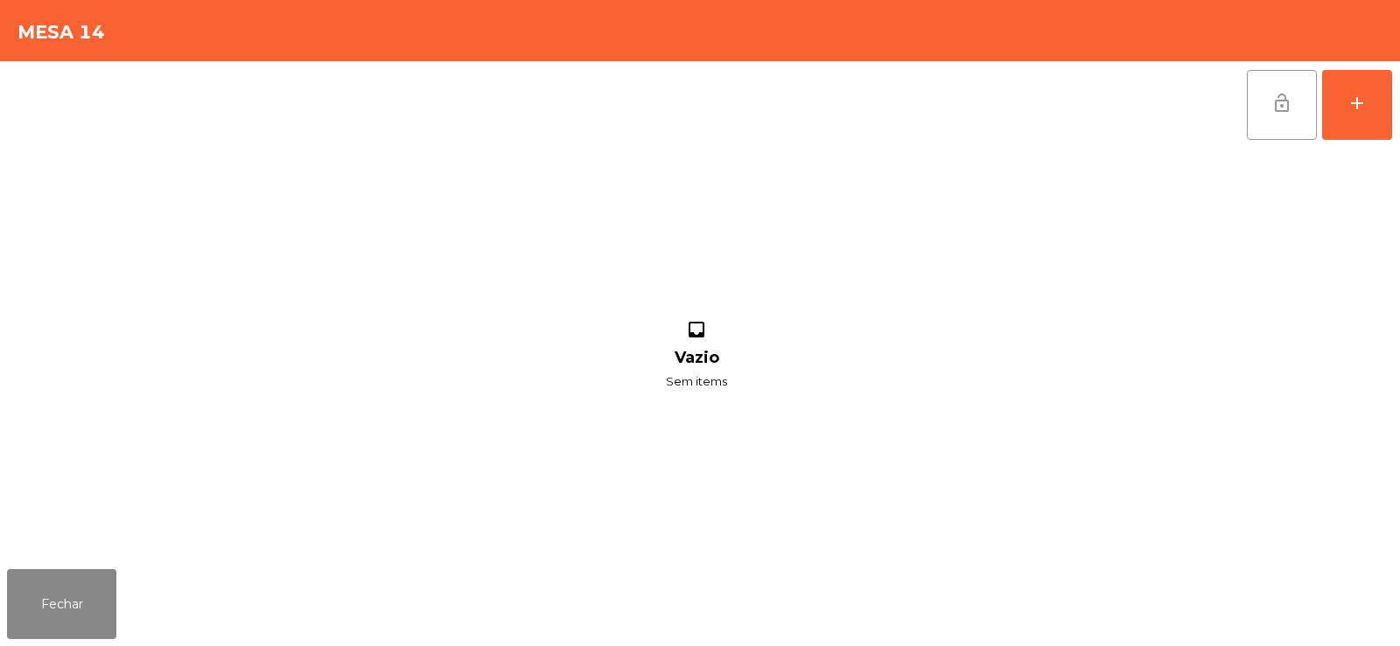
click at [1290, 101] on span "lock_open" at bounding box center [1281, 103] width 21 height 21
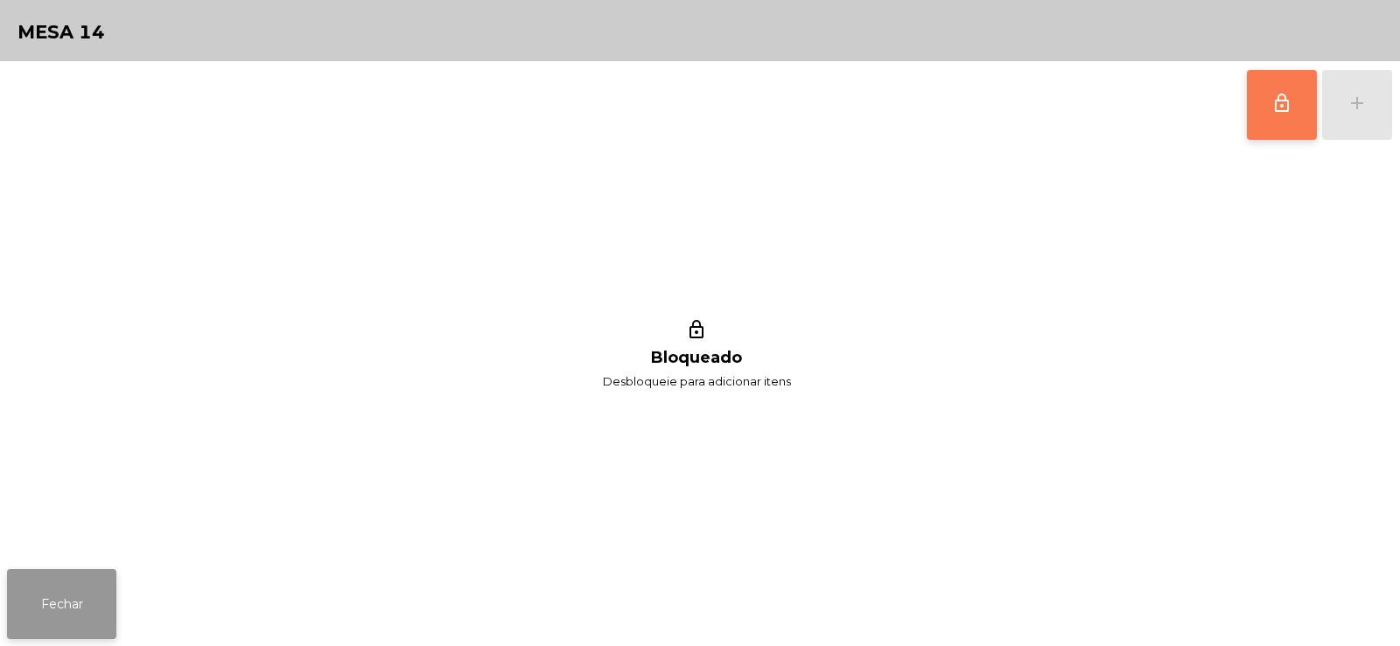
click at [86, 611] on button "Fechar" at bounding box center [61, 604] width 109 height 70
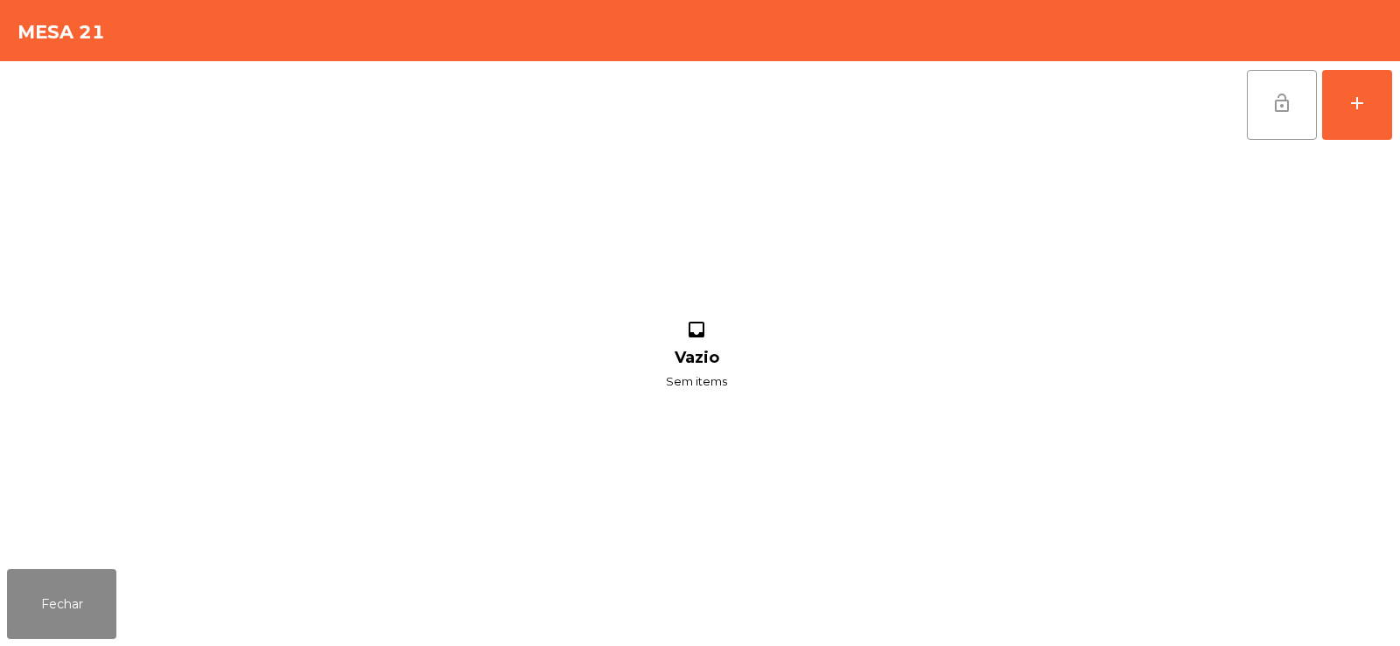
click at [1278, 108] on span "lock_open" at bounding box center [1281, 103] width 21 height 21
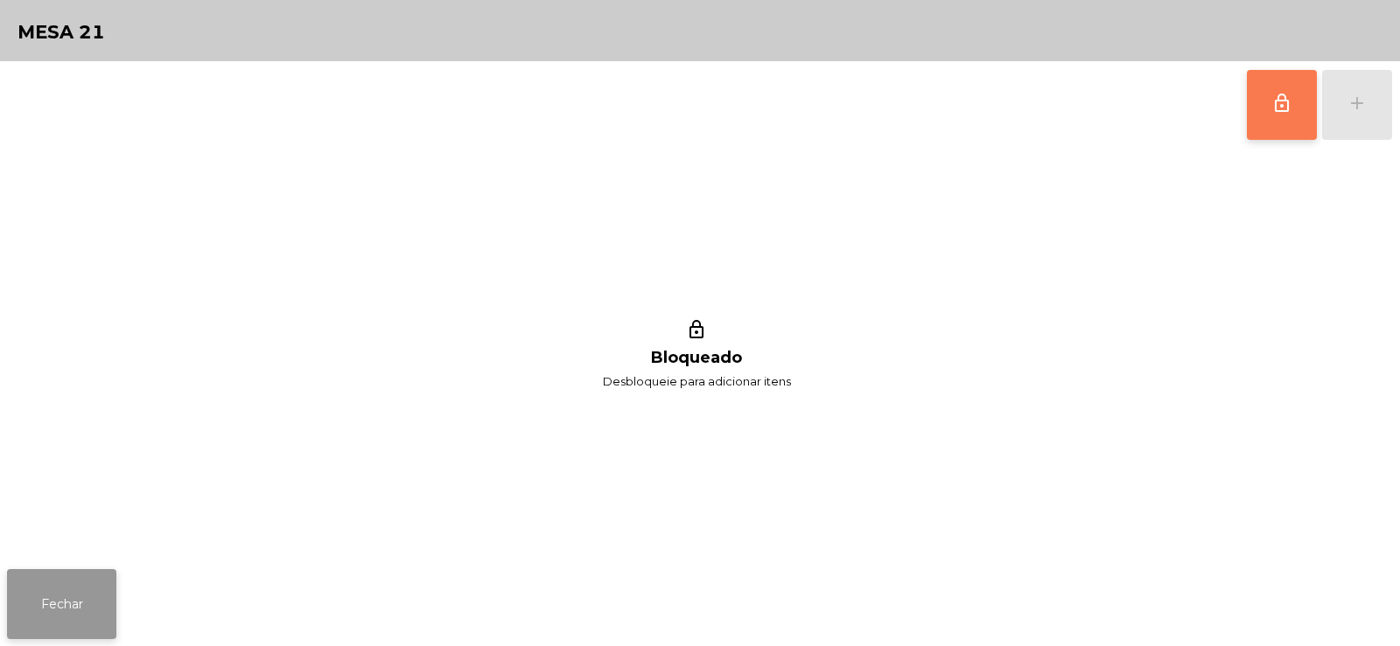
click at [36, 626] on button "Fechar" at bounding box center [61, 604] width 109 height 70
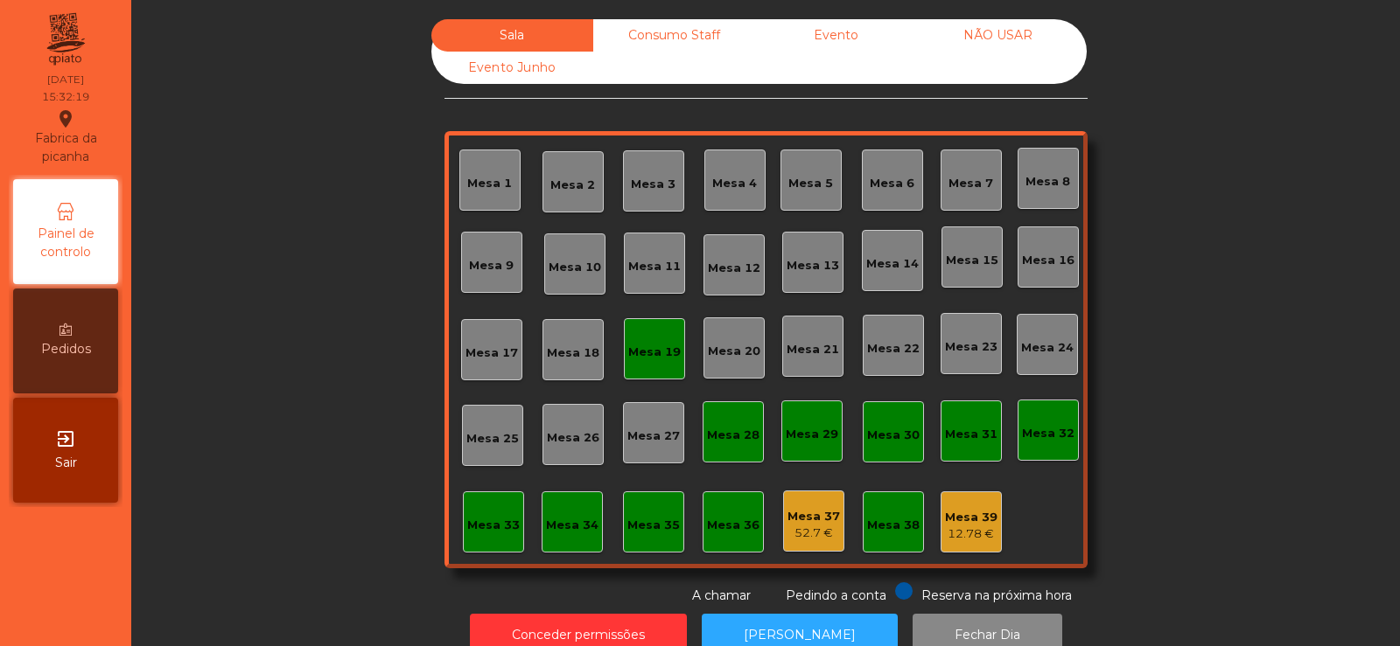
click at [628, 353] on div "Mesa 19" at bounding box center [654, 352] width 52 height 17
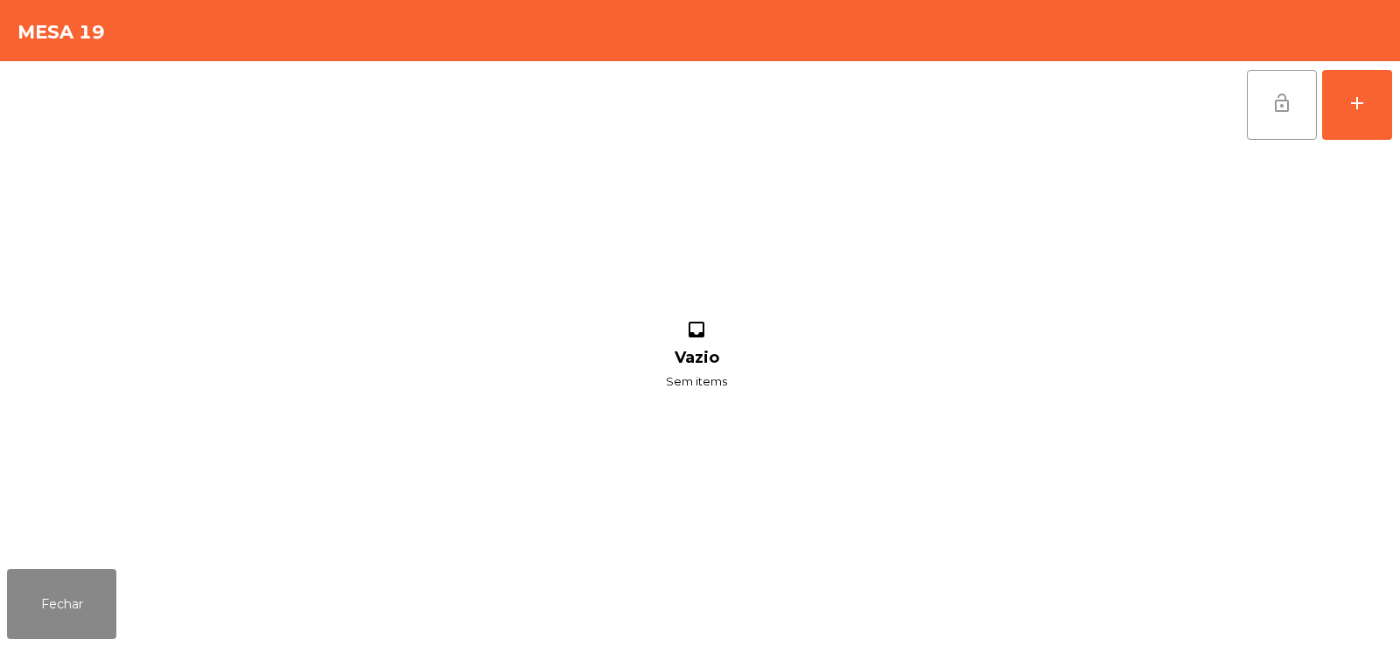
click at [1281, 100] on span "lock_open" at bounding box center [1281, 103] width 21 height 21
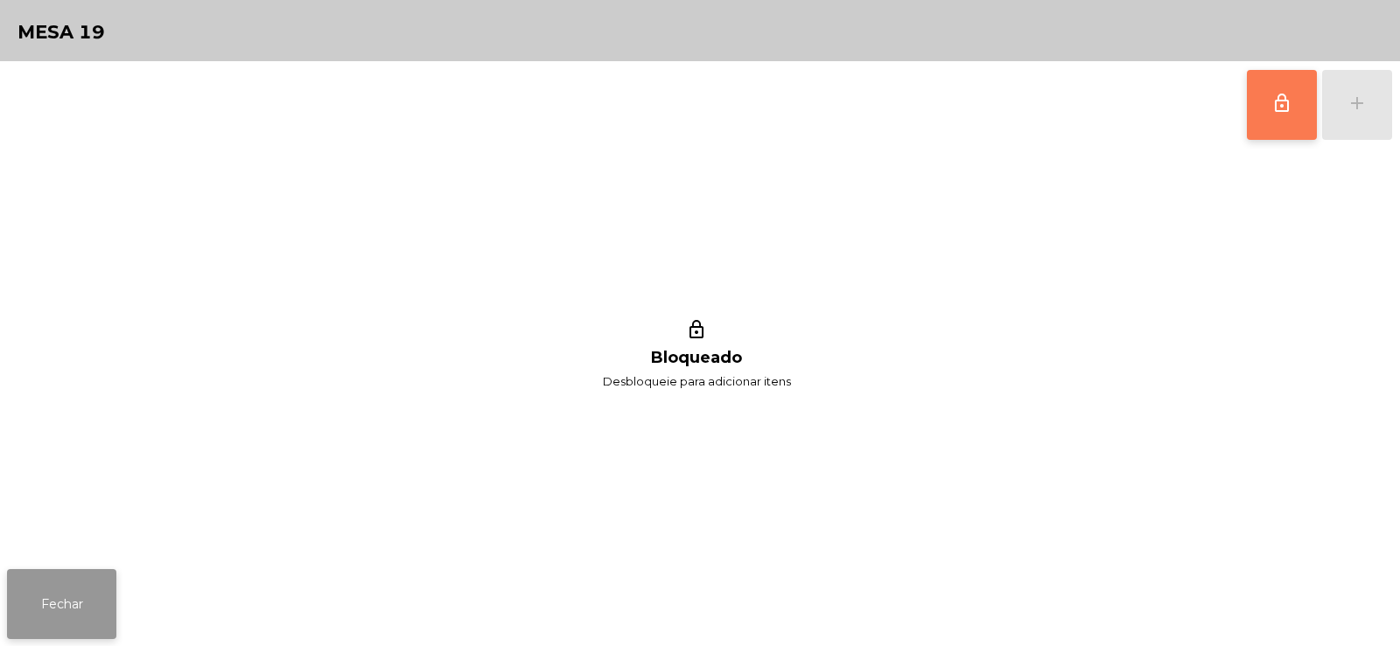
click at [64, 623] on button "Fechar" at bounding box center [61, 604] width 109 height 70
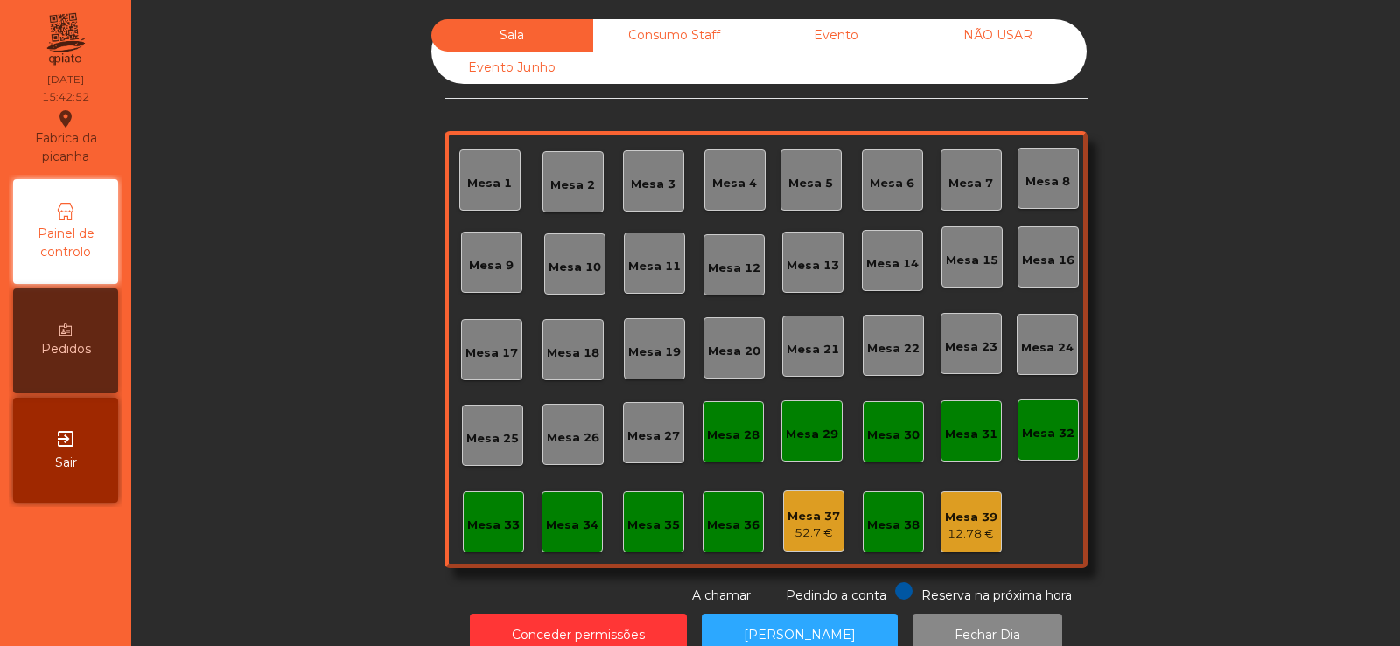
click at [163, 273] on div "Sala Consumo Staff Evento NÃO USAR Evento Junho Mesa 1 Mesa 2 Mesa 3 Mesa 4 Mes…" at bounding box center [765, 312] width 1221 height 586
click at [467, 527] on div "Mesa 33" at bounding box center [493, 525] width 52 height 17
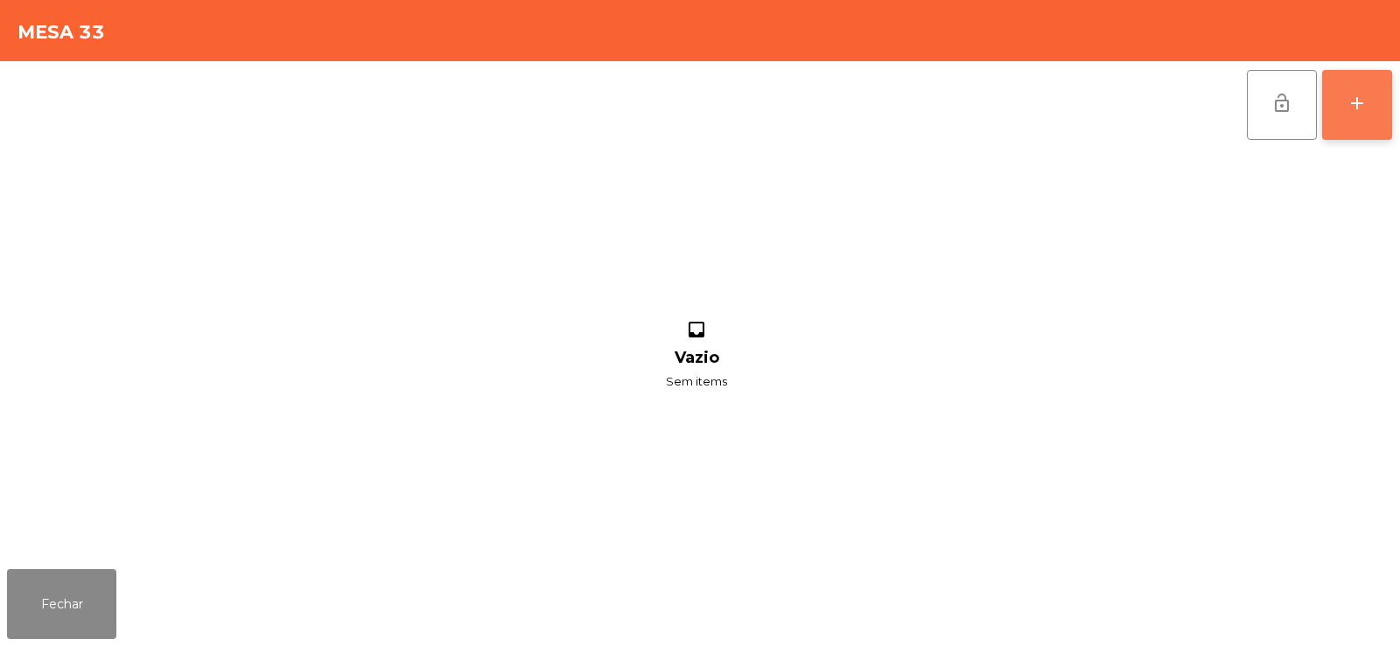
click at [1360, 125] on button "add" at bounding box center [1357, 105] width 70 height 70
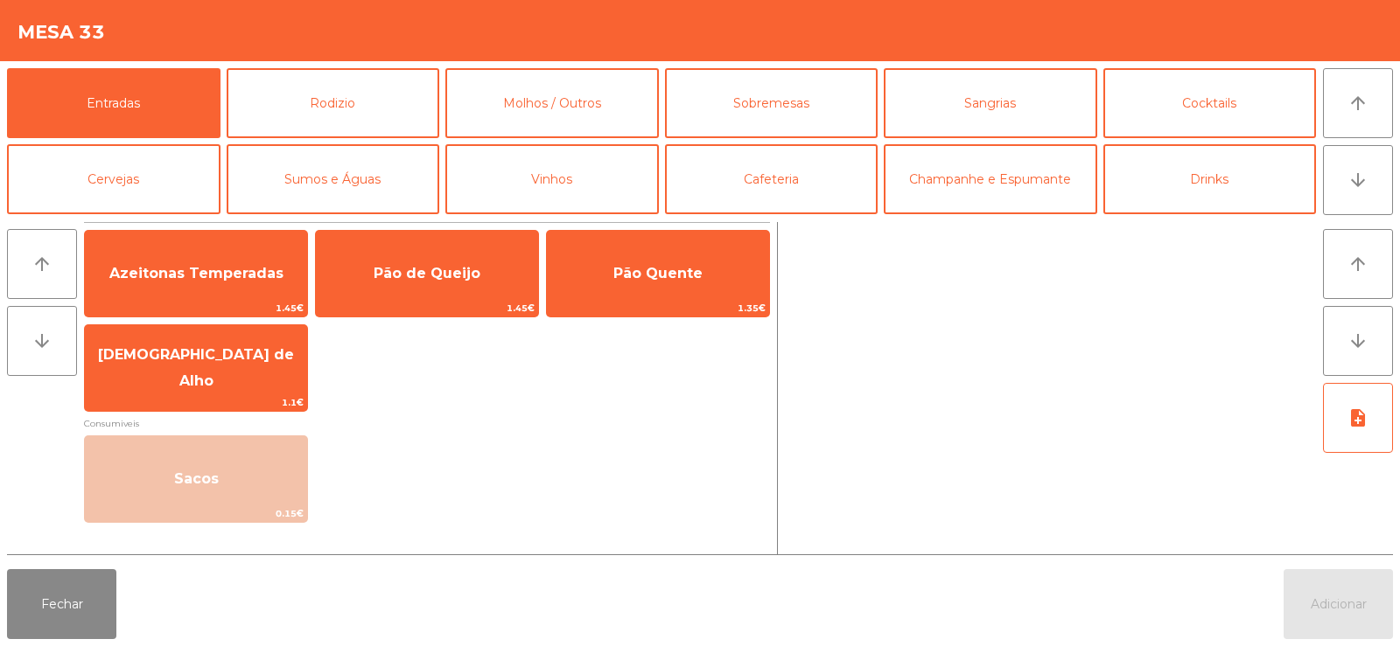
click at [705, 358] on div "Azeitonas Temperadas 1.45€ Pão de Queijo 1.45€ Pão Quente 1.35€ Manteiga de Alh…" at bounding box center [427, 321] width 686 height 182
click at [136, 187] on button "Cervejas" at bounding box center [113, 179] width 213 height 70
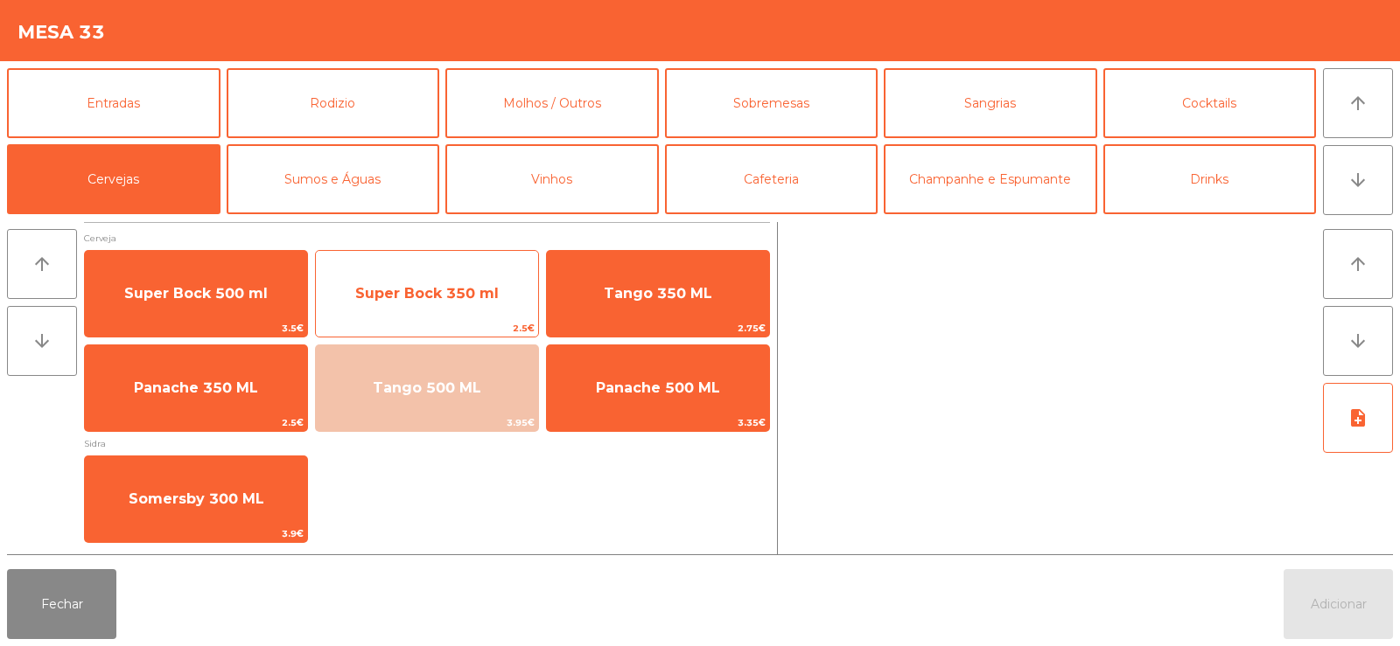
click at [403, 296] on span "Super Bock 350 ml" at bounding box center [426, 293] width 143 height 17
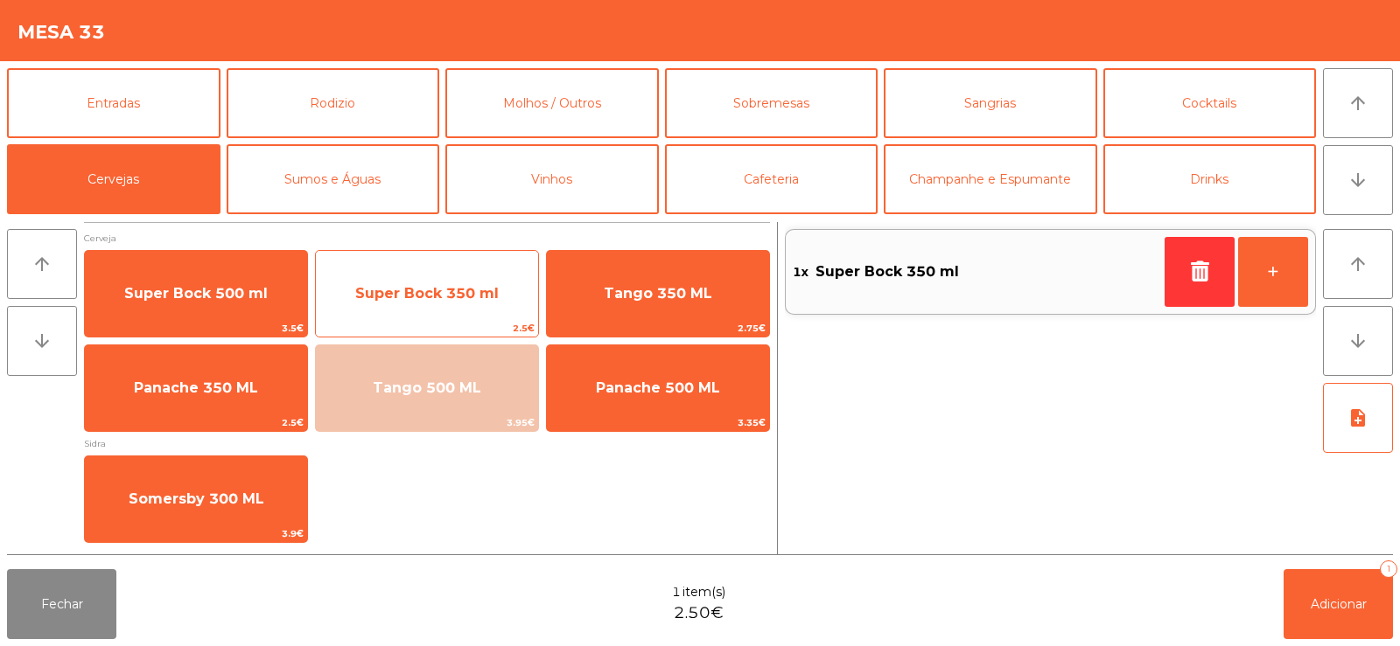
click at [415, 308] on span "Super Bock 350 ml" at bounding box center [427, 293] width 222 height 47
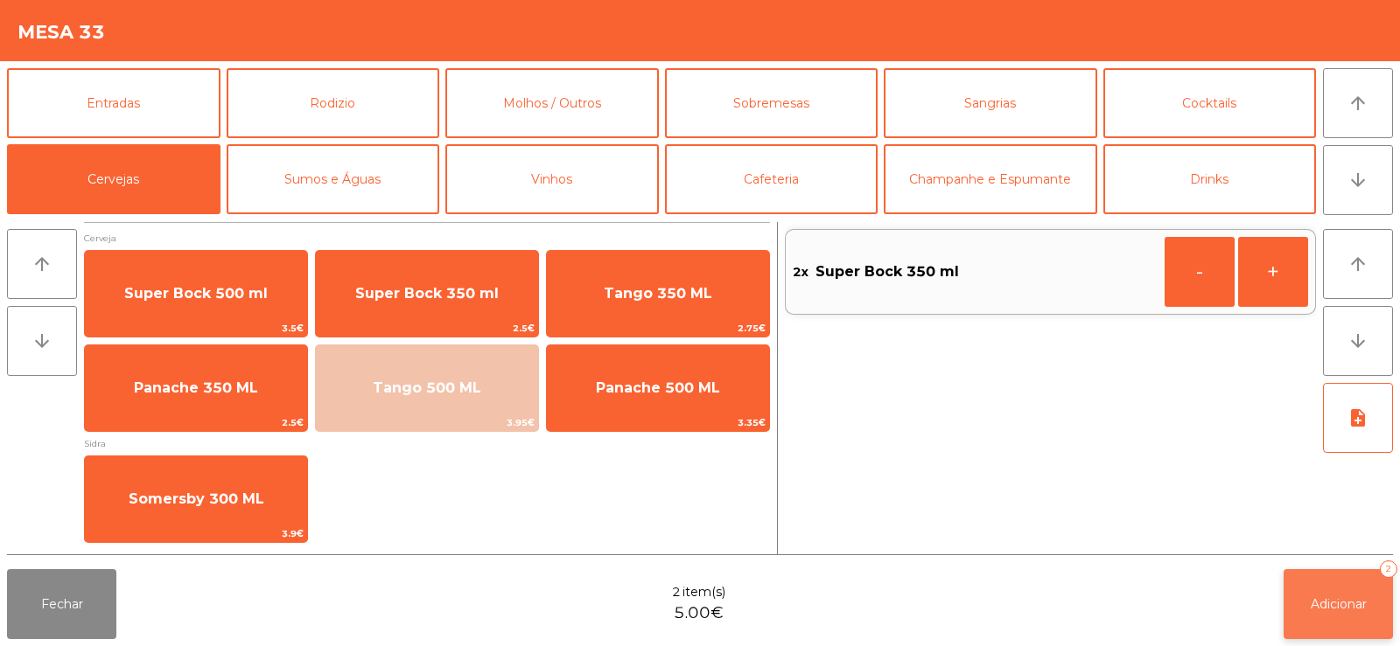
click at [1326, 594] on button "Adicionar 2" at bounding box center [1337, 604] width 109 height 70
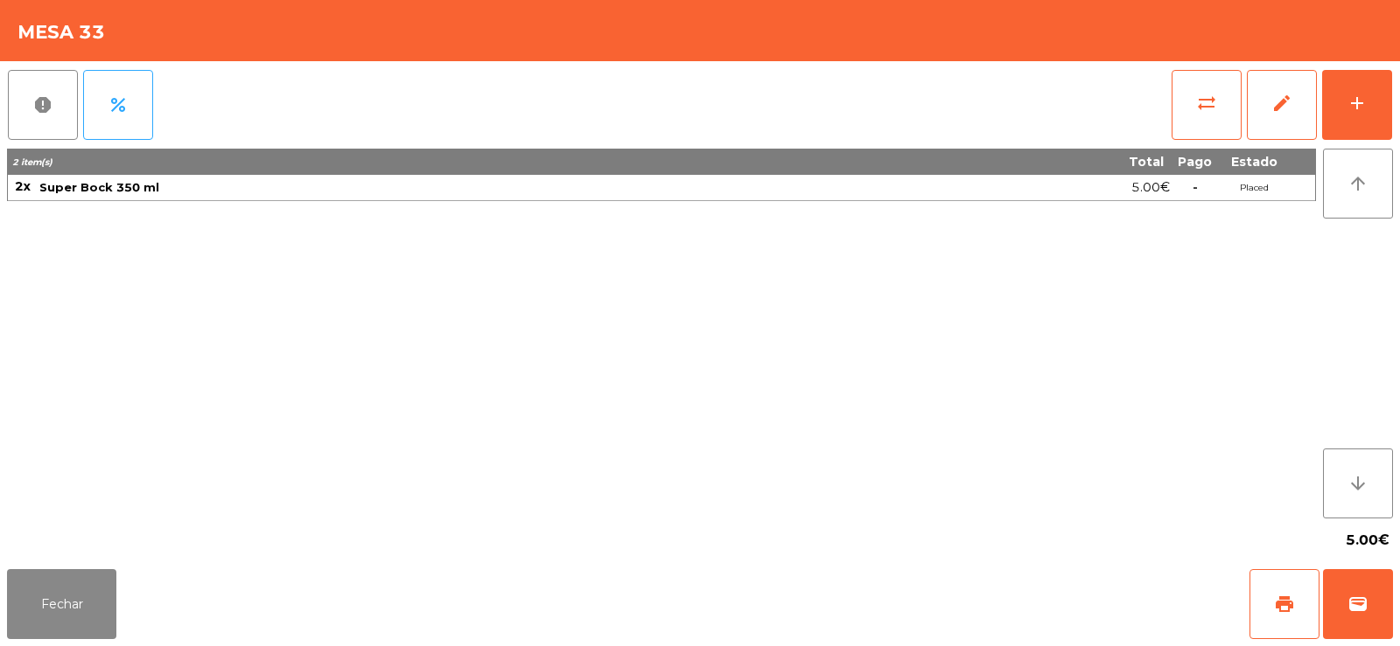
click at [622, 309] on div "2 item(s) Total Pago Estado 2x Super Bock 350 ml 5.00€ - Placed" at bounding box center [661, 334] width 1309 height 370
click at [37, 633] on button "Fechar" at bounding box center [61, 604] width 109 height 70
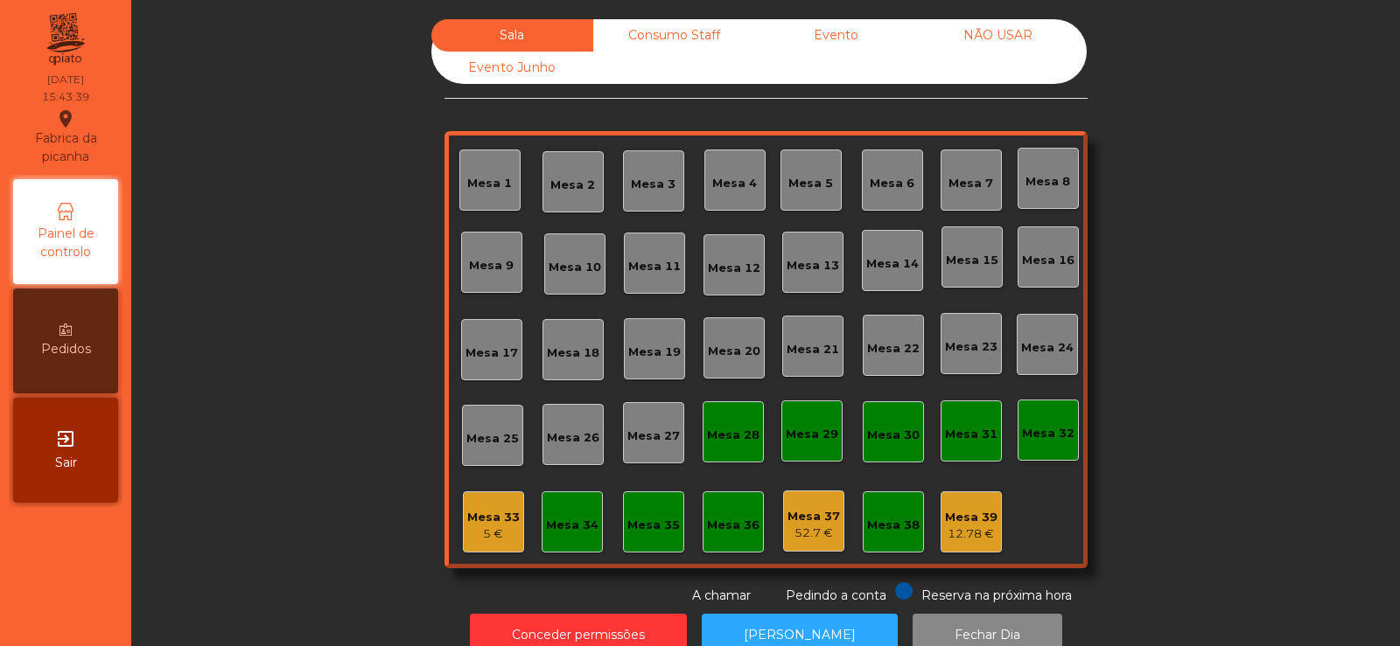
click at [467, 515] on div "Mesa 33" at bounding box center [493, 517] width 52 height 17
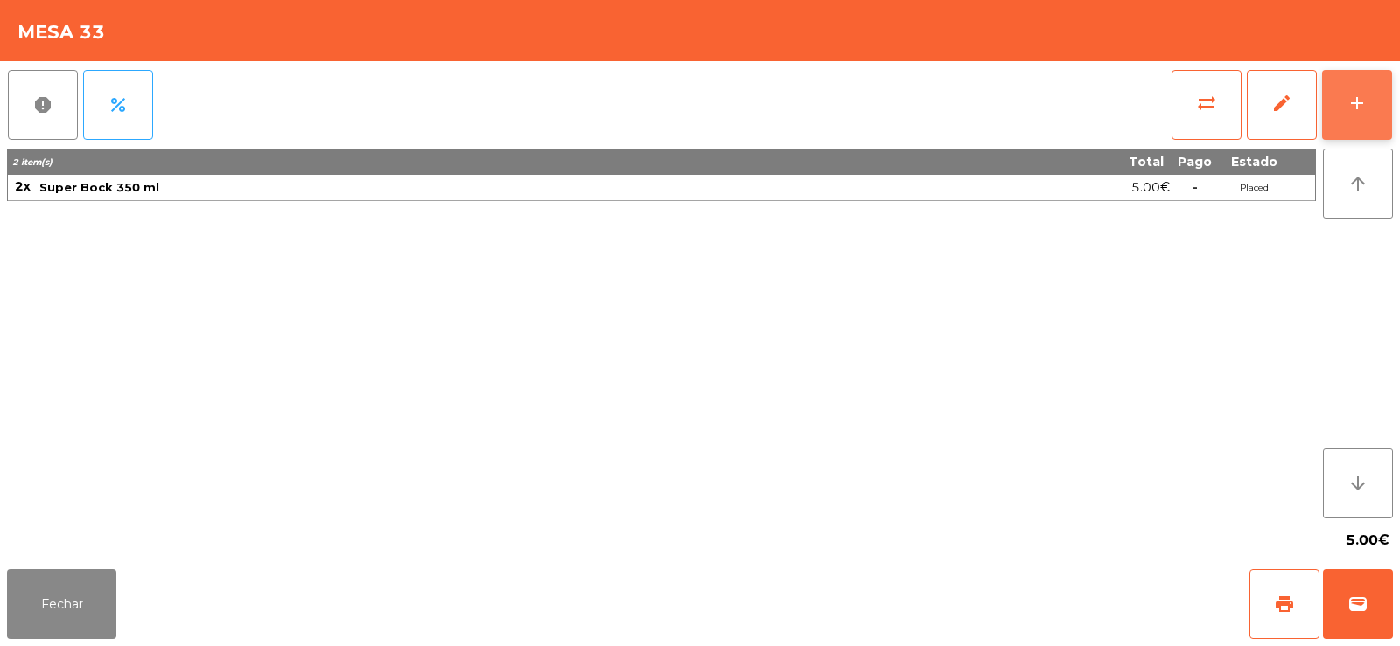
click at [1360, 108] on div "add" at bounding box center [1356, 103] width 21 height 21
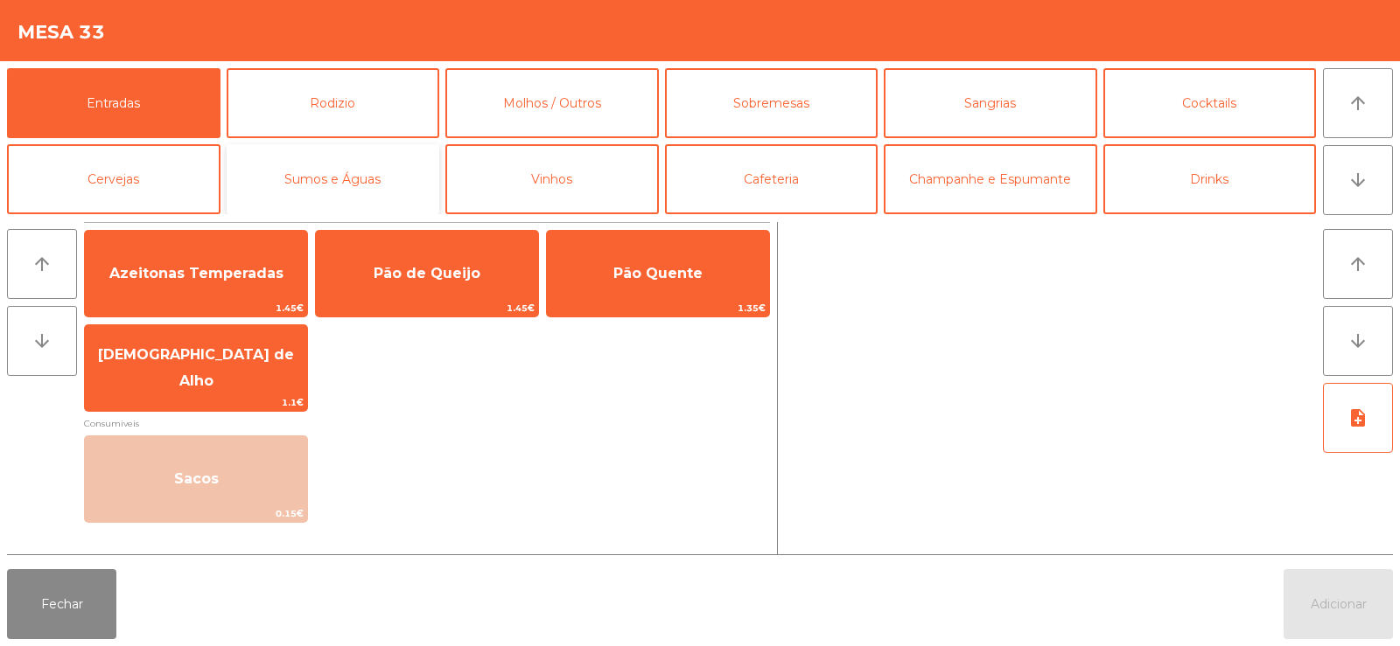
click at [383, 191] on button "Sumos e Águas" at bounding box center [333, 179] width 213 height 70
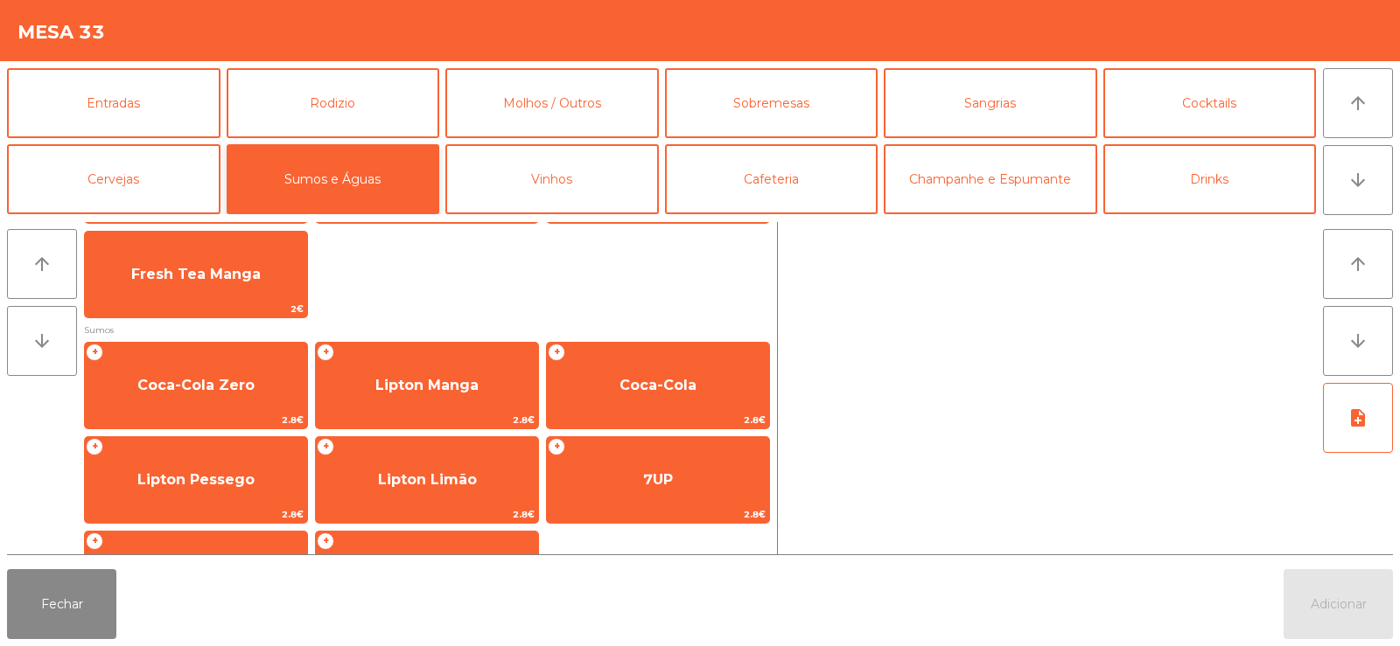
scroll to position [202, 0]
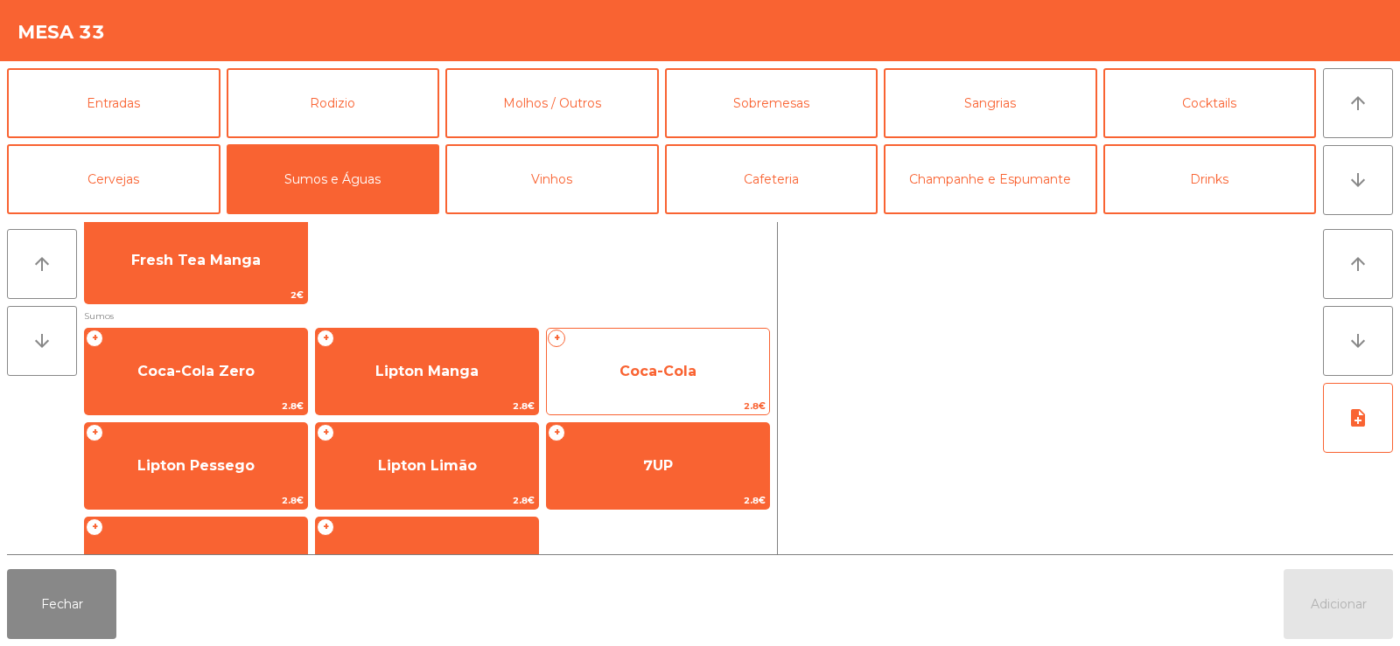
click at [674, 369] on span "Coca-Cola" at bounding box center [657, 371] width 77 height 17
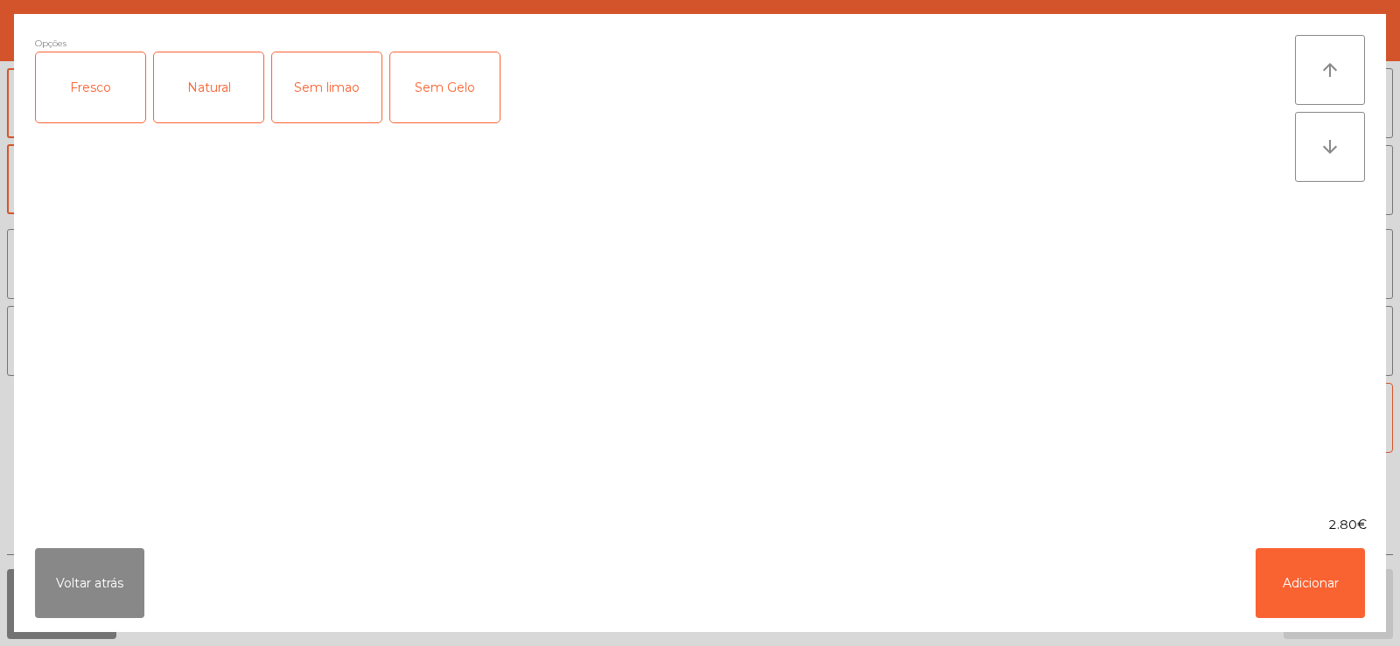
click at [51, 71] on div "Fresco" at bounding box center [90, 87] width 109 height 70
click at [1291, 567] on button "Adicionar" at bounding box center [1309, 583] width 109 height 70
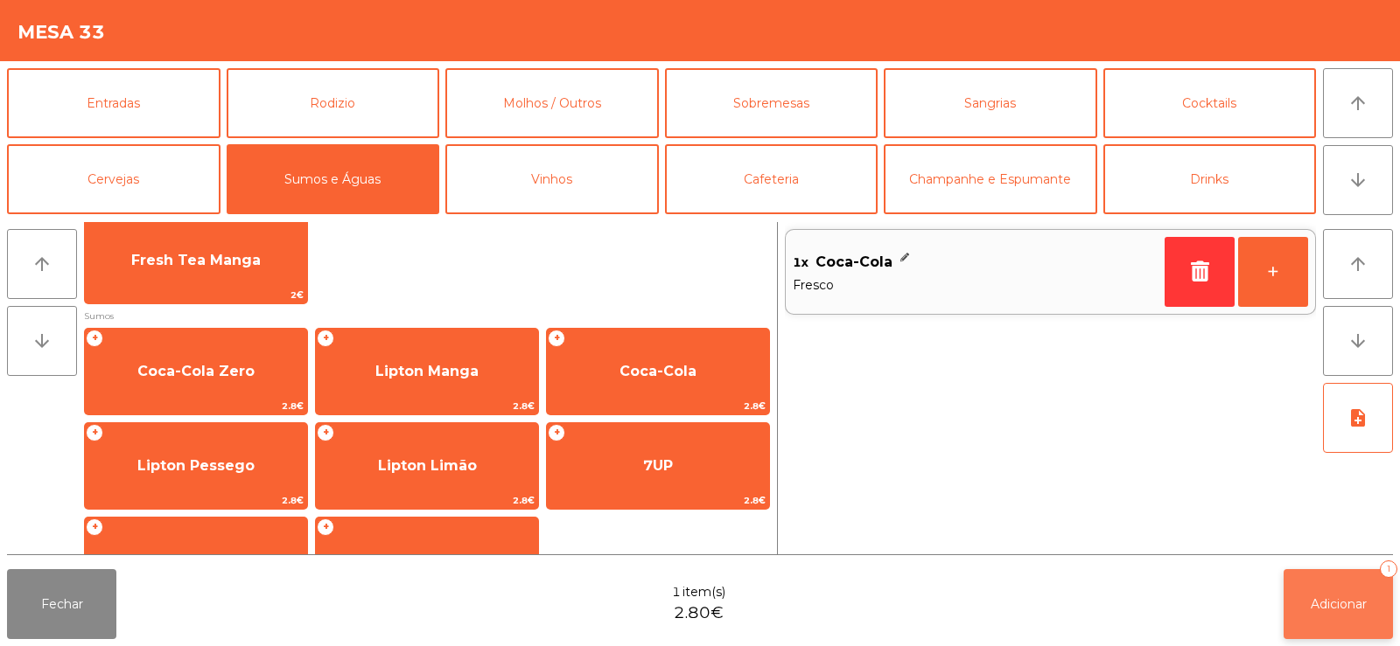
click at [1337, 635] on button "Adicionar 1" at bounding box center [1337, 604] width 109 height 70
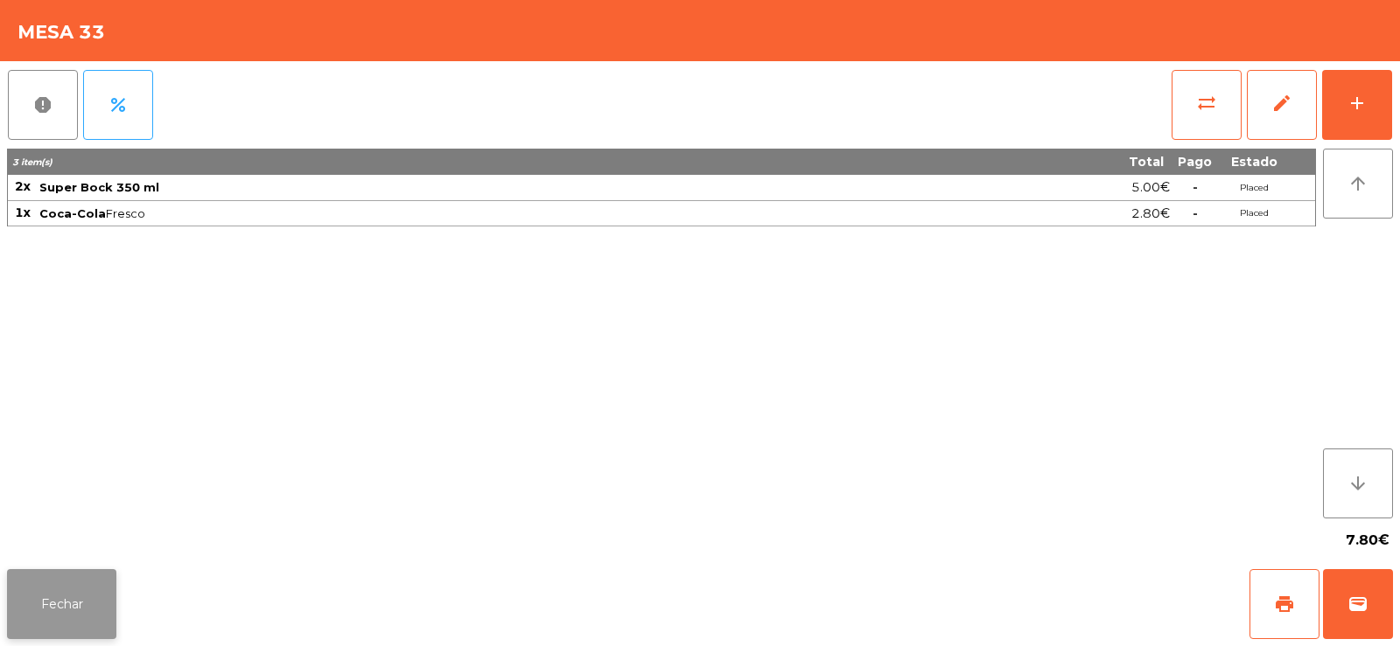
click at [71, 597] on button "Fechar" at bounding box center [61, 604] width 109 height 70
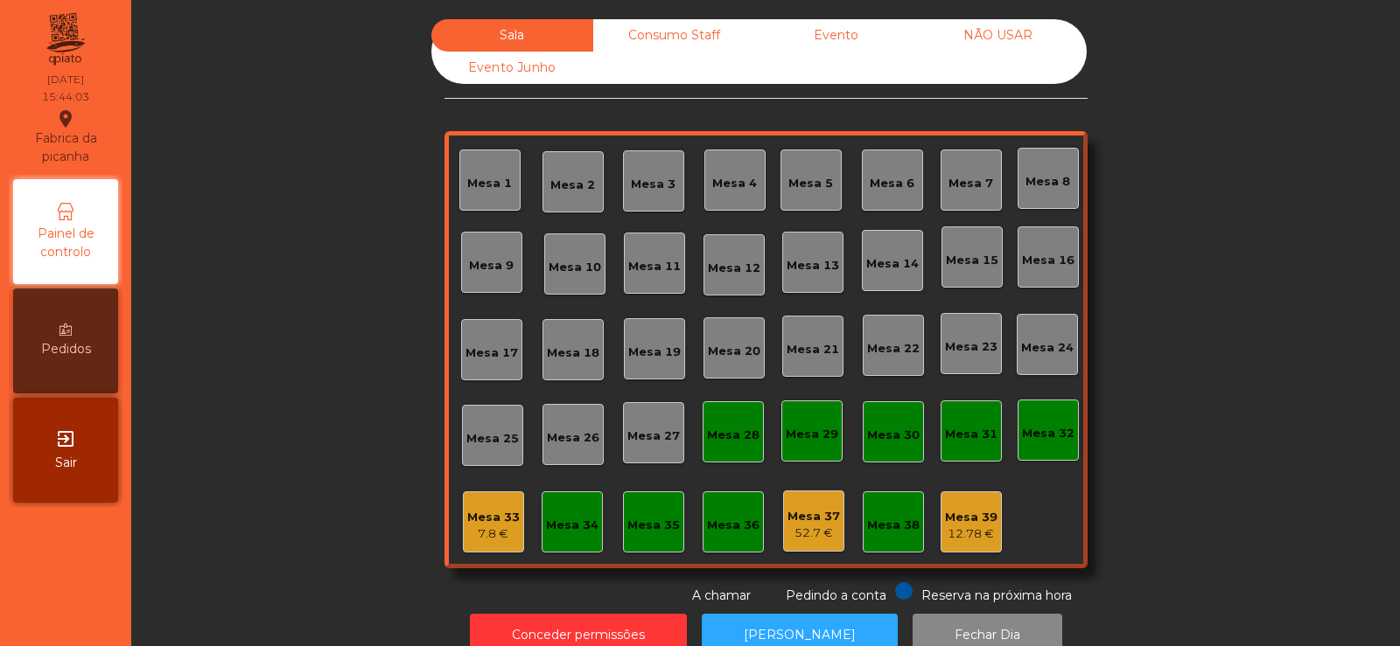
scroll to position [43, 0]
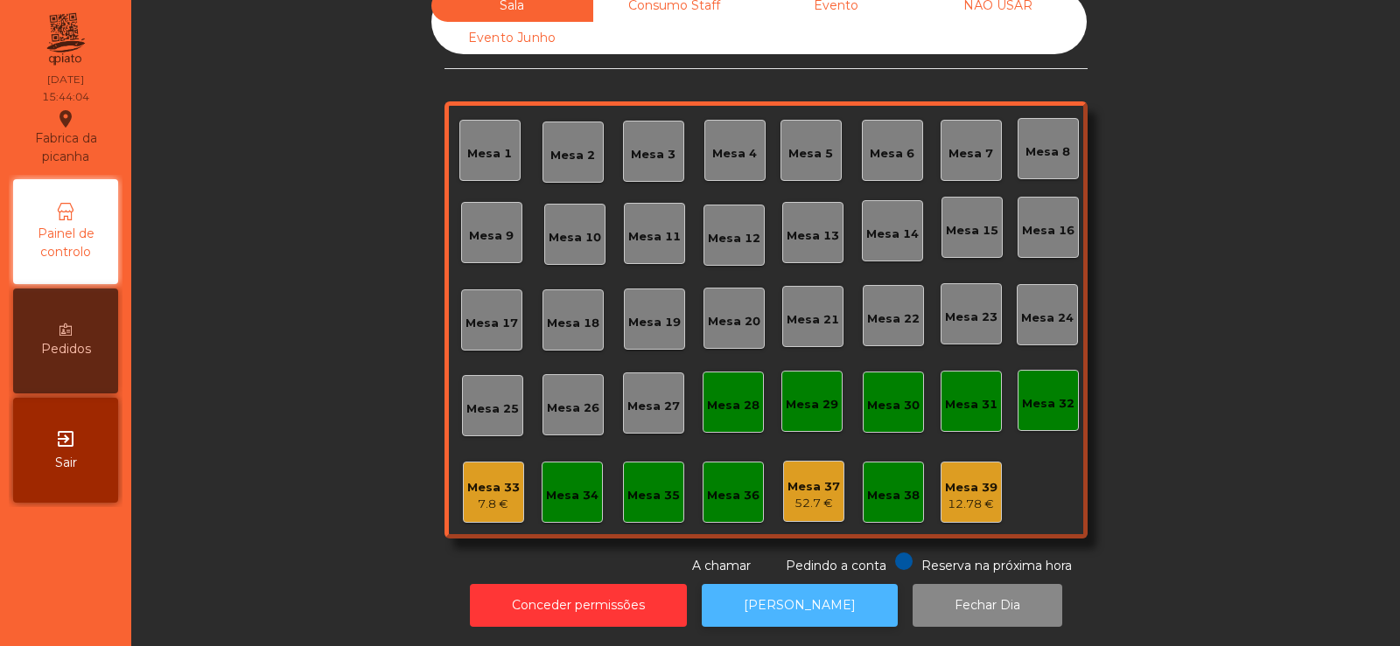
click at [791, 600] on button "[PERSON_NAME]" at bounding box center [800, 605] width 196 height 43
click at [495, 496] on div "7.8 €" at bounding box center [493, 504] width 52 height 17
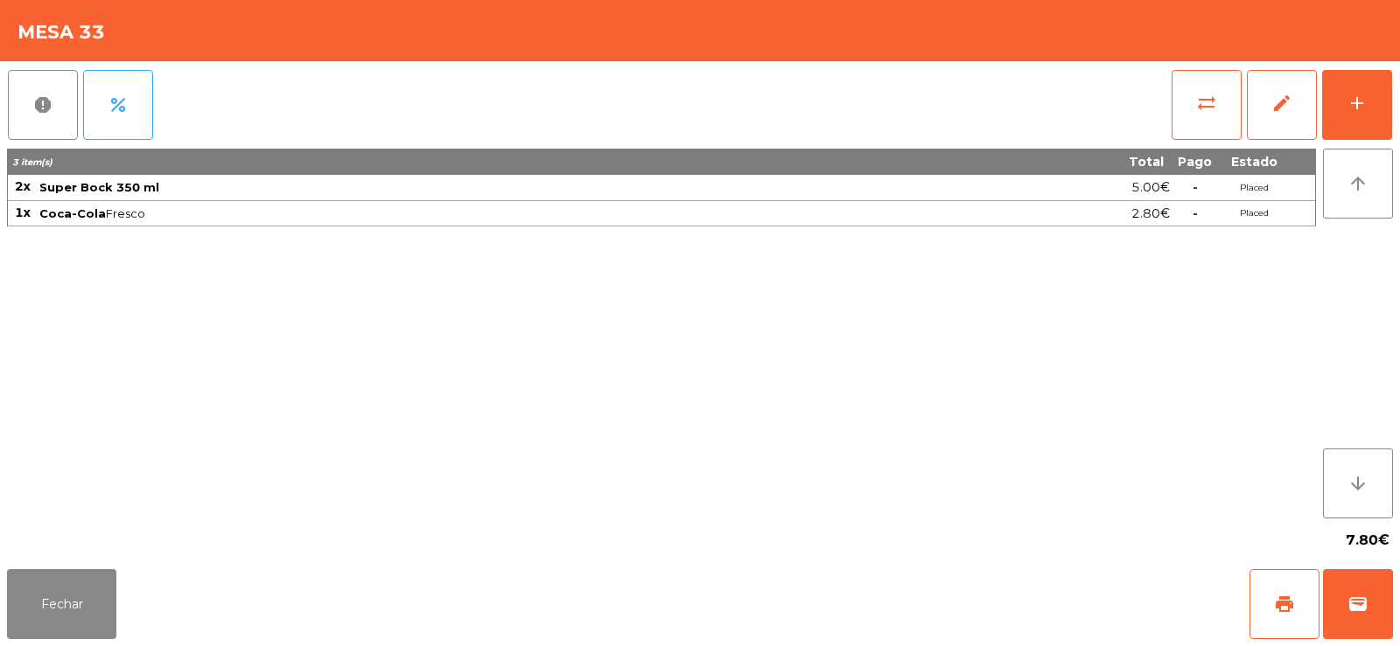
click at [625, 255] on div "3 item(s) Total Pago Estado 2x Super Bock 350 ml 5.00€ - Placed 1x Coca-Cola Fr…" at bounding box center [661, 334] width 1309 height 370
click at [1205, 97] on span "sync_alt" at bounding box center [1206, 103] width 21 height 21
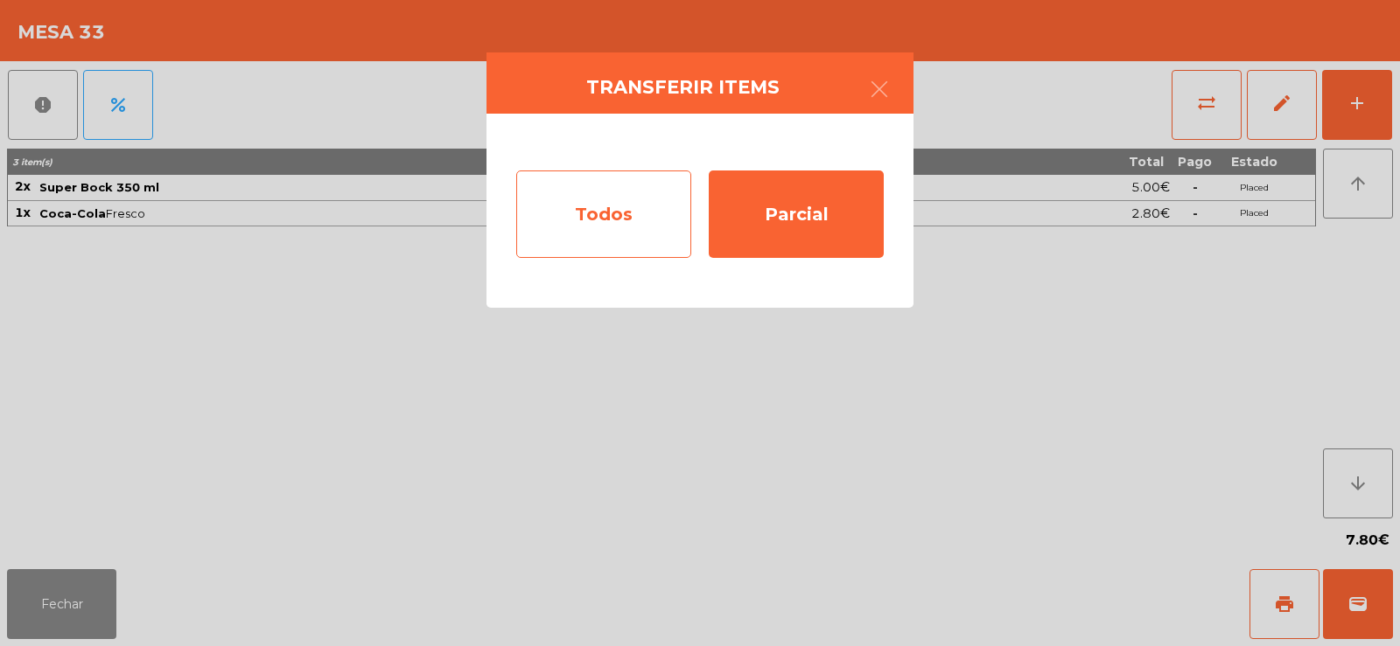
click at [595, 211] on div "Todos" at bounding box center [603, 214] width 175 height 87
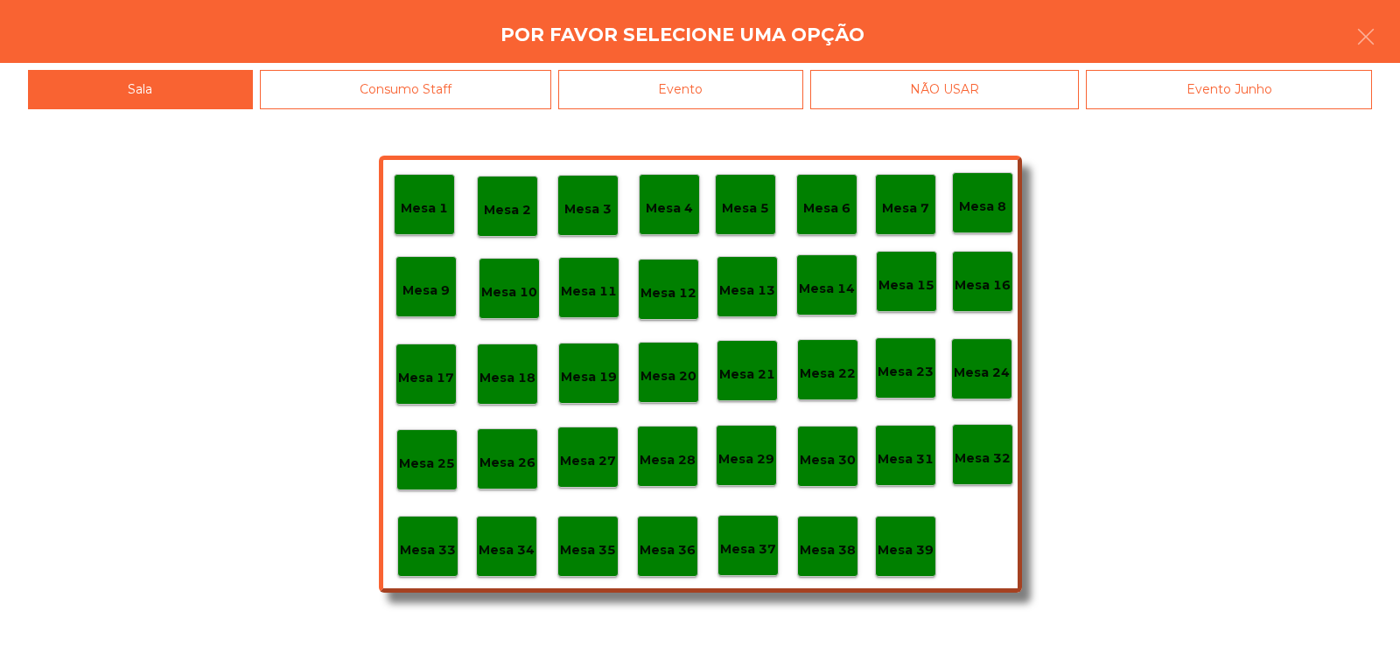
click at [732, 71] on div "Evento" at bounding box center [680, 89] width 245 height 39
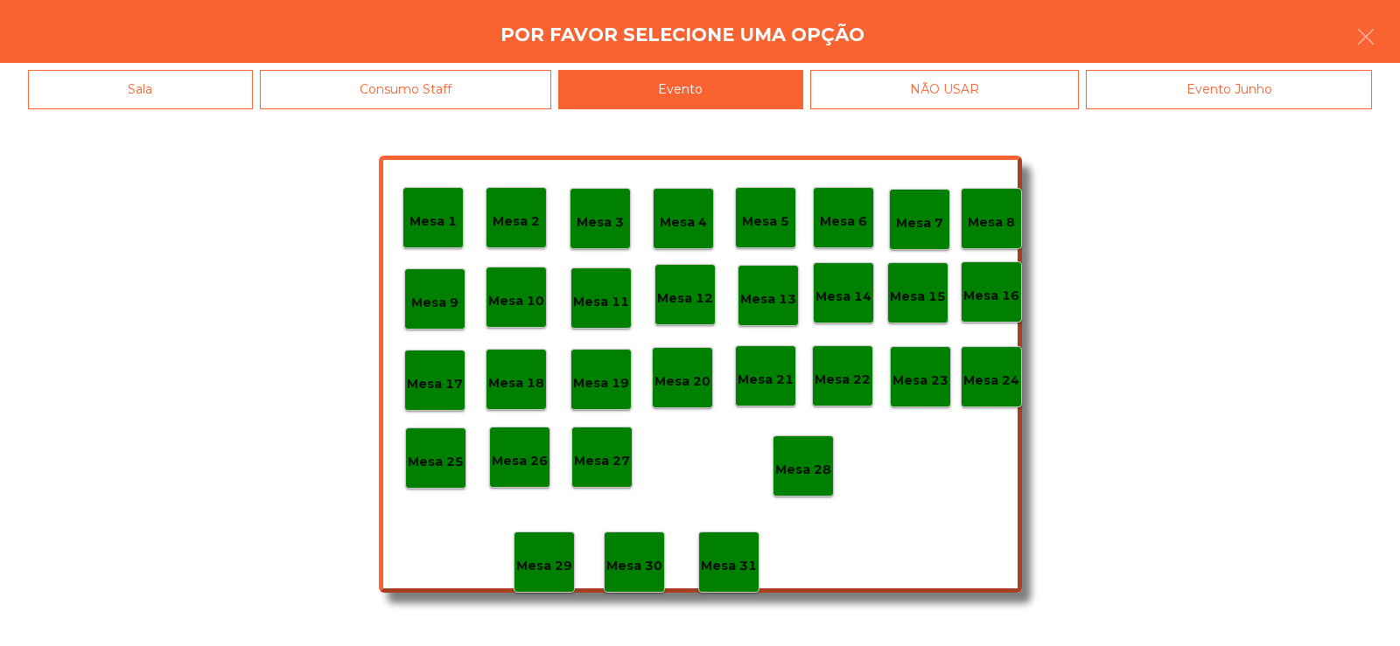
click at [830, 464] on div "Mesa 28" at bounding box center [802, 466] width 61 height 61
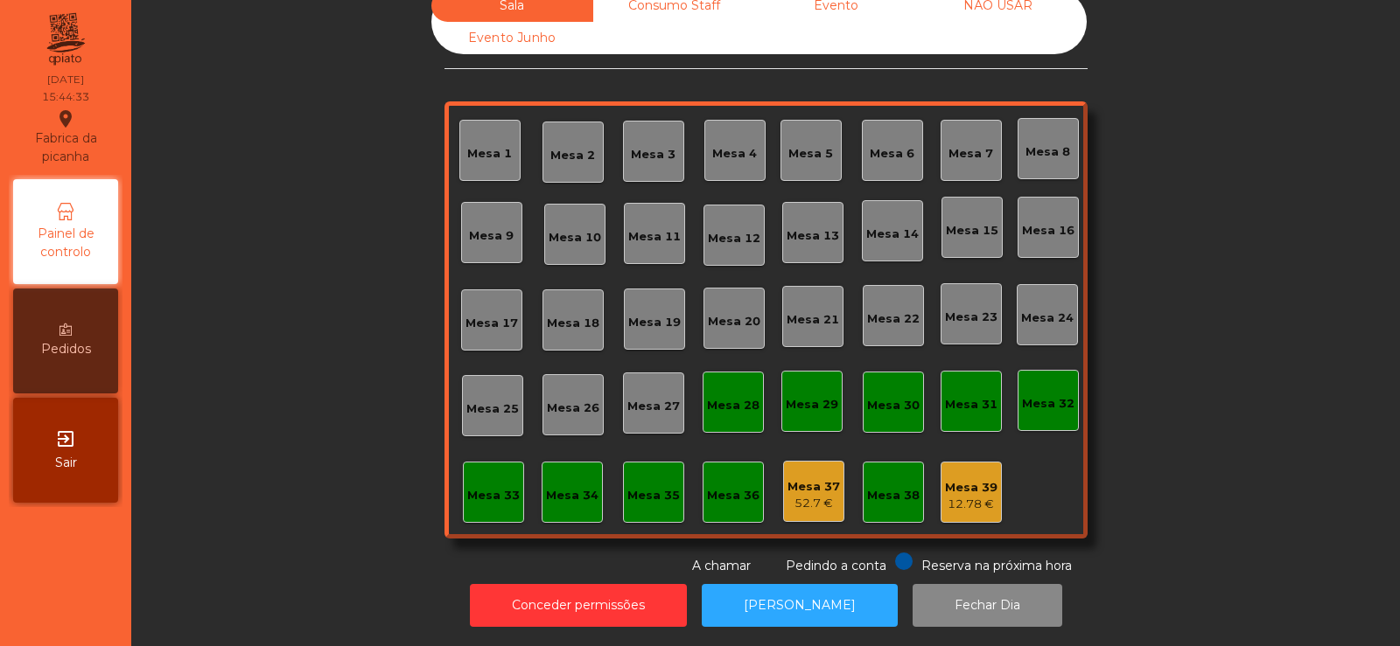
scroll to position [0, 0]
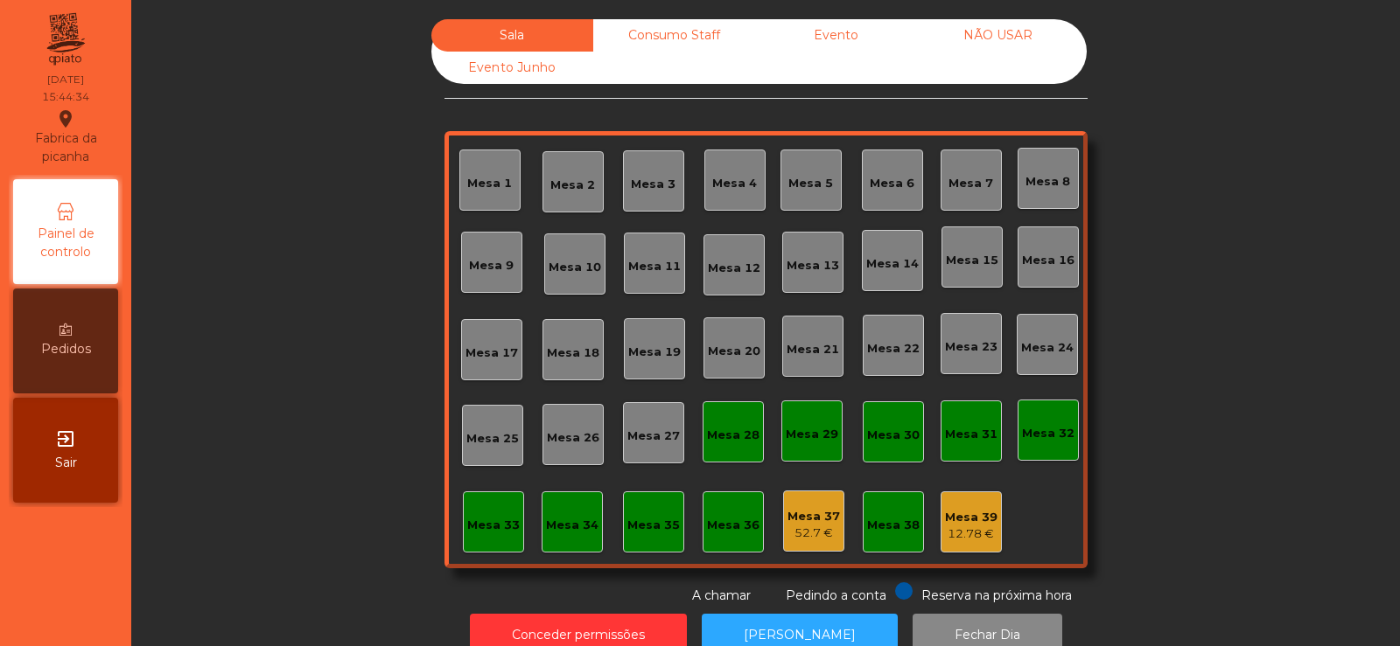
click at [680, 50] on div "Consumo Staff" at bounding box center [674, 35] width 162 height 32
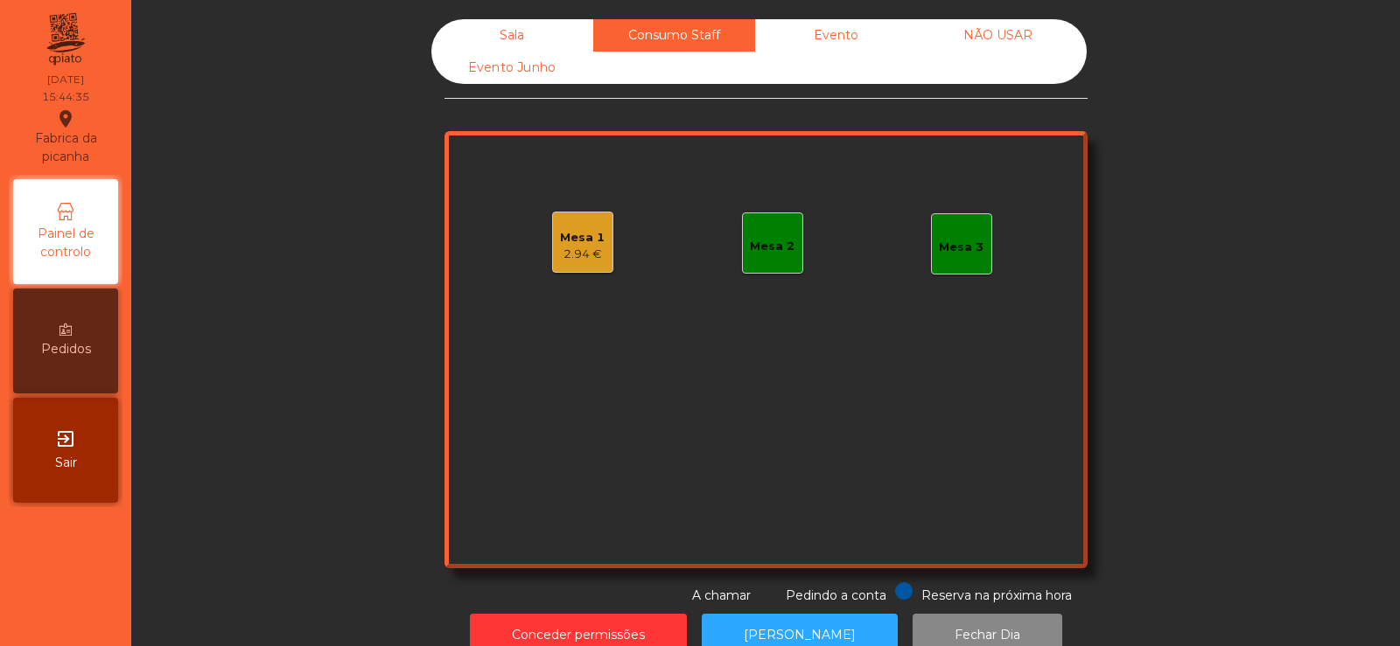
click at [579, 262] on div "2.94 €" at bounding box center [582, 254] width 45 height 17
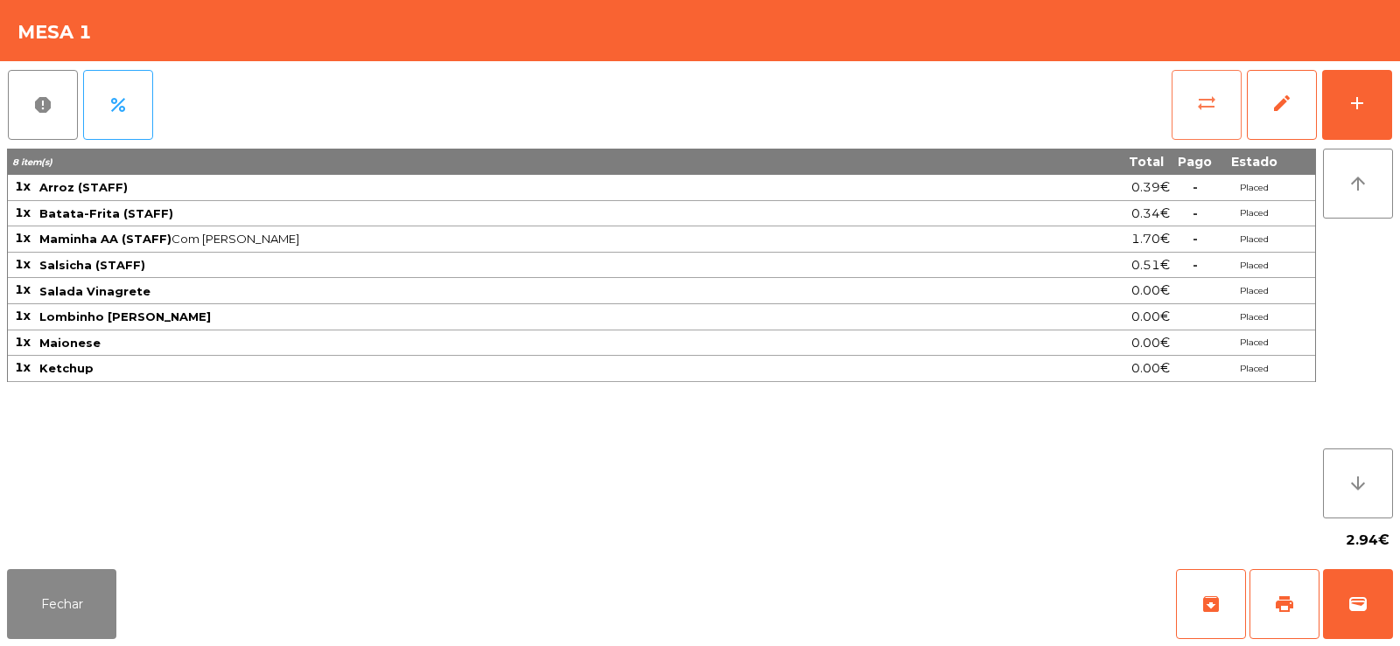
click at [1186, 97] on button "sync_alt" at bounding box center [1206, 105] width 70 height 70
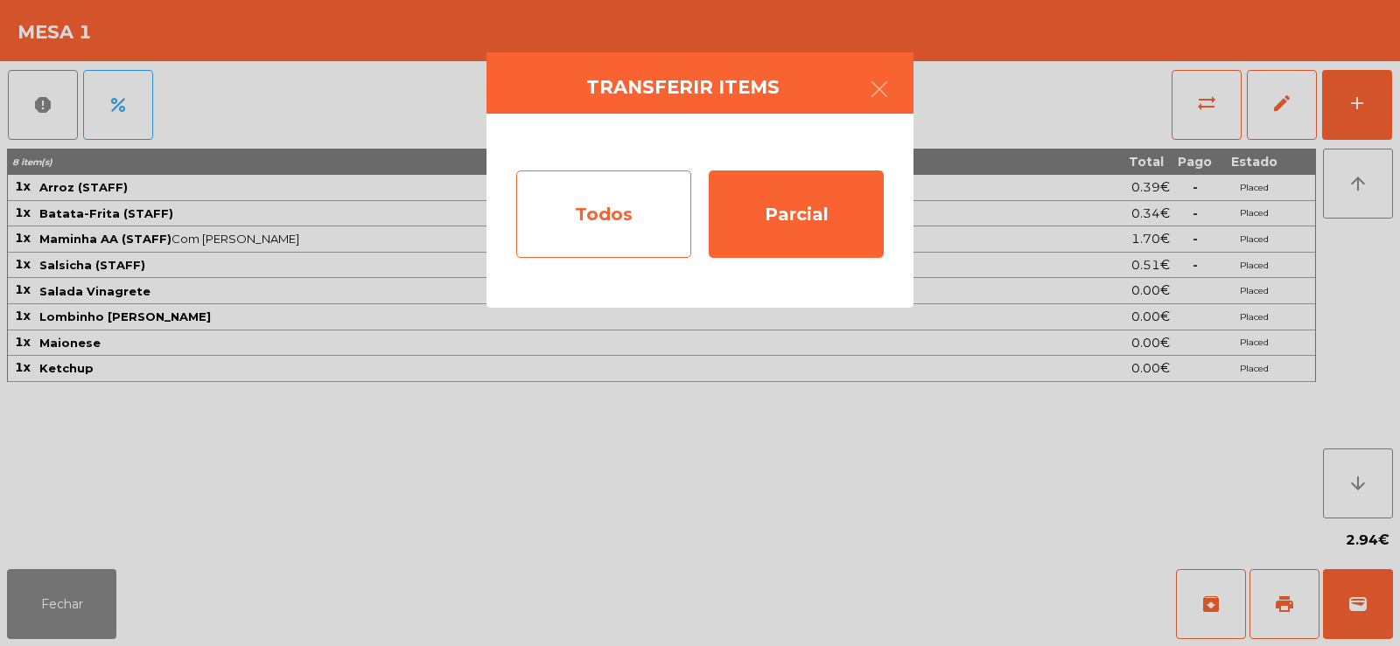
click at [617, 218] on div "Todos" at bounding box center [603, 214] width 175 height 87
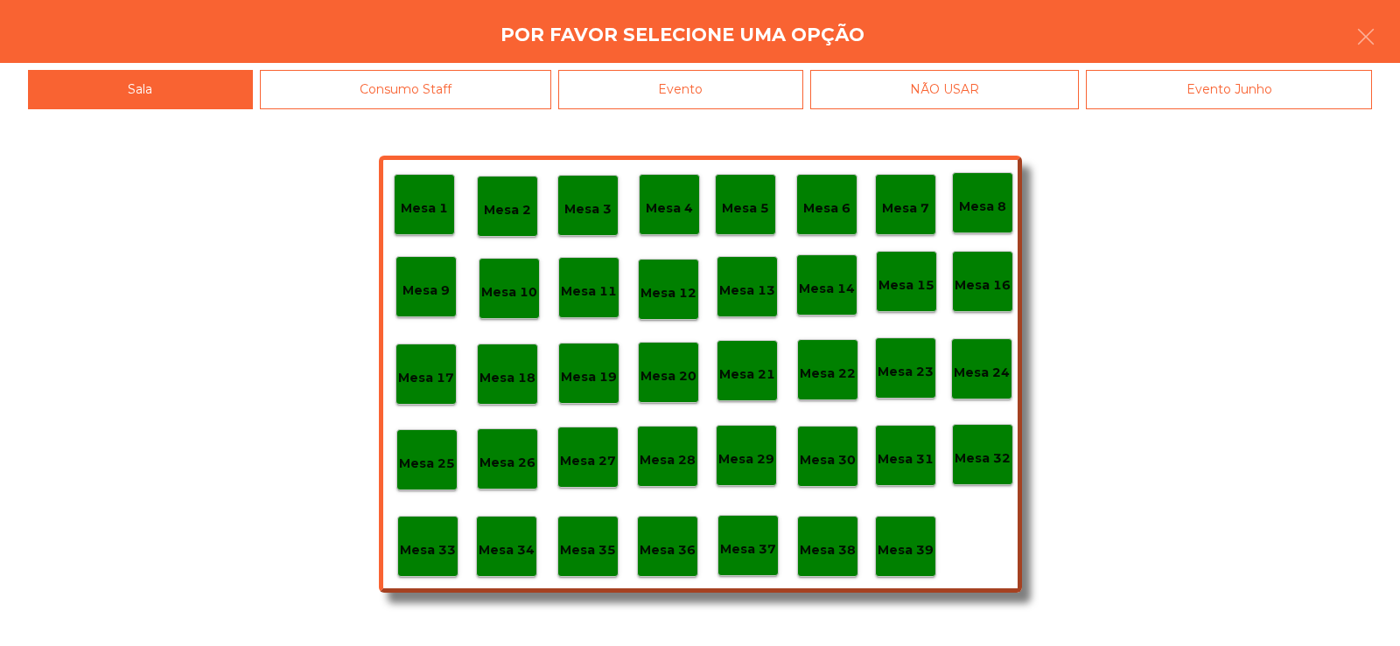
click at [661, 563] on div "Mesa 36" at bounding box center [667, 546] width 61 height 61
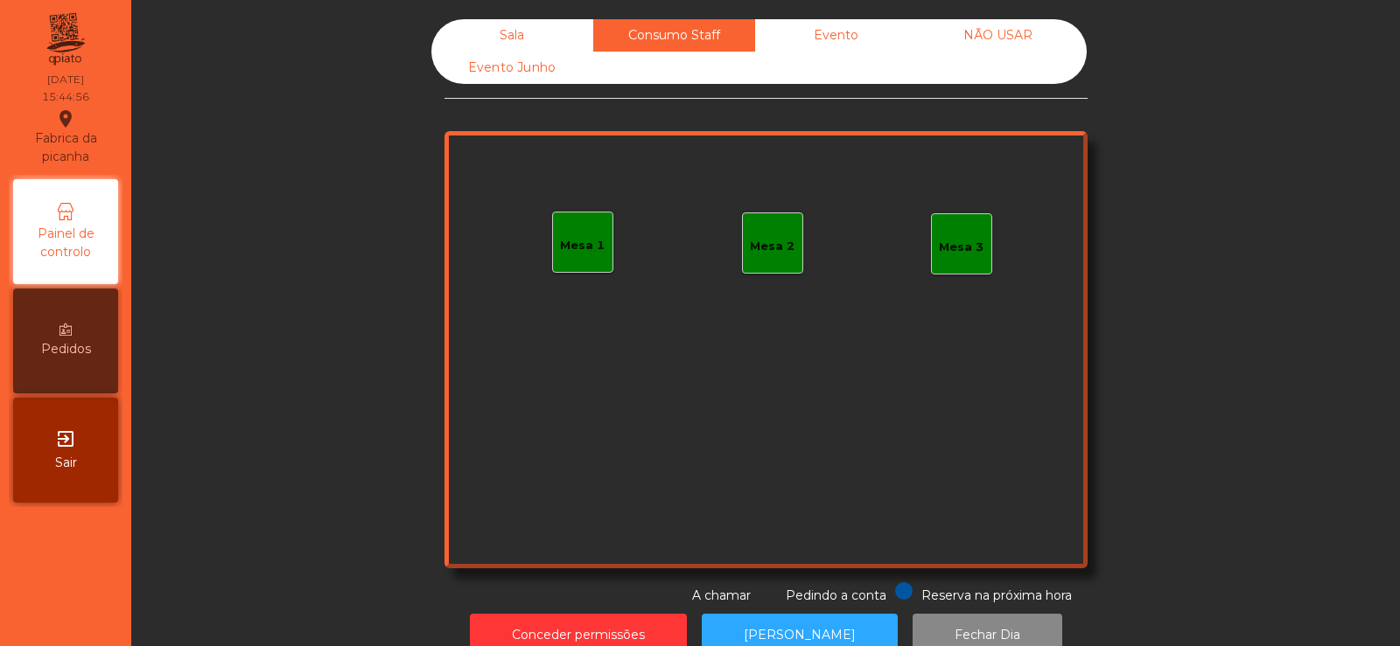
click at [1255, 265] on div "Sala Consumo Staff Evento NÃO USAR Evento Junho Mesa 1 Mesa 2 Mesa 3 Reserva na…" at bounding box center [765, 312] width 1221 height 586
click at [493, 31] on div "Sala" at bounding box center [512, 35] width 162 height 32
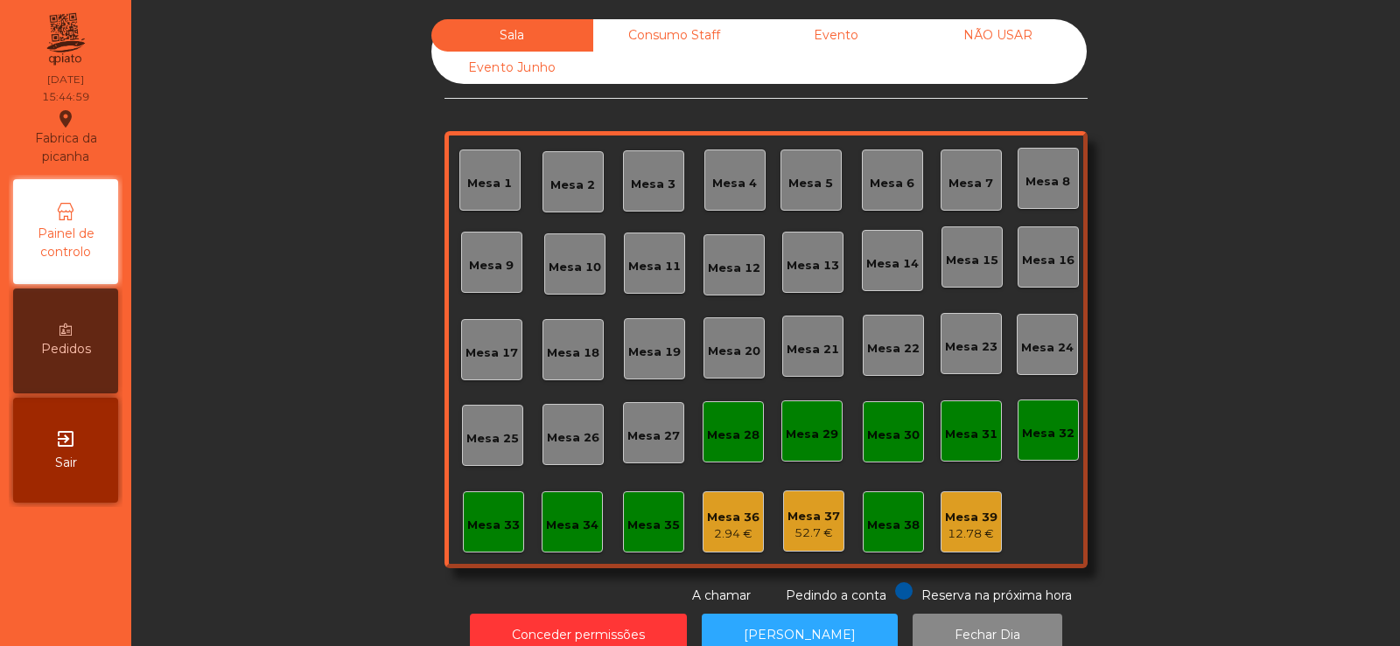
click at [1156, 206] on div "Sala Consumo Staff Evento NÃO USAR Evento Junho Mesa 1 Mesa 2 Mesa 3 Mesa 4 Mes…" at bounding box center [765, 312] width 1221 height 586
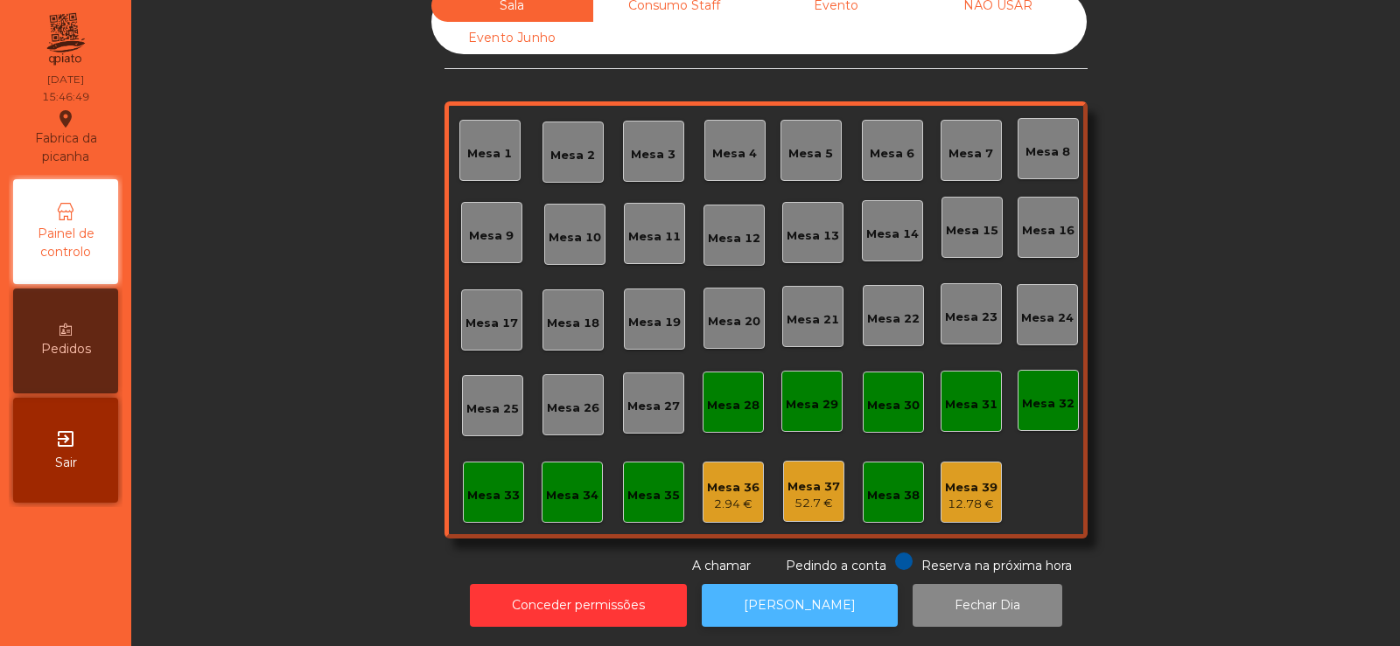
click at [769, 597] on button "[PERSON_NAME]" at bounding box center [800, 605] width 196 height 43
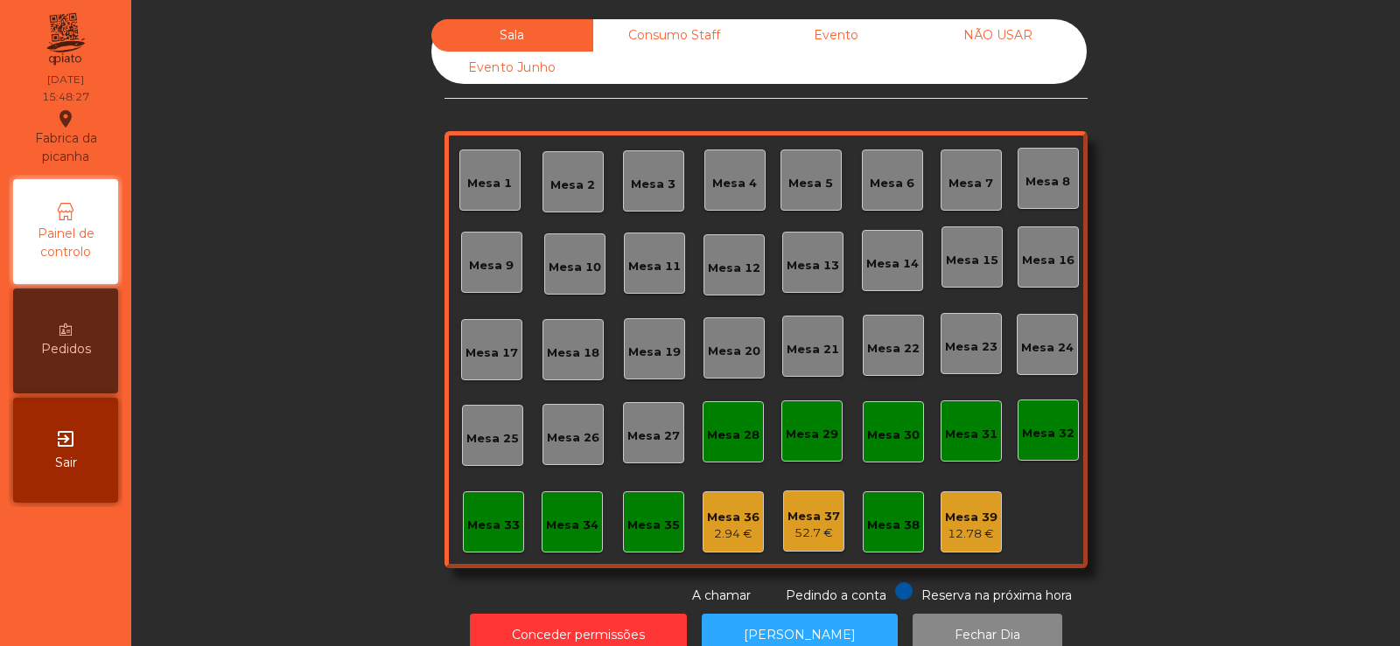
click at [678, 34] on div "Consumo Staff" at bounding box center [674, 35] width 162 height 32
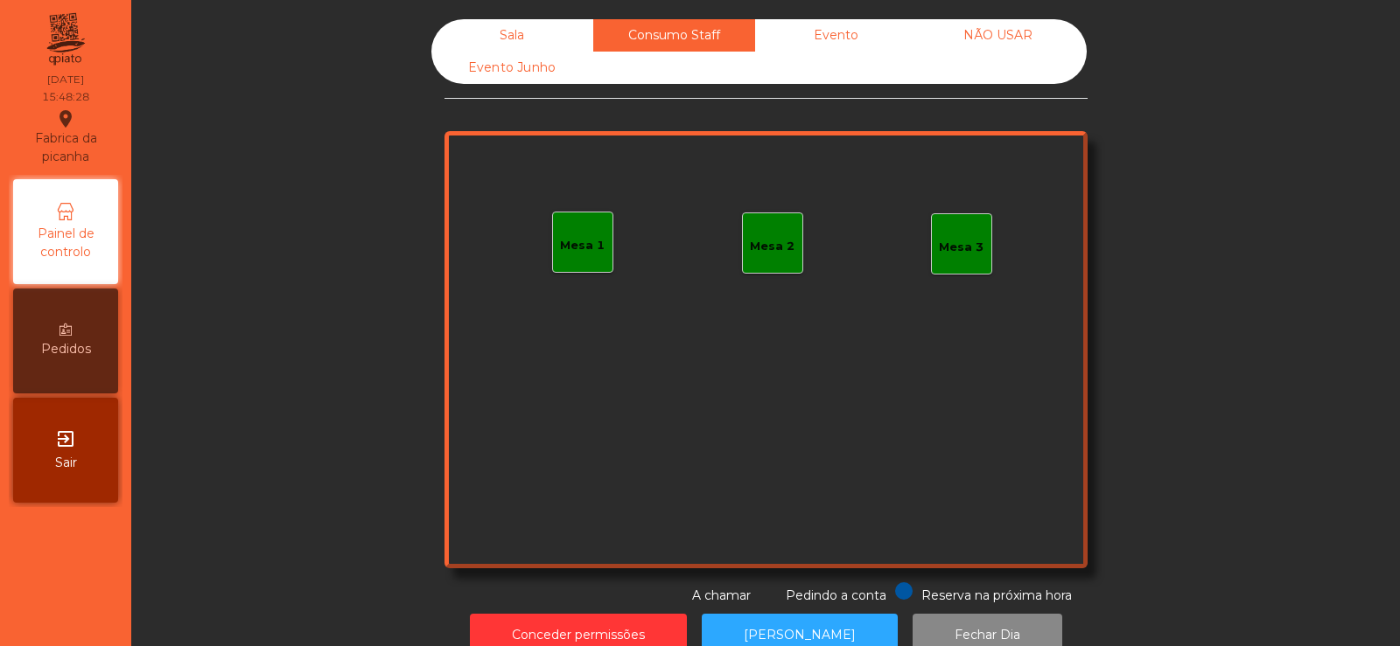
click at [799, 47] on div "Evento" at bounding box center [836, 35] width 162 height 32
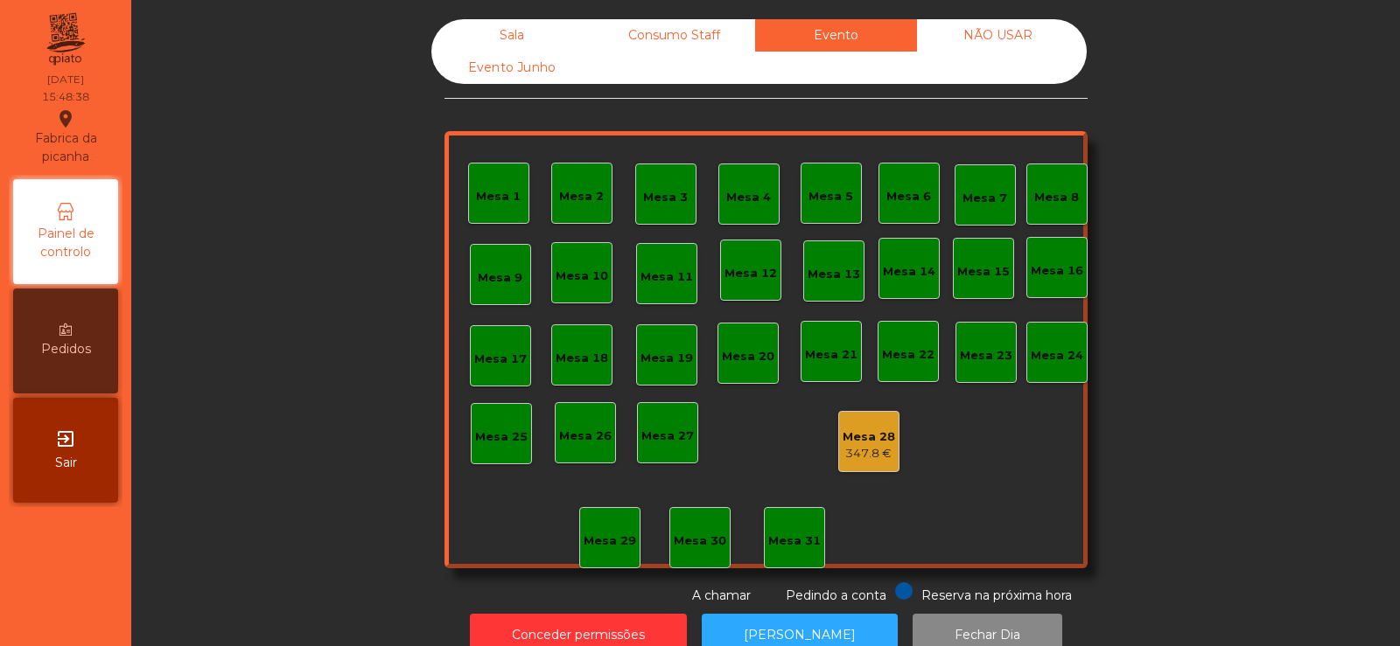
scroll to position [43, 0]
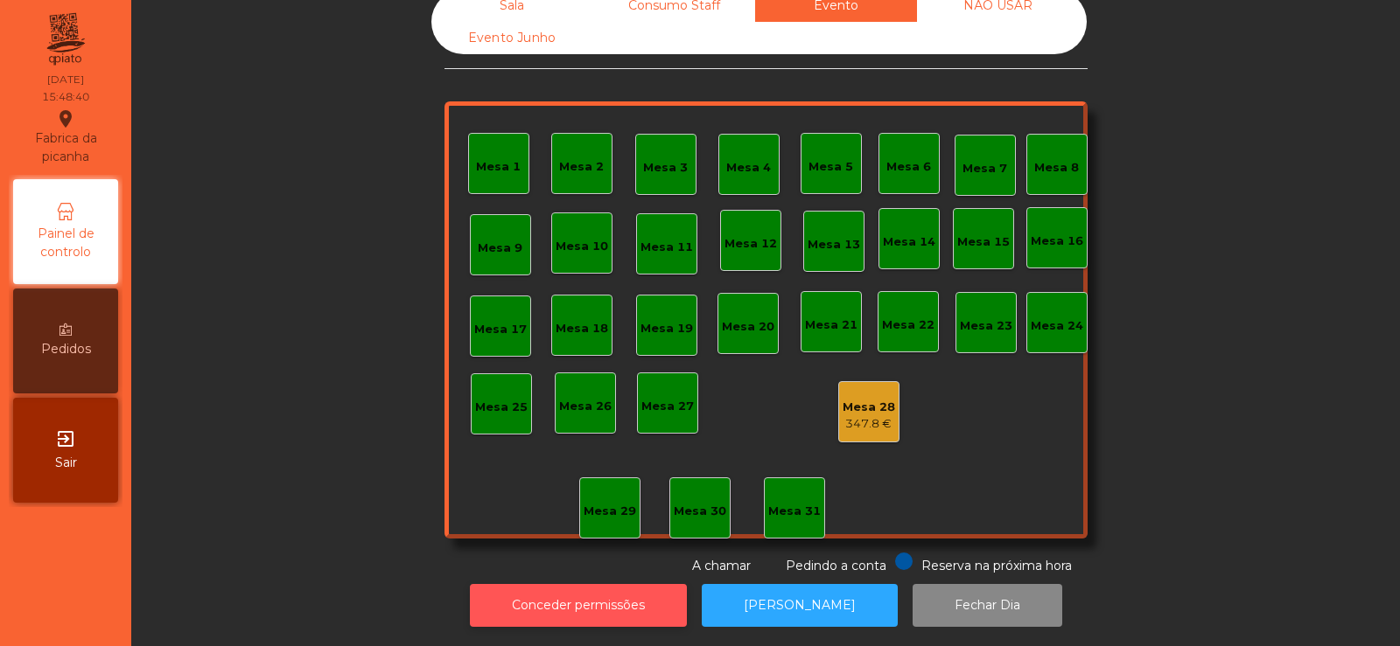
click at [569, 586] on button "Conceder permissões" at bounding box center [578, 605] width 217 height 43
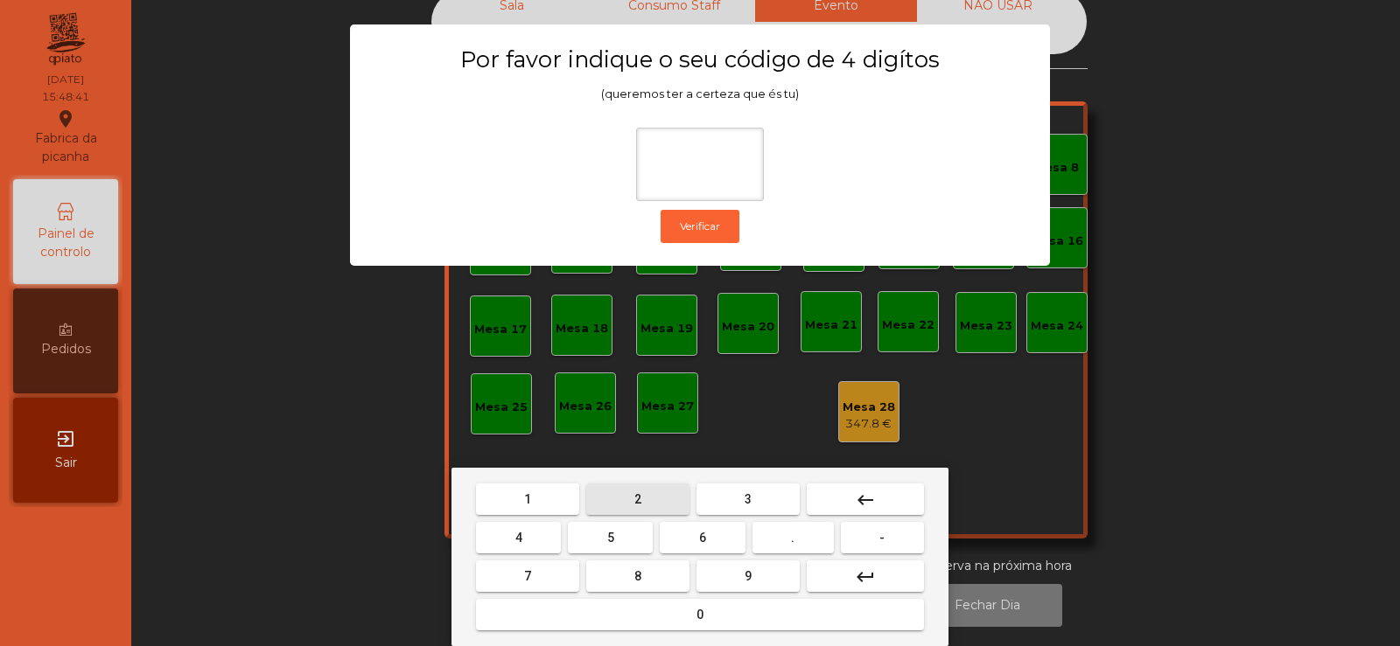
click at [638, 499] on span "2" at bounding box center [637, 499] width 7 height 14
click at [688, 539] on button "6" at bounding box center [702, 537] width 85 height 31
click at [730, 580] on button "9" at bounding box center [747, 576] width 103 height 31
click at [864, 501] on mat-icon "keyboard_backspace" at bounding box center [865, 500] width 21 height 21
click at [535, 575] on button "7" at bounding box center [527, 576] width 103 height 31
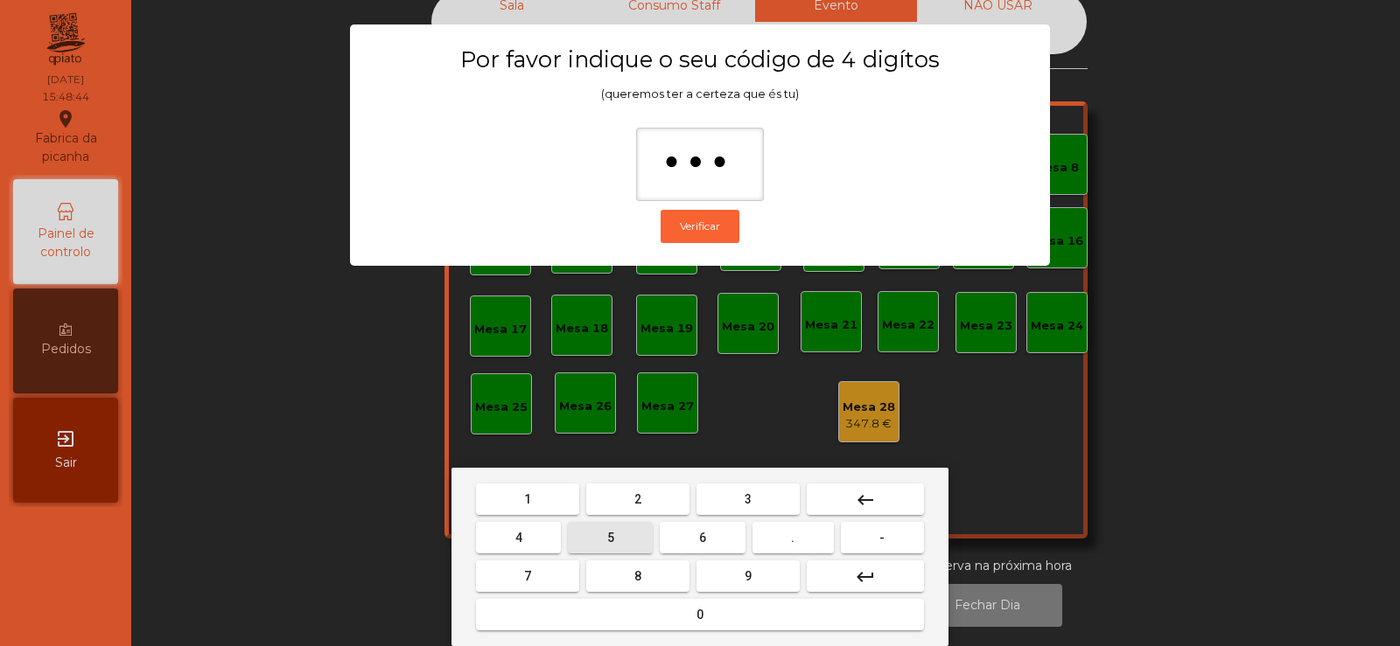
click at [611, 543] on span "5" at bounding box center [610, 538] width 7 height 14
type input "****"
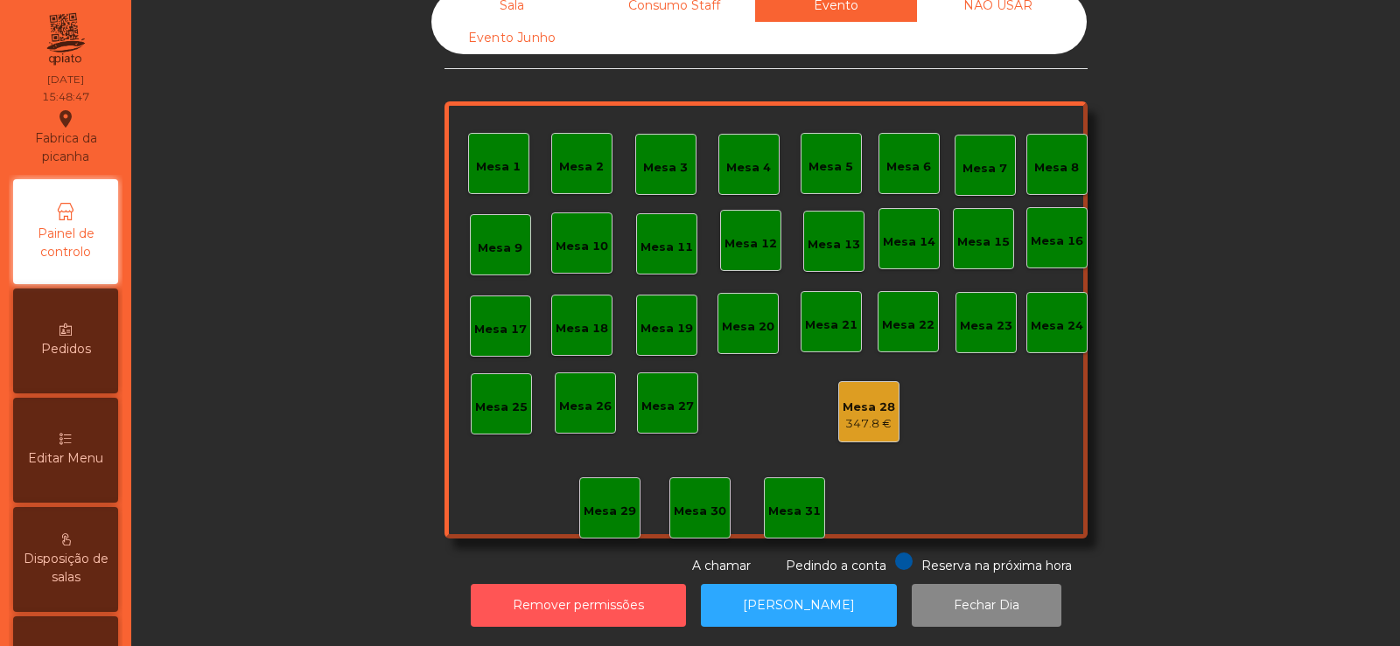
scroll to position [416, 0]
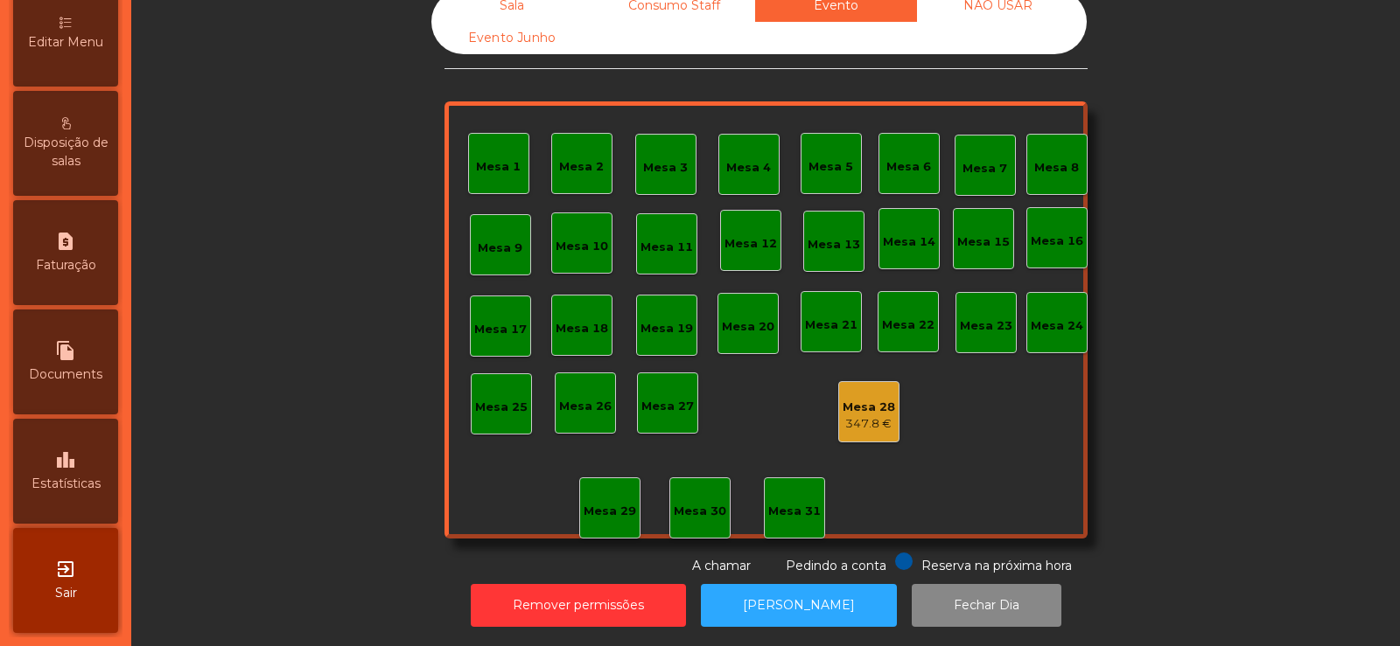
click at [84, 494] on div "leaderboard Estatísticas" at bounding box center [65, 471] width 105 height 105
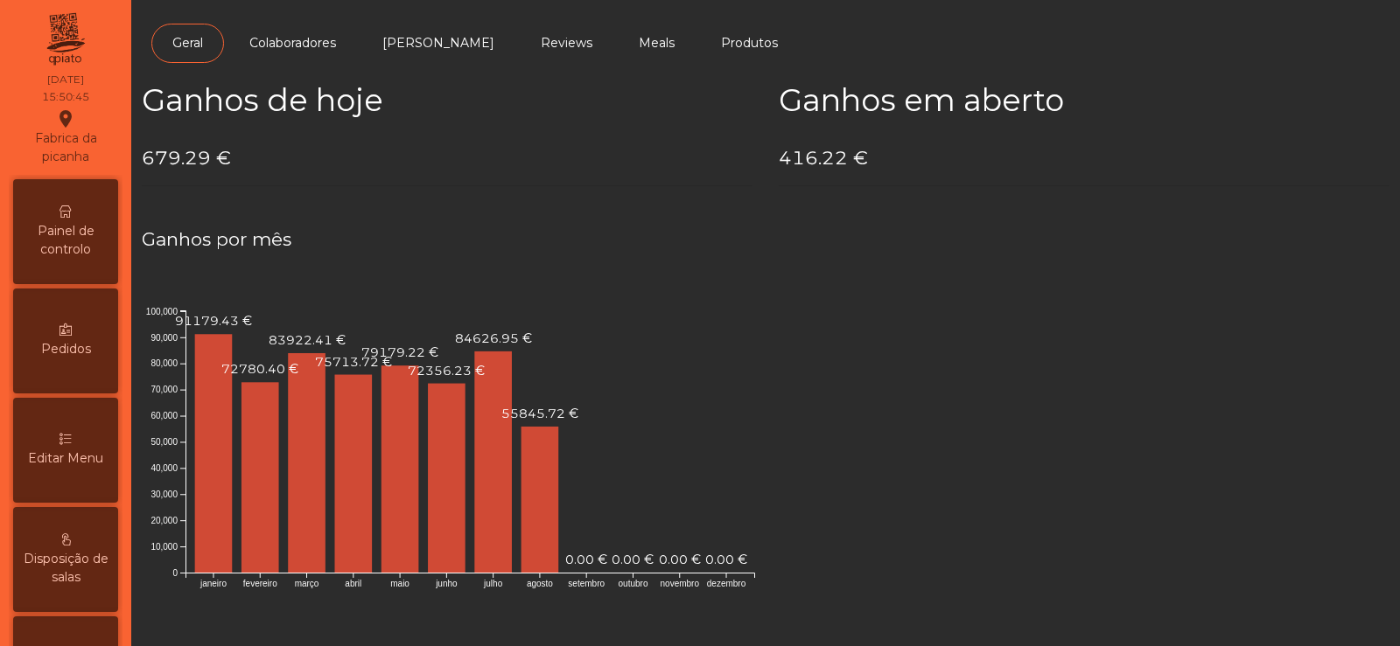
click at [71, 245] on span "Painel de controlo" at bounding box center [65, 240] width 96 height 37
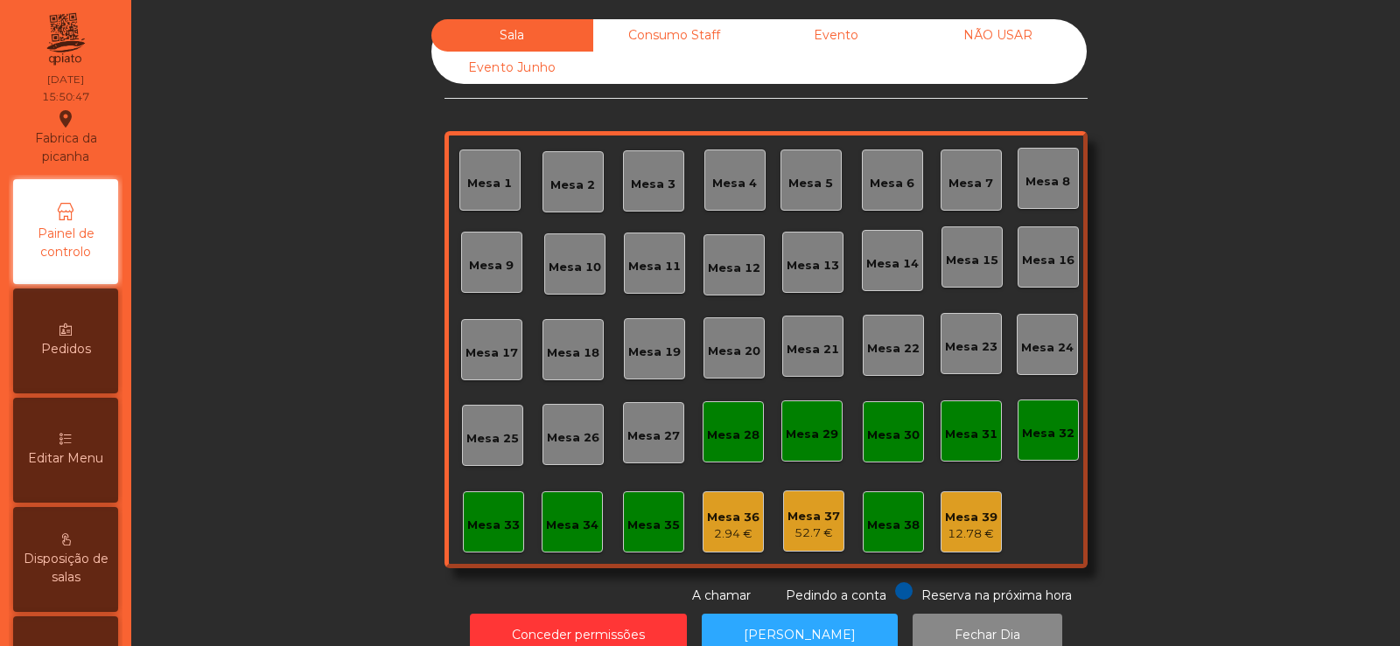
scroll to position [43, 0]
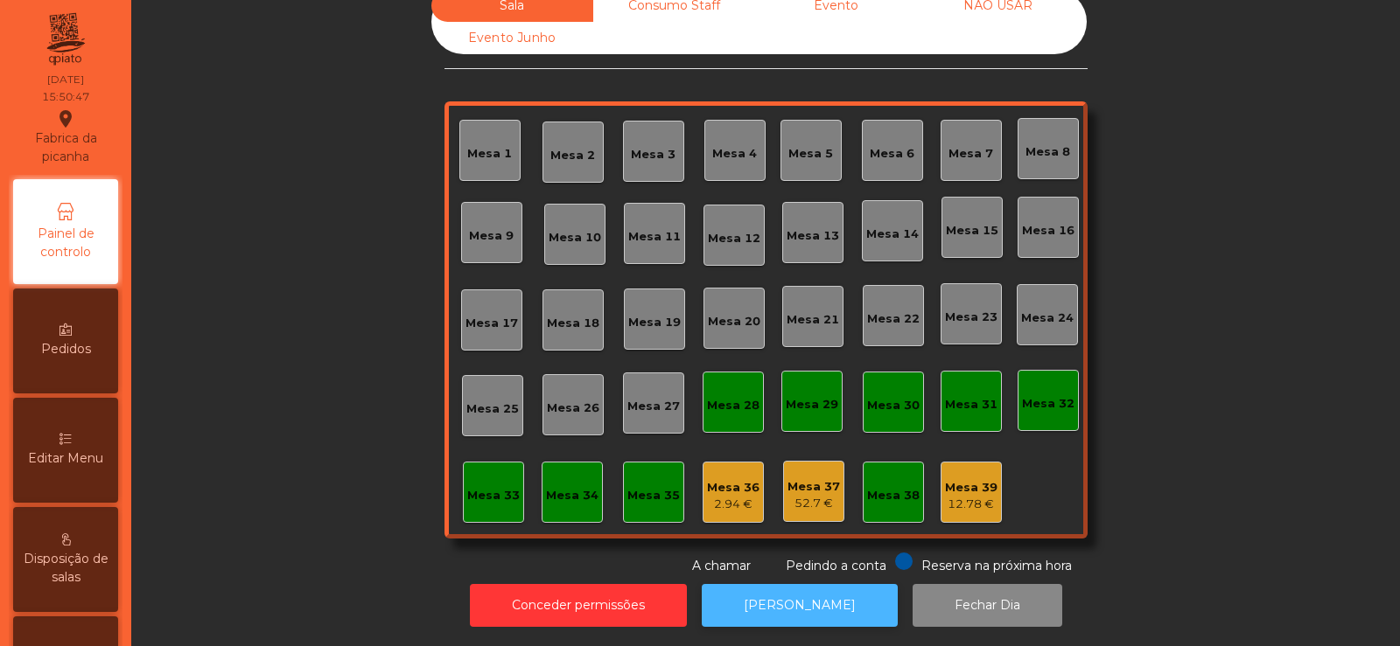
click at [772, 595] on button "[PERSON_NAME]" at bounding box center [800, 605] width 196 height 43
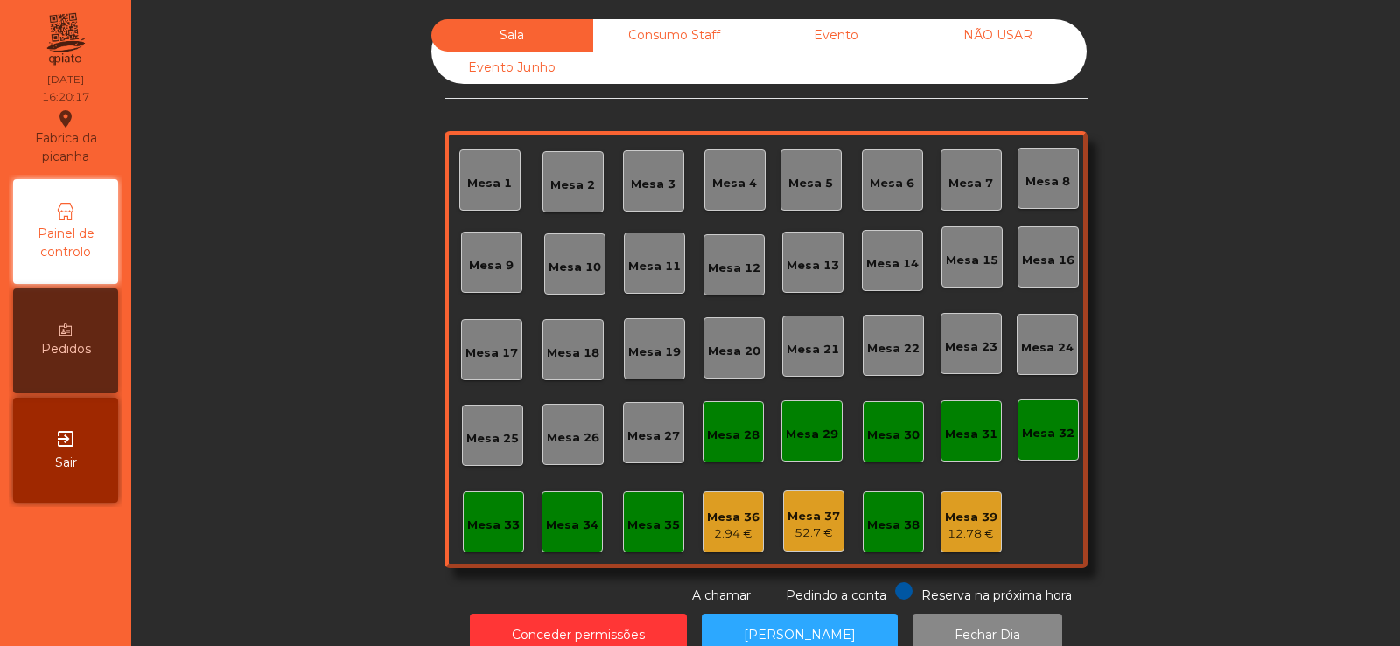
scroll to position [43, 0]
